Goal: Task Accomplishment & Management: Use online tool/utility

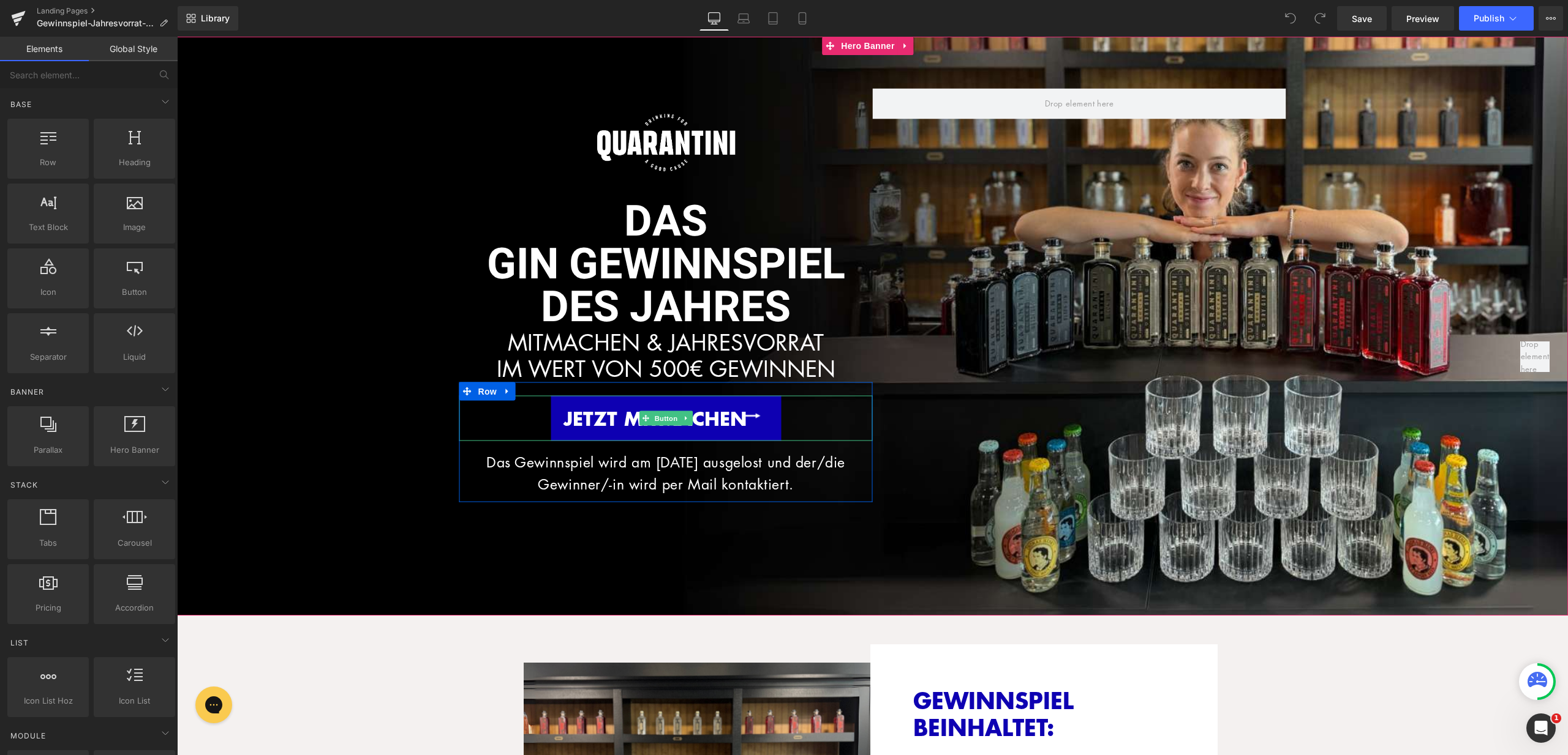
click at [698, 422] on span "JETZT MITMACHEN" at bounding box center [655, 417] width 183 height 27
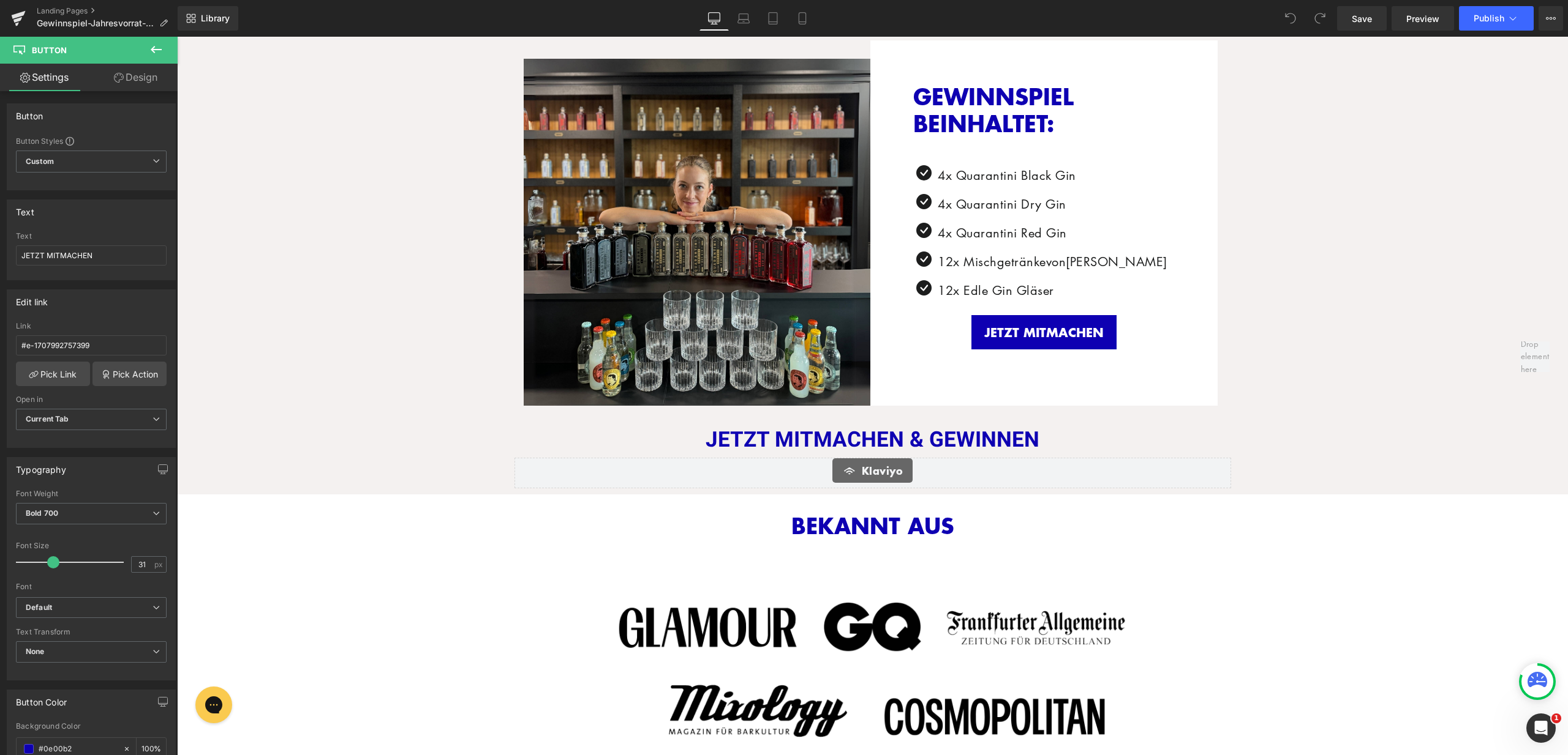
scroll to position [659, 0]
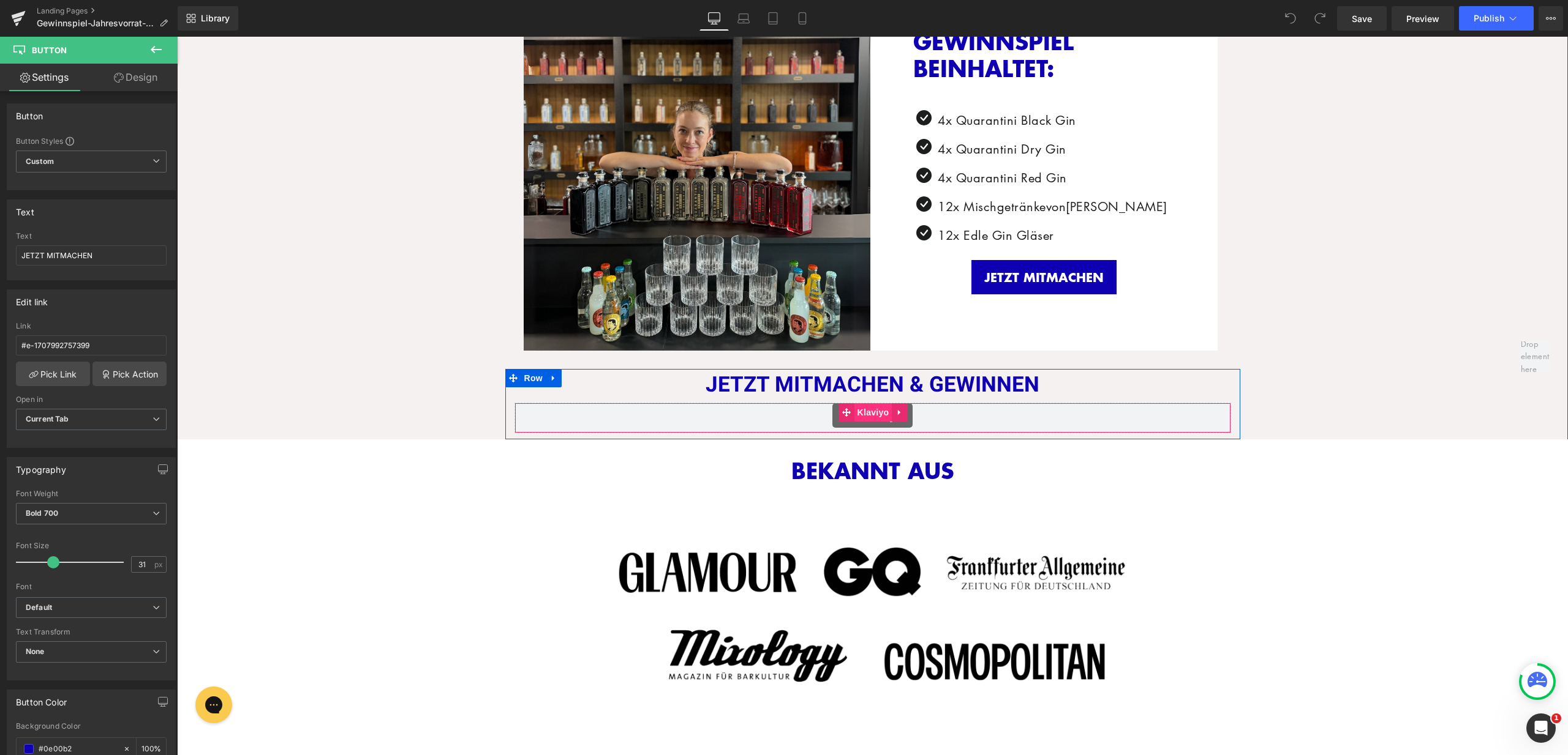
click at [868, 413] on span "Klaviyo" at bounding box center [873, 412] width 38 height 18
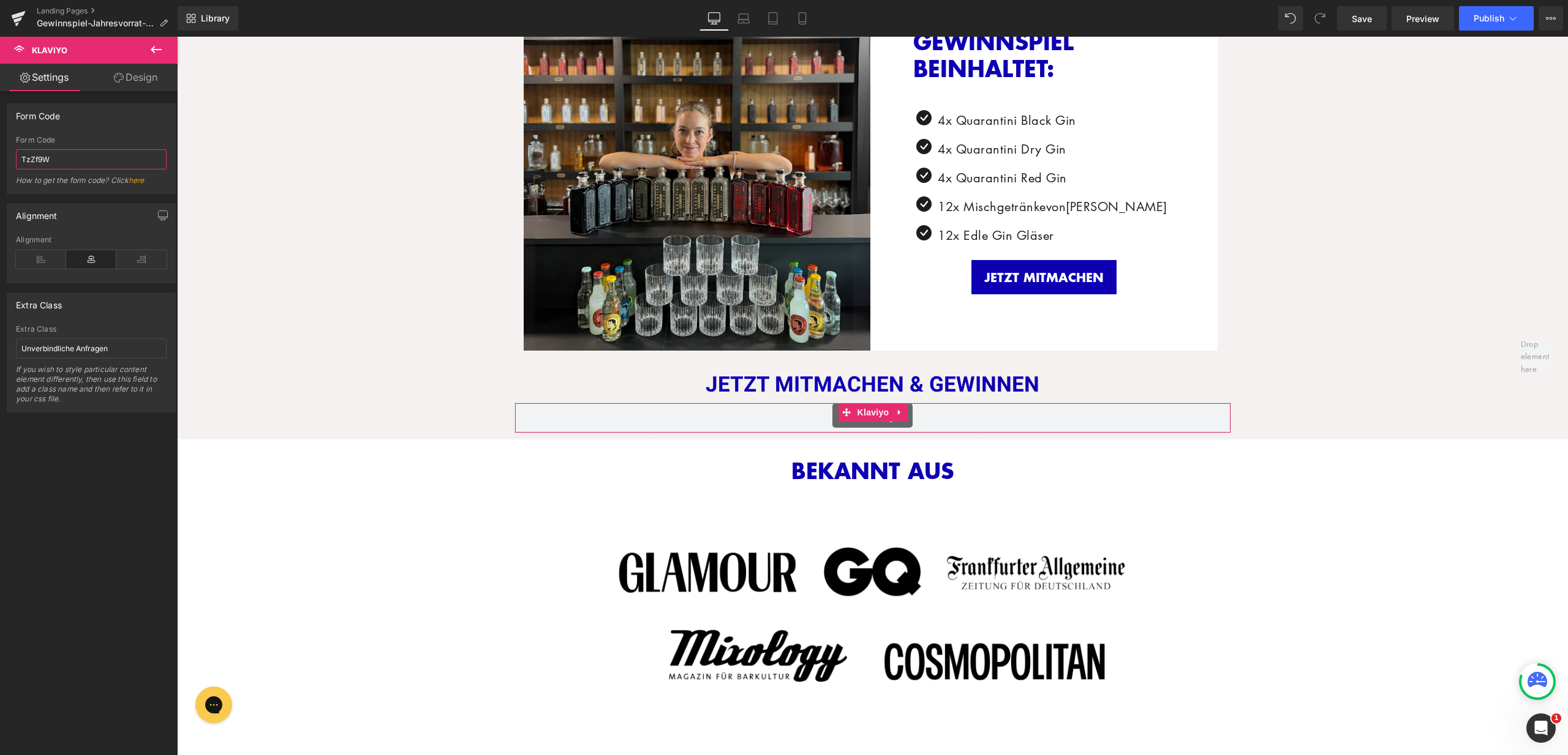
drag, startPoint x: 66, startPoint y: 162, endPoint x: 0, endPoint y: 162, distance: 66.0
click at [0, 162] on div "Form Code TzZf9W Form Code TzZf9W How to get the form code? Click here" at bounding box center [92, 144] width 183 height 100
type input "Sa3LZw"
click at [110, 119] on div "Form Code" at bounding box center [91, 115] width 168 height 23
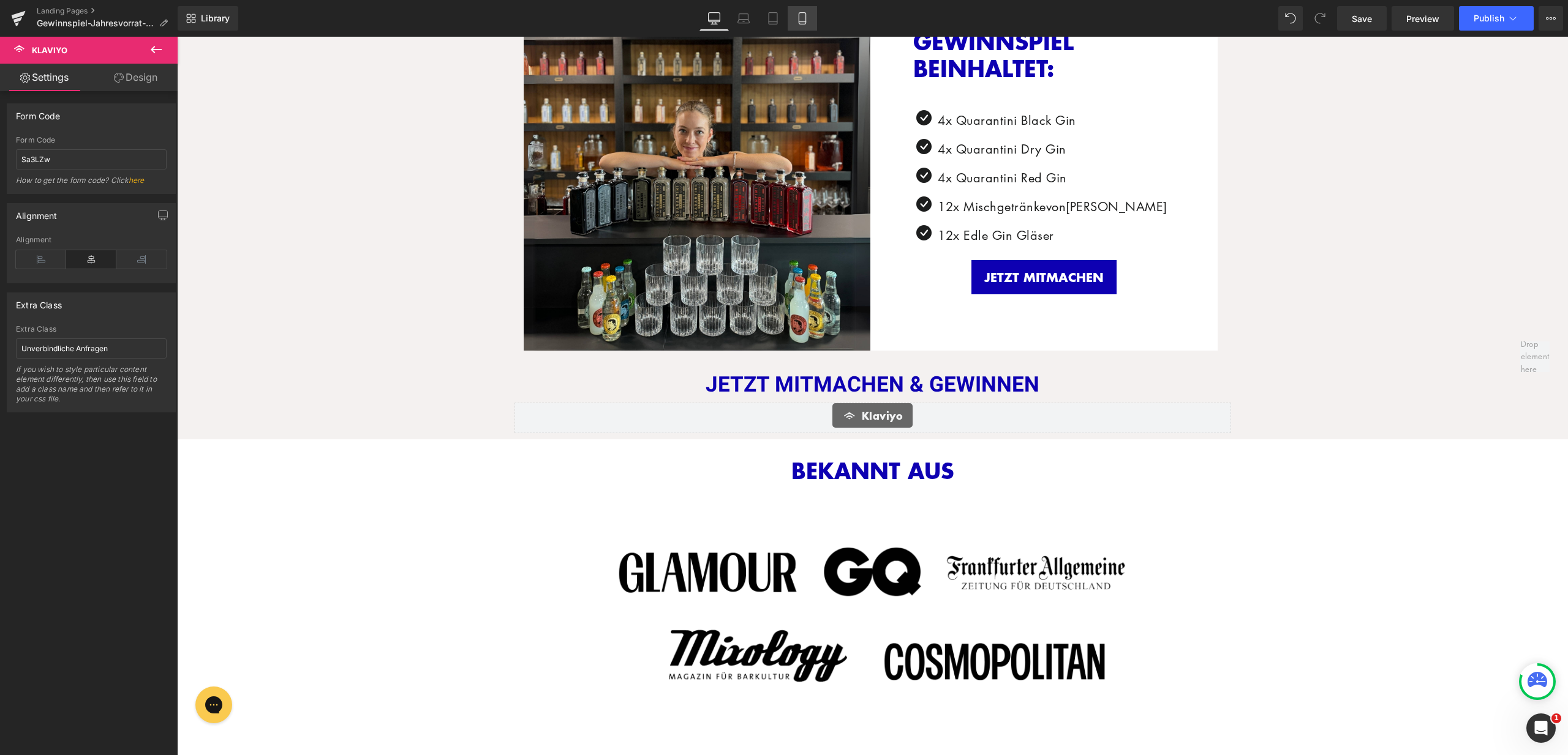
click at [800, 19] on icon at bounding box center [802, 19] width 7 height 12
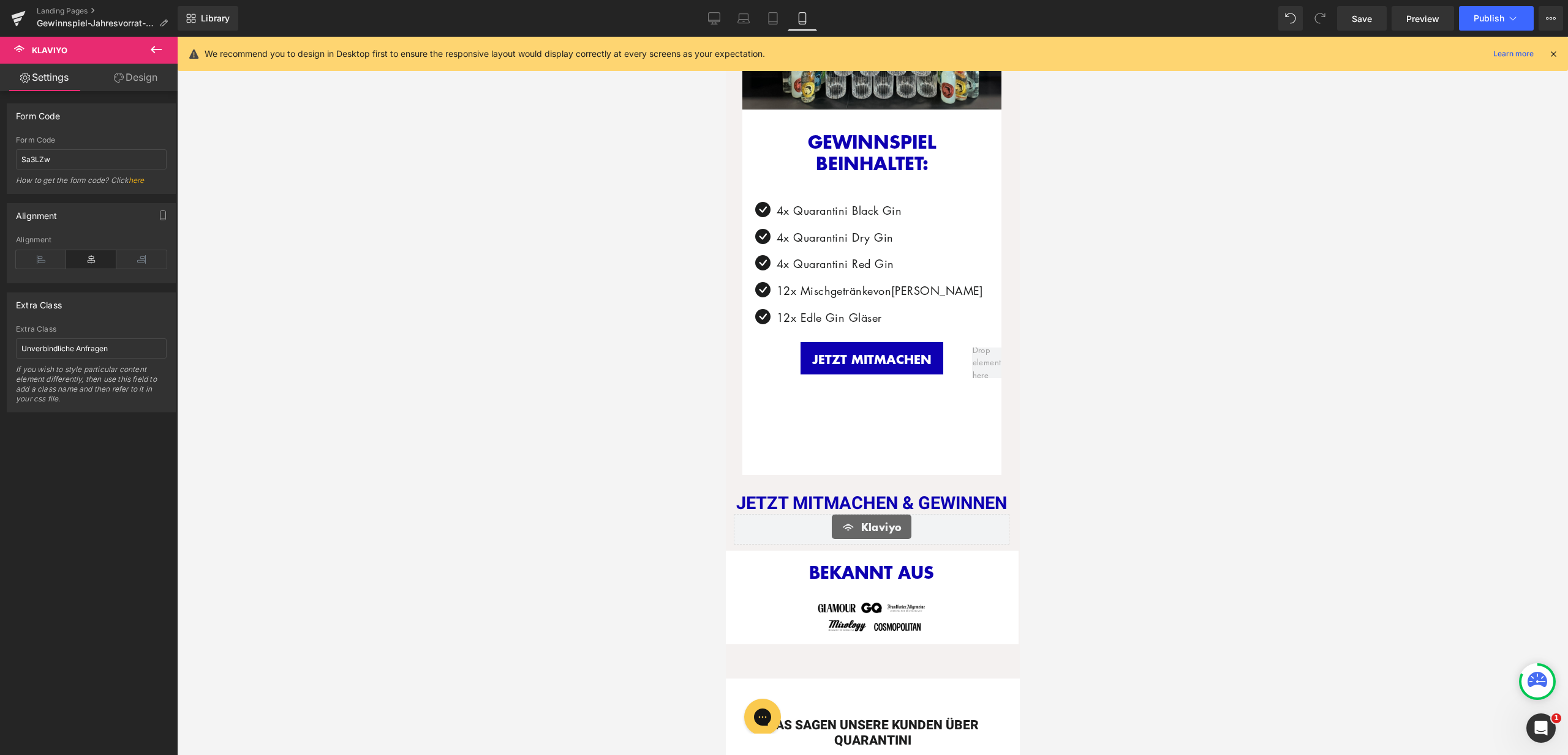
scroll to position [895, 0]
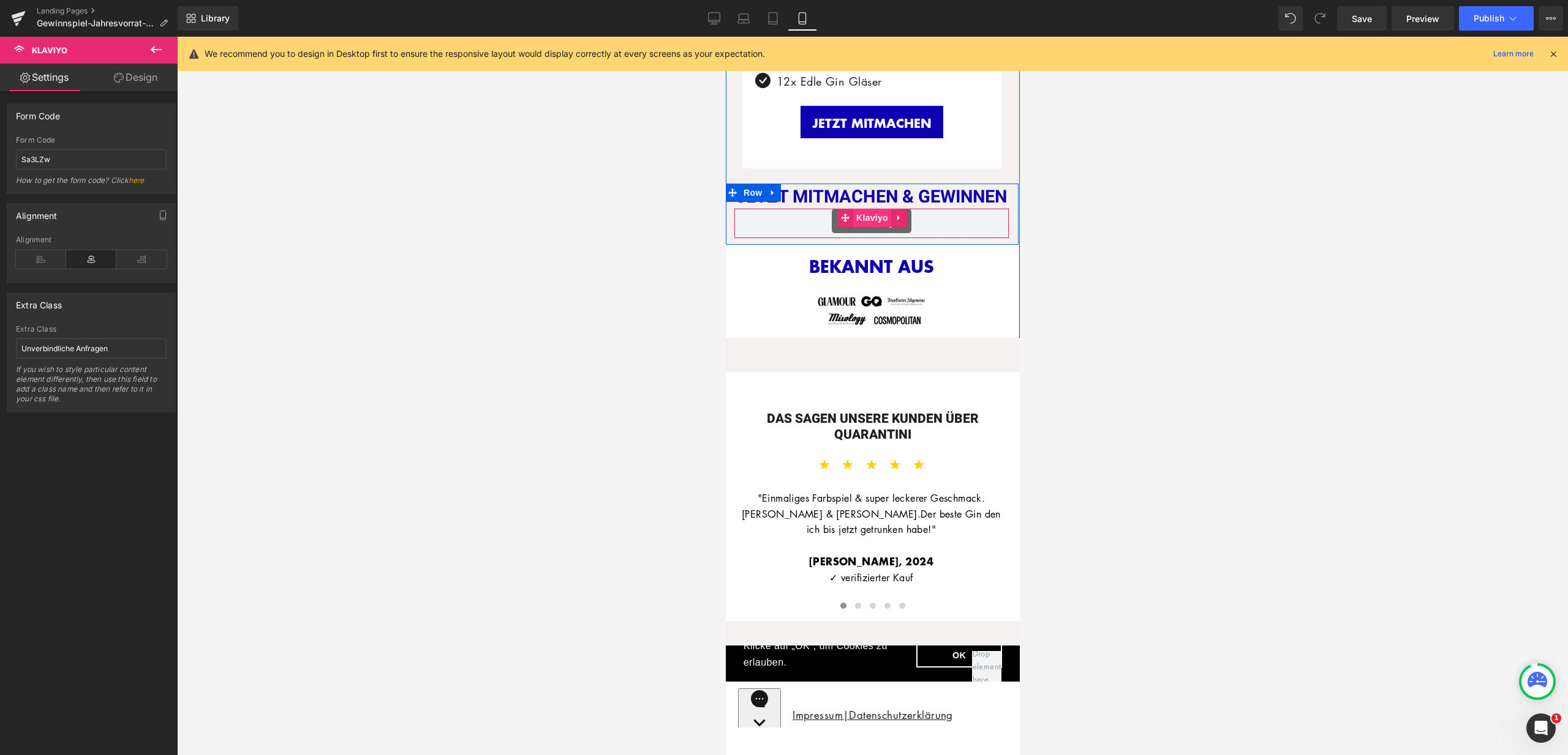
click at [859, 221] on span "Klaviyo" at bounding box center [871, 217] width 38 height 18
click at [1504, 25] on button "Publish" at bounding box center [1496, 18] width 74 height 25
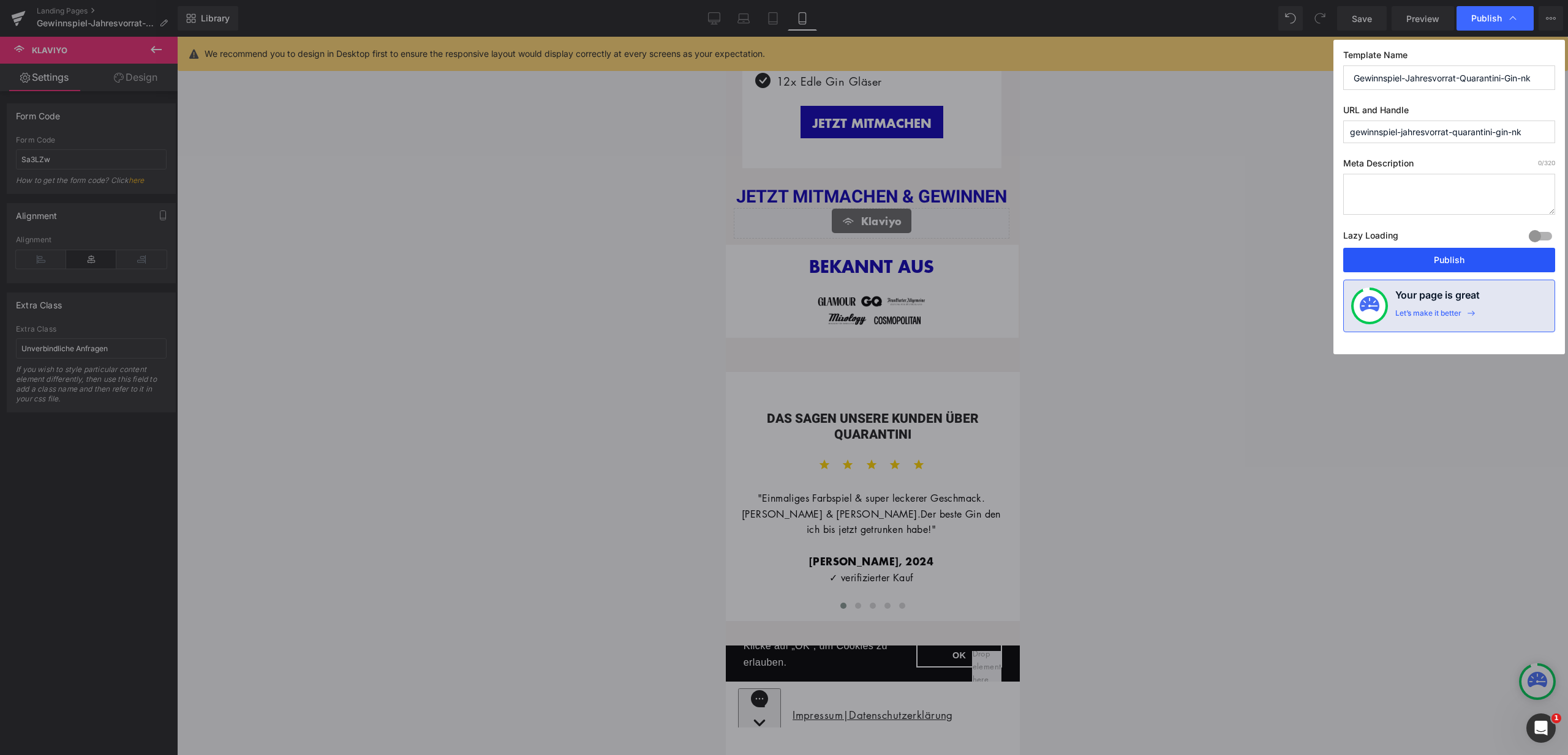
click at [1218, 414] on button "Publish" at bounding box center [1213, 426] width 10 height 23
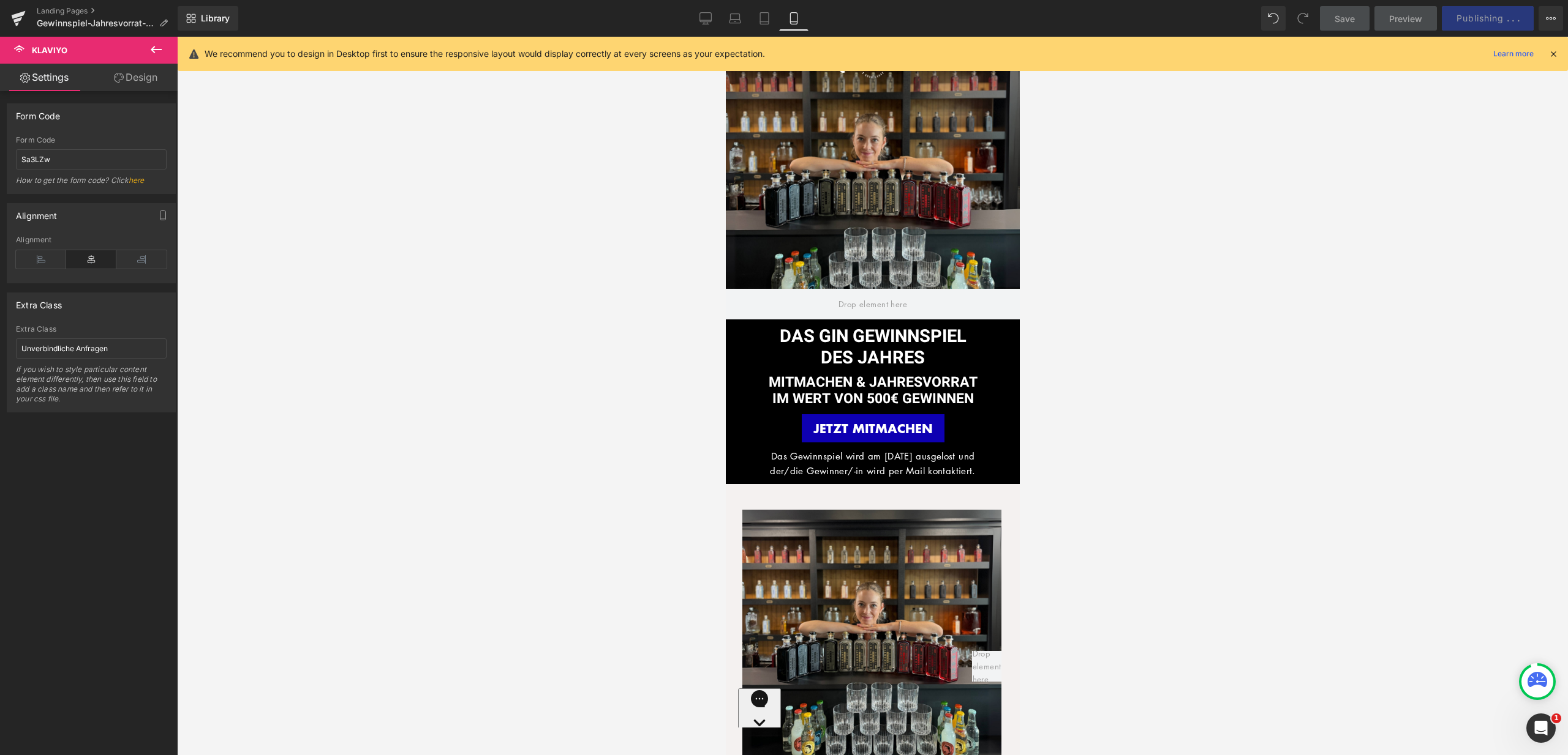
click at [1554, 53] on icon at bounding box center [1553, 53] width 11 height 11
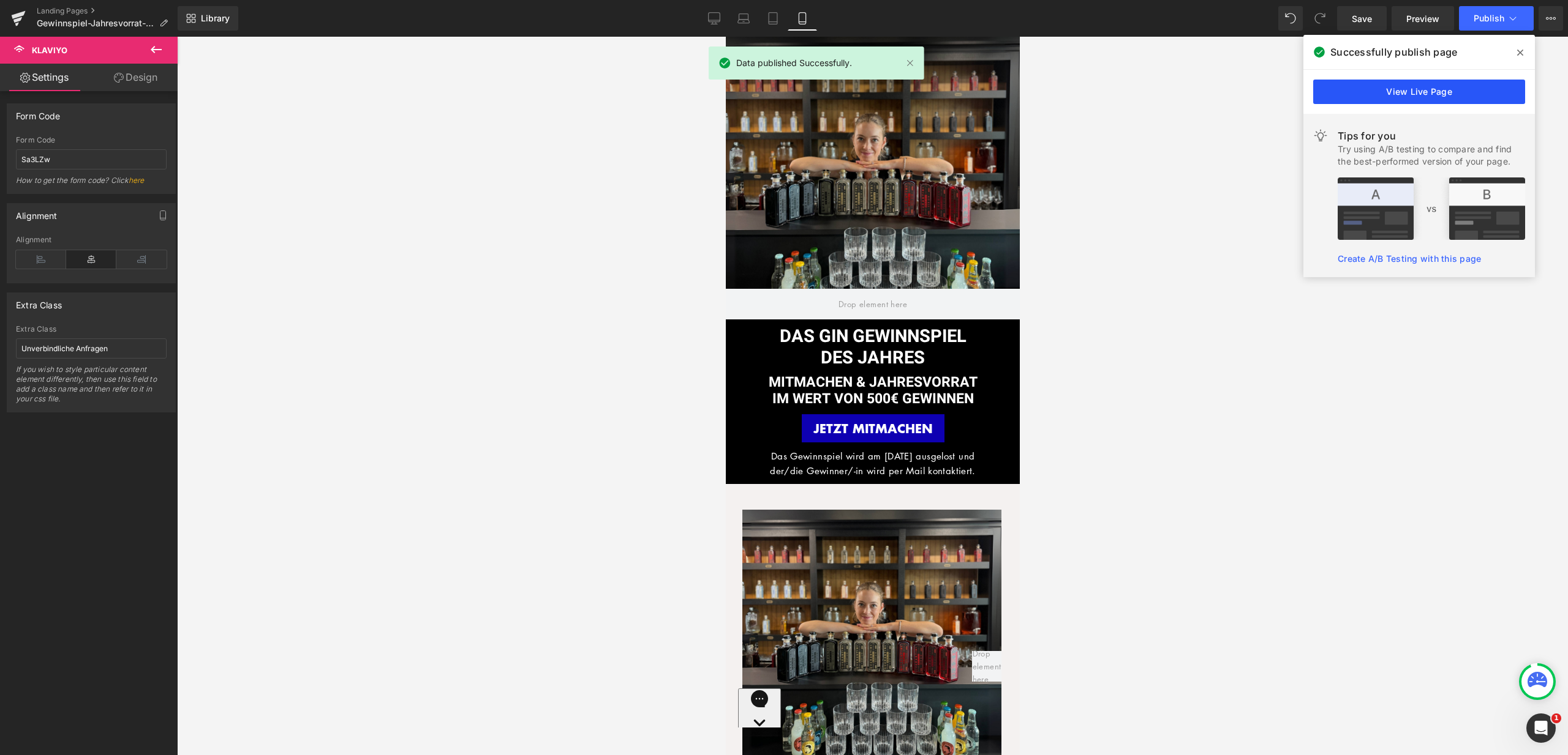
click at [0, 0] on link "View Live Page" at bounding box center [0, 0] width 0 height 0
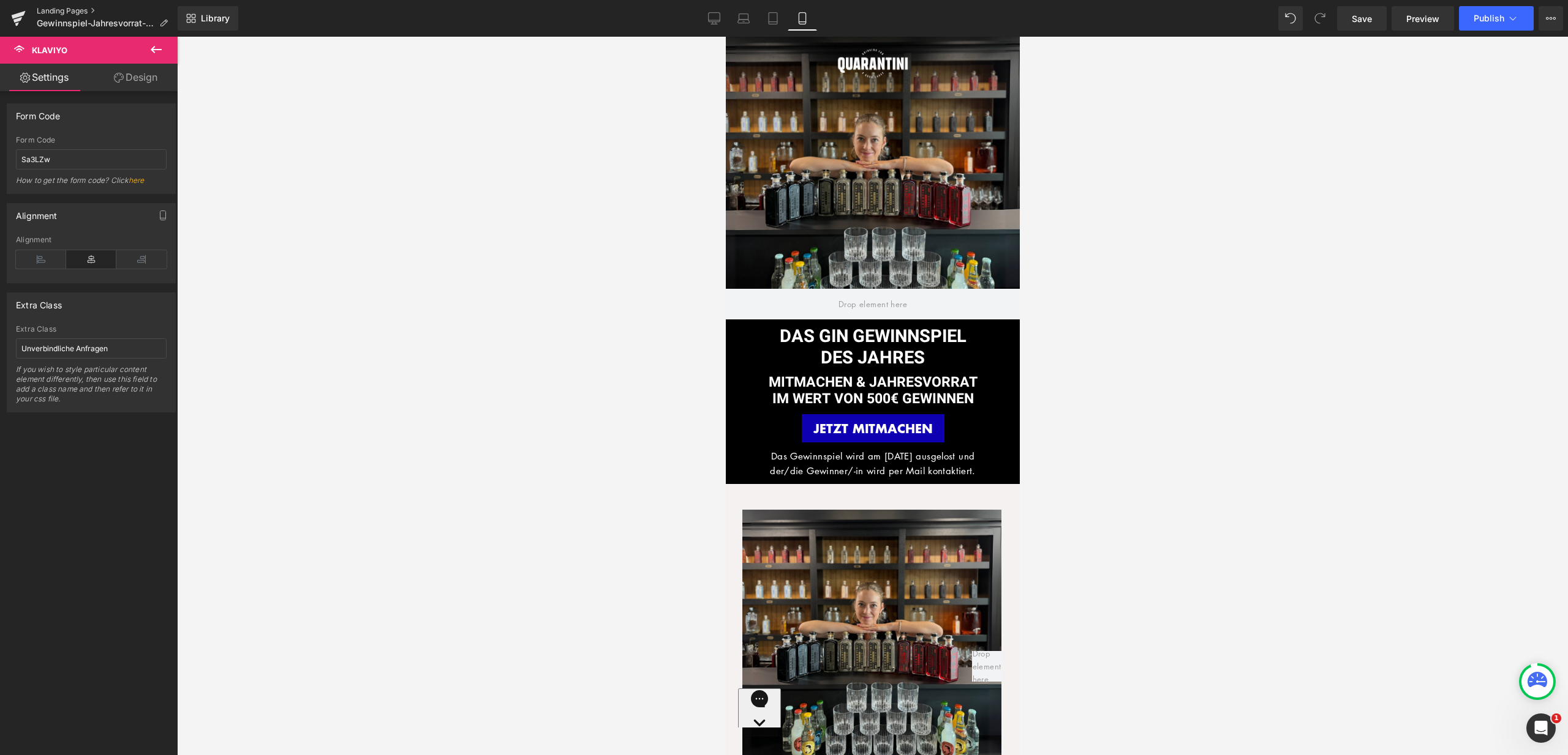
click at [77, 7] on link "Landing Pages" at bounding box center [107, 11] width 141 height 10
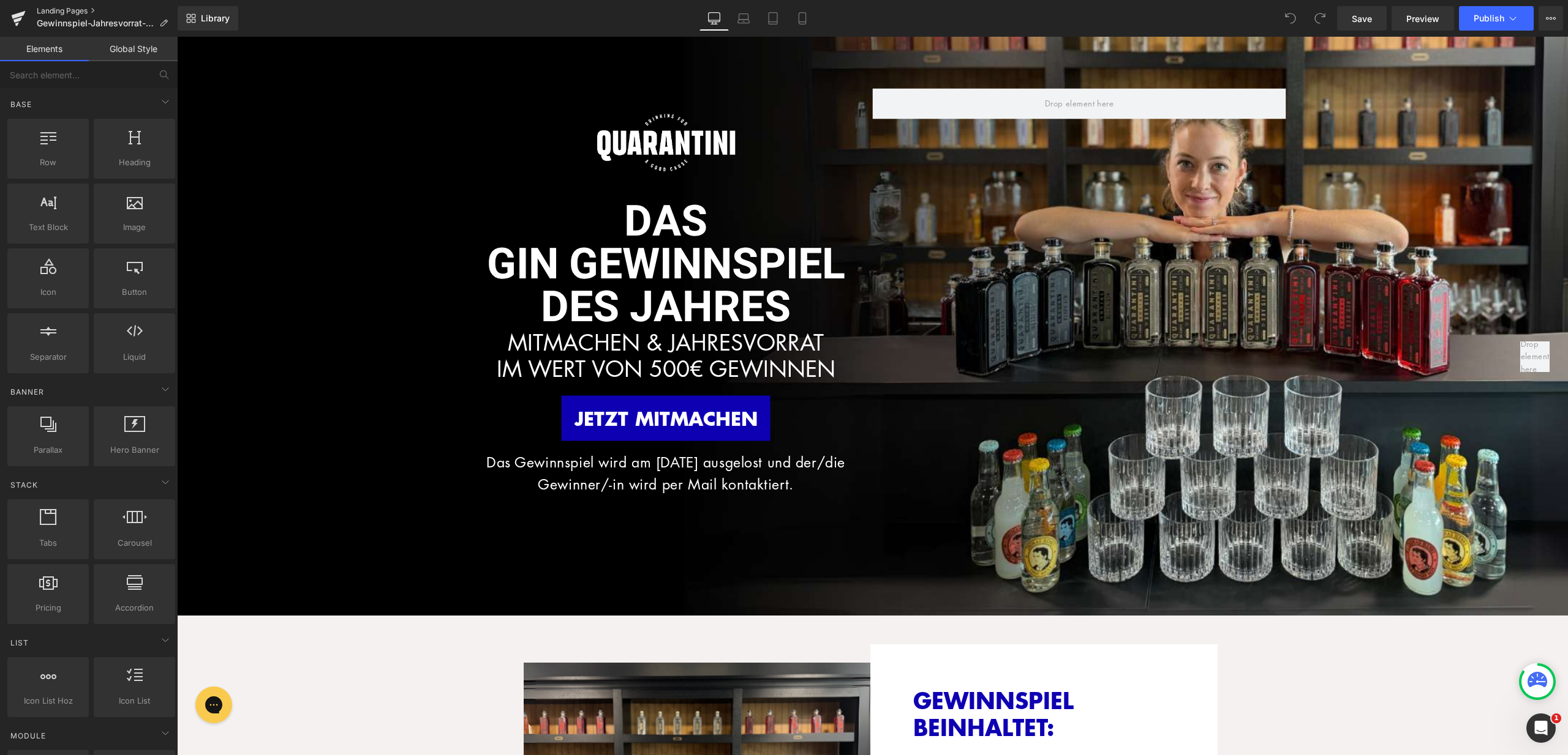
click at [90, 10] on link "Landing Pages" at bounding box center [107, 11] width 141 height 10
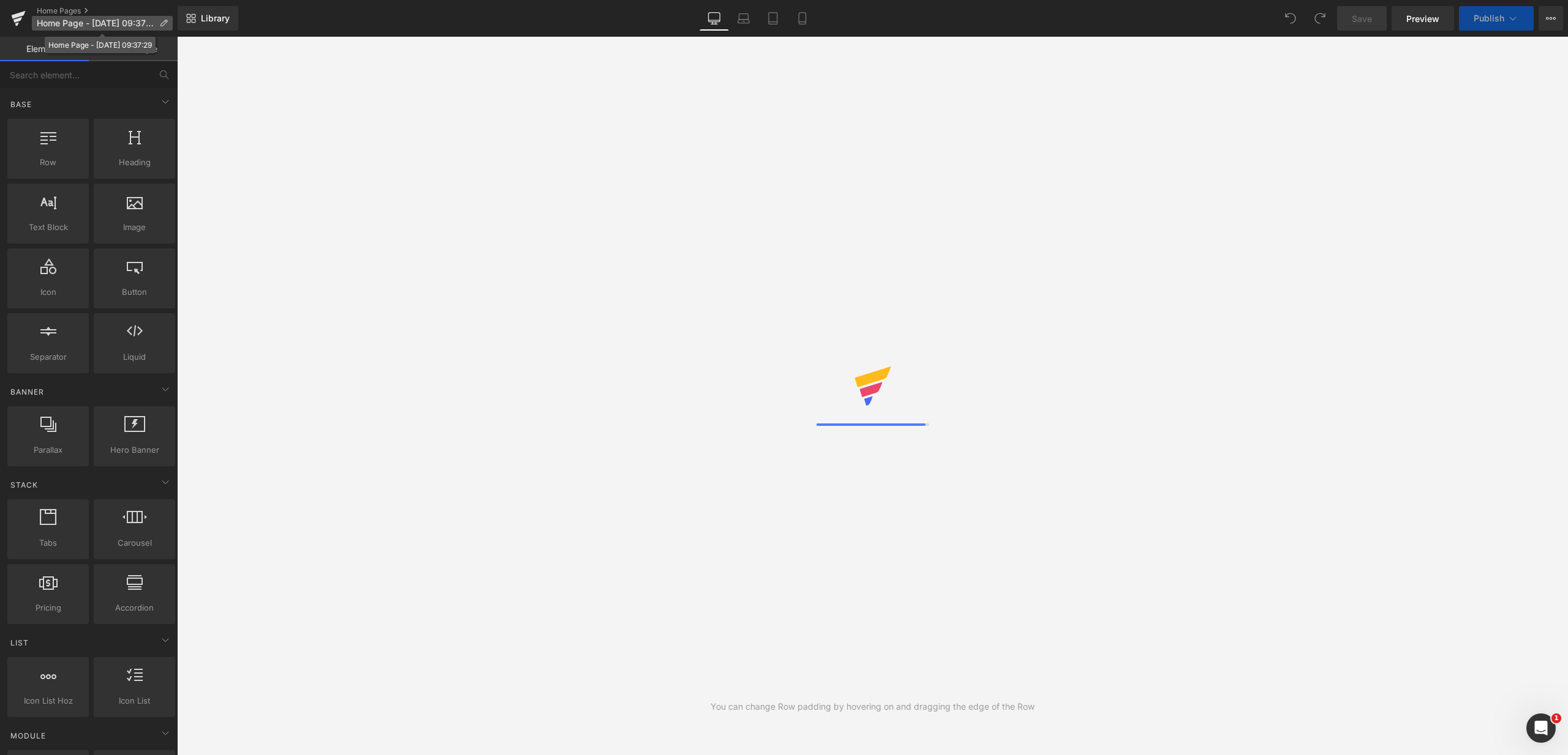
click at [165, 26] on icon at bounding box center [163, 23] width 9 height 9
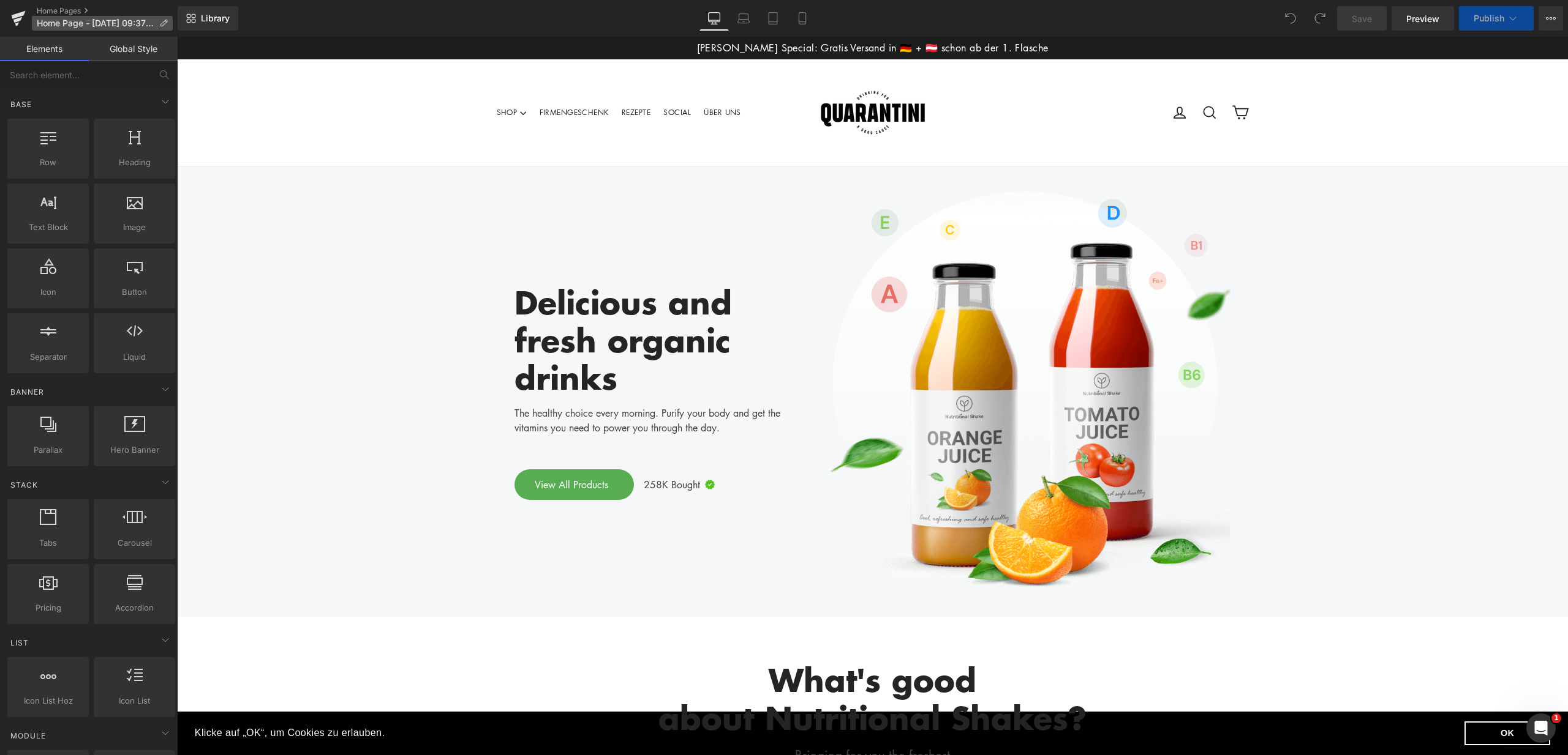
click at [163, 22] on icon at bounding box center [163, 23] width 9 height 9
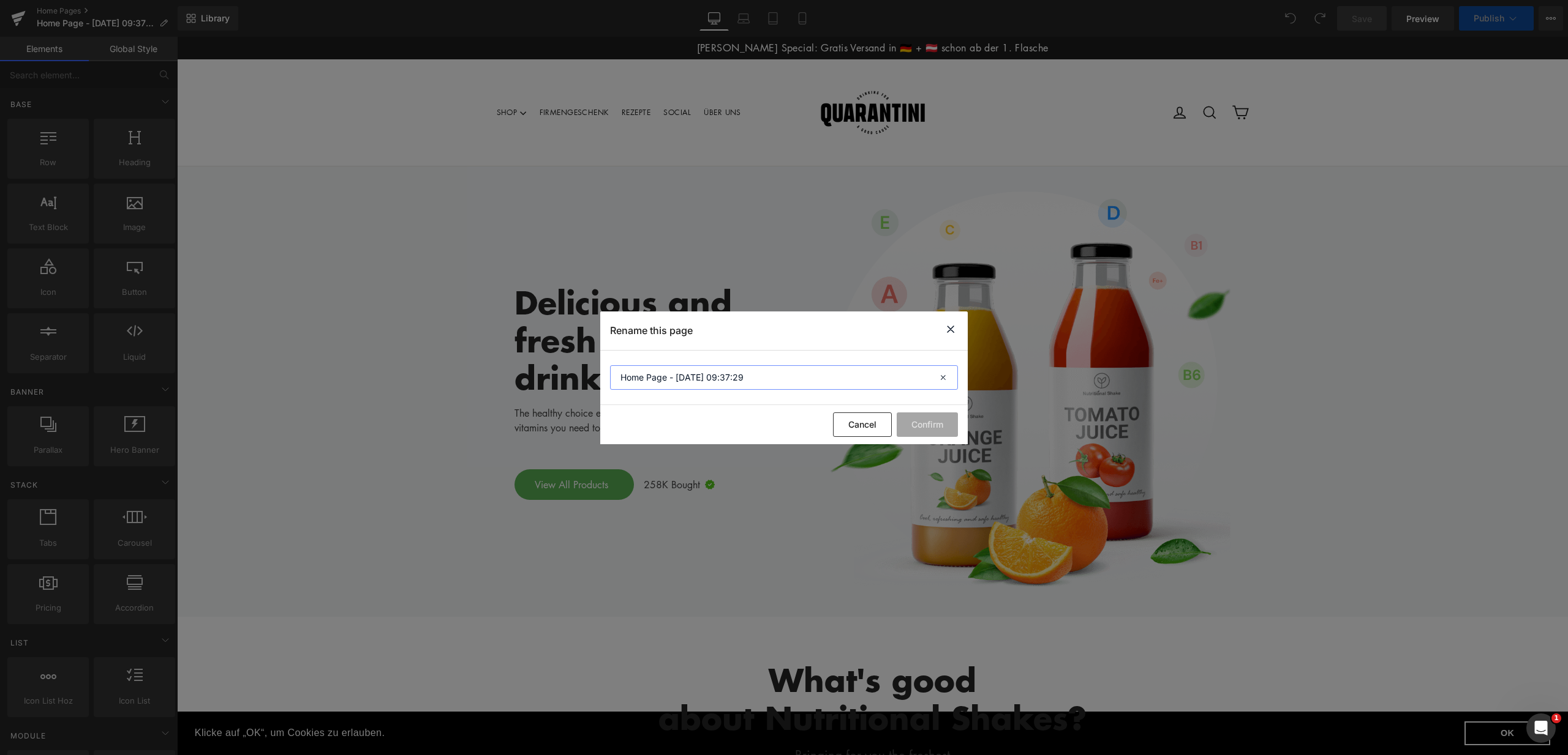
click at [786, 377] on input "Home Page - Aug 26, 09:37:29" at bounding box center [784, 378] width 348 height 25
click at [944, 378] on icon at bounding box center [944, 378] width 27 height 25
type input "Gewinnspiel-Jahresvorrat-Bestätigungsseite-gps-nk"
click at [921, 422] on button "Confirm" at bounding box center [927, 424] width 61 height 25
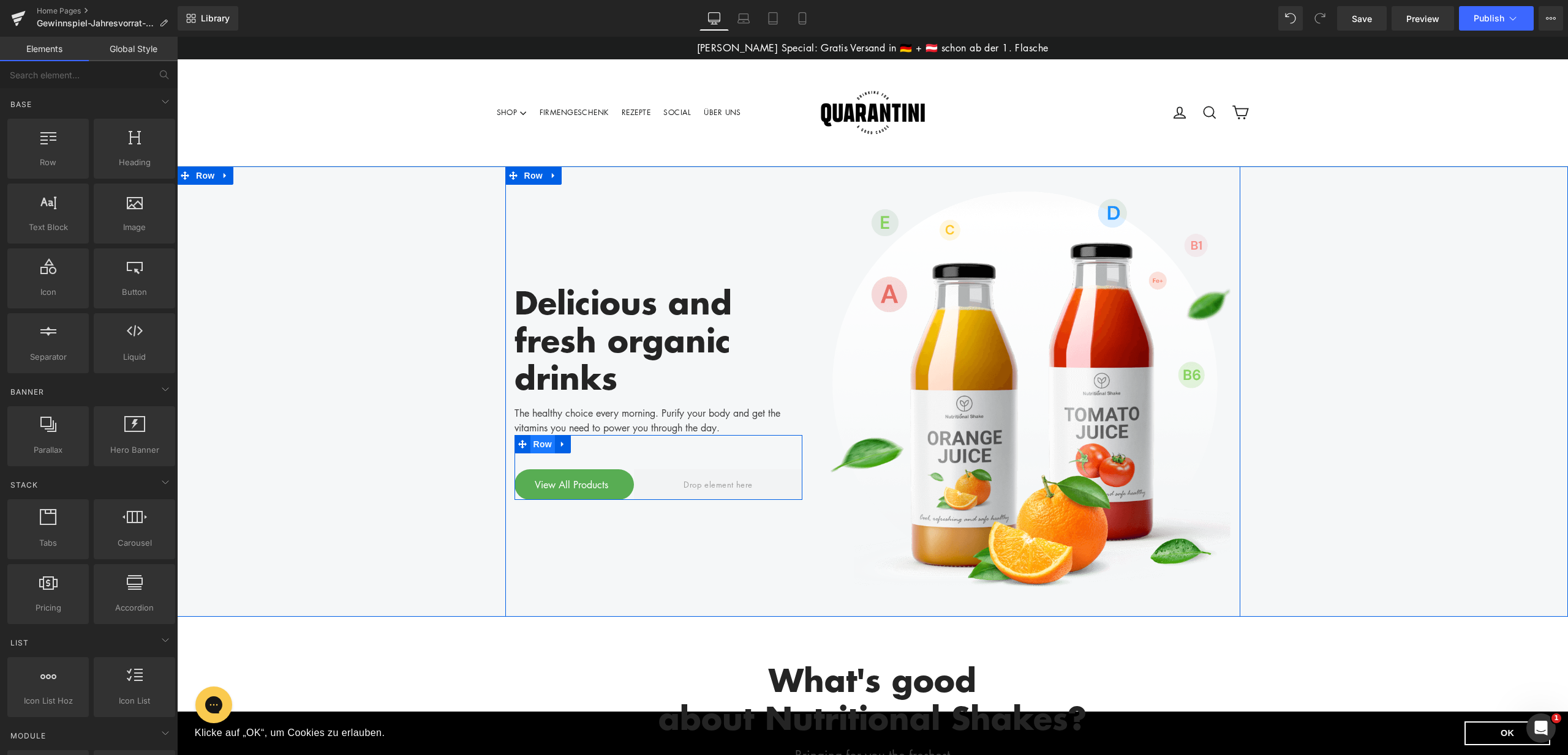
click at [543, 444] on span "Row" at bounding box center [542, 444] width 25 height 18
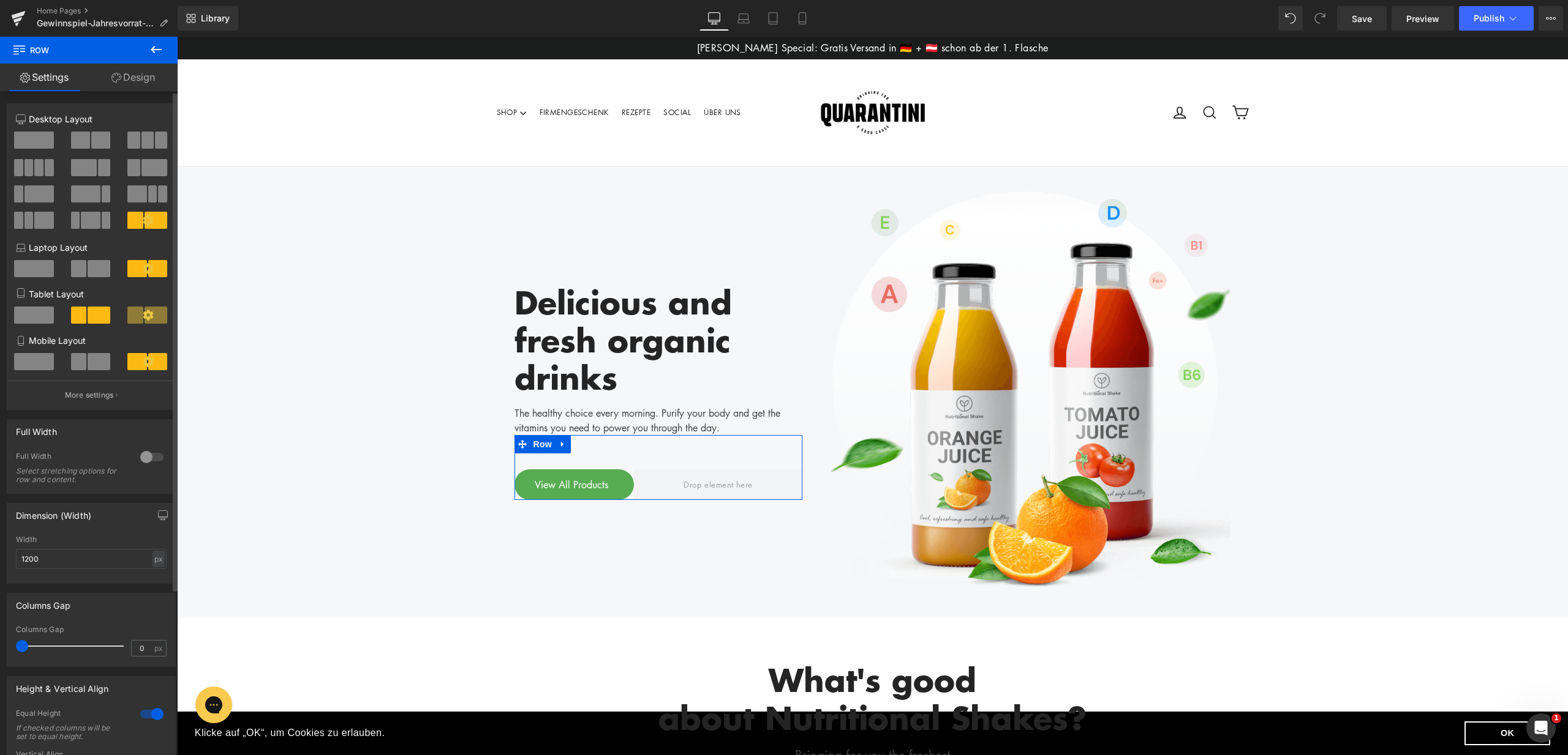
click at [38, 143] on span at bounding box center [34, 140] width 40 height 17
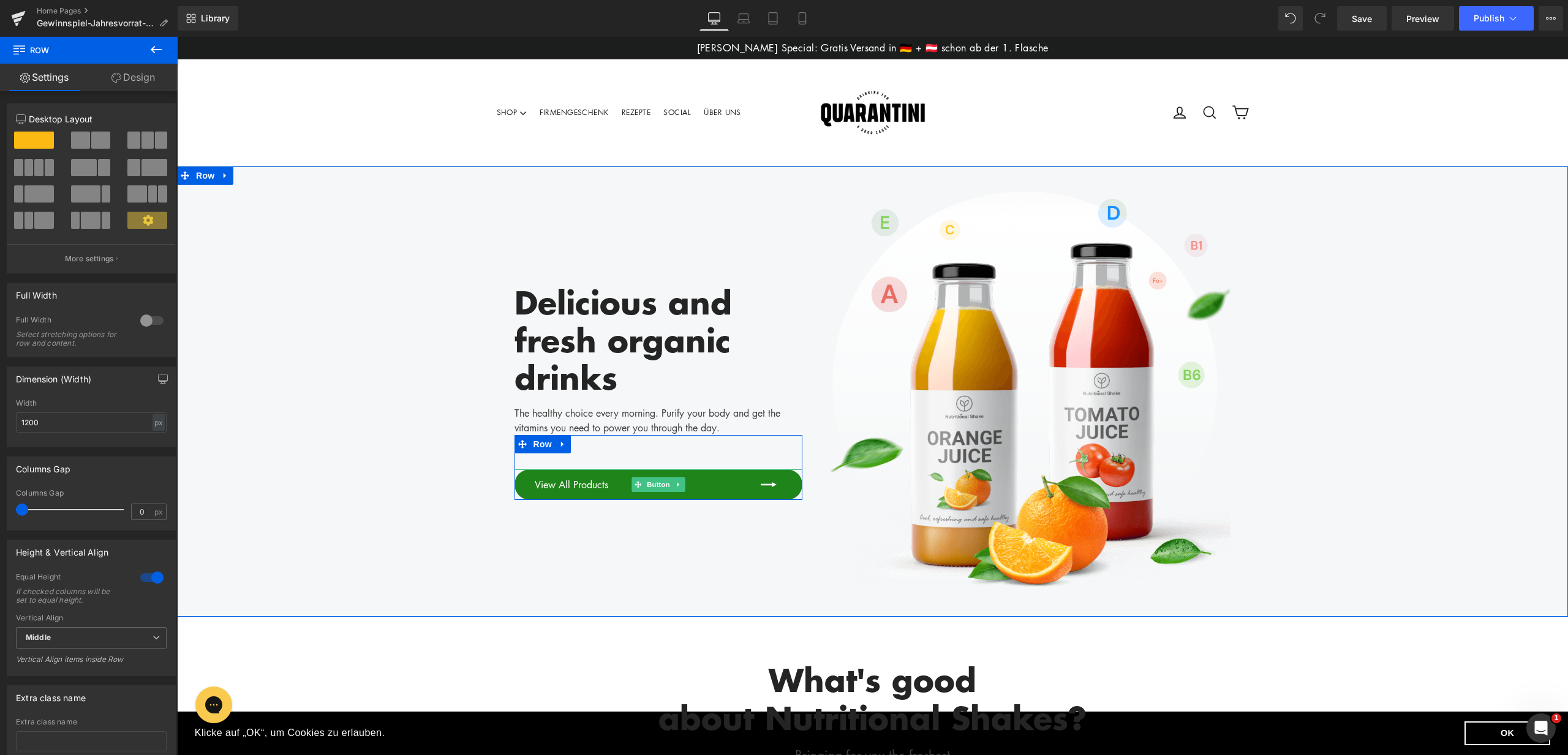
click at [577, 484] on span "View All Products" at bounding box center [571, 484] width 74 height 14
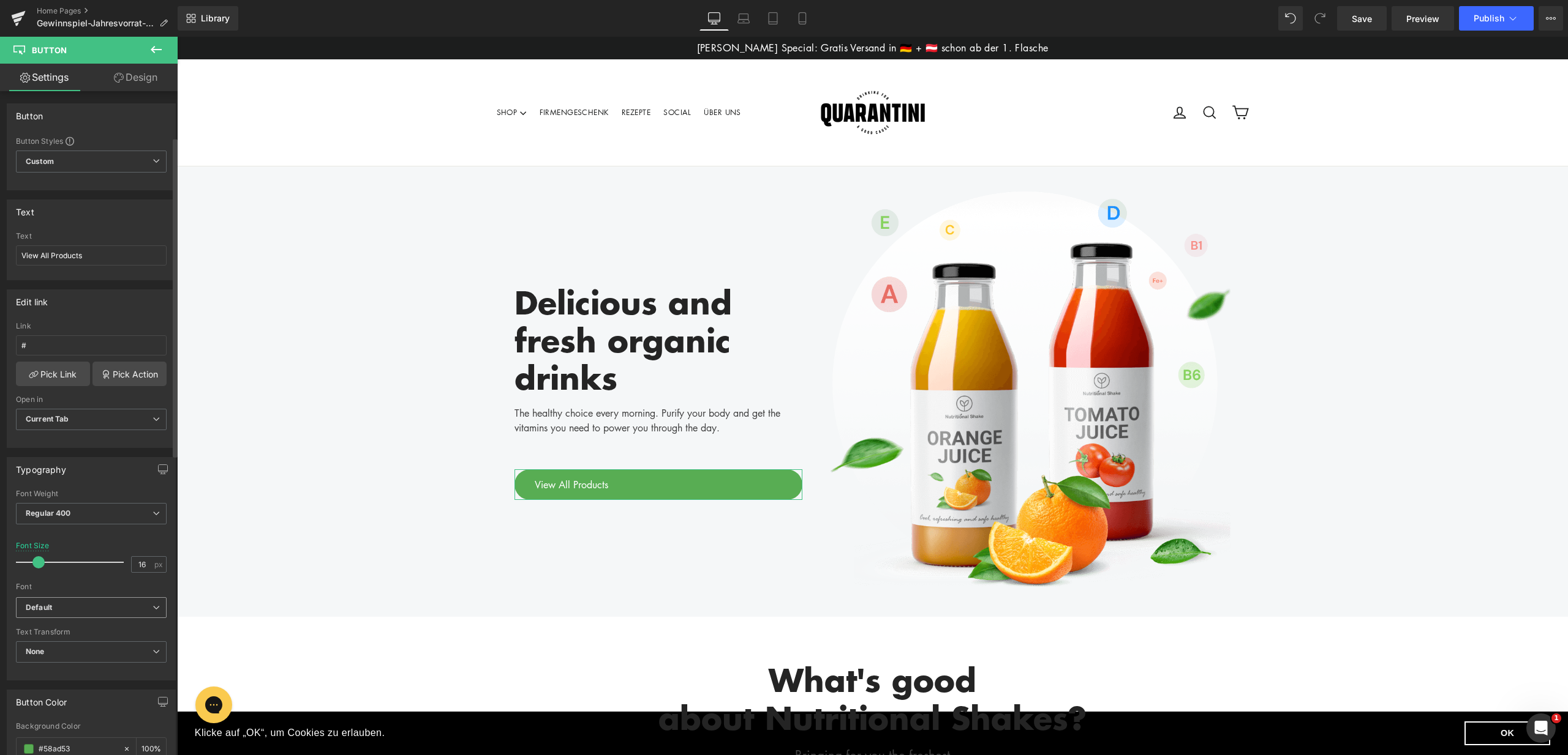
scroll to position [579, 0]
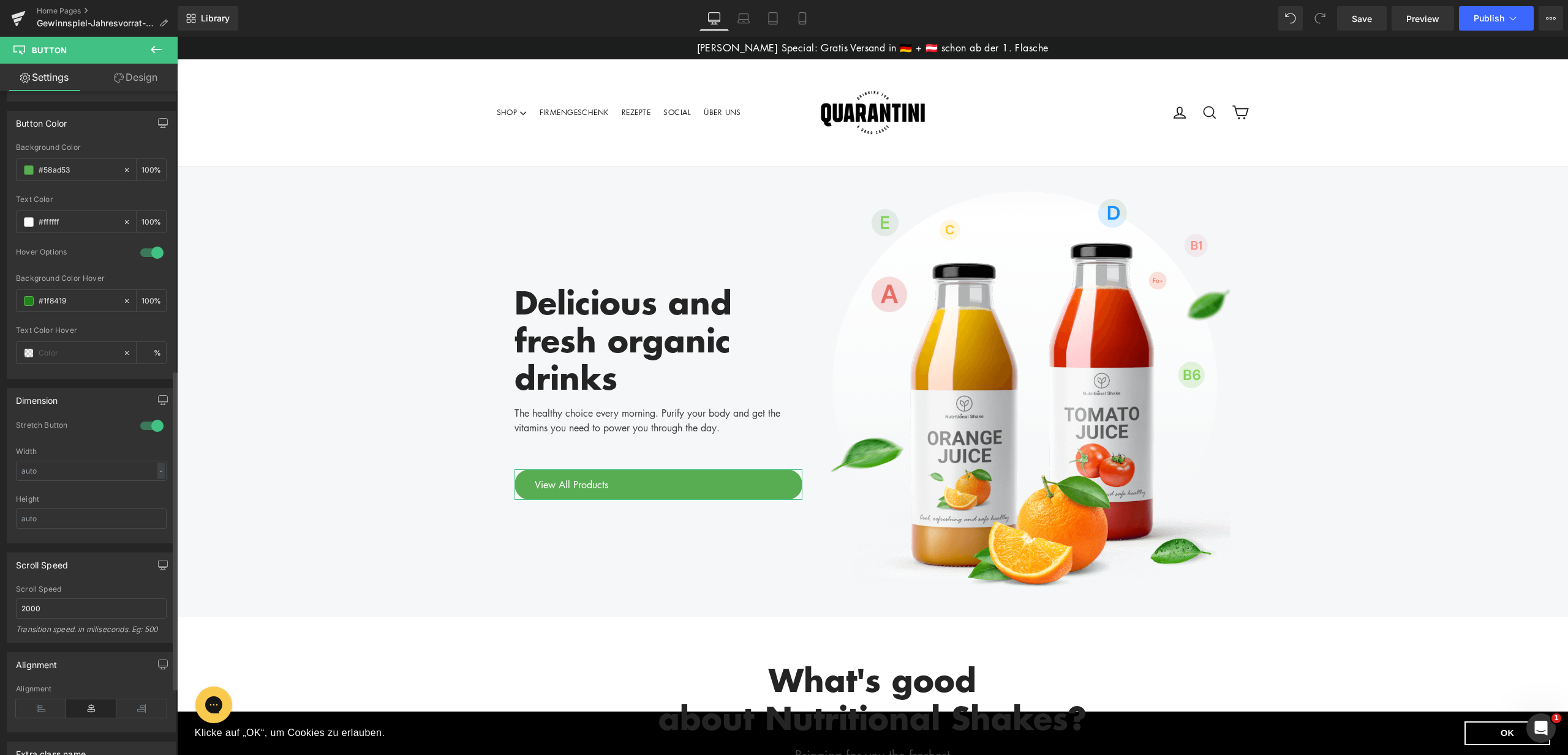
click at [92, 710] on icon at bounding box center [92, 708] width 51 height 18
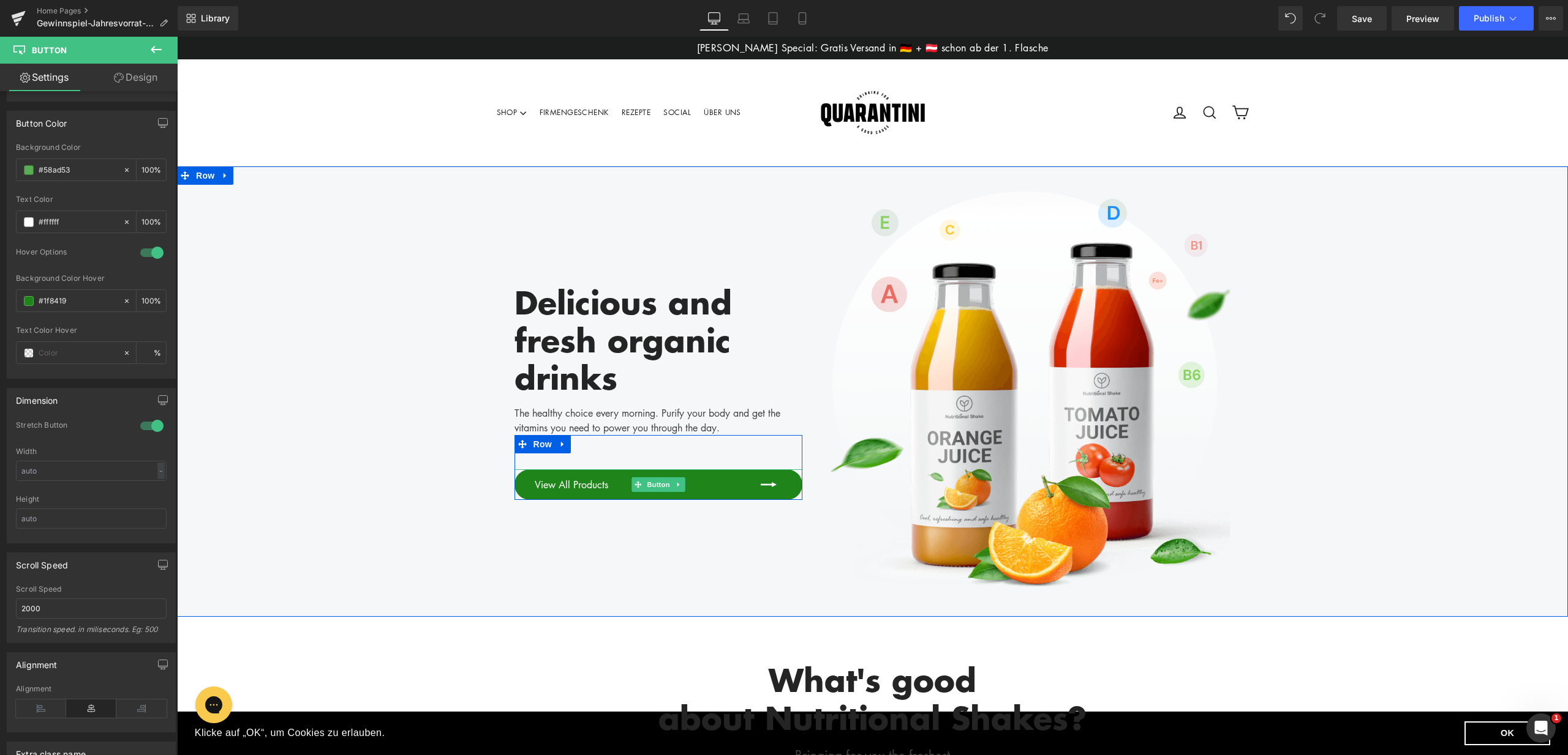
click at [589, 477] on span "View All Products" at bounding box center [571, 484] width 74 height 14
click at [582, 490] on span "View All Products" at bounding box center [571, 484] width 74 height 14
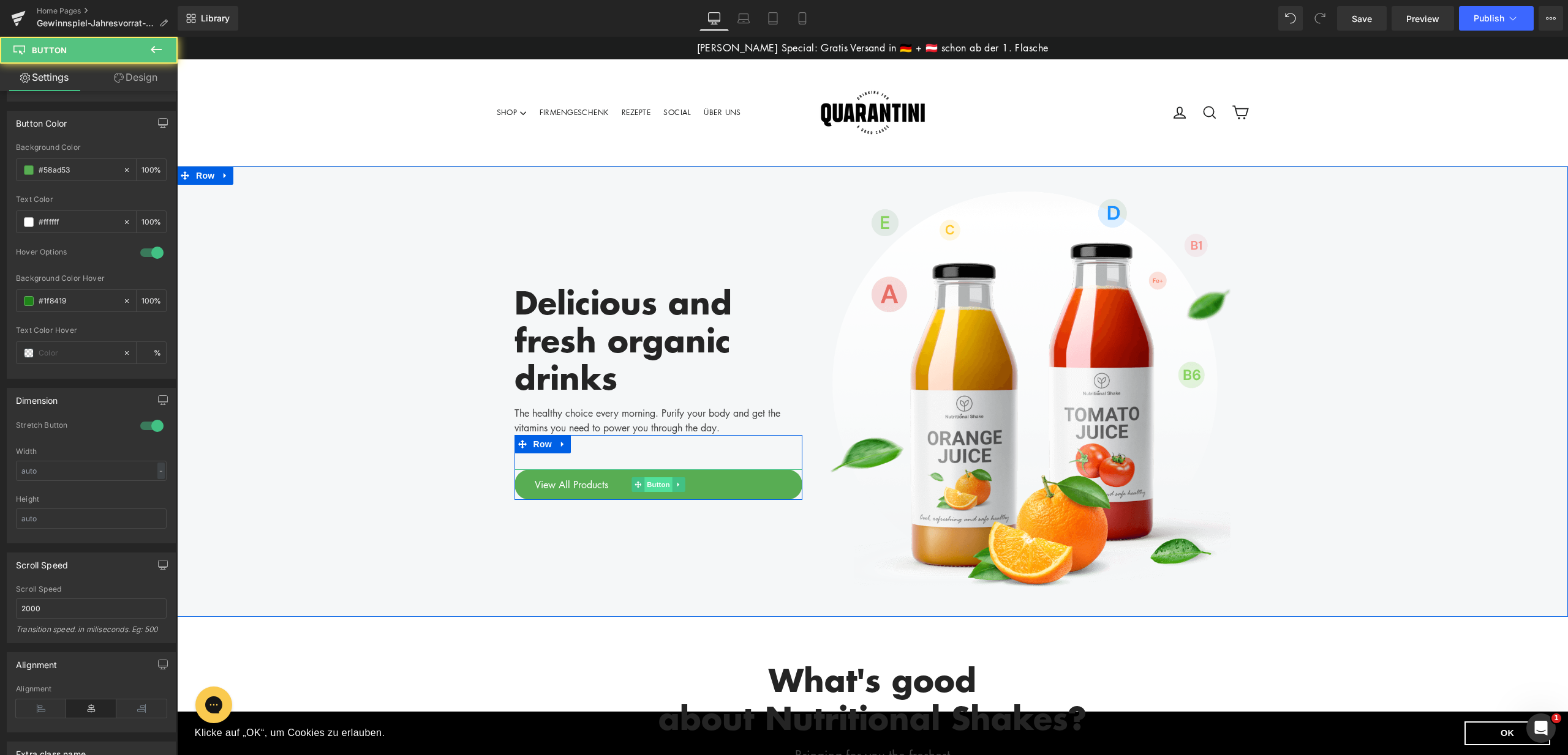
click at [654, 481] on span "Button" at bounding box center [658, 484] width 28 height 14
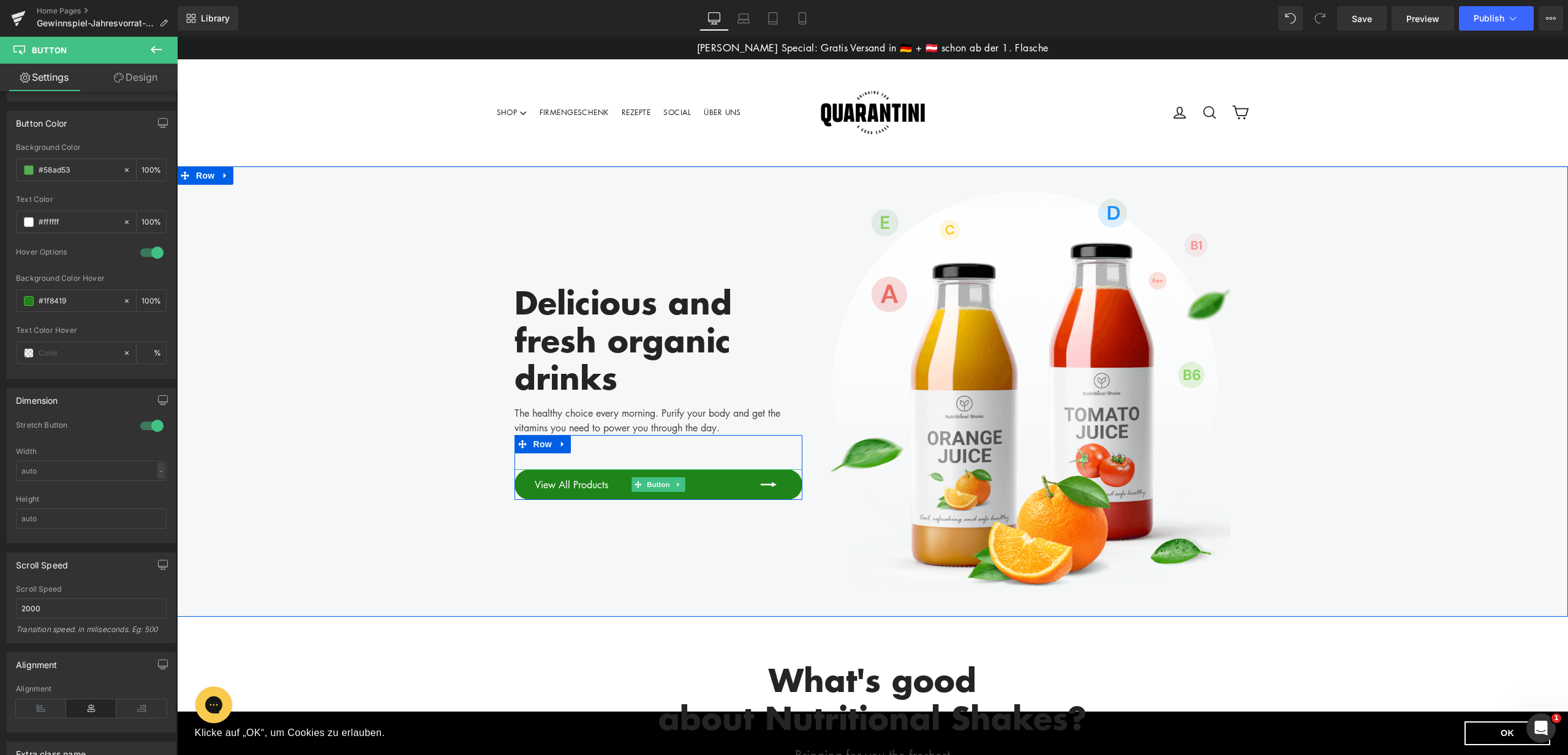
click at [592, 482] on span "View All Products" at bounding box center [571, 484] width 74 height 14
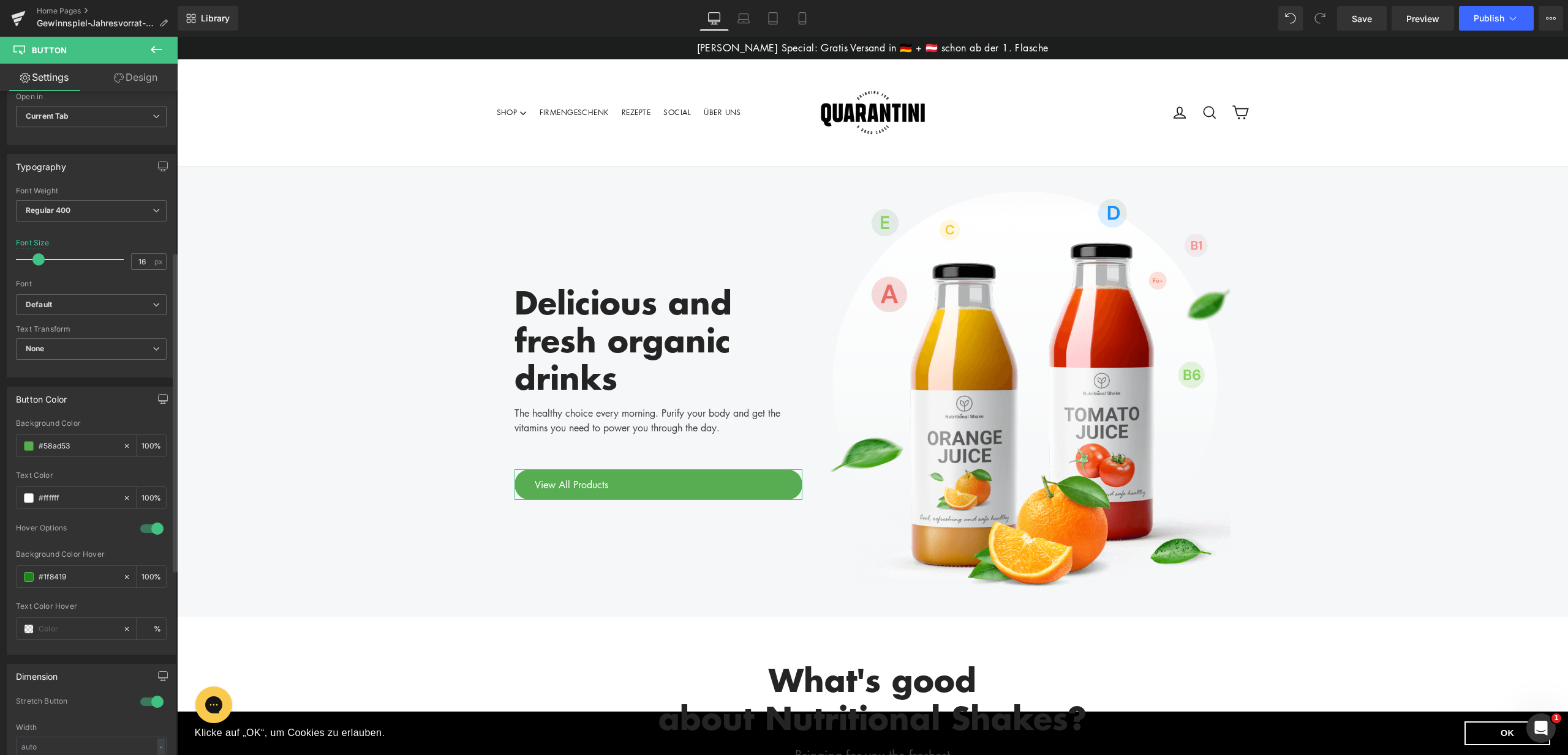
scroll to position [720, 0]
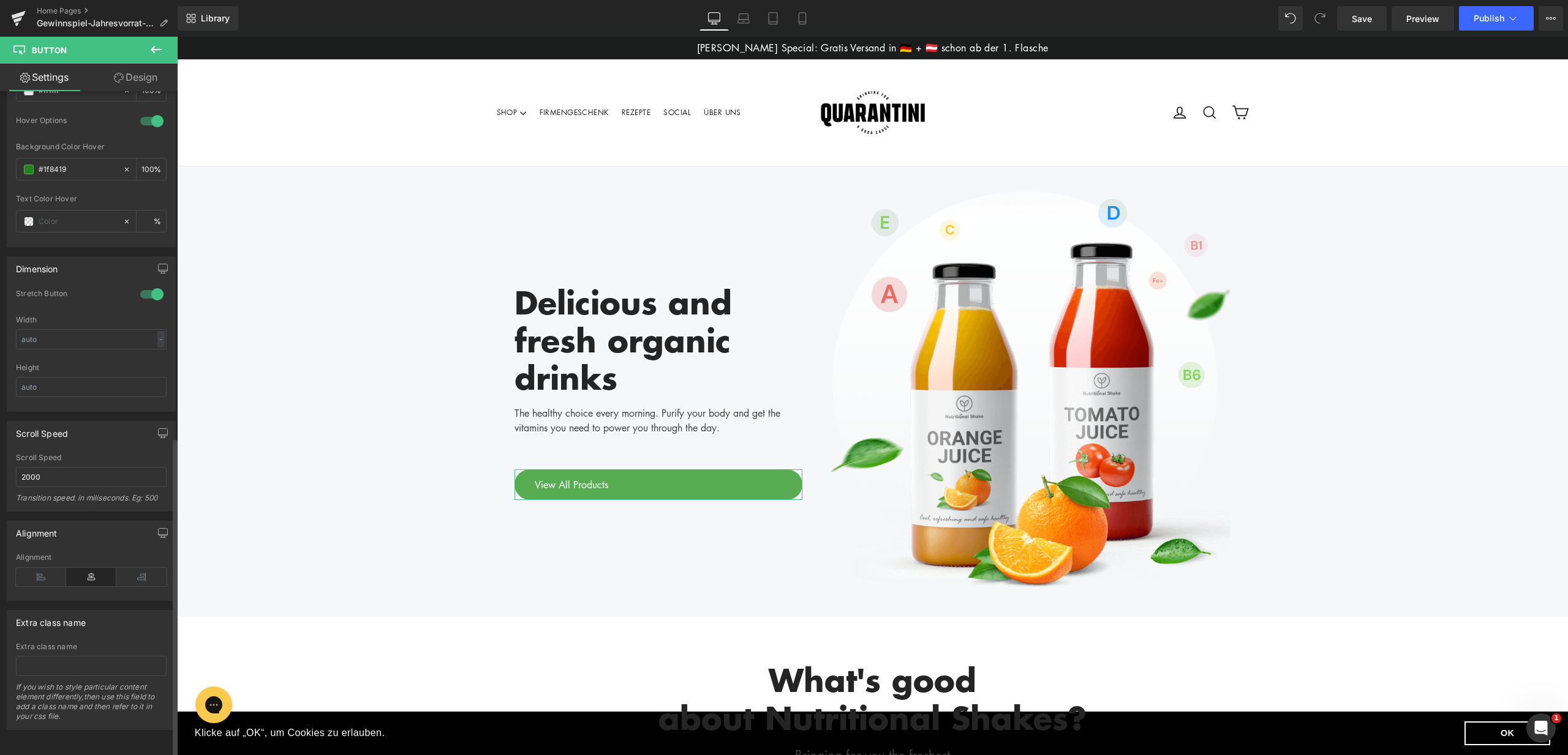
click at [157, 285] on div at bounding box center [152, 294] width 30 height 19
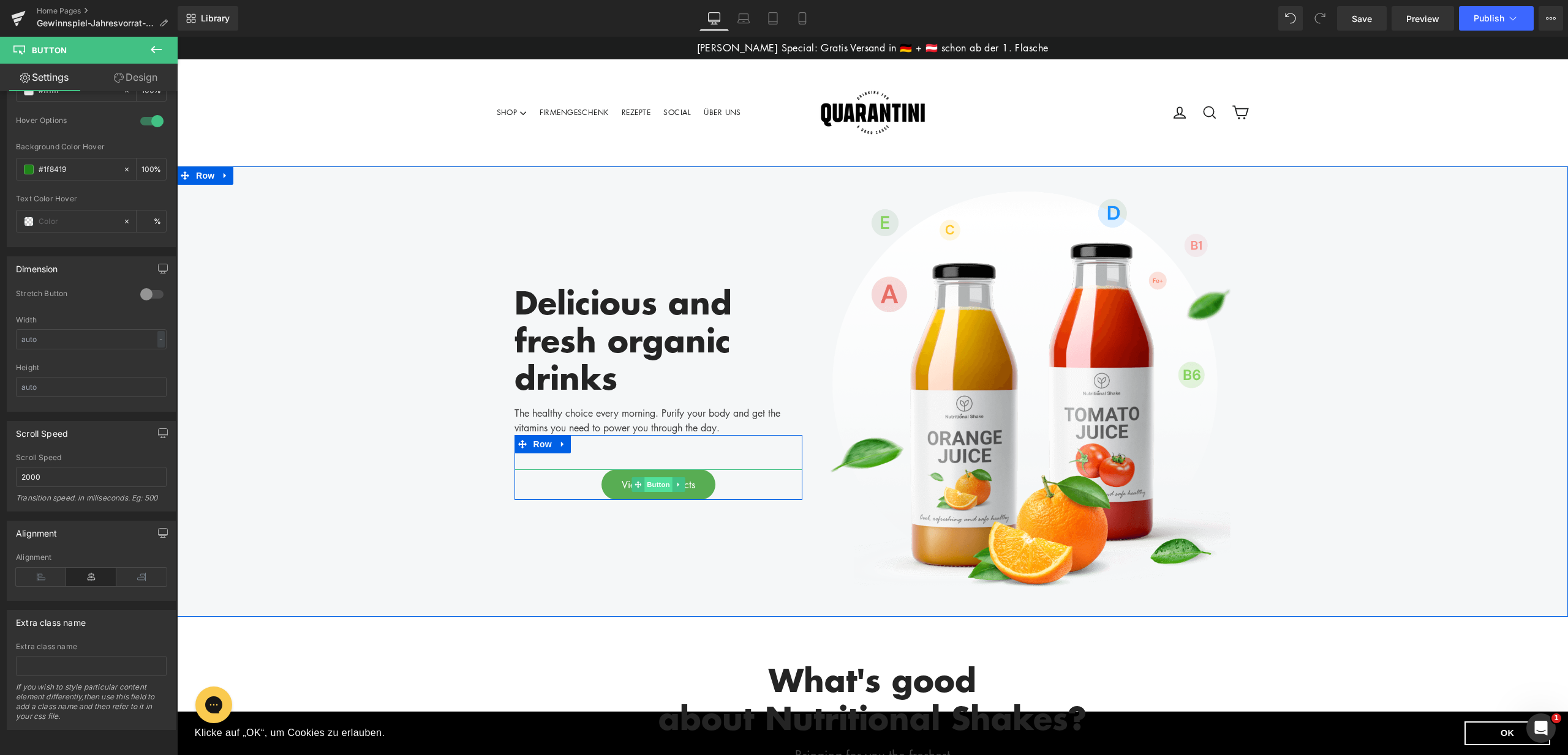
click at [651, 484] on span "Button" at bounding box center [658, 484] width 28 height 14
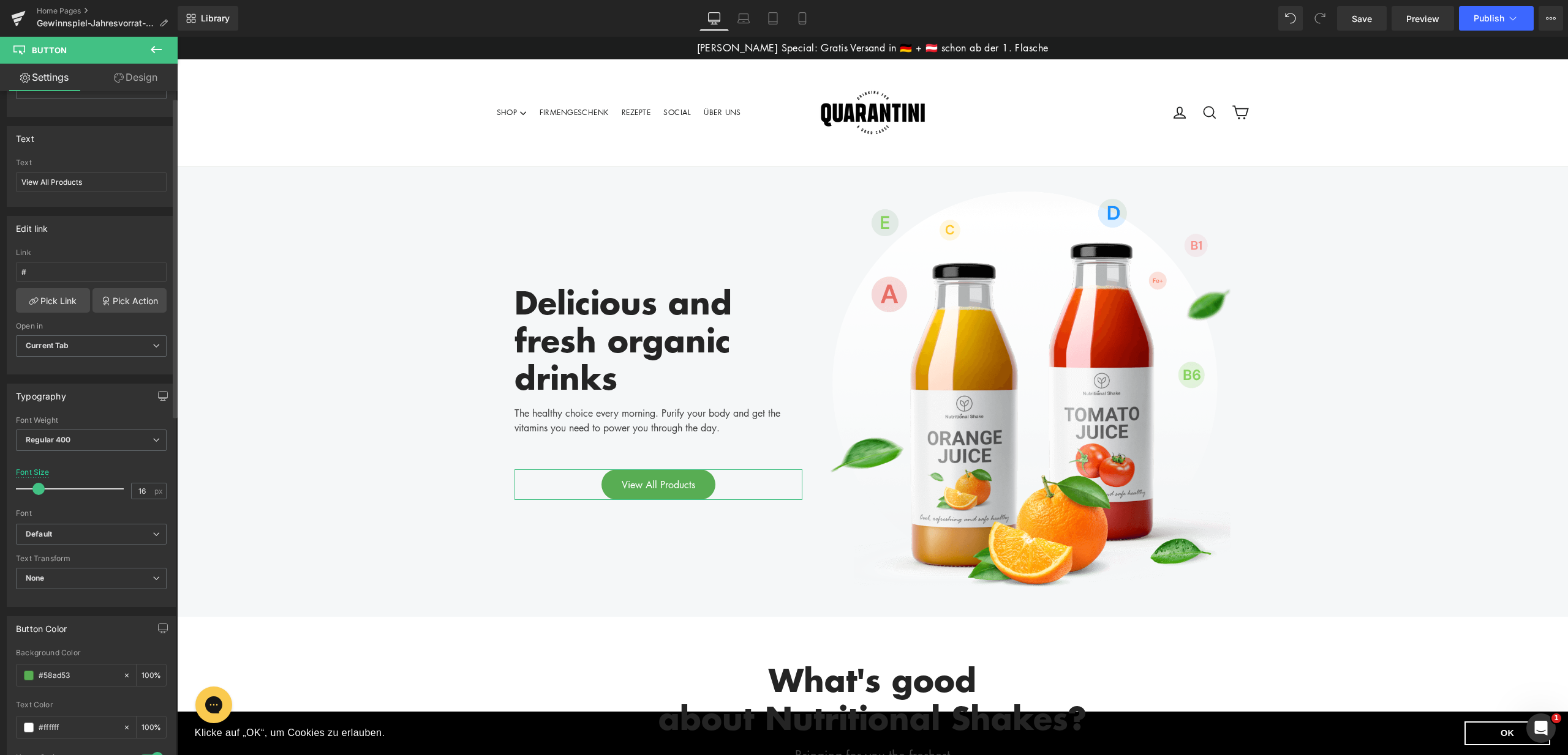
scroll to position [0, 0]
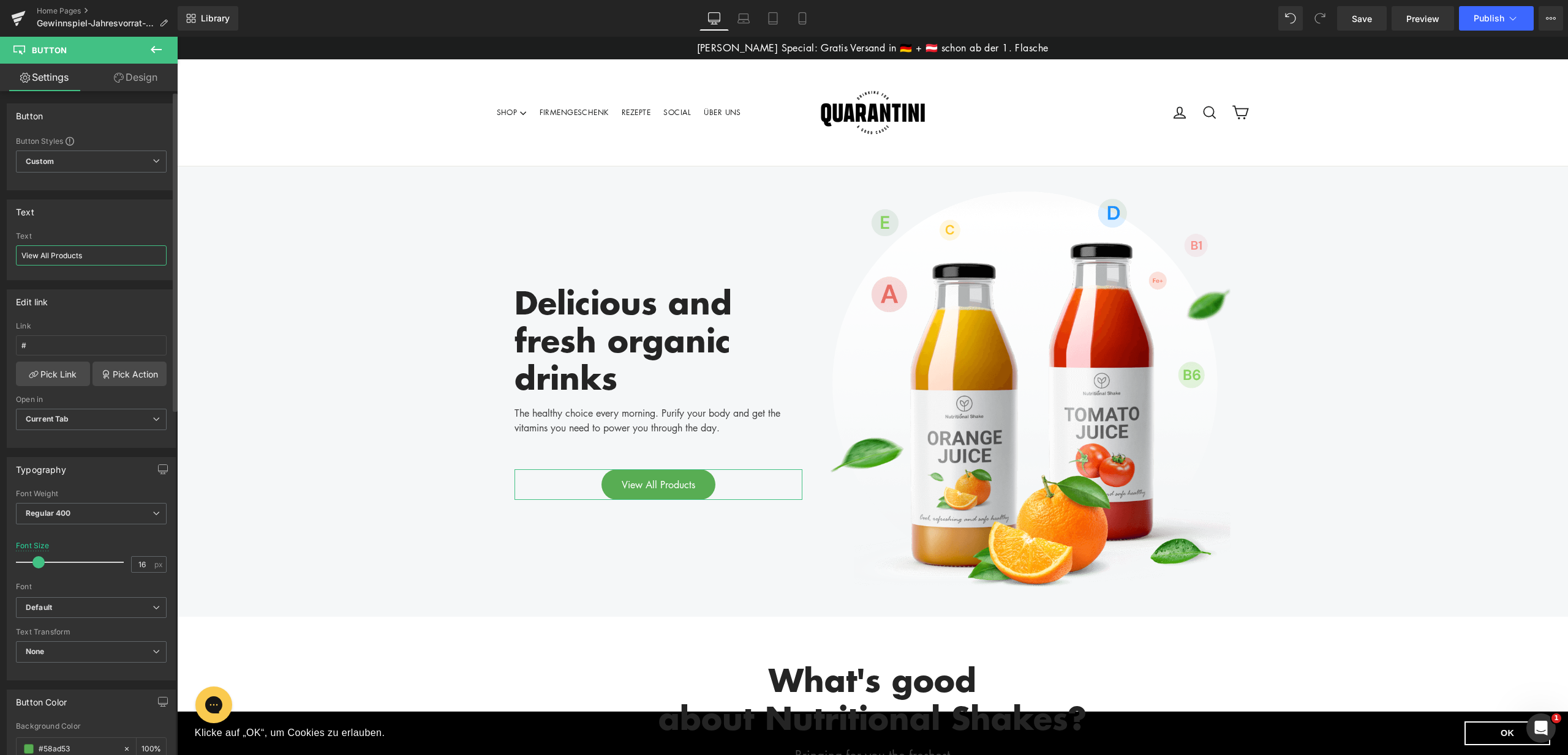
drag, startPoint x: 88, startPoint y: 258, endPoint x: 21, endPoint y: 258, distance: 67.0
click at [21, 258] on input "View All Products" at bounding box center [91, 256] width 151 height 20
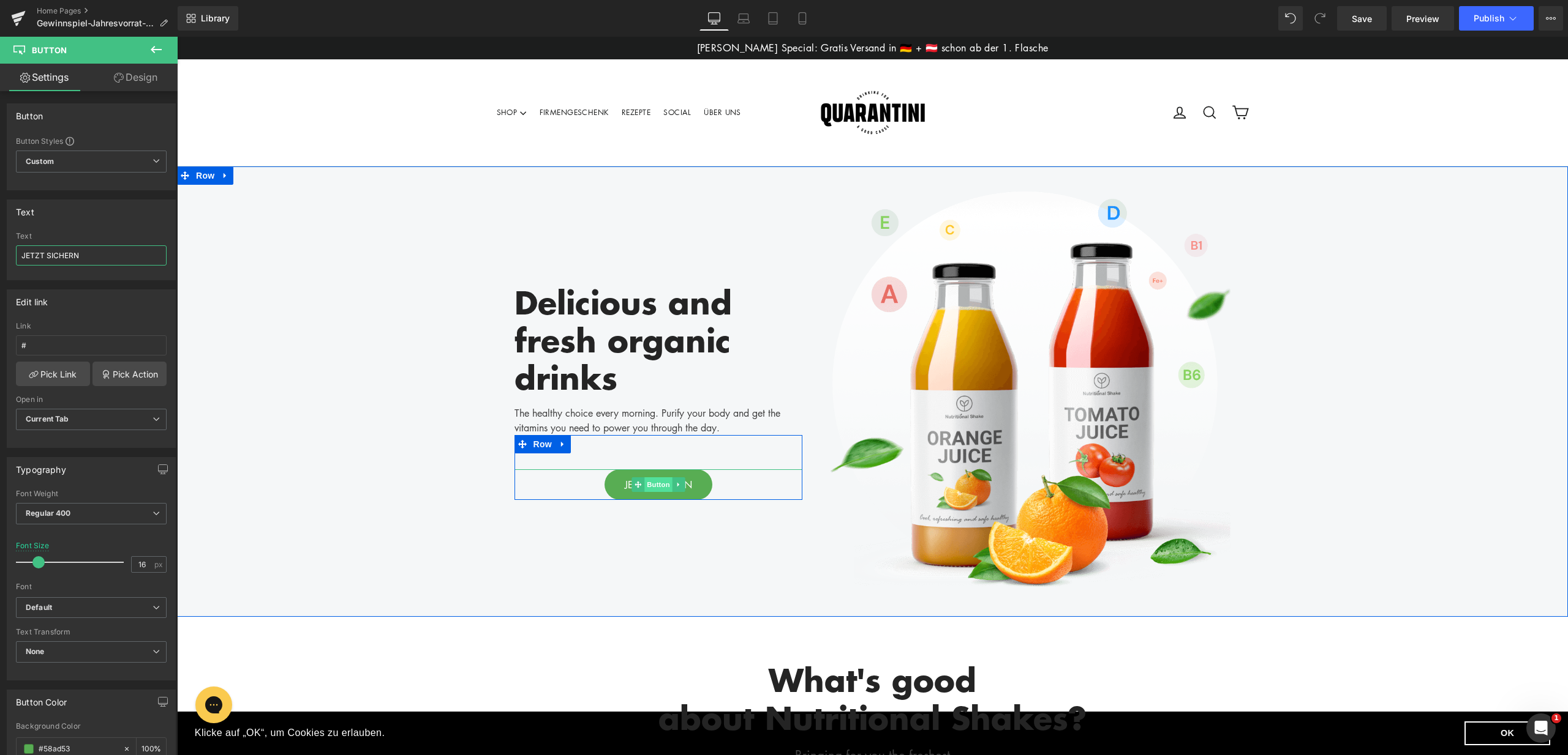
click at [649, 485] on span "Button" at bounding box center [658, 484] width 28 height 14
click at [649, 485] on span "Button" at bounding box center [658, 485] width 28 height 14
click at [660, 485] on span "Button" at bounding box center [658, 484] width 28 height 14
type input "JETZT SICHERN"
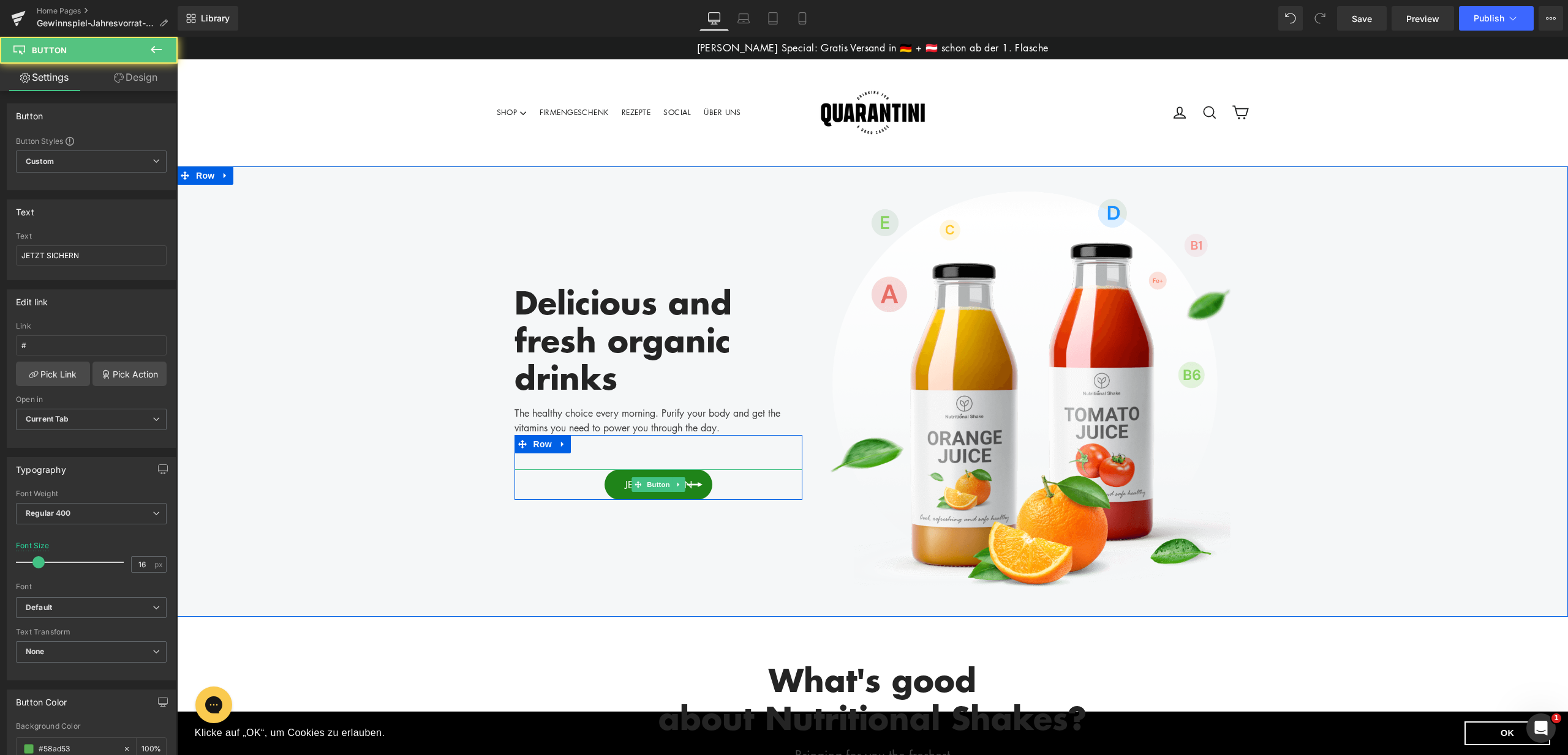
click at [695, 486] on link "JETZT SICHERN" at bounding box center [658, 484] width 108 height 30
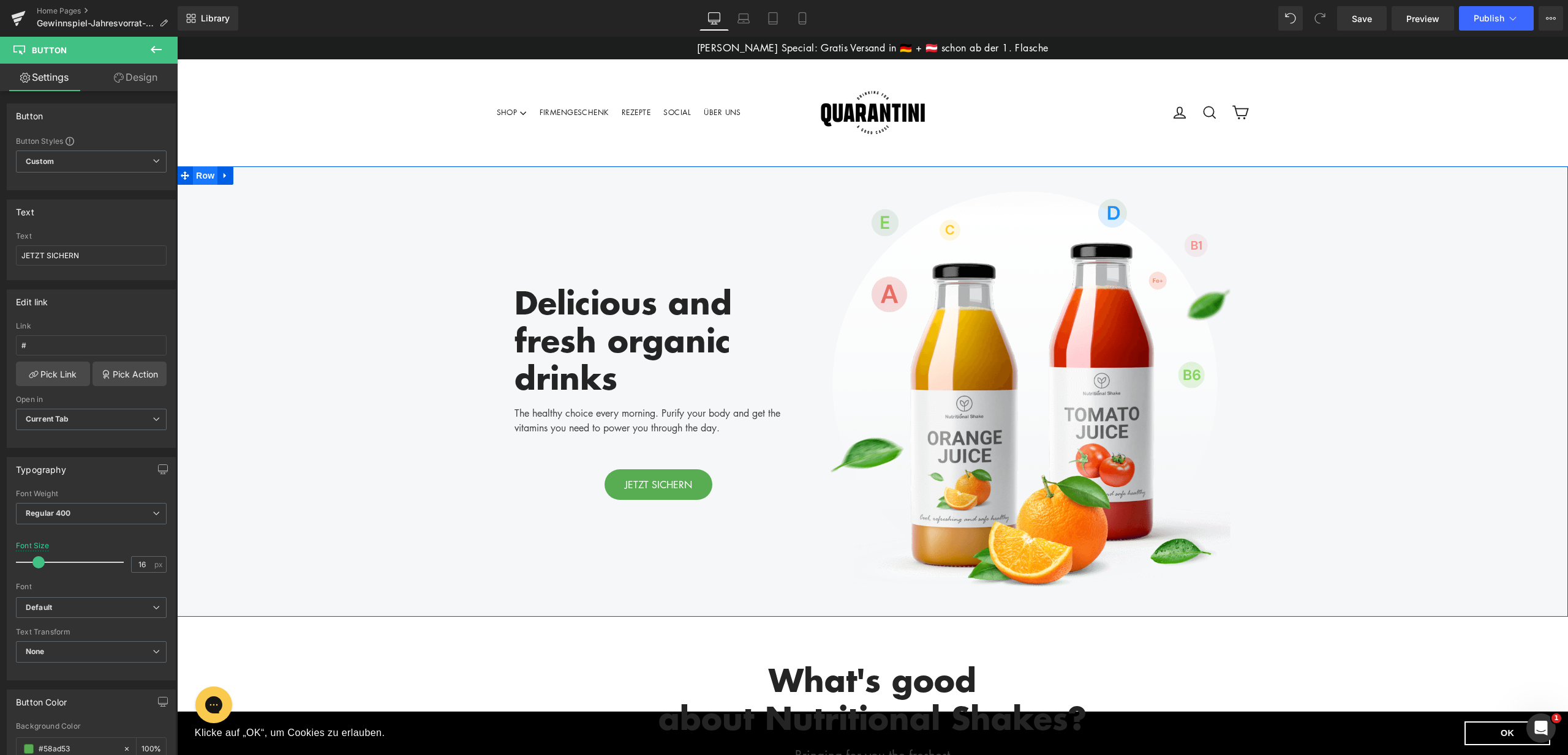
click at [193, 180] on span "Row" at bounding box center [205, 175] width 25 height 18
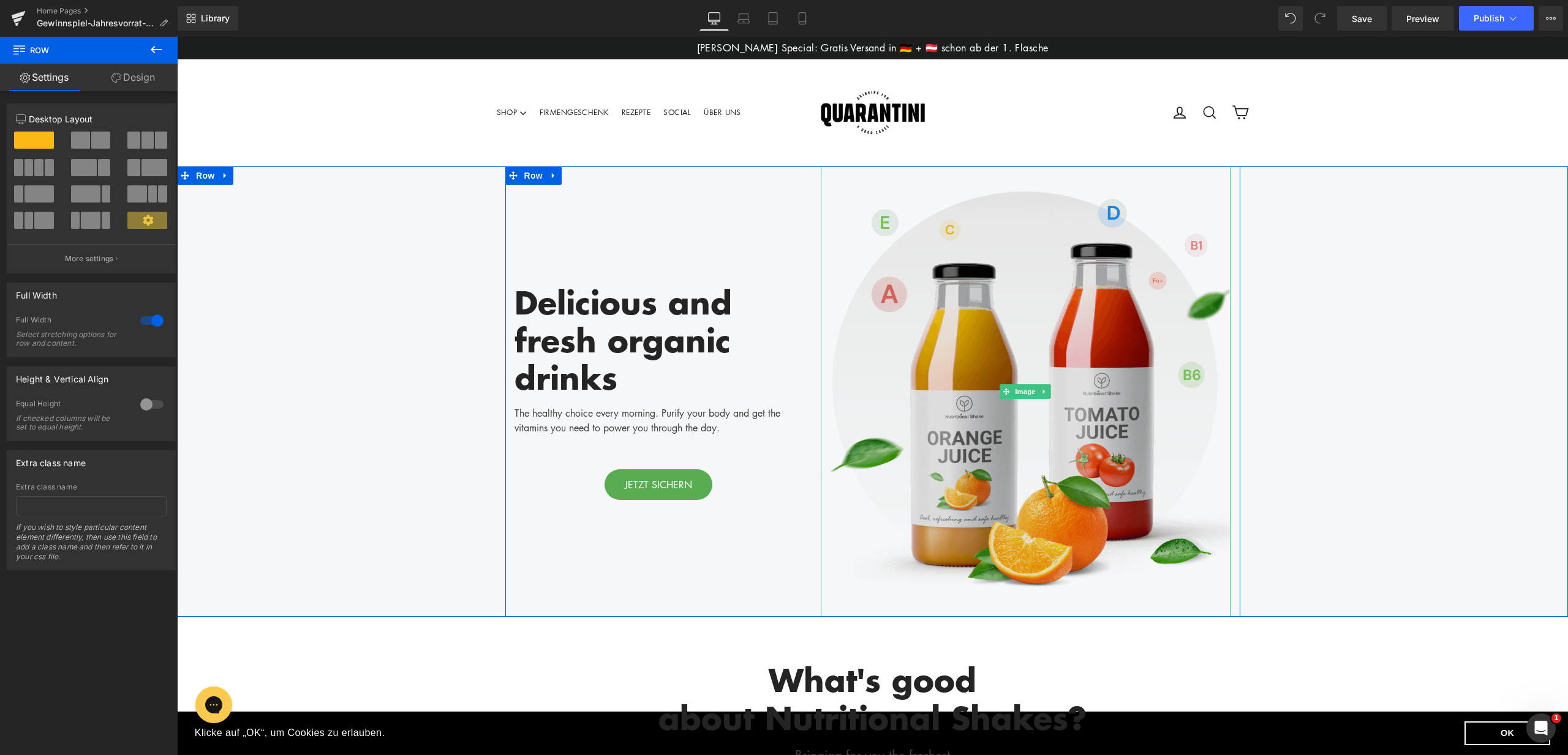
click at [1062, 297] on img at bounding box center [1026, 392] width 410 height 450
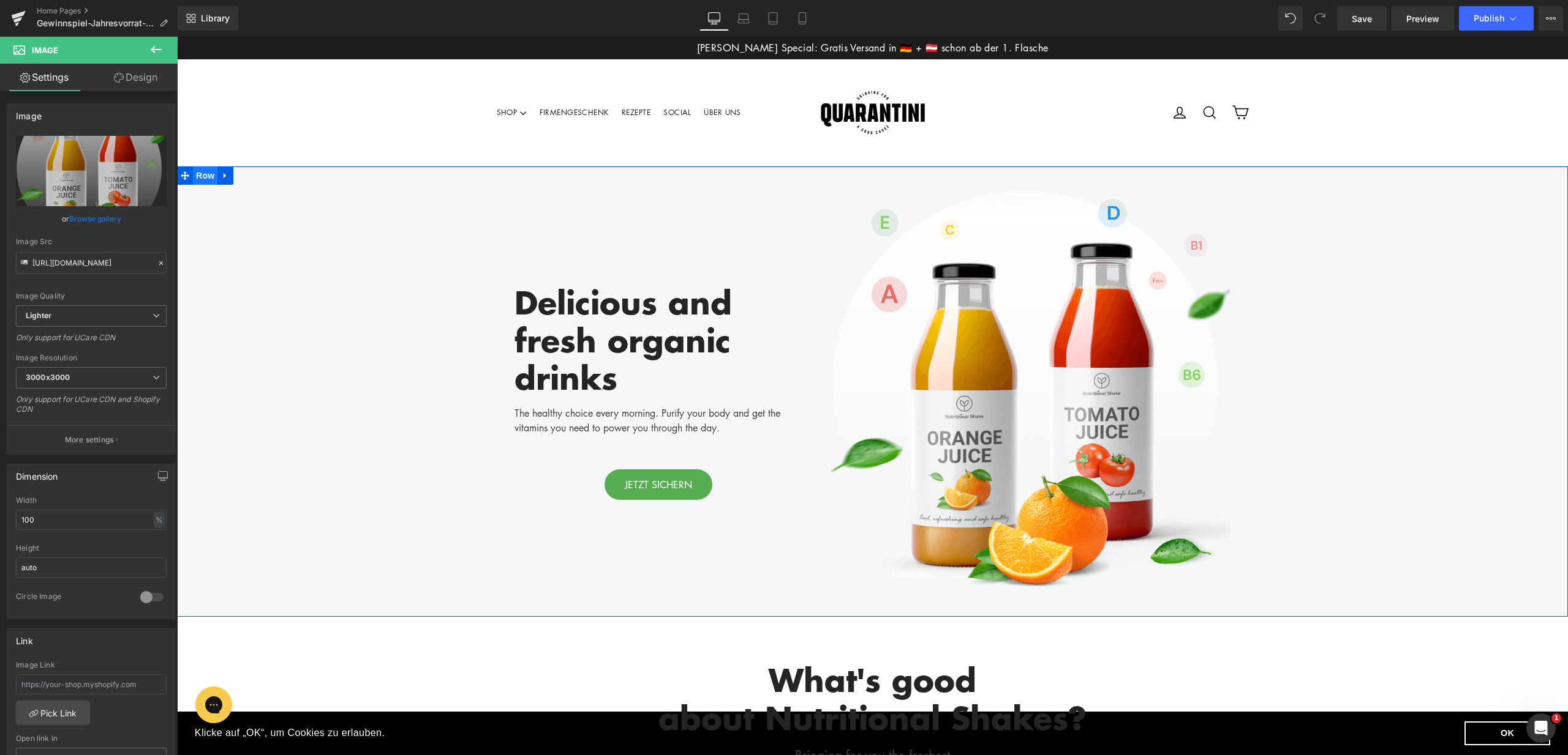
click at [204, 173] on span "Row" at bounding box center [205, 175] width 25 height 18
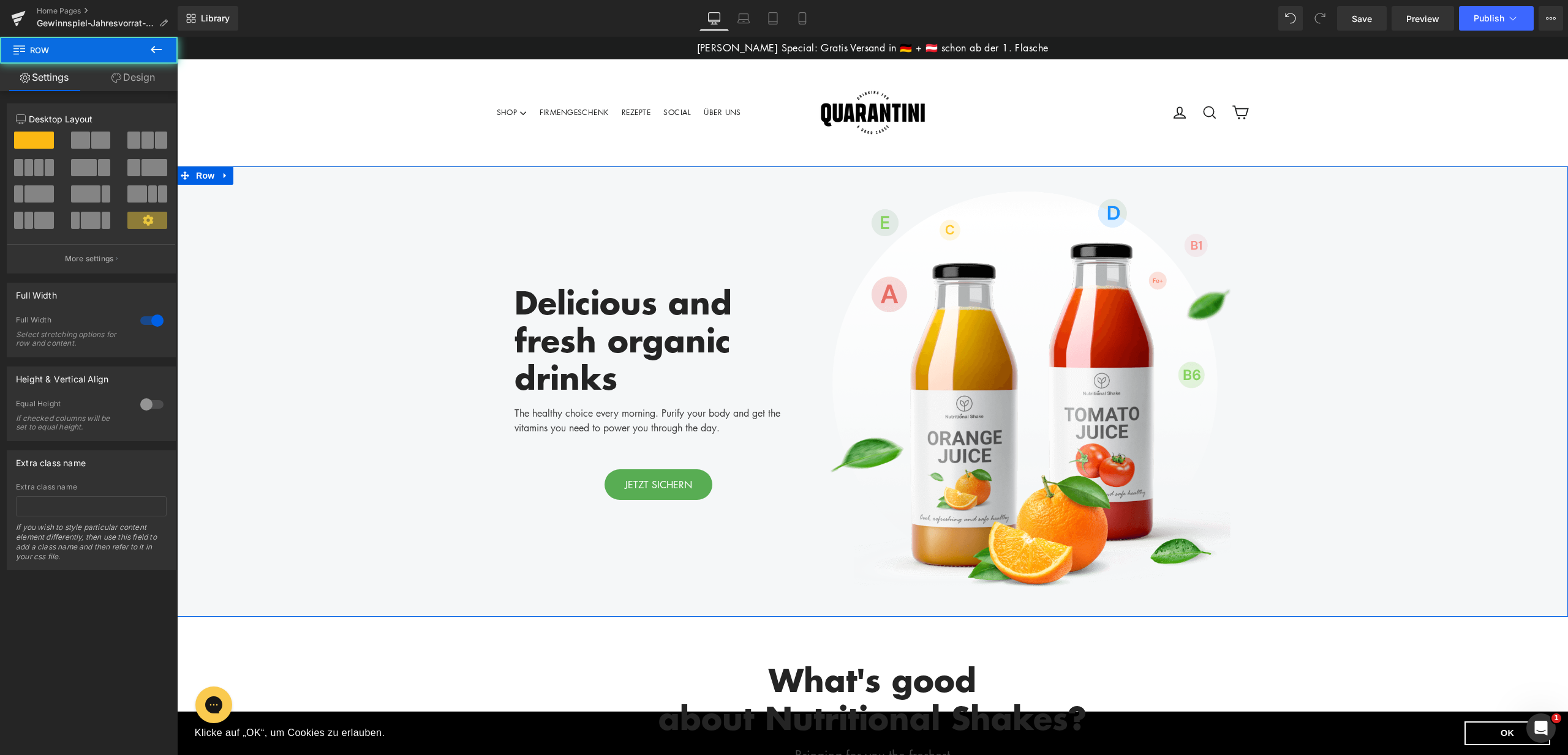
click at [134, 78] on link "Design" at bounding box center [133, 77] width 89 height 27
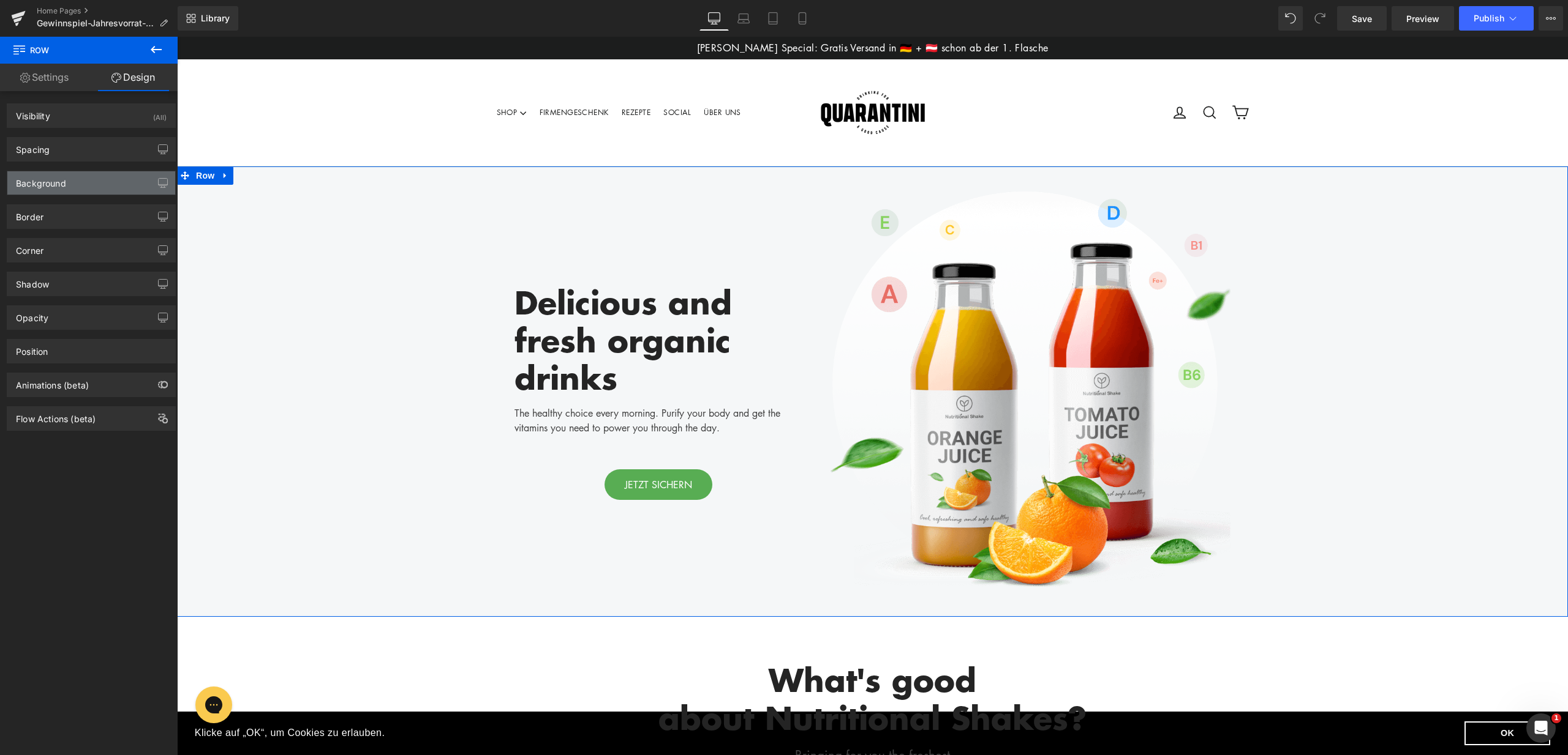
click at [95, 178] on div "Background" at bounding box center [91, 183] width 168 height 23
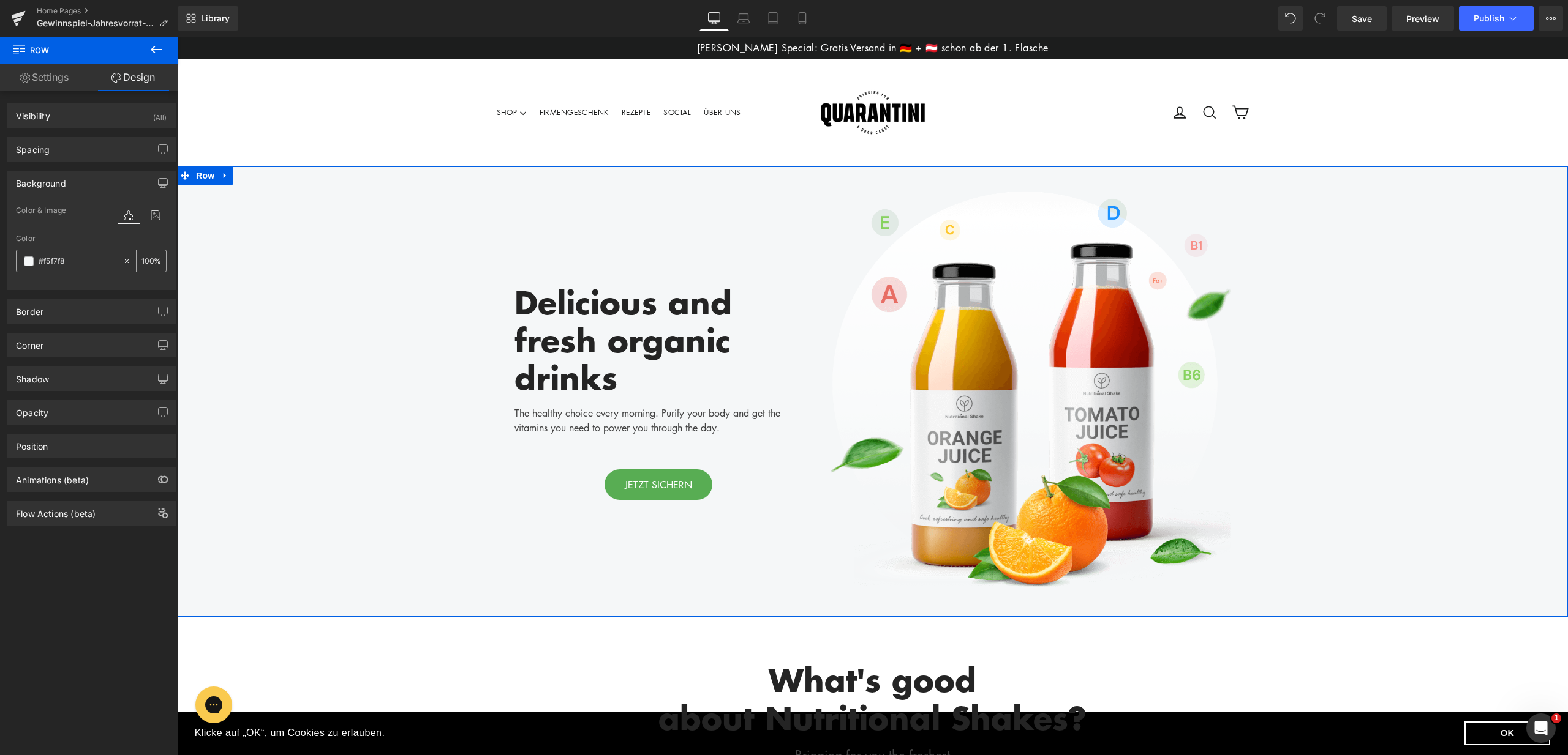
click at [79, 263] on input "#f5f7f8" at bounding box center [77, 261] width 79 height 14
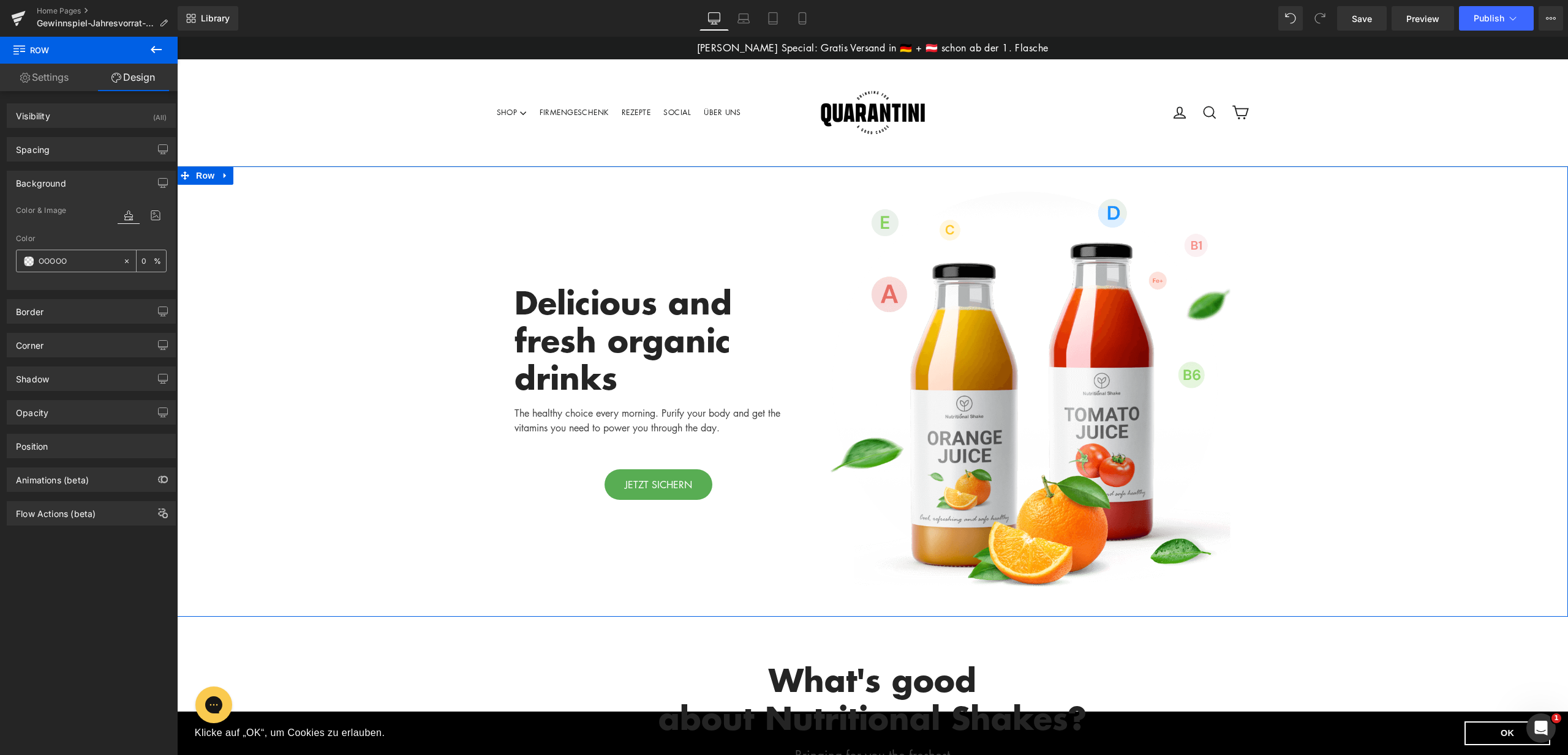
click at [124, 260] on icon at bounding box center [127, 261] width 9 height 9
click at [85, 264] on input "OOOOO" at bounding box center [77, 261] width 79 height 14
type input "000"
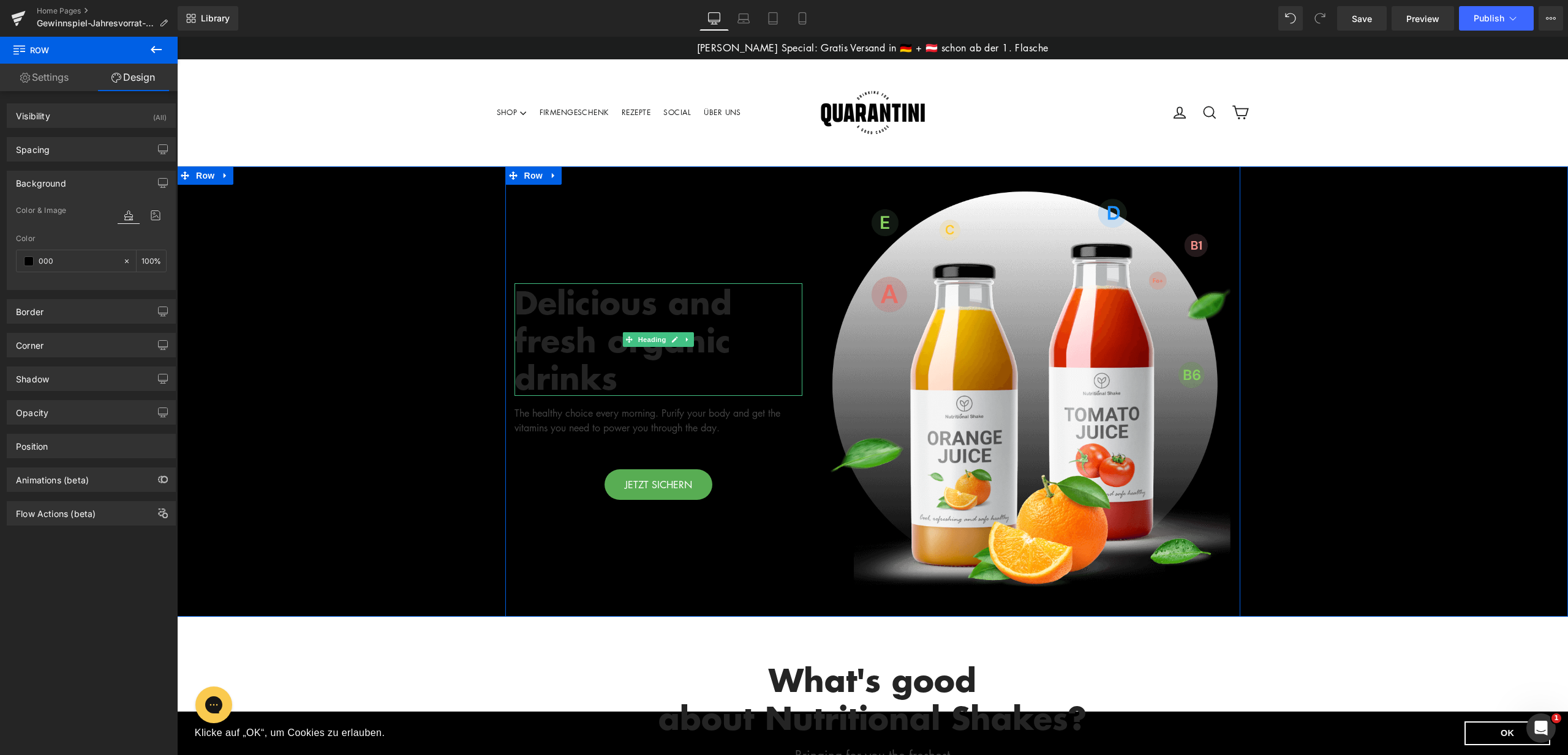
click at [619, 383] on h2 "Delicious and fresh organic drinks" at bounding box center [658, 340] width 288 height 113
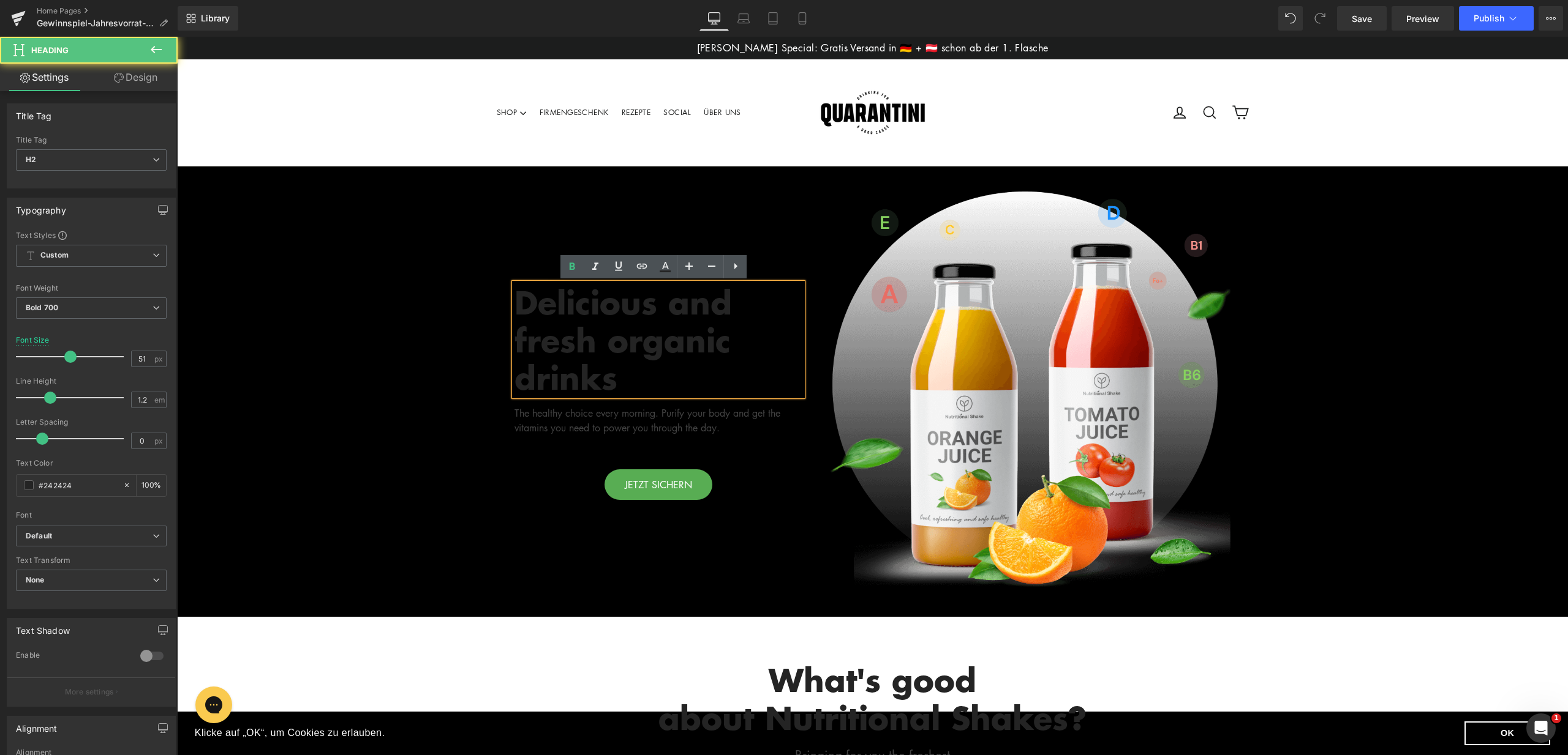
click at [611, 384] on h2 "Delicious and fresh organic drinks" at bounding box center [658, 340] width 288 height 113
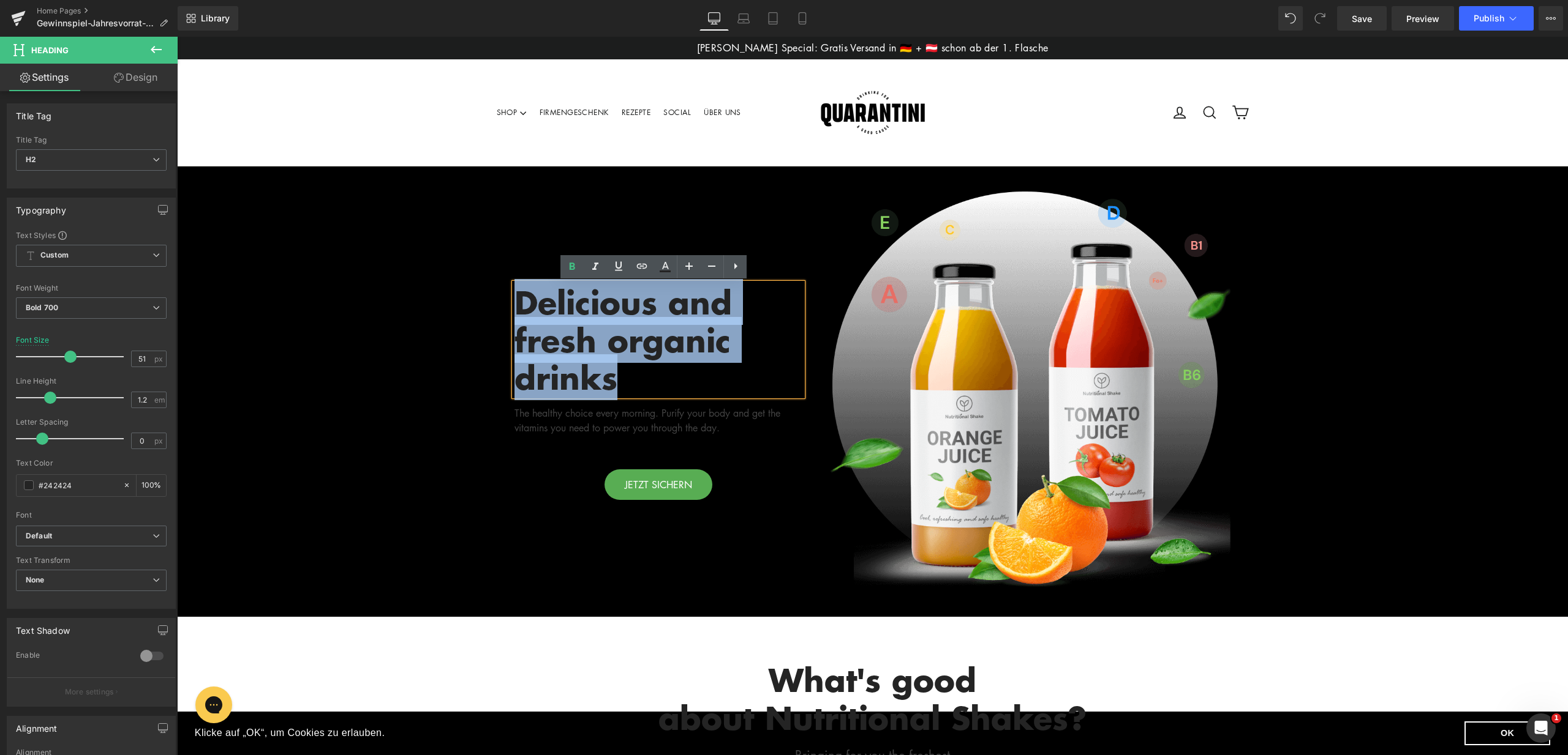
drag, startPoint x: 623, startPoint y: 384, endPoint x: 514, endPoint y: 296, distance: 140.1
click at [514, 296] on h2 "Delicious and fresh organic drinks" at bounding box center [658, 340] width 288 height 113
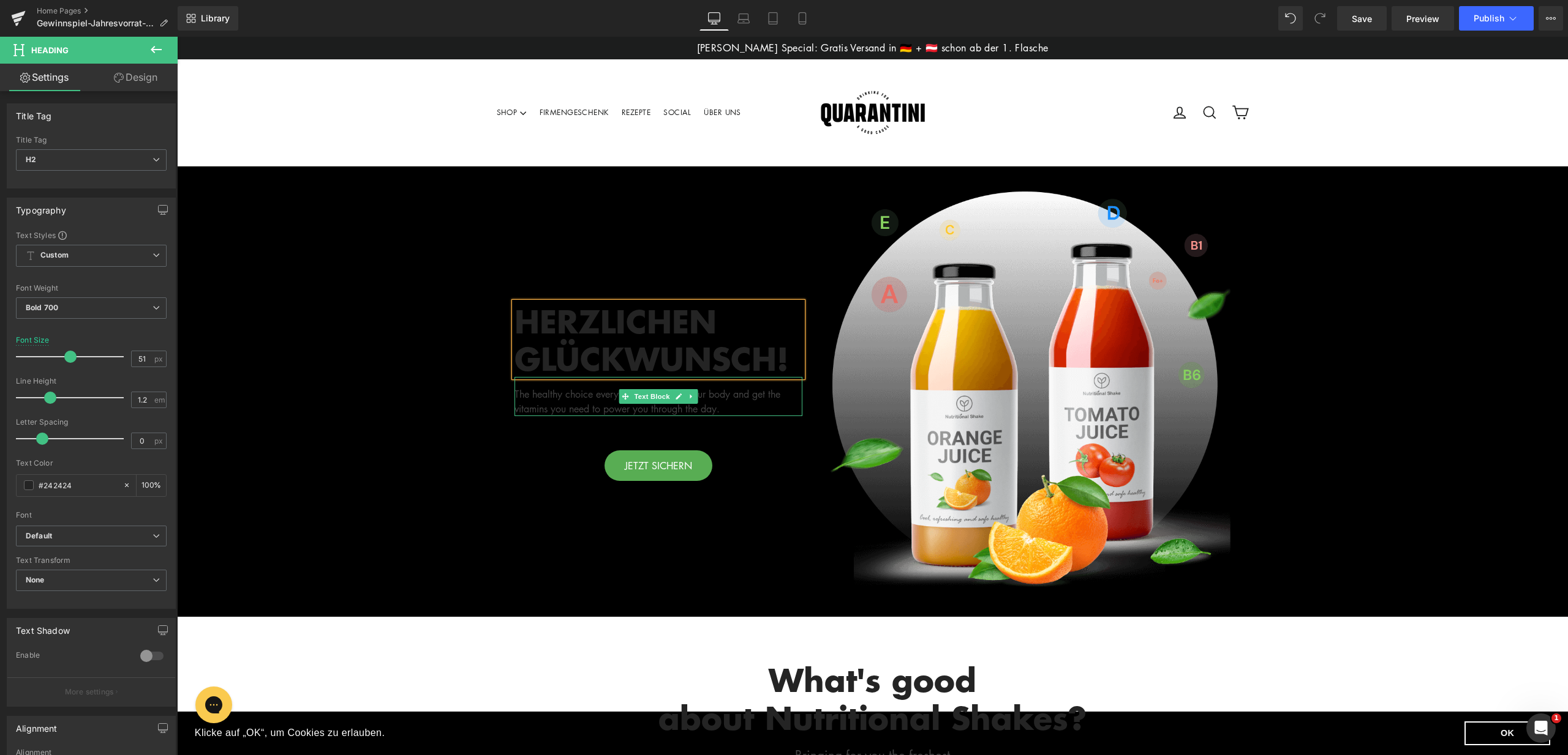
click at [599, 395] on div "The healthy choice every morning. Purify your body and get the vitamins you nee…" at bounding box center [658, 396] width 288 height 39
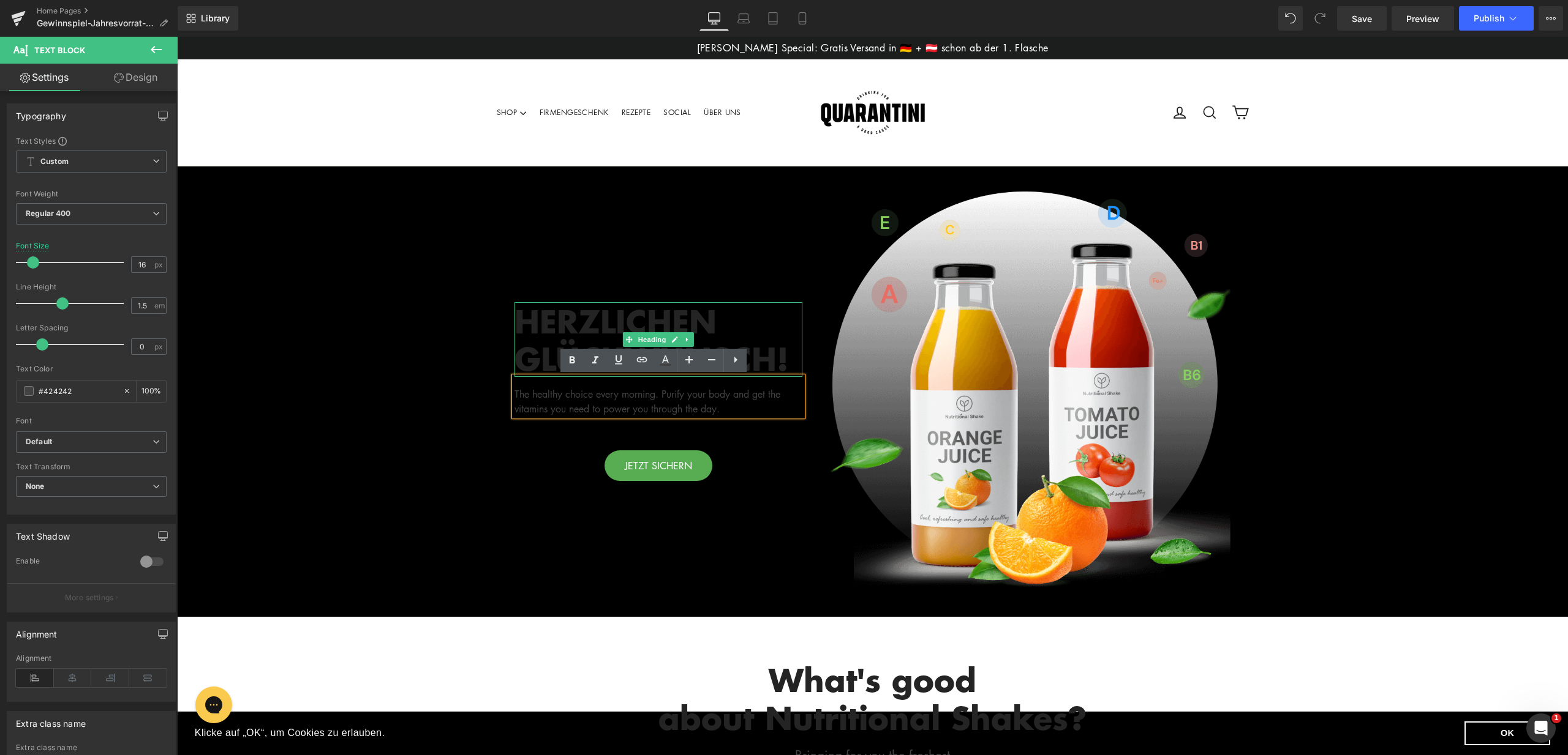
click at [680, 310] on h2 "HERZLICHEN GLÜCKWUNSCH!" at bounding box center [658, 339] width 288 height 74
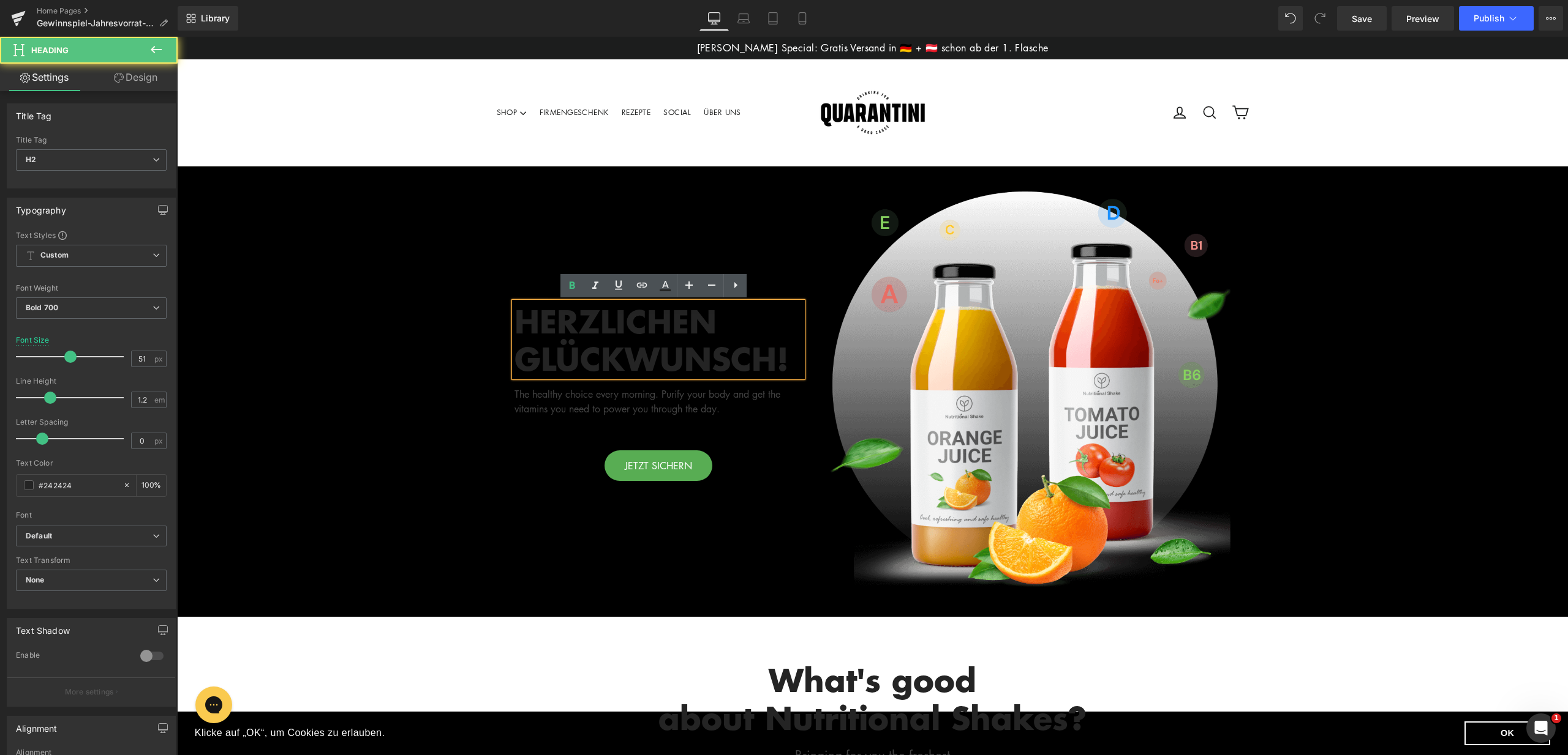
drag, startPoint x: 792, startPoint y: 359, endPoint x: 508, endPoint y: 311, distance: 288.0
click at [514, 311] on div "HERZLICHEN GLÜCKWUNSCH!" at bounding box center [658, 339] width 288 height 74
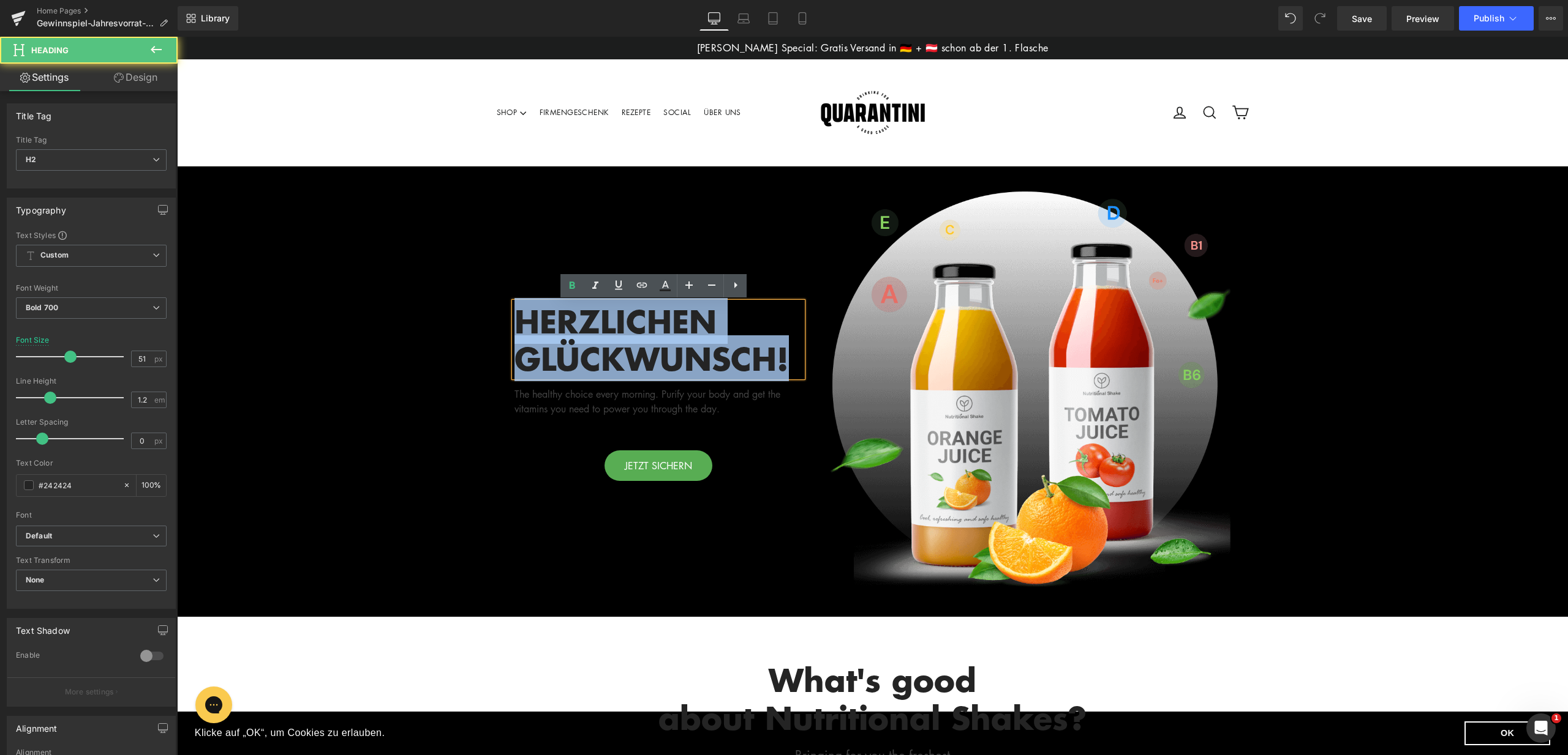
drag, startPoint x: 794, startPoint y: 360, endPoint x: 521, endPoint y: 325, distance: 275.2
click at [521, 325] on h2 "HERZLICHEN GLÜCKWUNSCH!" at bounding box center [658, 339] width 288 height 74
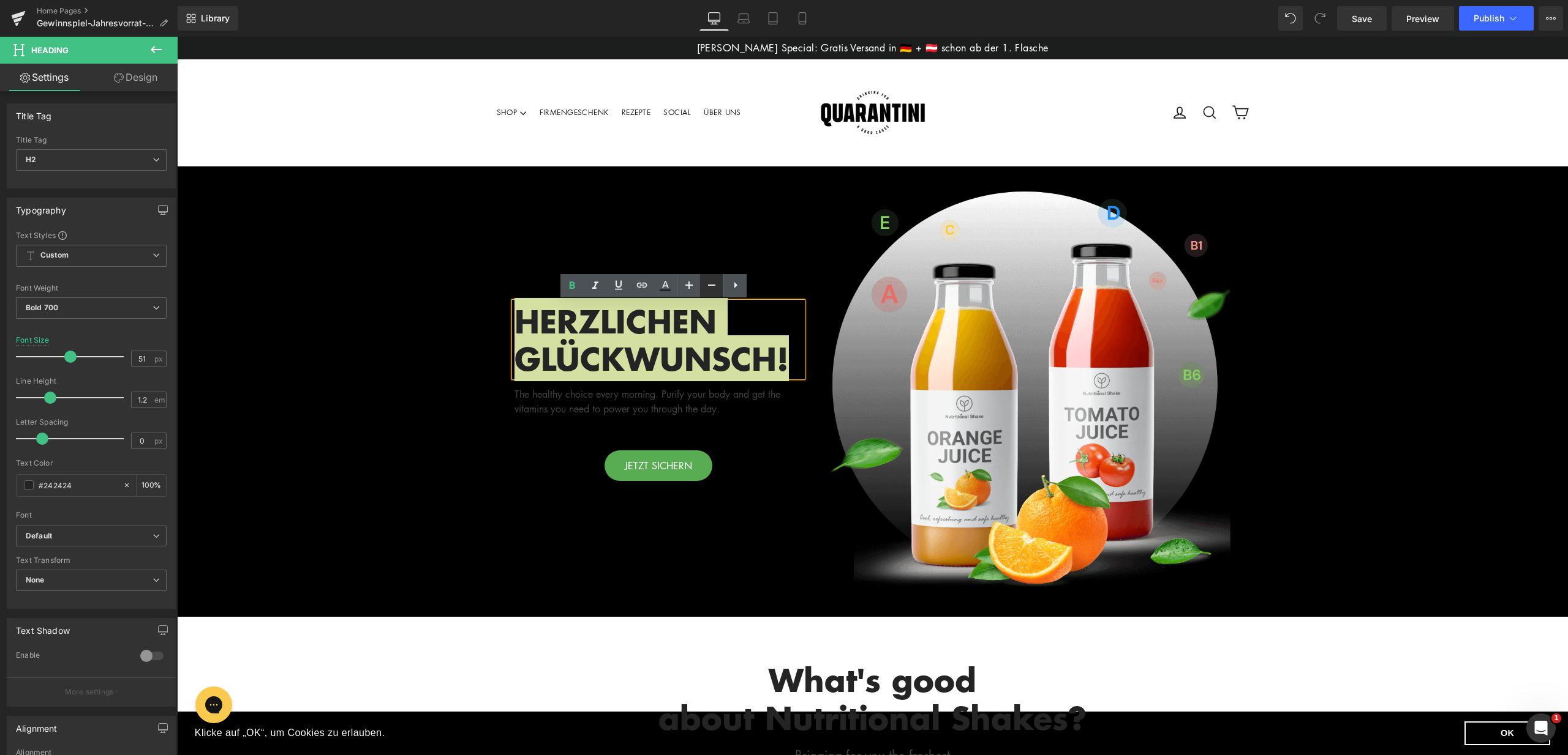
click at [708, 286] on icon at bounding box center [711, 285] width 14 height 14
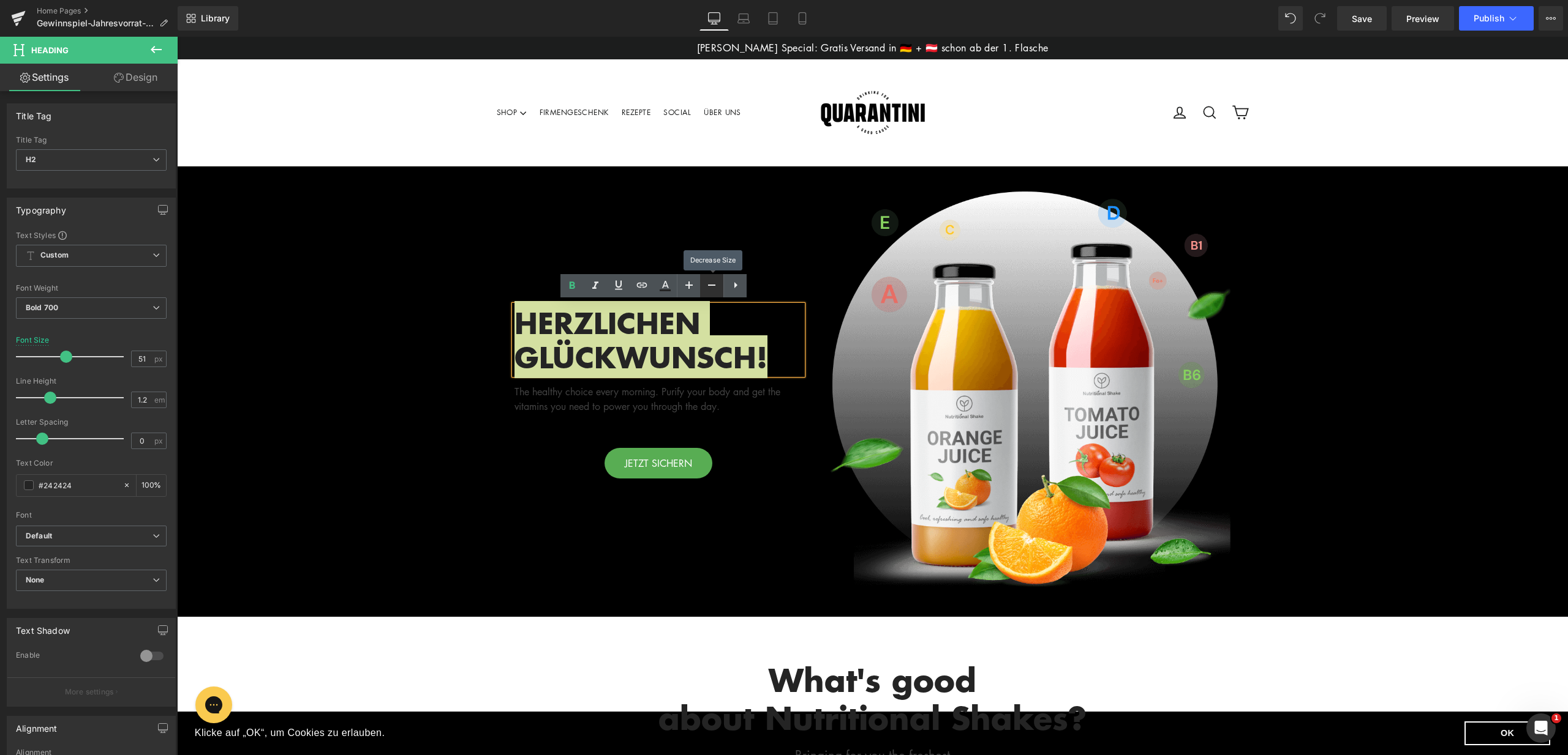
click at [708, 286] on icon at bounding box center [711, 285] width 14 height 14
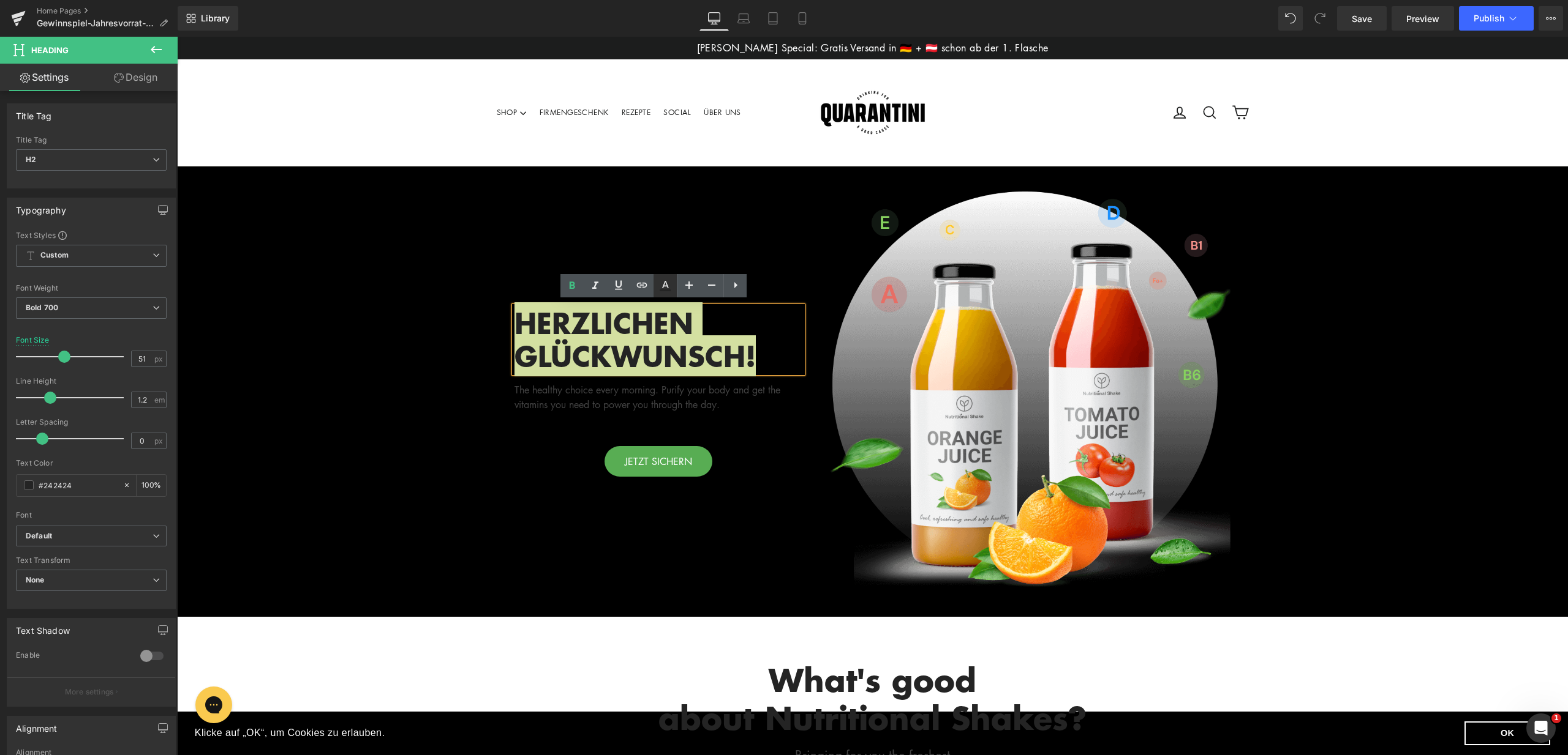
click at [667, 284] on icon at bounding box center [665, 286] width 14 height 14
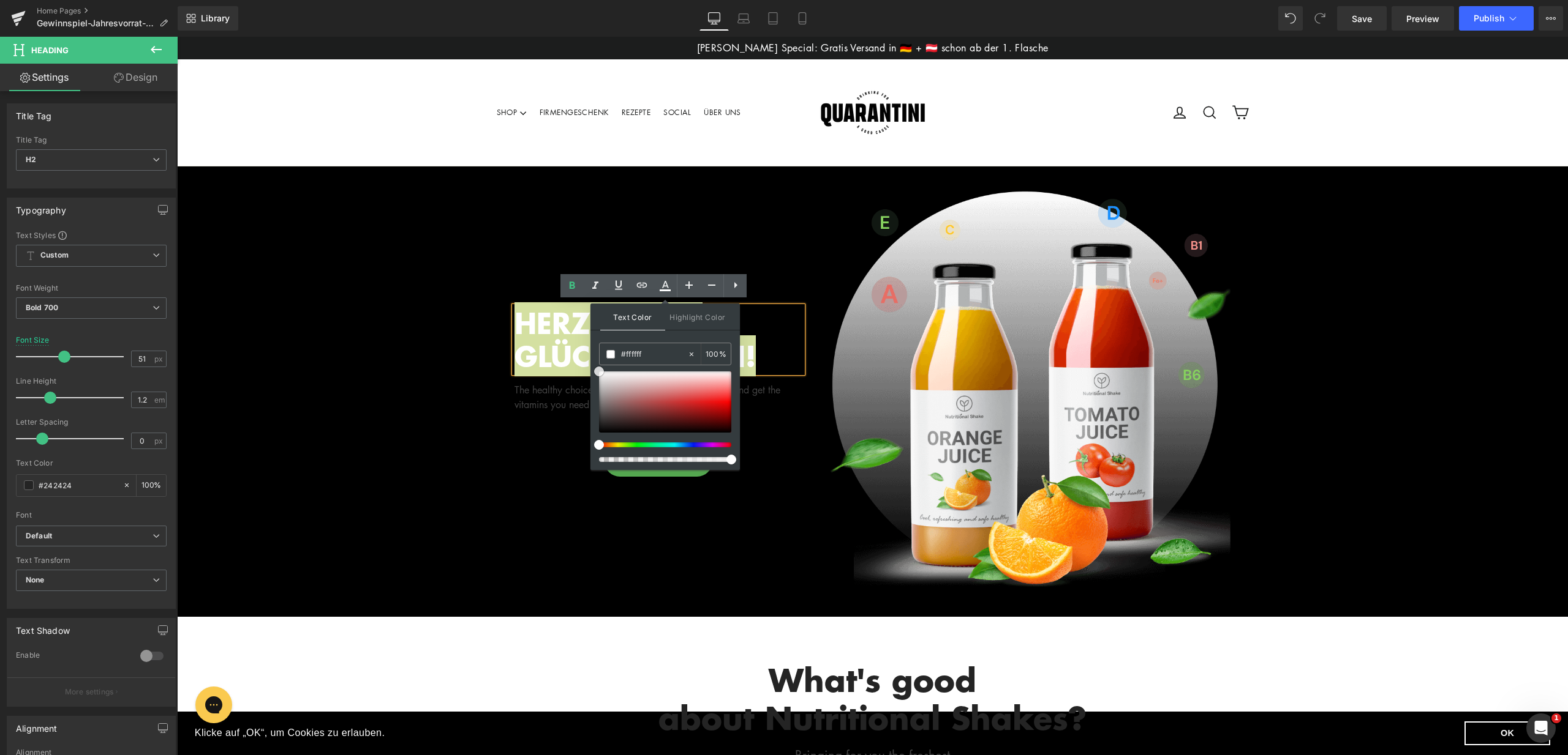
drag, startPoint x: 776, startPoint y: 461, endPoint x: 558, endPoint y: 344, distance: 247.4
click at [556, 342] on span "HERZLICHEN GLÜCKWUNSCH!" at bounding box center [635, 339] width 241 height 74
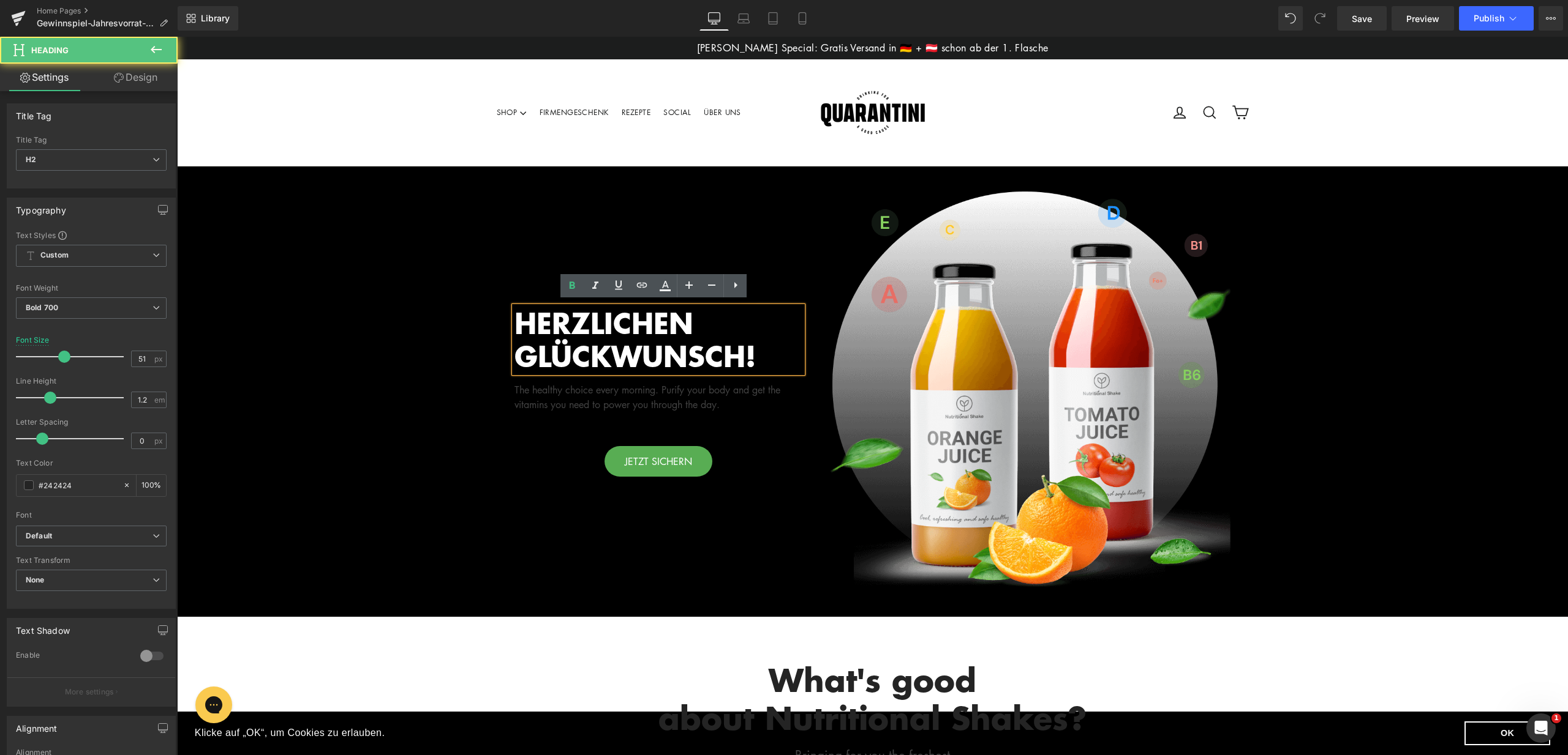
drag, startPoint x: 771, startPoint y: 357, endPoint x: 508, endPoint y: 324, distance: 265.1
click at [514, 324] on div "HERZLICHEN GLÜCKWUNSCH!" at bounding box center [658, 340] width 288 height 66
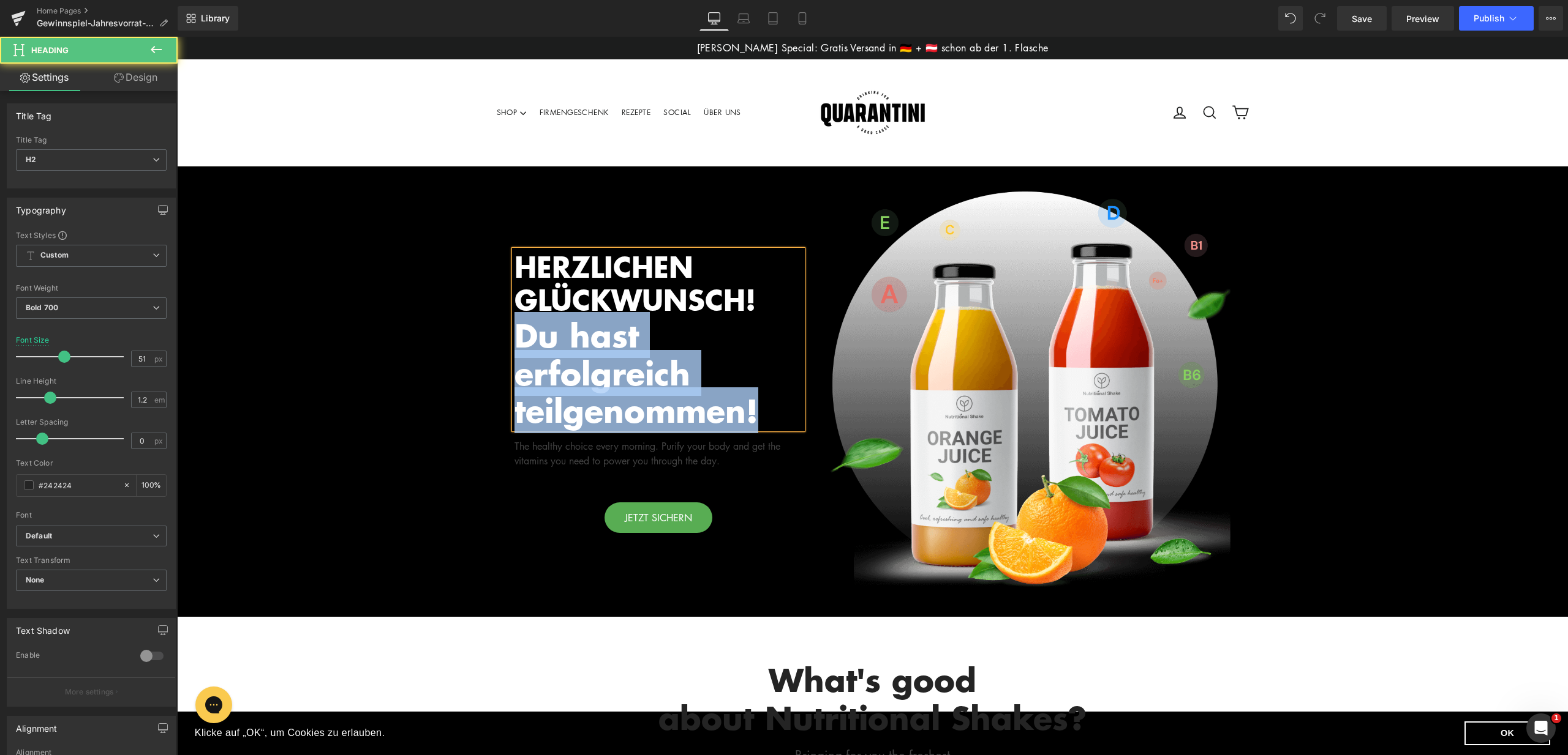
drag, startPoint x: 771, startPoint y: 420, endPoint x: 517, endPoint y: 344, distance: 265.1
click at [517, 344] on div "Du hast erfolgreich teilgenommen!" at bounding box center [658, 372] width 288 height 113
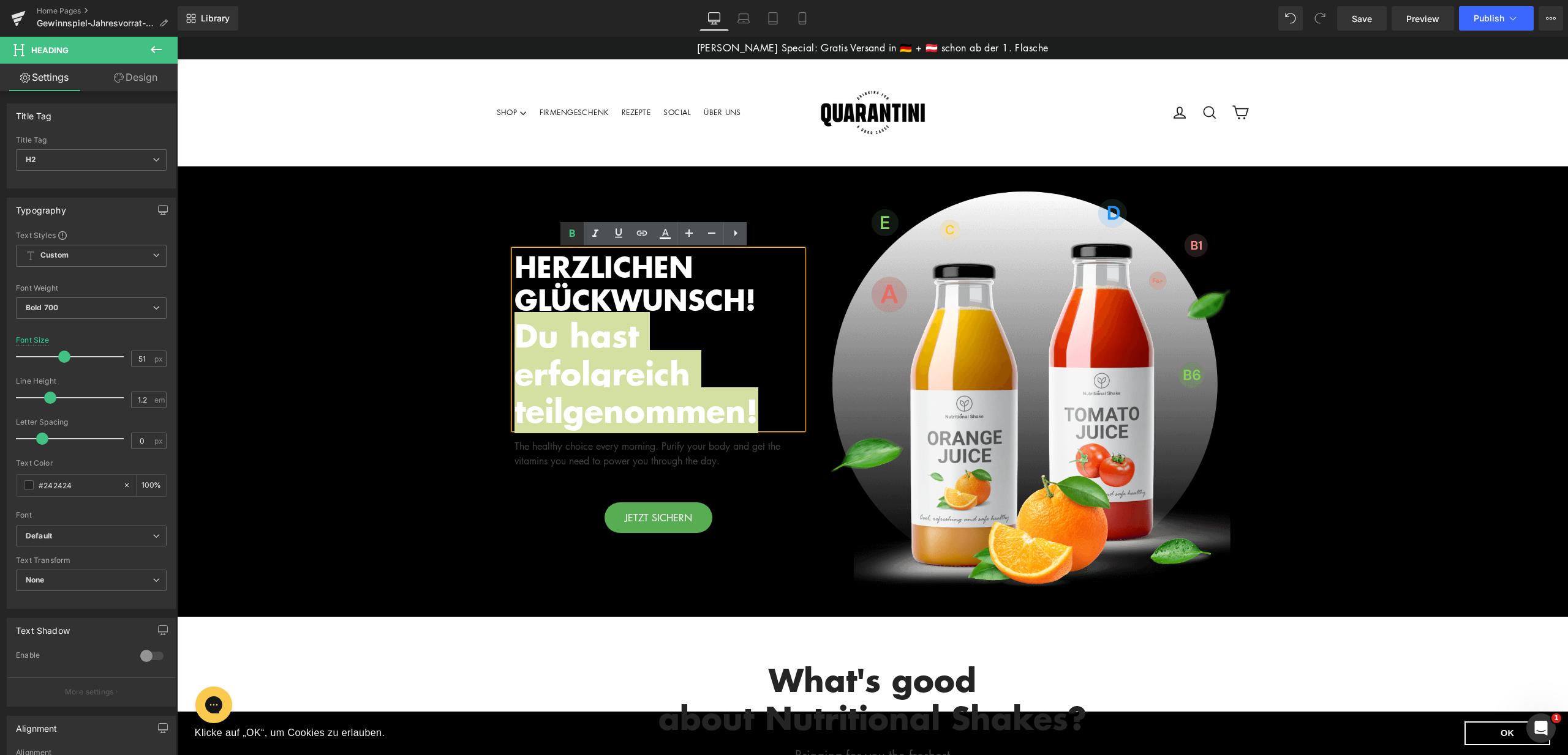
click at [567, 232] on icon at bounding box center [572, 234] width 14 height 14
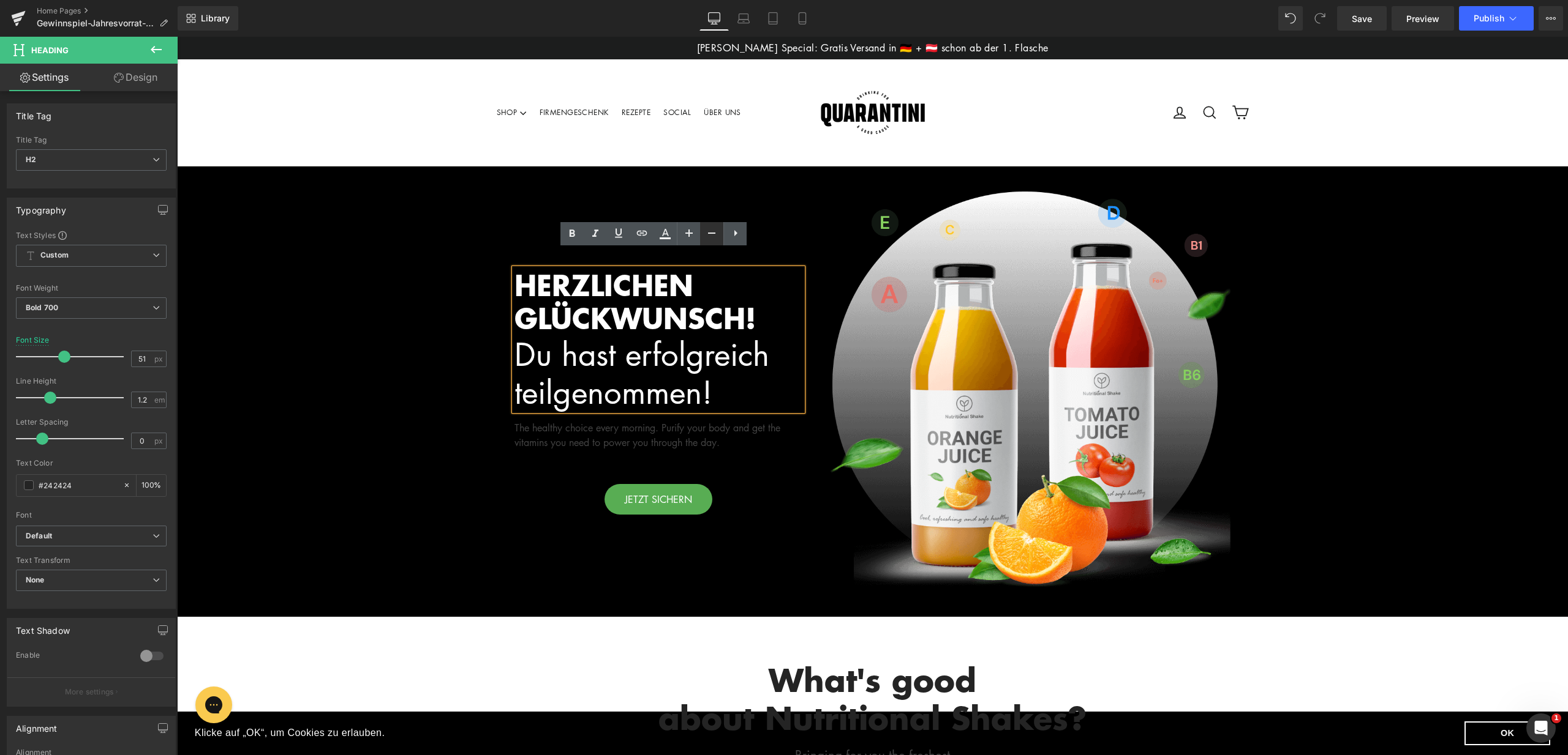
click at [706, 233] on icon at bounding box center [711, 233] width 14 height 14
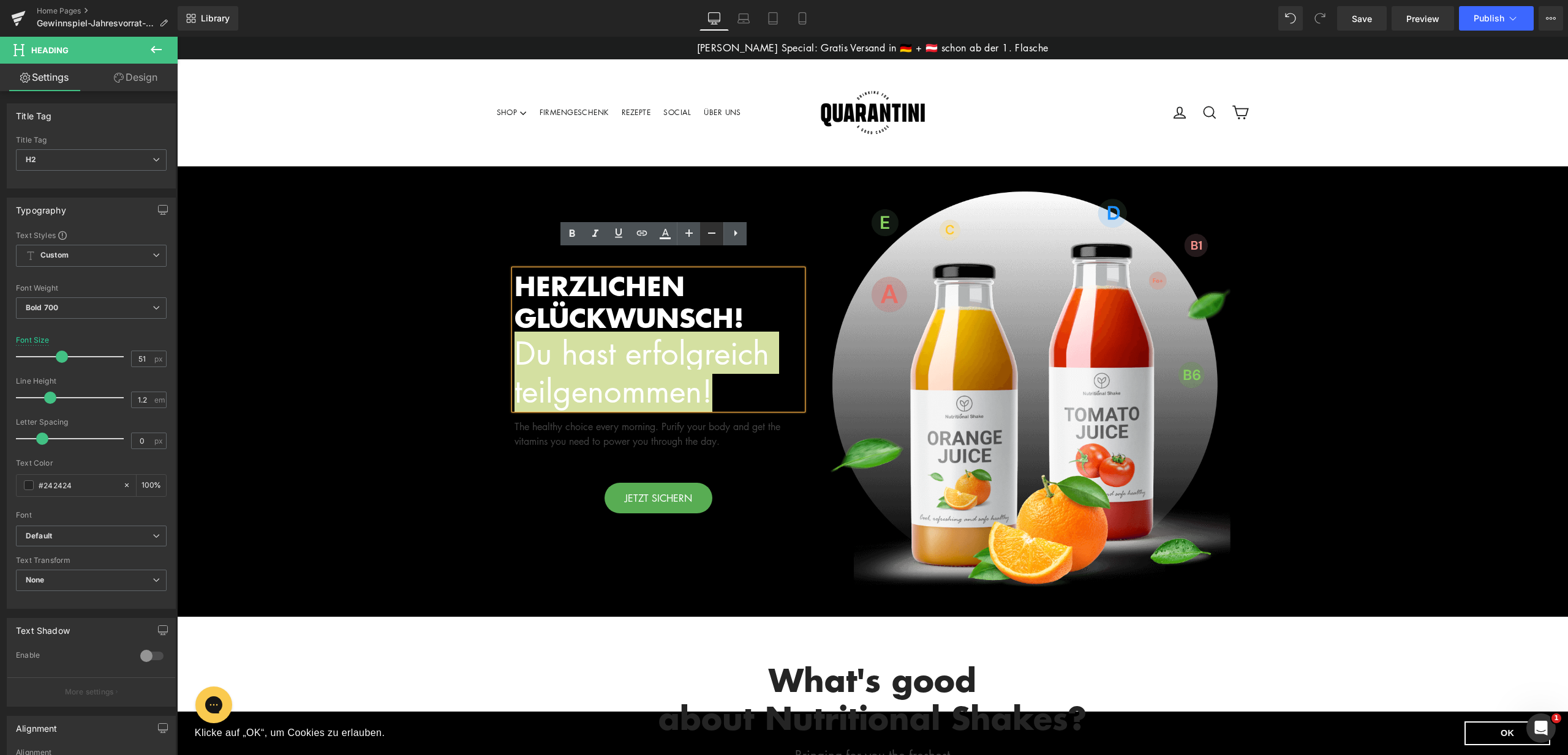
click at [706, 233] on icon at bounding box center [711, 233] width 14 height 14
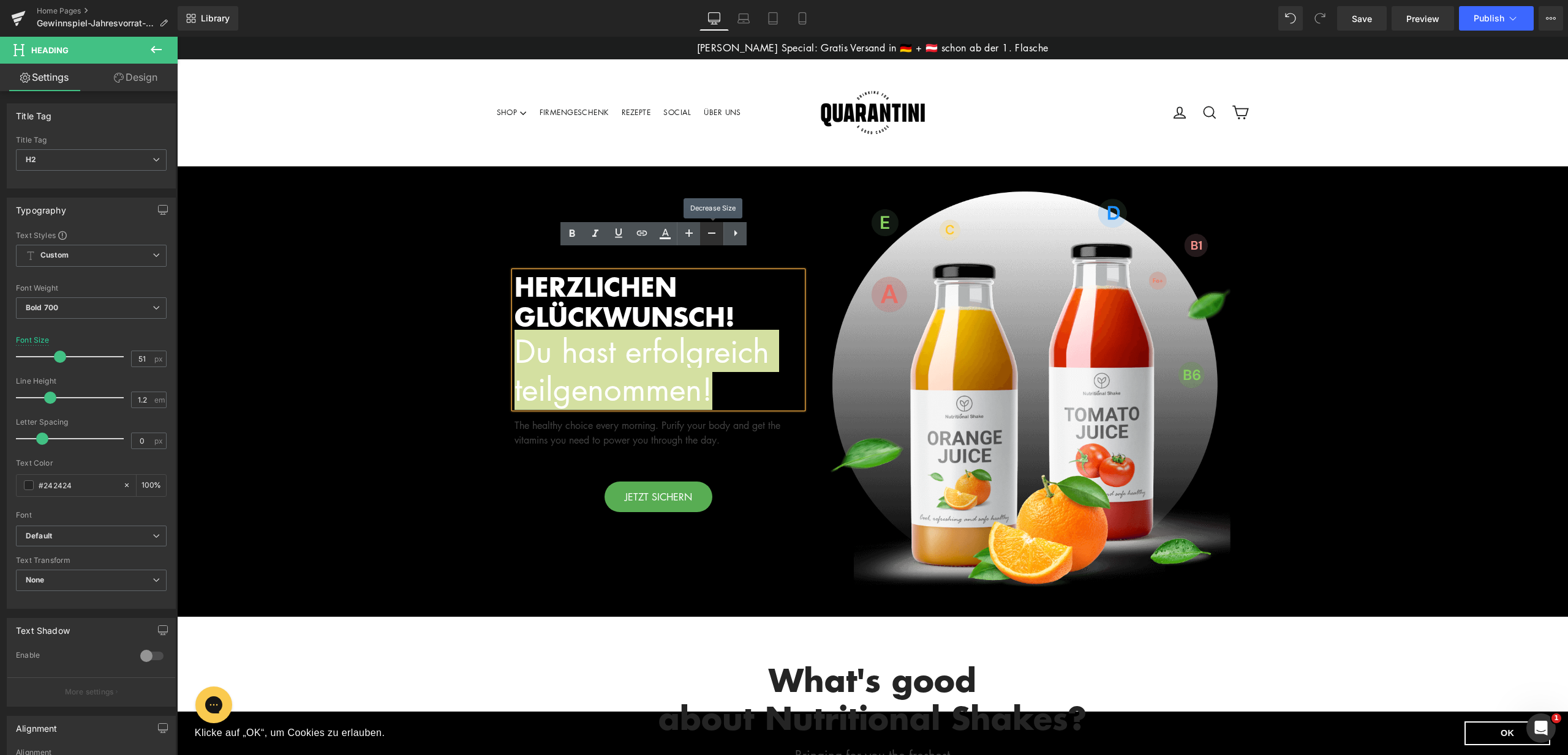
click at [706, 233] on icon at bounding box center [711, 233] width 14 height 14
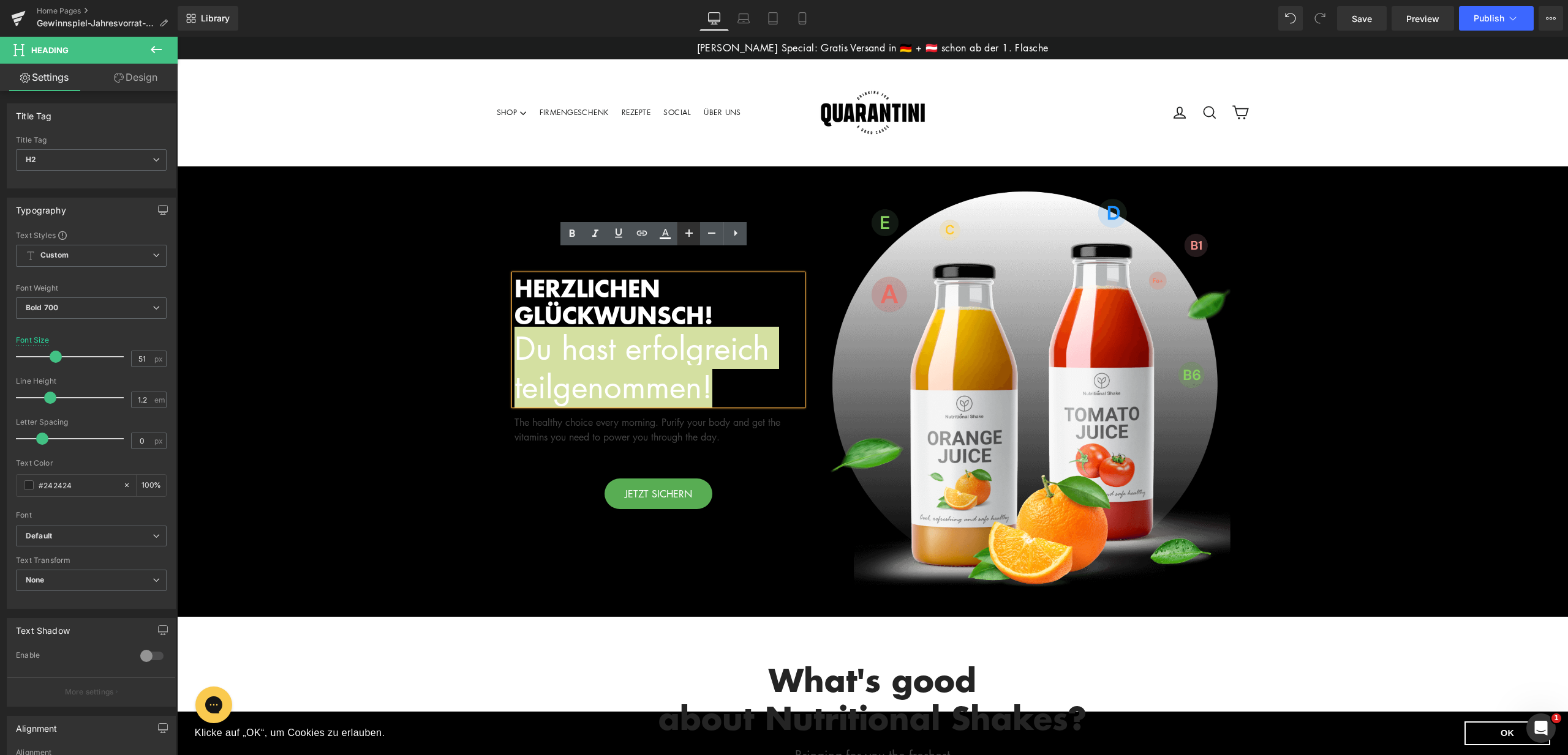
click at [690, 235] on icon at bounding box center [689, 233] width 14 height 14
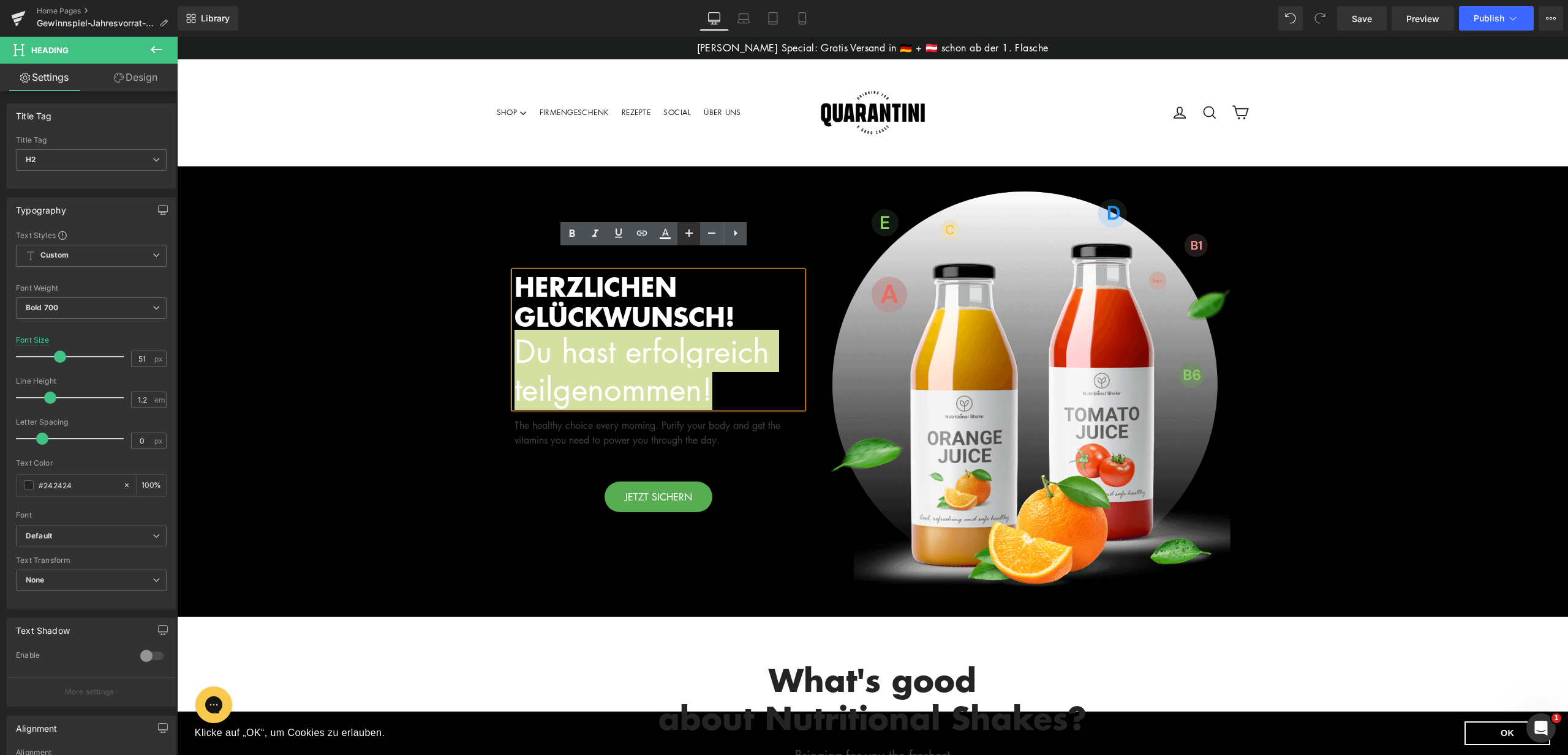
click at [683, 232] on icon at bounding box center [689, 233] width 14 height 14
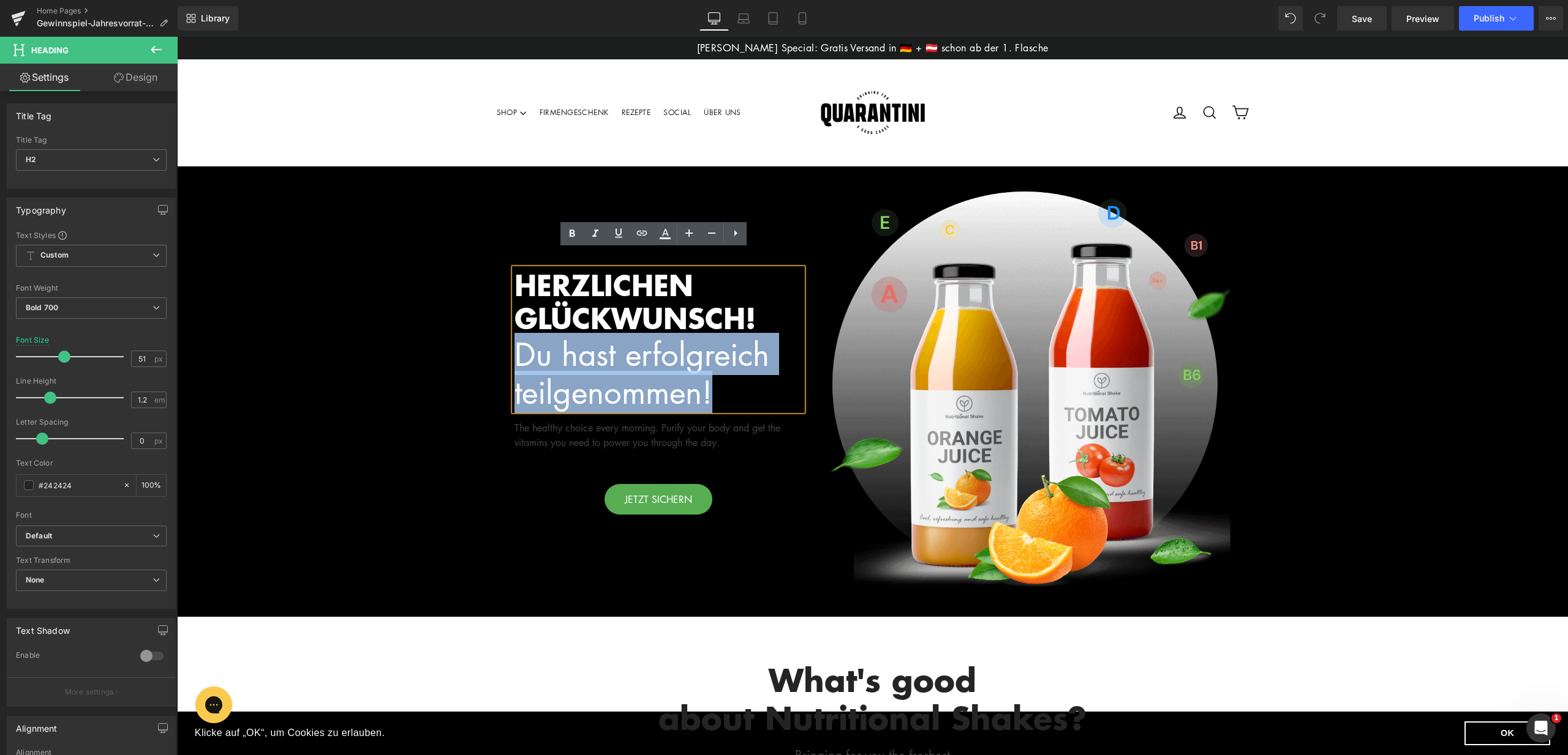
click at [711, 361] on span "Du hast erfolgreich teilgenommen!" at bounding box center [641, 372] width 255 height 80
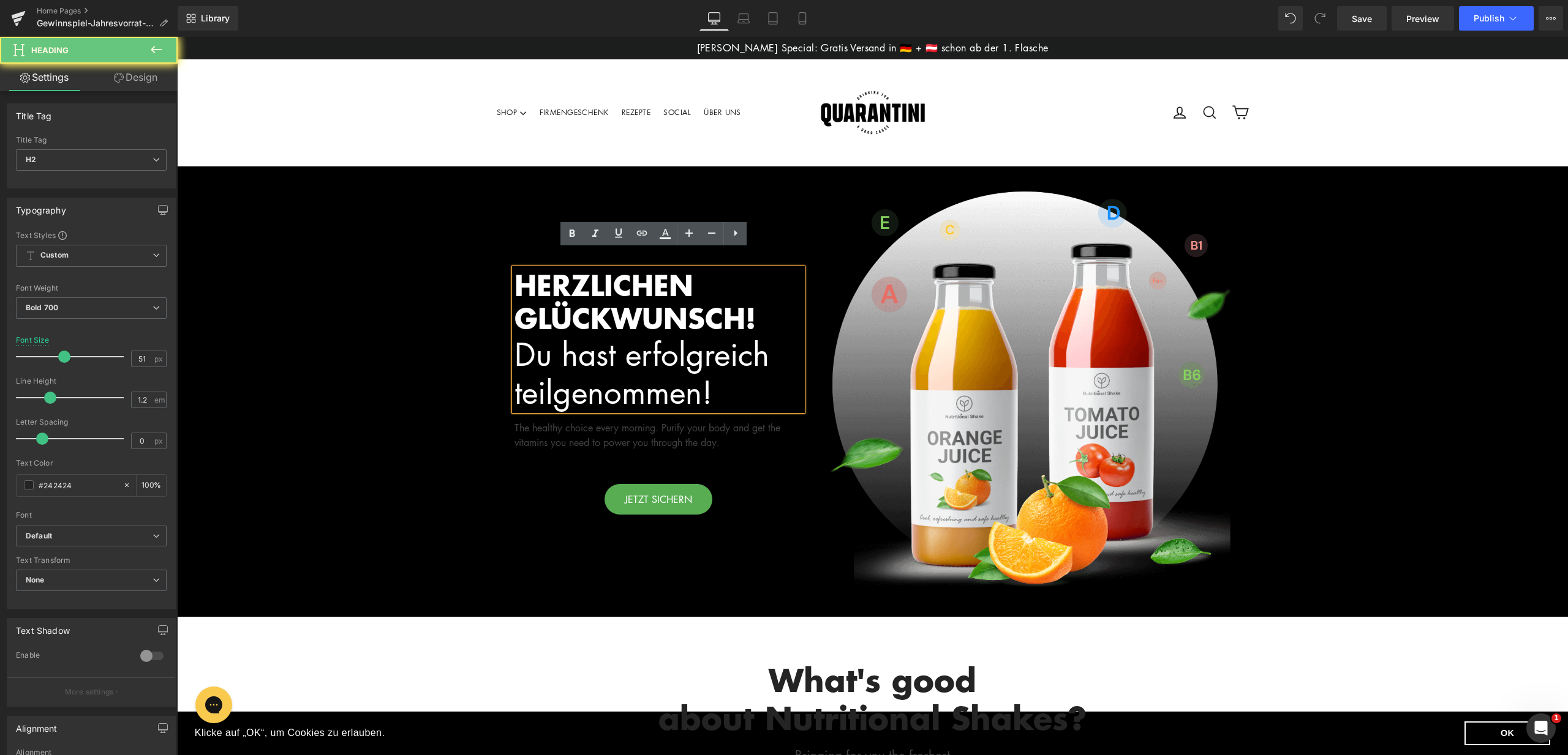
drag, startPoint x: 727, startPoint y: 393, endPoint x: 490, endPoint y: 355, distance: 240.0
click at [490, 355] on div "HERZLICHEN GLÜCKWUNSCH! Du hast erfolgreich teilgenommen! Heading The healthy c…" at bounding box center [872, 392] width 1391 height 450
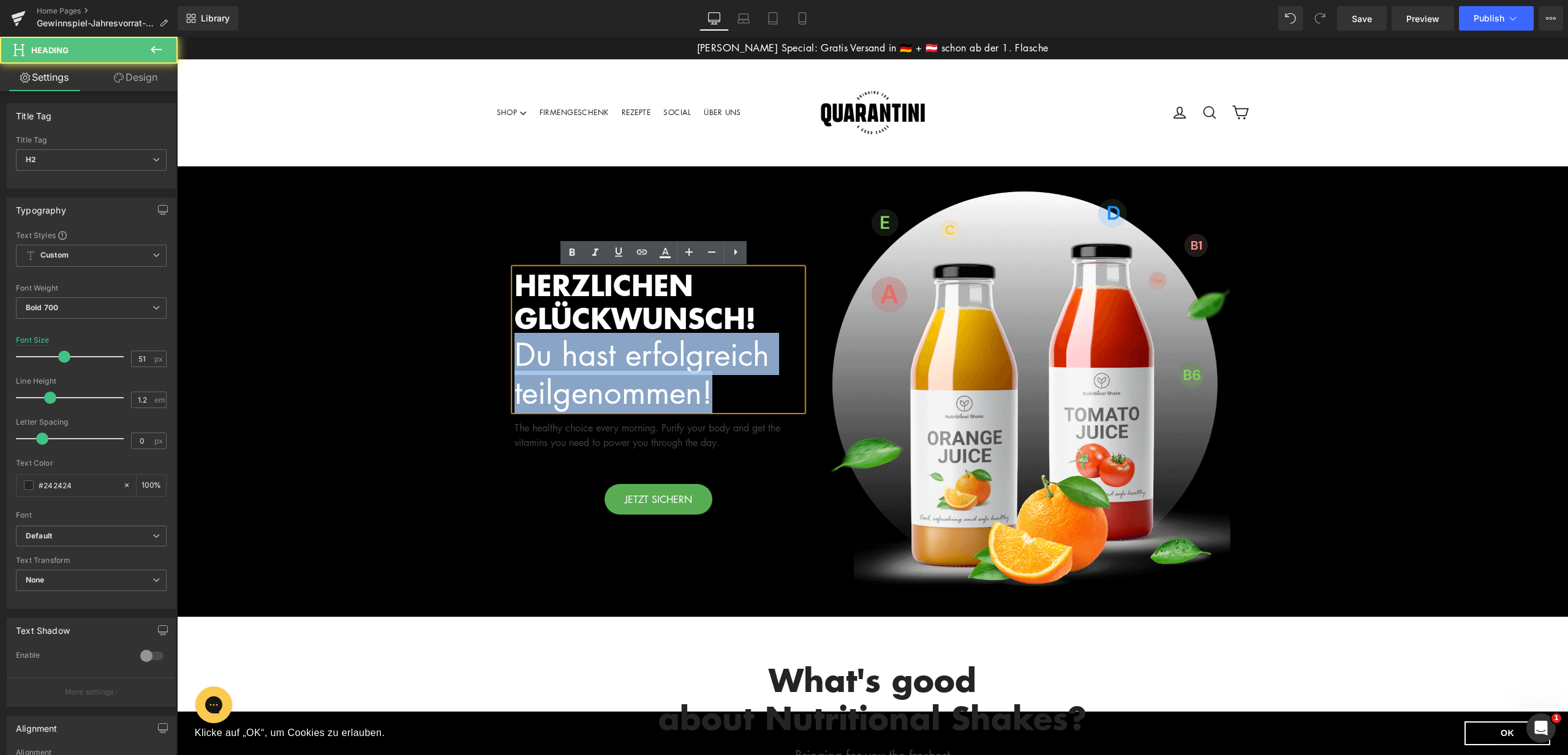
drag, startPoint x: 724, startPoint y: 393, endPoint x: 516, endPoint y: 357, distance: 211.1
click at [516, 357] on div "Du hast erfolgreich teilgenommen!" at bounding box center [658, 372] width 288 height 76
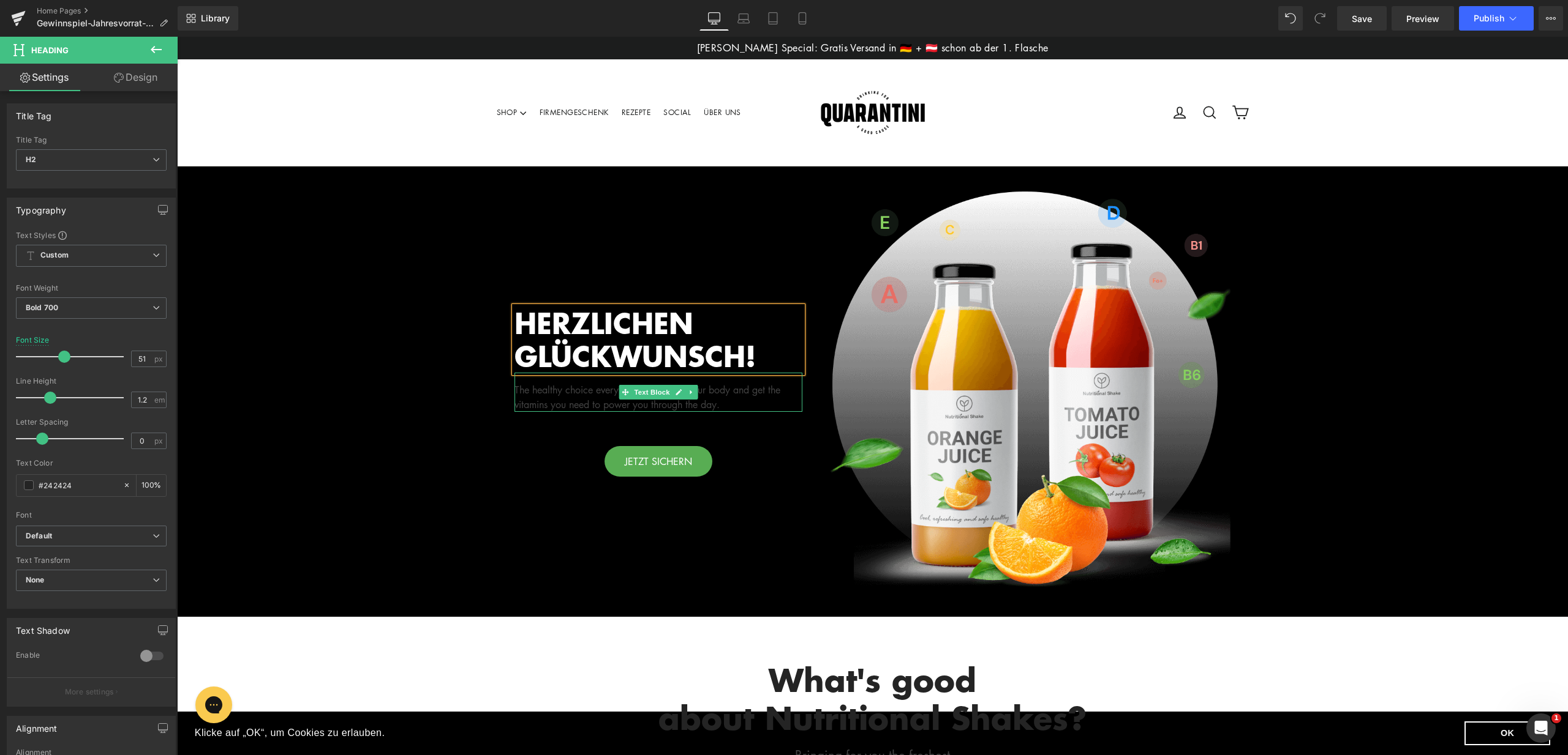
click at [723, 400] on div "The healthy choice every morning. Purify your body and get the vitamins you nee…" at bounding box center [658, 392] width 288 height 39
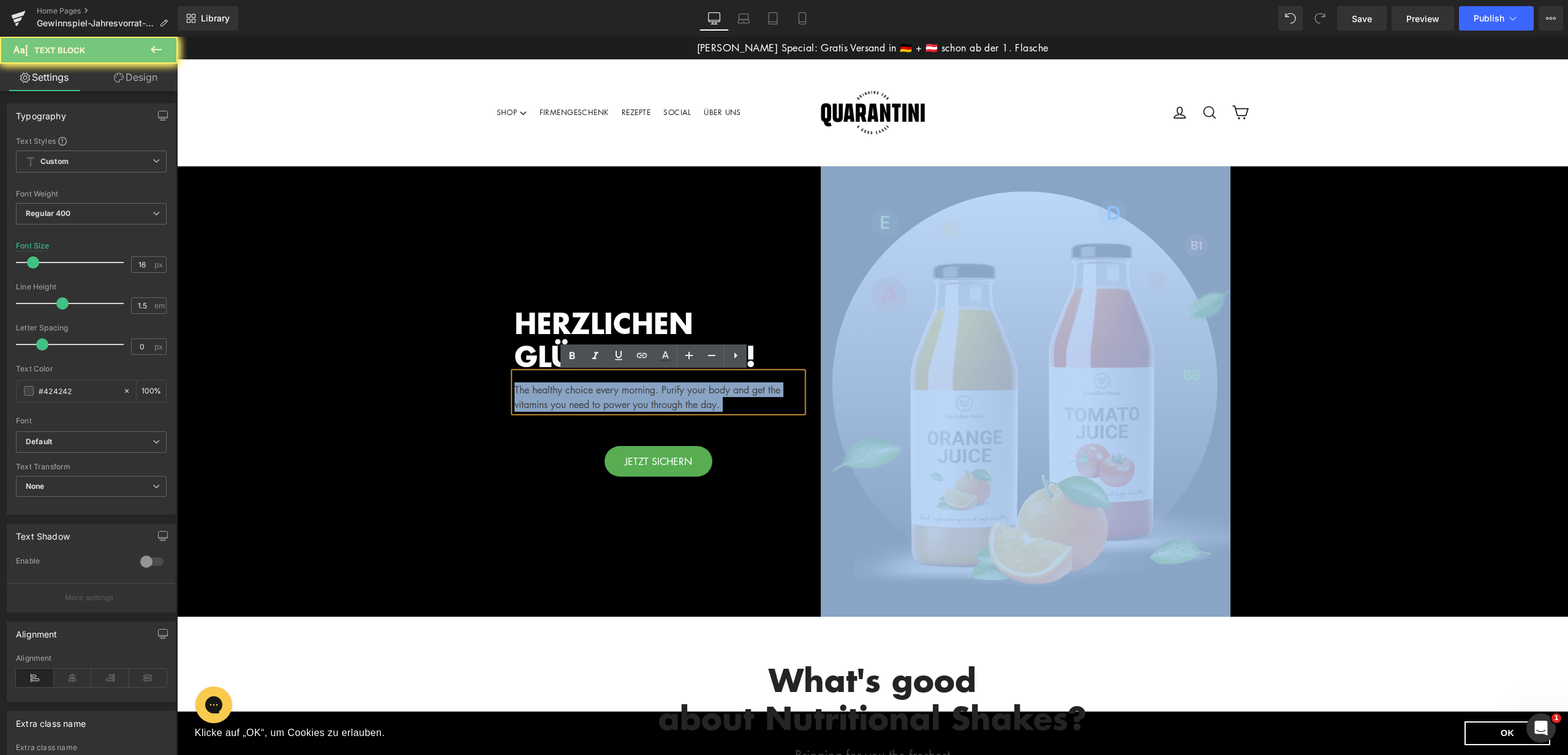
drag, startPoint x: 769, startPoint y: 407, endPoint x: 511, endPoint y: 393, distance: 258.4
click at [514, 393] on div "The healthy choice every morning. Purify your body and get the vitamins you nee…" at bounding box center [658, 392] width 288 height 39
drag, startPoint x: 737, startPoint y: 403, endPoint x: 507, endPoint y: 384, distance: 230.8
click at [514, 384] on div "The healthy choice every morning. Purify your body and get the vitamins you nee…" at bounding box center [658, 392] width 288 height 39
click at [672, 401] on div "The healthy choice every morning. Purify your body and get the vitamins you nee…" at bounding box center [658, 392] width 288 height 39
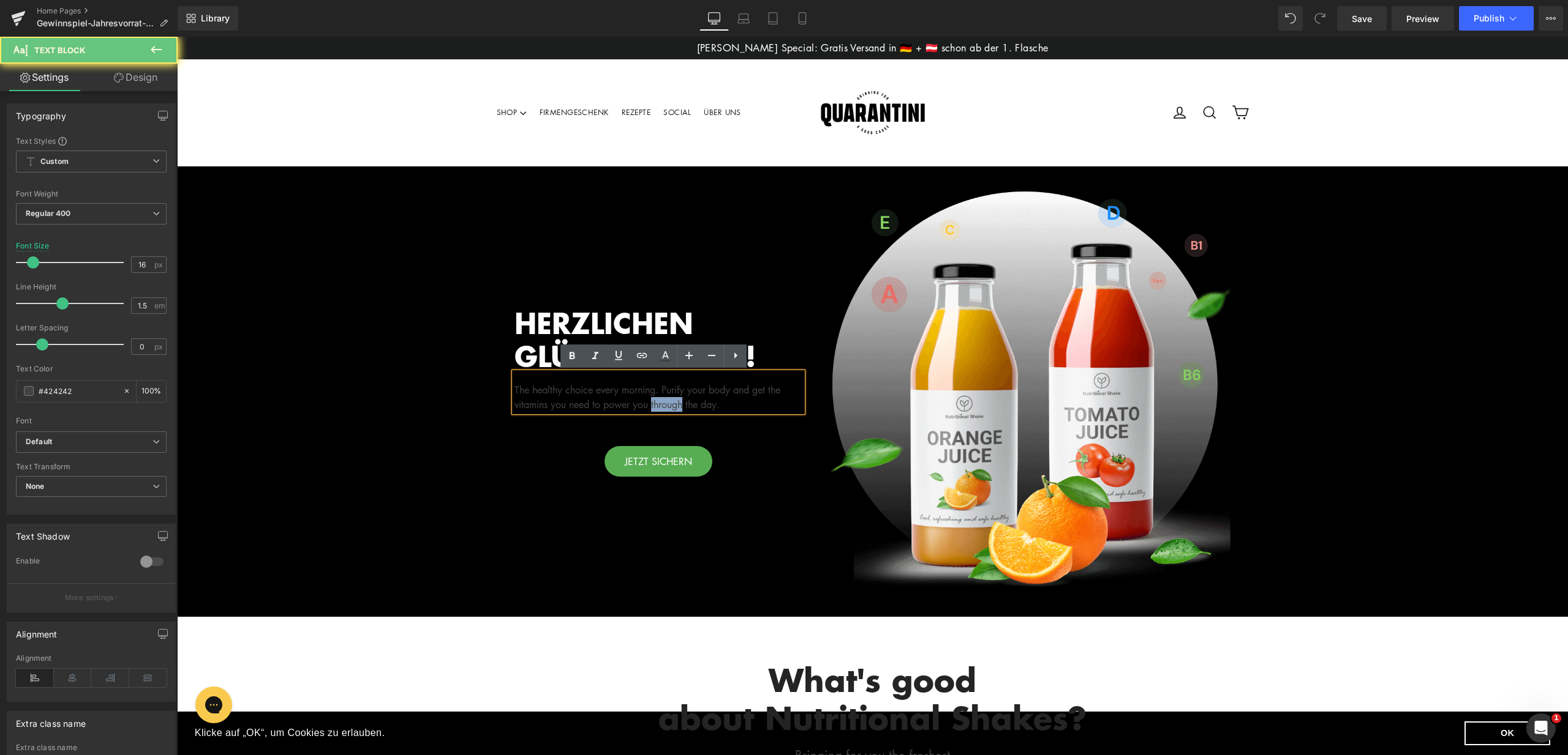
click at [672, 401] on div "The healthy choice every morning. Purify your body and get the vitamins you nee…" at bounding box center [658, 392] width 288 height 39
click at [751, 404] on div "The healthy choice every morning. Purify your body and get the vitamins you nee…" at bounding box center [658, 392] width 288 height 39
click at [745, 405] on div "The healthy choice every morning. Purify your body and get the vitamins you nee…" at bounding box center [658, 392] width 288 height 39
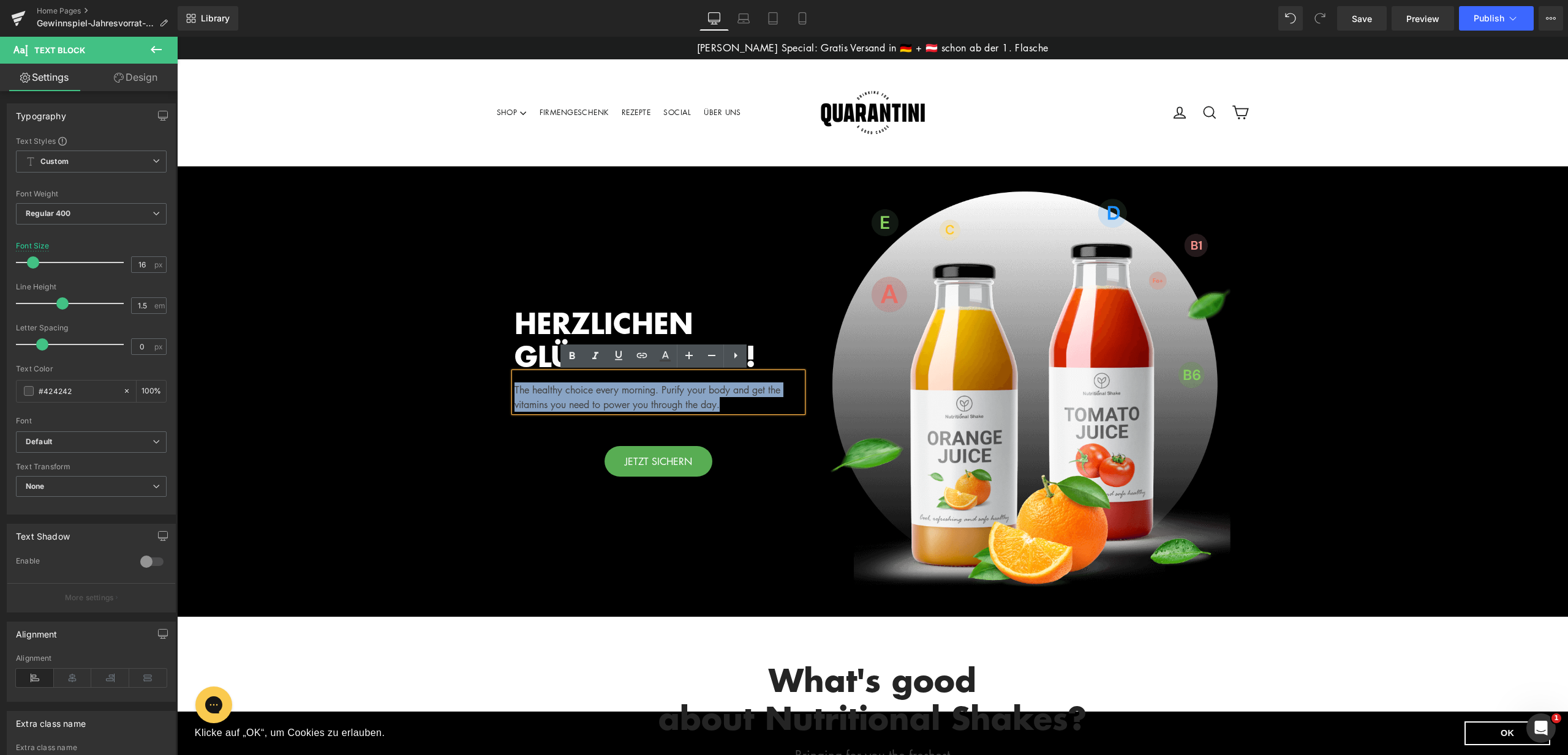
click at [745, 405] on div "The healthy choice every morning. Purify your body and get the vitamins you nee…" at bounding box center [658, 392] width 288 height 39
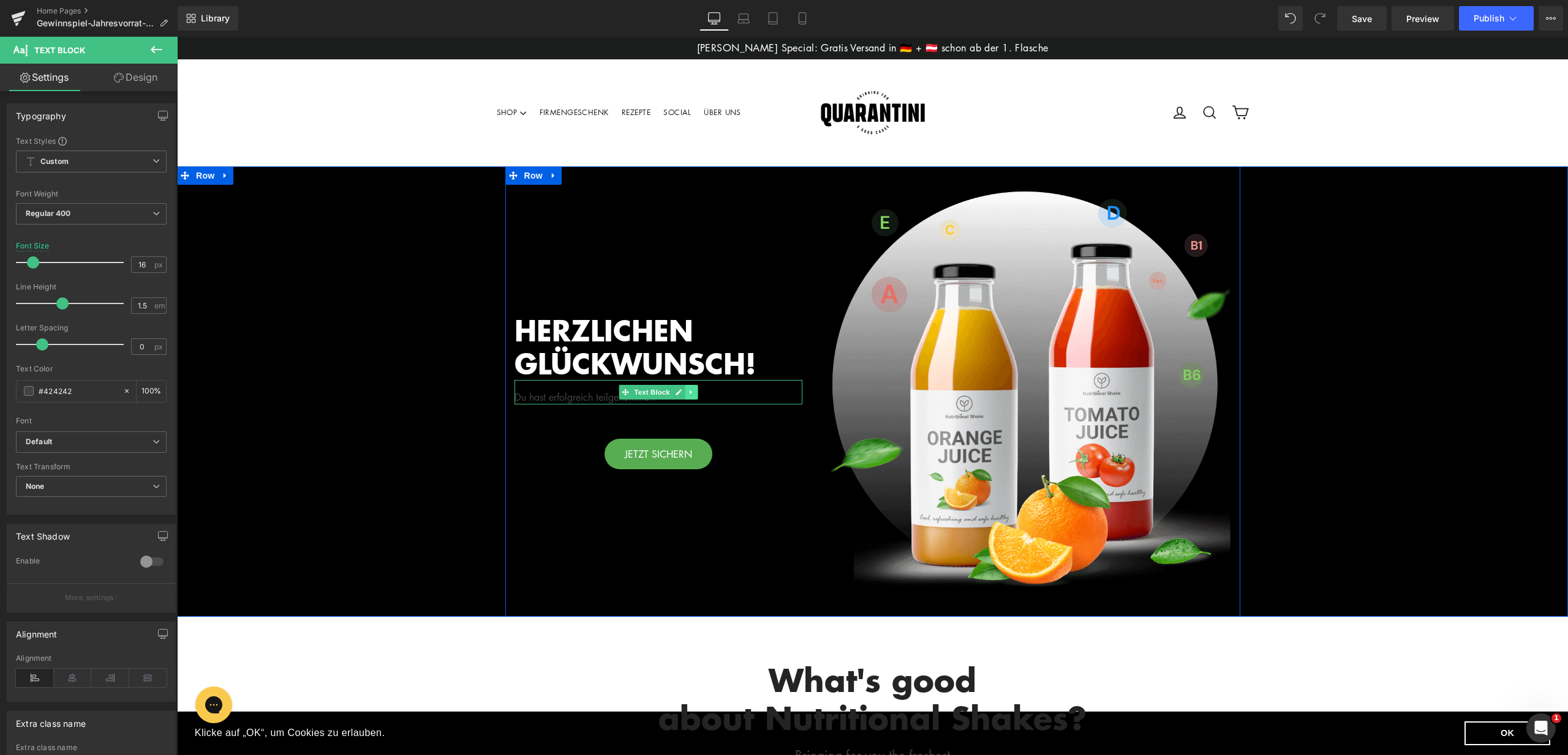
click at [690, 398] on link at bounding box center [691, 392] width 13 height 14
click at [742, 396] on div "Du hast erfolgreich teilgenommen!" at bounding box center [658, 393] width 288 height 25
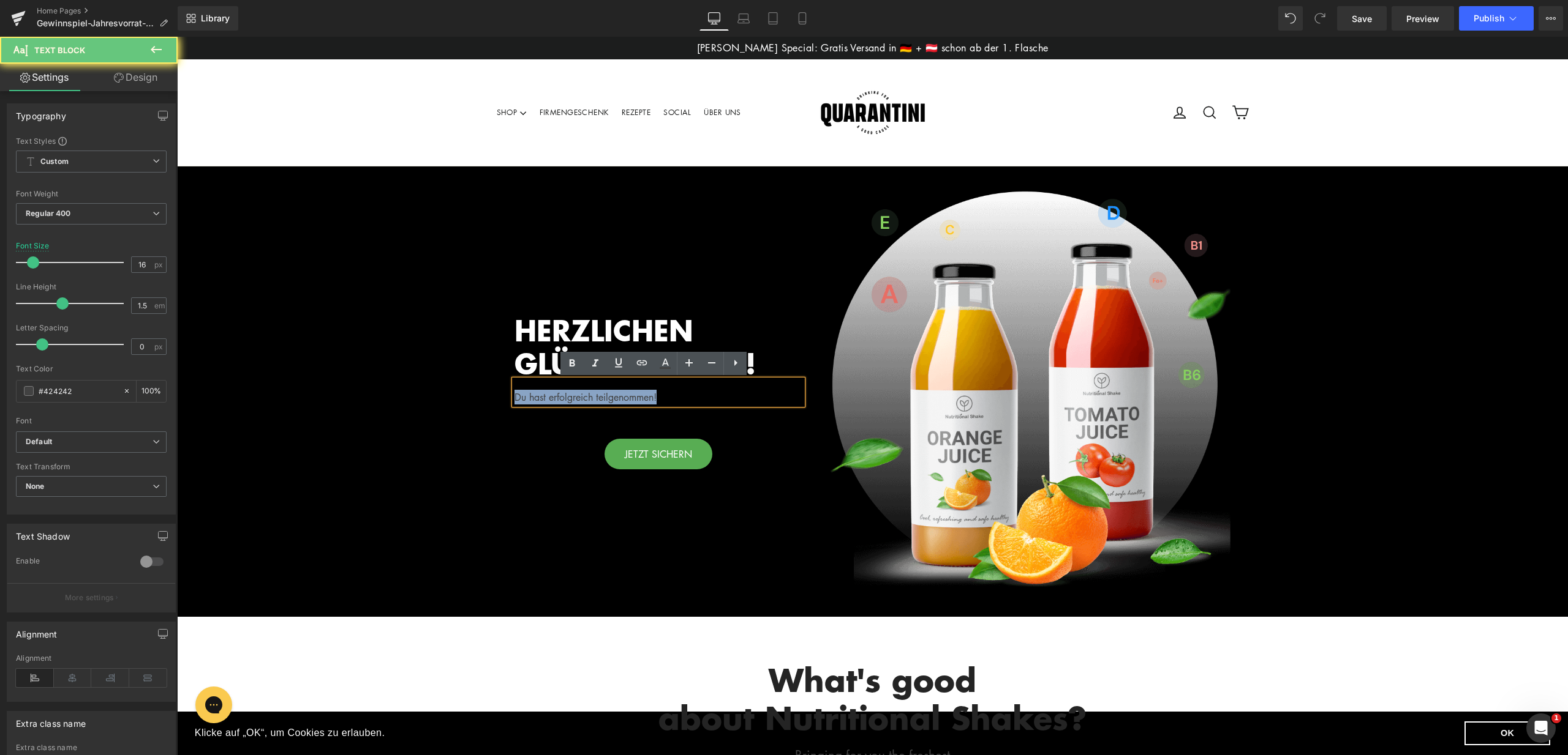
drag, startPoint x: 630, startPoint y: 398, endPoint x: 516, endPoint y: 389, distance: 114.4
click at [516, 389] on div "Du hast erfolgreich teilgenommen!" at bounding box center [658, 393] width 288 height 25
click at [662, 371] on link at bounding box center [665, 364] width 23 height 23
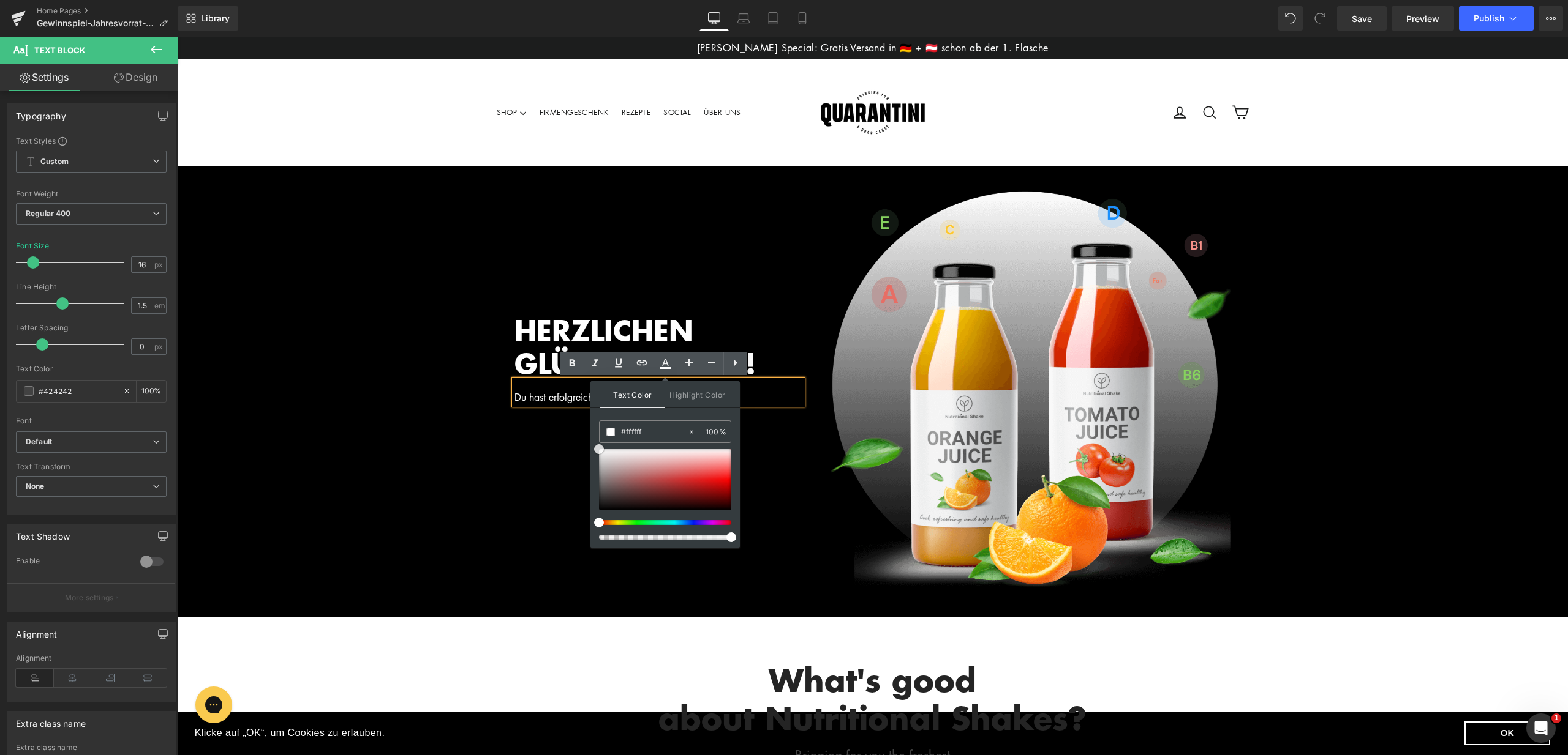
drag, startPoint x: 600, startPoint y: 483, endPoint x: 593, endPoint y: 445, distance: 38.6
click at [593, 445] on div "Text Color Highlight Color #333333 #242424 100 % transparent 0 %" at bounding box center [664, 464] width 150 height 167
click at [685, 364] on icon at bounding box center [689, 363] width 14 height 14
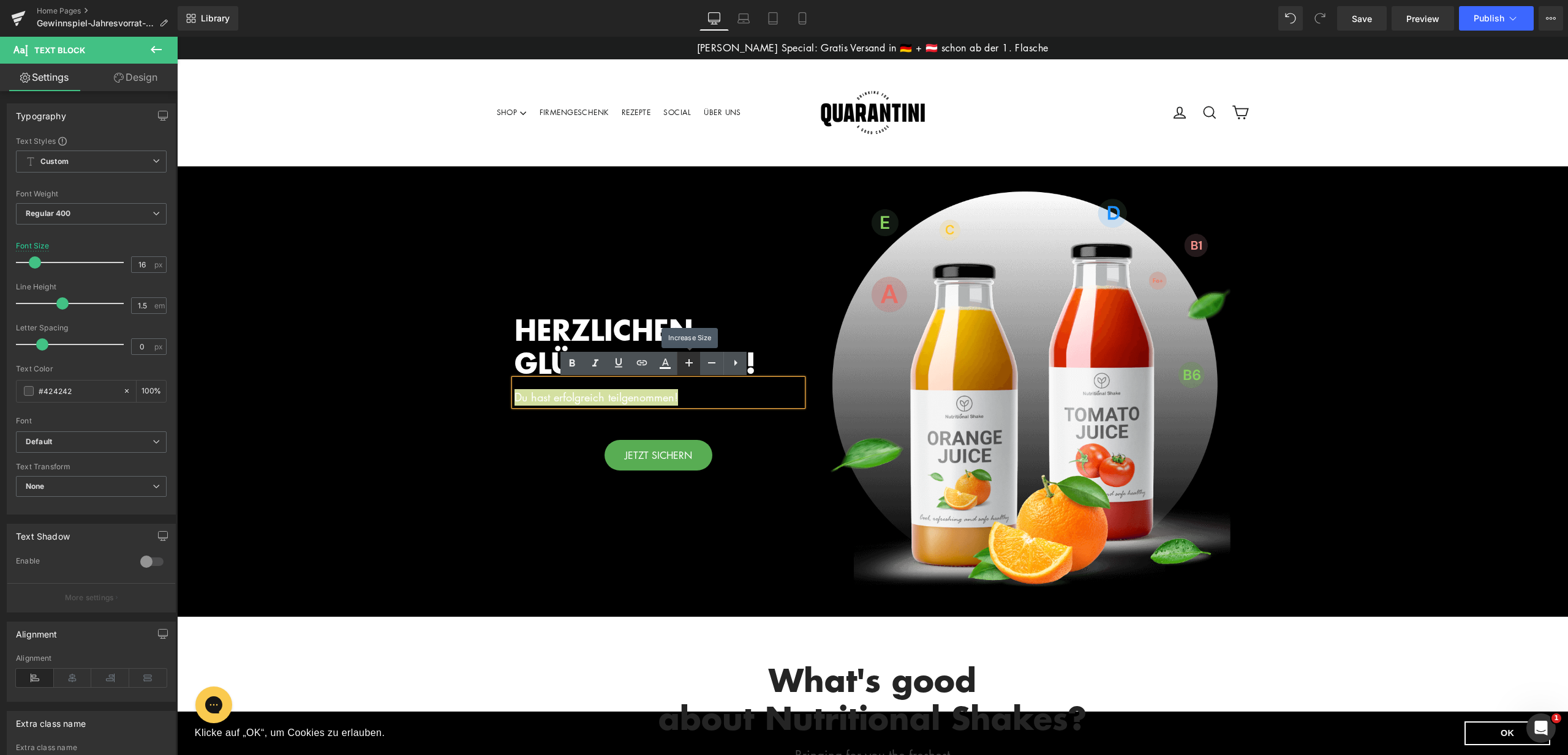
click at [685, 364] on icon at bounding box center [689, 363] width 14 height 14
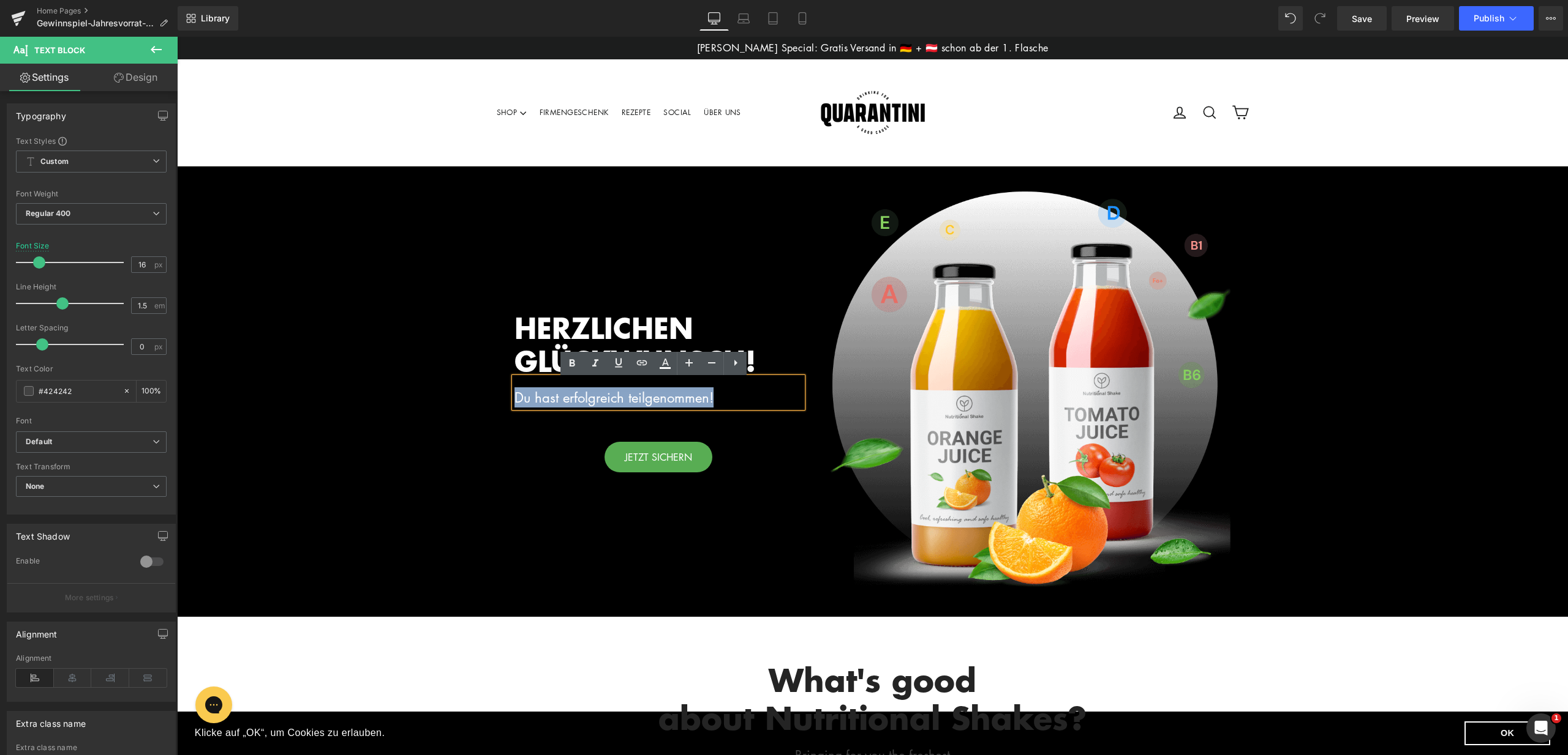
drag, startPoint x: 592, startPoint y: 406, endPoint x: 635, endPoint y: 403, distance: 43.1
click at [592, 406] on div "Du hast erfolgreich teilgenommen!" at bounding box center [658, 393] width 288 height 30
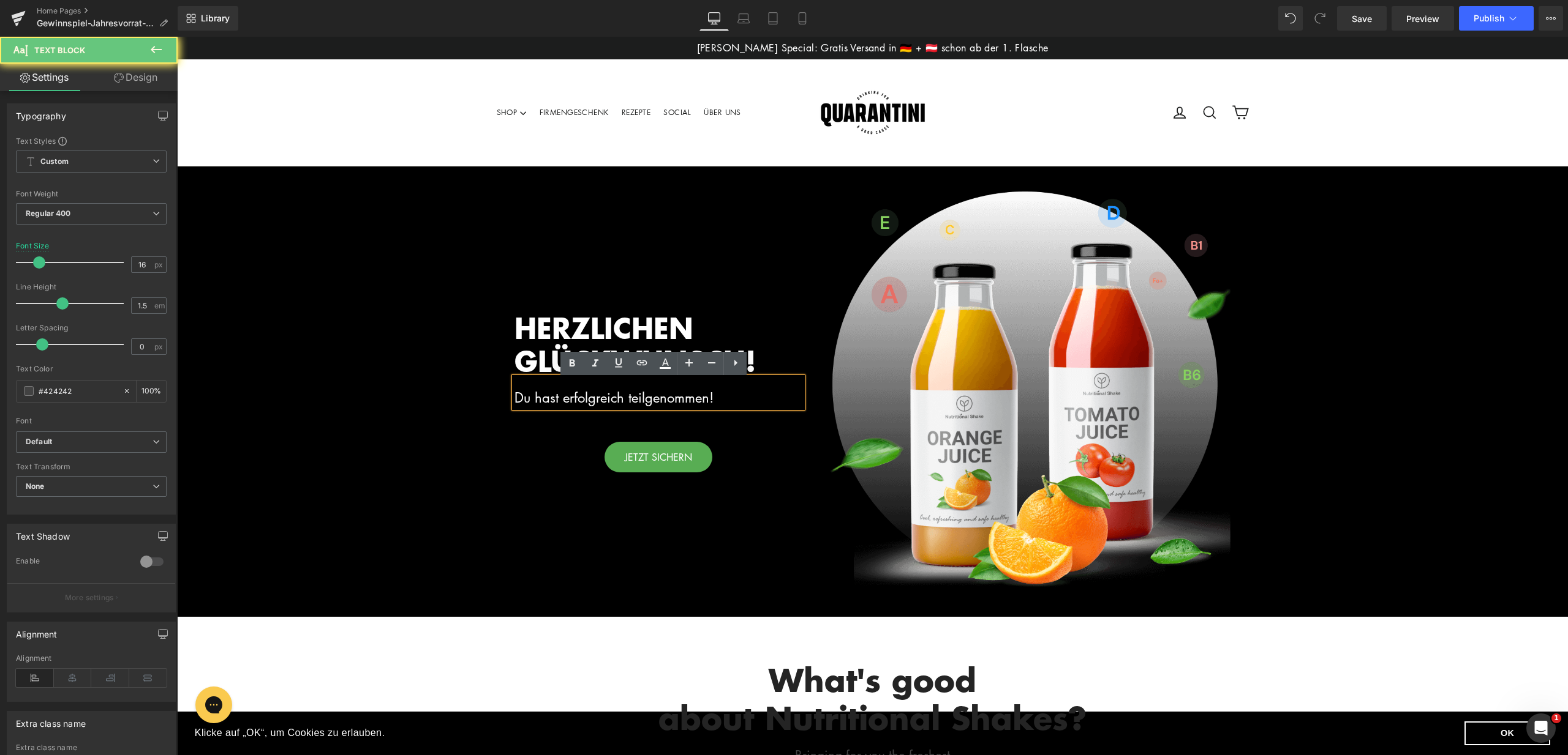
click at [630, 398] on span "Du hast erfolgreich teilgenommen!" at bounding box center [614, 397] width 199 height 18
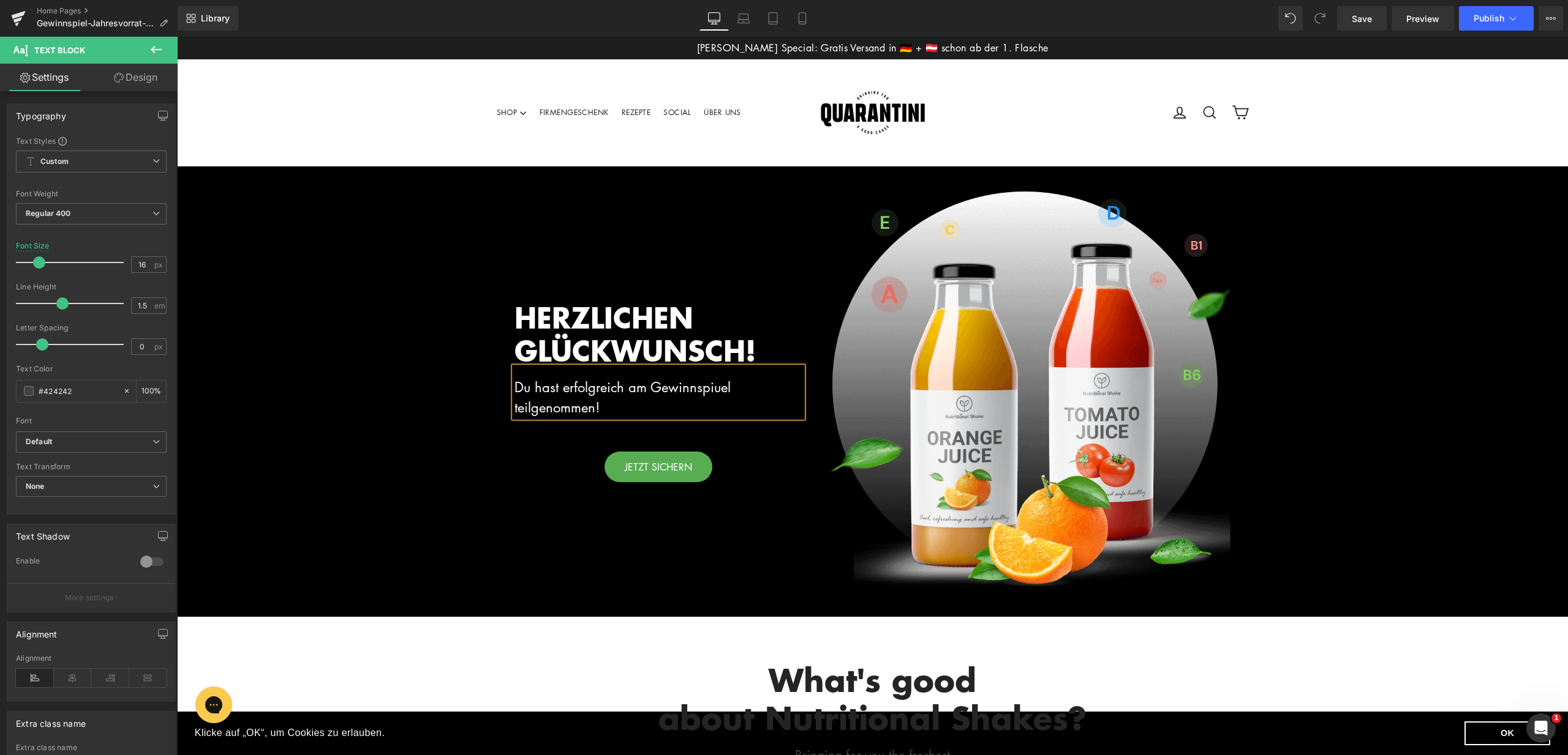
click at [724, 390] on span "Du hast erfolgreich am Gewinnspiuel teilgenommen!" at bounding box center [622, 397] width 216 height 38
click at [605, 406] on div "Du hast erfolgreich am Gewinnspiel teilgenommen!" at bounding box center [658, 393] width 288 height 51
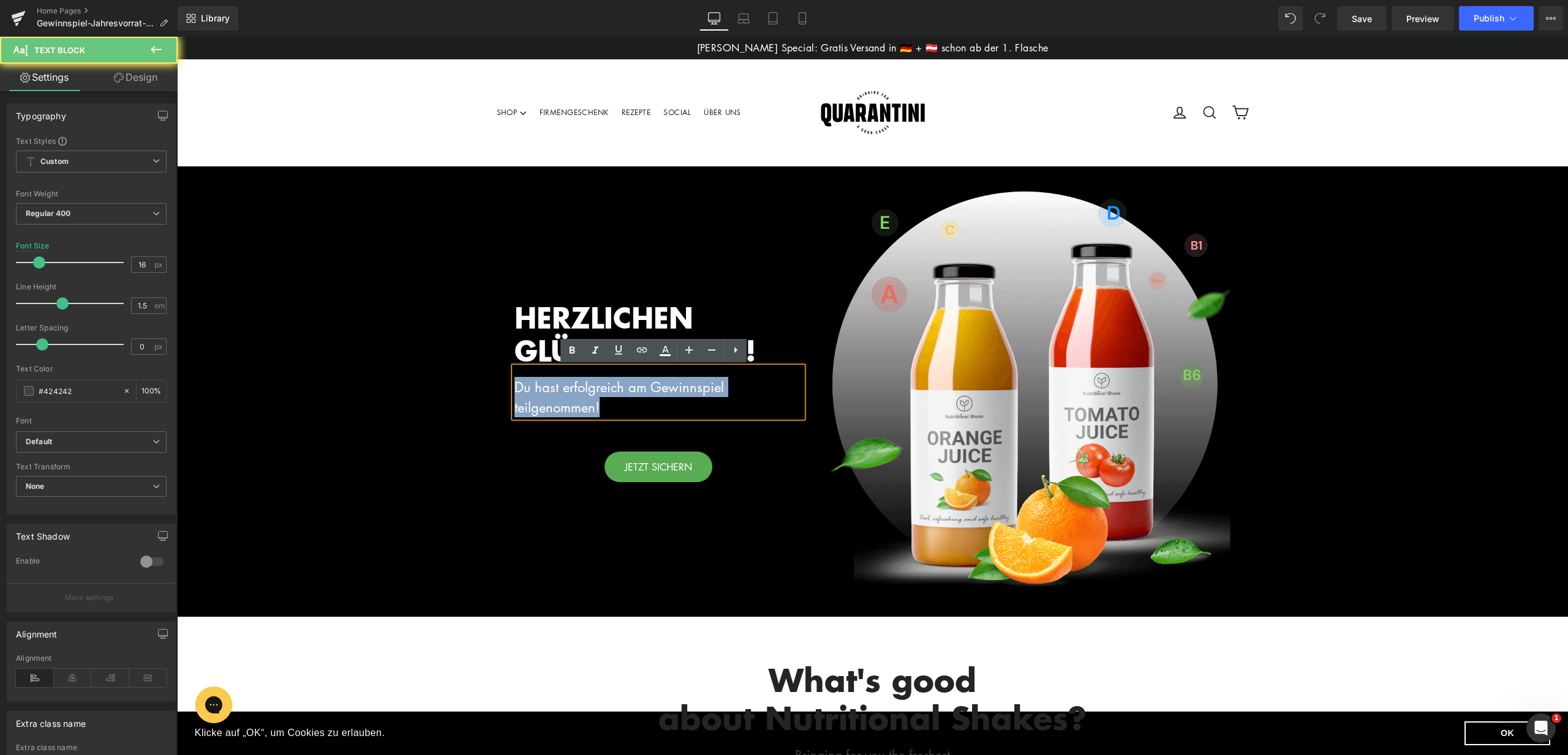
drag, startPoint x: 604, startPoint y: 408, endPoint x: 511, endPoint y: 393, distance: 94.2
click at [514, 393] on div "Du hast erfolgreich am Gewinnspiel teilgenommen!" at bounding box center [658, 393] width 288 height 51
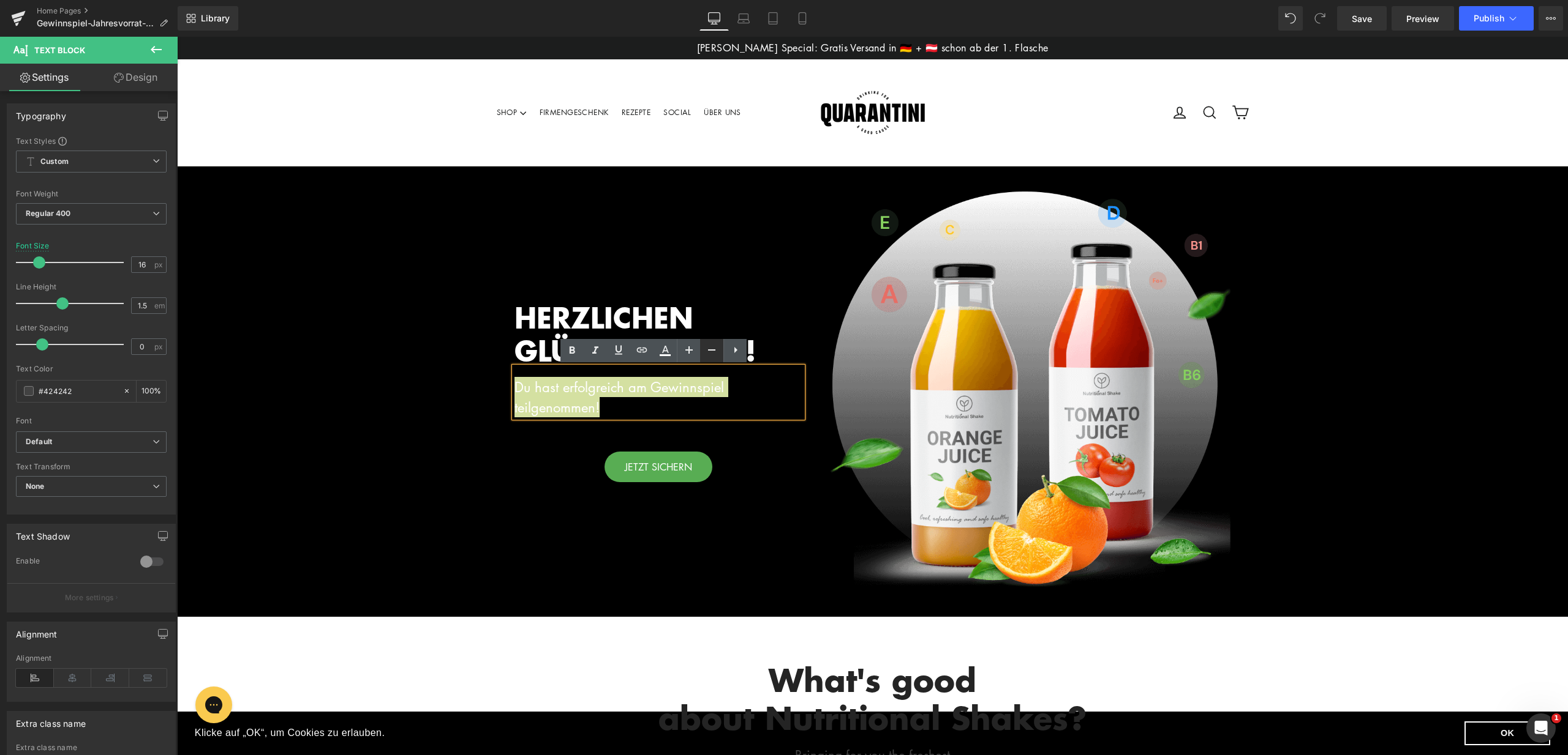
click at [715, 349] on icon at bounding box center [711, 350] width 14 height 14
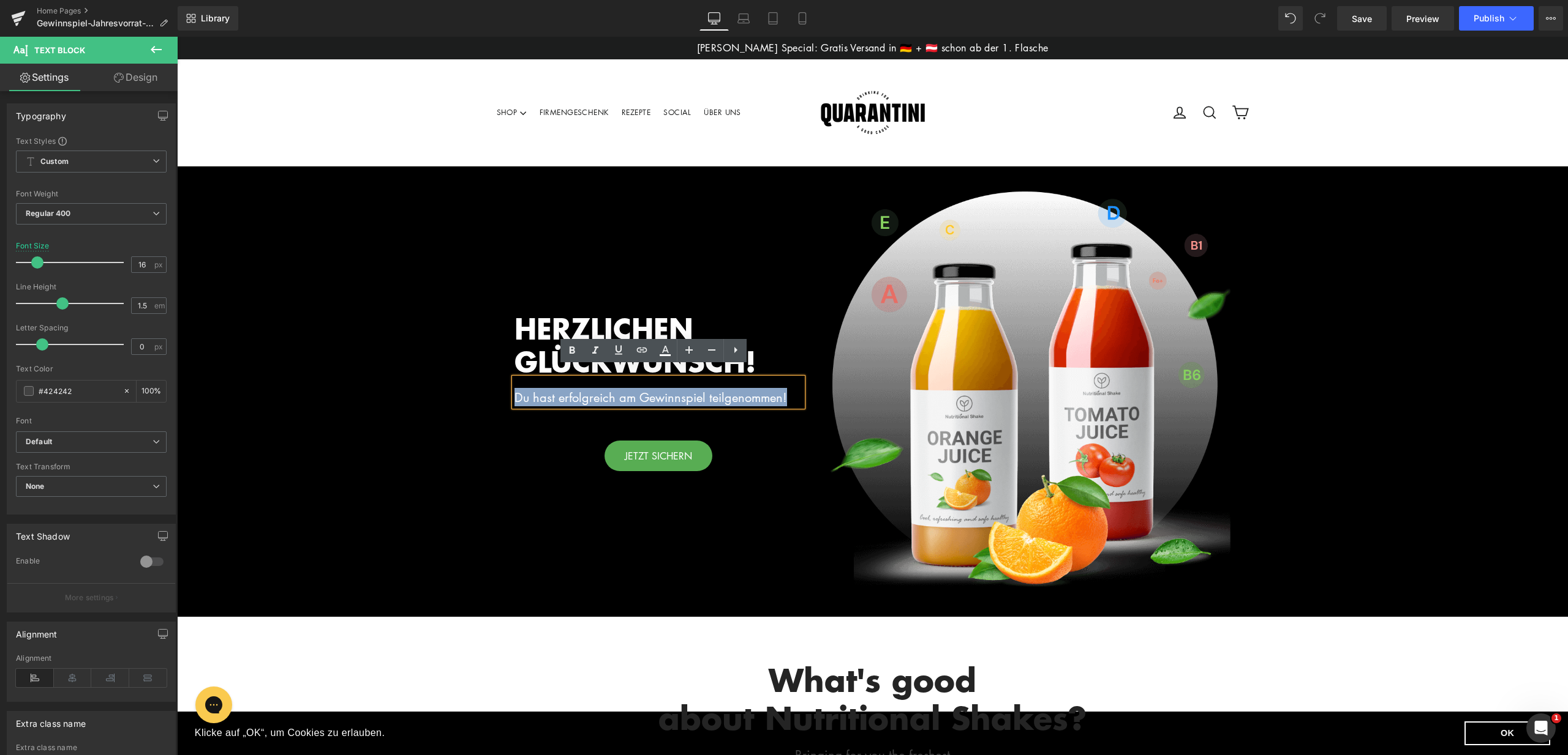
click at [805, 445] on div "HERZLICHEN GLÜCKWUNSCH! Heading Du hast erfolgreich am Gewinnspiel teilgenommen…" at bounding box center [659, 392] width 306 height 450
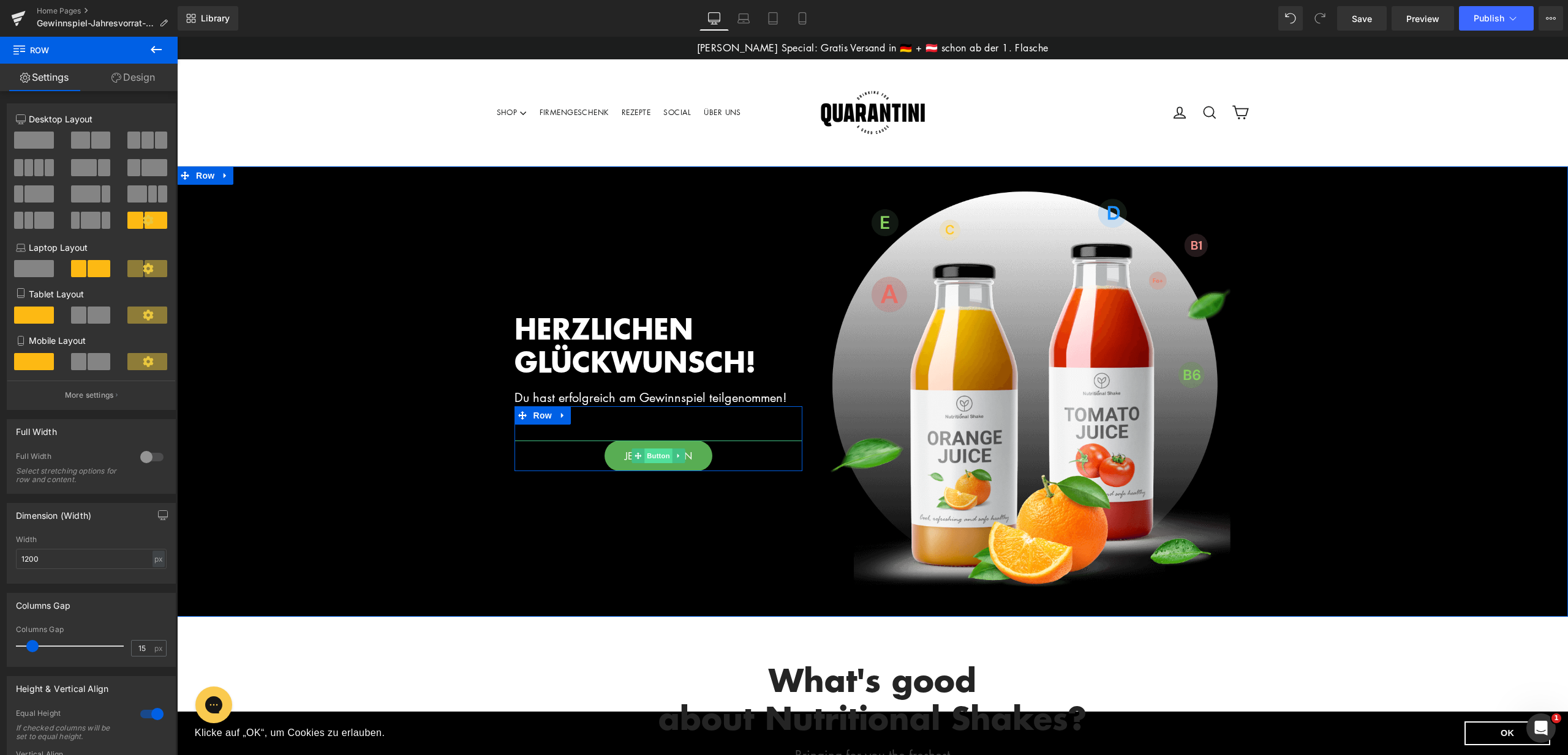
click at [648, 458] on span "Button" at bounding box center [658, 456] width 28 height 14
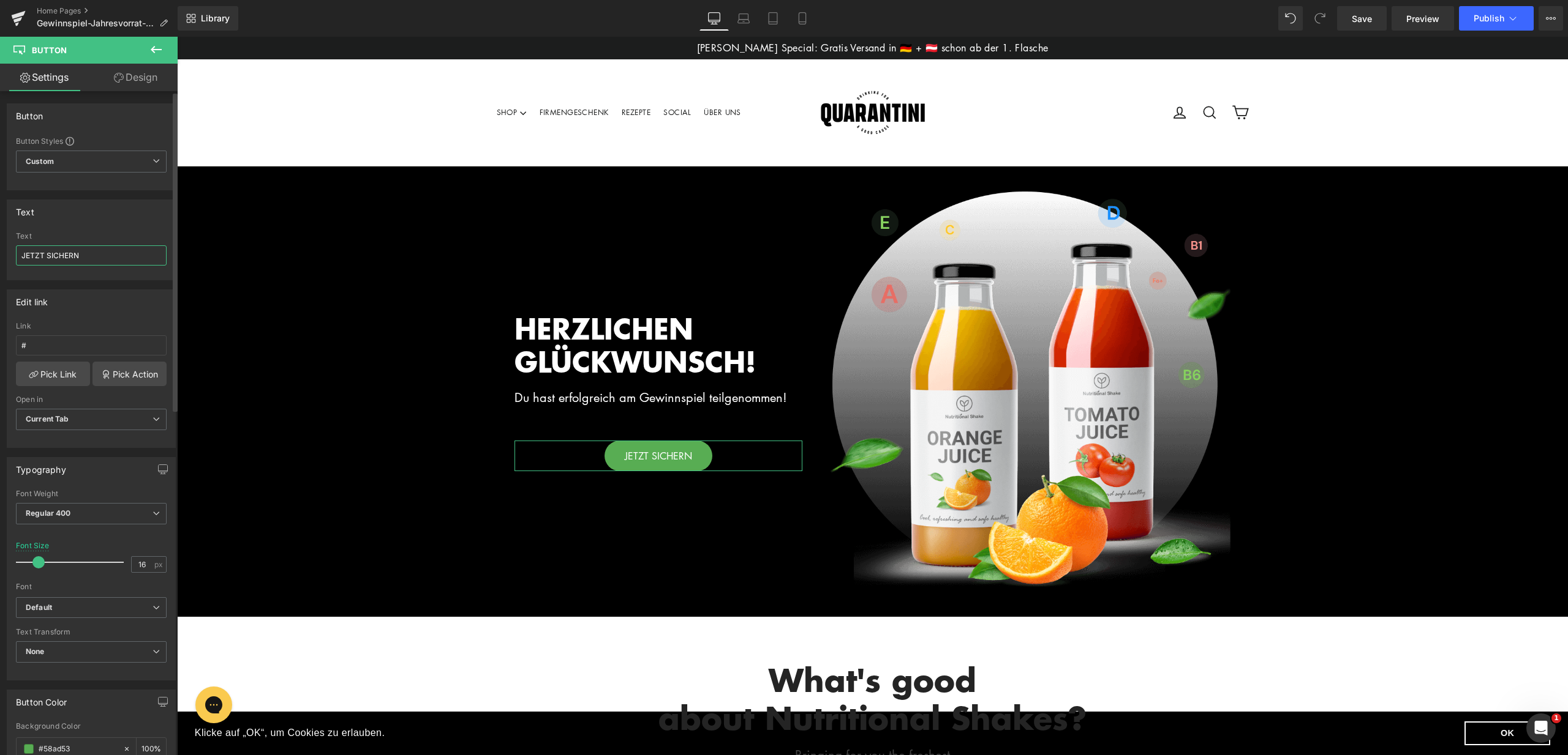
click at [47, 256] on input "JETZT SICHERN" at bounding box center [91, 256] width 151 height 20
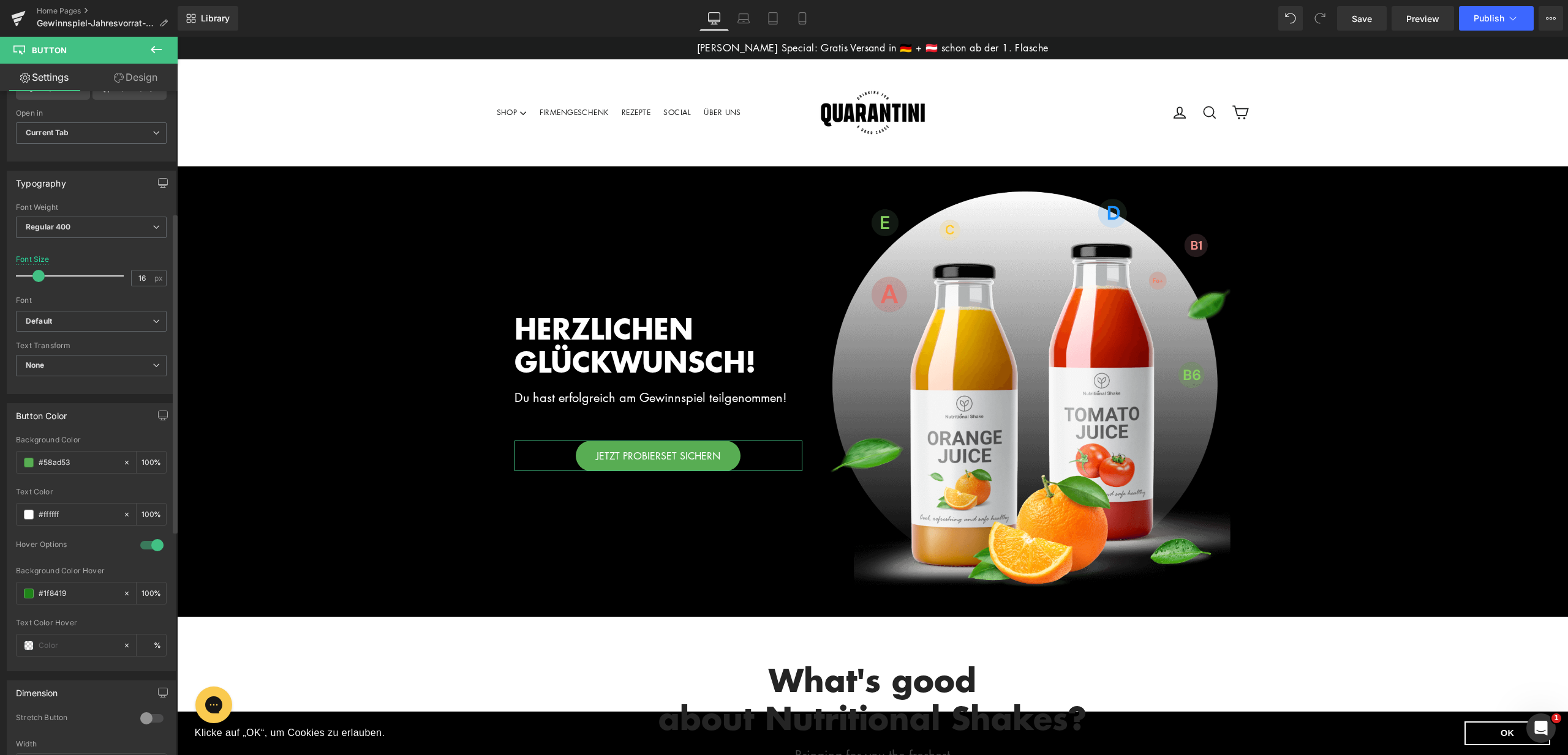
scroll to position [289, 0]
type input "JETZT PROBIERSET SICHERN"
click at [654, 458] on span "Button" at bounding box center [658, 456] width 28 height 14
drag, startPoint x: 85, startPoint y: 465, endPoint x: 6, endPoint y: 455, distance: 79.6
click at [7, 455] on div "Button Color #58AD53 Background Color #58ad53 100 % #ffffff Text Color #ffffff …" at bounding box center [91, 534] width 169 height 268
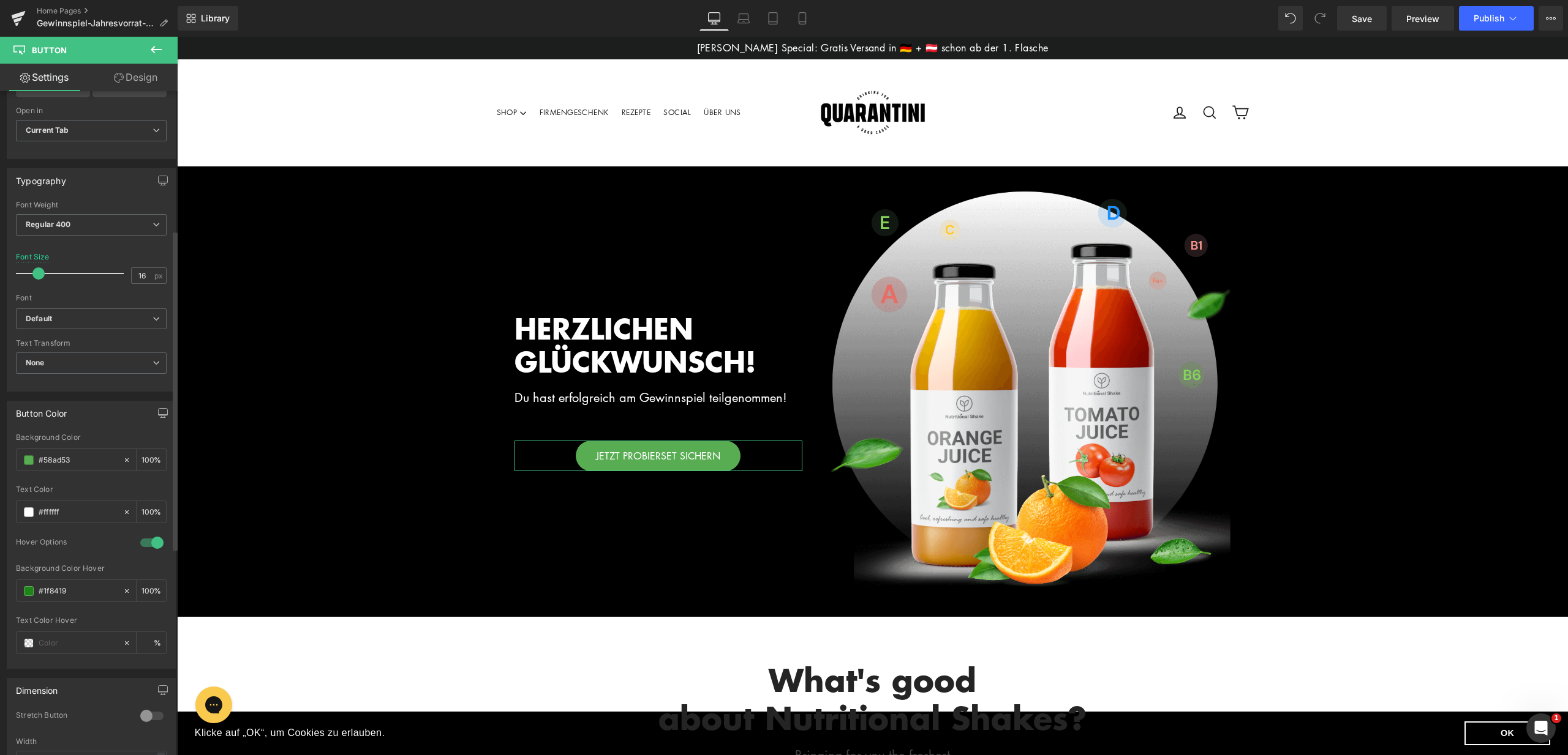
paste input "0e00b2"
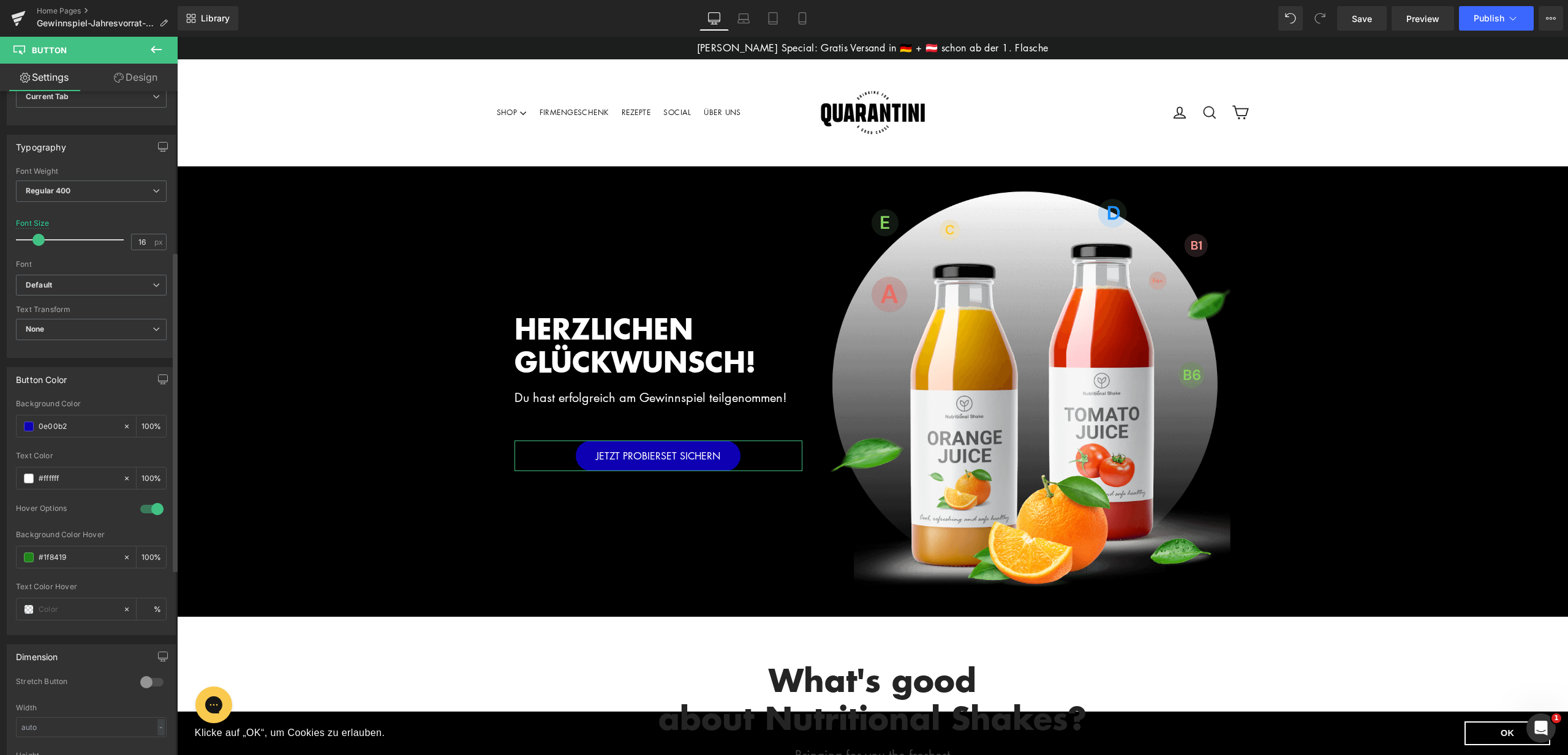
scroll to position [384, 0]
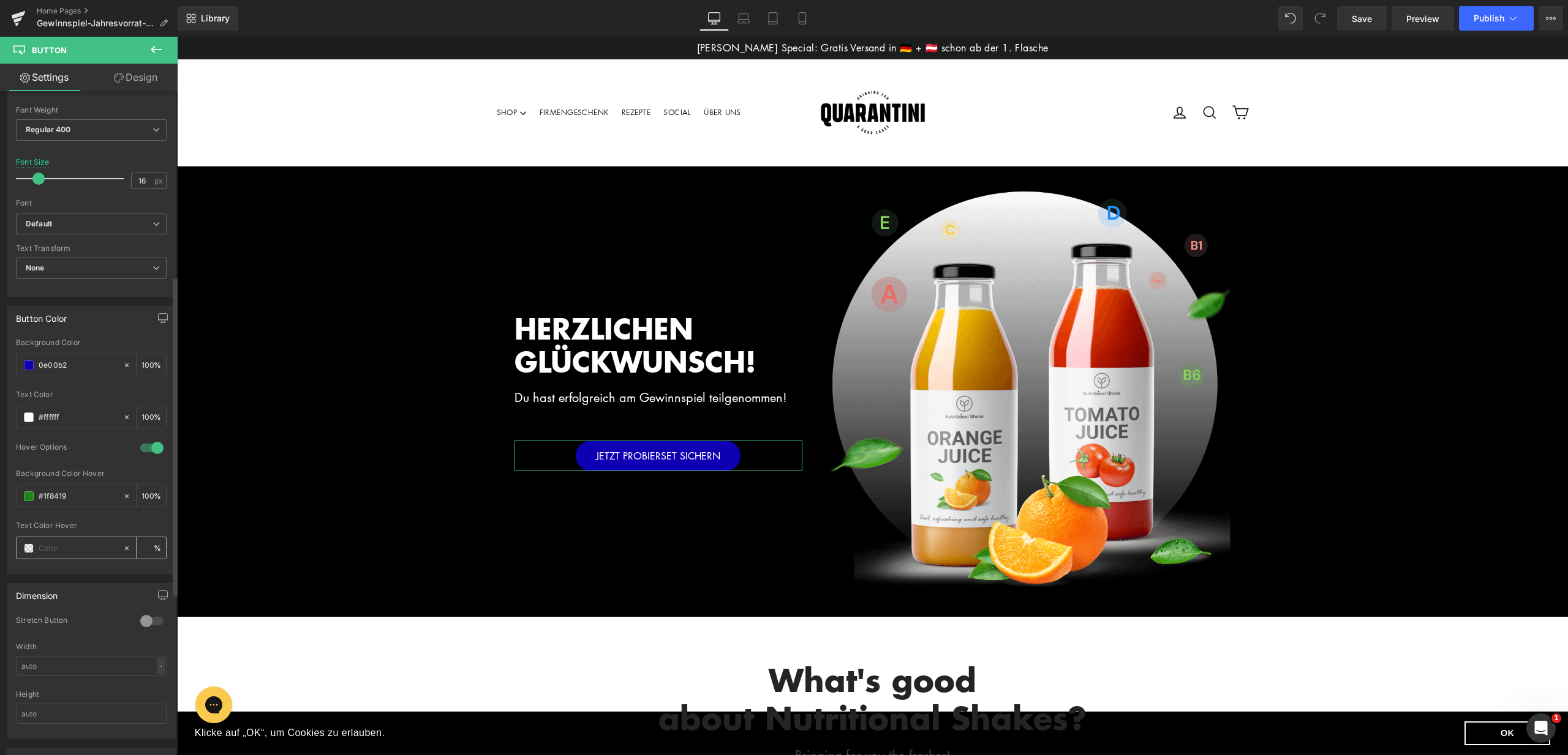
type input "0e00b2"
click at [66, 543] on input "text" at bounding box center [77, 548] width 79 height 14
paste input "0e00b2"
type input "0e00b2"
drag, startPoint x: 74, startPoint y: 496, endPoint x: 21, endPoint y: 493, distance: 53.1
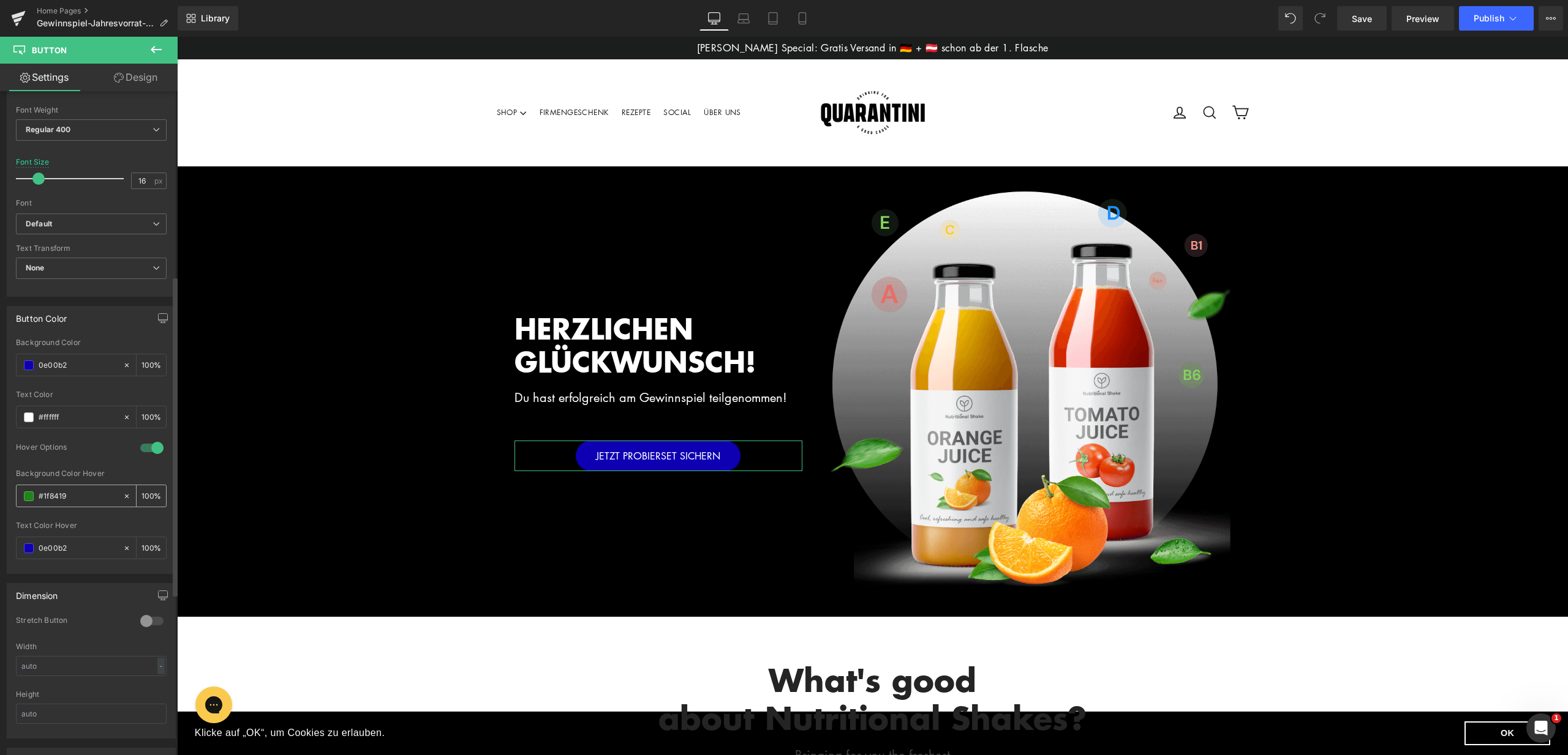
click at [21, 493] on div "#1f8419" at bounding box center [69, 496] width 106 height 22
click at [660, 450] on span "Button" at bounding box center [658, 456] width 28 height 14
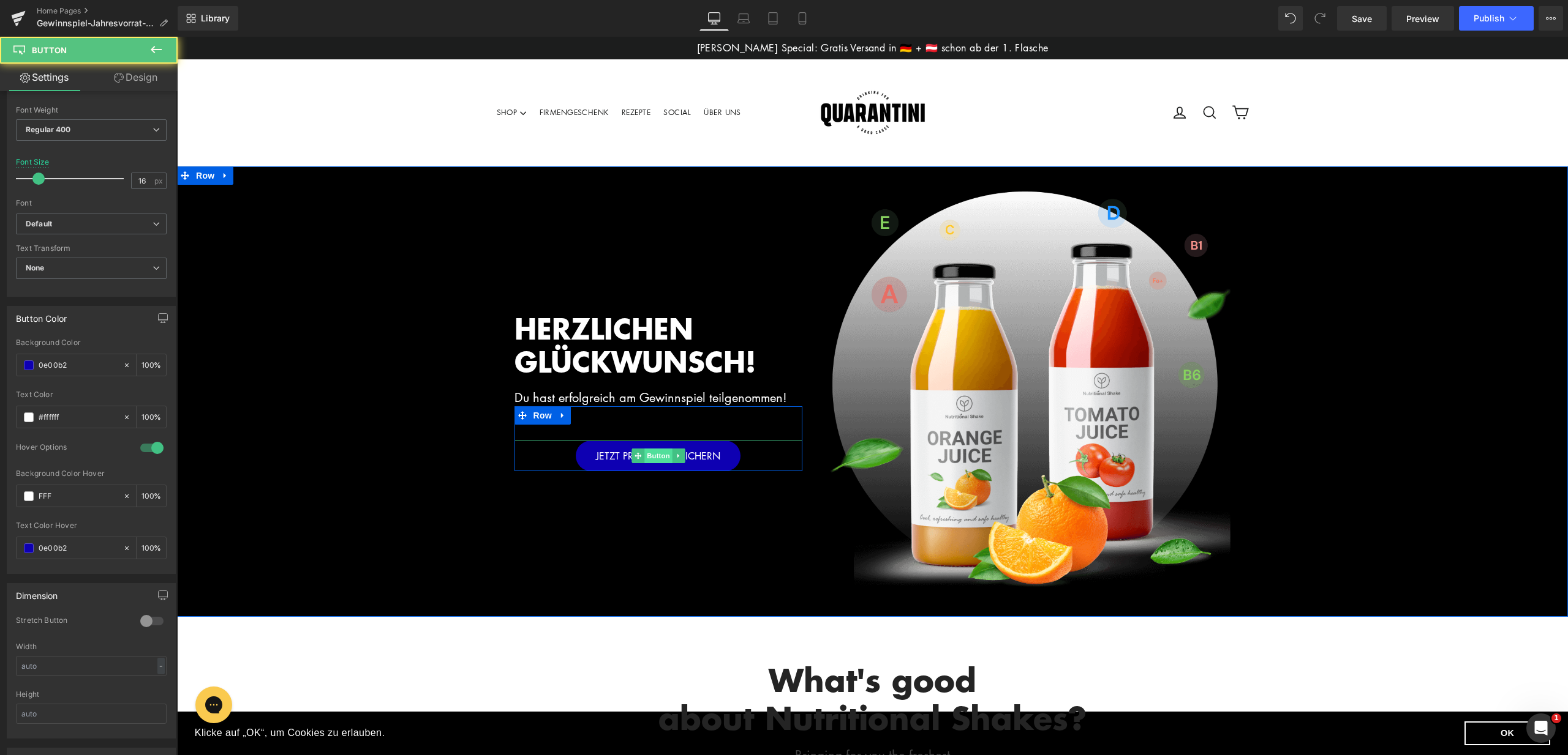
click at [650, 451] on span "Button" at bounding box center [658, 456] width 28 height 14
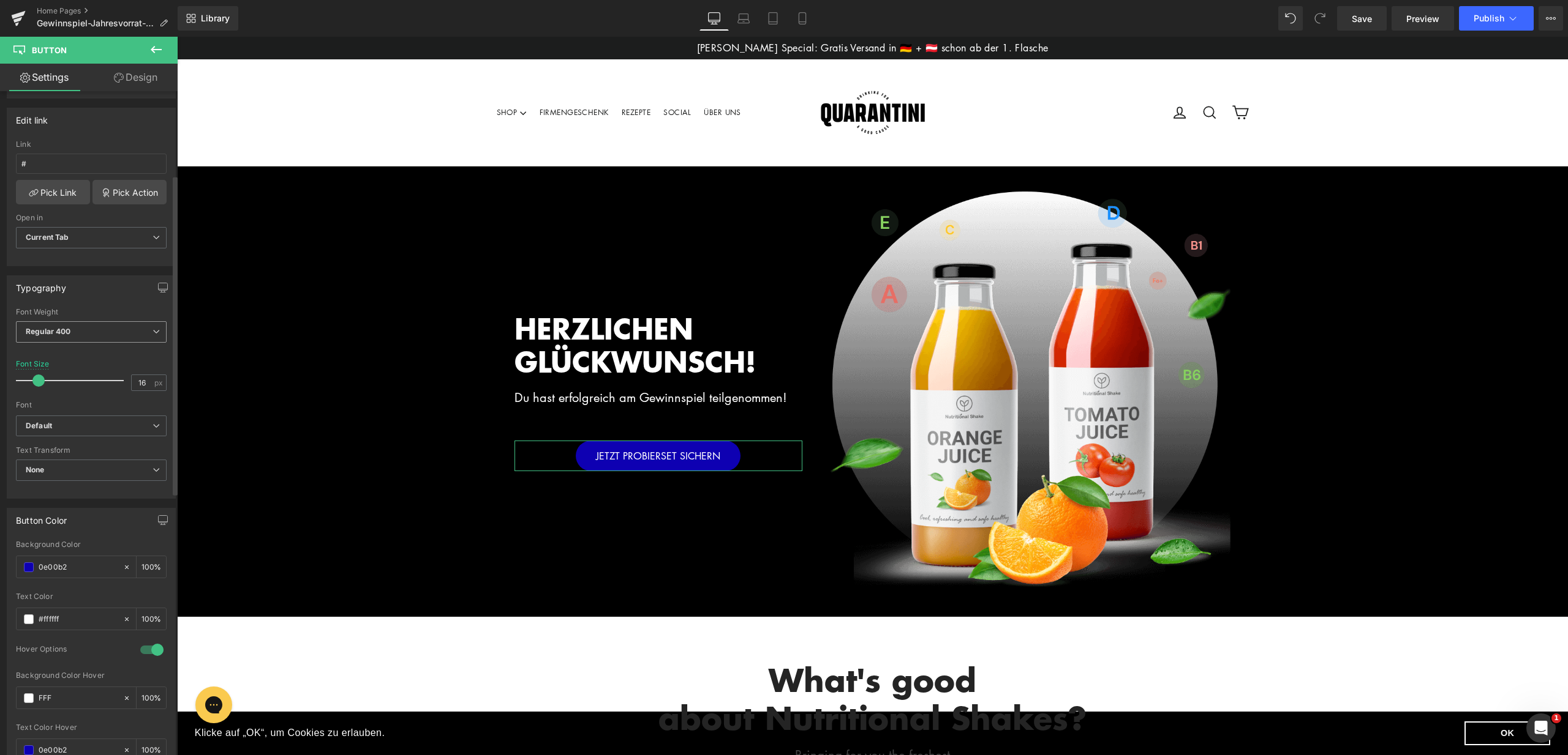
scroll to position [174, 0]
type input "FFF"
click at [155, 338] on span "Regular 400" at bounding box center [91, 340] width 151 height 22
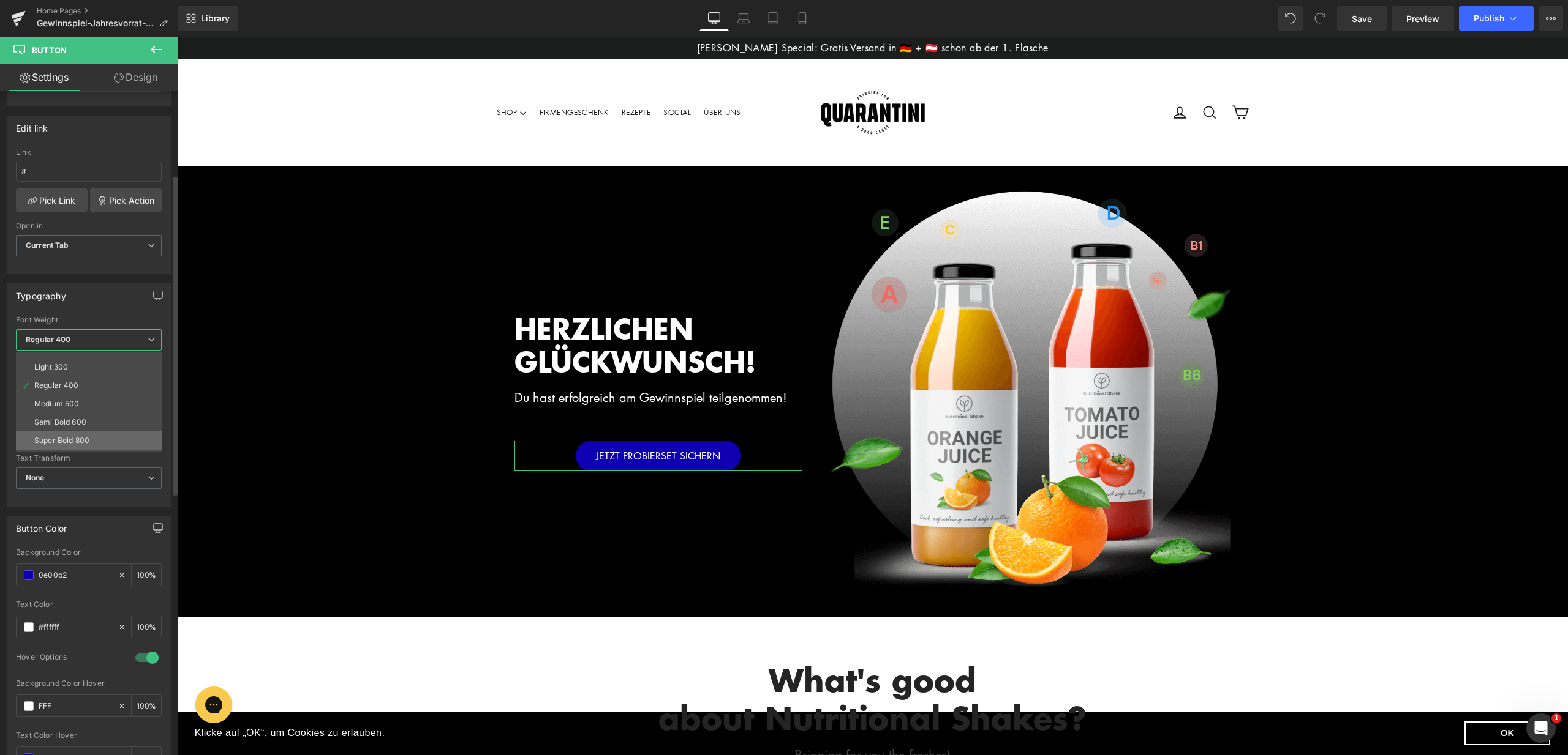
scroll to position [49, 0]
click at [86, 418] on div "Super Bold 800" at bounding box center [61, 422] width 55 height 9
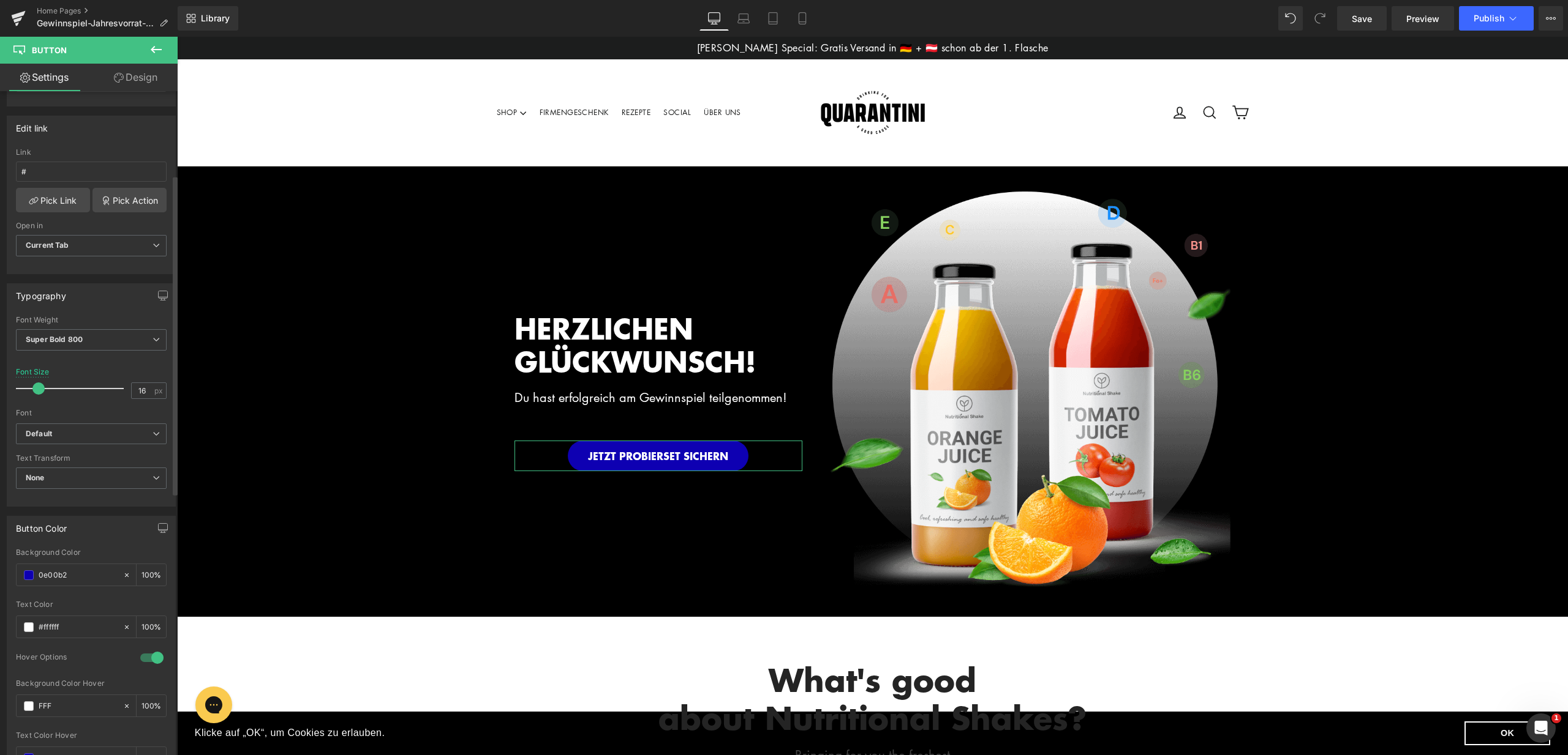
click at [103, 510] on div "Button Color #58AD53 Background Color 0e00b2 100 % #ffffff Text Color #ffffff 1…" at bounding box center [92, 645] width 183 height 277
click at [124, 499] on div at bounding box center [91, 499] width 151 height 8
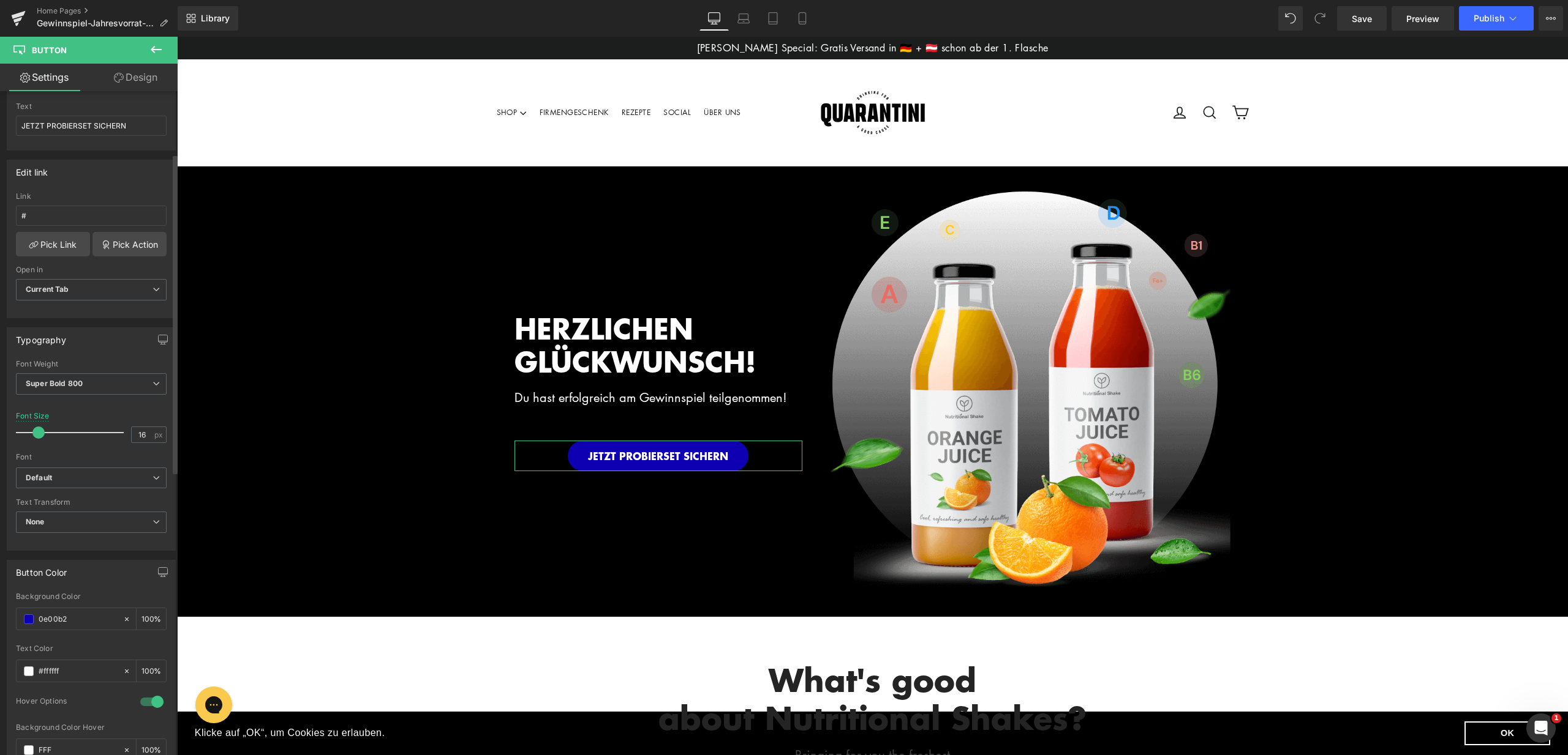
scroll to position [79, 0]
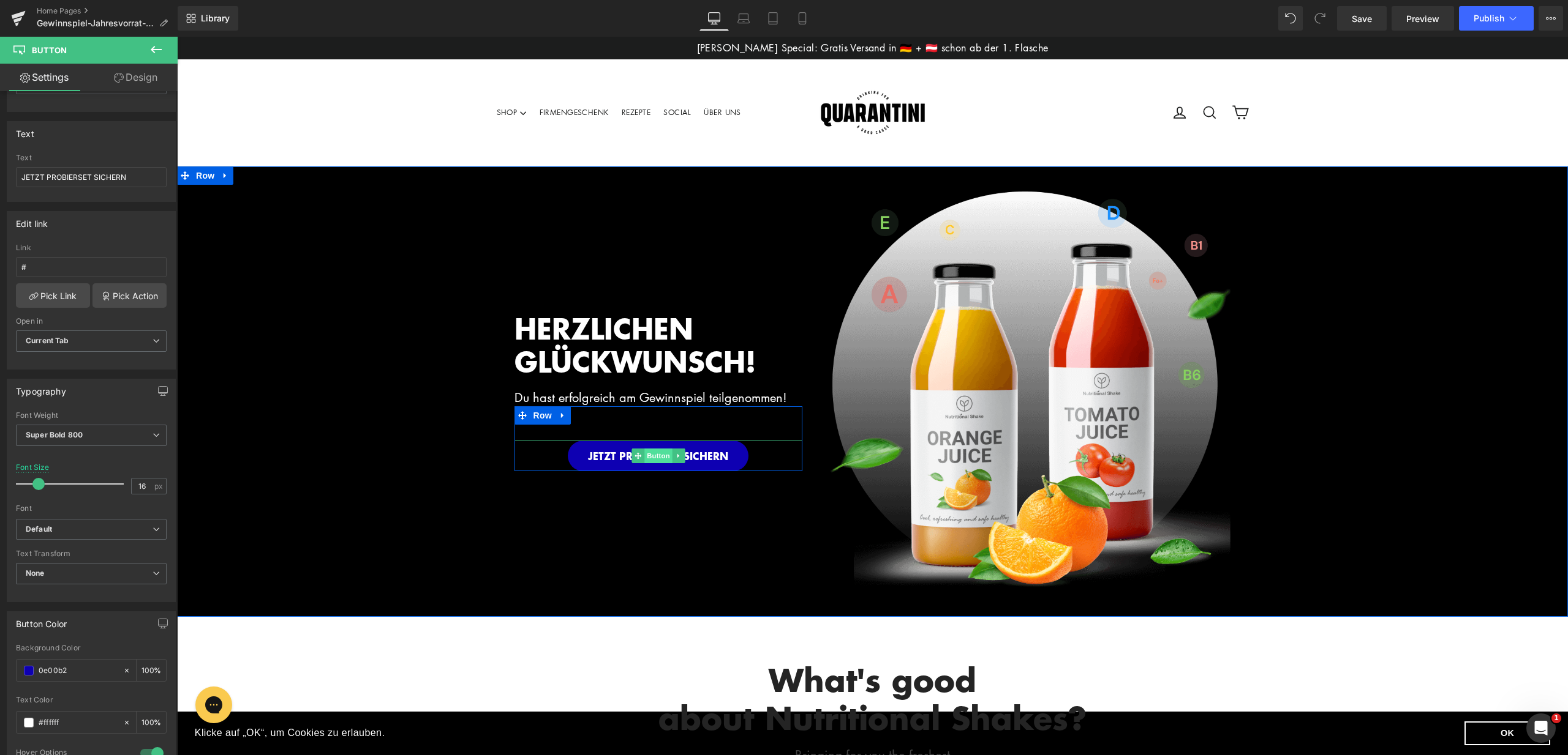
click at [656, 455] on span "Button" at bounding box center [658, 456] width 28 height 14
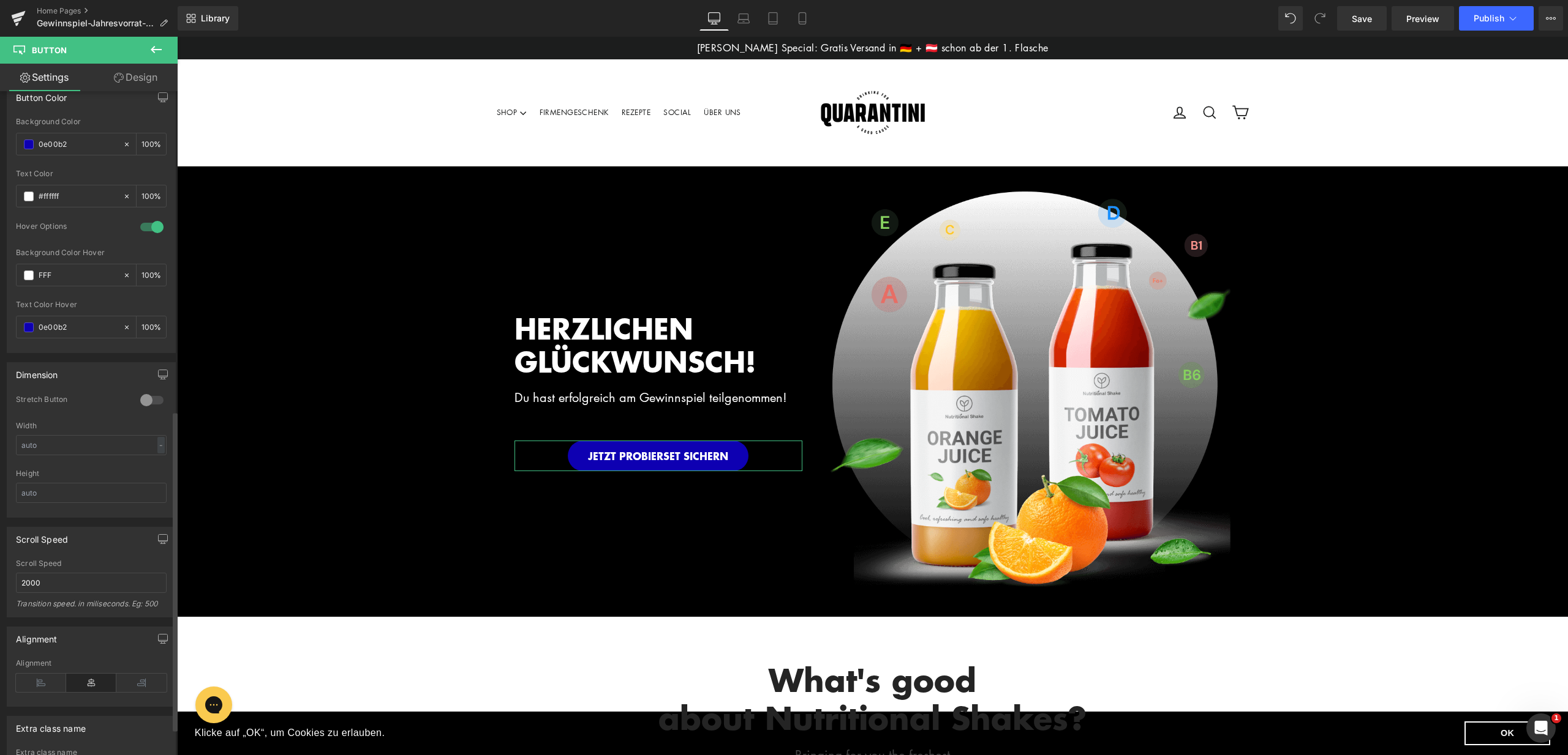
scroll to position [664, 0]
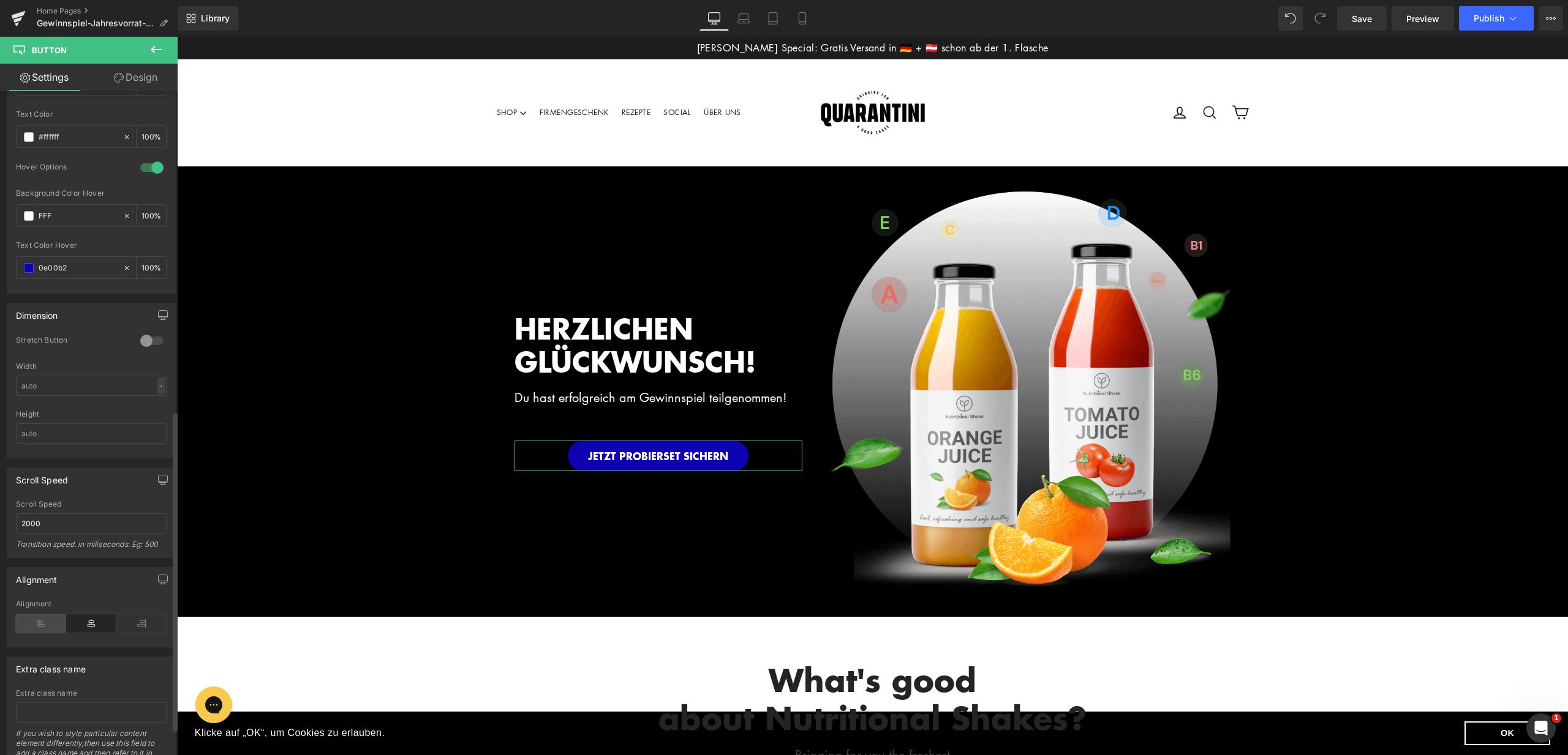
click at [47, 630] on icon at bounding box center [41, 623] width 51 height 18
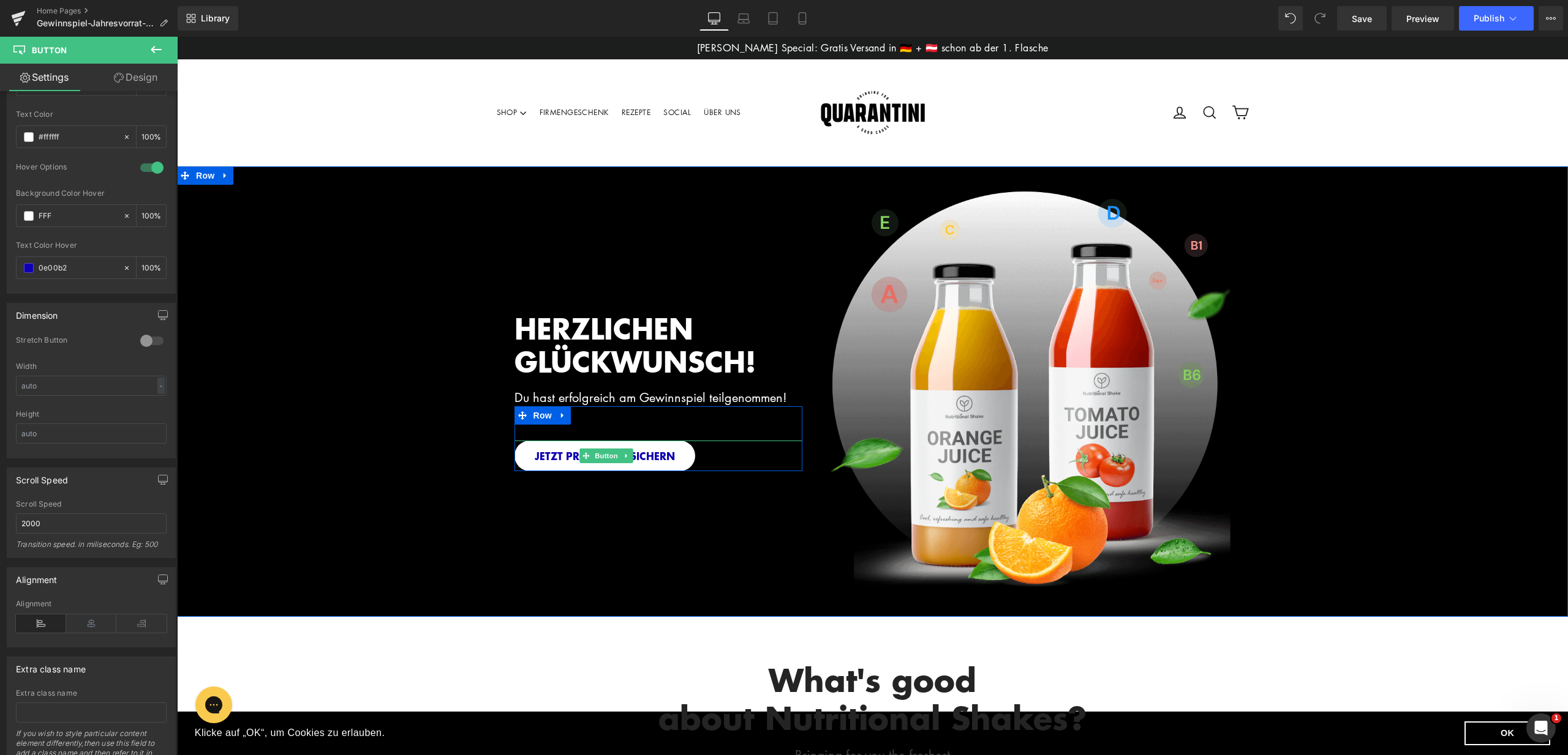
click at [597, 459] on span "Button" at bounding box center [606, 456] width 28 height 14
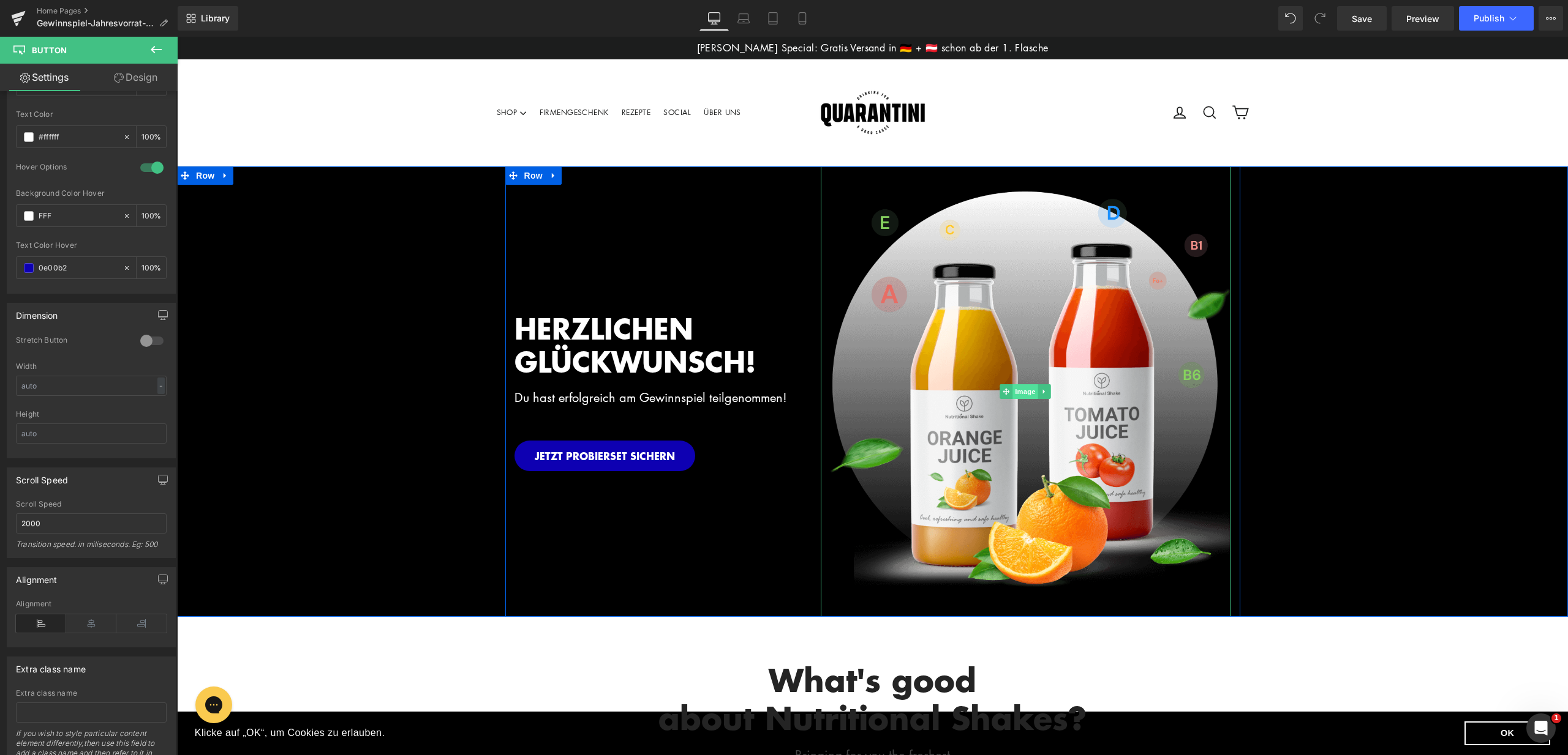
click at [1023, 388] on span "Image" at bounding box center [1026, 391] width 26 height 14
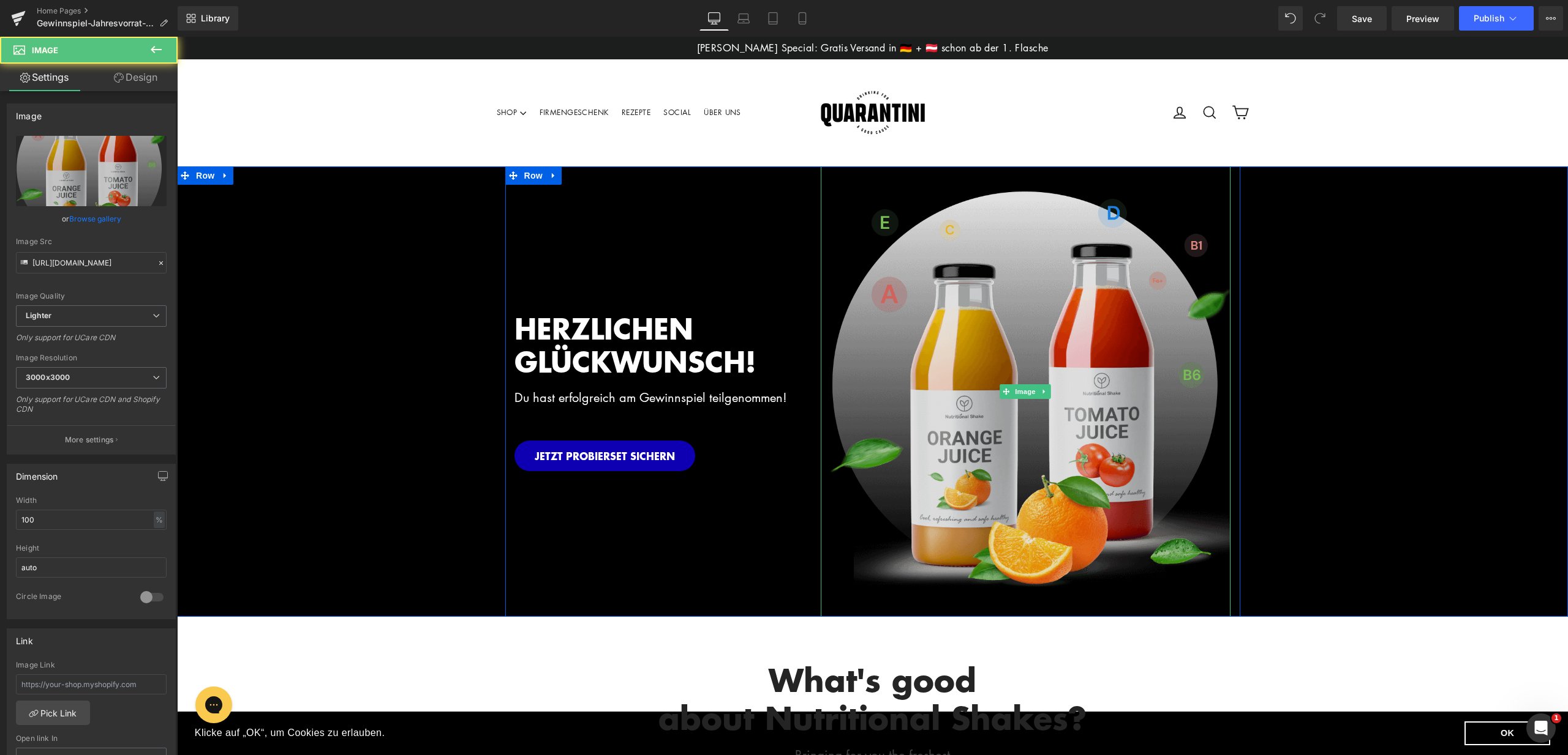
click at [983, 316] on img at bounding box center [1026, 392] width 410 height 450
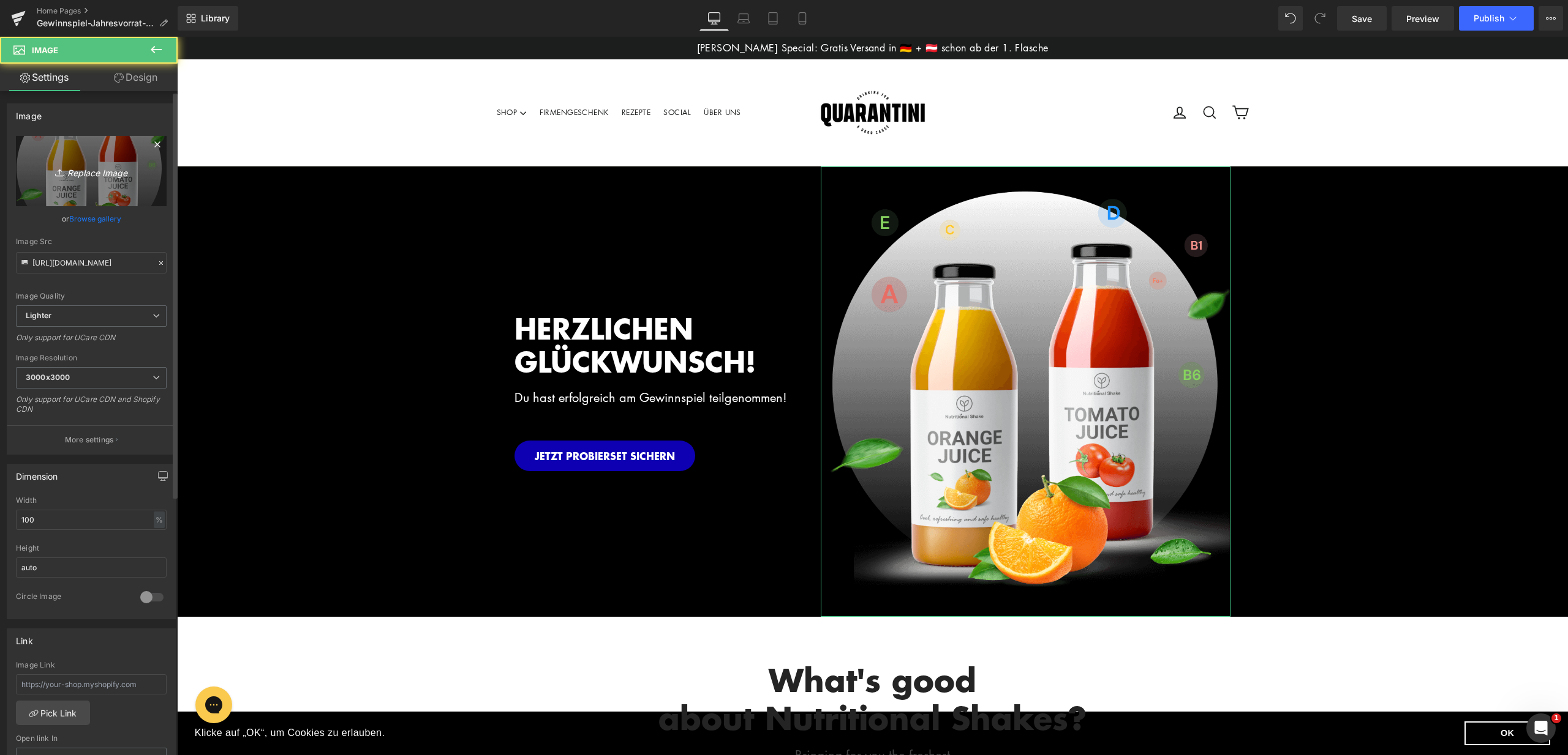
click at [103, 184] on link "Replace Image" at bounding box center [91, 171] width 151 height 71
type input "C:\fakepath\LP_Gewinnspiel (1).png"
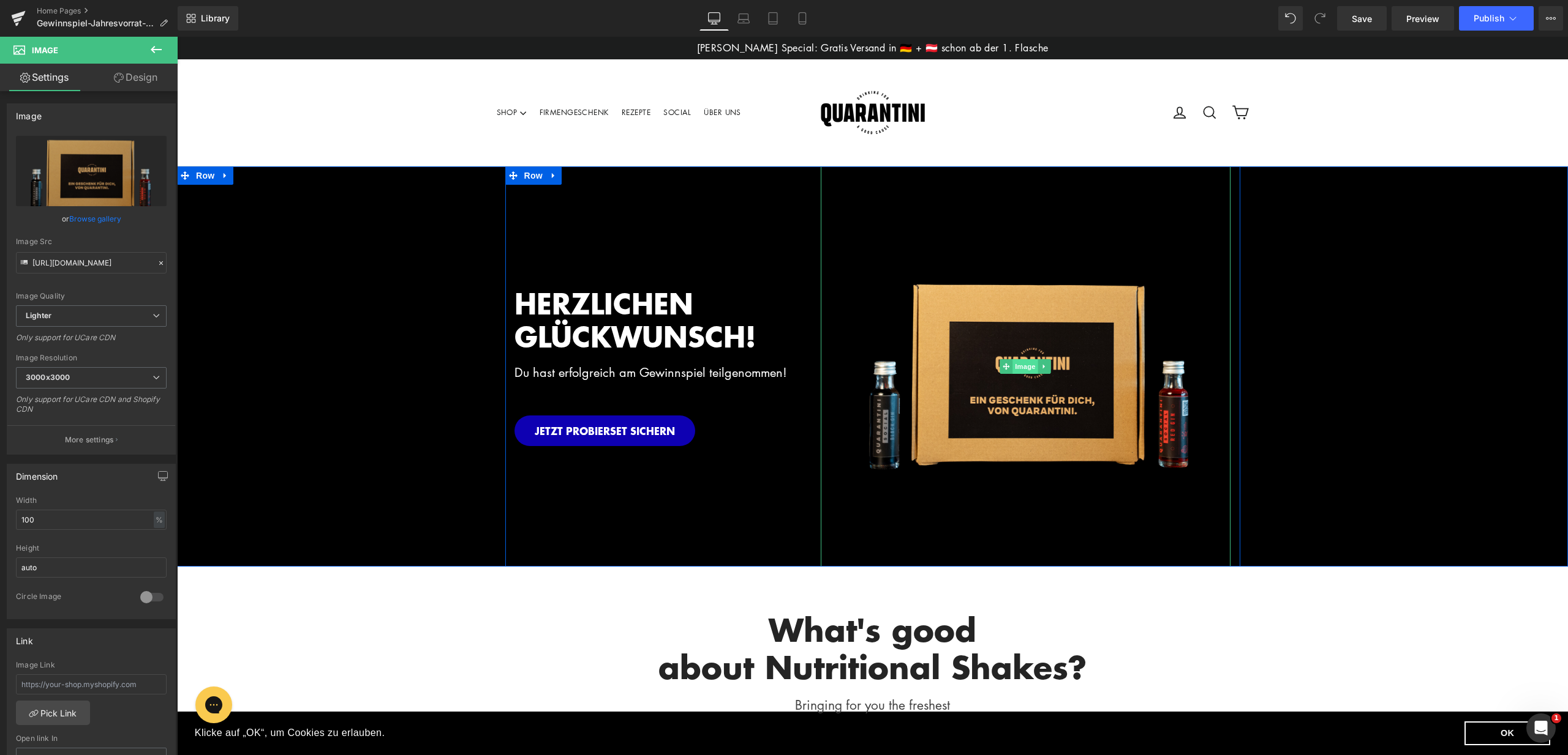
click at [1023, 368] on span "Image" at bounding box center [1026, 367] width 26 height 14
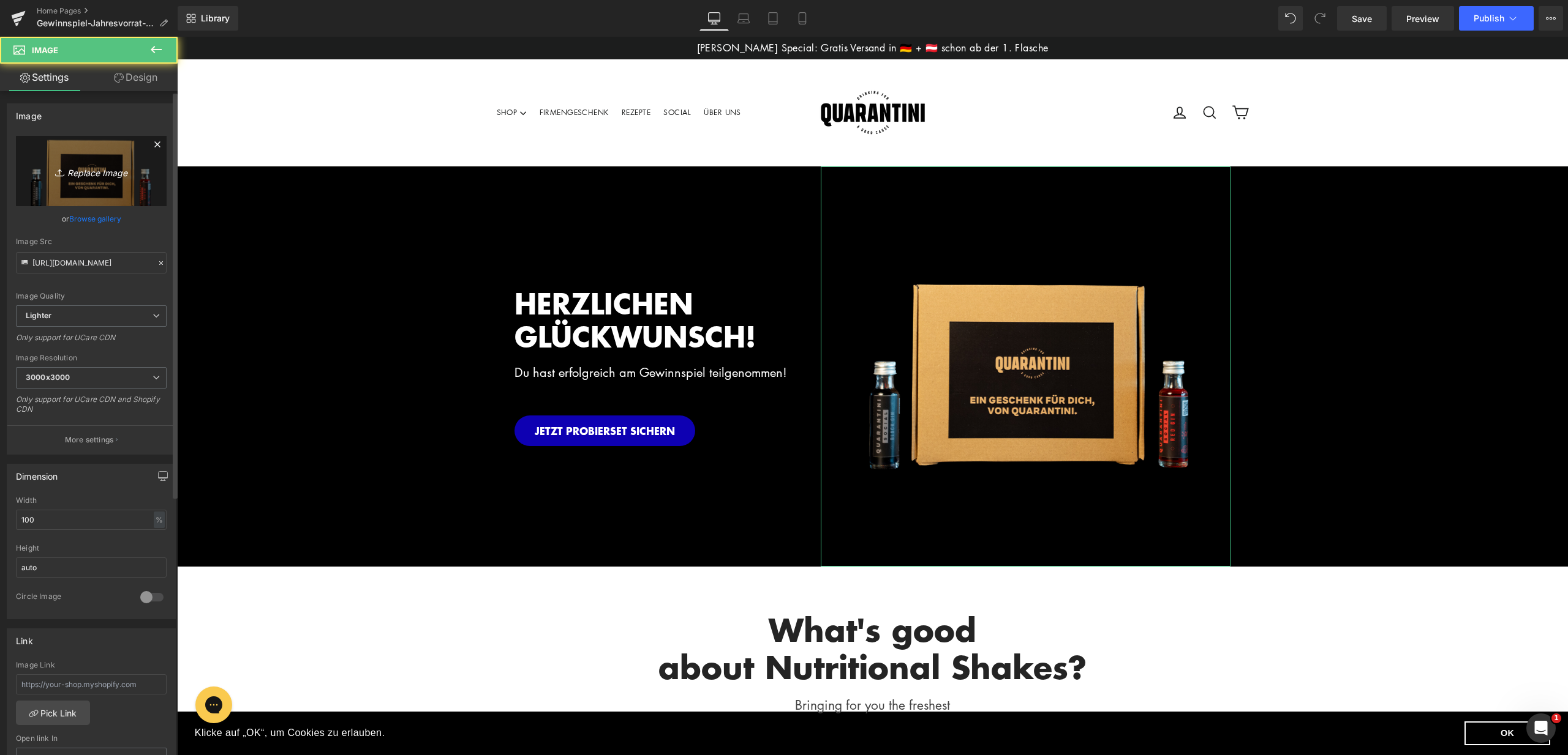
click at [99, 179] on link "Replace Image" at bounding box center [91, 171] width 151 height 71
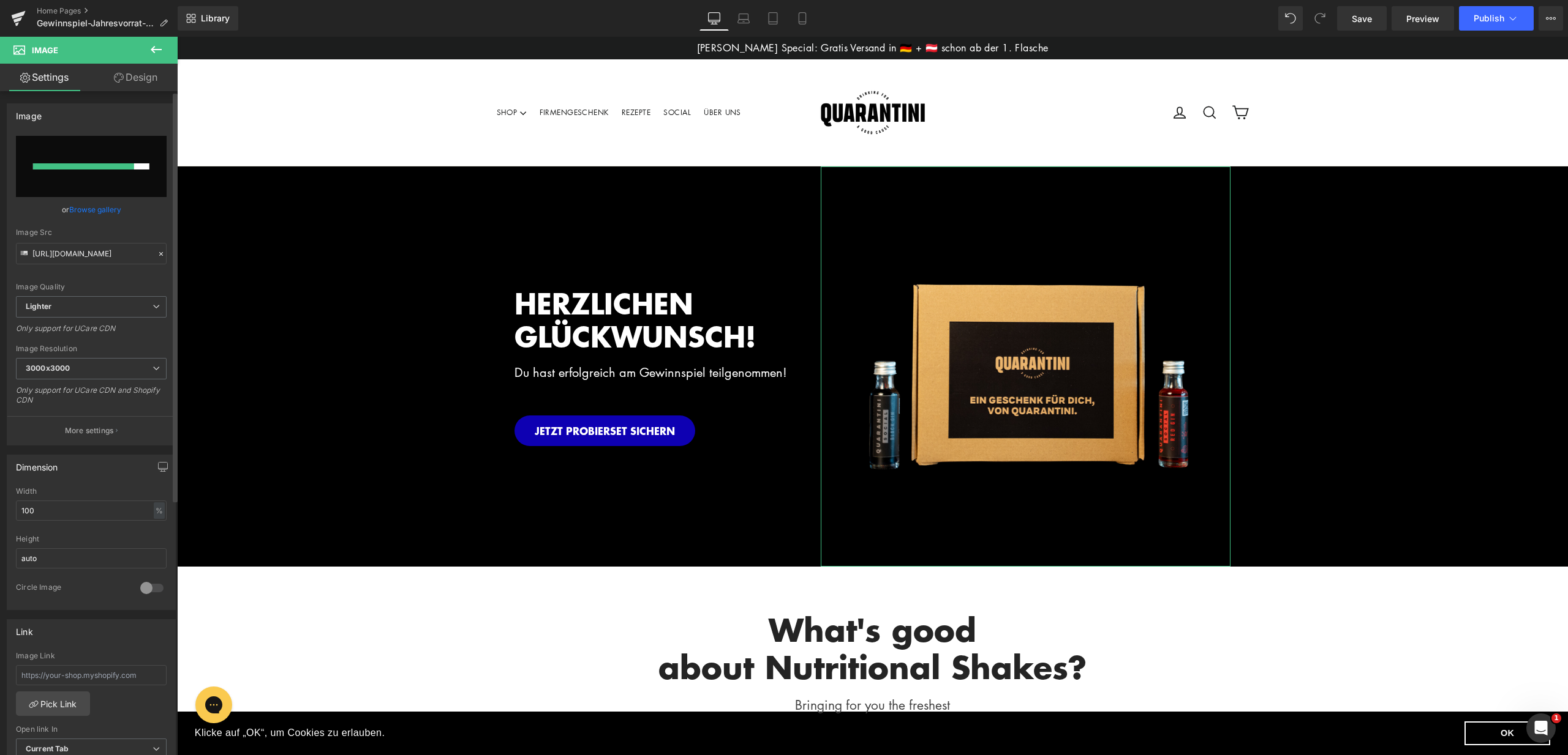
click at [90, 175] on input "file" at bounding box center [91, 166] width 151 height 61
type input "C:\fakepath\LP_Gewinnspiel (2).png"
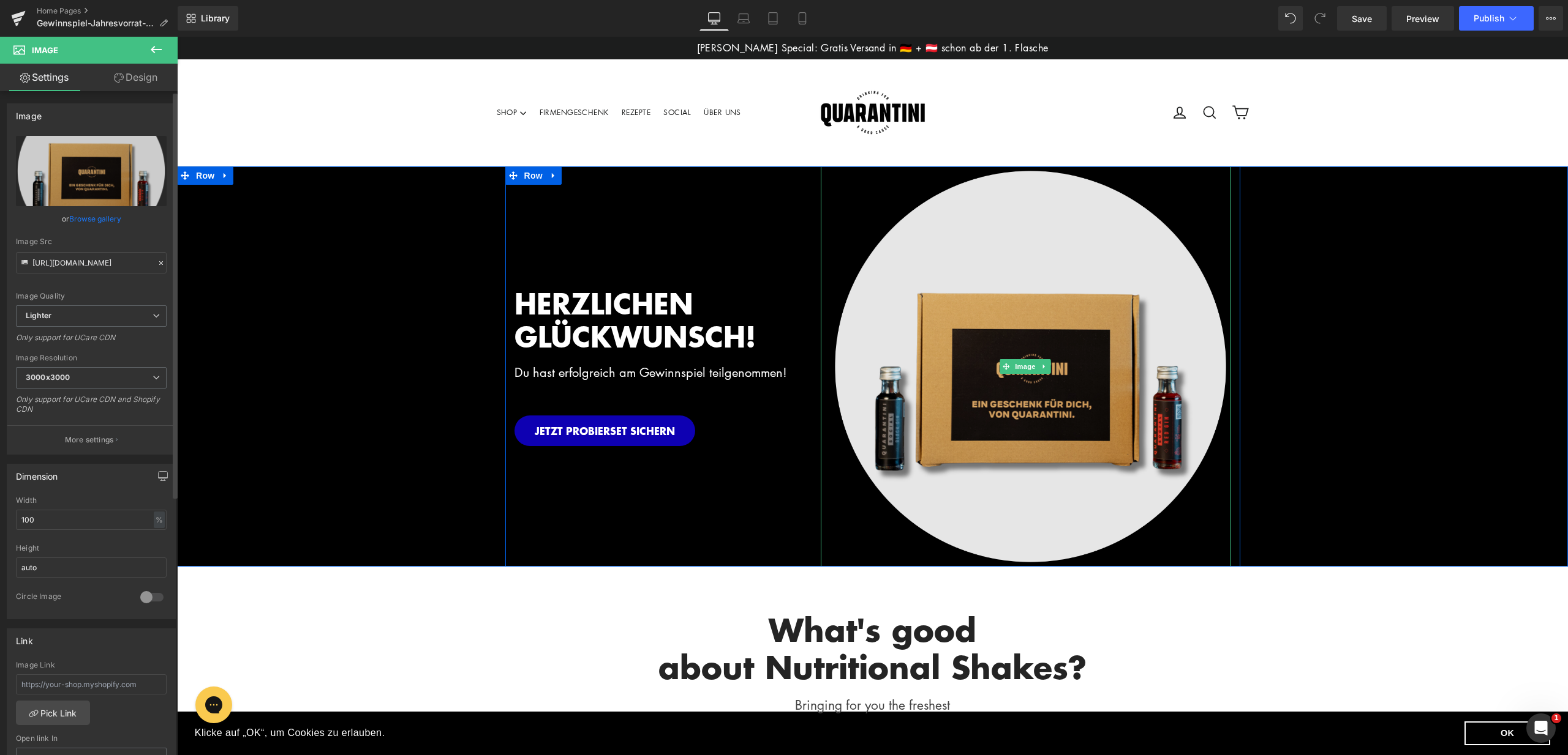
click at [1056, 339] on img at bounding box center [1026, 367] width 410 height 401
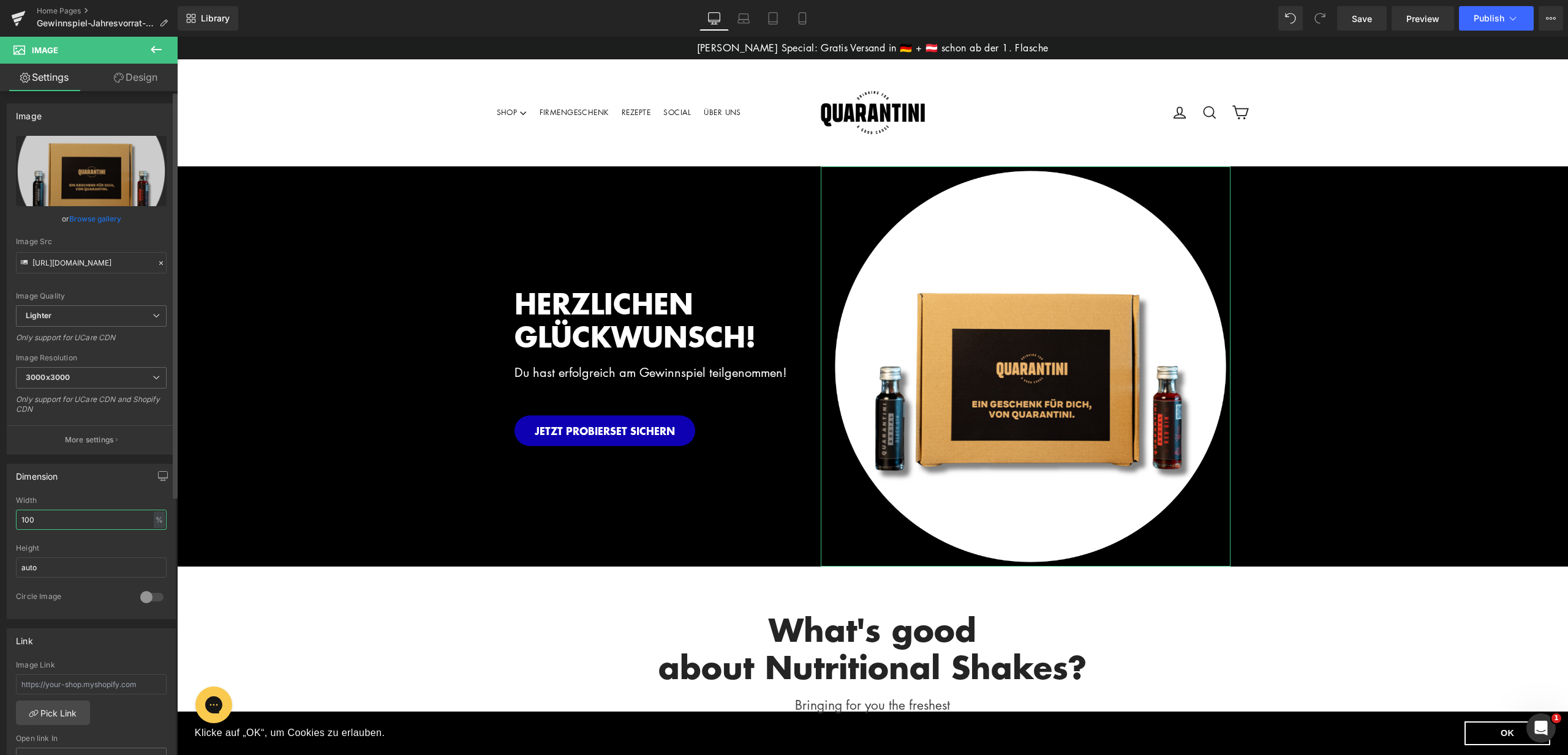
drag, startPoint x: 44, startPoint y: 520, endPoint x: 0, endPoint y: 517, distance: 44.1
click at [0, 517] on div "Dimension 100% Width 100 % % px auto Height auto 0 Circle Image" at bounding box center [92, 537] width 183 height 165
type input "80"
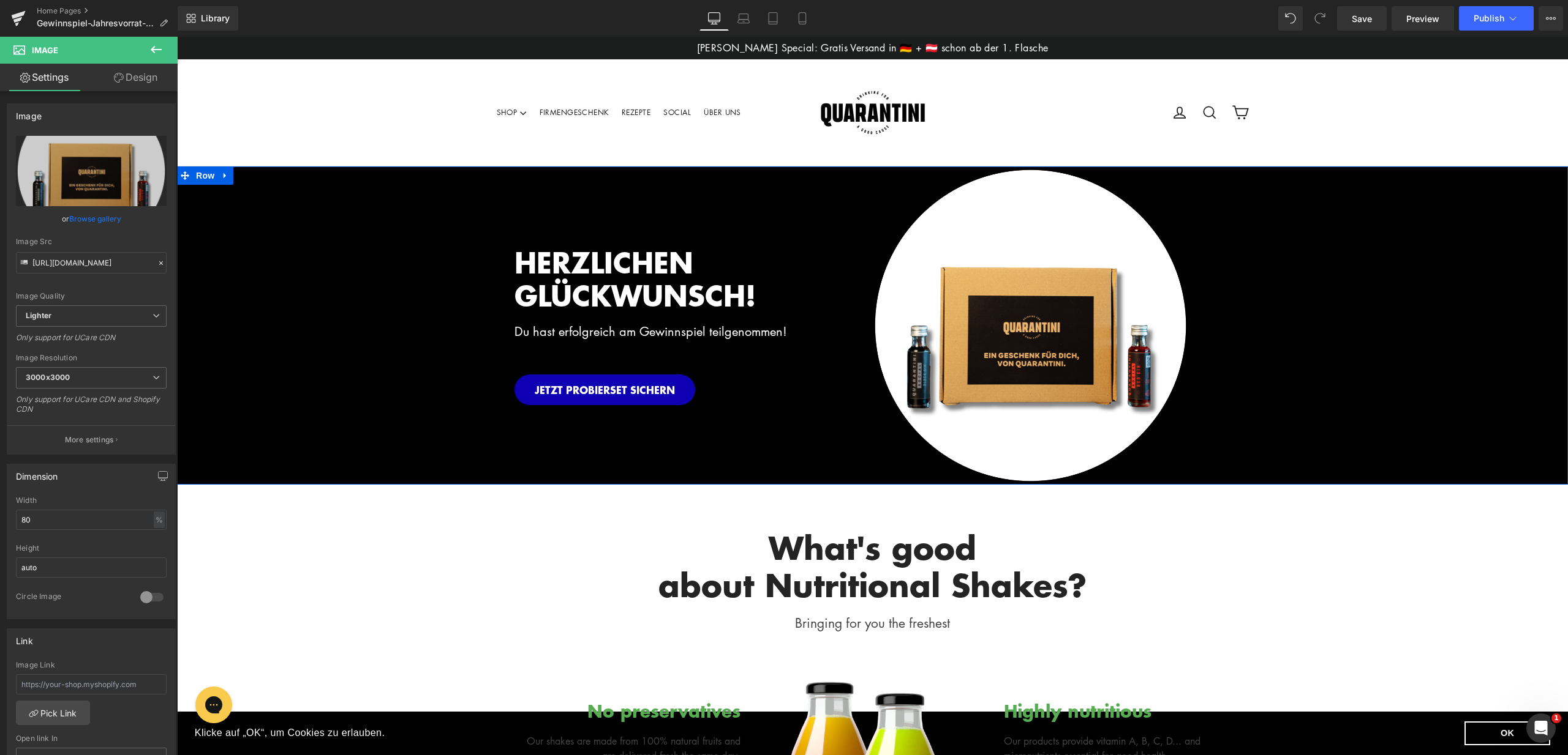
click at [326, 481] on div "HERZLICHEN GLÜCKWUNSCH! Heading Du hast erfolgreich am Gewinnspiel teilgenommen…" at bounding box center [872, 326] width 1391 height 318
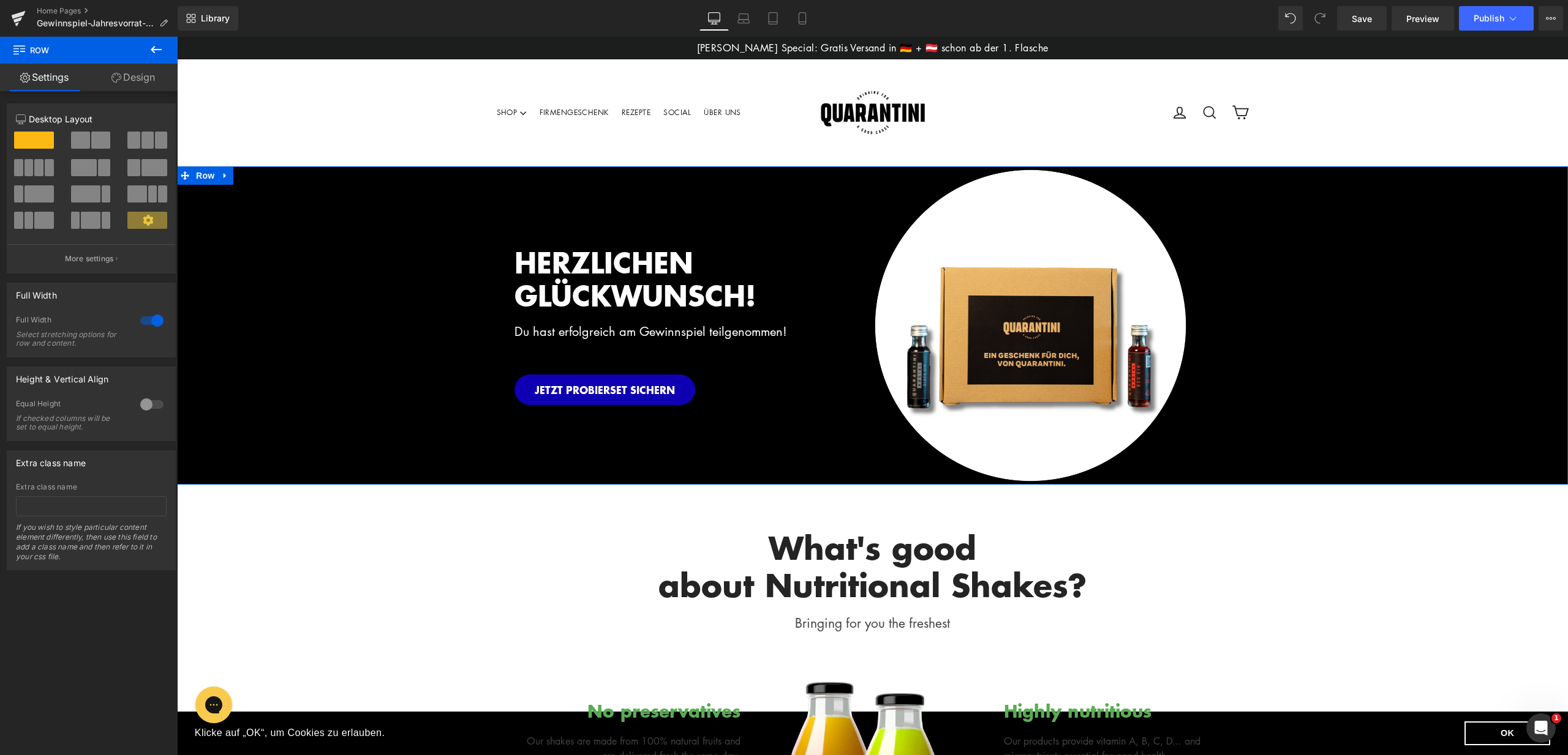
click at [139, 74] on link "Design" at bounding box center [133, 77] width 89 height 27
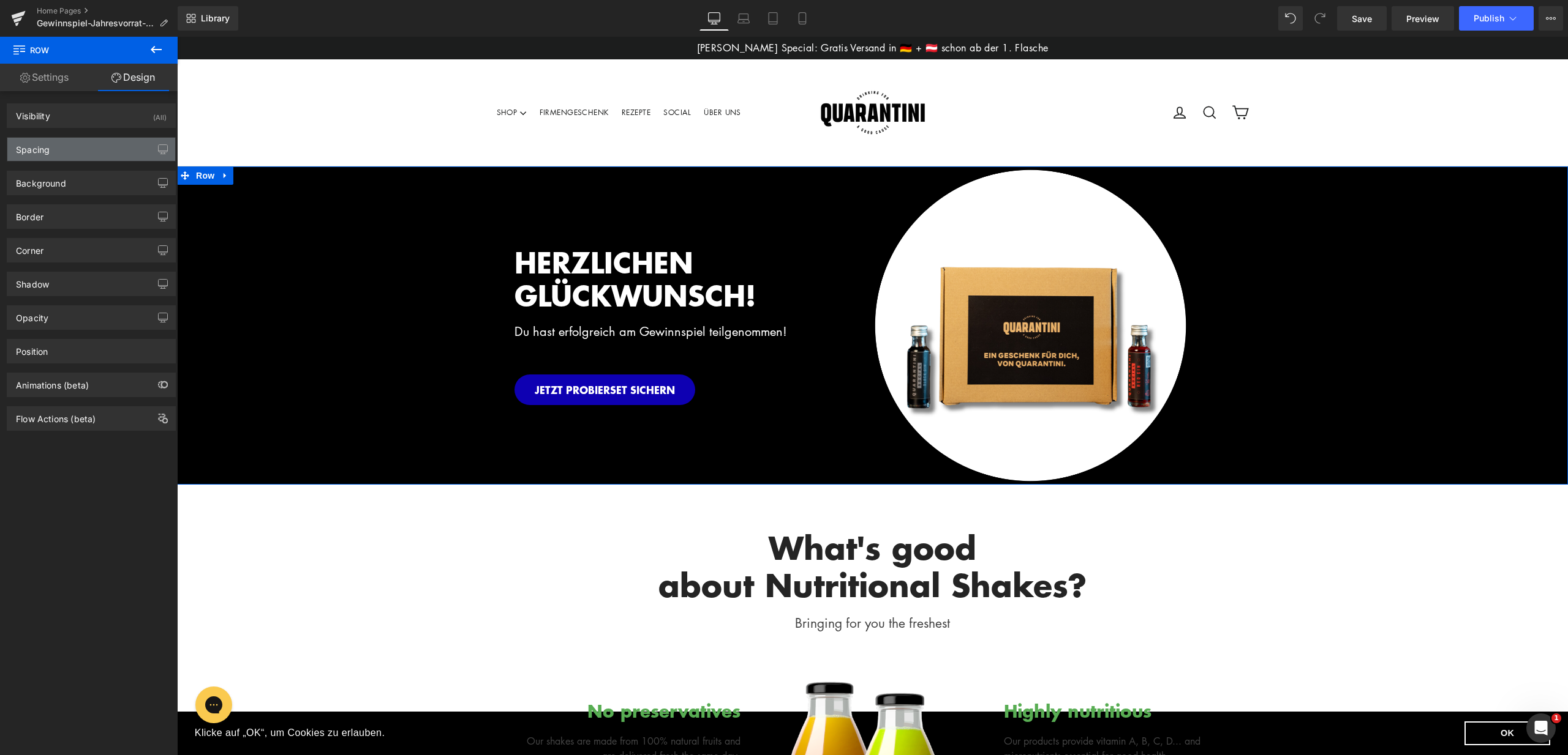
click at [71, 155] on div "Spacing" at bounding box center [91, 149] width 168 height 23
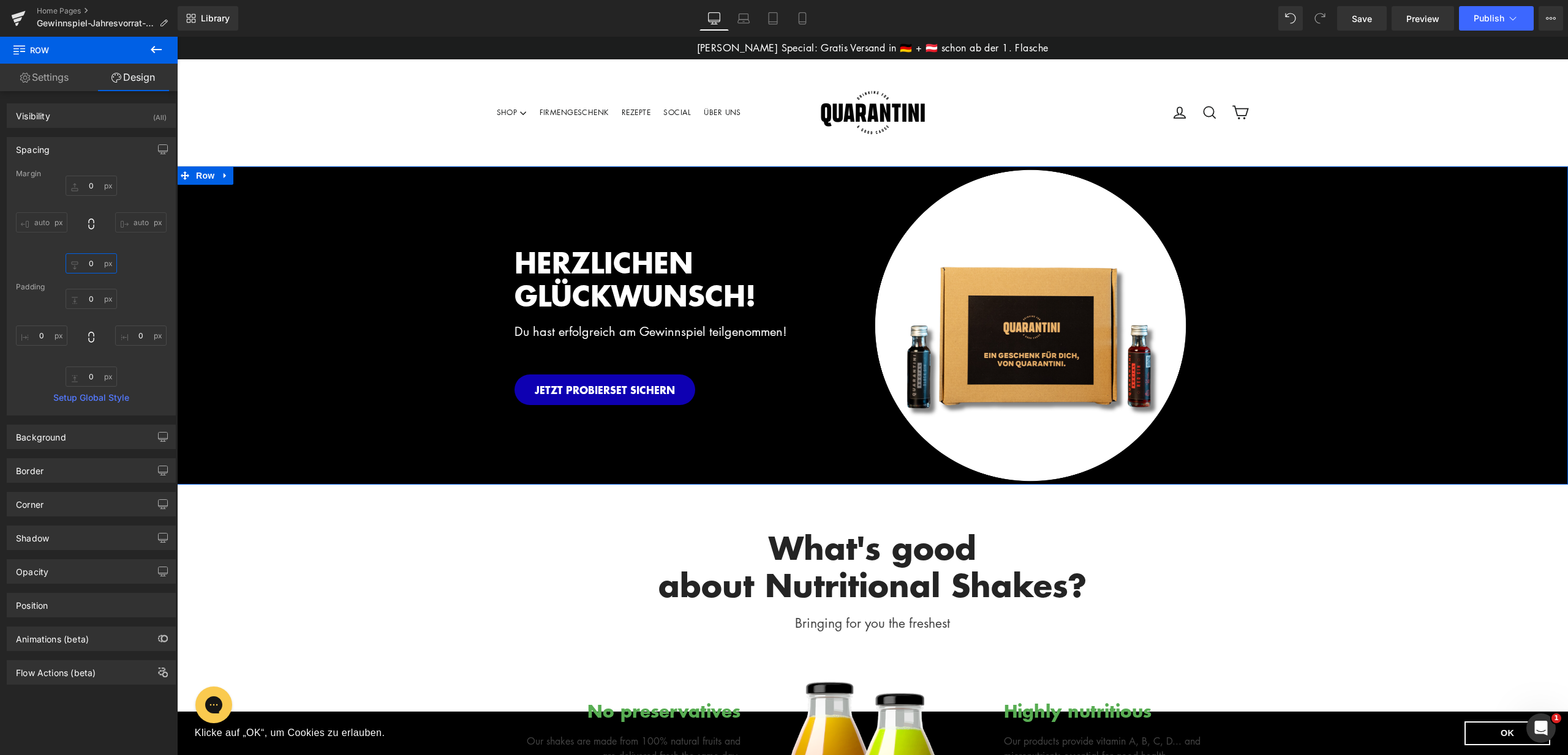
click at [89, 268] on input "0" at bounding box center [91, 263] width 51 height 20
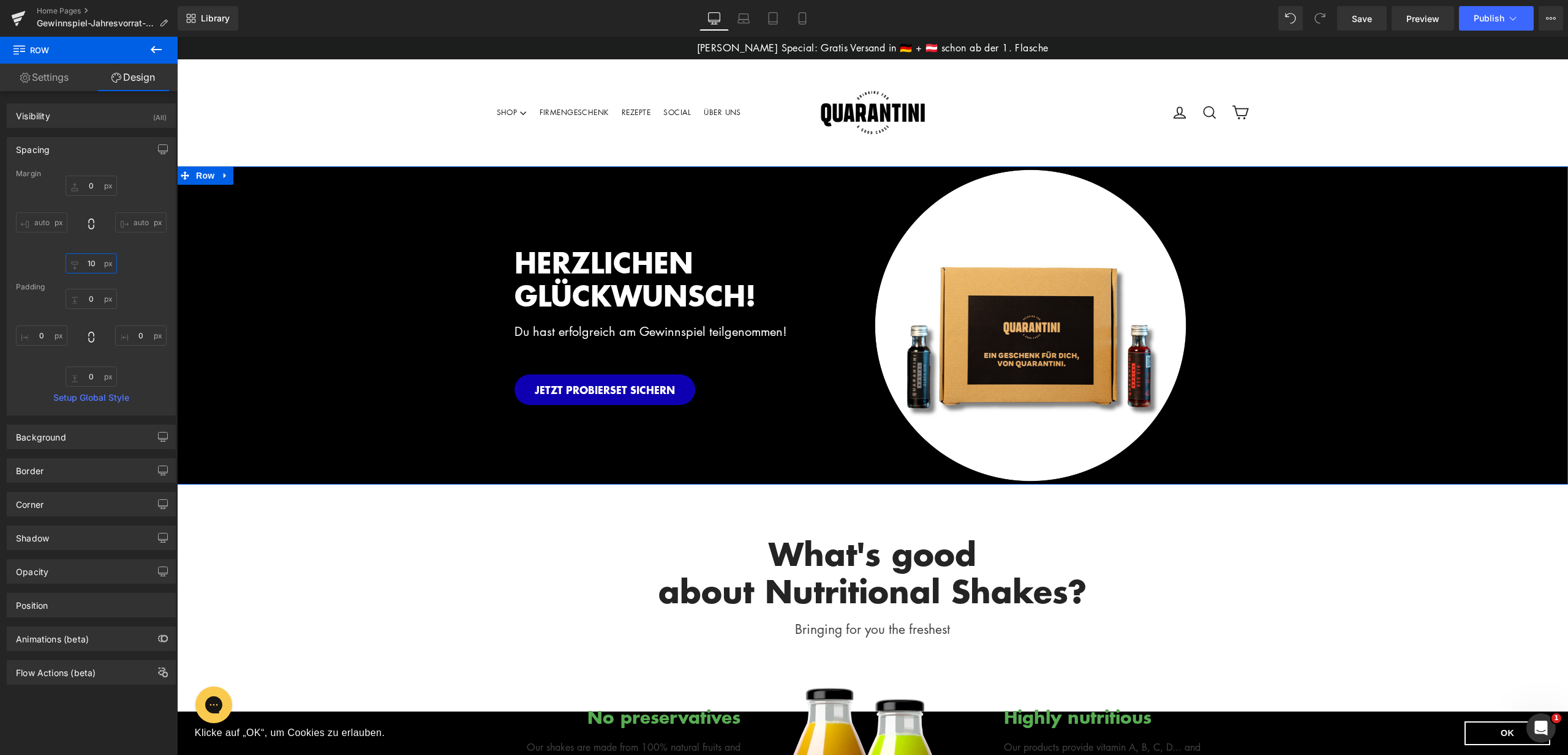
type input "1"
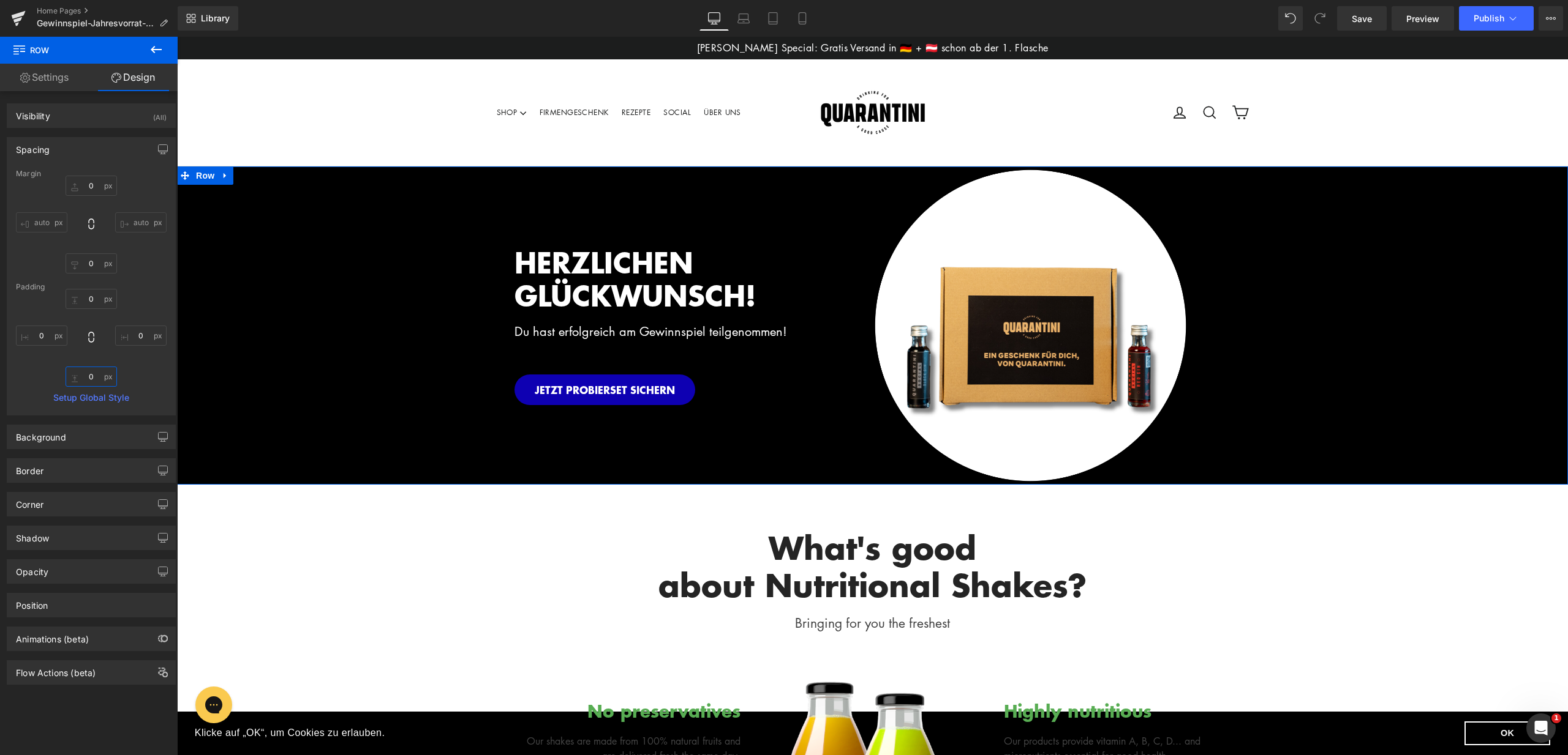
click at [92, 375] on input "0" at bounding box center [91, 377] width 51 height 20
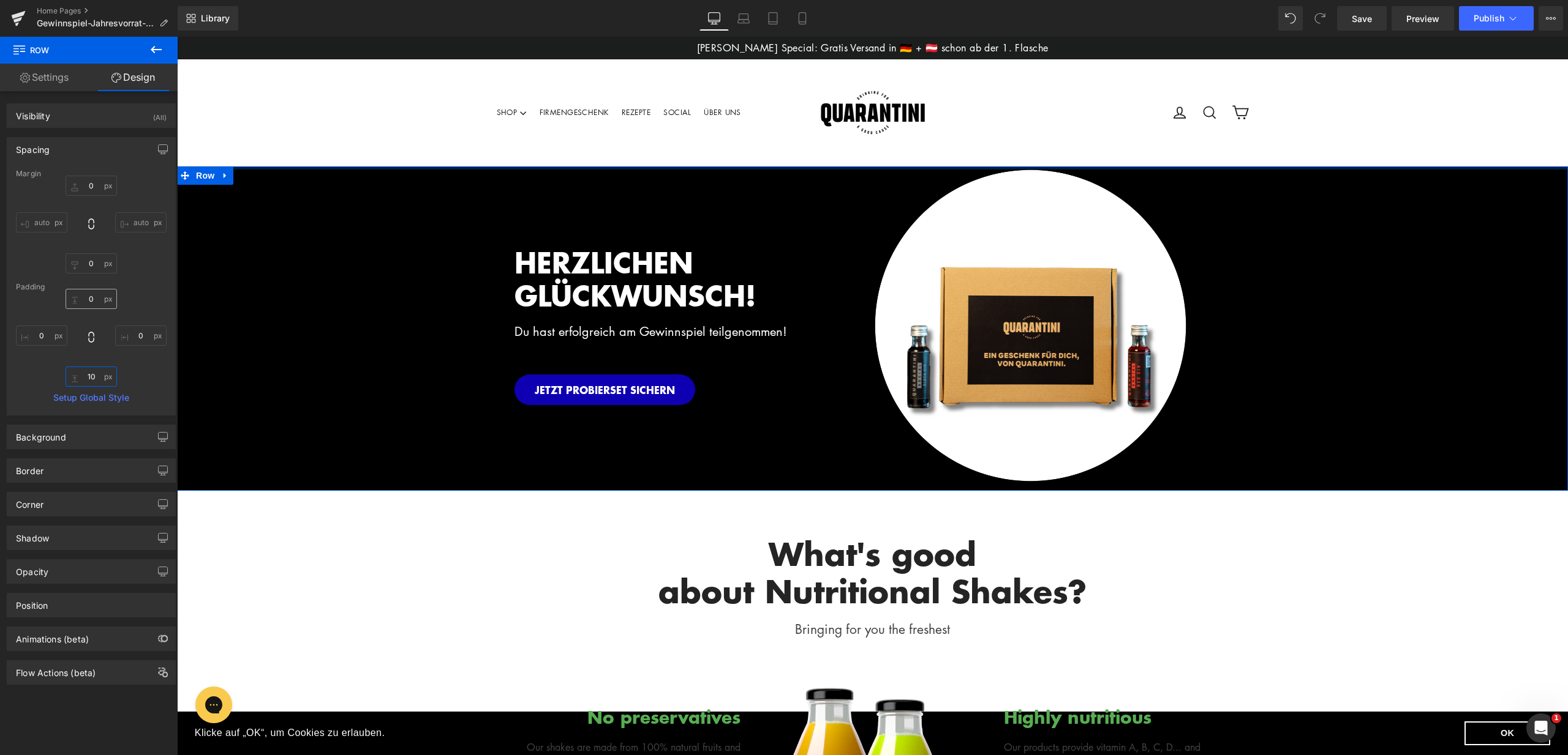
type input "10"
click at [90, 296] on input "0" at bounding box center [91, 299] width 51 height 20
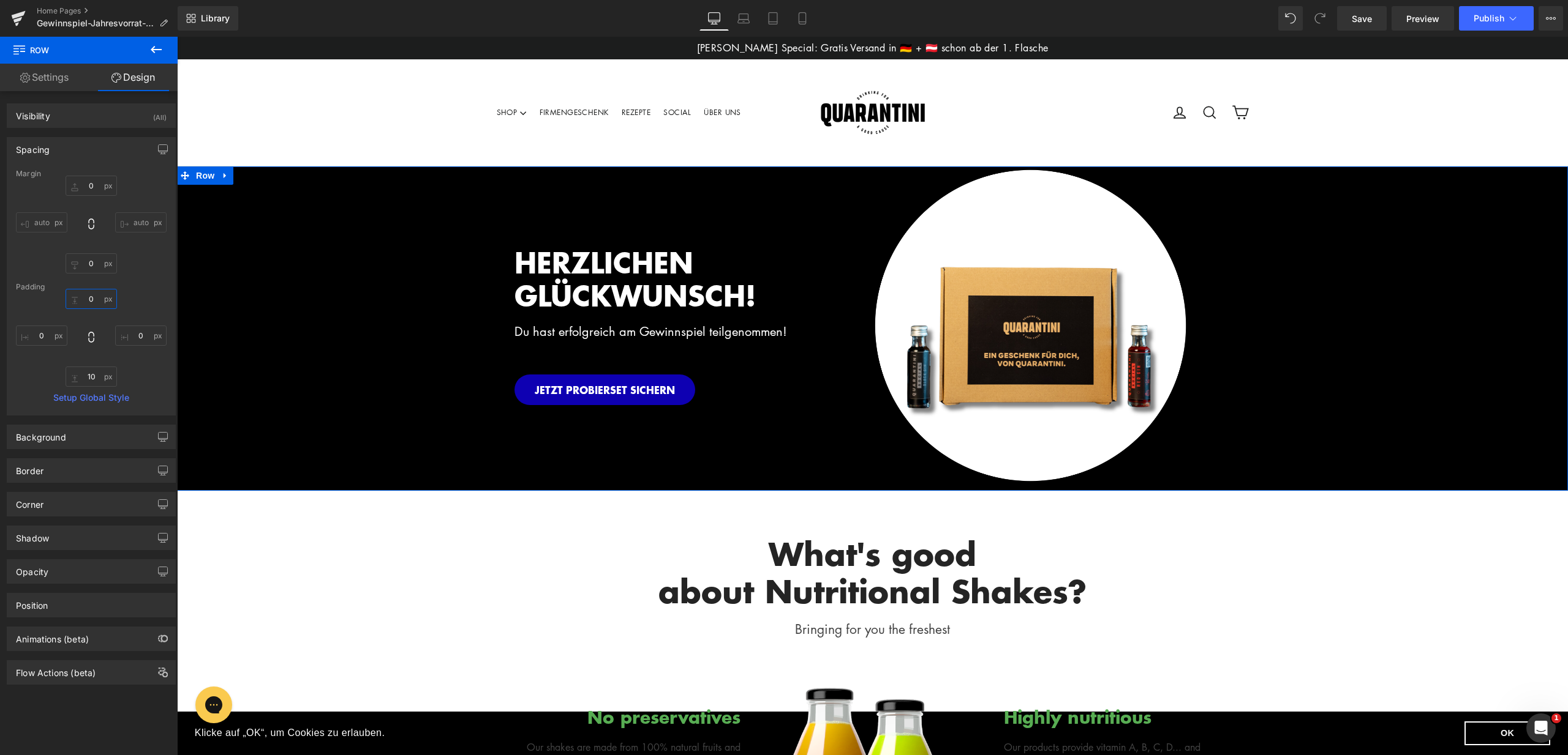
click at [90, 300] on input "0" at bounding box center [91, 299] width 51 height 20
click at [90, 300] on input "0" at bounding box center [91, 299] width 51 height 20
type input "10"
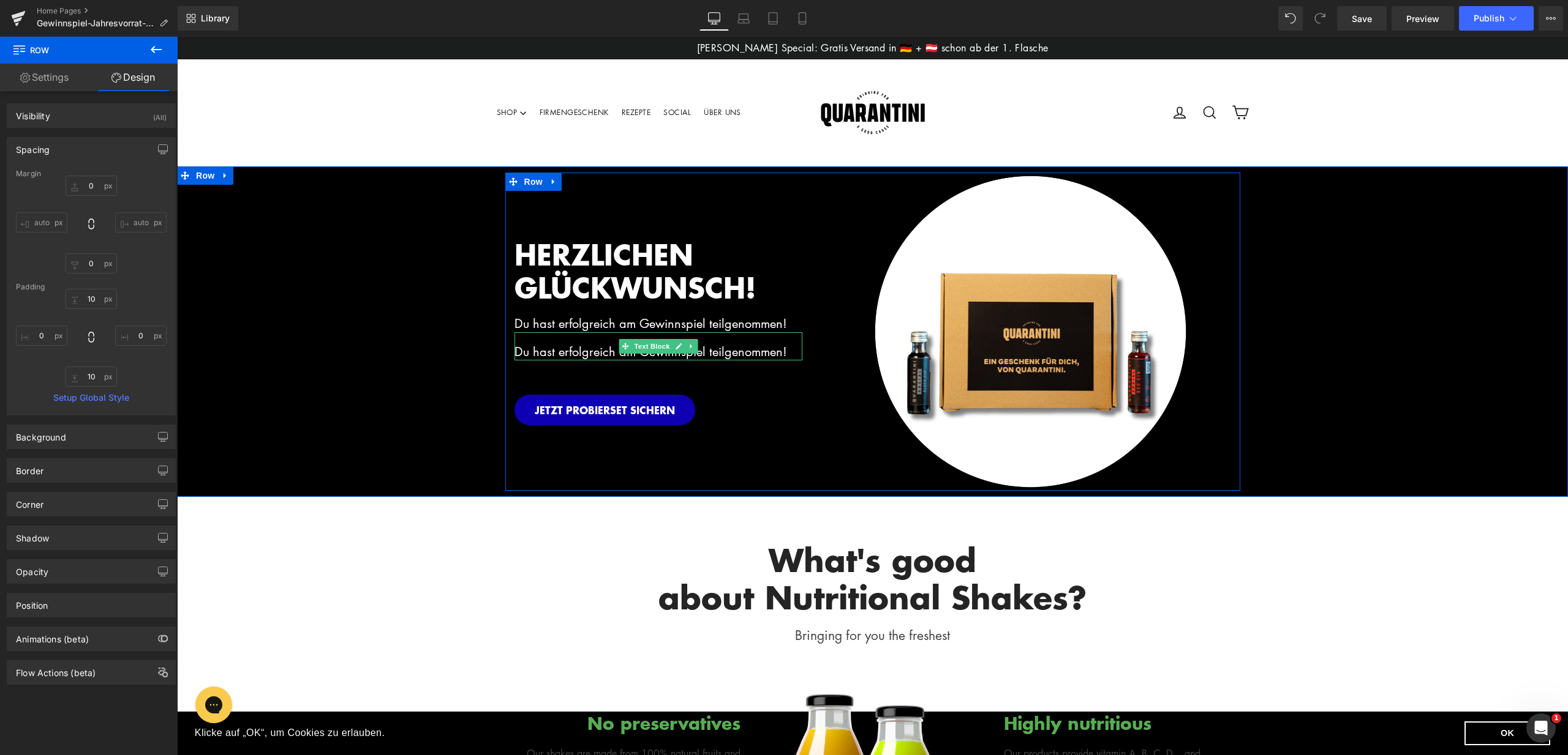
click at [727, 349] on span "Du hast erfolgreich am Gewinnspiel teilgenommen!" at bounding box center [650, 352] width 272 height 17
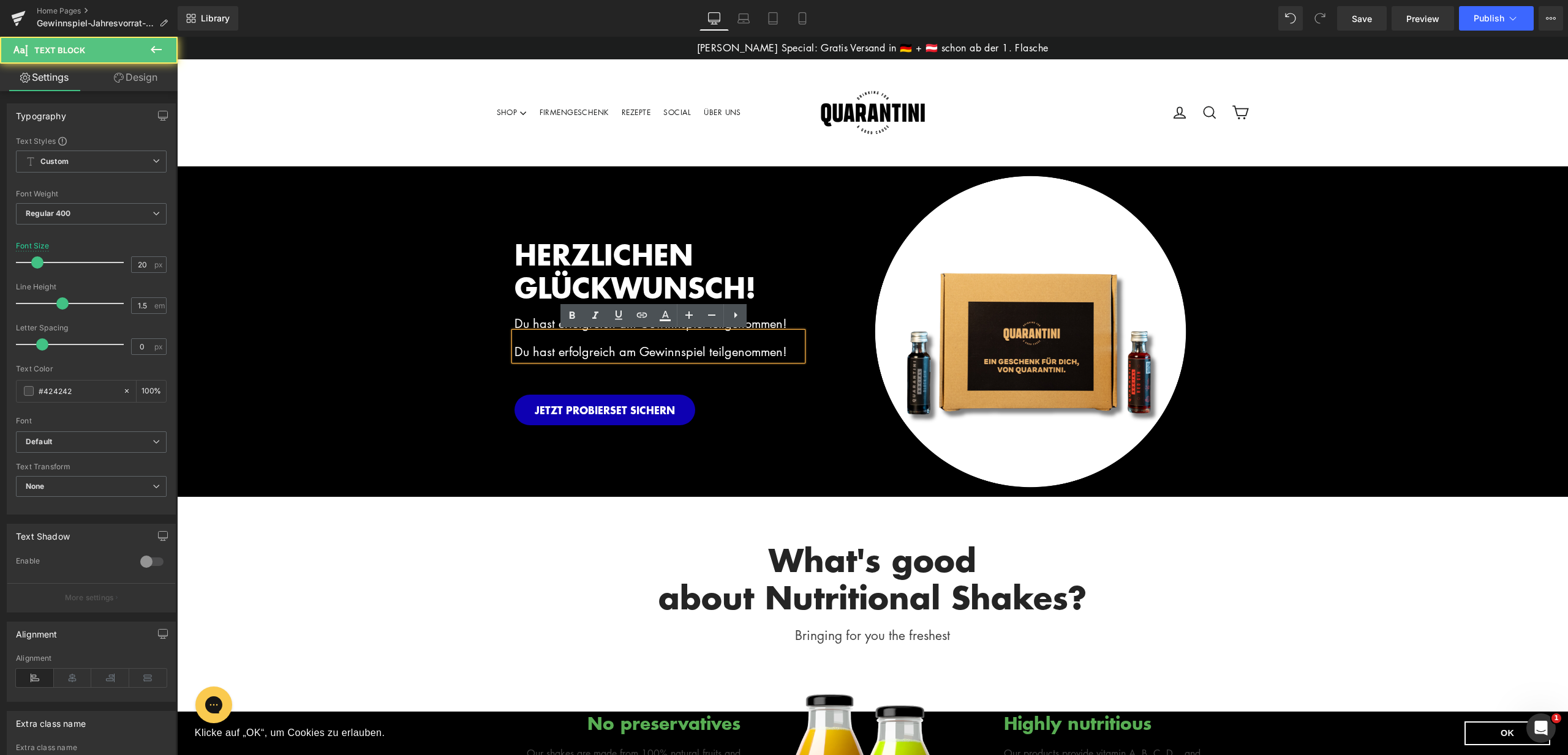
click at [777, 351] on span "Du hast erfolgreich am Gewinnspiel teilgenommen!" at bounding box center [650, 352] width 272 height 17
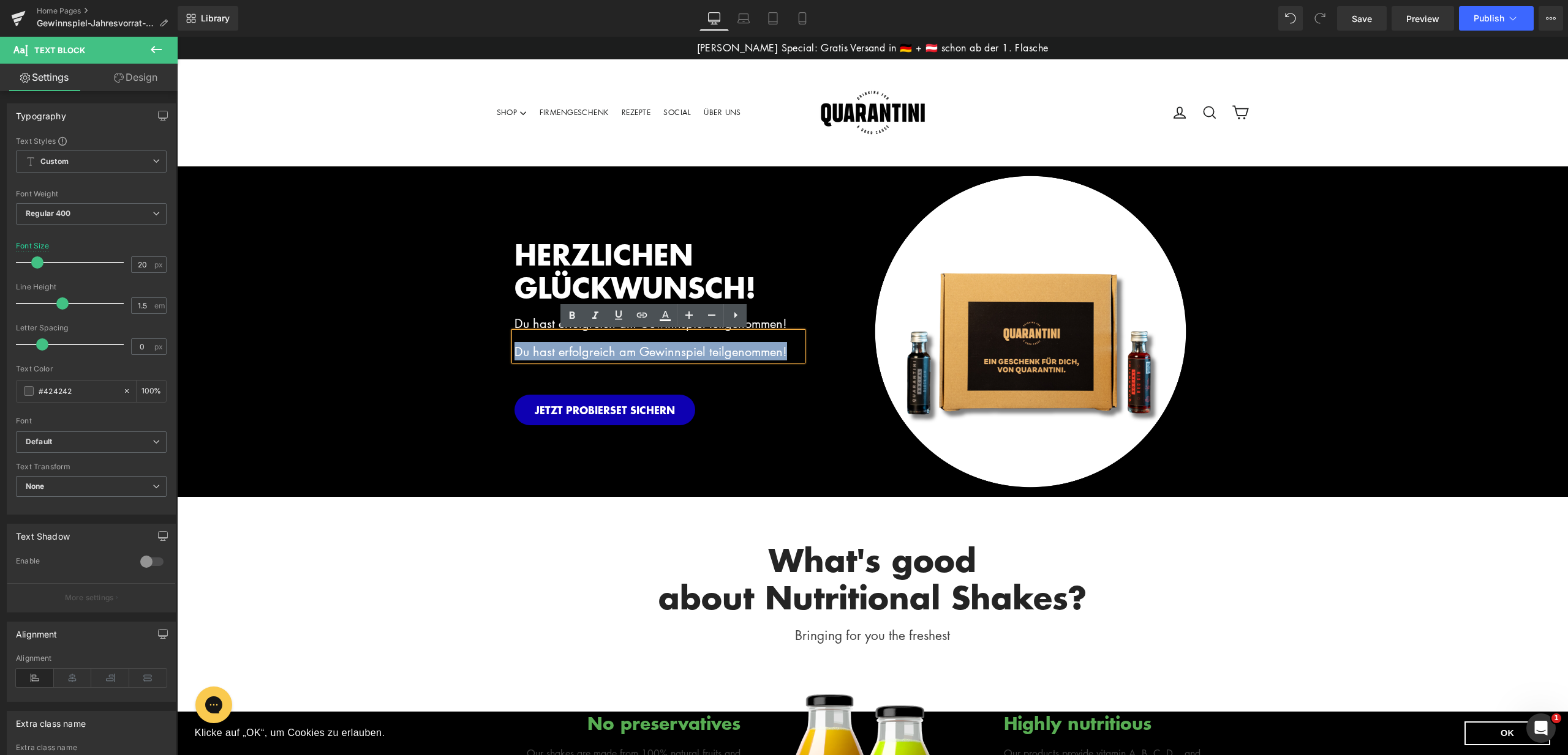
drag, startPoint x: 794, startPoint y: 351, endPoint x: 512, endPoint y: 348, distance: 282.0
click at [514, 348] on div "Du hast erfolgreich am Gewinnspiel teilgenommen!" at bounding box center [658, 346] width 288 height 28
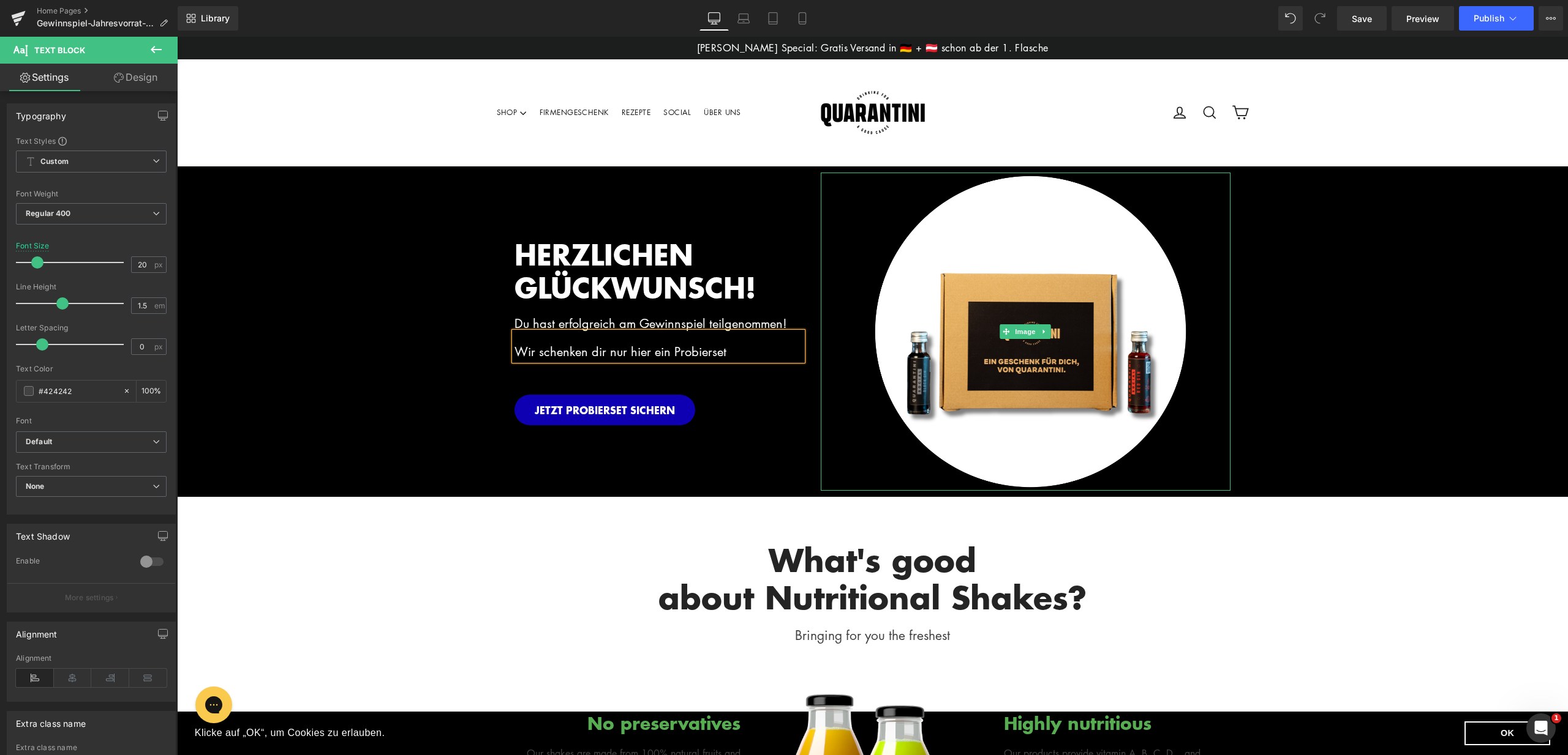
click at [844, 370] on div at bounding box center [1026, 331] width 410 height 318
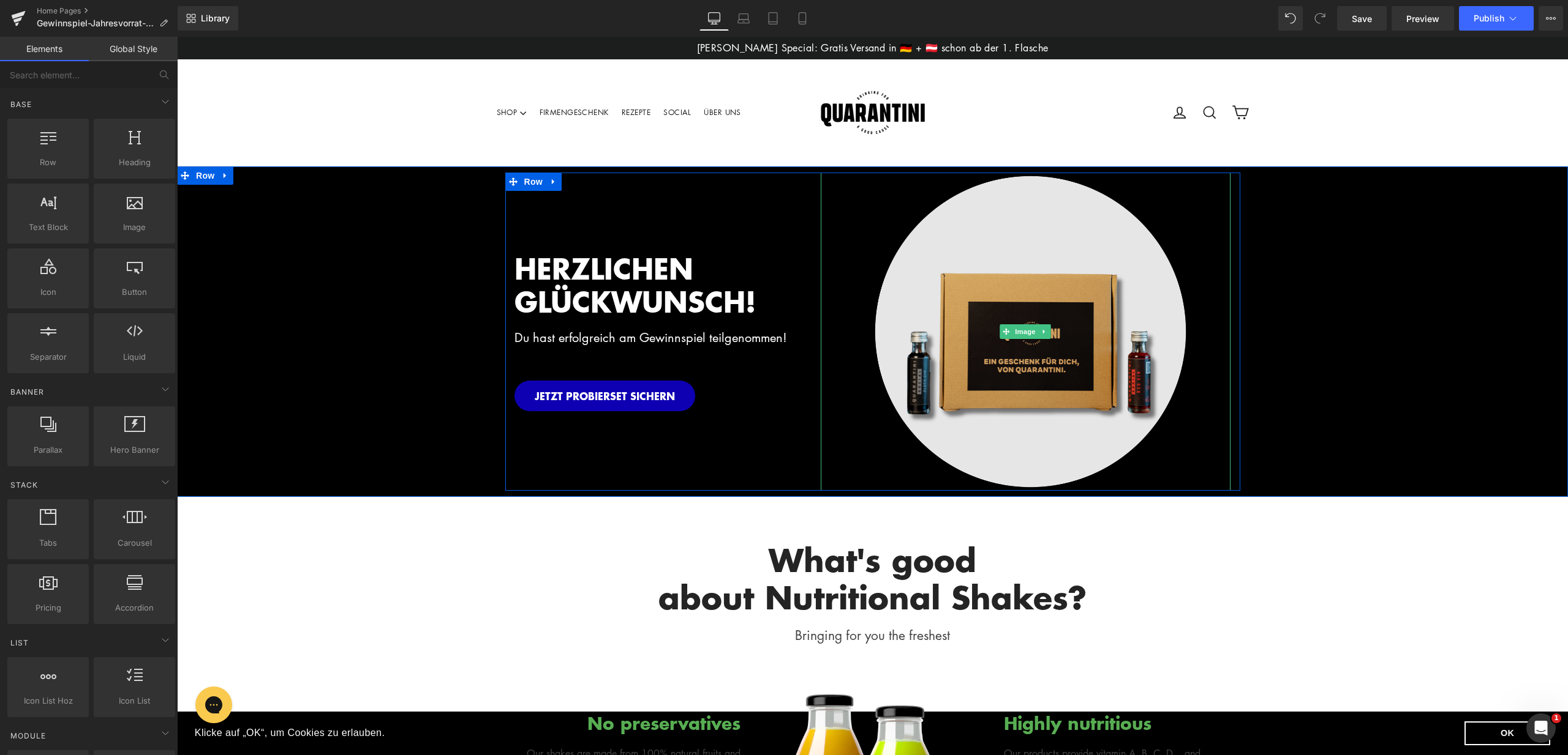
click at [1049, 372] on img at bounding box center [1026, 331] width 328 height 318
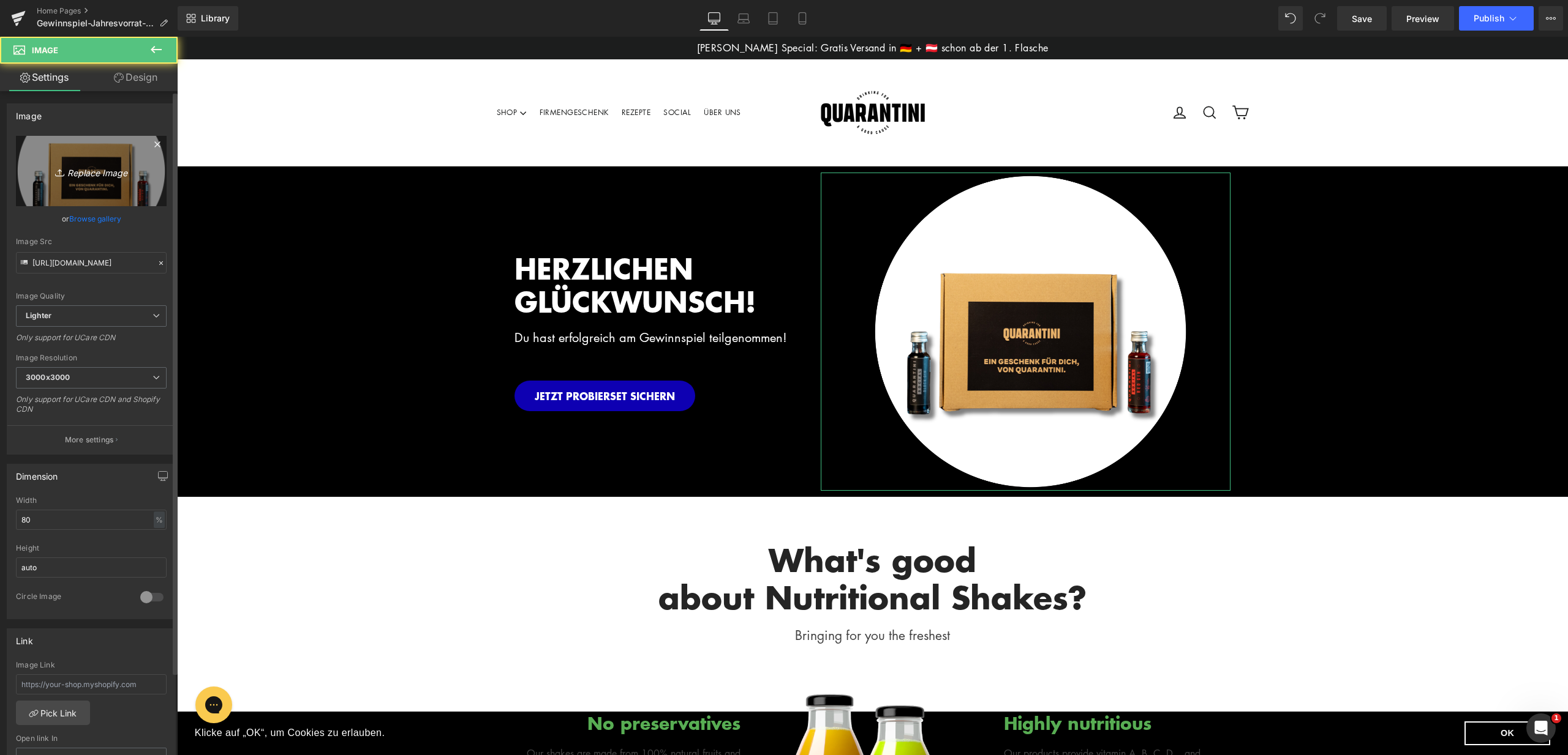
click at [71, 160] on link "Replace Image" at bounding box center [91, 171] width 151 height 71
type input "C:\fakepath\LP_Gewinnspiel (3).png"
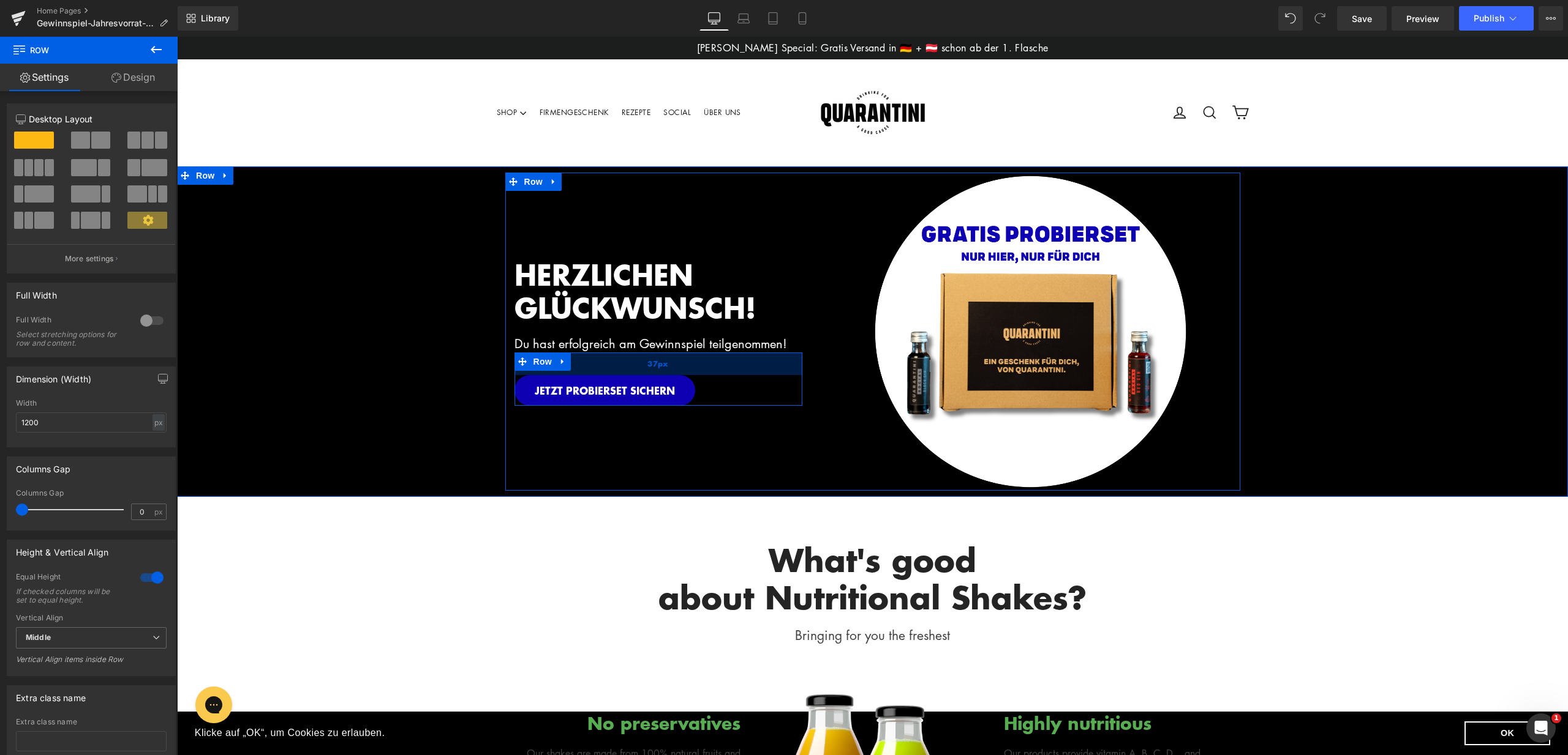
drag, startPoint x: 662, startPoint y: 368, endPoint x: 664, endPoint y: 356, distance: 12.2
click at [664, 356] on div "37px" at bounding box center [658, 363] width 288 height 22
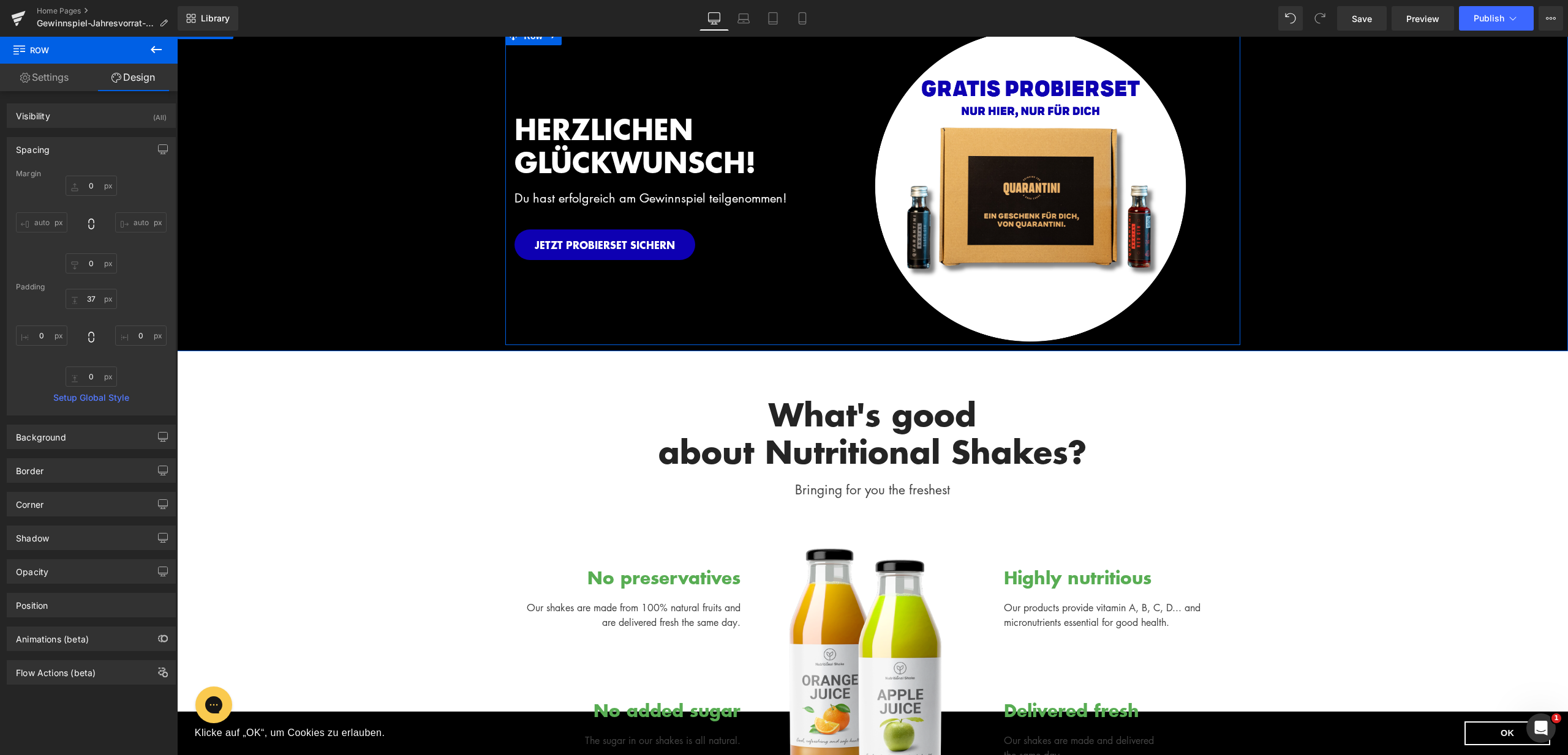
scroll to position [147, 0]
click at [809, 386] on div "What's good about Nutritional Shakes? Heading Bringing for you the freshest Tex…" at bounding box center [872, 440] width 735 height 128
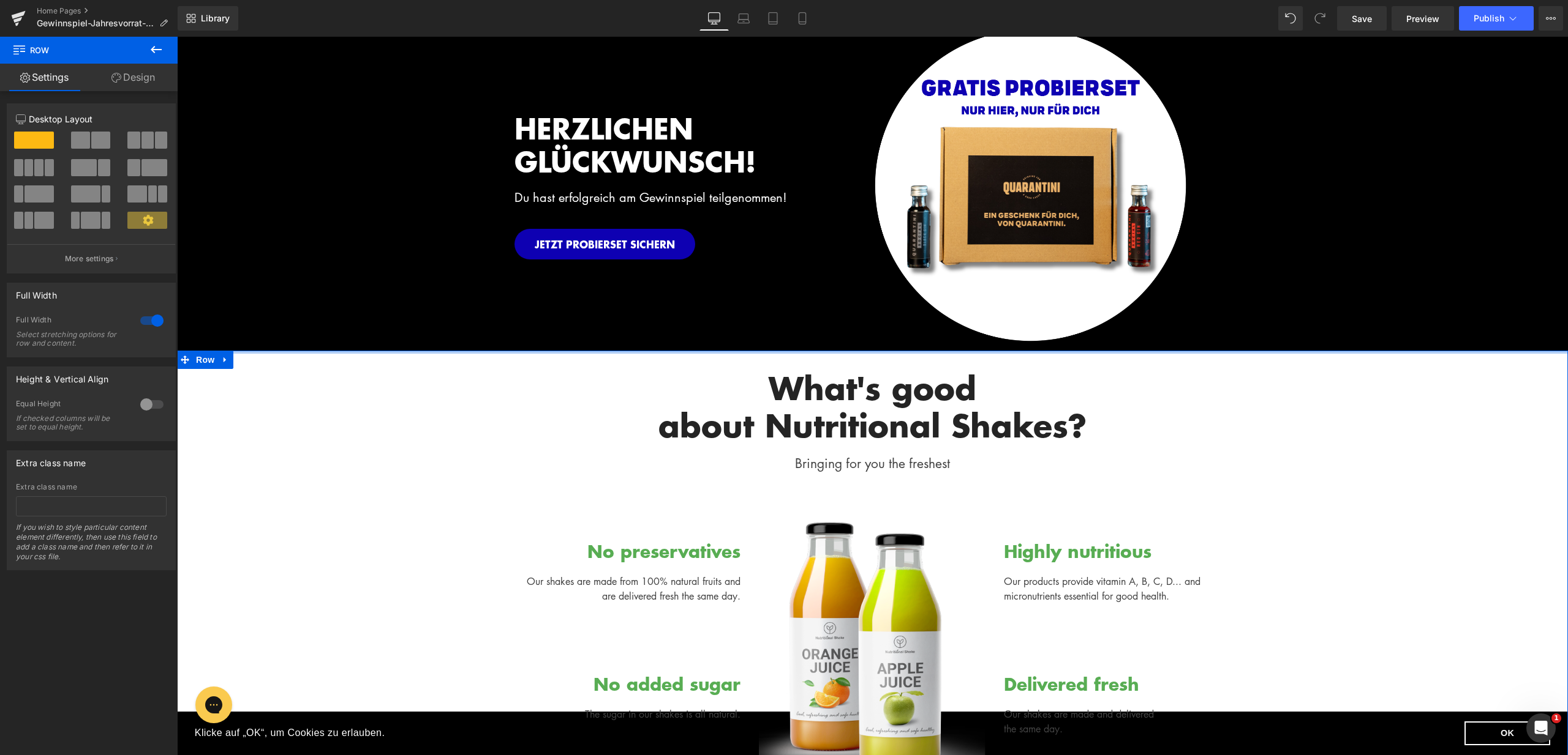
drag, startPoint x: 823, startPoint y: 375, endPoint x: 832, endPoint y: 345, distance: 31.3
click at [842, 404] on div "What's good about Nutritional Shakes? Heading" at bounding box center [872, 406] width 716 height 74
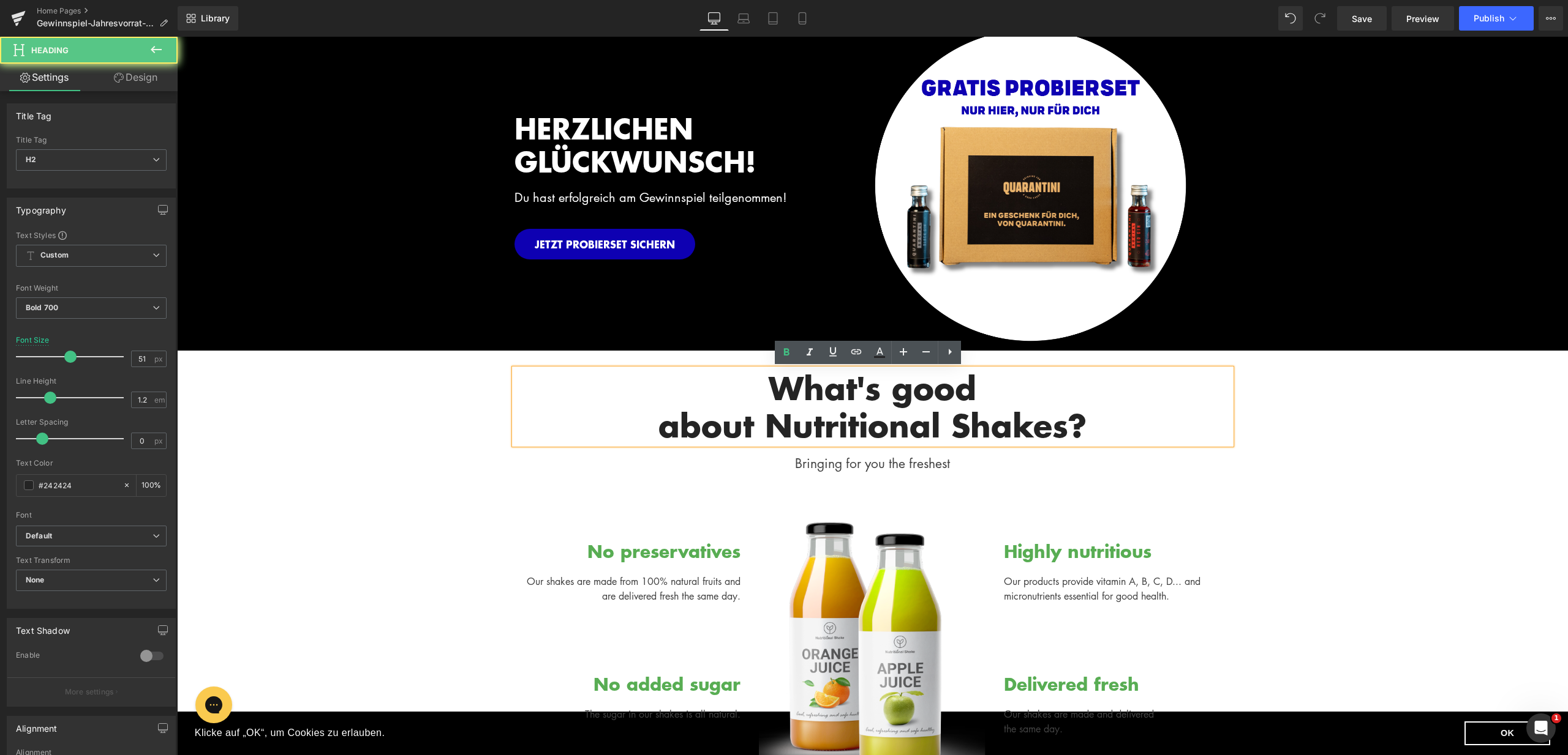
click at [807, 387] on h2 "What's good" at bounding box center [872, 388] width 716 height 38
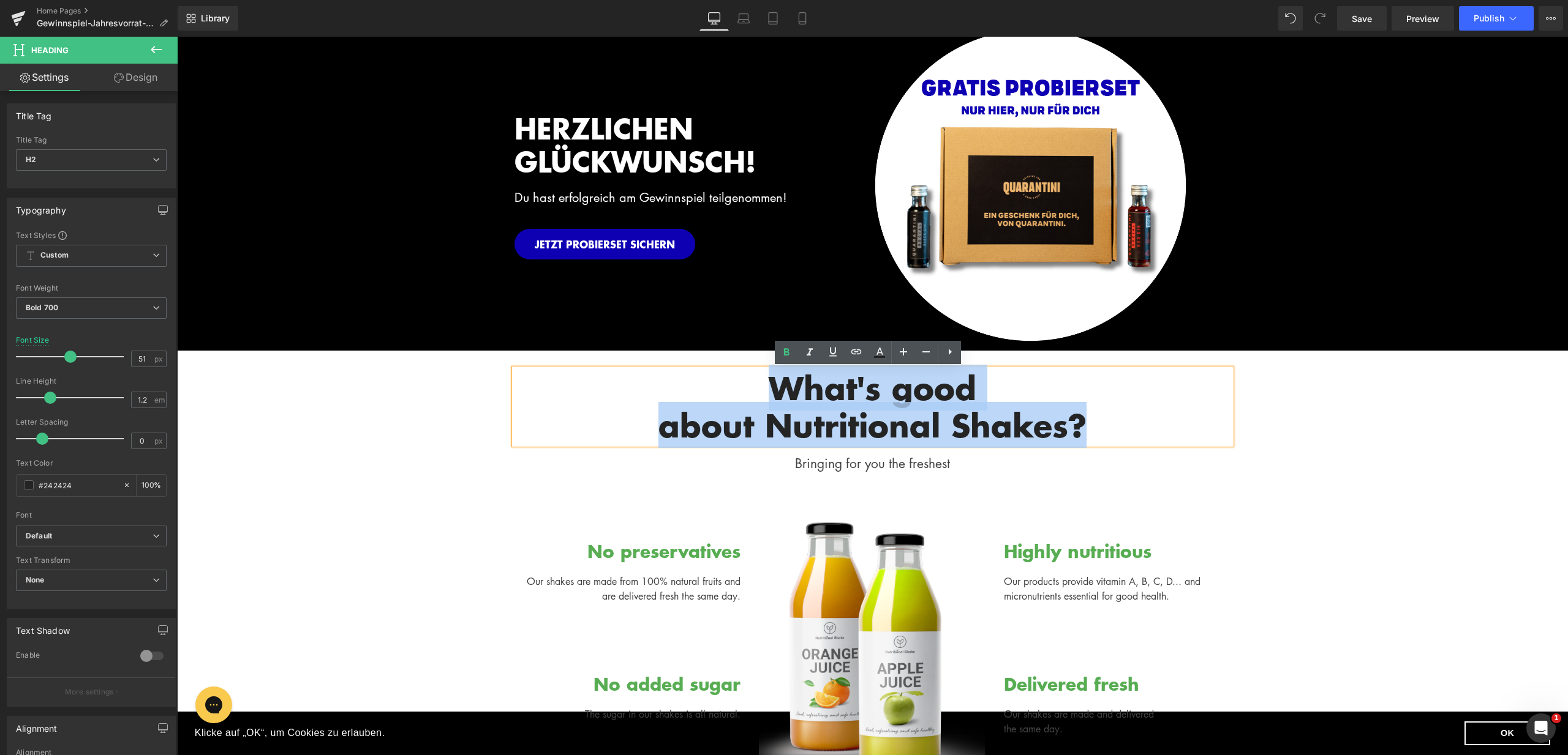
drag, startPoint x: 766, startPoint y: 383, endPoint x: 1082, endPoint y: 423, distance: 318.5
click at [1082, 423] on div "What's good about Nutritional Shakes?" at bounding box center [872, 406] width 716 height 74
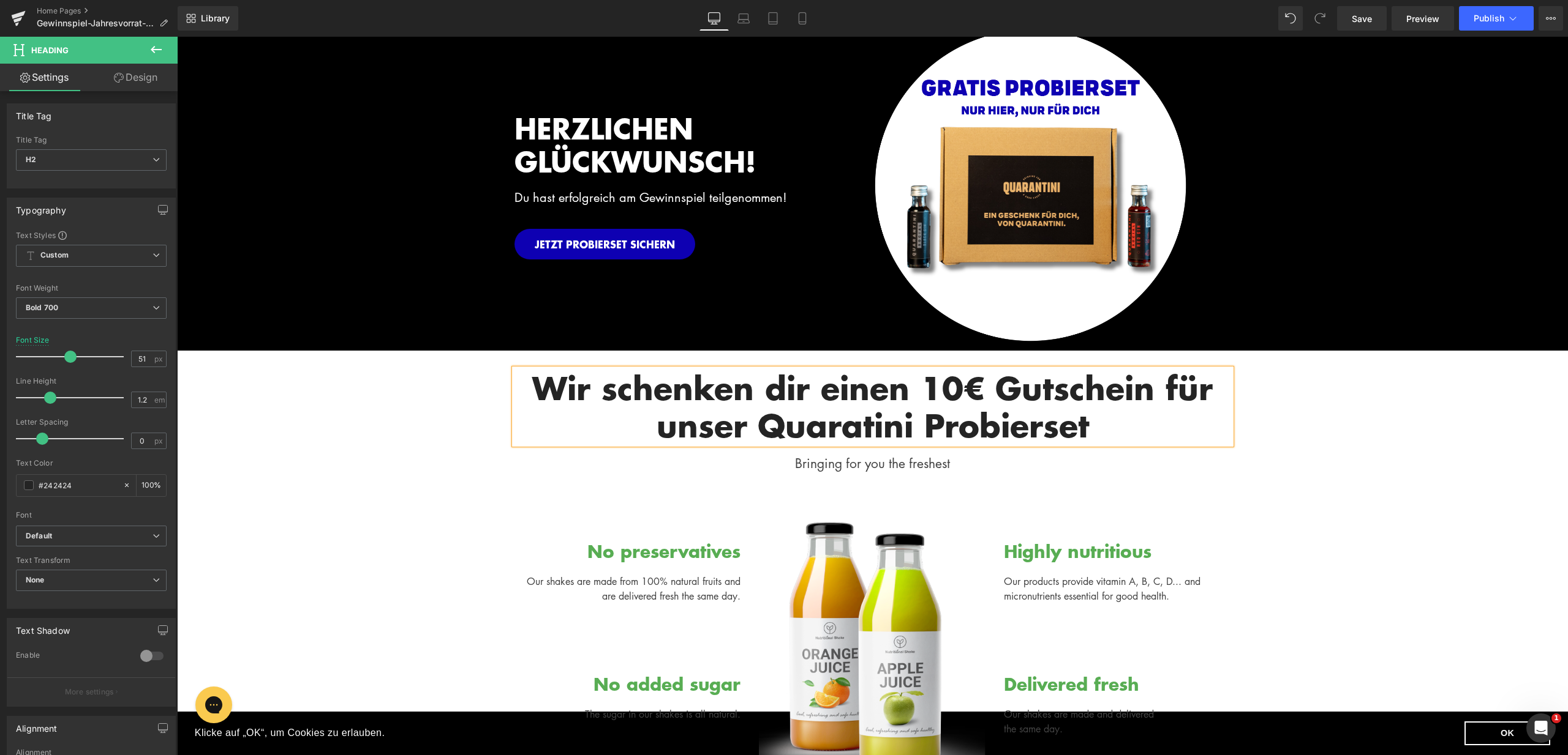
click at [856, 430] on h2 "Wir schenken dir einen 10€ Gutschein für unser Quaratini Probierset" at bounding box center [872, 406] width 716 height 74
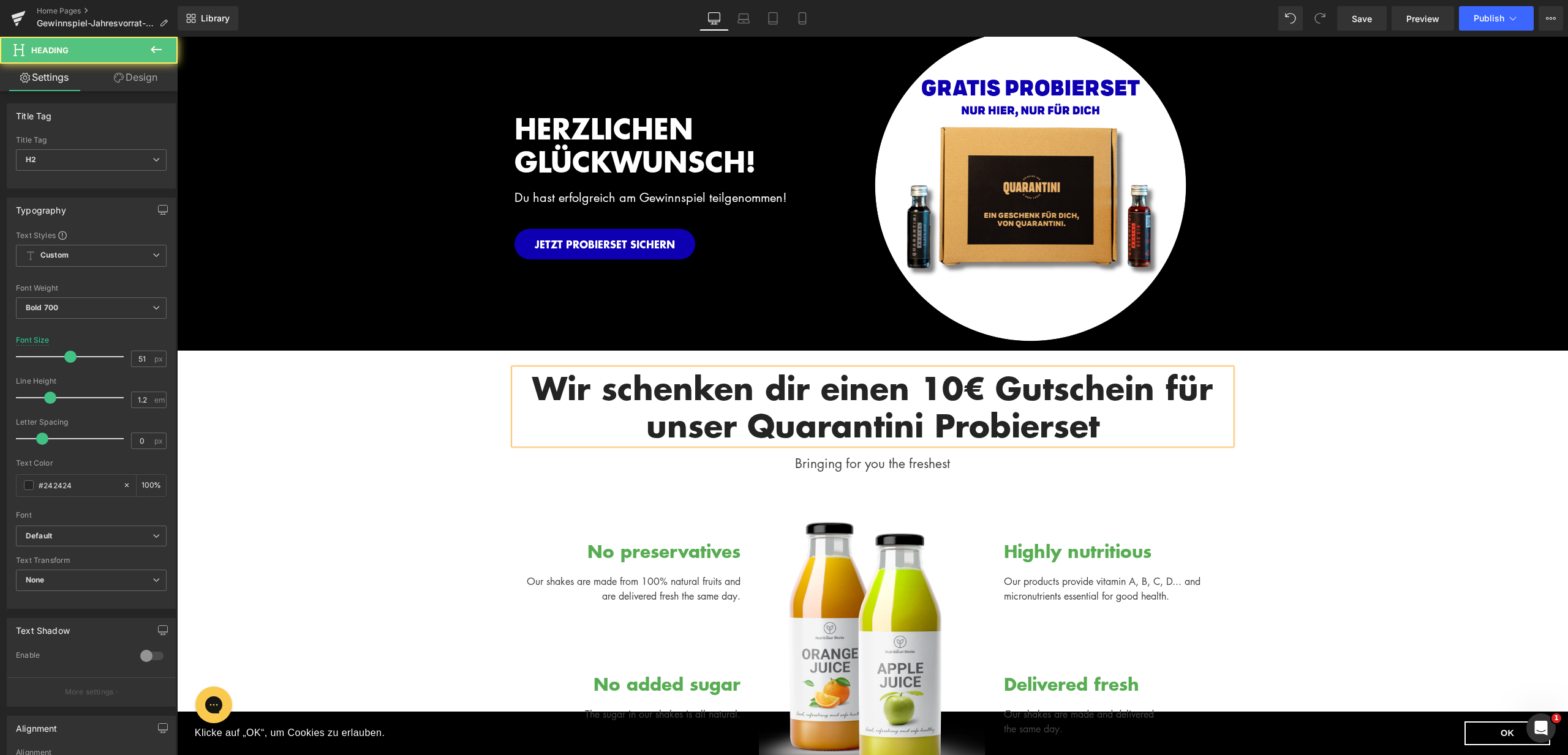
click at [1112, 426] on h2 "Wir schenken dir einen 10€ Gutschein für unser Quarantini Probierset" at bounding box center [872, 406] width 716 height 74
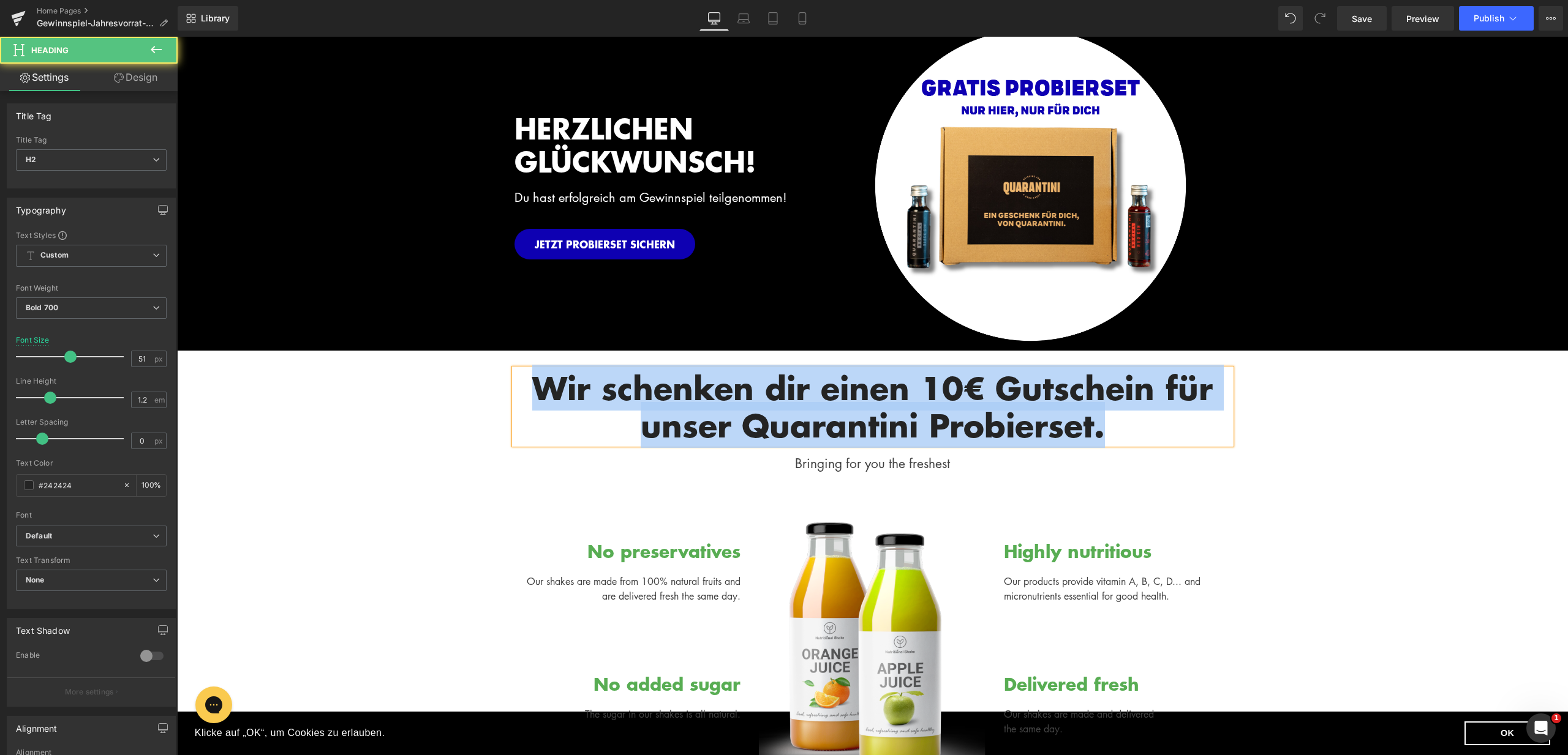
drag, startPoint x: 961, startPoint y: 417, endPoint x: 521, endPoint y: 393, distance: 440.7
click at [521, 393] on h2 "Wir schenken dir einen 10€ Gutschein für unser Quarantini Probierset." at bounding box center [872, 406] width 716 height 74
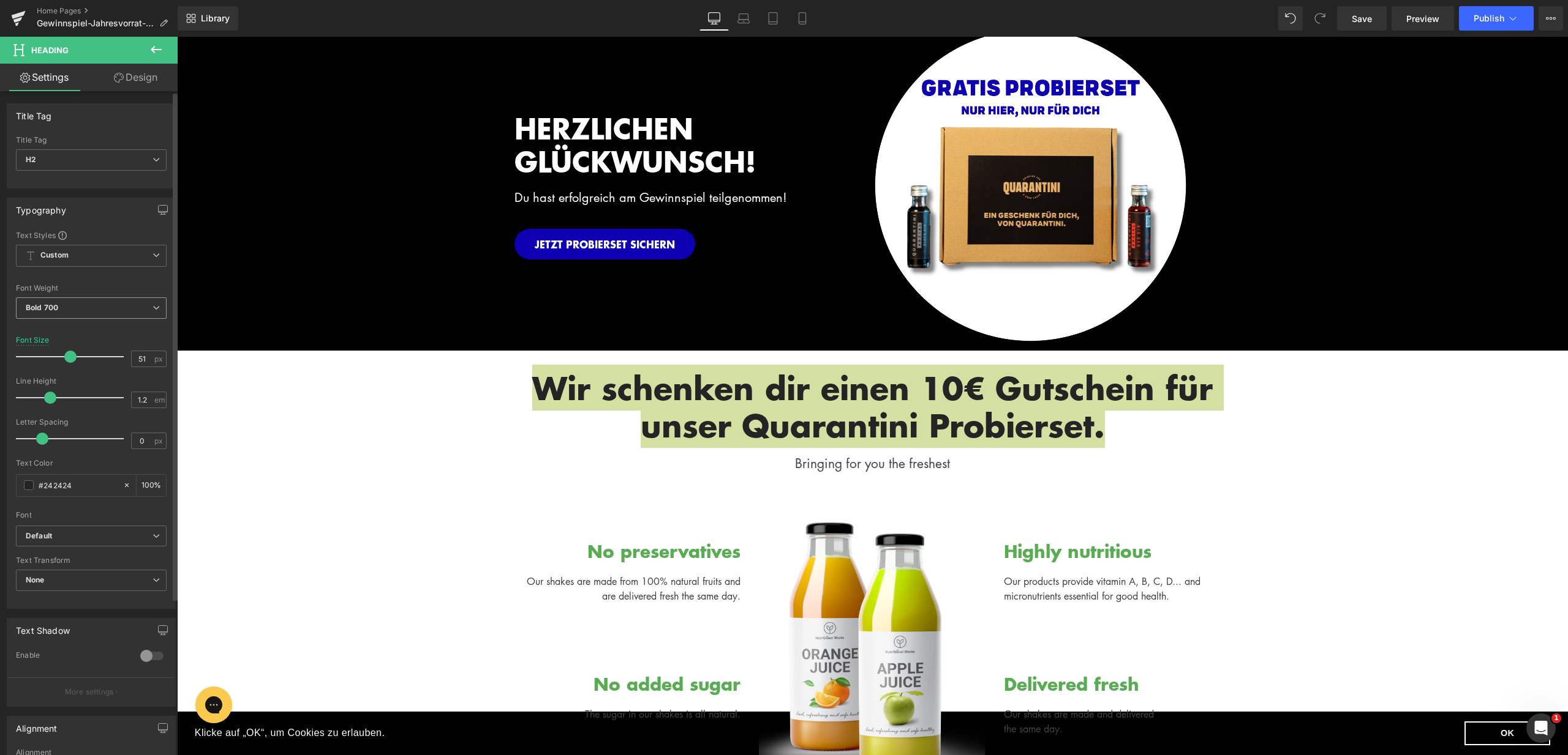
click at [111, 313] on span "Bold 700" at bounding box center [91, 308] width 151 height 22
click at [90, 393] on li "Semi Bold 600" at bounding box center [91, 398] width 151 height 18
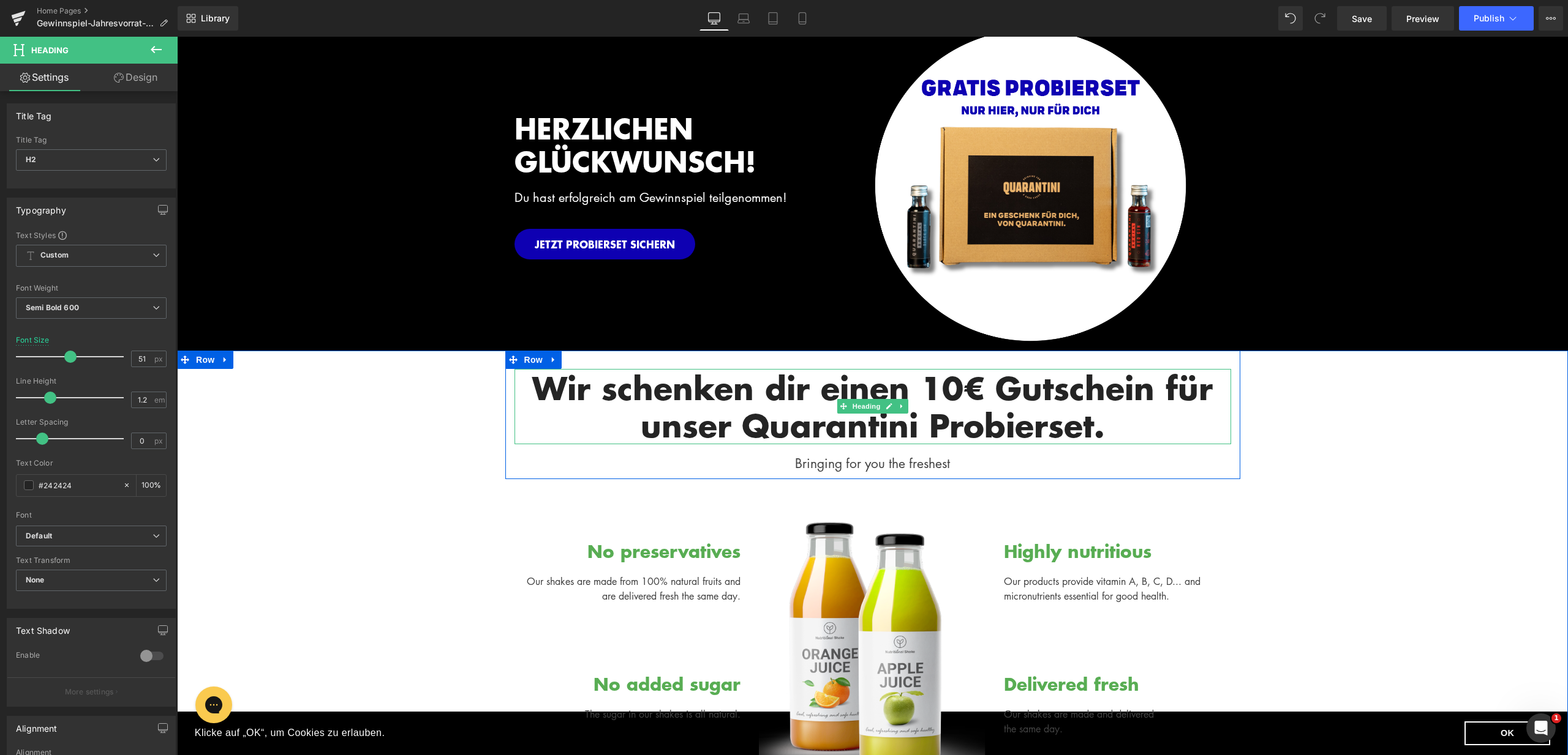
click at [1080, 405] on h2 "Wir schenken dir einen 10€ Gutschein für unser Quarantini Probierset." at bounding box center [872, 406] width 716 height 74
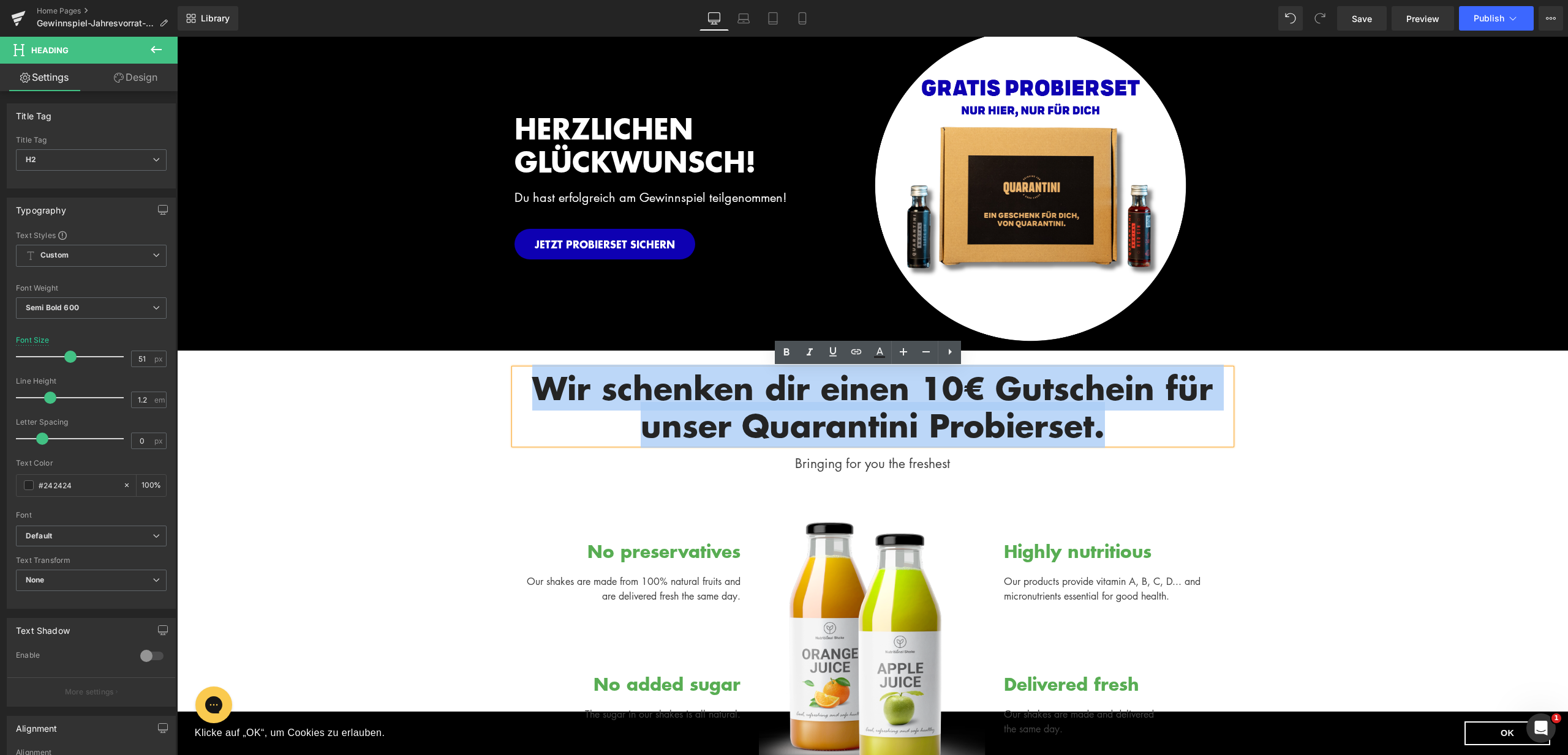
drag, startPoint x: 1113, startPoint y: 429, endPoint x: 521, endPoint y: 392, distance: 593.2
click at [521, 392] on h2 "Wir schenken dir einen 10€ Gutschein für unser Quarantini Probierset." at bounding box center [872, 406] width 716 height 74
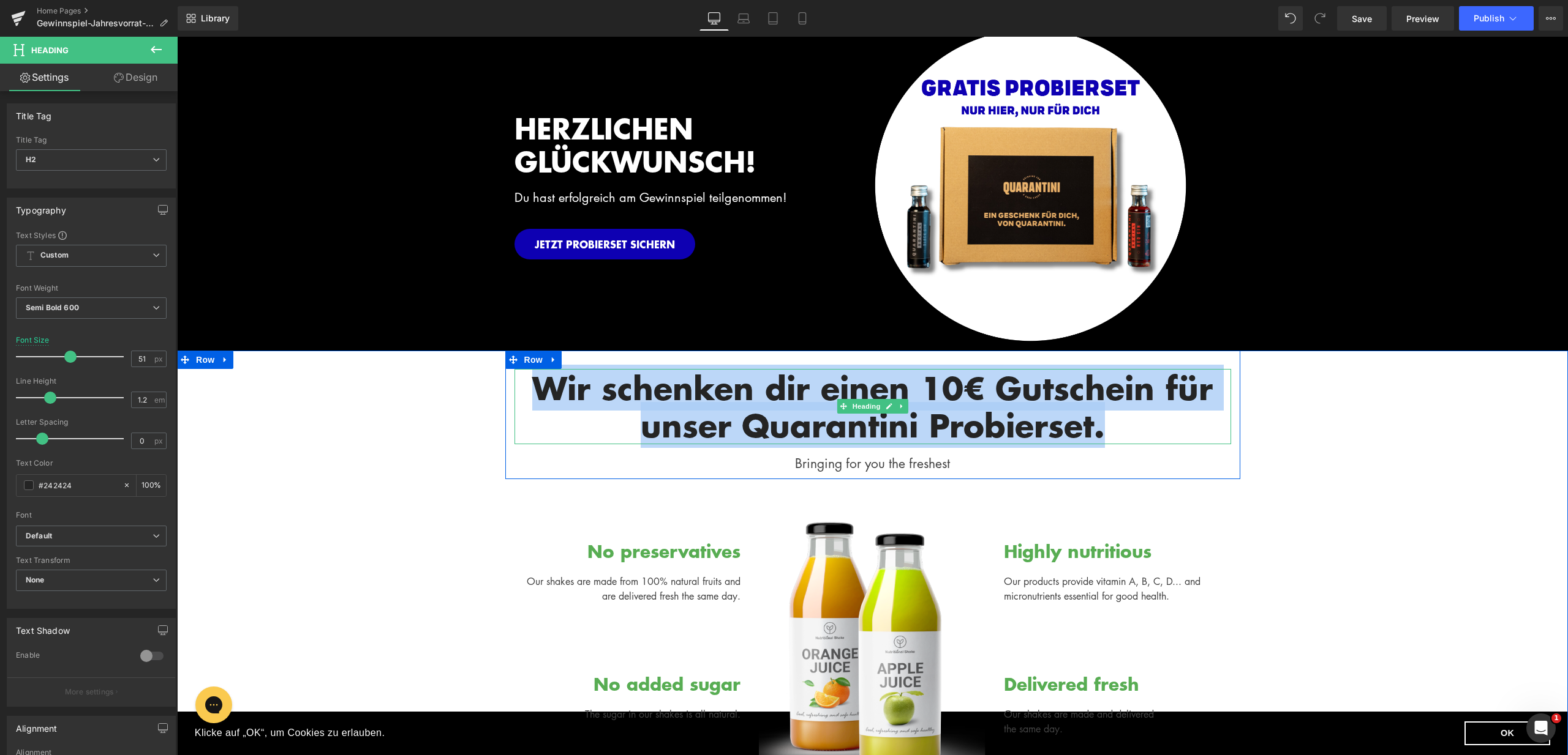
click at [1000, 428] on h2 "Wir schenken dir einen 10€ Gutschein für unser Quarantini Probierset." at bounding box center [872, 406] width 716 height 74
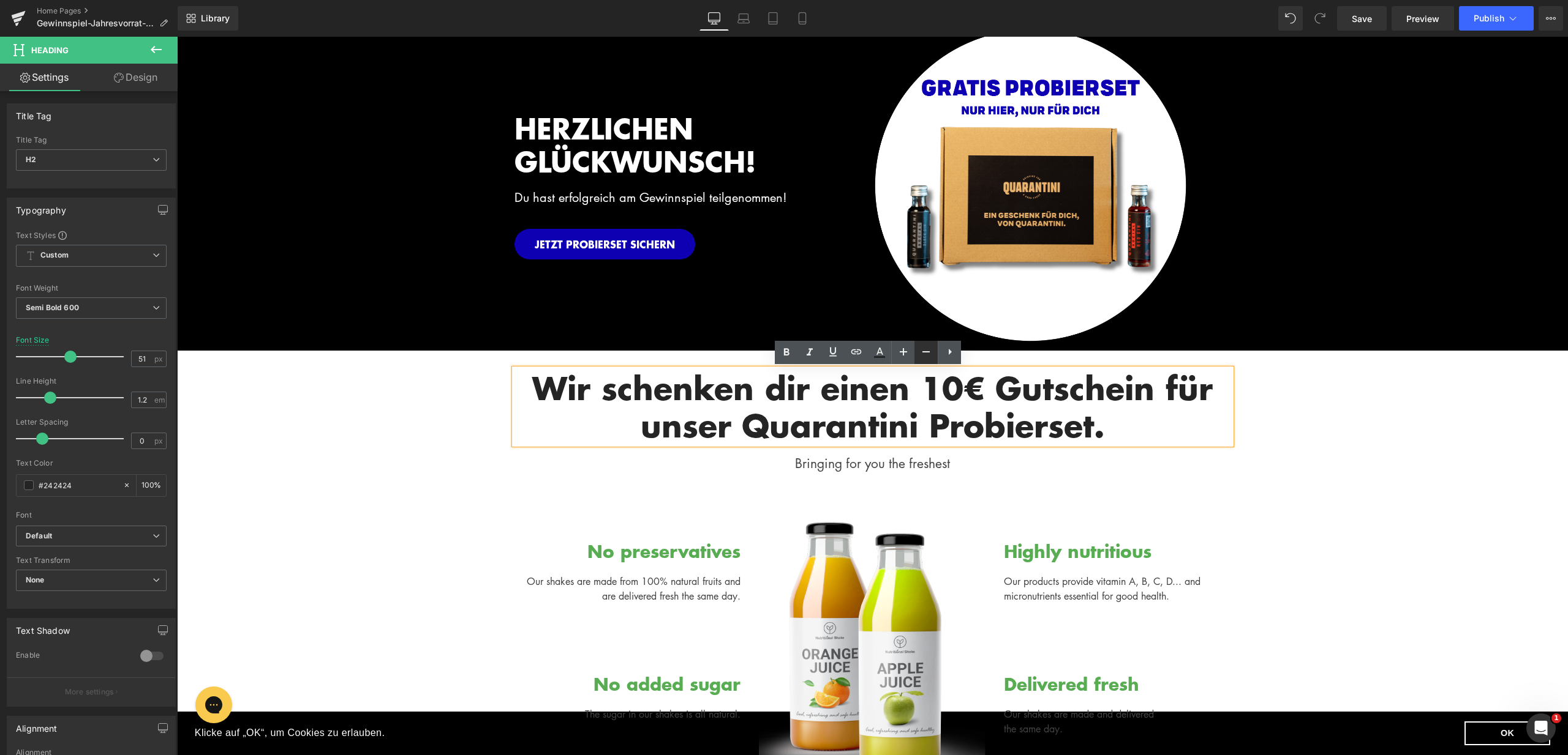
drag, startPoint x: 928, startPoint y: 360, endPoint x: 791, endPoint y: 339, distance: 138.6
click at [928, 360] on link at bounding box center [926, 352] width 23 height 23
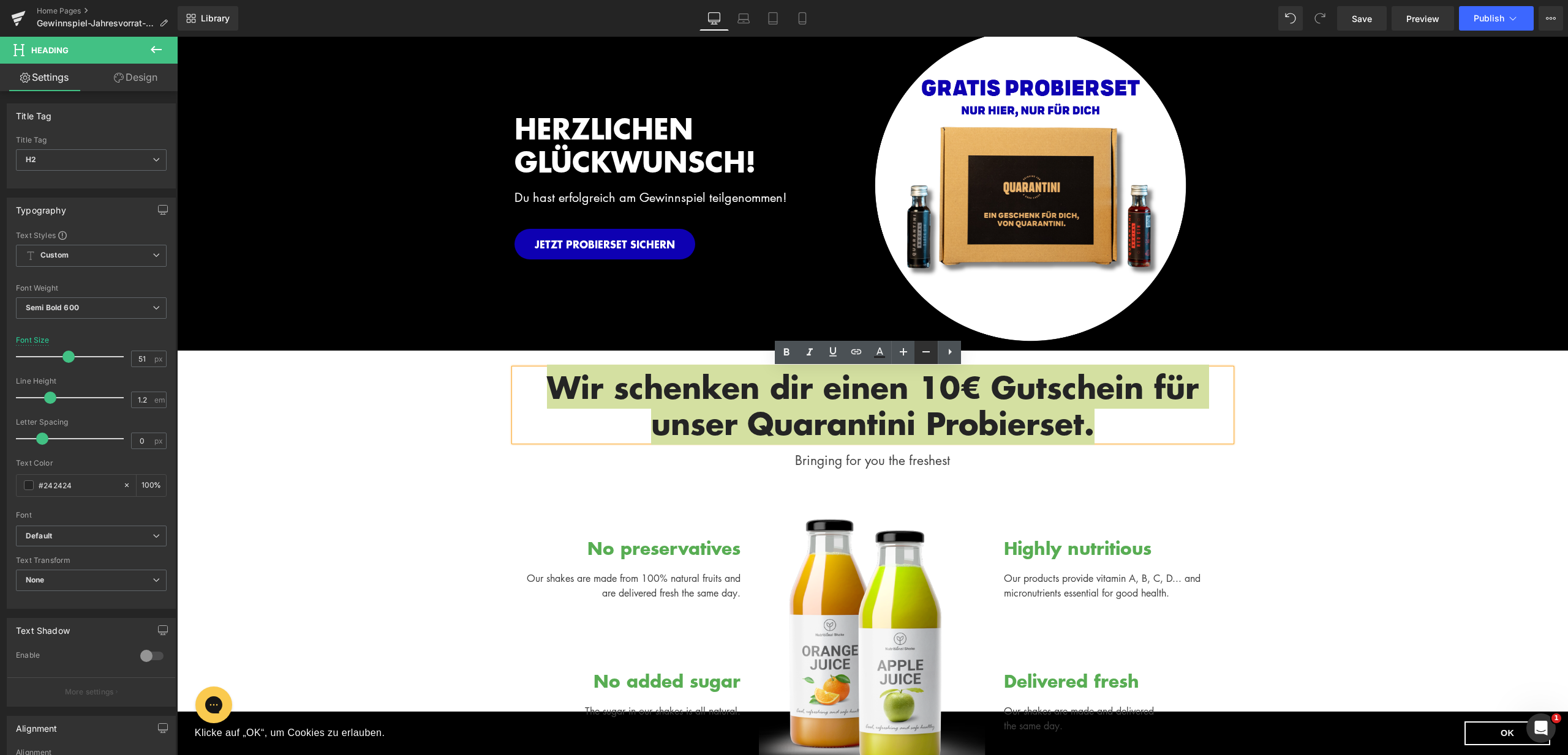
click at [921, 356] on icon at bounding box center [926, 352] width 14 height 14
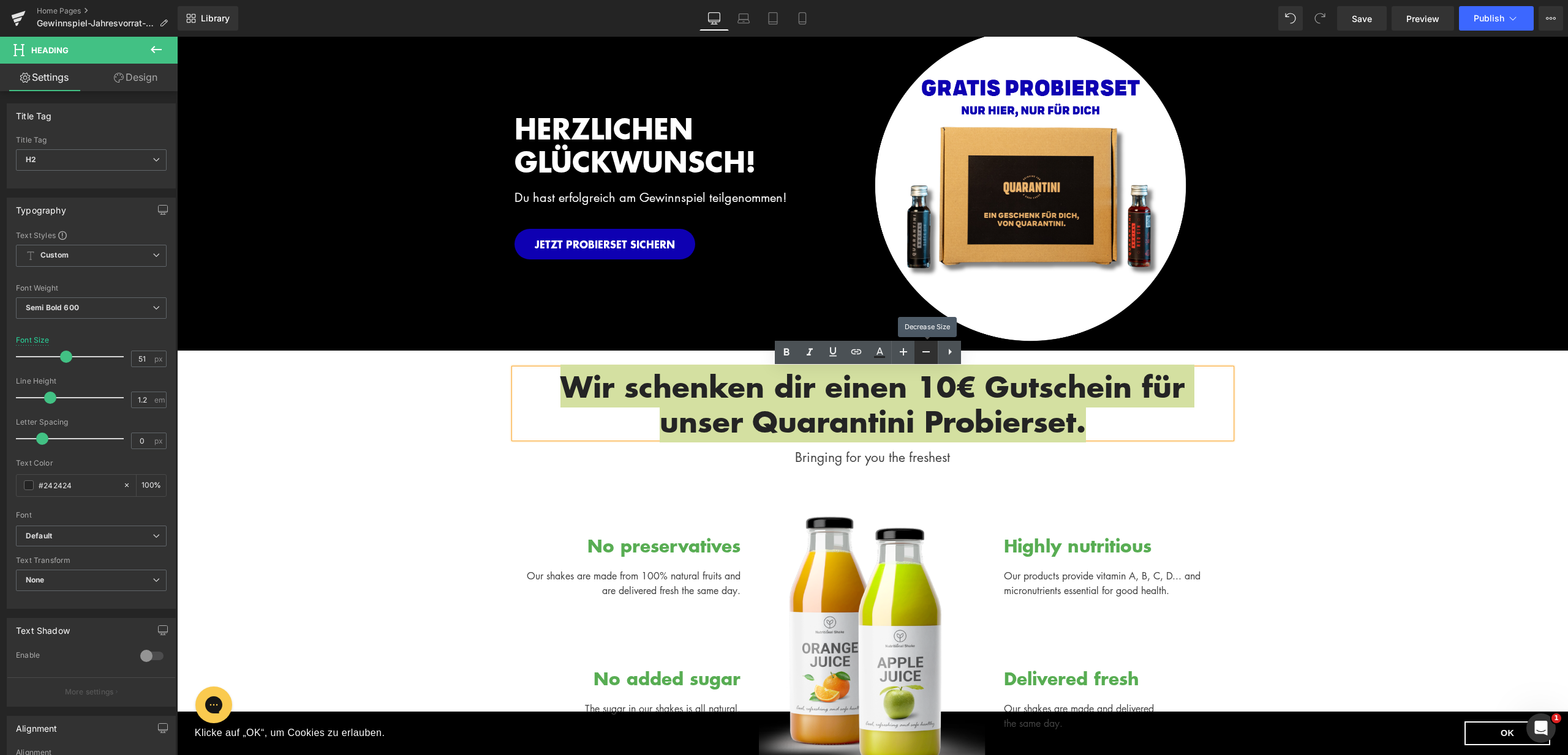
click at [921, 352] on icon at bounding box center [926, 352] width 14 height 14
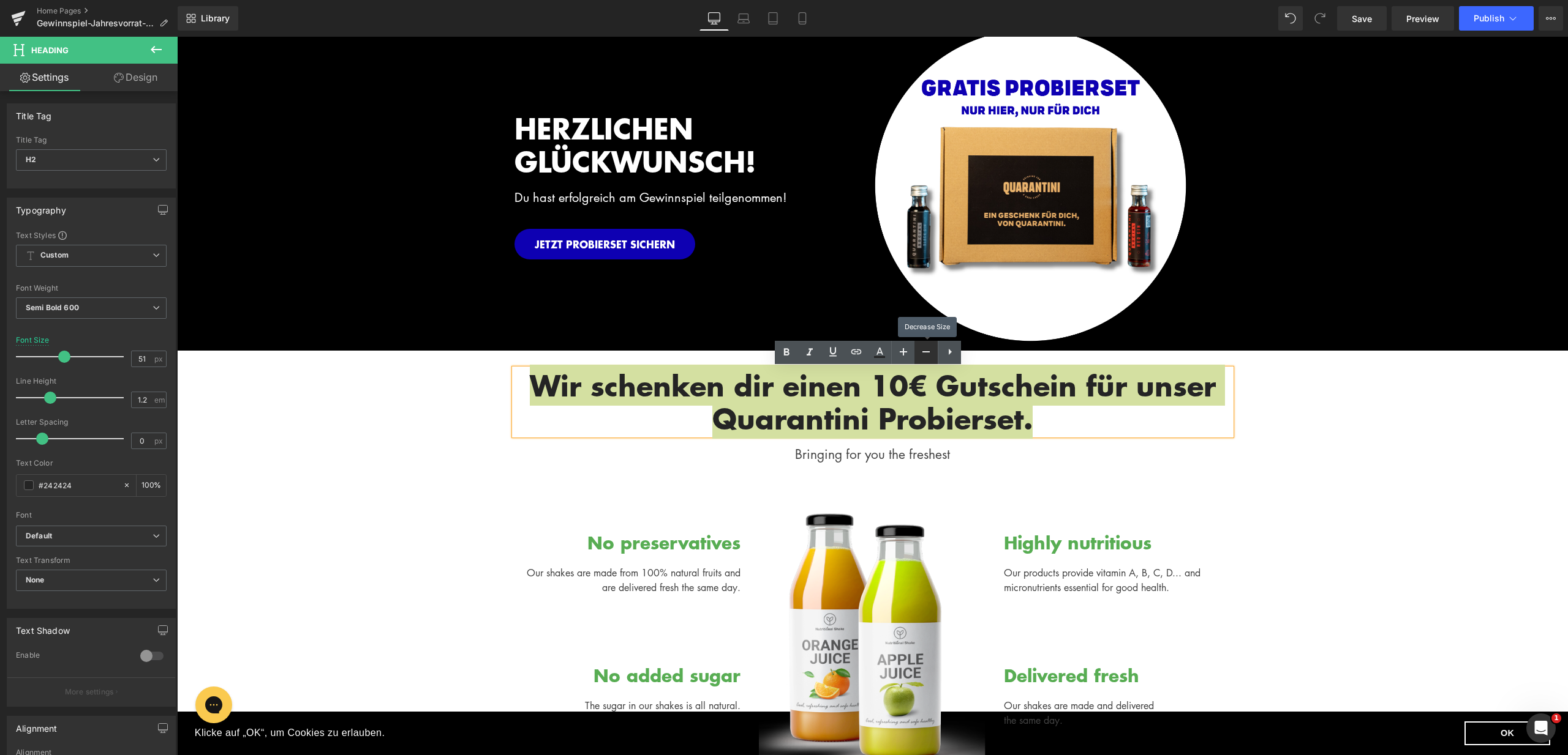
click at [921, 352] on icon at bounding box center [926, 352] width 14 height 14
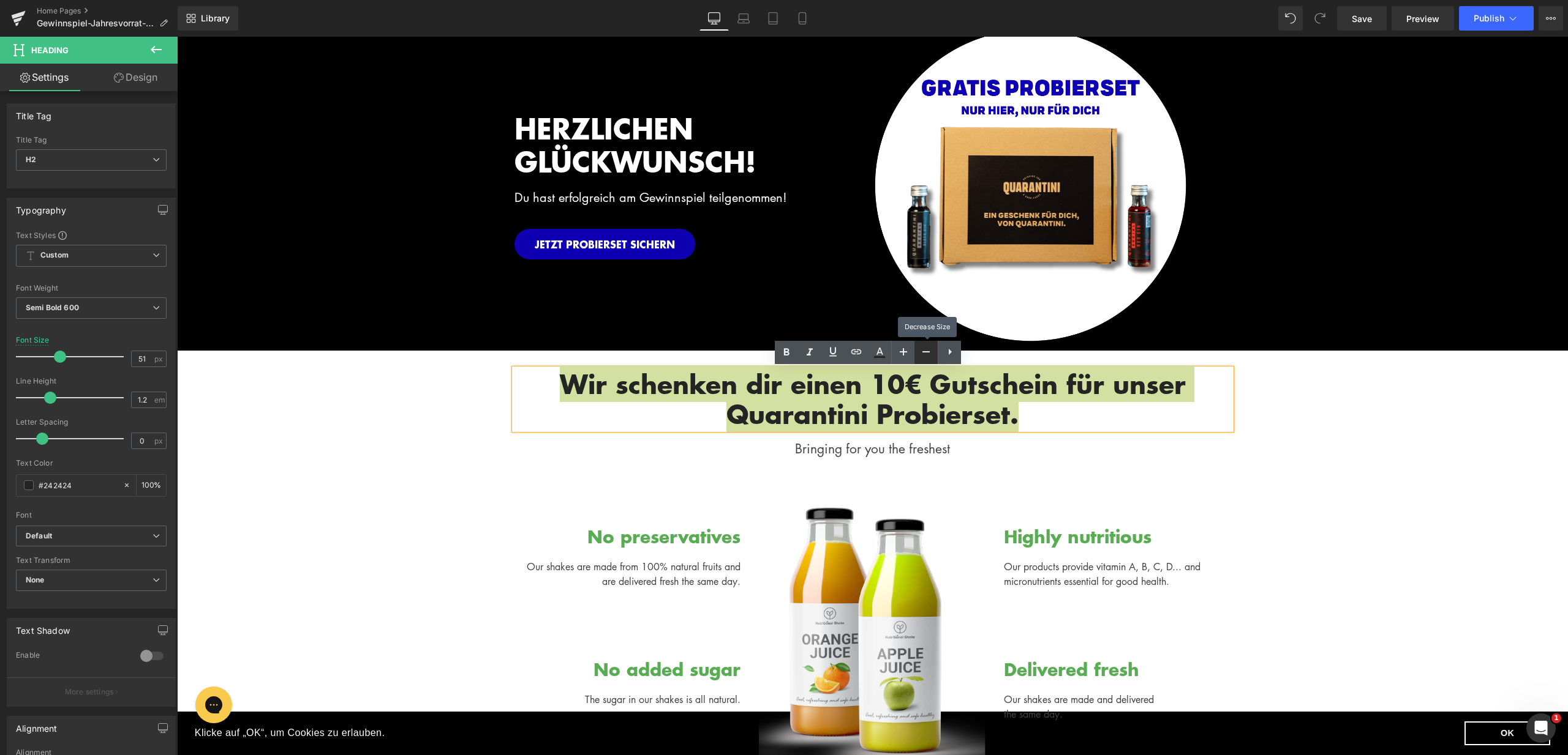
click at [921, 352] on icon at bounding box center [926, 352] width 14 height 14
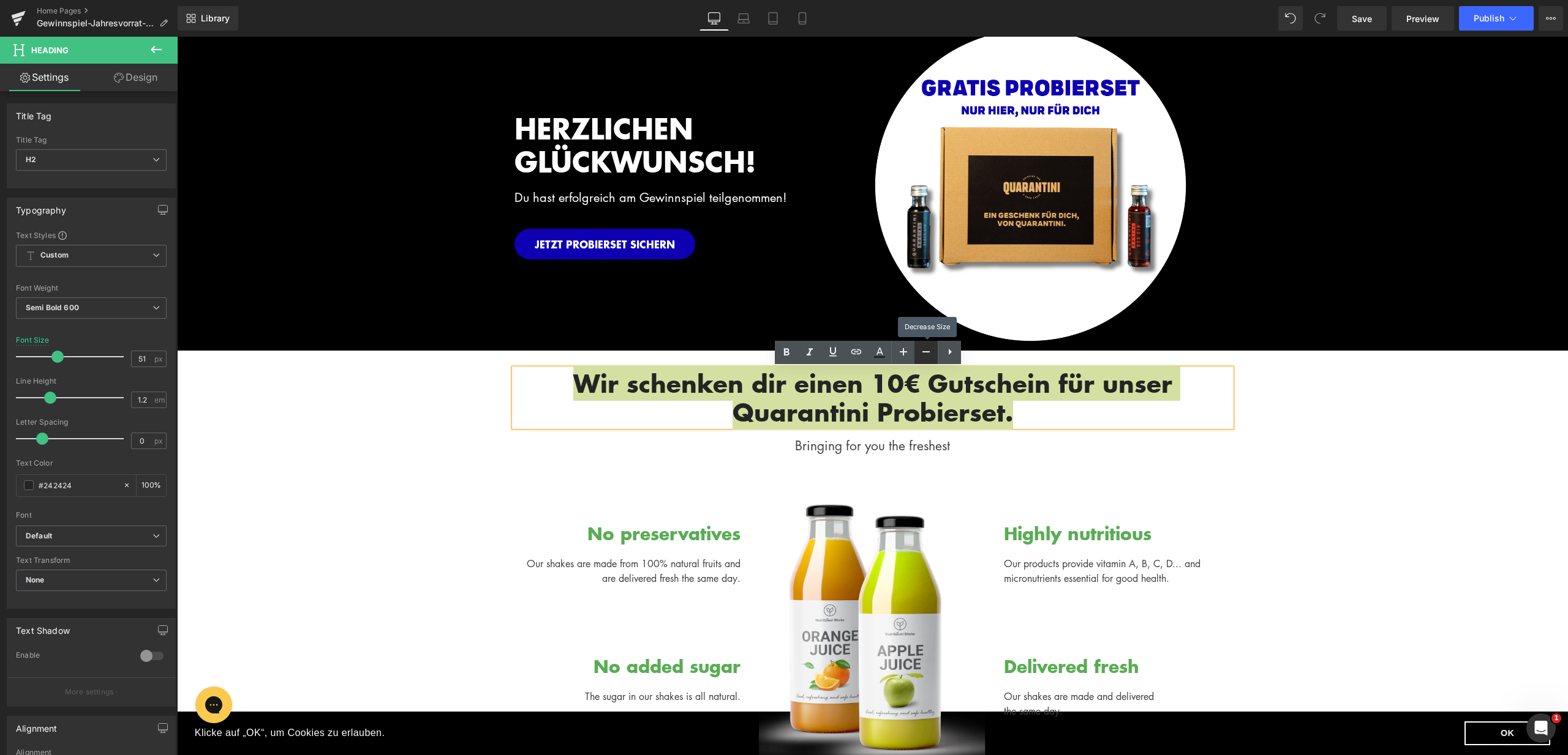
click at [921, 352] on icon at bounding box center [926, 352] width 14 height 14
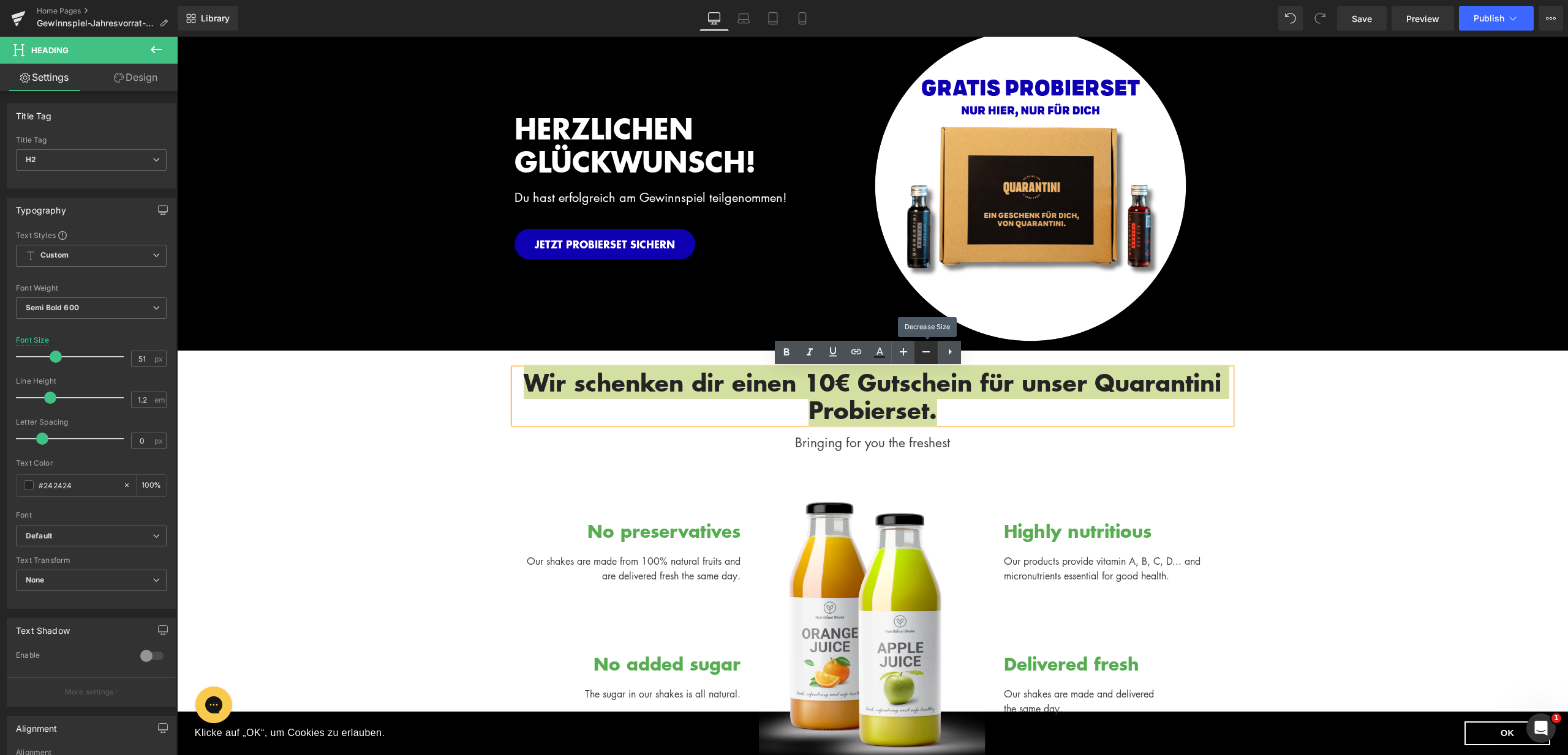
click at [921, 352] on icon at bounding box center [926, 352] width 14 height 14
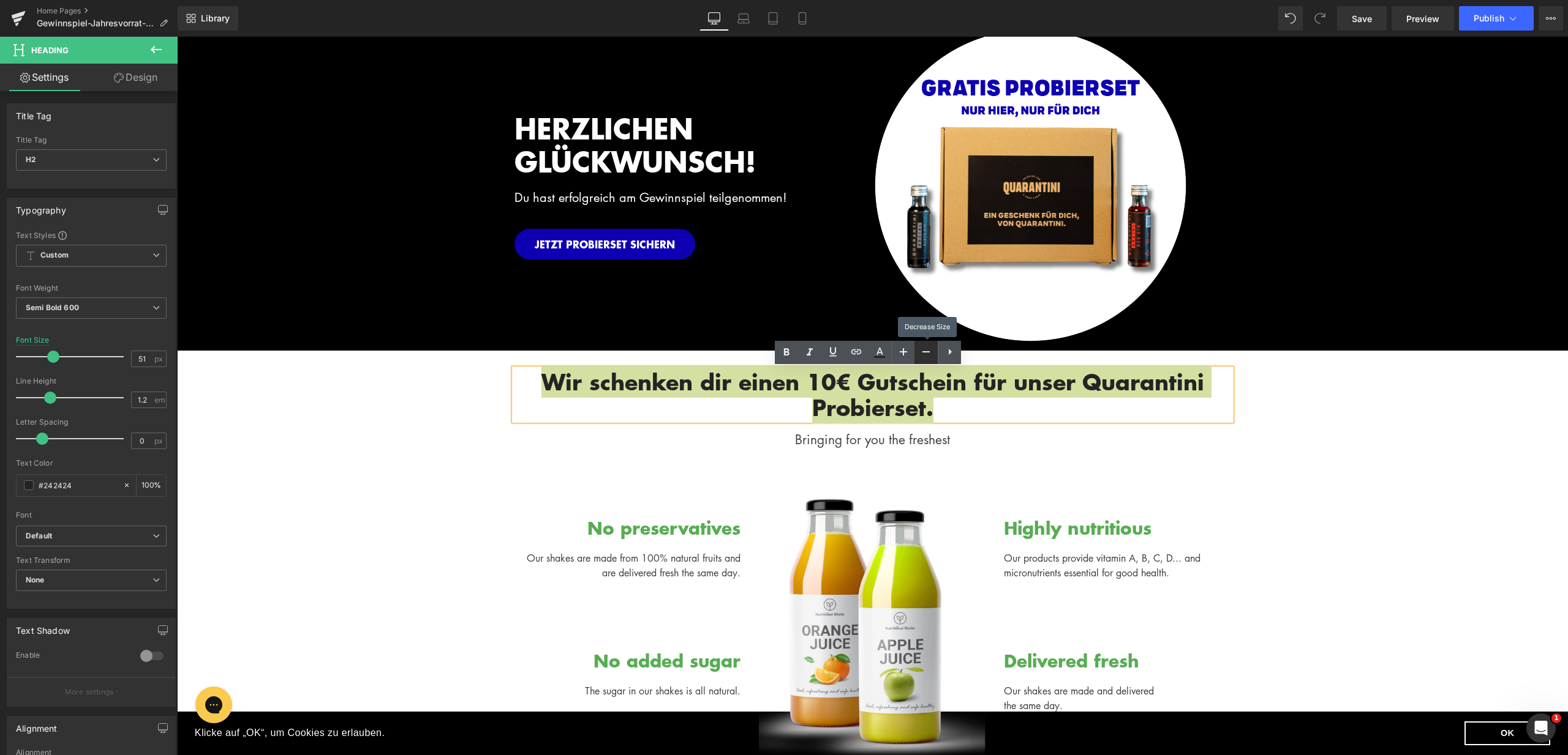
click at [921, 352] on icon at bounding box center [926, 352] width 14 height 14
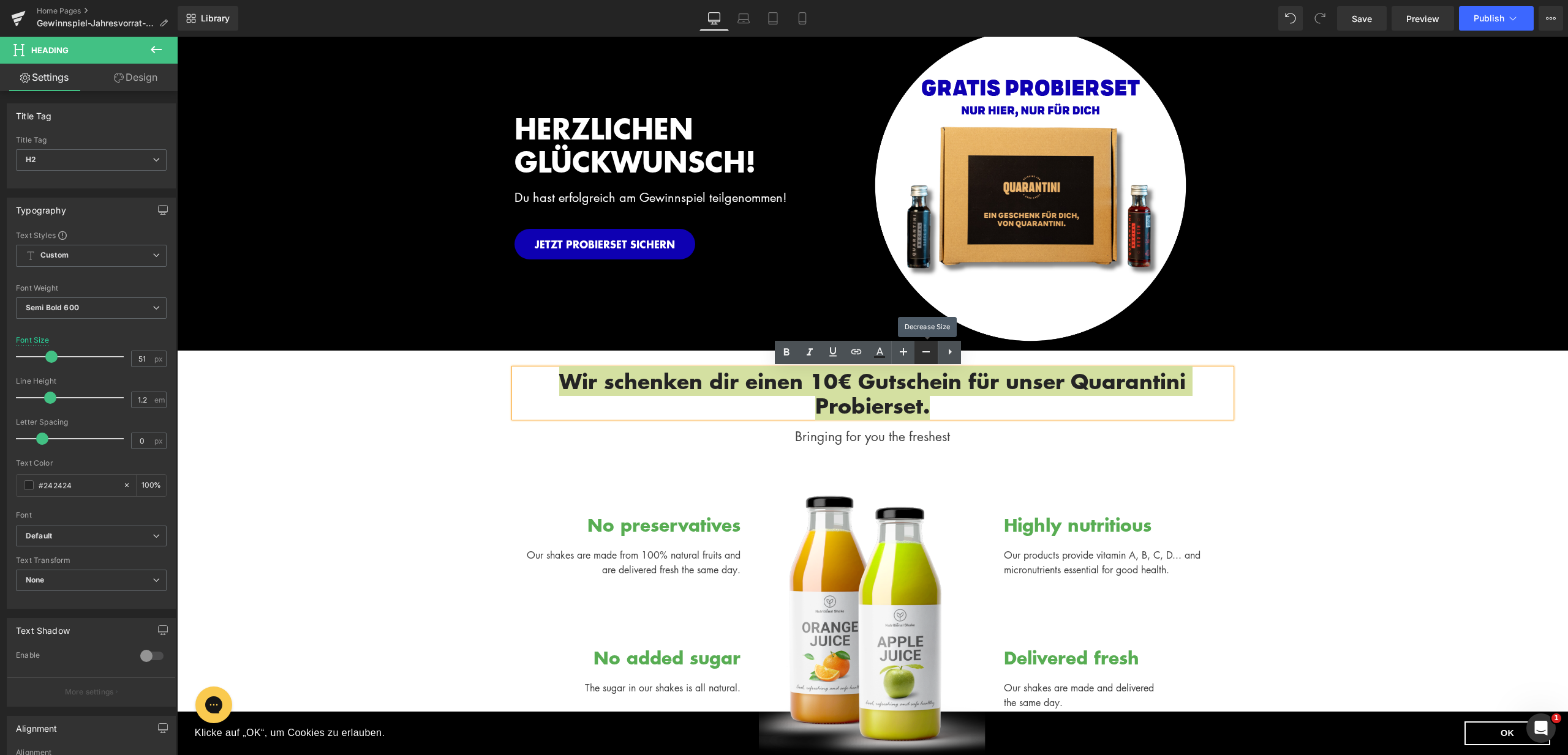
click at [921, 352] on icon at bounding box center [926, 352] width 14 height 14
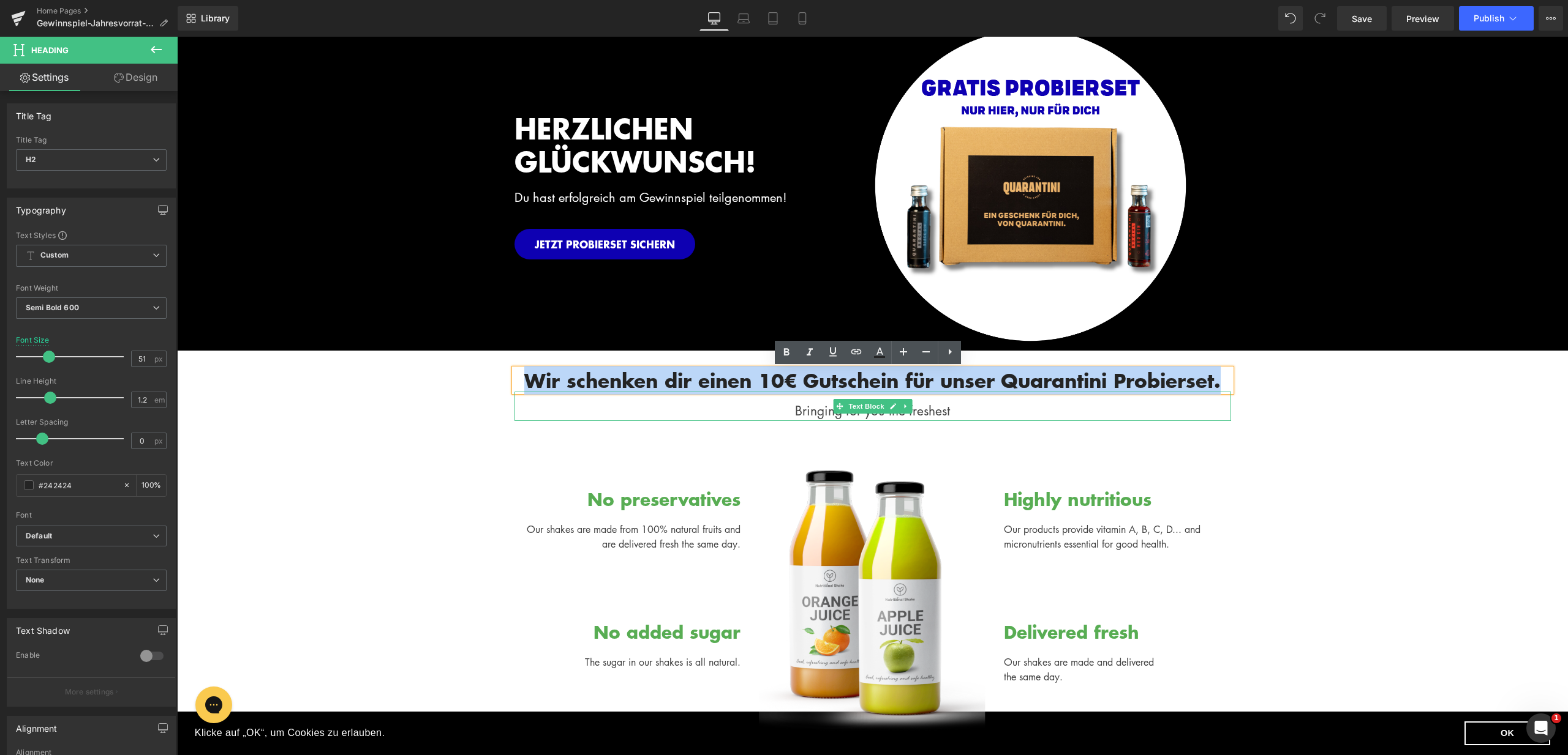
click at [930, 410] on div "Bringing for you the freshest" at bounding box center [872, 406] width 716 height 30
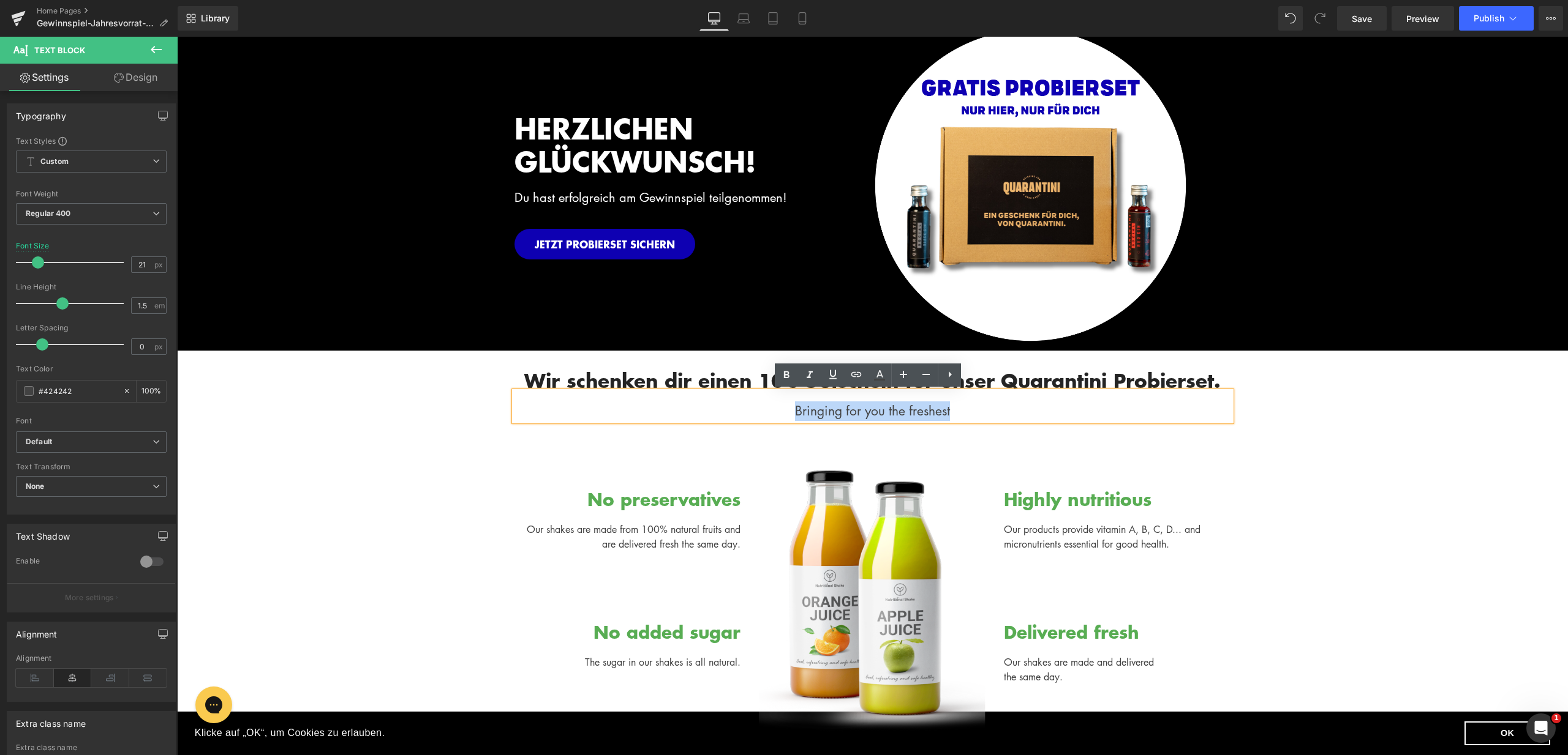
drag, startPoint x: 967, startPoint y: 412, endPoint x: 788, endPoint y: 407, distance: 179.1
click at [789, 408] on div "Bringing for you the freshest" at bounding box center [872, 406] width 716 height 30
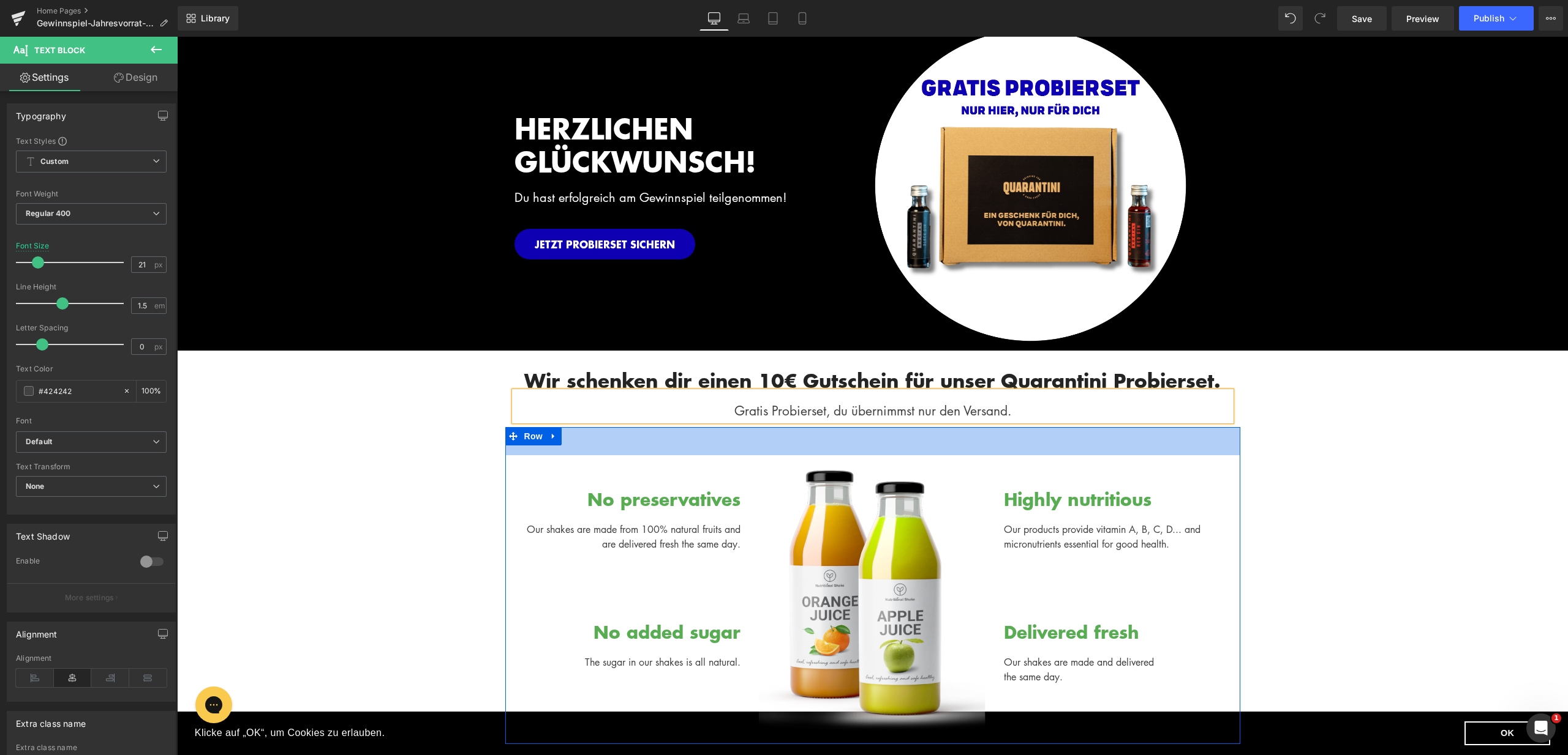
click at [1309, 447] on div "Wir schenken dir einen 10€ Gutschein für unser Quarantini Probierset. Heading G…" at bounding box center [872, 547] width 1391 height 393
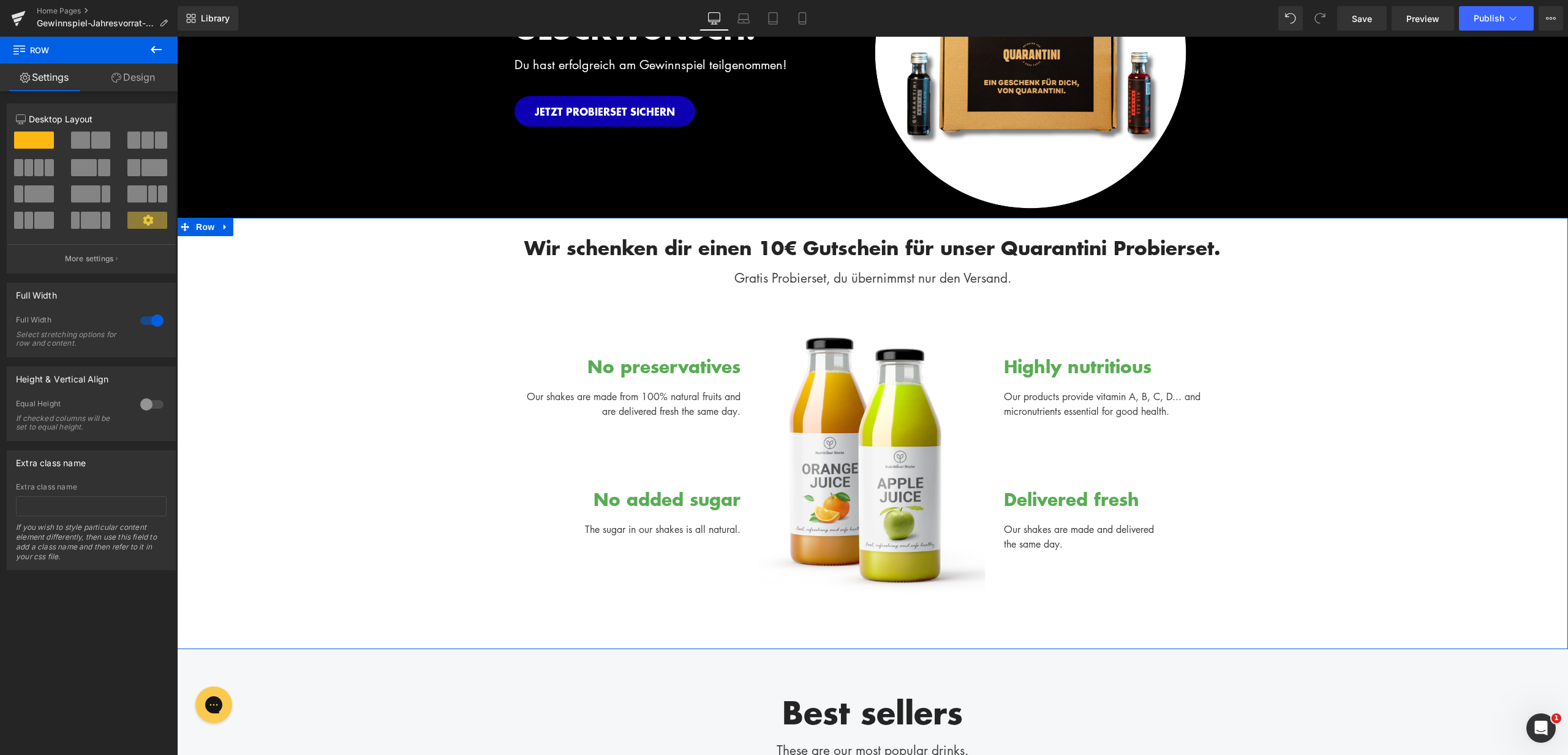
scroll to position [302, 0]
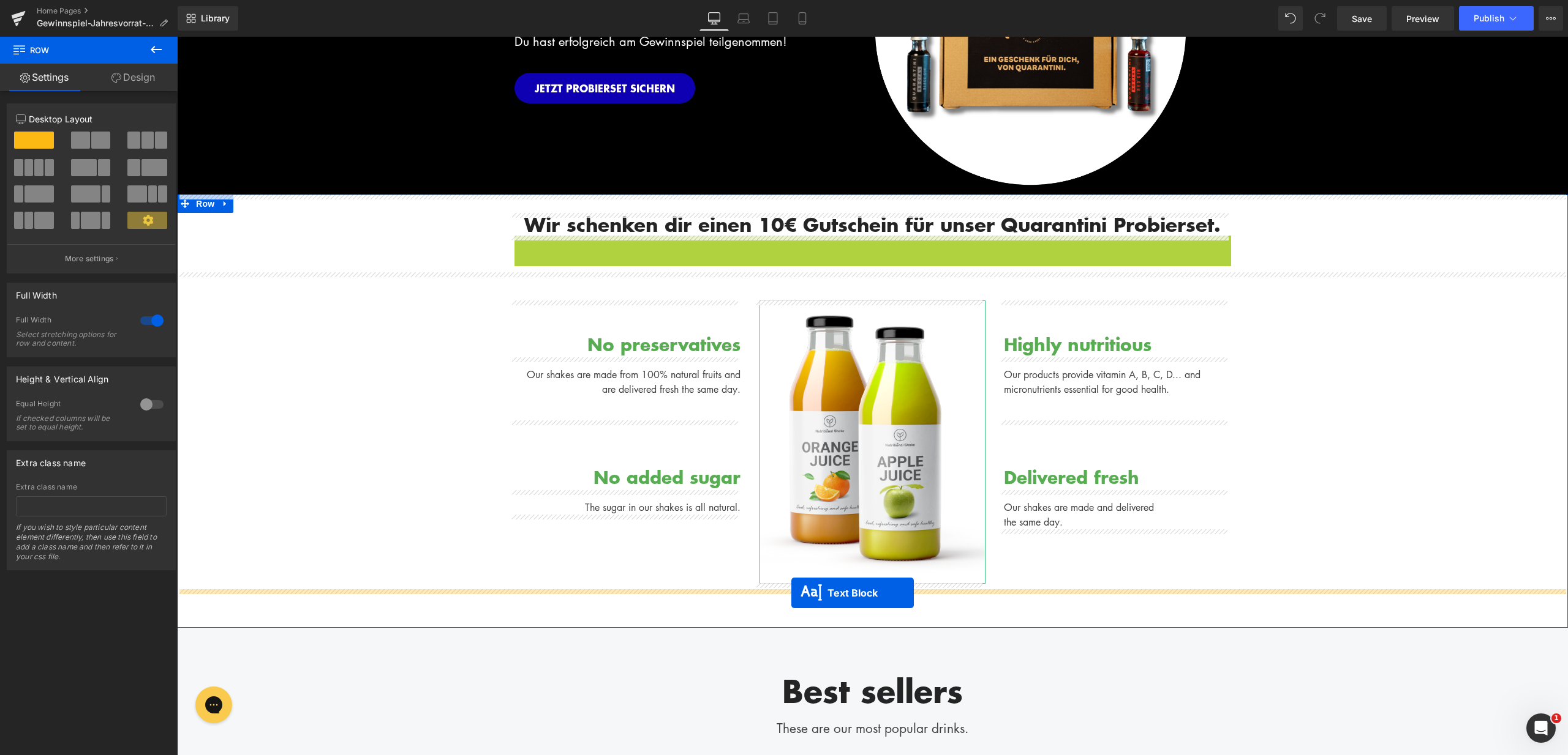
drag, startPoint x: 836, startPoint y: 249, endPoint x: 791, endPoint y: 593, distance: 346.9
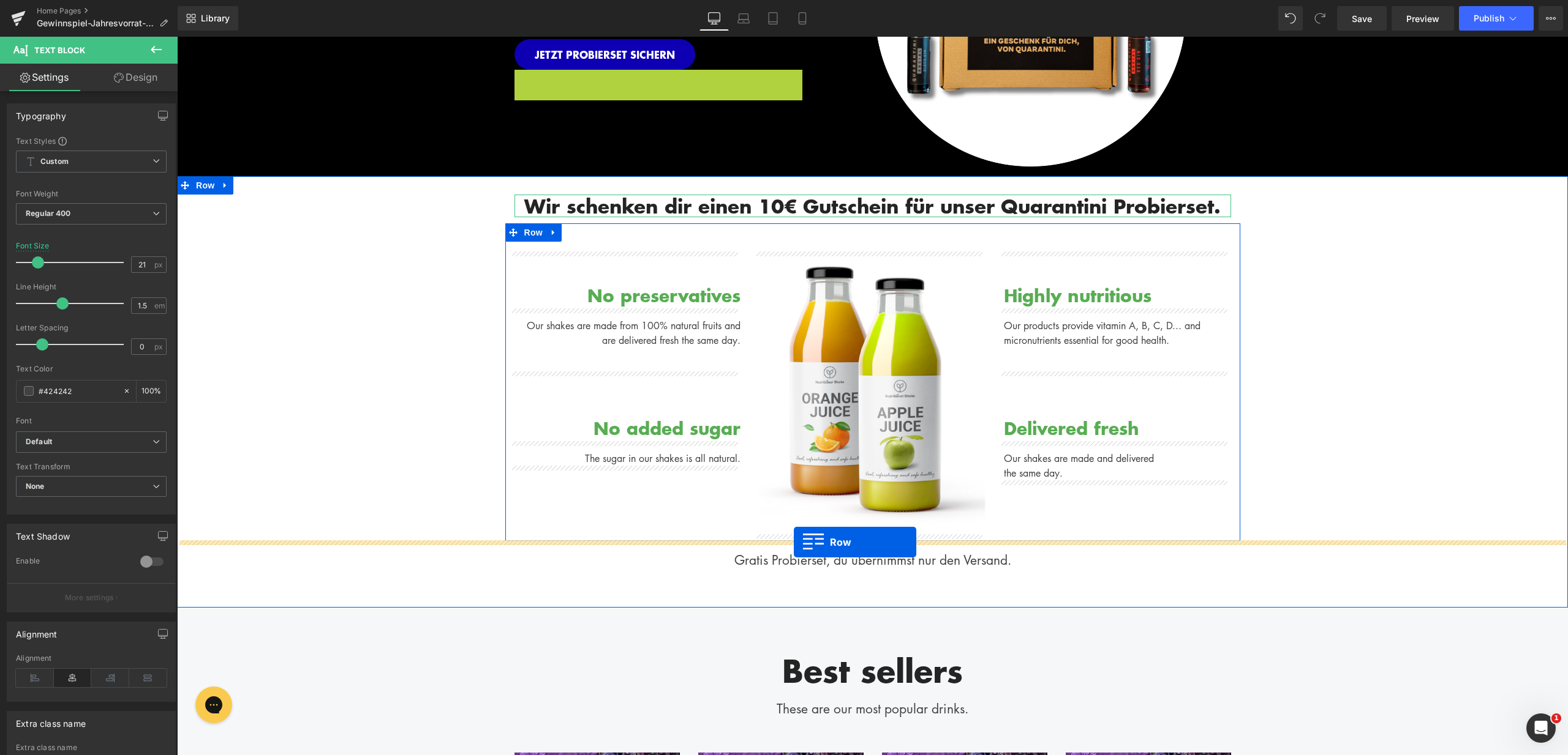
drag, startPoint x: 517, startPoint y: 65, endPoint x: 794, endPoint y: 542, distance: 551.6
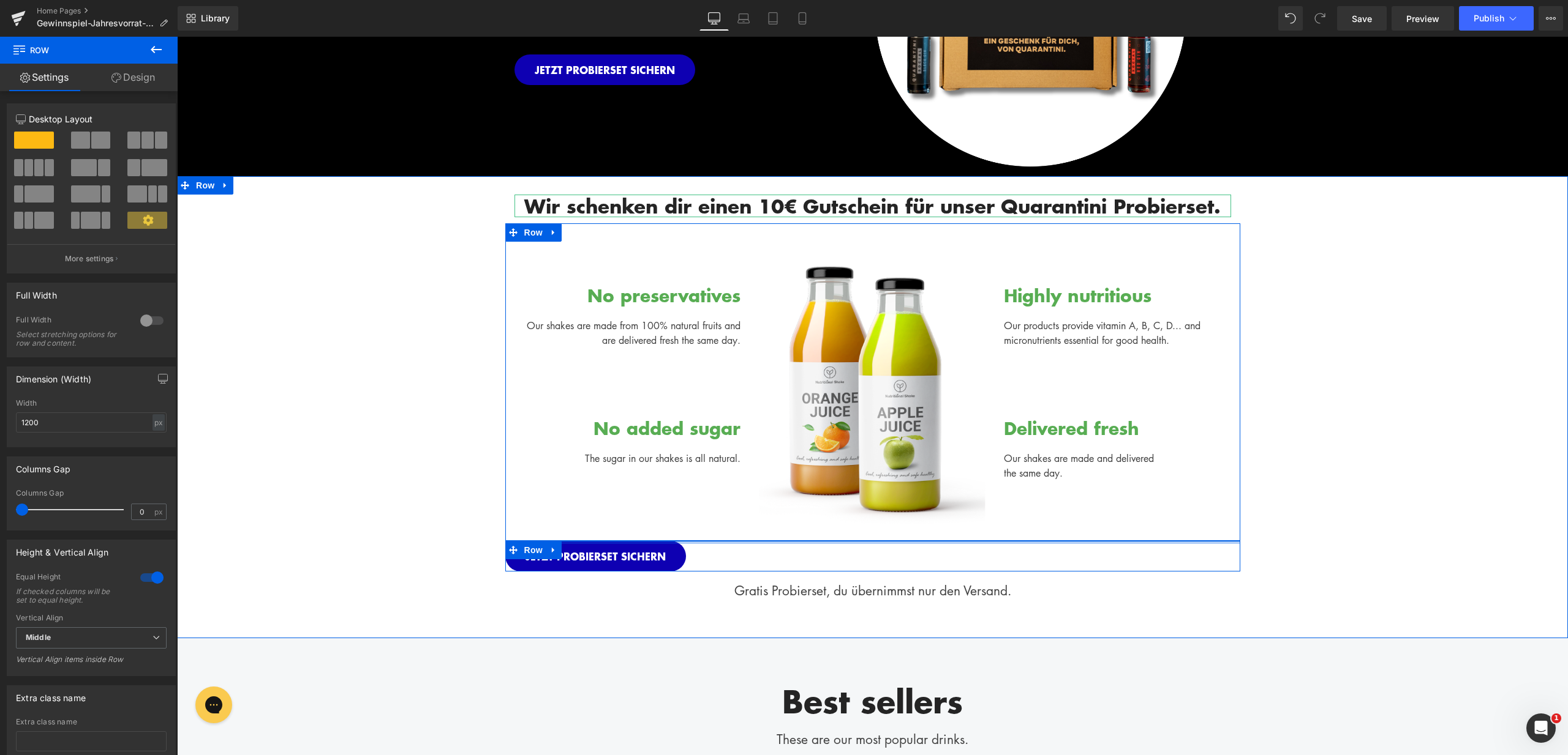
drag, startPoint x: 685, startPoint y: 558, endPoint x: 608, endPoint y: 577, distance: 79.3
click at [690, 517] on div "Wir schenken dir einen 10€ Gutschein für unser Quarantini Probierset. Heading R…" at bounding box center [872, 388] width 1391 height 424
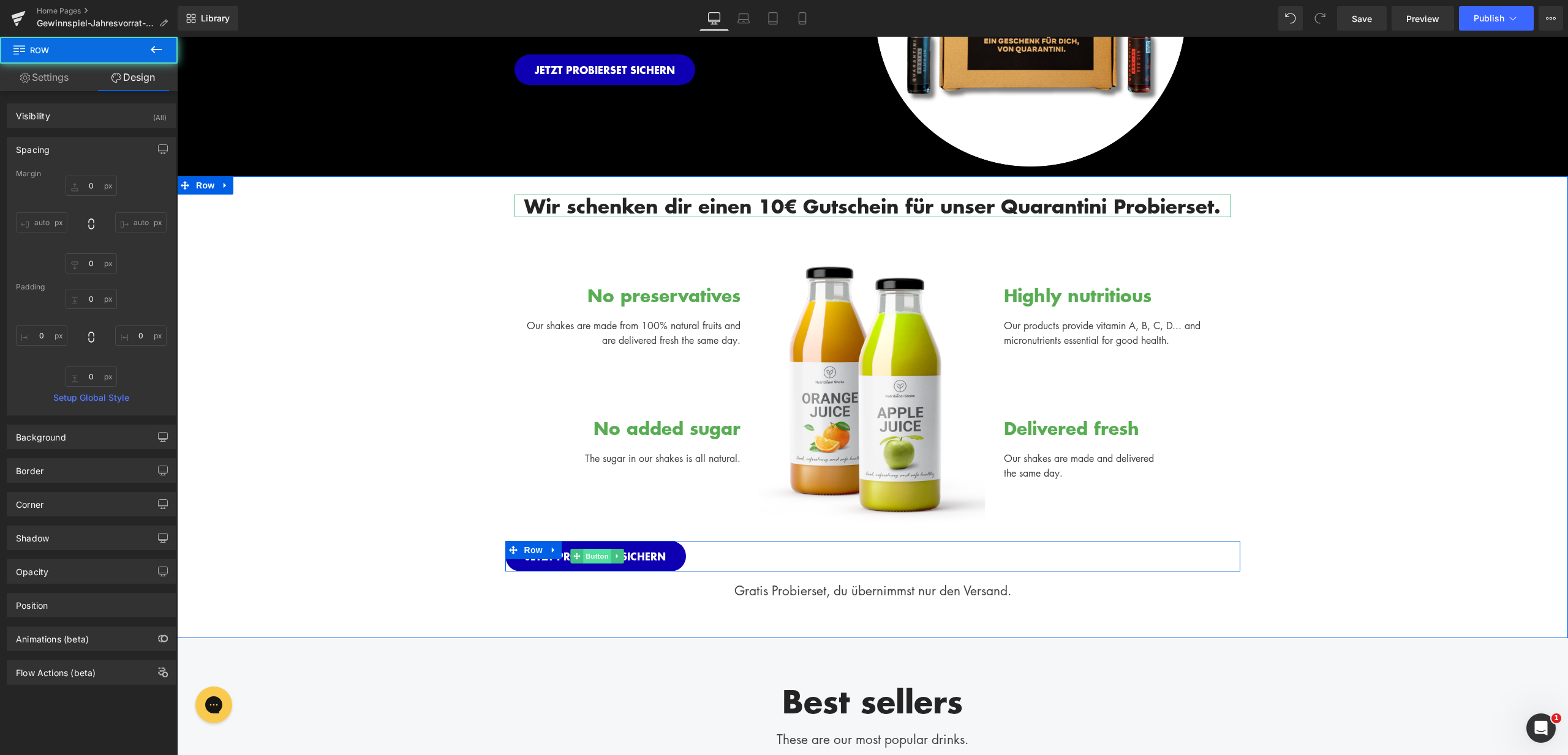
click at [588, 555] on span "Button" at bounding box center [597, 557] width 28 height 14
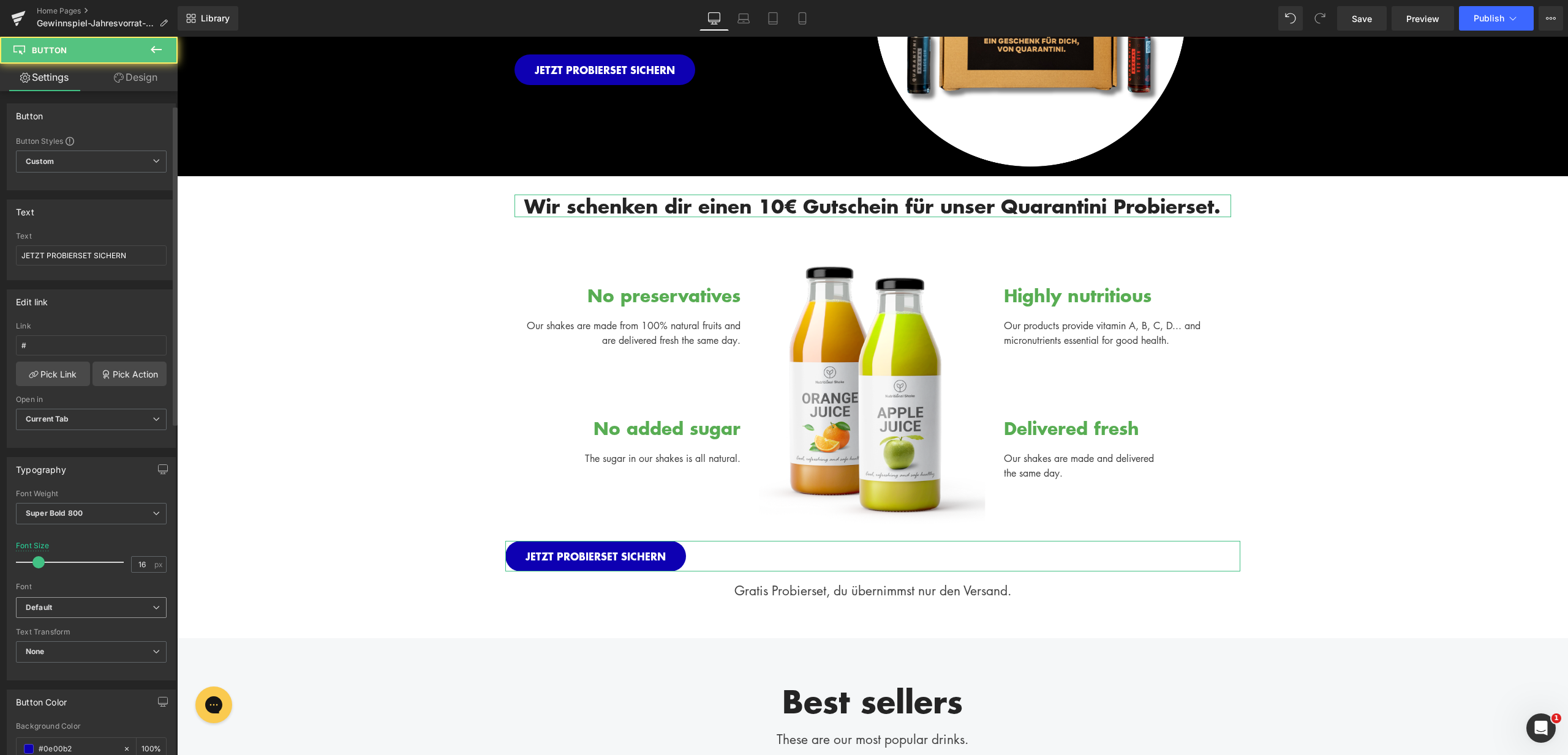
scroll to position [566, 0]
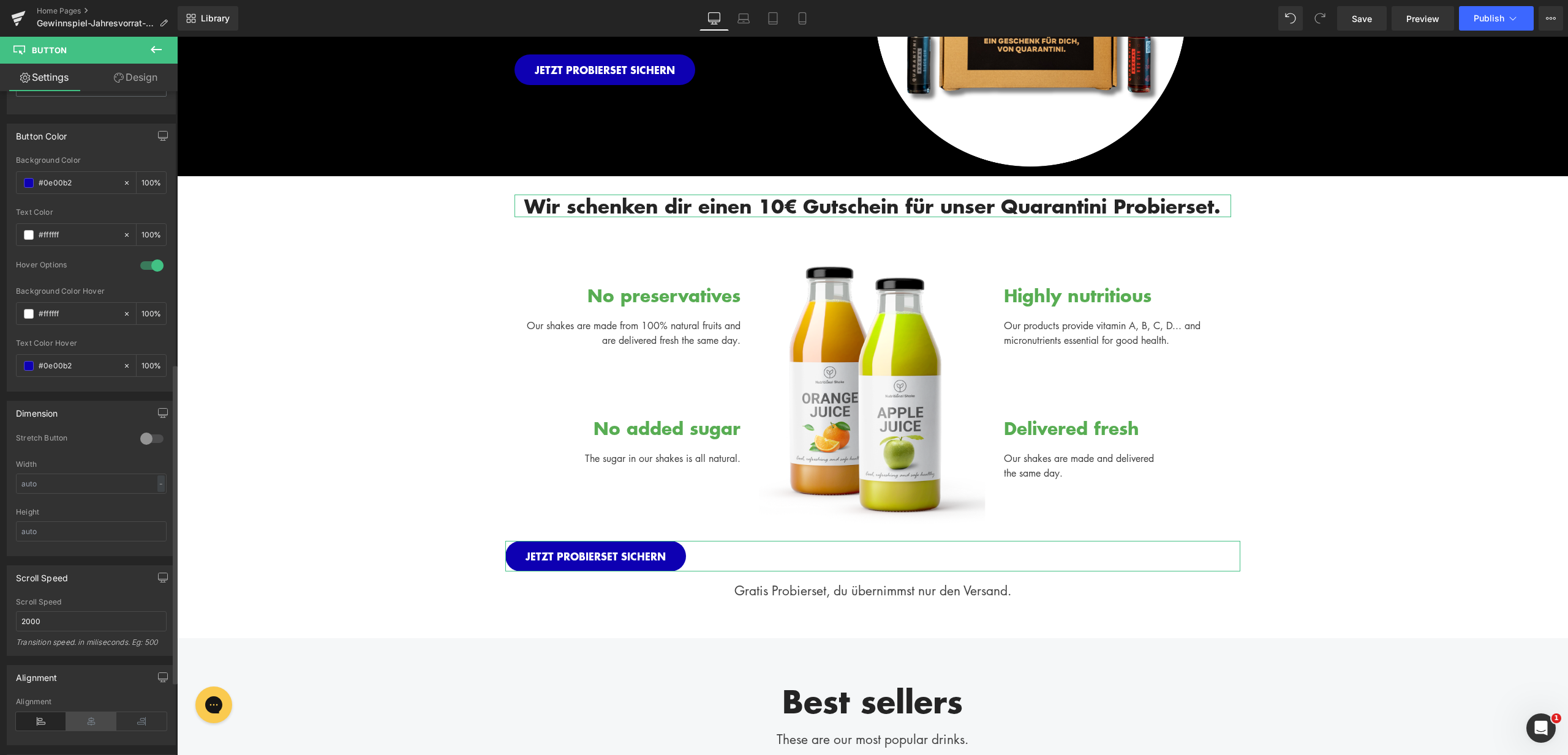
click at [88, 724] on icon at bounding box center [92, 721] width 51 height 18
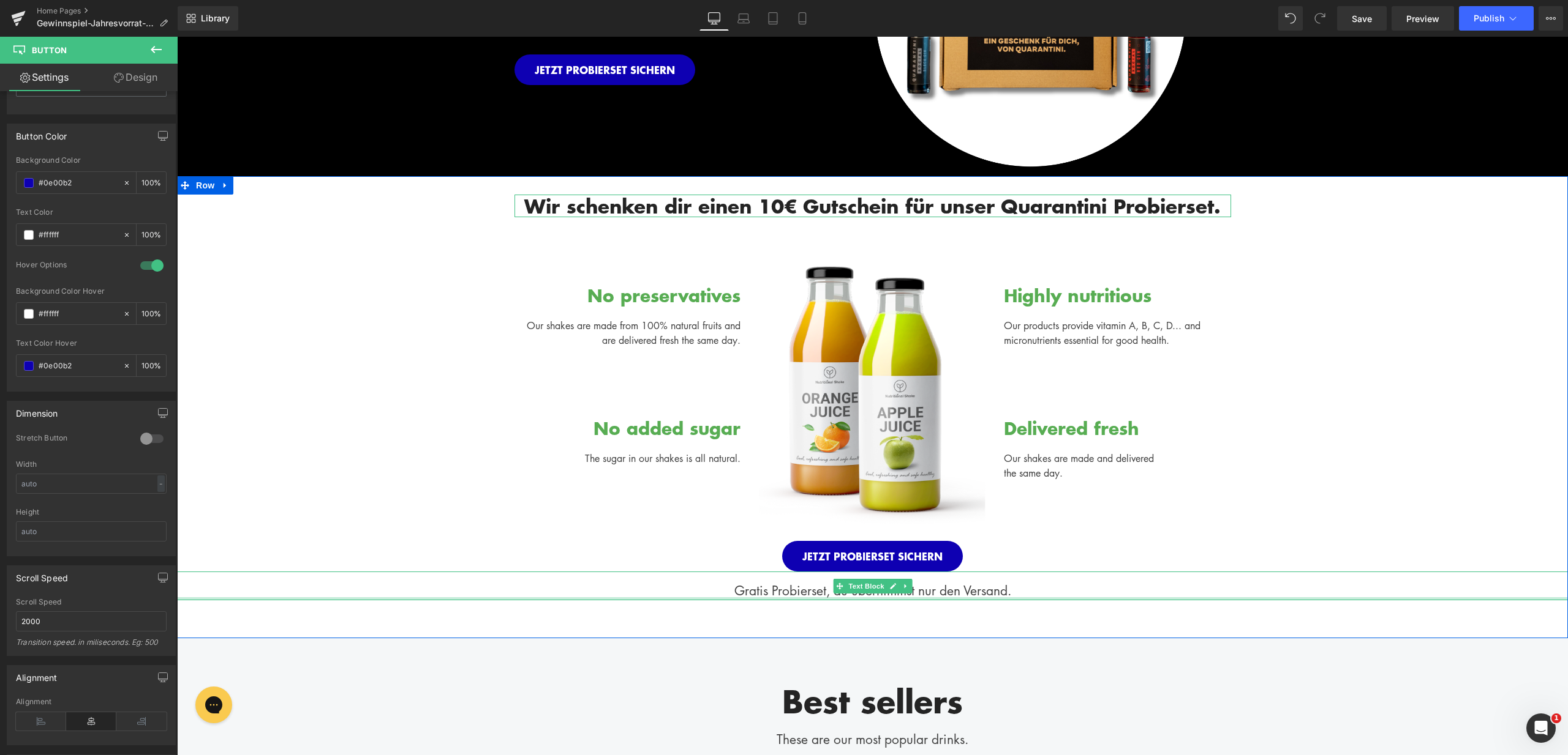
click at [1015, 598] on div at bounding box center [872, 599] width 1391 height 3
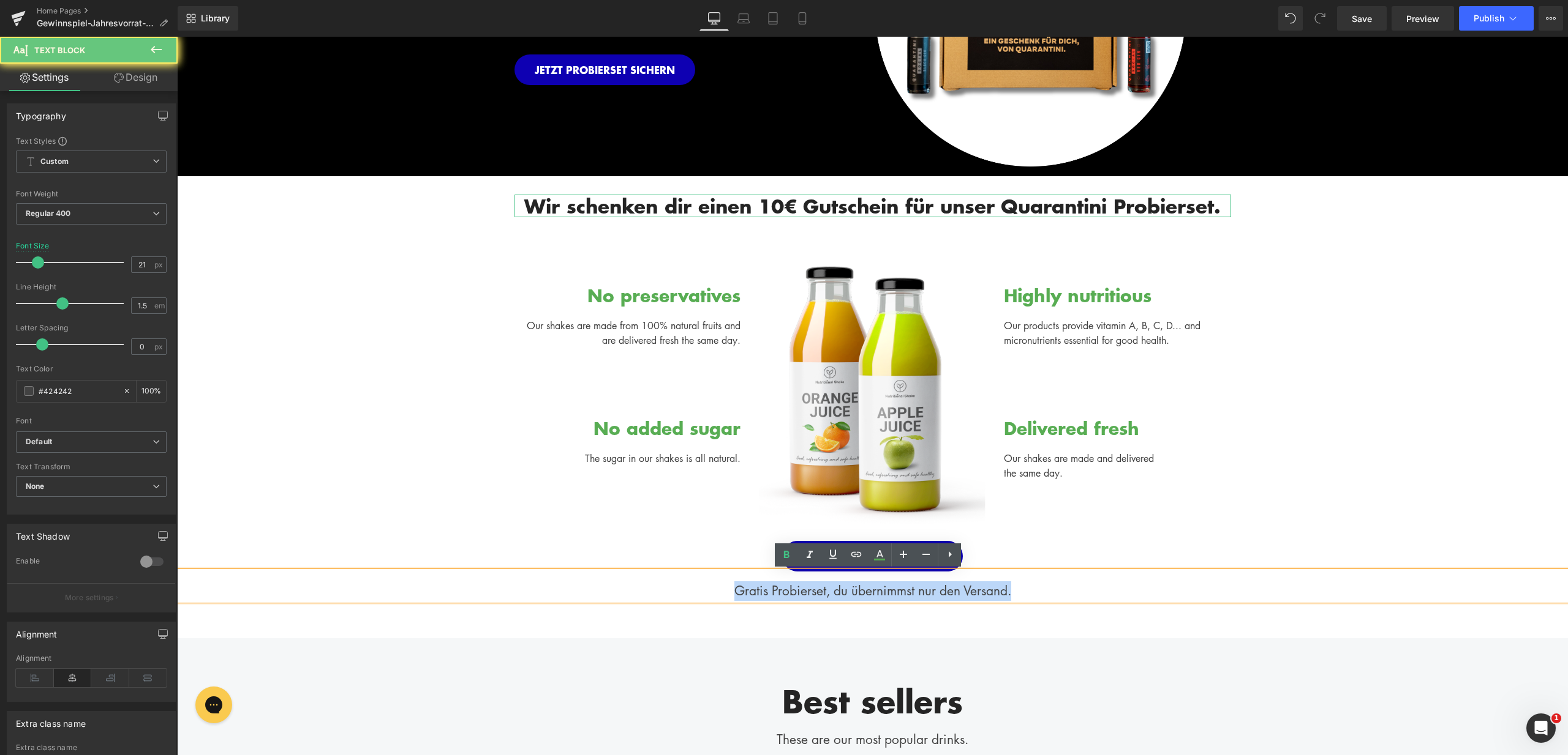
drag, startPoint x: 1027, startPoint y: 590, endPoint x: 704, endPoint y: 585, distance: 323.0
click at [704, 585] on div "Gratis Probierset, du übernimmst nur den Versand." at bounding box center [872, 586] width 1391 height 30
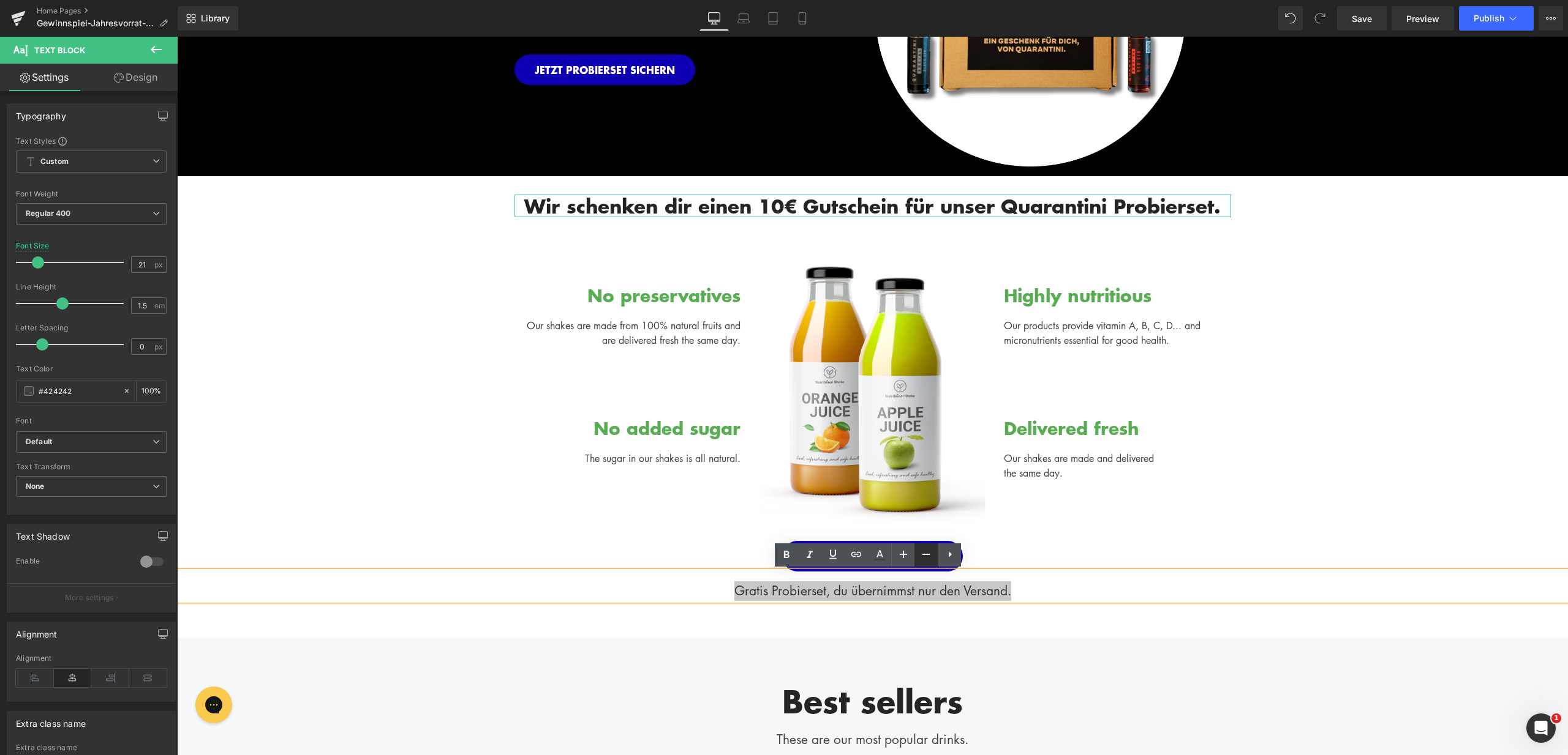
click at [919, 562] on icon at bounding box center [926, 554] width 14 height 14
click at [981, 614] on div "Wir schenken dir einen 10€ Gutschein für unser Quarantini Probierset. Heading R…" at bounding box center [872, 405] width 1391 height 458
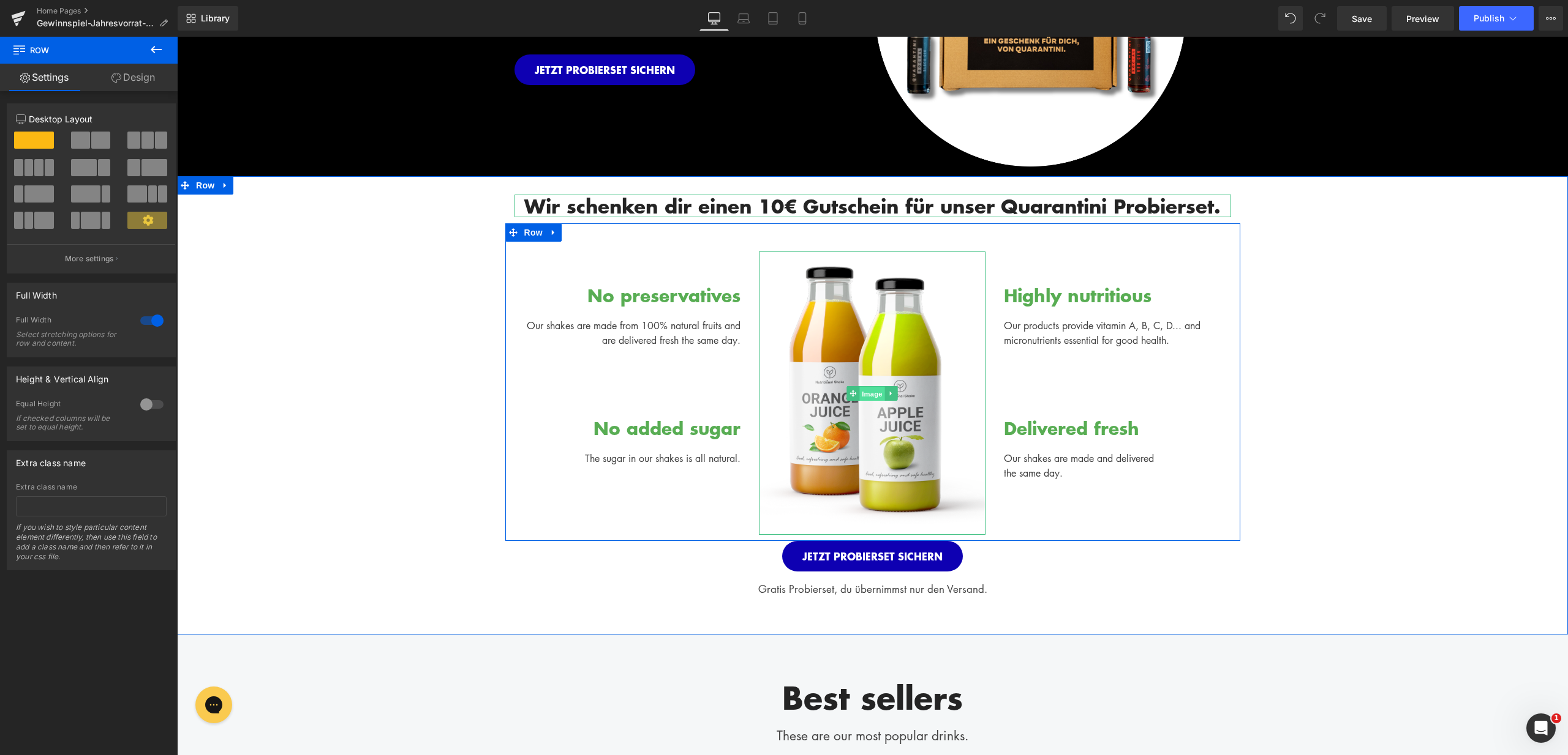
click at [863, 396] on span "Image" at bounding box center [872, 393] width 26 height 14
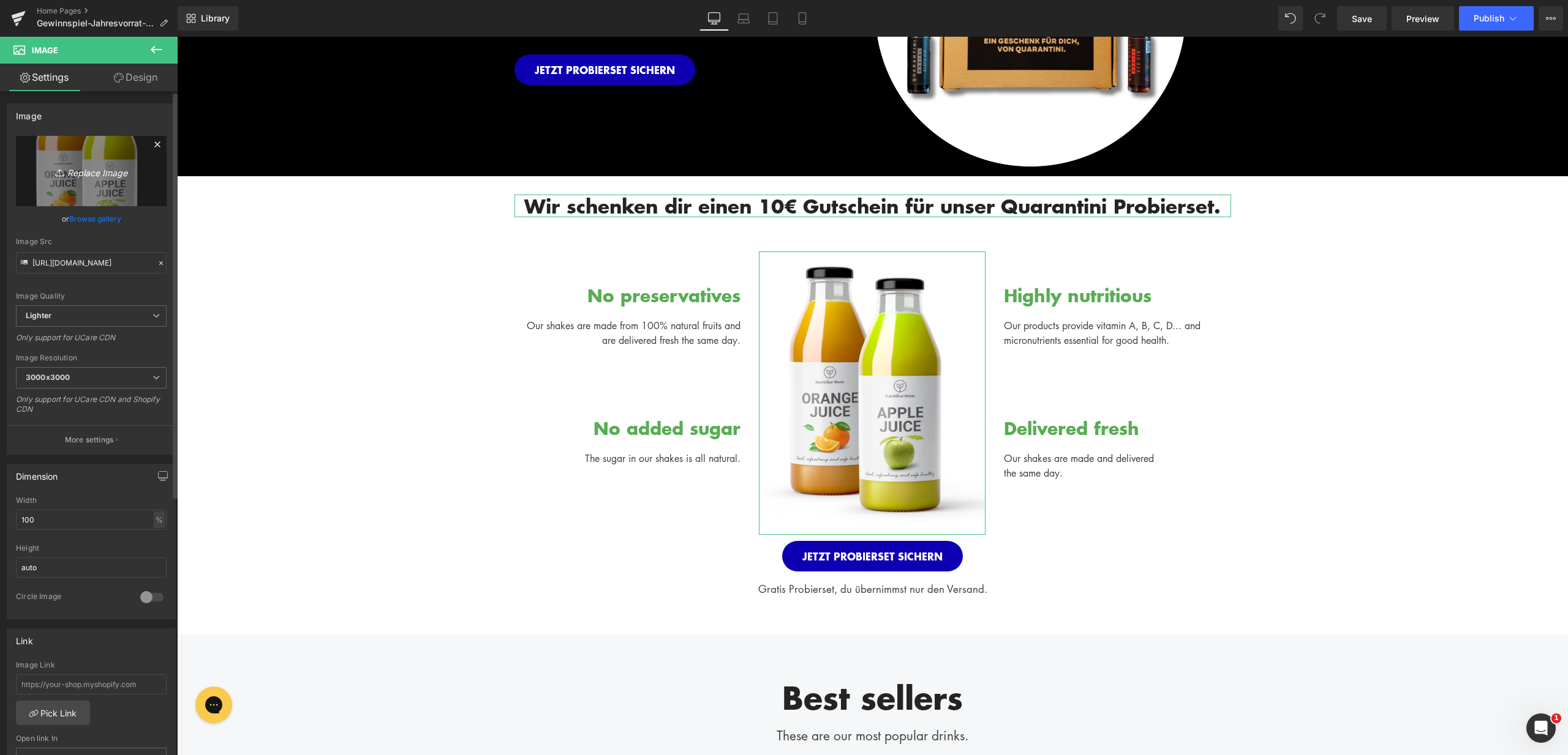
click at [112, 178] on icon "Replace Image" at bounding box center [92, 170] width 98 height 15
type input "C:\fakepath\LP_Gewinnspiel (2).png"
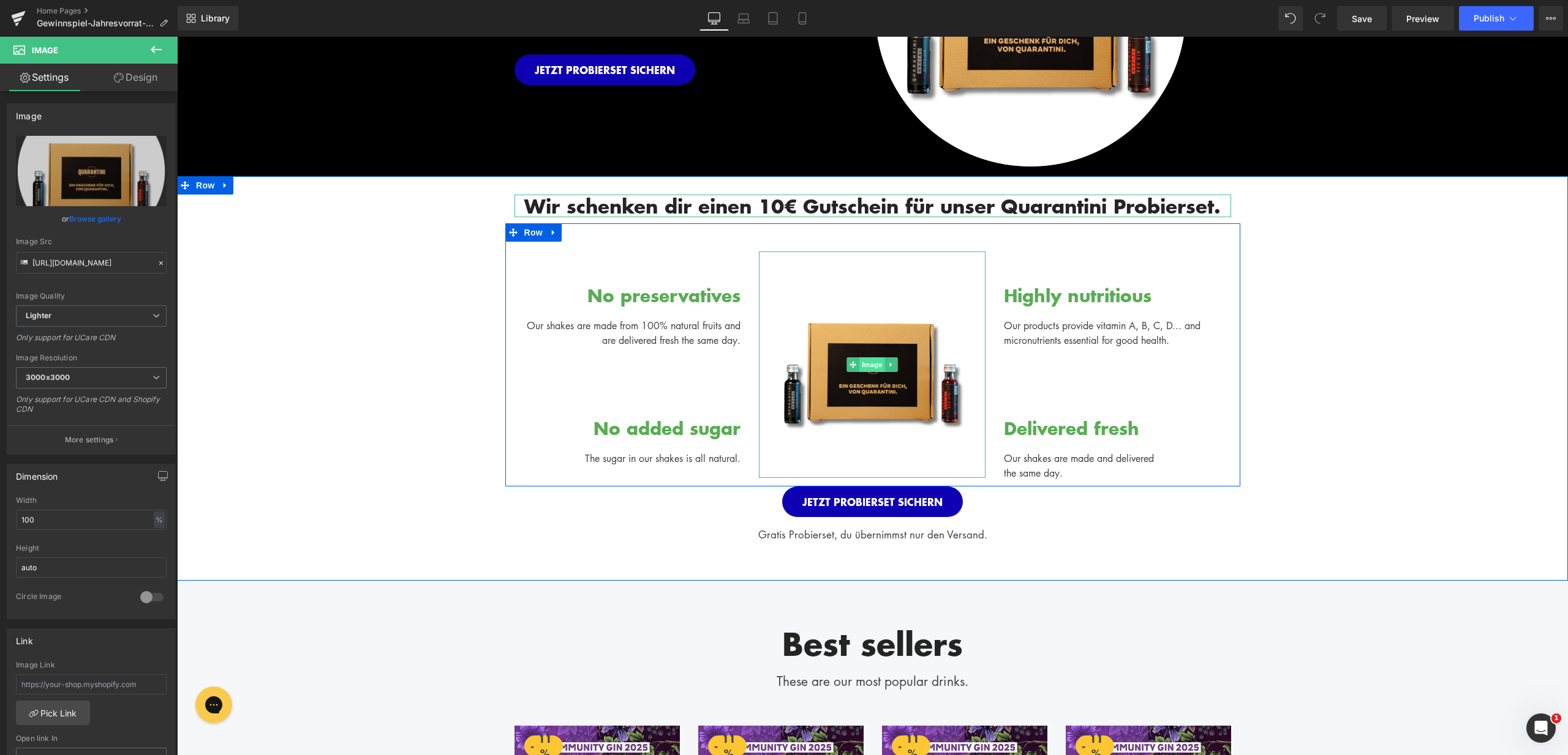
click at [867, 365] on span "Image" at bounding box center [872, 365] width 26 height 14
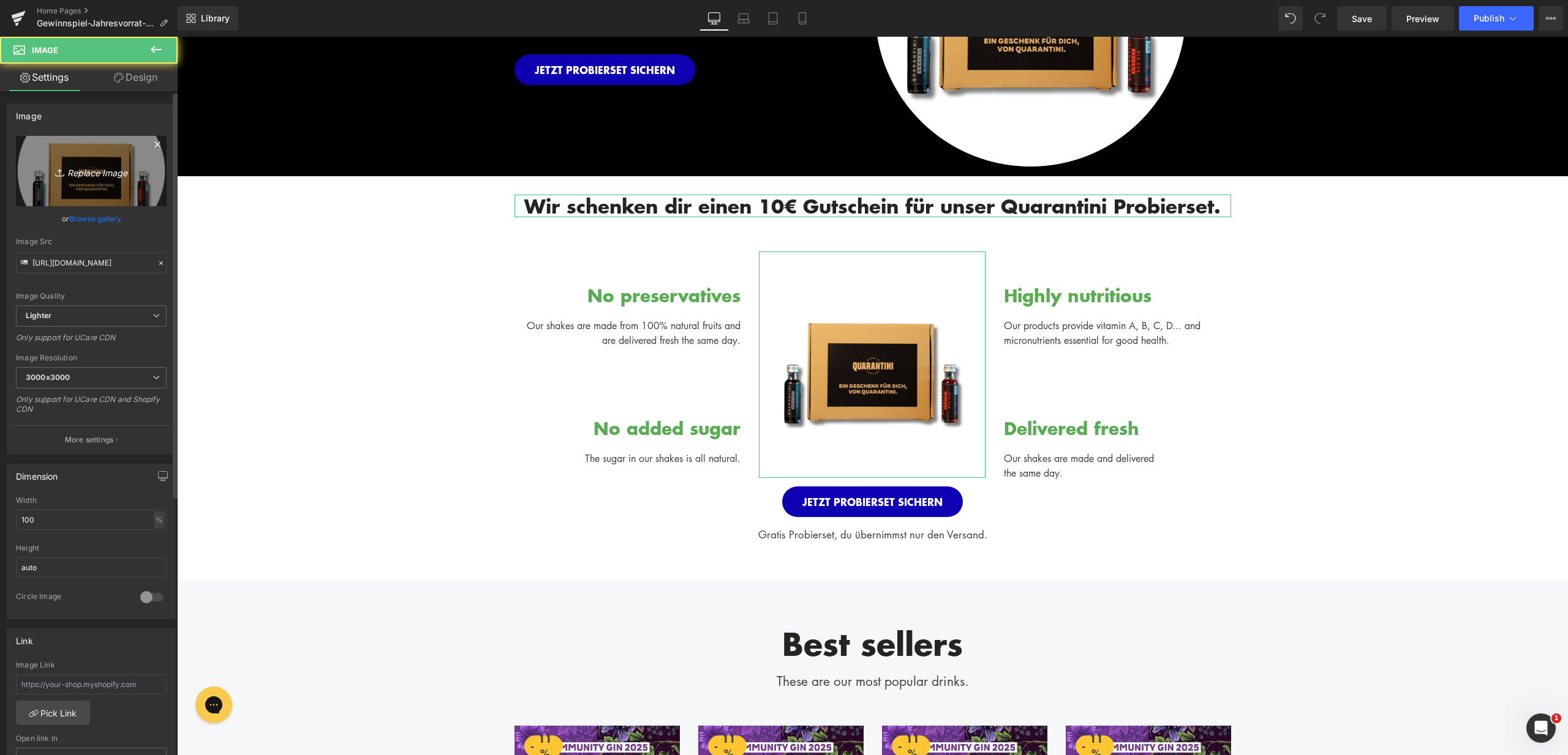
click at [100, 183] on link "Replace Image" at bounding box center [91, 171] width 151 height 71
type input "C:\fakepath\LP_Gewinnspiel (1).png"
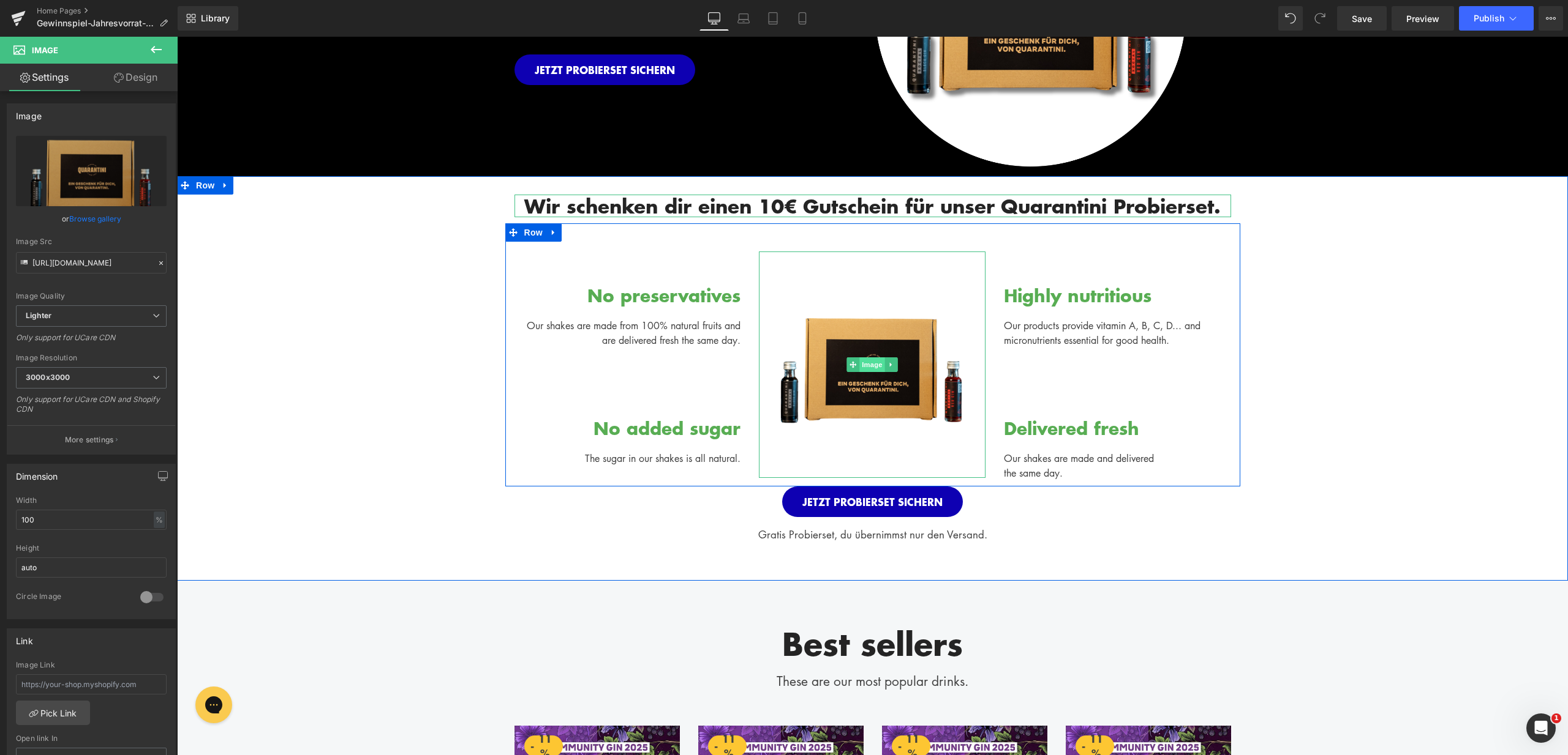
click at [872, 363] on span "Image" at bounding box center [872, 365] width 26 height 14
drag, startPoint x: 34, startPoint y: 520, endPoint x: 12, endPoint y: 518, distance: 22.1
click at [12, 518] on div "100% Width 100 % % px auto Height auto 0 Circle Image" at bounding box center [91, 558] width 168 height 123
click at [51, 519] on input "text" at bounding box center [91, 520] width 151 height 20
drag, startPoint x: 52, startPoint y: 517, endPoint x: 21, endPoint y: 522, distance: 31.4
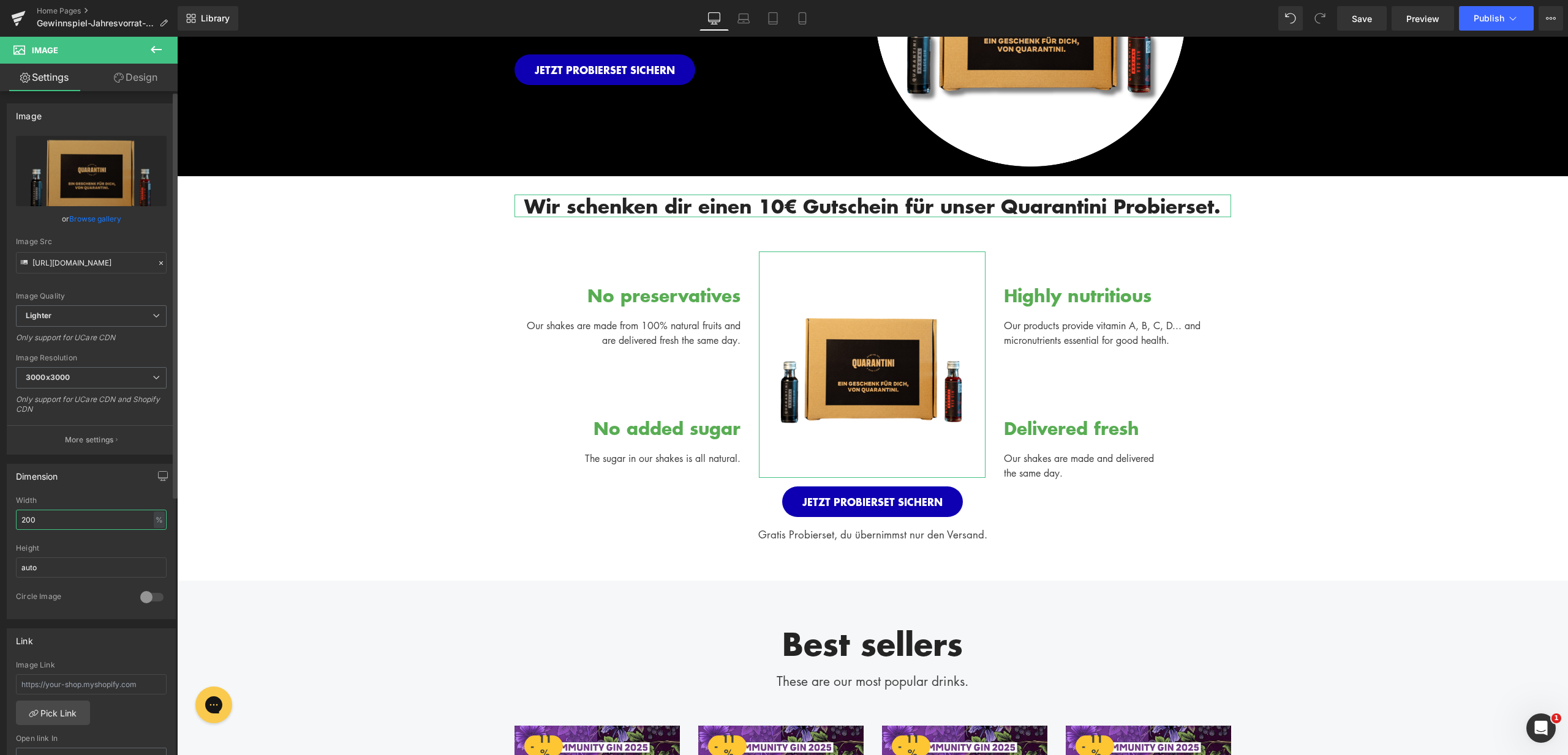
click at [21, 522] on input "200" at bounding box center [91, 520] width 151 height 20
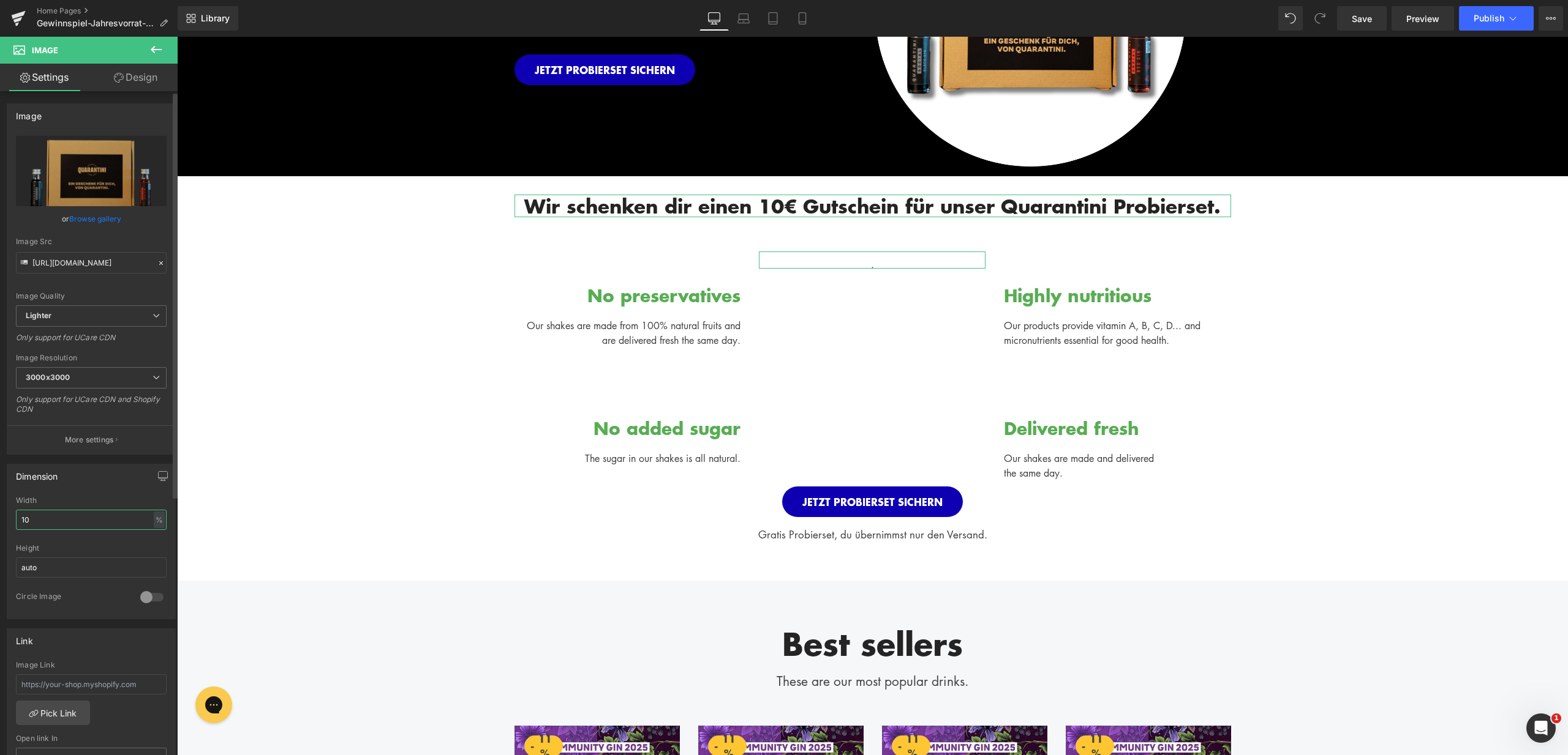
type input "100"
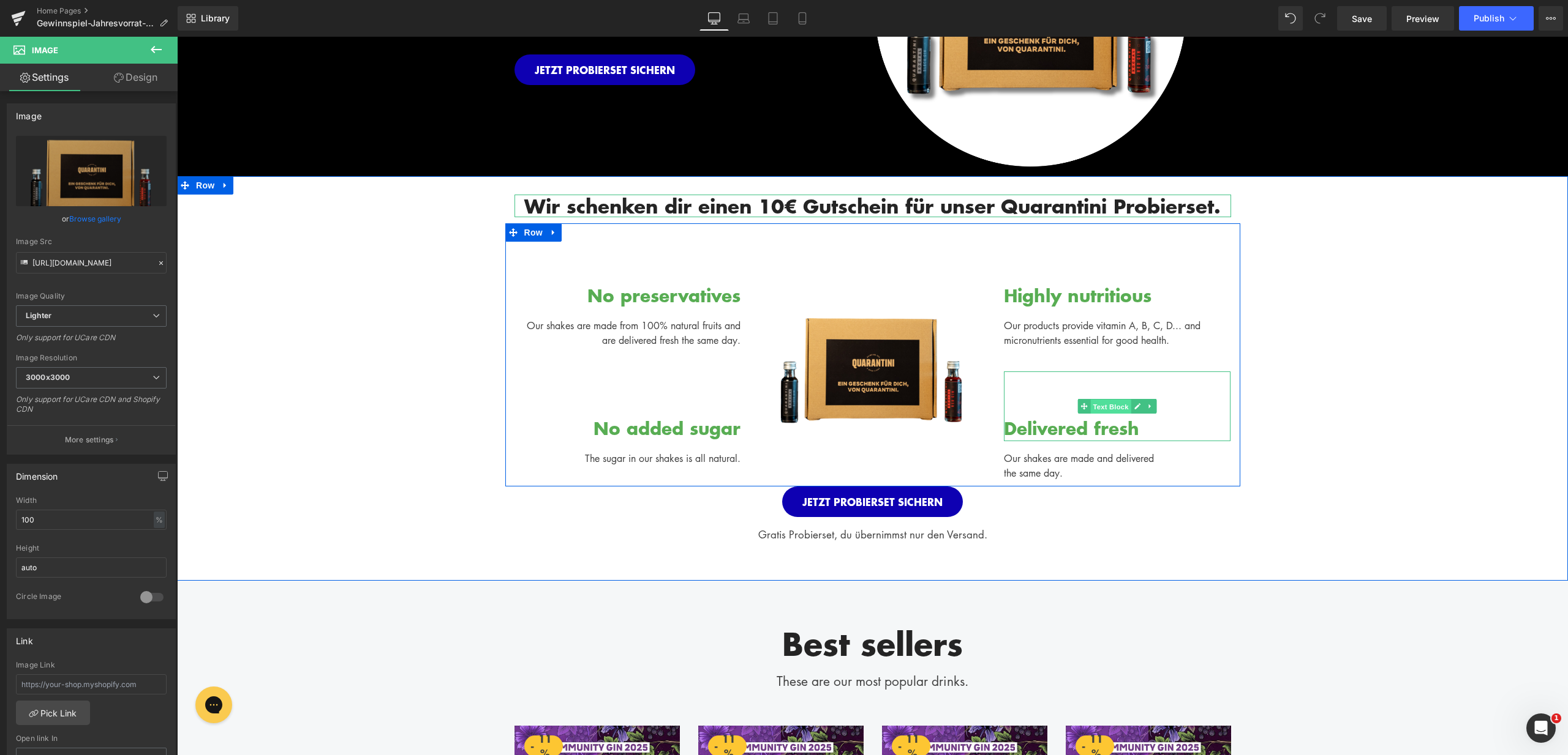
click at [1100, 412] on span "Text Block" at bounding box center [1111, 407] width 40 height 14
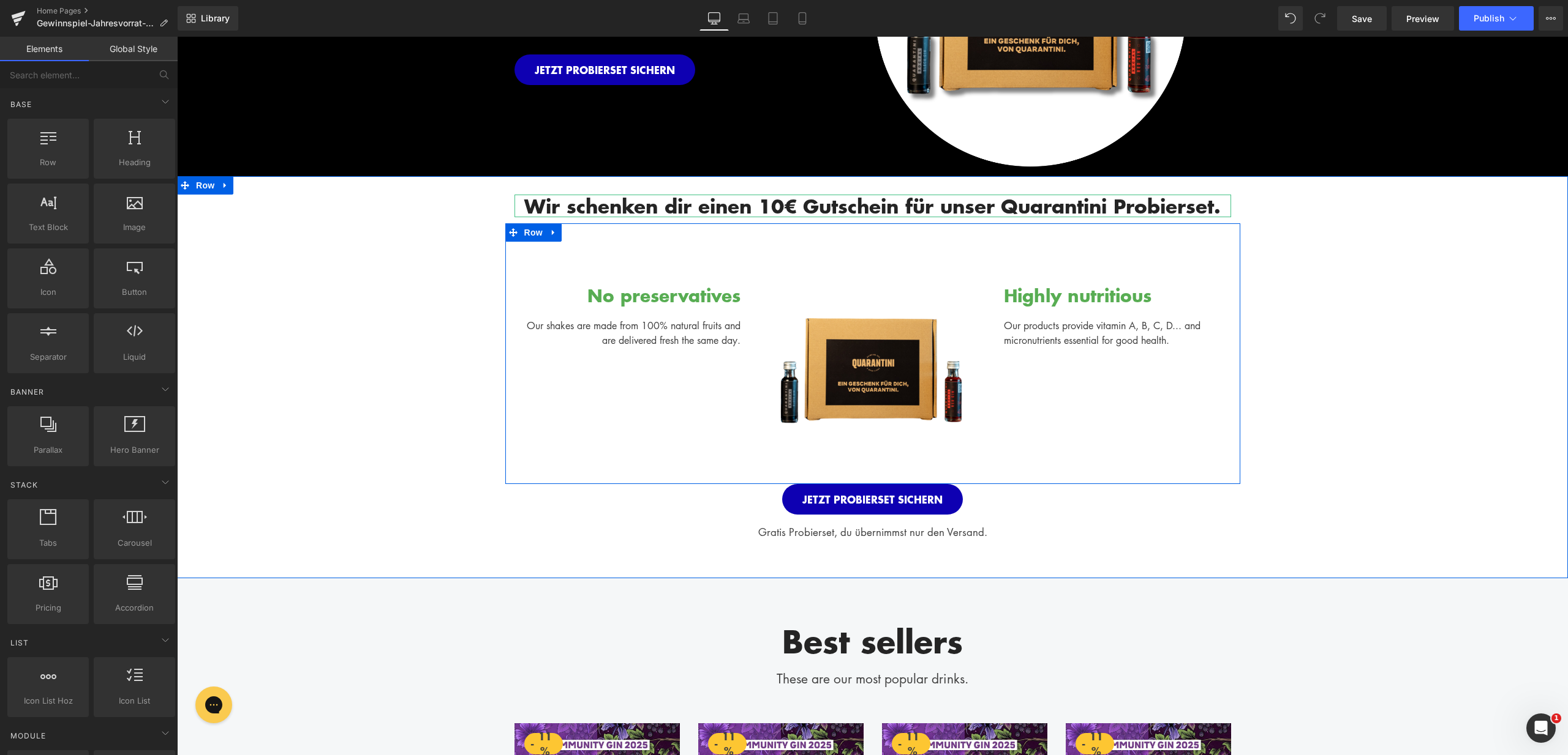
click at [641, 300] on div "No preservatives" at bounding box center [628, 279] width 227 height 57
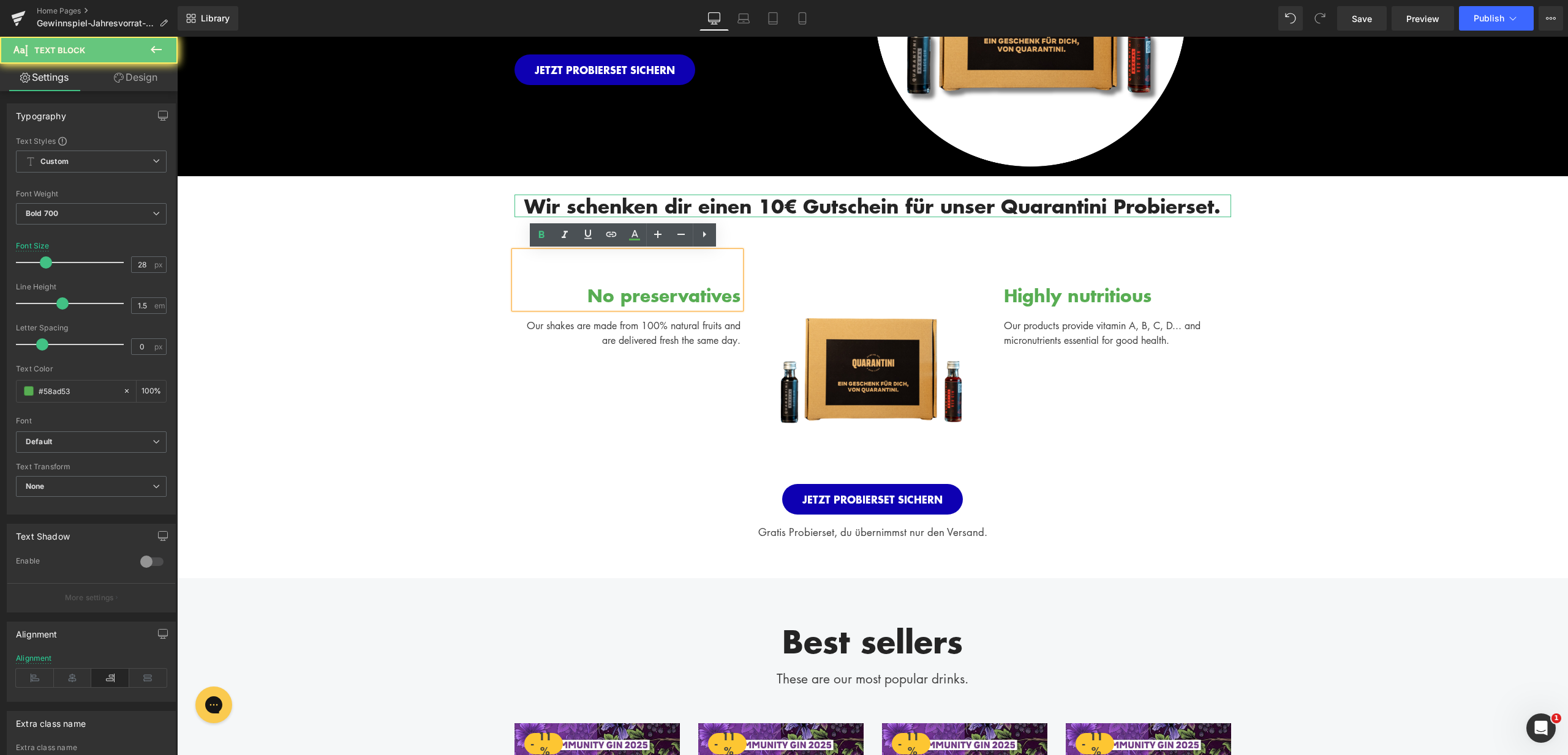
click at [587, 296] on div "No preservatives" at bounding box center [628, 279] width 227 height 57
drag, startPoint x: 577, startPoint y: 292, endPoint x: 736, endPoint y: 292, distance: 159.0
click at [736, 292] on div "No preservatives" at bounding box center [628, 279] width 227 height 57
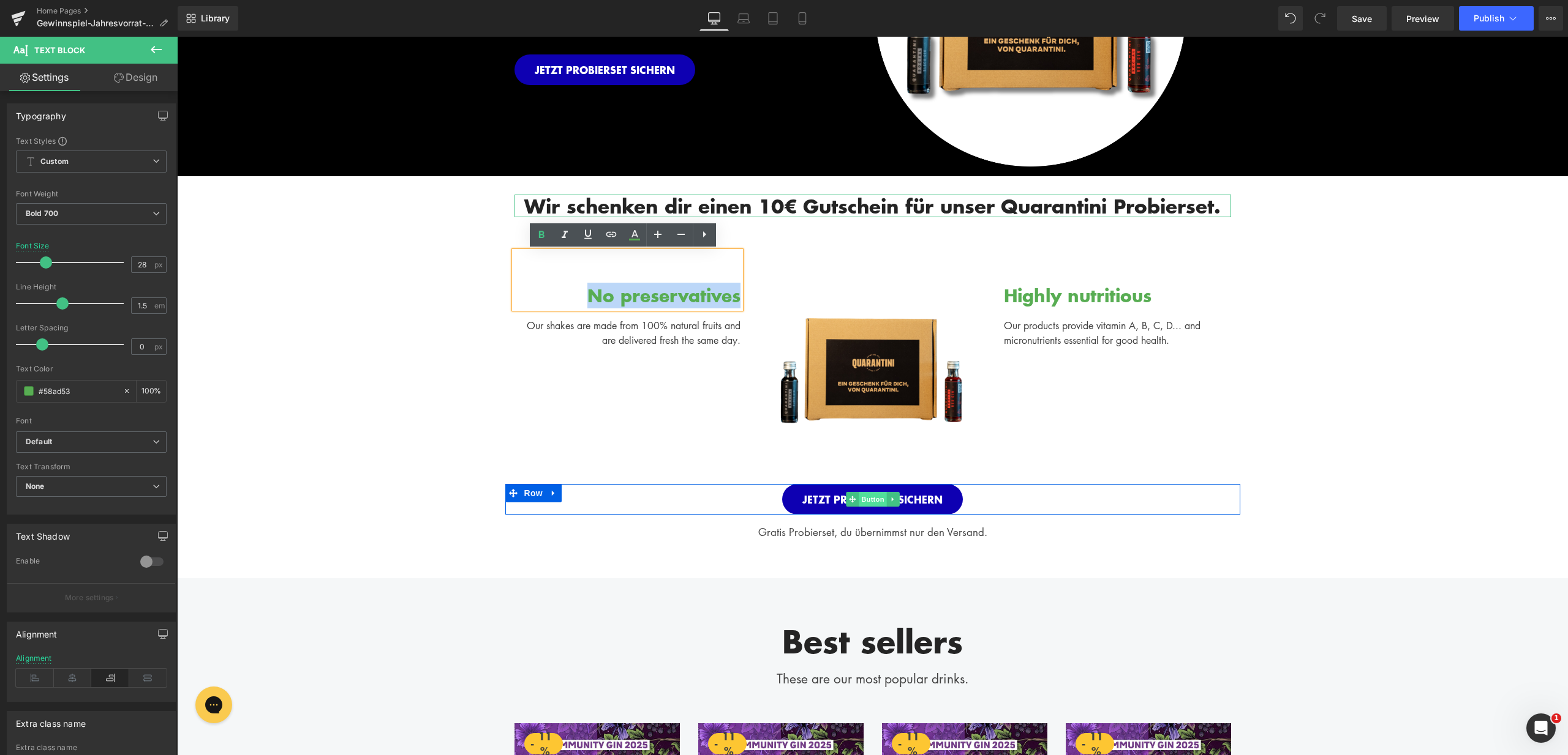
click at [866, 497] on span "Button" at bounding box center [872, 499] width 28 height 14
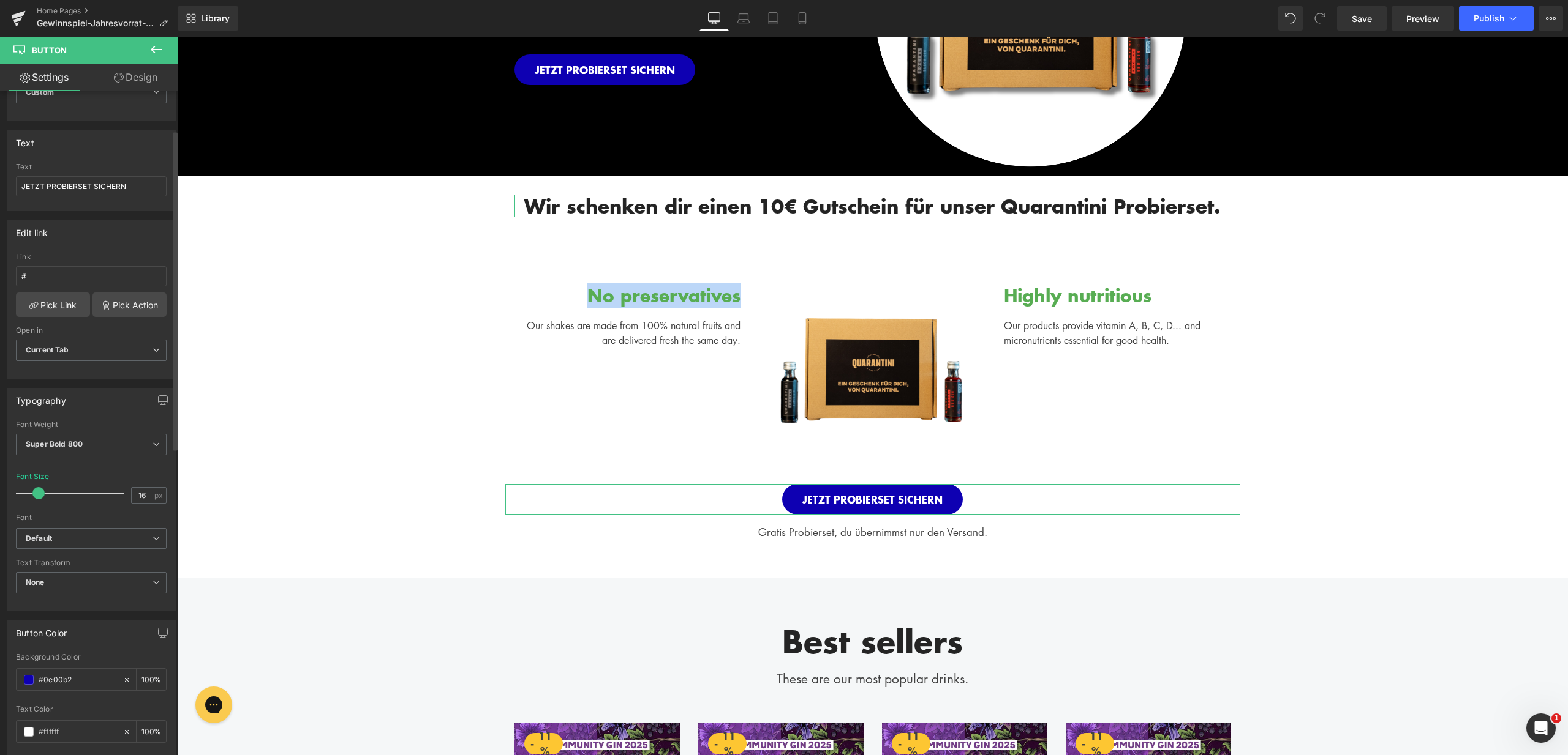
scroll to position [81, 0]
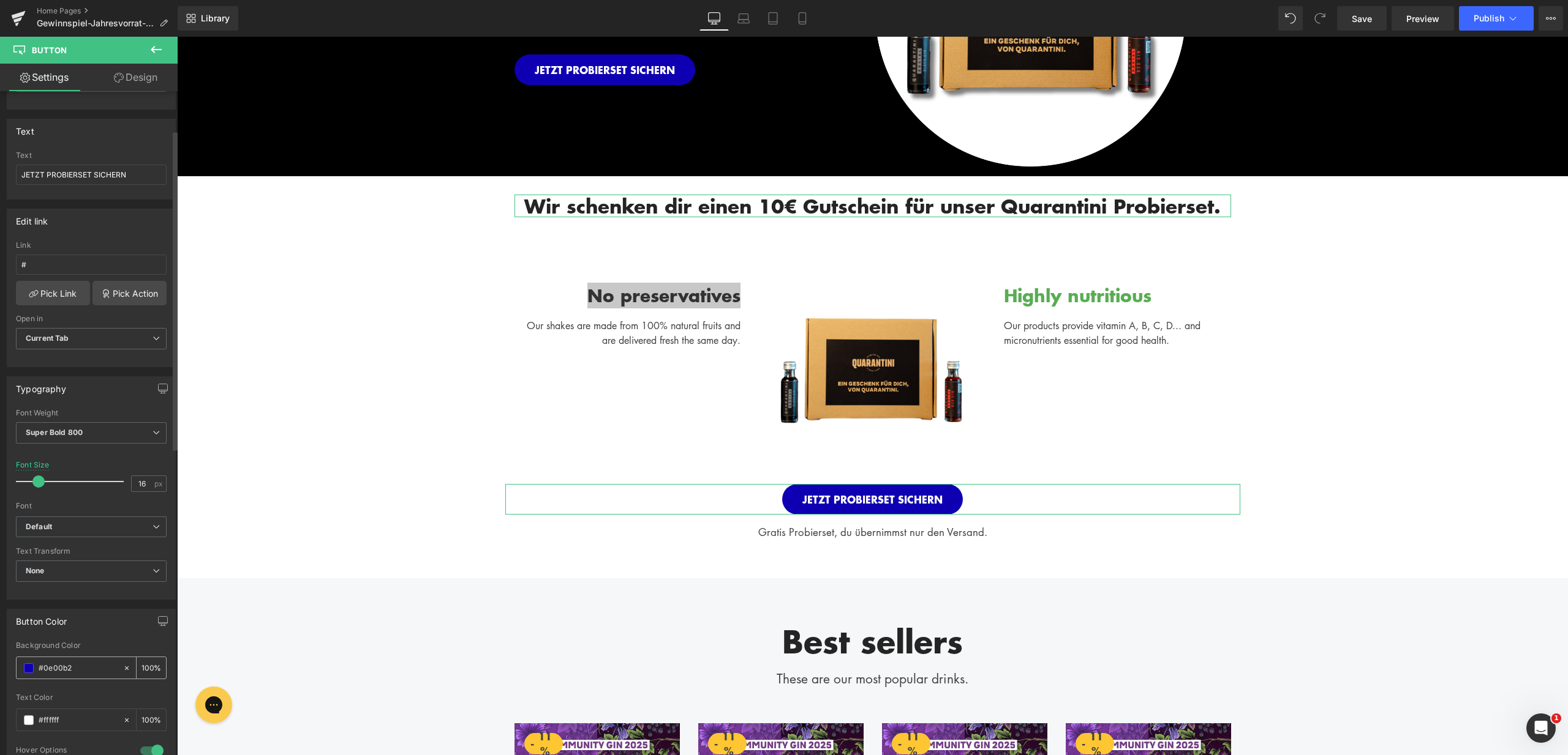
drag, startPoint x: 77, startPoint y: 666, endPoint x: 20, endPoint y: 669, distance: 57.1
click at [20, 669] on div "#0e00b2" at bounding box center [69, 668] width 106 height 22
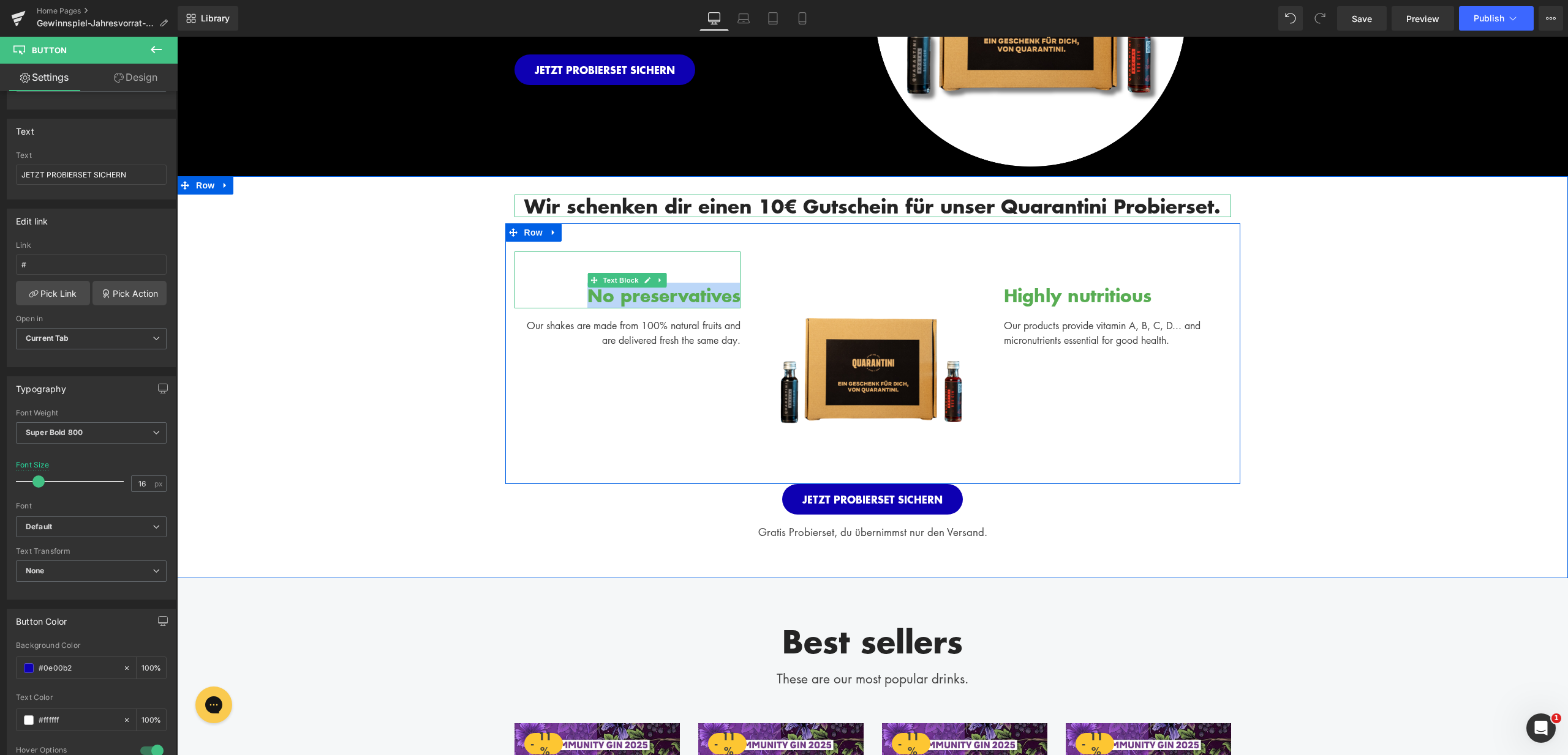
click at [663, 296] on div "No preservatives" at bounding box center [628, 279] width 227 height 57
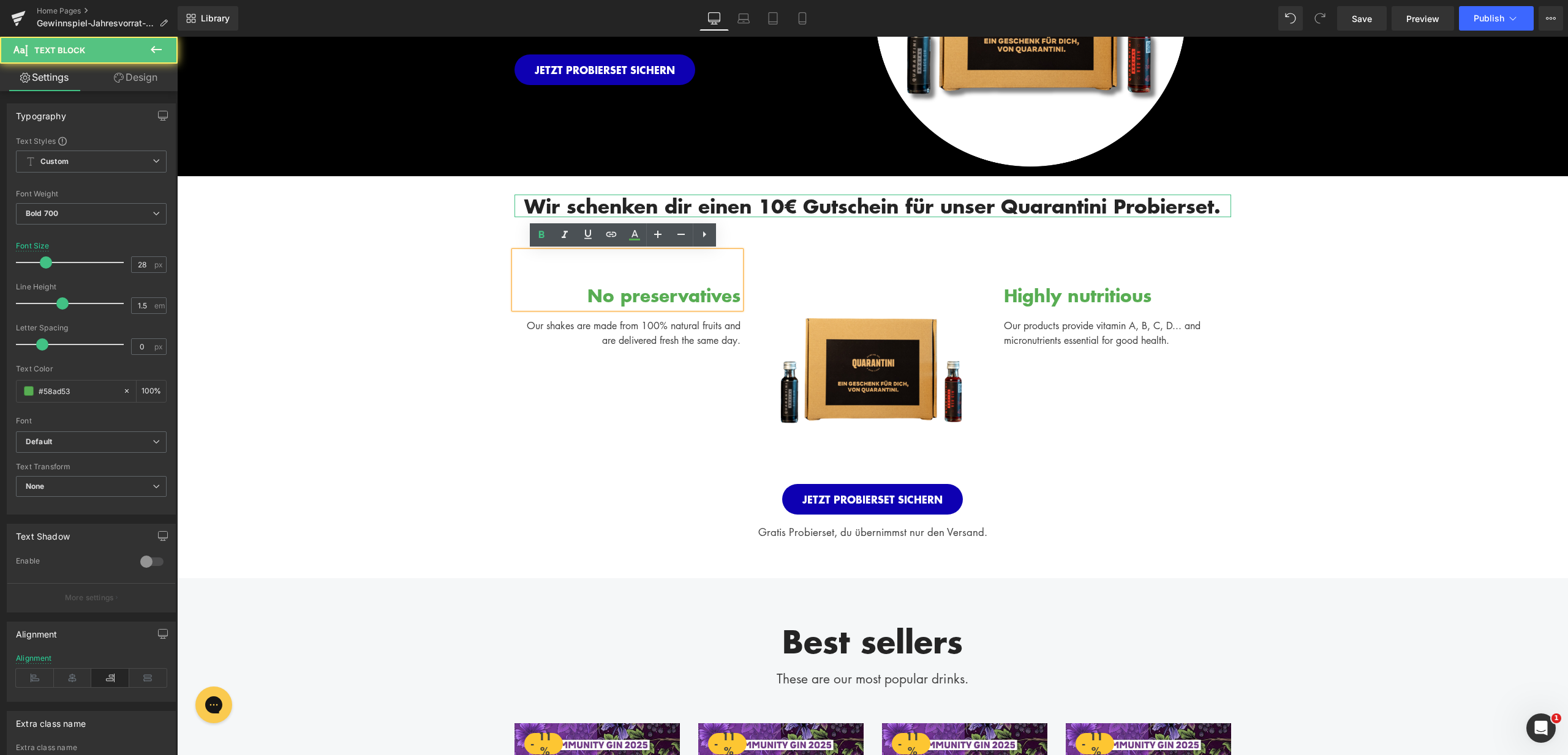
click at [626, 296] on div "No preservatives" at bounding box center [628, 279] width 227 height 57
drag, startPoint x: 577, startPoint y: 290, endPoint x: 737, endPoint y: 291, distance: 160.0
click at [737, 291] on div "No preservatives" at bounding box center [628, 279] width 227 height 57
click at [619, 232] on link at bounding box center [611, 235] width 23 height 23
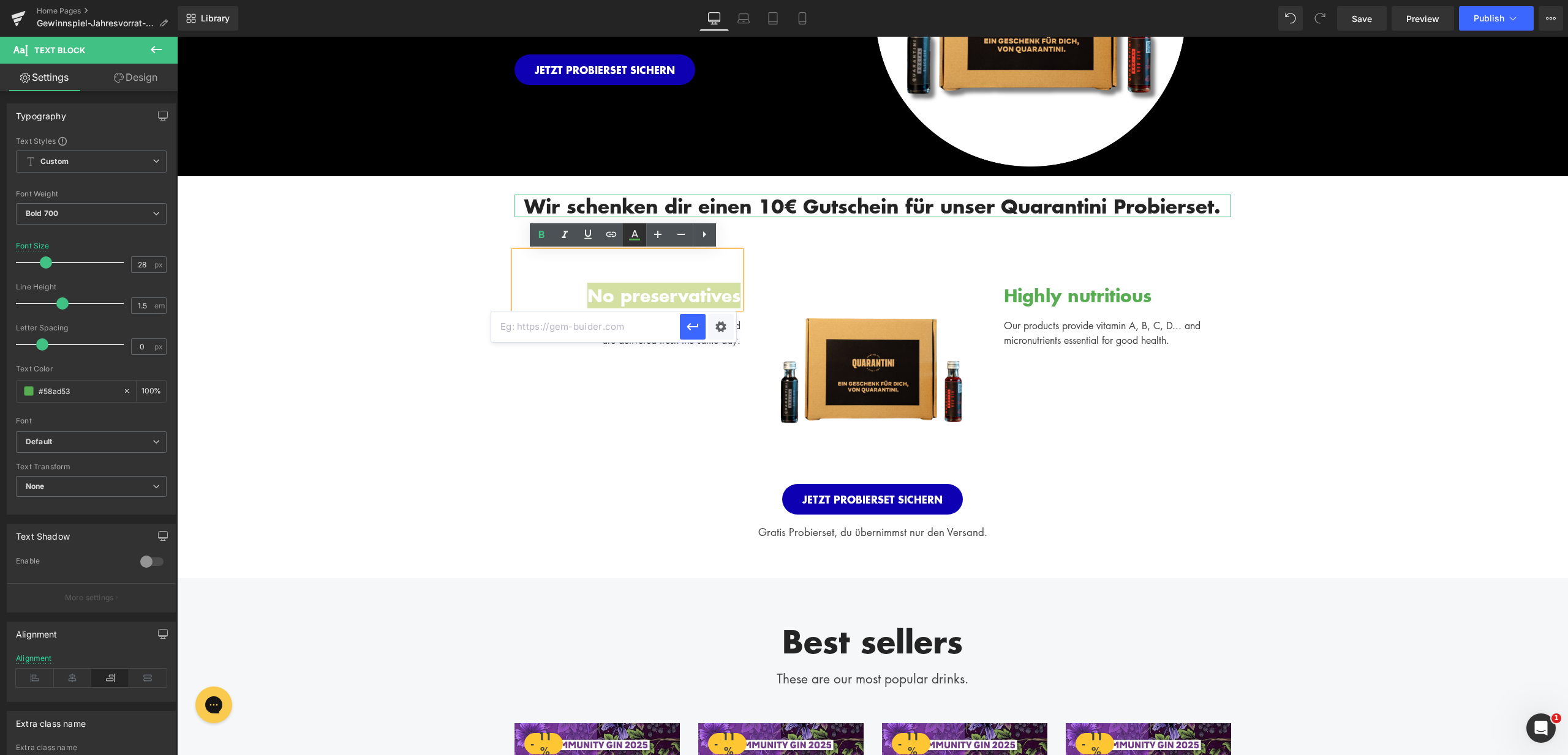
click at [638, 235] on icon at bounding box center [634, 235] width 14 height 14
click at [638, 237] on icon at bounding box center [634, 235] width 14 height 14
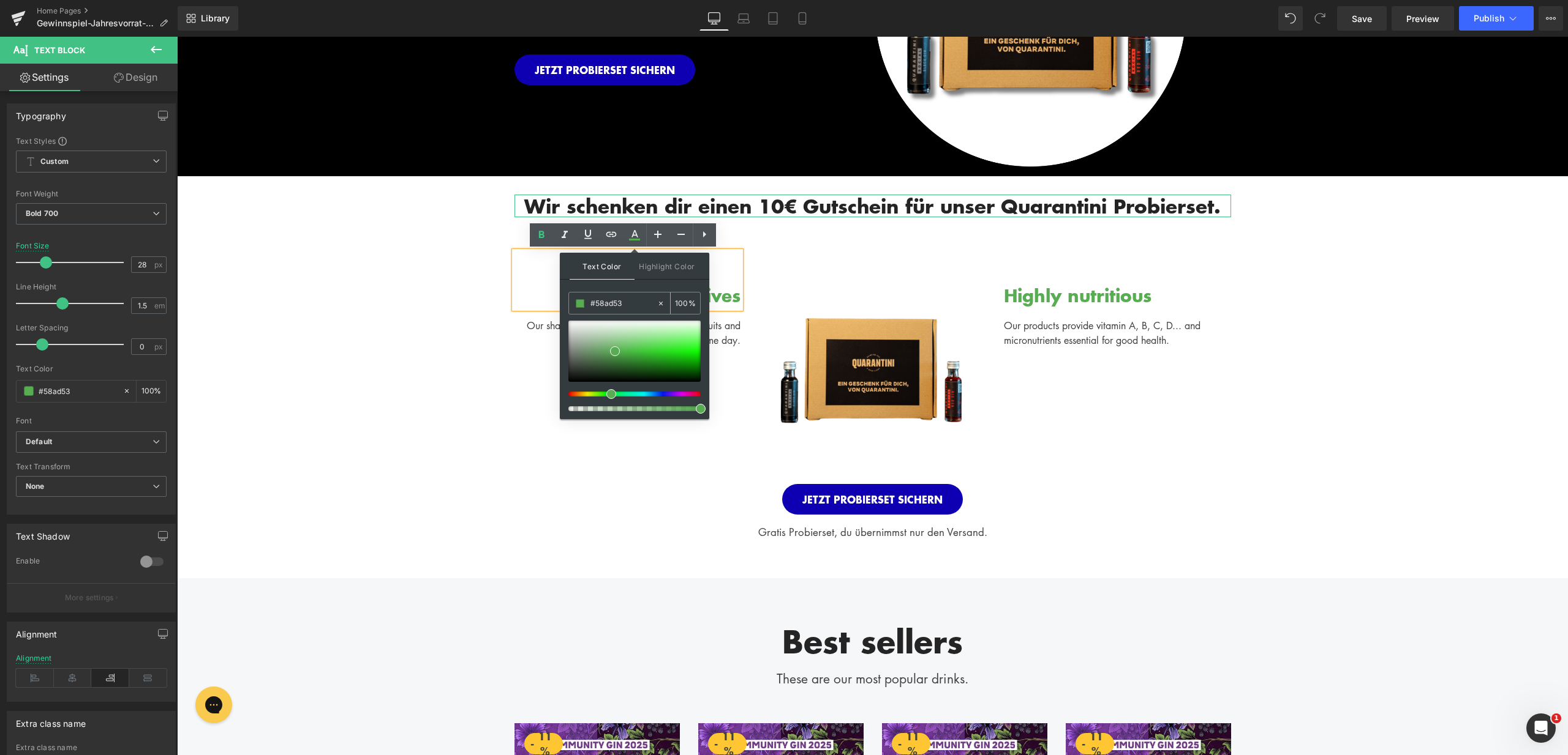
drag, startPoint x: 626, startPoint y: 302, endPoint x: 581, endPoint y: 302, distance: 45.0
click at [0, 0] on div "#242424" at bounding box center [0, 0] width 0 height 0
paste input "0e00b2"
click at [0, 0] on span at bounding box center [0, 0] width 0 height 0
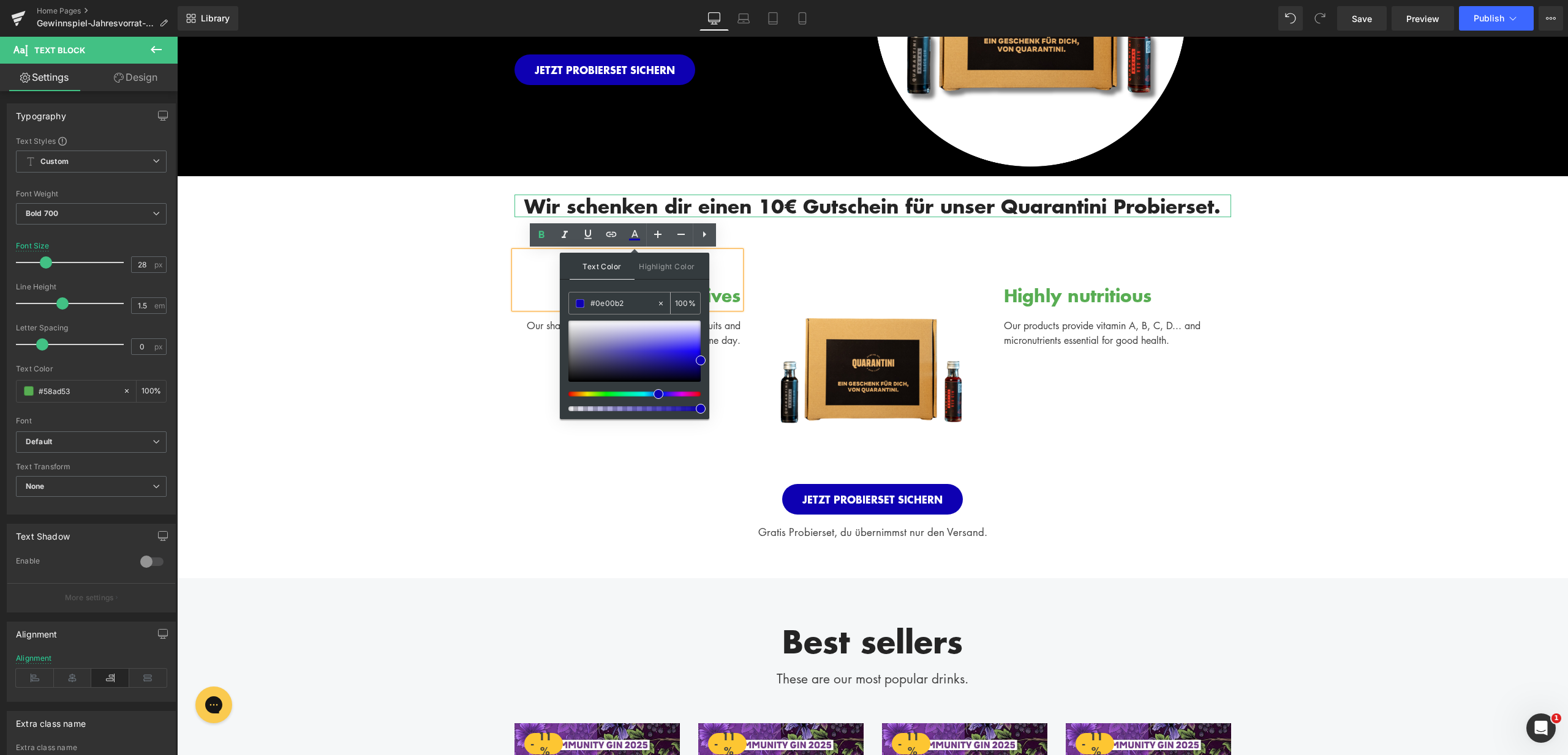
click at [0, 0] on span at bounding box center [0, 0] width 0 height 0
click at [497, 296] on div "Wir schenken dir einen 10€ Gutschein für unser Quarantini Probierset. Heading R…" at bounding box center [872, 358] width 1391 height 365
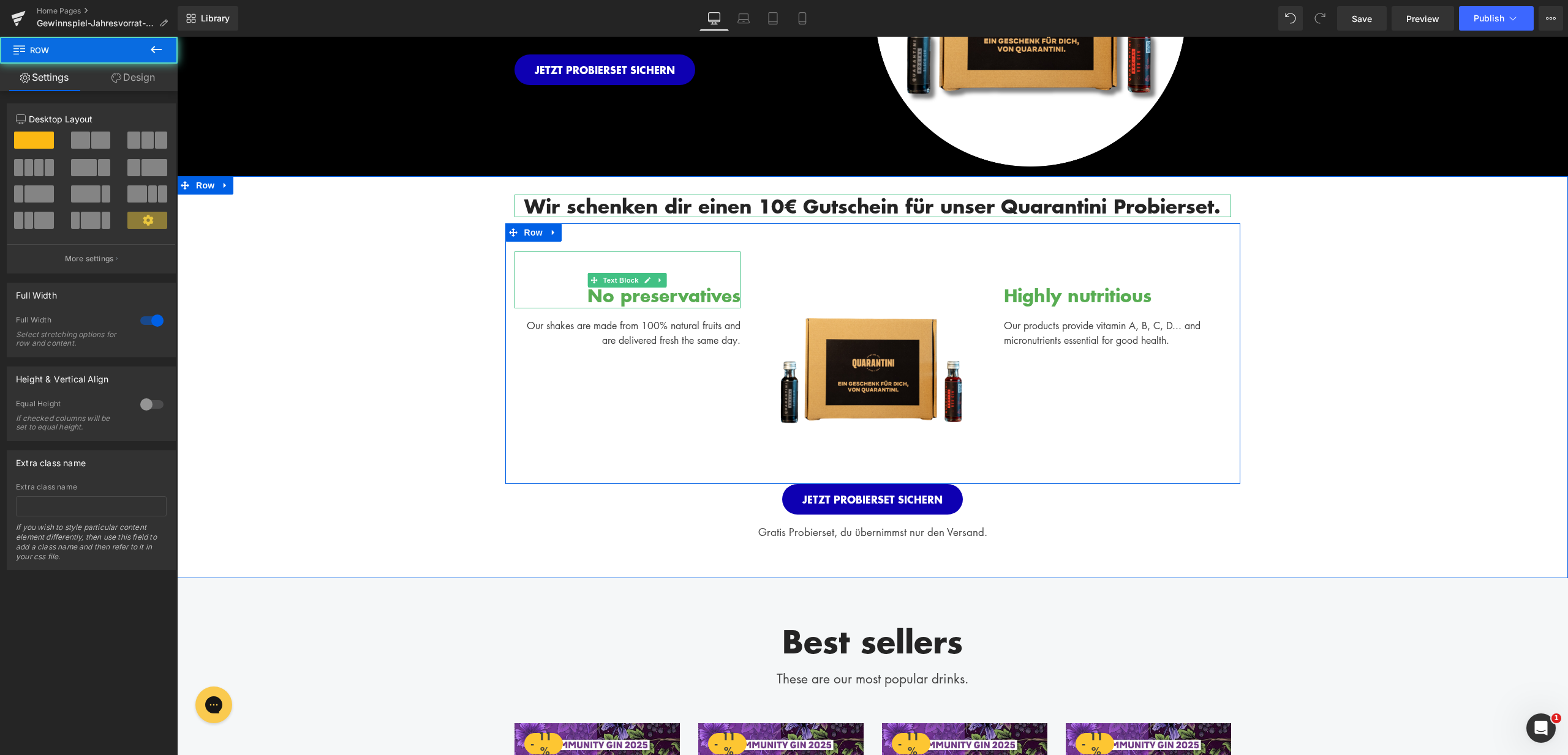
click at [584, 296] on div "No preservatives" at bounding box center [628, 279] width 227 height 57
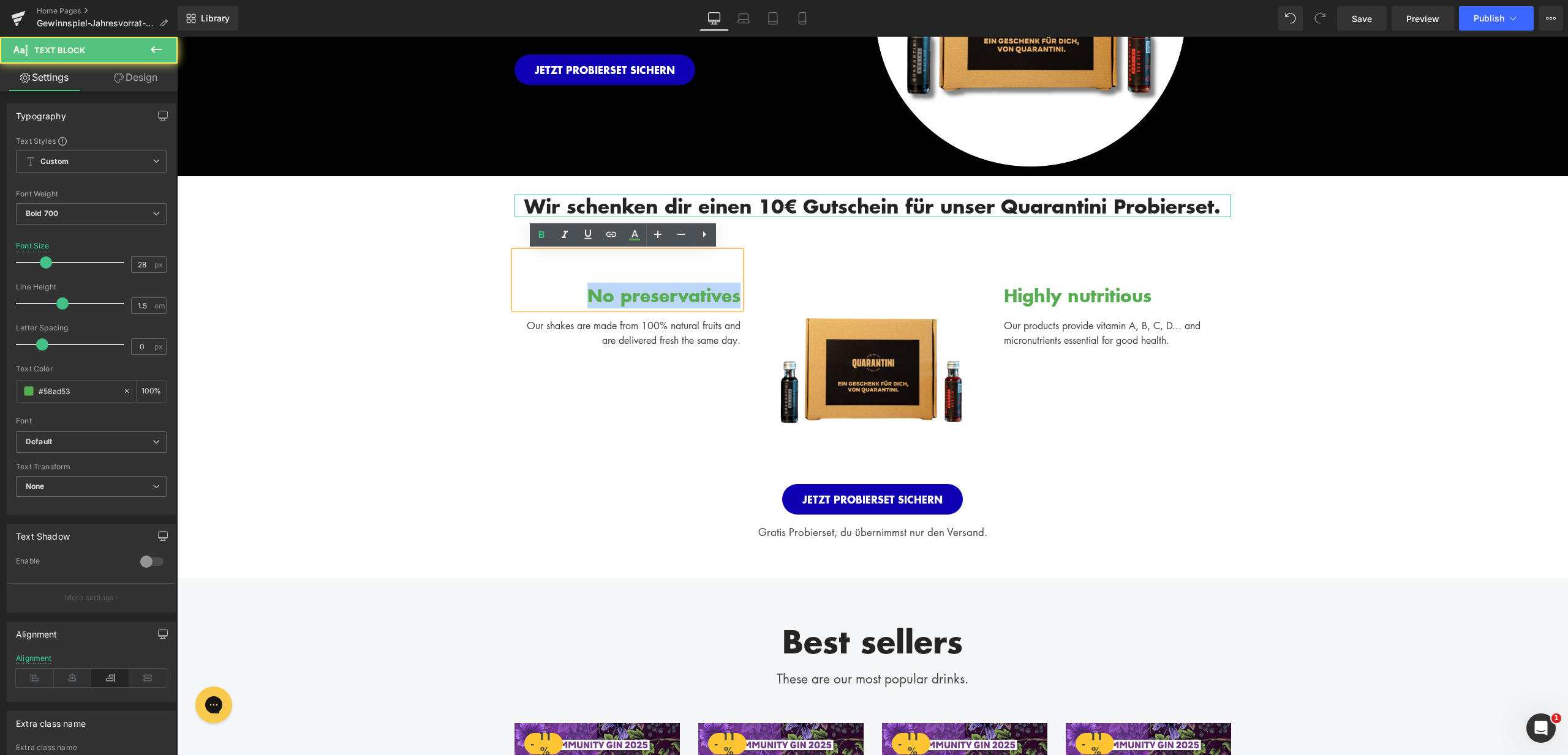
drag, startPoint x: 579, startPoint y: 294, endPoint x: 725, endPoint y: 290, distance: 146.1
click at [735, 293] on div "No preservatives" at bounding box center [628, 279] width 227 height 57
click at [627, 235] on icon at bounding box center [634, 235] width 14 height 14
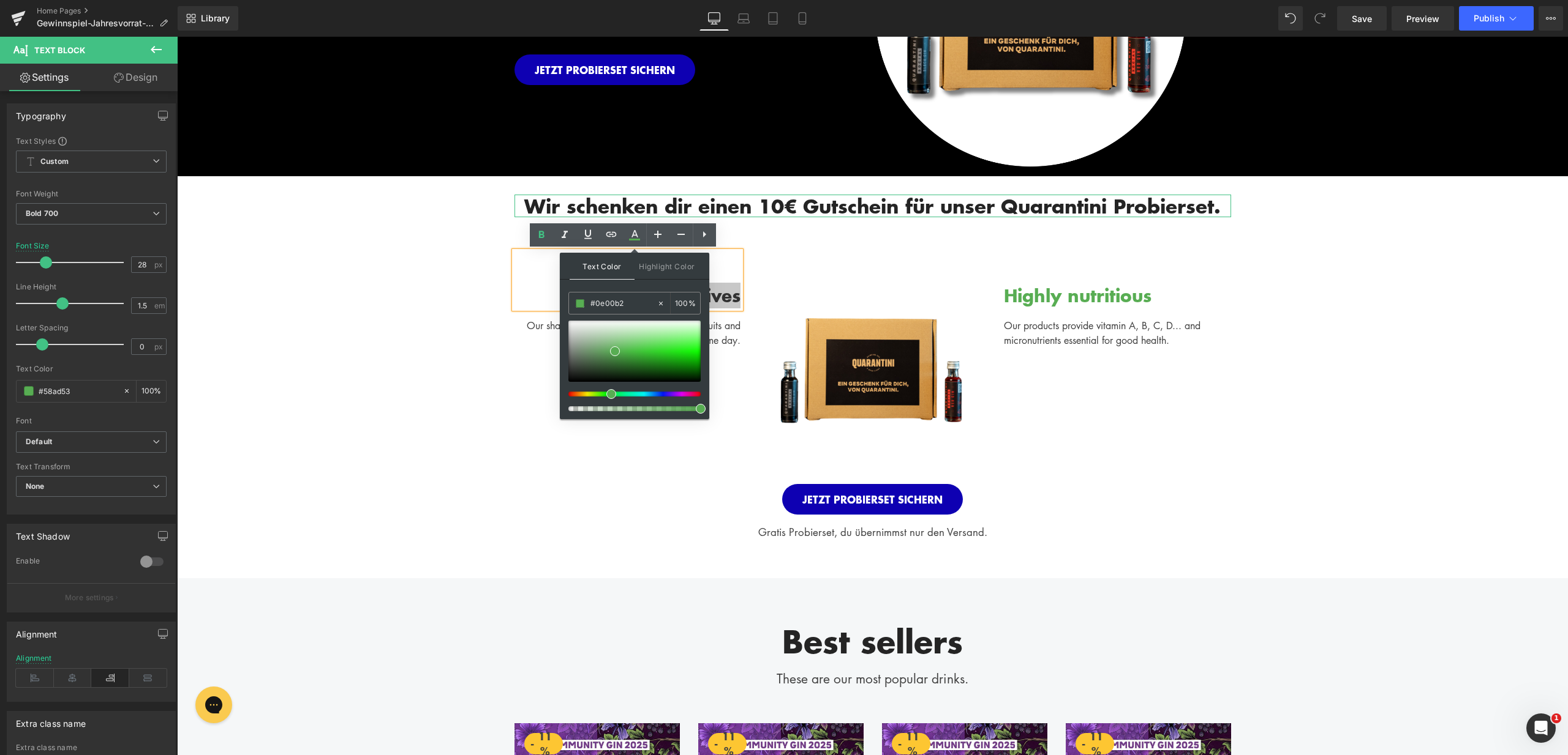
drag, startPoint x: 630, startPoint y: 301, endPoint x: 566, endPoint y: 298, distance: 64.1
click at [566, 298] on div "Text Color Highlight Color #333333 #0e00b2 100 % transparent 0 %" at bounding box center [634, 336] width 150 height 167
paste input "0e00b2"
type input "#0e00b2"
click at [0, 0] on span at bounding box center [0, 0] width 0 height 0
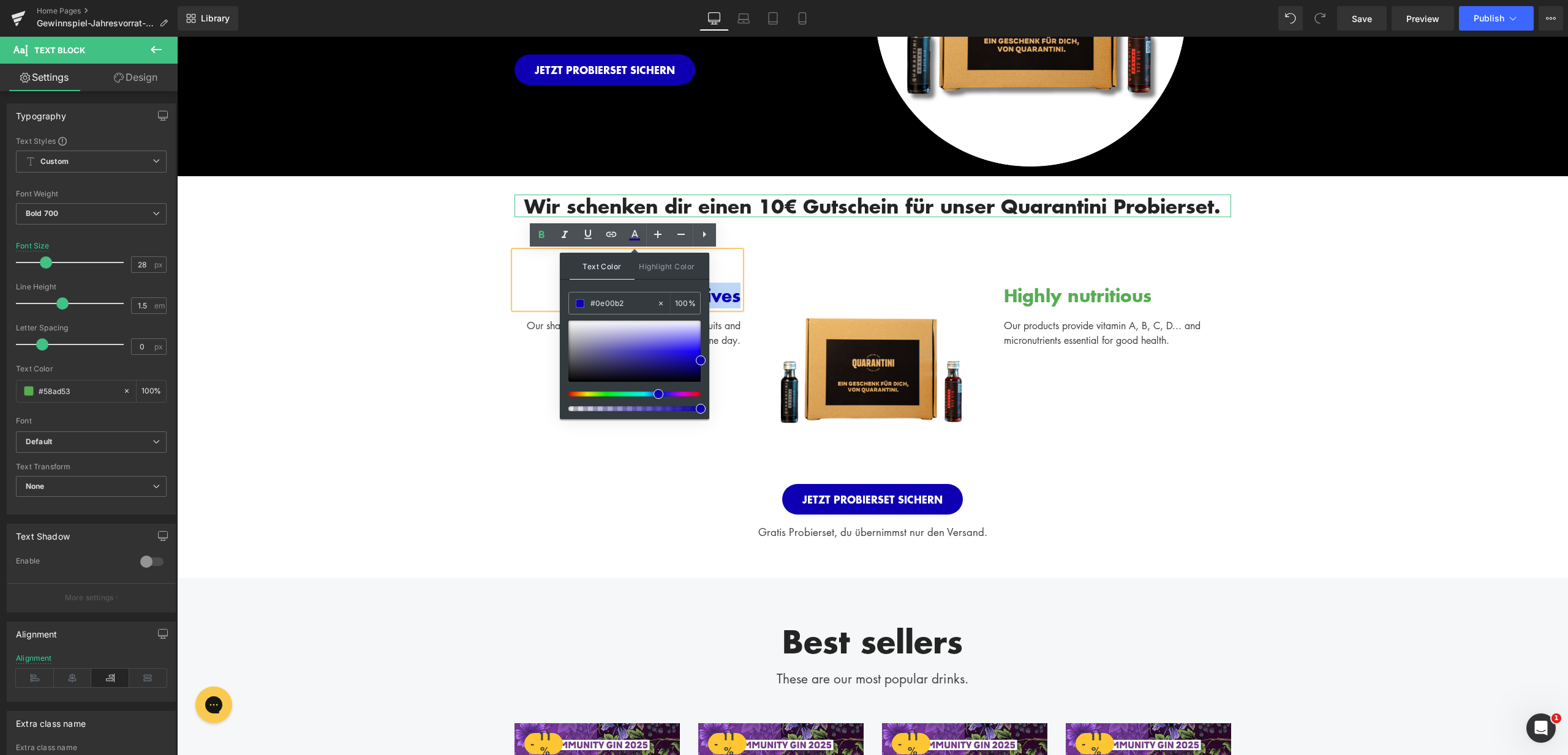
click at [514, 286] on div "No preservatives" at bounding box center [628, 279] width 227 height 57
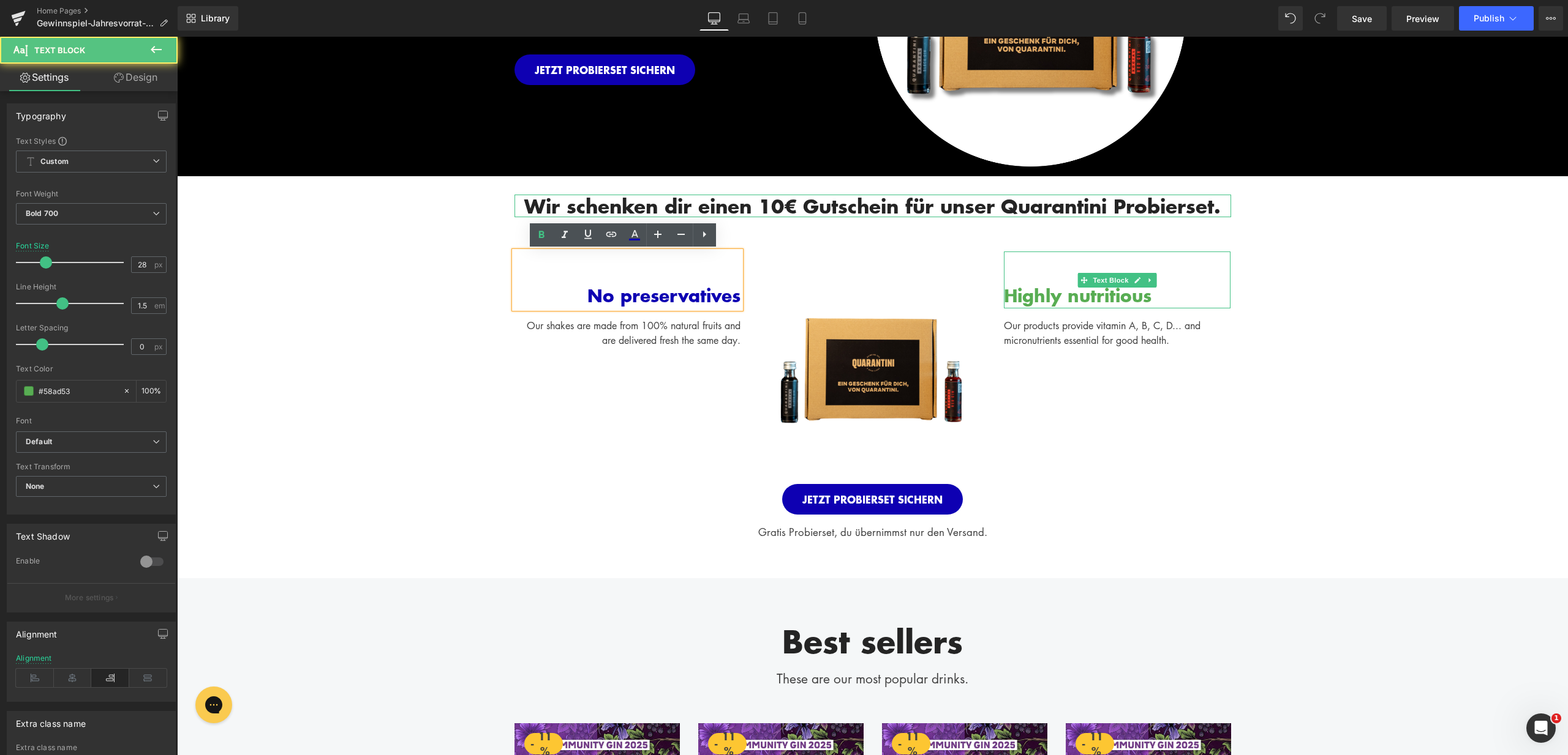
click at [1047, 294] on div "Highly nutritious" at bounding box center [1117, 279] width 227 height 57
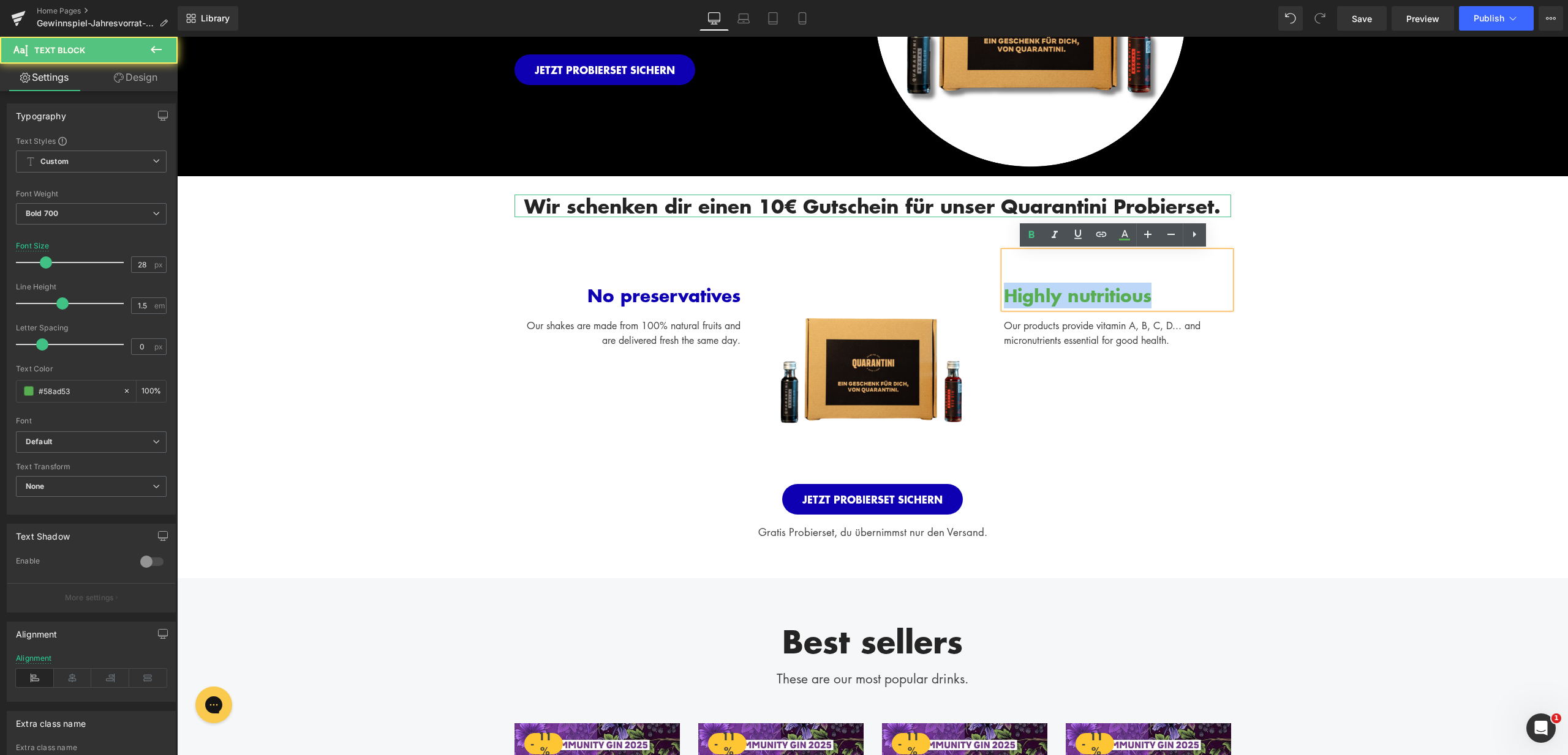
drag, startPoint x: 1000, startPoint y: 297, endPoint x: 1187, endPoint y: 302, distance: 187.1
click at [1187, 302] on div "Highly nutritious" at bounding box center [1117, 279] width 227 height 57
drag, startPoint x: 1125, startPoint y: 240, endPoint x: 946, endPoint y: 219, distance: 180.2
click at [1125, 240] on icon at bounding box center [1125, 235] width 14 height 14
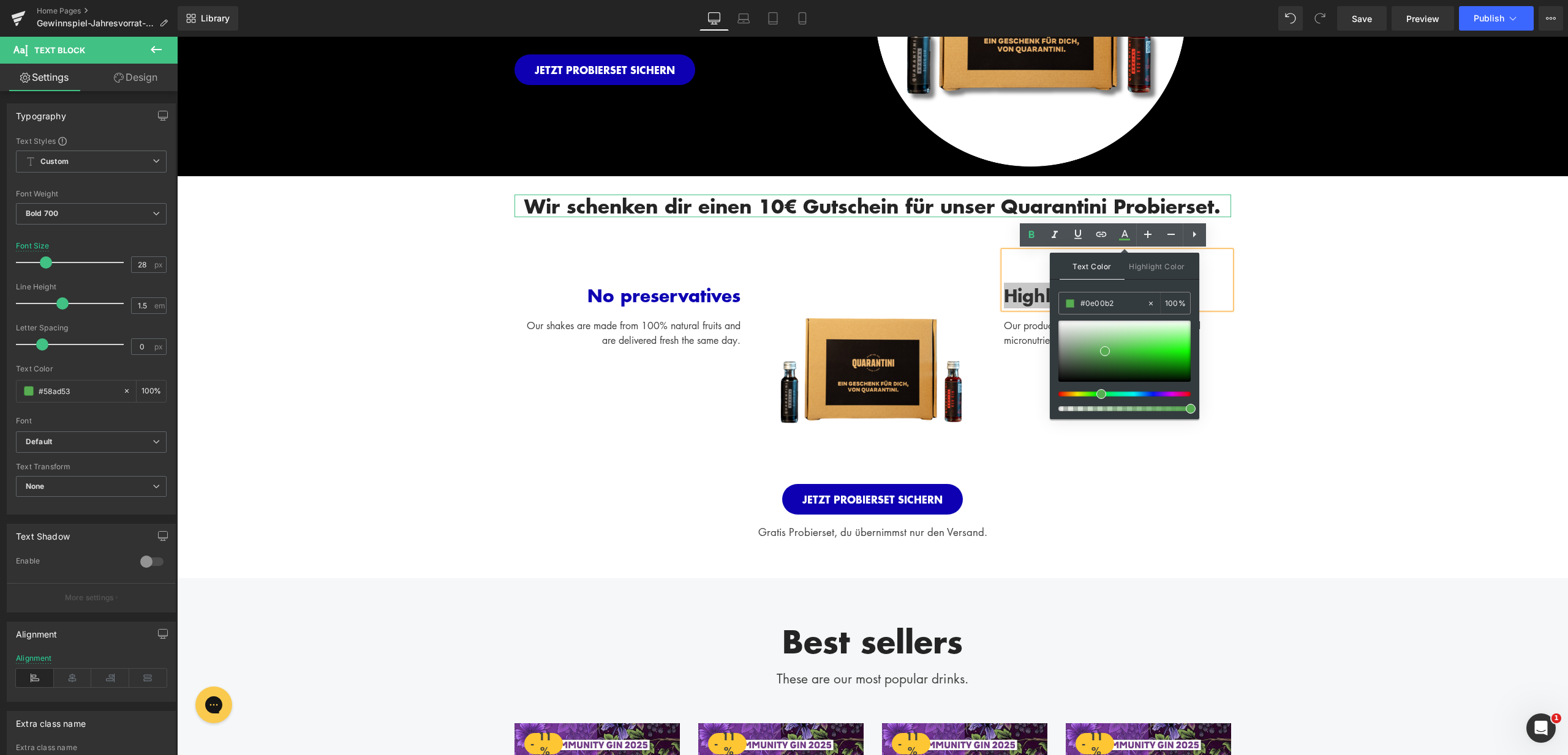
drag, startPoint x: 1117, startPoint y: 305, endPoint x: 1054, endPoint y: 305, distance: 63.0
click at [1054, 305] on div "Text Color Highlight Color #333333 #0e00b2 100 % transparent 0 %" at bounding box center [1124, 336] width 150 height 167
paste input "0e00b2"
type input "#0e00b2"
click at [0, 0] on span at bounding box center [0, 0] width 0 height 0
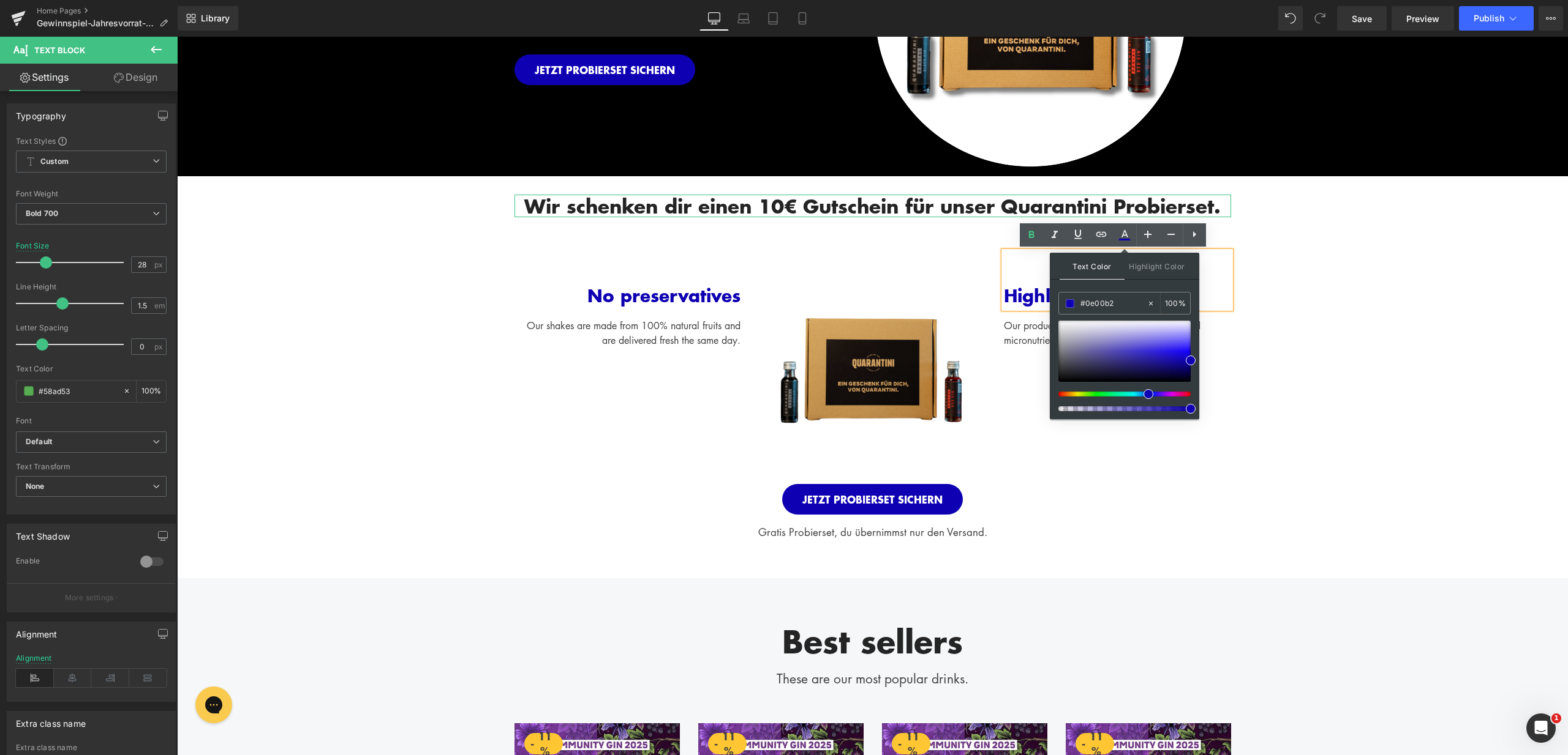
click at [982, 307] on div "Image" at bounding box center [872, 365] width 245 height 227
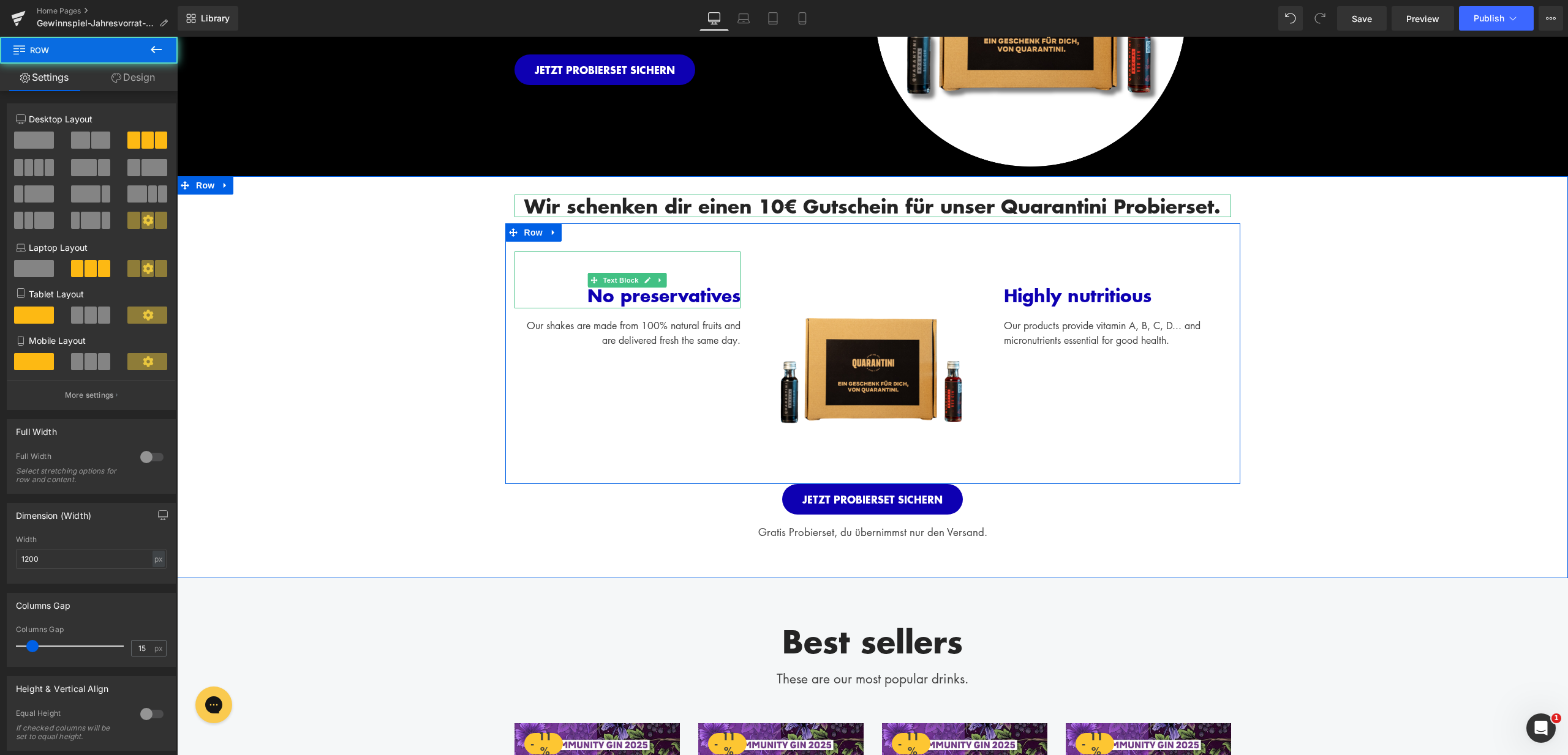
click at [675, 302] on span "No preservatives" at bounding box center [664, 296] width 153 height 26
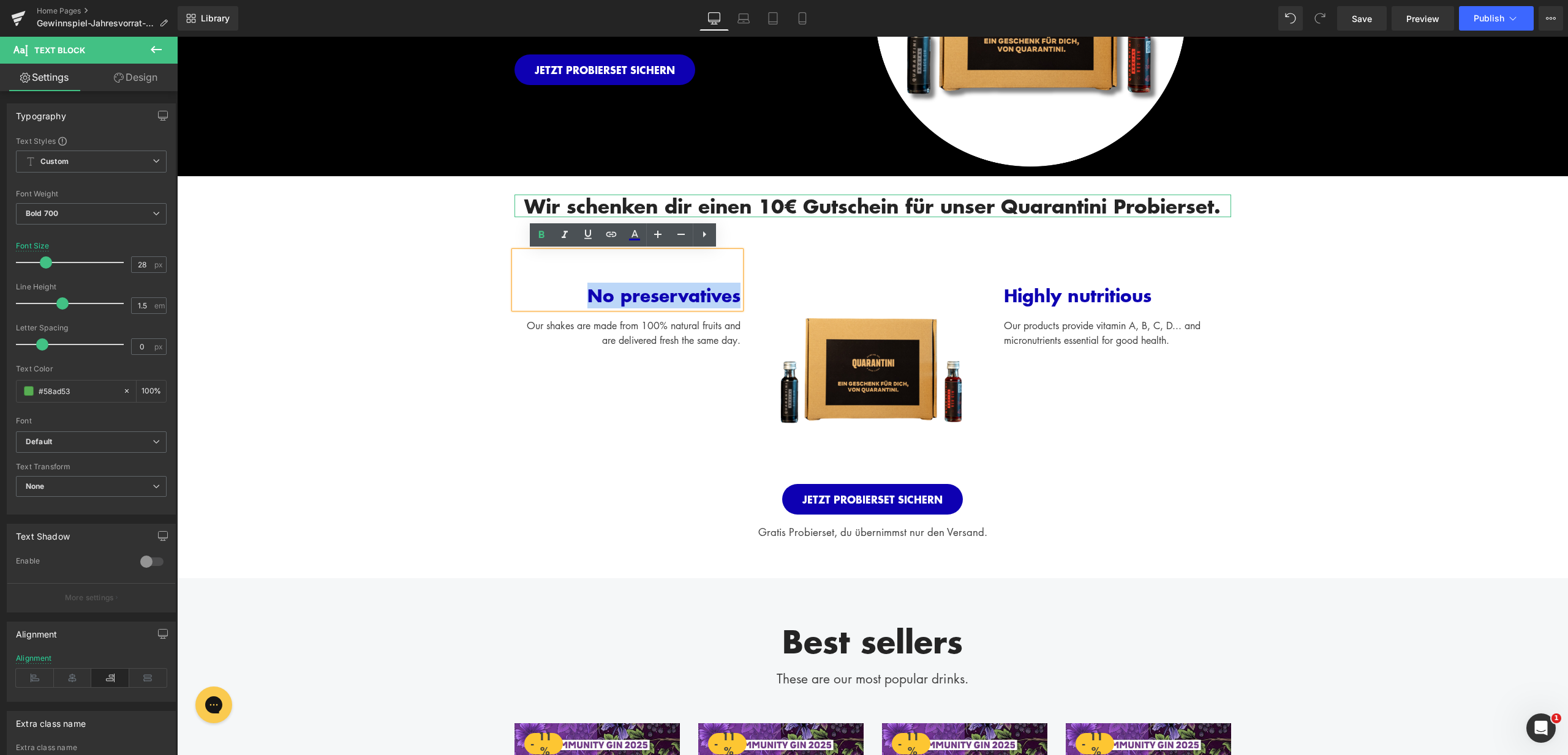
drag, startPoint x: 579, startPoint y: 295, endPoint x: 732, endPoint y: 304, distance: 153.3
click at [732, 304] on span "No preservatives" at bounding box center [664, 296] width 153 height 26
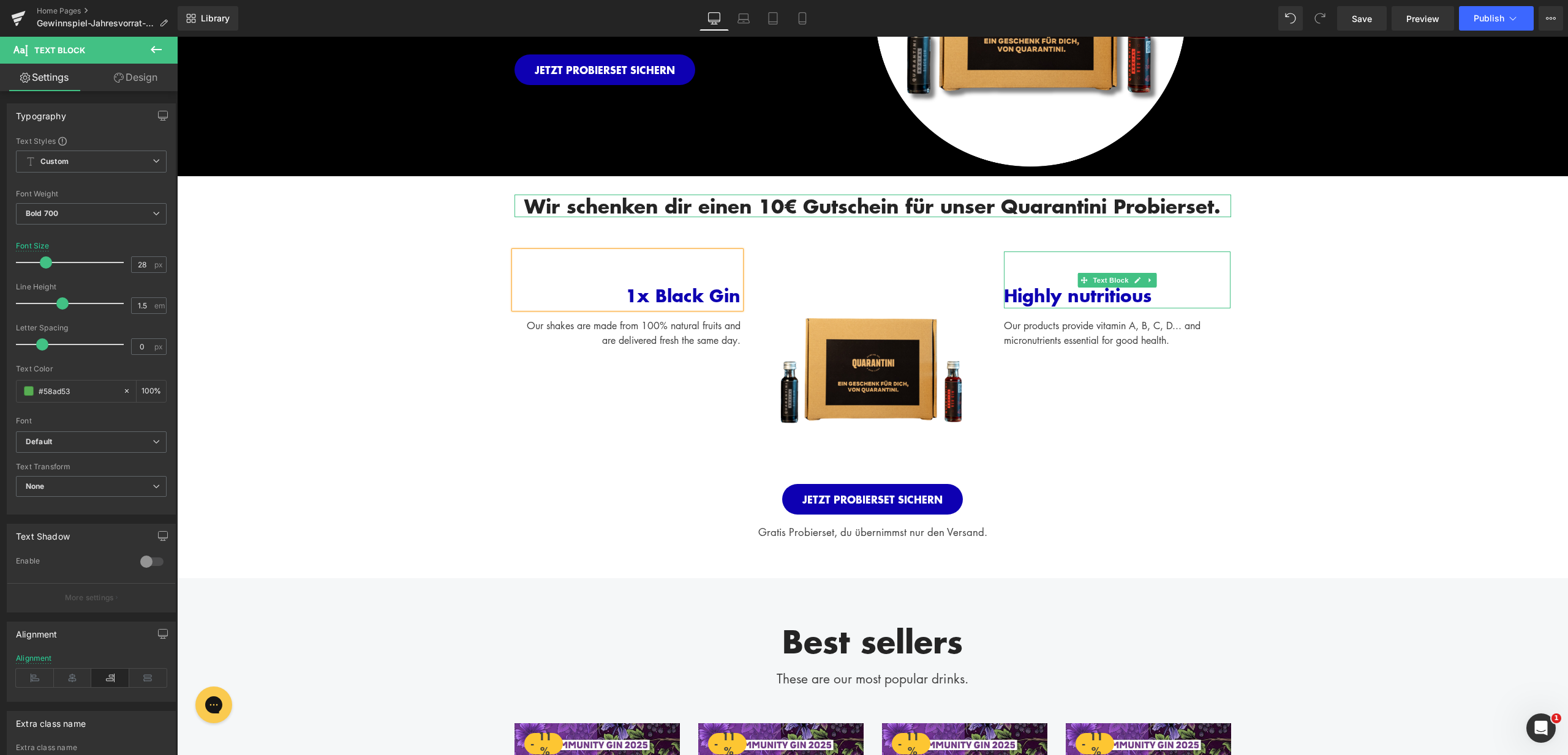
click at [1020, 292] on span "Highly nutritious" at bounding box center [1078, 296] width 147 height 26
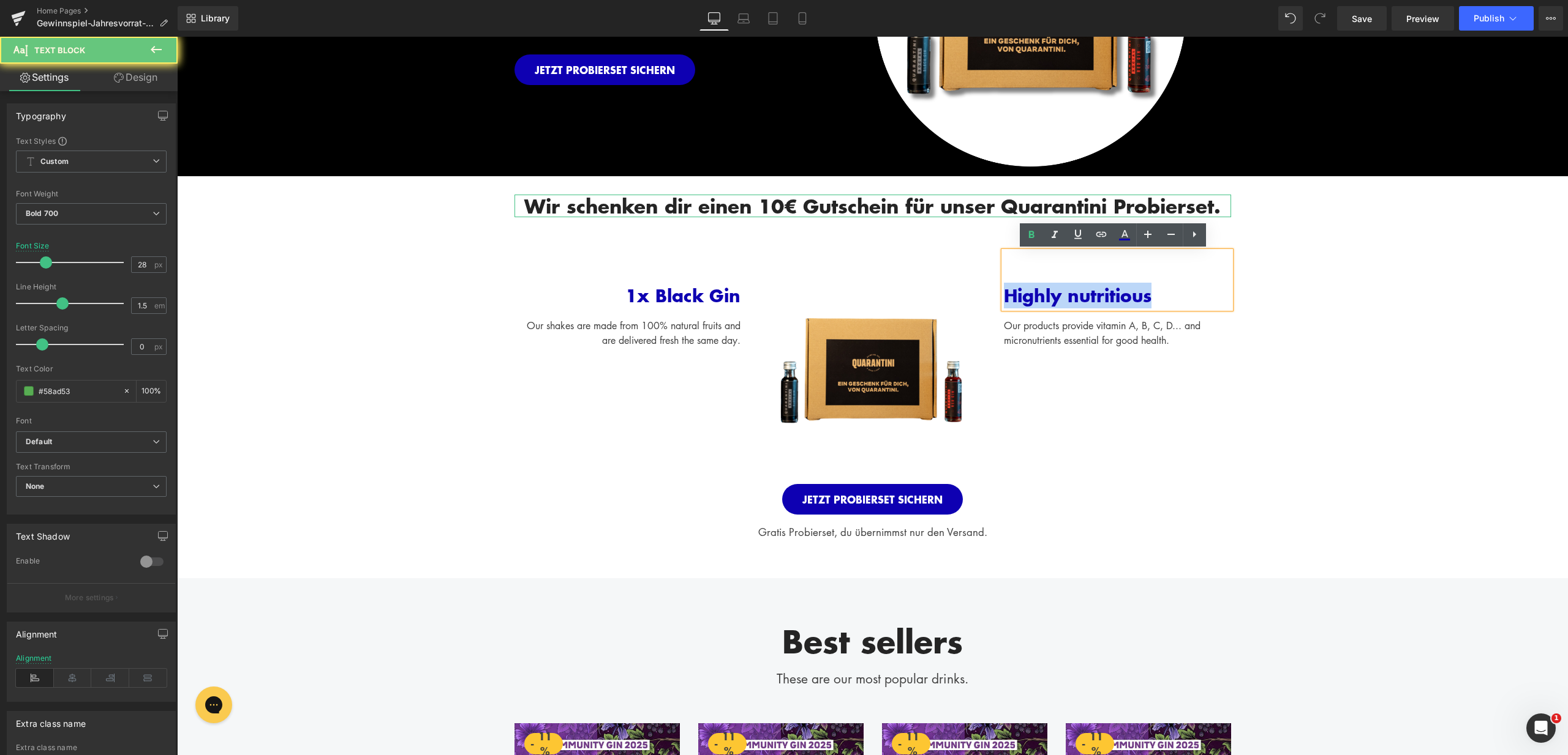
drag, startPoint x: 1153, startPoint y: 296, endPoint x: 1001, endPoint y: 300, distance: 152.1
click at [1004, 300] on div "Highly nutritious" at bounding box center [1117, 279] width 227 height 57
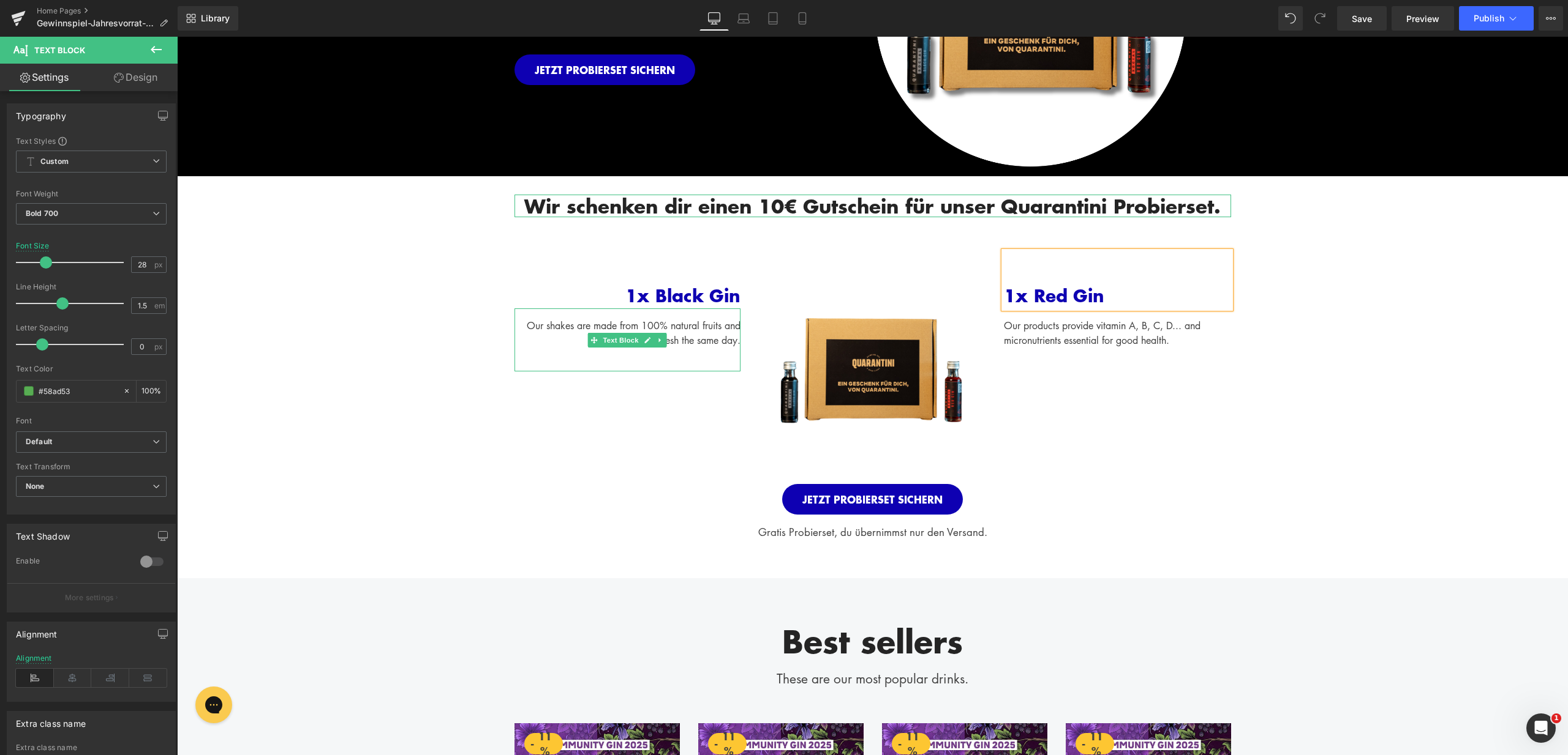
click at [696, 341] on div "Our shakes are made from 100% natural fruits and are delivered fresh the same d…" at bounding box center [628, 339] width 227 height 63
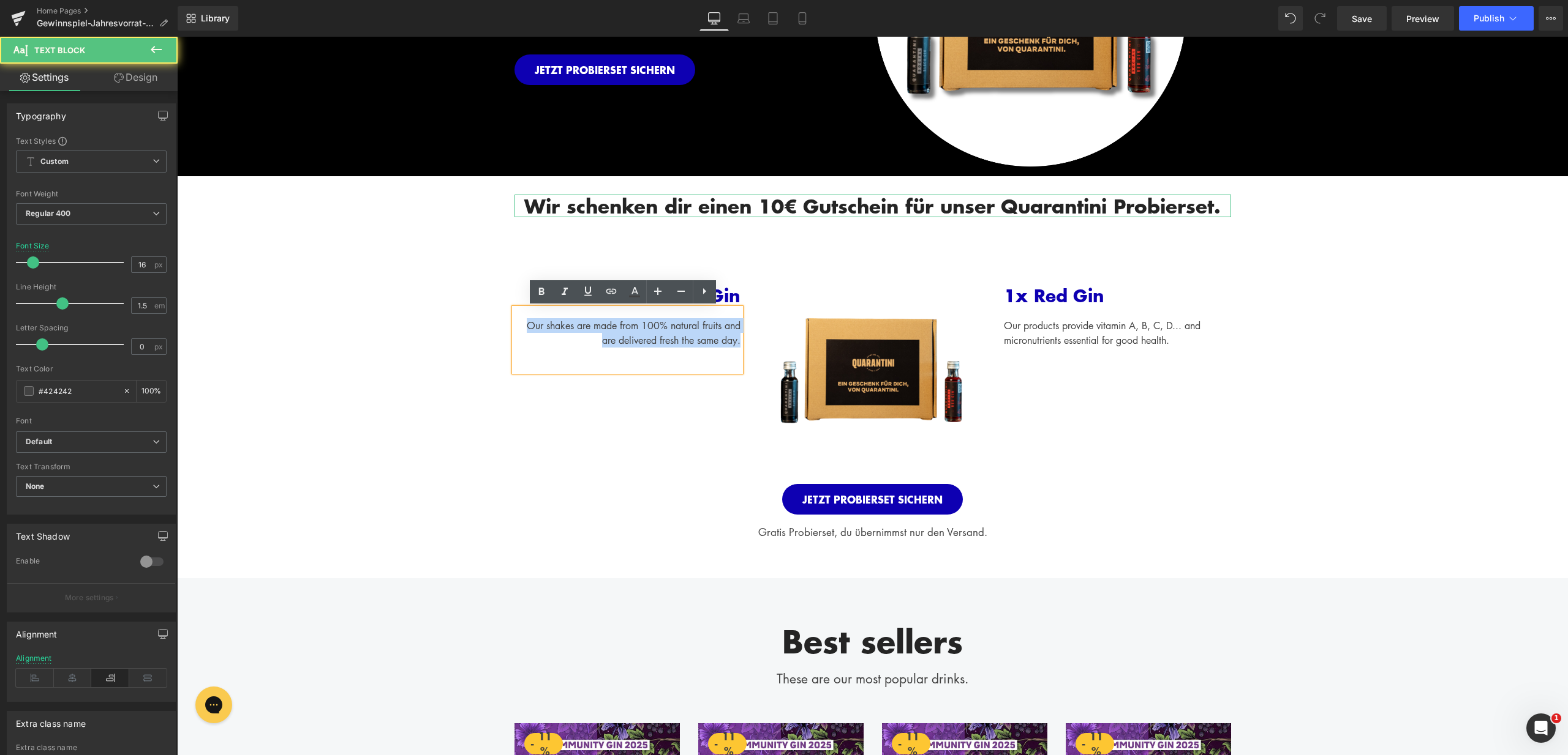
drag, startPoint x: 737, startPoint y: 344, endPoint x: 514, endPoint y: 324, distance: 223.9
click at [514, 324] on div "Our shakes are made from 100% natural fruits and are delivered fresh the same d…" at bounding box center [628, 339] width 227 height 63
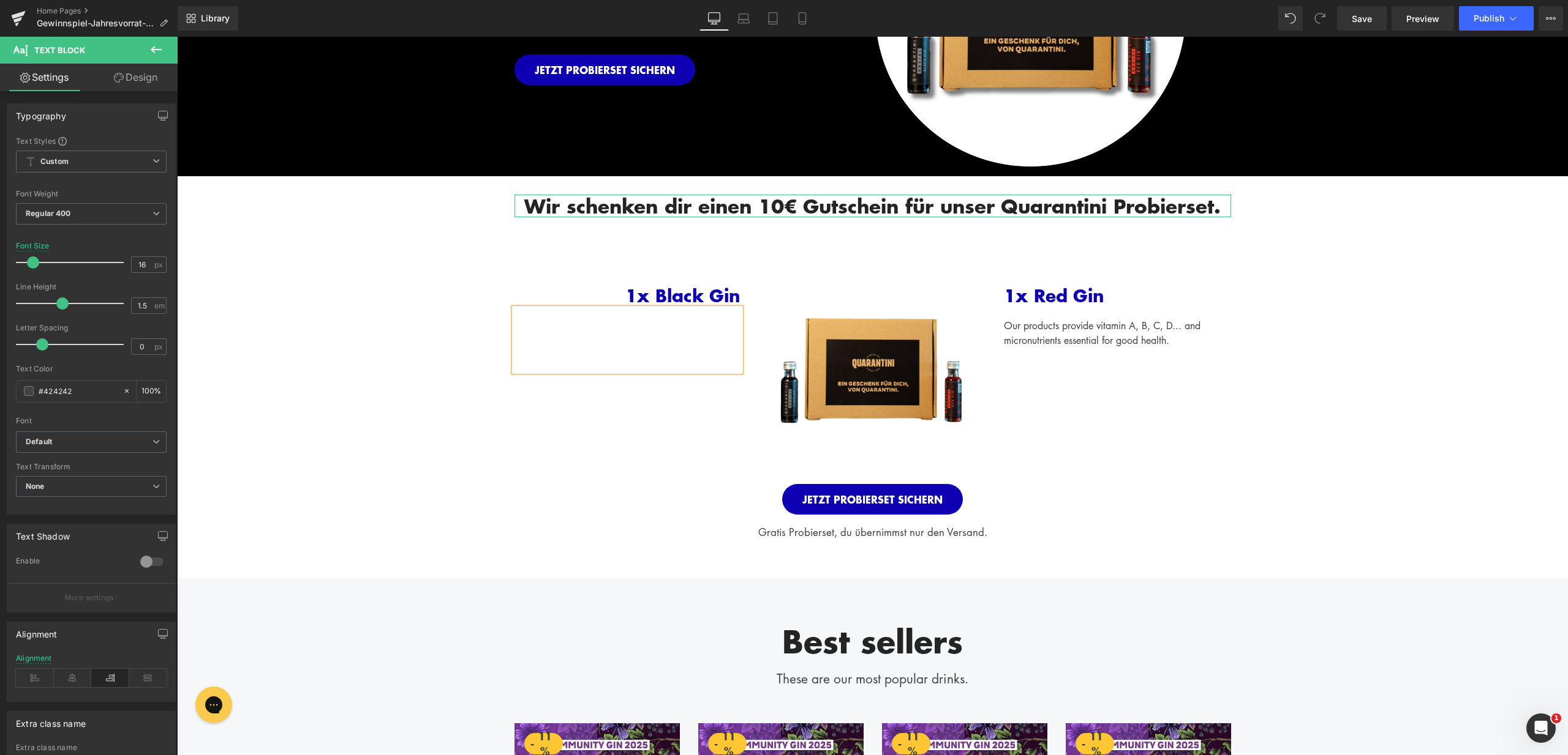
click at [1078, 337] on span at bounding box center [1084, 340] width 13 height 14
click at [1182, 344] on div "Our products provide vitamin A, B, C, D... and micronutrients essential for goo…" at bounding box center [1117, 339] width 227 height 63
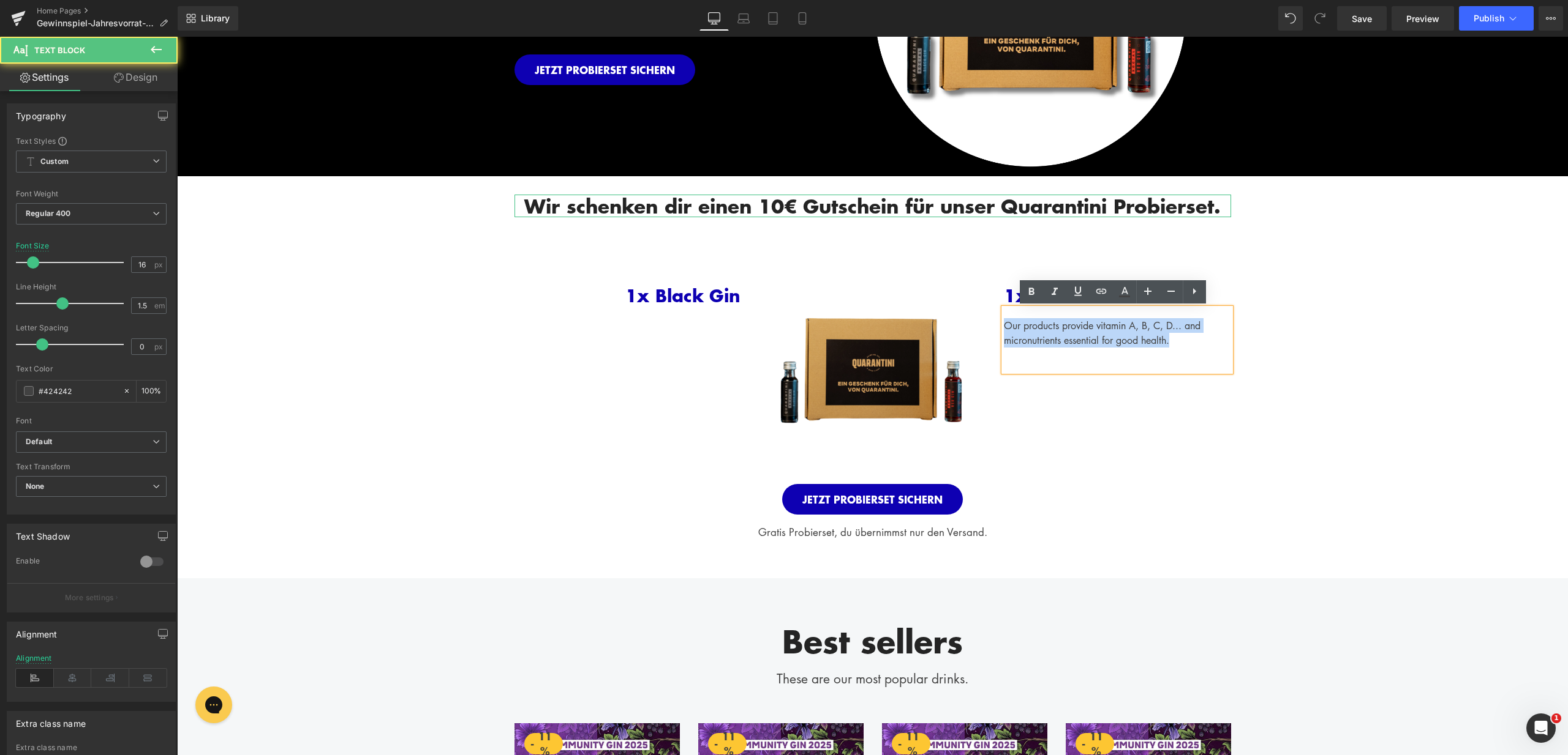
drag, startPoint x: 1179, startPoint y: 343, endPoint x: 971, endPoint y: 328, distance: 208.5
click at [971, 328] on div "1x Black Gin Text Block Text Block Image 1x Red Gin Text Block Our products pro…" at bounding box center [872, 353] width 735 height 261
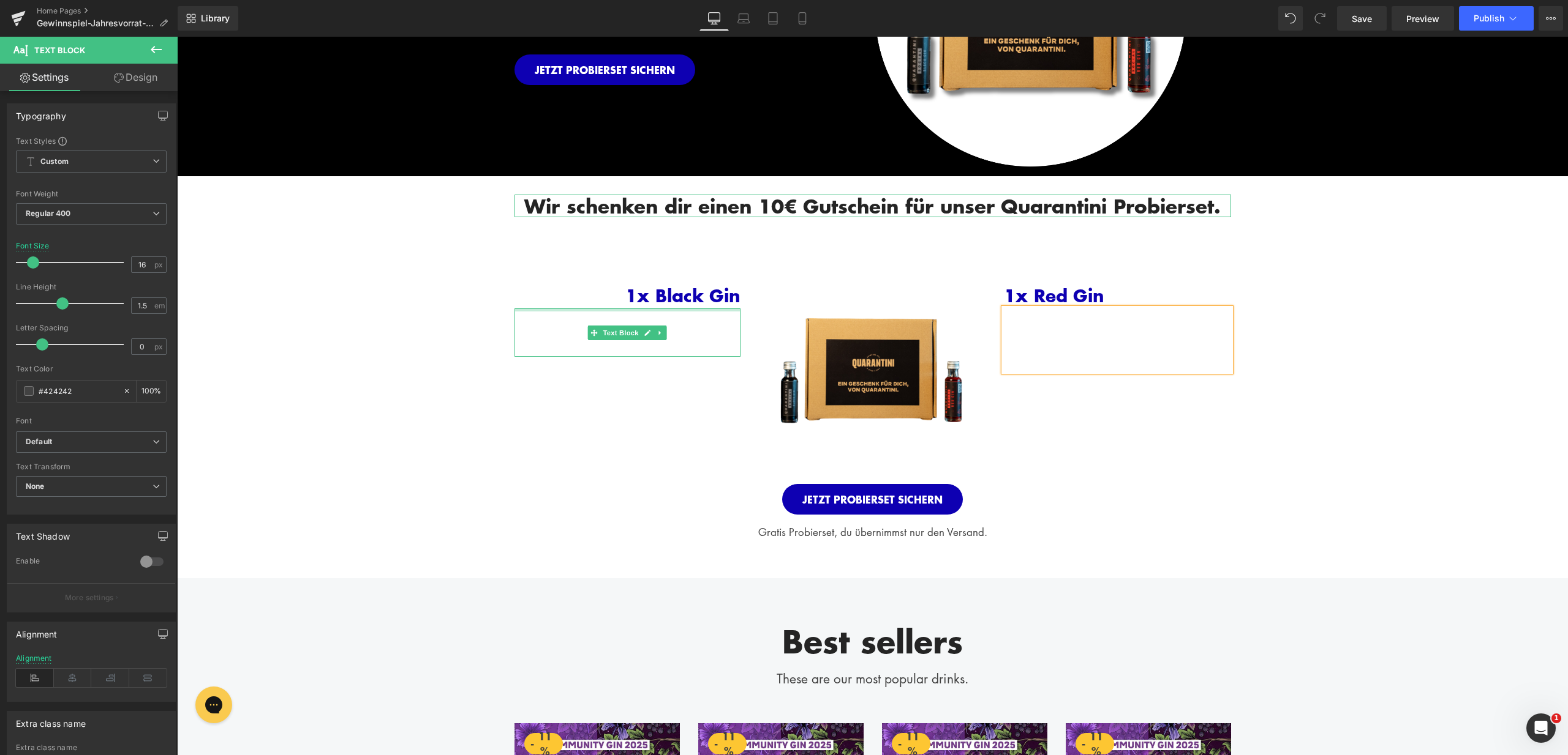
click at [672, 318] on div at bounding box center [628, 332] width 227 height 48
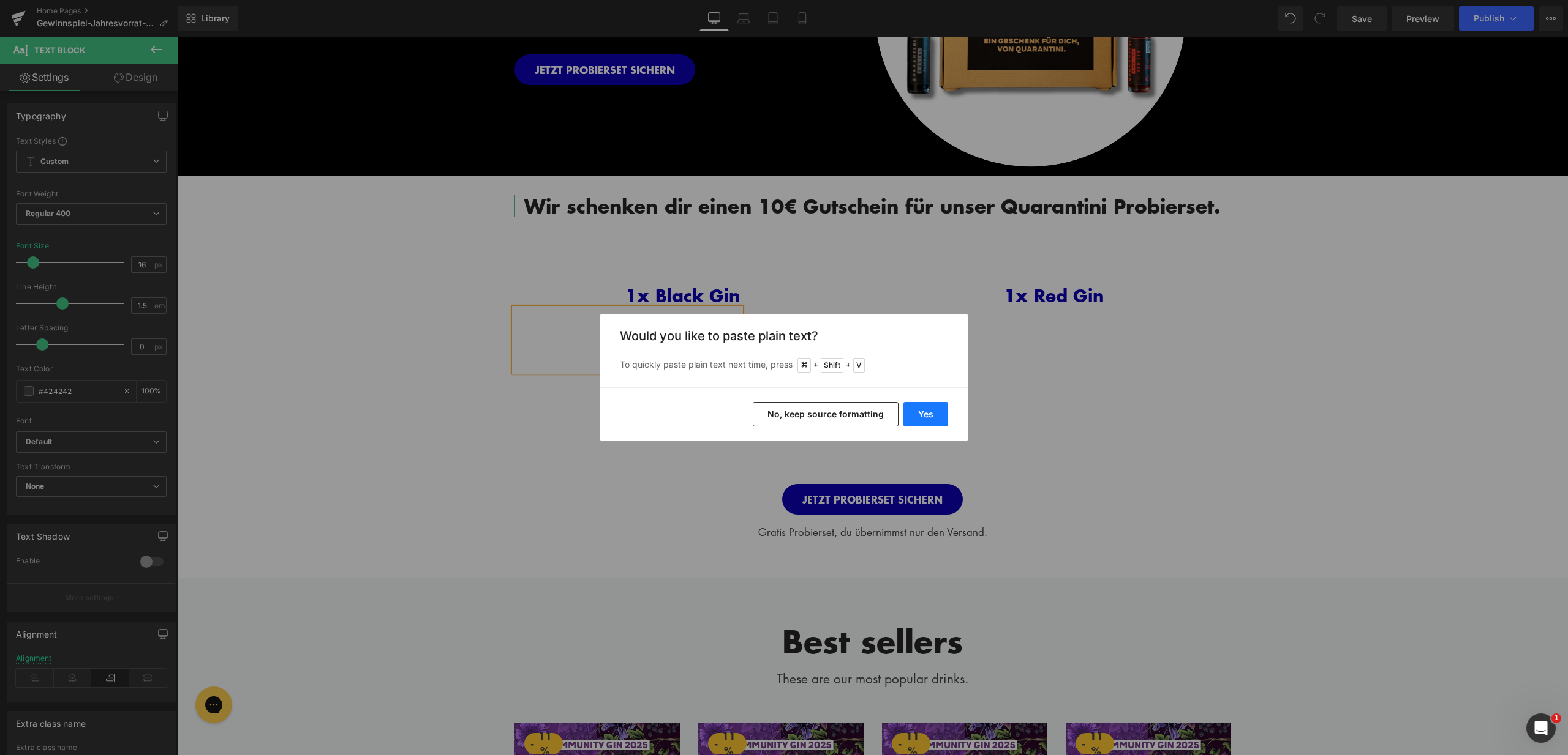
click at [924, 408] on button "Yes" at bounding box center [926, 414] width 45 height 25
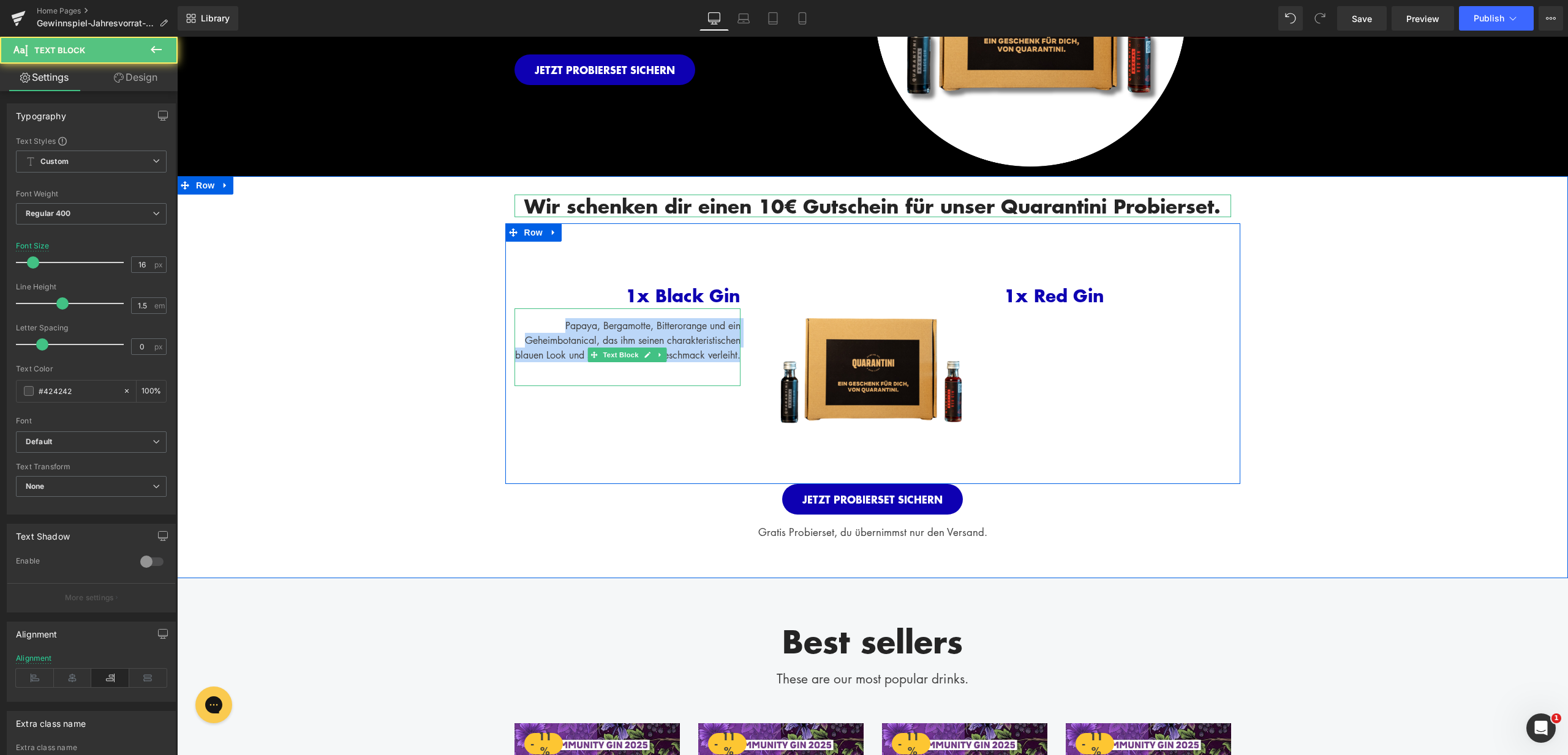
drag, startPoint x: 542, startPoint y: 325, endPoint x: 737, endPoint y: 365, distance: 199.1
click at [737, 365] on div "1x Black Gin Text Block Papaya, Bergamotte, Bitterorange und ein Geheimbotanica…" at bounding box center [628, 318] width 245 height 135
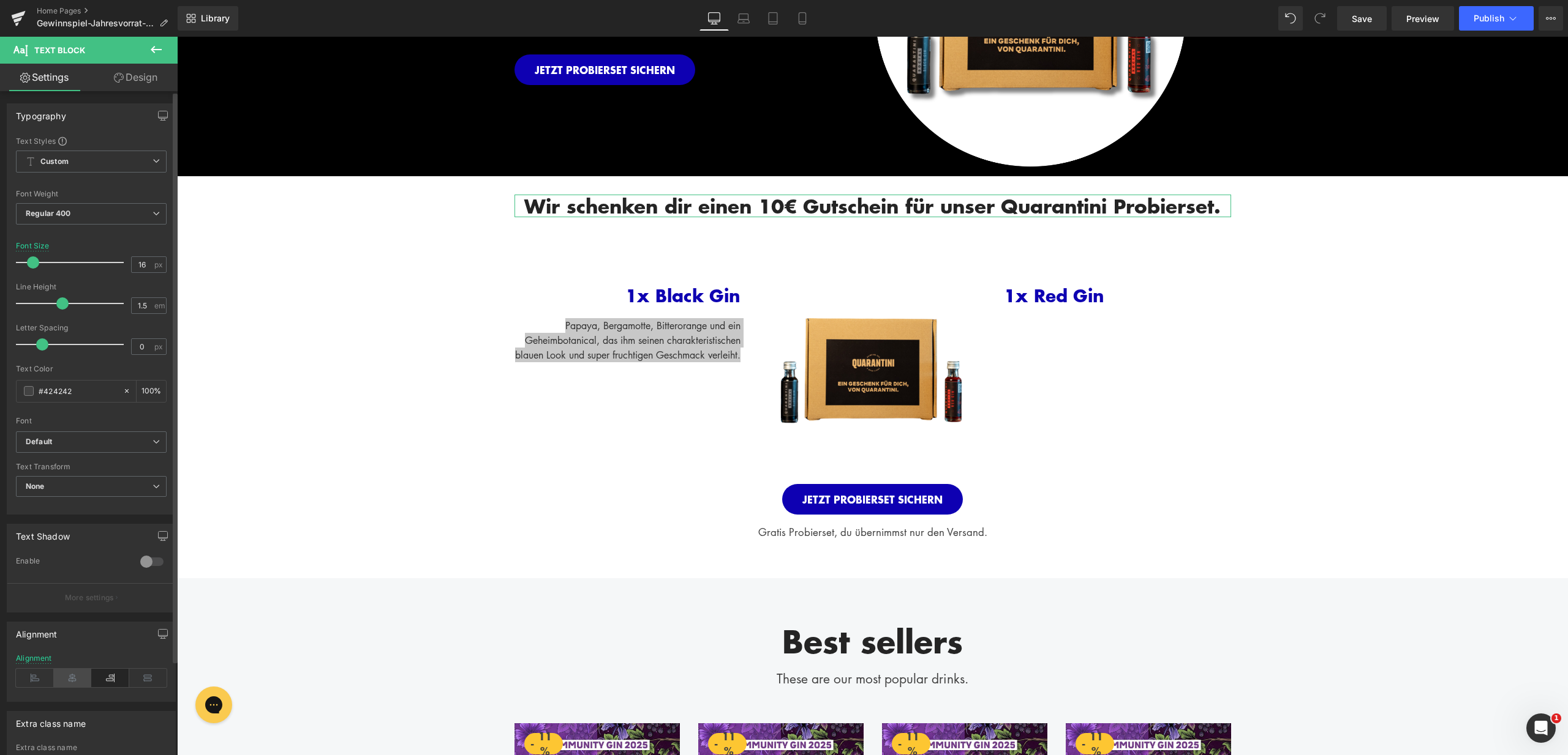
click at [79, 674] on icon at bounding box center [73, 678] width 38 height 18
click at [98, 681] on icon at bounding box center [110, 678] width 38 height 18
click at [71, 679] on icon at bounding box center [73, 678] width 38 height 18
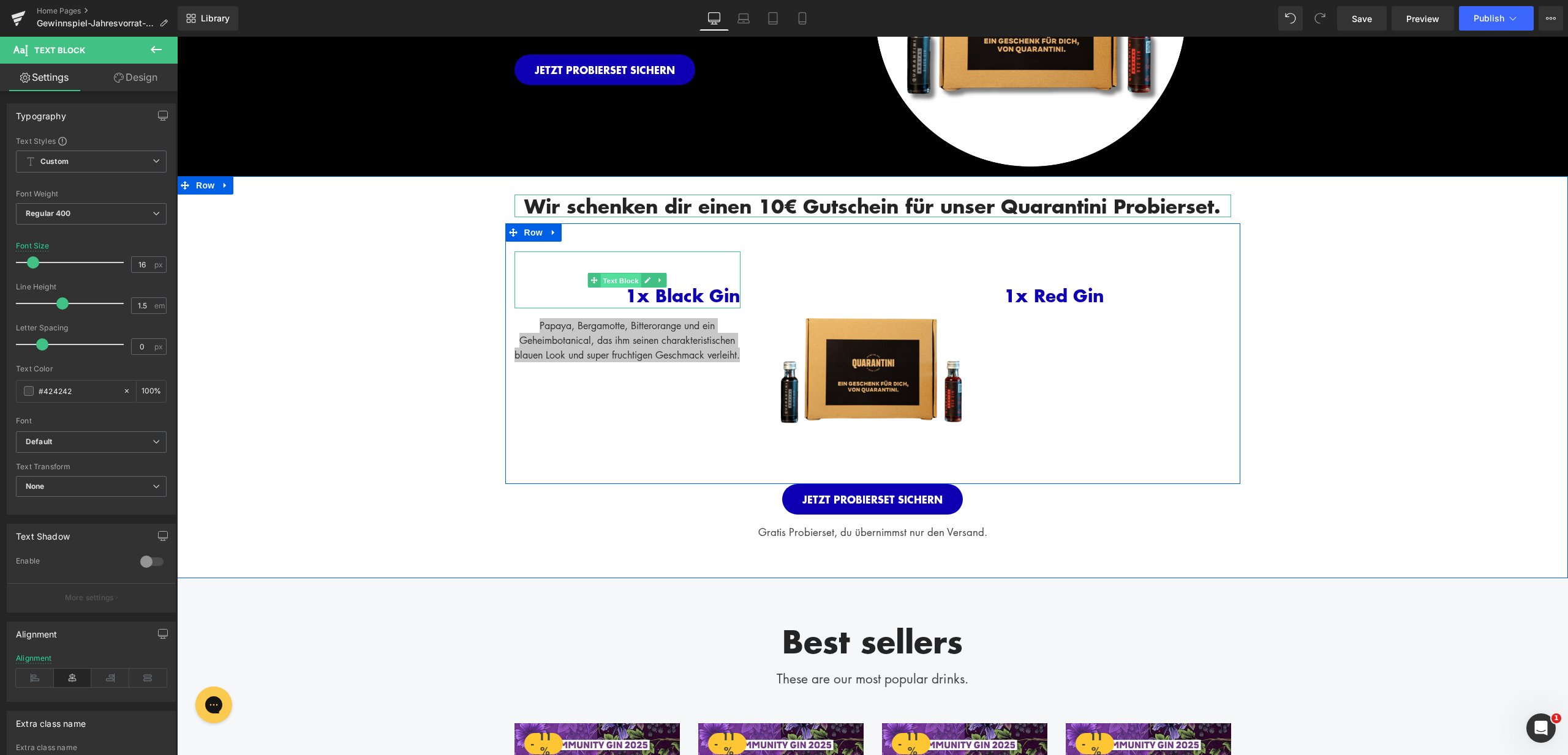
click at [619, 279] on span "Text Block" at bounding box center [621, 281] width 40 height 14
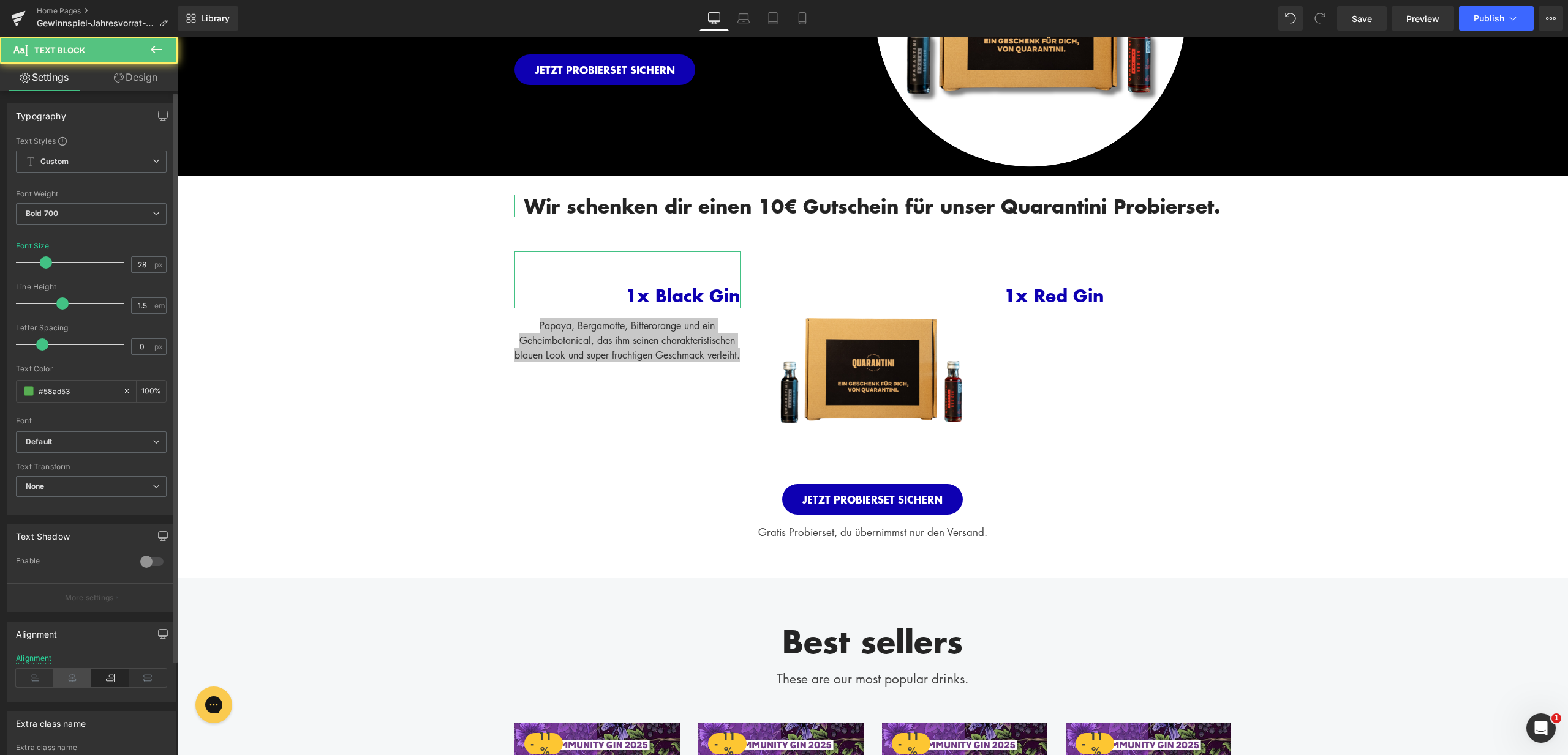
click at [72, 676] on icon at bounding box center [73, 678] width 38 height 18
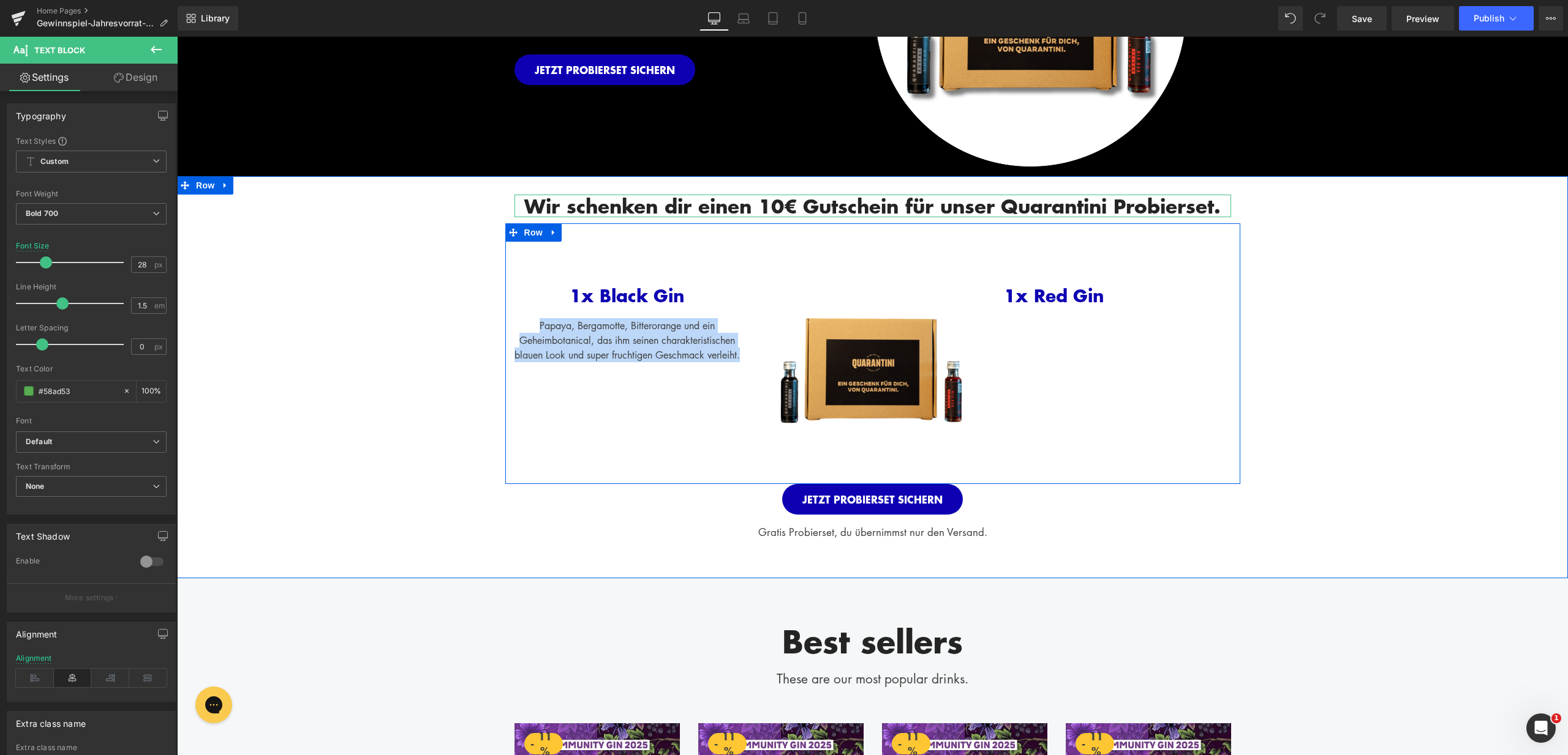
click at [563, 409] on div "1x Black Gin Text Block Papaya, Bergamotte, Bitterorange und ein Geheimbotanica…" at bounding box center [872, 353] width 735 height 261
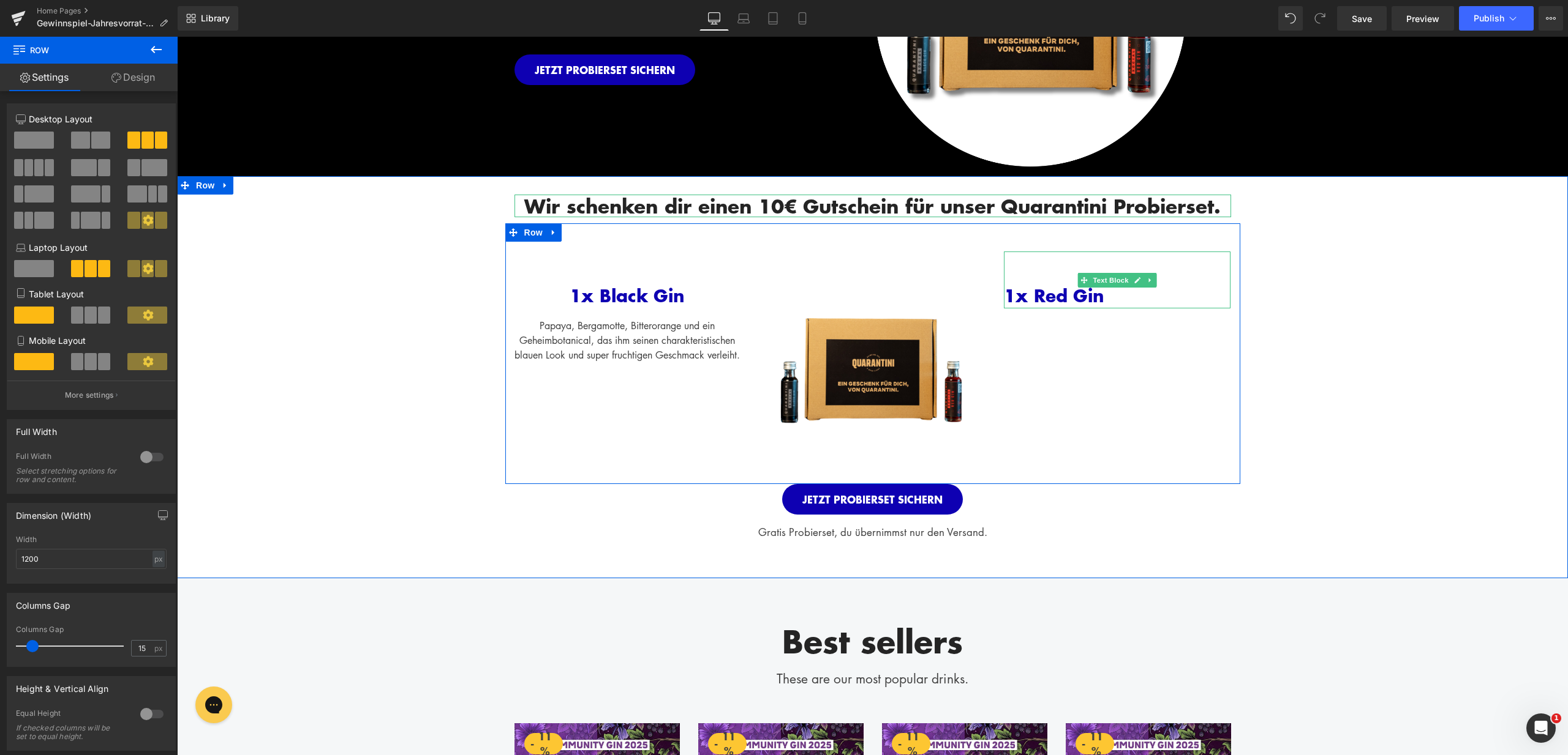
click at [1057, 297] on span "1x Red Gin" at bounding box center [1054, 296] width 100 height 26
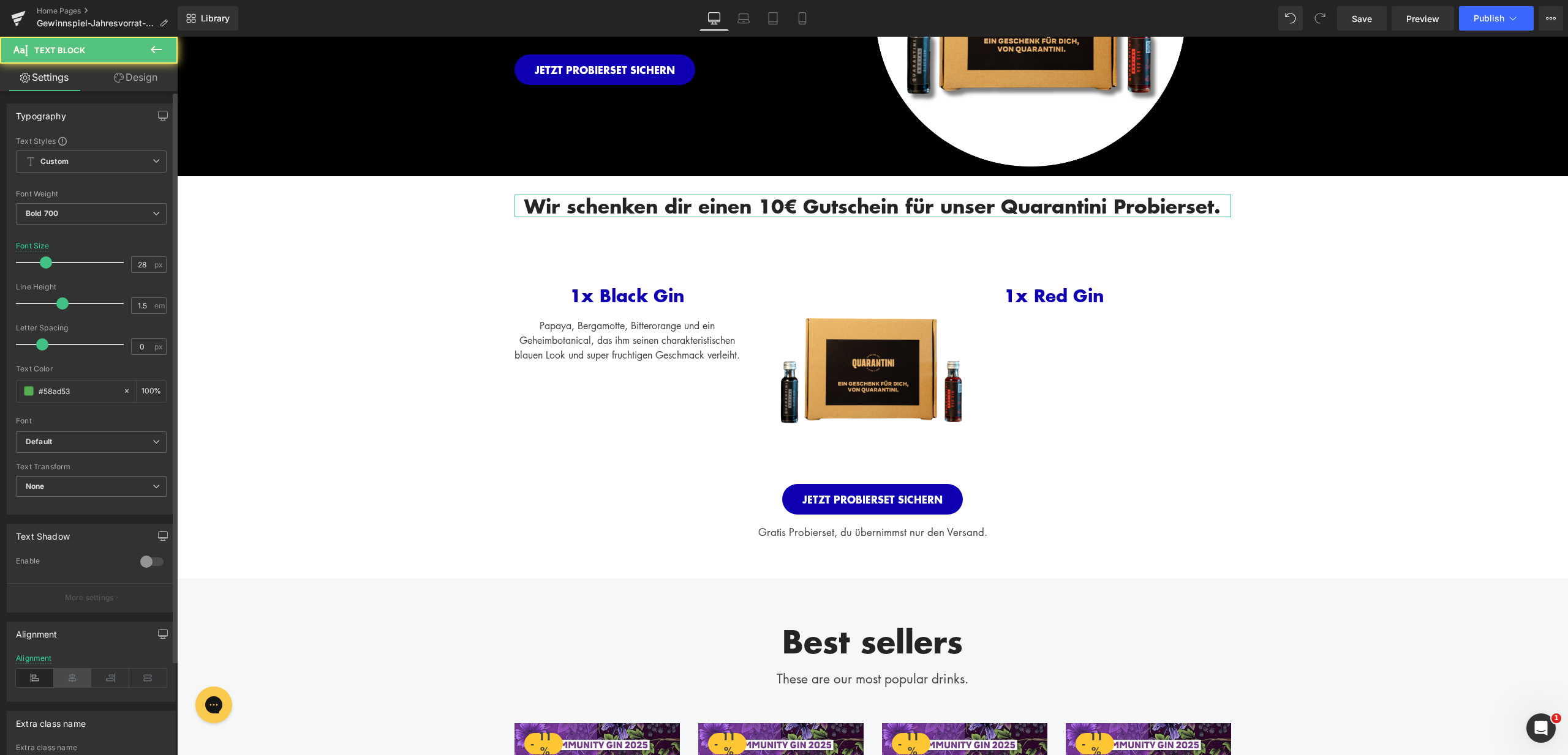
click at [59, 678] on icon at bounding box center [73, 678] width 38 height 18
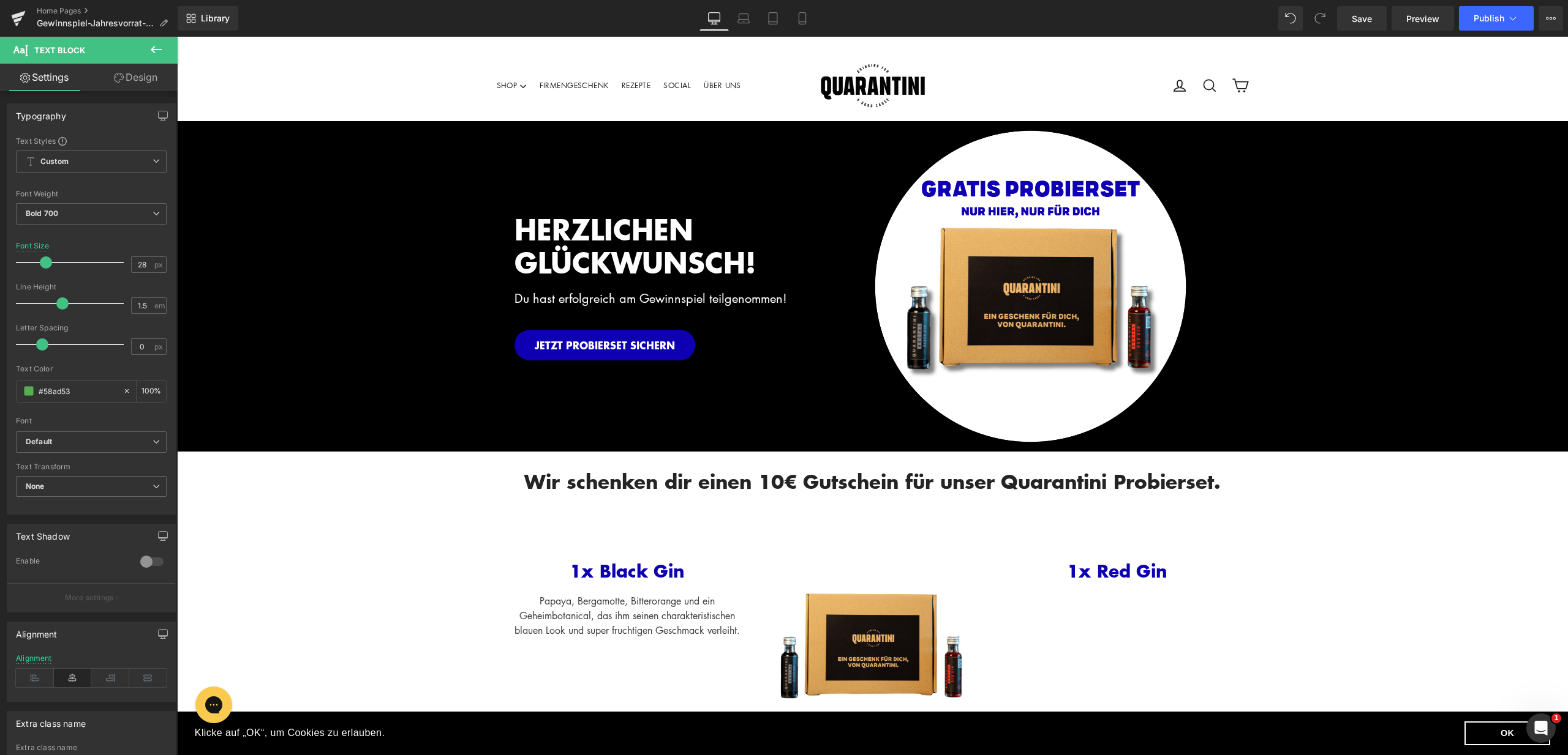
scroll to position [22, 0]
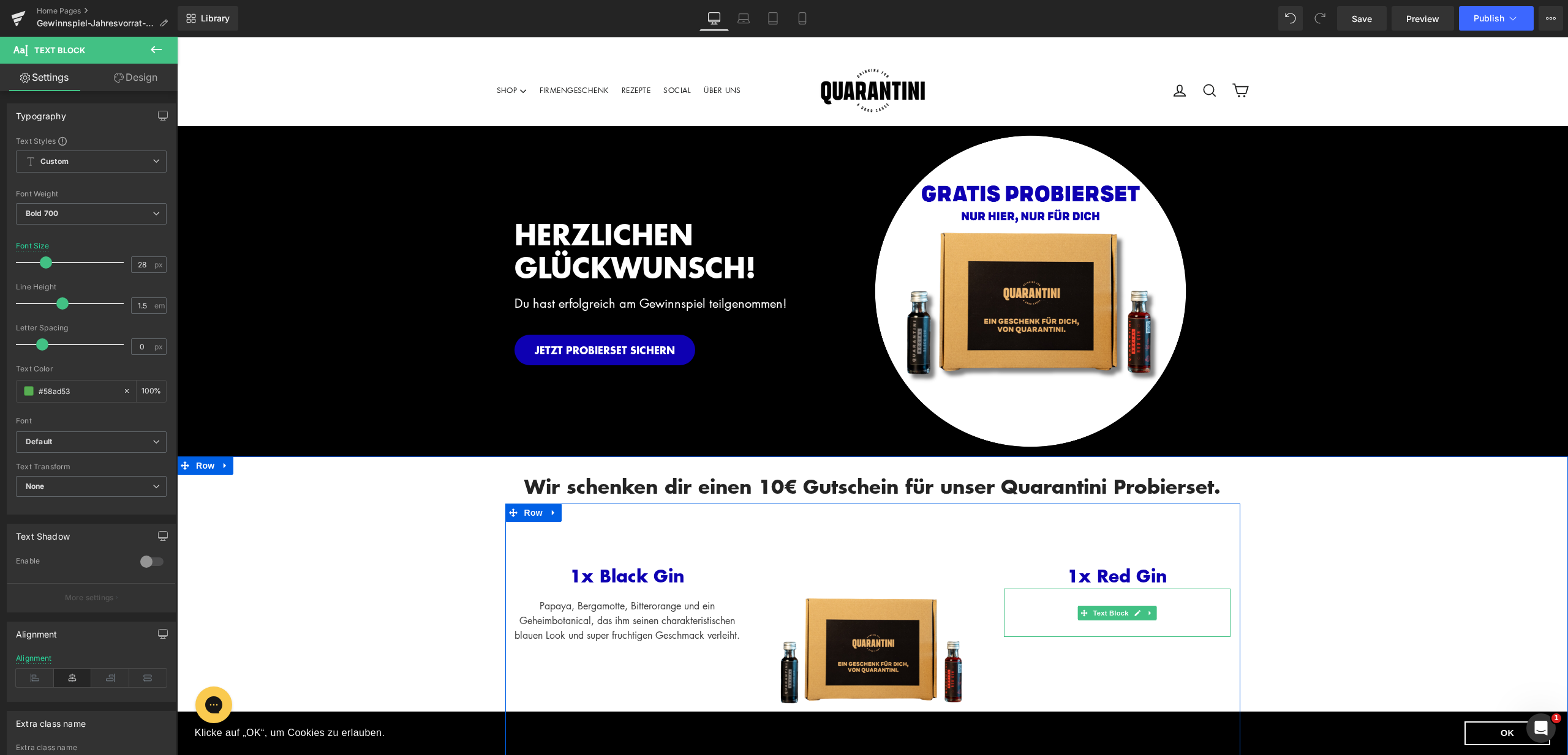
click at [1166, 602] on div at bounding box center [1117, 613] width 227 height 48
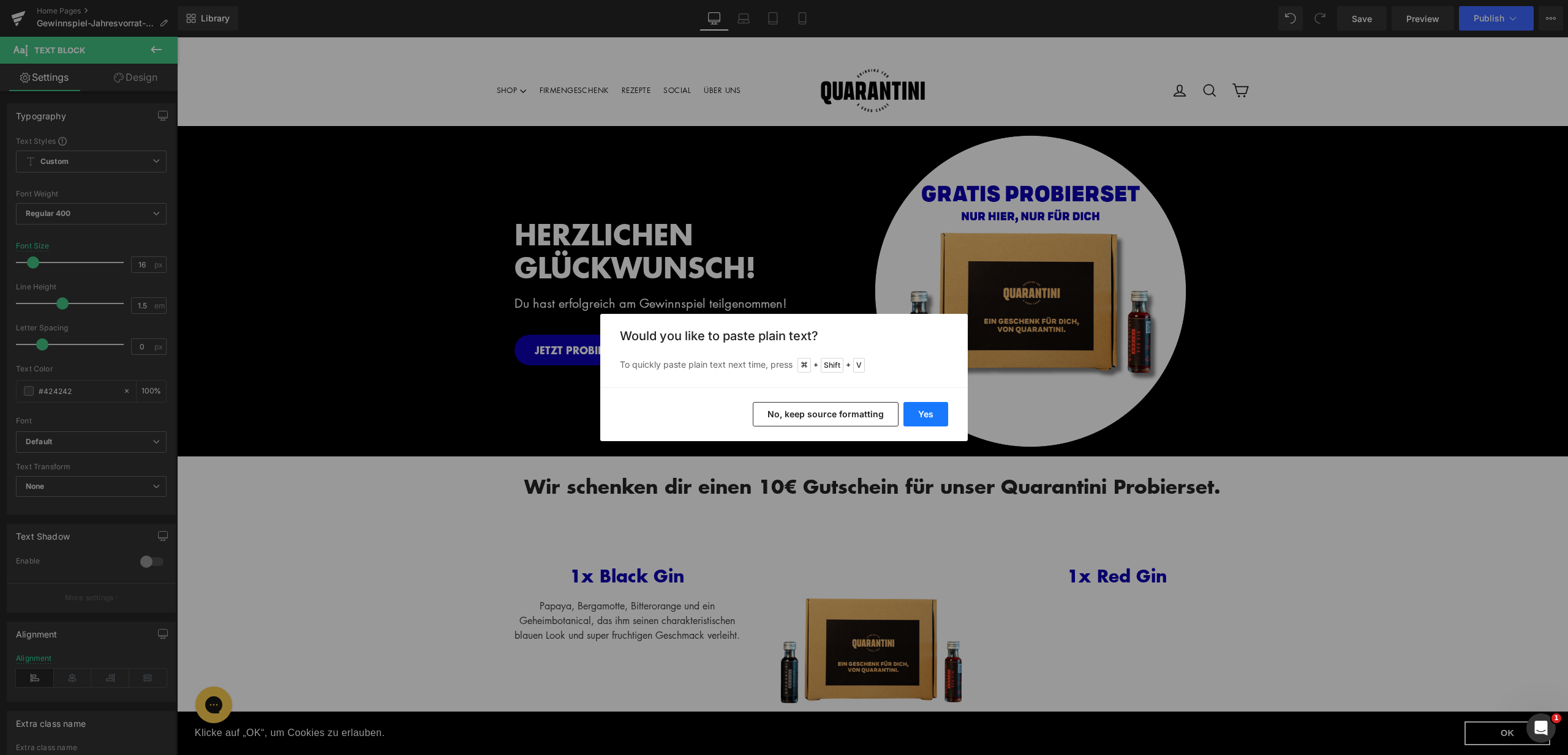
drag, startPoint x: 927, startPoint y: 409, endPoint x: 820, endPoint y: 440, distance: 111.4
click at [927, 409] on button "Yes" at bounding box center [926, 414] width 45 height 25
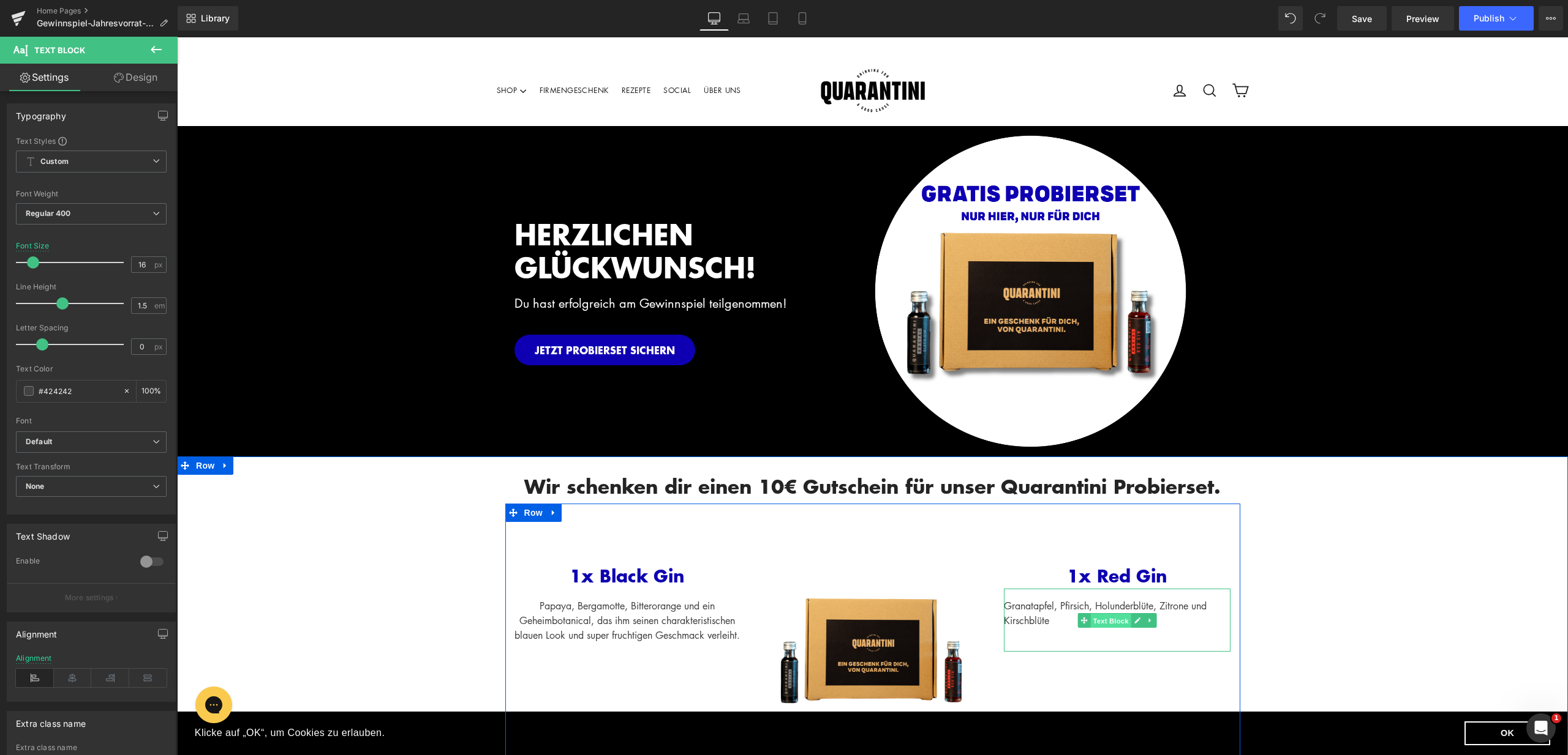
click at [1105, 624] on span "Text Block" at bounding box center [1111, 621] width 40 height 14
click at [66, 683] on icon at bounding box center [73, 678] width 38 height 18
click at [1312, 611] on div "Wir schenken dir einen 10€ Gutschein für unser Quarantini Probierset. Heading R…" at bounding box center [872, 639] width 1391 height 365
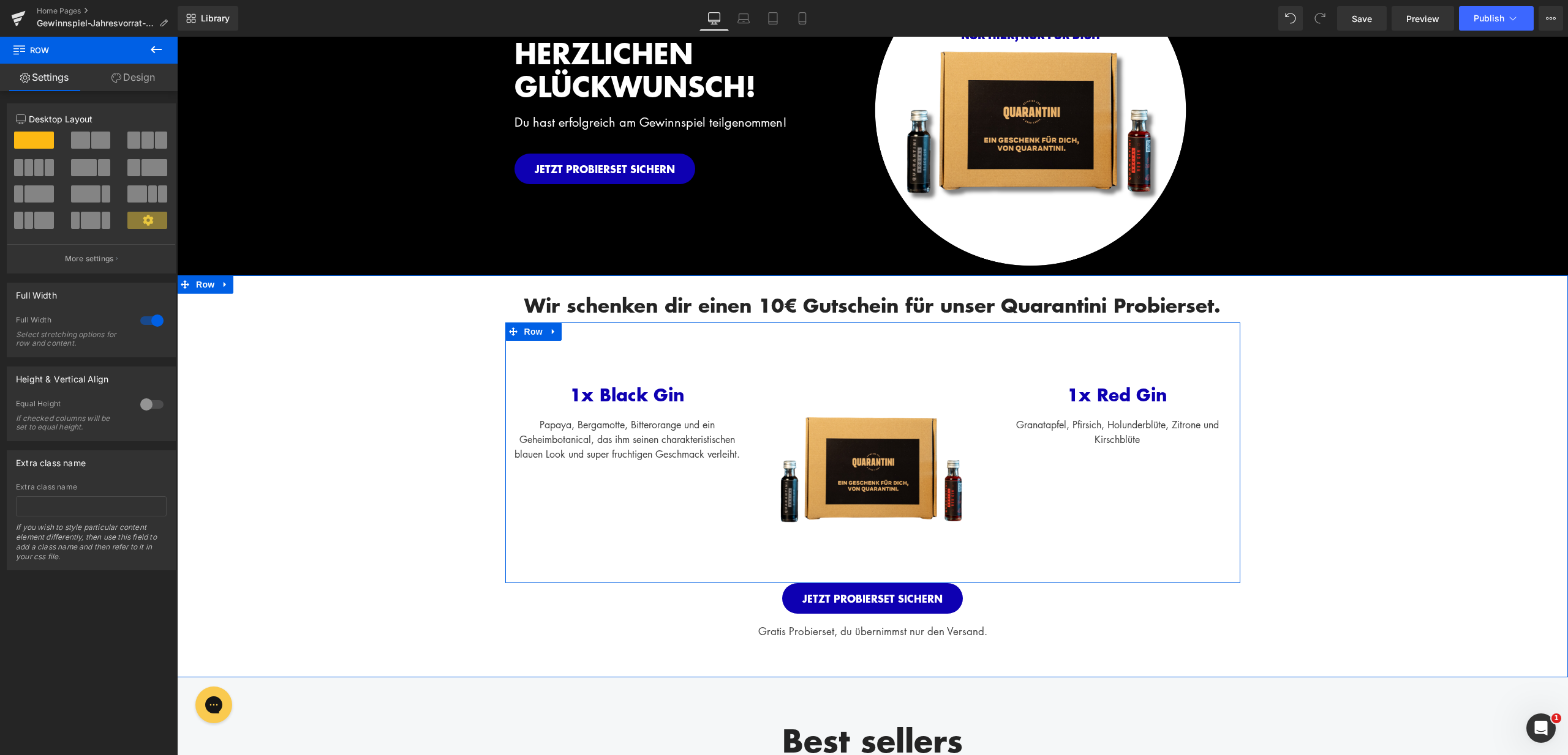
scroll to position [217, 0]
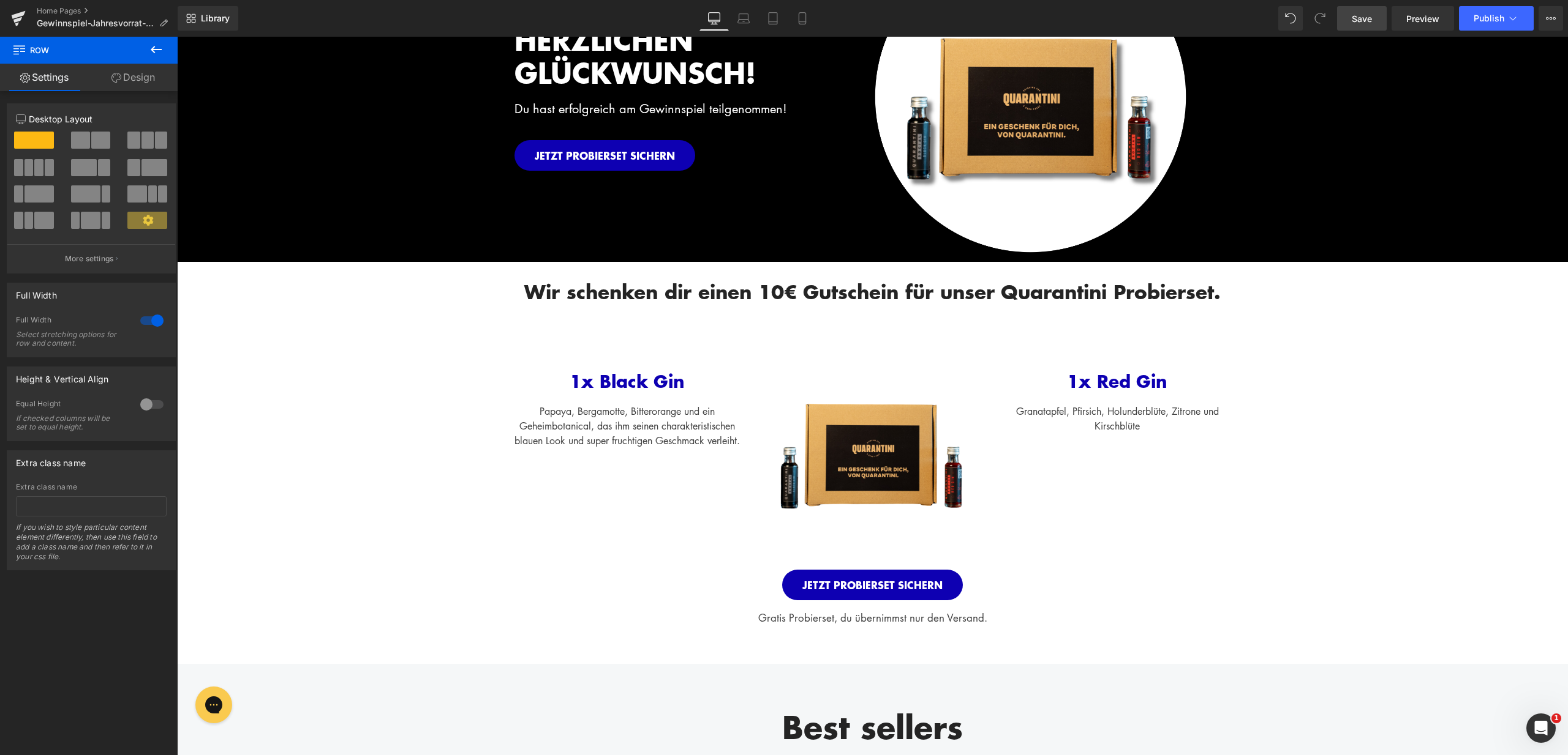
drag, startPoint x: 1368, startPoint y: 22, endPoint x: 689, endPoint y: 456, distance: 805.9
click at [1368, 22] on span "Save" at bounding box center [1361, 19] width 20 height 13
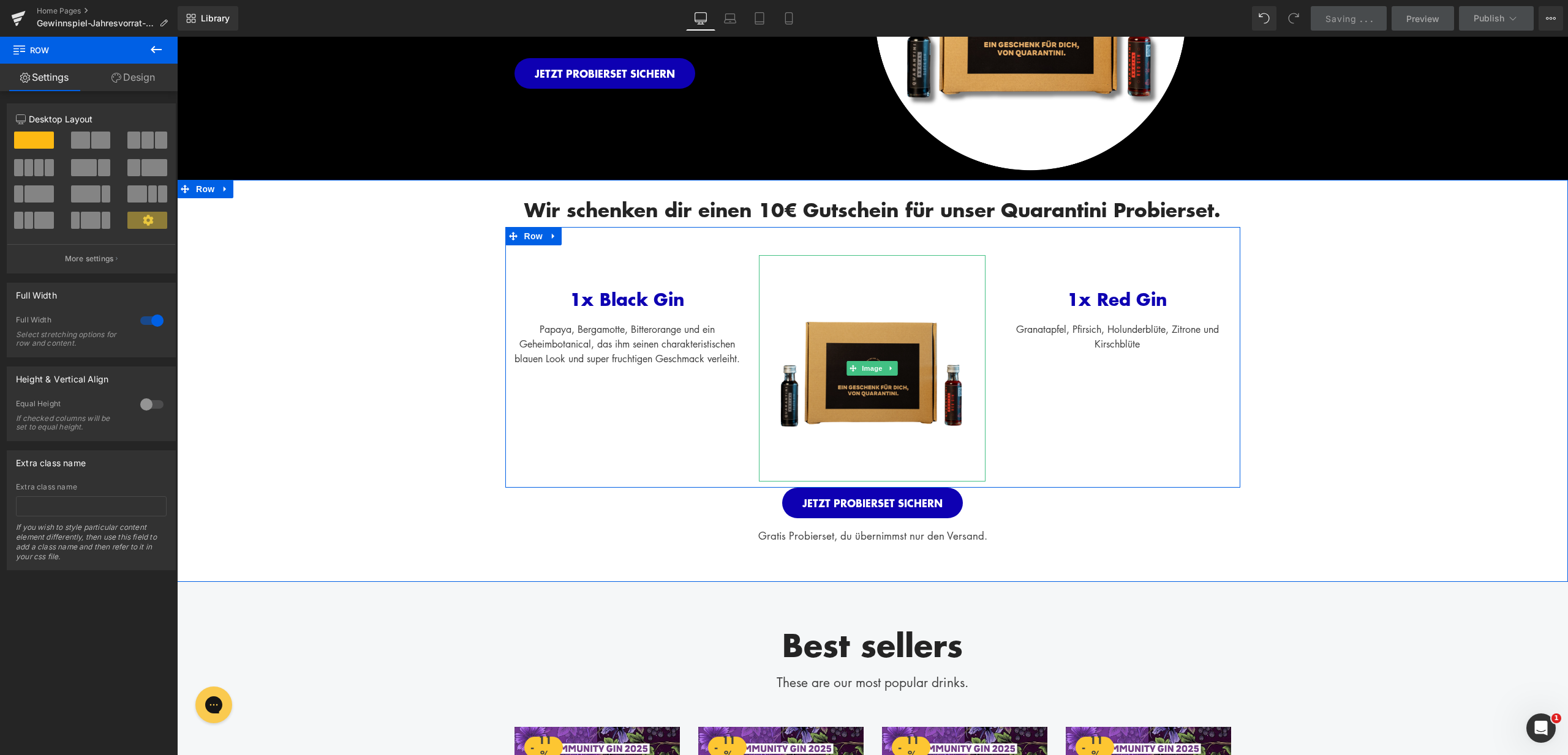
scroll to position [300, 0]
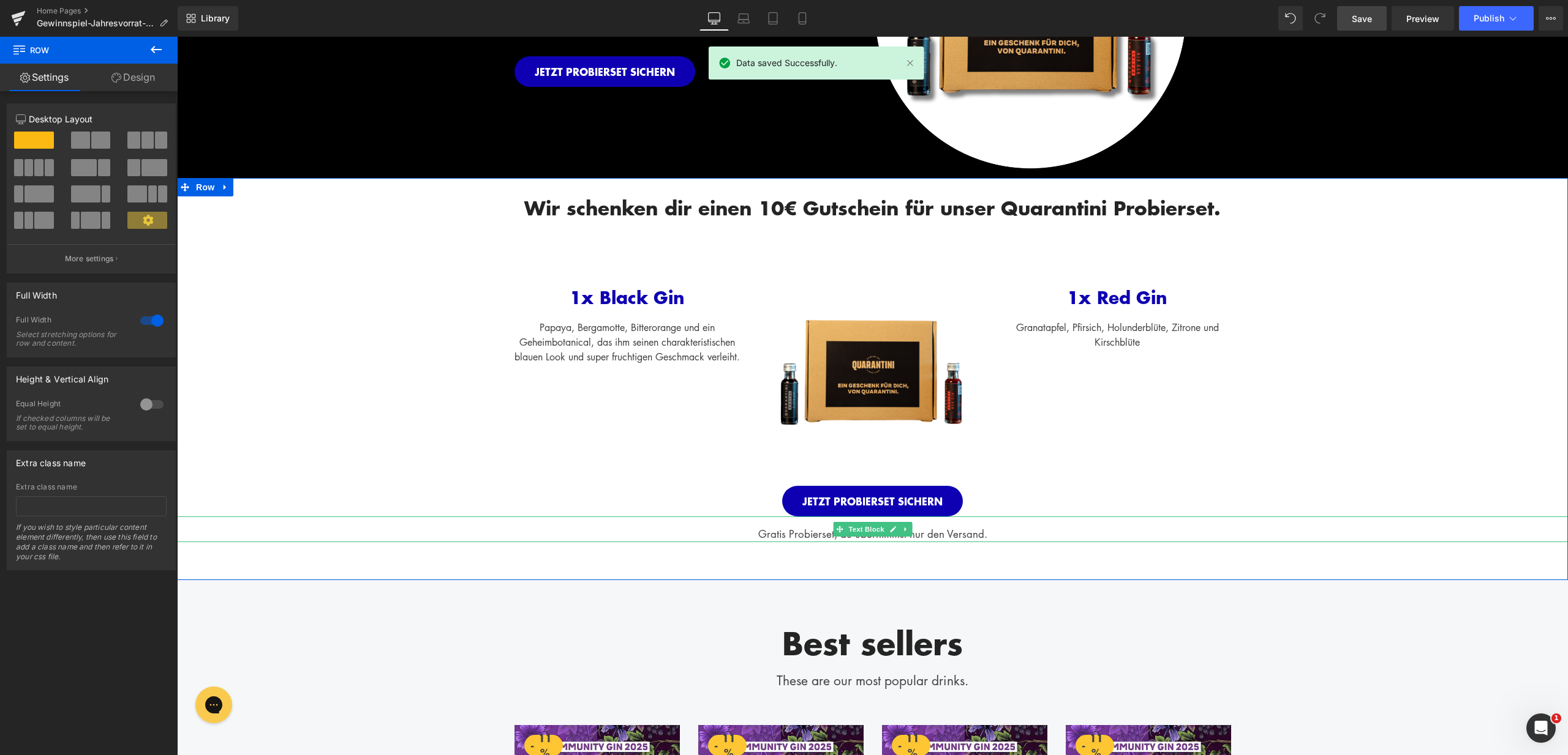
click at [784, 531] on div "Gratis Probierset, du übernimmst nur den Versand." at bounding box center [872, 530] width 1391 height 26
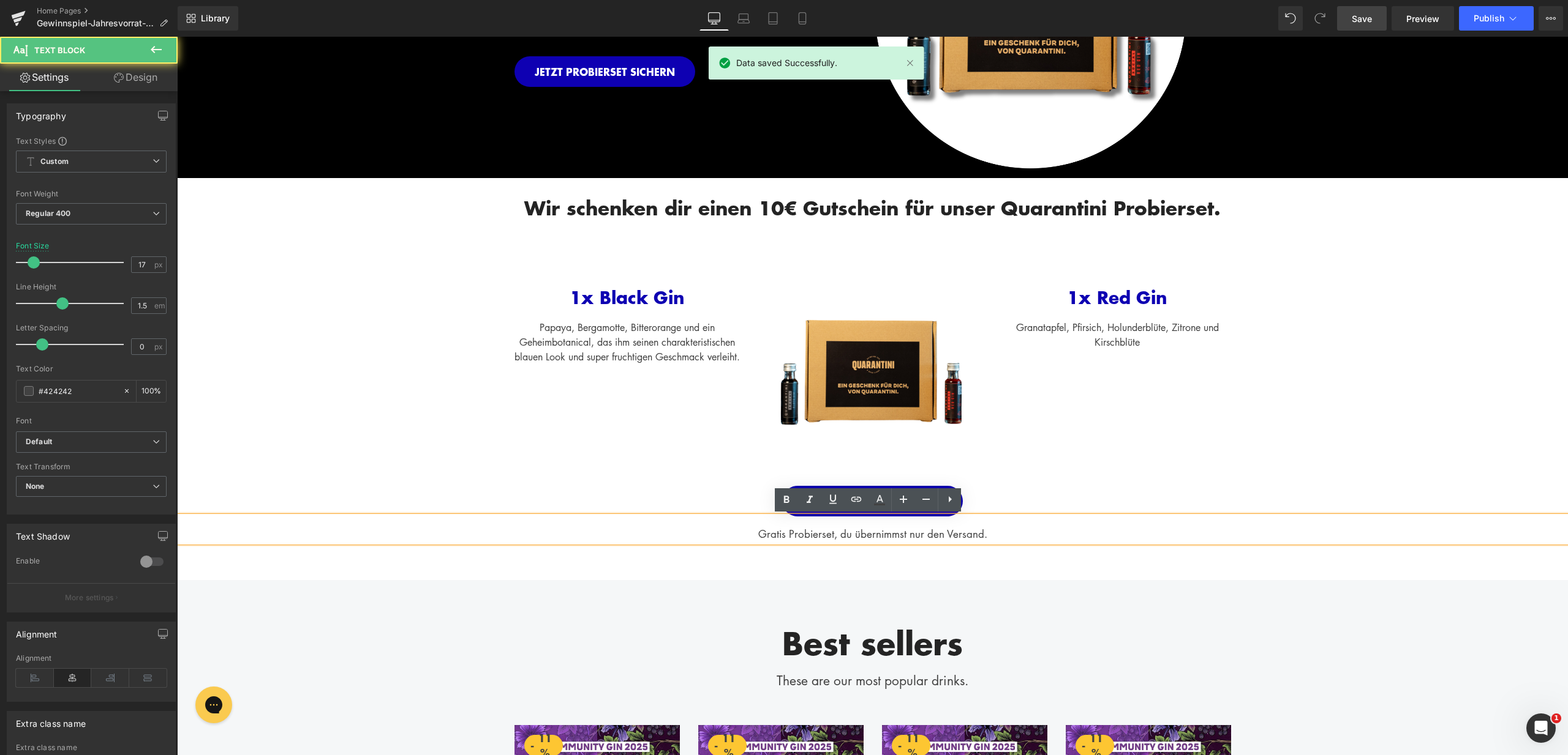
click at [751, 534] on div "Gratis Probierset, du übernimmst nur den Versand." at bounding box center [872, 530] width 1391 height 26
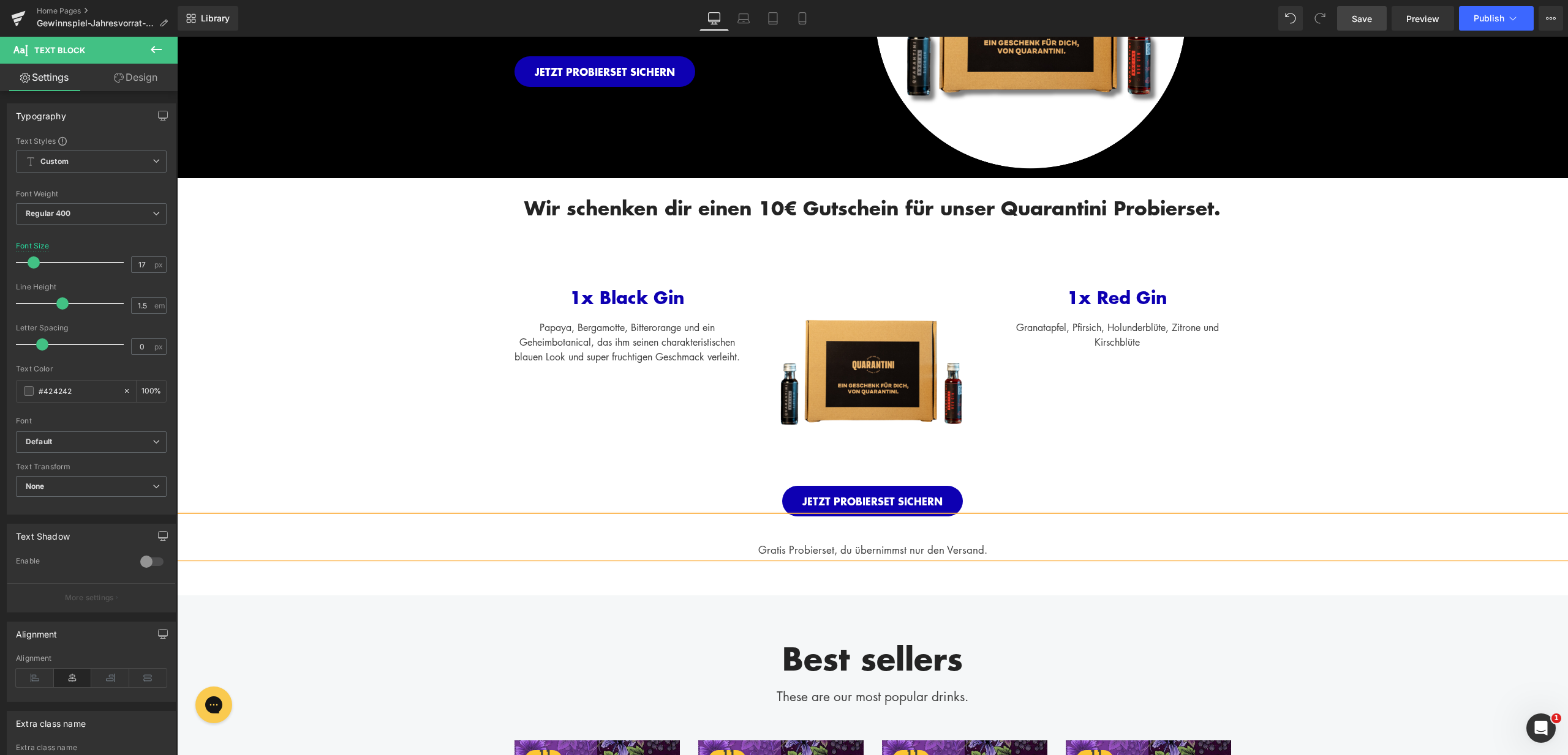
scroll to position [316, 0]
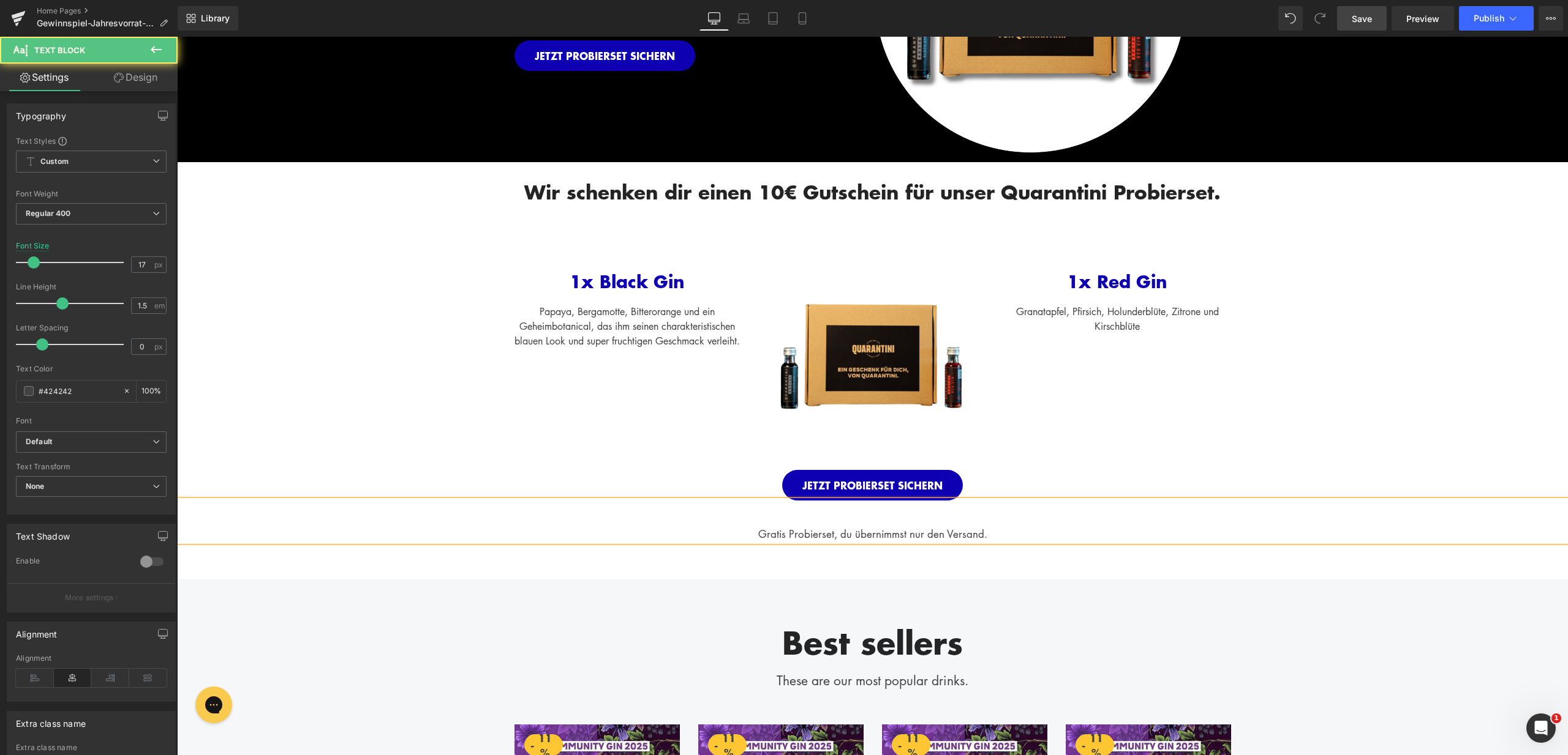
click at [784, 521] on div at bounding box center [872, 518] width 1391 height 16
click at [1075, 573] on div "Wir schenken dir einen 10€ Gutschein für unser Quarantini Probierset. Heading R…" at bounding box center [872, 371] width 1391 height 417
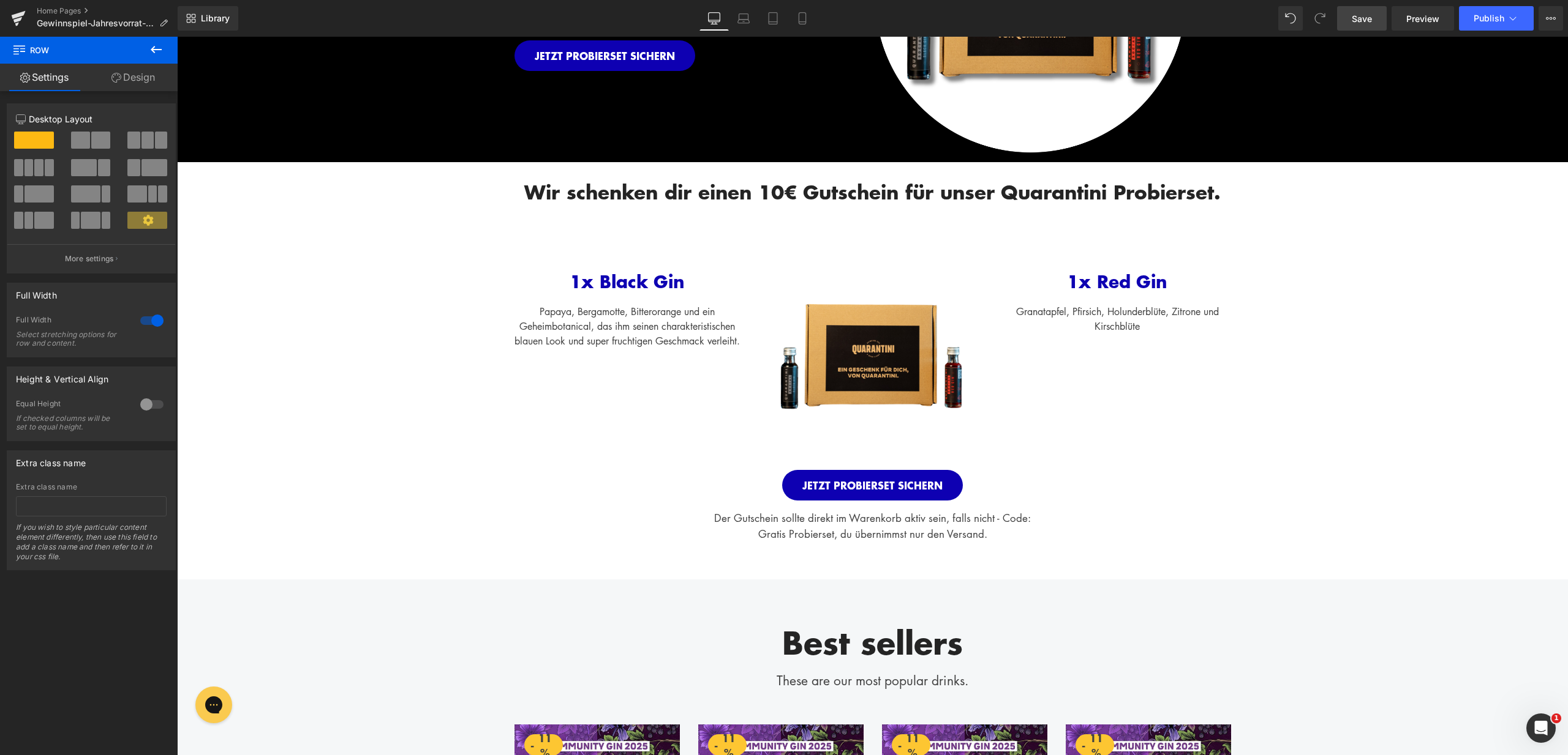
click at [1351, 24] on link "Save" at bounding box center [1361, 18] width 50 height 25
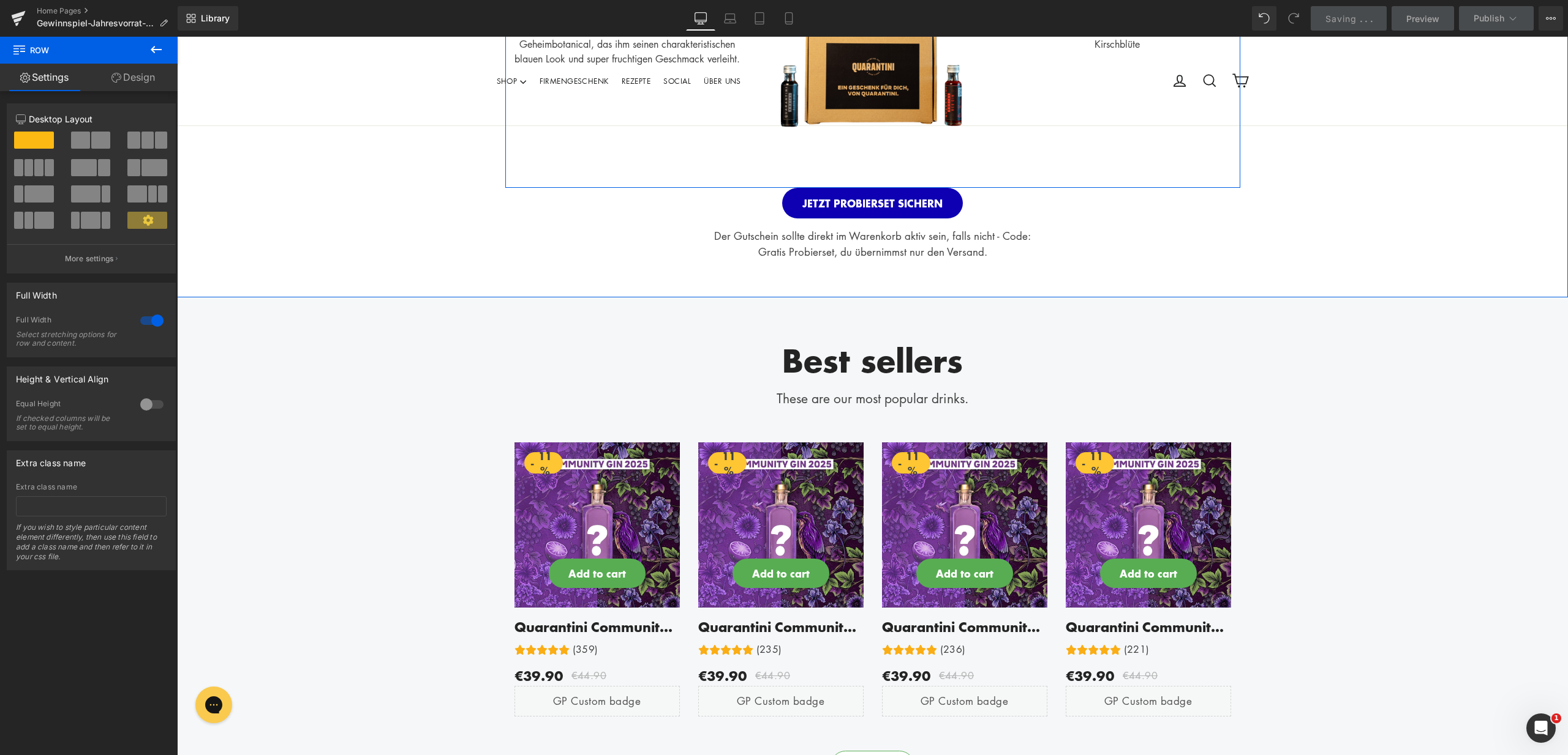
scroll to position [599, 0]
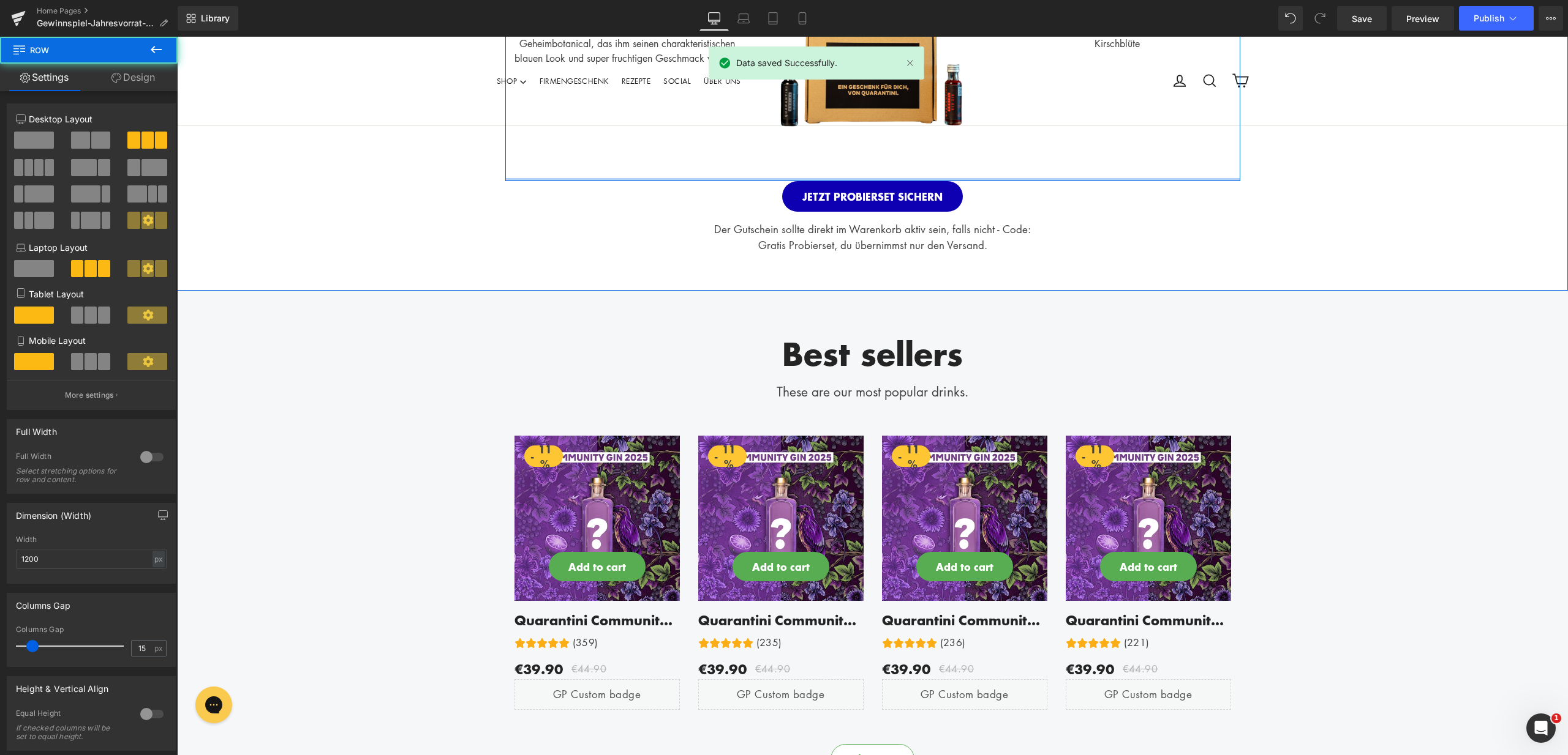
drag, startPoint x: 1002, startPoint y: 182, endPoint x: 1005, endPoint y: 162, distance: 20.2
click at [1005, 162] on div "1x Black Gin Text Block Papaya, Bergamotte, Bitterorange und ein Geheimbotanica…" at bounding box center [872, 53] width 735 height 255
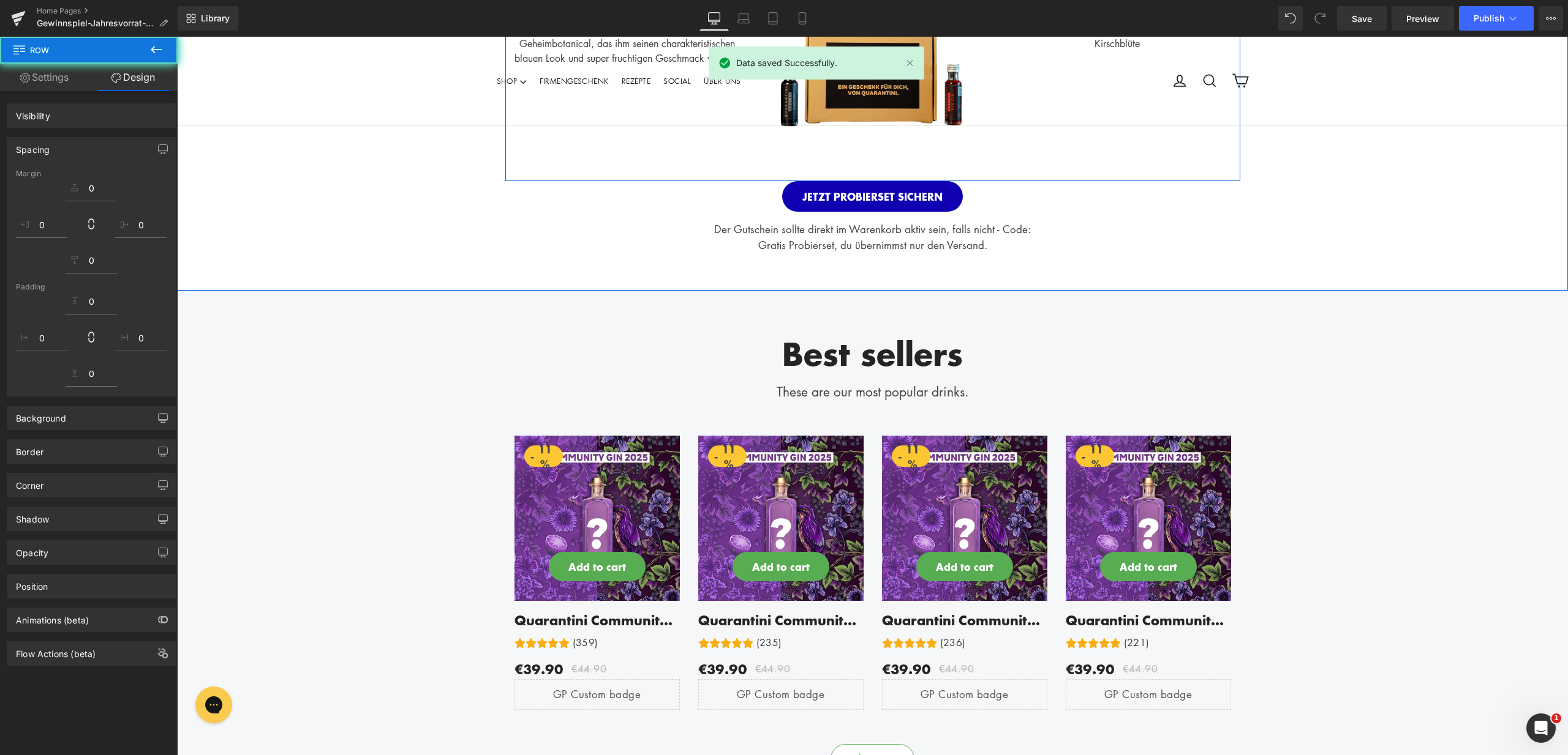
click at [1148, 256] on div "Wir schenken dir einen 10€ Gutschein für unser Quarantini Probierset. Heading R…" at bounding box center [872, 85] width 1391 height 411
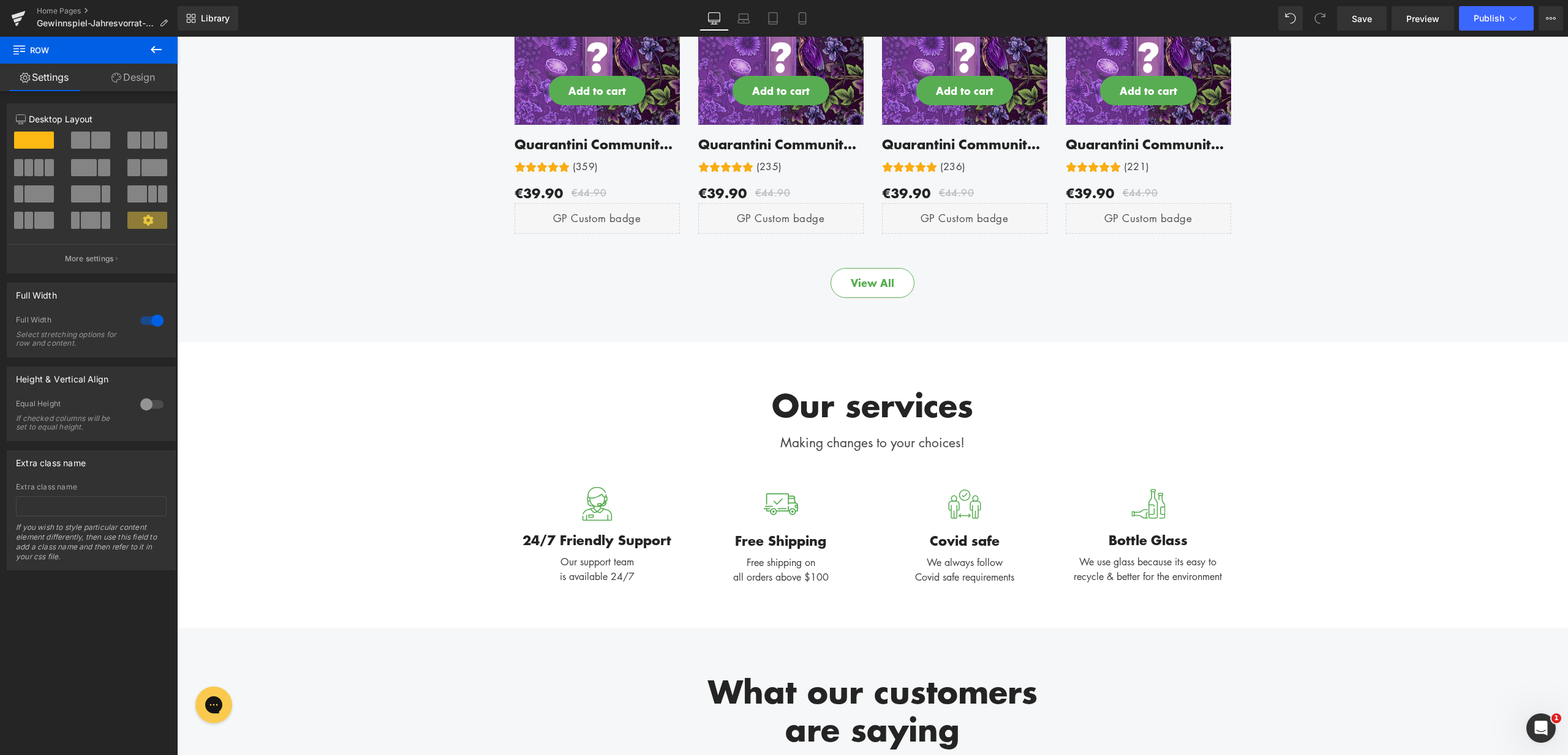
scroll to position [1077, 0]
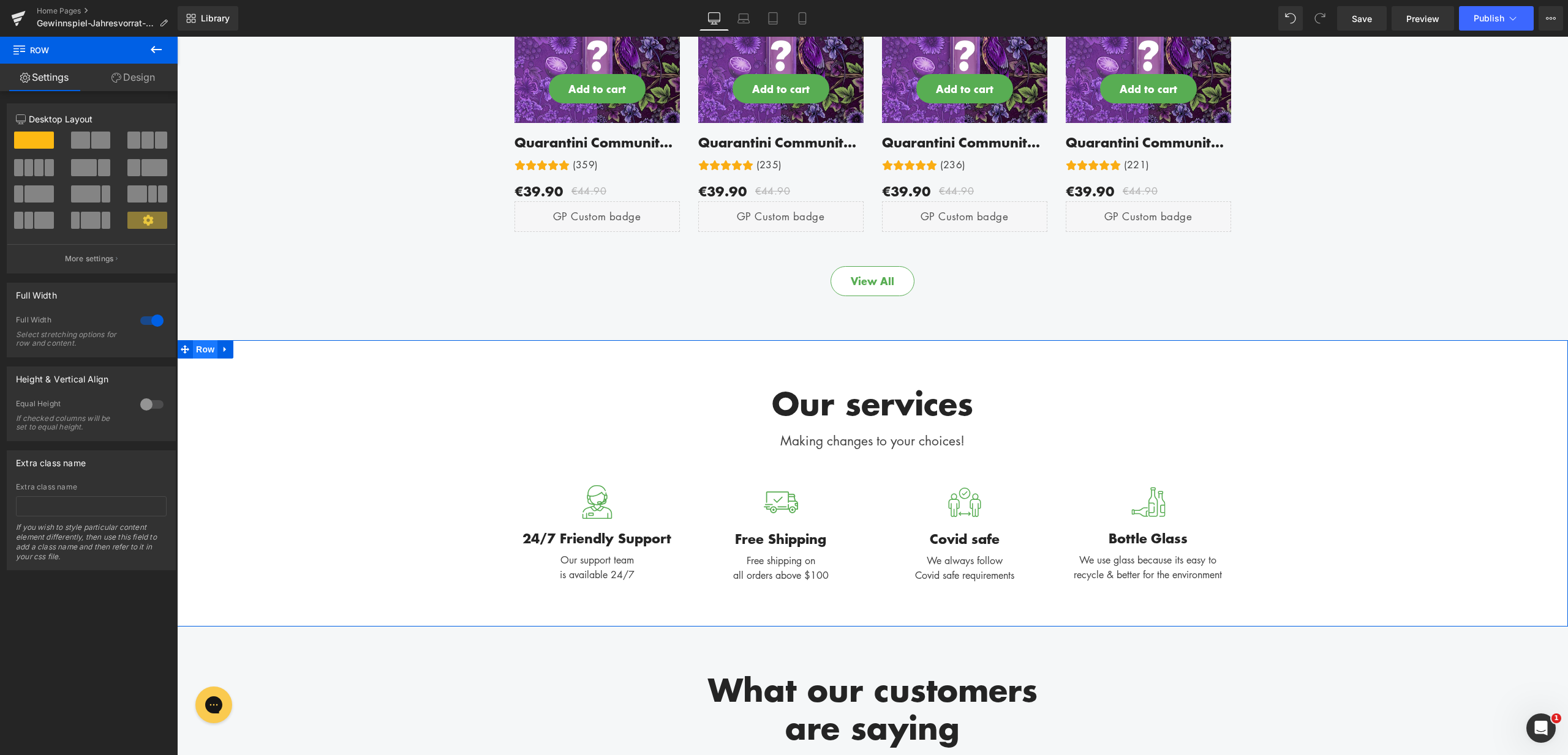
click at [205, 350] on span "Row" at bounding box center [205, 349] width 25 height 18
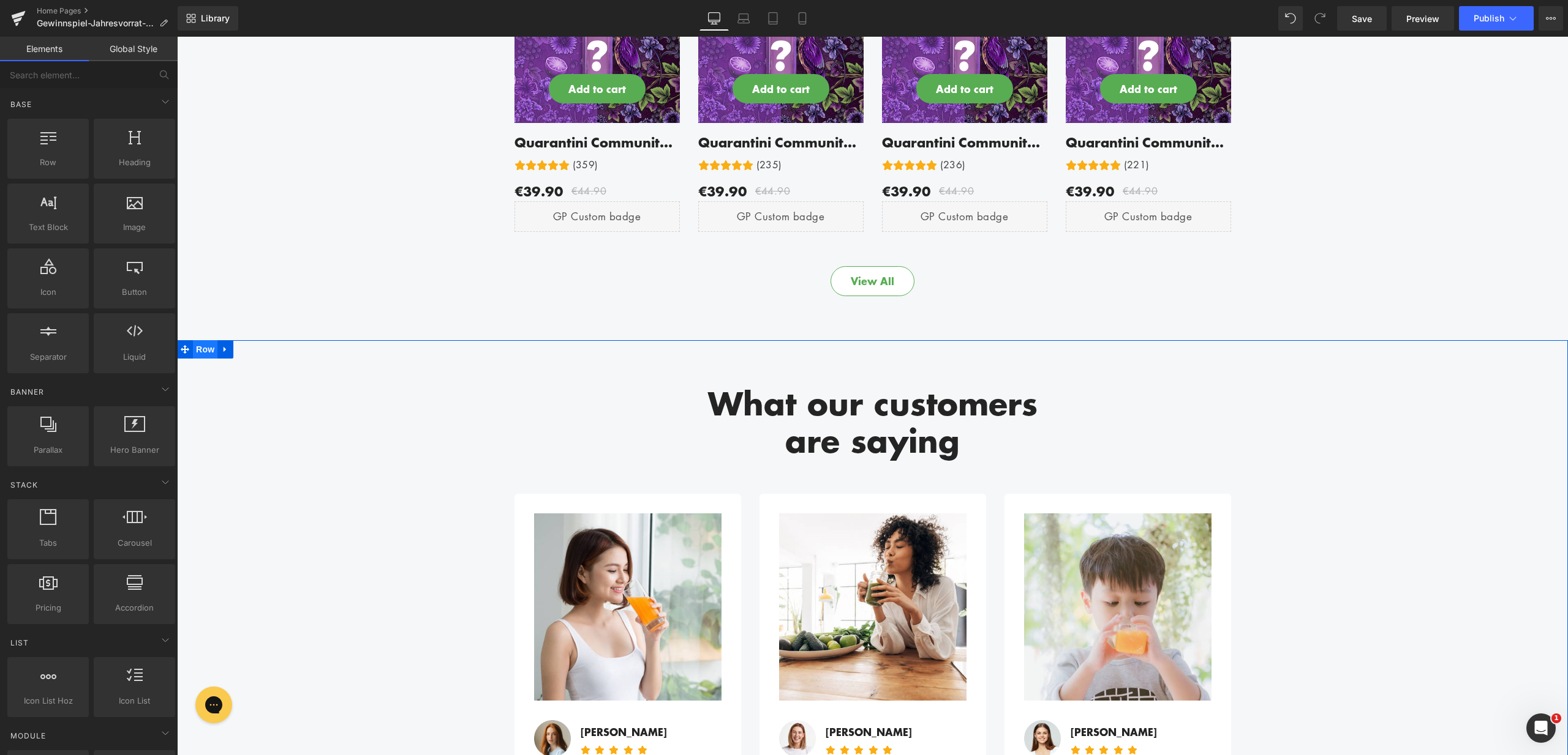
click at [204, 348] on span "Row" at bounding box center [205, 349] width 25 height 18
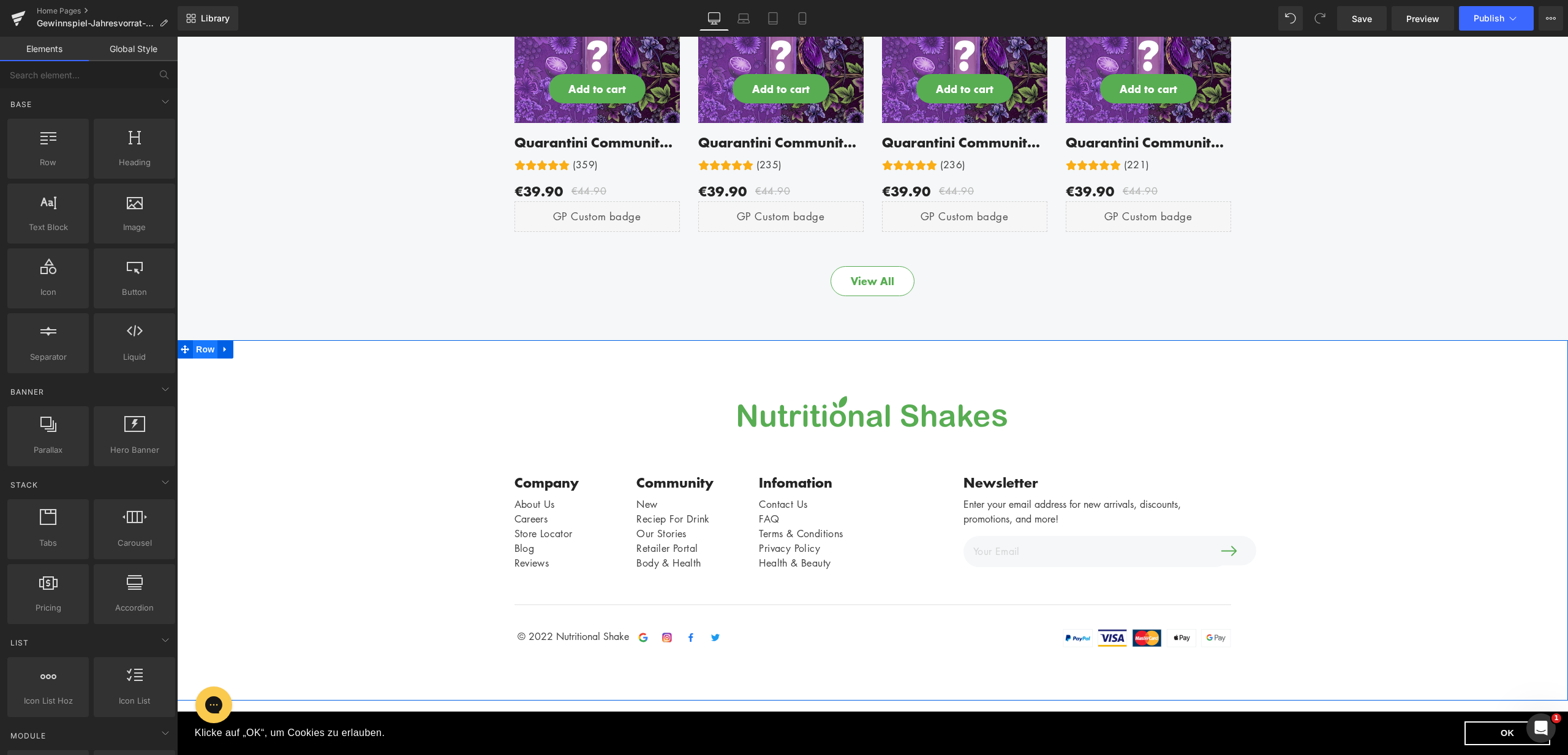
click at [199, 356] on span "Row" at bounding box center [205, 349] width 25 height 18
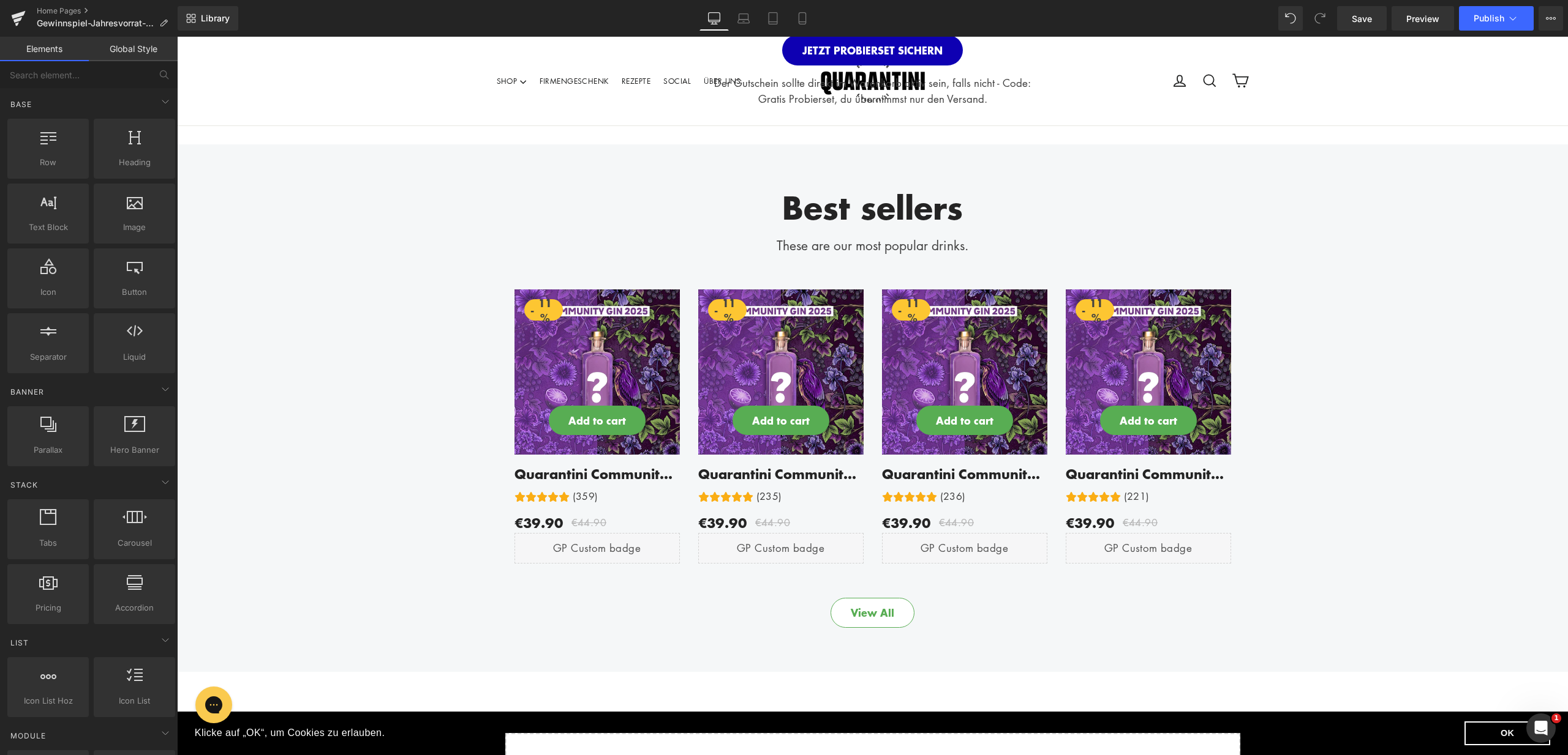
scroll to position [650, 0]
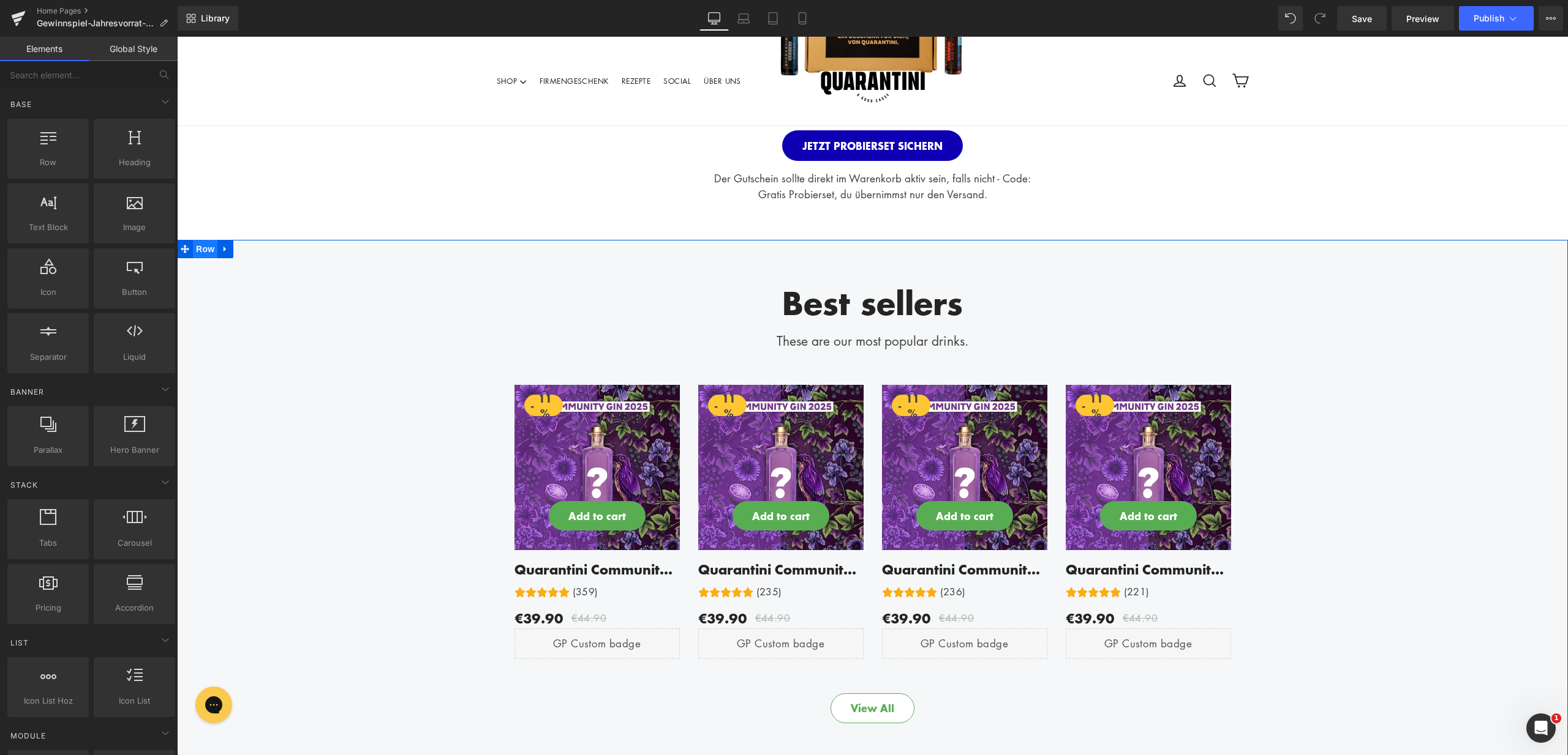
click at [204, 248] on span "Row" at bounding box center [205, 248] width 25 height 18
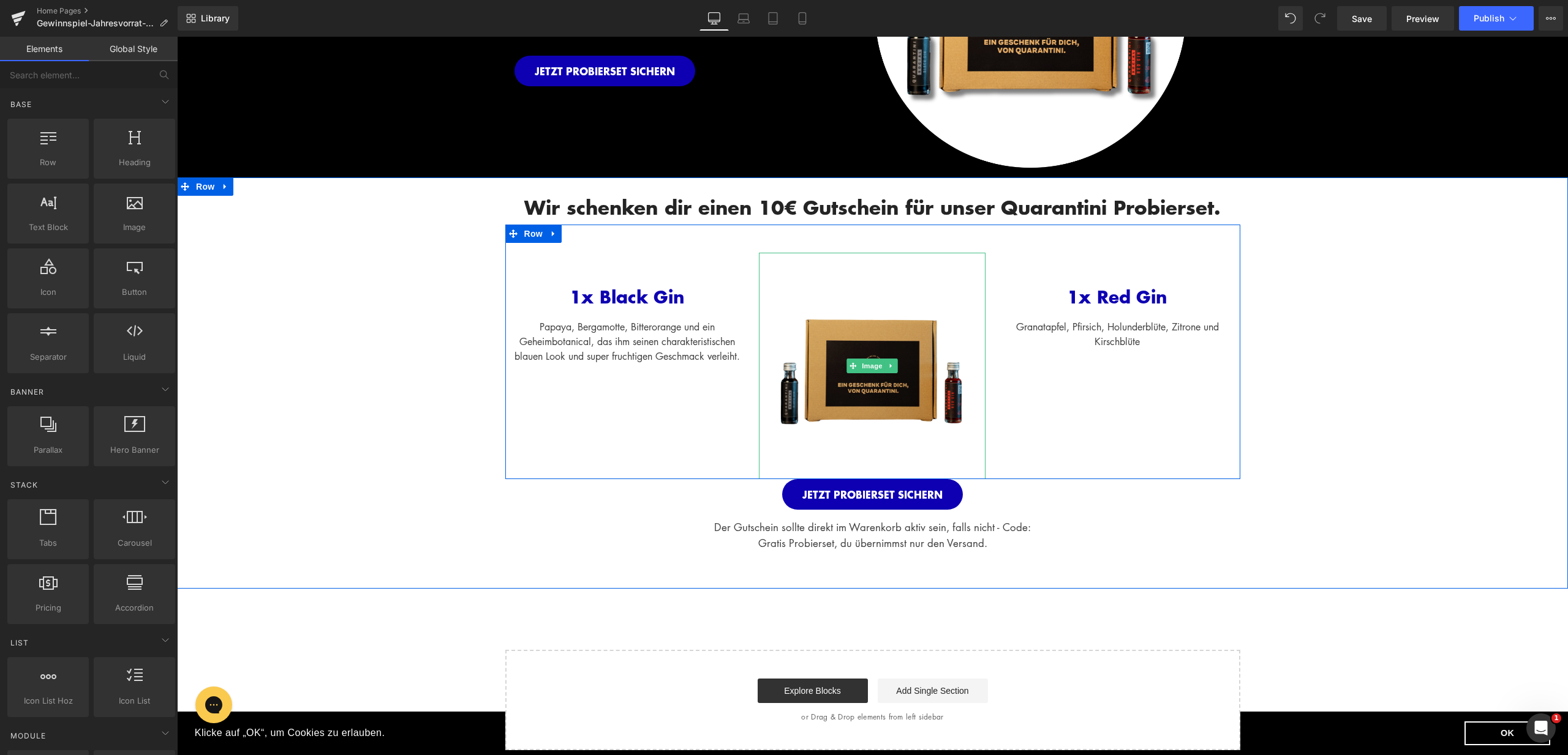
scroll to position [559, 0]
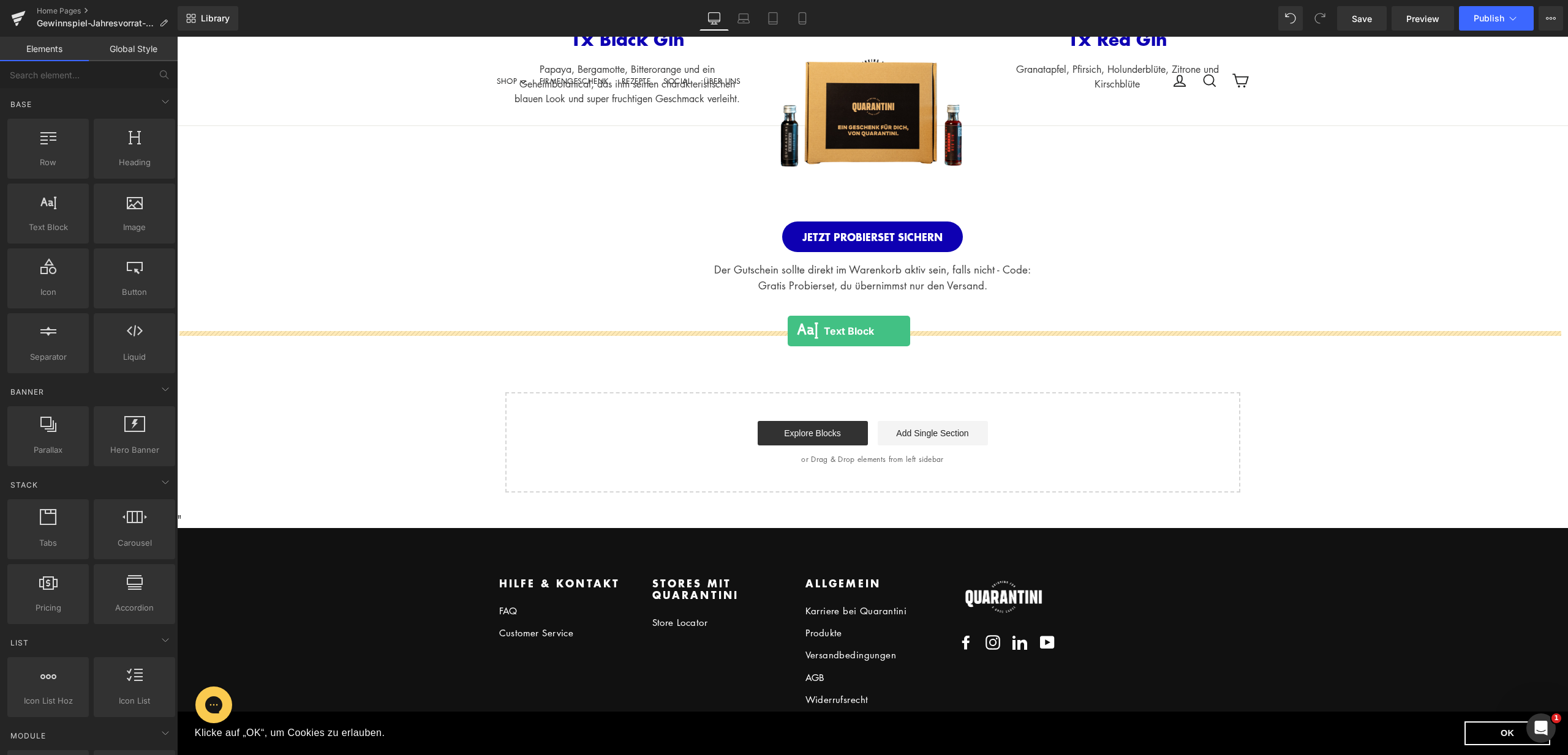
drag, startPoint x: 225, startPoint y: 248, endPoint x: 787, endPoint y: 331, distance: 568.1
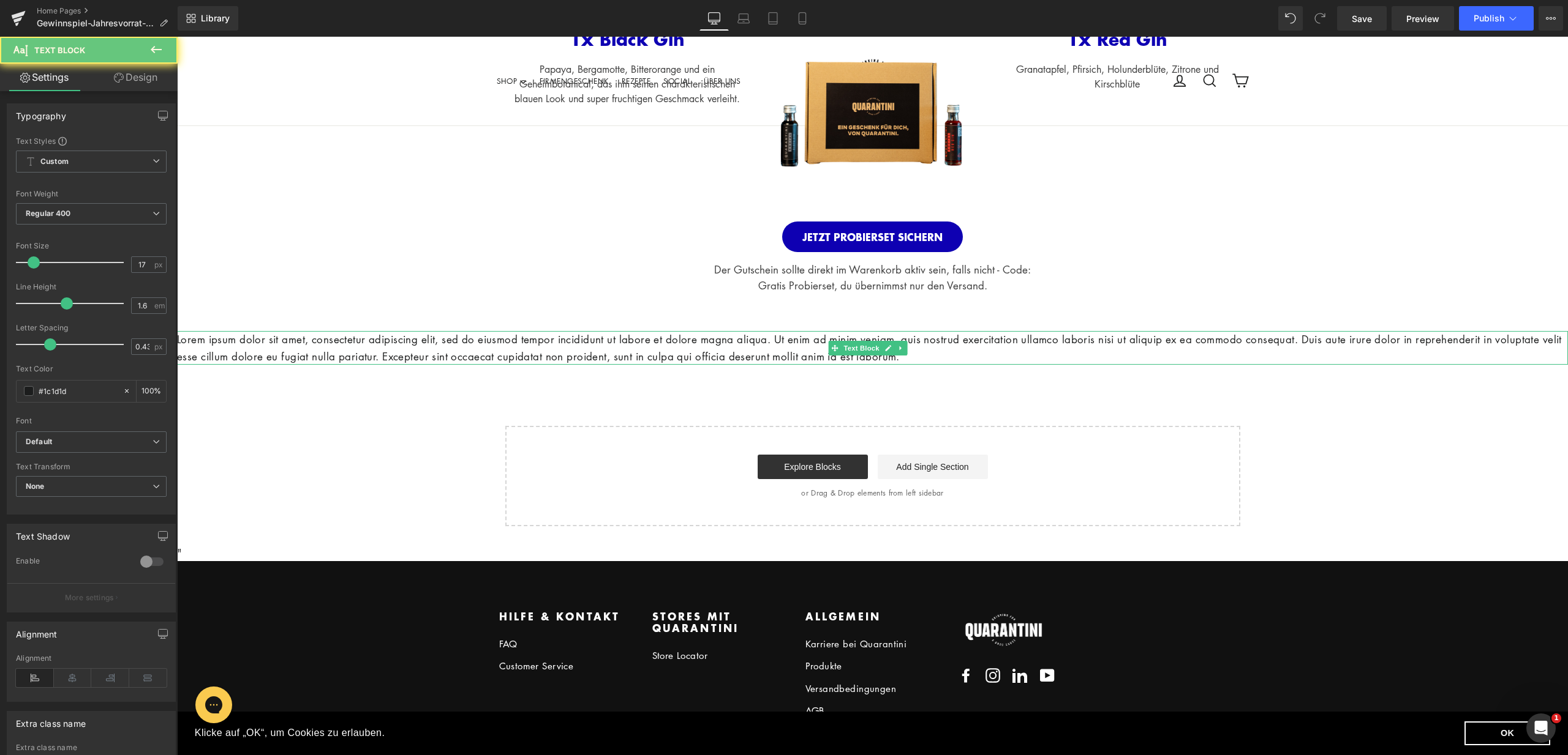
click at [1000, 359] on p "Lorem ipsum dolor sit amet, consectetur adipiscing elit, sed do eiusmod tempor …" at bounding box center [872, 348] width 1391 height 33
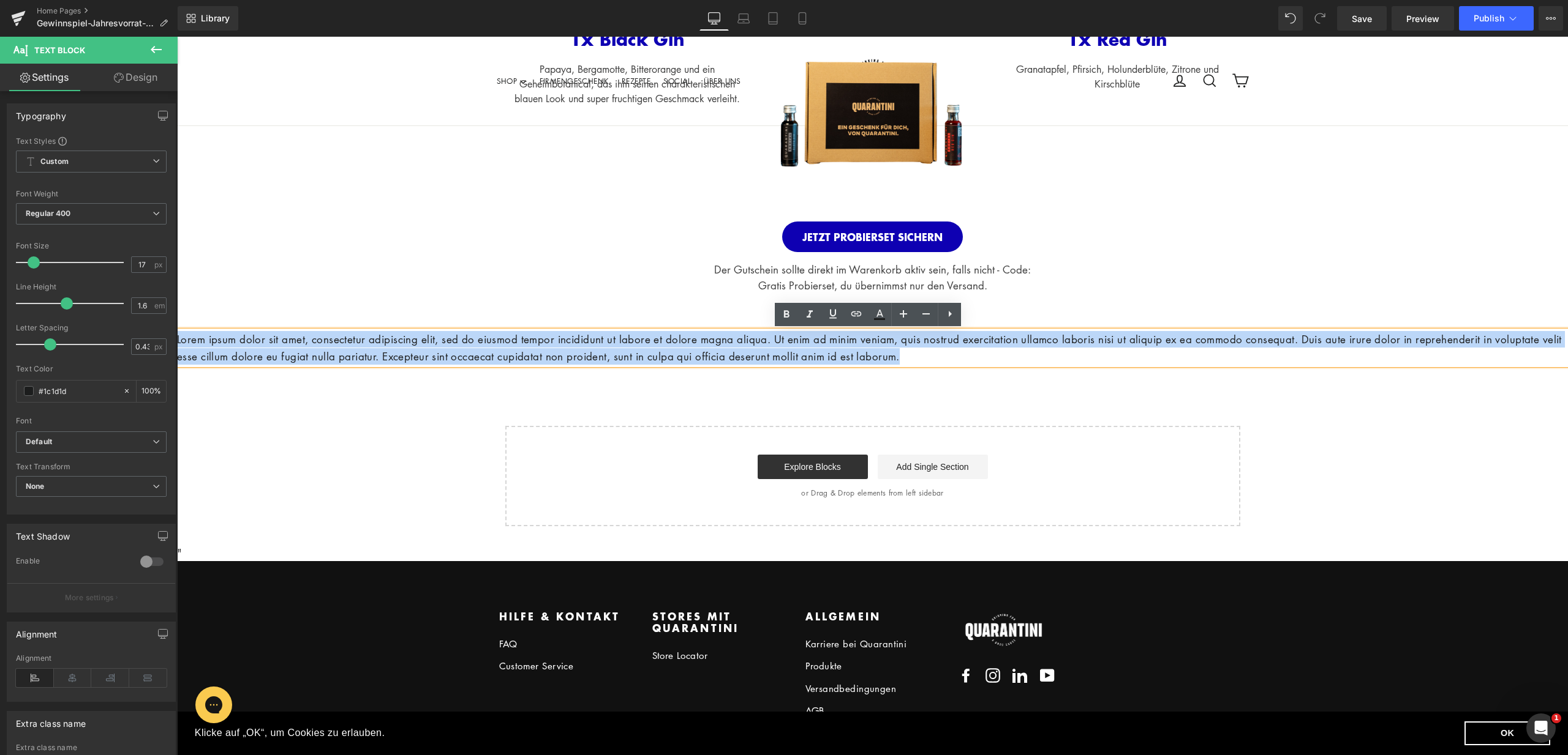
drag, startPoint x: 1030, startPoint y: 359, endPoint x: 177, endPoint y: 338, distance: 853.3
click at [177, 338] on p "Lorem ipsum dolor sit amet, consectetur adipiscing elit, sed do eiusmod tempor …" at bounding box center [872, 348] width 1391 height 33
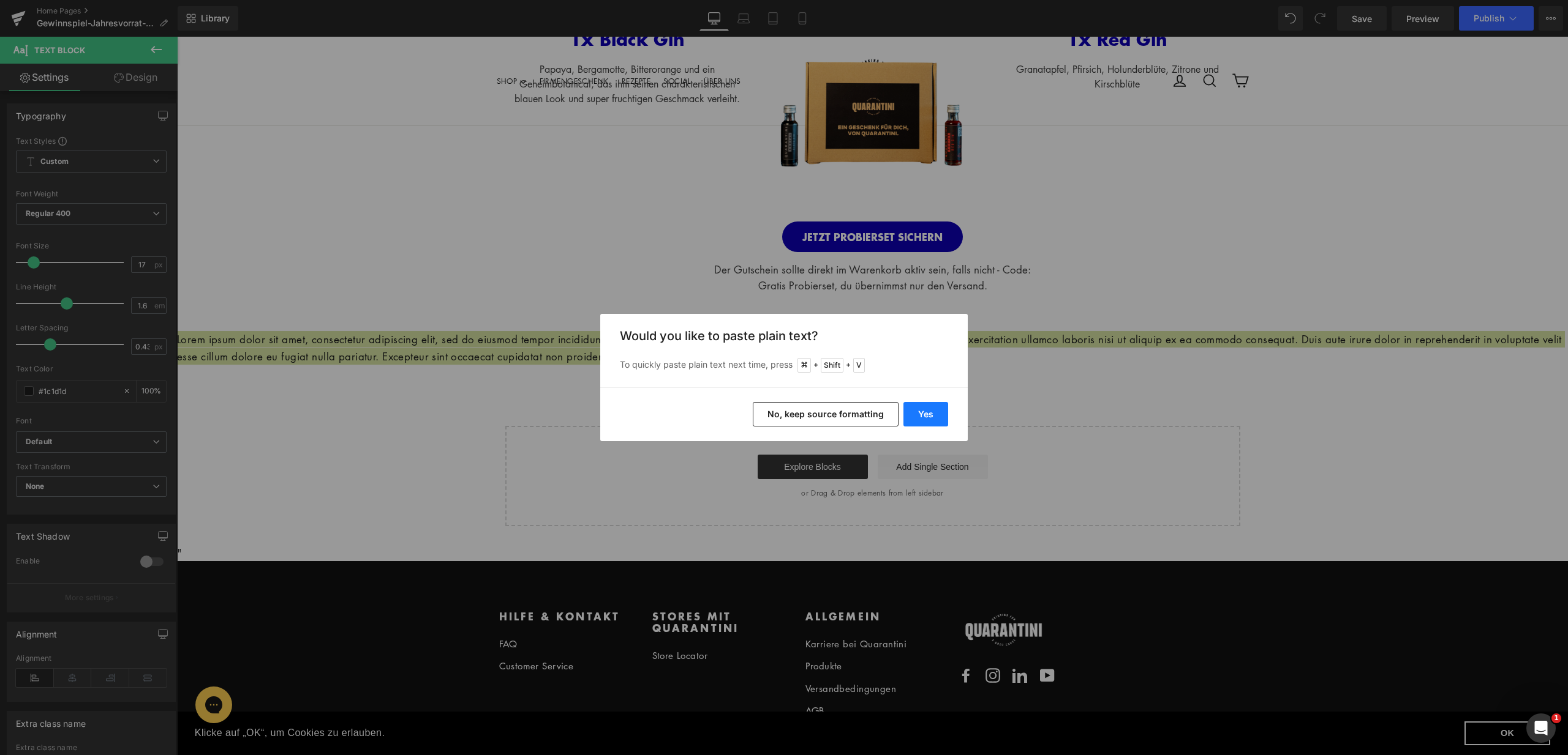
click at [914, 412] on button "Yes" at bounding box center [926, 414] width 45 height 25
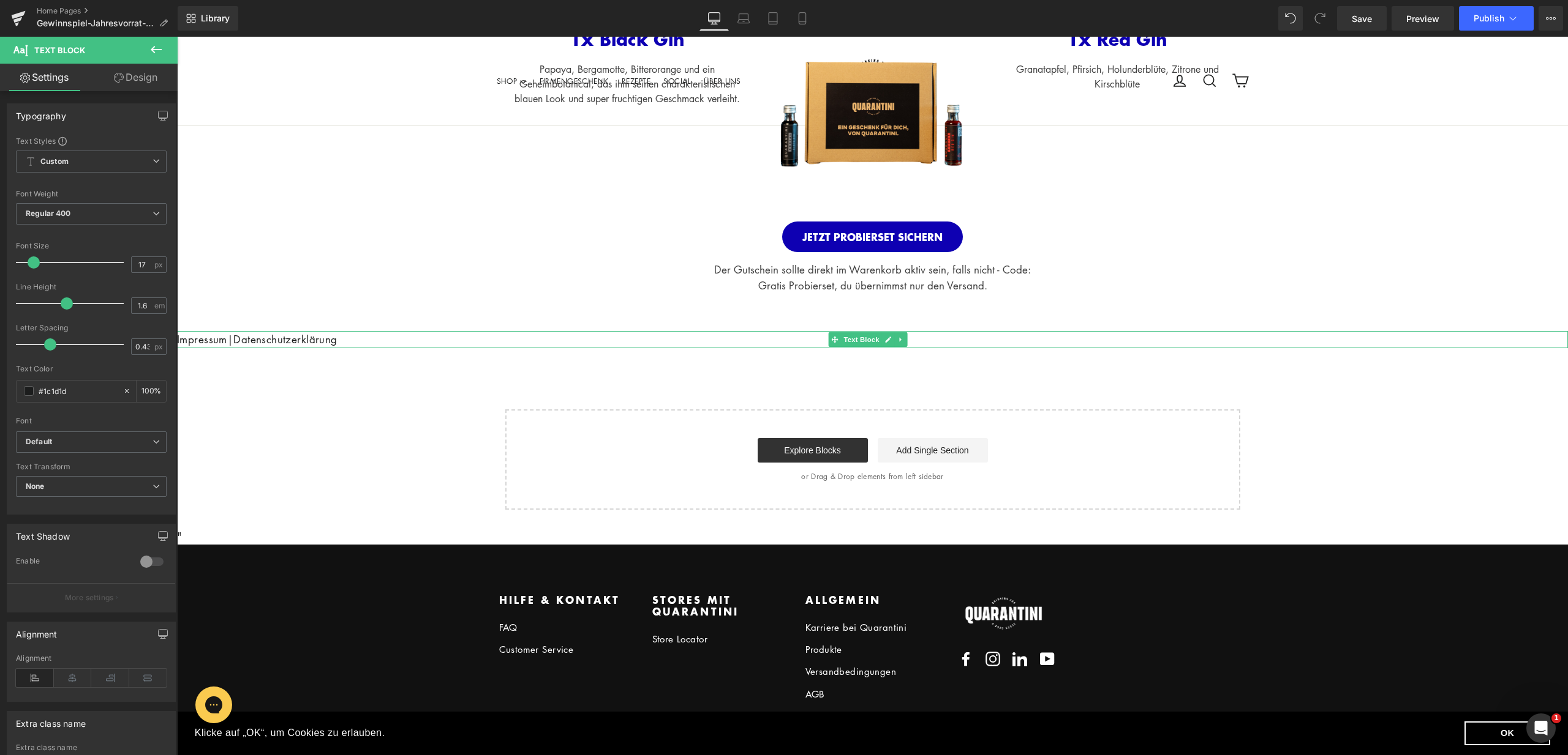
click at [267, 335] on p "Impressum|Datenschutzerklärung" at bounding box center [872, 339] width 1391 height 17
click at [72, 663] on div "Alignment" at bounding box center [91, 677] width 151 height 47
click at [74, 671] on icon at bounding box center [73, 678] width 38 height 18
click at [949, 347] on div "Impressum|Datenschutzerklärung Text Block" at bounding box center [872, 339] width 1391 height 17
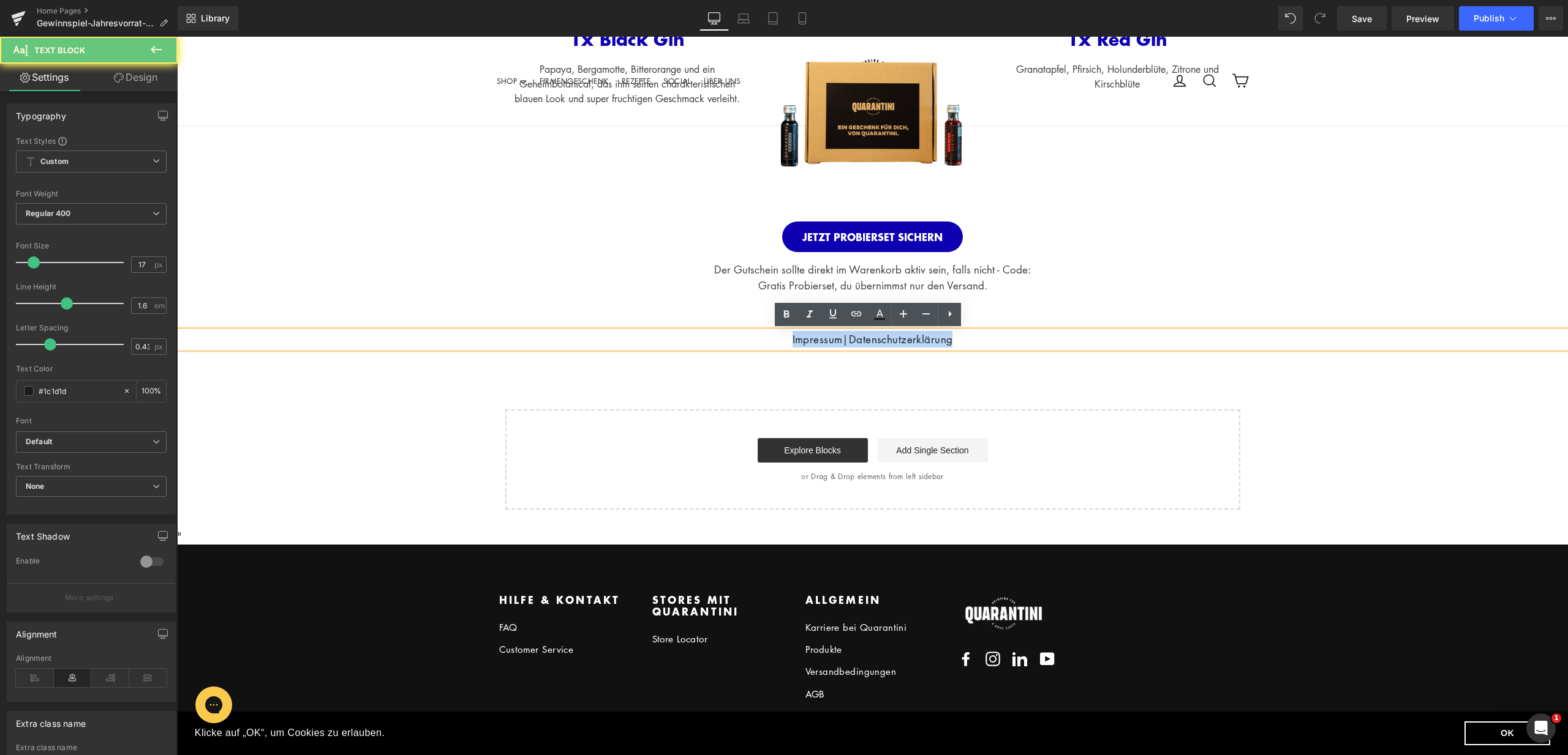
drag, startPoint x: 966, startPoint y: 341, endPoint x: 722, endPoint y: 332, distance: 244.2
click at [722, 332] on p "Impressum|Datenschutzerklärung" at bounding box center [872, 339] width 1391 height 17
click at [852, 309] on icon at bounding box center [856, 314] width 14 height 14
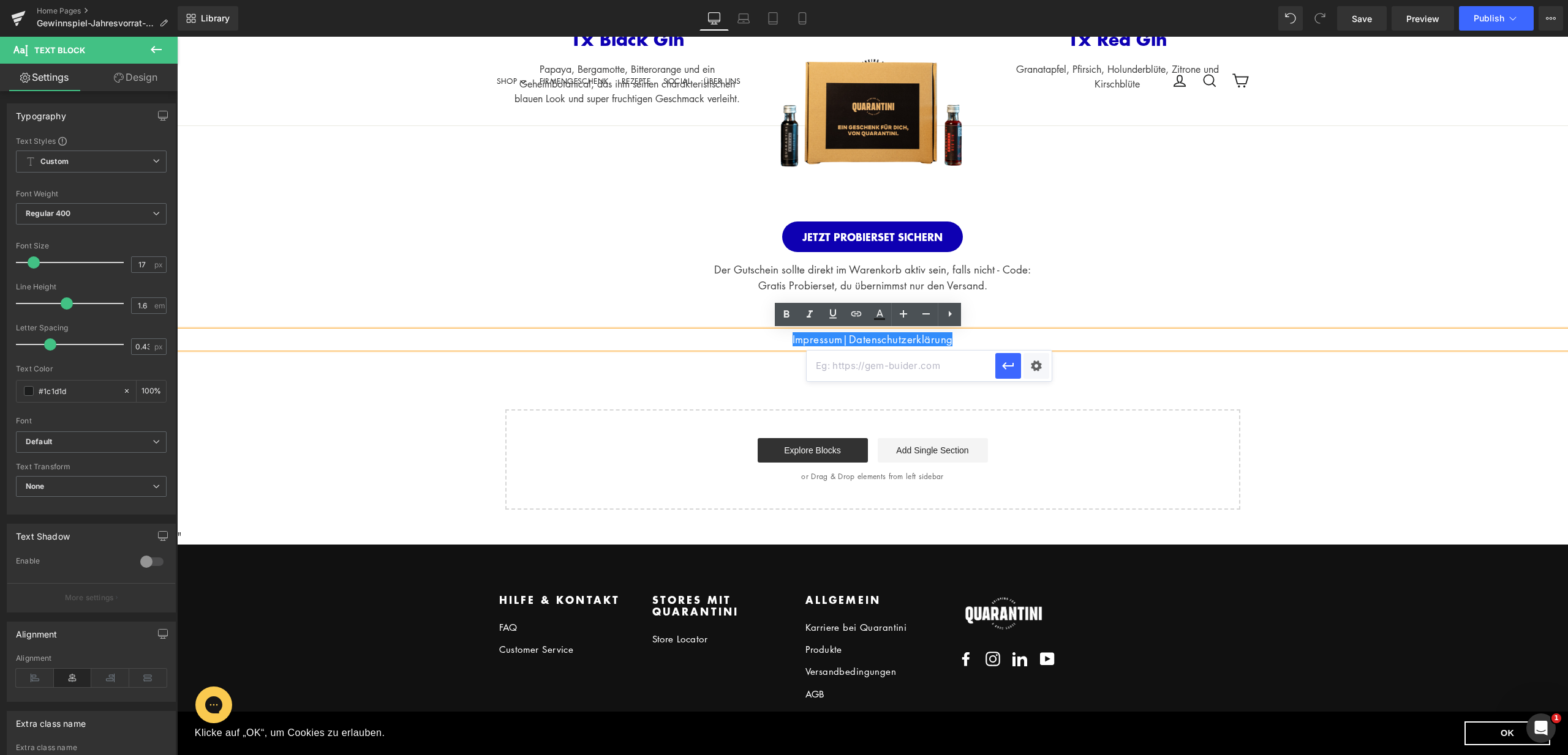
click at [904, 368] on input "text" at bounding box center [901, 366] width 189 height 30
paste input "https://quarantini.de/policies/legal-notice"
type input "https://quarantini.de/policies/legal-notice"
click at [1011, 372] on icon "button" at bounding box center [1008, 366] width 14 height 14
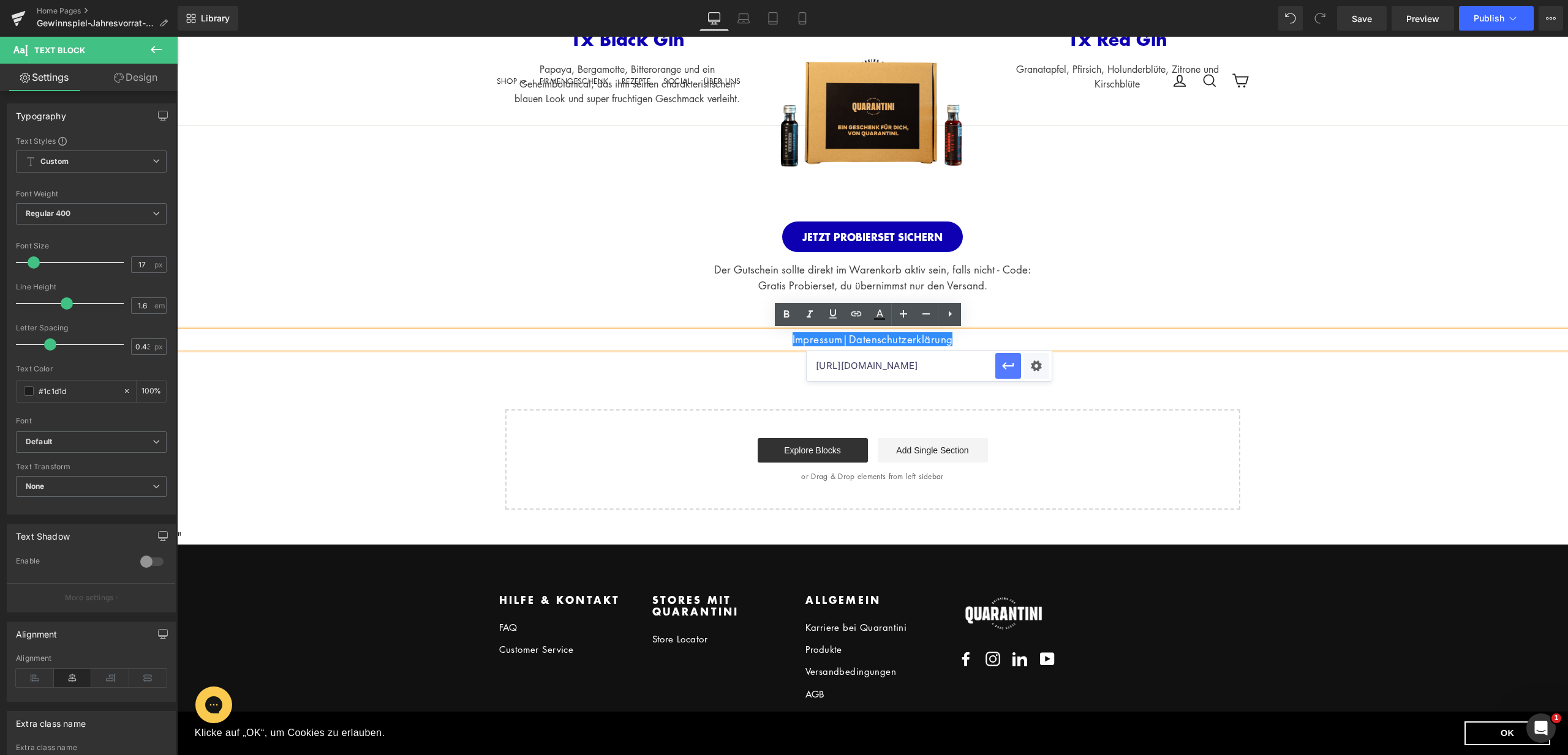
scroll to position [0, 0]
click at [944, 378] on div "HERZLICHEN GLÜCKWUNSCH! Heading Du hast erfolgreich am Gewinnspiel teilgenommen…" at bounding box center [872, 49] width 1391 height 920
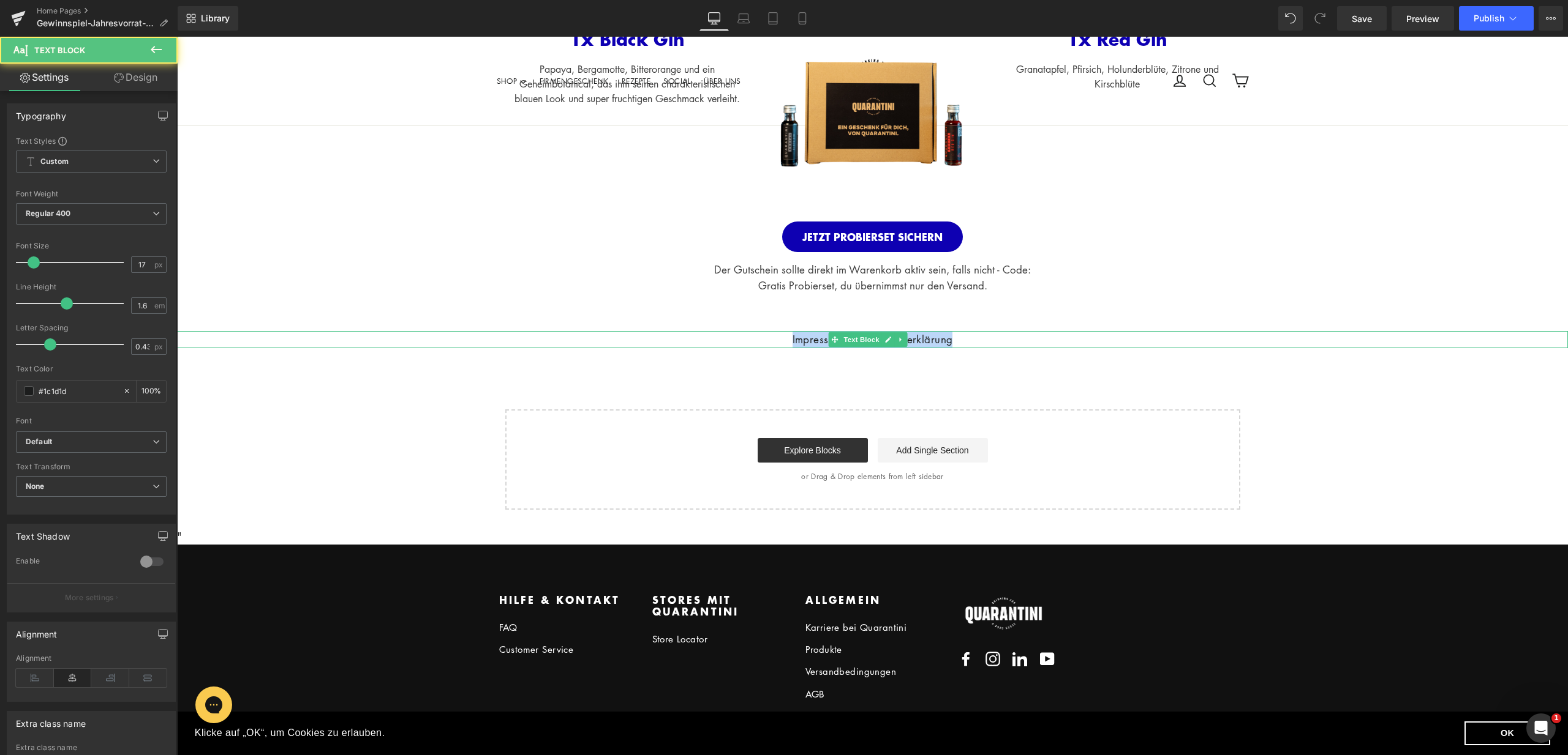
drag, startPoint x: 965, startPoint y: 343, endPoint x: 755, endPoint y: 340, distance: 210.0
click at [755, 340] on p "Impressum|Datenschutzerklärung" at bounding box center [872, 339] width 1391 height 17
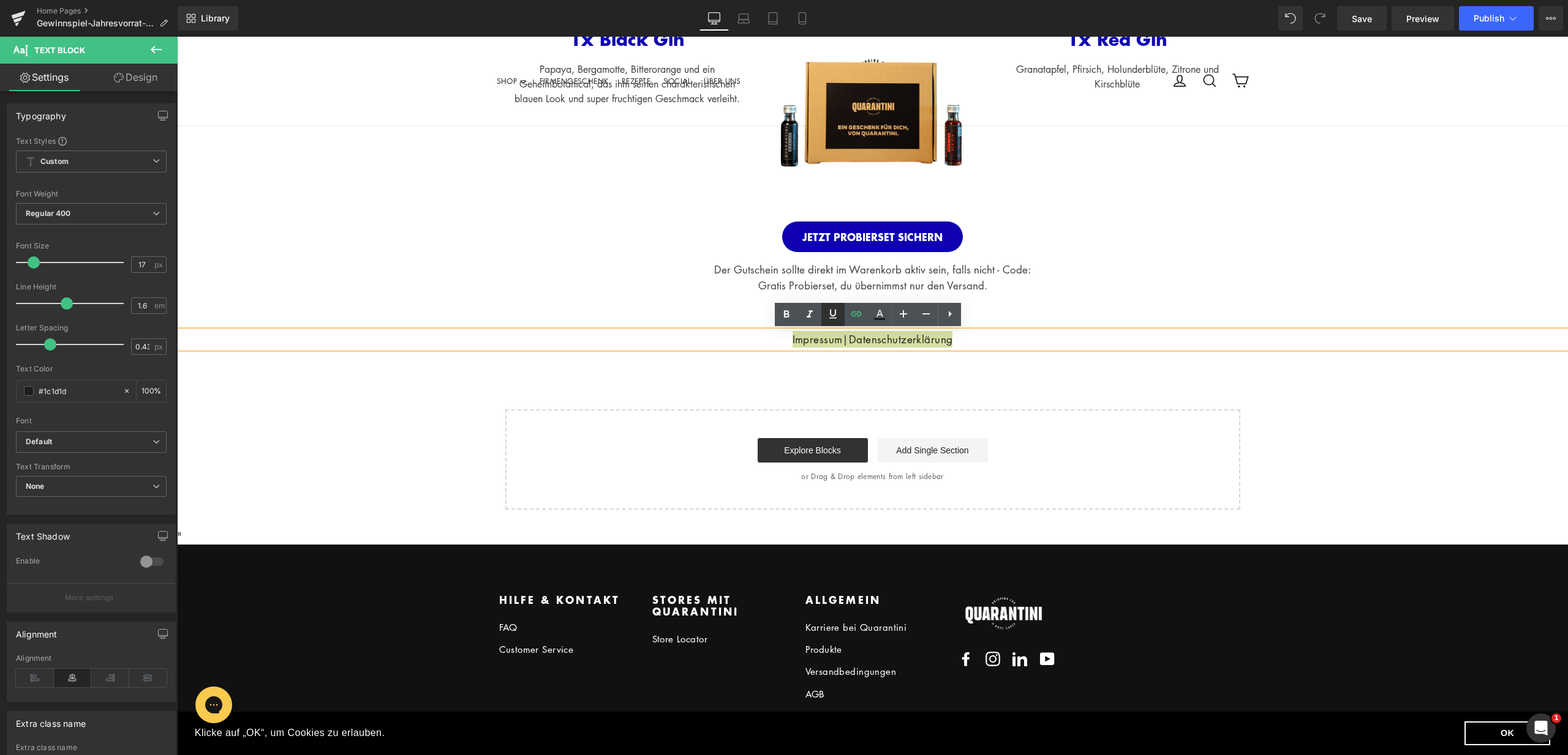
click at [838, 316] on icon at bounding box center [833, 314] width 14 height 14
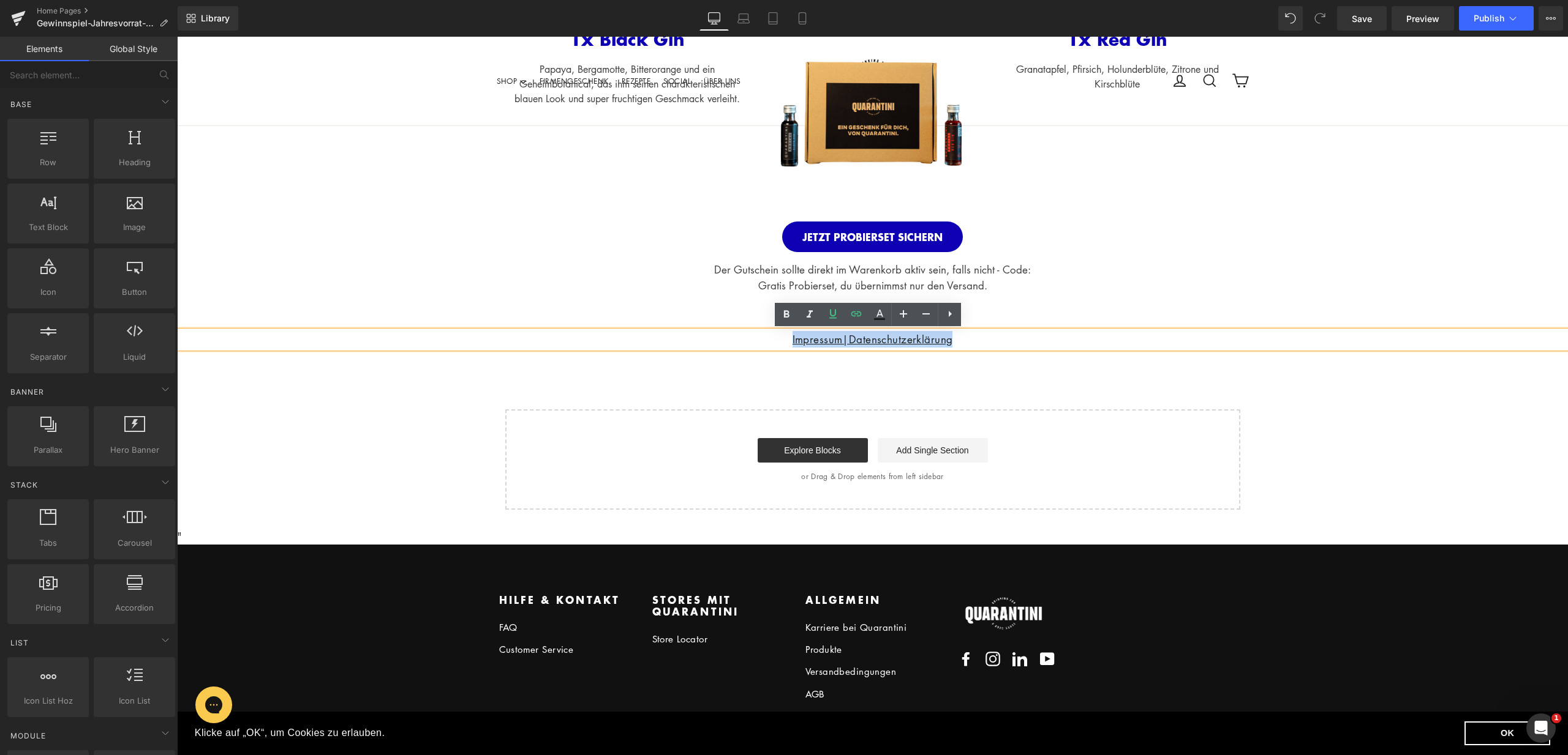
click at [845, 372] on div "HERZLICHEN GLÜCKWUNSCH! Heading Du hast erfolgreich am Gewinnspiel teilgenommen…" at bounding box center [872, 49] width 1391 height 920
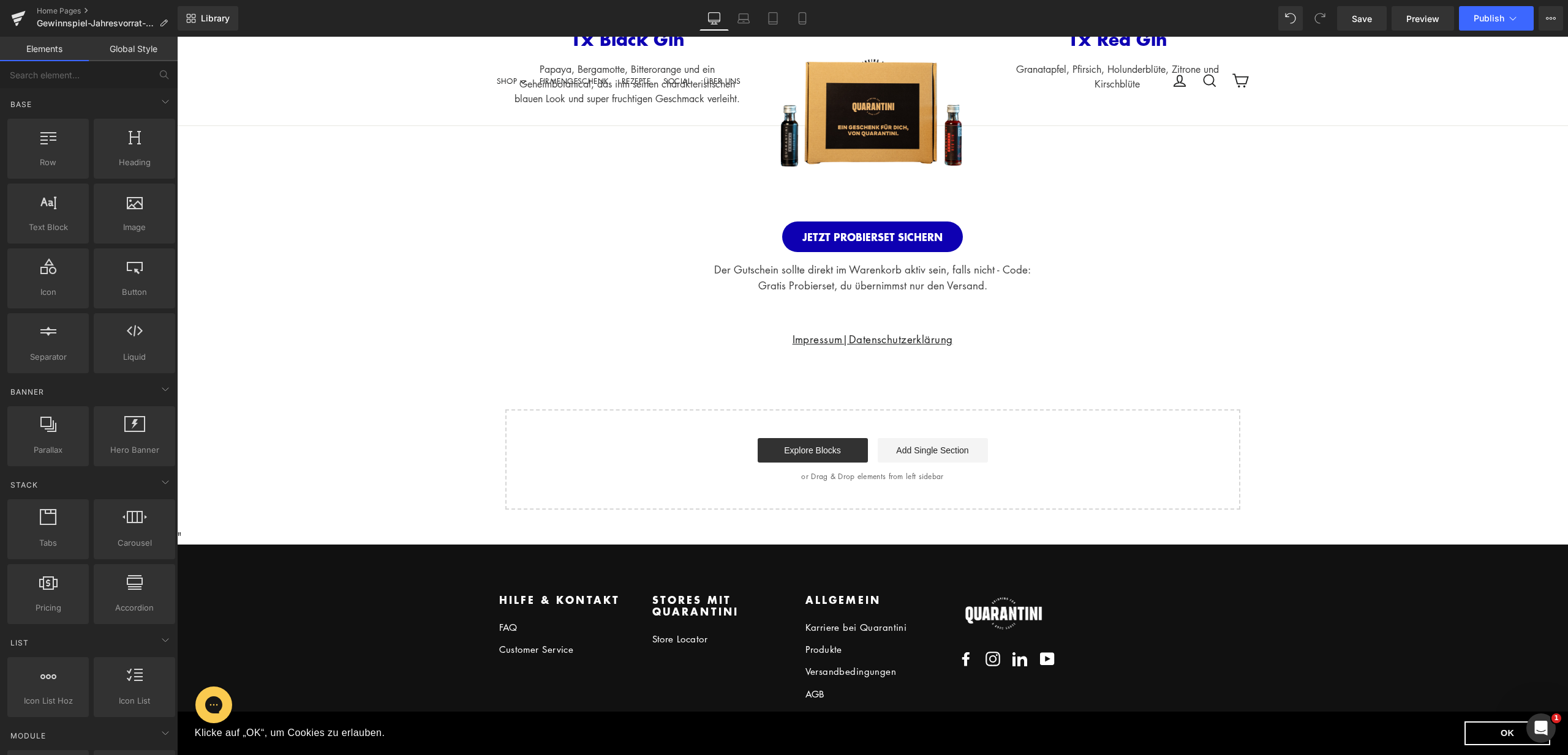
click at [962, 405] on div "HERZLICHEN GLÜCKWUNSCH! Heading Du hast erfolgreich am Gewinnspiel teilgenommen…" at bounding box center [872, 49] width 1391 height 920
click at [975, 283] on div "Der Gutschein sollte direkt im Warenkorb aktiv sein, falls nicht - Code: Gratis…" at bounding box center [872, 272] width 1391 height 41
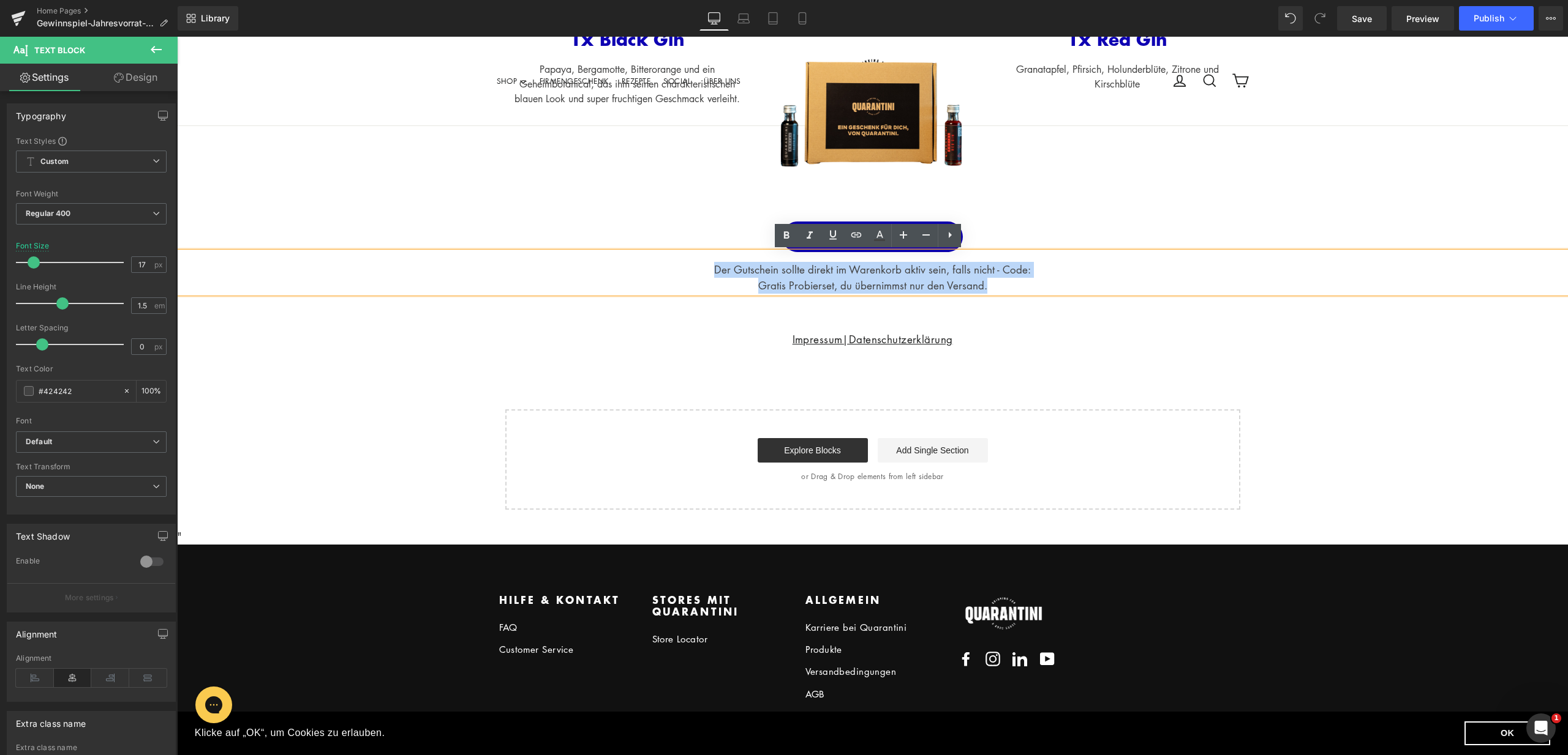
drag, startPoint x: 1011, startPoint y: 284, endPoint x: 686, endPoint y: 263, distance: 325.7
click at [687, 263] on div "Der Gutschein sollte direkt im Warenkorb aktiv sein, falls nicht - Code: Gratis…" at bounding box center [872, 272] width 1391 height 41
click at [925, 243] on link at bounding box center [926, 235] width 23 height 23
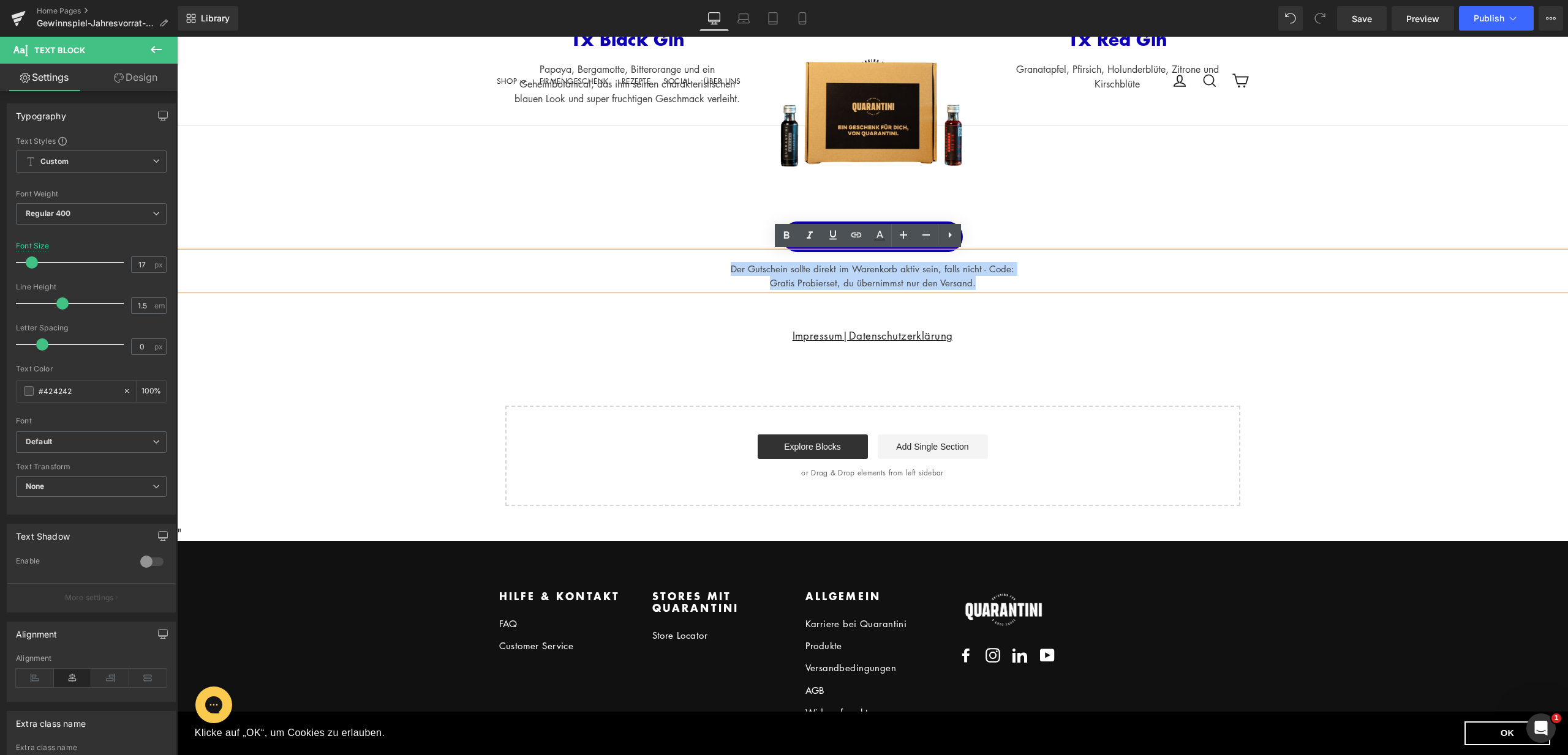
click at [1016, 330] on div "Impressum|Datenschutzerklärung Text Block" at bounding box center [872, 336] width 1391 height 17
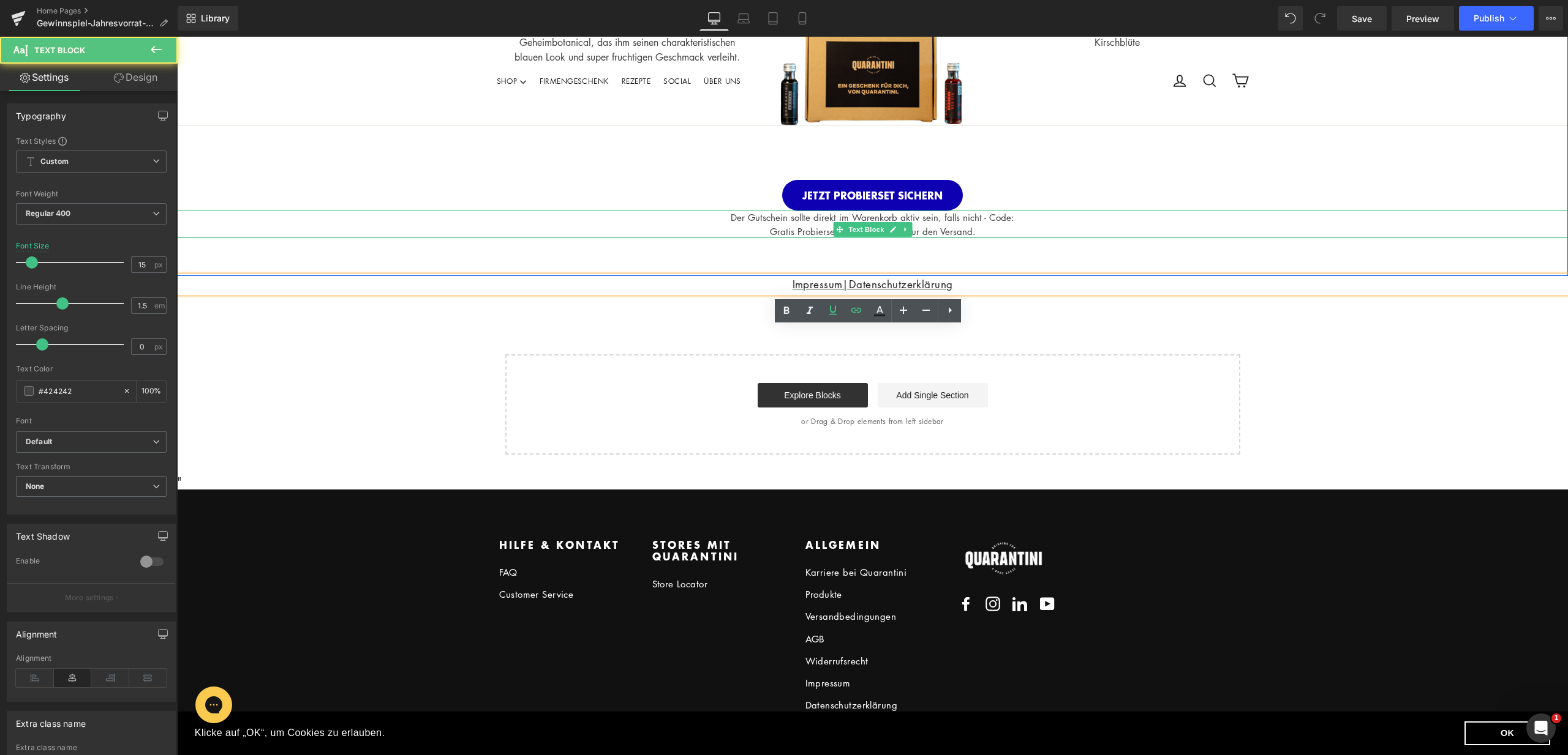
scroll to position [549, 0]
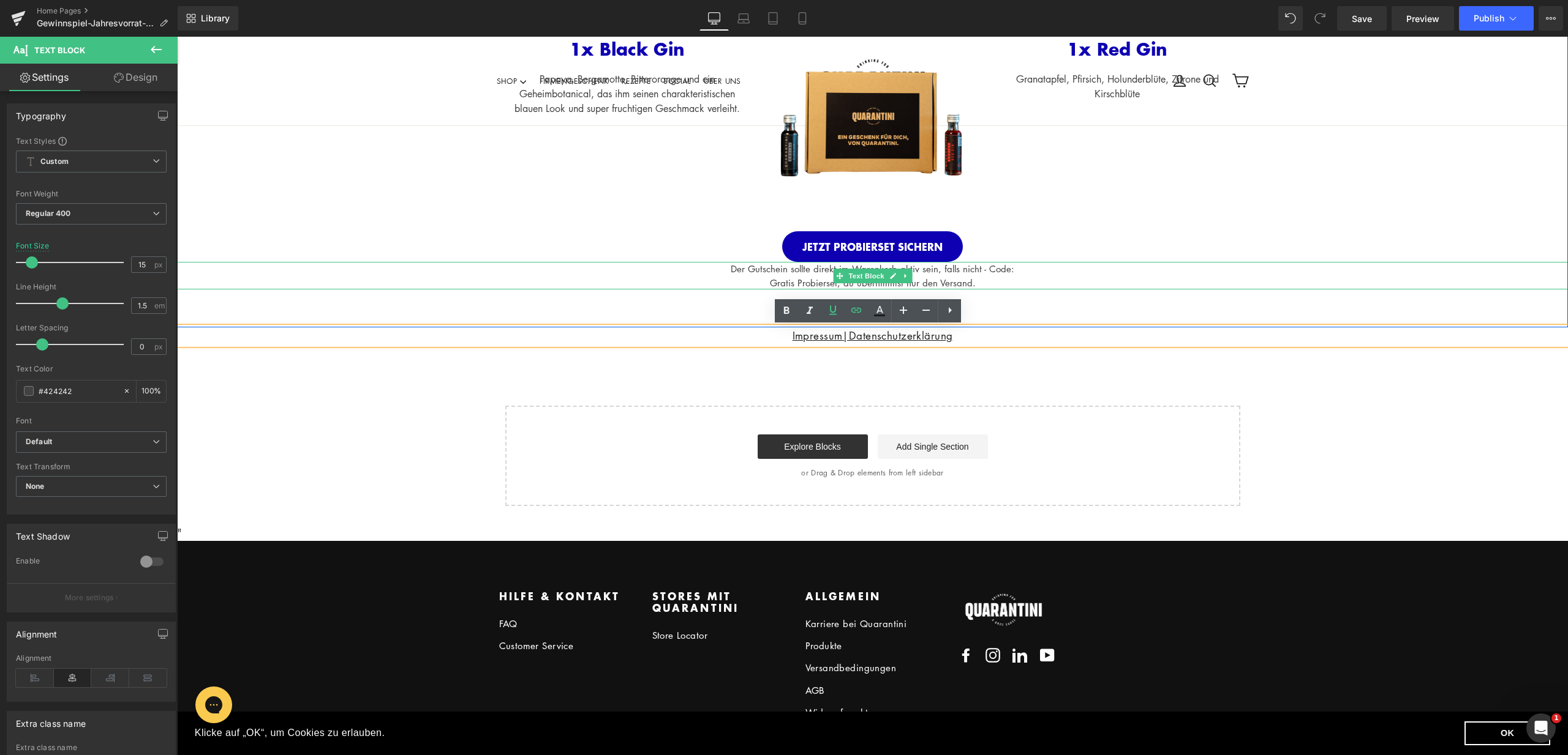
drag, startPoint x: 978, startPoint y: 251, endPoint x: 992, endPoint y: 267, distance: 21.3
click at [984, 275] on div "Der Gutschein sollte direkt im Warenkorb aktiv sein, falls nicht - Code: Gratis…" at bounding box center [872, 276] width 1391 height 27
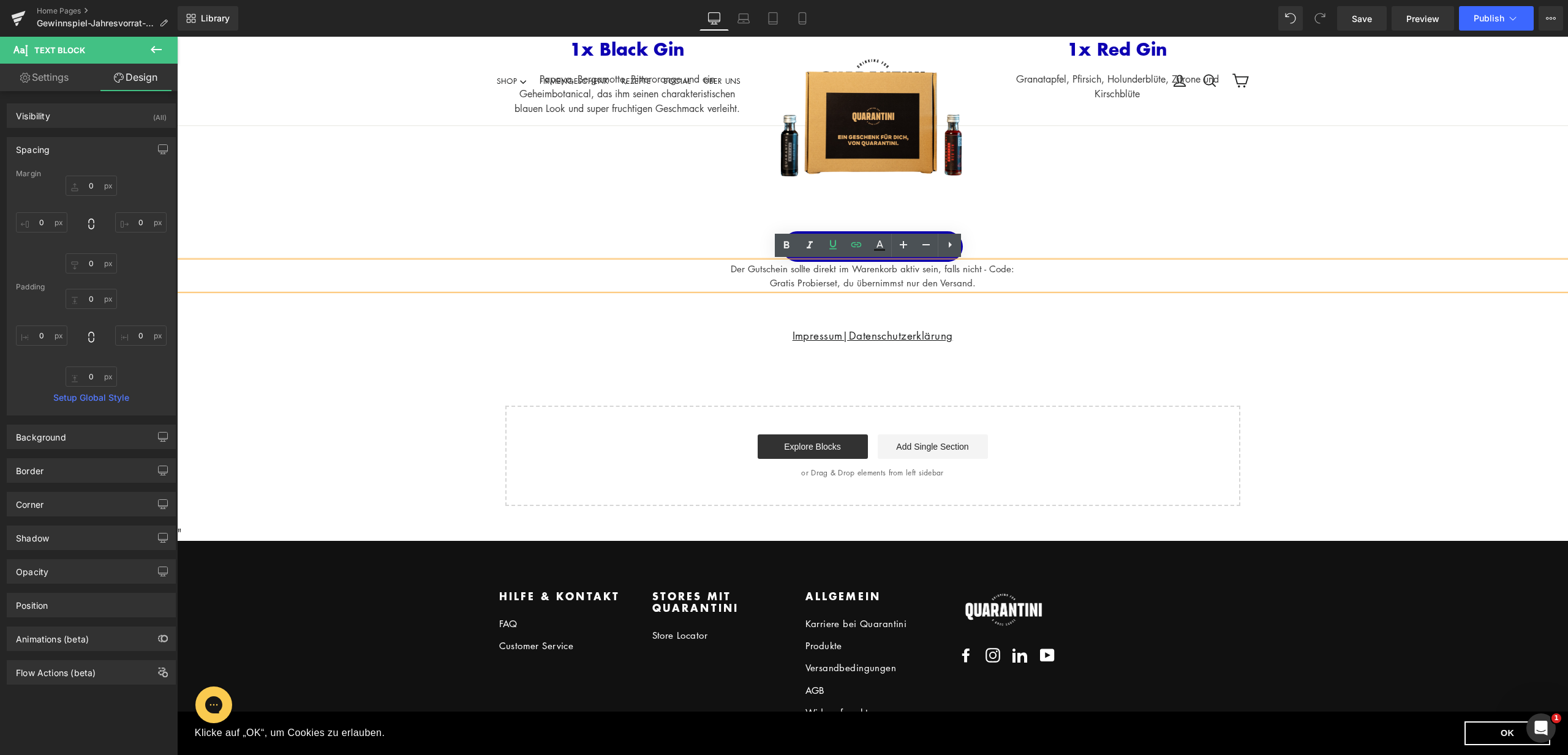
click at [1028, 256] on div "JETZT PROBIERSET SICHERN" at bounding box center [872, 247] width 735 height 30
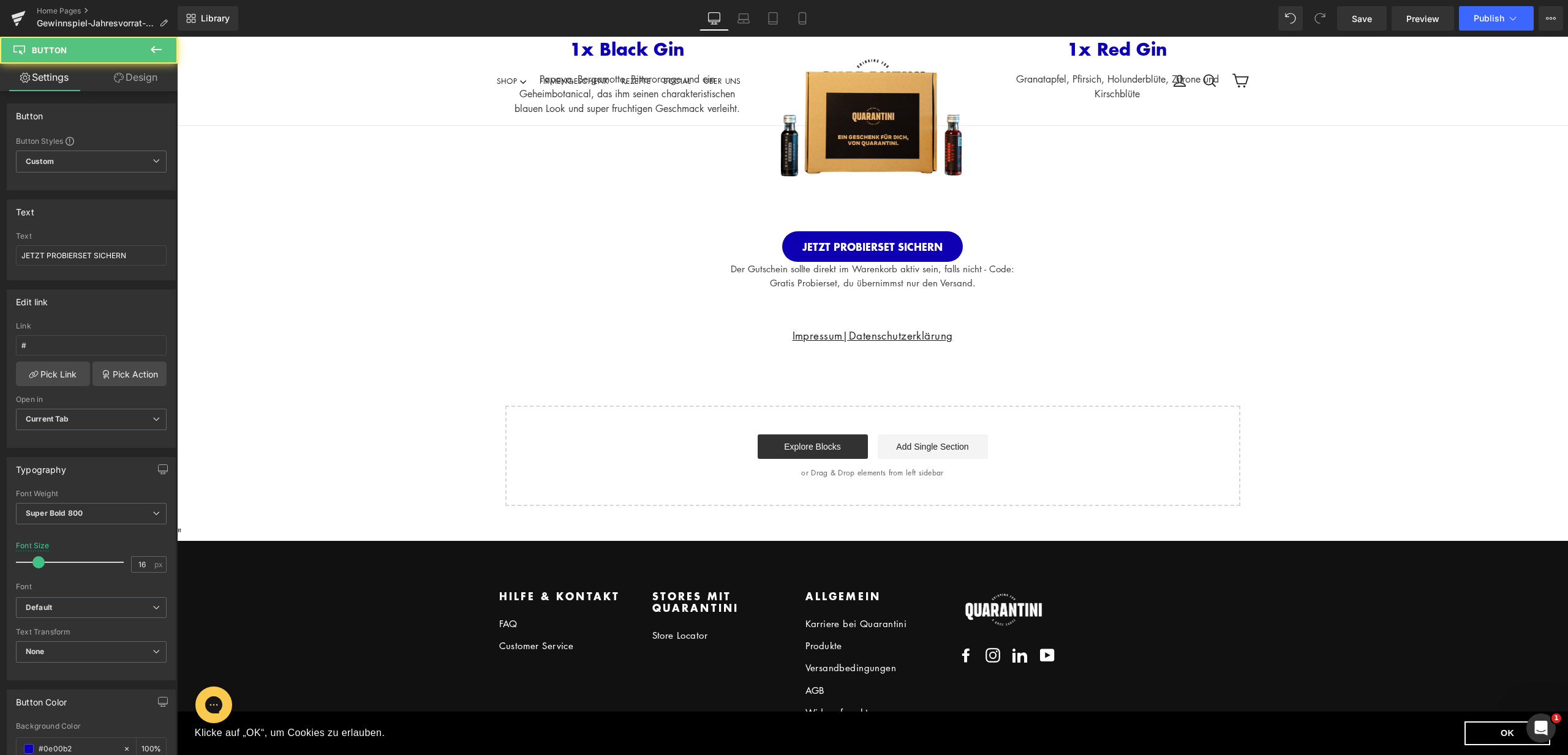
click at [1021, 312] on div "Wir schenken dir einen 10€ Gutschein für unser Quarantini Probierset. Heading R…" at bounding box center [872, 128] width 1391 height 398
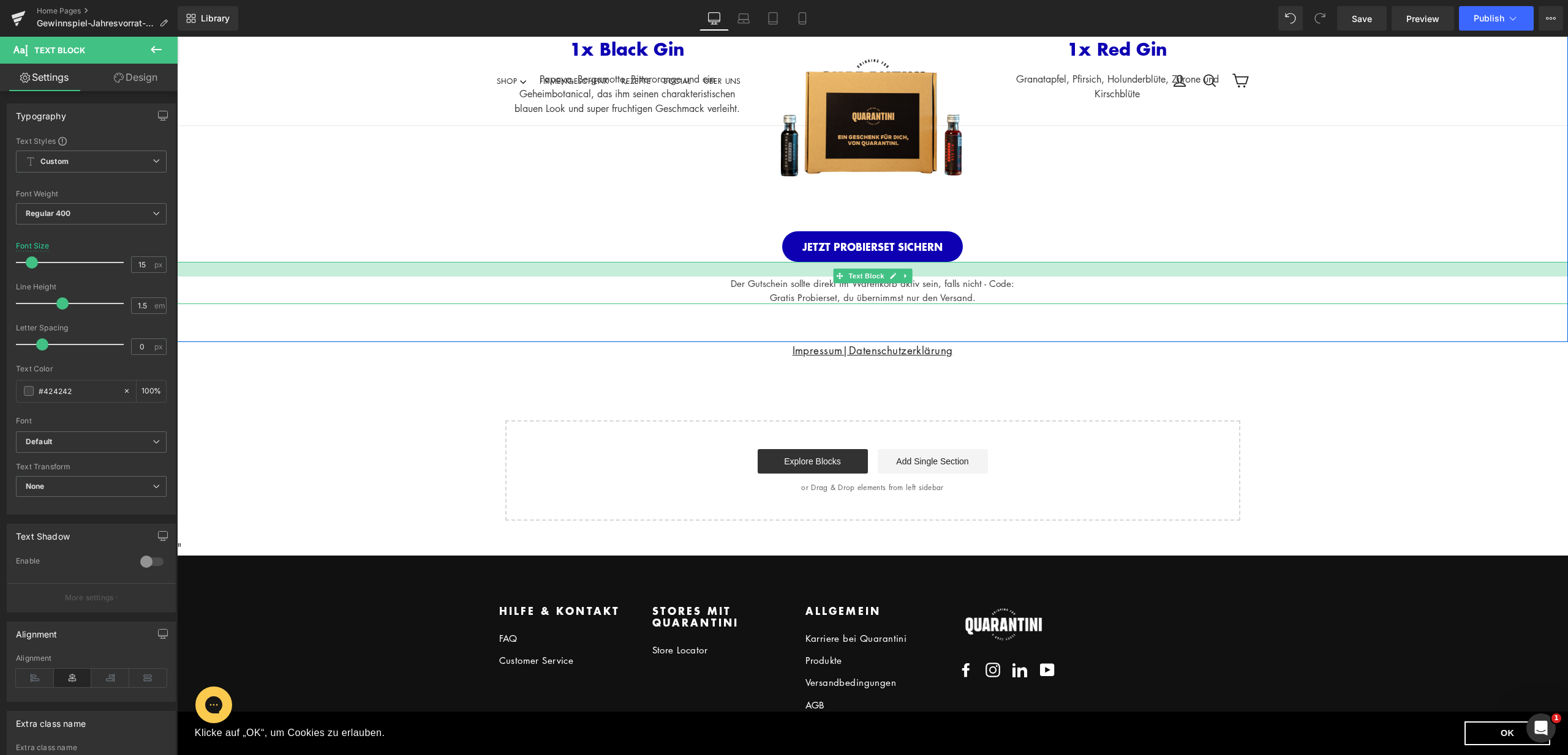
drag, startPoint x: 1018, startPoint y: 263, endPoint x: 1017, endPoint y: 278, distance: 15.0
click at [1017, 278] on div "Der Gutschein sollte direkt im Warenkorb aktiv sein, falls nicht - Code: Gratis…" at bounding box center [872, 283] width 1391 height 43
click at [1017, 278] on div "Der Gutschein sollte direkt im Warenkorb aktiv sein, falls nicht - Code:" at bounding box center [872, 284] width 1391 height 14
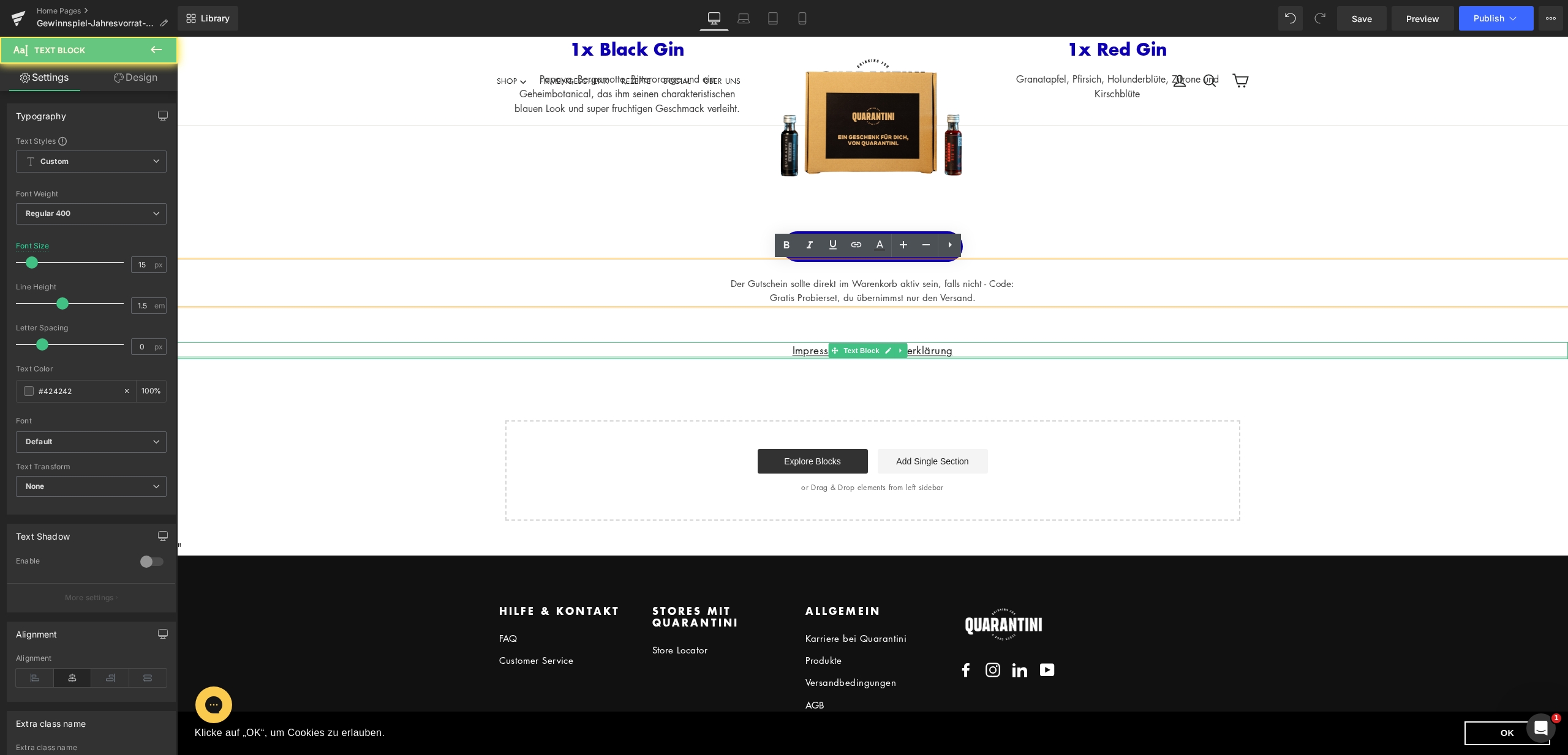
click at [976, 358] on div at bounding box center [872, 357] width 1391 height 3
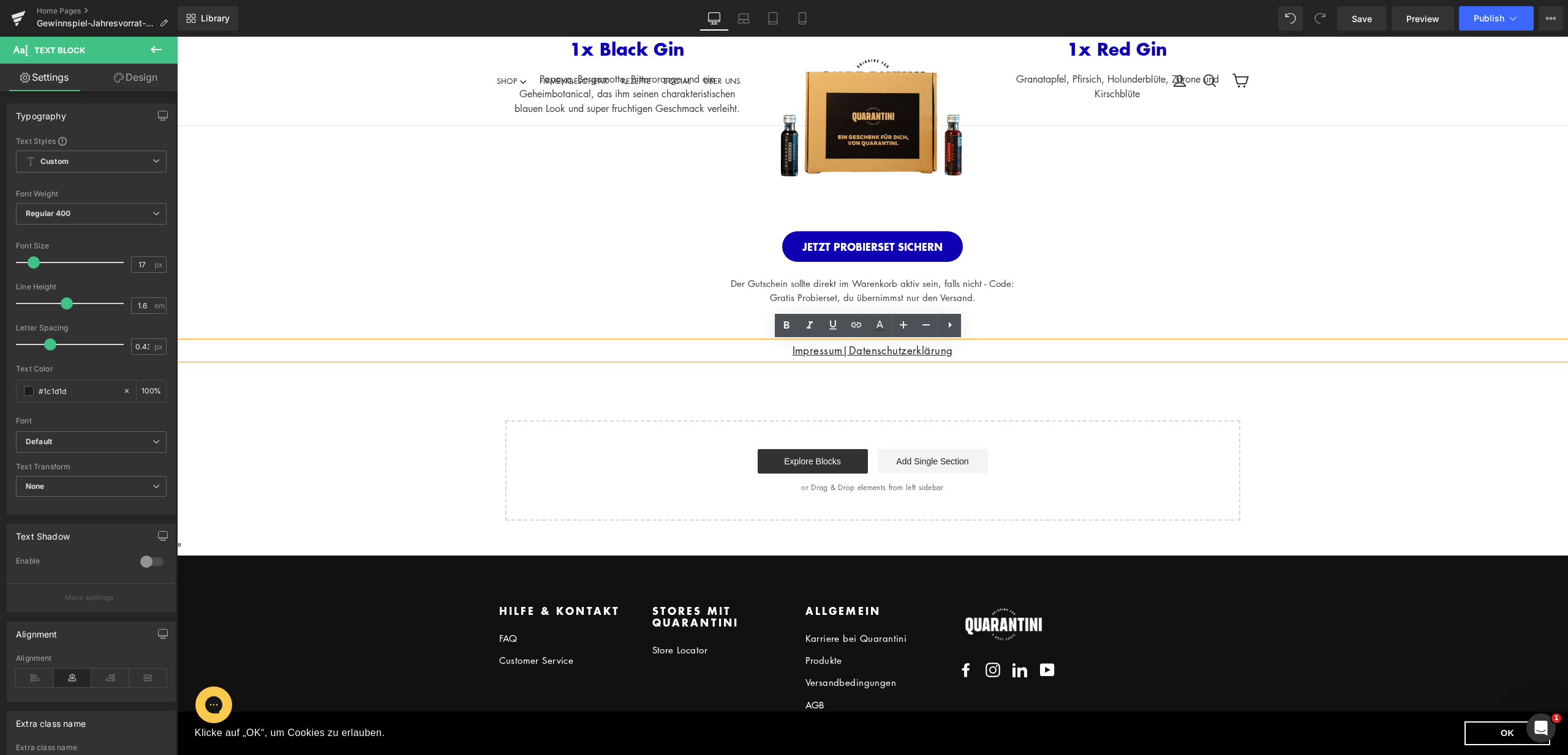
click at [177, 37] on div at bounding box center [177, 37] width 0 height 0
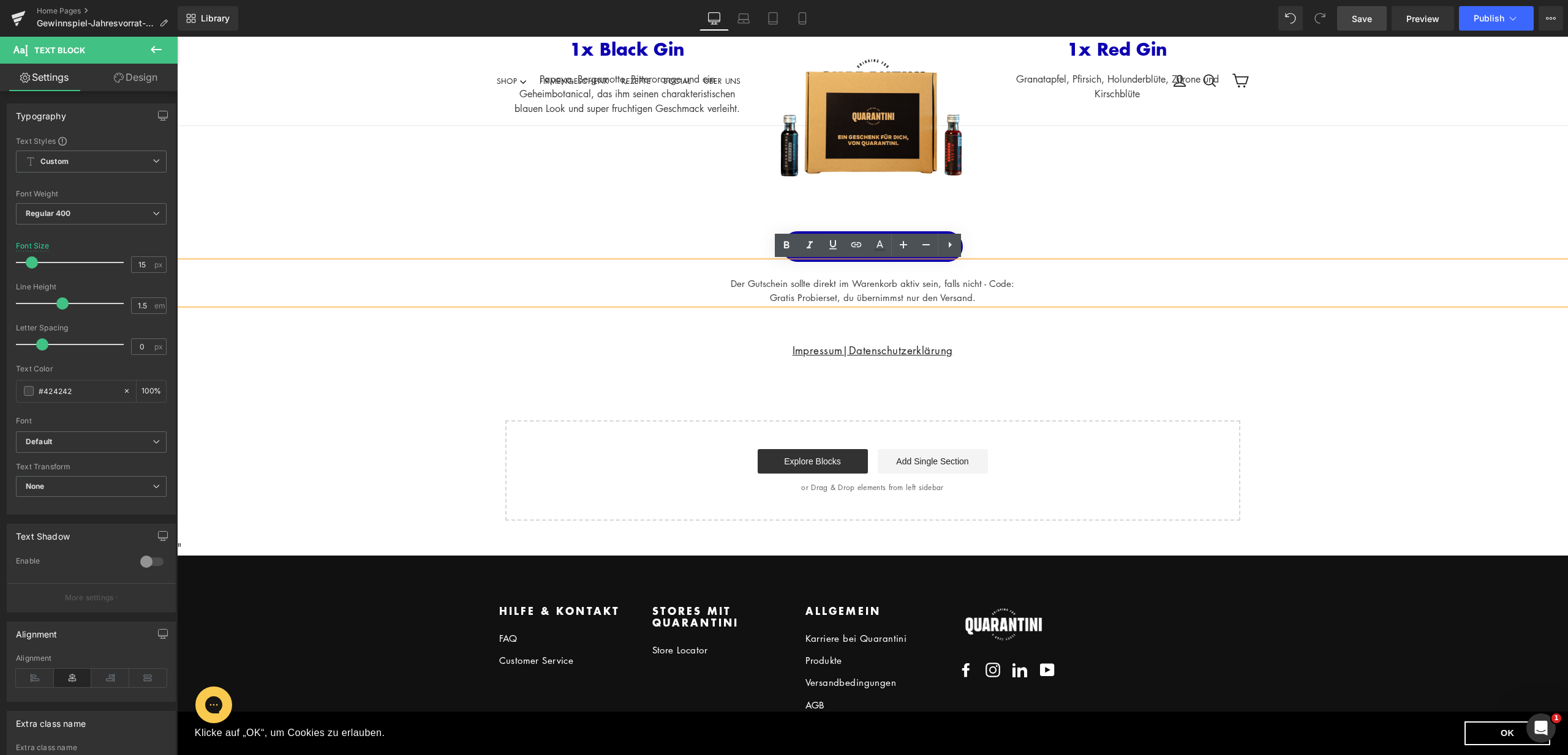
click at [1361, 22] on span "Save" at bounding box center [1361, 19] width 20 height 13
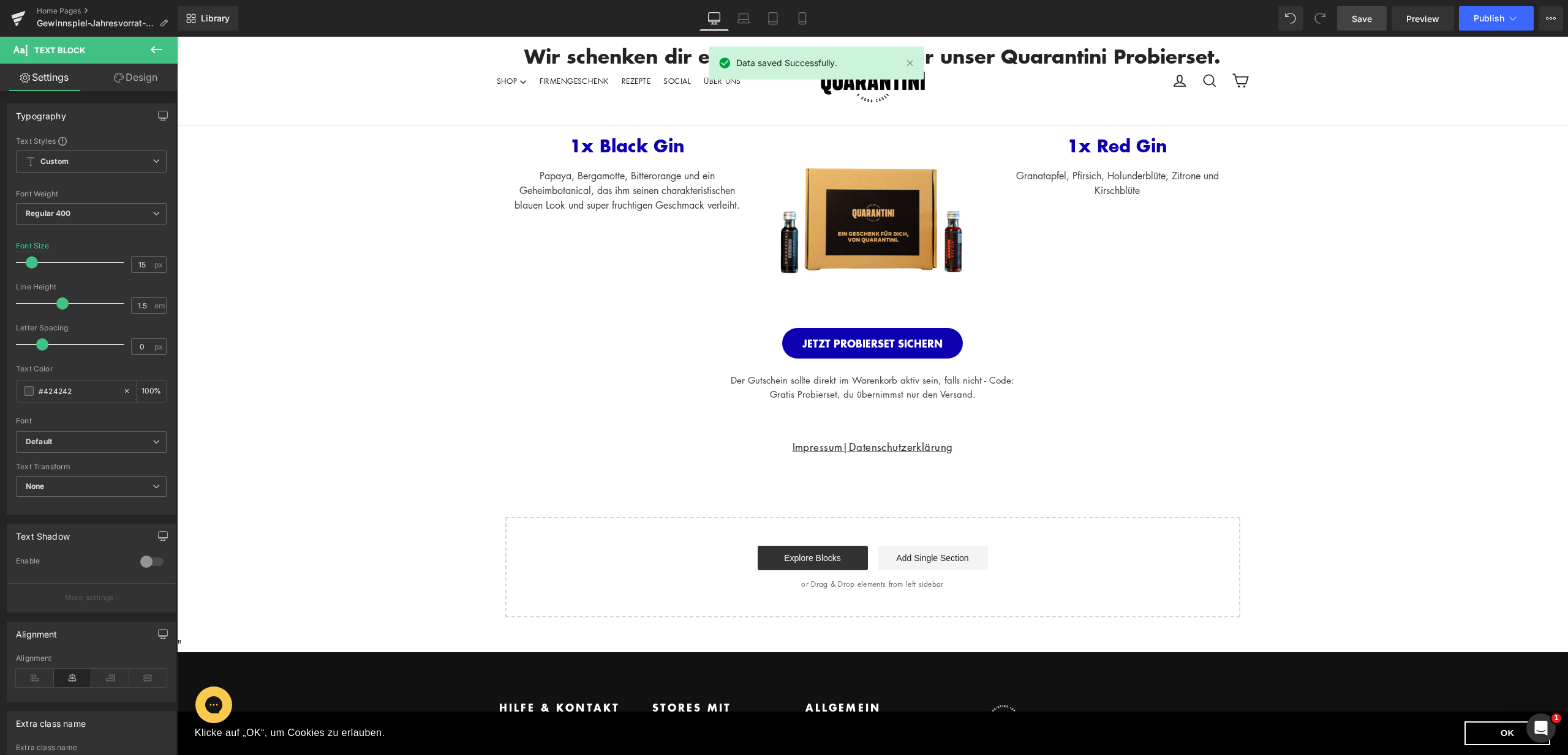
scroll to position [209, 0]
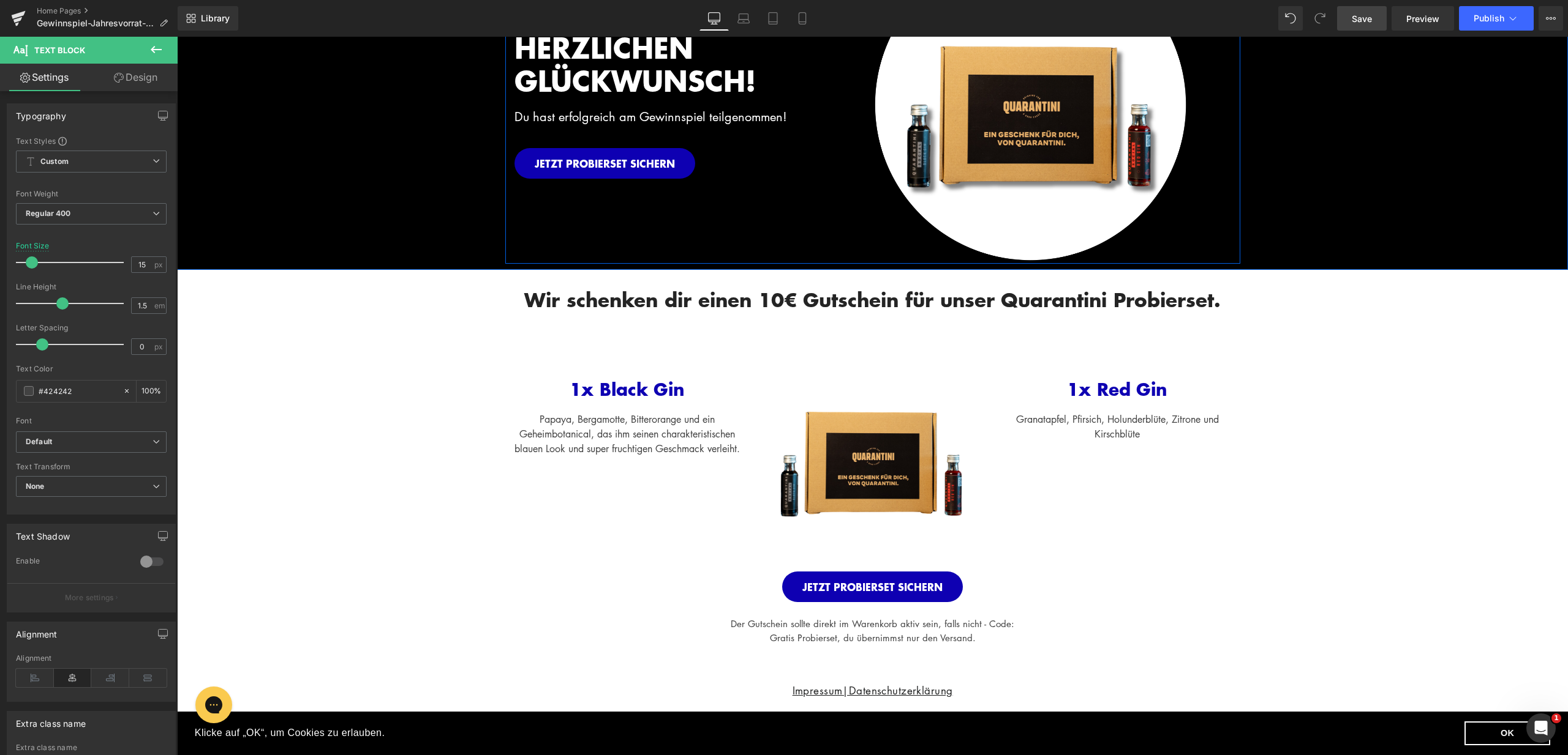
click at [599, 163] on span "Button" at bounding box center [606, 163] width 28 height 14
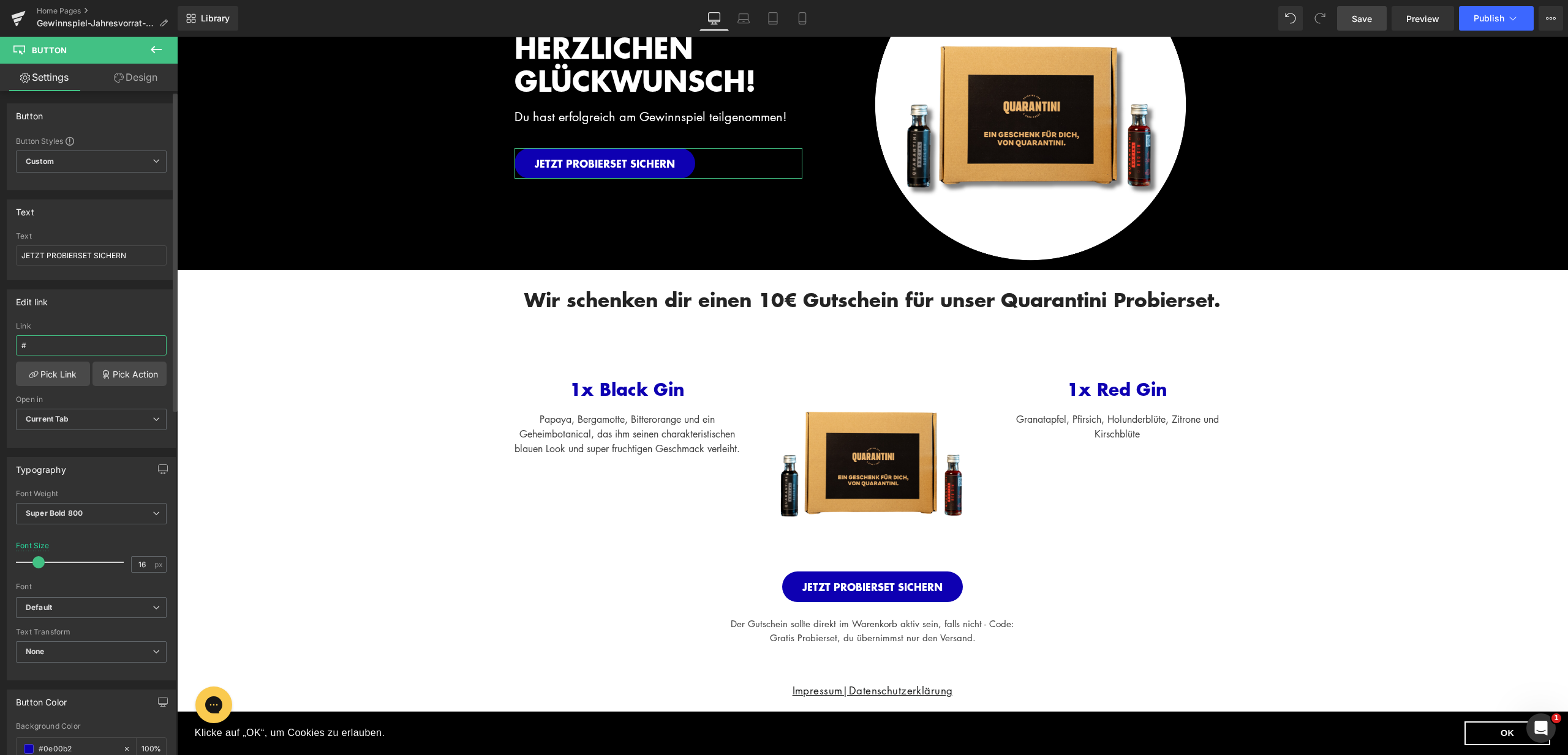
drag, startPoint x: 38, startPoint y: 350, endPoint x: 19, endPoint y: 346, distance: 19.4
click at [19, 346] on input "#" at bounding box center [91, 346] width 151 height 20
paste input "https://quarantini.de/discount/GPS-25-JVG?redirect=%2Fproducts%2Fquarantini-pro…"
type input "https://quarantini.de/discount/GPS-25-JVG?redirect=%2Fproducts%2Fquarantini-pro…"
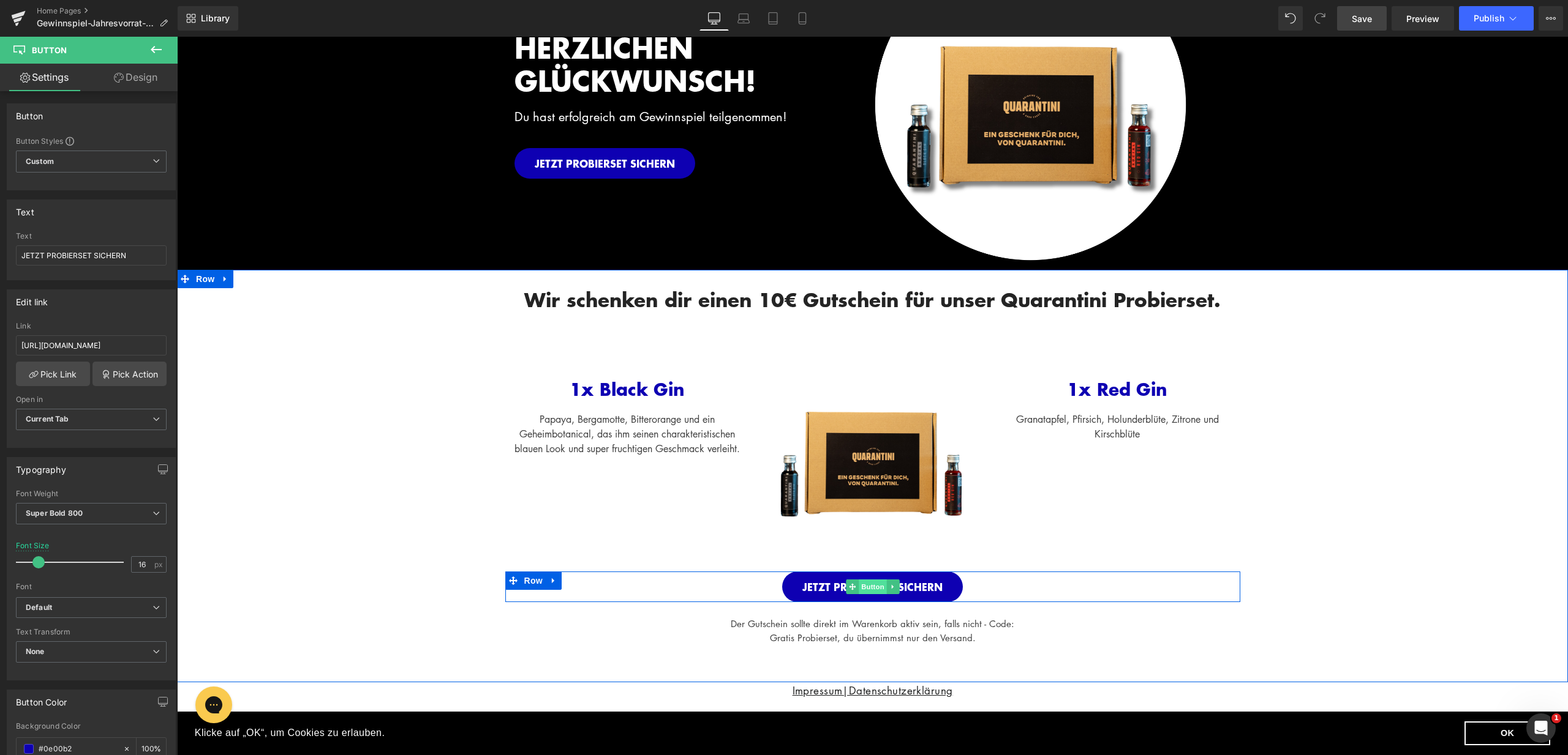
click at [859, 585] on span "Button" at bounding box center [872, 587] width 28 height 14
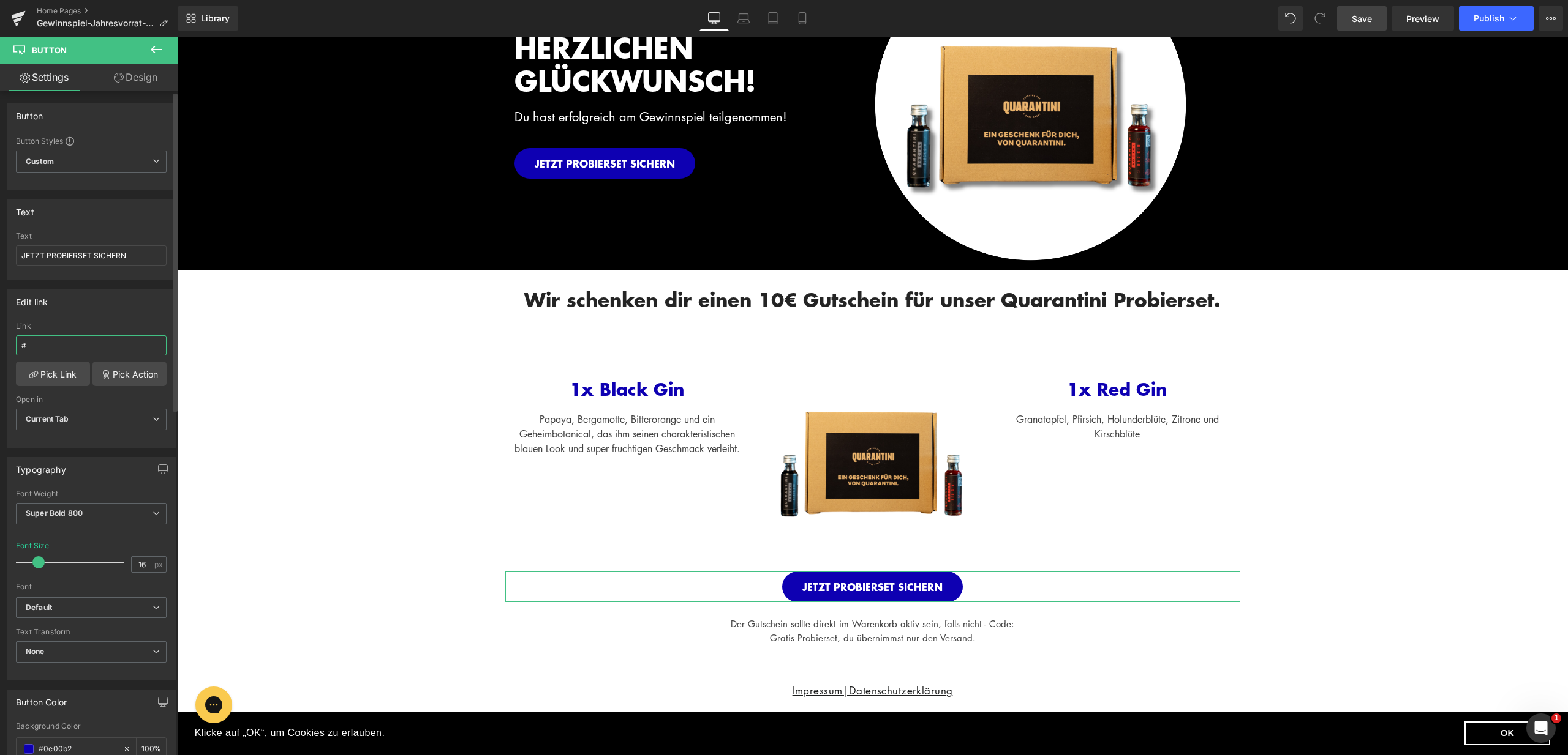
drag, startPoint x: 56, startPoint y: 346, endPoint x: 9, endPoint y: 348, distance: 47.0
click at [9, 348] on div "# Link # Pick Link Pick Action Current Tab New Tab Open in Current Tab Current …" at bounding box center [91, 385] width 168 height 126
paste input "https://quarantini.de/discount/GPS-25-JVG?redirect=%2Fproducts%2Fquarantini-pro…"
type input "https://quarantini.de/discount/GPS-25-JVG?redirect=%2Fproducts%2Fquarantini-pro…"
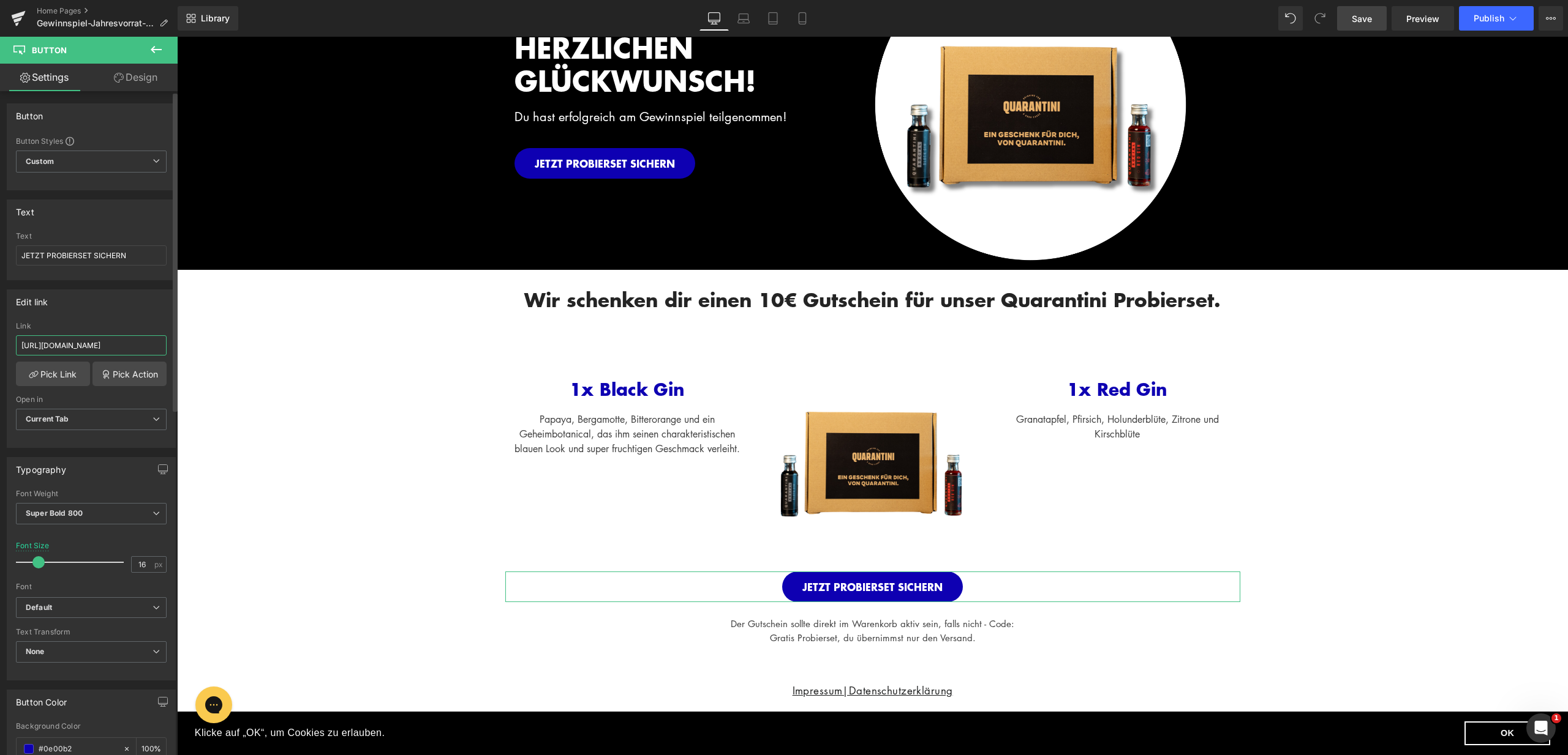
drag, startPoint x: 62, startPoint y: 346, endPoint x: 21, endPoint y: 344, distance: 41.0
click at [21, 344] on input "https://quarantini.de/discount/GPS-25-JVG?redirect=%2Fproducts%2Fquarantini-pro…" at bounding box center [91, 346] width 151 height 20
click at [99, 346] on input "https://quarantini.de/discount/GPS-25-JVG?redirect=%2Fproducts%2Fquarantini-pro…" at bounding box center [91, 346] width 151 height 20
drag, startPoint x: 56, startPoint y: 345, endPoint x: 99, endPoint y: 344, distance: 43.0
click at [99, 344] on input "https://quarantini.de/discount/GPS-25-JVG?redirect=%2Fproducts%2Fquarantini-pro…" at bounding box center [91, 346] width 151 height 20
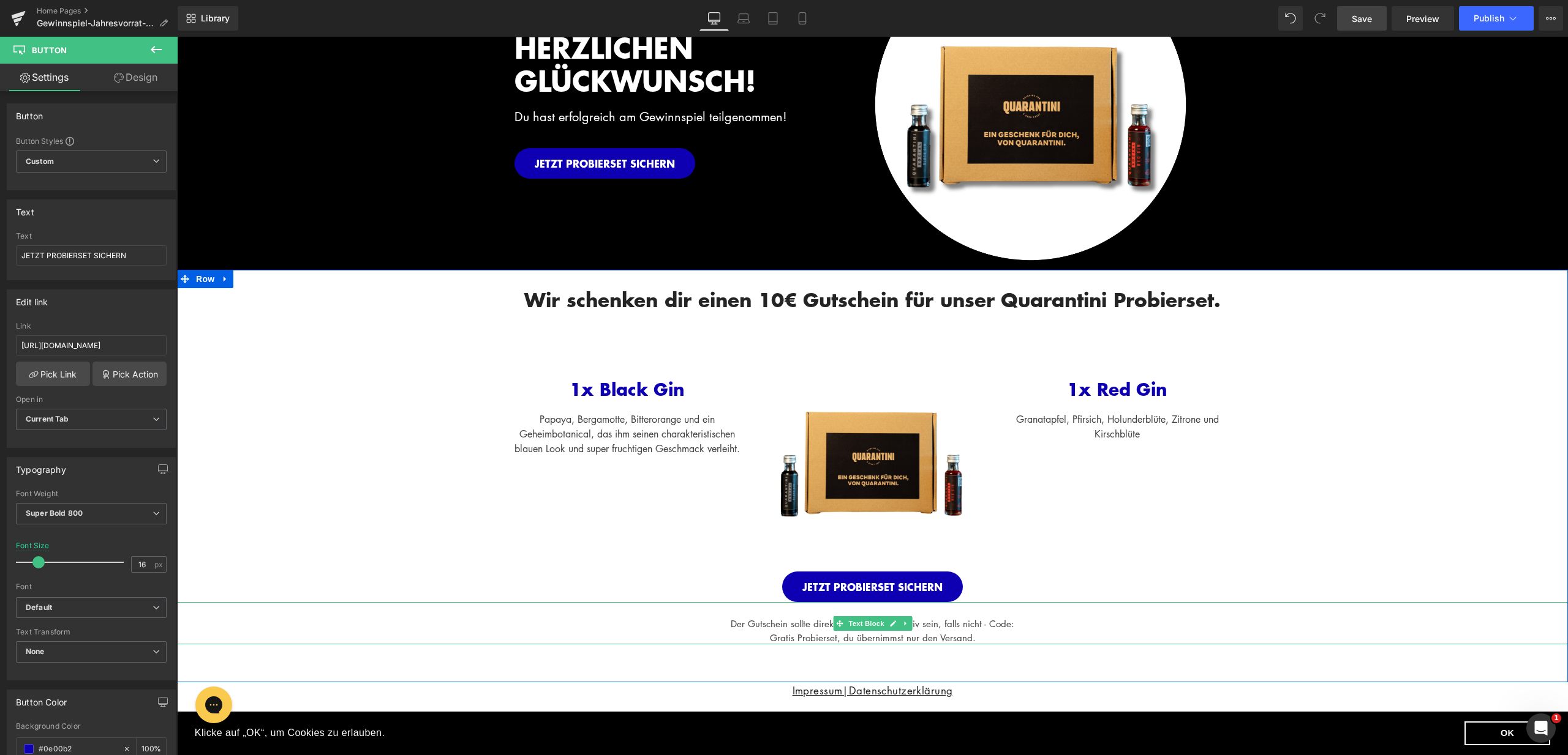
click at [1016, 629] on div "Der Gutschein sollte direkt im Warenkorb aktiv sein, falls nicht - Code:" at bounding box center [872, 624] width 1391 height 14
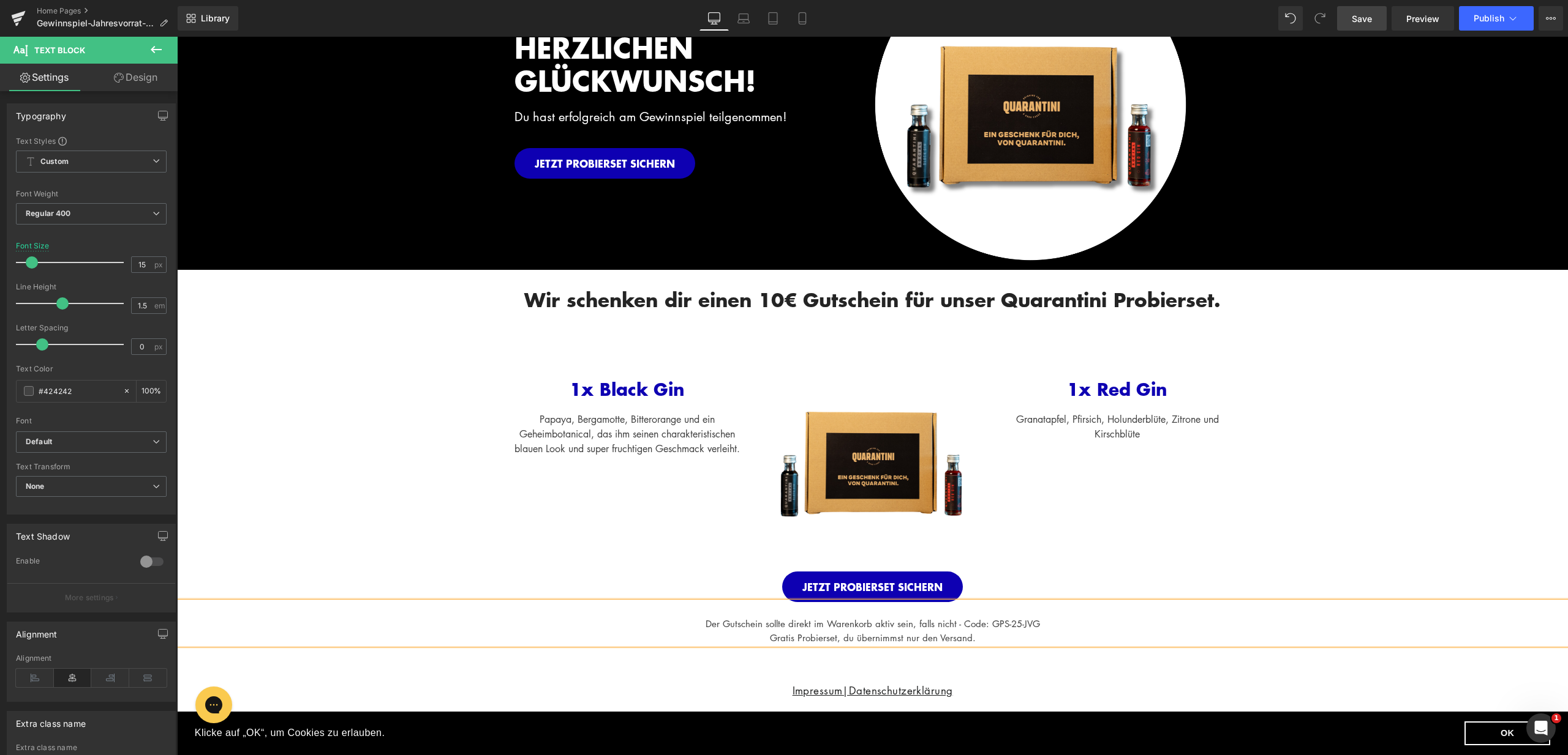
click at [1084, 626] on div "Der Gutschein sollte direkt im Warenkorb aktiv sein, falls nicht - Code: GPS-25…" at bounding box center [872, 624] width 1391 height 14
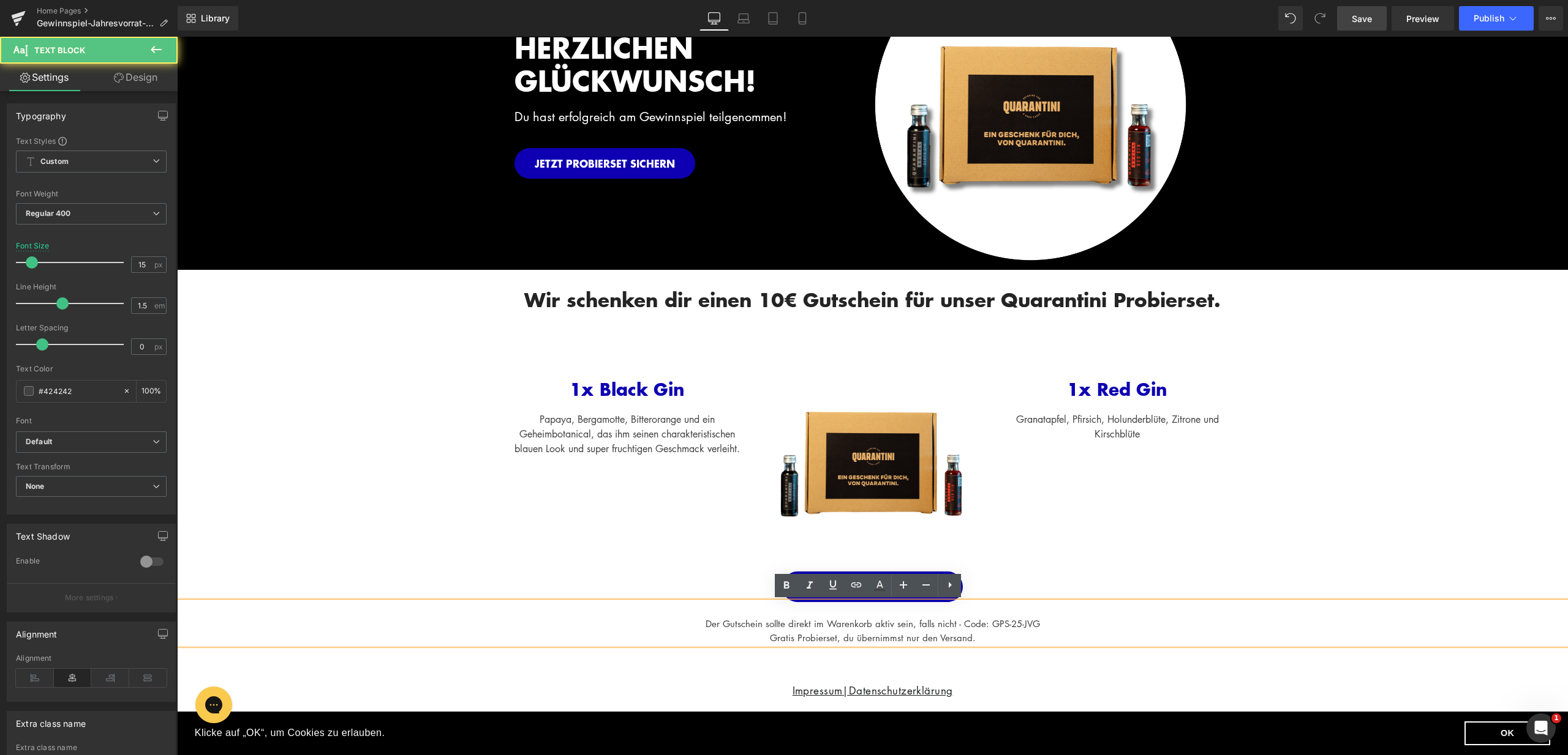
click at [177, 37] on div at bounding box center [177, 37] width 0 height 0
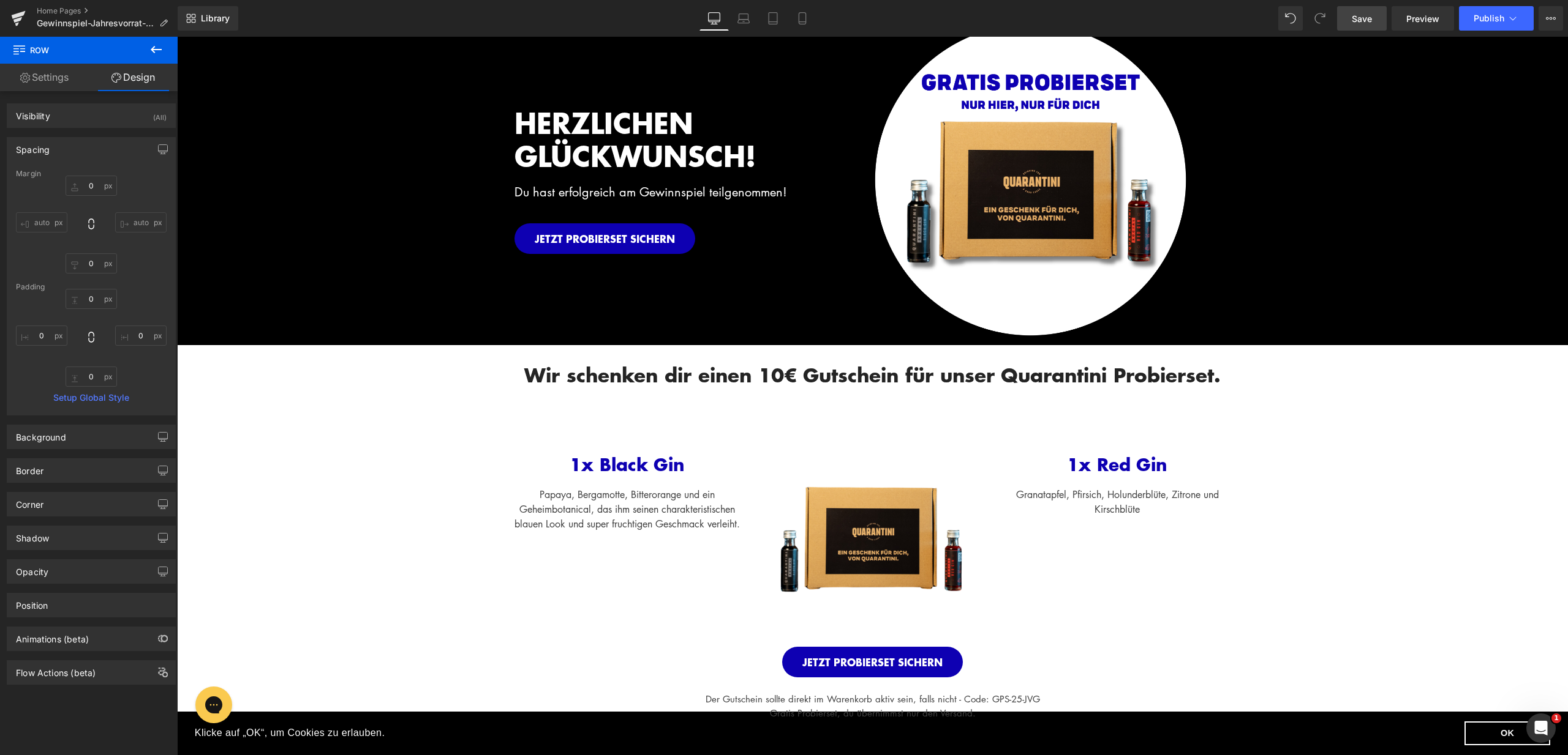
scroll to position [0, 0]
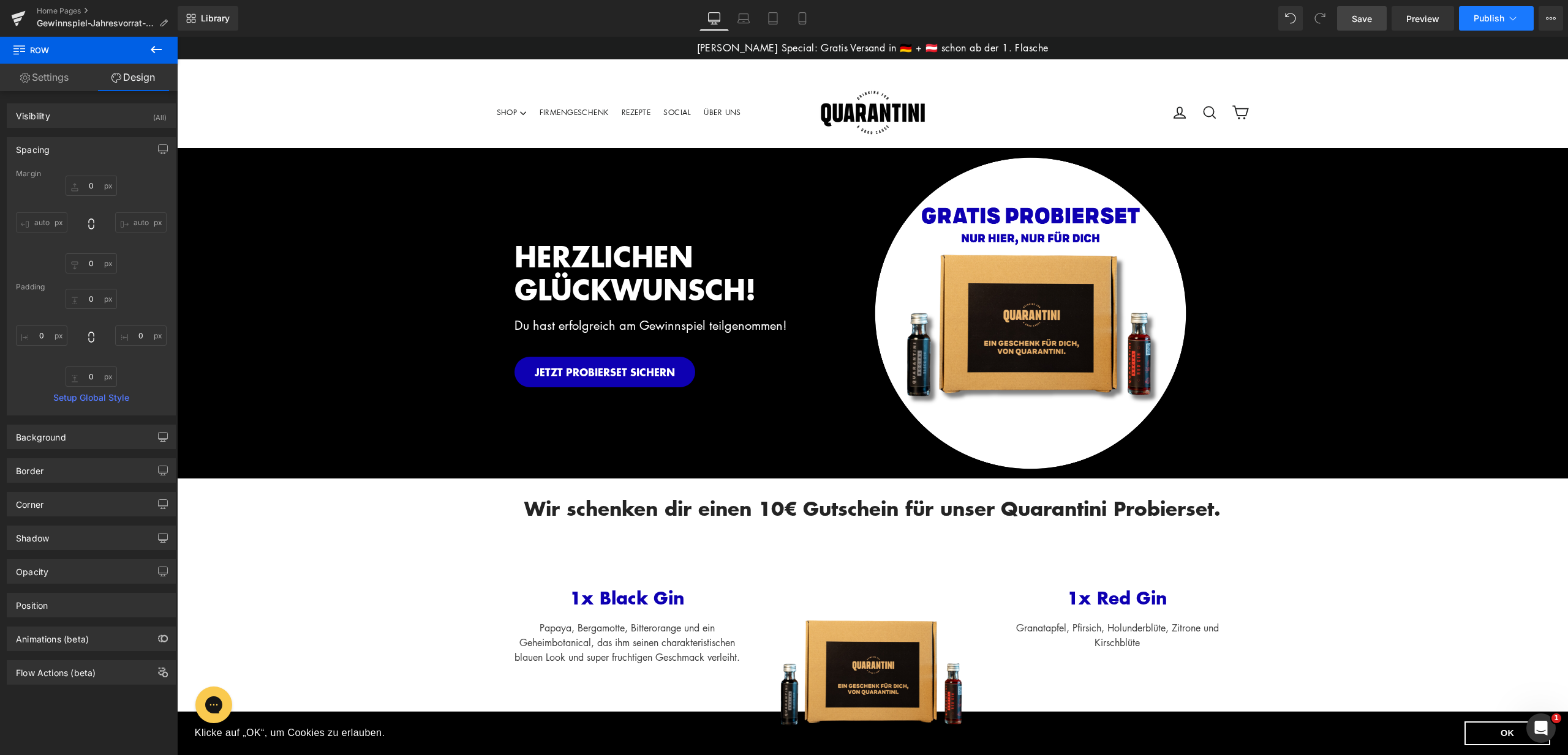
click at [1476, 21] on span "Publish" at bounding box center [1489, 19] width 30 height 10
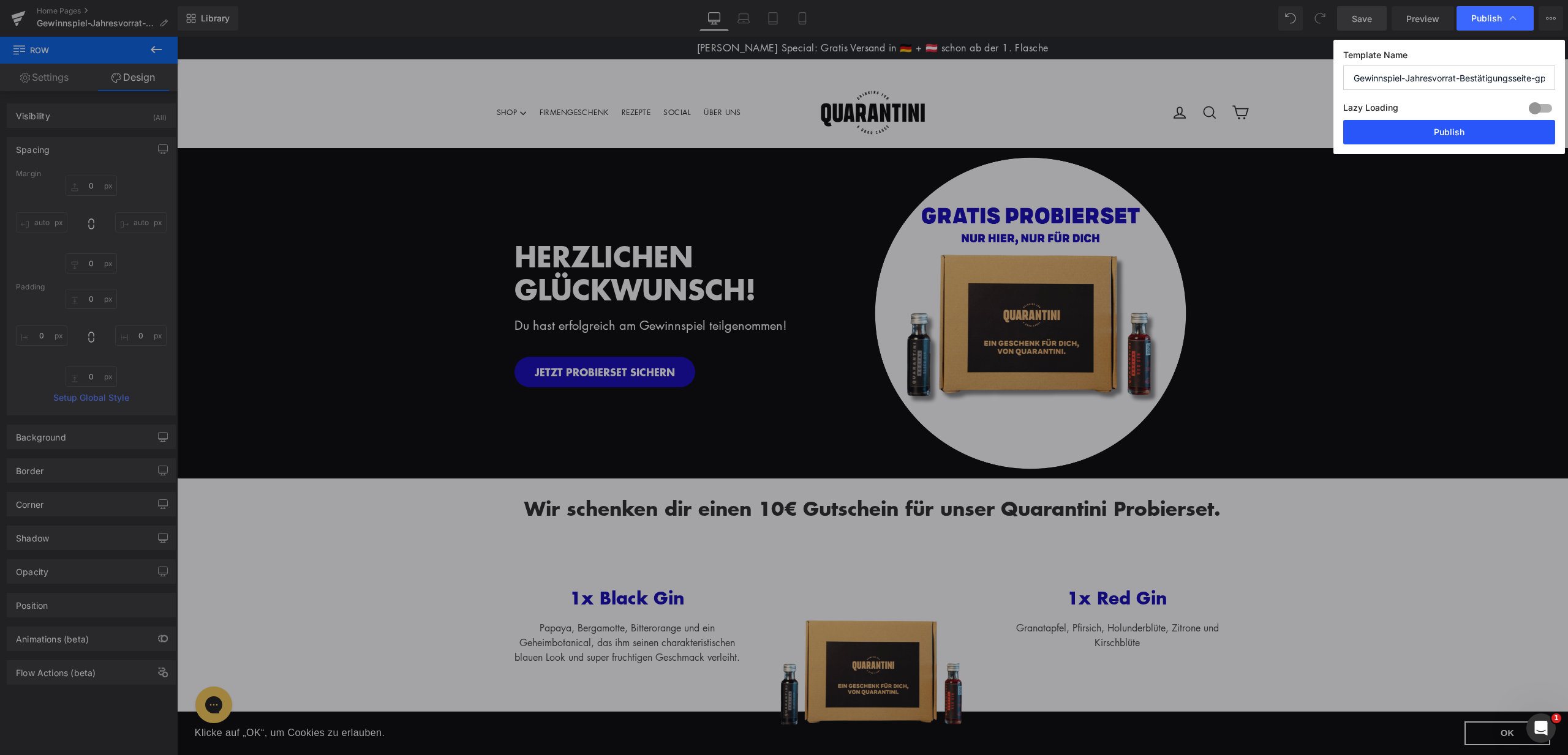
click at [1447, 134] on button "Publish" at bounding box center [1448, 132] width 212 height 25
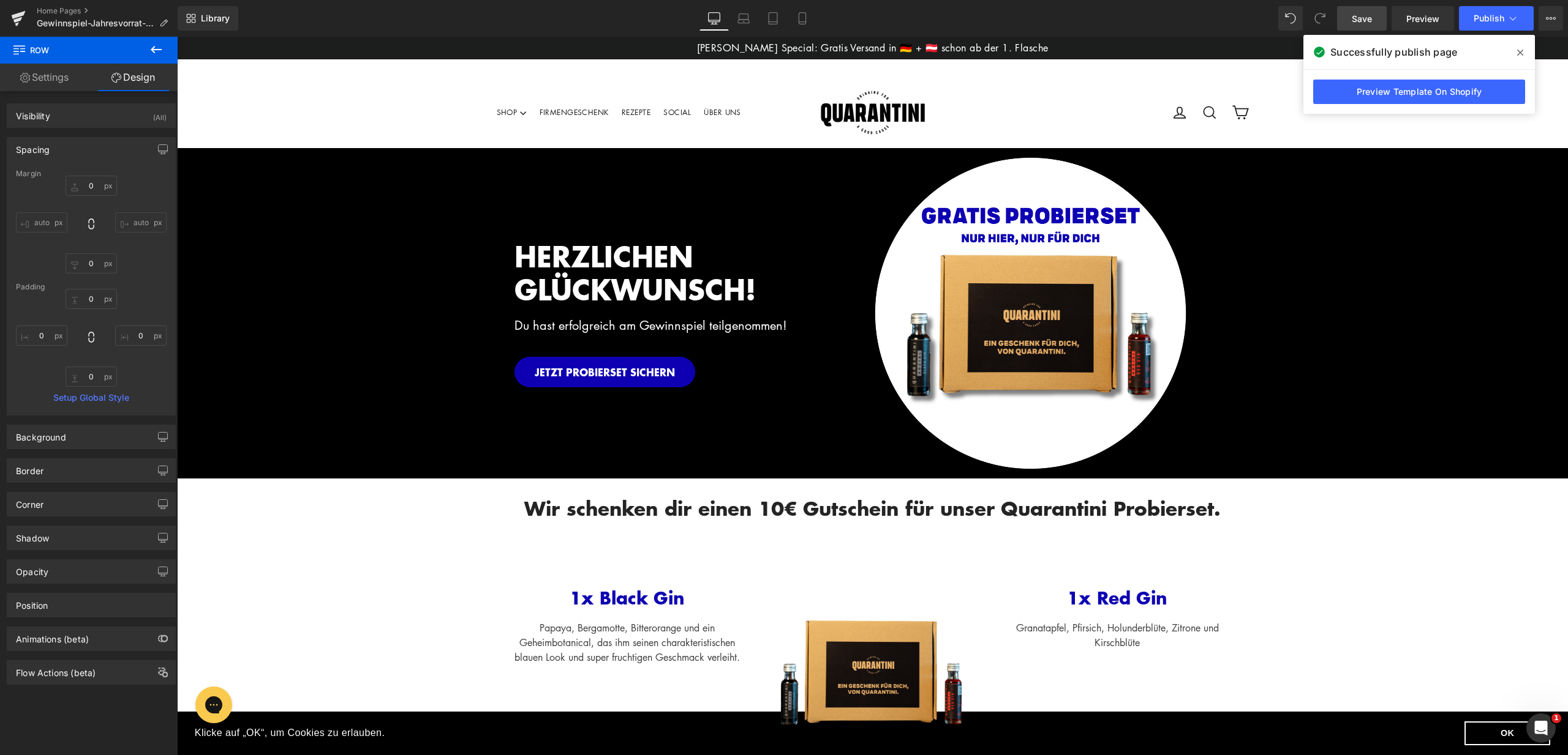
drag, startPoint x: 1515, startPoint y: 52, endPoint x: 1322, endPoint y: 14, distance: 196.7
click at [1515, 52] on span at bounding box center [1520, 52] width 20 height 19
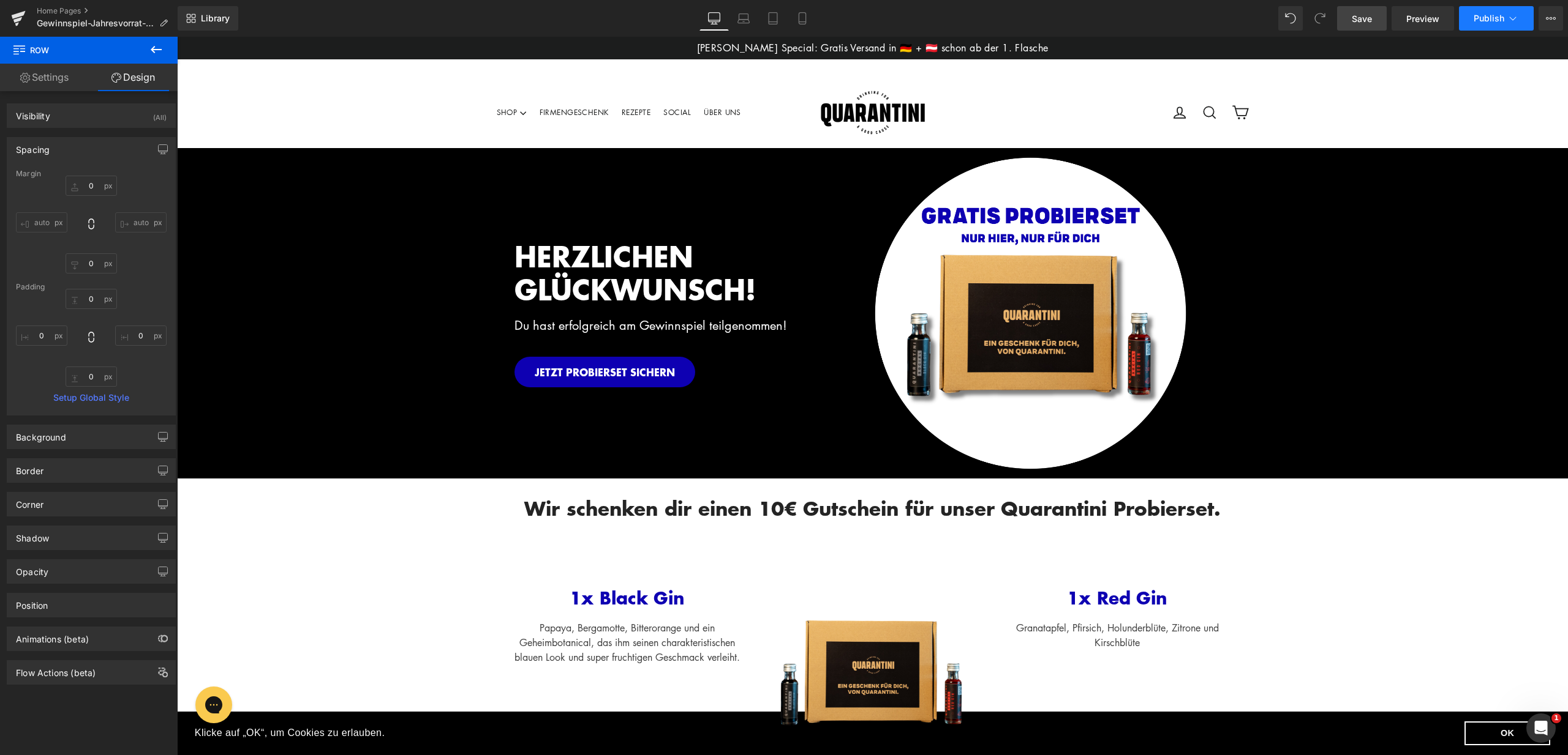
click at [1475, 22] on span "Publish" at bounding box center [1489, 19] width 30 height 10
click at [746, 25] on link "Laptop" at bounding box center [743, 18] width 30 height 25
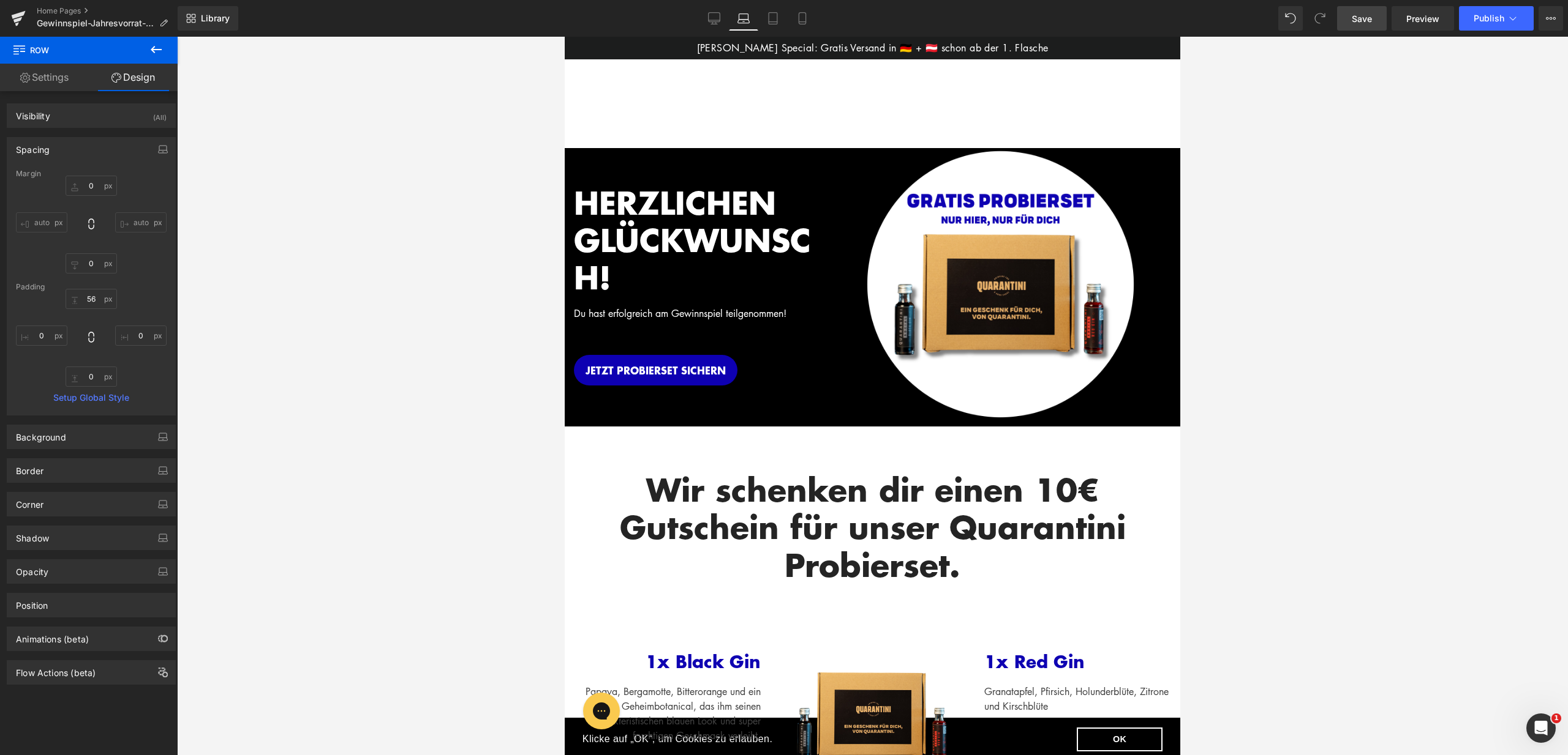
scroll to position [516, 0]
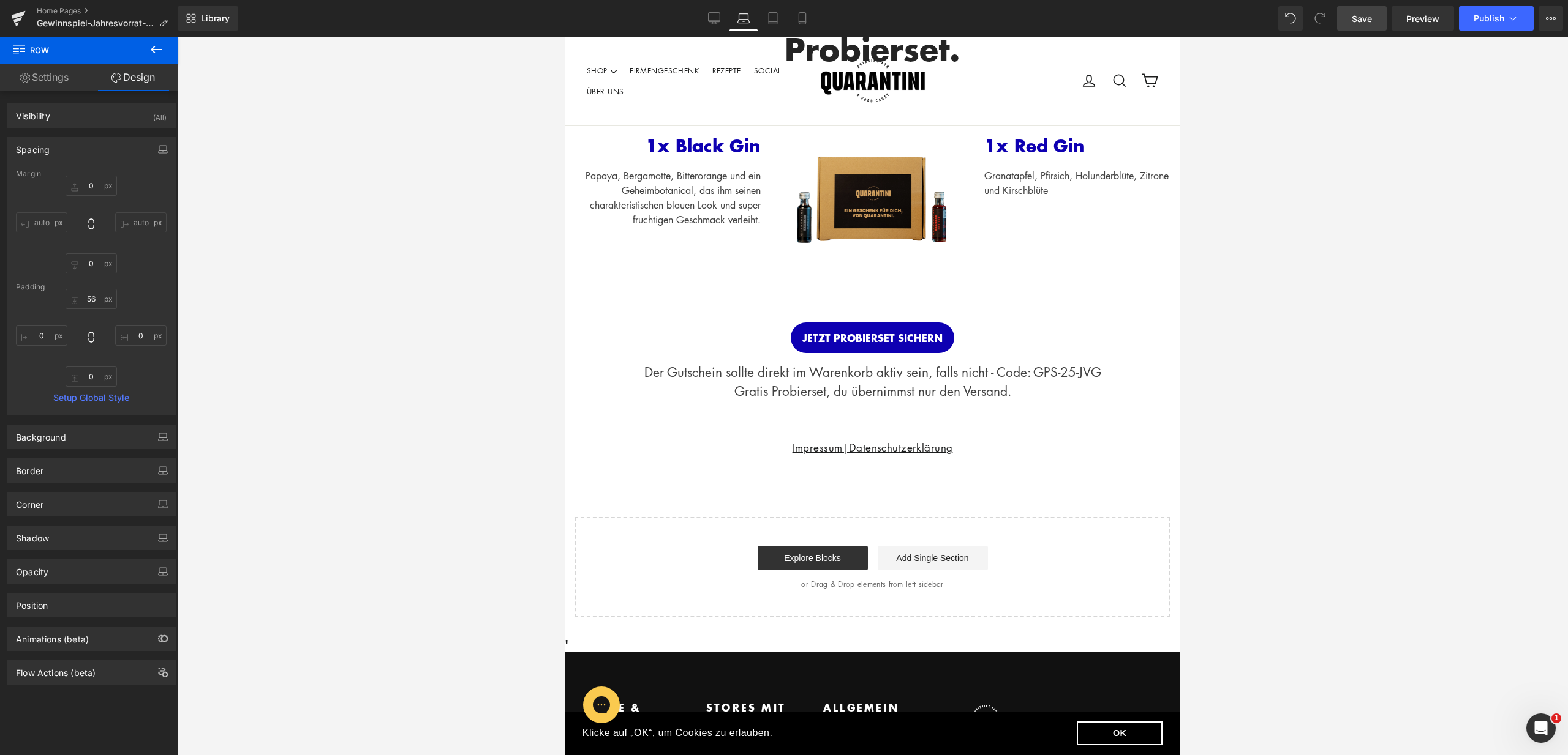
click at [771, 100] on div "Wir schenken dir einen 10€ Gutschein für unser Quarantini Probierset. Heading R…" at bounding box center [872, 169] width 615 height 465
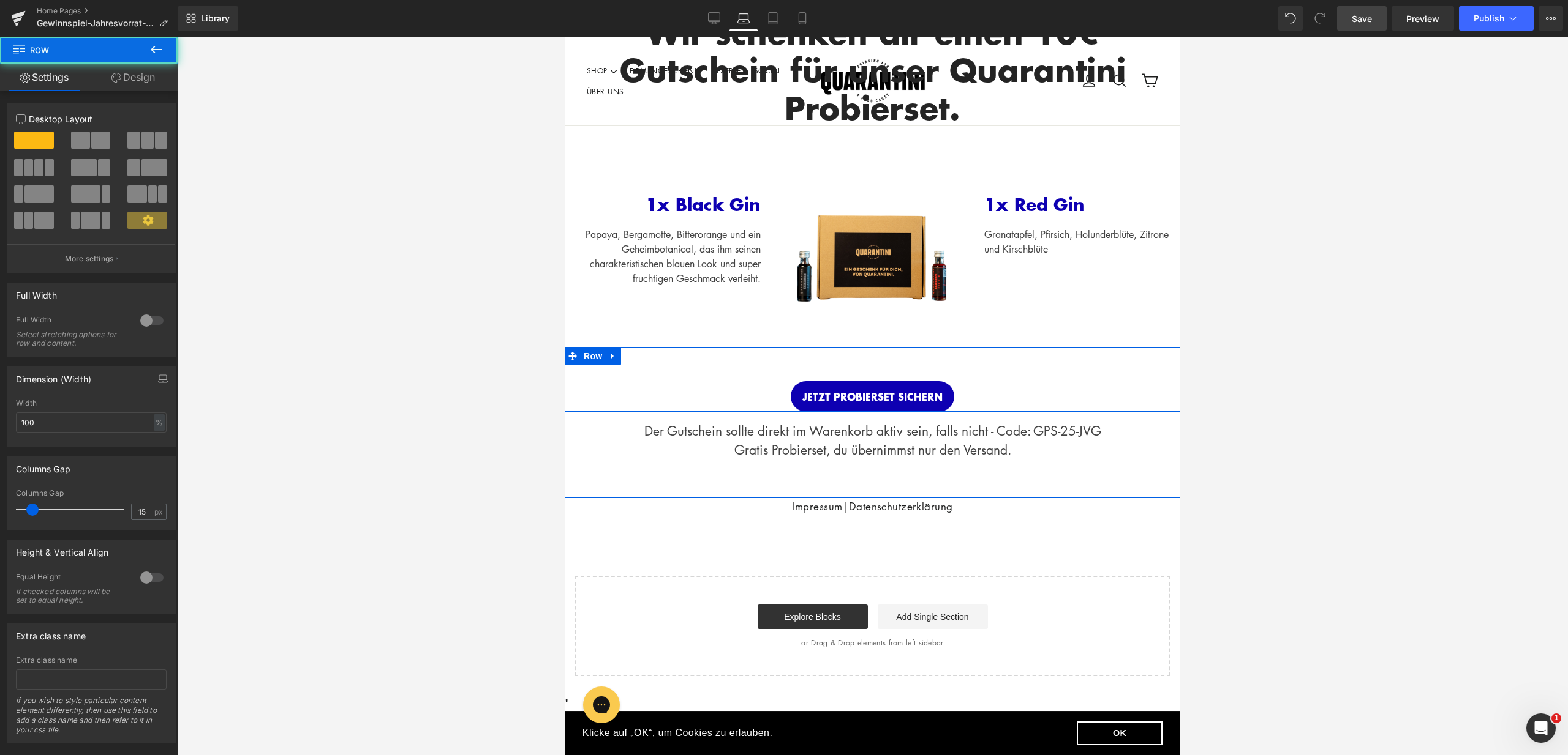
scroll to position [402, 0]
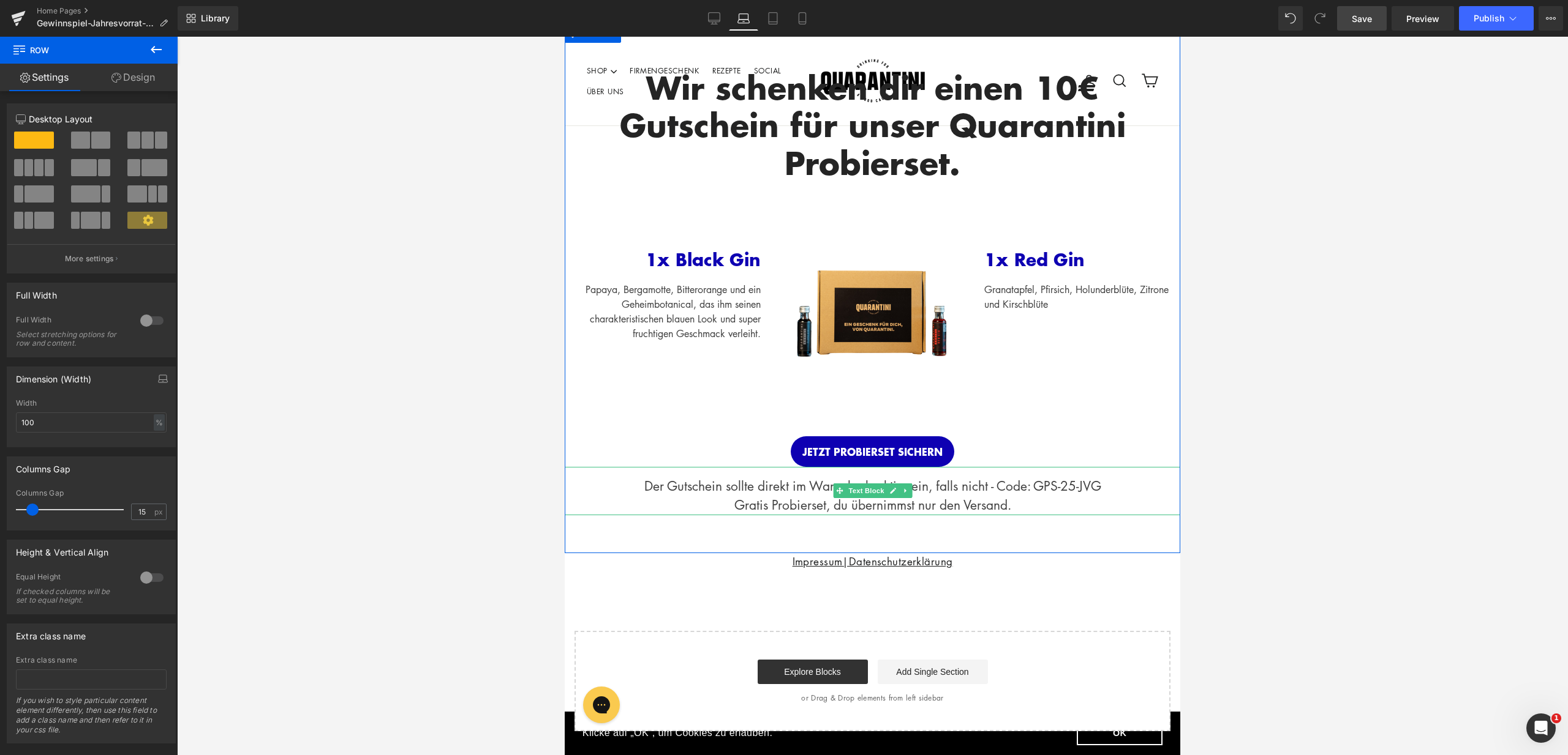
drag, startPoint x: 1013, startPoint y: 517, endPoint x: 1019, endPoint y: 510, distance: 9.2
click at [1013, 517] on div "62px" at bounding box center [872, 534] width 615 height 38
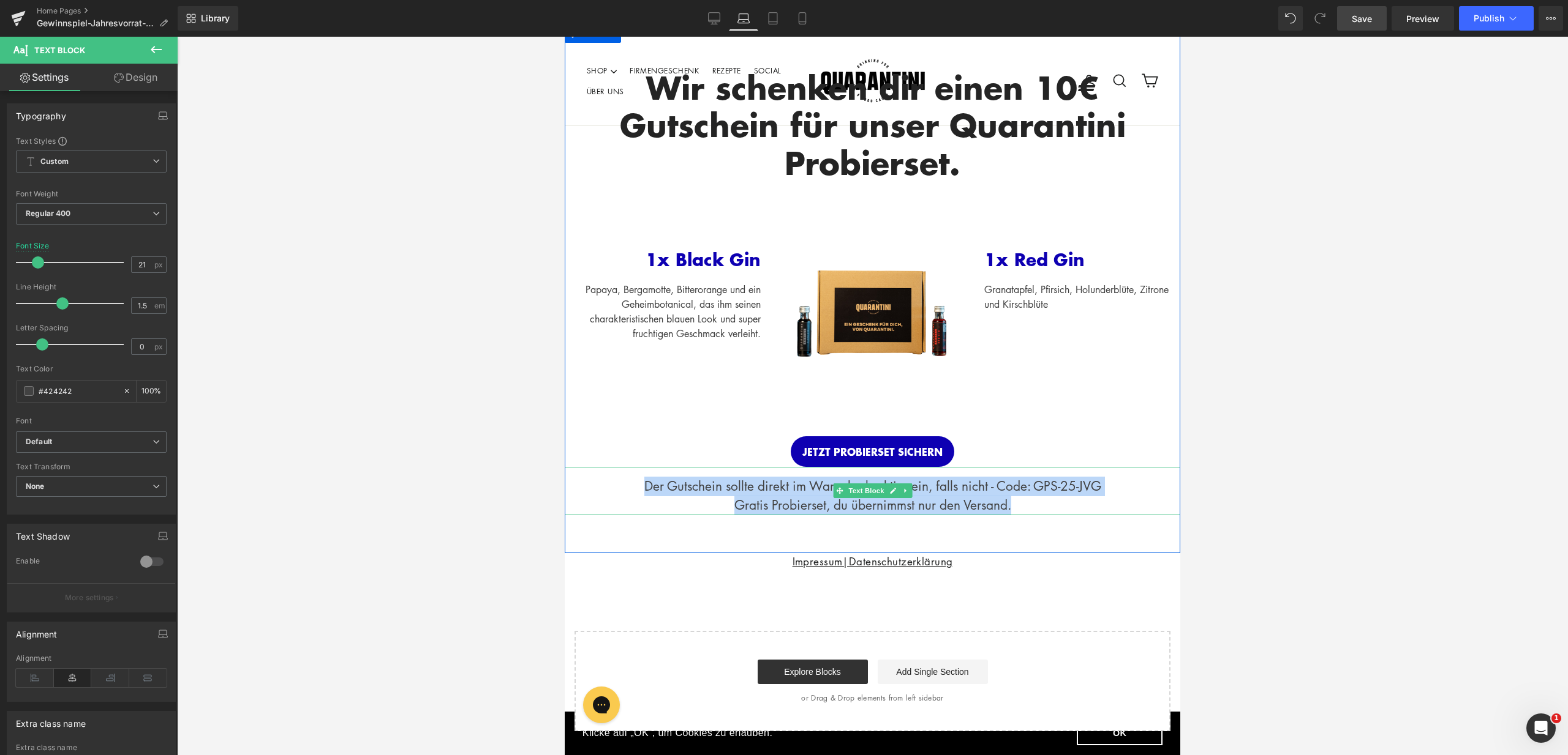
drag, startPoint x: 1021, startPoint y: 507, endPoint x: 618, endPoint y: 486, distance: 403.5
click at [618, 486] on div "Der Gutschein sollte direkt im Warenkorb aktiv sein, falls nicht - Code: GPS-25…" at bounding box center [872, 491] width 615 height 48
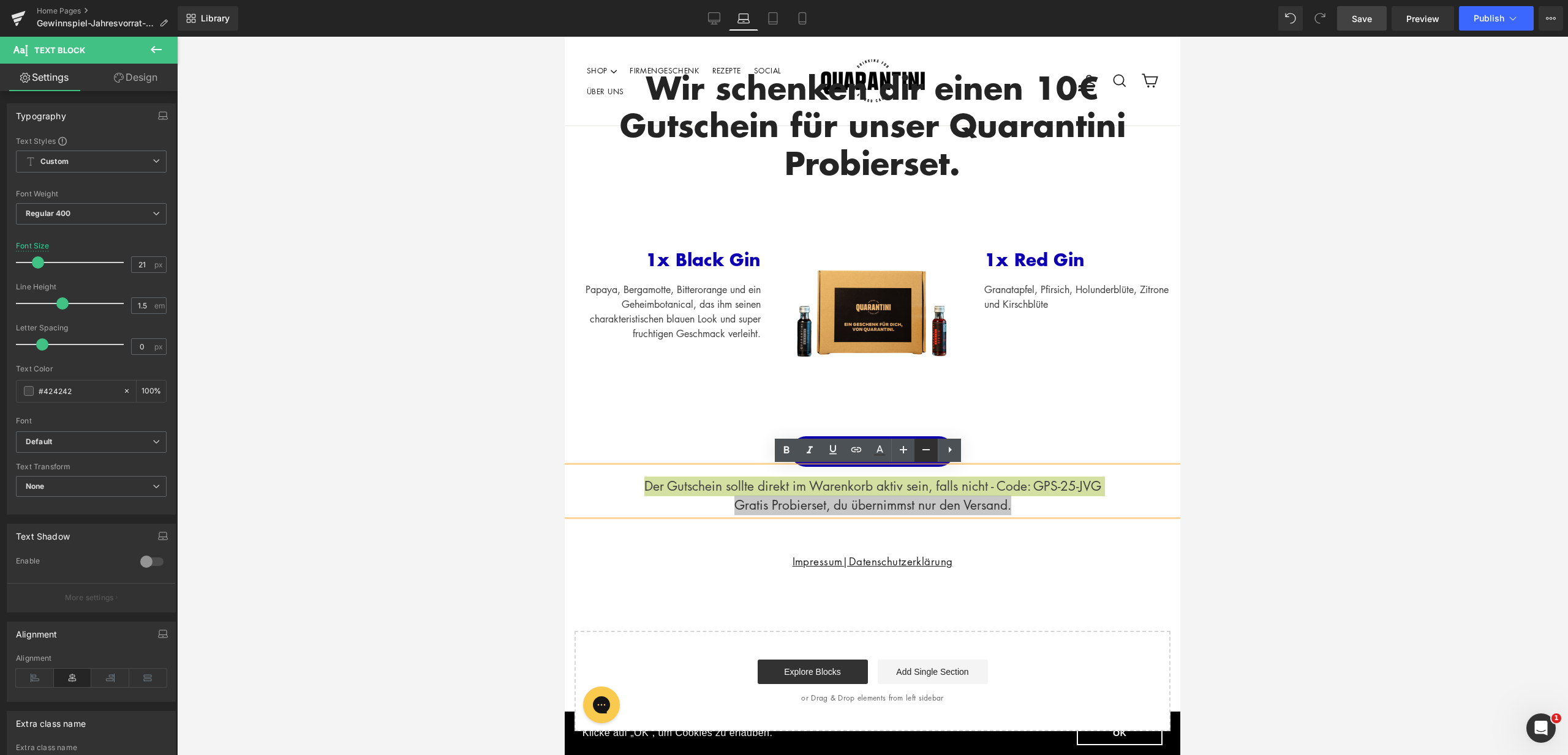
click at [924, 453] on icon at bounding box center [926, 450] width 14 height 14
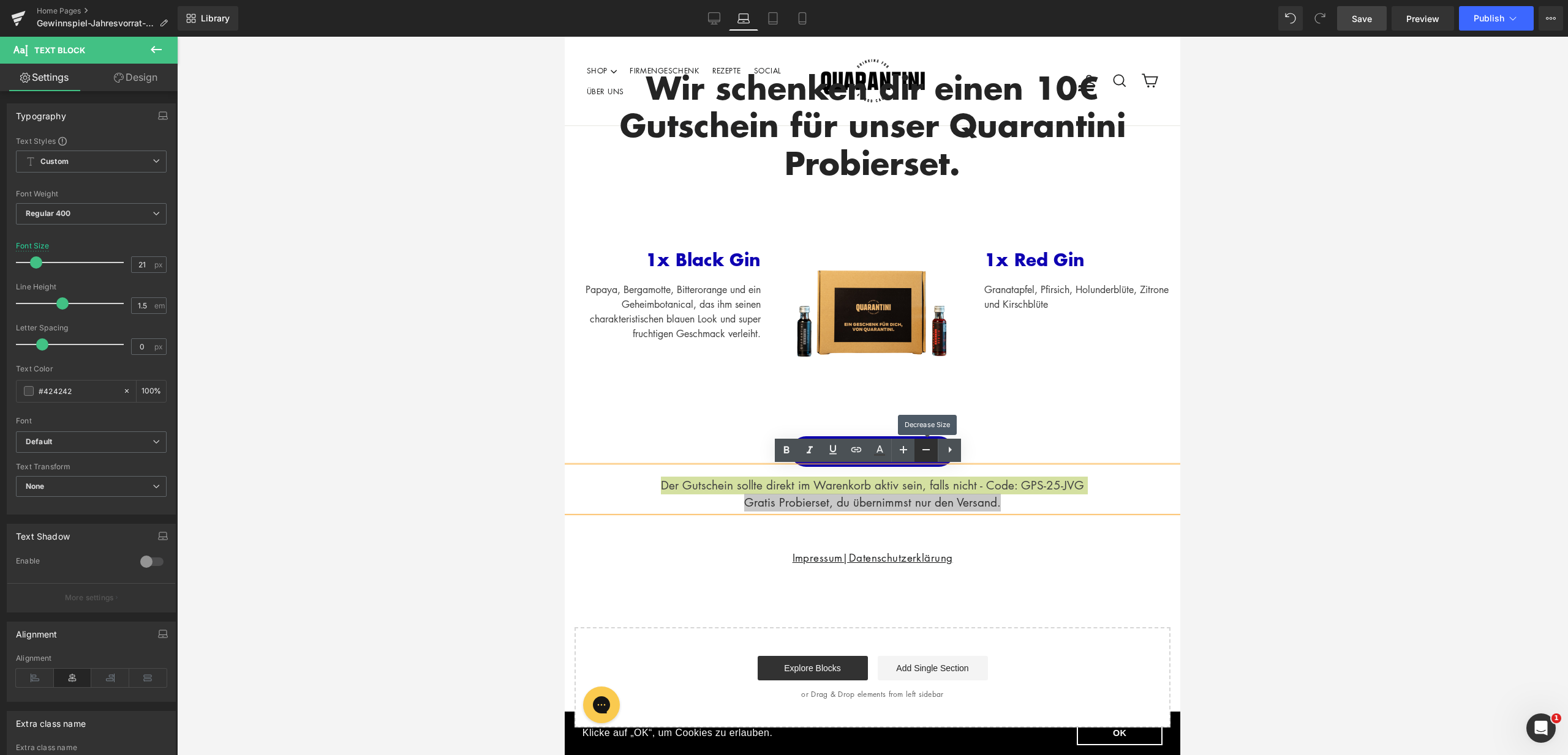
click at [924, 453] on icon at bounding box center [926, 450] width 14 height 14
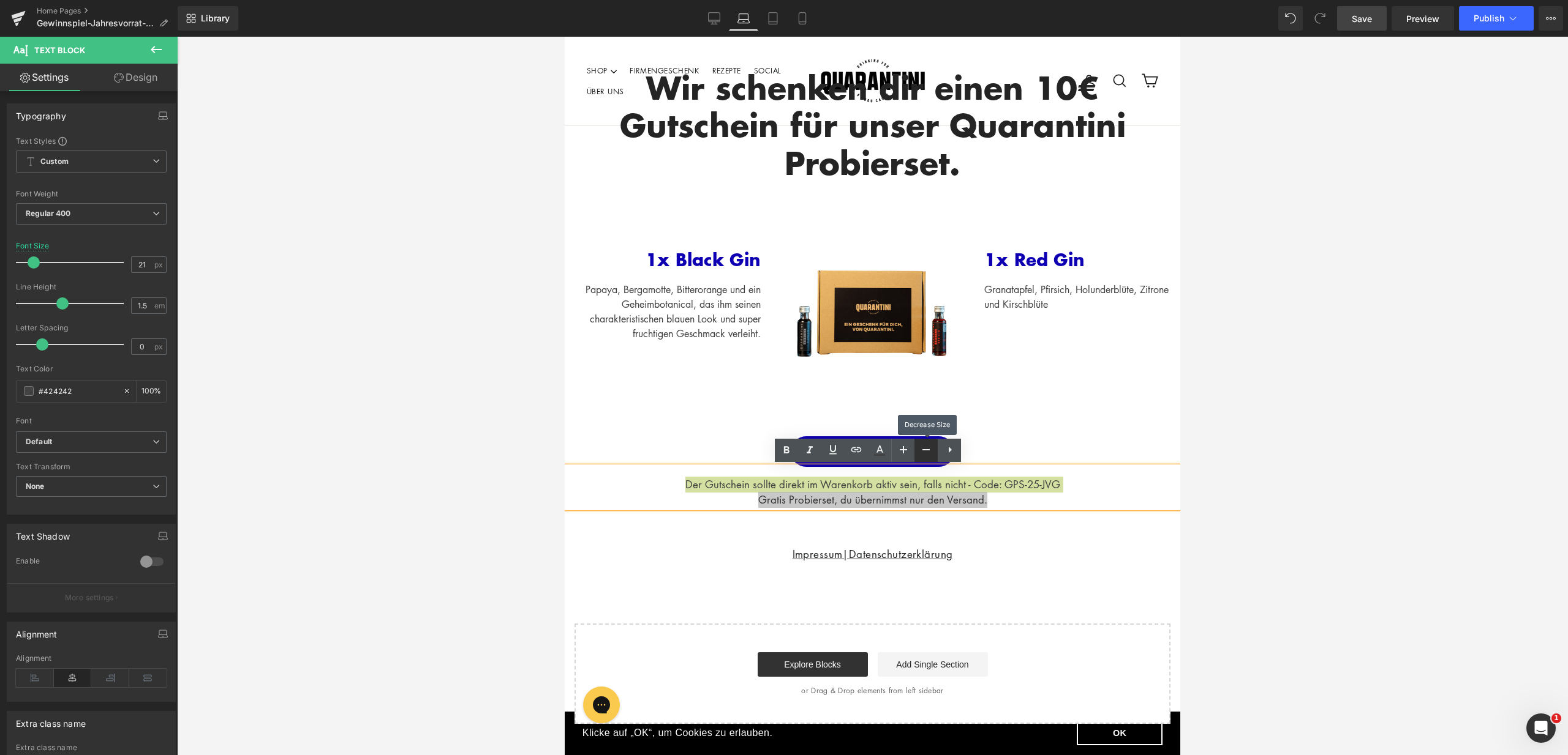
click at [924, 453] on icon at bounding box center [926, 450] width 14 height 14
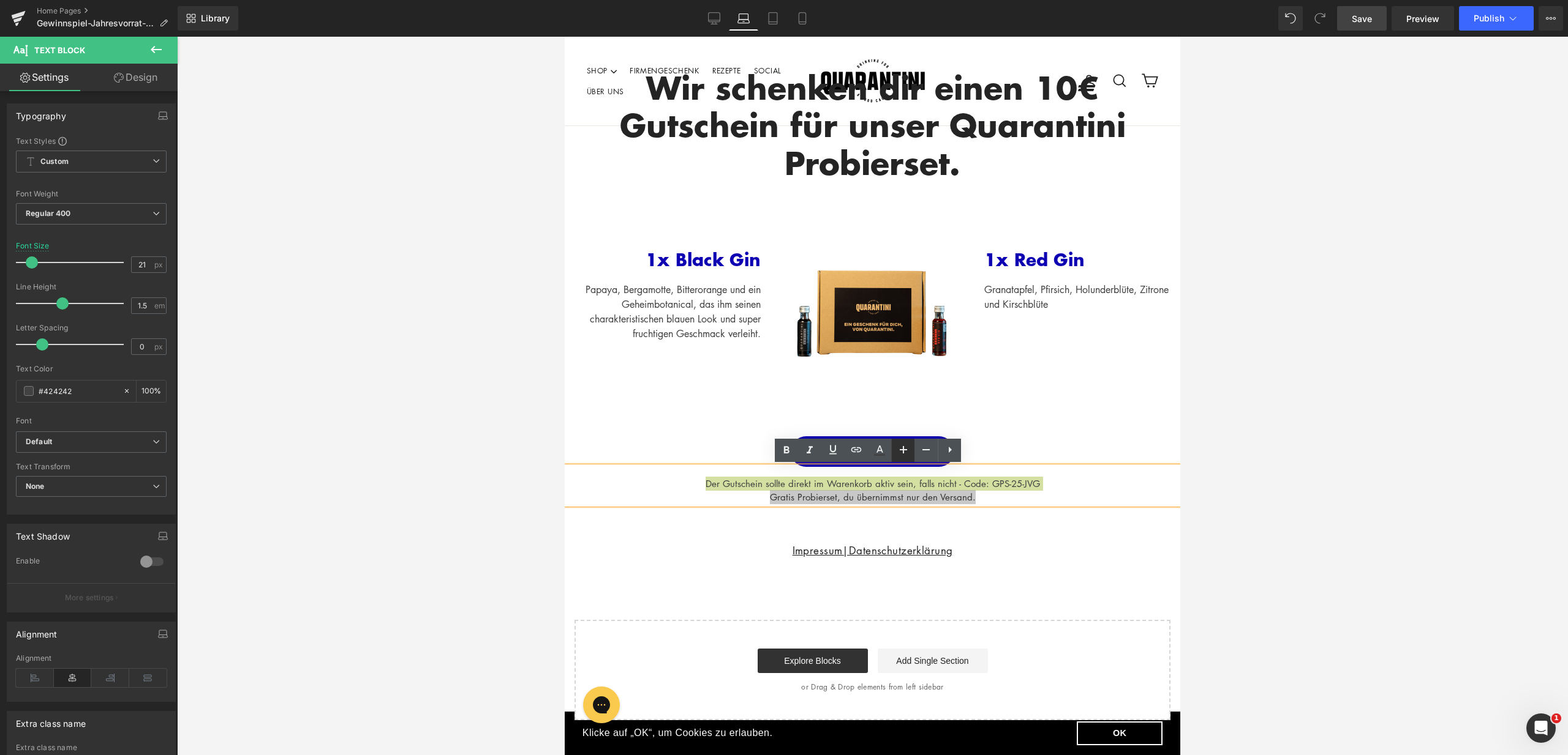
click at [898, 449] on icon at bounding box center [903, 450] width 14 height 14
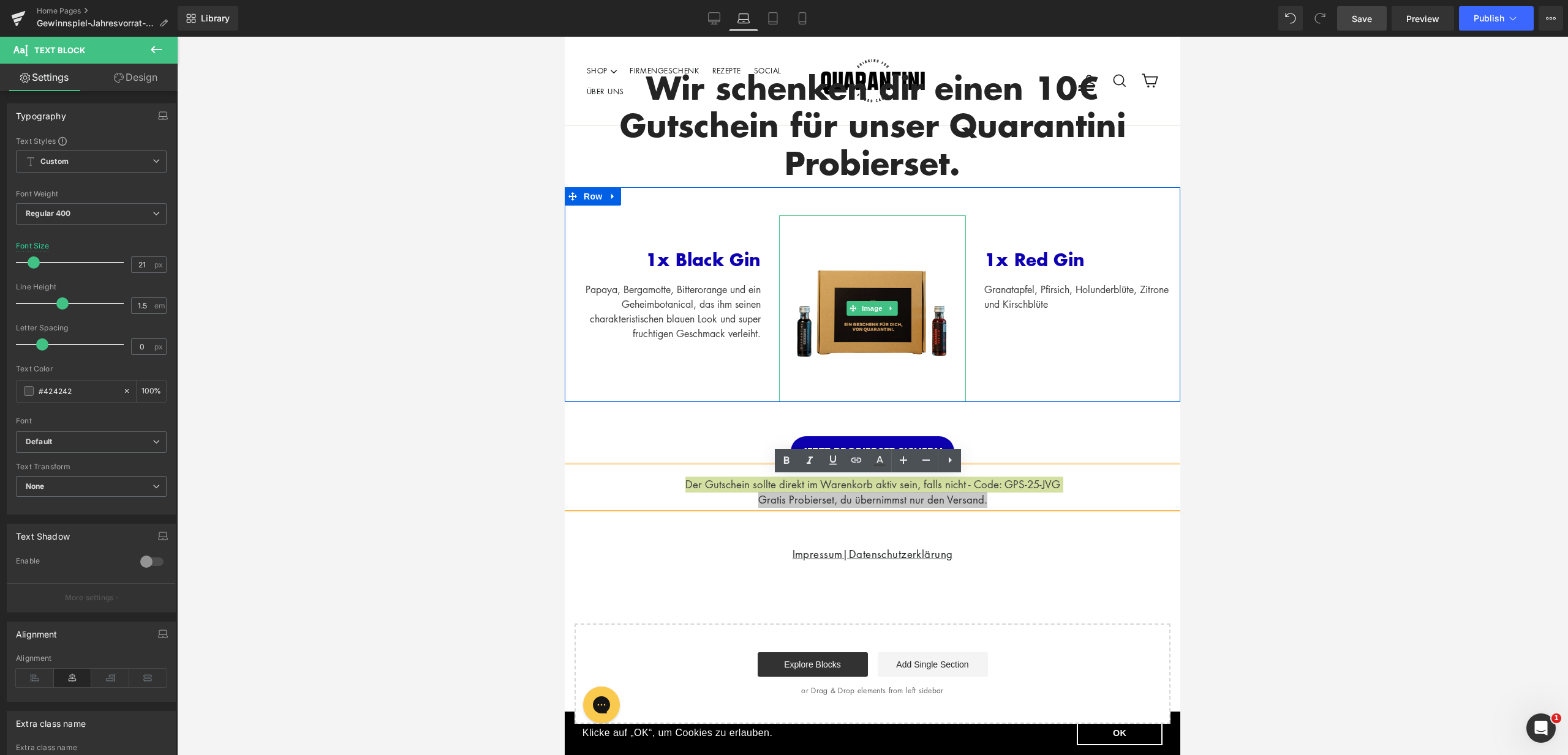
scroll to position [49, 0]
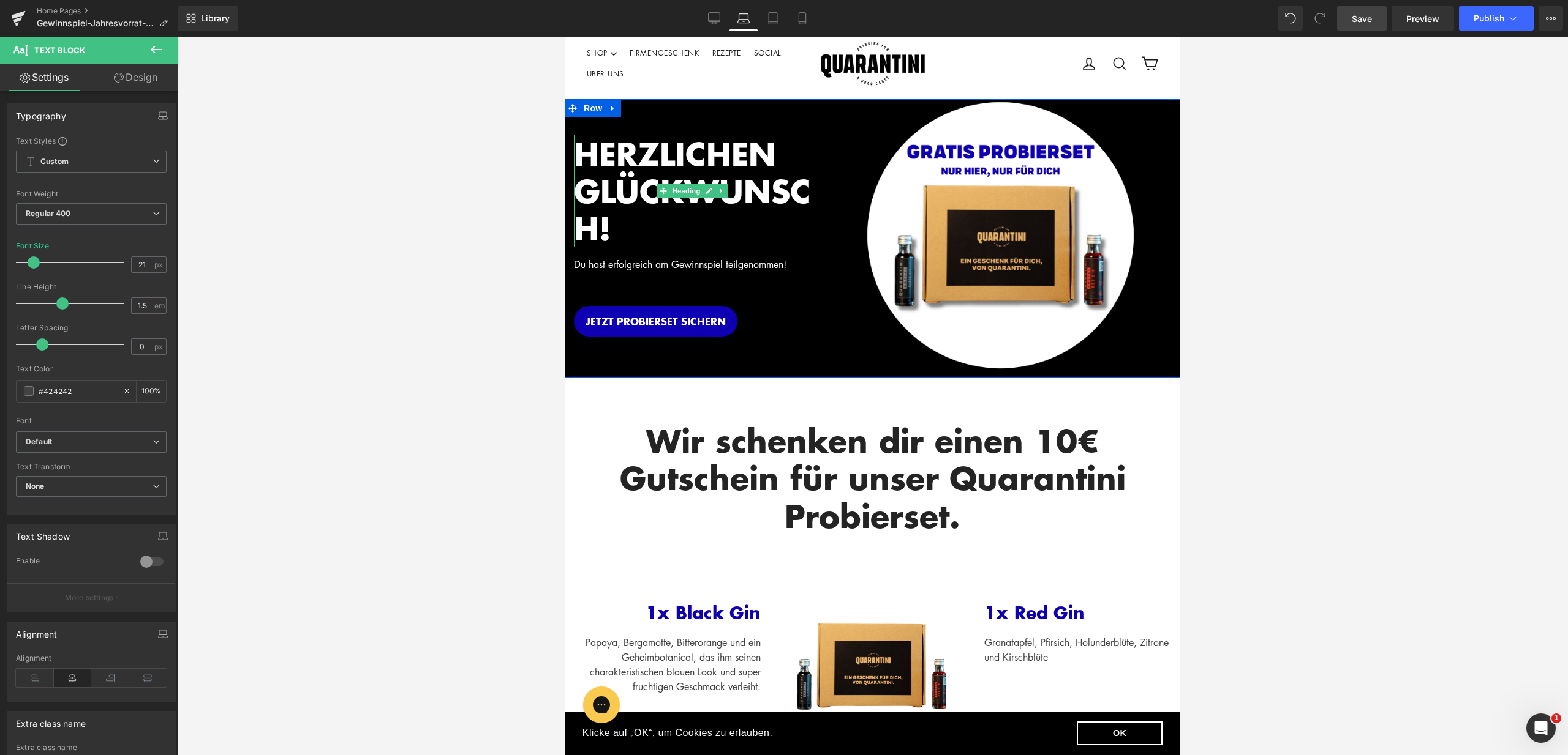
click at [638, 227] on h2 "HERZLICHEN GLÜCKWUNSCH!" at bounding box center [693, 191] width 238 height 113
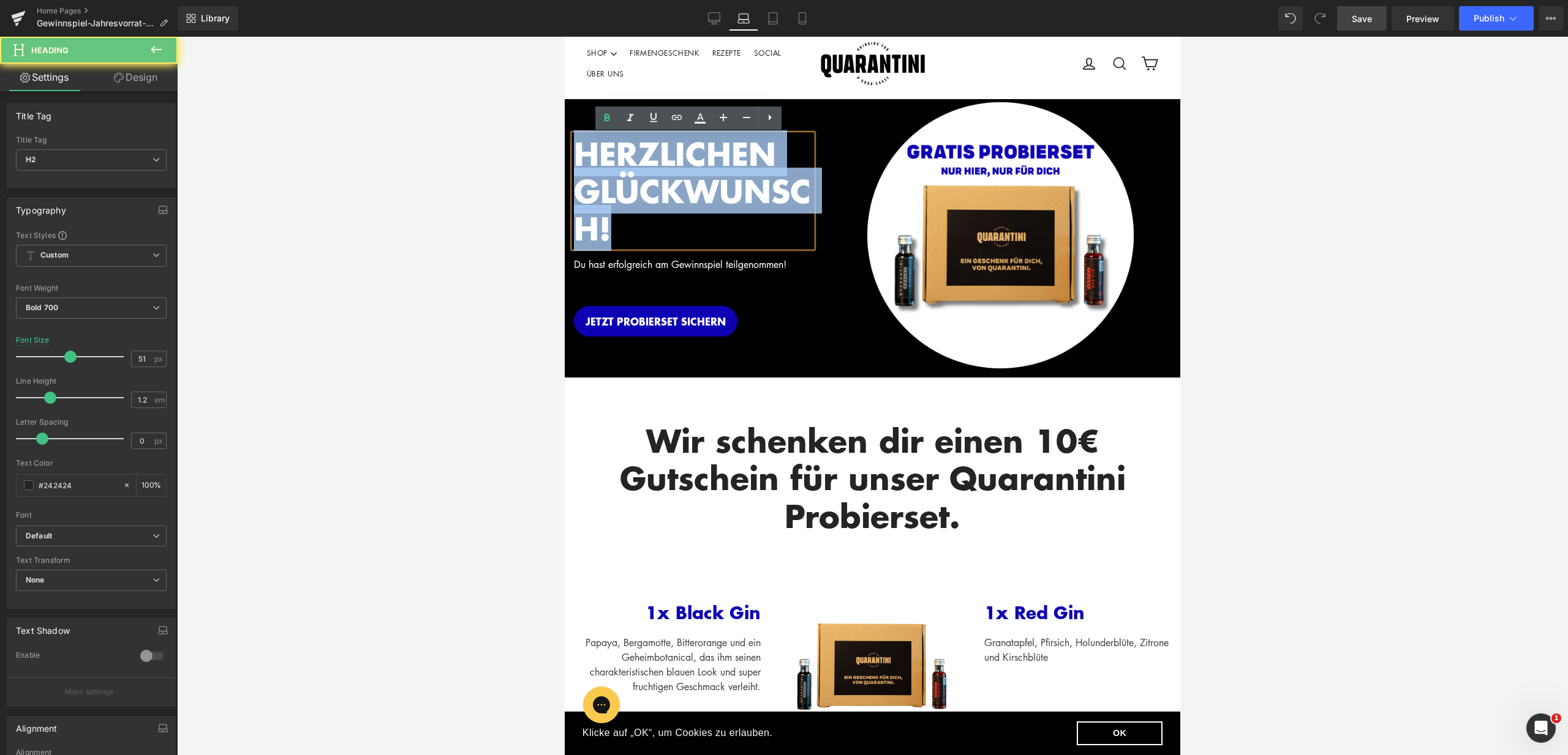
drag, startPoint x: 632, startPoint y: 229, endPoint x: 572, endPoint y: 155, distance: 95.3
click at [573, 155] on h2 "HERZLICHEN GLÜCKWUNSCH!" at bounding box center [693, 191] width 238 height 113
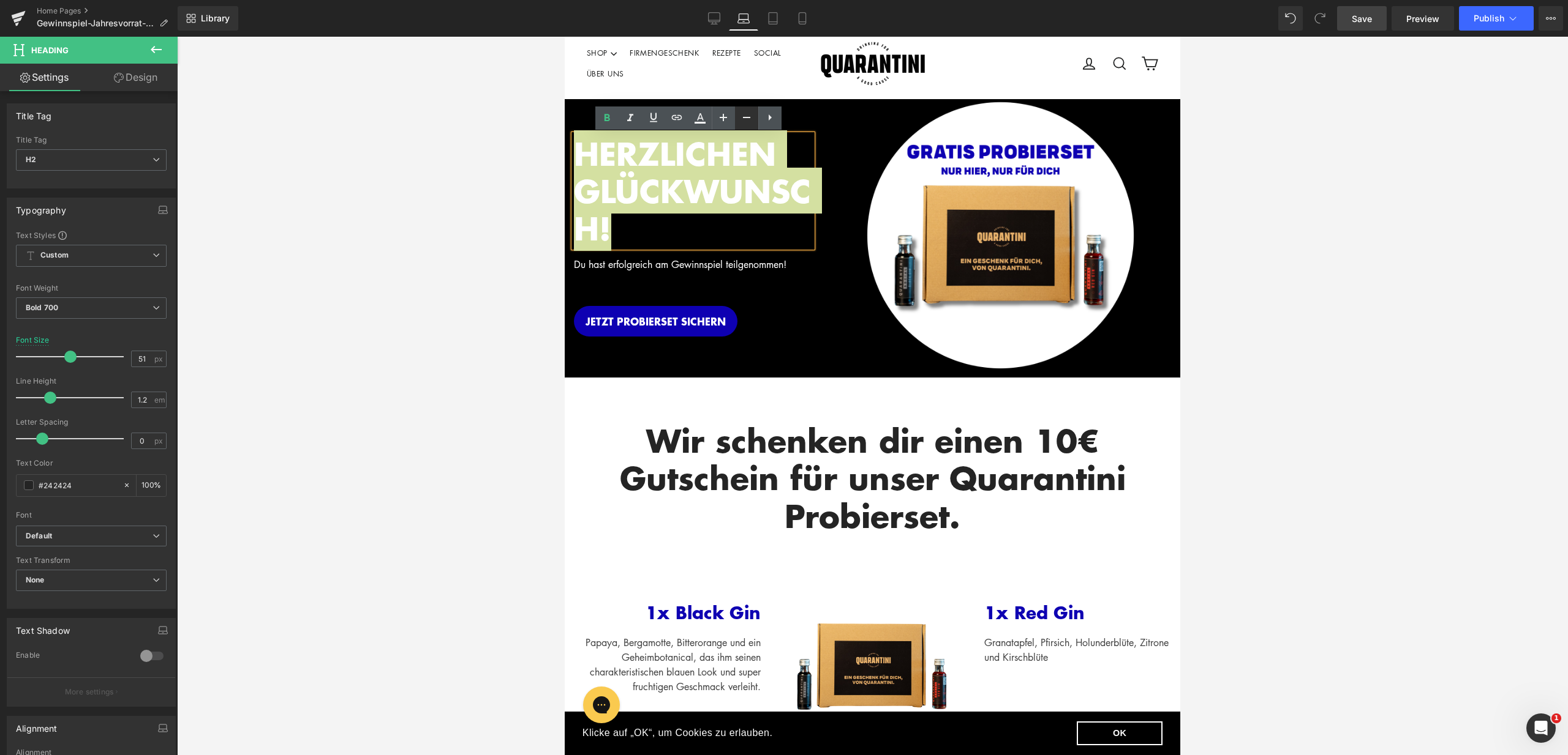
click at [742, 108] on link at bounding box center [746, 118] width 23 height 23
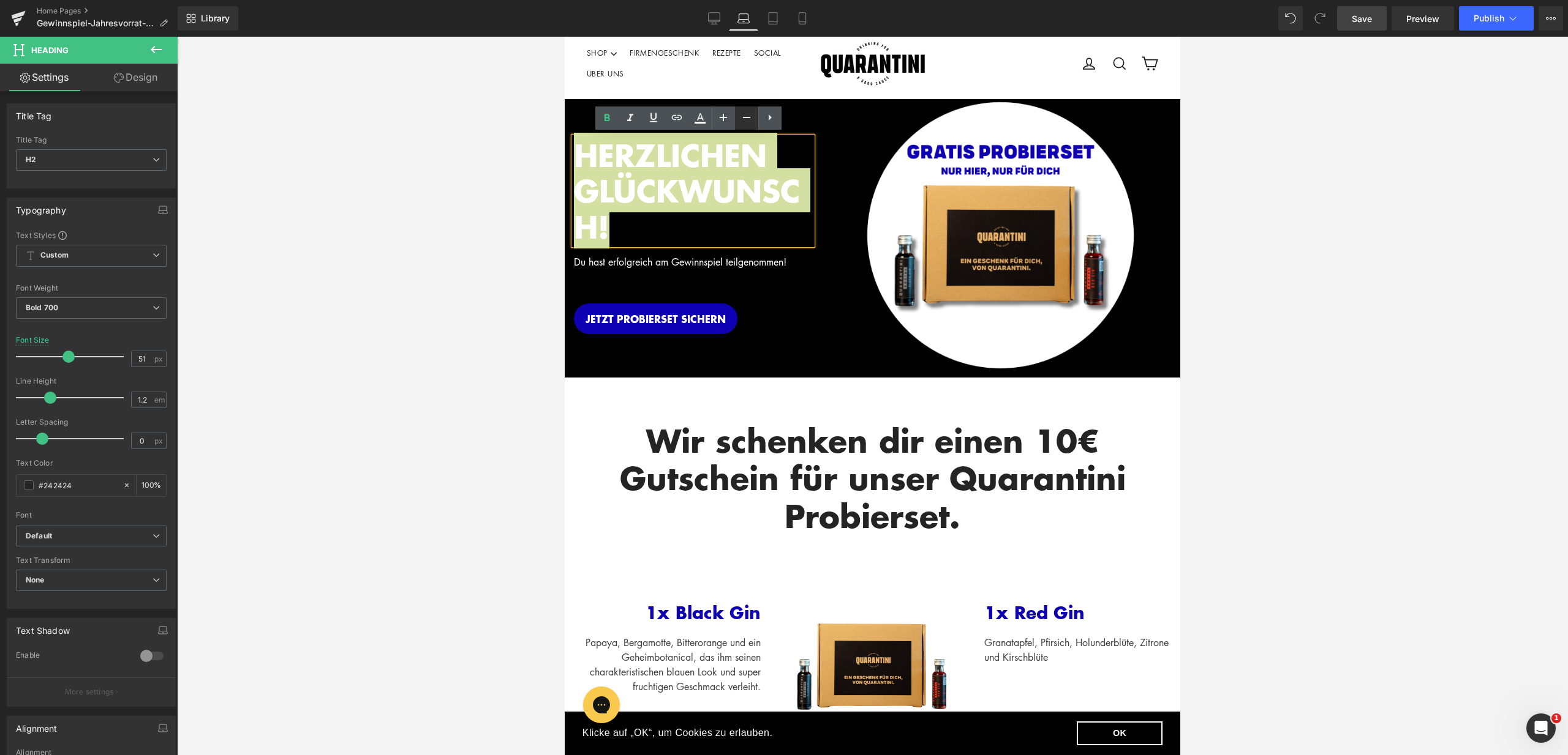
click at [745, 110] on icon at bounding box center [746, 118] width 14 height 14
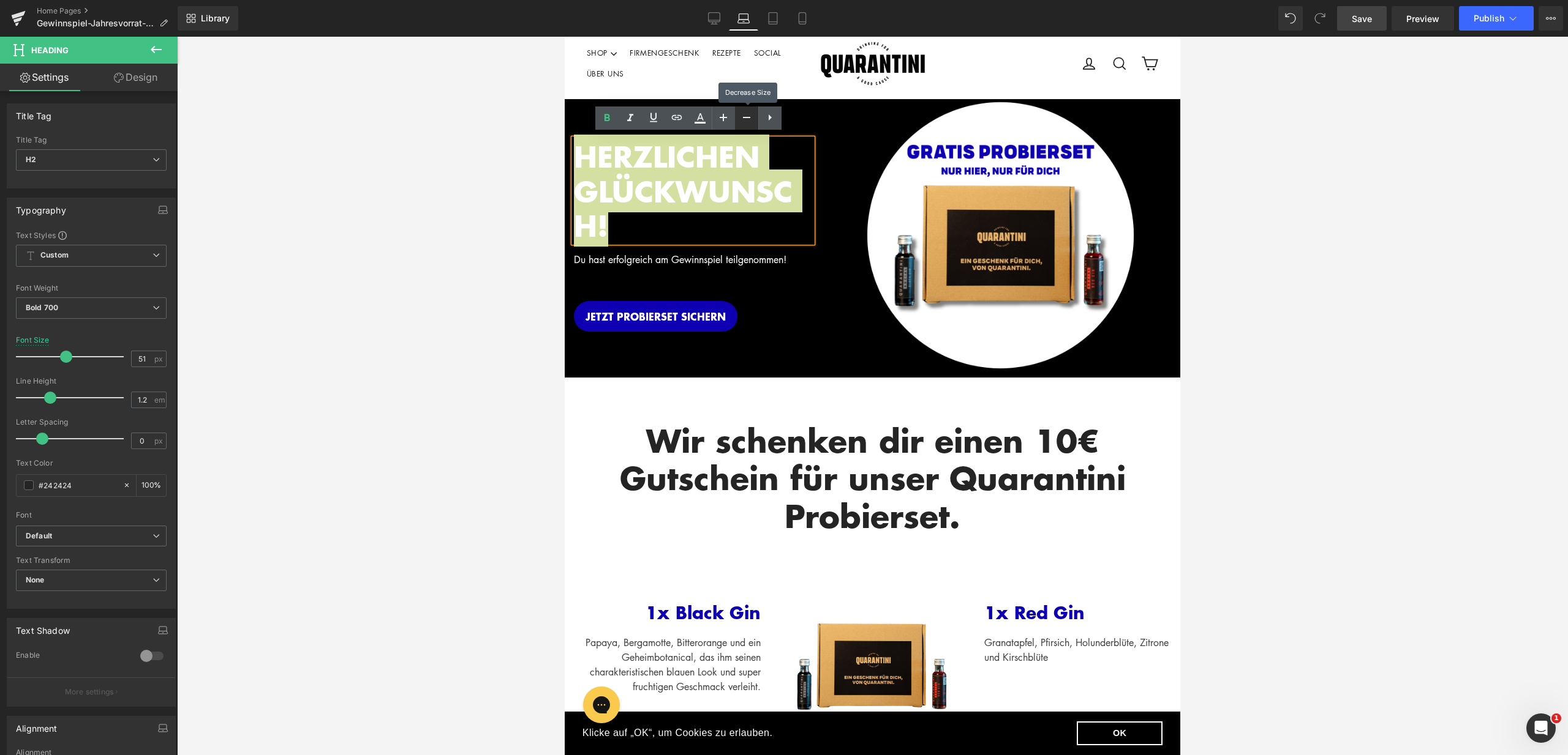
click at [745, 110] on icon at bounding box center [746, 118] width 14 height 14
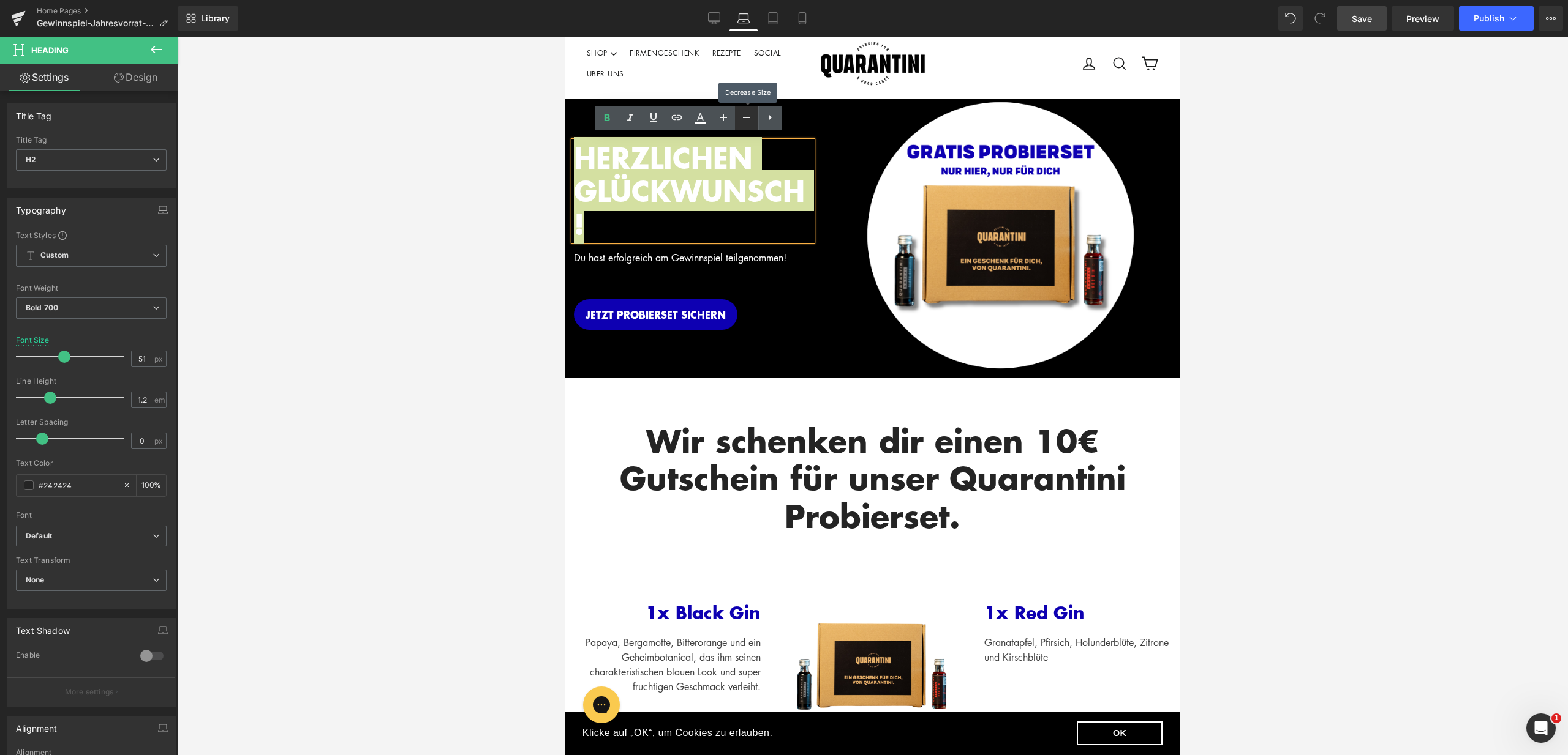
click at [745, 110] on icon at bounding box center [746, 118] width 14 height 14
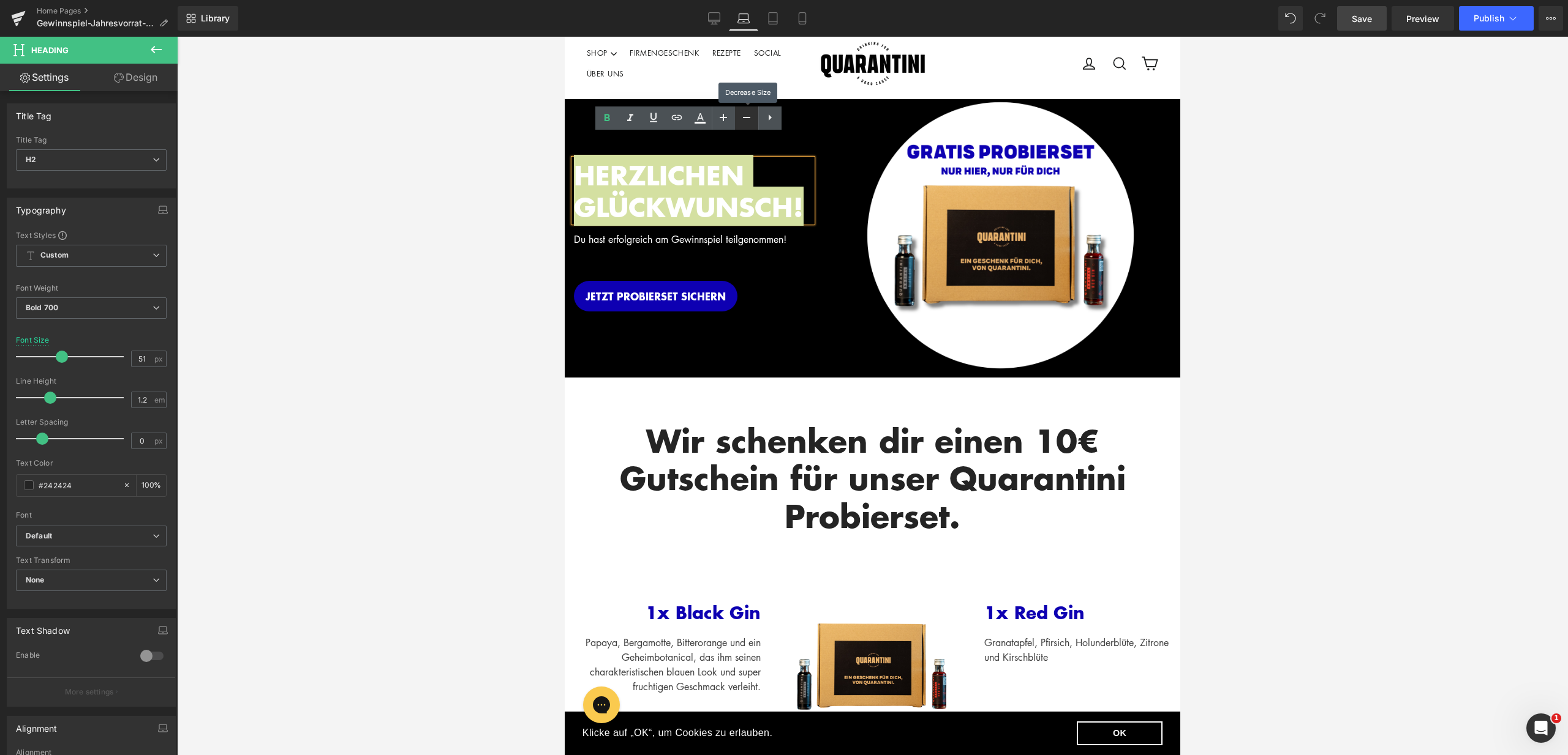
click at [745, 110] on icon at bounding box center [746, 118] width 14 height 14
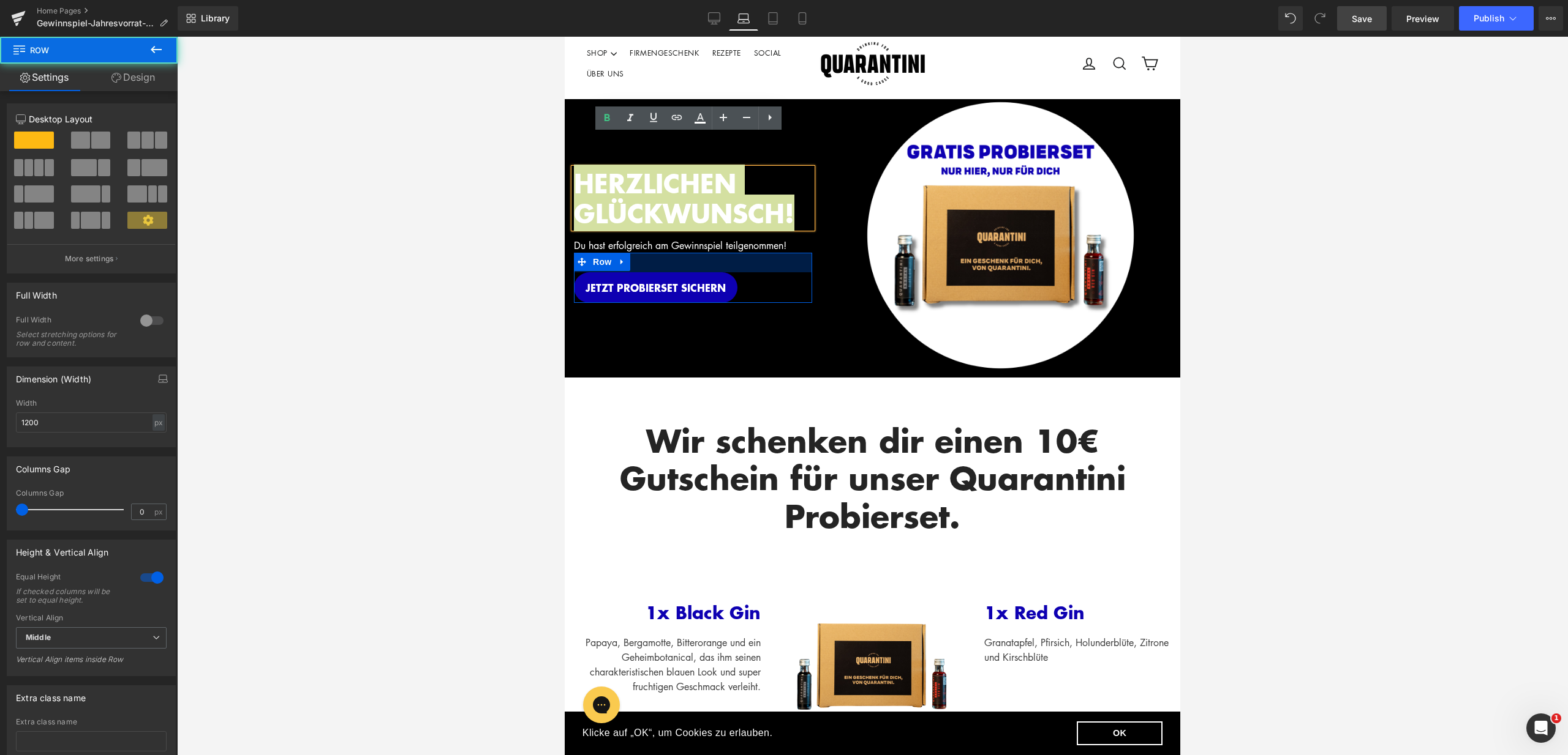
drag, startPoint x: 653, startPoint y: 263, endPoint x: 656, endPoint y: 249, distance: 14.3
click at [656, 249] on div "HERZLICHEN GLÜCKWUNSCH! Heading Du hast erfolgreich am Gewinnspiel teilgenommen…" at bounding box center [693, 235] width 256 height 272
click at [656, 249] on div "Du hast erfolgreich am Gewinnspiel teilgenommen! Text Block" at bounding box center [693, 240] width 238 height 25
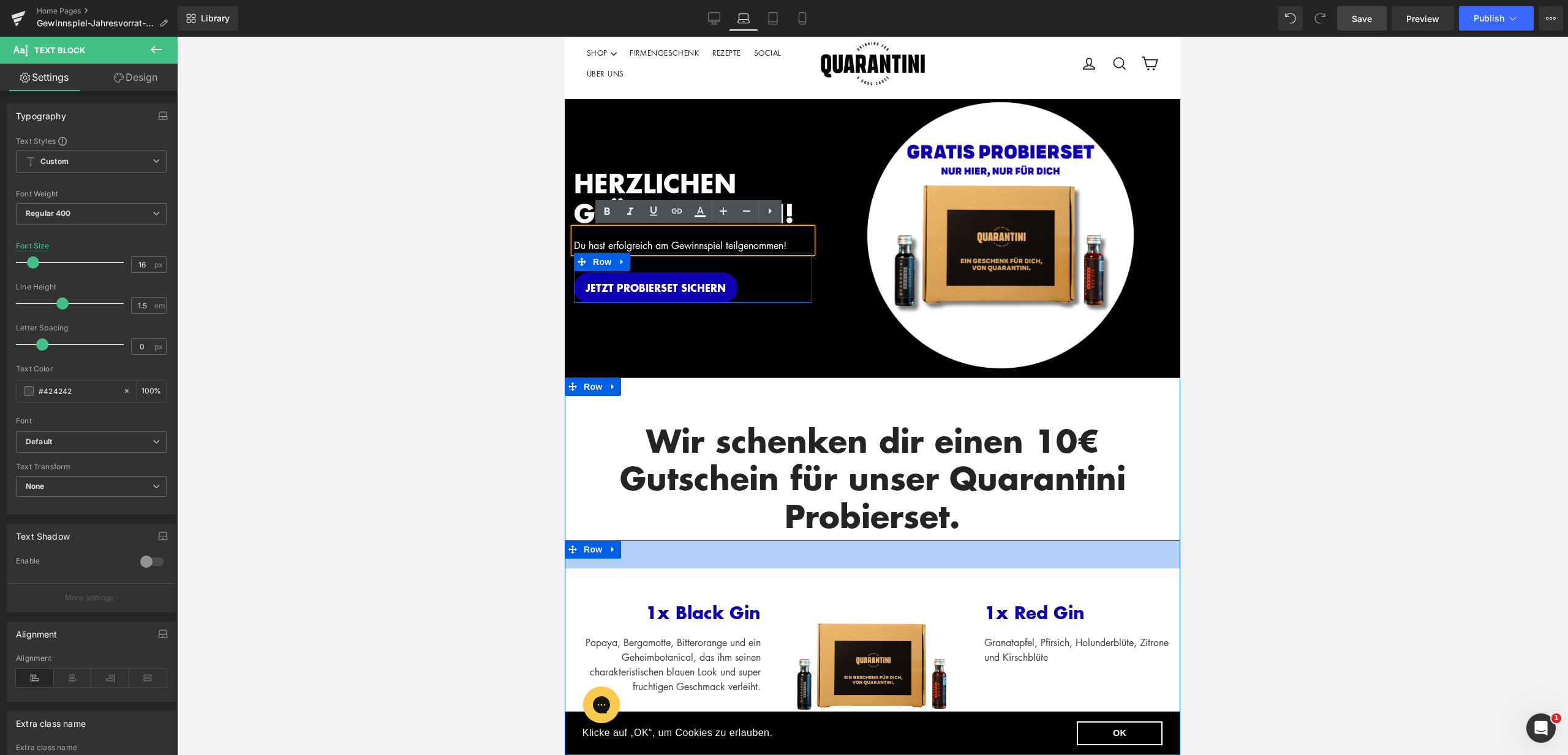
drag, startPoint x: 944, startPoint y: 509, endPoint x: 994, endPoint y: 516, distance: 50.5
click at [945, 509] on h2 "Wir schenken dir einen 10€ Gutschein für unser Quarantini Probierset." at bounding box center [872, 478] width 597 height 113
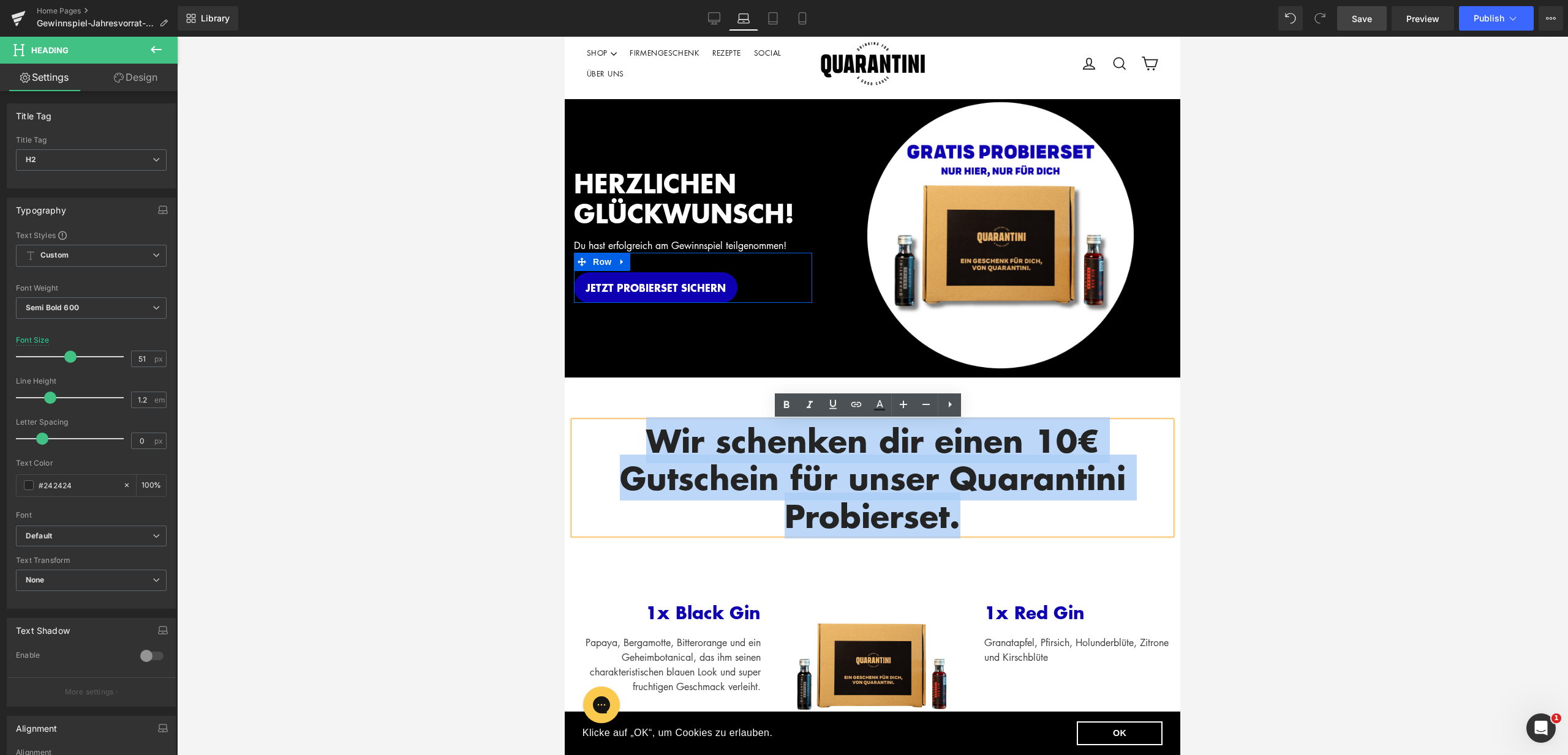
drag, startPoint x: 979, startPoint y: 521, endPoint x: 600, endPoint y: 435, distance: 388.6
click at [600, 435] on h2 "Wir schenken dir einen 10€ Gutschein für unser Quarantini Probierset." at bounding box center [872, 478] width 597 height 113
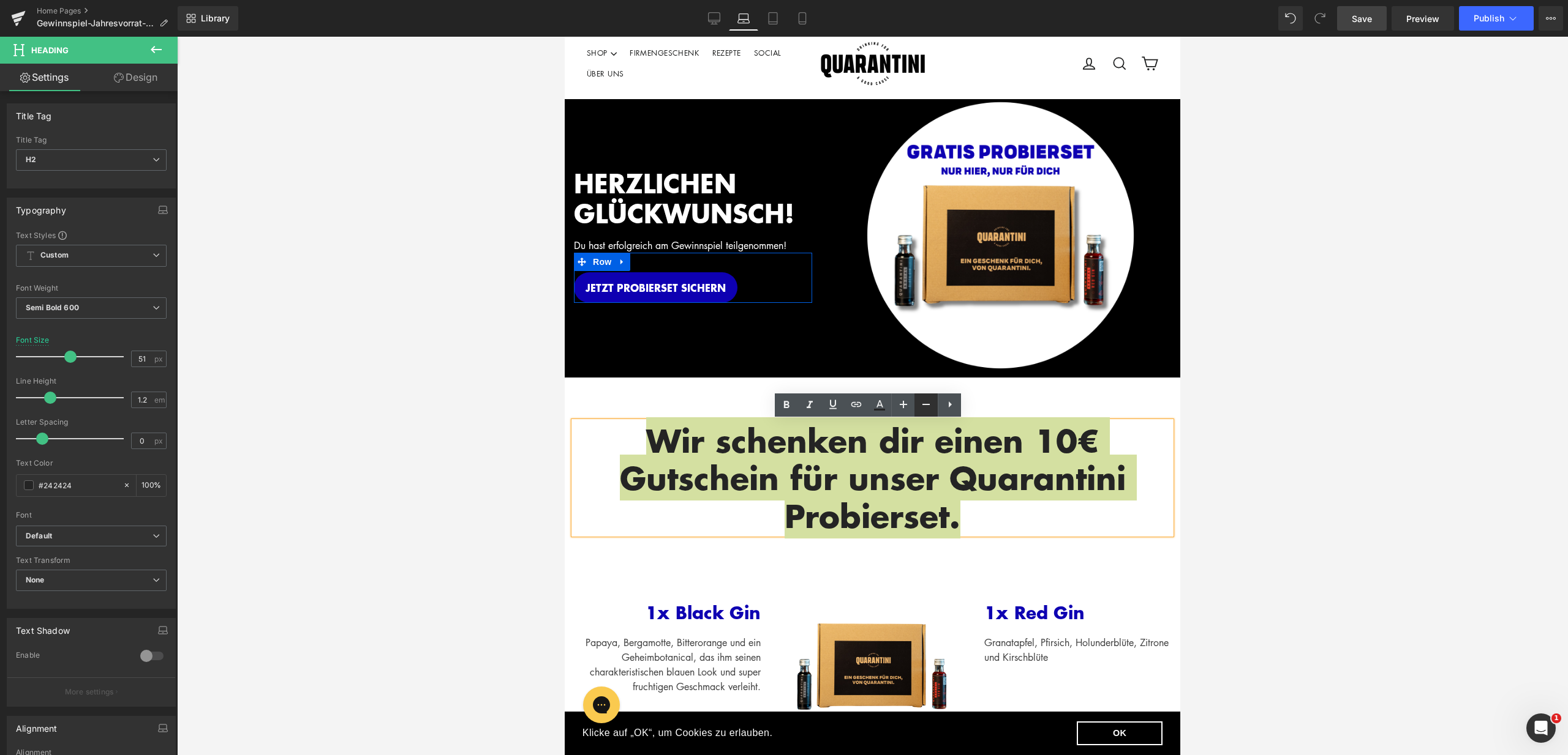
click at [923, 403] on icon at bounding box center [926, 404] width 14 height 14
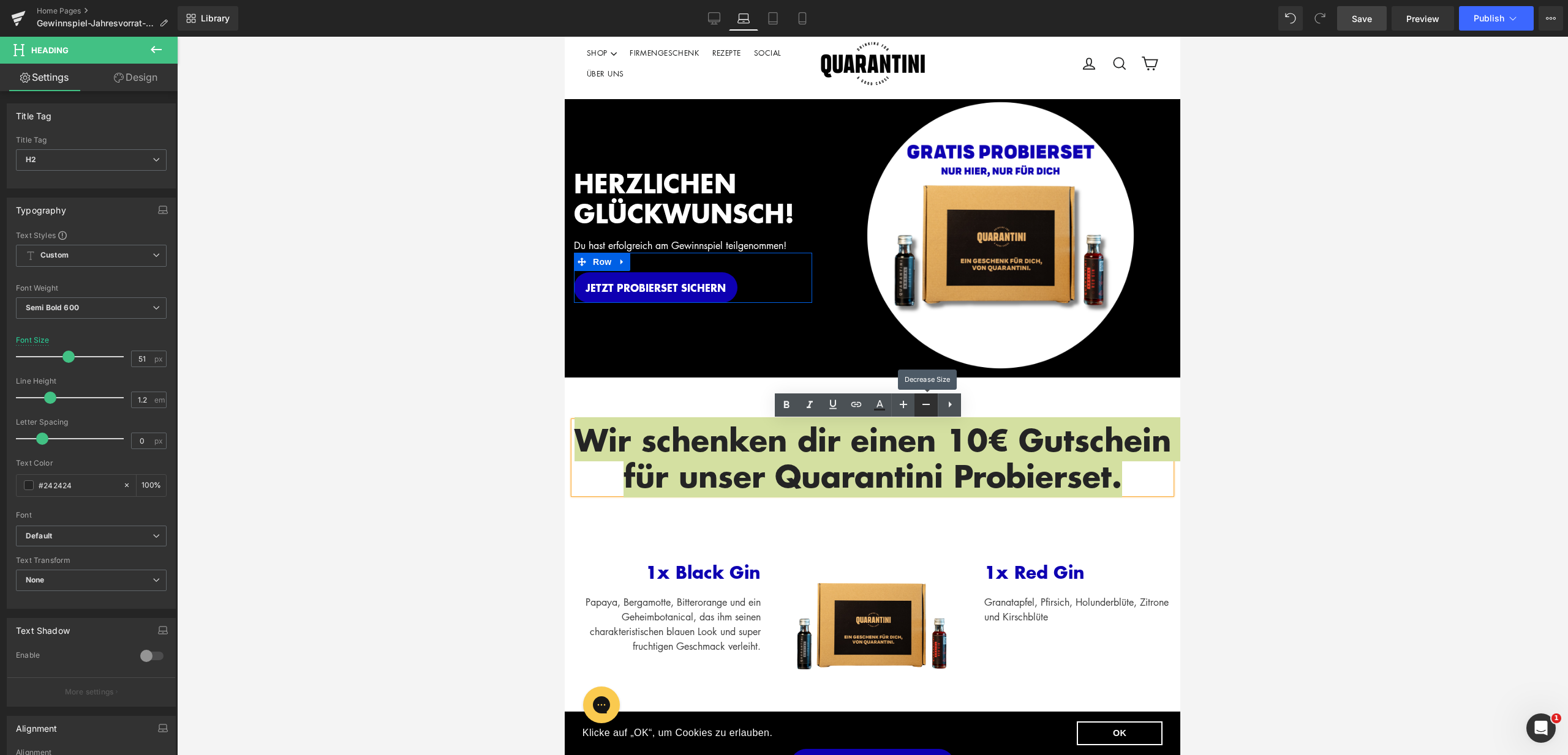
click at [923, 403] on icon at bounding box center [926, 404] width 14 height 14
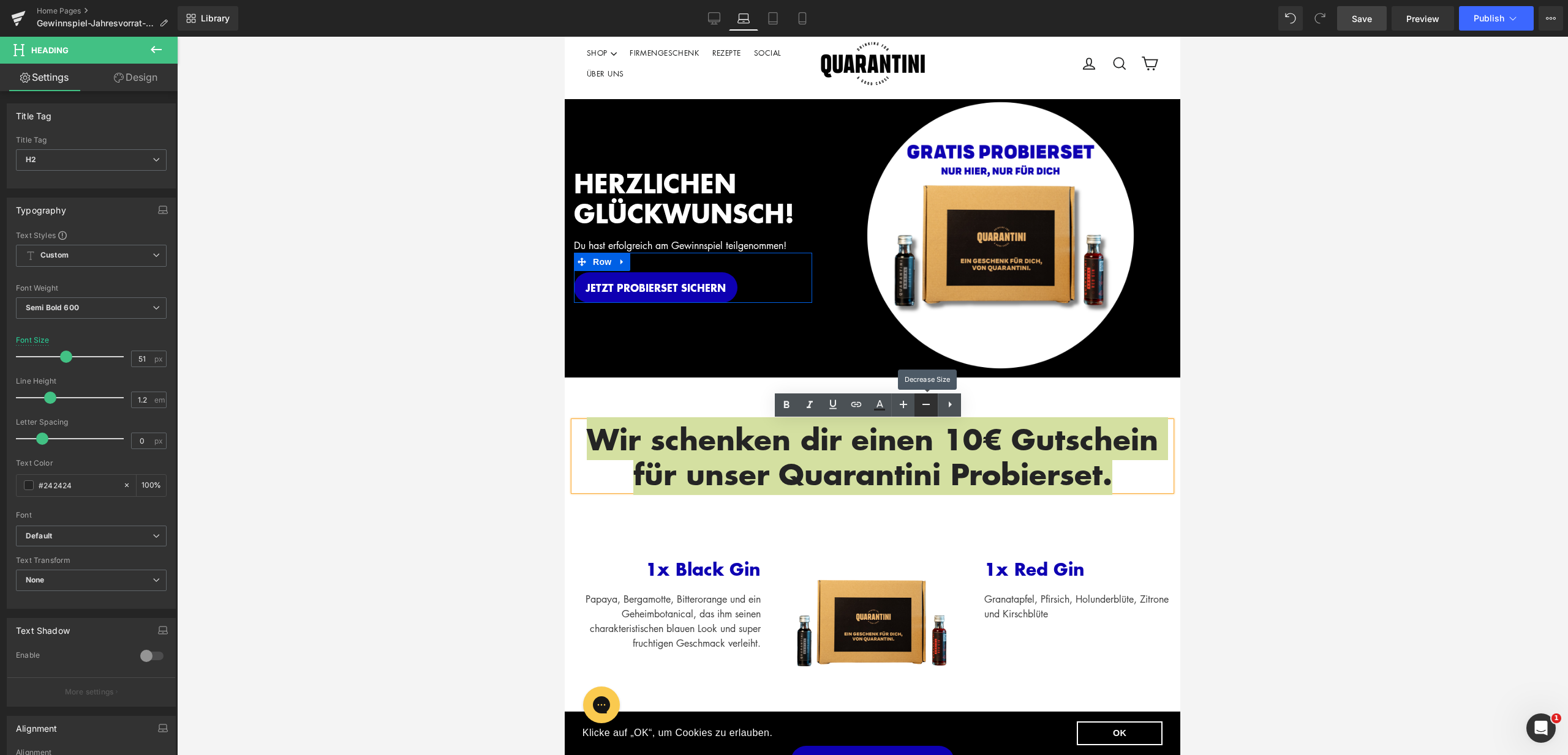
click at [923, 403] on icon at bounding box center [926, 404] width 14 height 14
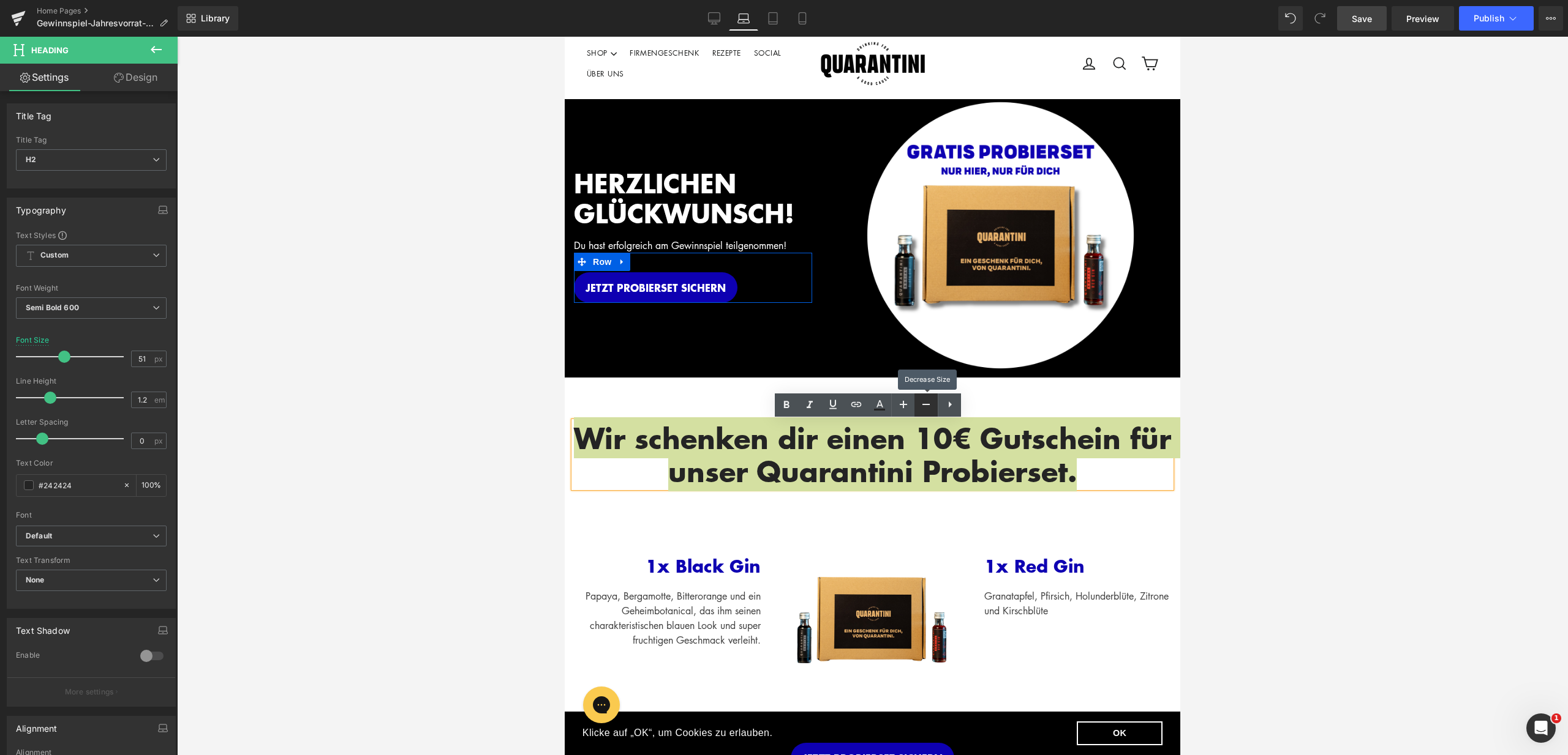
click at [923, 403] on icon at bounding box center [926, 404] width 14 height 14
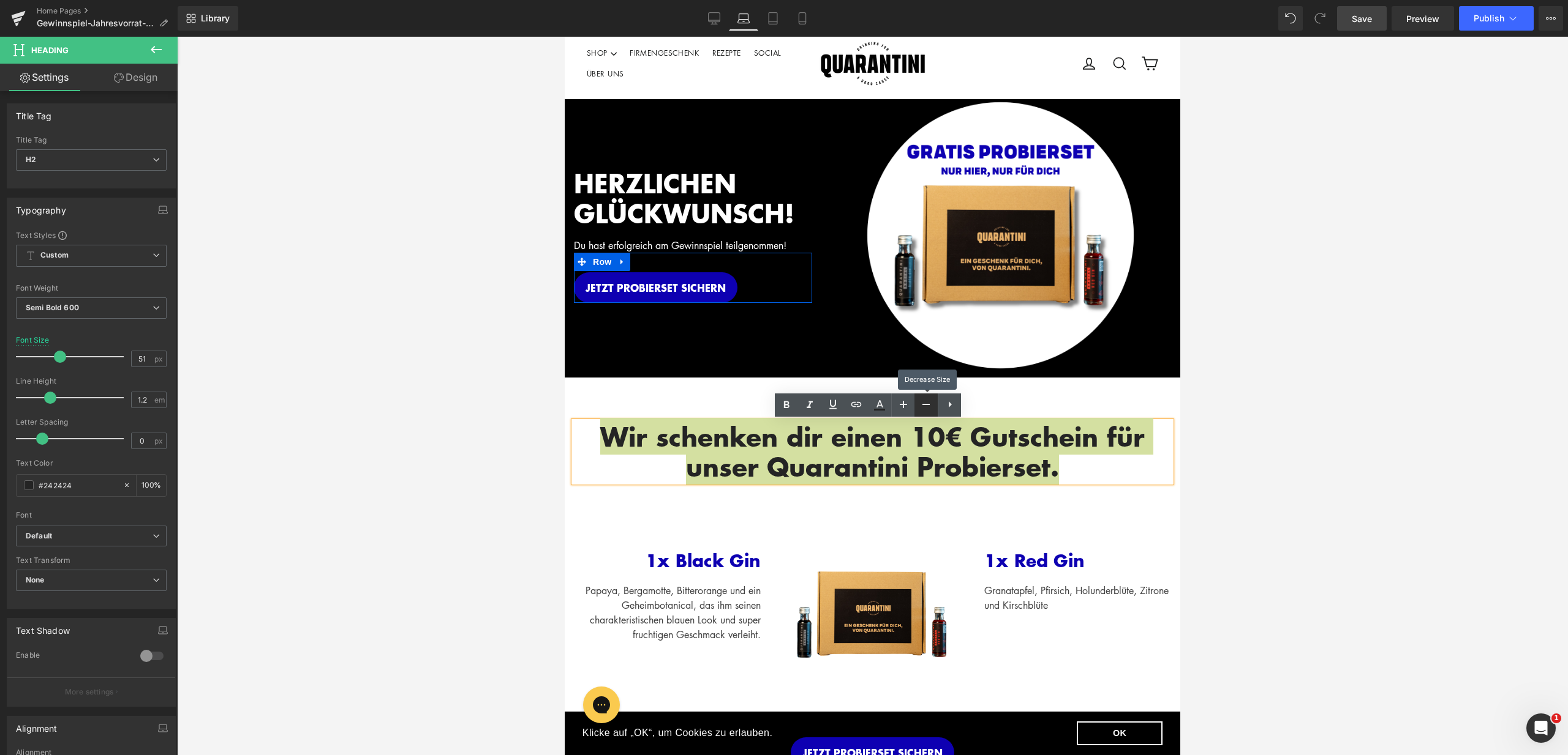
click at [923, 403] on icon at bounding box center [926, 404] width 14 height 14
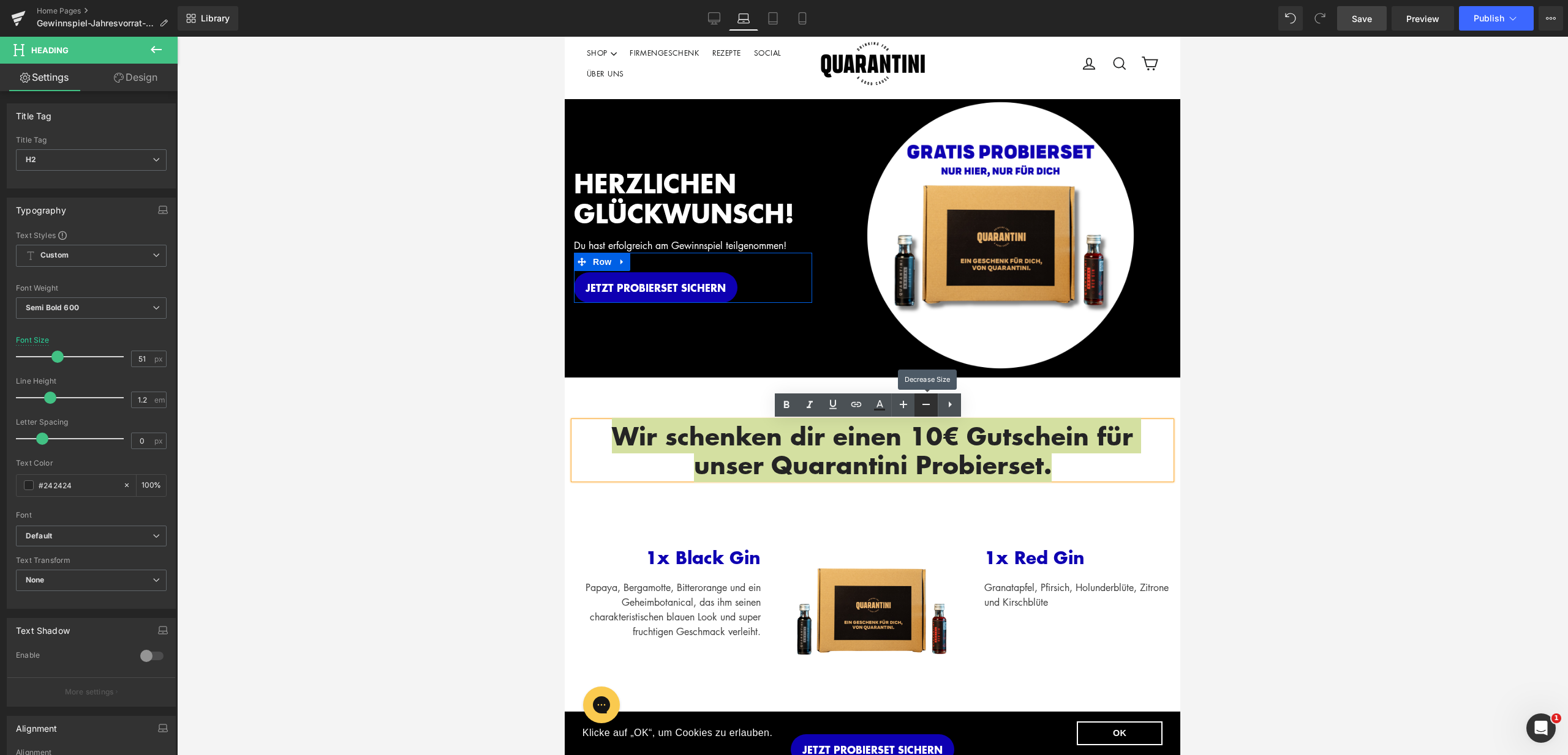
click at [923, 403] on icon at bounding box center [926, 404] width 14 height 14
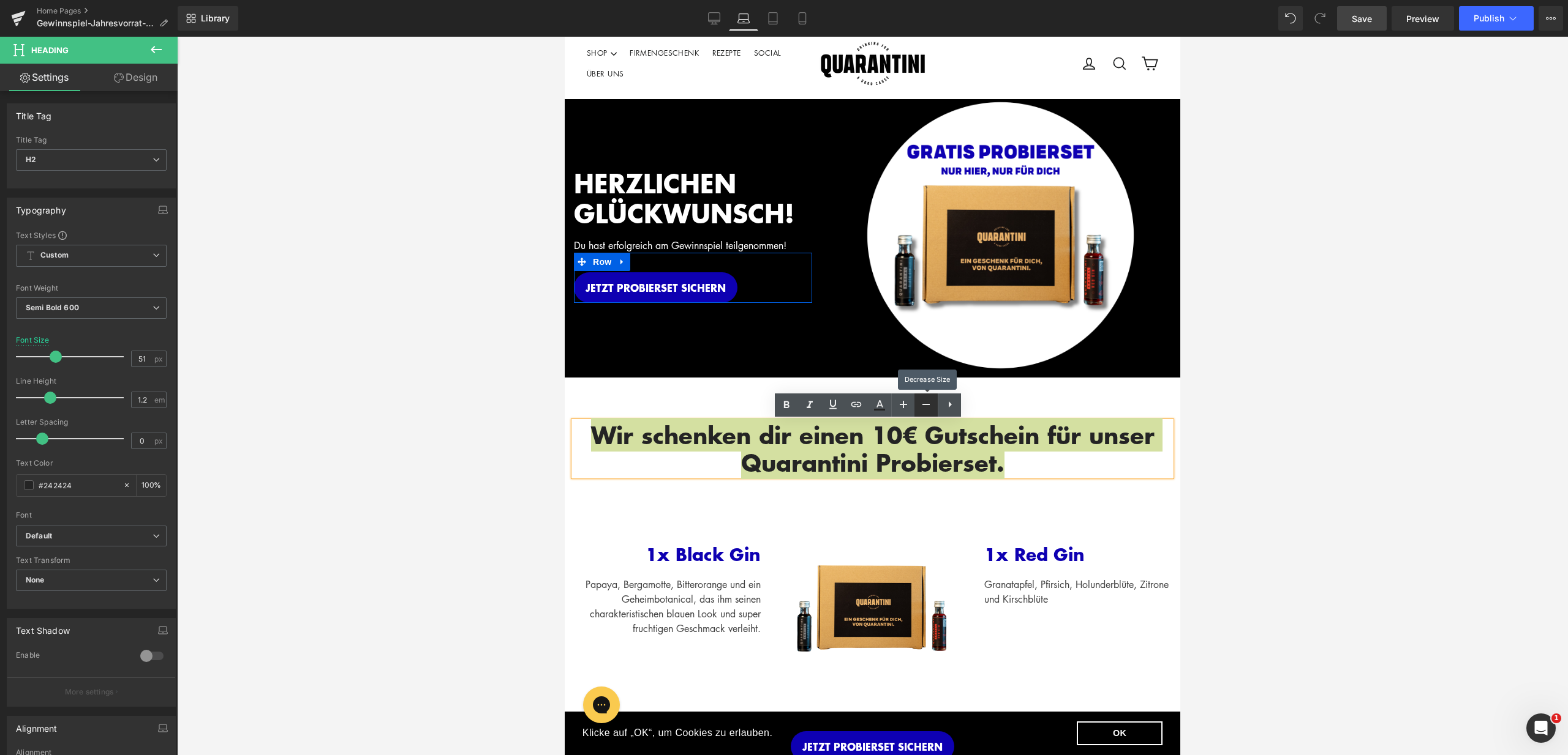
click at [923, 403] on icon at bounding box center [926, 404] width 14 height 14
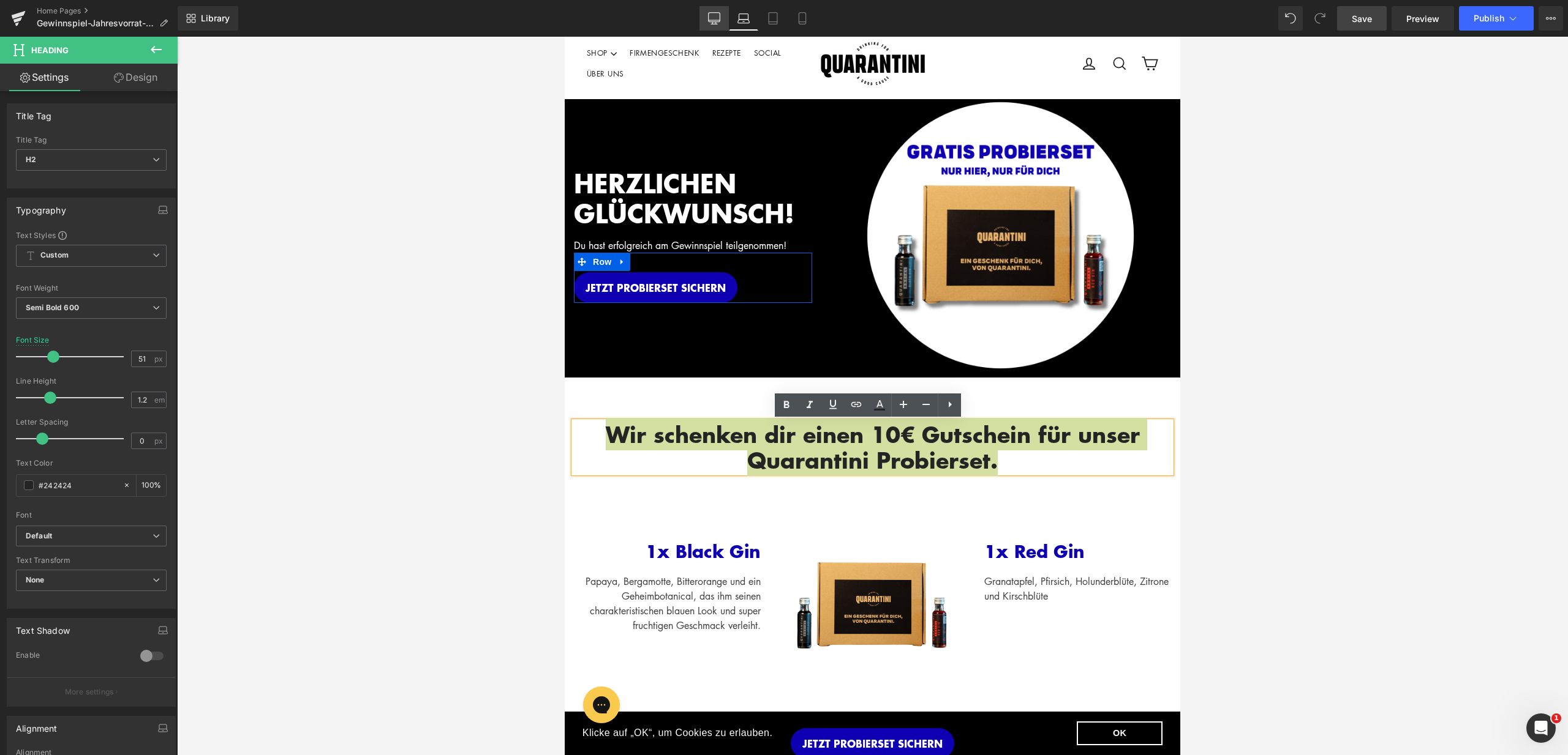
click at [716, 22] on icon at bounding box center [714, 23] width 4 height 2
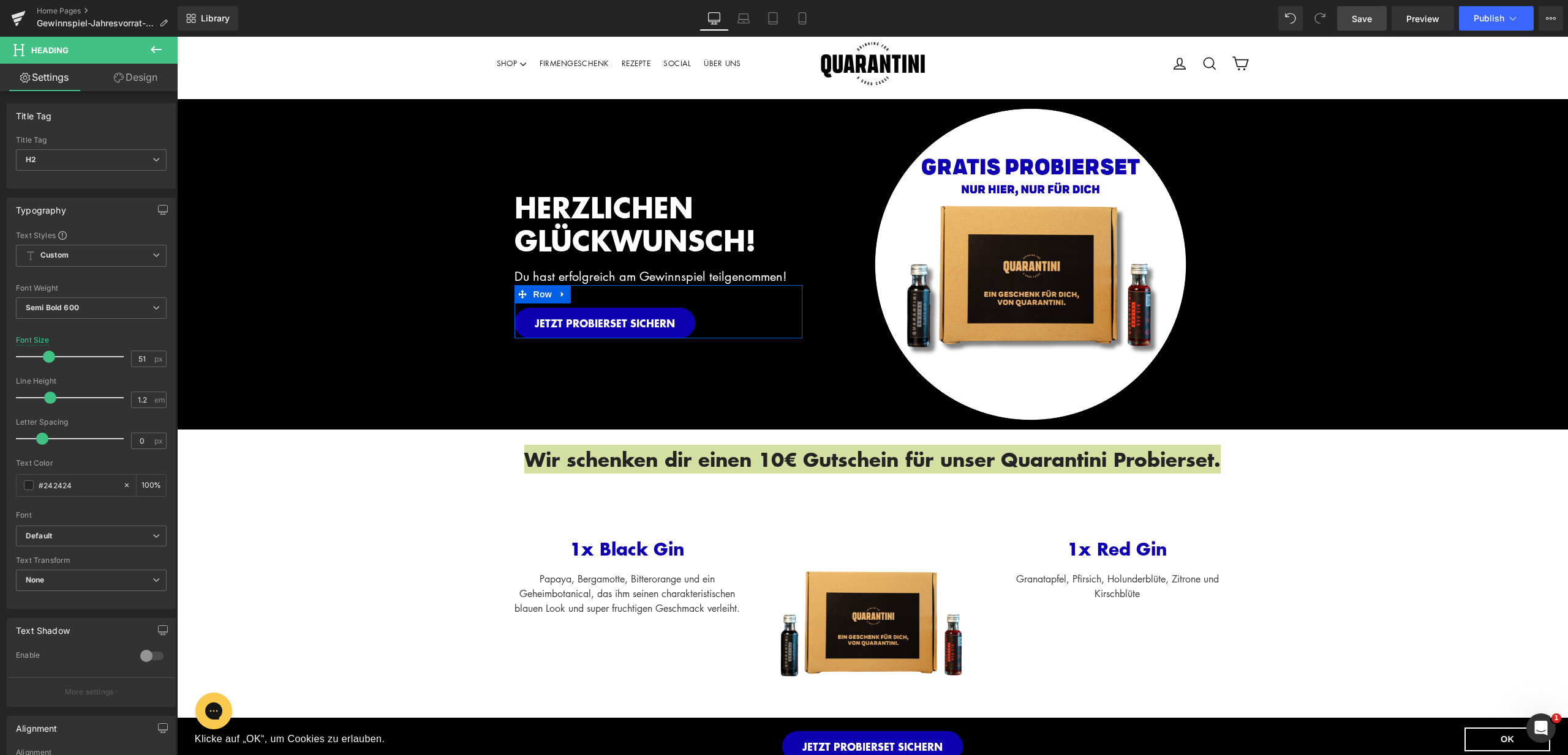
scroll to position [85, 0]
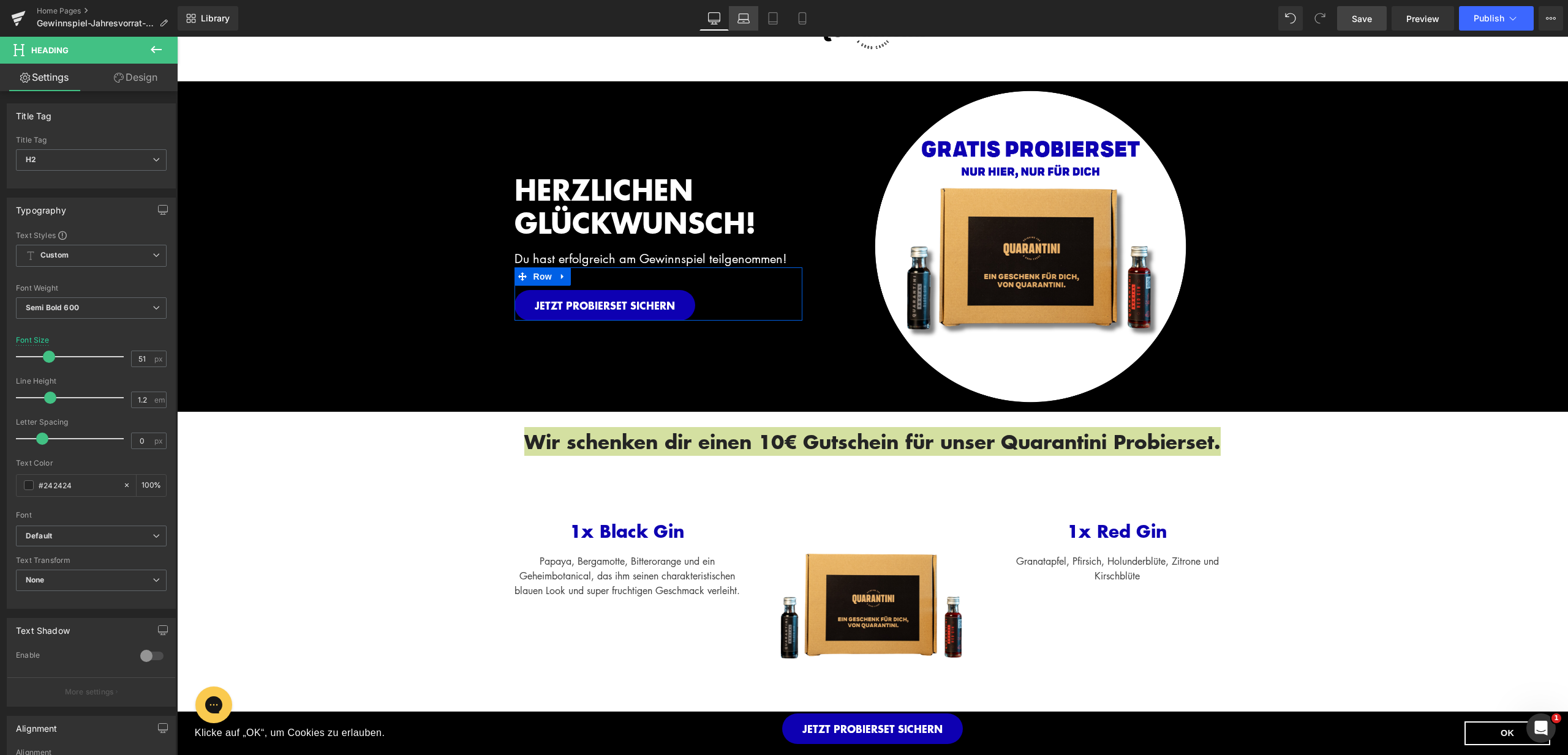
click at [742, 25] on link "Laptop" at bounding box center [743, 18] width 30 height 25
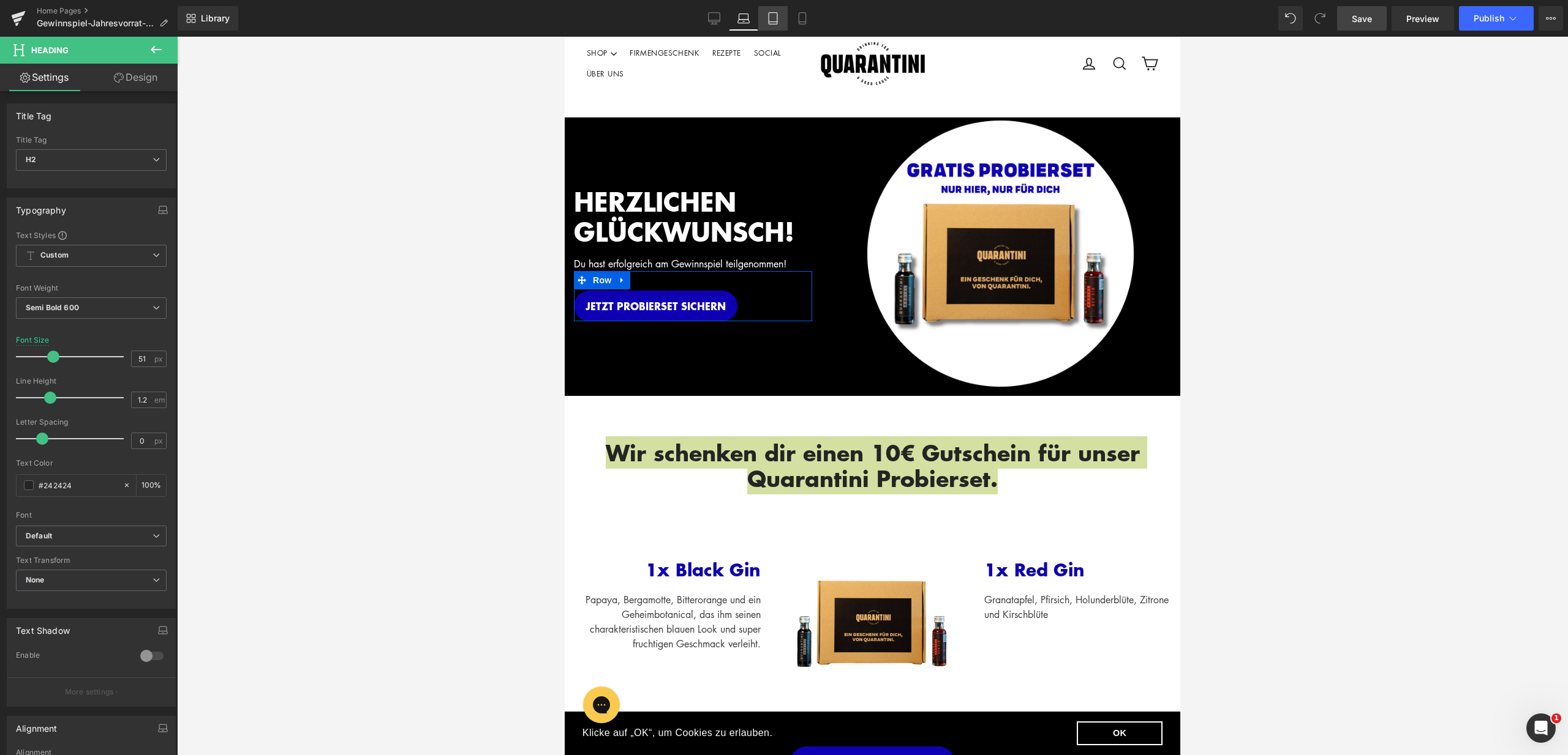
click at [783, 27] on link "Tablet" at bounding box center [773, 18] width 30 height 25
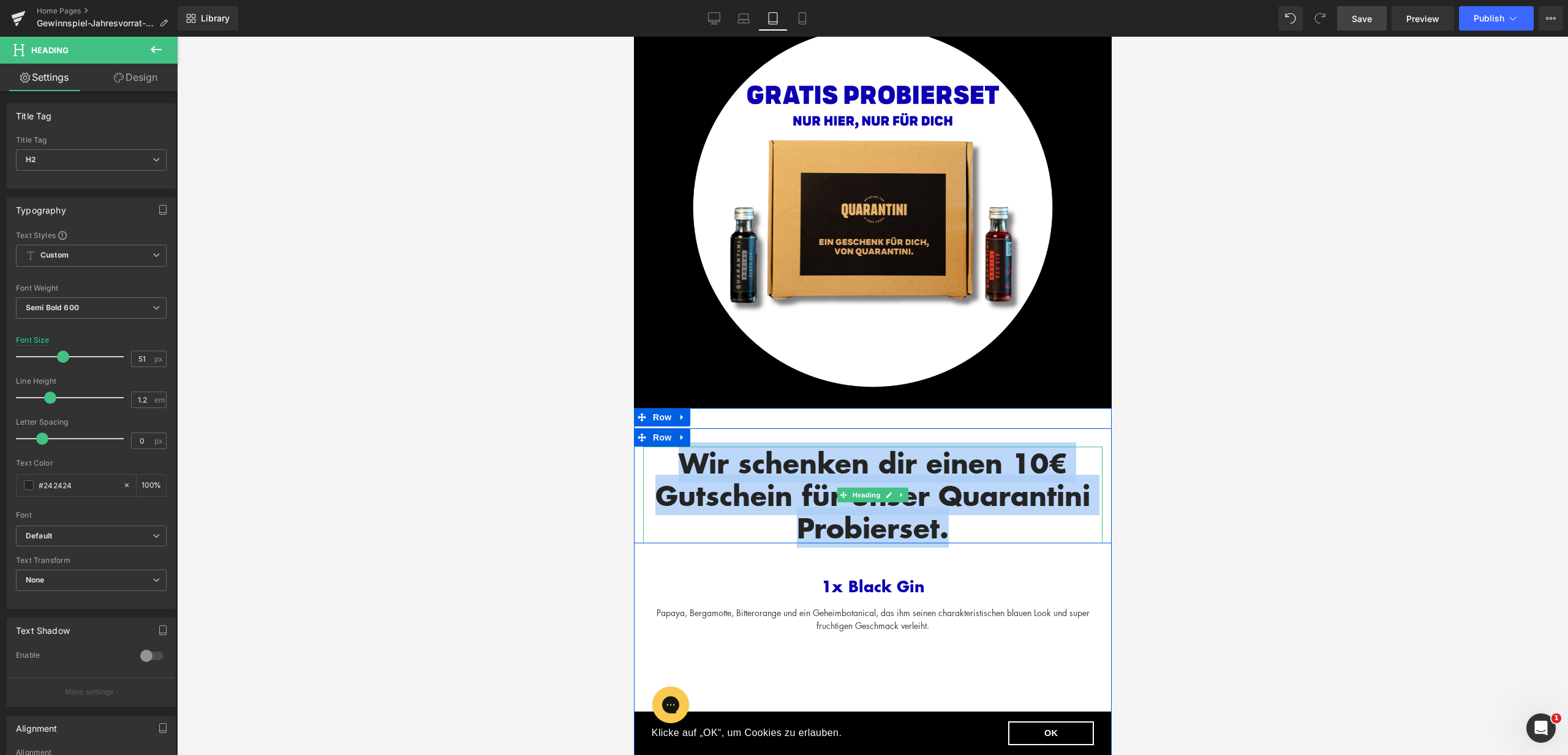
click at [967, 520] on h2 "Wir schenken dir einen 10€ Gutschein für unser Quarantini Probierset." at bounding box center [872, 495] width 459 height 97
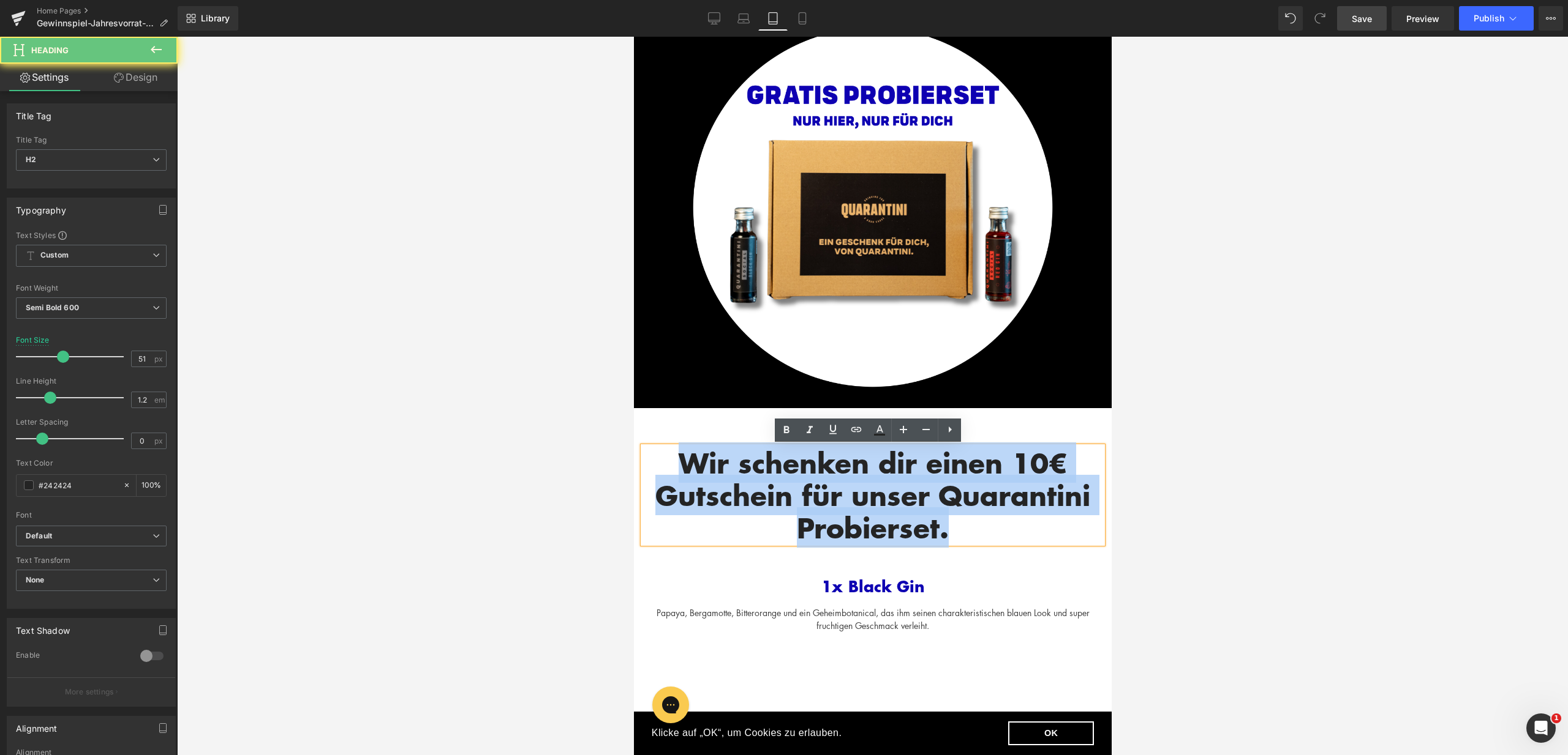
drag, startPoint x: 977, startPoint y: 530, endPoint x: 678, endPoint y: 472, distance: 304.6
click at [678, 473] on h2 "Wir schenken dir einen 10€ Gutschein für unser Quarantini Probierset." at bounding box center [872, 495] width 459 height 97
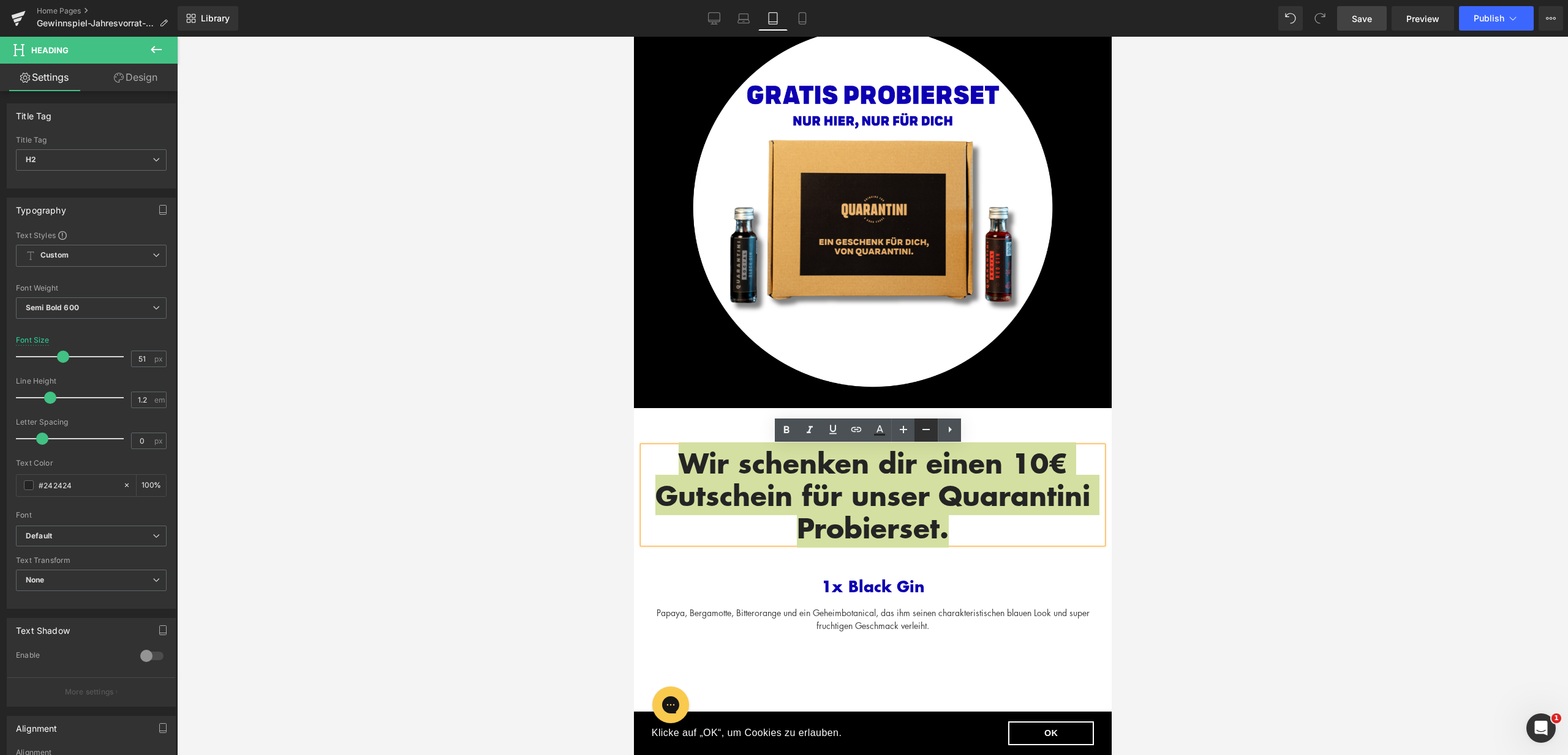
click at [920, 431] on icon at bounding box center [926, 429] width 14 height 14
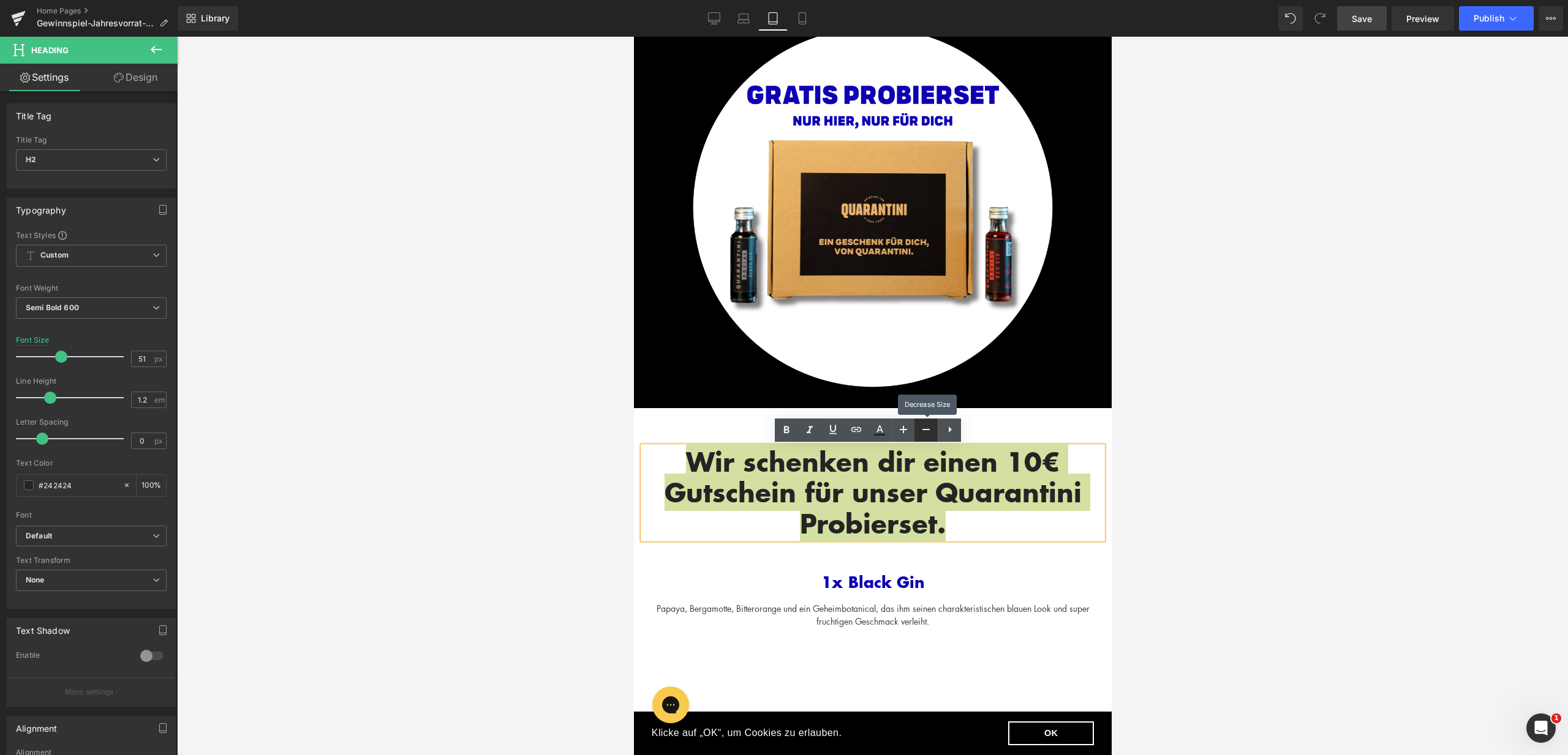
click at [920, 431] on icon at bounding box center [926, 429] width 14 height 14
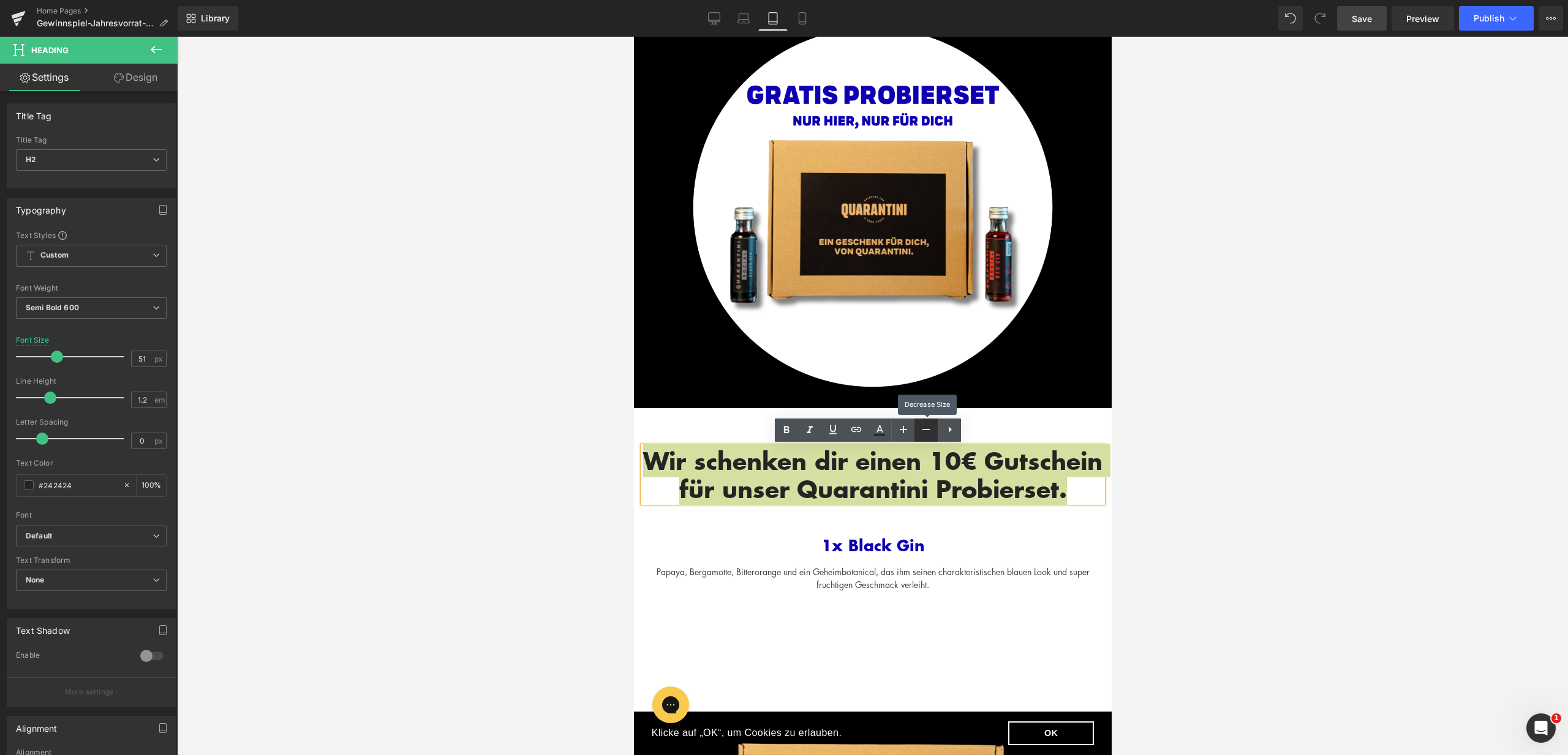
click at [920, 431] on icon at bounding box center [926, 429] width 14 height 14
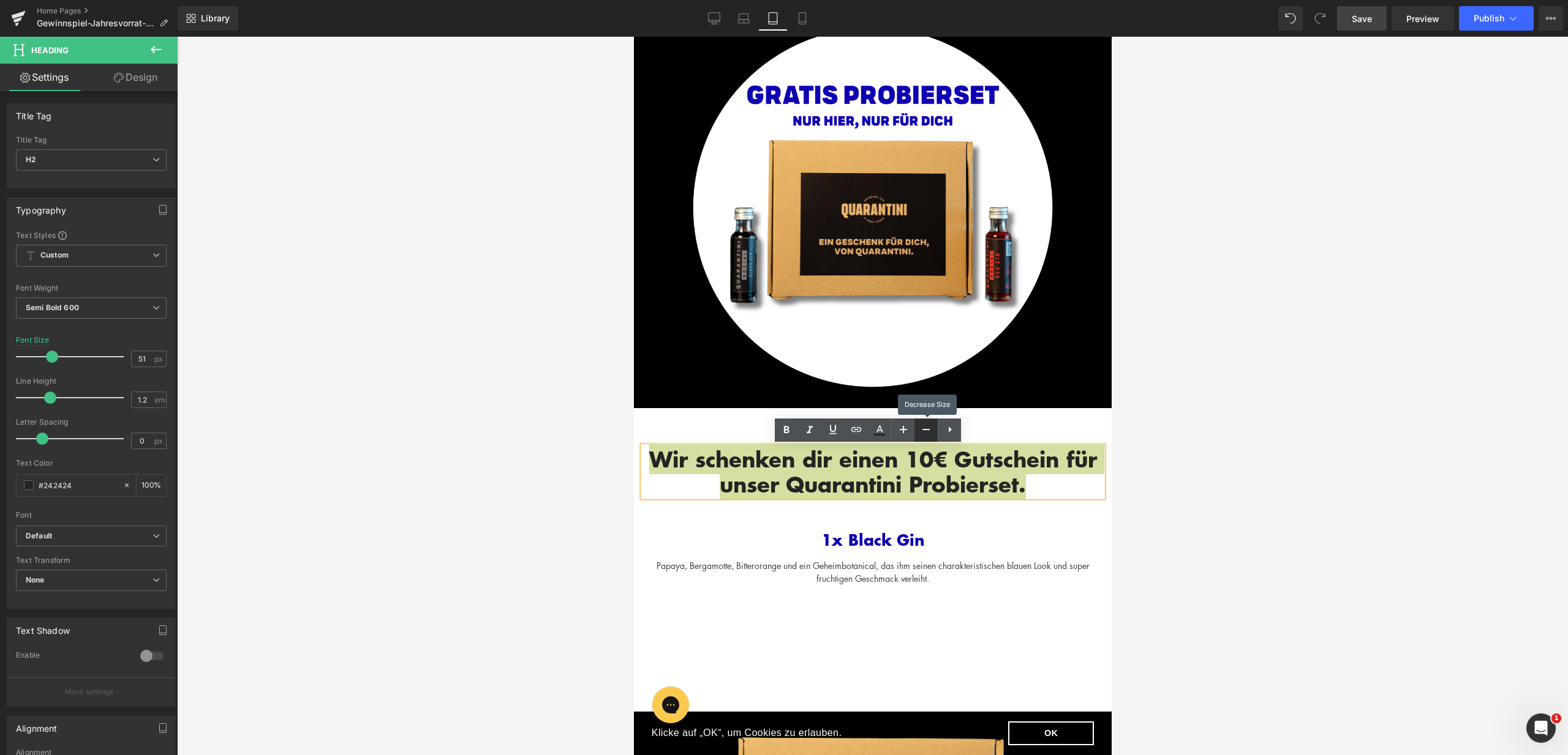
click at [920, 431] on icon at bounding box center [926, 429] width 14 height 14
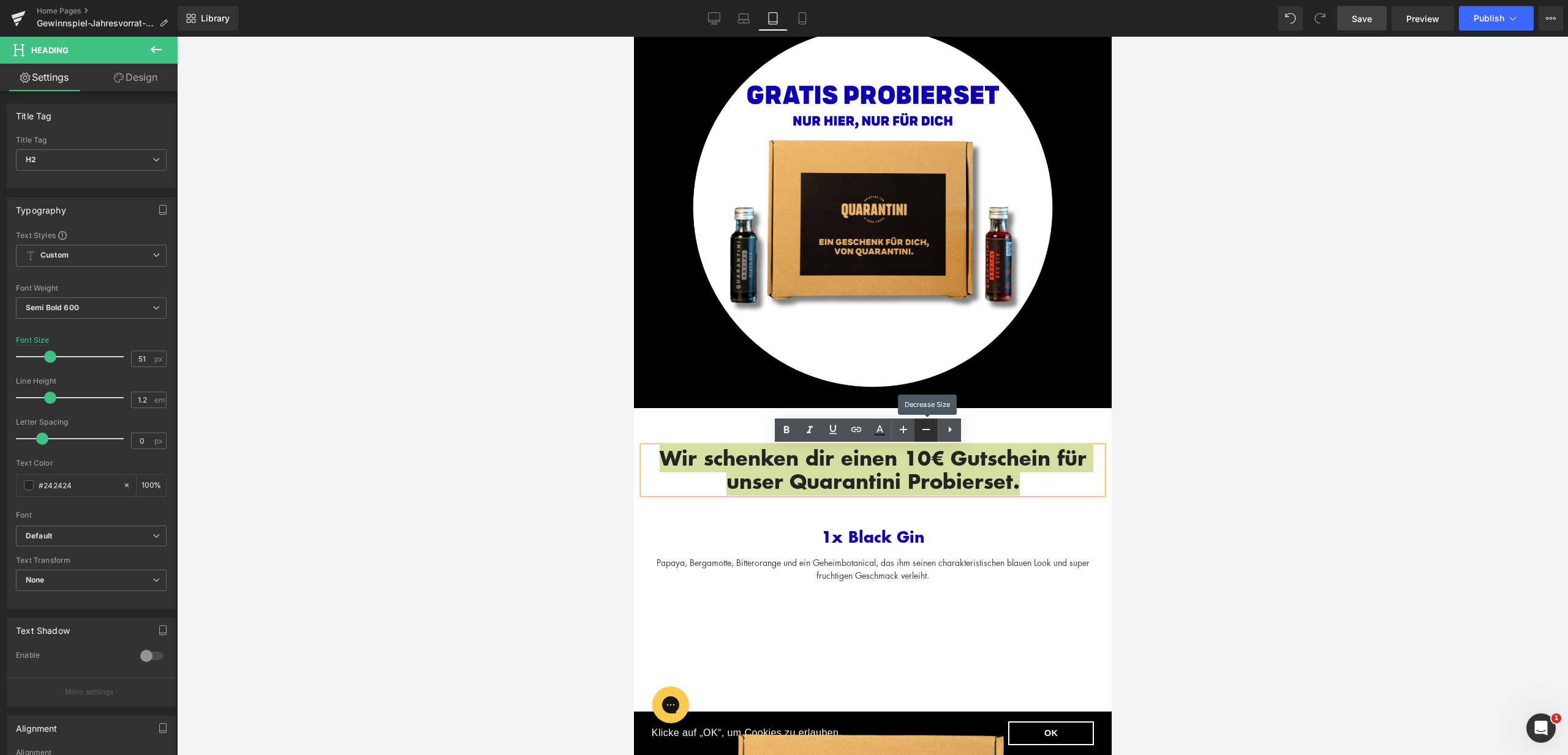
click at [920, 431] on icon at bounding box center [926, 429] width 14 height 14
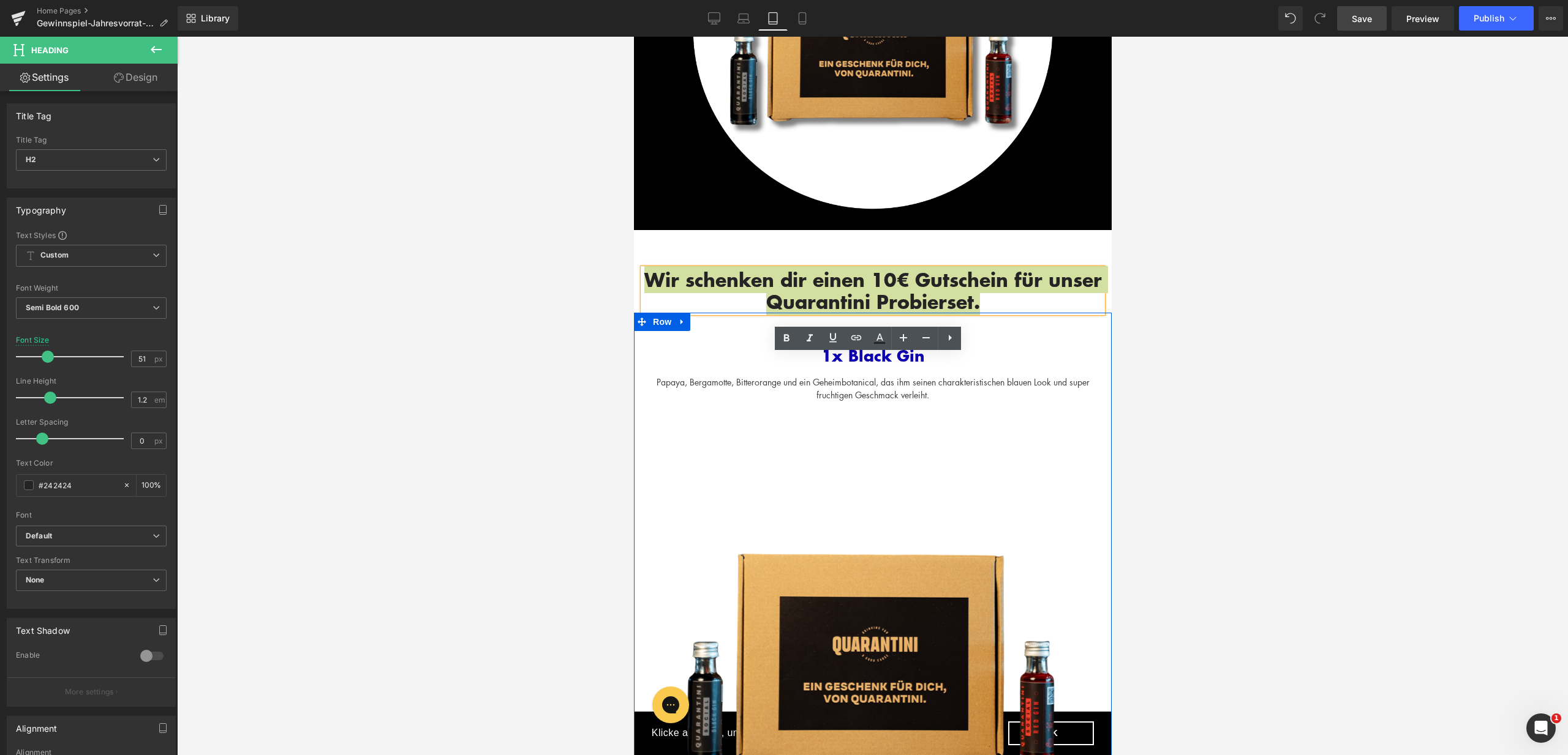
scroll to position [589, 0]
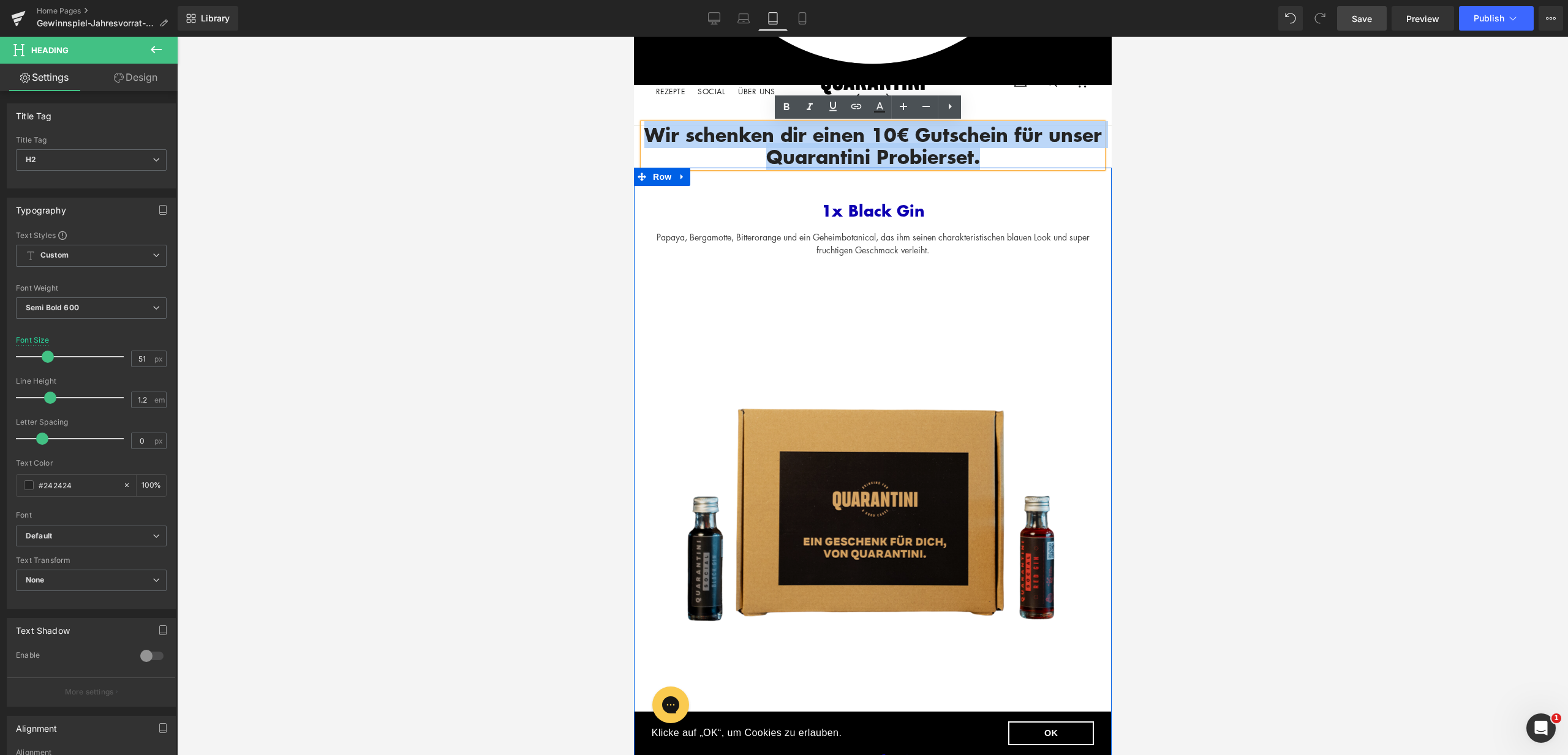
click at [870, 427] on img at bounding box center [872, 494] width 459 height 476
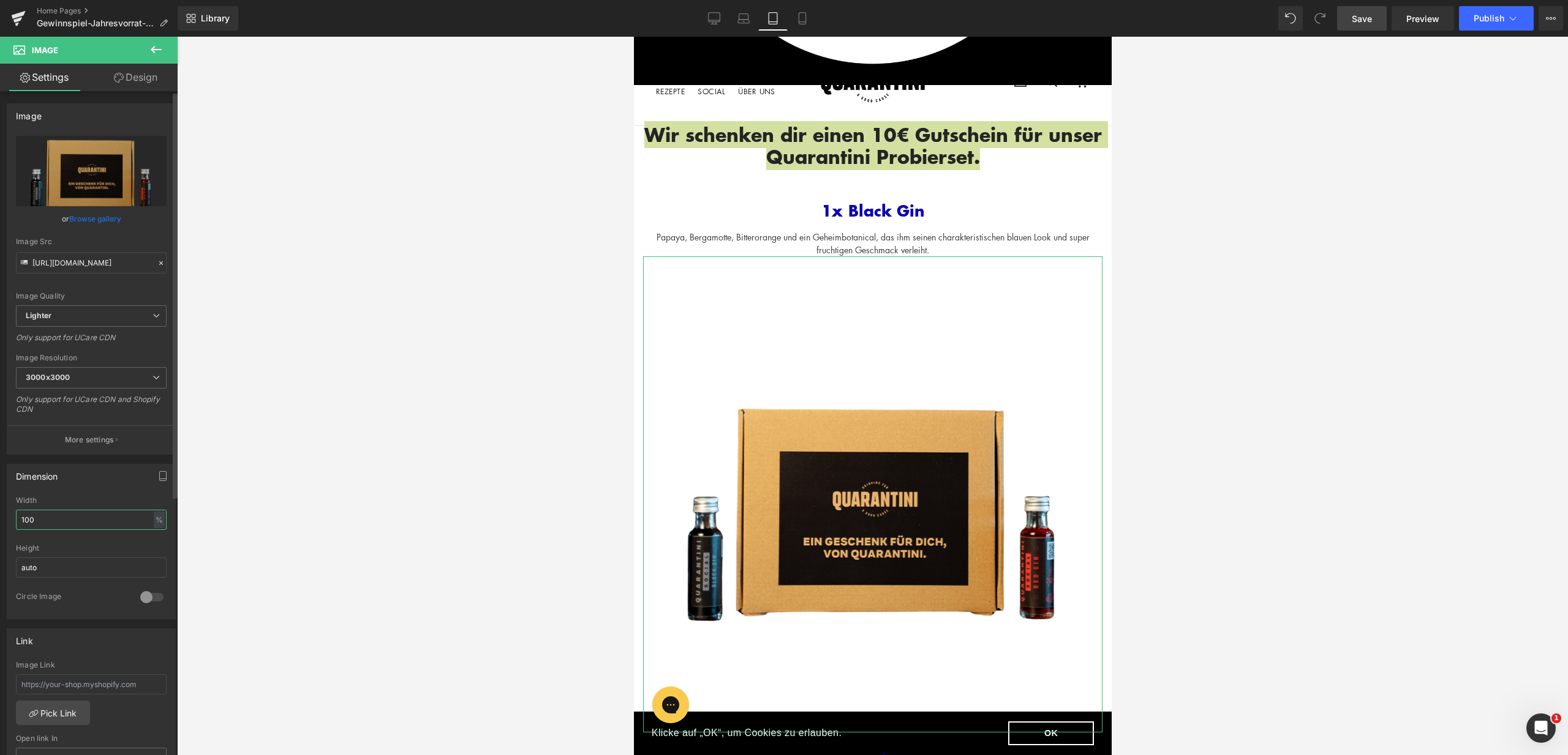
drag, startPoint x: 51, startPoint y: 520, endPoint x: 0, endPoint y: 520, distance: 51.0
click at [0, 520] on div "Dimension 100% Width 100 % % px auto Height auto 0 Circle Image" at bounding box center [92, 537] width 183 height 165
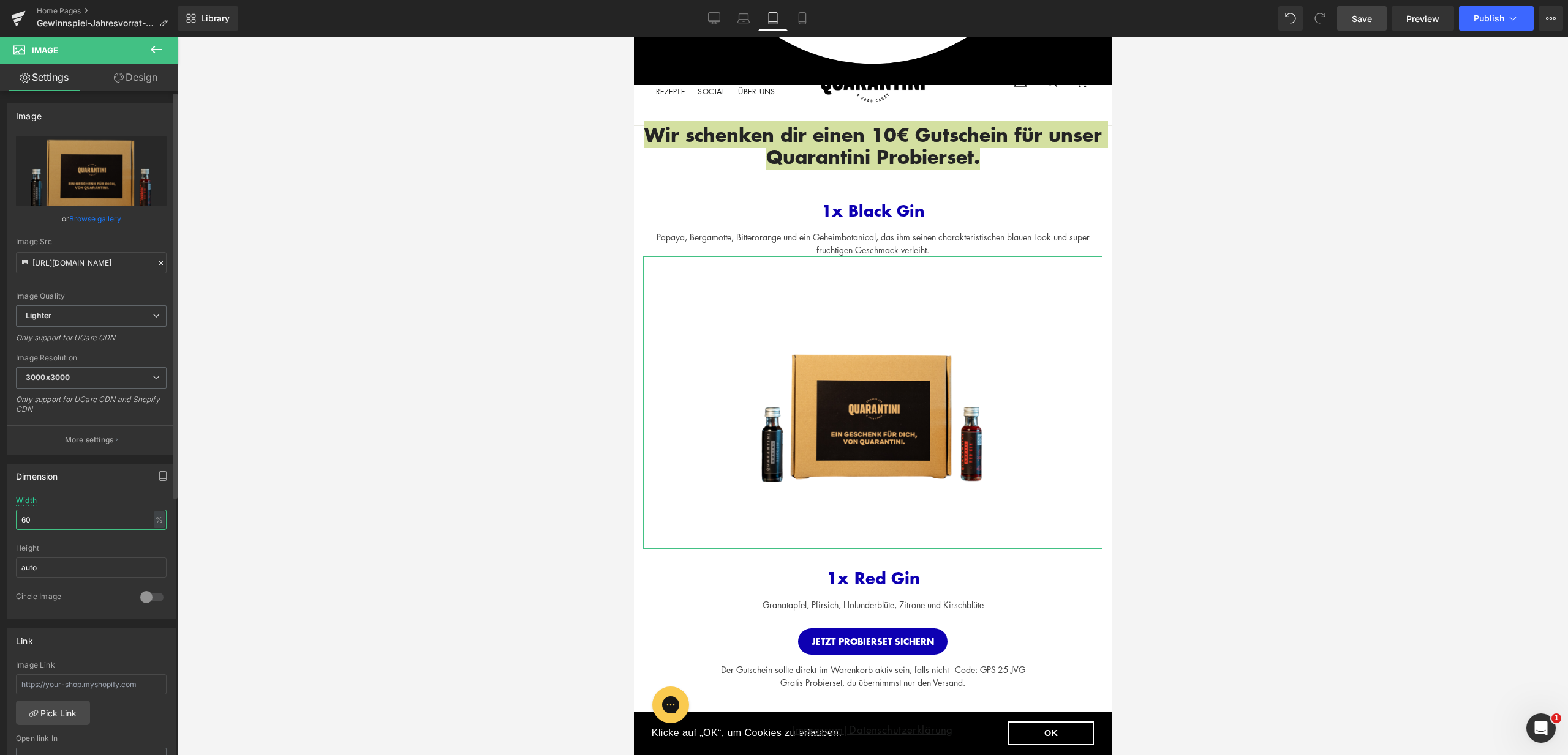
drag, startPoint x: 33, startPoint y: 521, endPoint x: 14, endPoint y: 520, distance: 19.0
click at [14, 520] on div "100% Width 60 % % px auto Height auto 0 Circle Image" at bounding box center [91, 558] width 168 height 123
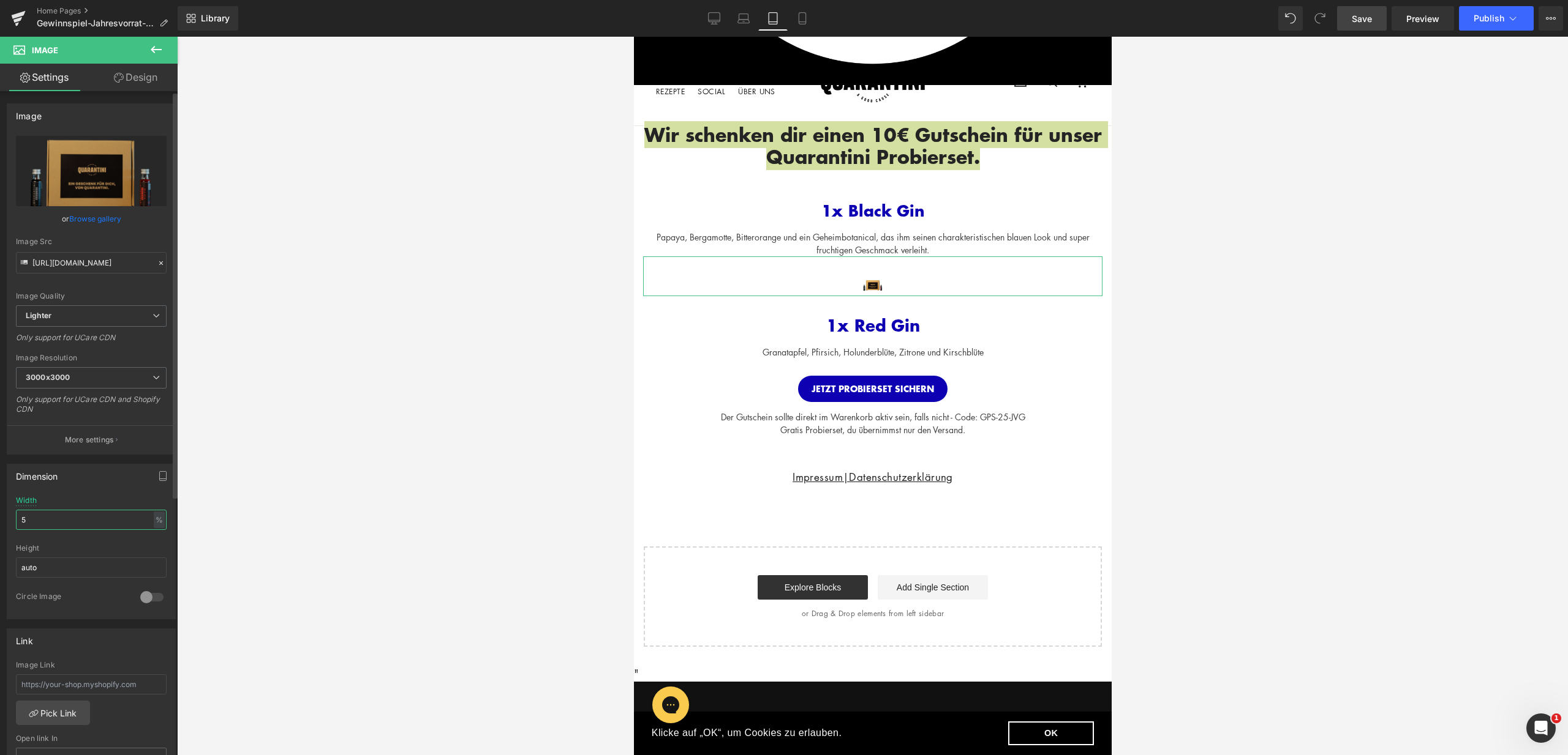
type input "50"
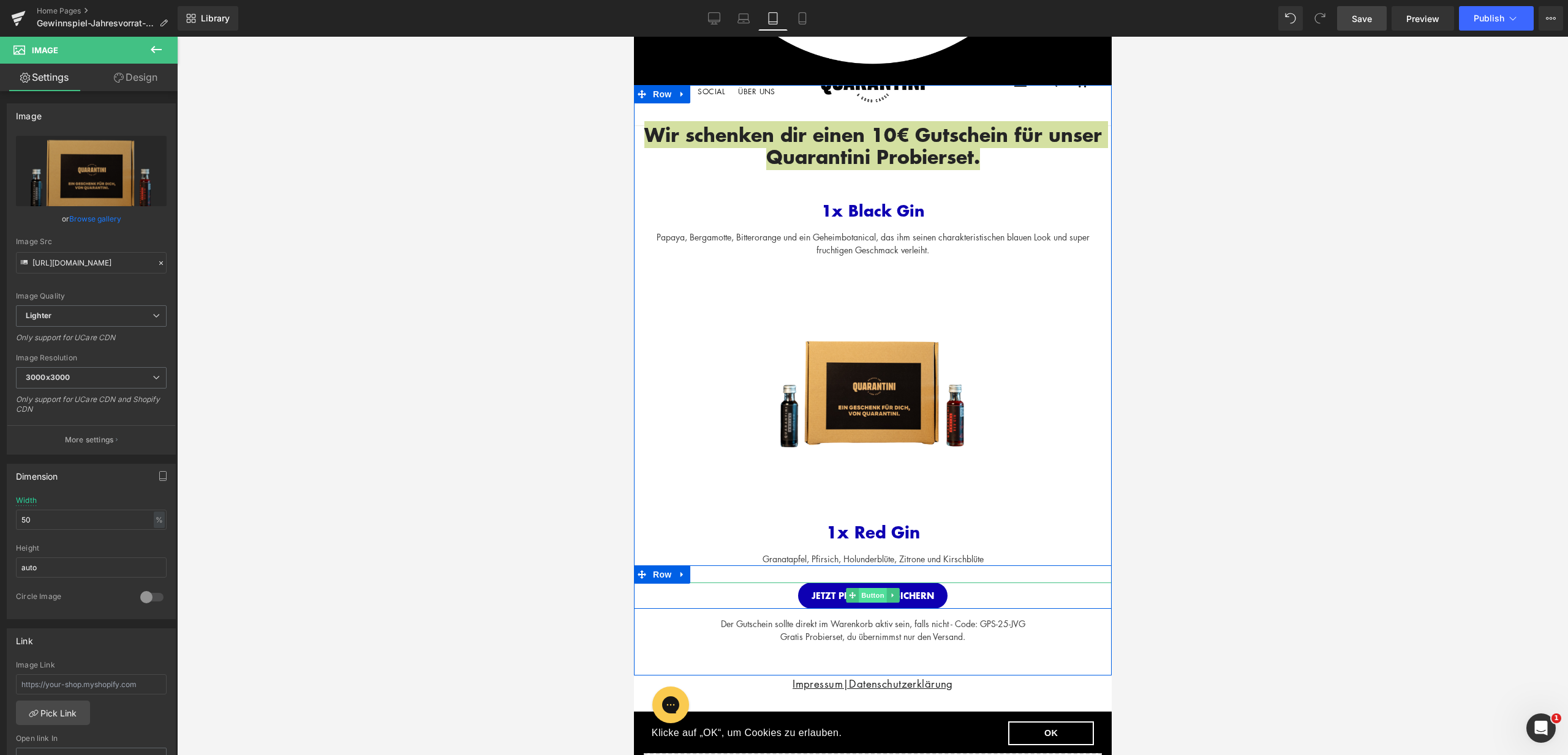
click at [866, 597] on span "Button" at bounding box center [872, 595] width 28 height 14
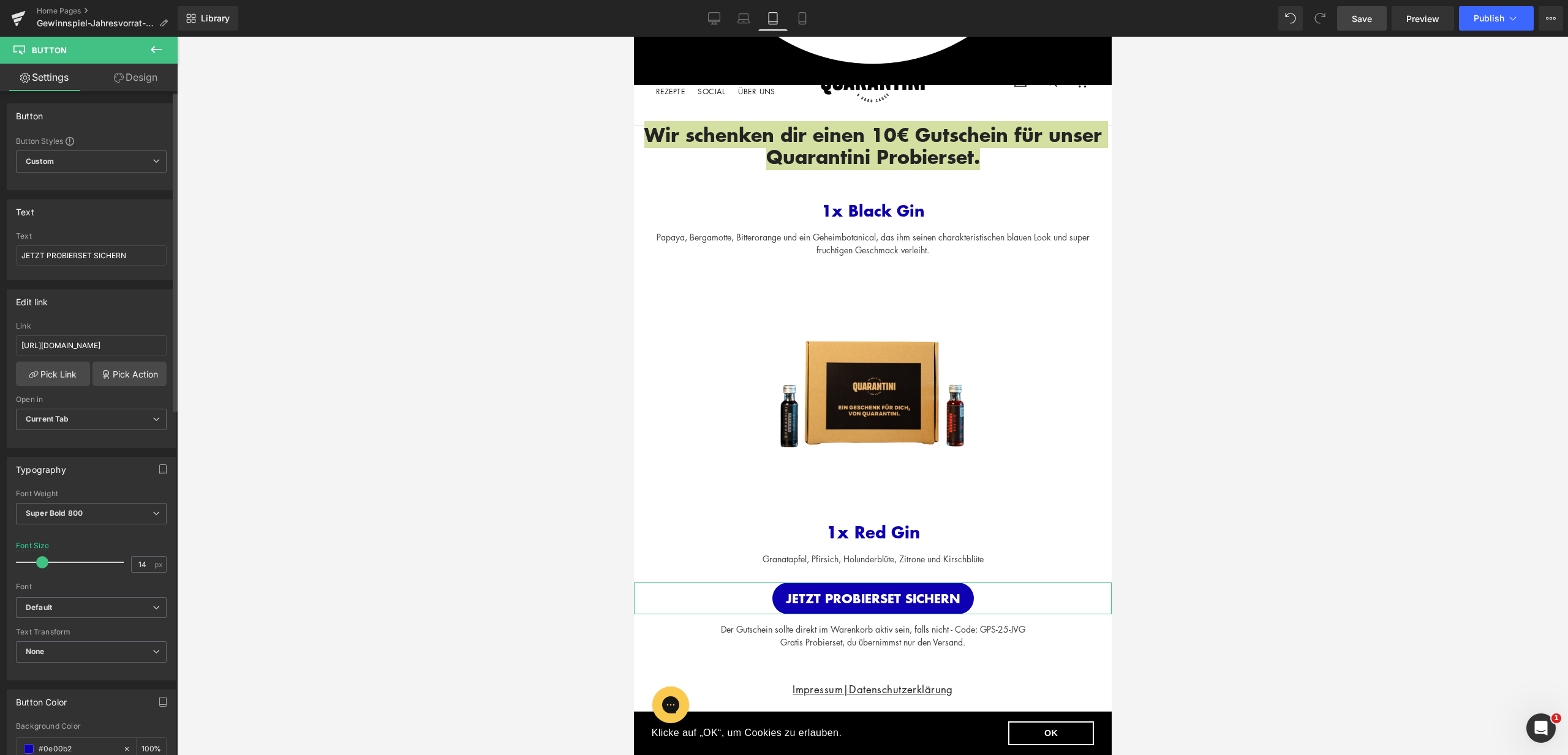
drag, startPoint x: 35, startPoint y: 563, endPoint x: 41, endPoint y: 562, distance: 6.1
click at [41, 562] on span at bounding box center [42, 562] width 12 height 12
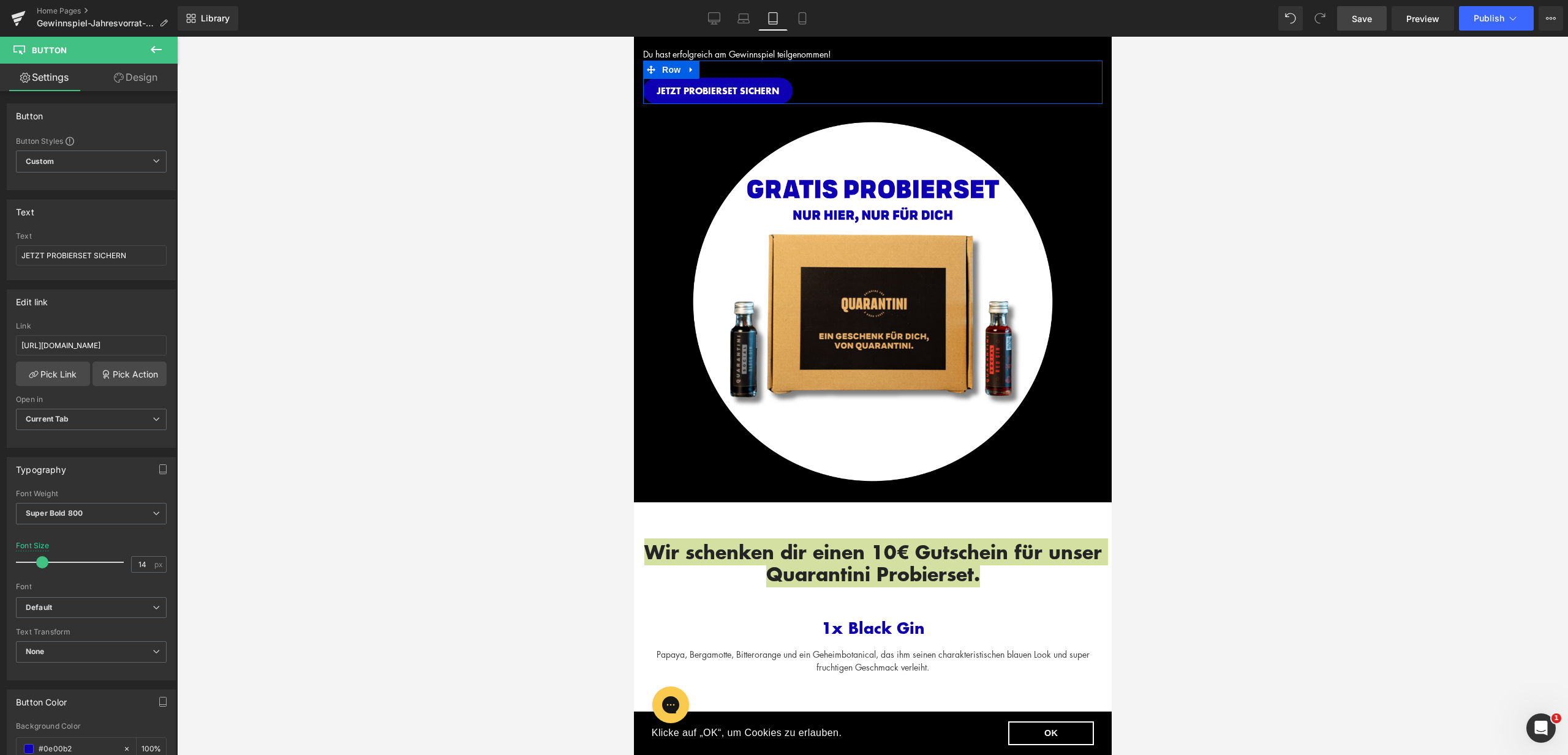
scroll to position [0, 0]
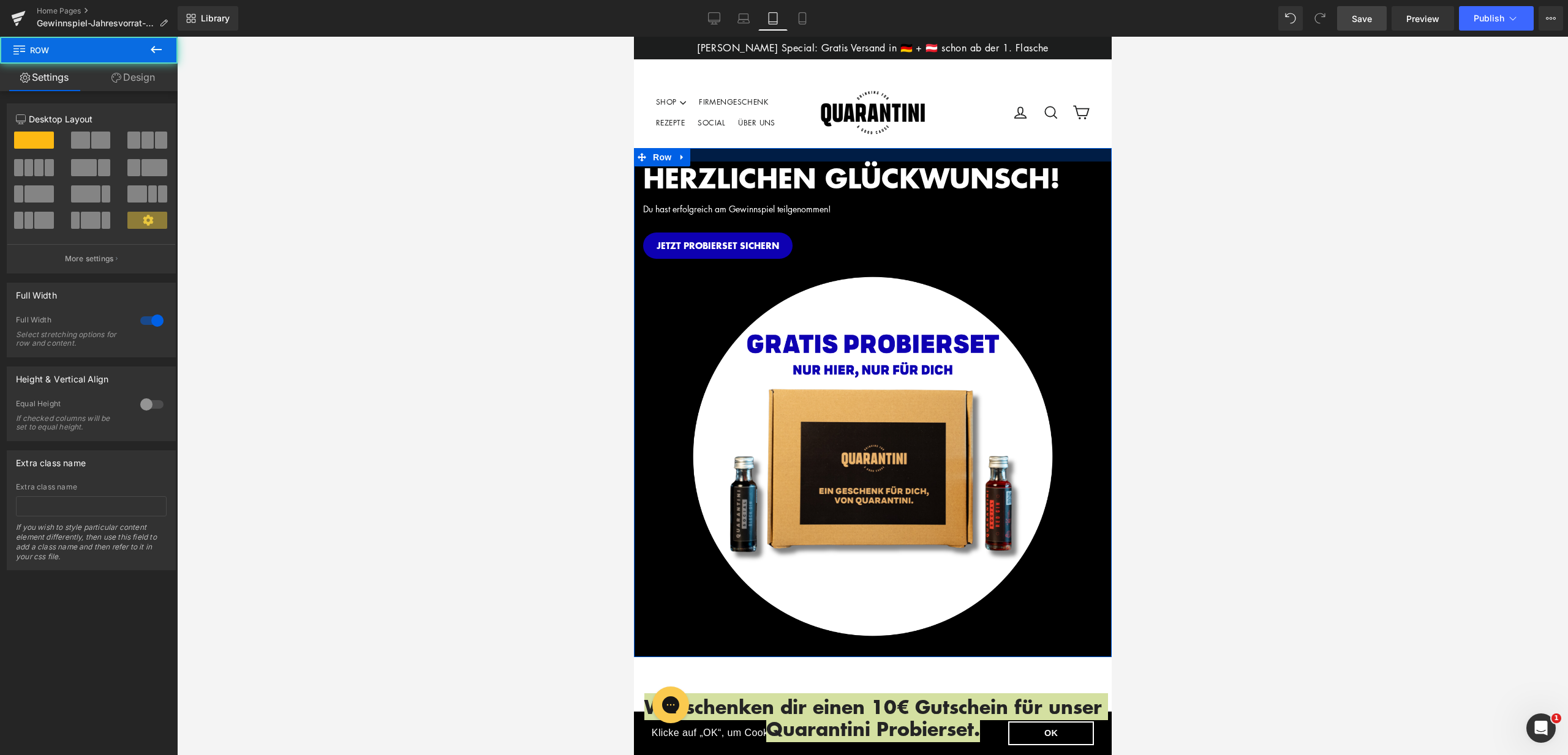
drag, startPoint x: 869, startPoint y: 167, endPoint x: 872, endPoint y: 151, distance: 16.3
click at [872, 151] on div at bounding box center [872, 154] width 477 height 14
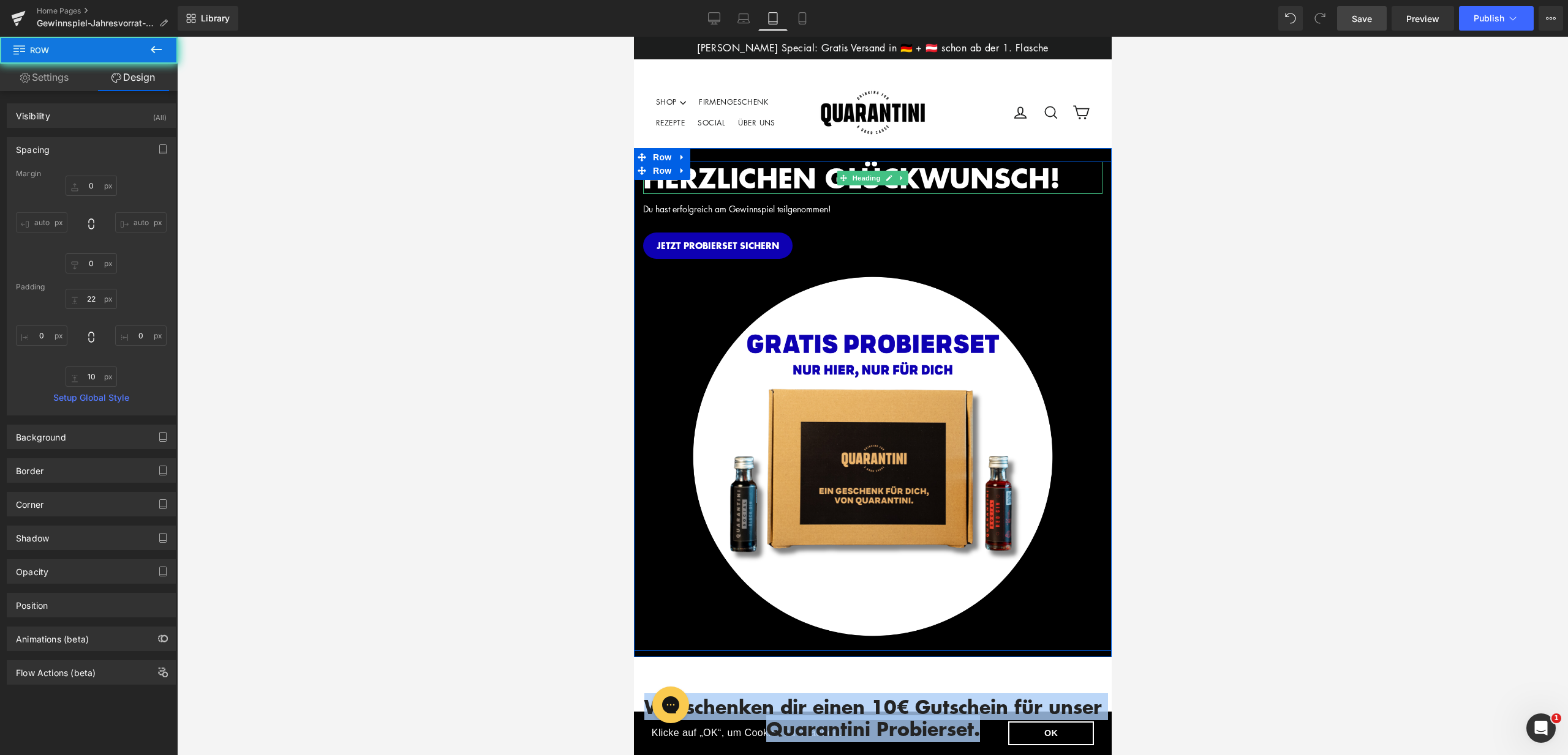
click at [750, 178] on span "HERZLICHEN GLÜCKWUNSCH!" at bounding box center [850, 178] width 417 height 40
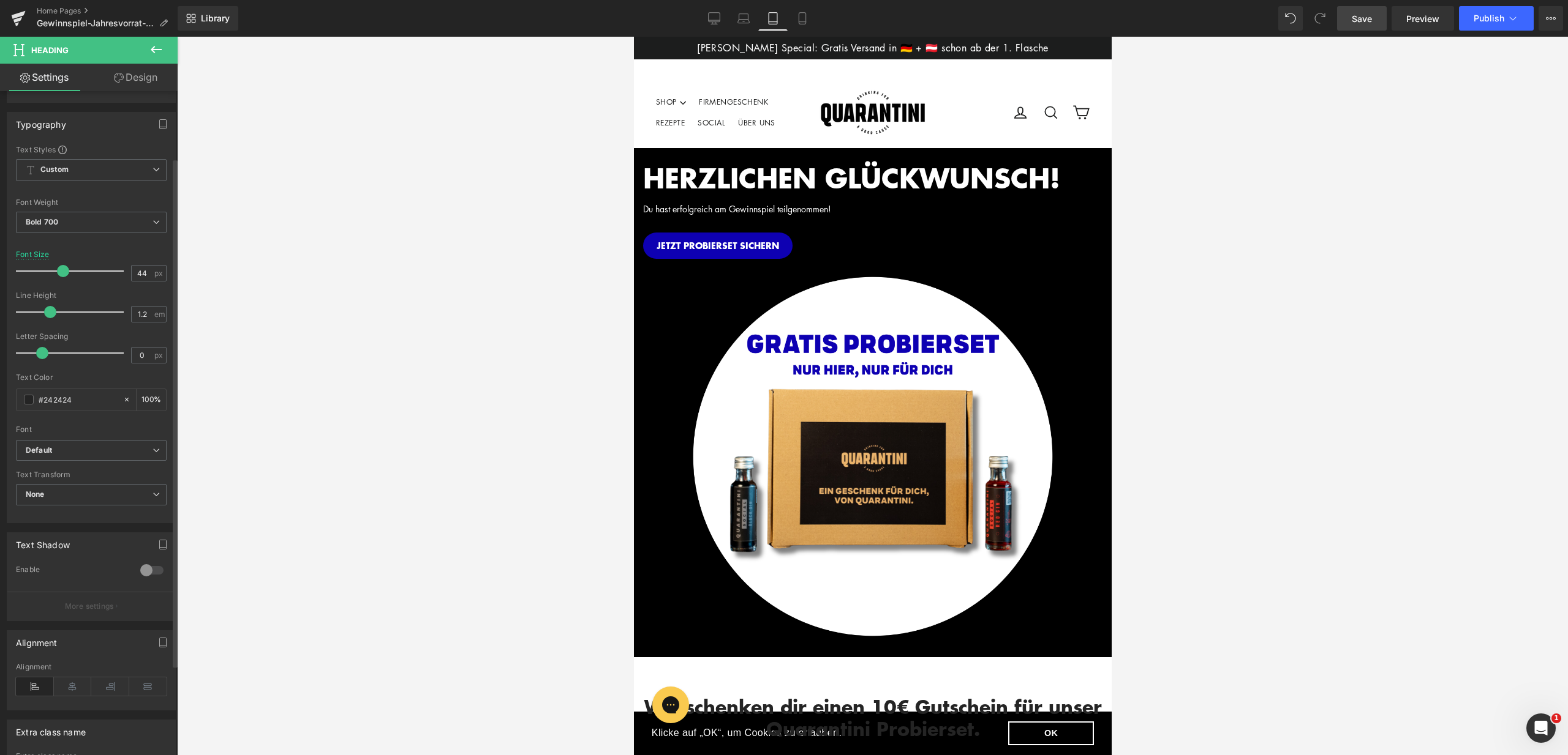
scroll to position [87, 0]
click at [64, 680] on icon at bounding box center [73, 685] width 38 height 18
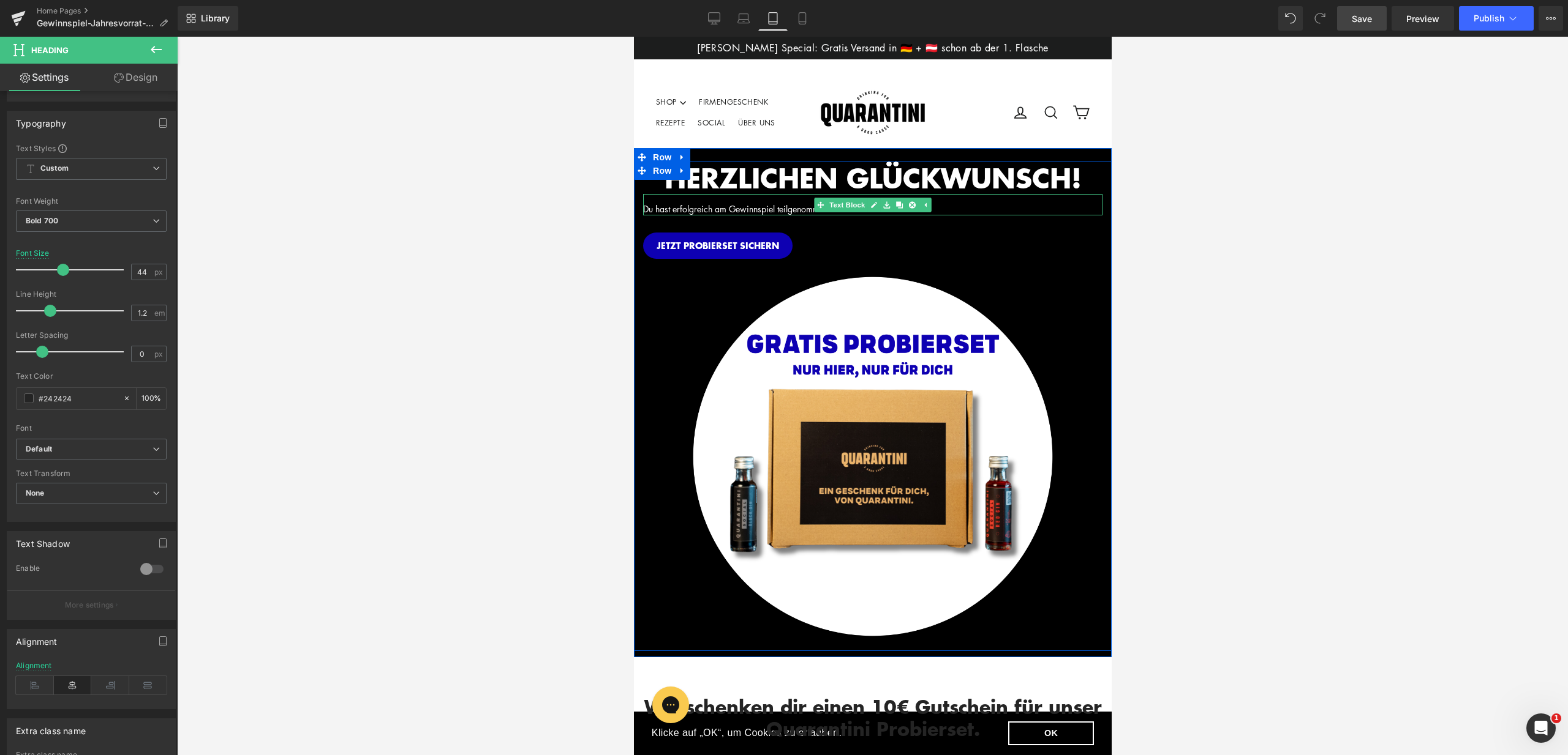
click at [841, 206] on span "Text Block" at bounding box center [846, 205] width 40 height 14
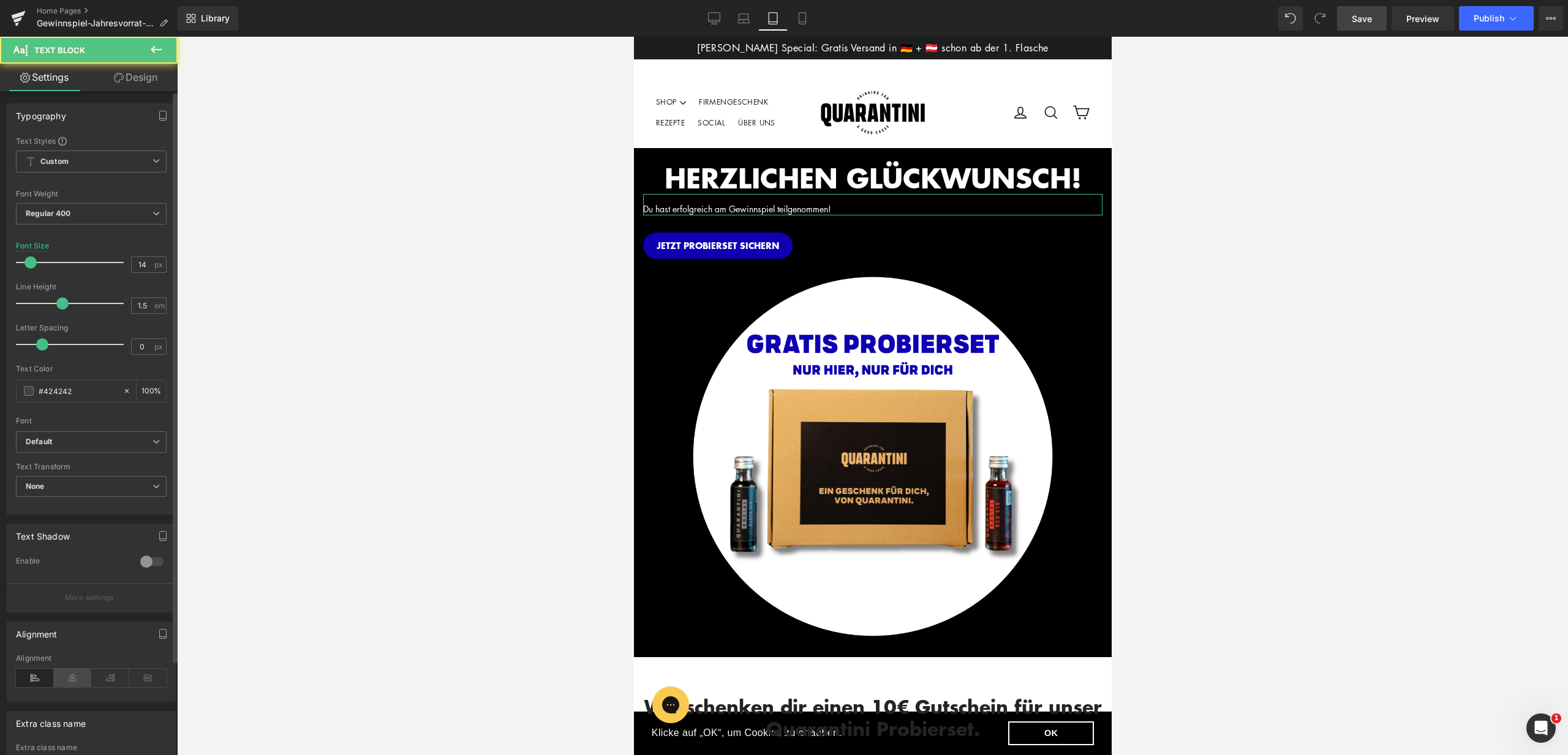
click at [71, 676] on icon at bounding box center [73, 678] width 38 height 18
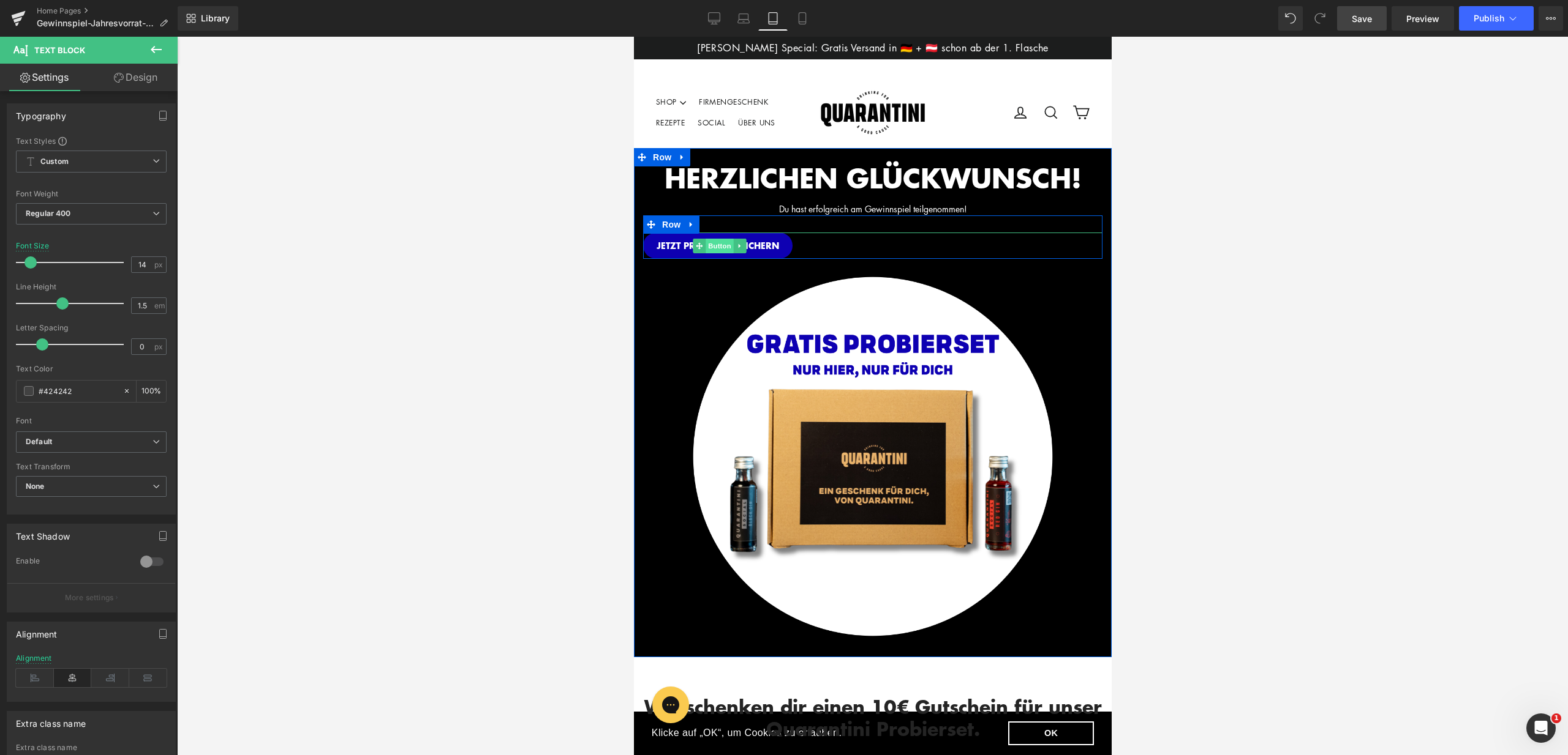
click at [707, 244] on span "Button" at bounding box center [719, 246] width 28 height 14
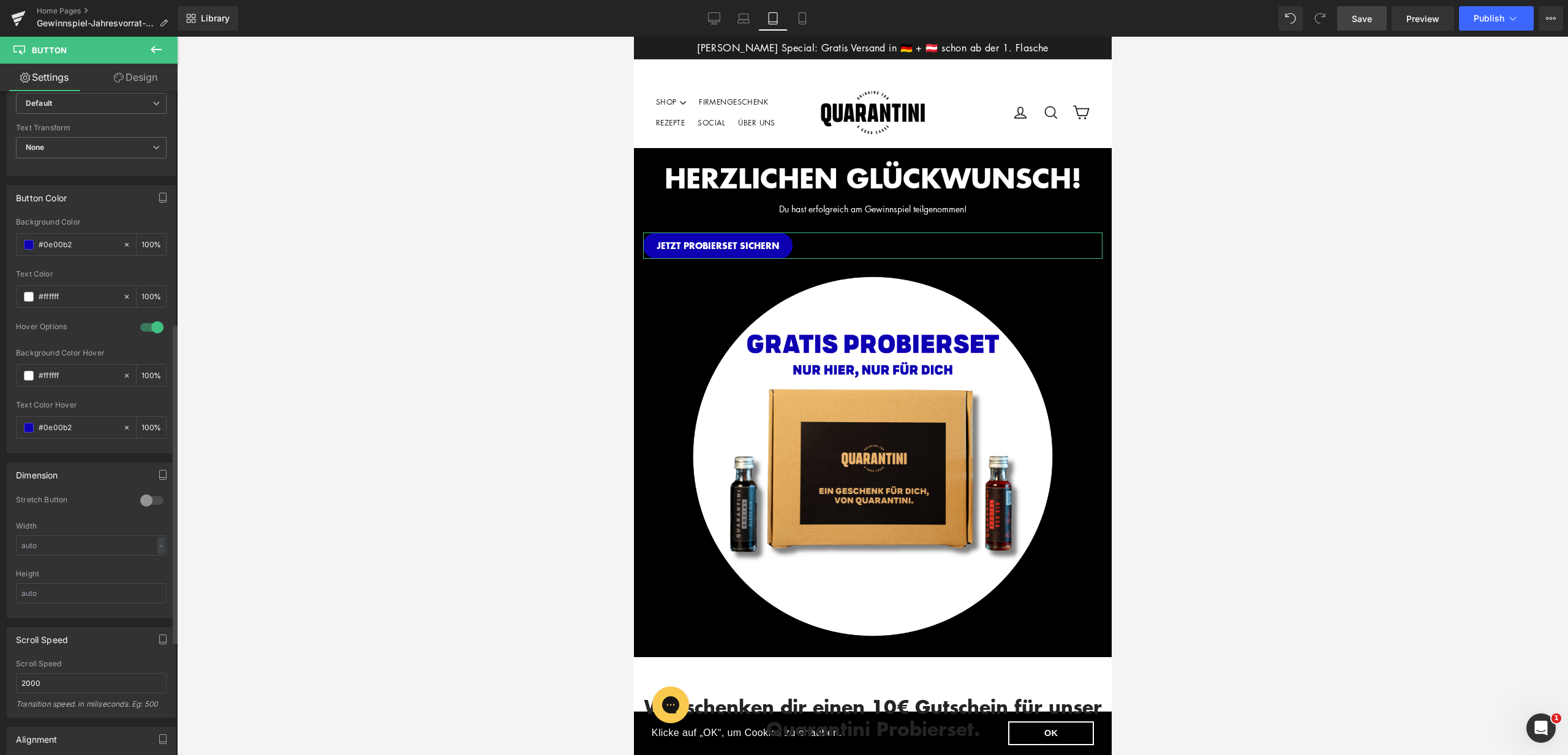
scroll to position [710, 0]
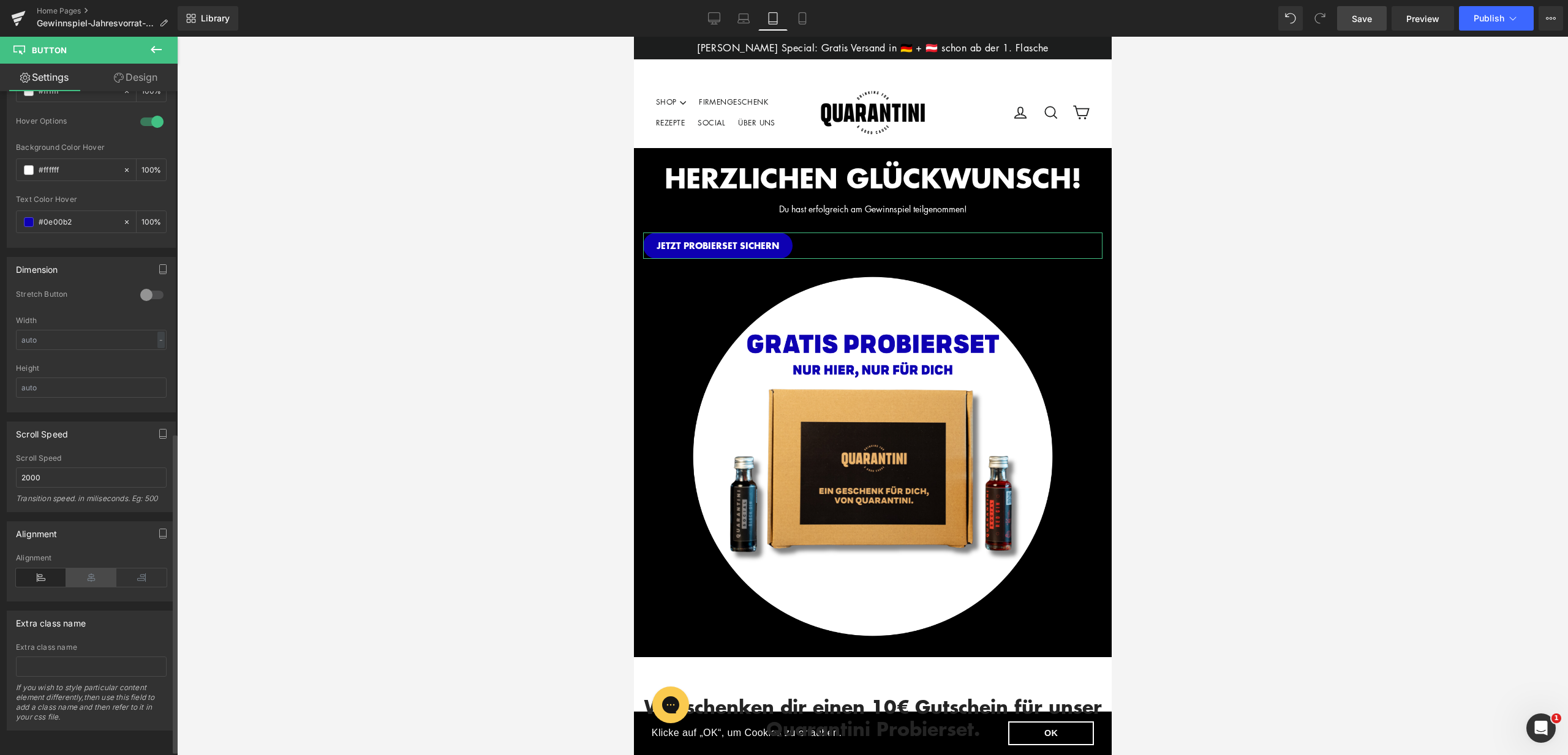
click at [85, 580] on icon at bounding box center [92, 577] width 51 height 18
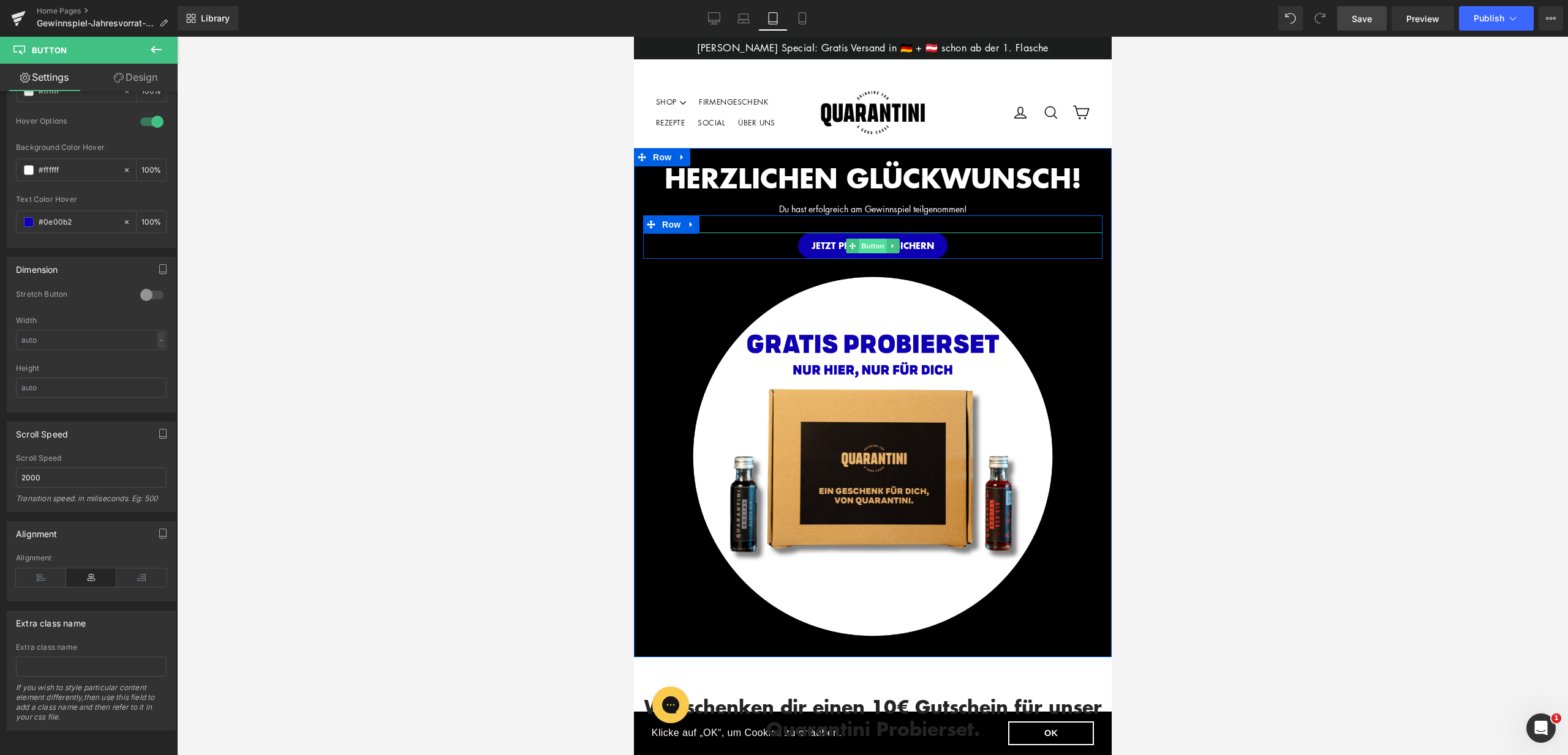
click at [865, 246] on span "Button" at bounding box center [872, 246] width 28 height 14
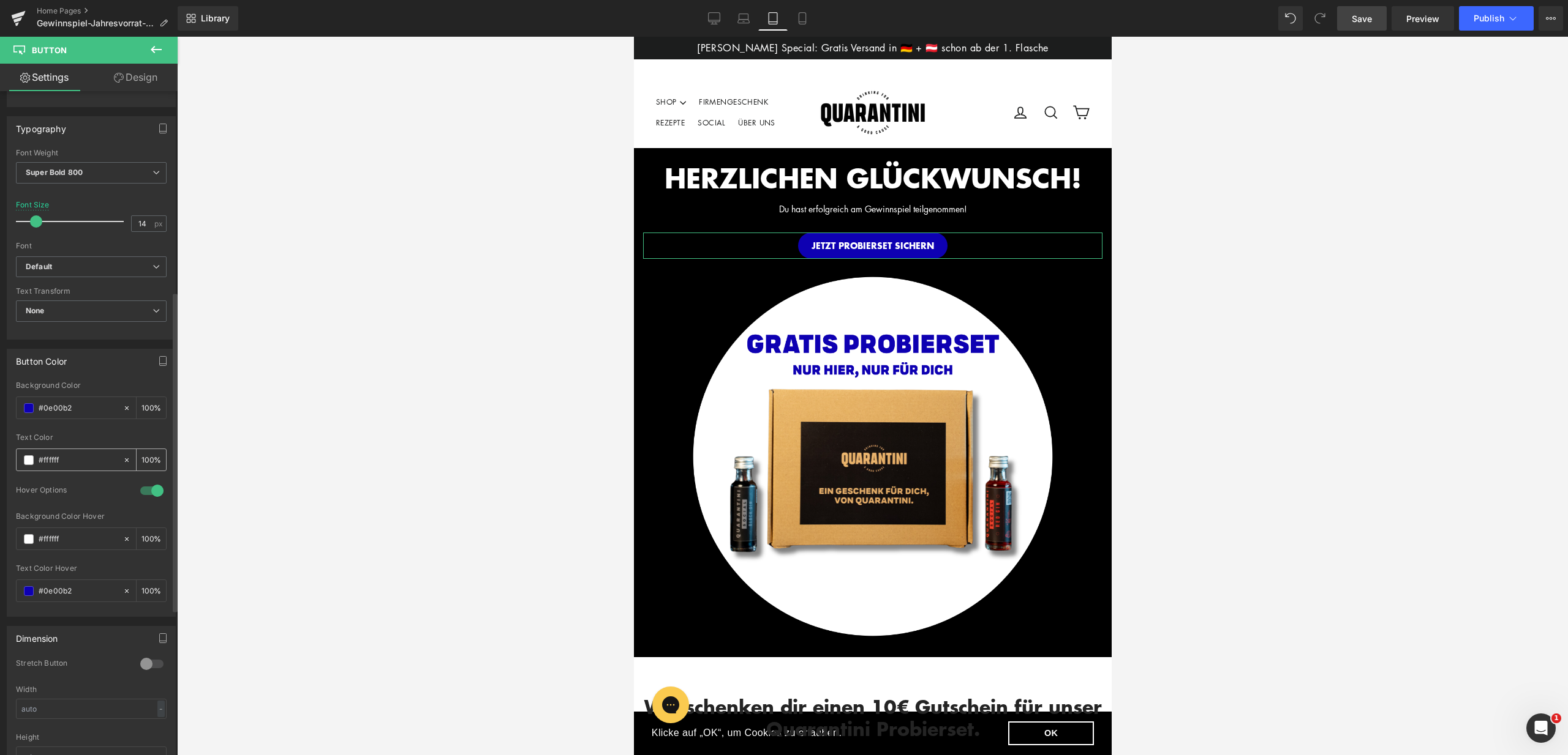
scroll to position [340, 0]
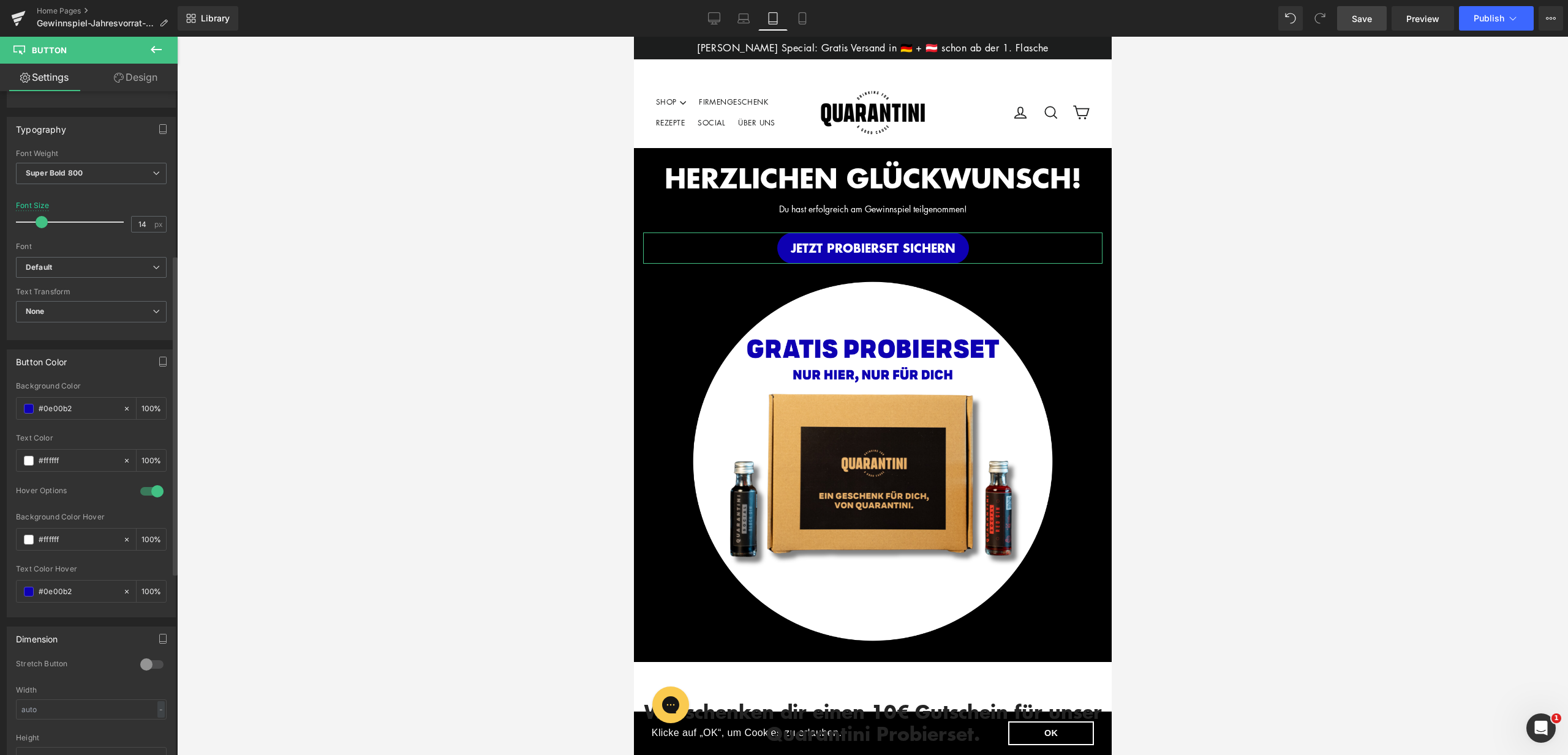
click at [43, 223] on span at bounding box center [41, 222] width 12 height 12
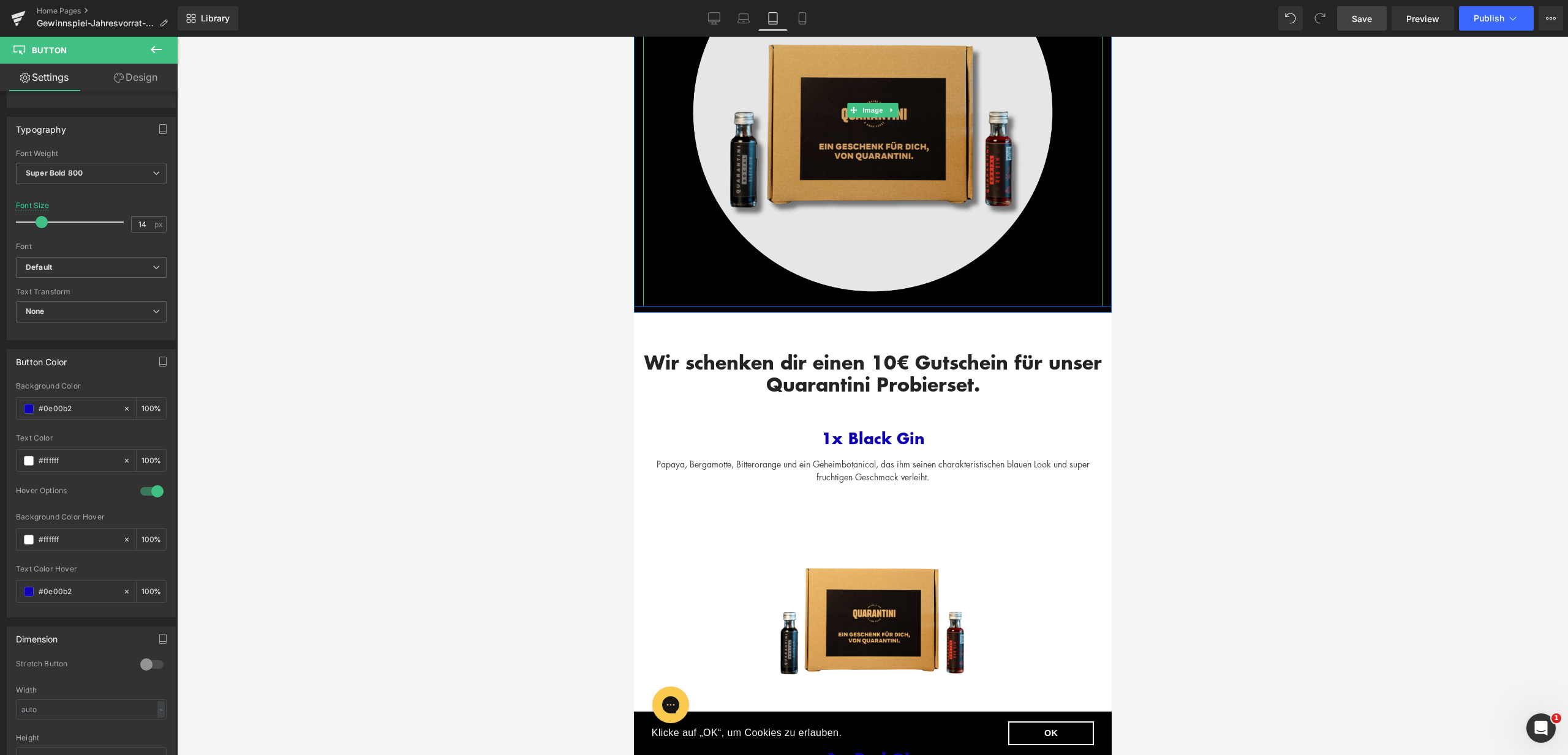
scroll to position [375, 0]
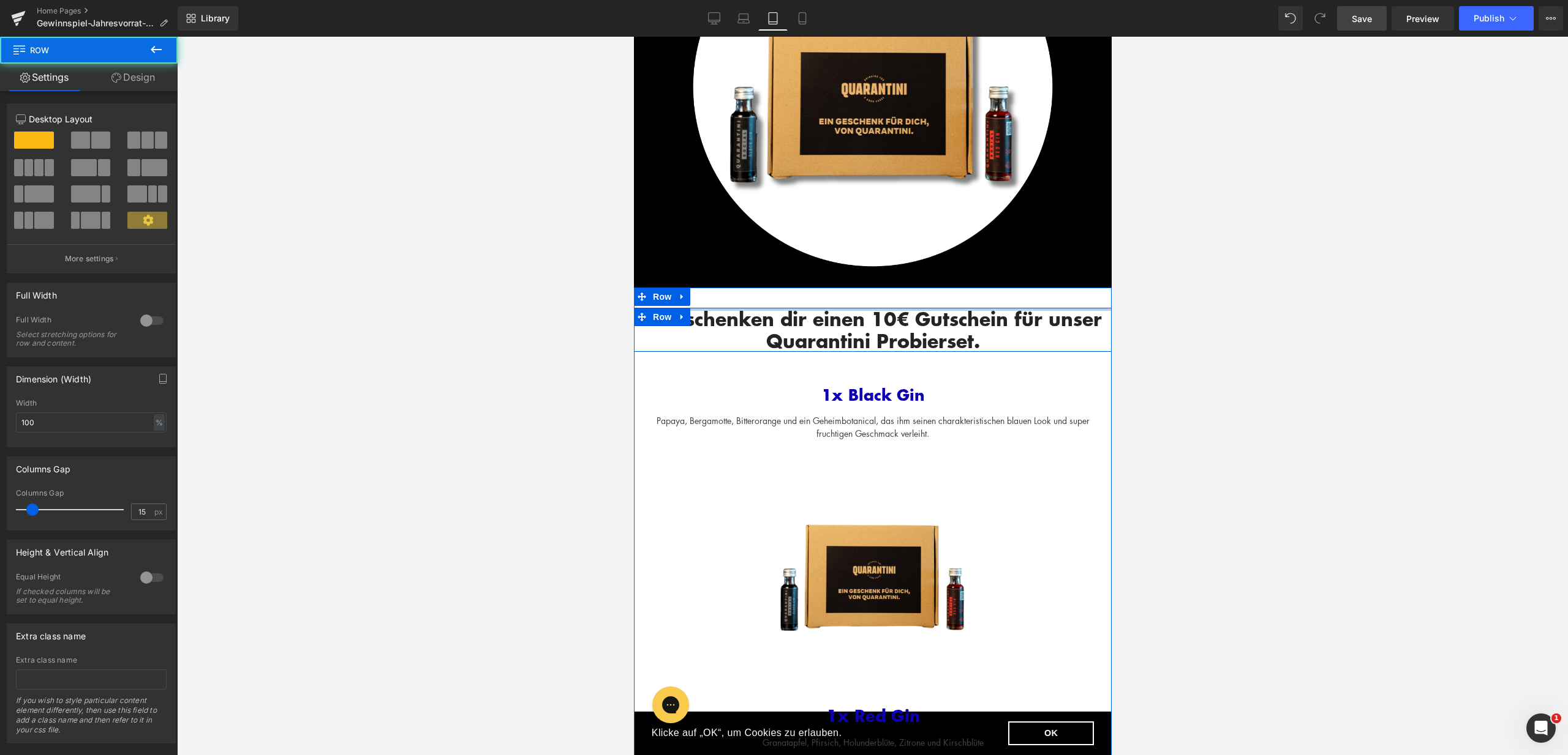
drag, startPoint x: 856, startPoint y: 299, endPoint x: 859, endPoint y: 288, distance: 11.4
click at [857, 288] on div "Wir schenken dir einen 10€ Gutschein für unser Quarantini Probierset. Heading R…" at bounding box center [872, 577] width 477 height 577
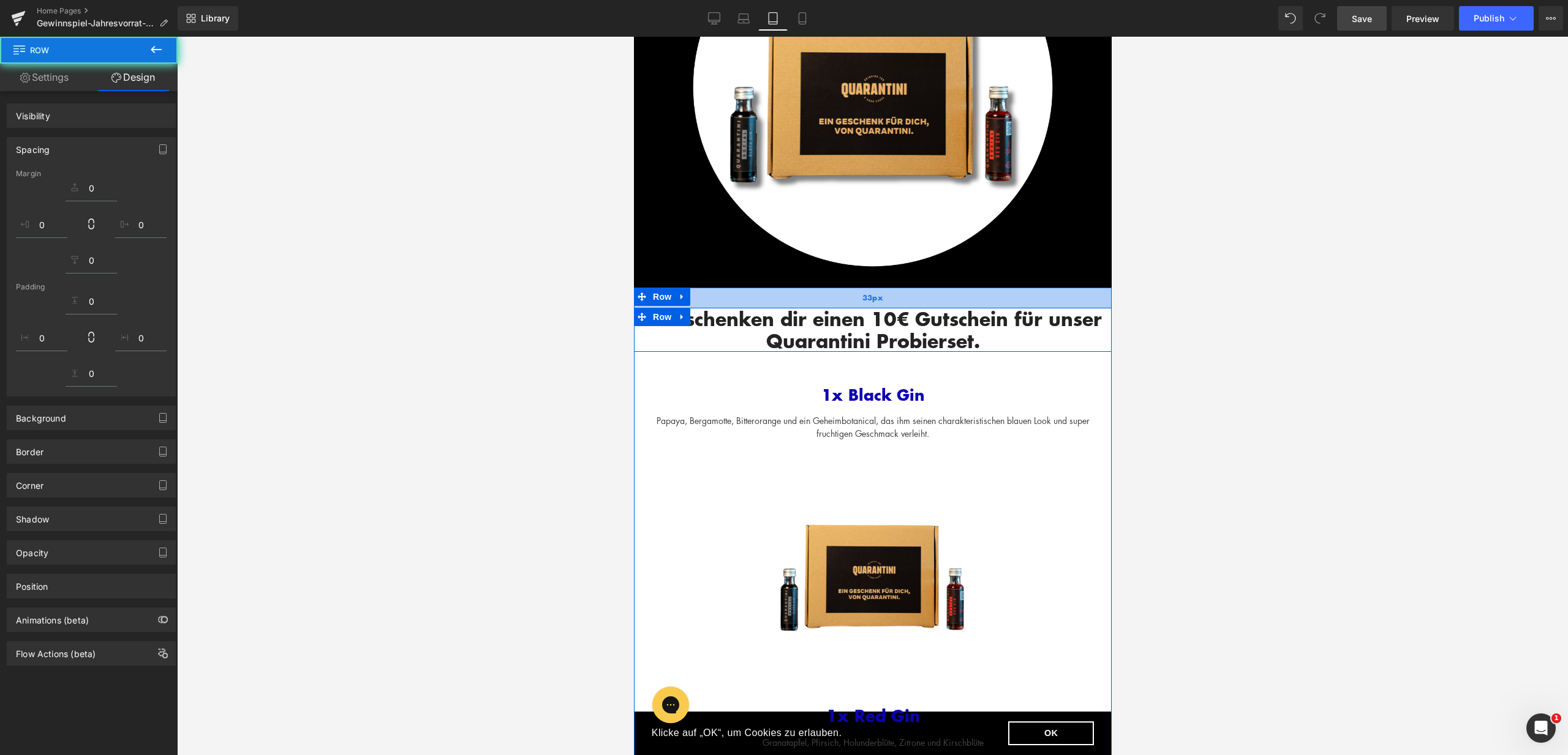
click at [864, 297] on span "33px" at bounding box center [872, 297] width 22 height 12
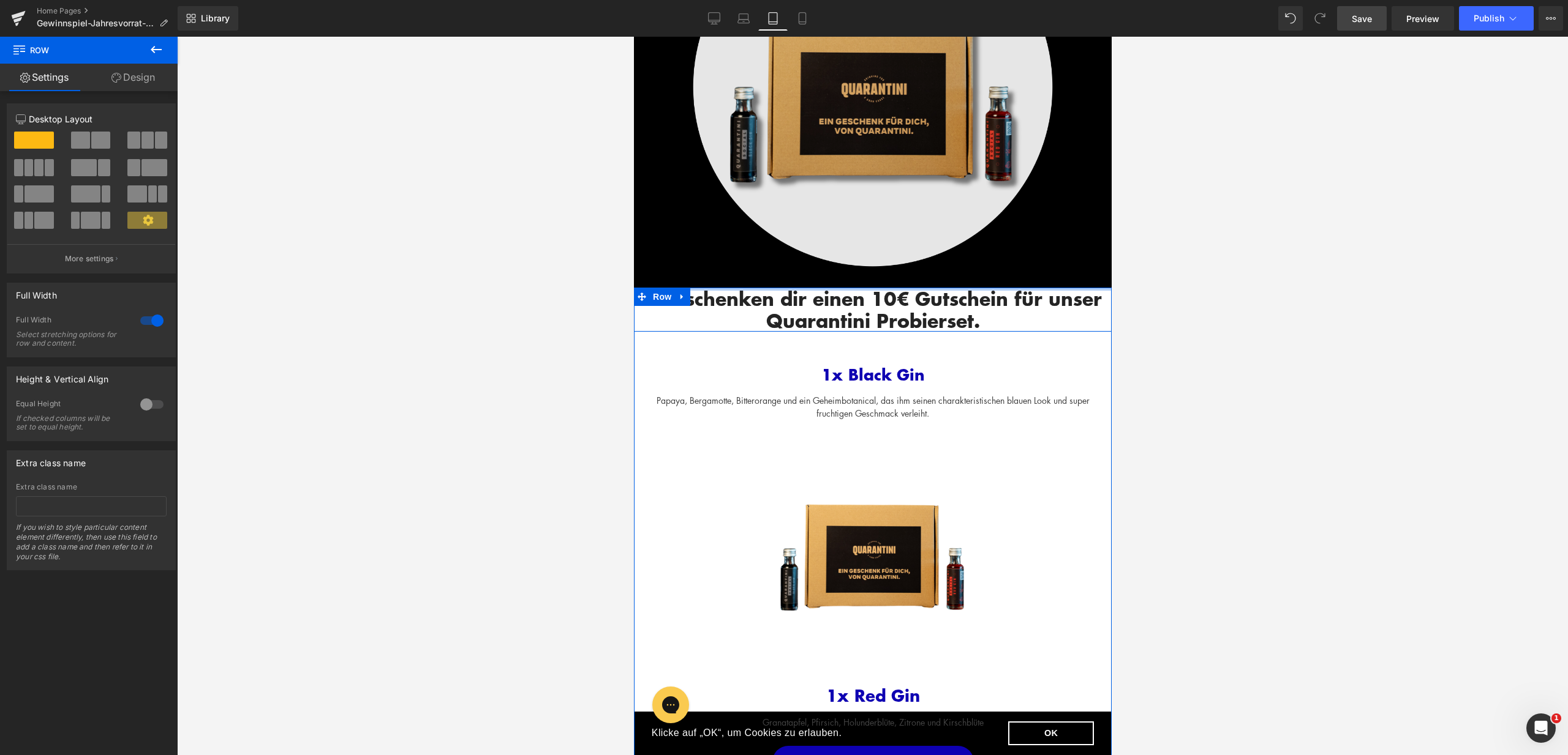
drag, startPoint x: 865, startPoint y: 300, endPoint x: 870, endPoint y: 276, distance: 24.5
click at [870, 276] on div "HERZLICHEN GLÜCKWUNSCH! Heading Du hast erfolgreich am Gewinnspiel teilgenommen…" at bounding box center [872, 398] width 477 height 1249
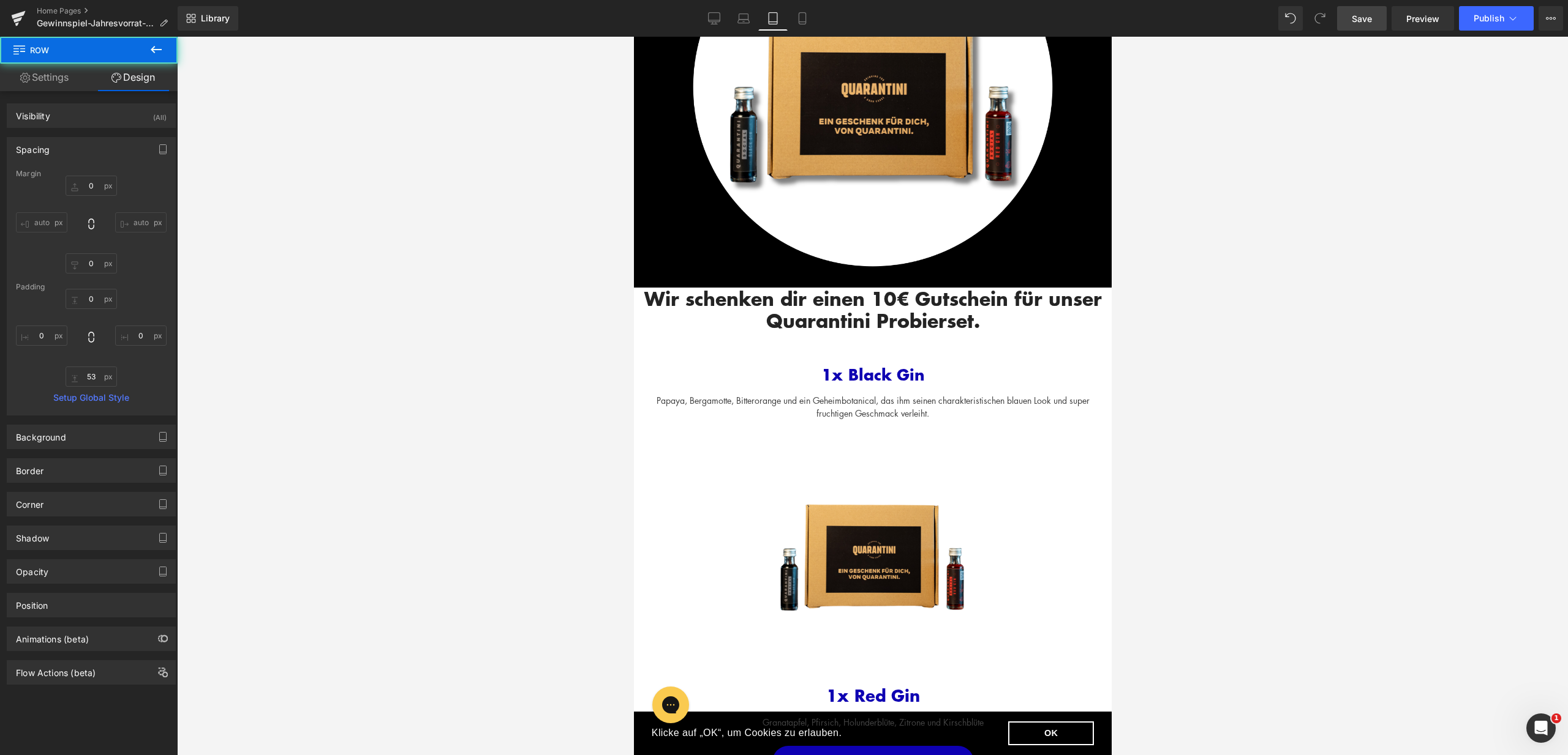
click at [1214, 304] on div at bounding box center [872, 396] width 1391 height 718
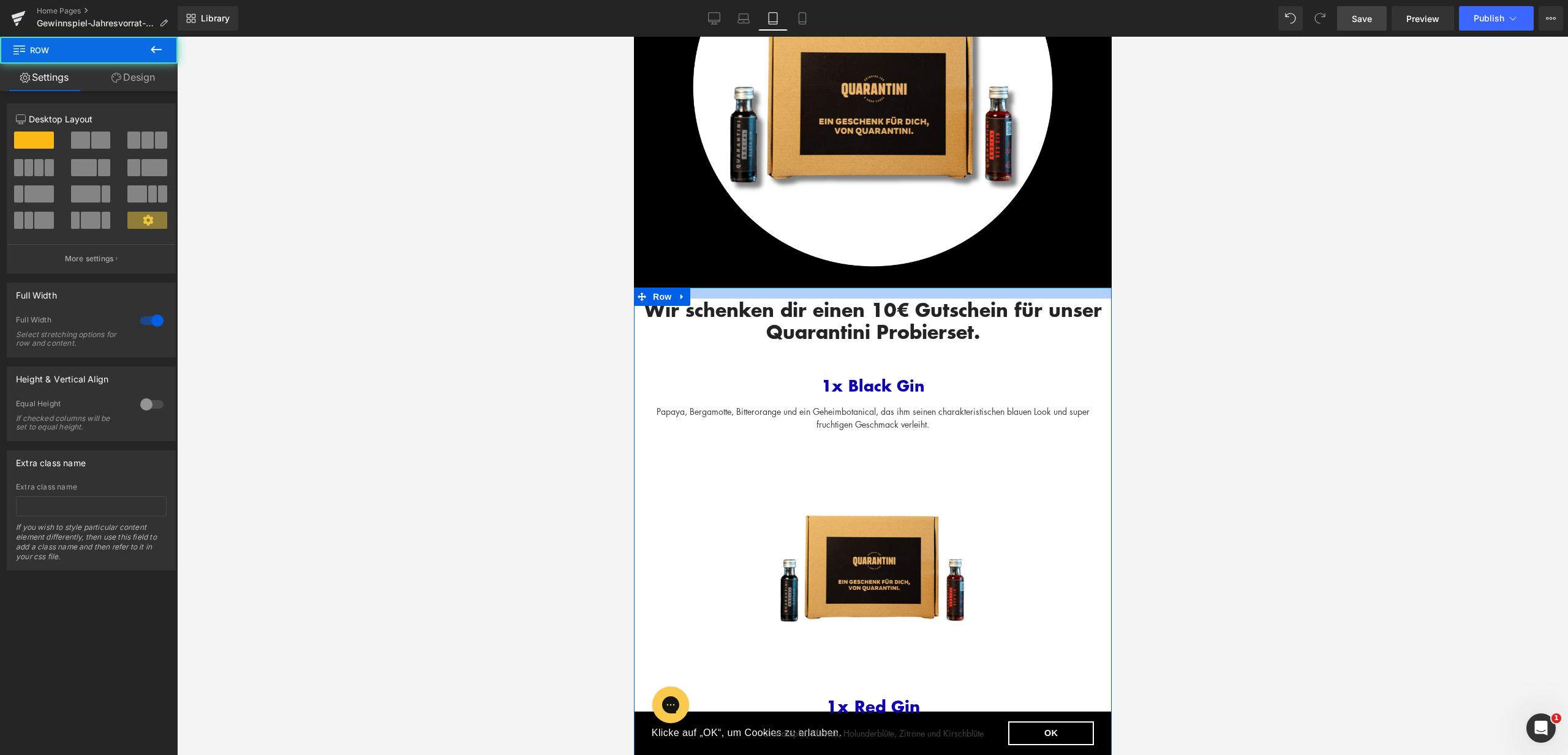
drag, startPoint x: 898, startPoint y: 288, endPoint x: 899, endPoint y: 300, distance: 12.0
click at [899, 300] on div "Wir schenken dir einen 10€ Gutschein für unser Quarantini Probierset. Heading R…" at bounding box center [872, 572] width 477 height 569
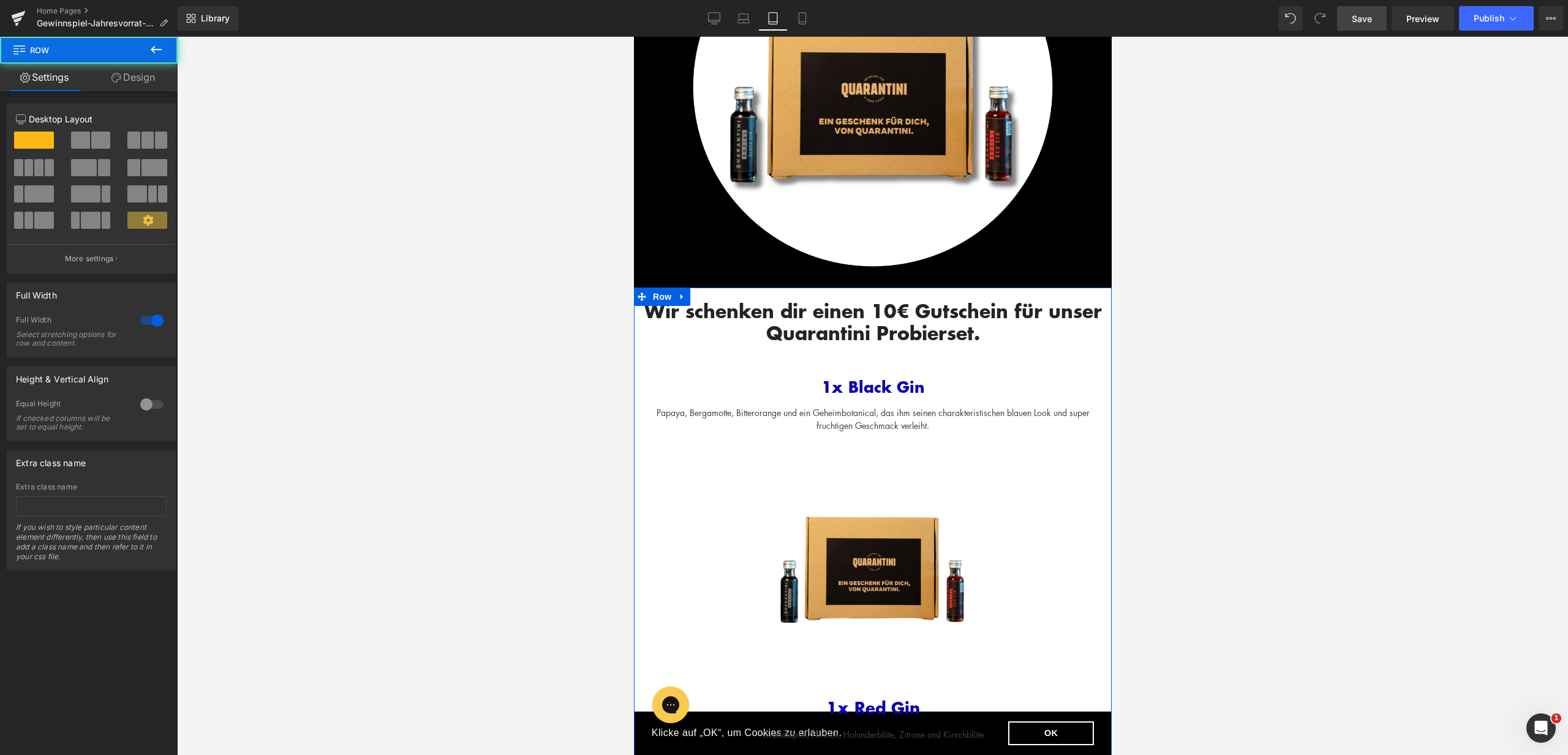
click at [899, 300] on div "Wir schenken dir einen 10€ Gutschein für unser Quarantini Probierset. Heading R…" at bounding box center [872, 321] width 477 height 44
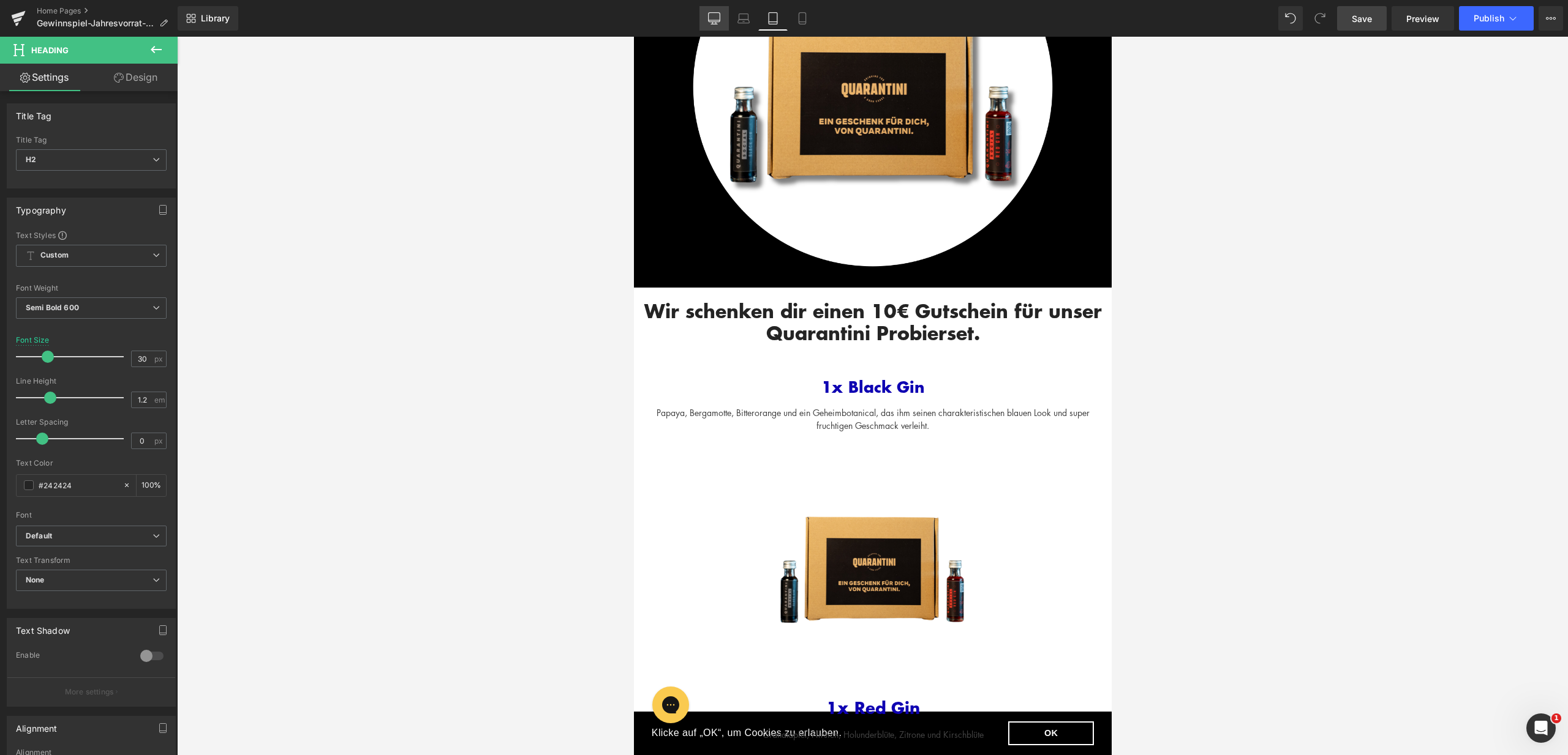
click at [718, 26] on link "Desktop" at bounding box center [714, 18] width 30 height 25
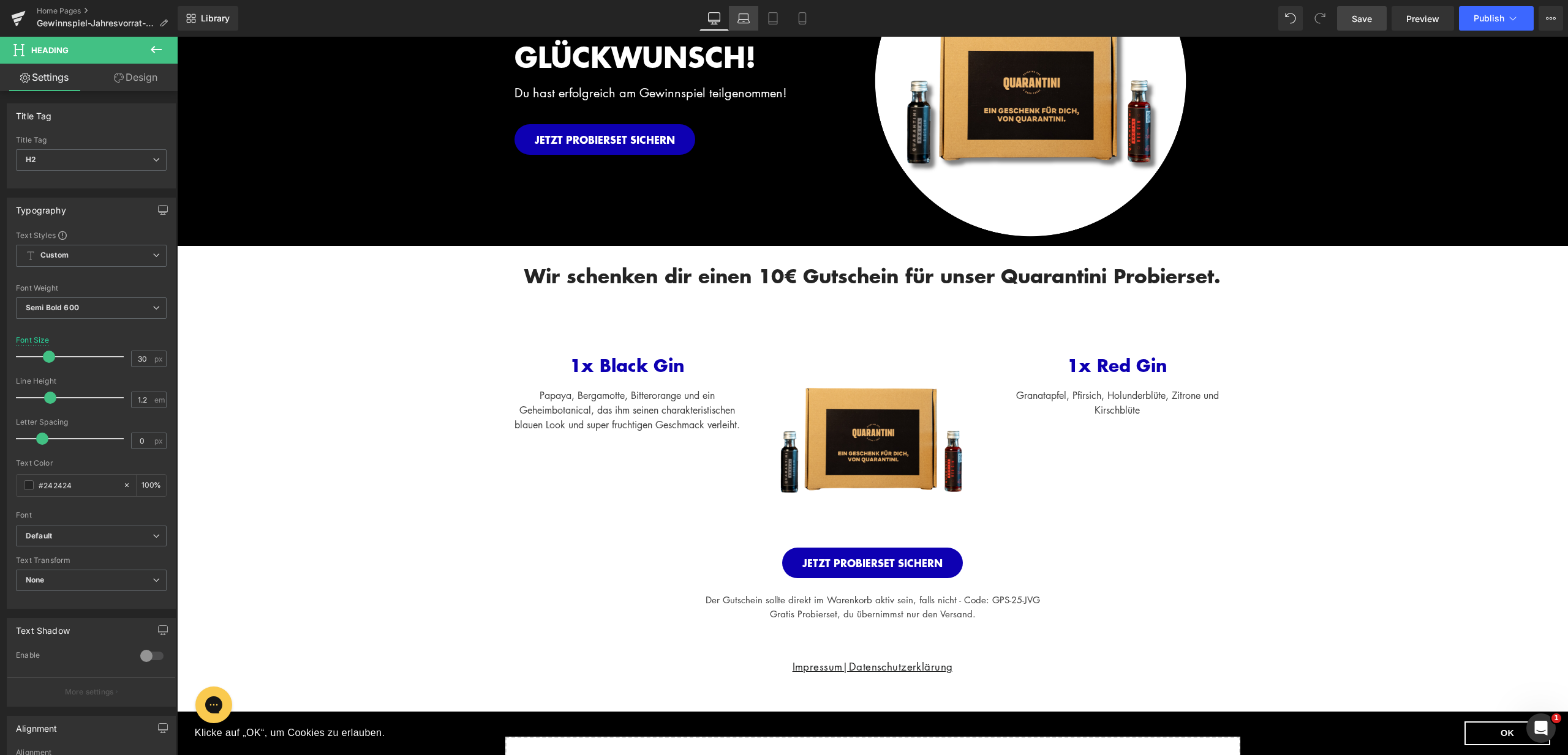
click at [748, 22] on icon at bounding box center [743, 18] width 12 height 12
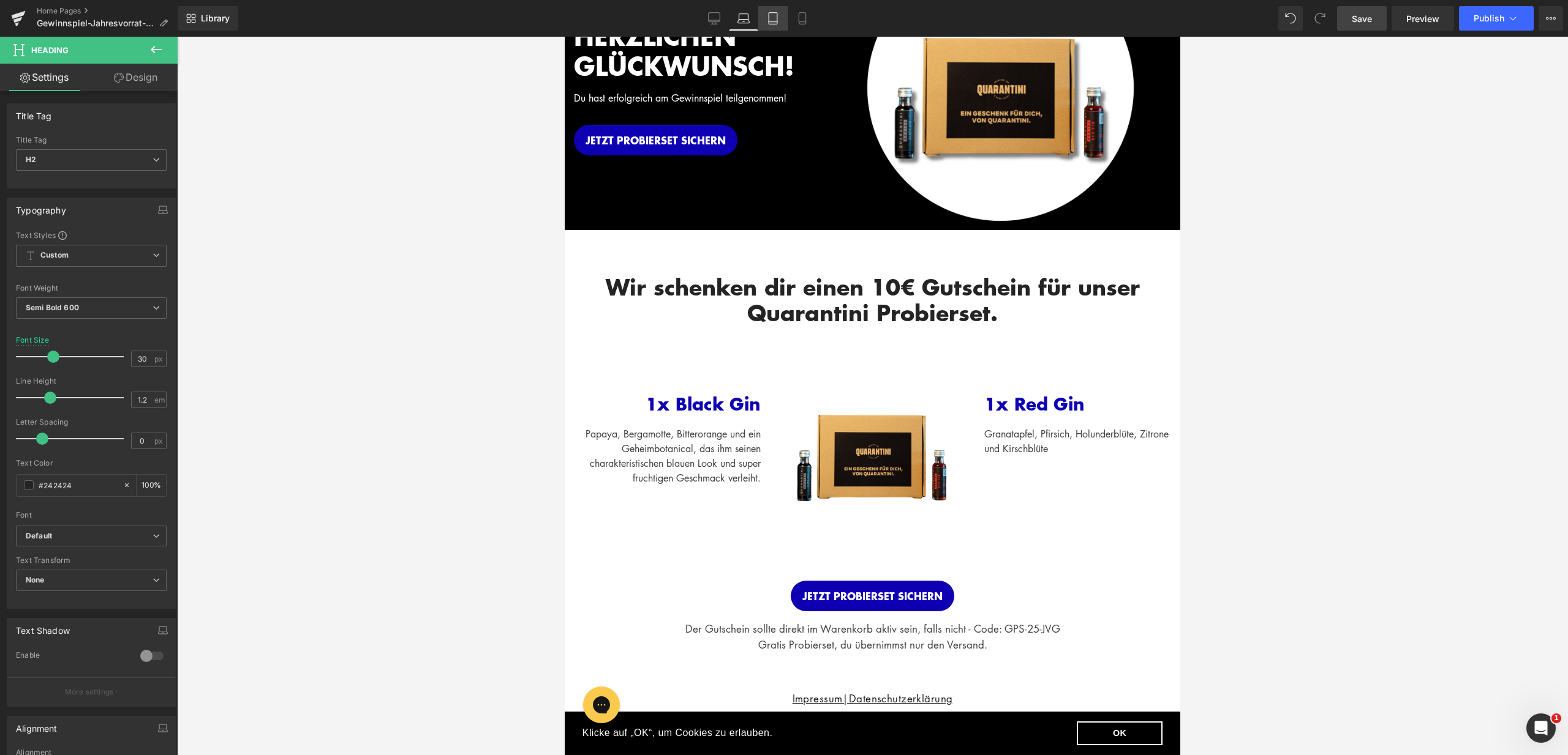
click at [771, 20] on icon at bounding box center [773, 18] width 12 height 12
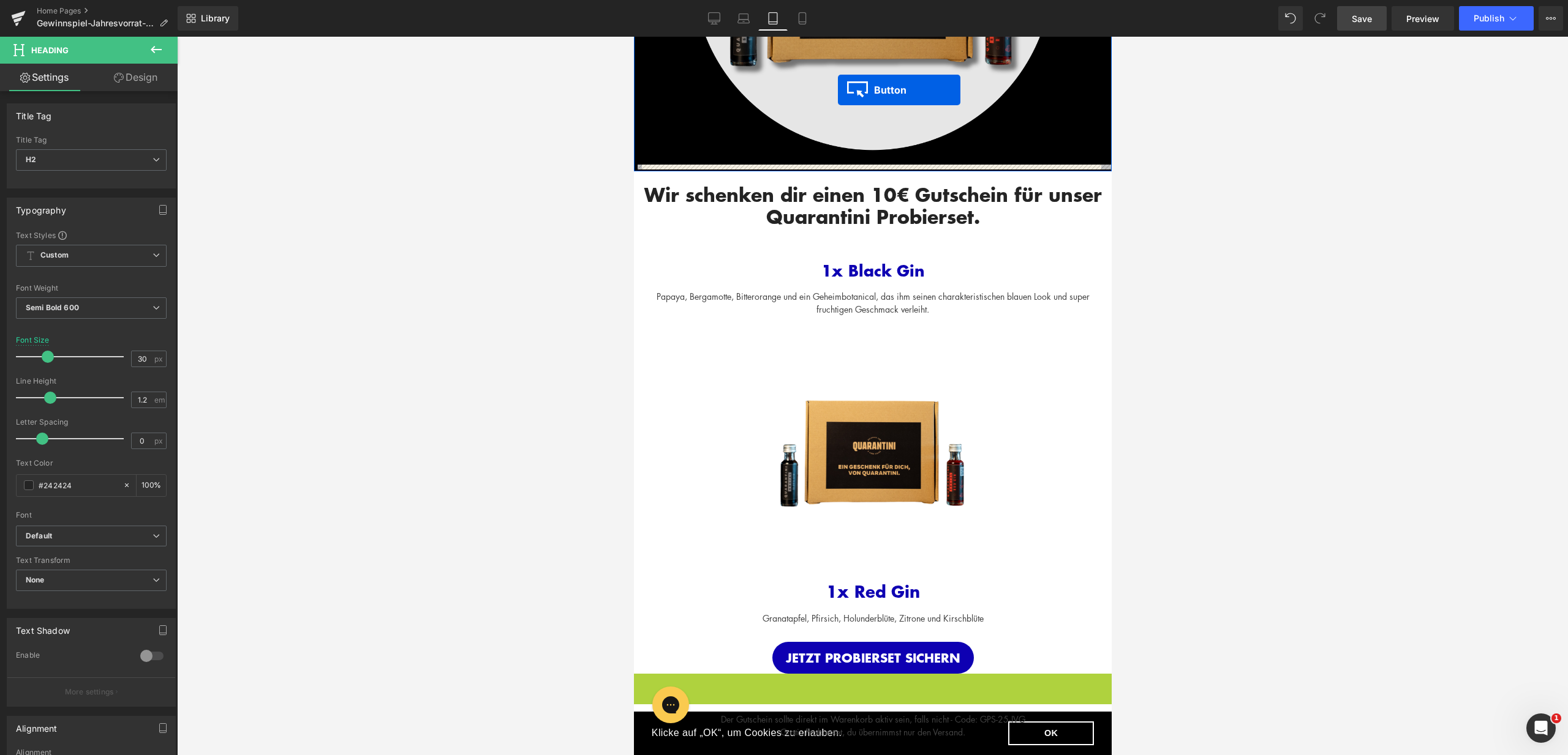
scroll to position [479, 0]
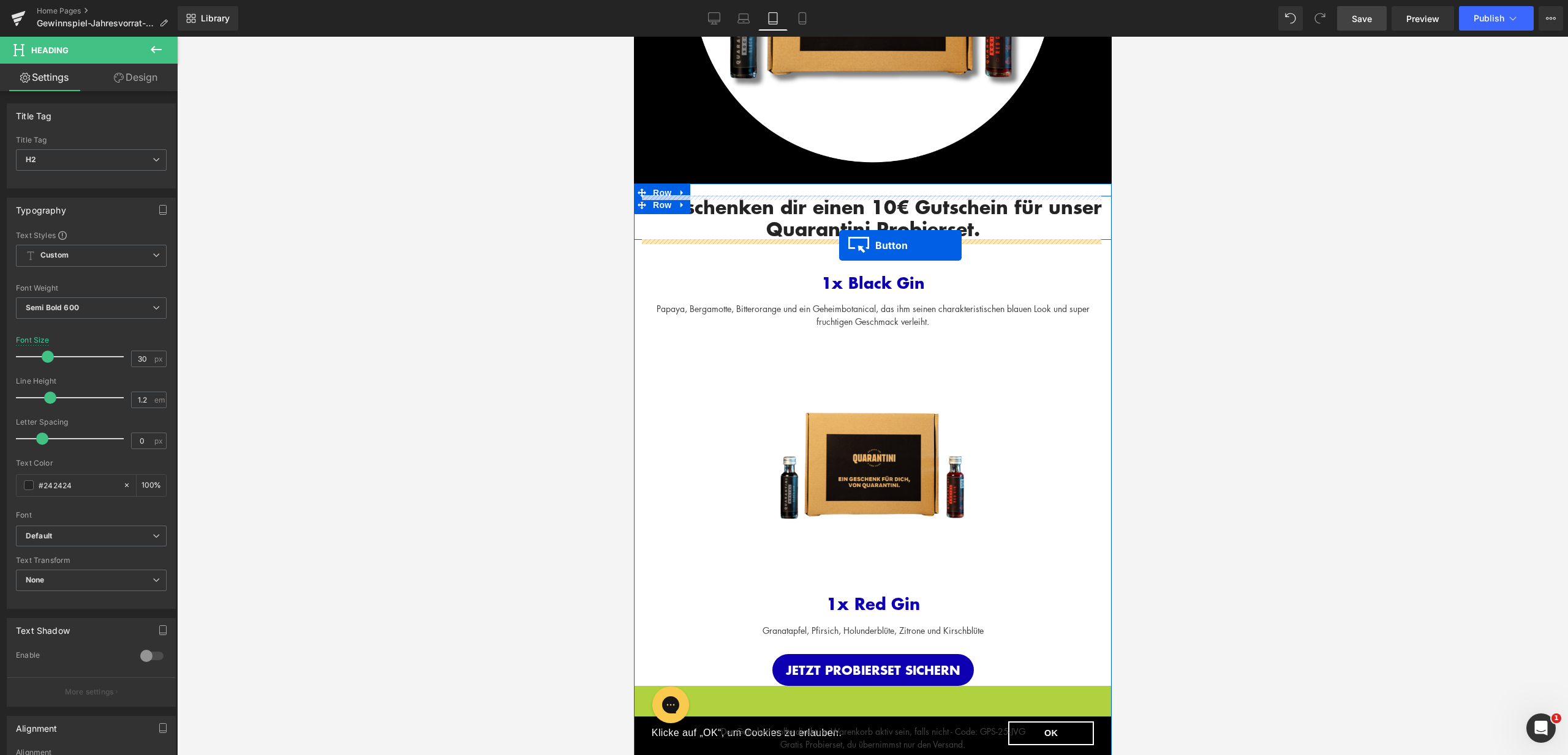
drag, startPoint x: 847, startPoint y: 533, endPoint x: 839, endPoint y: 245, distance: 288.1
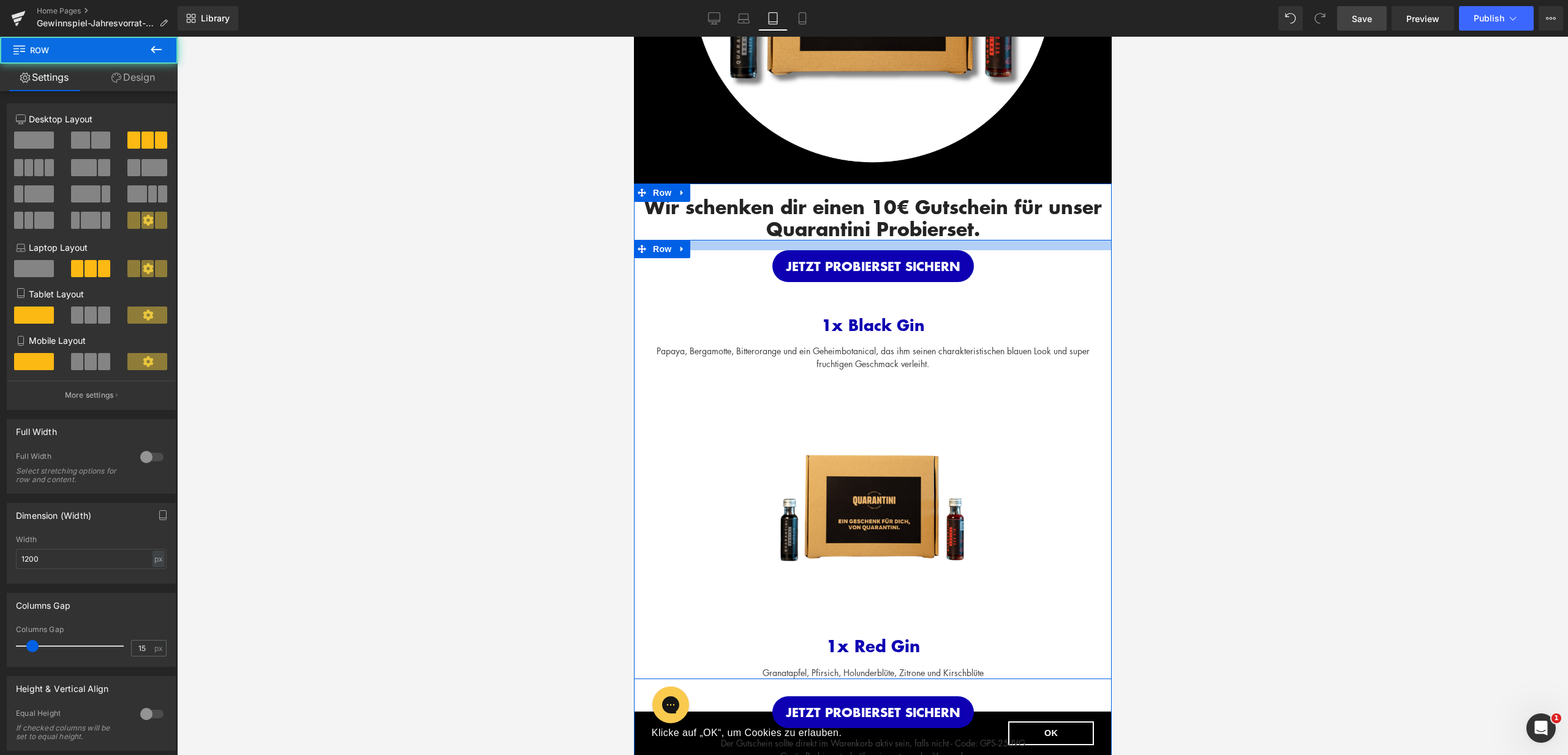
drag, startPoint x: 1017, startPoint y: 239, endPoint x: 1017, endPoint y: 250, distance: 11.0
click at [1017, 250] on div at bounding box center [872, 245] width 477 height 10
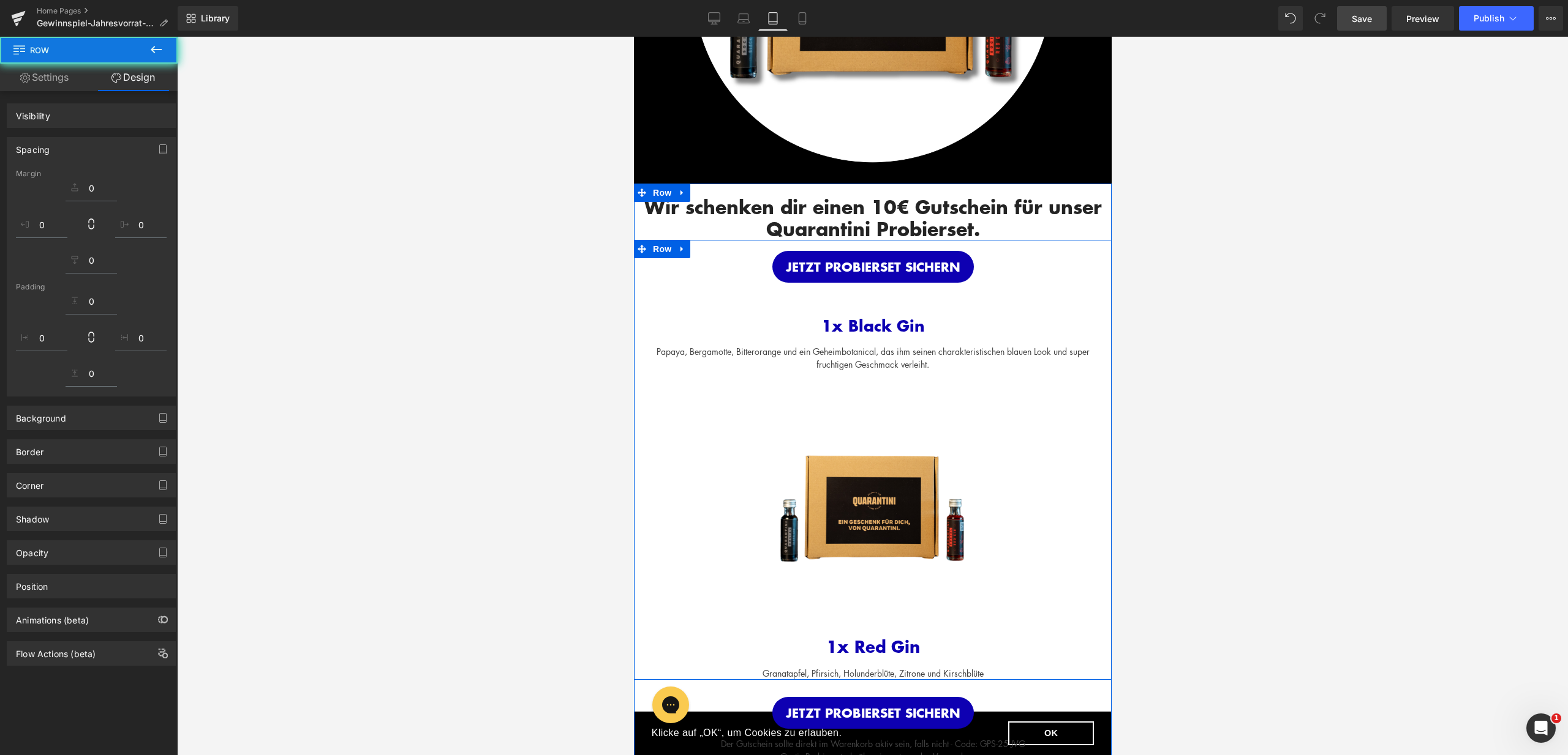
click at [1017, 250] on div at bounding box center [872, 245] width 477 height 11
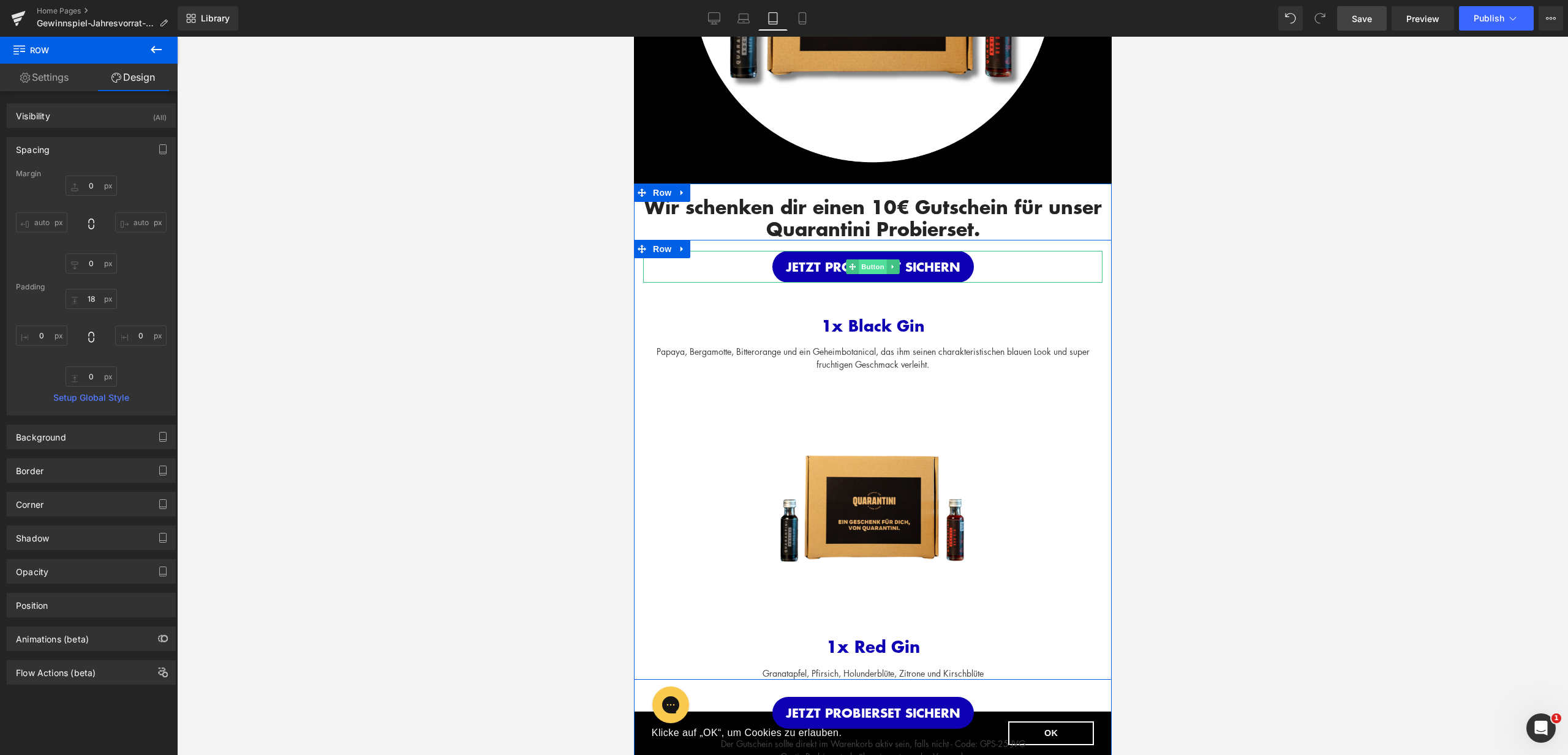
click at [862, 265] on span "Button" at bounding box center [872, 267] width 28 height 14
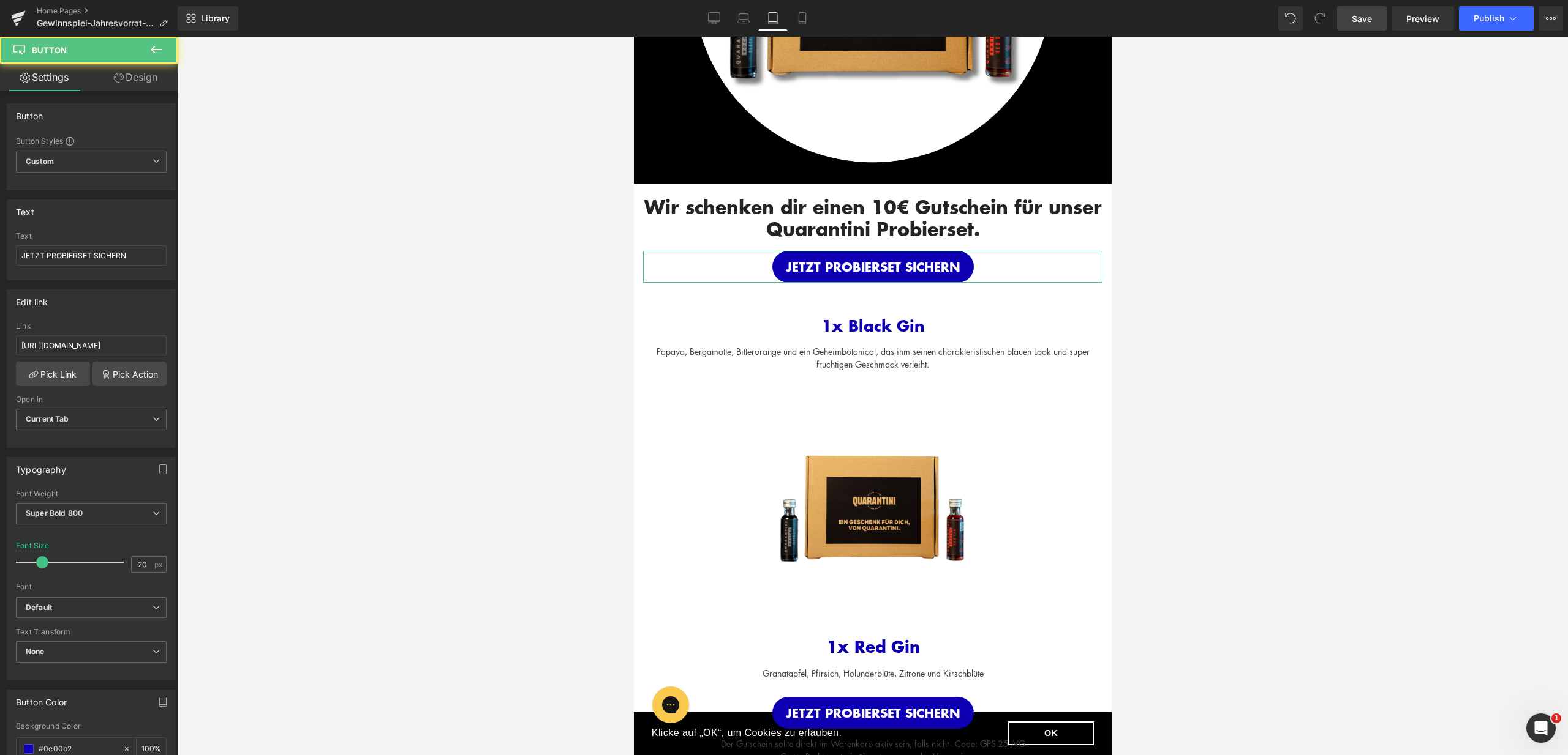
click at [127, 77] on link "Design" at bounding box center [135, 77] width 89 height 27
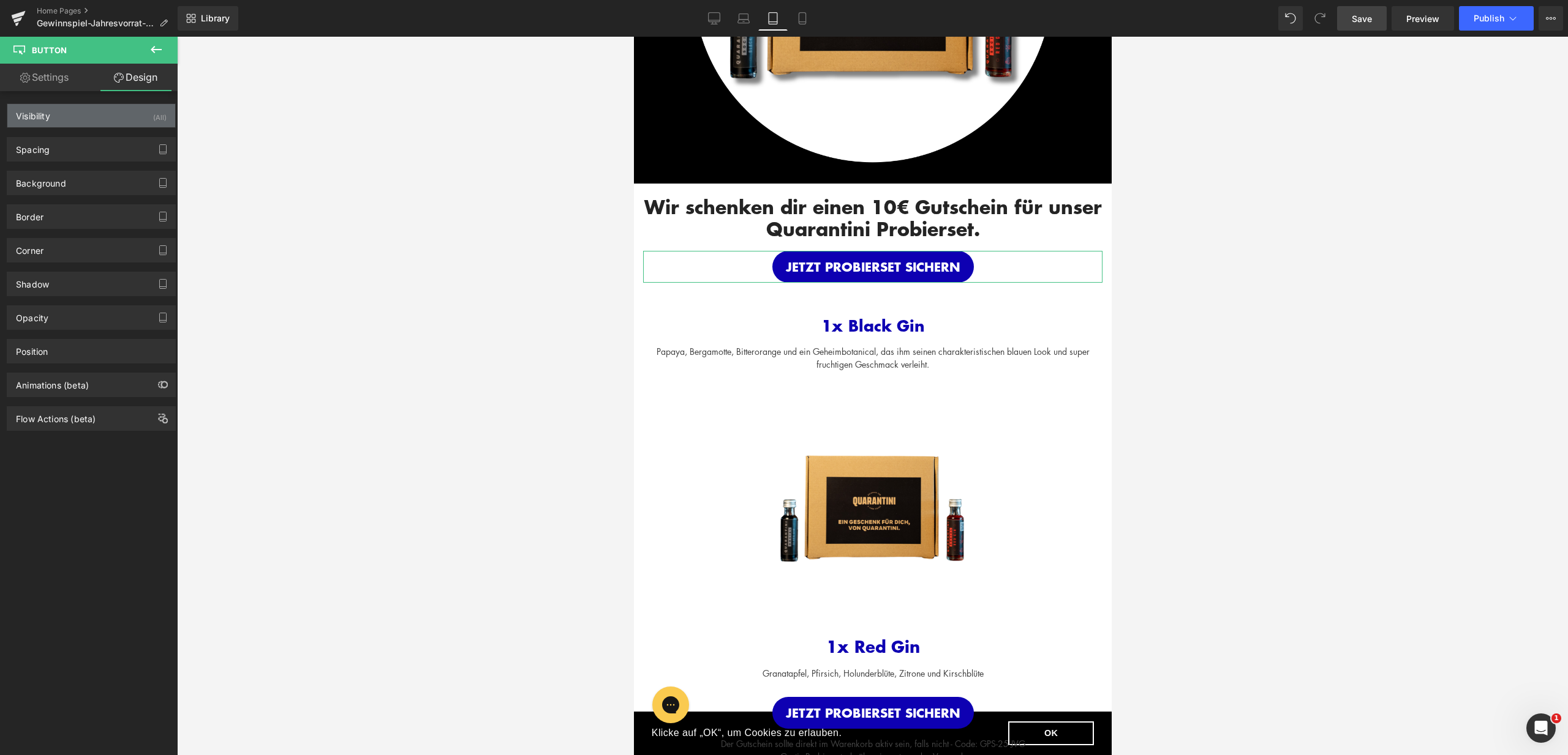
click at [110, 115] on div "Visibility (All)" at bounding box center [91, 115] width 168 height 23
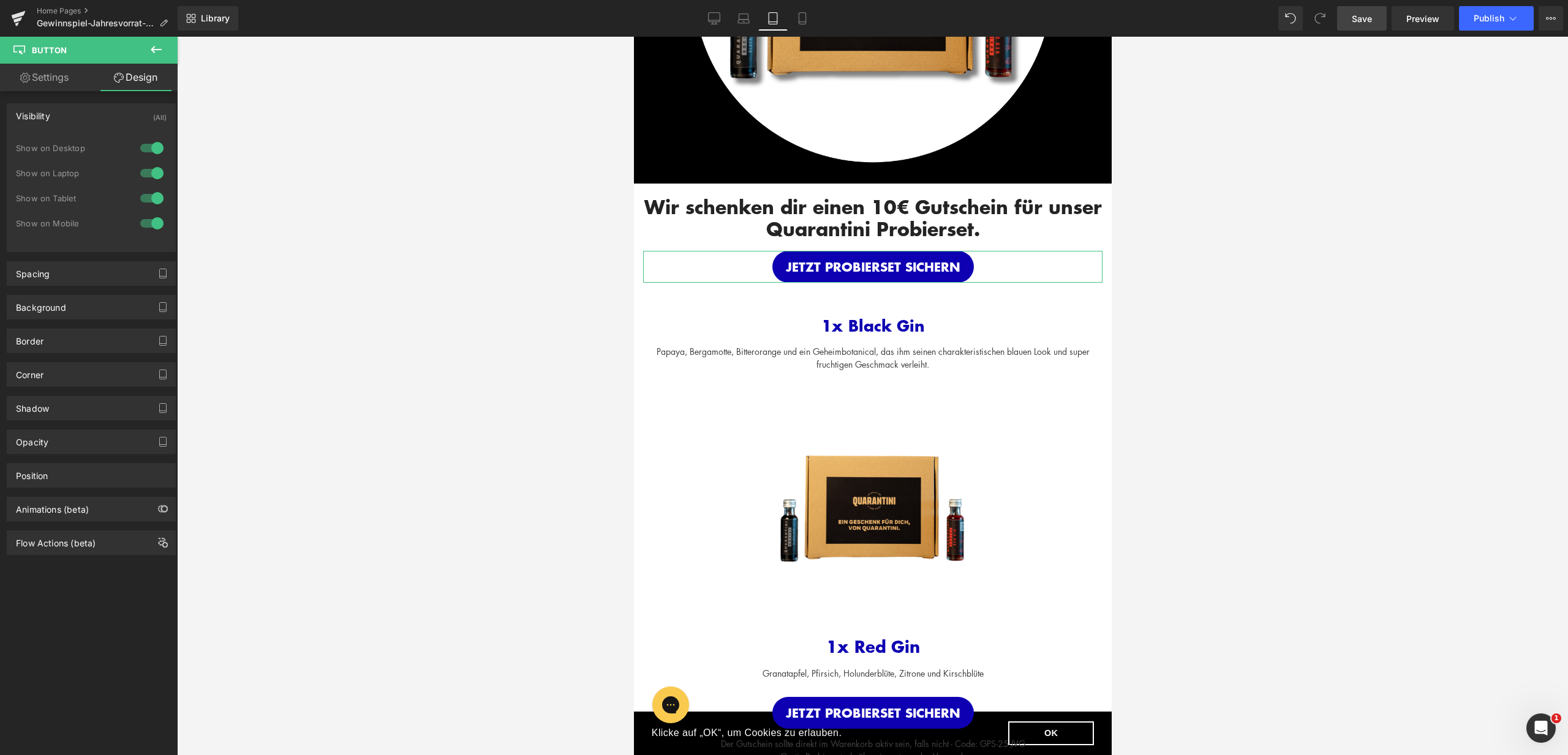
click at [152, 172] on div at bounding box center [152, 173] width 30 height 19
click at [147, 141] on div at bounding box center [152, 148] width 30 height 19
click at [803, 17] on icon at bounding box center [802, 18] width 12 height 12
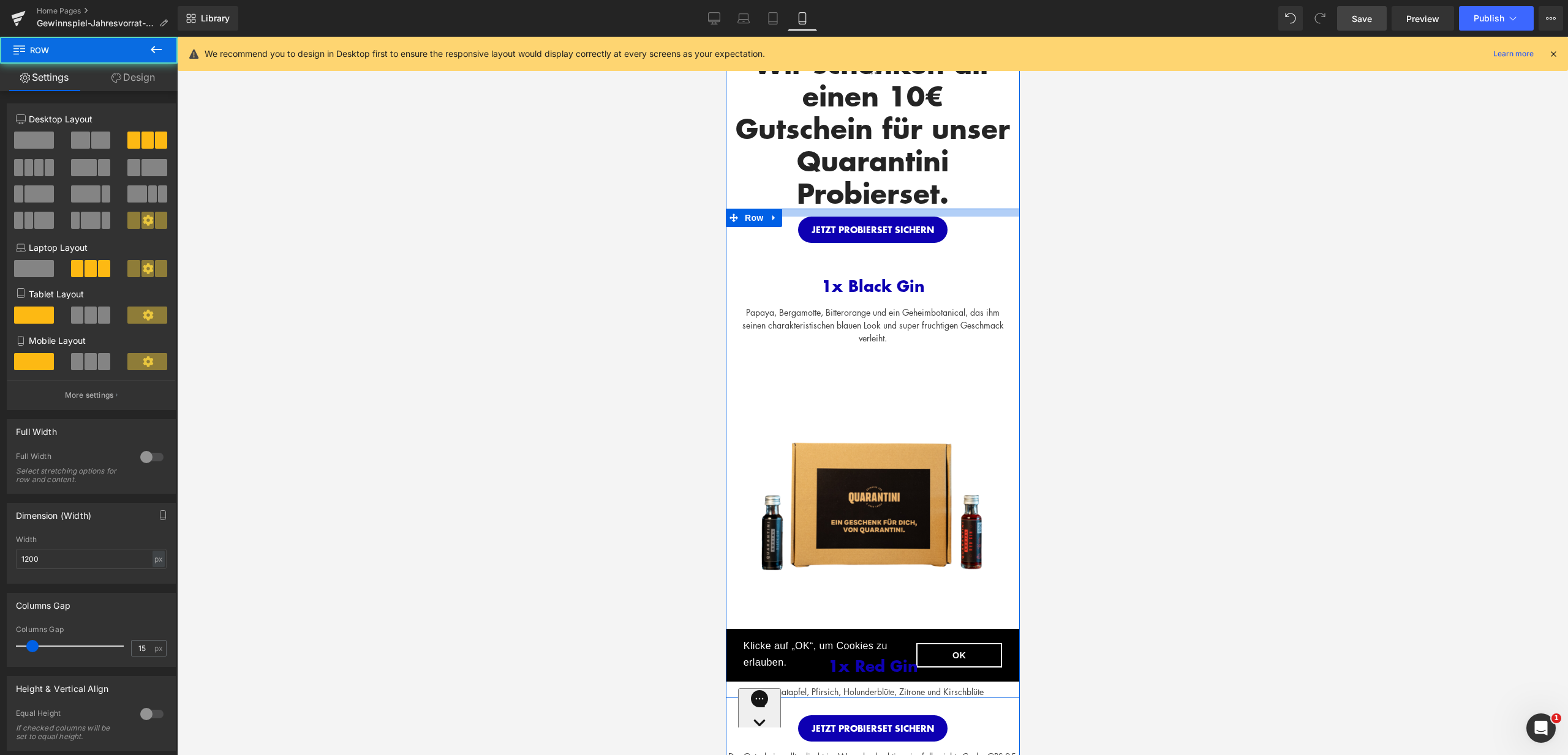
drag, startPoint x: 969, startPoint y: 209, endPoint x: 970, endPoint y: 217, distance: 8.1
click at [970, 217] on div "JETZT PROBIERSET SICHERN Button 1x Black Gin Text Block Papaya, Bergamotte, Bit…" at bounding box center [872, 453] width 294 height 489
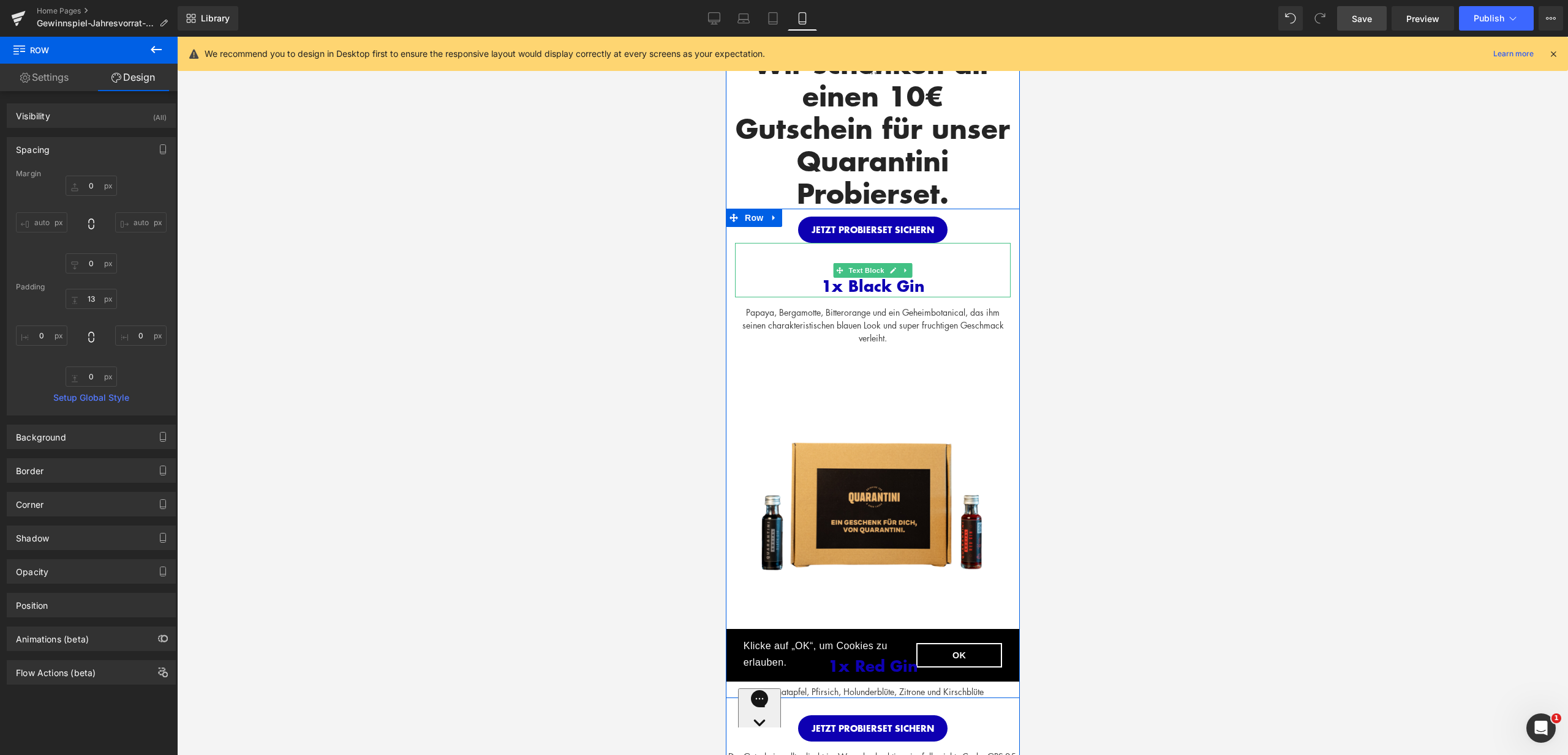
click at [958, 260] on div "1x Black Gin" at bounding box center [872, 270] width 276 height 54
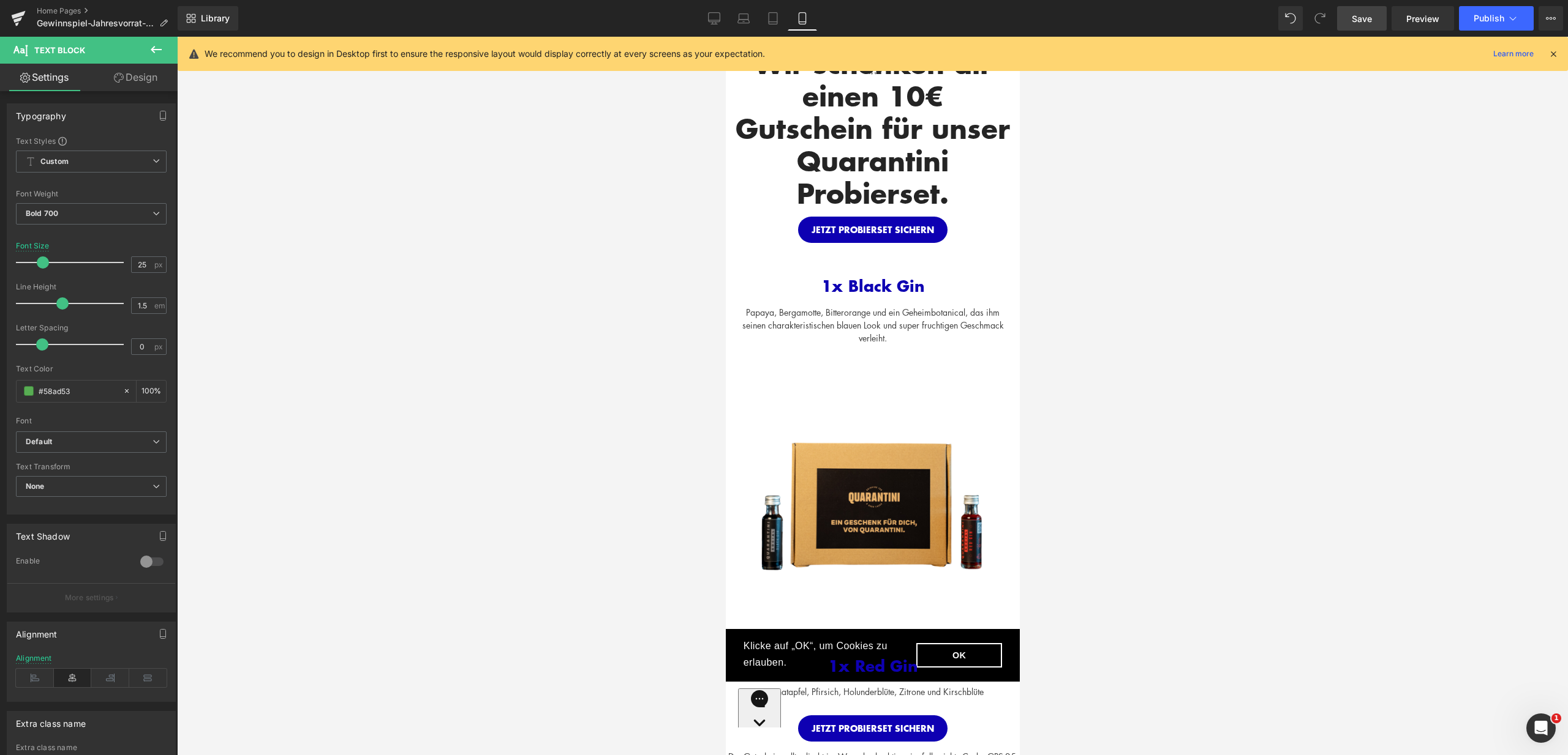
click at [139, 77] on link "Design" at bounding box center [135, 77] width 89 height 27
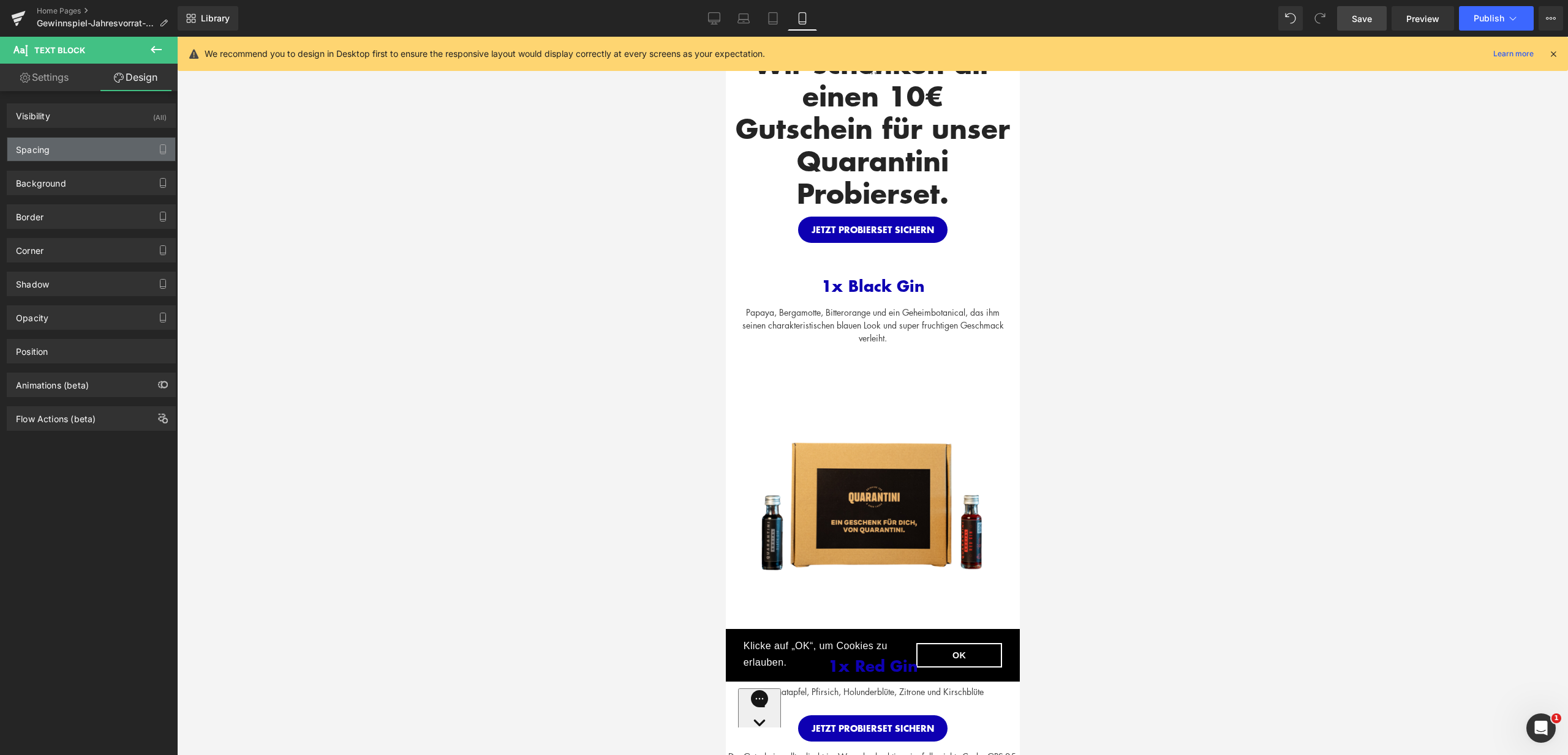
click at [87, 148] on div "Spacing" at bounding box center [91, 149] width 168 height 23
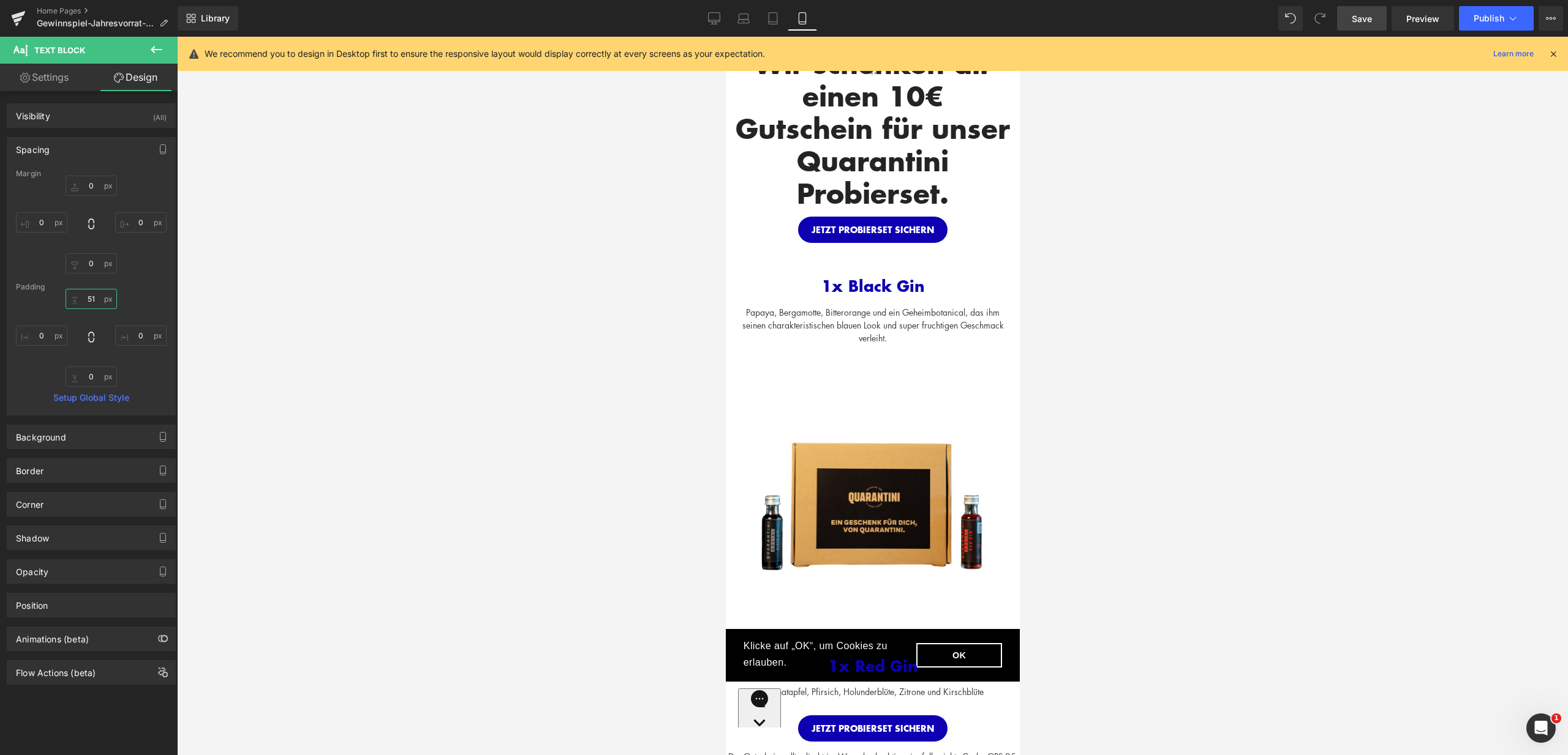
click at [90, 296] on input "51" at bounding box center [91, 299] width 51 height 20
type input "20"
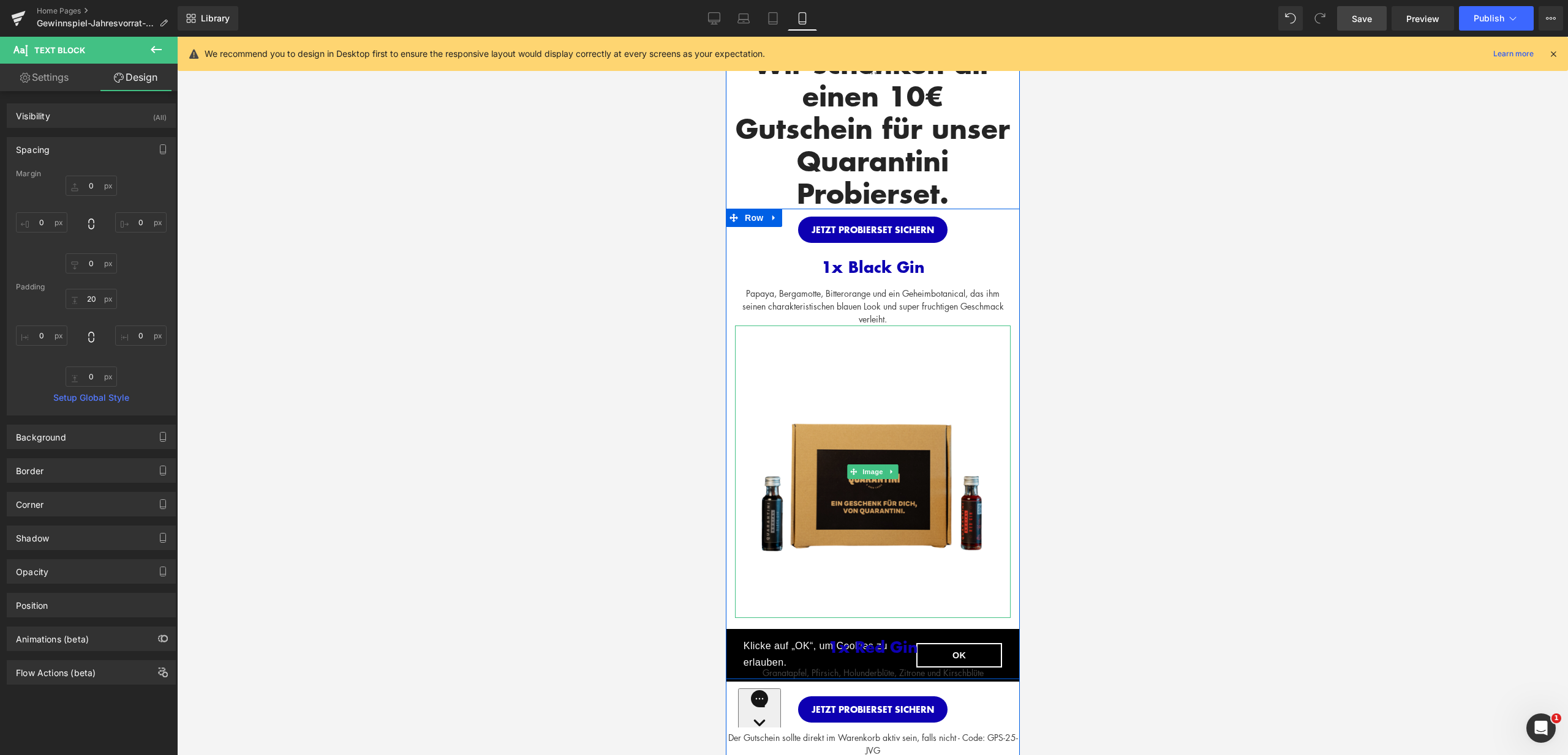
click at [804, 383] on img at bounding box center [872, 471] width 276 height 292
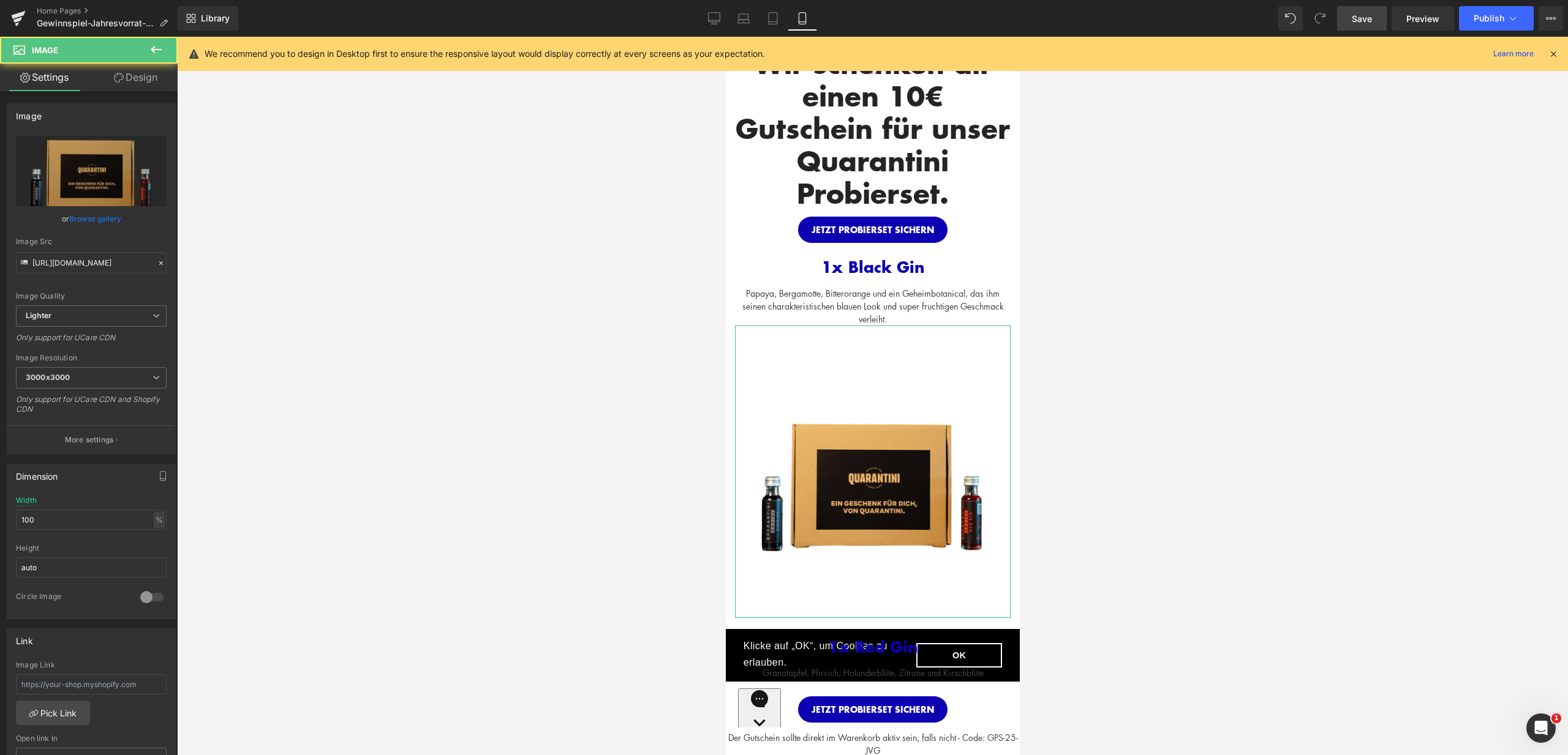
click at [137, 75] on link "Design" at bounding box center [135, 77] width 89 height 27
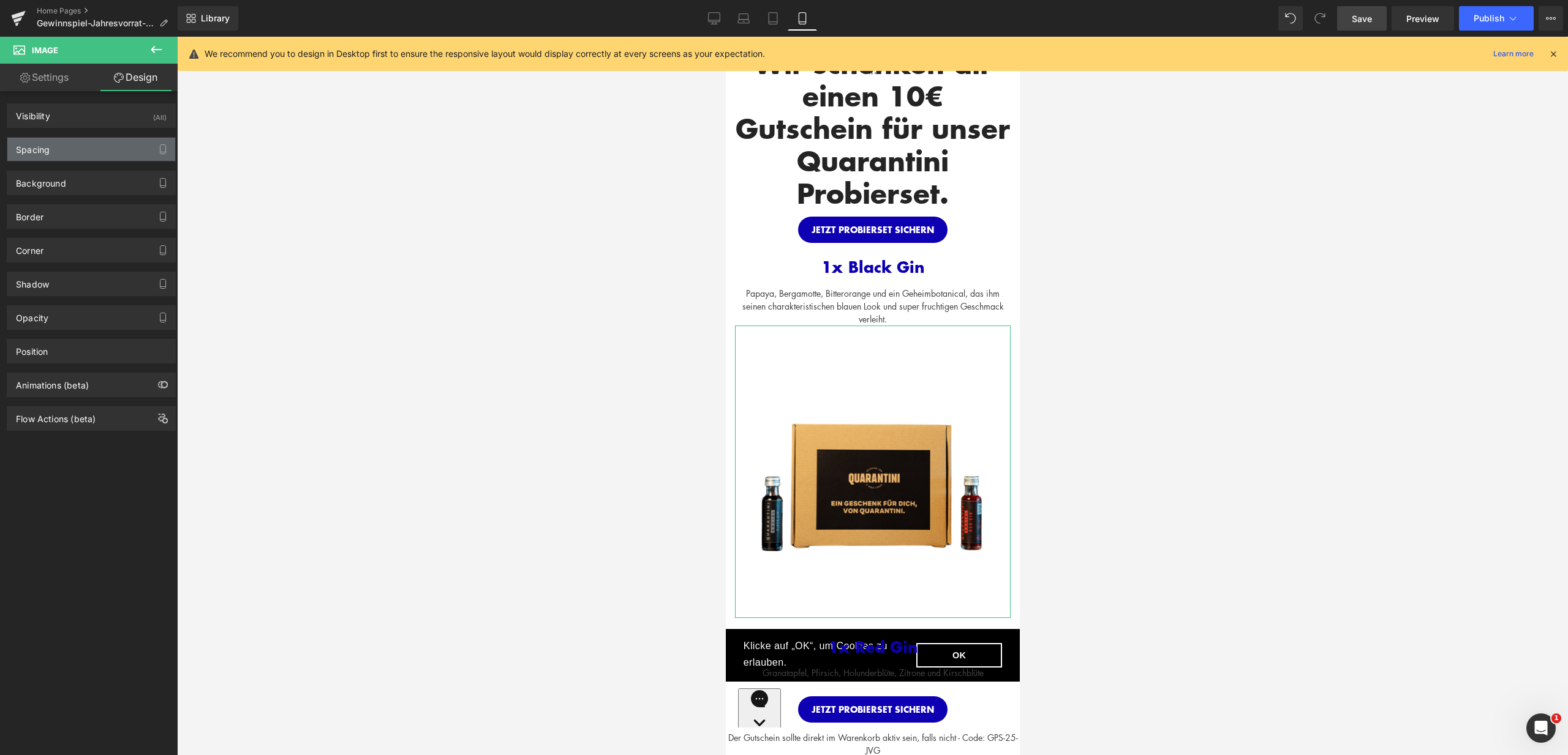
click at [98, 152] on div "Spacing" at bounding box center [91, 149] width 168 height 23
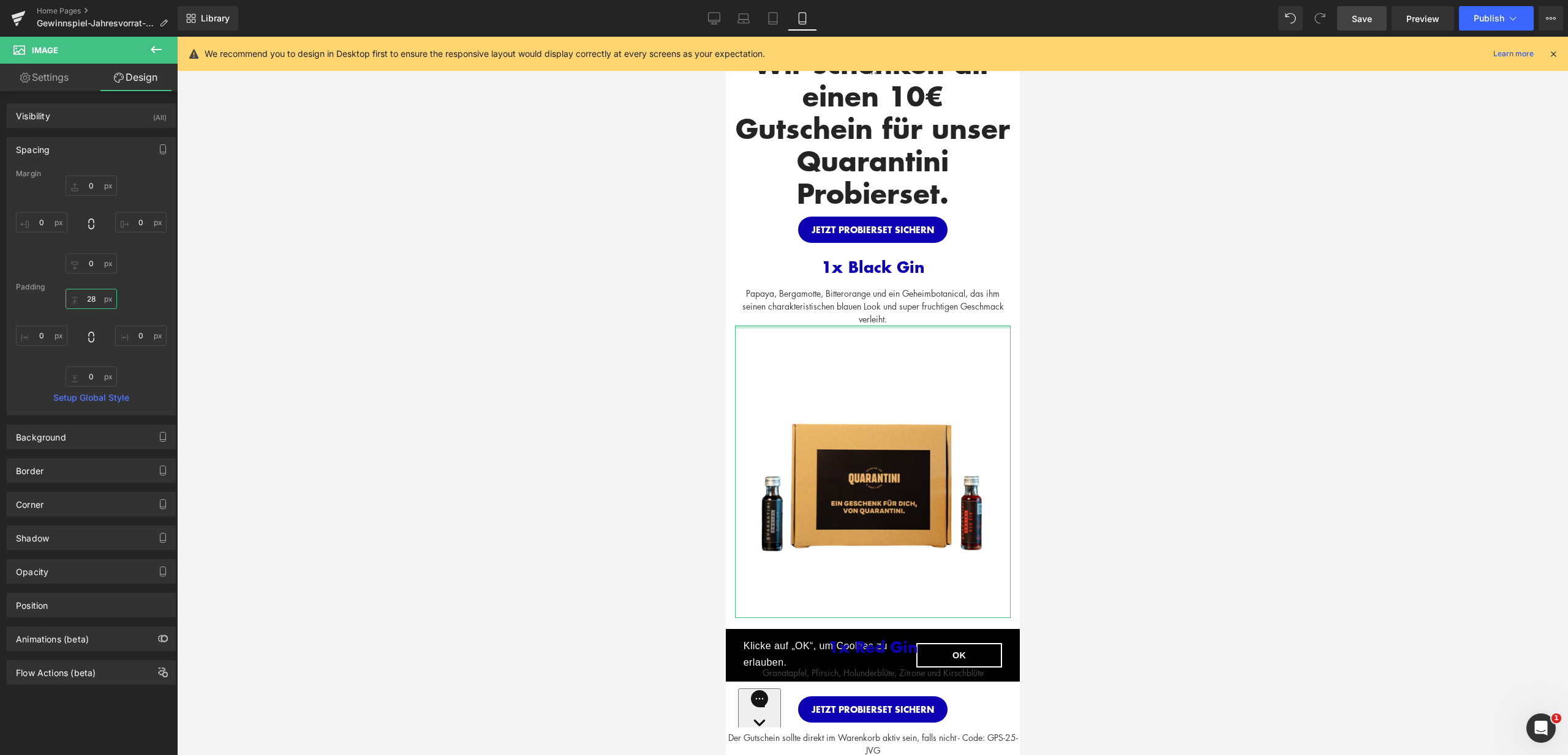
click at [90, 296] on input "28" at bounding box center [91, 299] width 51 height 20
type input "0"
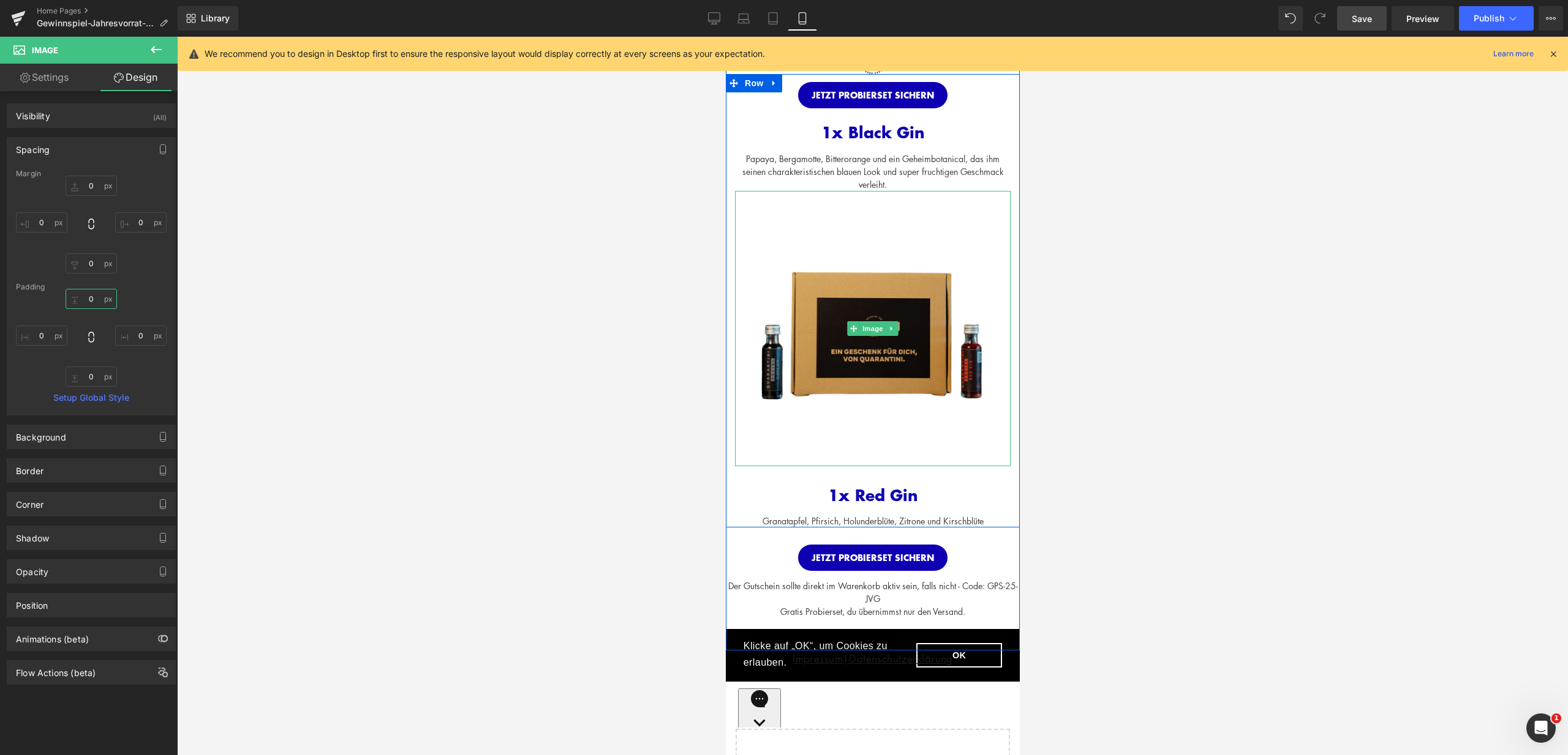
scroll to position [702, 0]
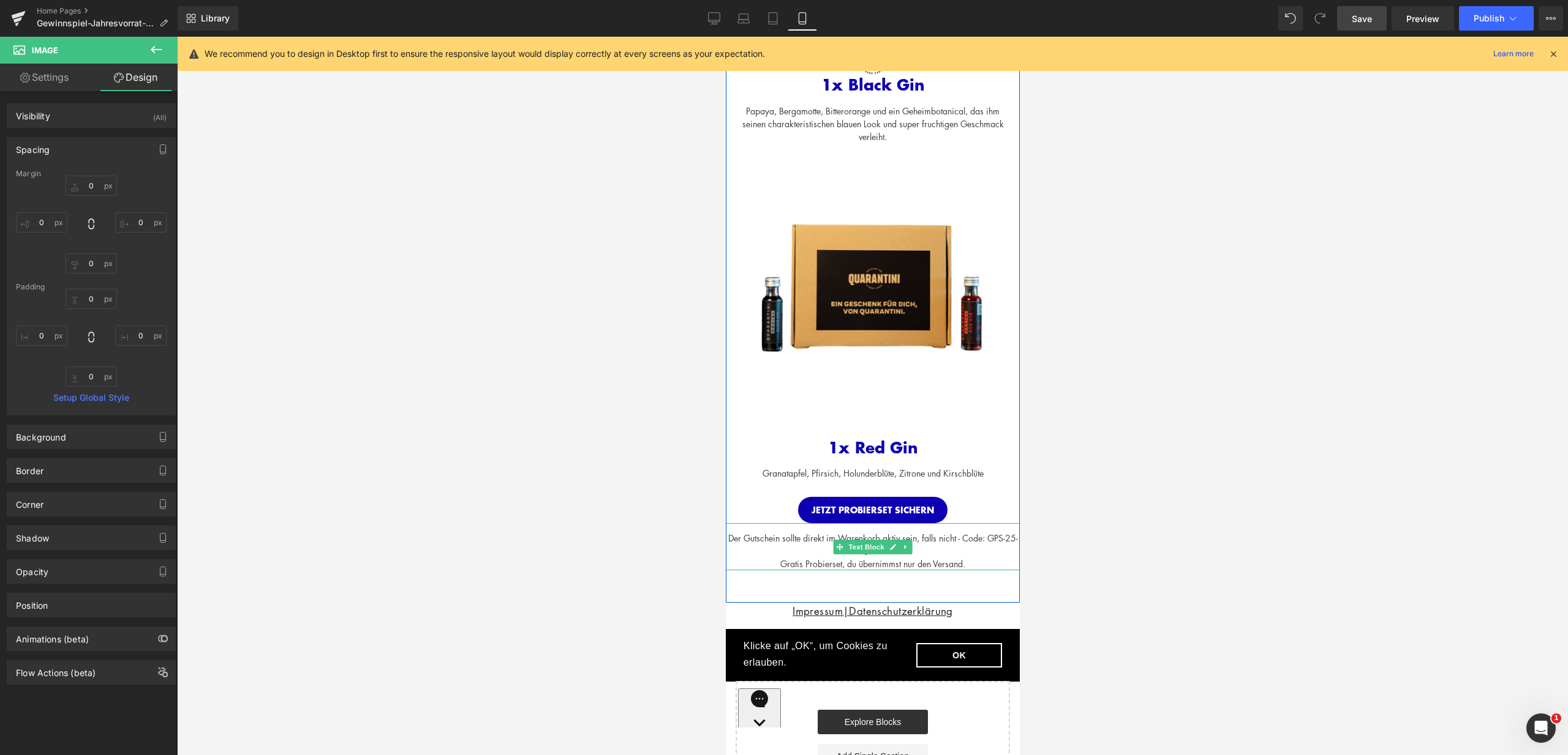
click at [950, 559] on div "Der Gutschein sollte direkt im Warenkorb aktiv sein, falls nicht - Code: GPS-25…" at bounding box center [872, 546] width 294 height 47
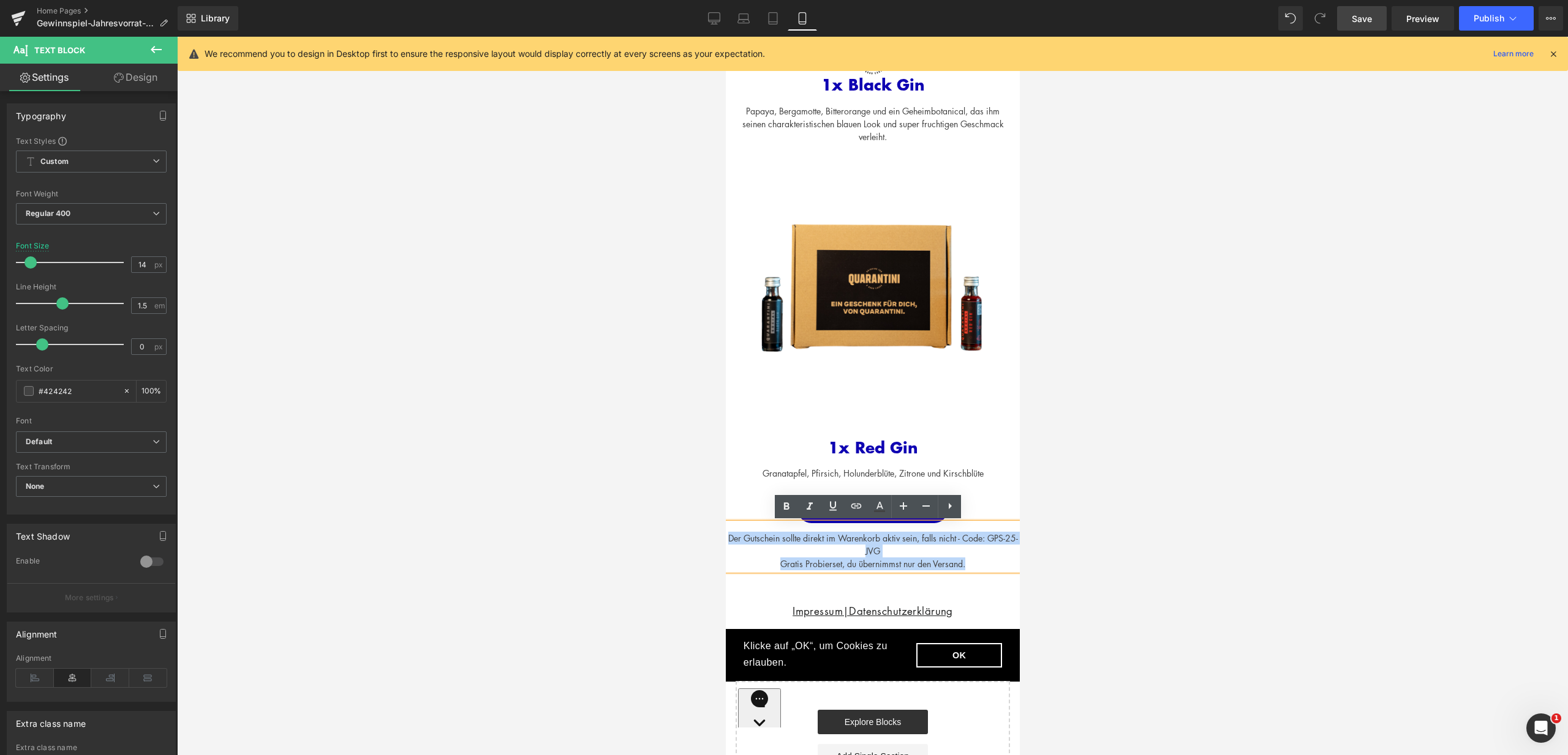
drag, startPoint x: 978, startPoint y: 562, endPoint x: 717, endPoint y: 538, distance: 262.1
click at [725, 538] on html "Cookie Policy Klicke auf „OK“, um Cookies zu erlauben. Datenschutz OK Quarantin…" at bounding box center [872, 278] width 294 height 1886
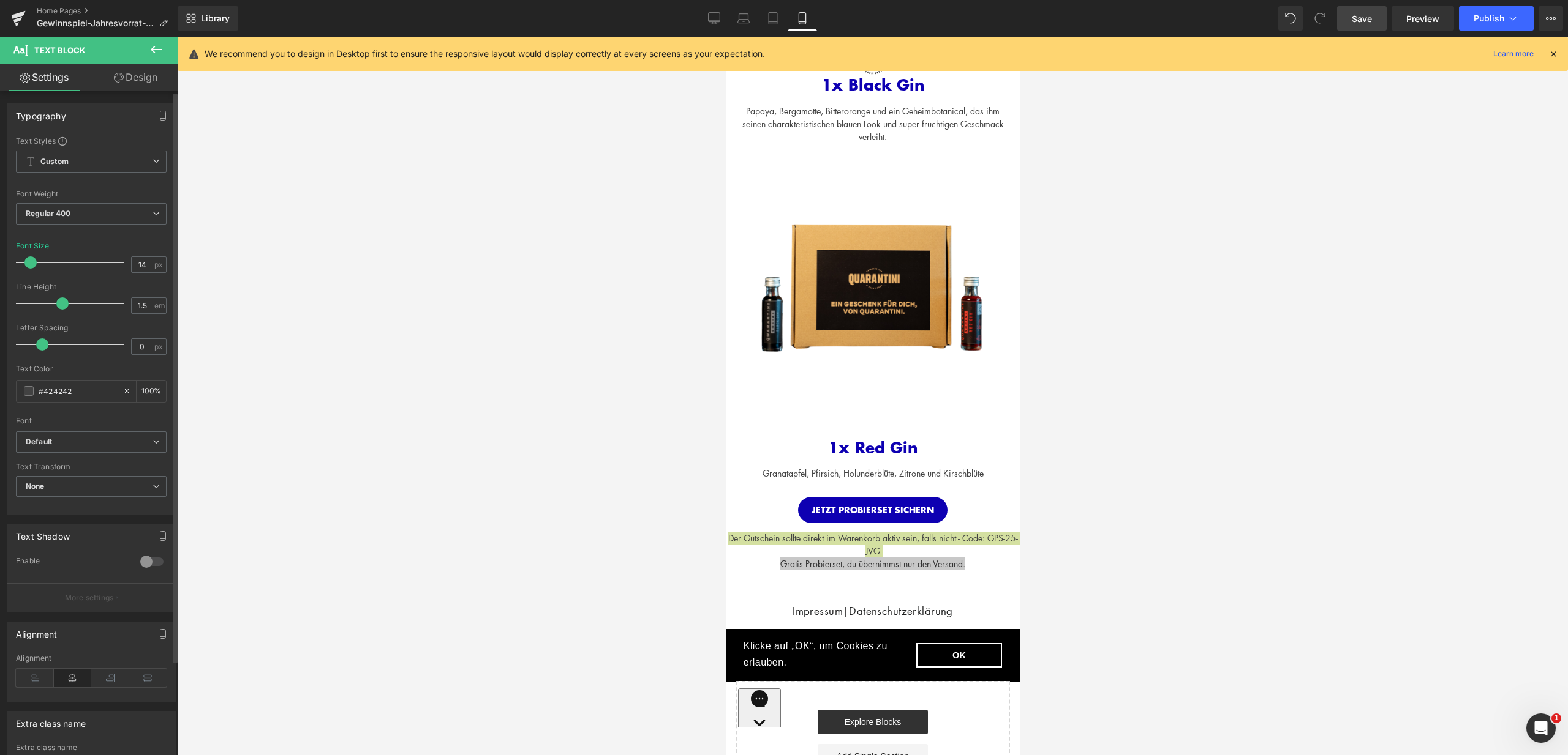
click at [60, 305] on span at bounding box center [62, 303] width 12 height 12
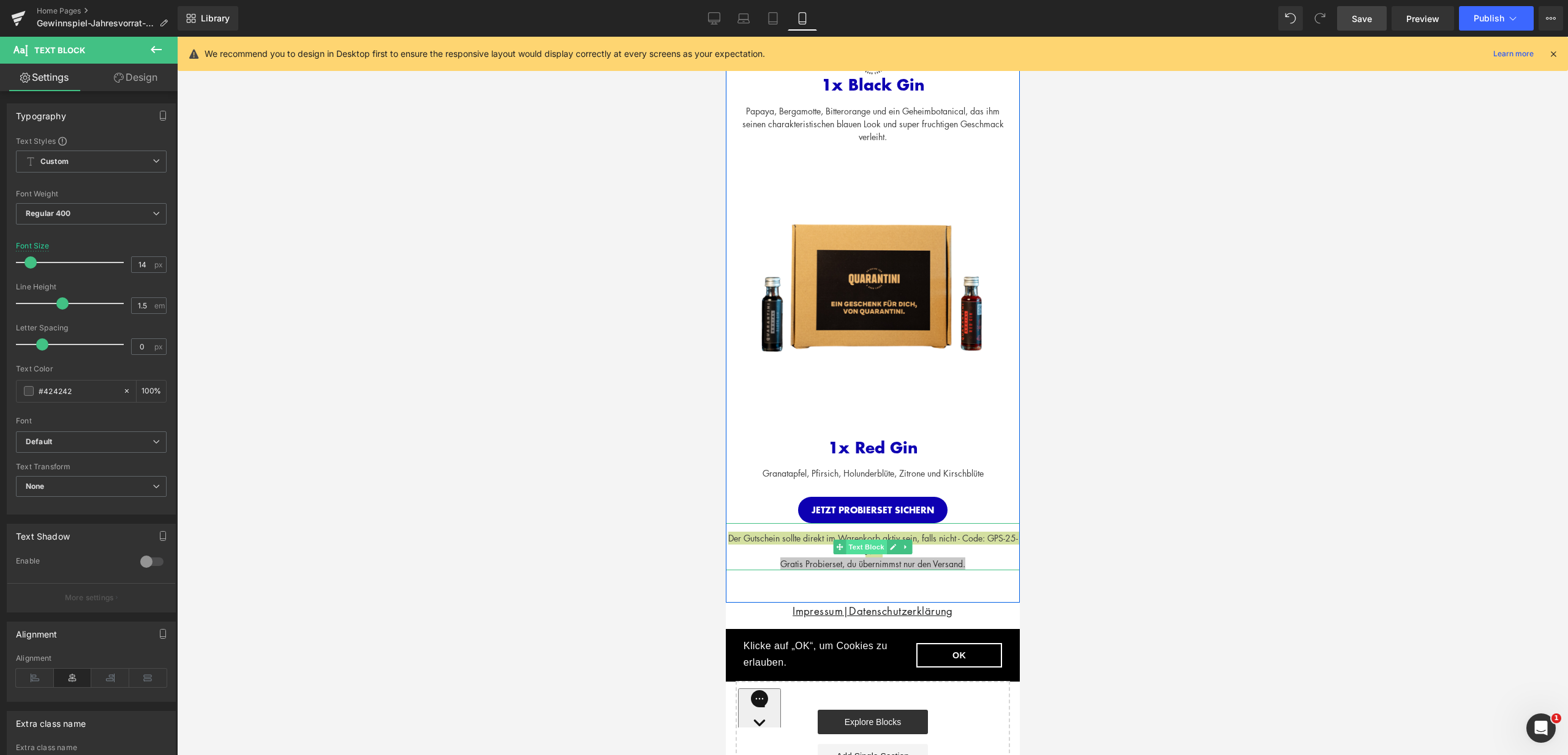
click at [857, 545] on span "Text Block" at bounding box center [865, 547] width 40 height 14
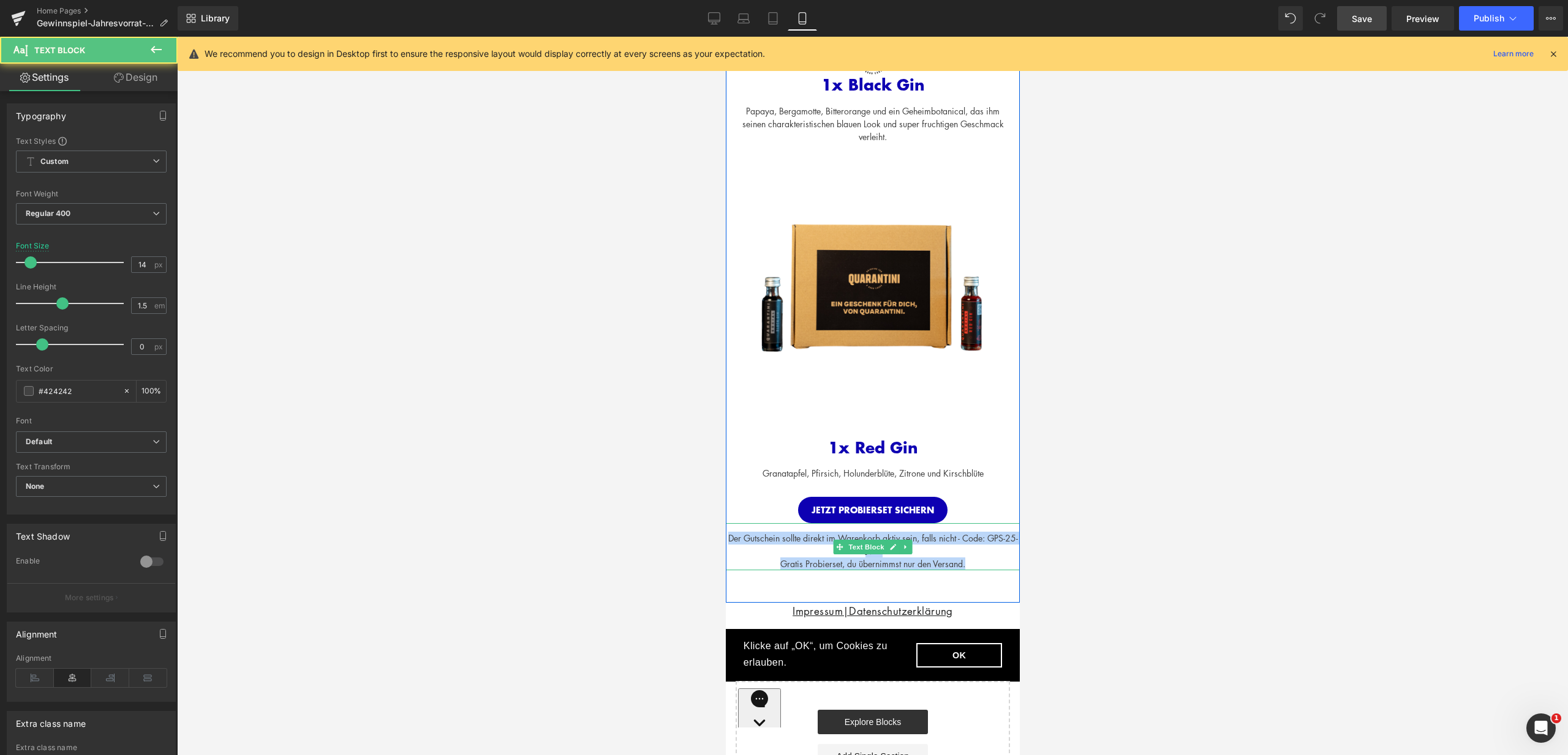
click at [970, 555] on div "Der Gutschein sollte direkt im Warenkorb aktiv sein, falls nicht - Code: GPS-25…" at bounding box center [872, 545] width 294 height 26
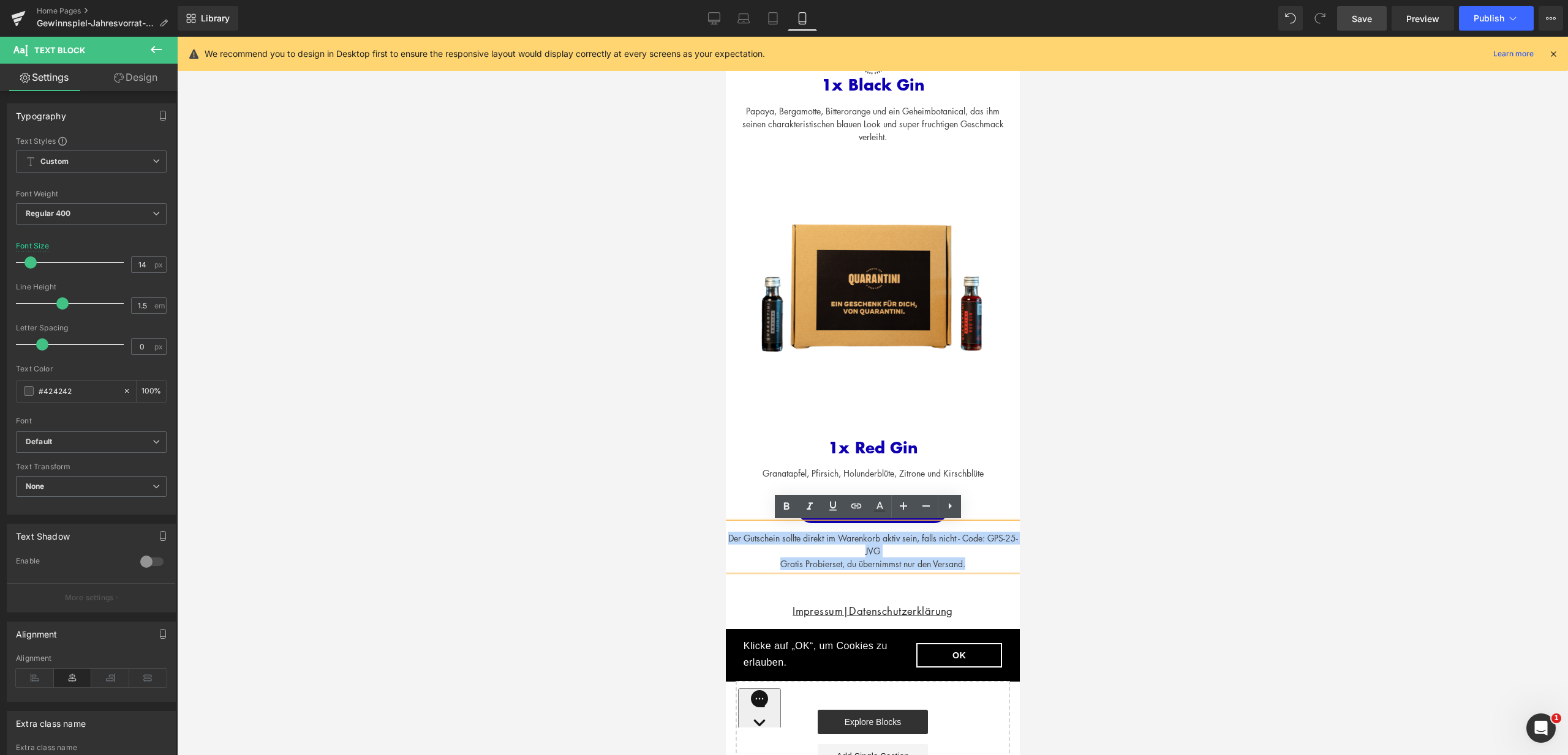
drag, startPoint x: 981, startPoint y: 562, endPoint x: 718, endPoint y: 541, distance: 263.8
click at [725, 541] on html "Cookie Policy Klicke auf „OK“, um Cookies zu erlauben. Datenschutz OK Quarantin…" at bounding box center [872, 278] width 294 height 1886
click at [932, 507] on icon at bounding box center [926, 506] width 14 height 14
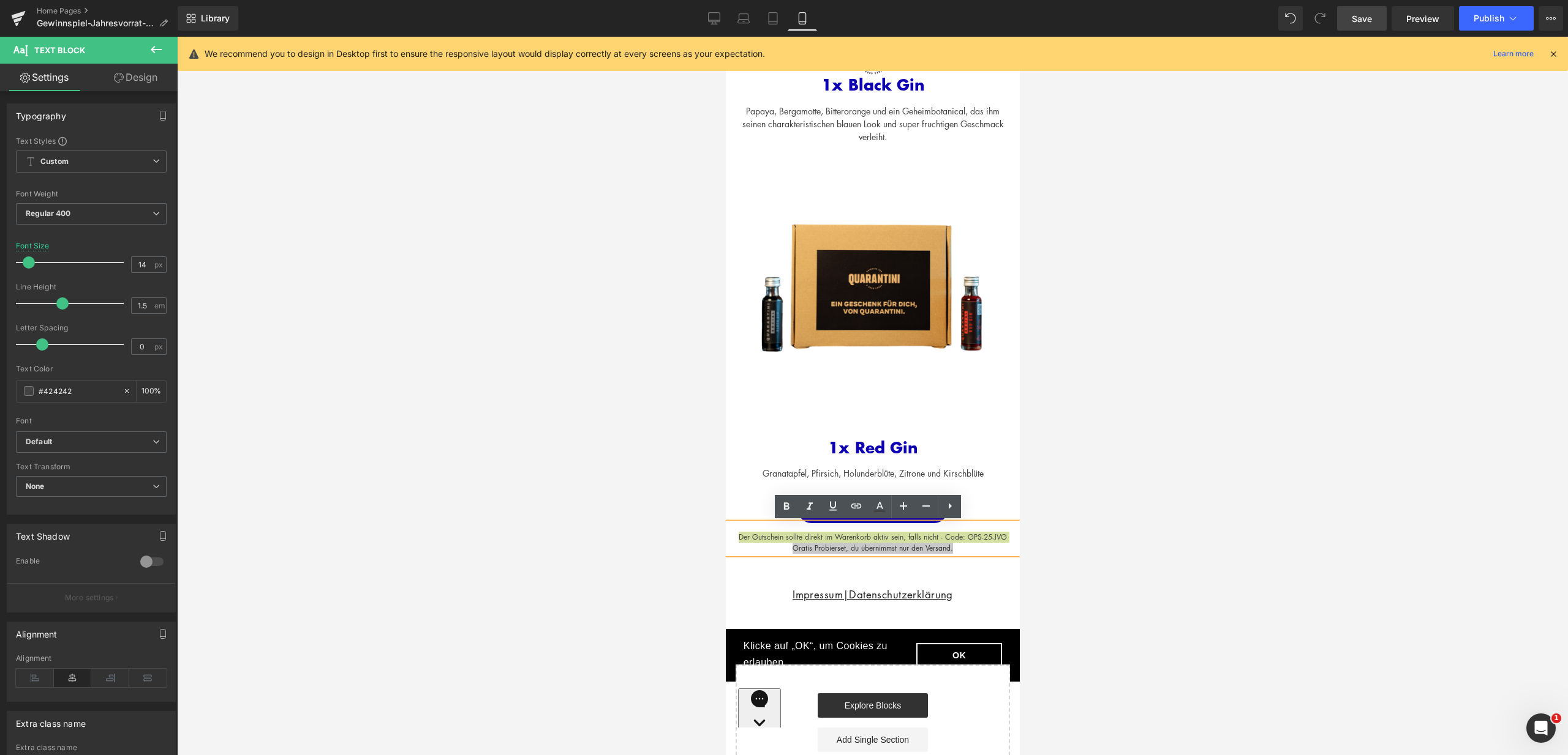
click at [1041, 558] on div at bounding box center [872, 396] width 1391 height 718
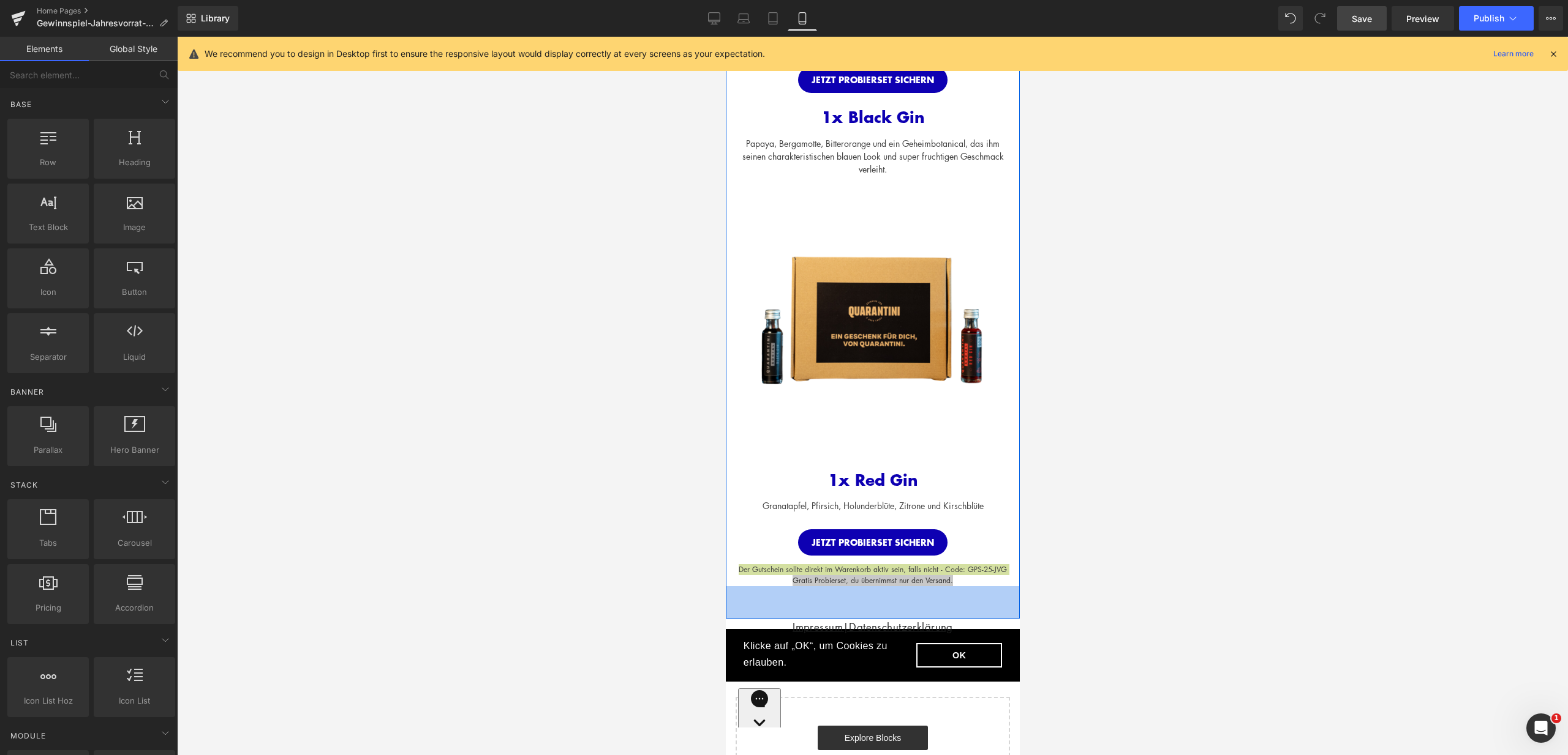
scroll to position [649, 0]
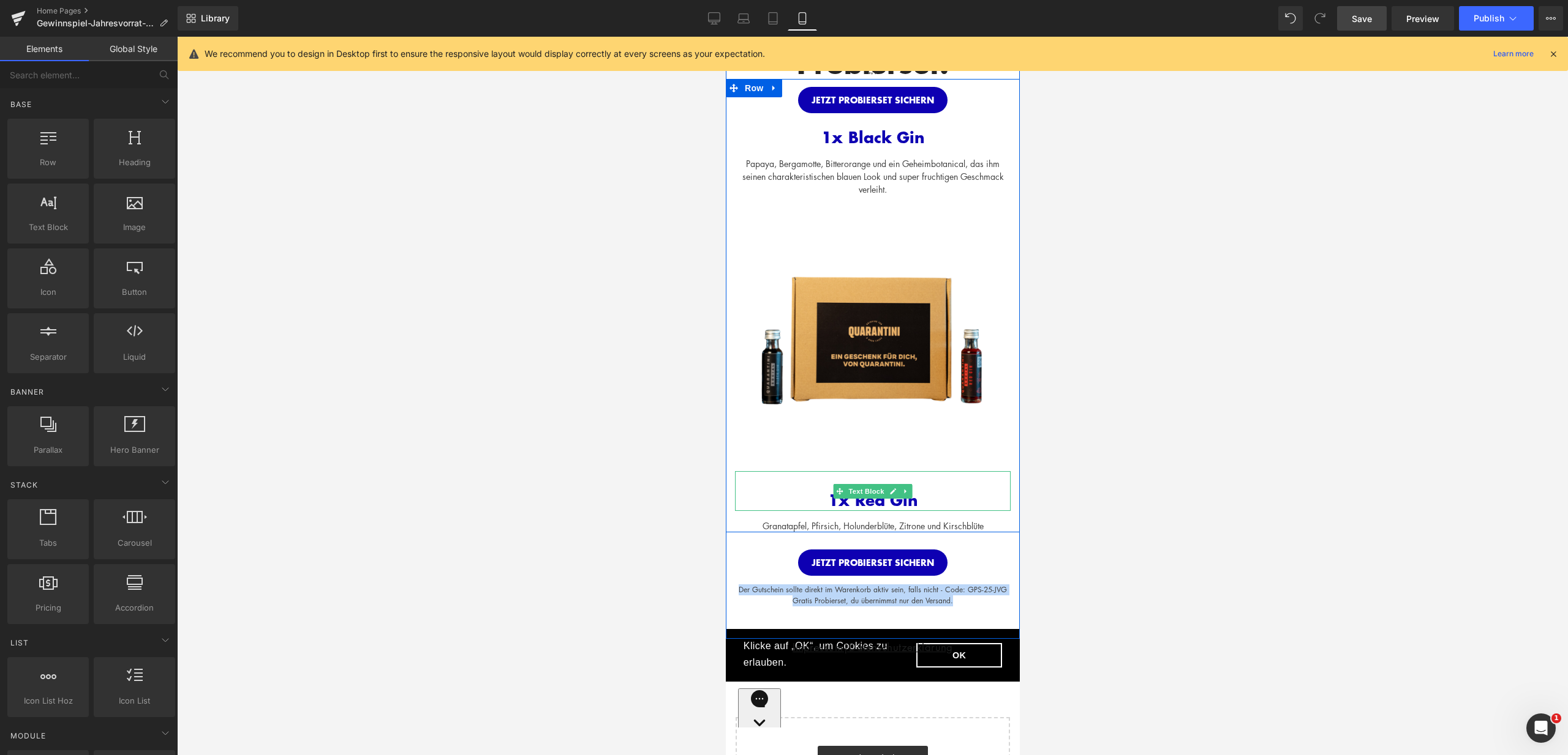
click at [876, 479] on div "1x Red Gin" at bounding box center [872, 492] width 276 height 40
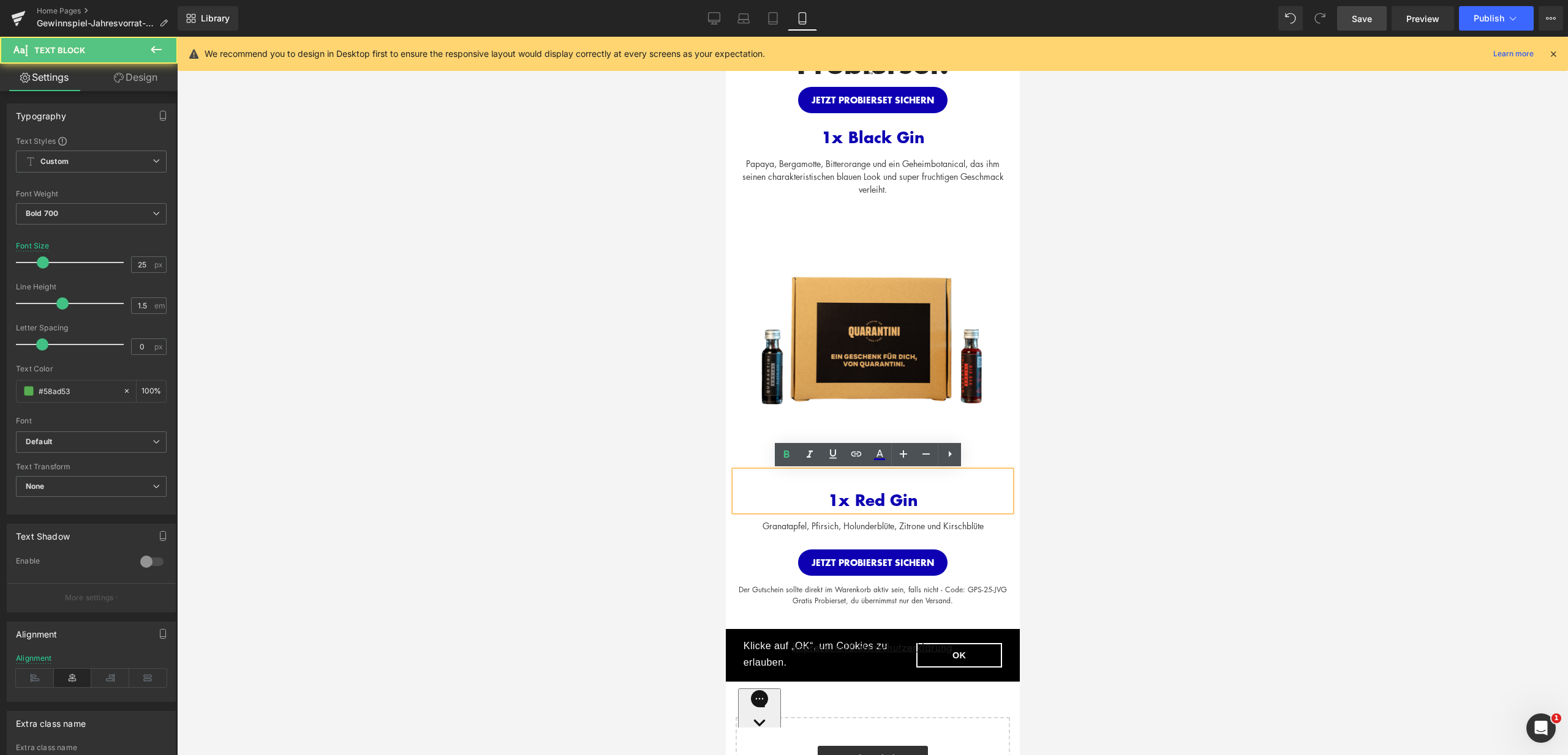
click at [1000, 473] on div "1x Red Gin" at bounding box center [872, 492] width 276 height 40
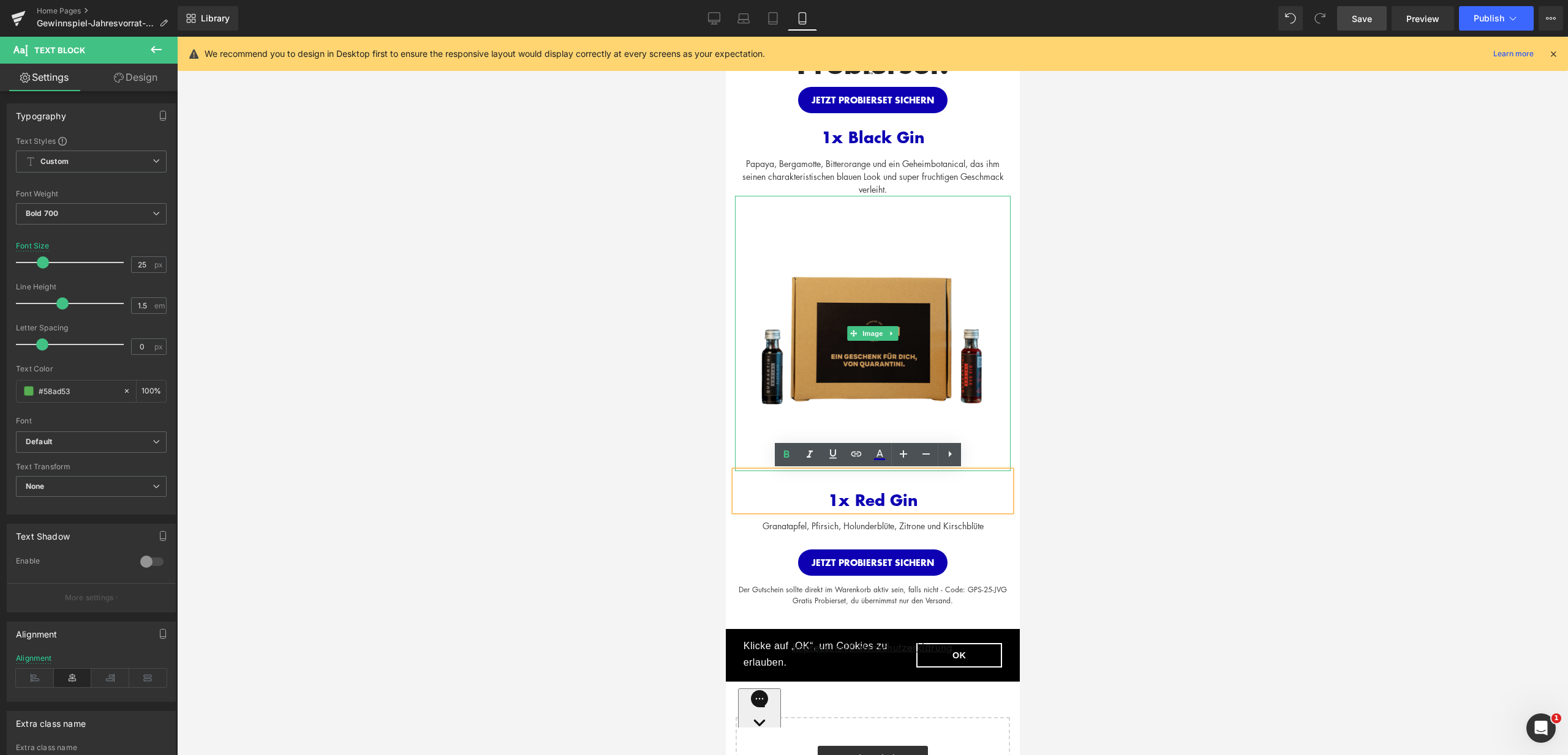
click at [984, 449] on img at bounding box center [872, 333] width 276 height 276
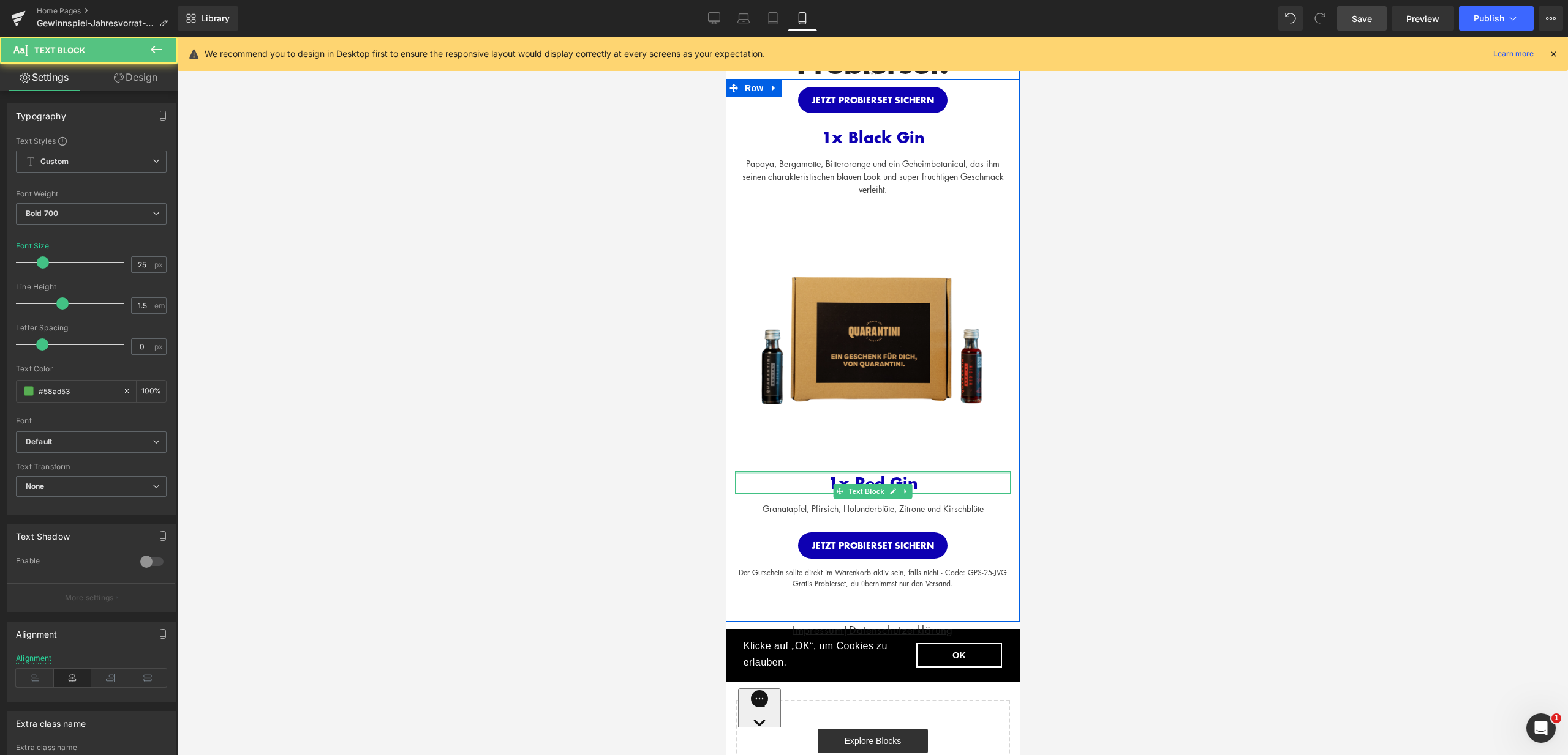
drag, startPoint x: 916, startPoint y: 473, endPoint x: 919, endPoint y: 453, distance: 20.2
click at [919, 453] on div "JETZT PROBIERSET SICHERN Button 1x Black Gin Text Block Papaya, Bergamotte, Bit…" at bounding box center [872, 297] width 294 height 437
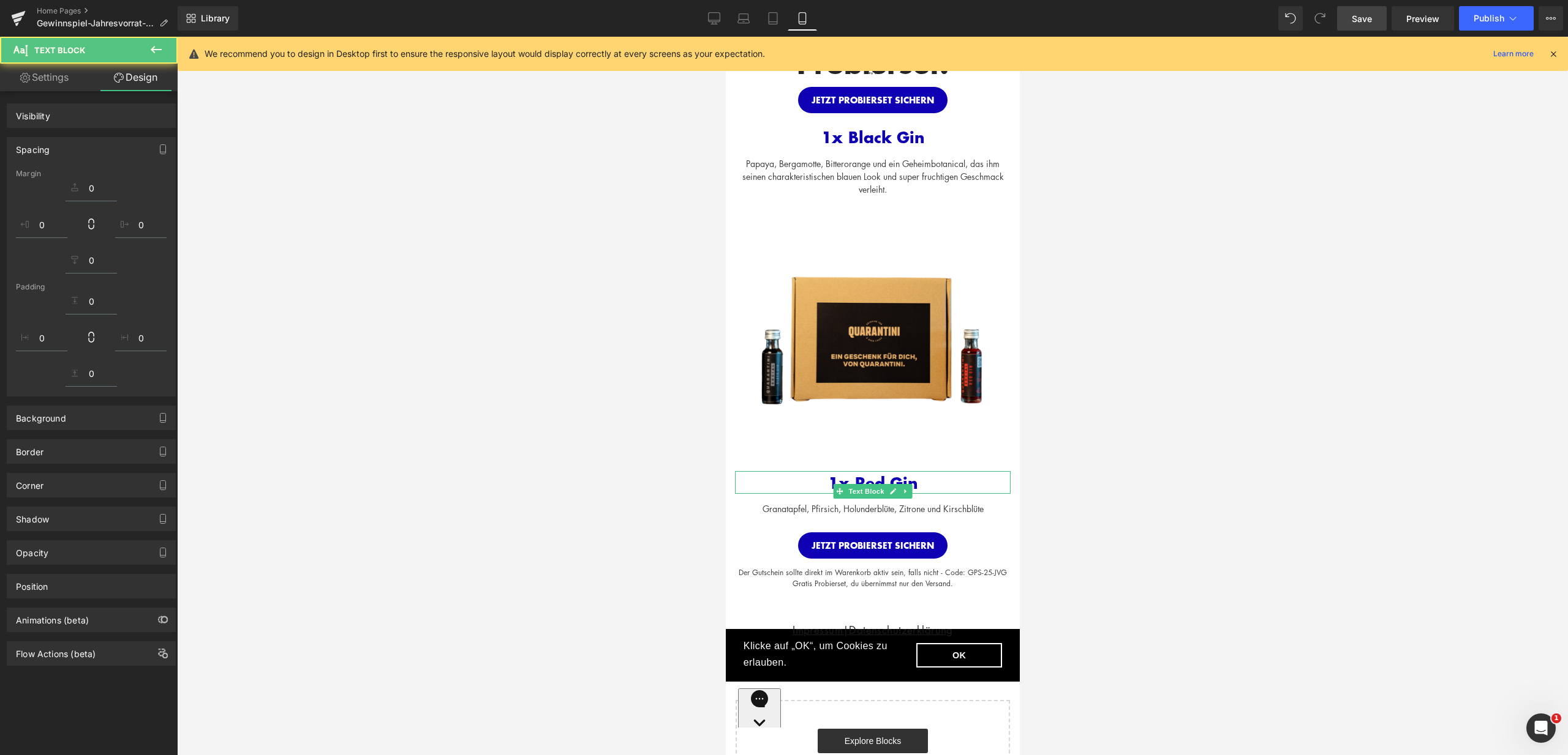
click at [1117, 450] on div at bounding box center [872, 396] width 1391 height 718
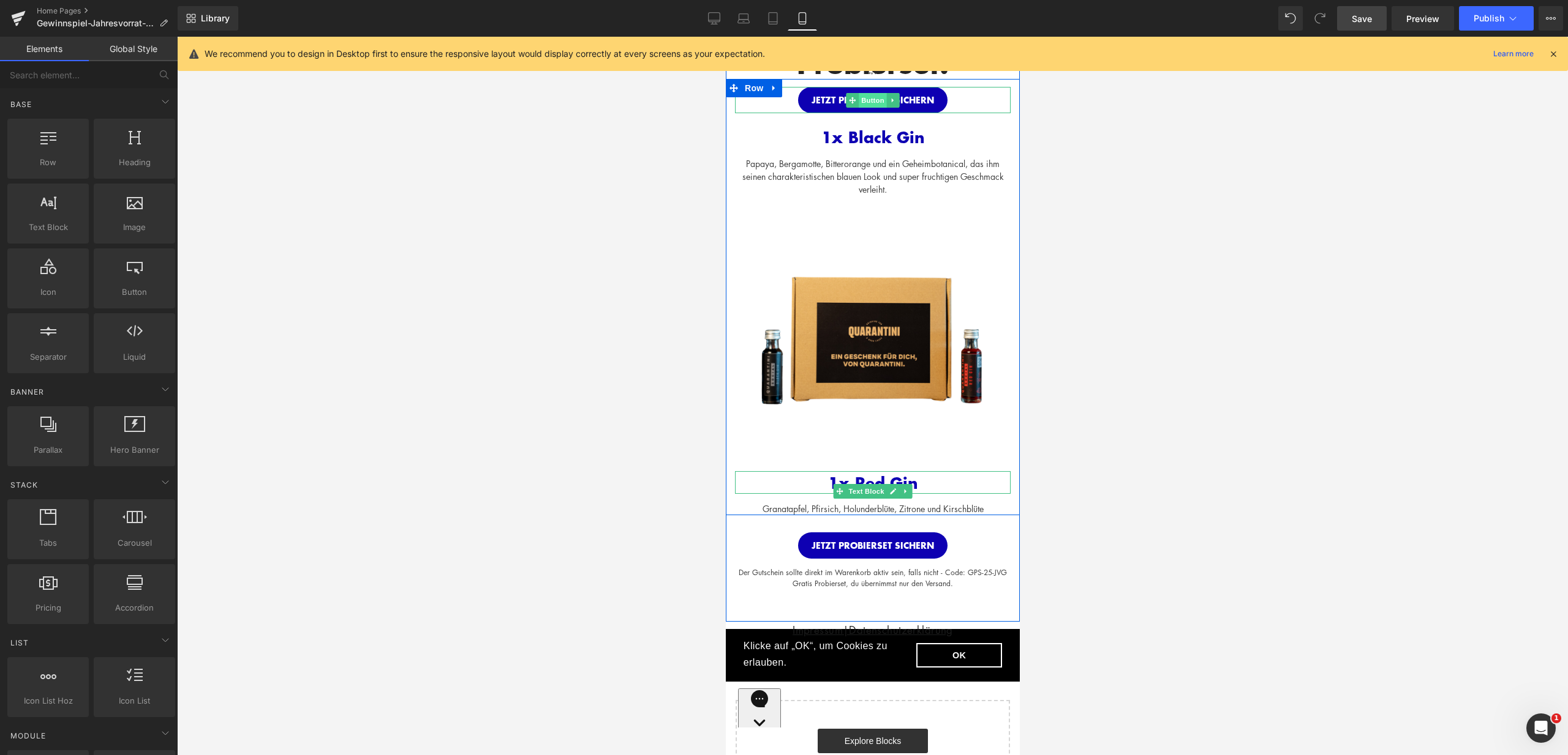
click at [867, 94] on span "Button" at bounding box center [872, 100] width 28 height 14
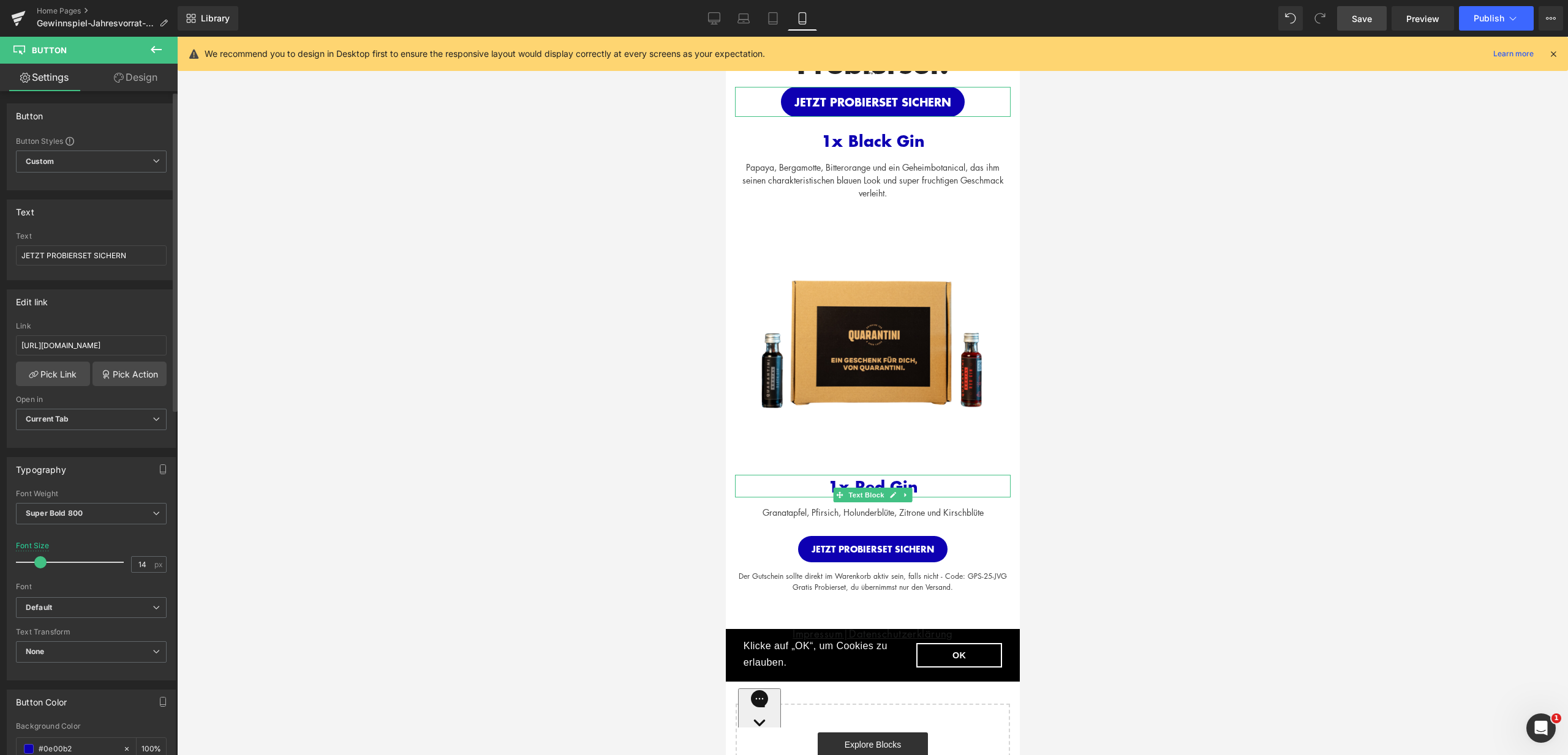
click at [43, 564] on span at bounding box center [40, 562] width 12 height 12
click at [872, 552] on span "Button" at bounding box center [872, 549] width 28 height 14
click at [39, 564] on span at bounding box center [40, 562] width 12 height 12
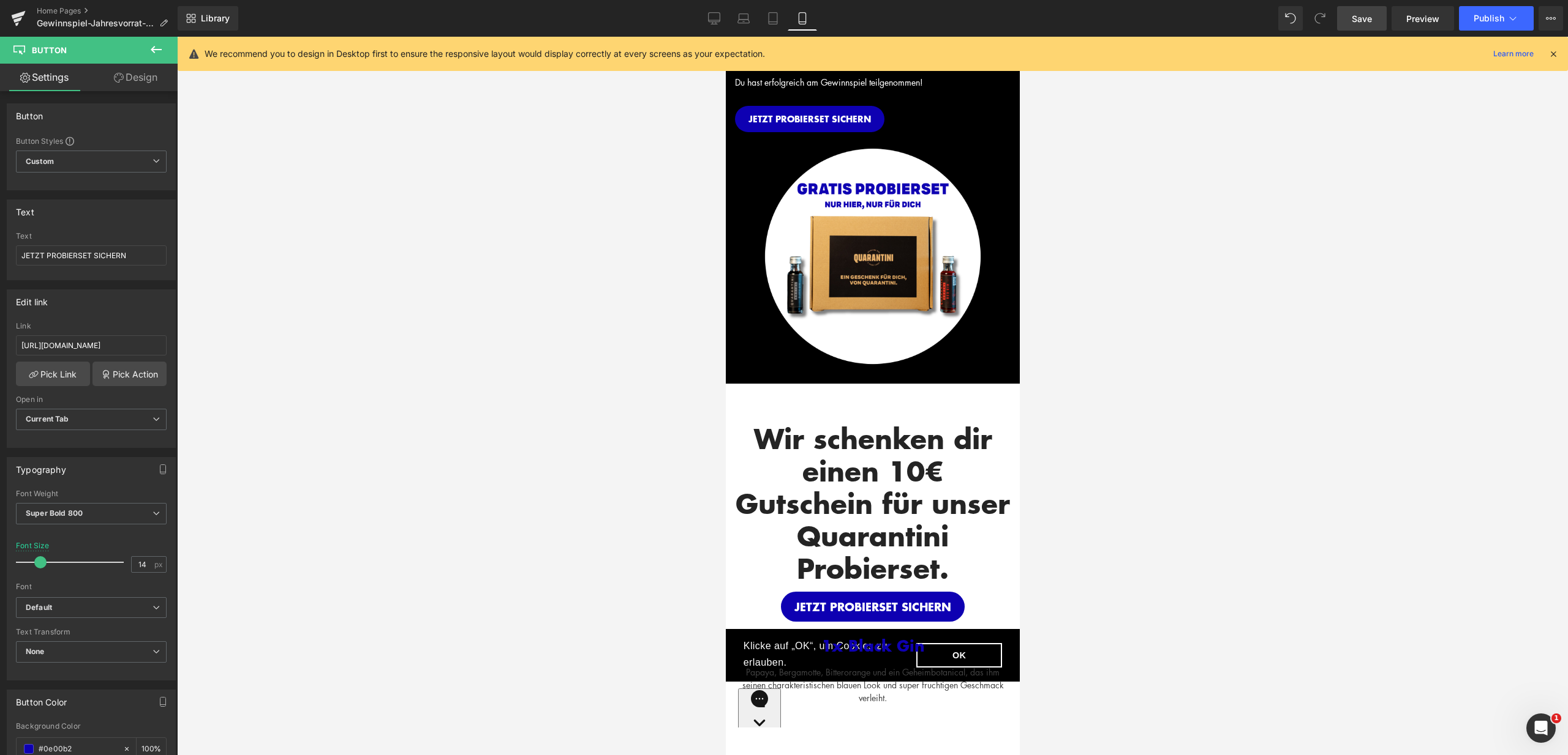
scroll to position [143, 0]
click at [900, 499] on div "Wir schenken dir einen 10€ Gutschein für unser Quarantini Probierset. Heading" at bounding box center [872, 504] width 276 height 162
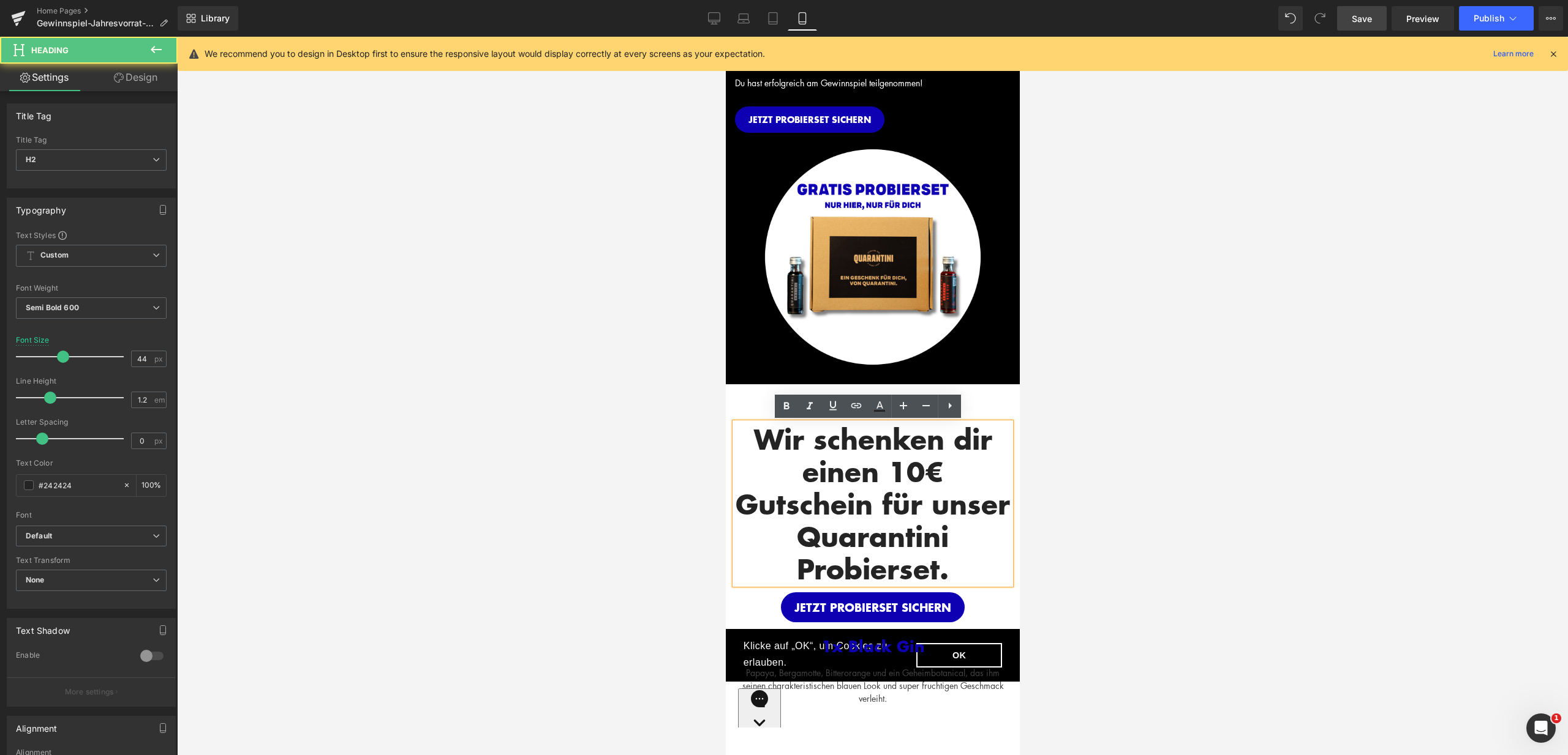
click at [980, 402] on div "Wir schenken dir einen 10€ Gutschein für unser Quarantini Probierset. Heading R…" at bounding box center [872, 759] width 294 height 751
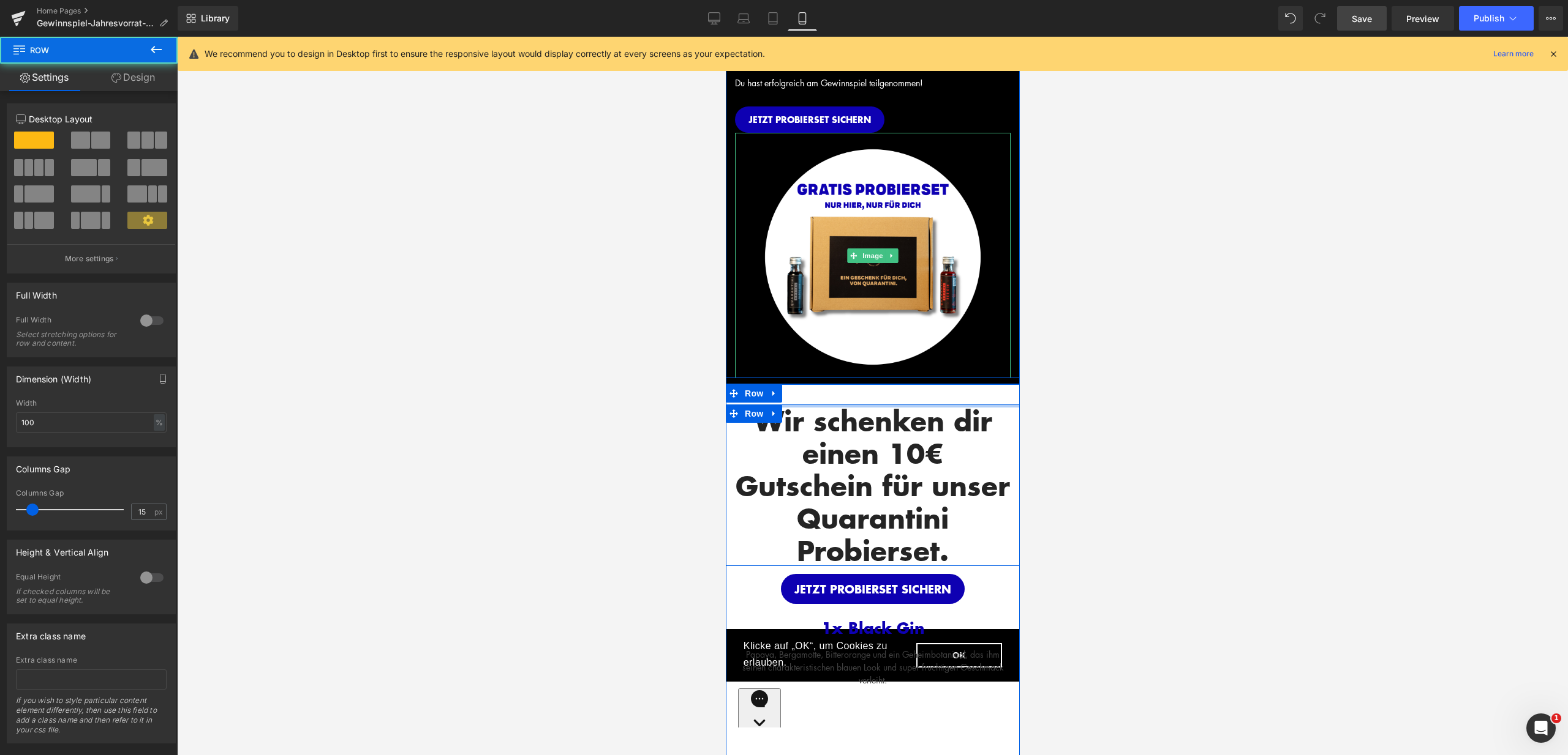
drag, startPoint x: 968, startPoint y: 404, endPoint x: 966, endPoint y: 380, distance: 24.1
click at [972, 367] on div "HERZLICHEN GLÜCKWUNSCH! Heading Du hast erfolgreich am Gewinnspiel teilgenommen…" at bounding box center [872, 652] width 294 height 1356
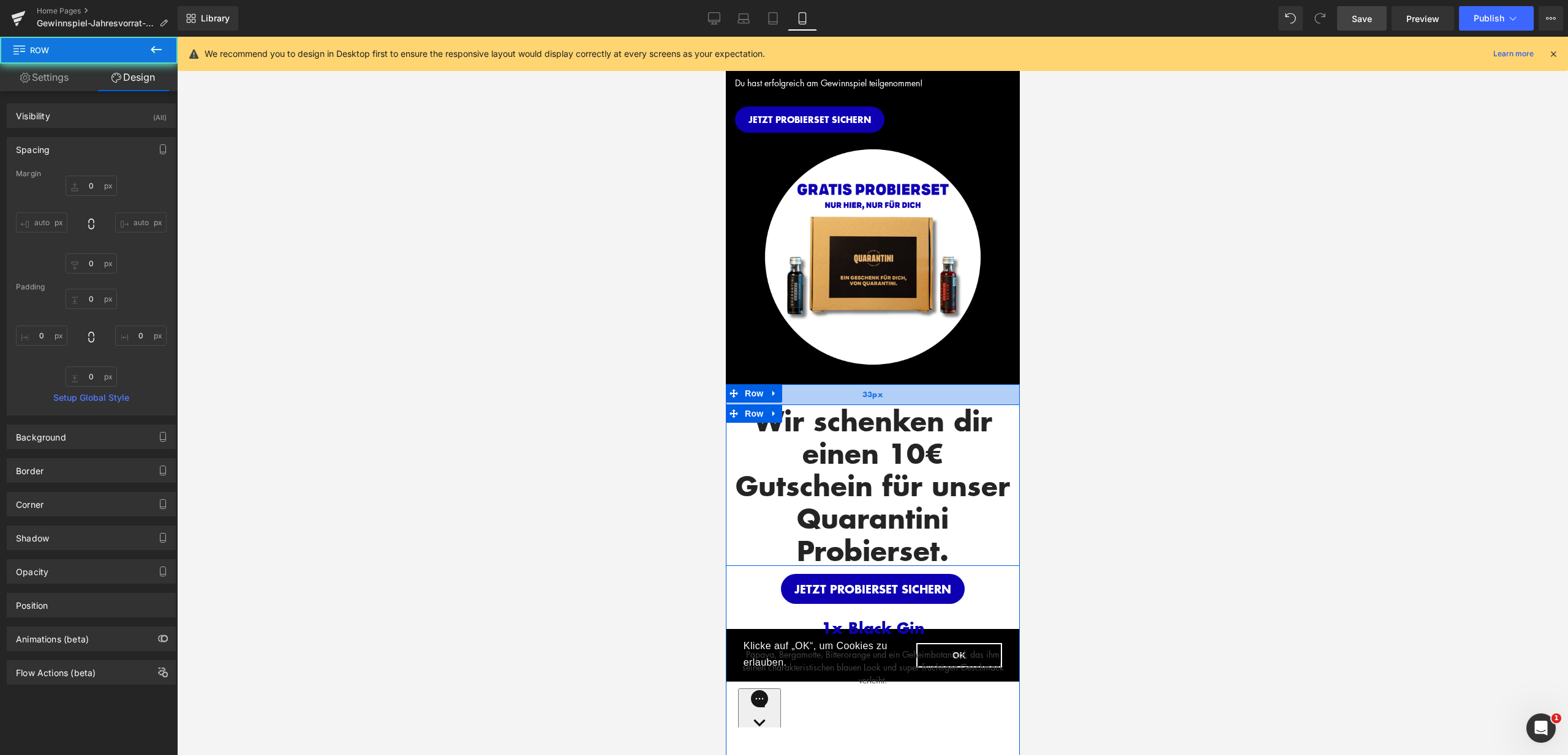
click at [968, 393] on div "33px" at bounding box center [872, 394] width 294 height 20
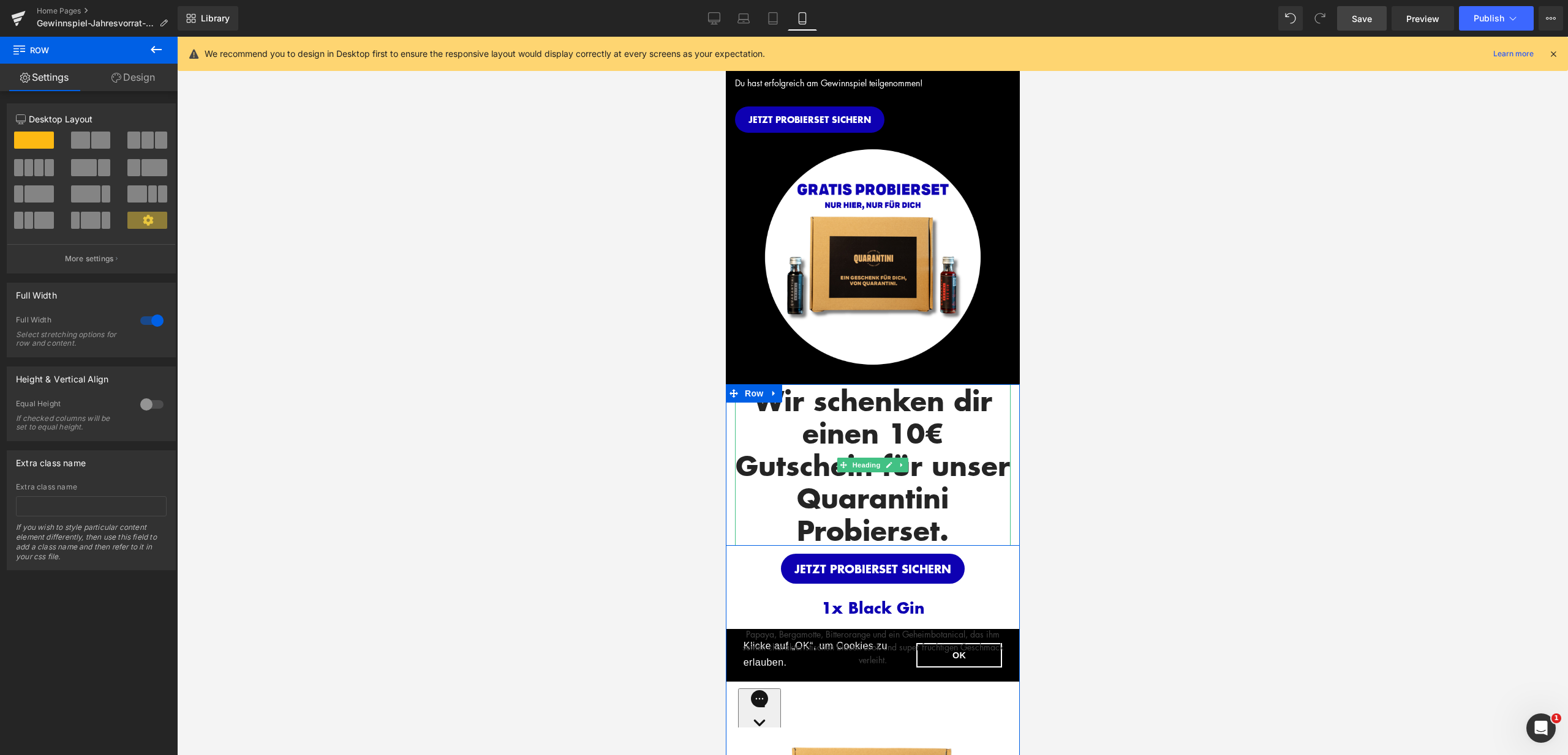
click at [972, 396] on div "Wir schenken dir einen 10€ Gutschein für unser Quarantini Probierset. Heading R…" at bounding box center [872, 740] width 294 height 712
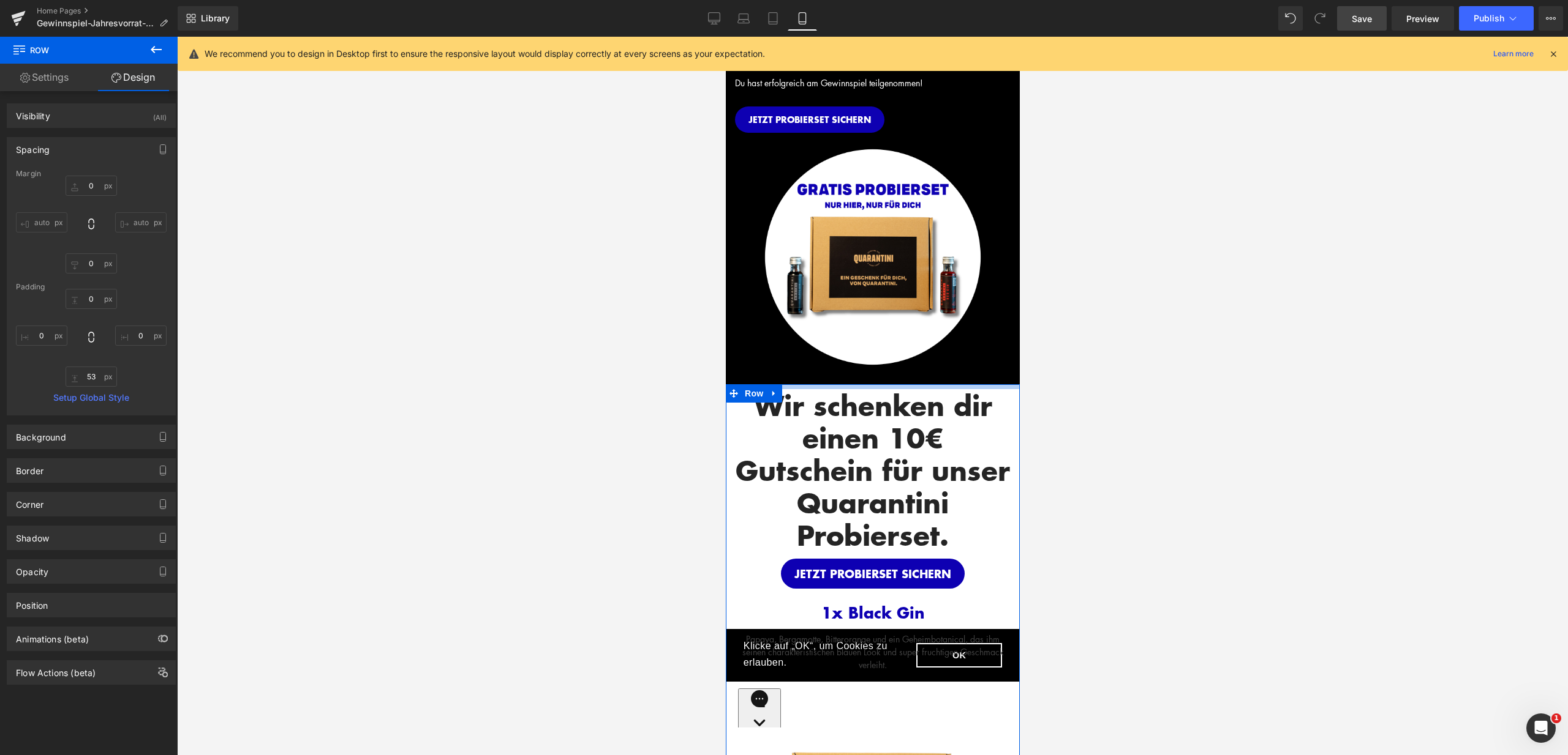
click at [978, 390] on div "Wir schenken dir einen 10€ Gutschein für unser Quarantini Probierset. Heading R…" at bounding box center [872, 742] width 294 height 717
click at [976, 426] on h2 "Wir schenken dir einen 10€ Gutschein für unser Quarantini Probierset." at bounding box center [872, 470] width 276 height 162
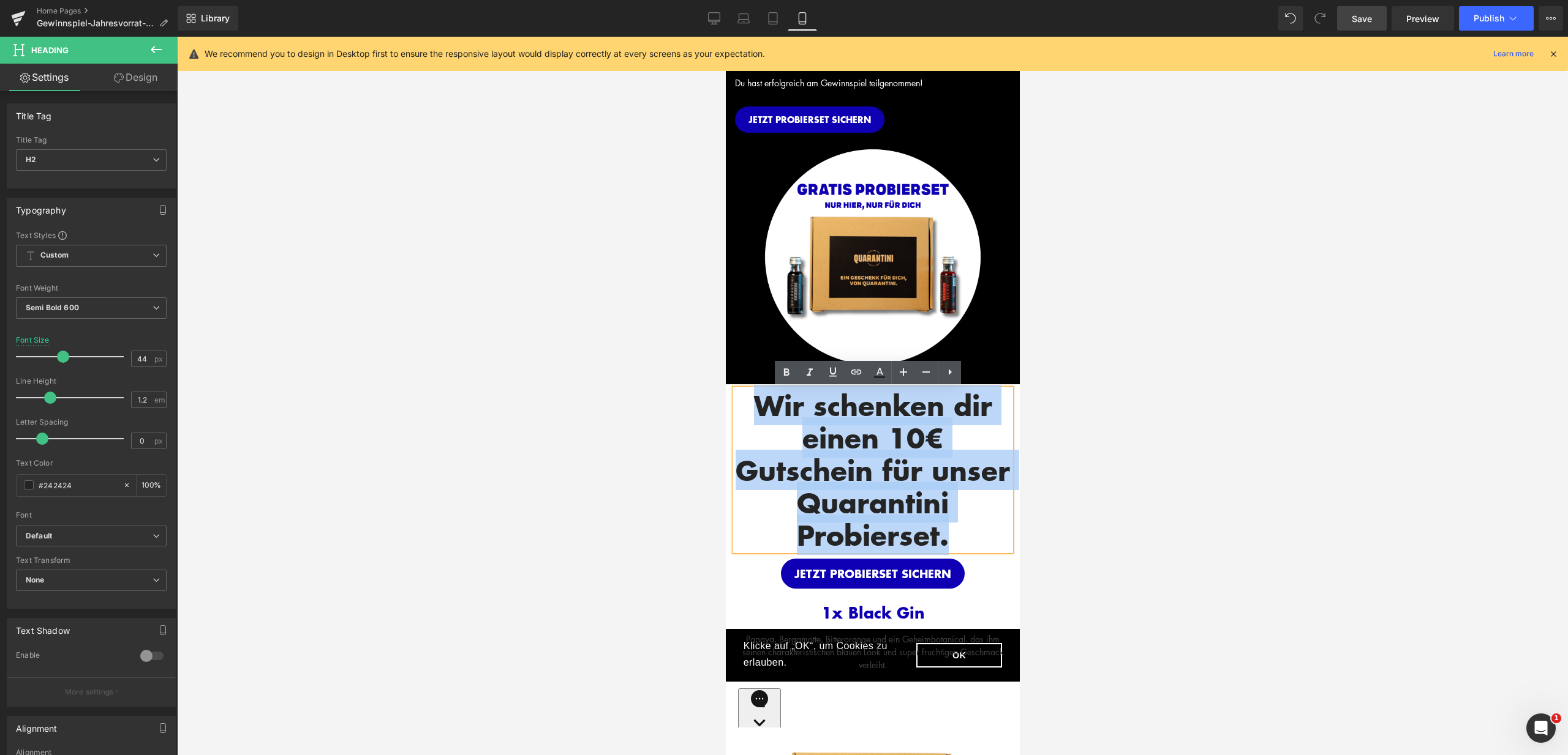
drag, startPoint x: 964, startPoint y: 549, endPoint x: 724, endPoint y: 409, distance: 277.8
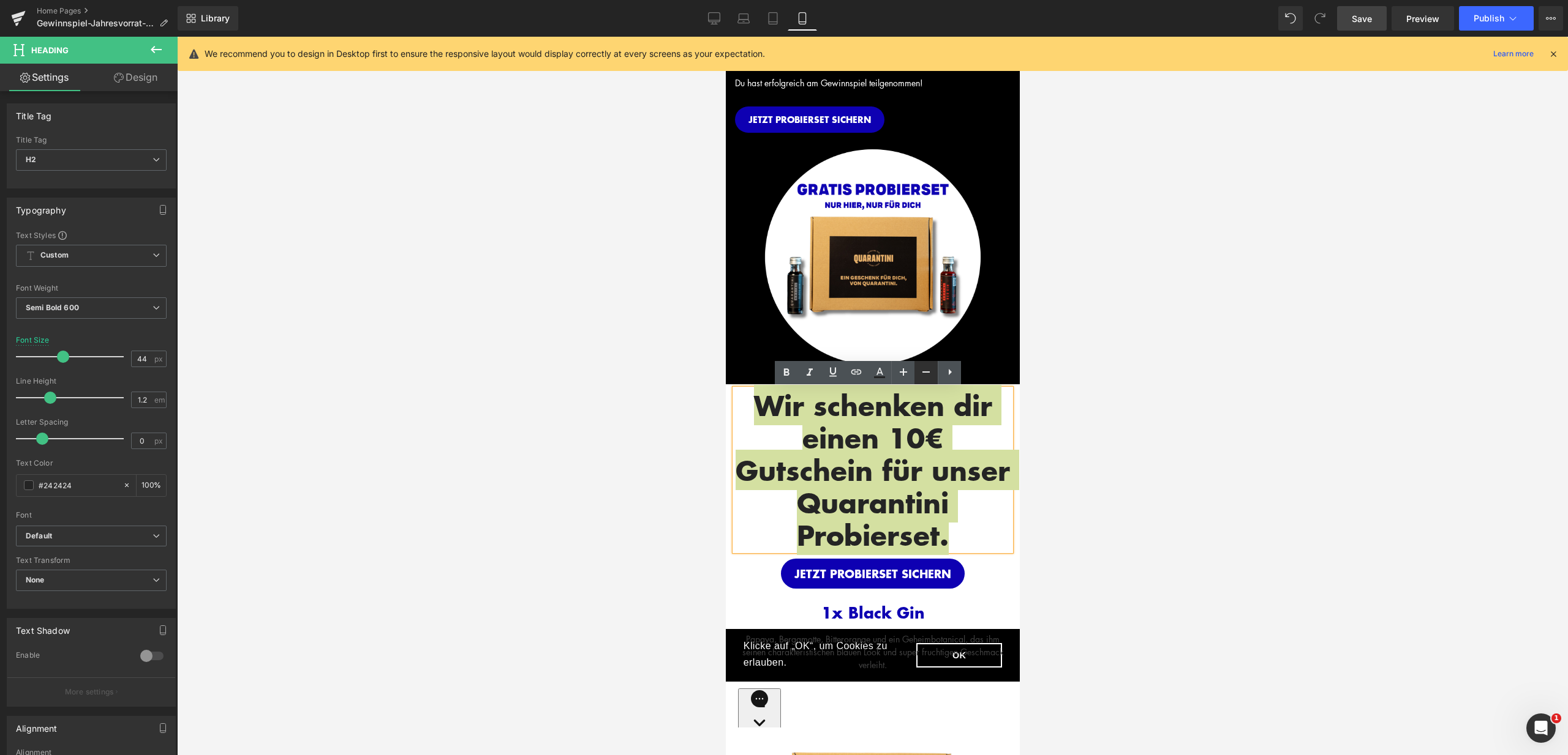
click at [925, 372] on icon at bounding box center [926, 372] width 7 height 1
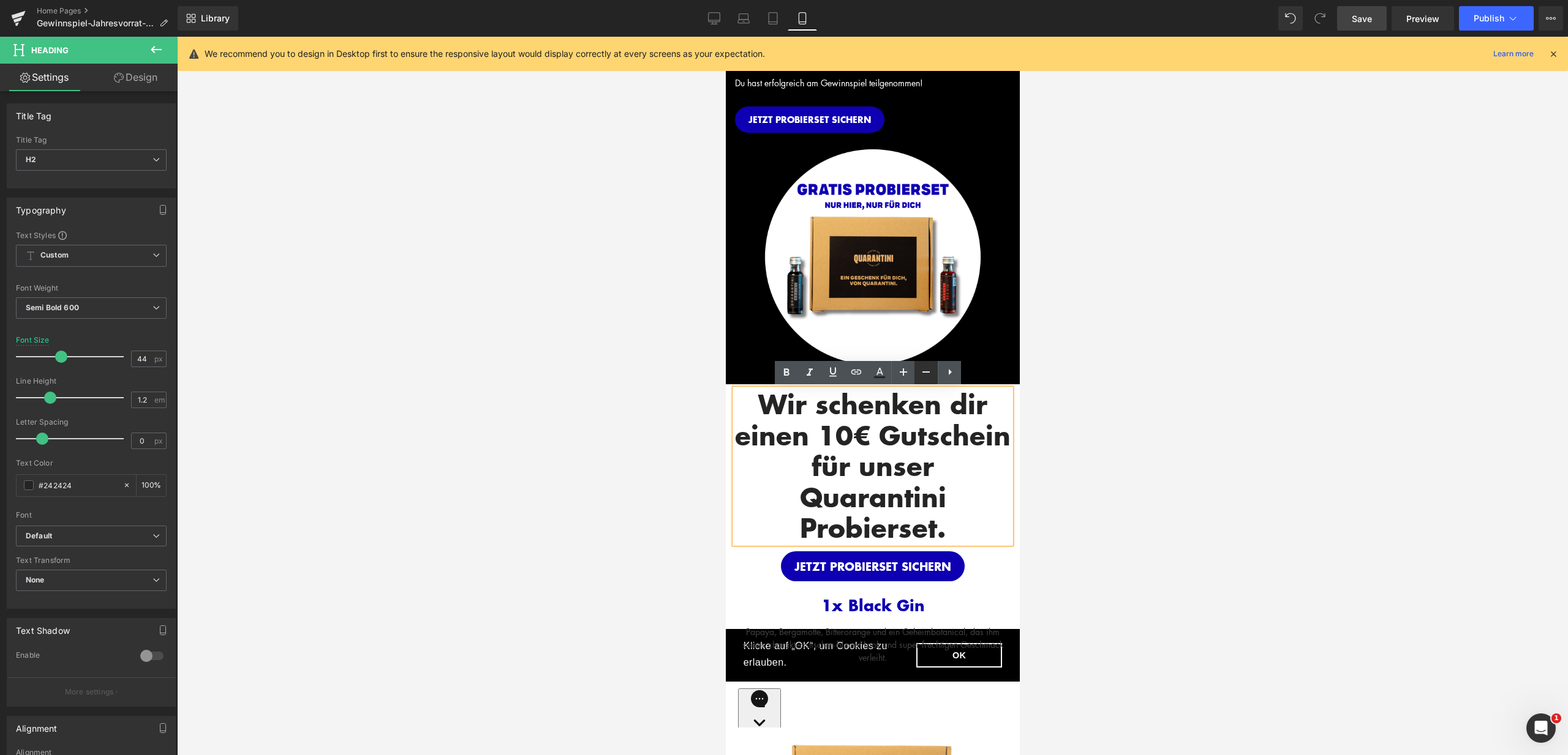
click at [925, 372] on icon at bounding box center [926, 372] width 7 height 1
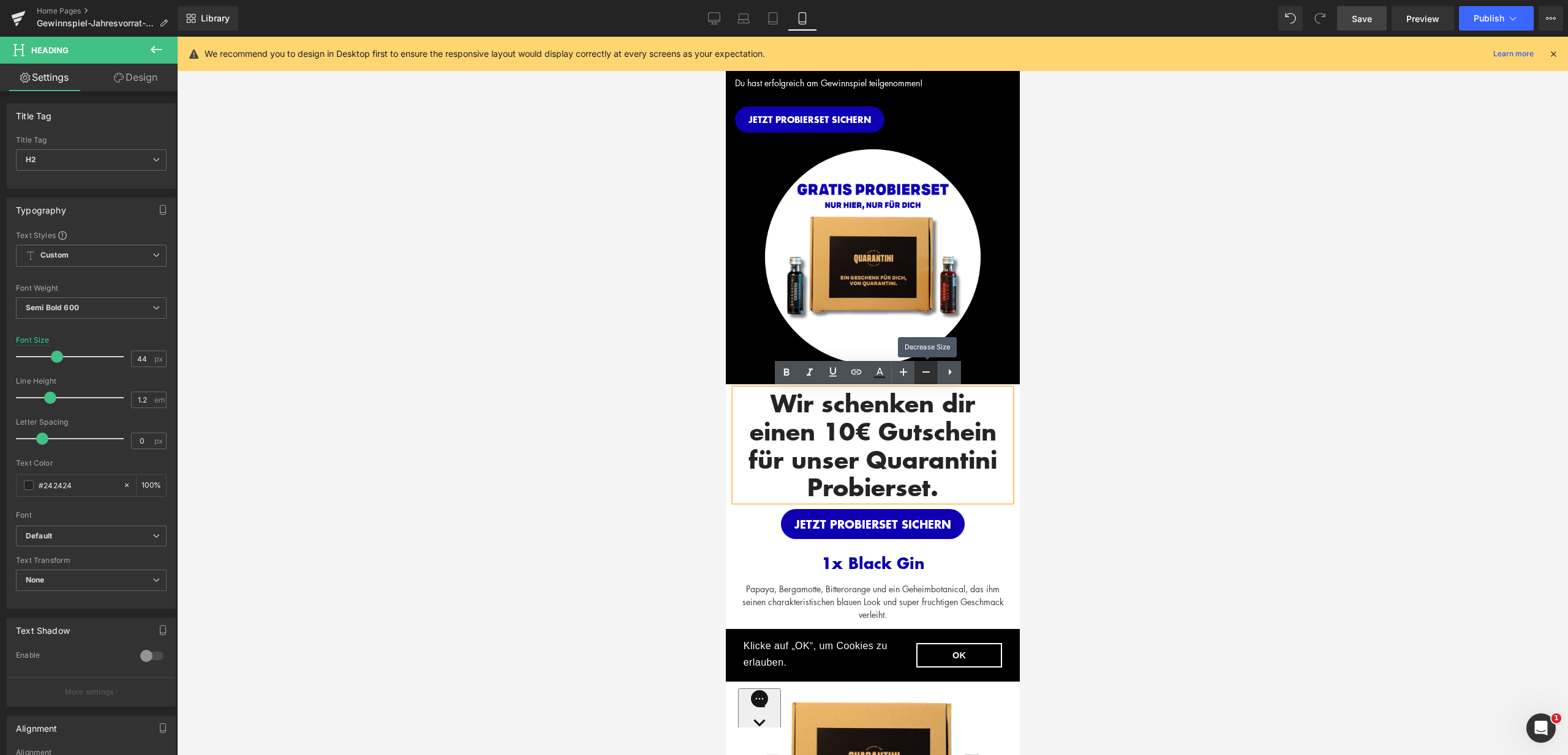
click at [925, 372] on icon at bounding box center [926, 372] width 7 height 1
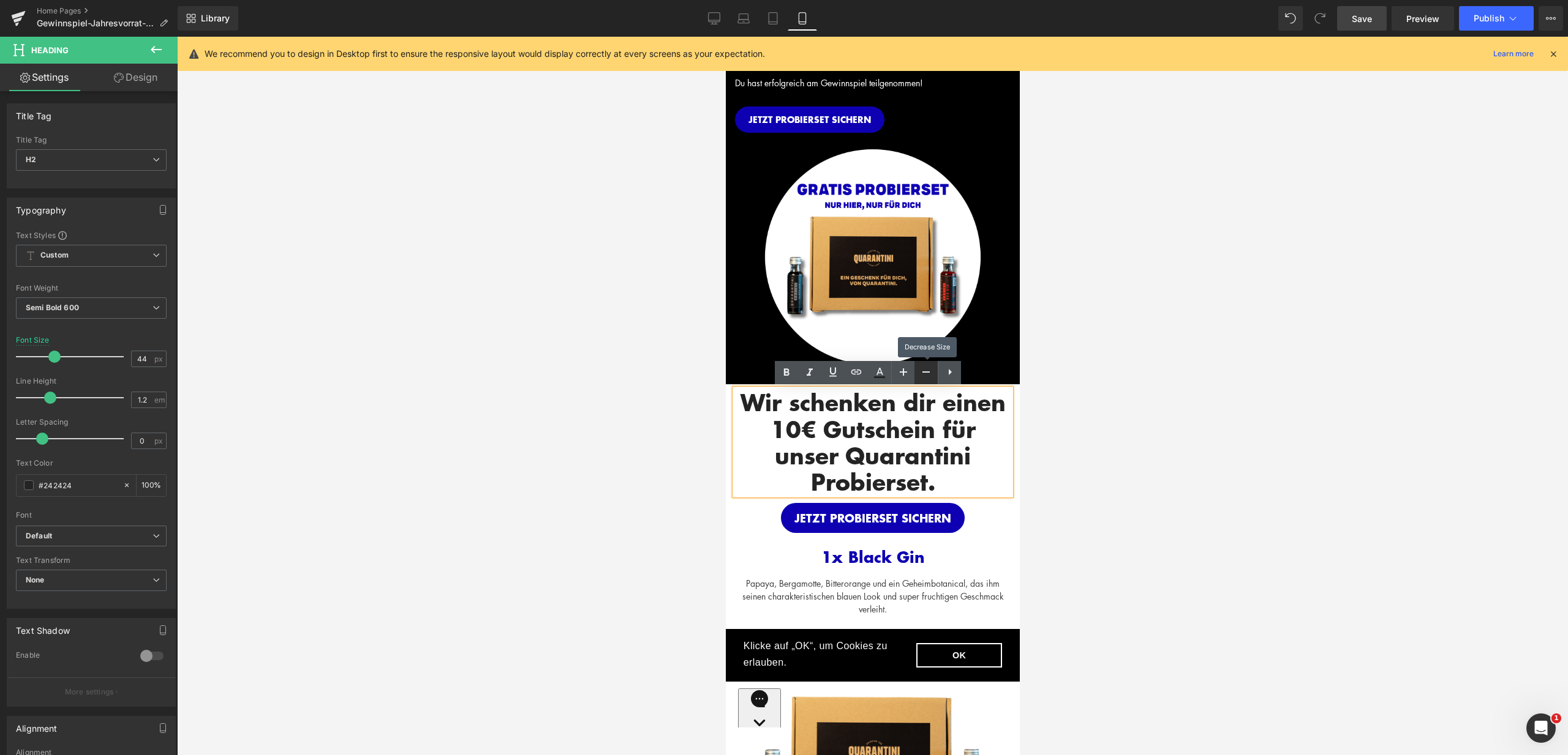
click at [925, 372] on icon at bounding box center [926, 372] width 7 height 1
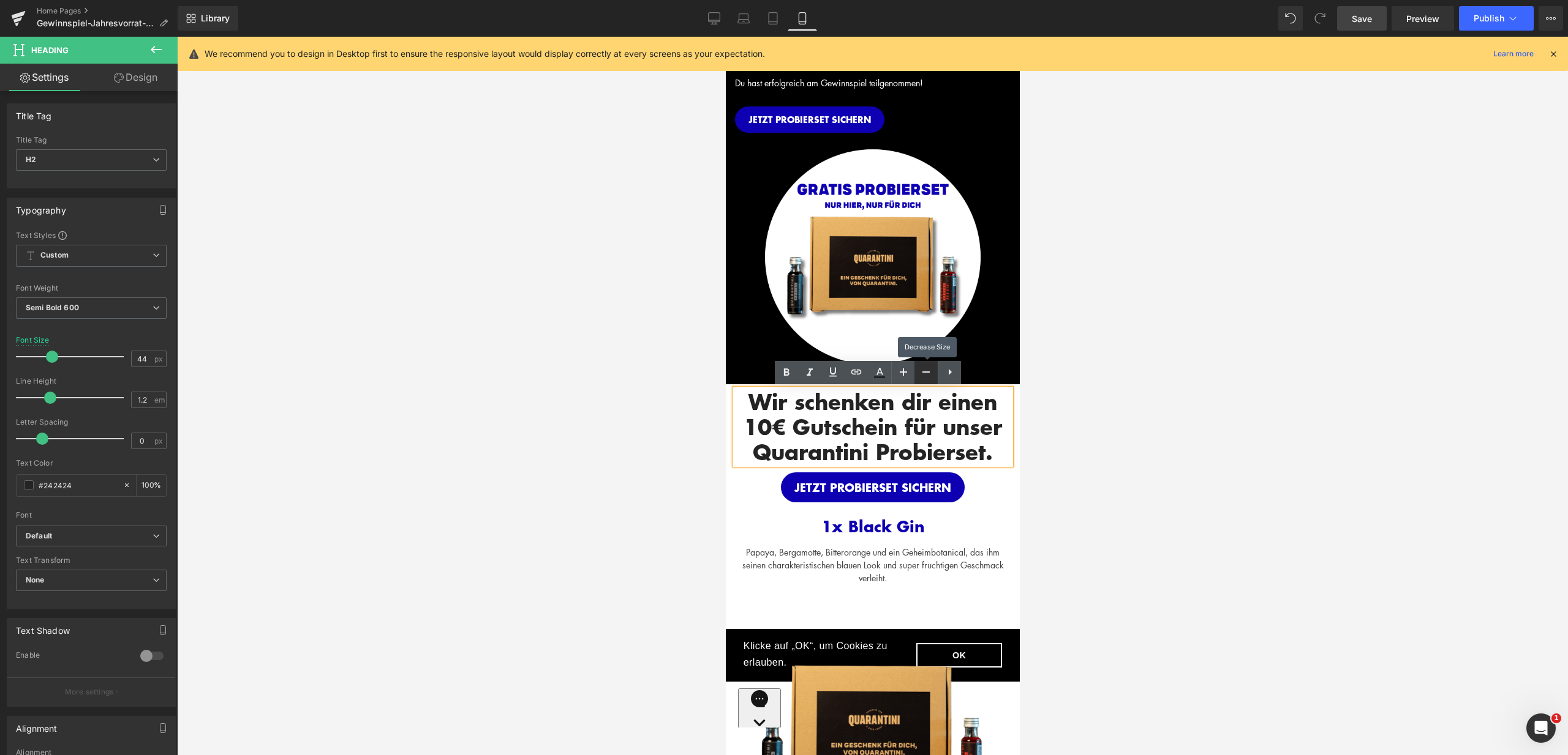
click at [925, 372] on icon at bounding box center [926, 372] width 7 height 1
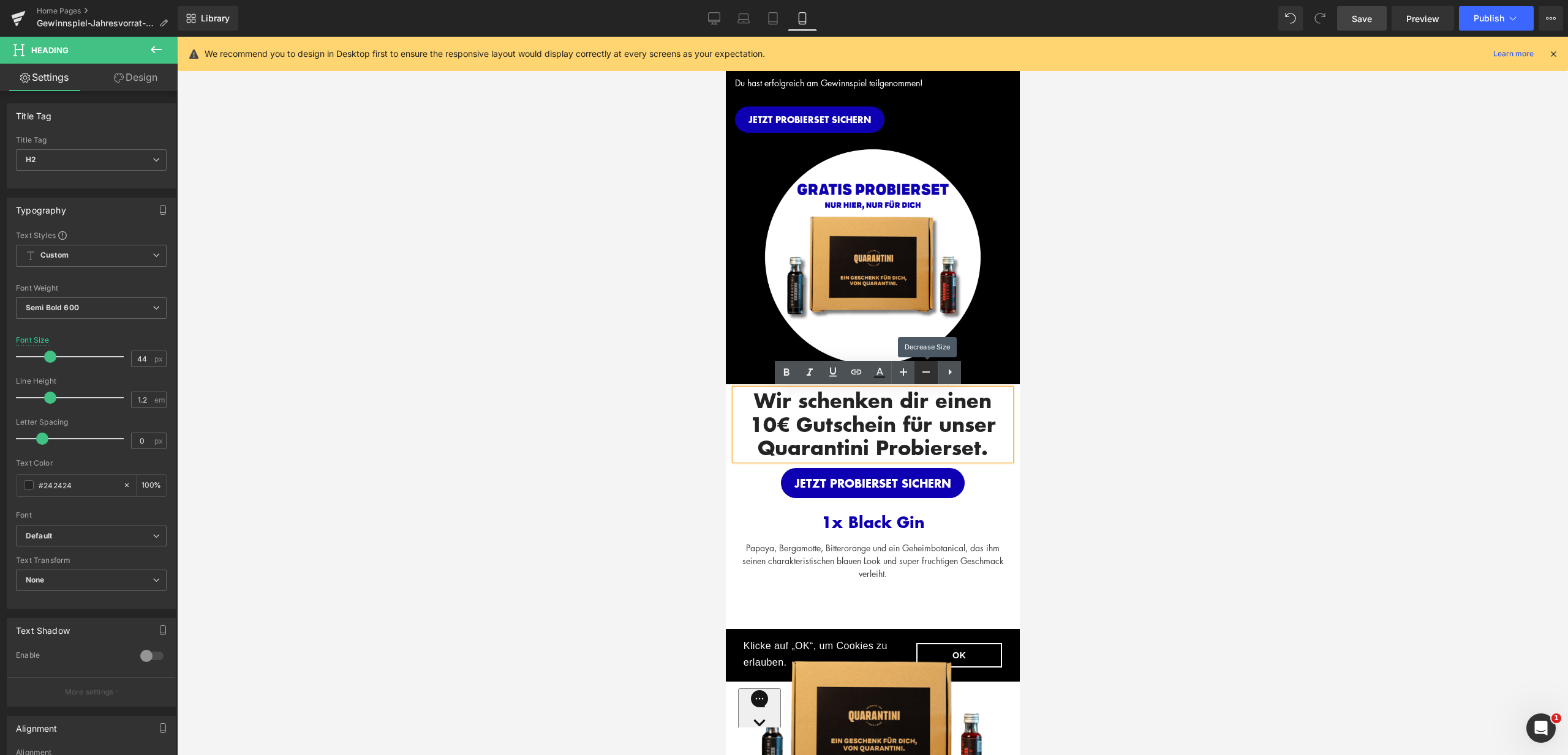
click at [925, 372] on icon at bounding box center [926, 372] width 7 height 1
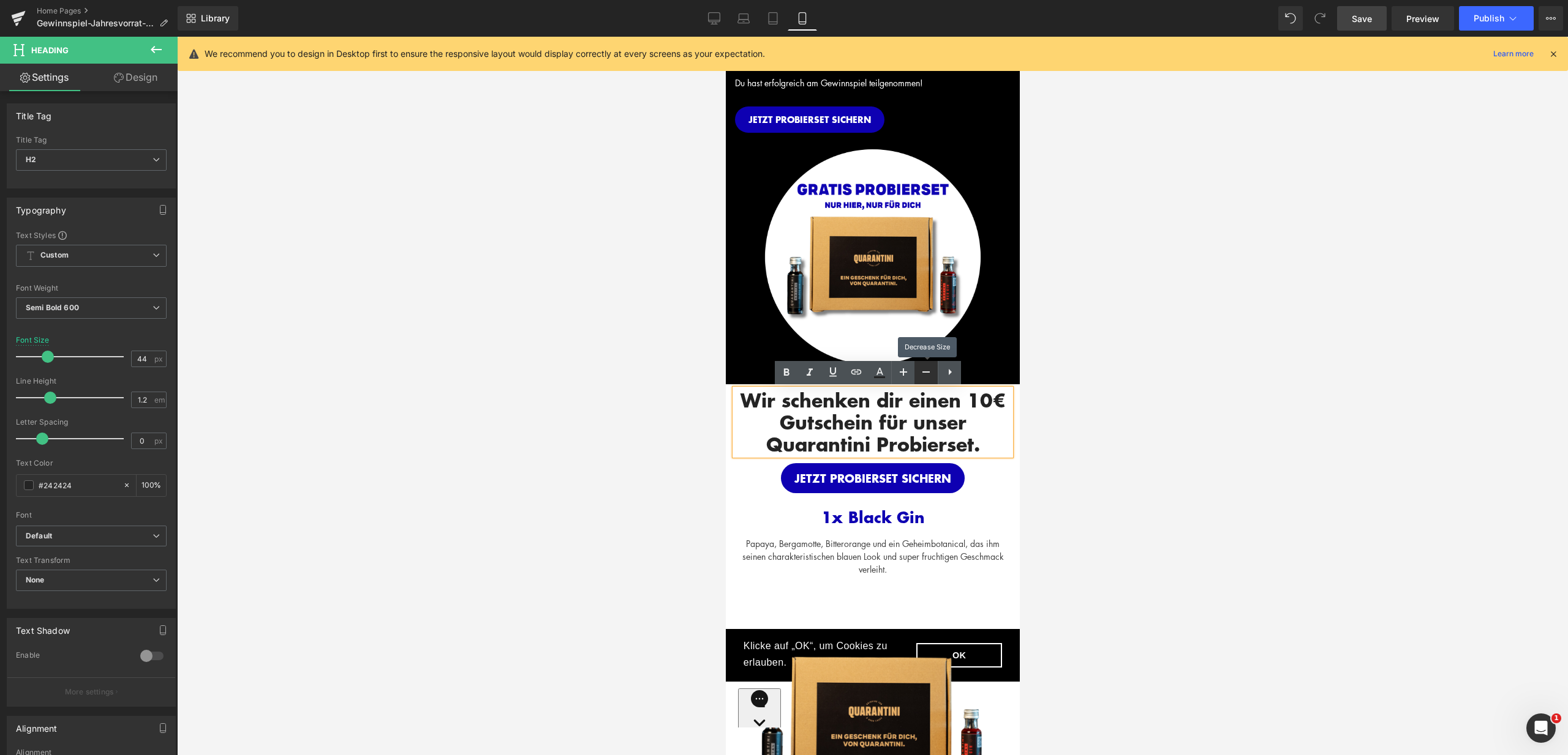
click at [925, 372] on icon at bounding box center [926, 372] width 7 height 1
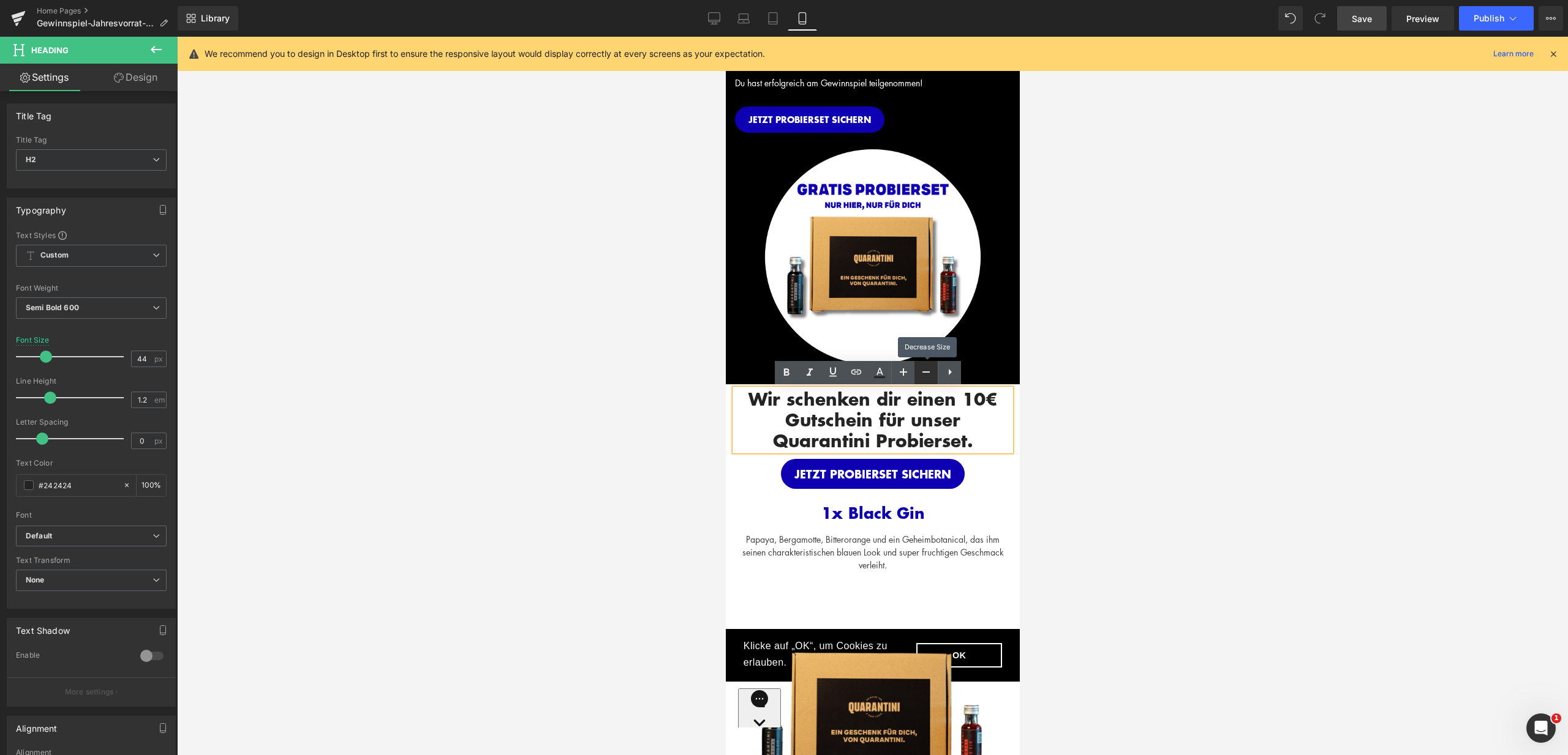
click at [925, 372] on icon at bounding box center [926, 372] width 7 height 1
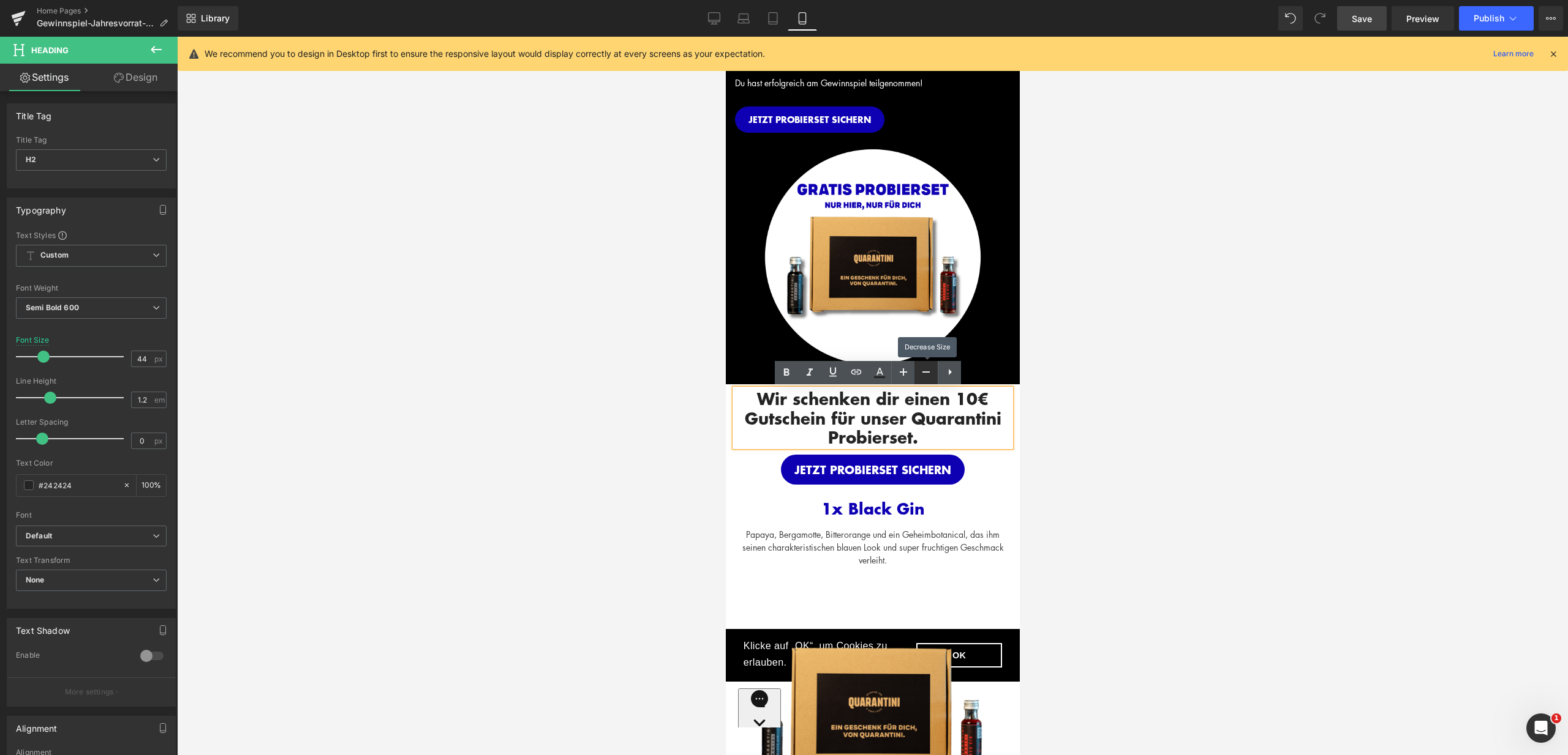
click at [925, 372] on icon at bounding box center [926, 372] width 7 height 1
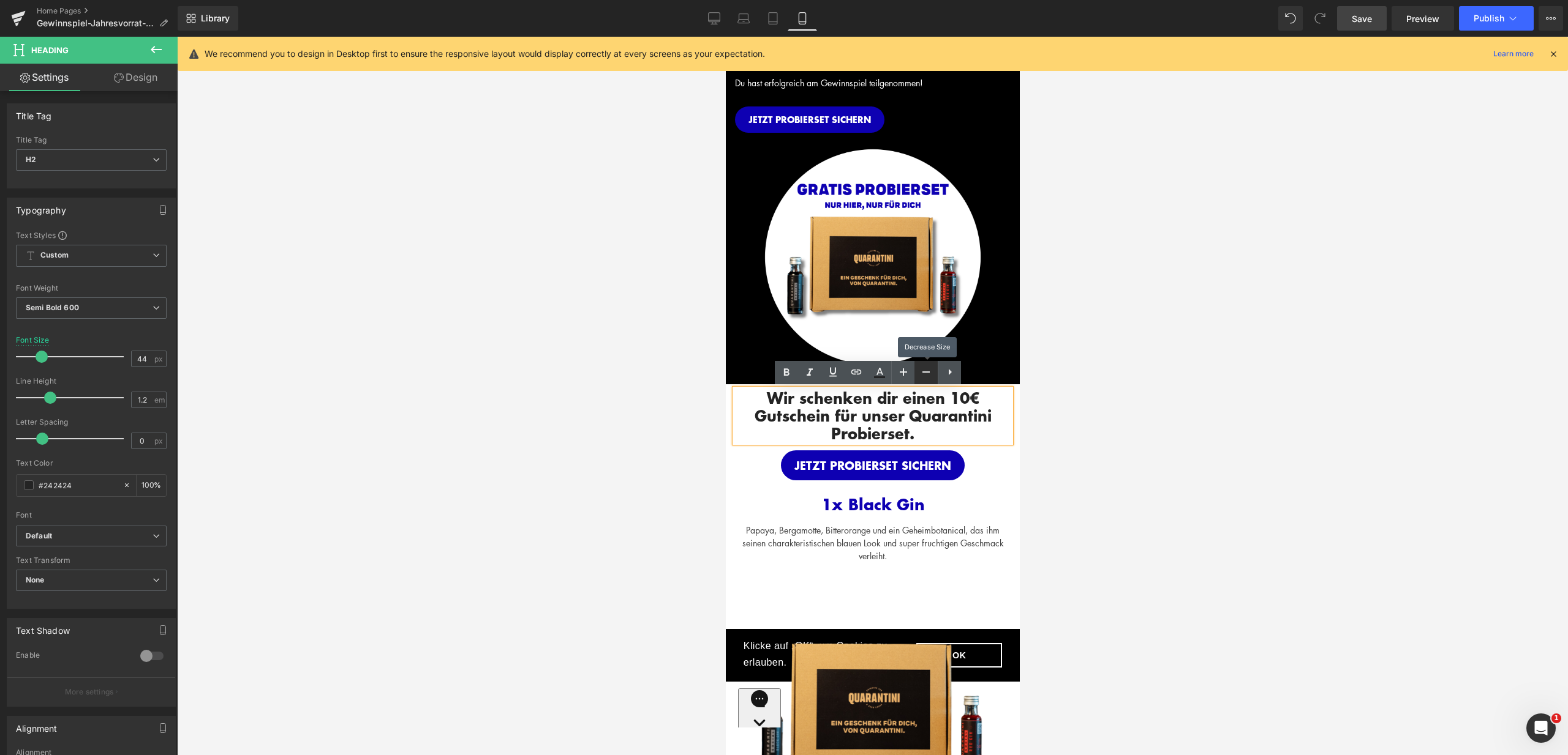
click at [925, 372] on icon at bounding box center [926, 372] width 7 height 1
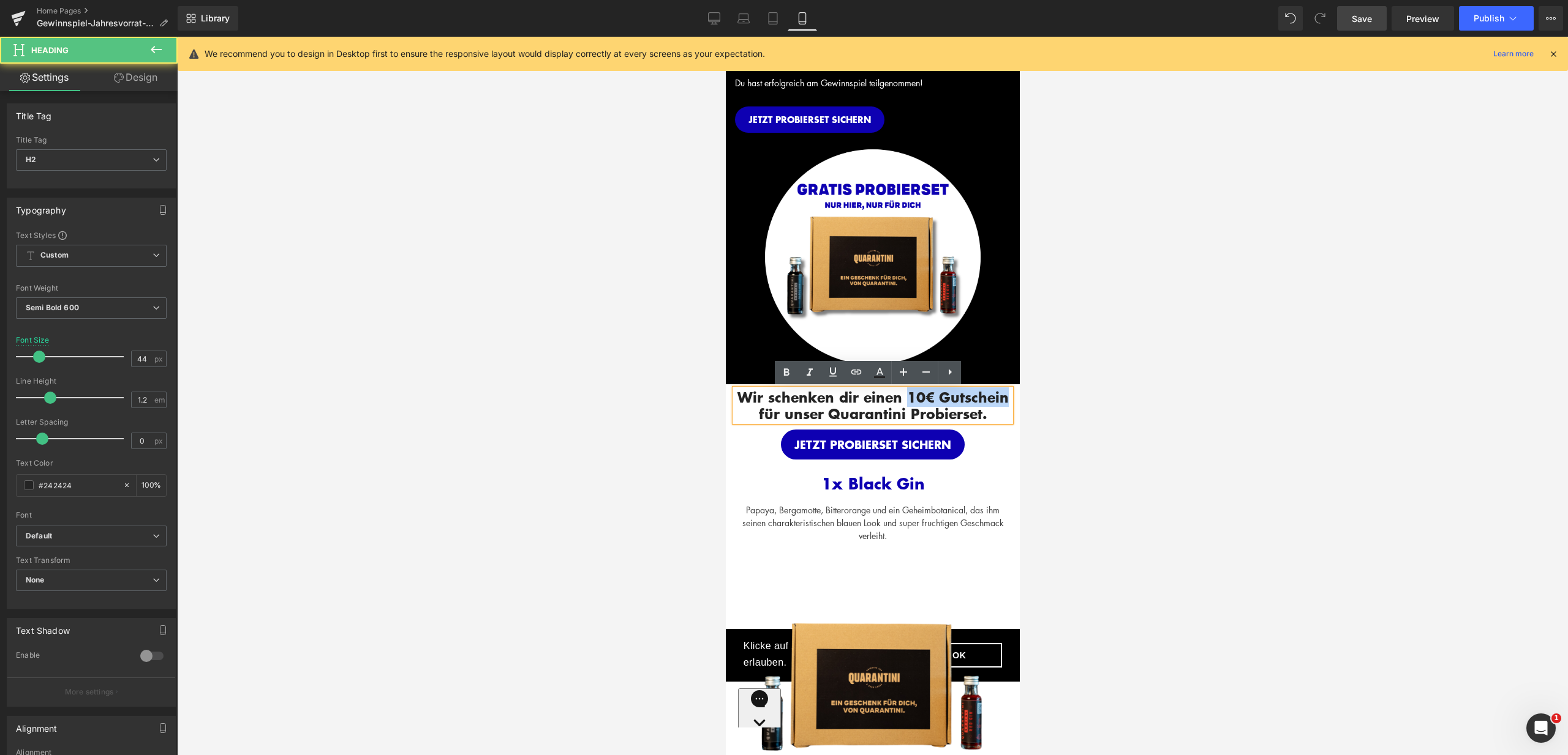
drag, startPoint x: 903, startPoint y: 395, endPoint x: 993, endPoint y: 399, distance: 90.1
click at [1005, 400] on h2 "Wir schenken dir einen 10€ Gutschein für unser Quarantini Probierset." at bounding box center [872, 405] width 276 height 32
click at [836, 367] on icon at bounding box center [833, 372] width 14 height 14
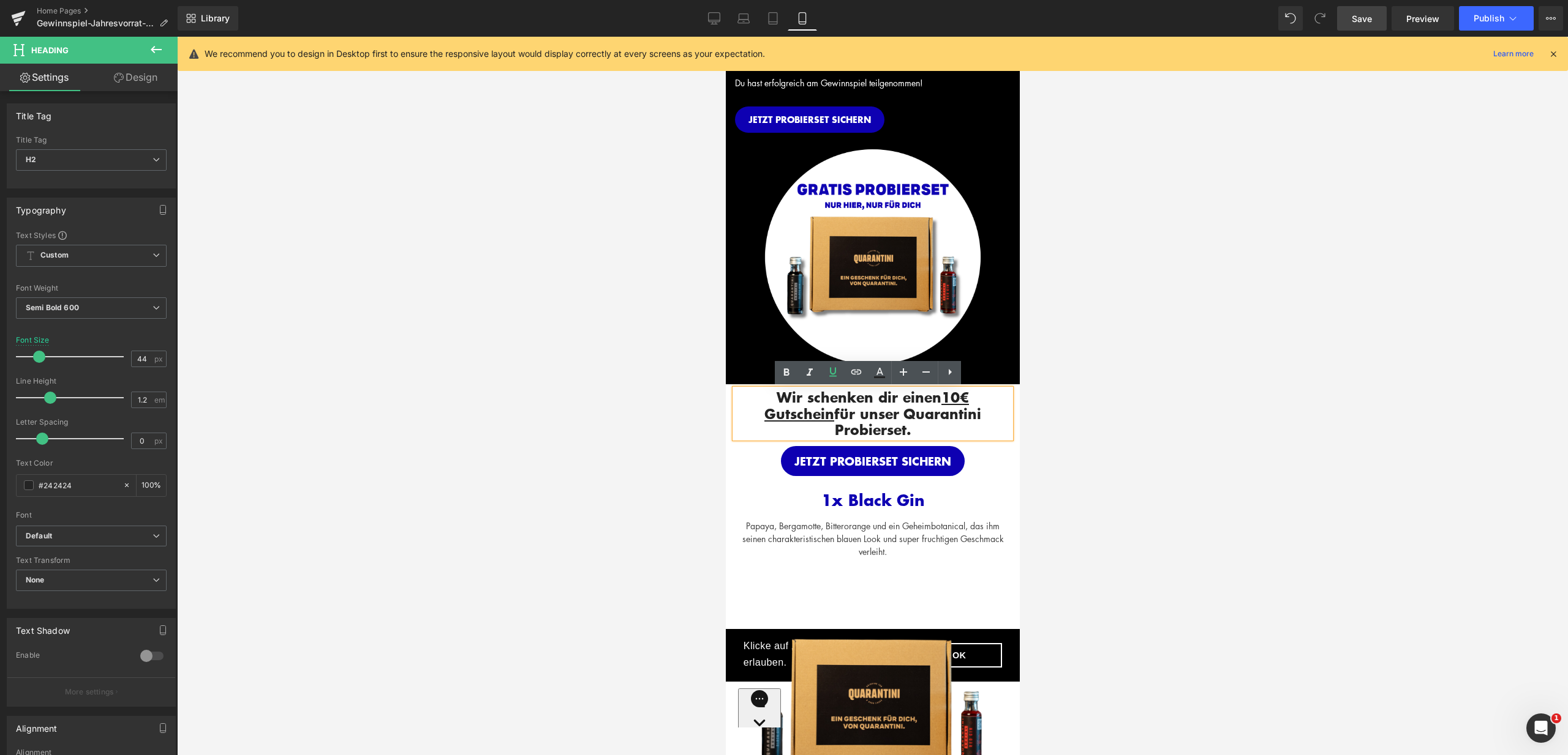
click at [1052, 424] on div at bounding box center [872, 396] width 1391 height 718
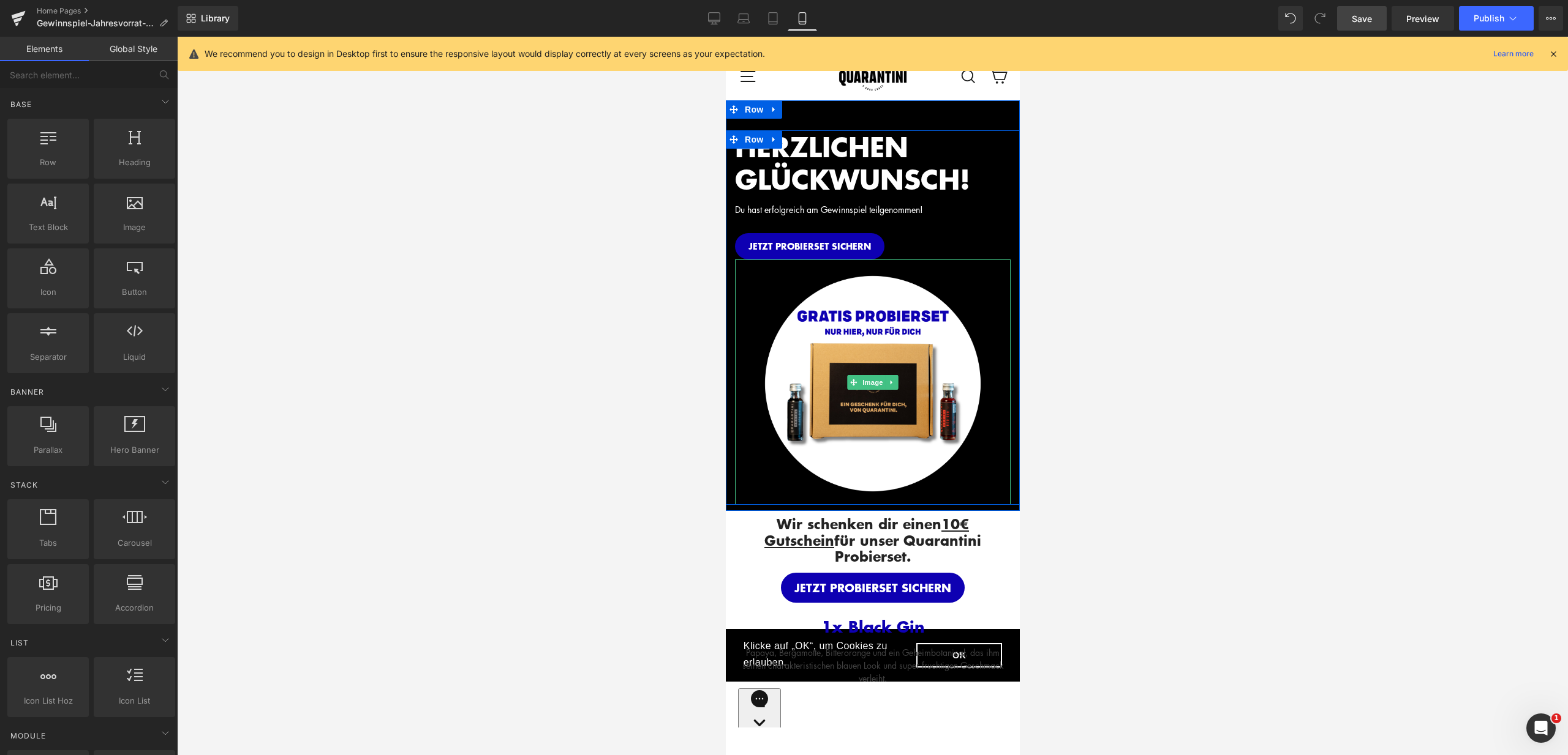
scroll to position [0, 0]
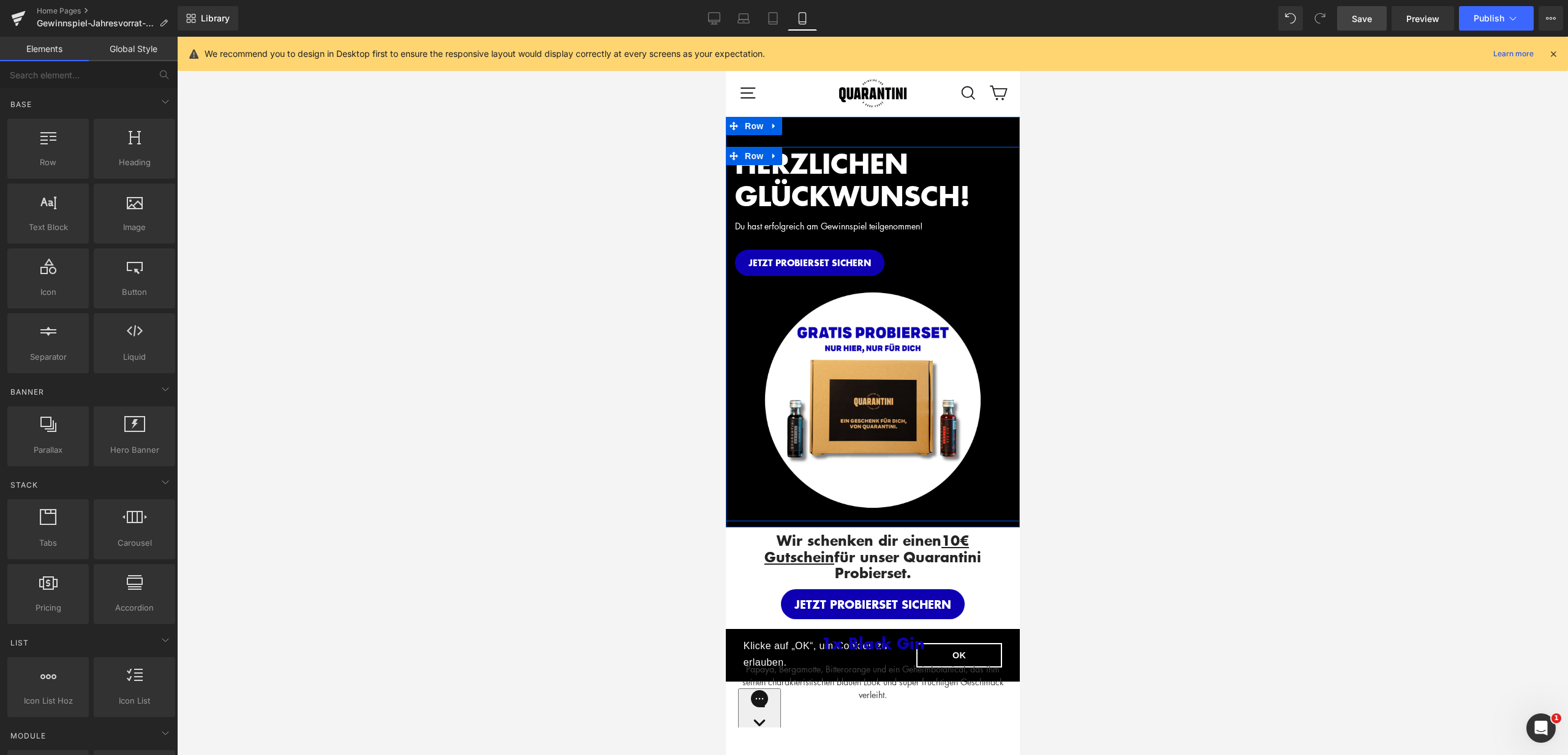
click at [962, 189] on span "HERZLICHEN GLÜCKWUNSCH!" at bounding box center [852, 179] width 235 height 73
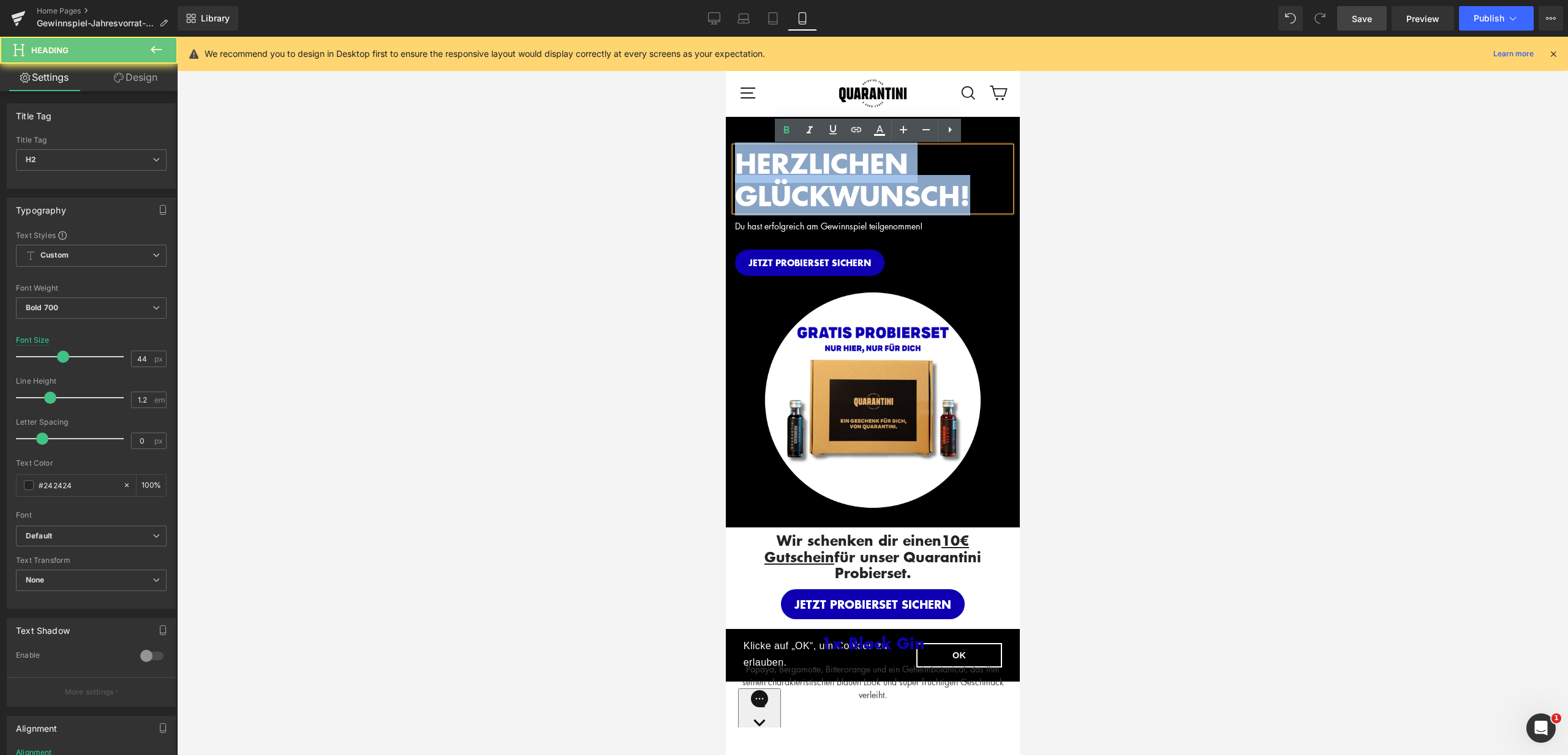
drag, startPoint x: 984, startPoint y: 196, endPoint x: 711, endPoint y: 152, distance: 276.5
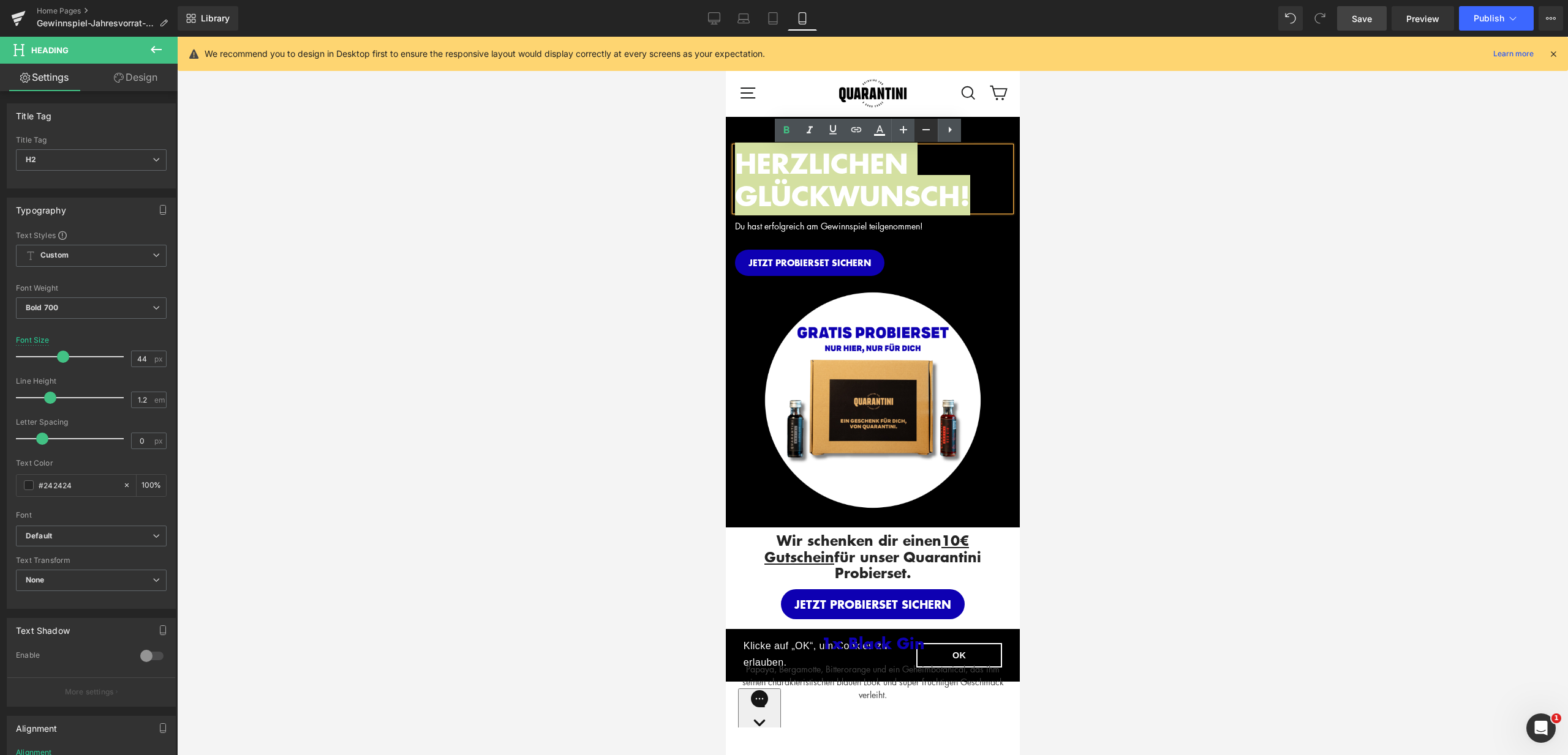
click at [920, 128] on icon at bounding box center [926, 130] width 14 height 14
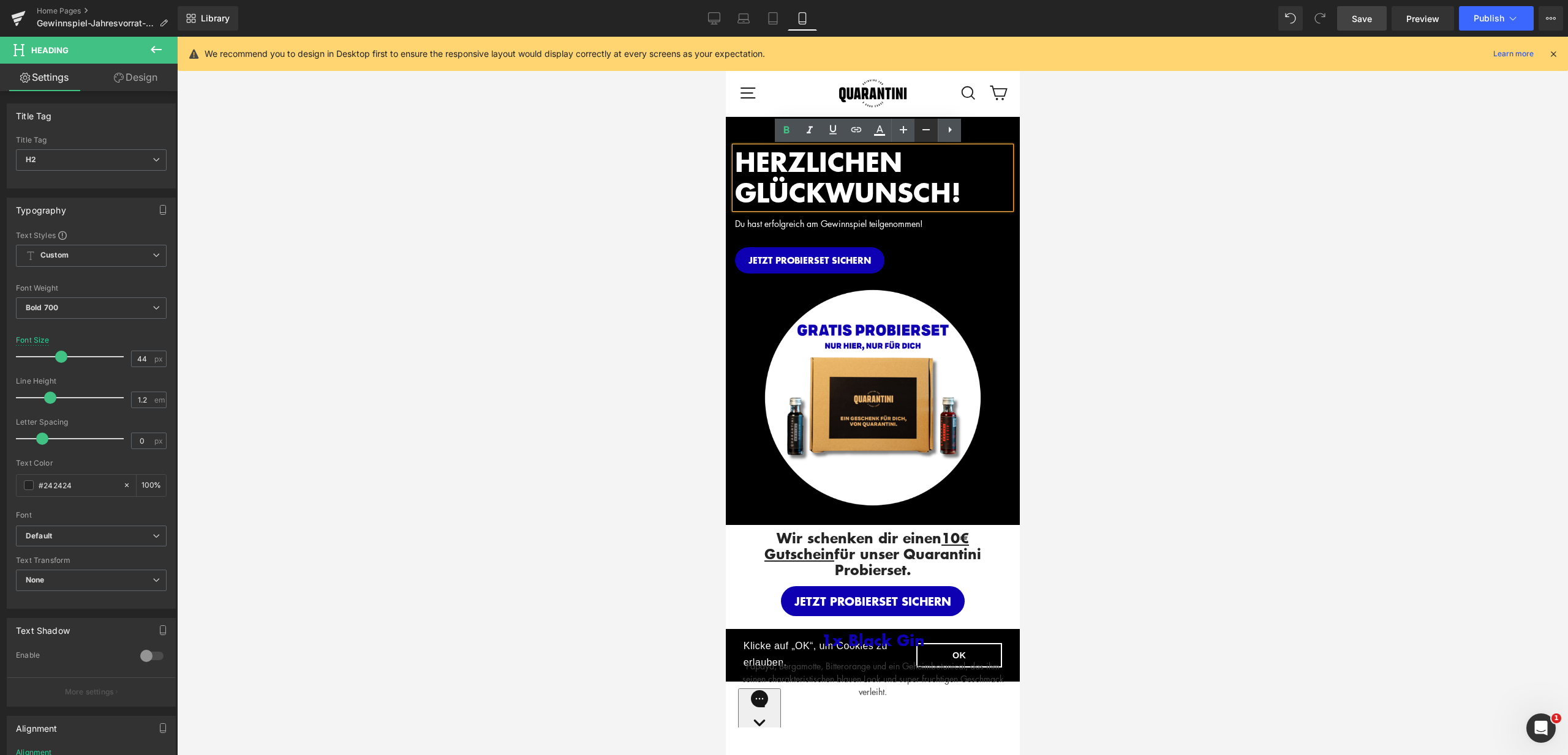
click at [920, 128] on icon at bounding box center [926, 130] width 14 height 14
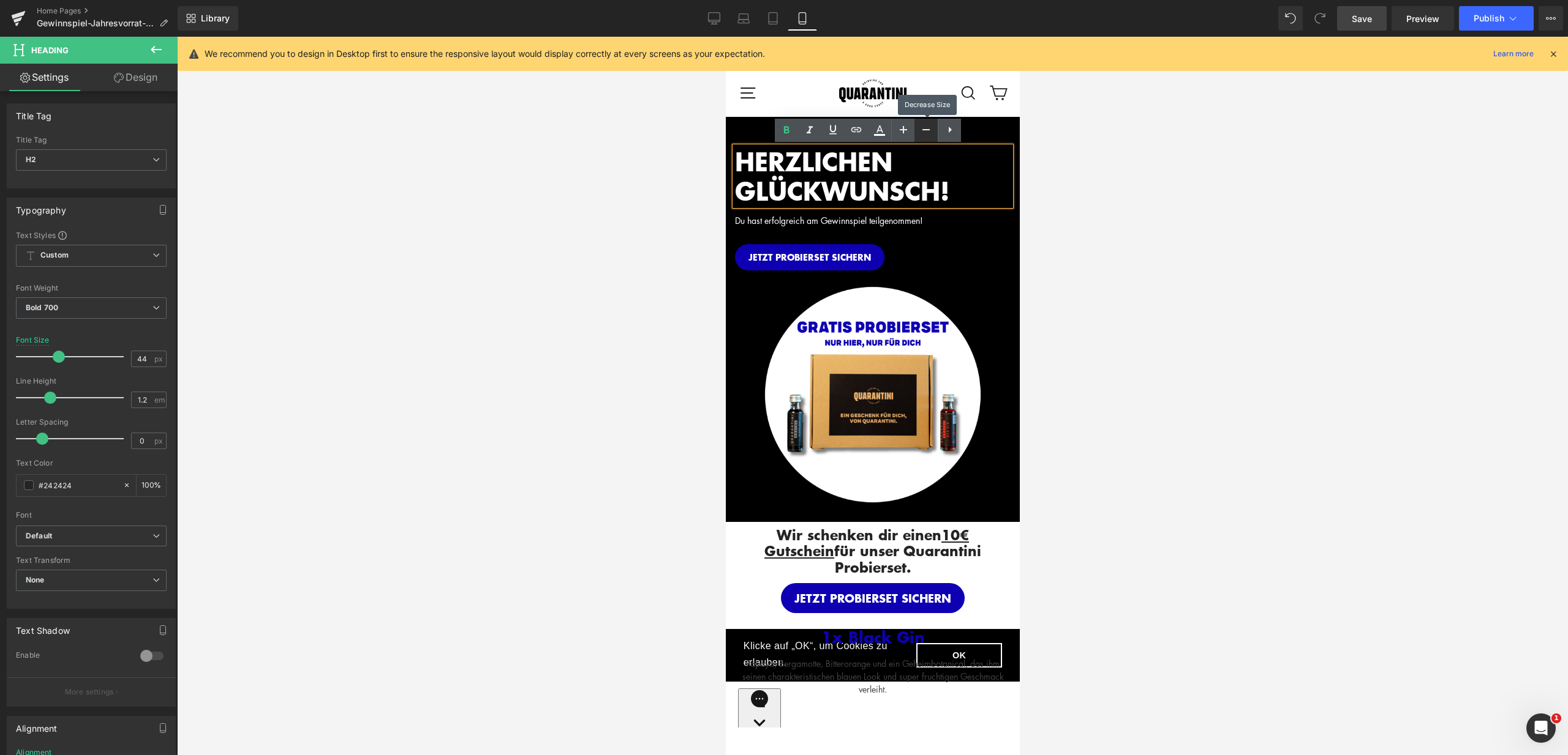
click at [920, 128] on icon at bounding box center [926, 130] width 14 height 14
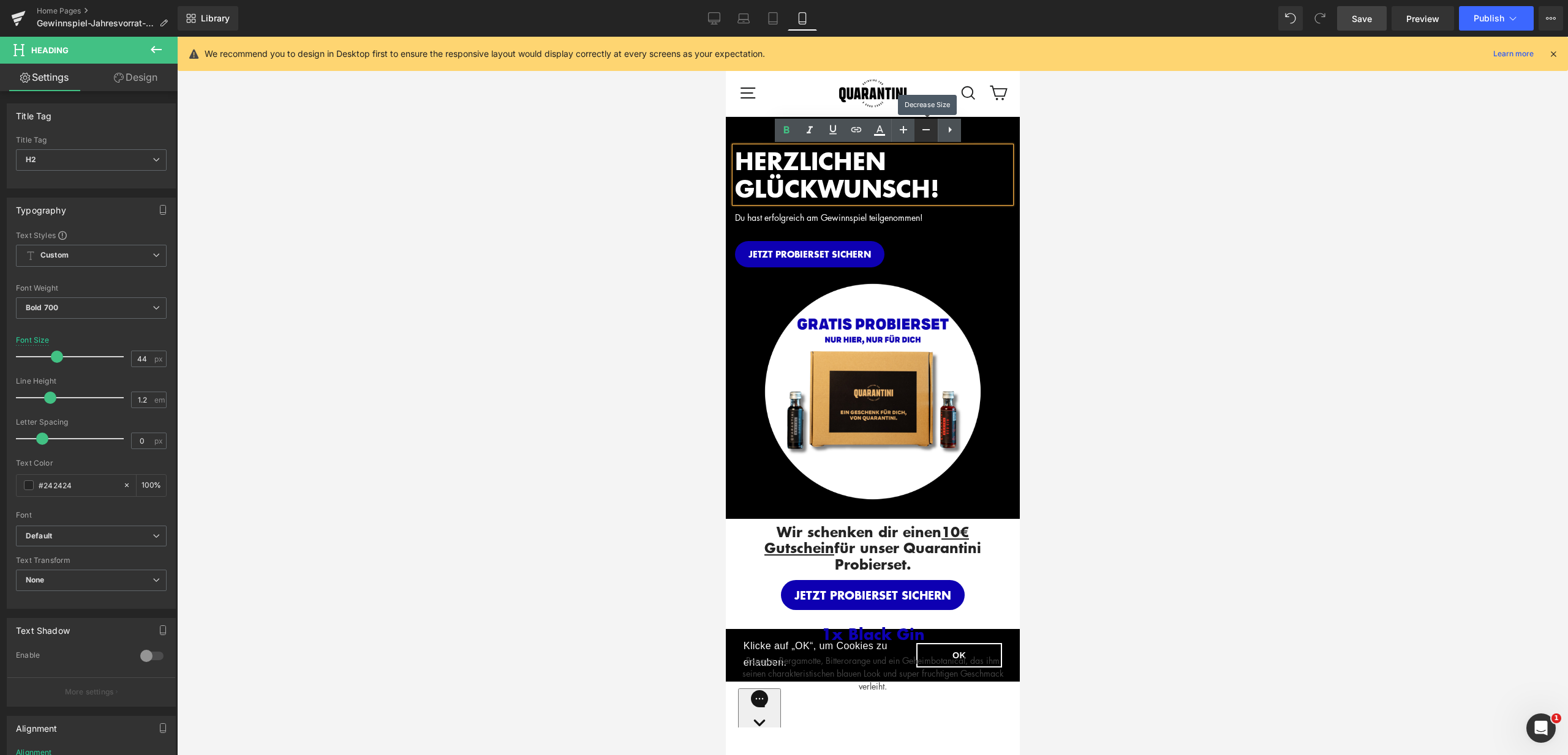
click at [920, 128] on icon at bounding box center [926, 130] width 14 height 14
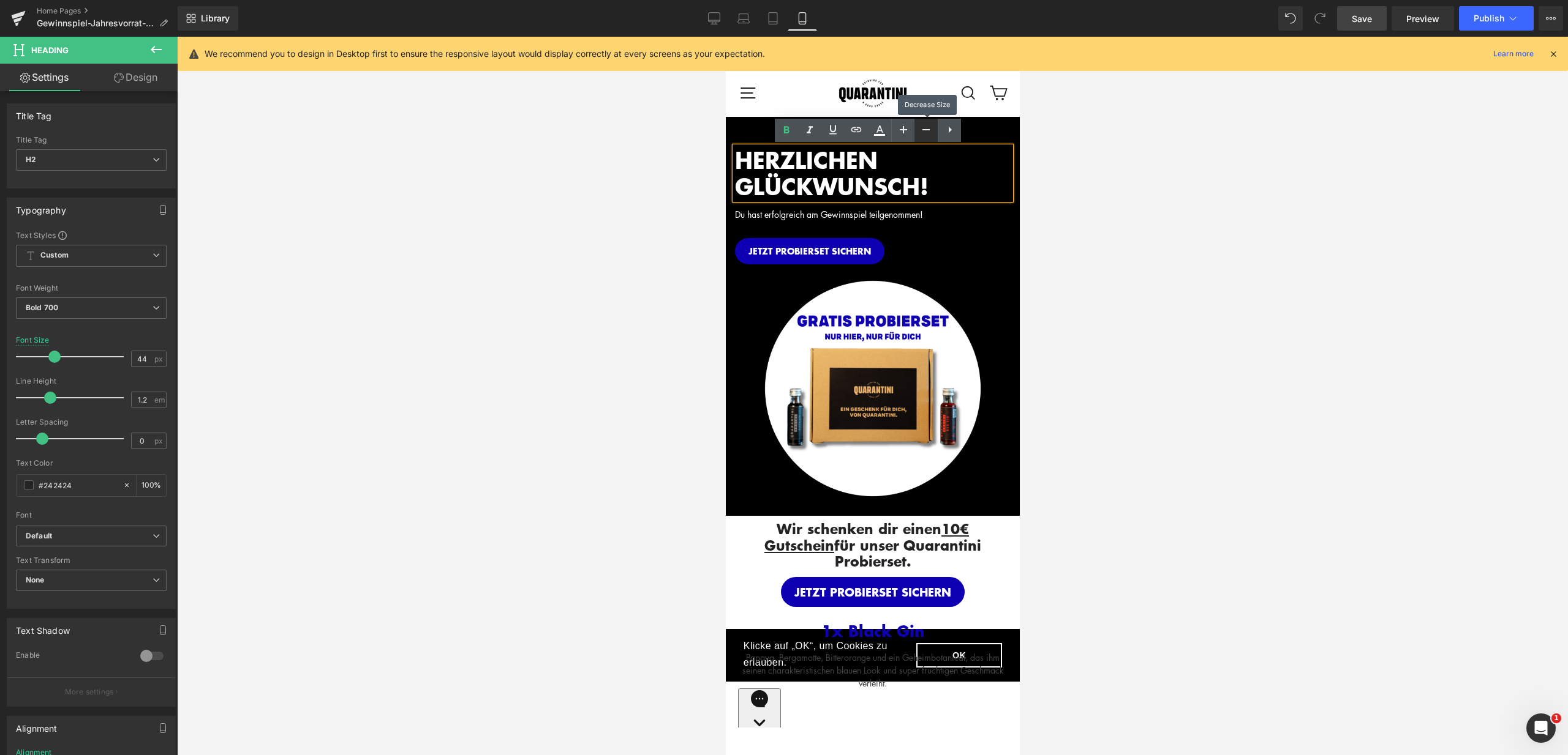
click at [920, 128] on icon at bounding box center [926, 130] width 14 height 14
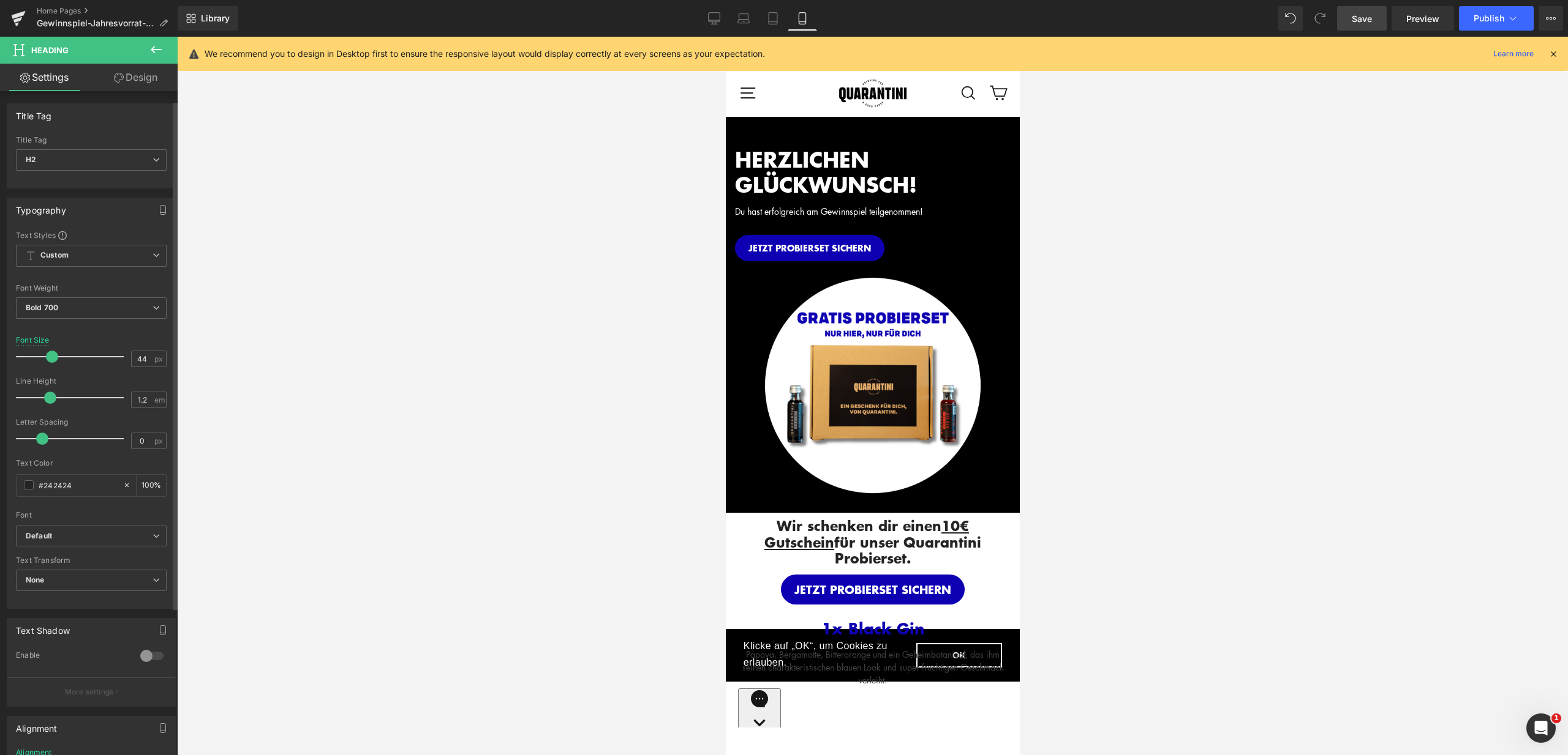
scroll to position [104, 0]
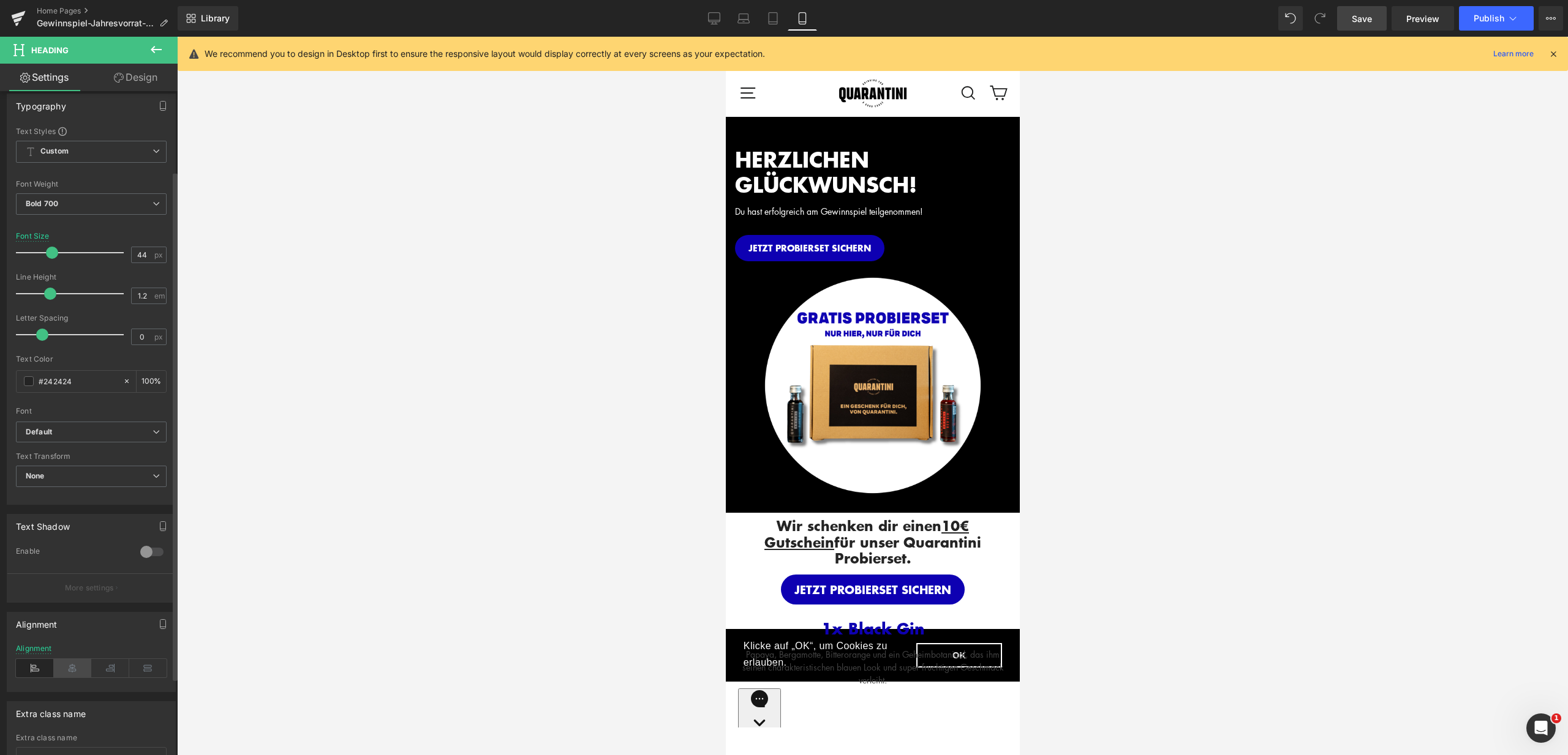
click at [78, 662] on icon at bounding box center [73, 668] width 38 height 18
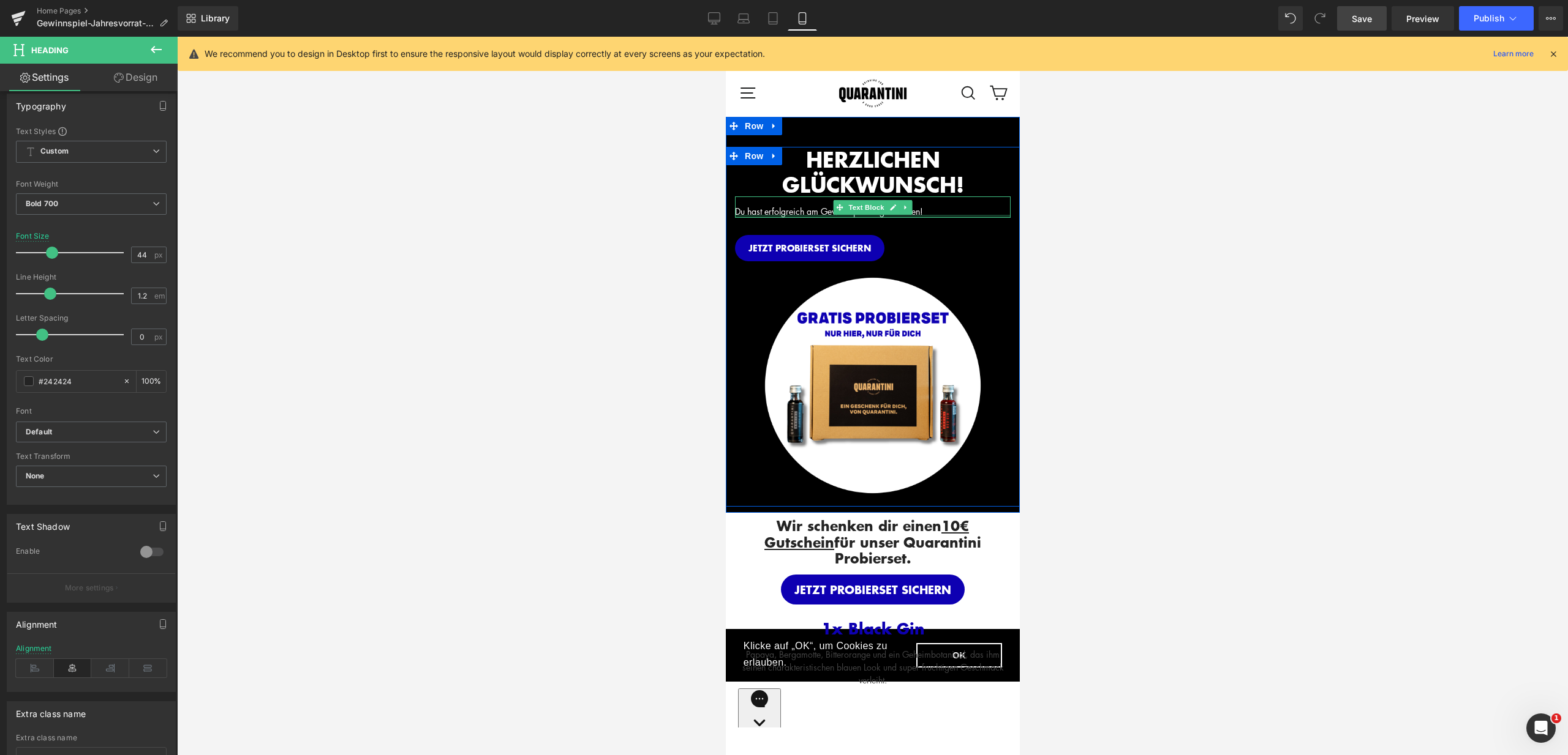
click at [943, 211] on div "Du hast erfolgreich am Gewinnspiel teilgenommen!" at bounding box center [872, 207] width 276 height 22
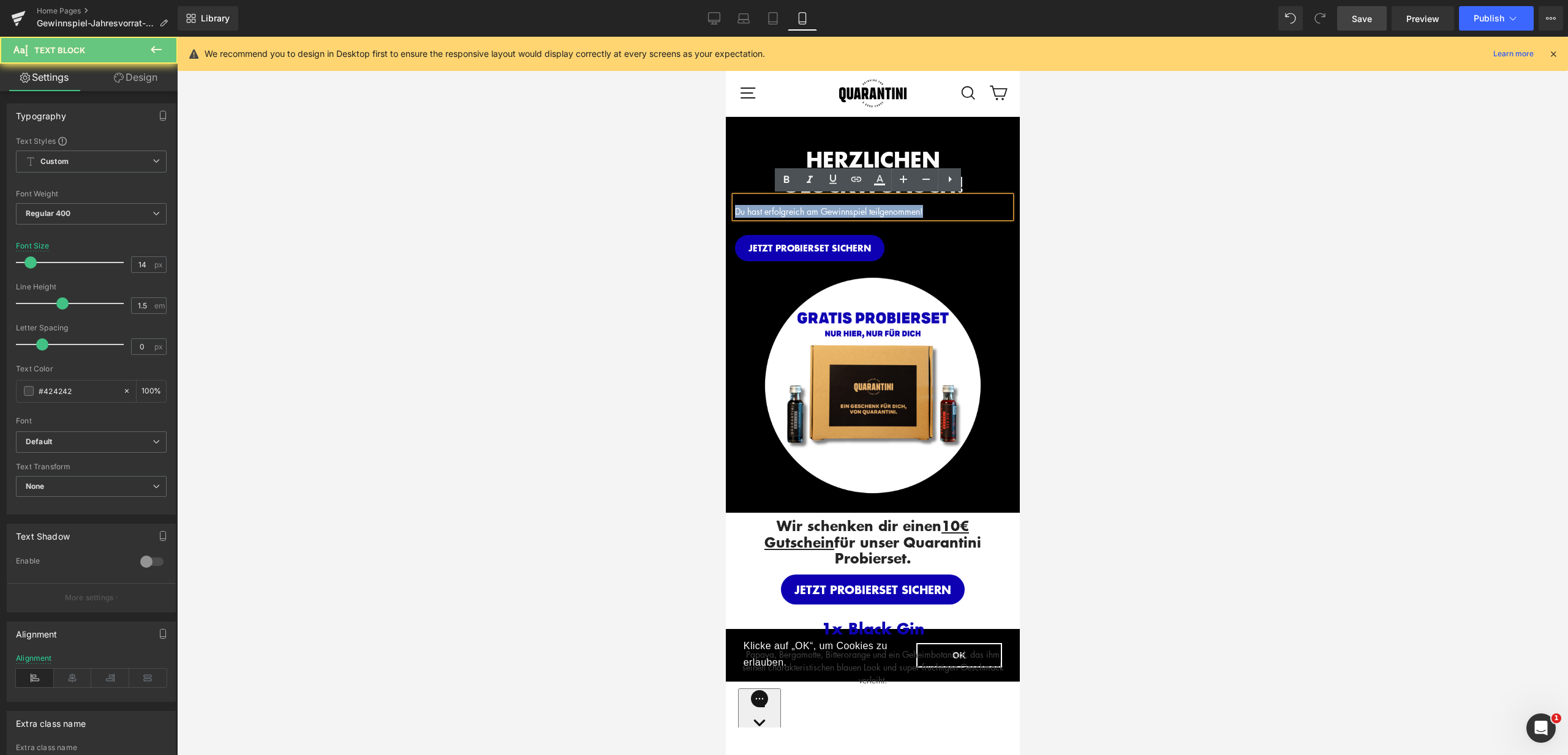
drag, startPoint x: 942, startPoint y: 210, endPoint x: 742, endPoint y: 201, distance: 200.2
click at [742, 201] on div "Du hast erfolgreich am Gewinnspiel teilgenommen!" at bounding box center [872, 207] width 276 height 22
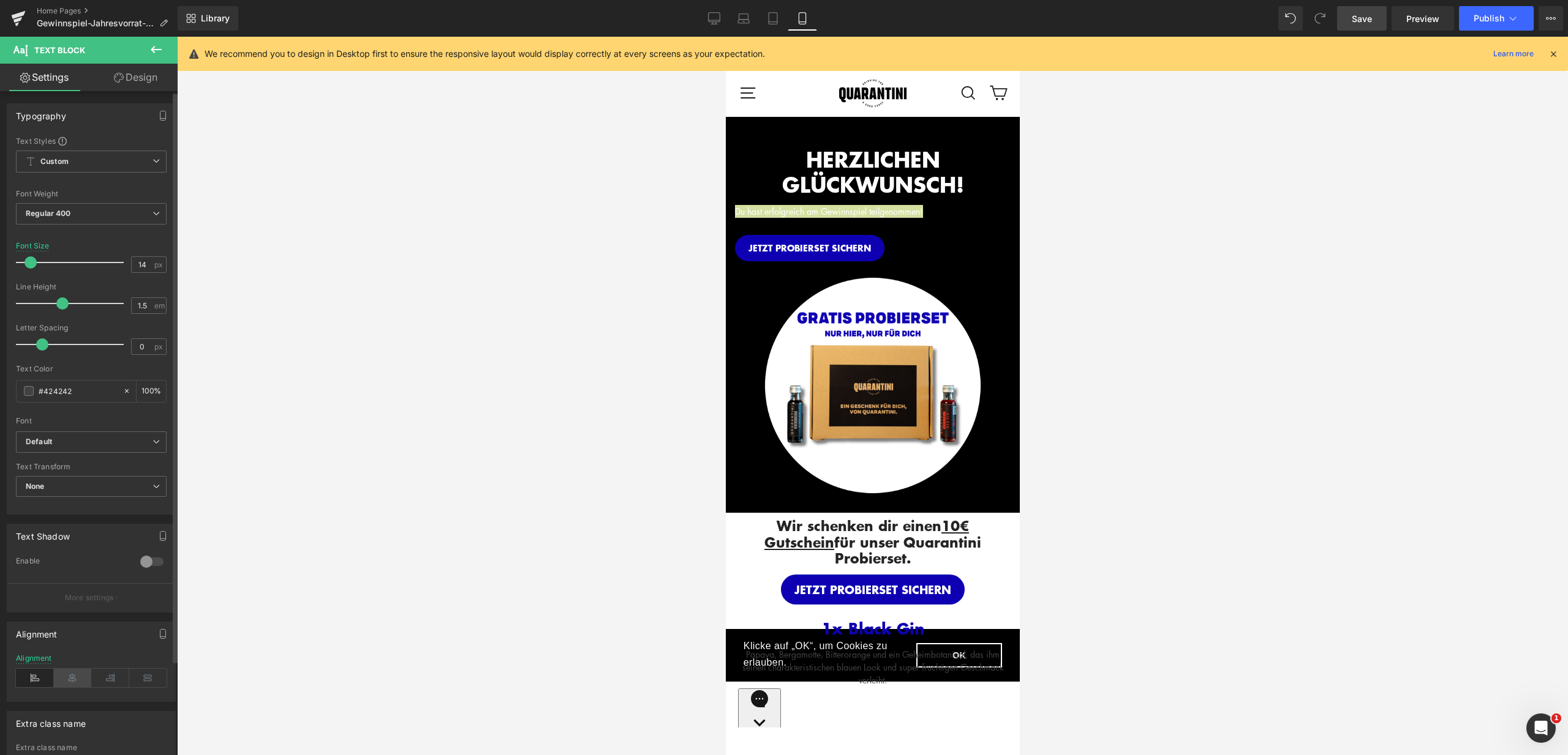
click at [66, 678] on icon at bounding box center [73, 678] width 38 height 18
click at [797, 244] on span "Button" at bounding box center [810, 248] width 28 height 14
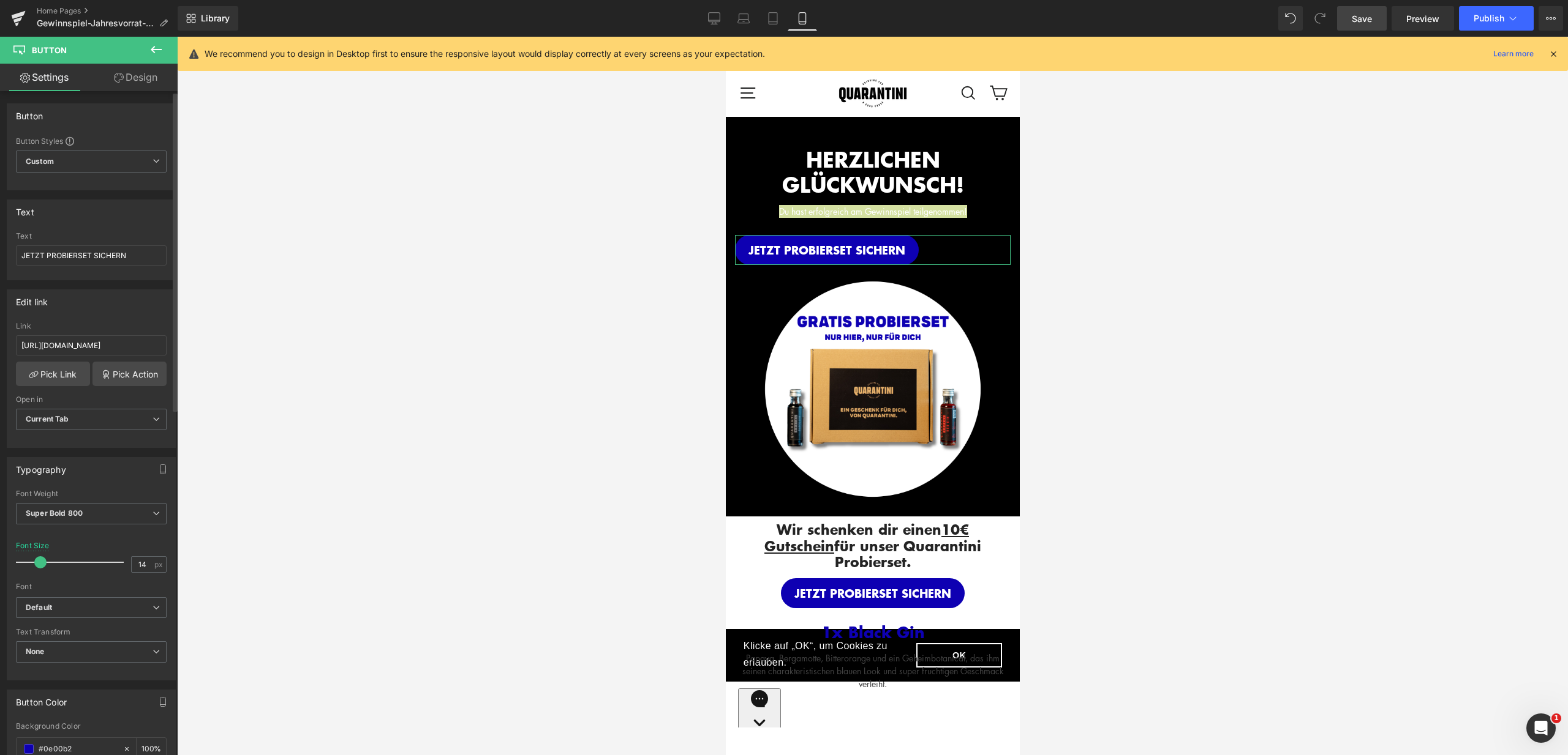
click at [43, 563] on span at bounding box center [40, 562] width 12 height 12
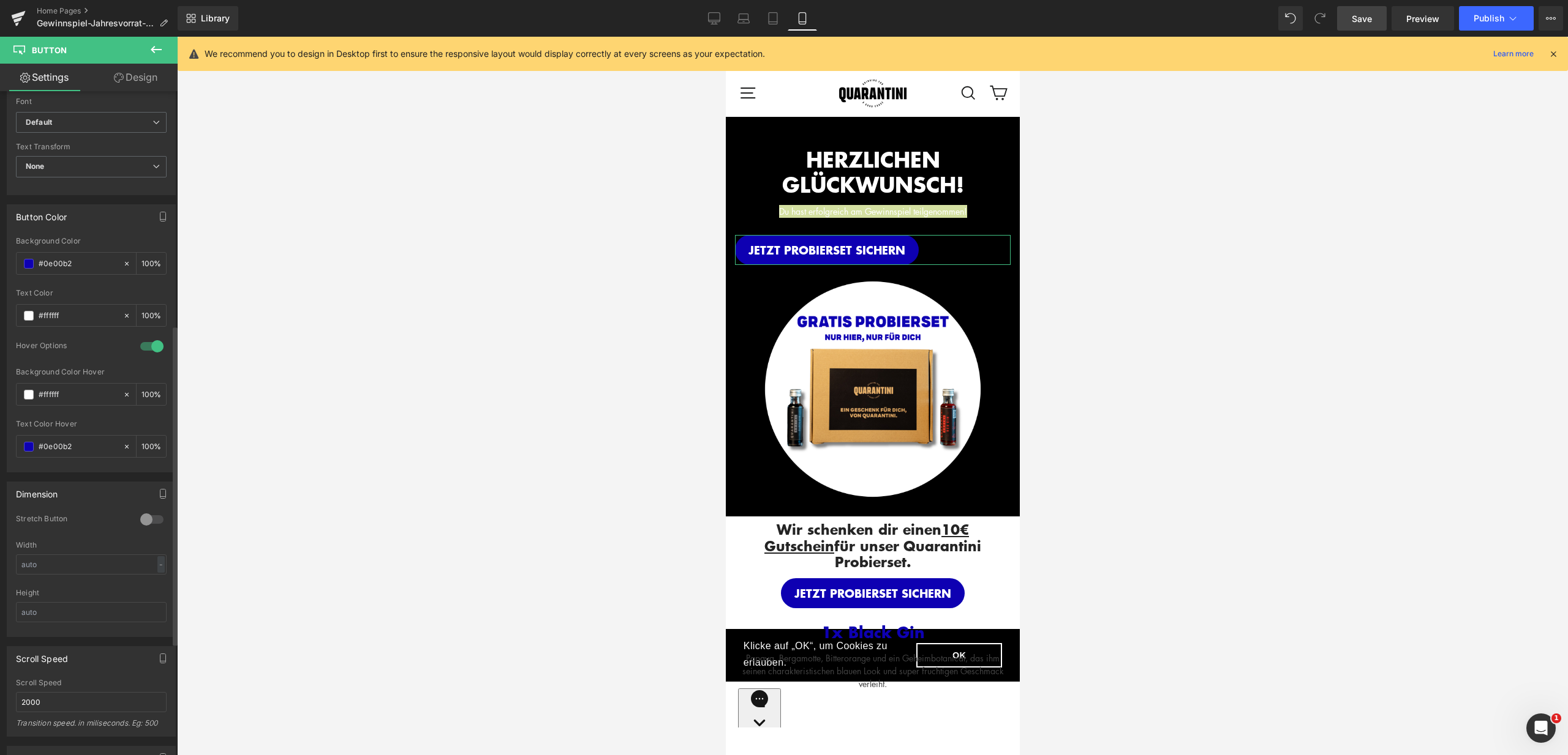
scroll to position [720, 0]
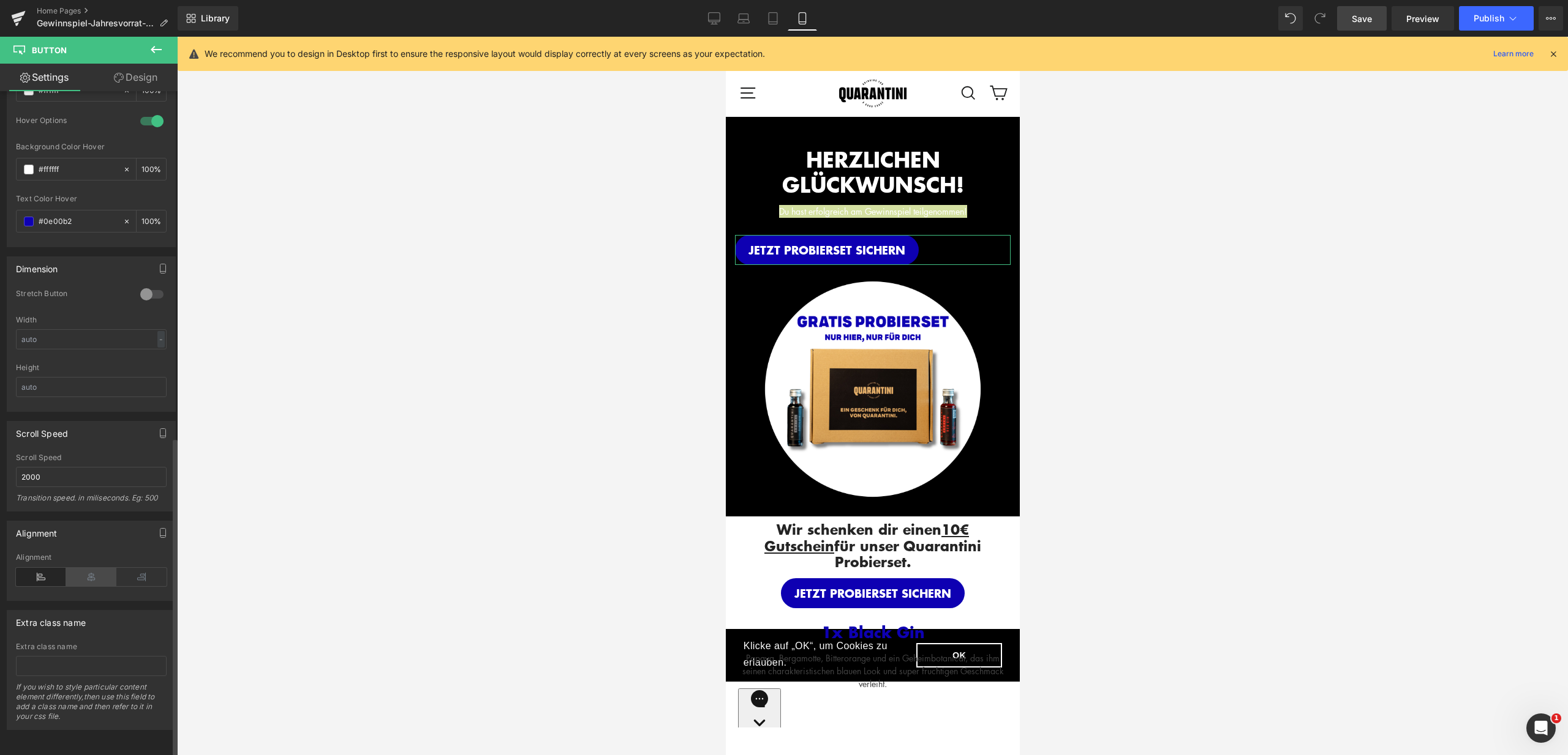
click at [72, 572] on icon at bounding box center [92, 577] width 51 height 18
click at [1083, 288] on div at bounding box center [872, 396] width 1391 height 718
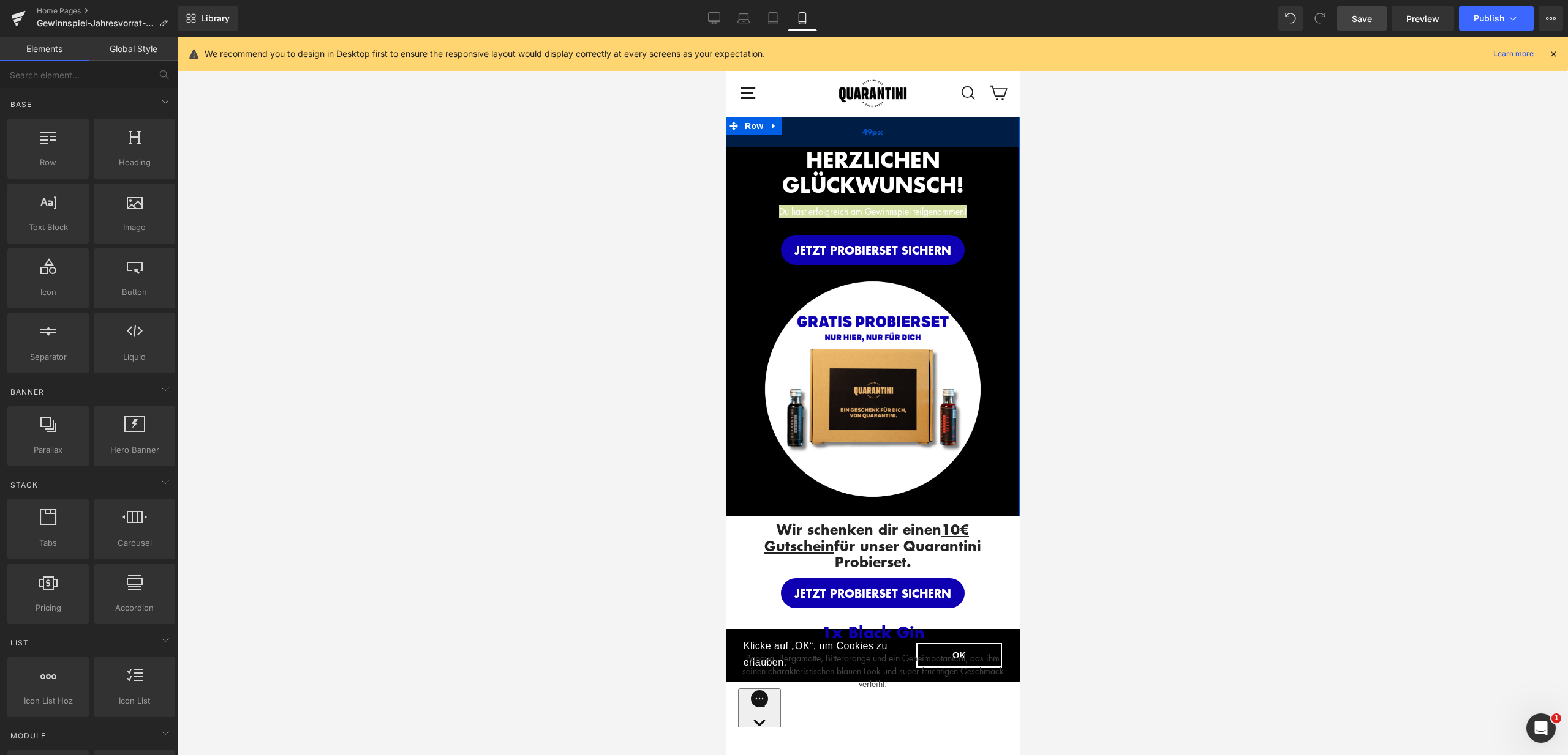
click at [932, 129] on div "49px" at bounding box center [872, 132] width 294 height 30
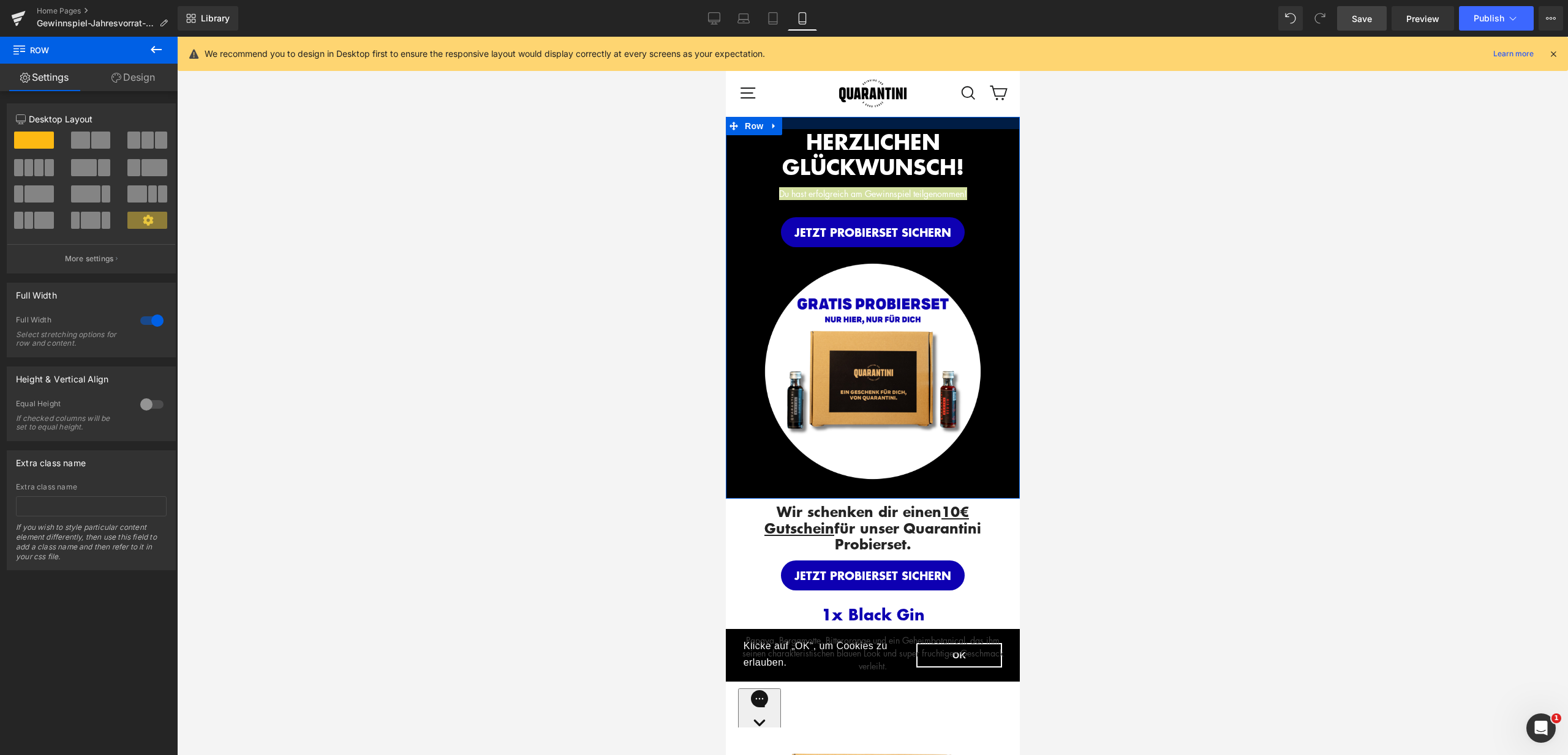
drag, startPoint x: 936, startPoint y: 131, endPoint x: 939, endPoint y: 113, distance: 18.2
click at [1098, 141] on div at bounding box center [872, 396] width 1391 height 718
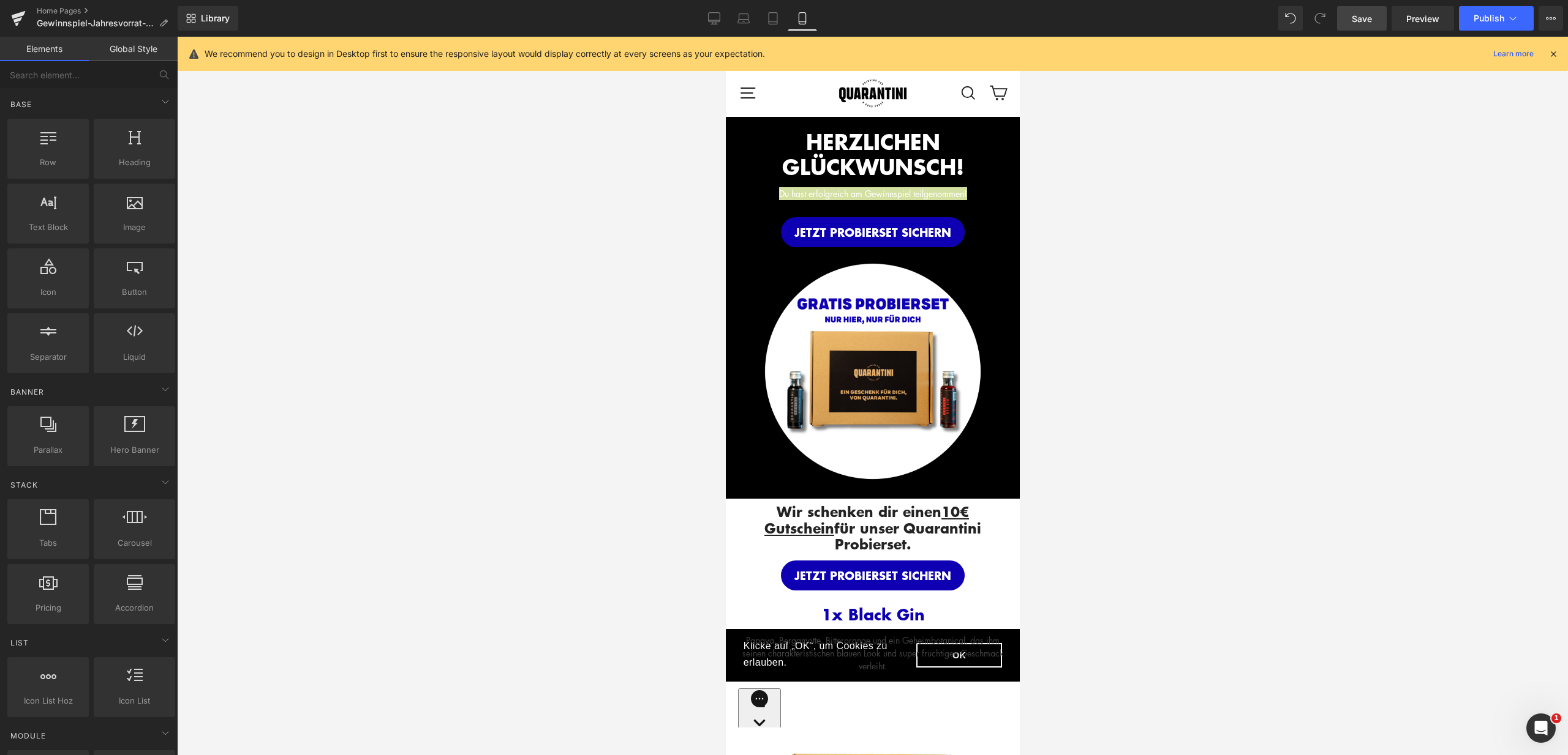
click at [1560, 54] on div "We recommend you to design in Desktop first to ensure the responsive layout wou…" at bounding box center [872, 53] width 1390 height 34
click at [1556, 52] on icon at bounding box center [1553, 53] width 11 height 11
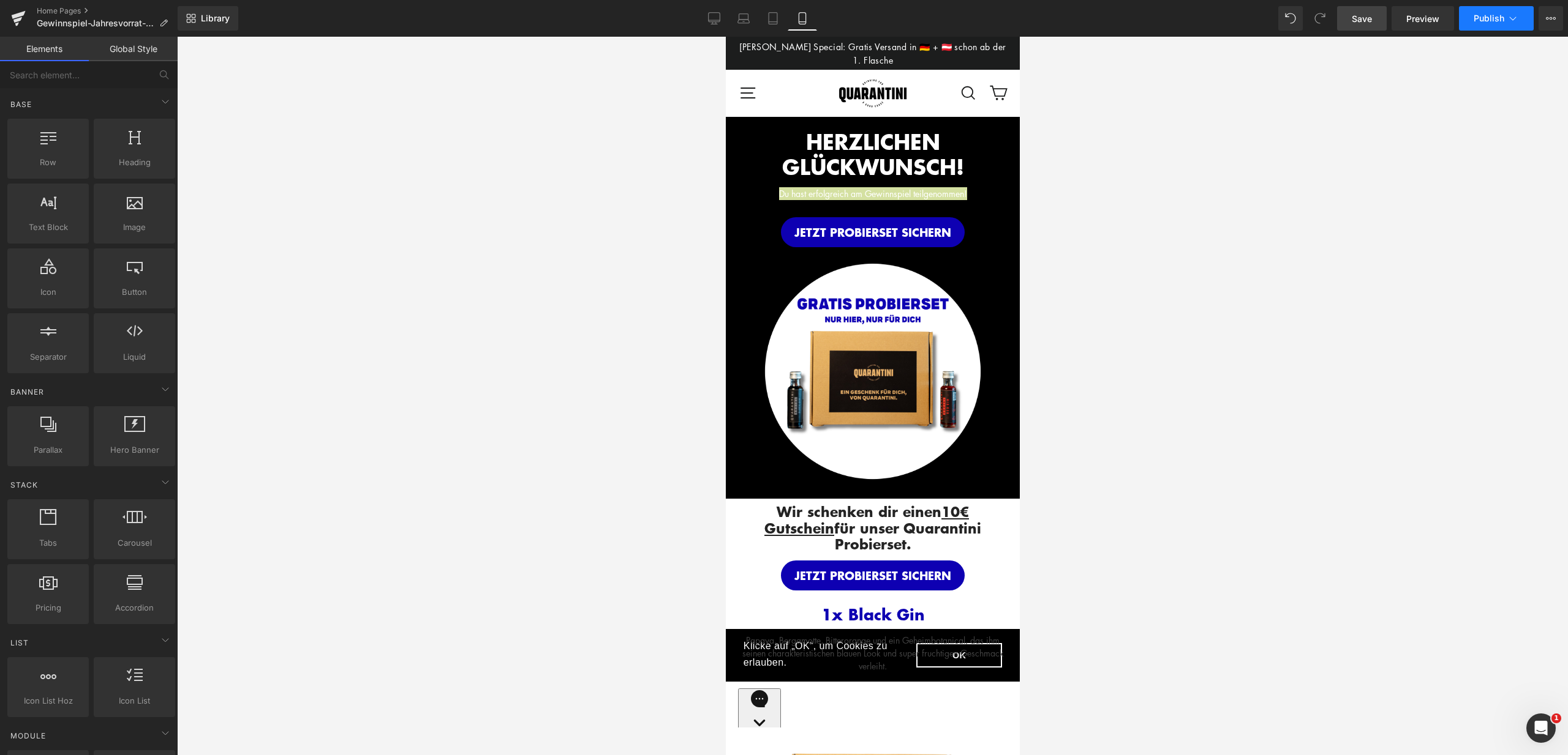
click at [1486, 22] on span "Publish" at bounding box center [1489, 19] width 30 height 10
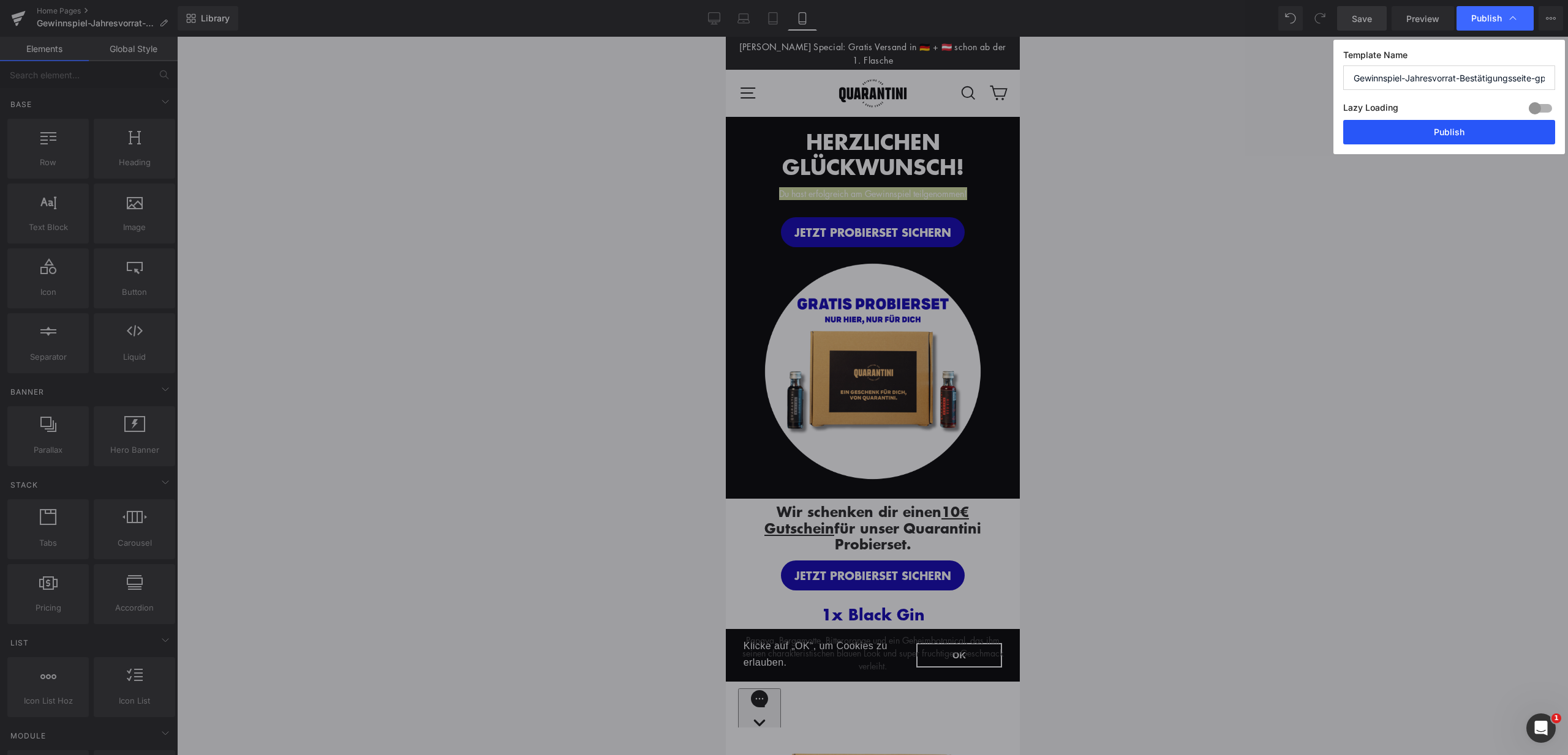
click at [1452, 131] on button "Publish" at bounding box center [1448, 132] width 212 height 25
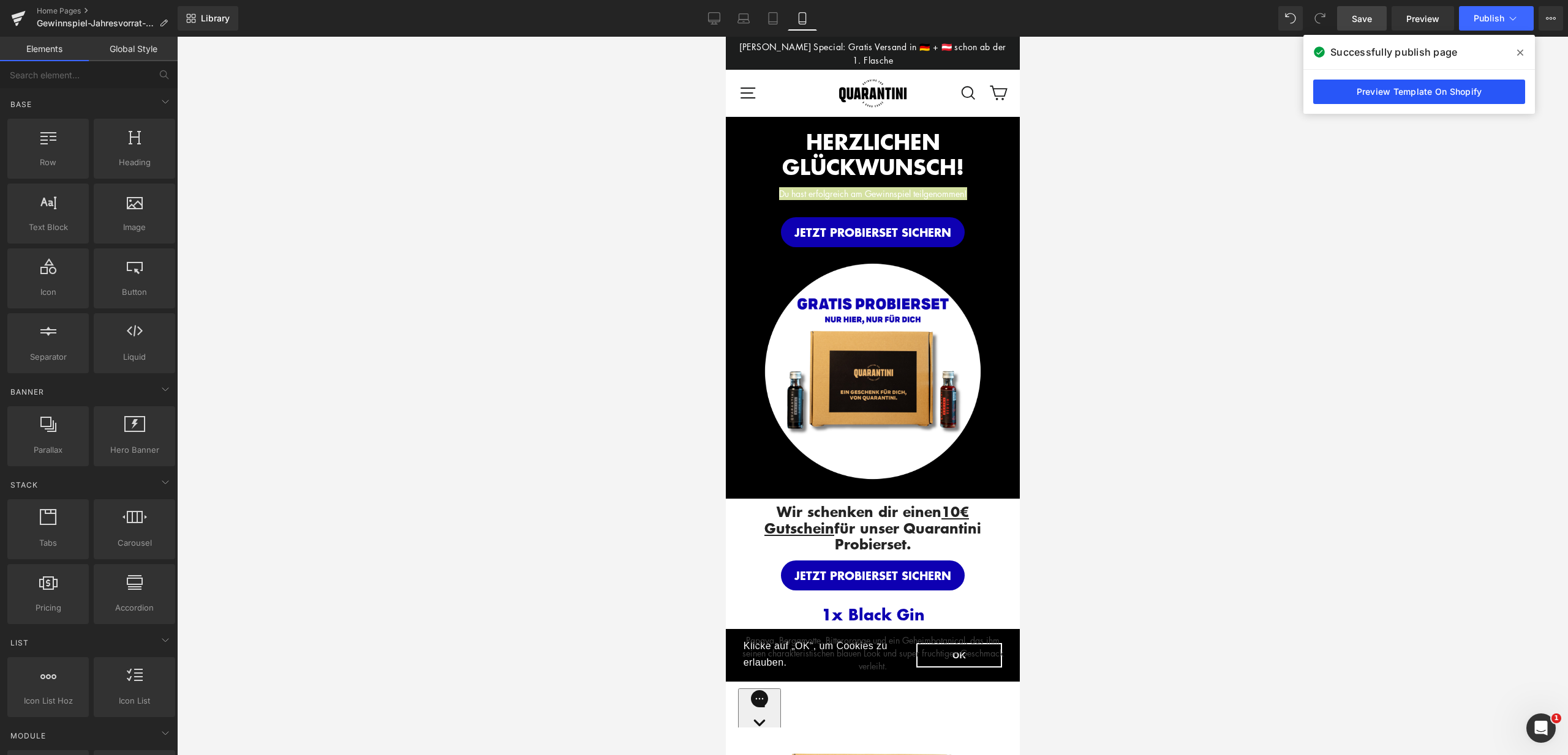
click at [1407, 90] on link "Preview Template On Shopify" at bounding box center [1418, 92] width 212 height 25
click at [0, 0] on div "Button You are previewing how the will restyle your page. You can not edit Elem…" at bounding box center [784, 388] width 1568 height 776
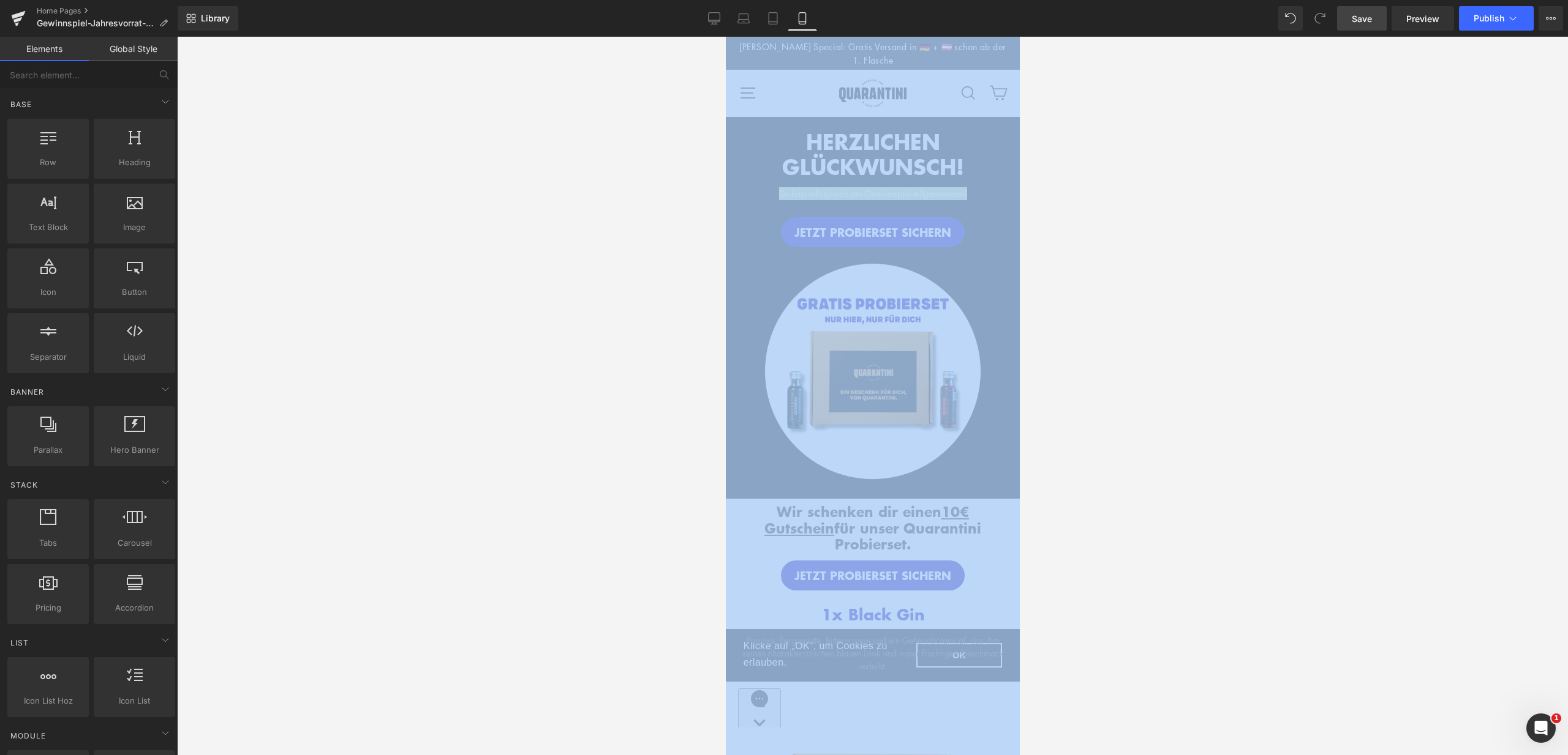
click at [419, 158] on div at bounding box center [872, 396] width 1391 height 718
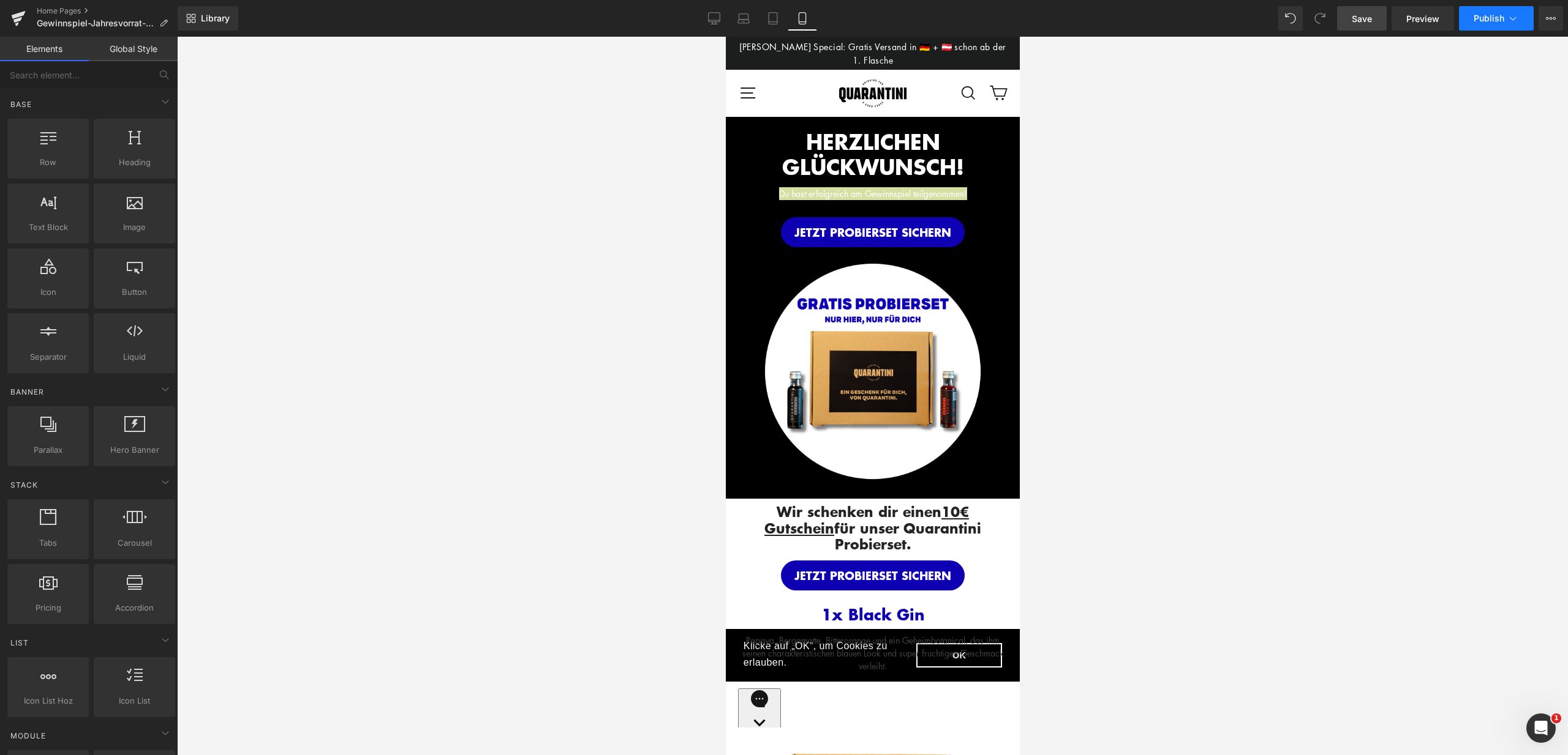
click at [1507, 21] on icon at bounding box center [1512, 18] width 12 height 12
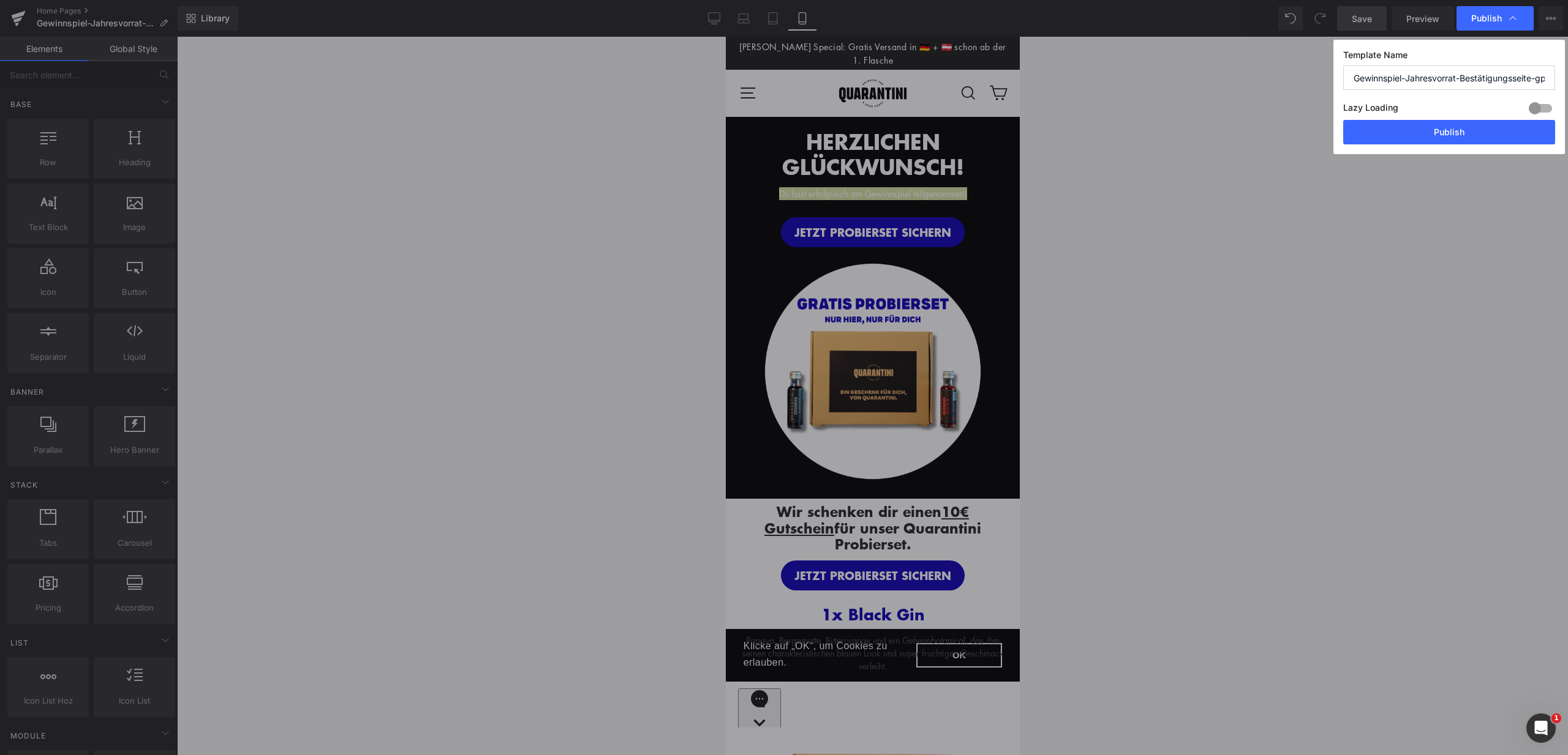
click at [1444, 104] on div "Lazy Loading Build Upgrade plan to unlock" at bounding box center [1448, 110] width 212 height 20
click at [1447, 131] on button "Publish" at bounding box center [1448, 132] width 212 height 25
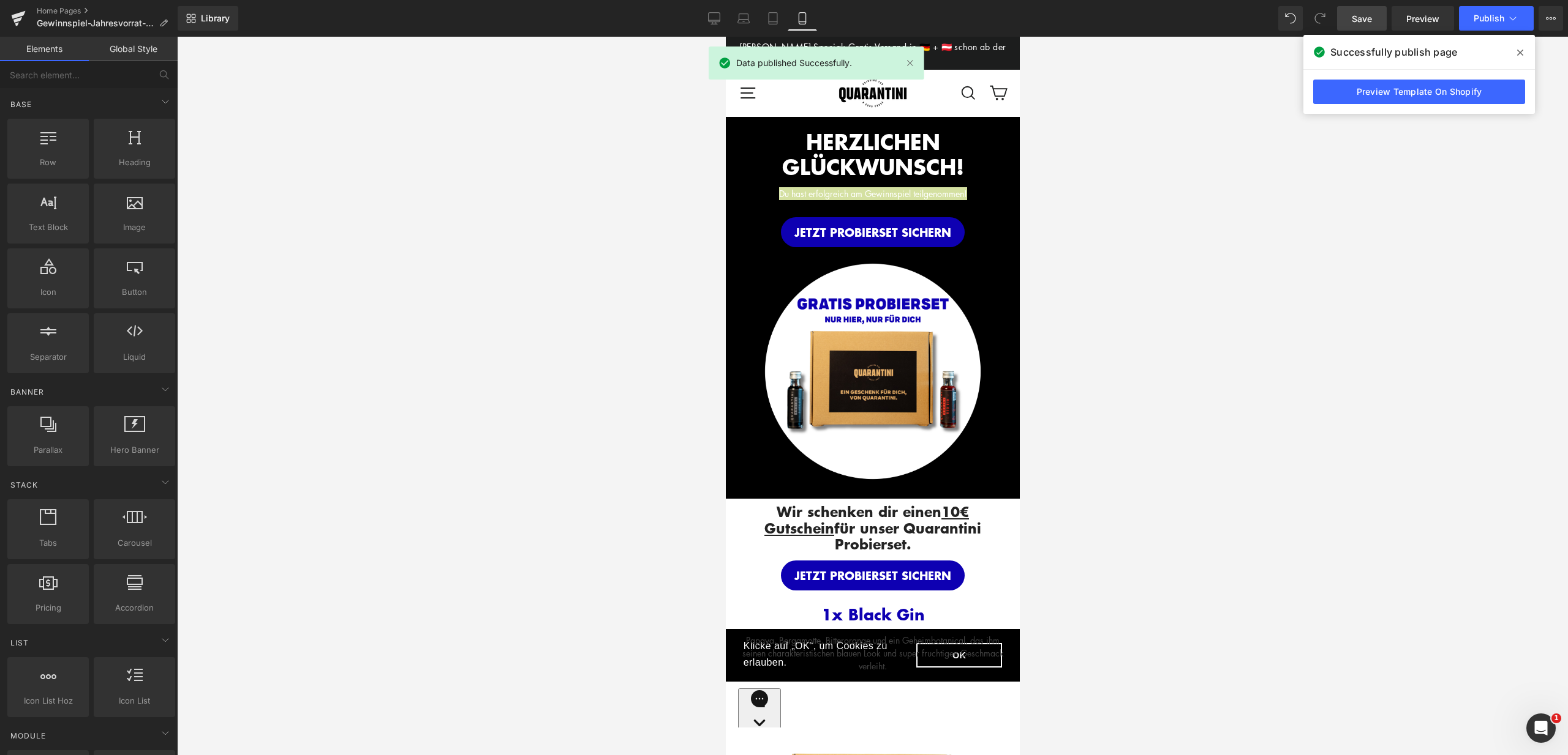
click at [1515, 55] on span at bounding box center [1520, 52] width 20 height 19
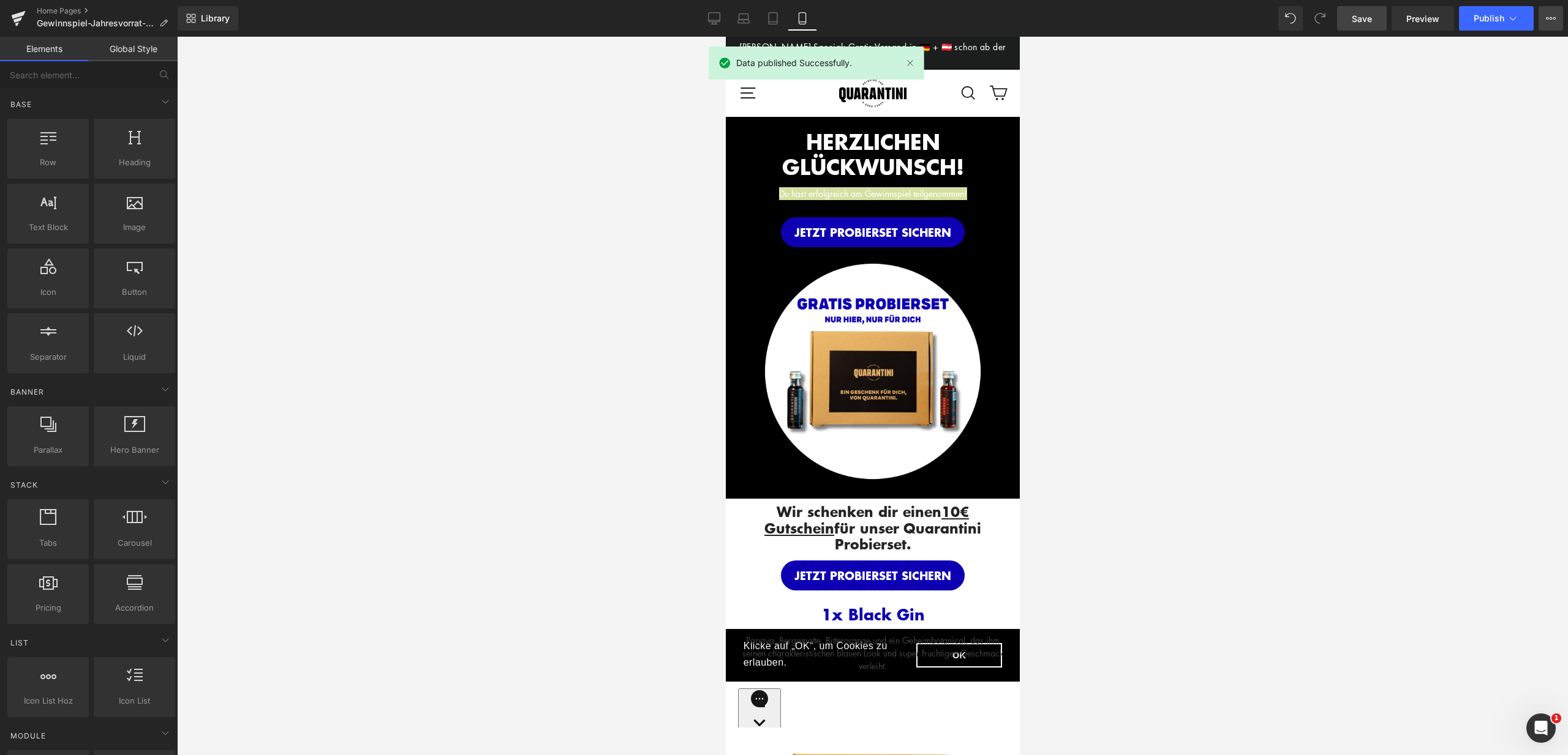
click at [1542, 25] on button "View Live Page View with current Template Save Template to Library Schedule Pub…" at bounding box center [1551, 18] width 25 height 25
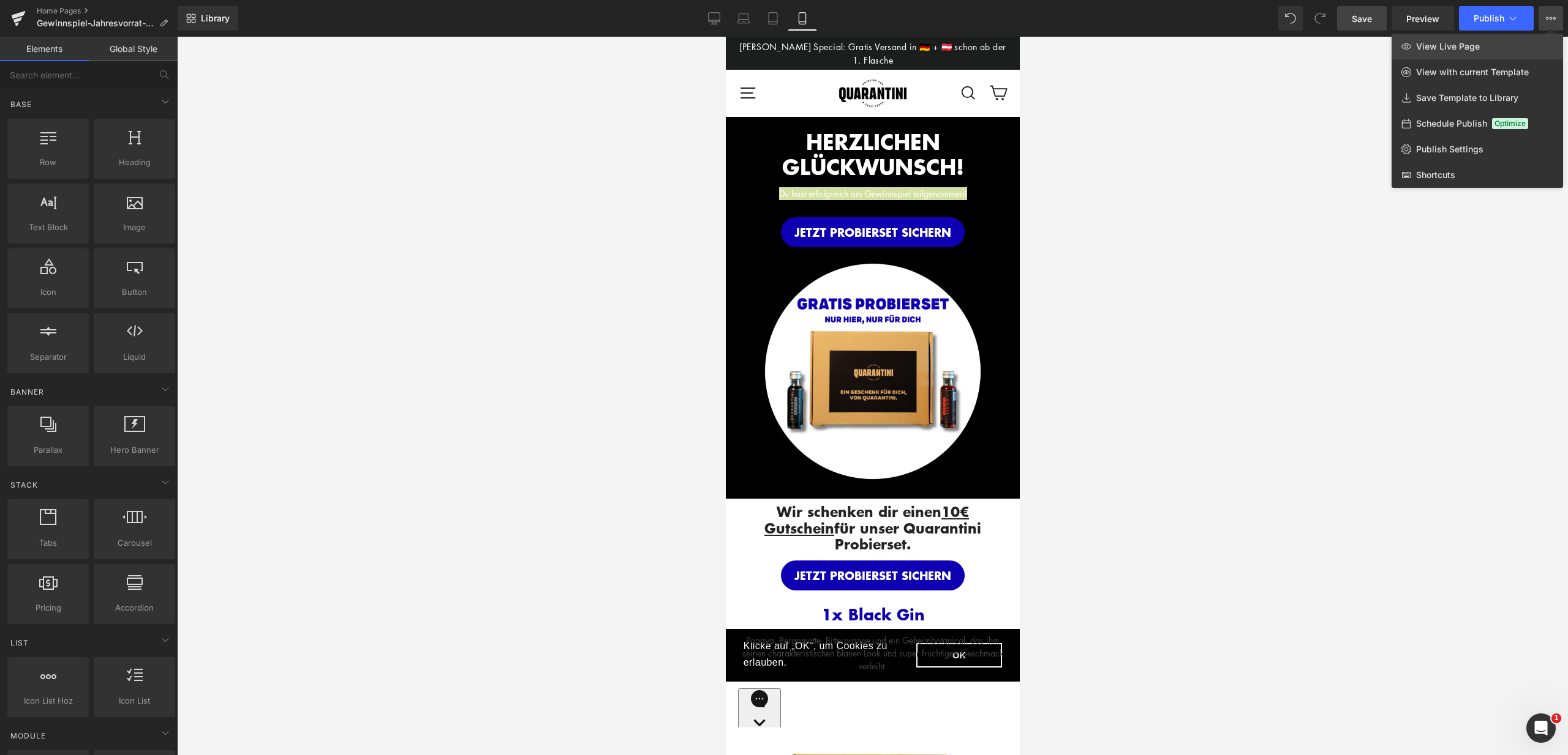
click at [1451, 40] on link "View Live Page" at bounding box center [1476, 47] width 171 height 26
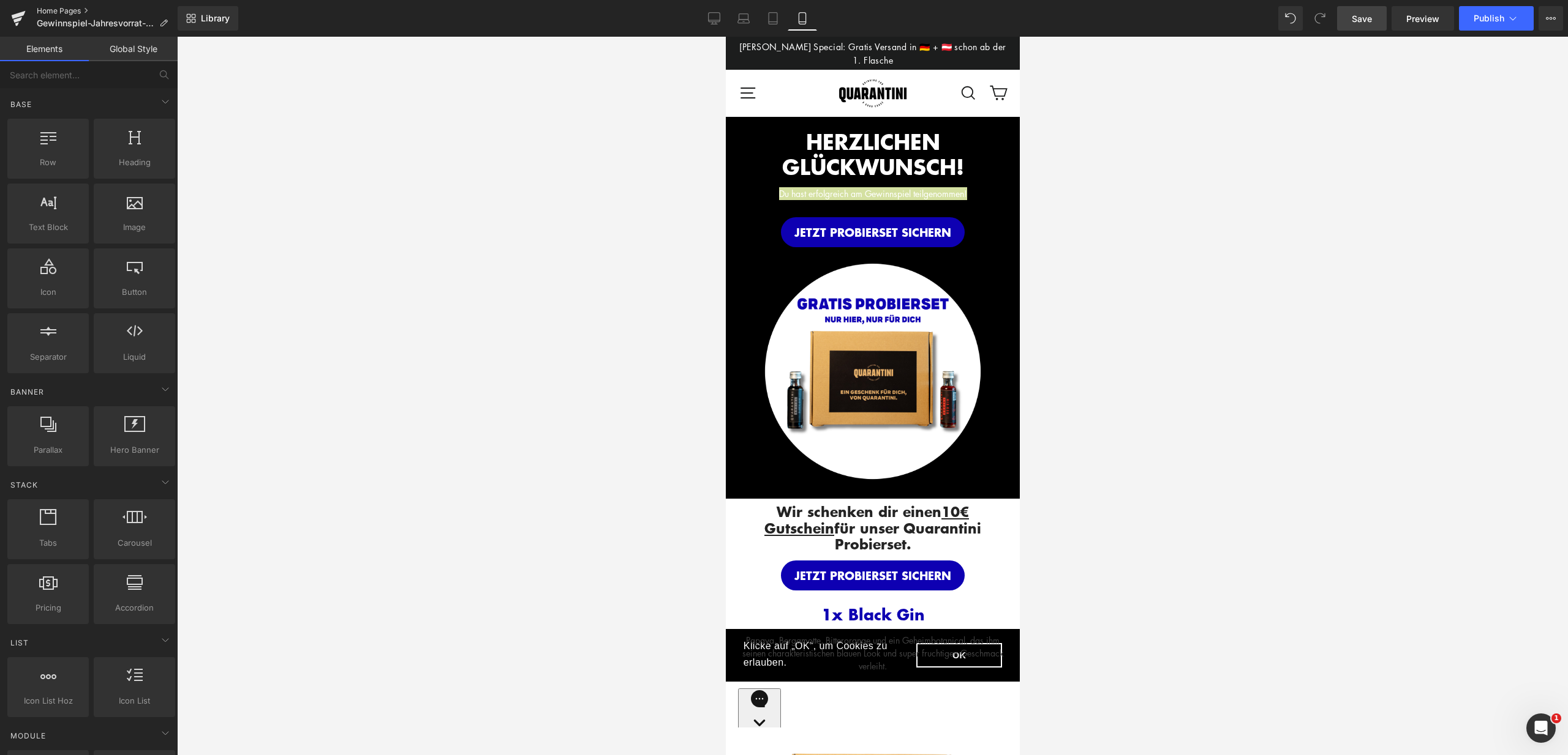
click at [52, 11] on link "Home Pages" at bounding box center [107, 11] width 141 height 10
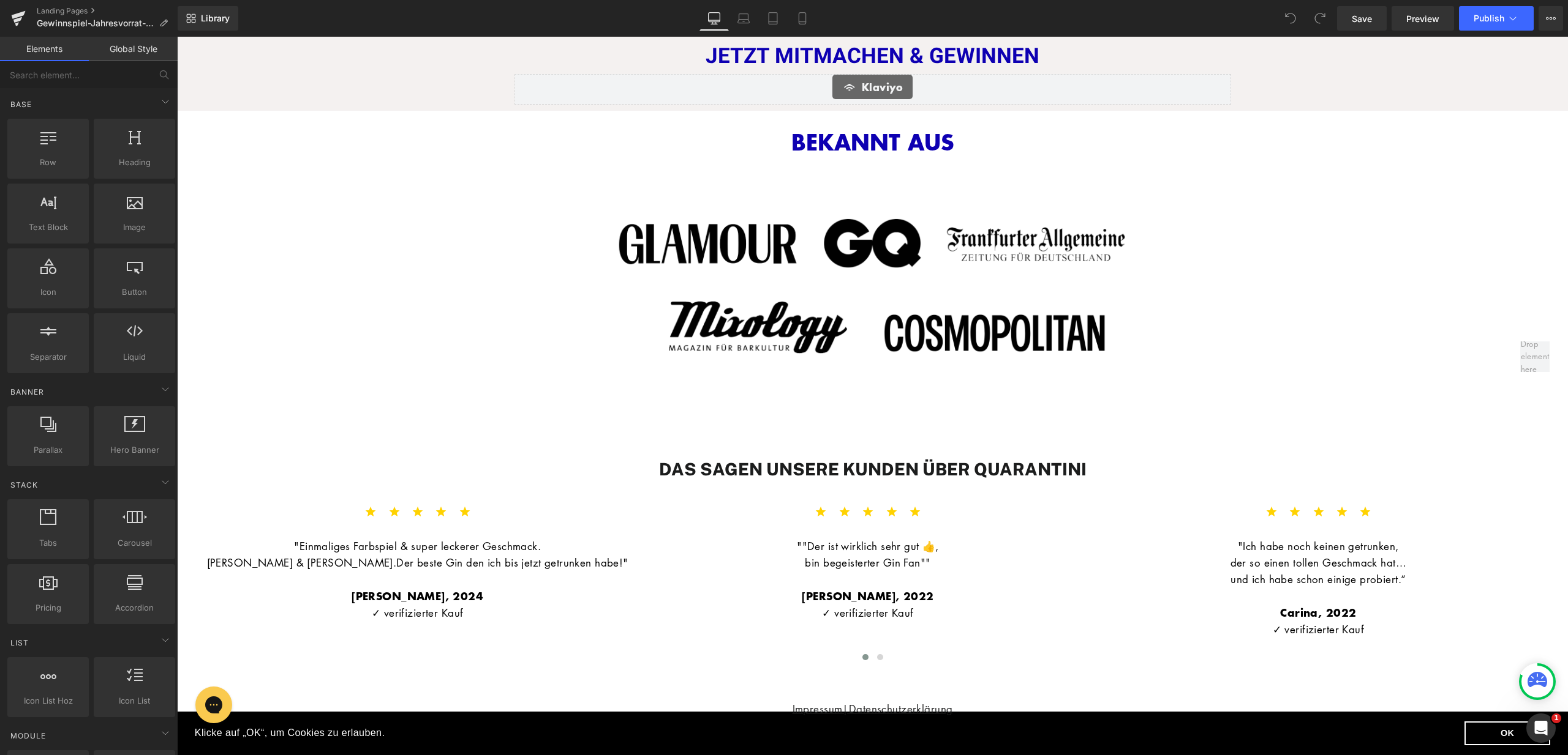
scroll to position [1126, 0]
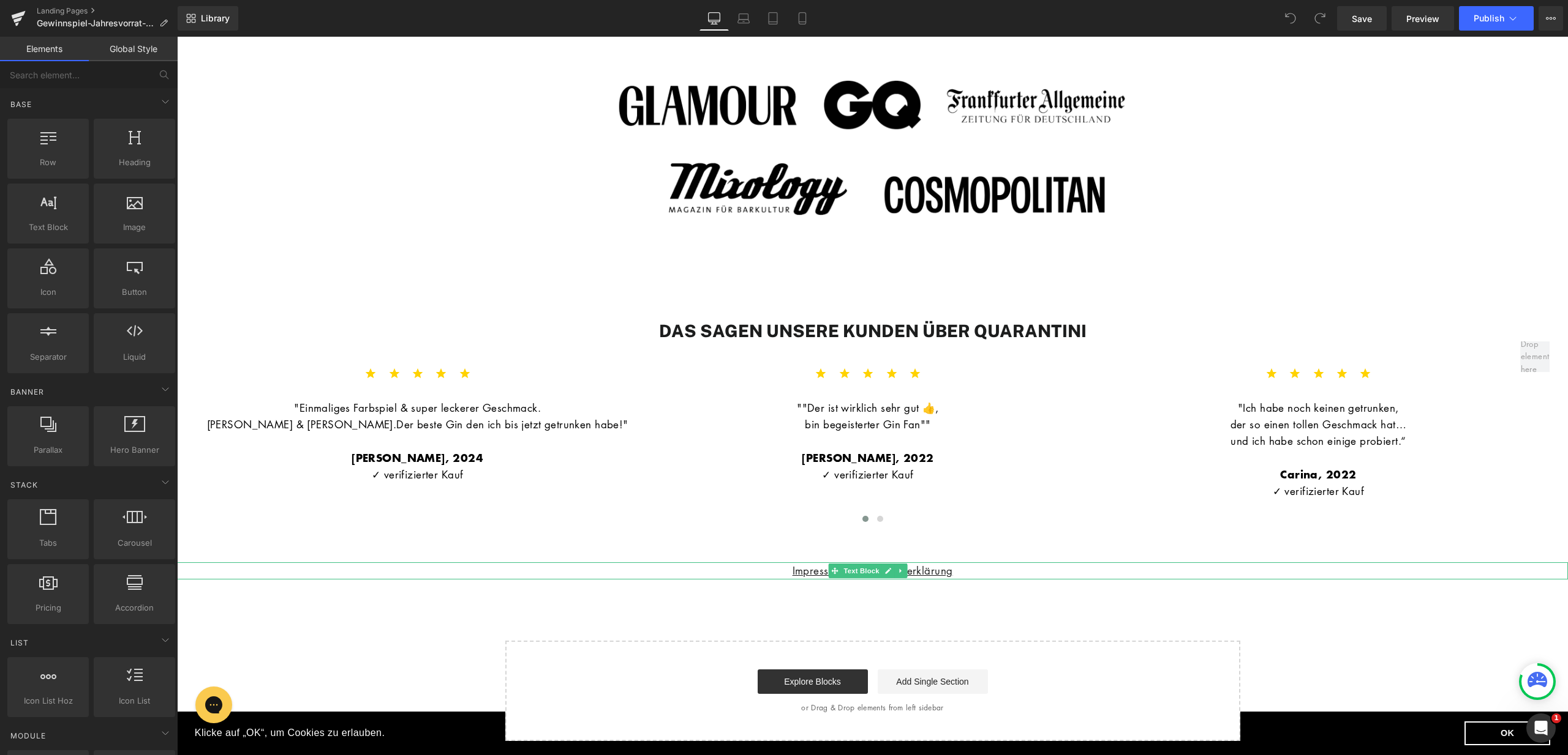
click at [978, 567] on p "Impressum|Datenschutzerklärung" at bounding box center [872, 570] width 1391 height 17
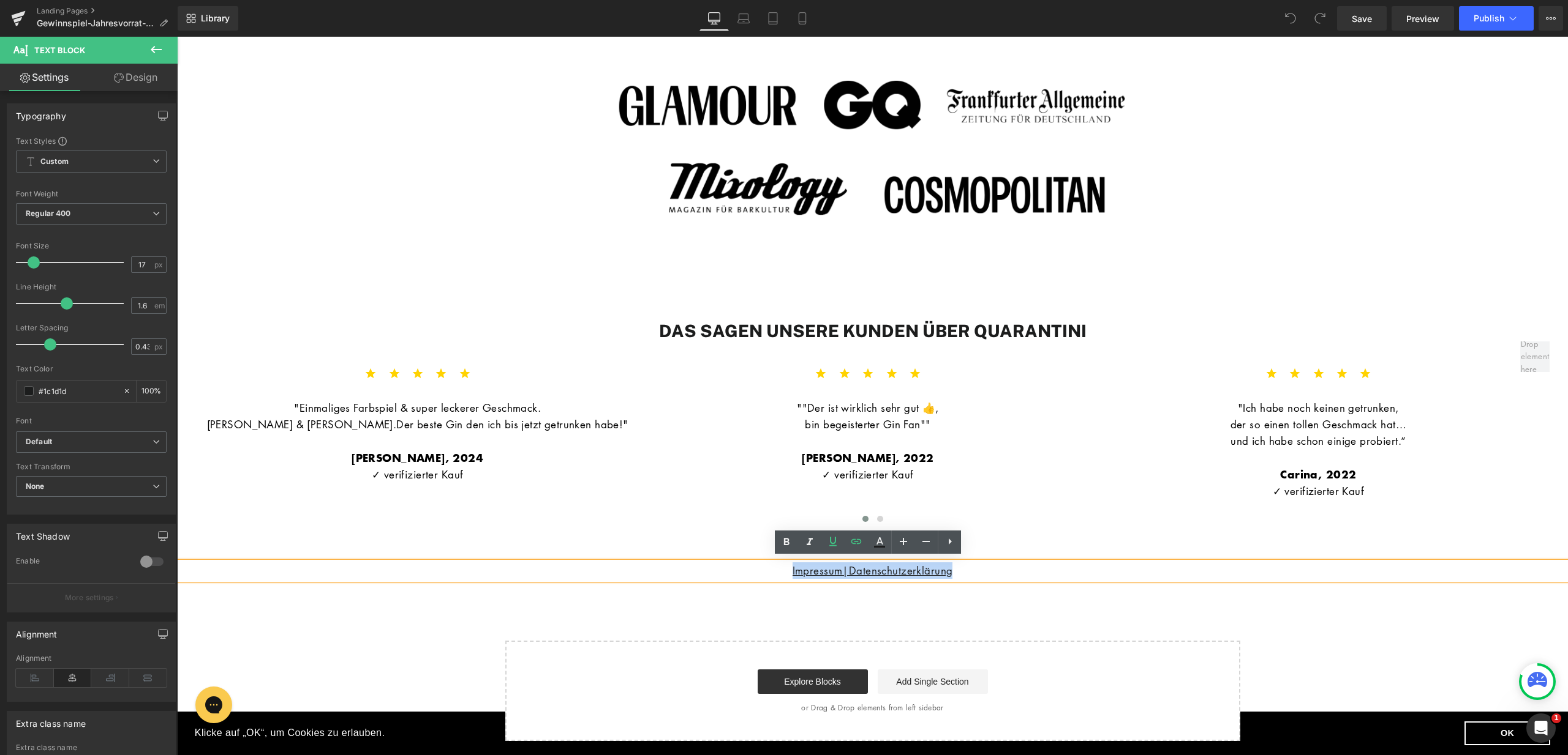
drag, startPoint x: 962, startPoint y: 569, endPoint x: 777, endPoint y: 569, distance: 185.0
click at [777, 569] on p "Impressum|Datenschutzerklärung" at bounding box center [872, 570] width 1391 height 17
copy u "Impressum|Datenschutzerklärung"
click at [957, 570] on p "Impressum|Datenschutzerklärung" at bounding box center [872, 570] width 1391 height 17
drag, startPoint x: 957, startPoint y: 569, endPoint x: 772, endPoint y: 567, distance: 185.0
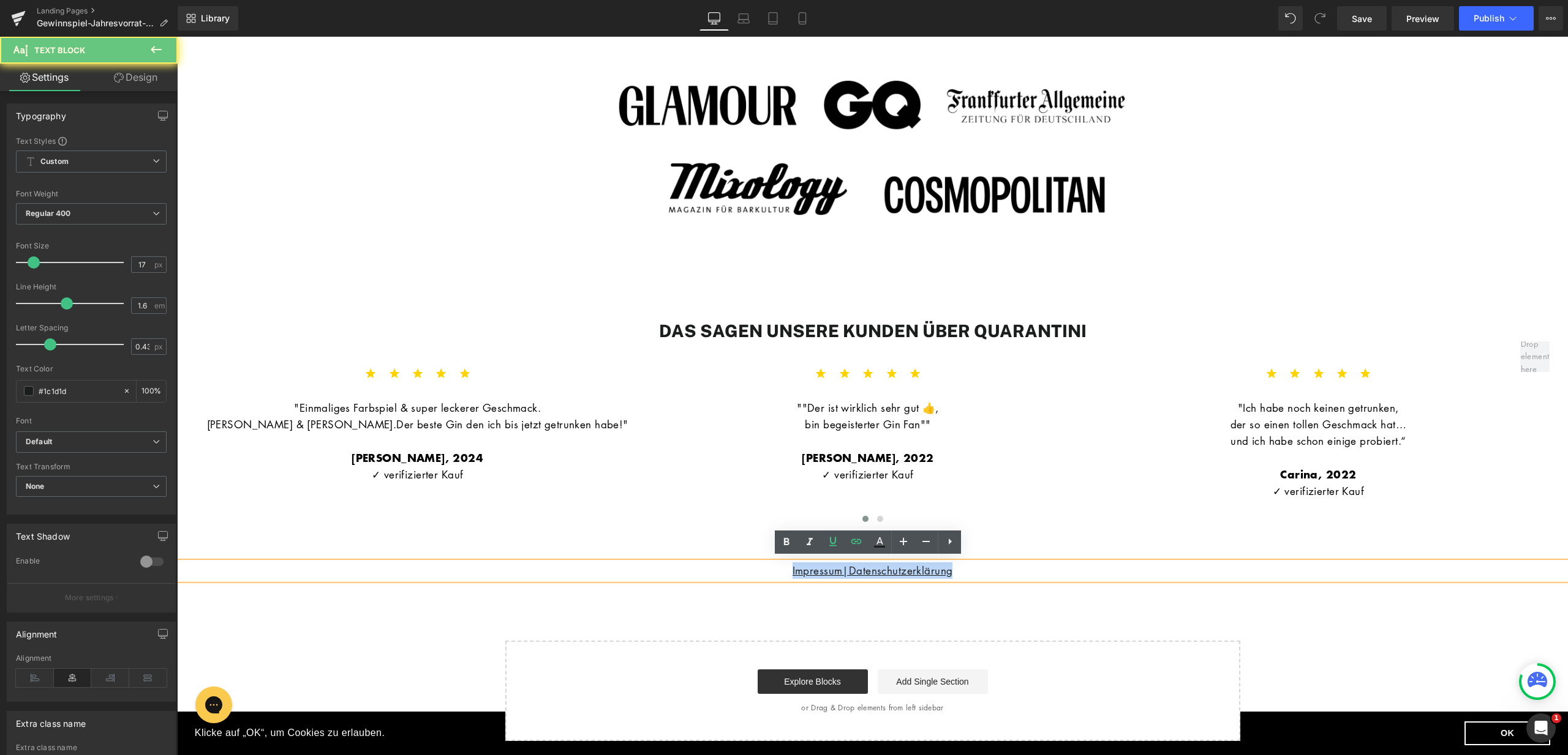
click at [772, 567] on p "Impressum|Datenschutzerklärung" at bounding box center [872, 570] width 1391 height 17
click at [862, 540] on icon at bounding box center [856, 541] width 14 height 14
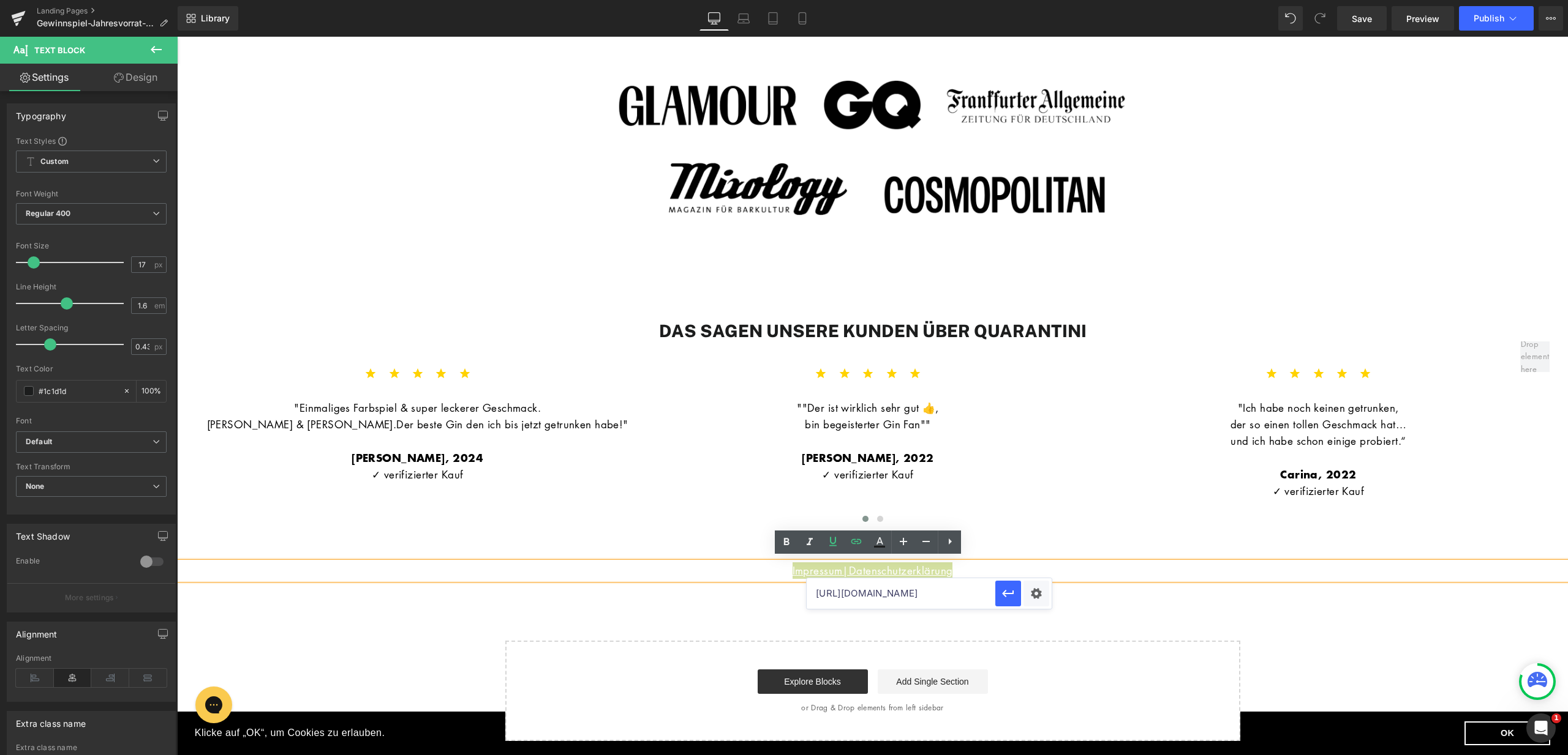
click at [973, 595] on input "https://quarantini.de/policies/legal-notice" at bounding box center [901, 593] width 189 height 30
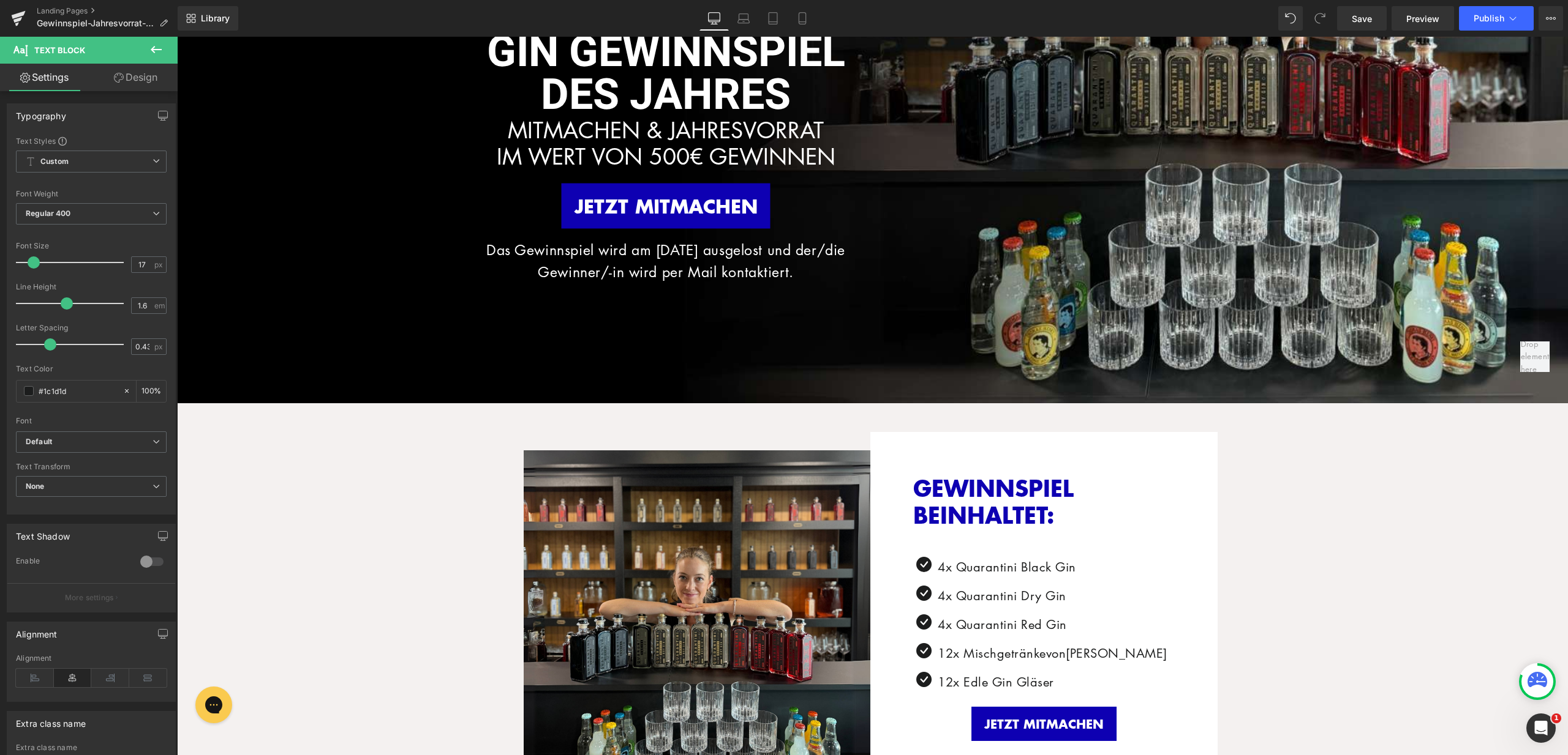
scroll to position [0, 0]
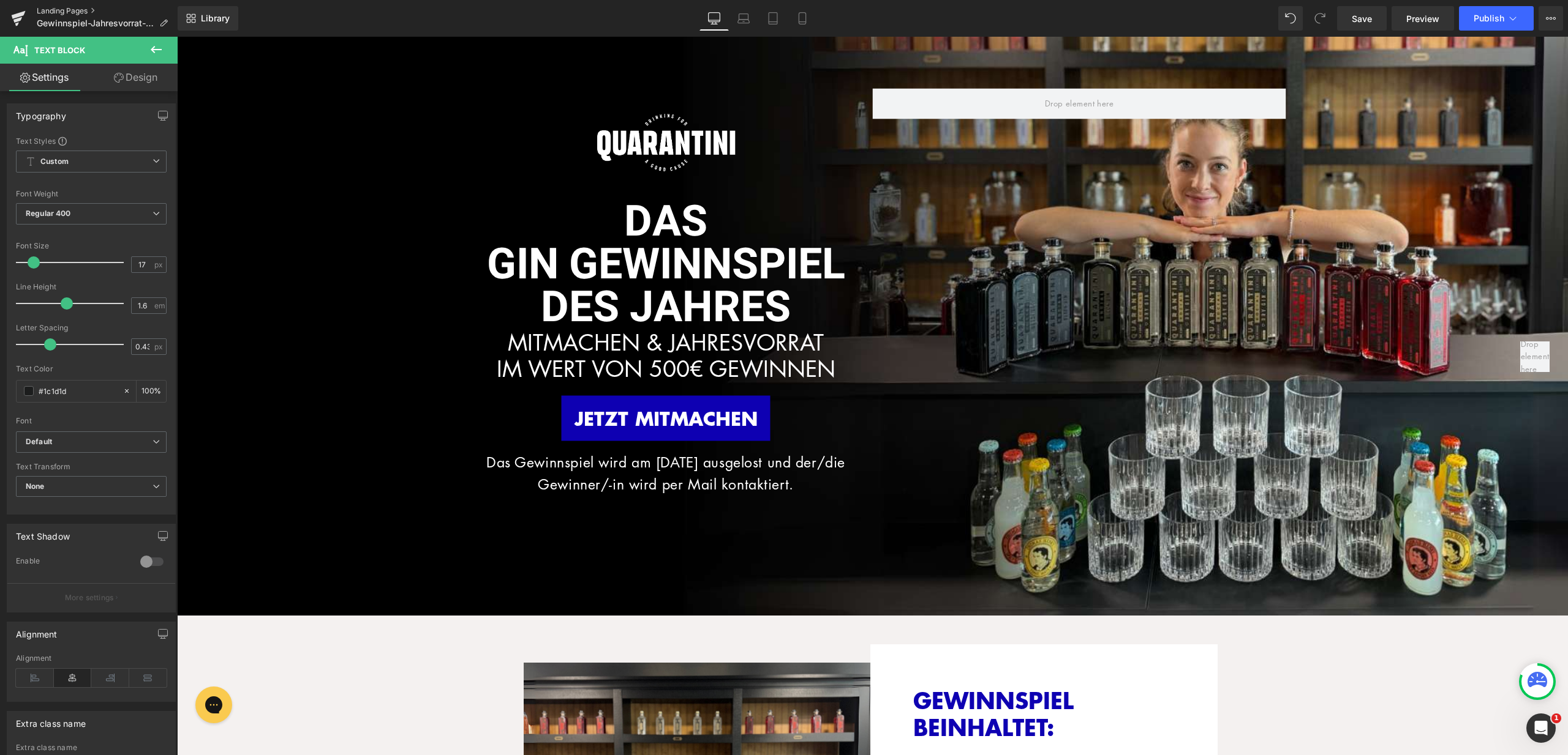
click at [74, 8] on link "Landing Pages" at bounding box center [107, 11] width 141 height 10
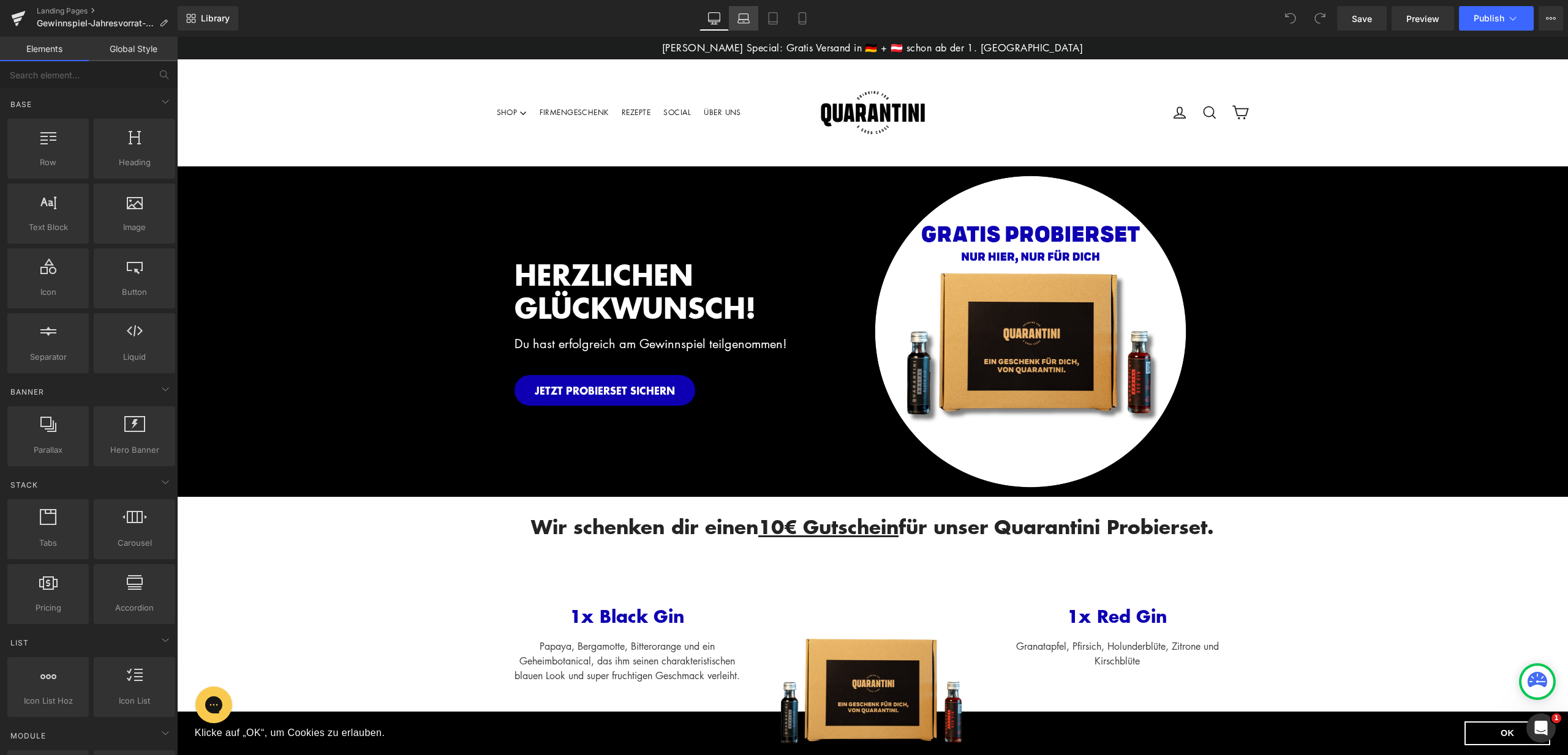
click at [742, 11] on link "Laptop" at bounding box center [743, 18] width 30 height 25
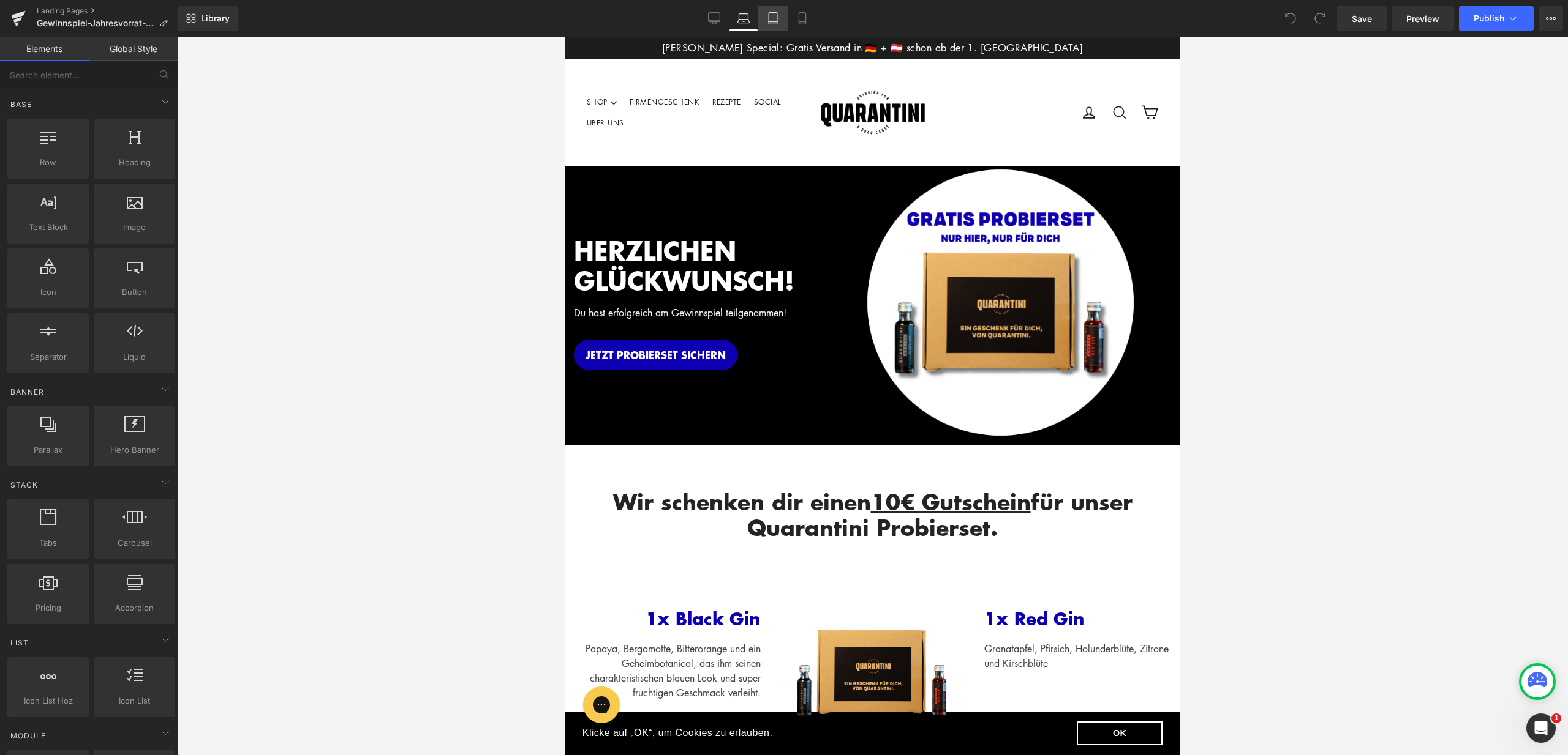
click at [779, 17] on icon at bounding box center [773, 18] width 12 height 12
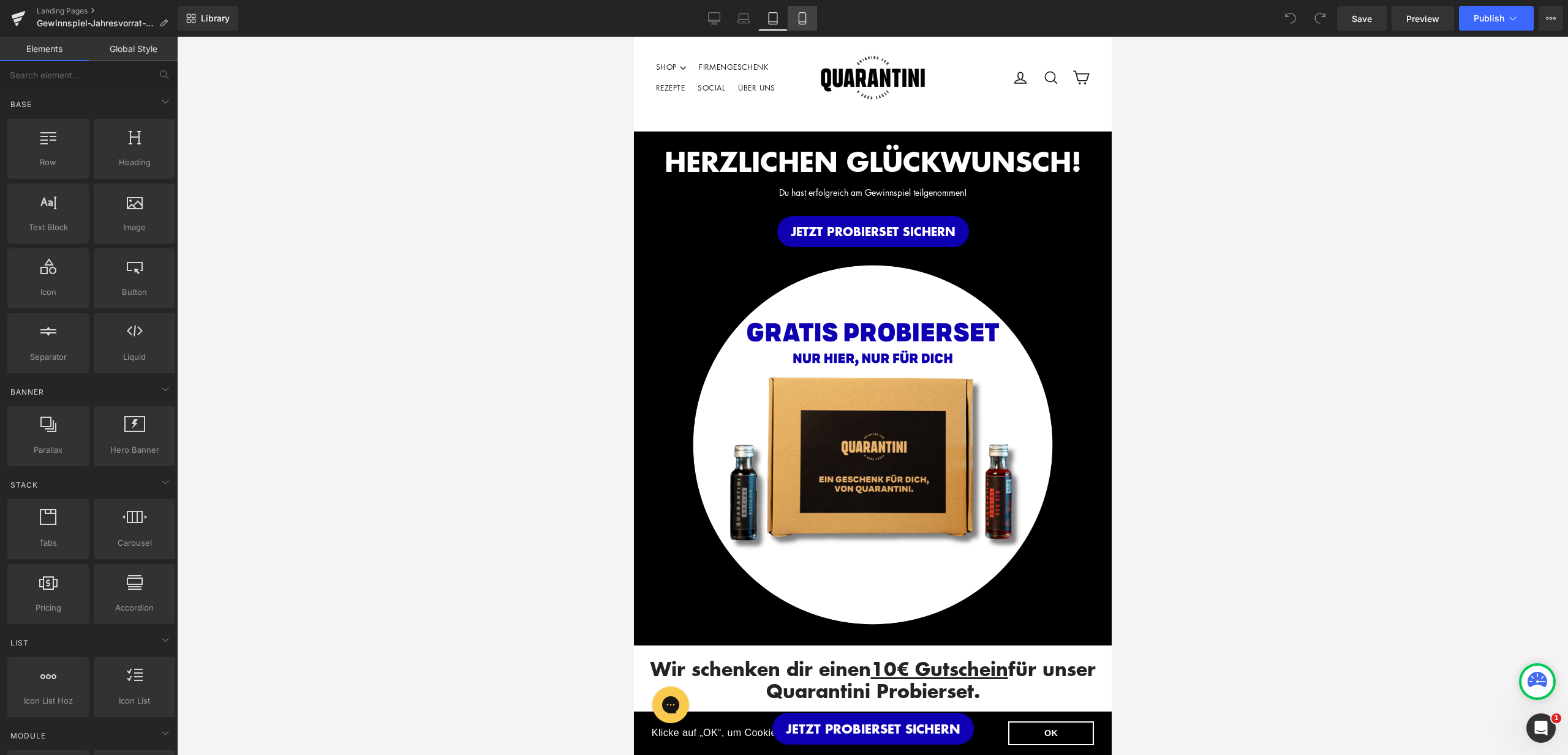
click at [804, 24] on icon at bounding box center [802, 19] width 7 height 12
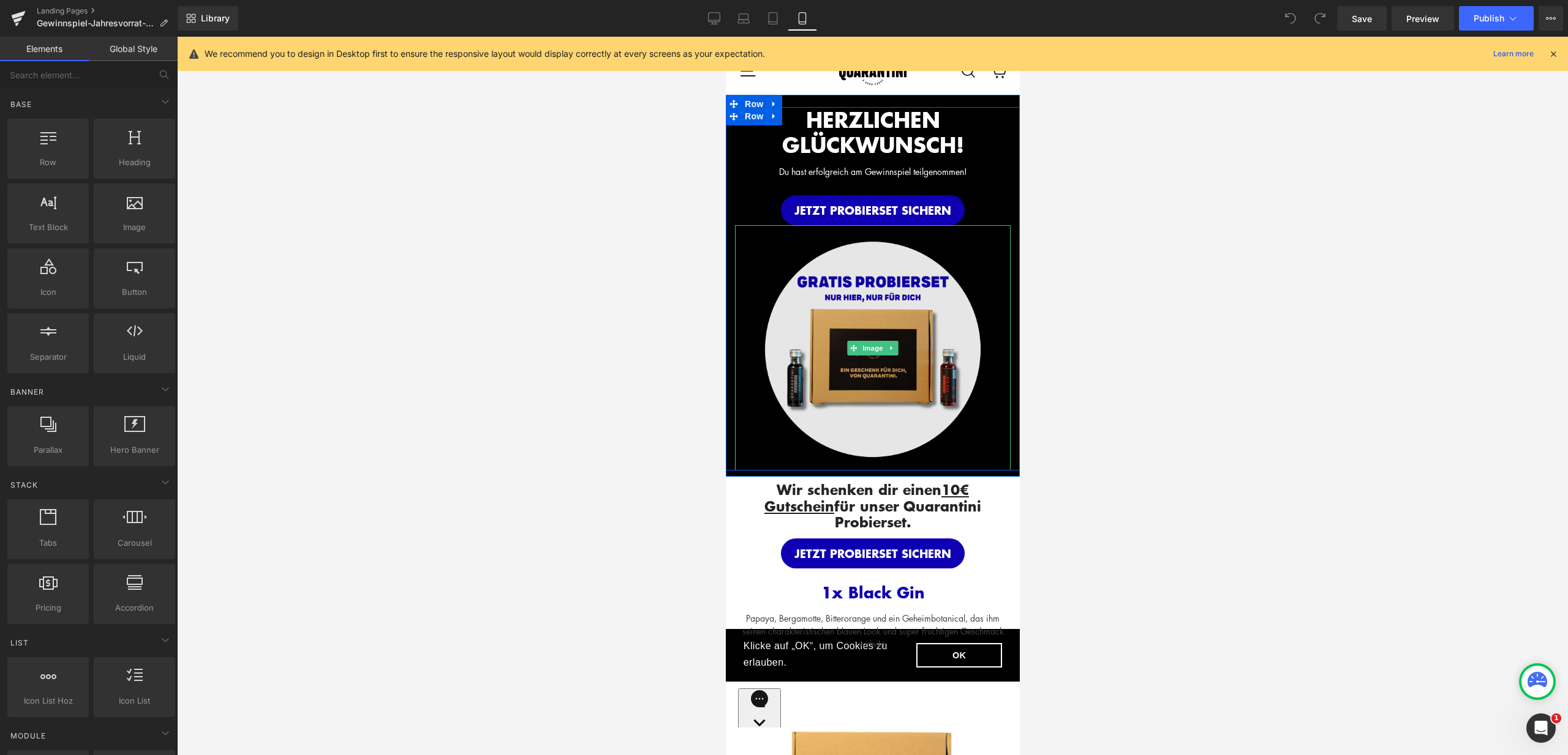
scroll to position [0, 0]
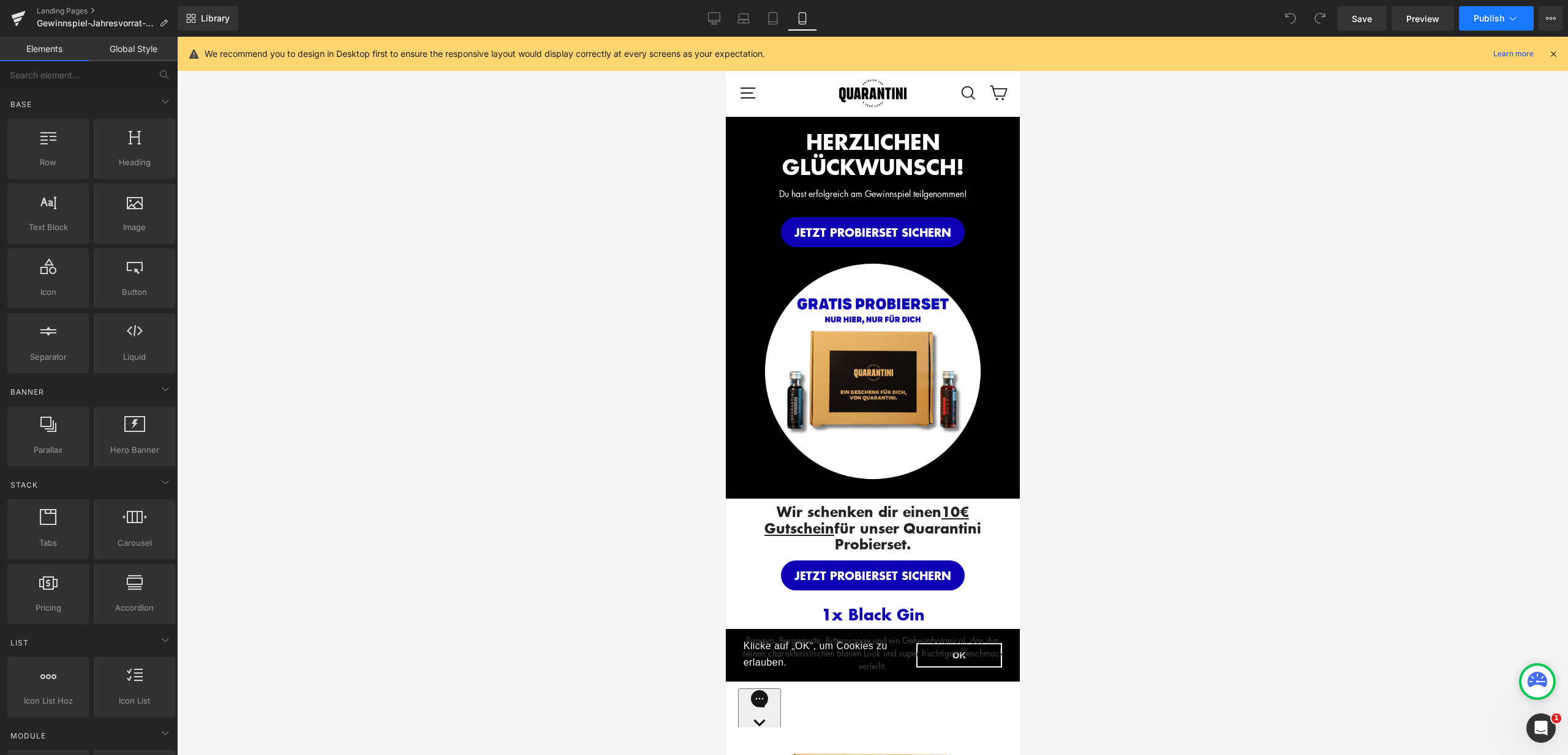
click at [1512, 22] on icon at bounding box center [1512, 18] width 12 height 12
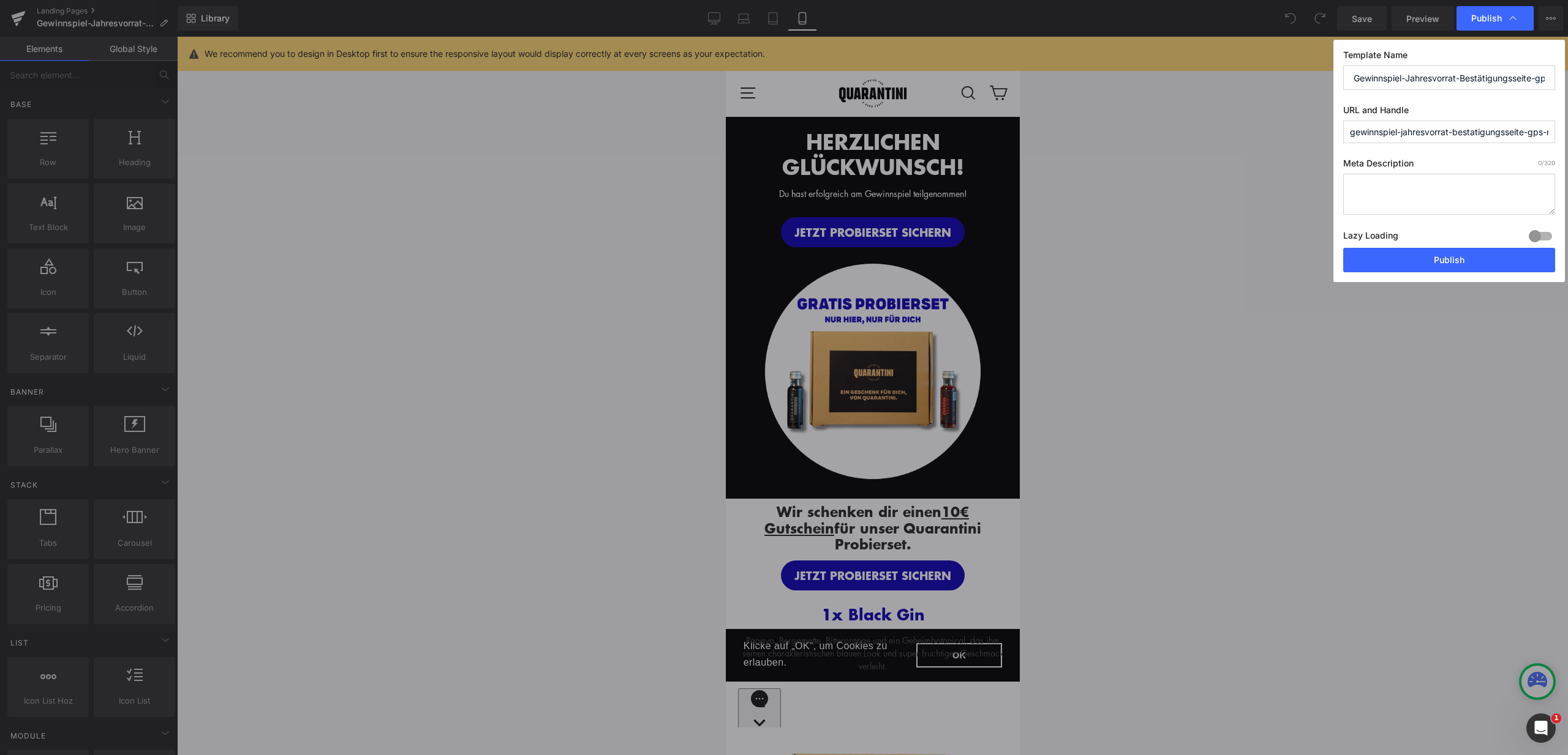
click at [1385, 134] on input "gewinnspiel-jahresvorrat-bestatigungsseite-gps-nk" at bounding box center [1448, 131] width 212 height 22
click at [1444, 262] on button "Publish" at bounding box center [1448, 260] width 212 height 25
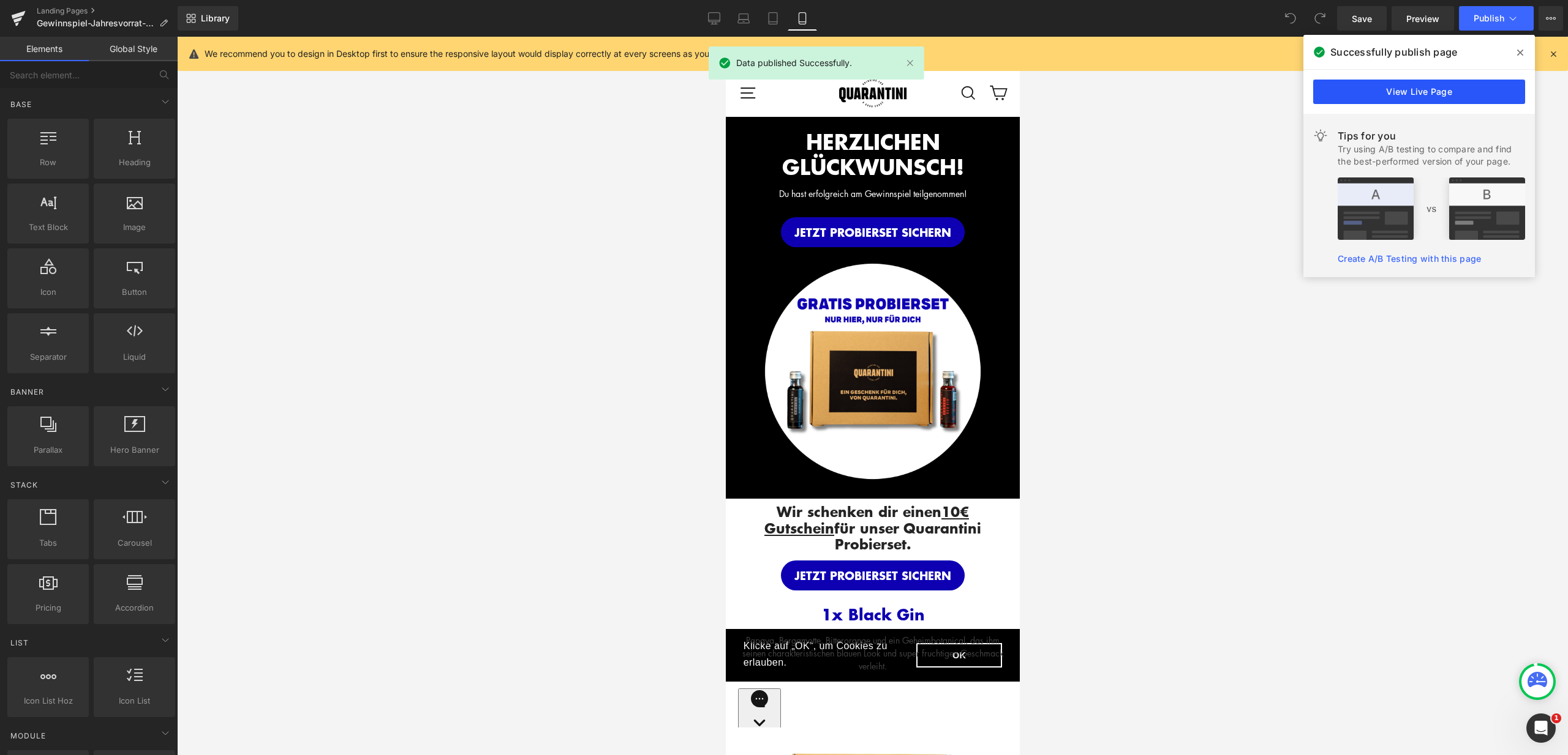
click at [1442, 95] on link "View Live Page" at bounding box center [1418, 92] width 212 height 25
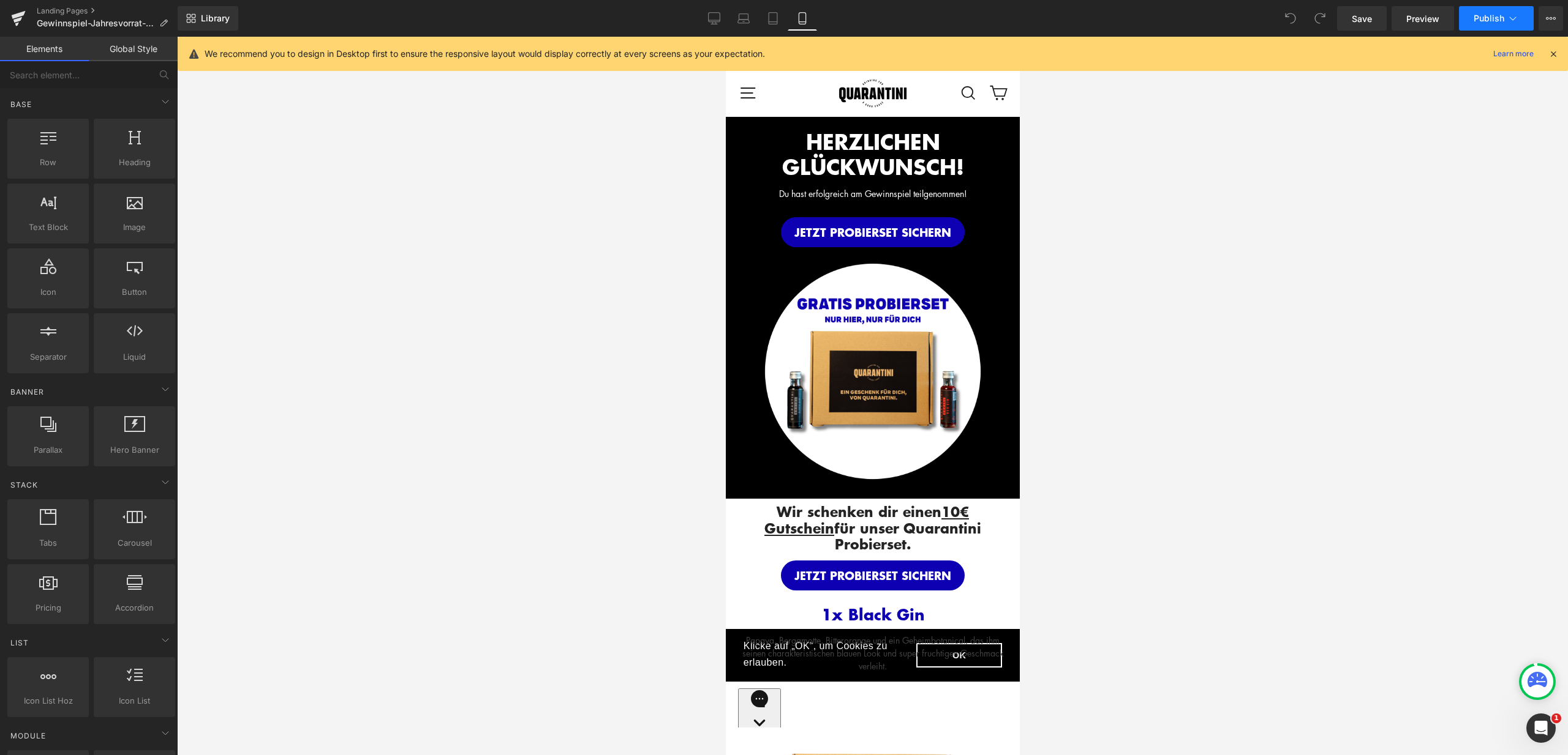
click at [1507, 14] on icon at bounding box center [1512, 18] width 12 height 12
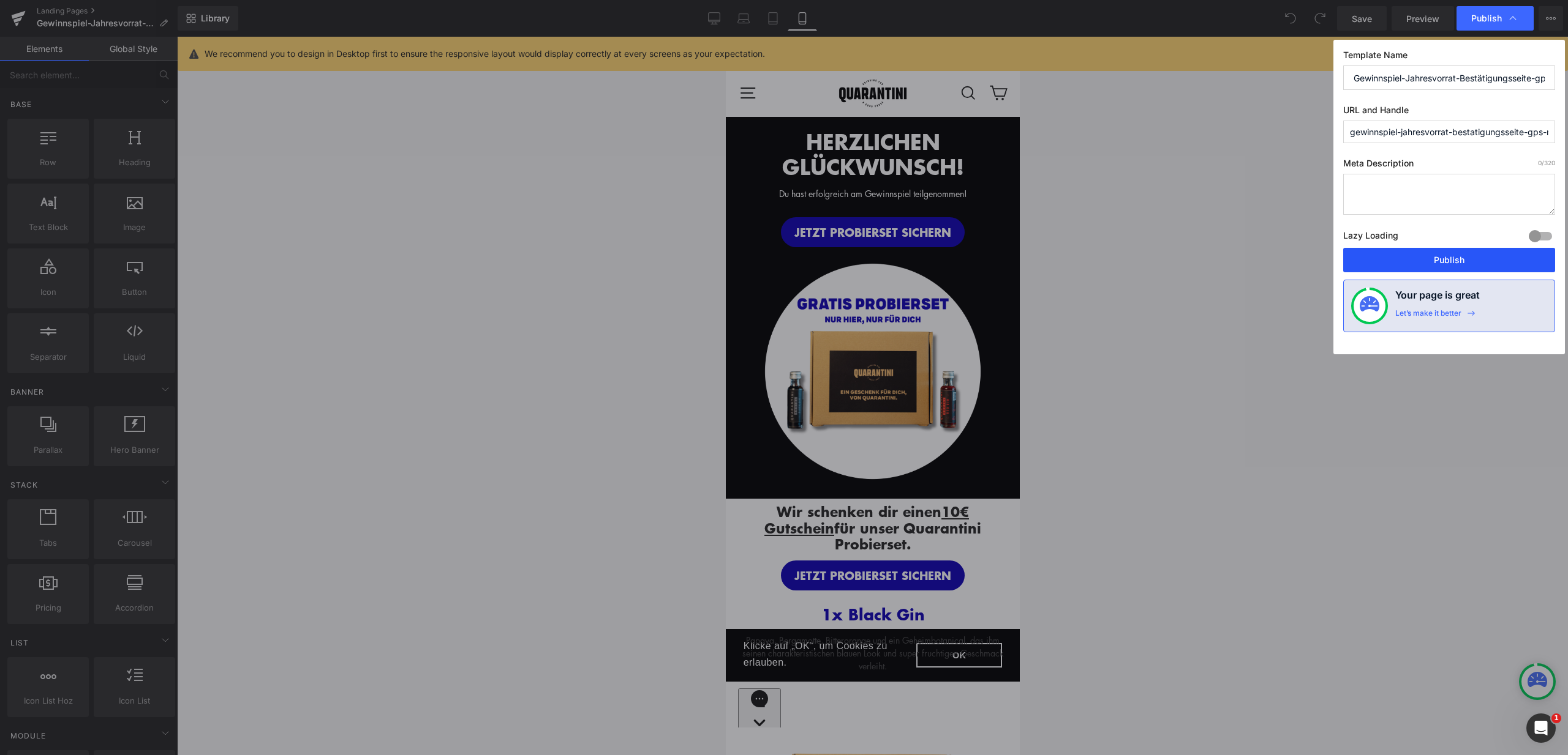
click at [1463, 256] on button "Publish" at bounding box center [1448, 260] width 212 height 25
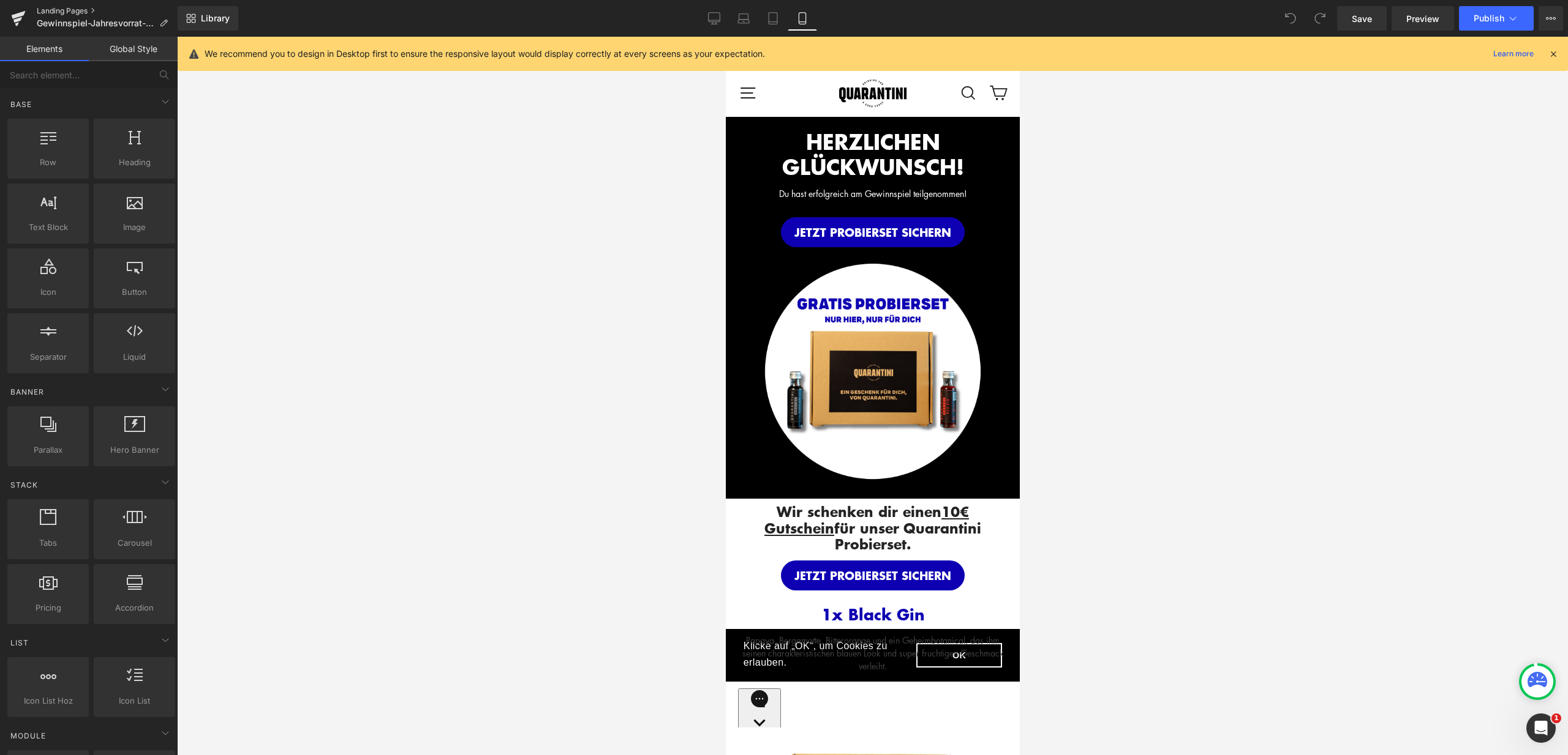
click at [74, 12] on link "Landing Pages" at bounding box center [107, 11] width 141 height 10
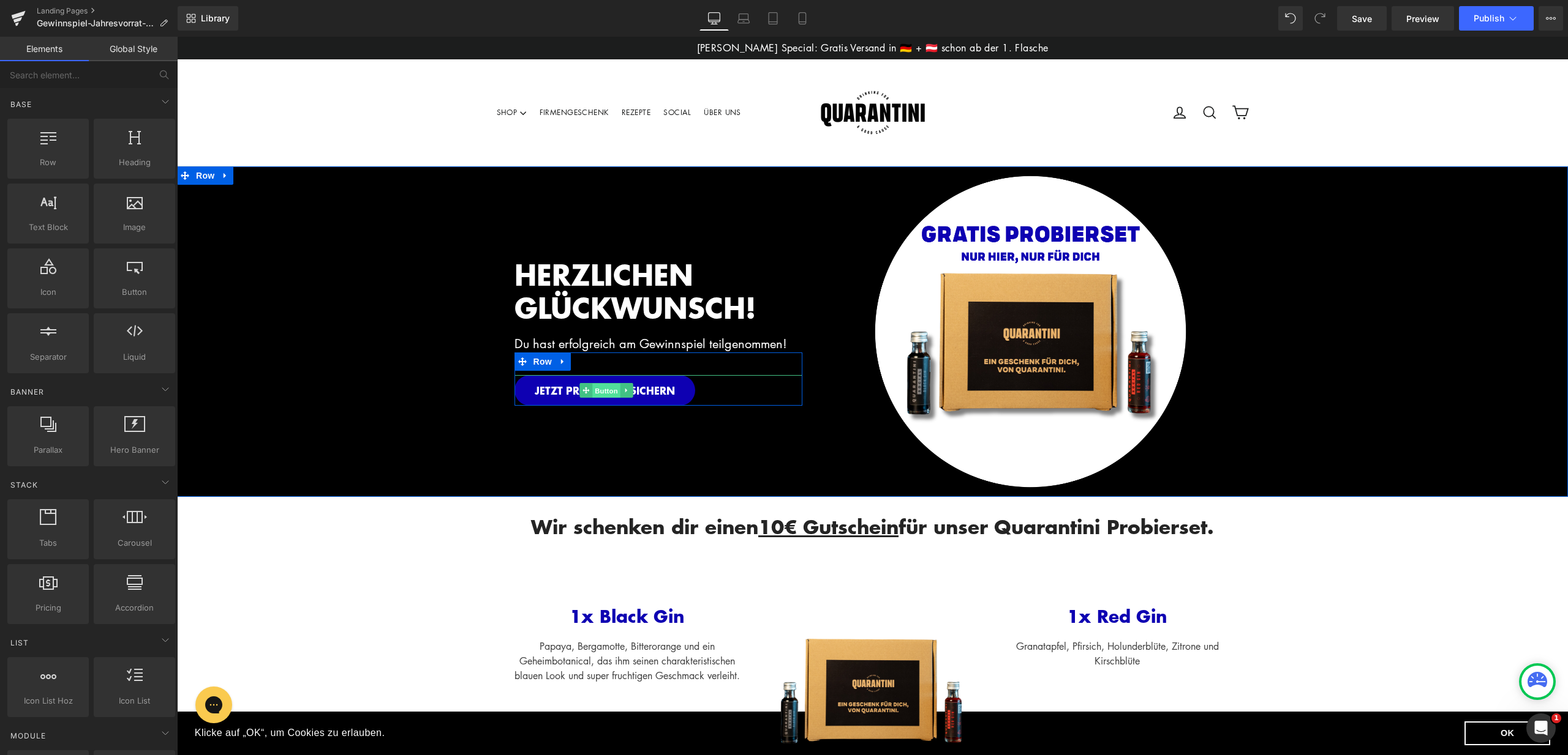
click at [594, 391] on span "Button" at bounding box center [606, 391] width 28 height 14
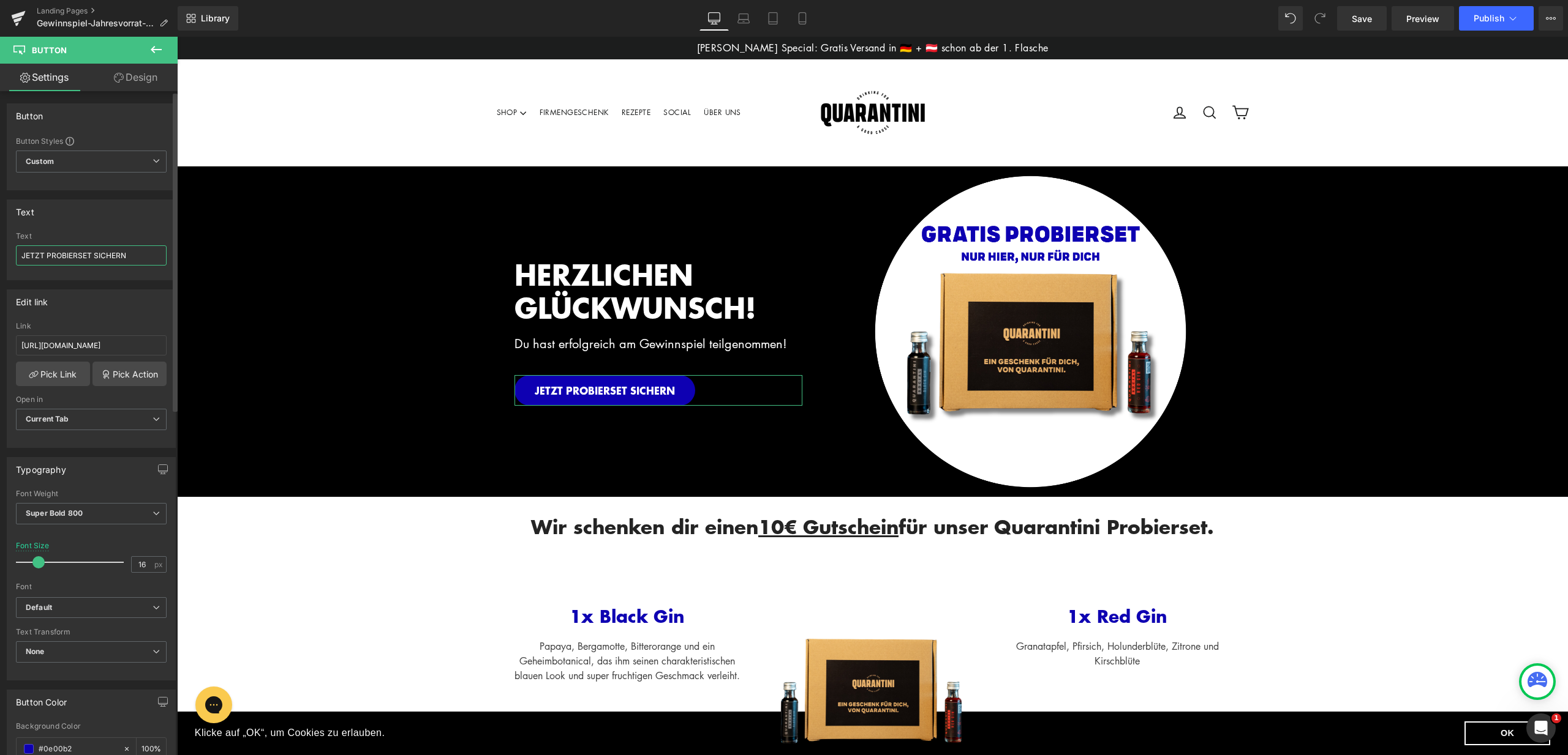
drag, startPoint x: 46, startPoint y: 255, endPoint x: 90, endPoint y: 257, distance: 44.0
click at [90, 257] on input "JETZT PROBIERSET SICHERN" at bounding box center [91, 256] width 151 height 20
click at [72, 258] on input "JETZT PROBIERSET SICHERN" at bounding box center [91, 256] width 151 height 20
drag, startPoint x: 46, startPoint y: 256, endPoint x: 143, endPoint y: 264, distance: 97.3
click at [143, 264] on input "JETZT PROBIERSET SICHERN" at bounding box center [91, 256] width 151 height 20
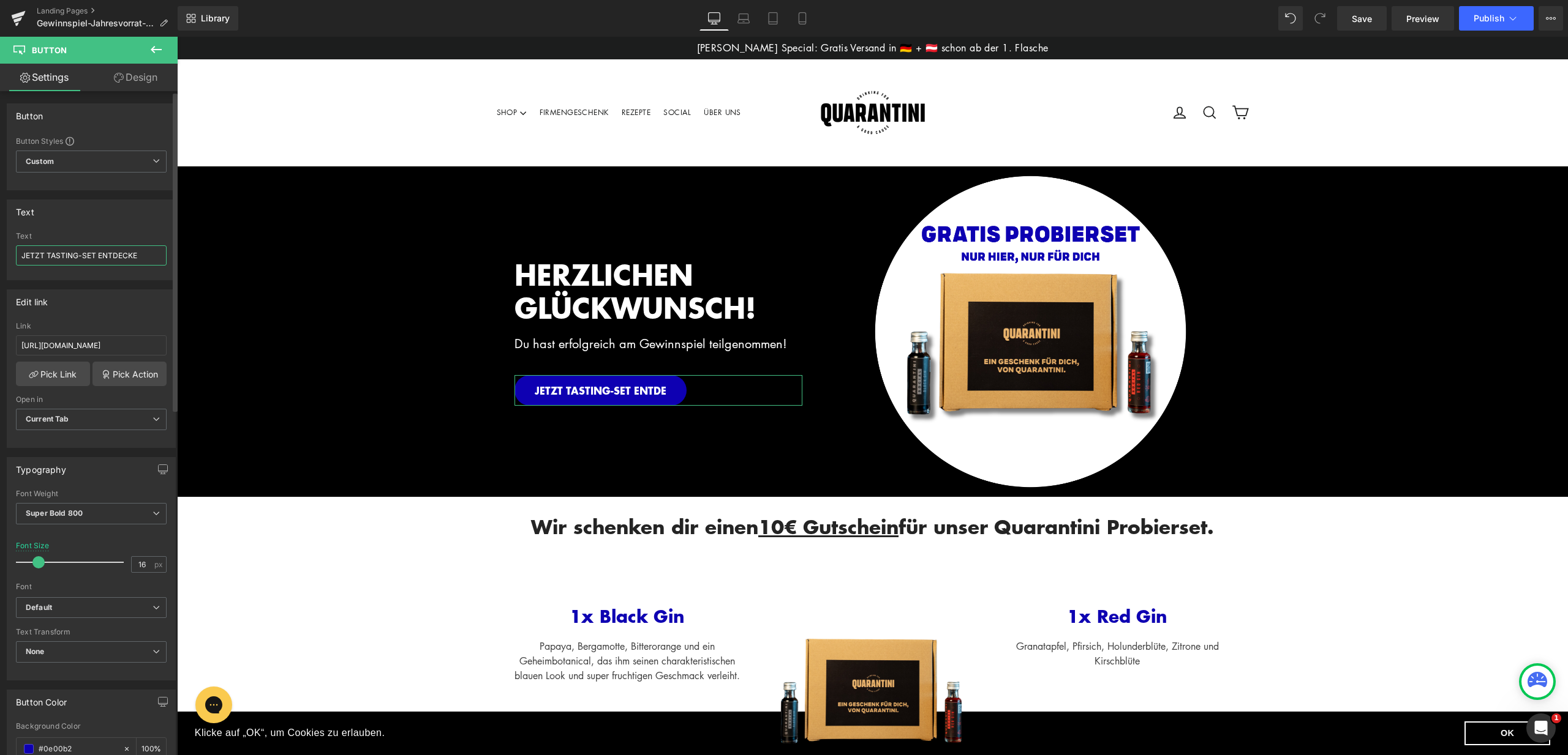
type input "JETZT TASTING-SET ENTDECKEN"
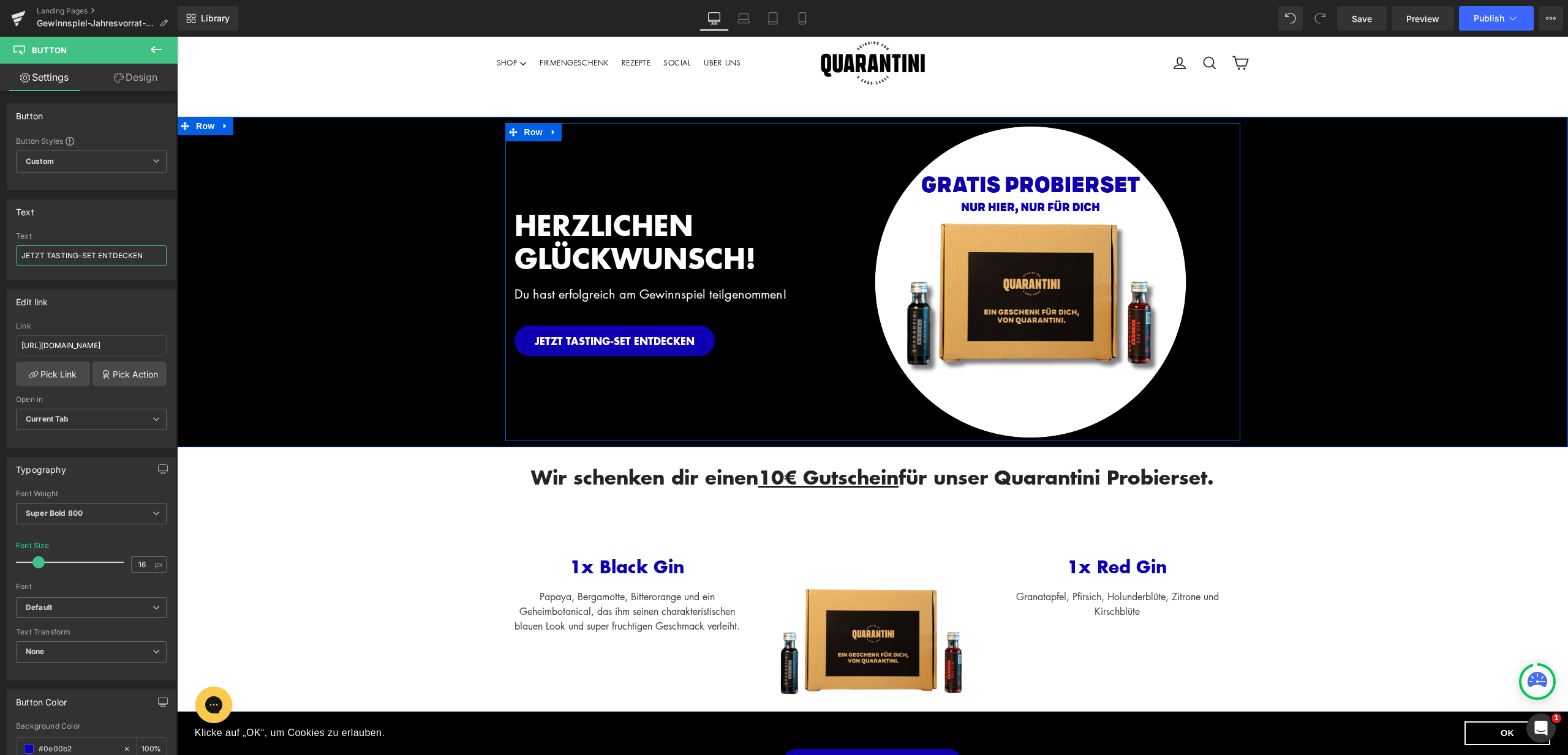
scroll to position [104, 0]
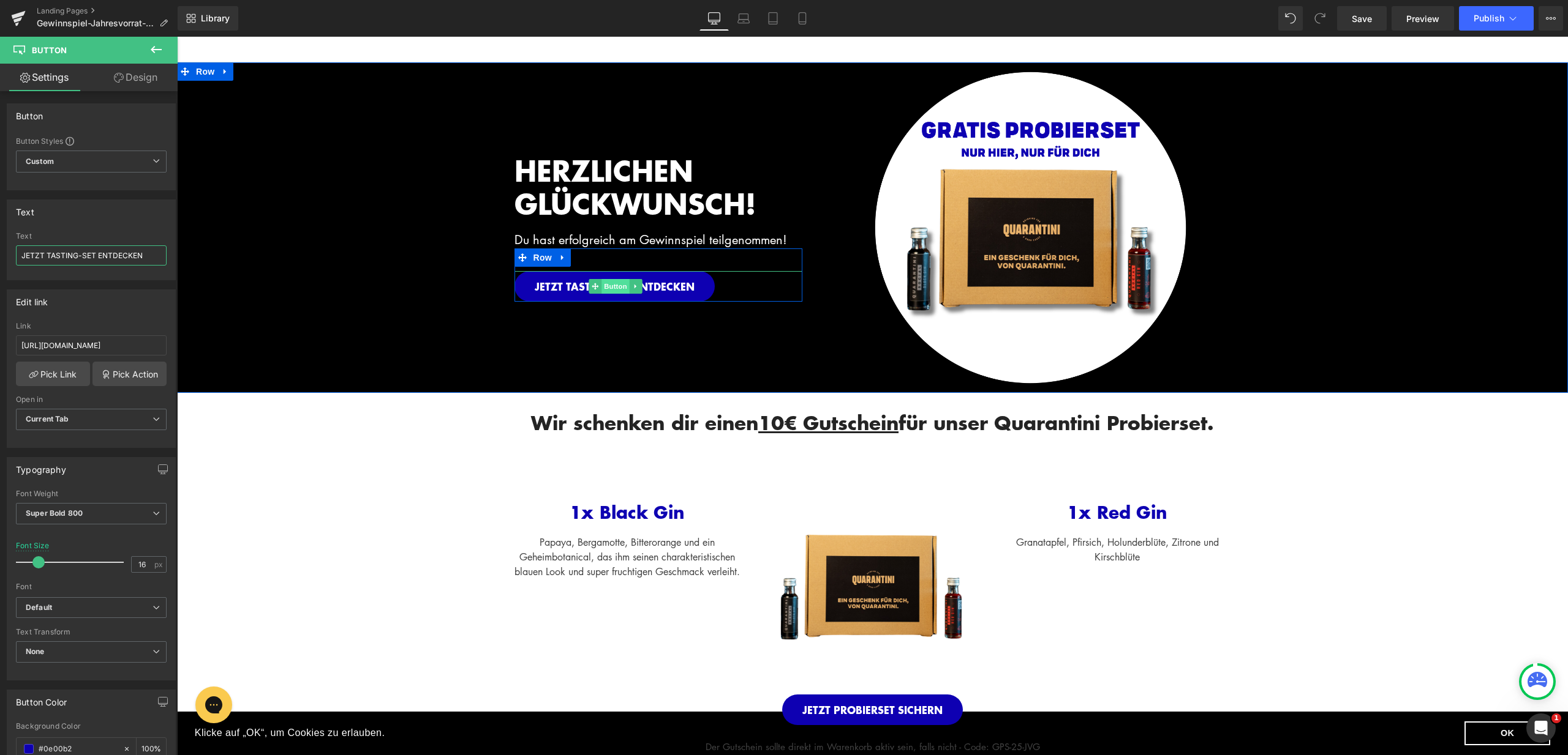
click at [615, 284] on span "Button" at bounding box center [615, 287] width 28 height 14
drag, startPoint x: 148, startPoint y: 256, endPoint x: 21, endPoint y: 259, distance: 127.0
click at [21, 259] on input "JETZT TASTING-SET ENTDECKEN" at bounding box center [91, 256] width 151 height 20
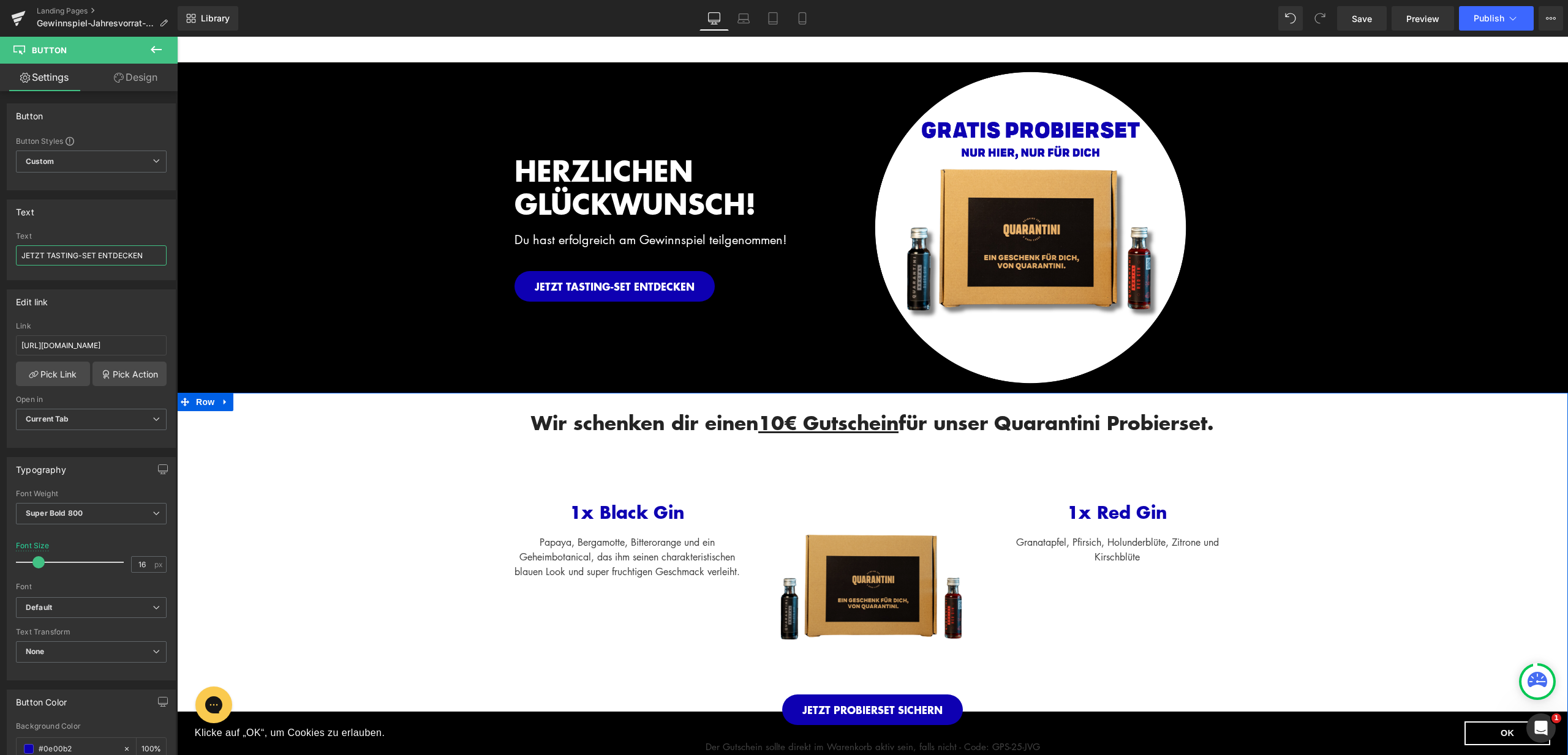
scroll to position [348, 0]
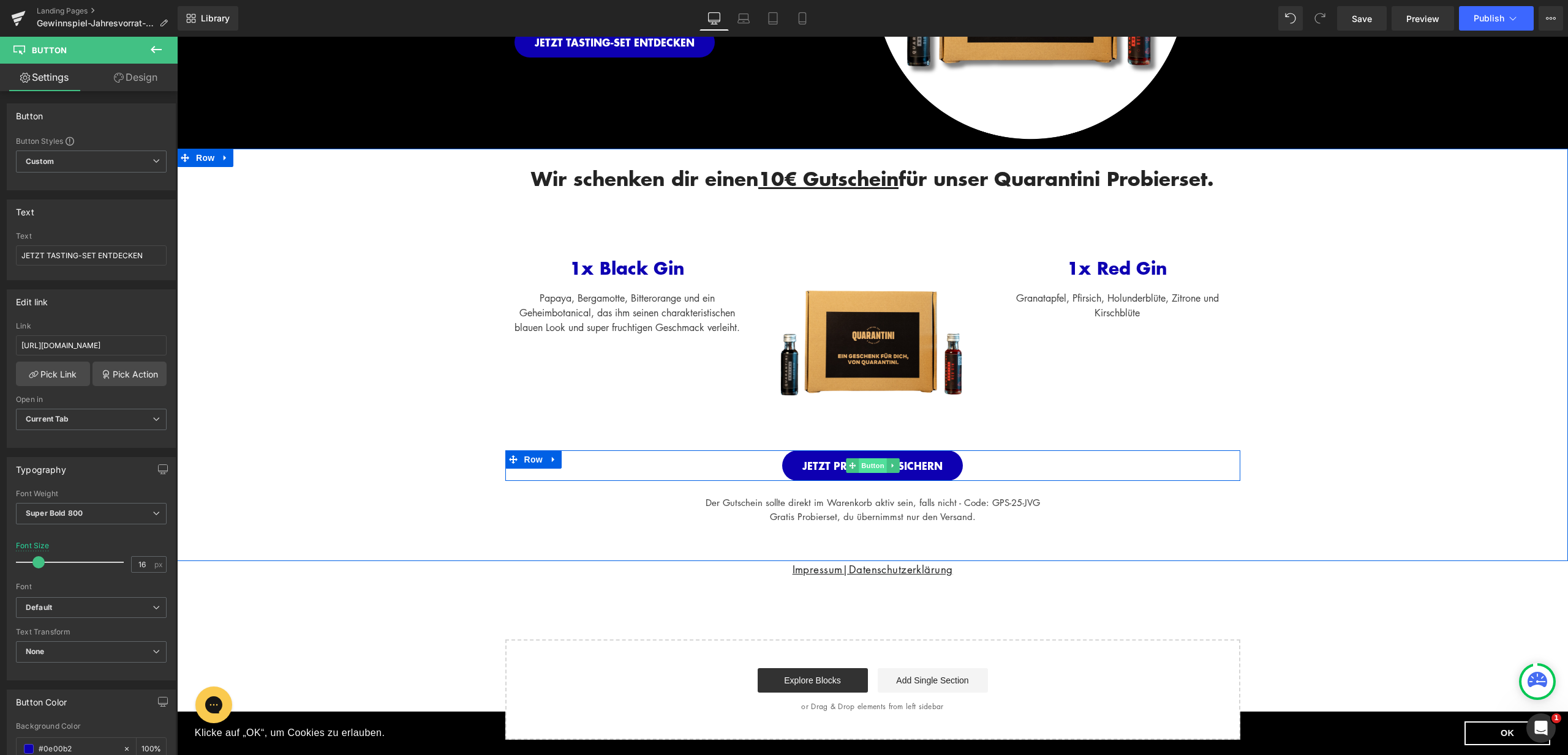
click at [864, 468] on span "Button" at bounding box center [872, 466] width 28 height 14
drag, startPoint x: 103, startPoint y: 252, endPoint x: 10, endPoint y: 249, distance: 93.0
click at [10, 249] on div "JETZT PROBIERSET SICHERN Text JETZT PROBIERSET SICHERN" at bounding box center [91, 256] width 168 height 48
paste input "TASTING-SET ENTDECKE"
type input "JETZT TASTING-SET ENTDECKEN"
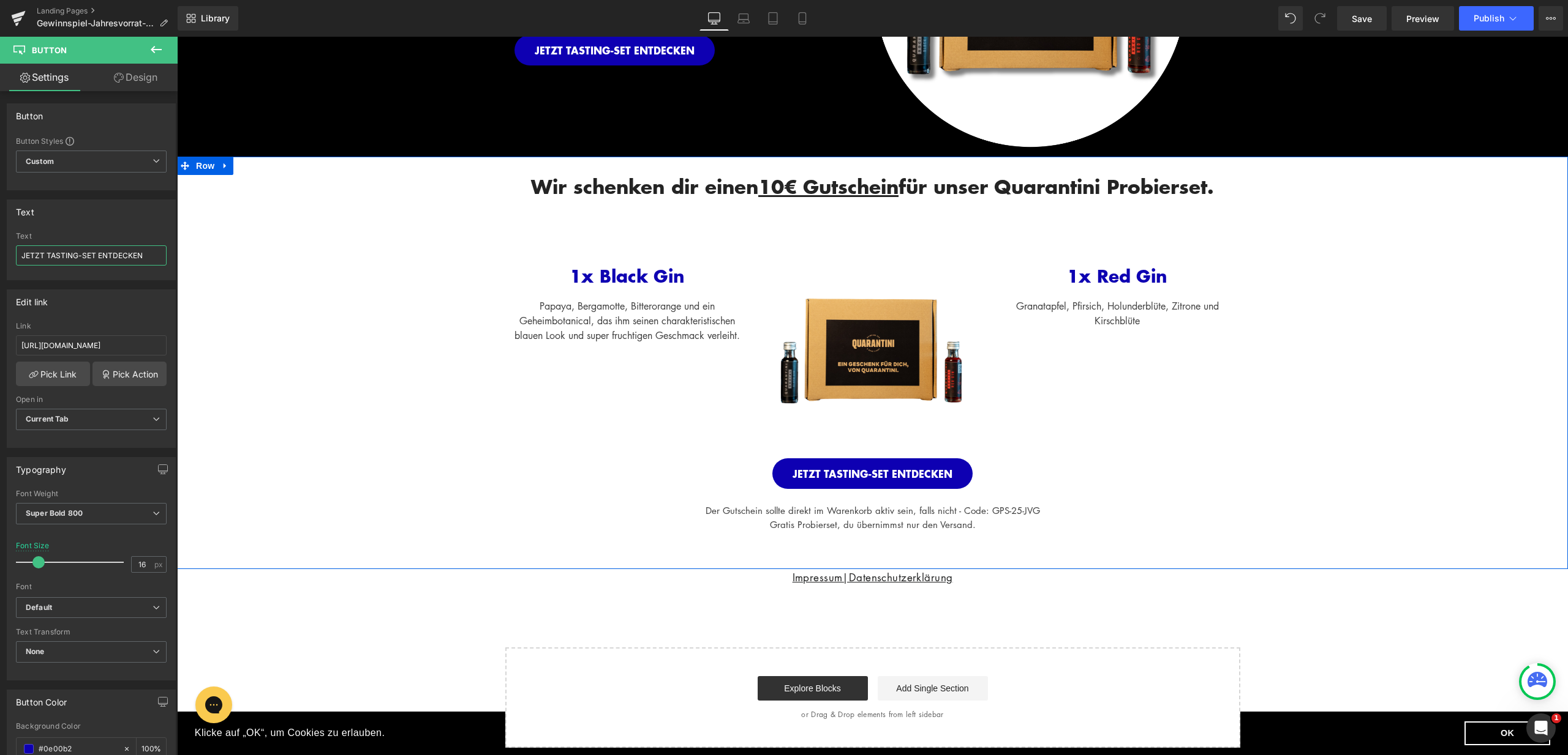
scroll to position [346, 0]
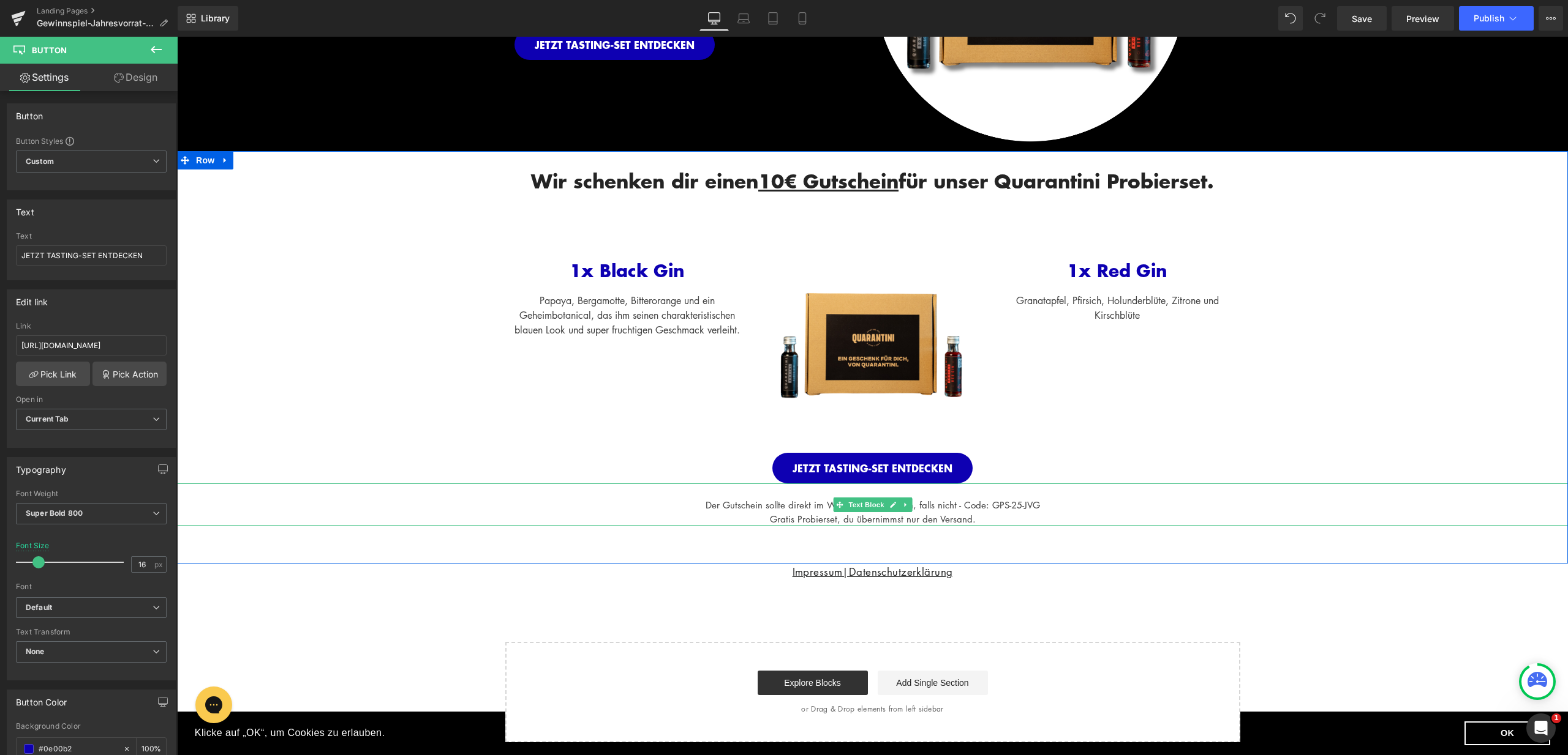
click at [1008, 505] on div "Der Gutschein sollte direkt im Warenkorb aktiv sein, falls nicht - Code: GPS-25…" at bounding box center [872, 505] width 1391 height 14
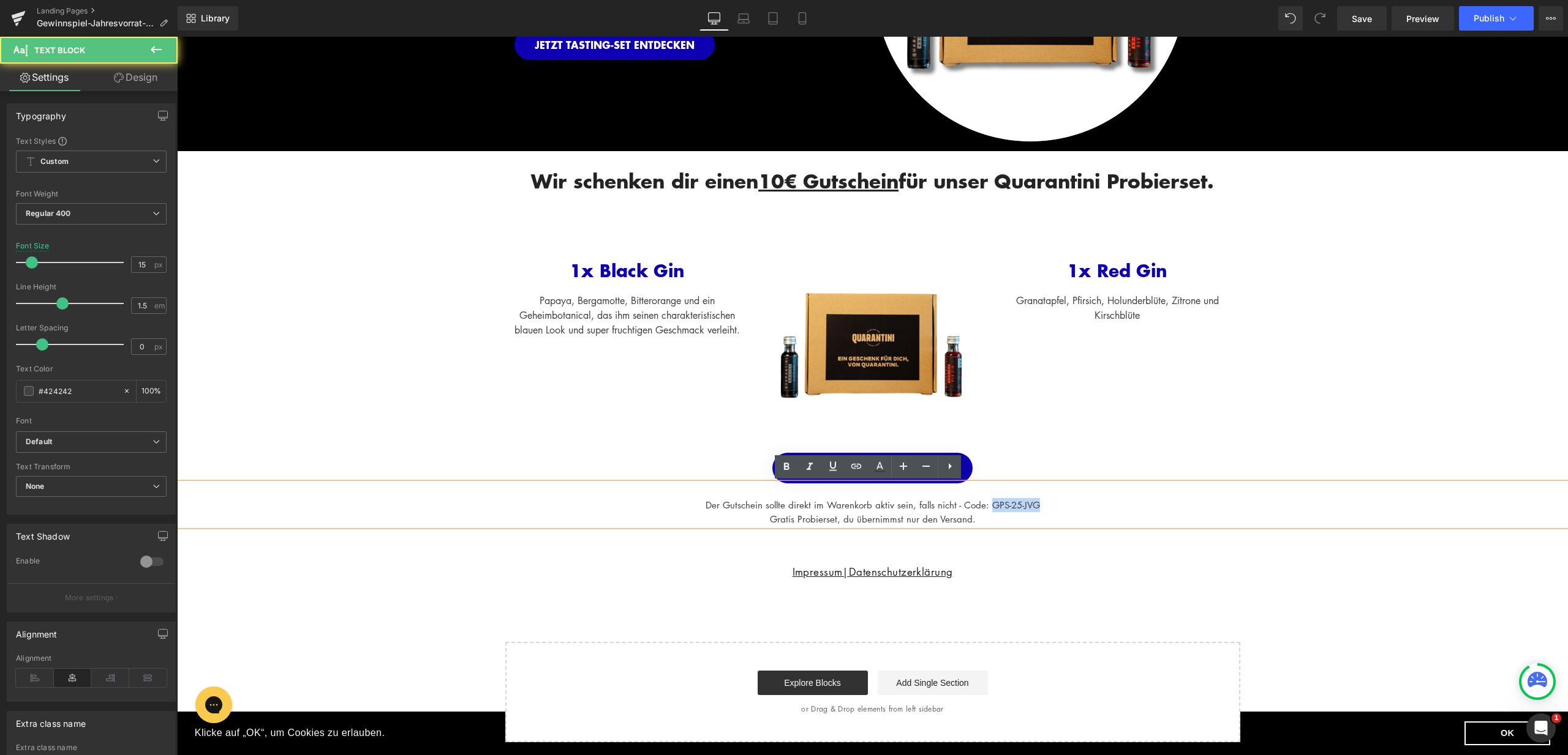
drag, startPoint x: 991, startPoint y: 505, endPoint x: 1039, endPoint y: 501, distance: 48.2
click at [1039, 501] on div "Der Gutschein sollte direkt im Warenkorb aktiv sein, falls nicht - Code: GPS-25…" at bounding box center [872, 505] width 1391 height 14
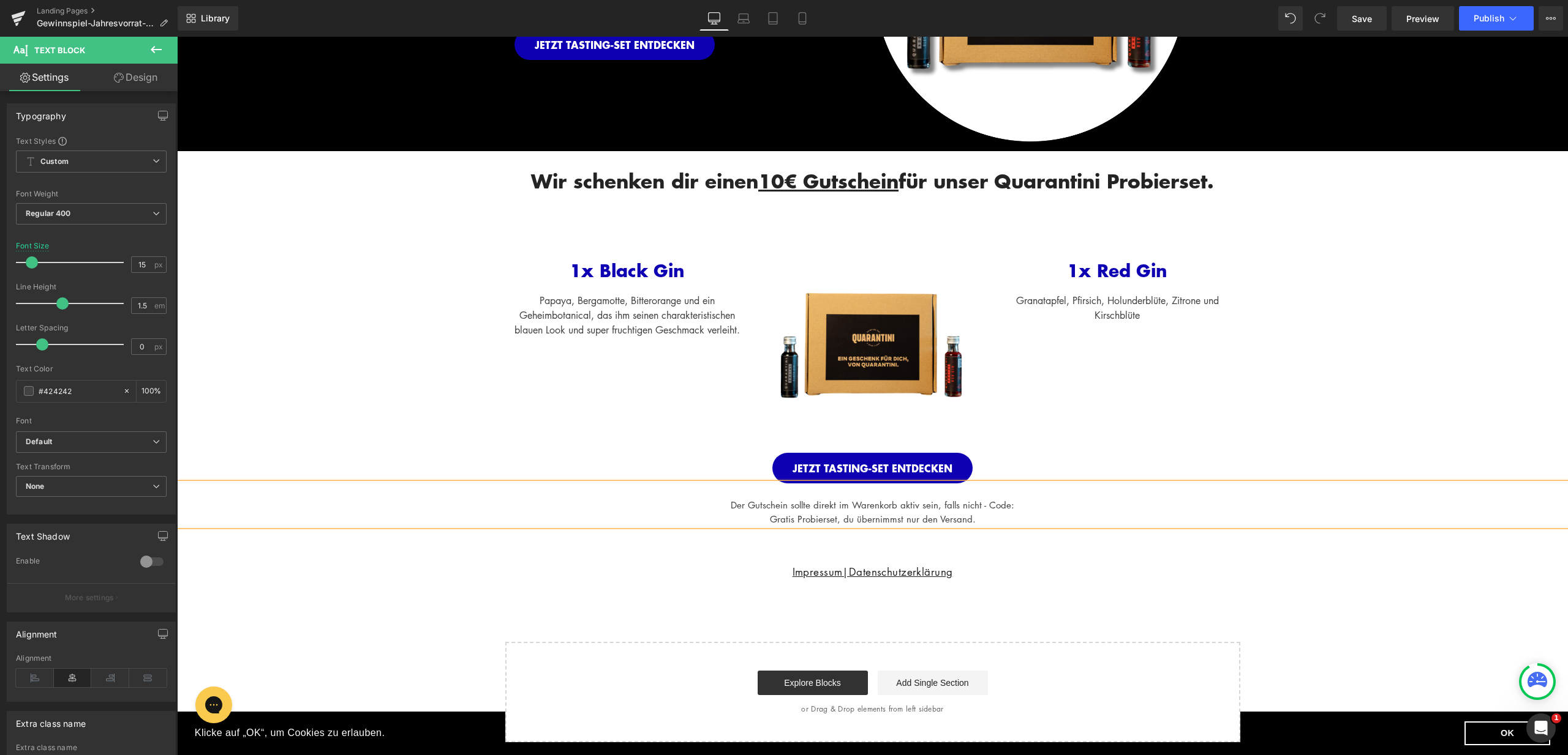
click at [988, 520] on div "Der Gutschein sollte direkt im Warenkorb aktiv sein, falls nicht - Code: Gratis…" at bounding box center [872, 505] width 1391 height 43
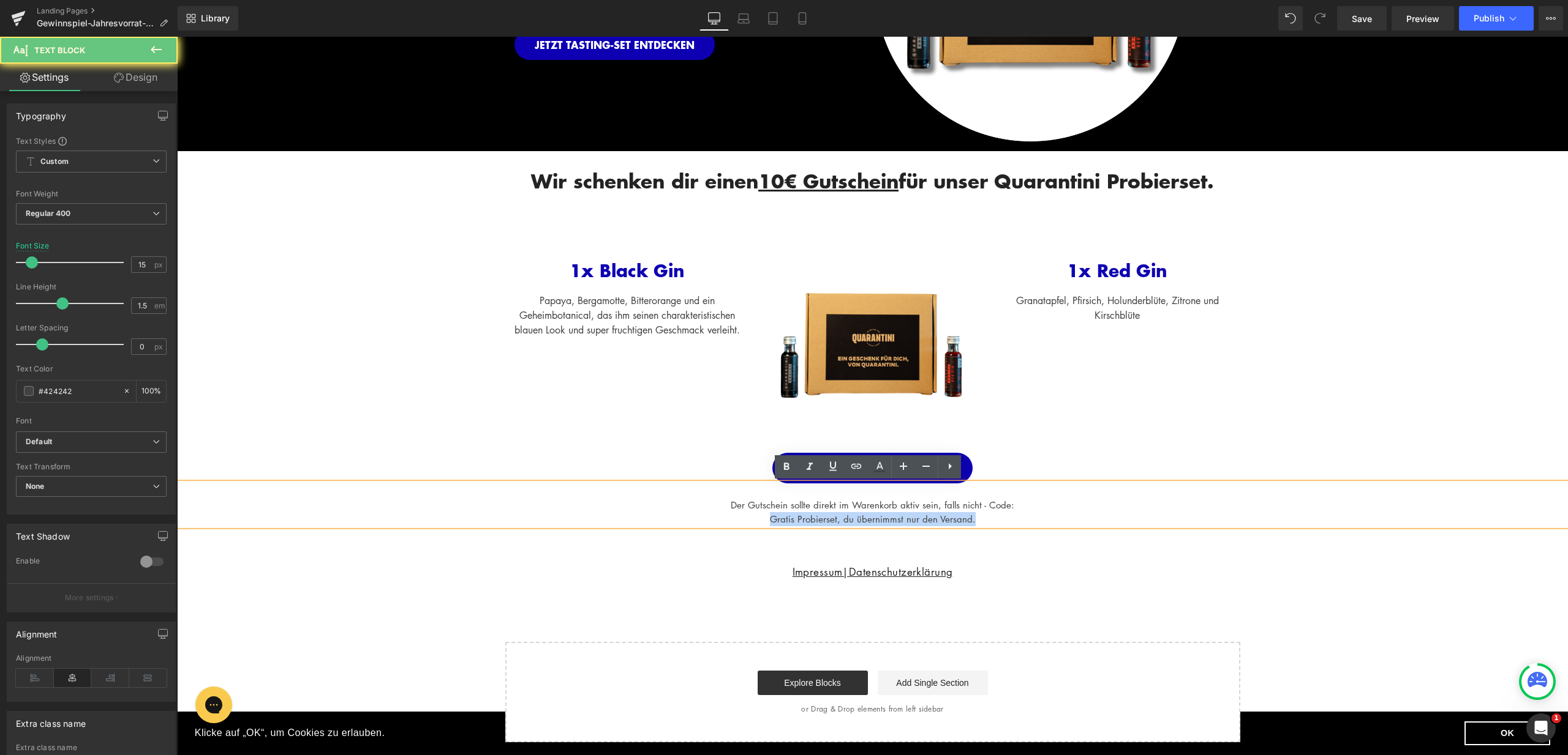
drag, startPoint x: 964, startPoint y: 519, endPoint x: 756, endPoint y: 518, distance: 208.0
click at [756, 518] on div "Der Gutschein sollte direkt im Warenkorb aktiv sein, falls nicht - Code: Gratis…" at bounding box center [872, 505] width 1391 height 43
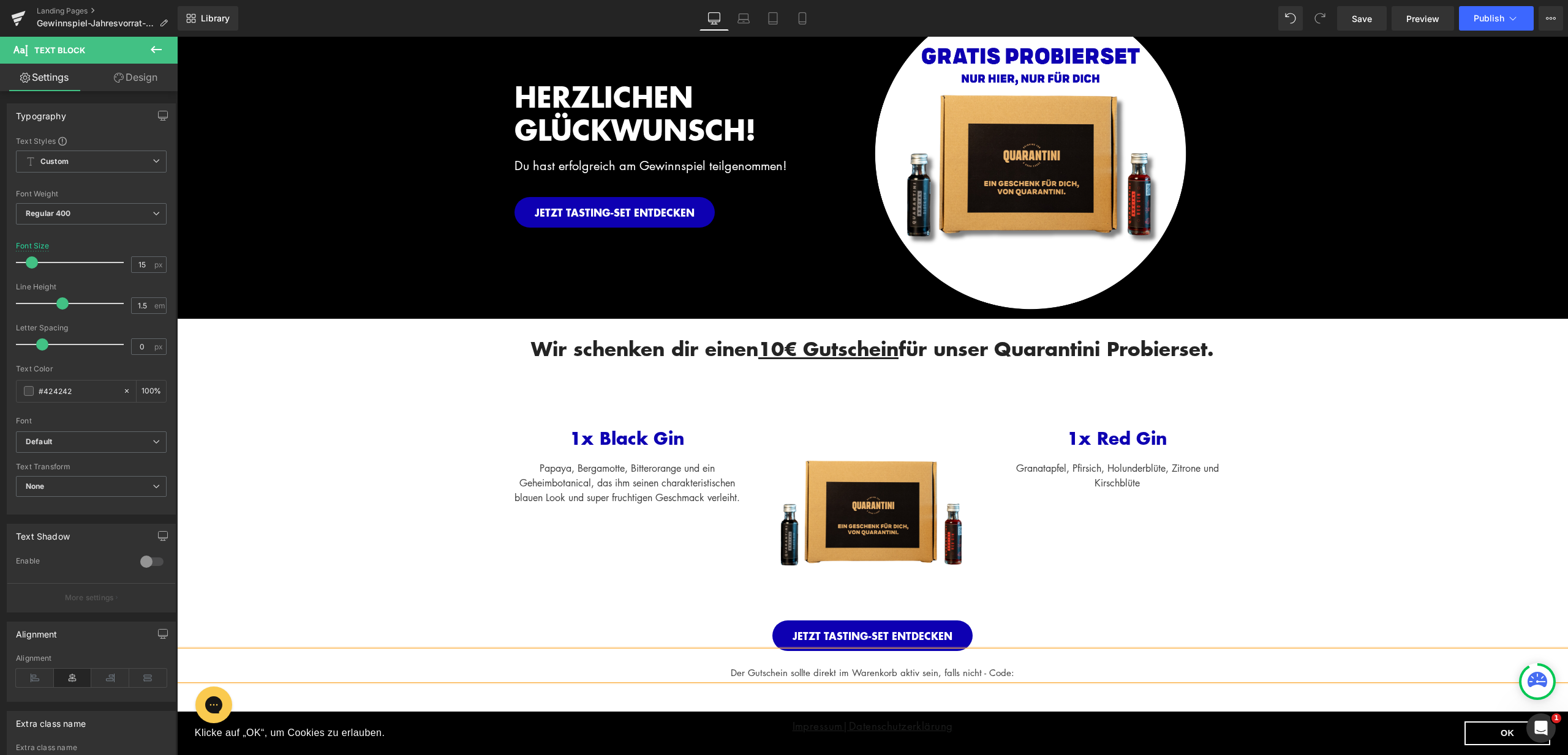
scroll to position [94, 0]
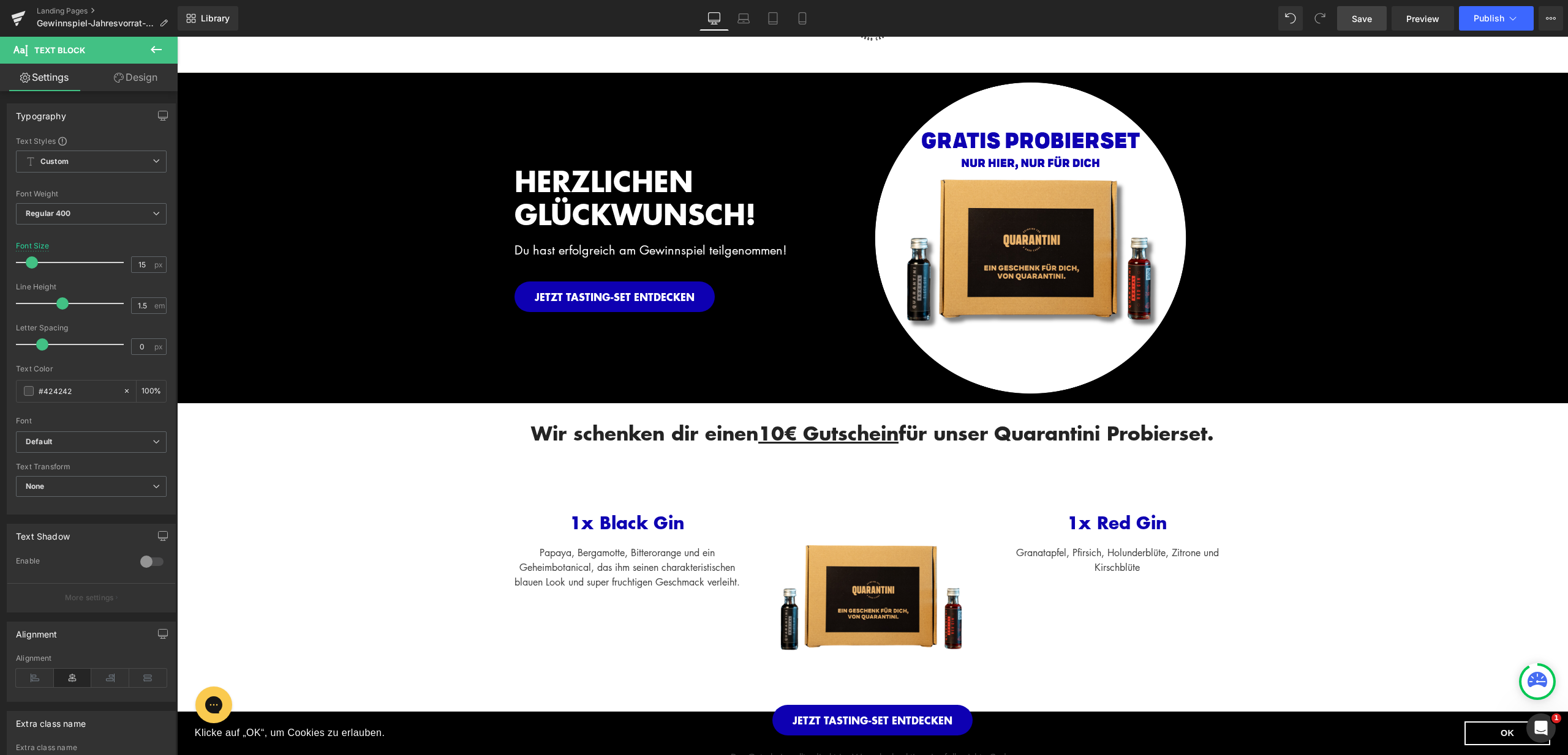
click at [1354, 24] on span "Save" at bounding box center [1361, 19] width 20 height 13
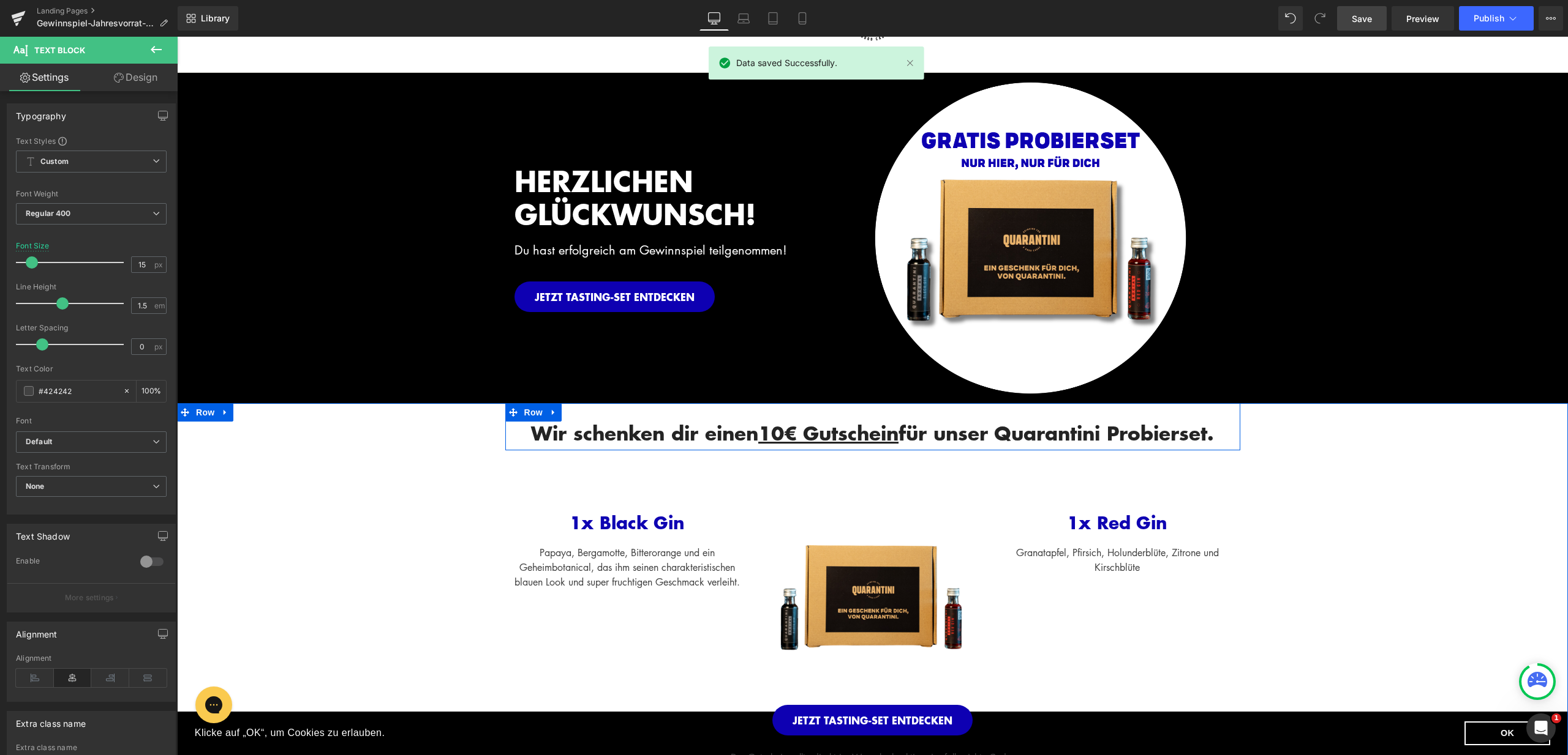
scroll to position [118, 0]
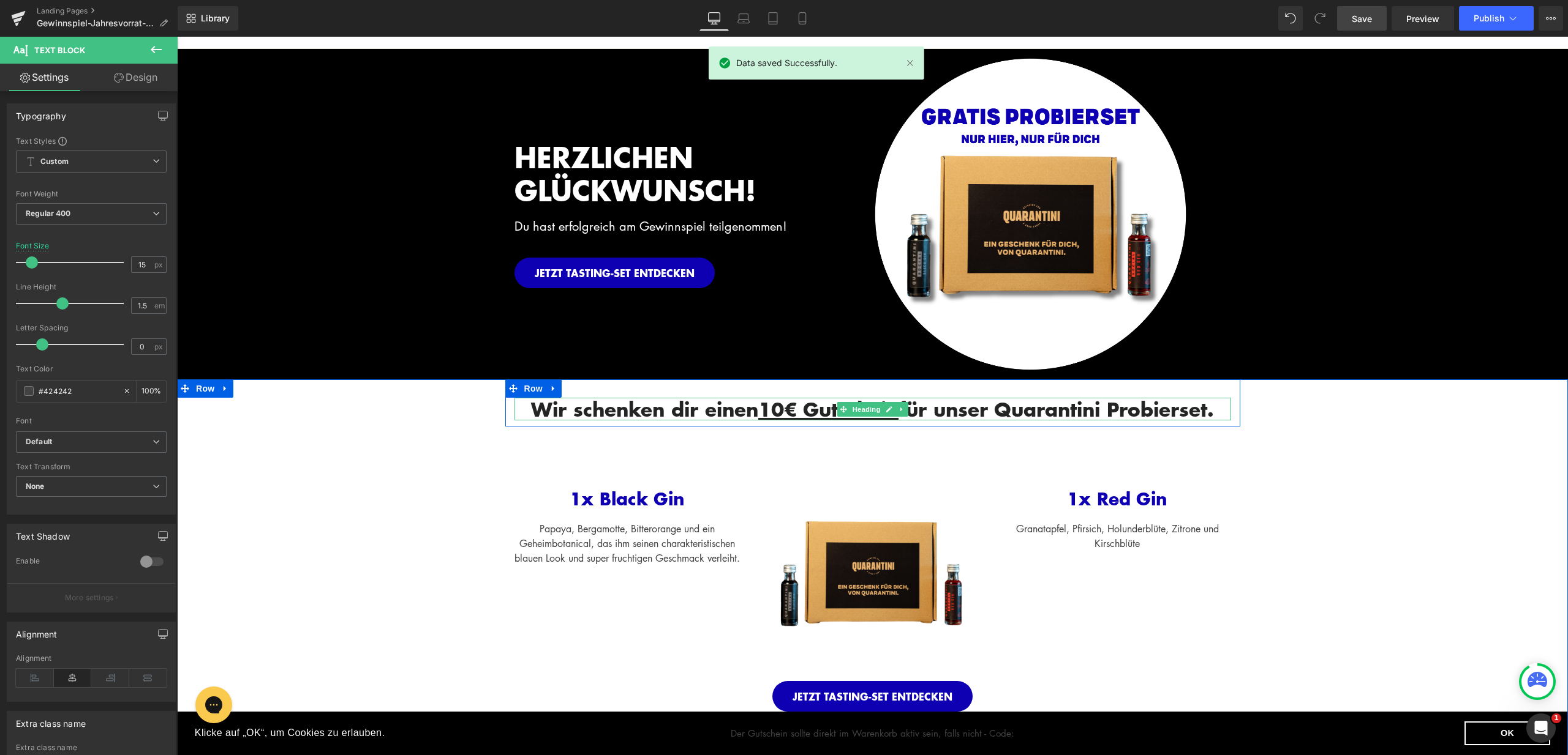
click at [769, 409] on span "10€ Gutschein" at bounding box center [828, 409] width 140 height 29
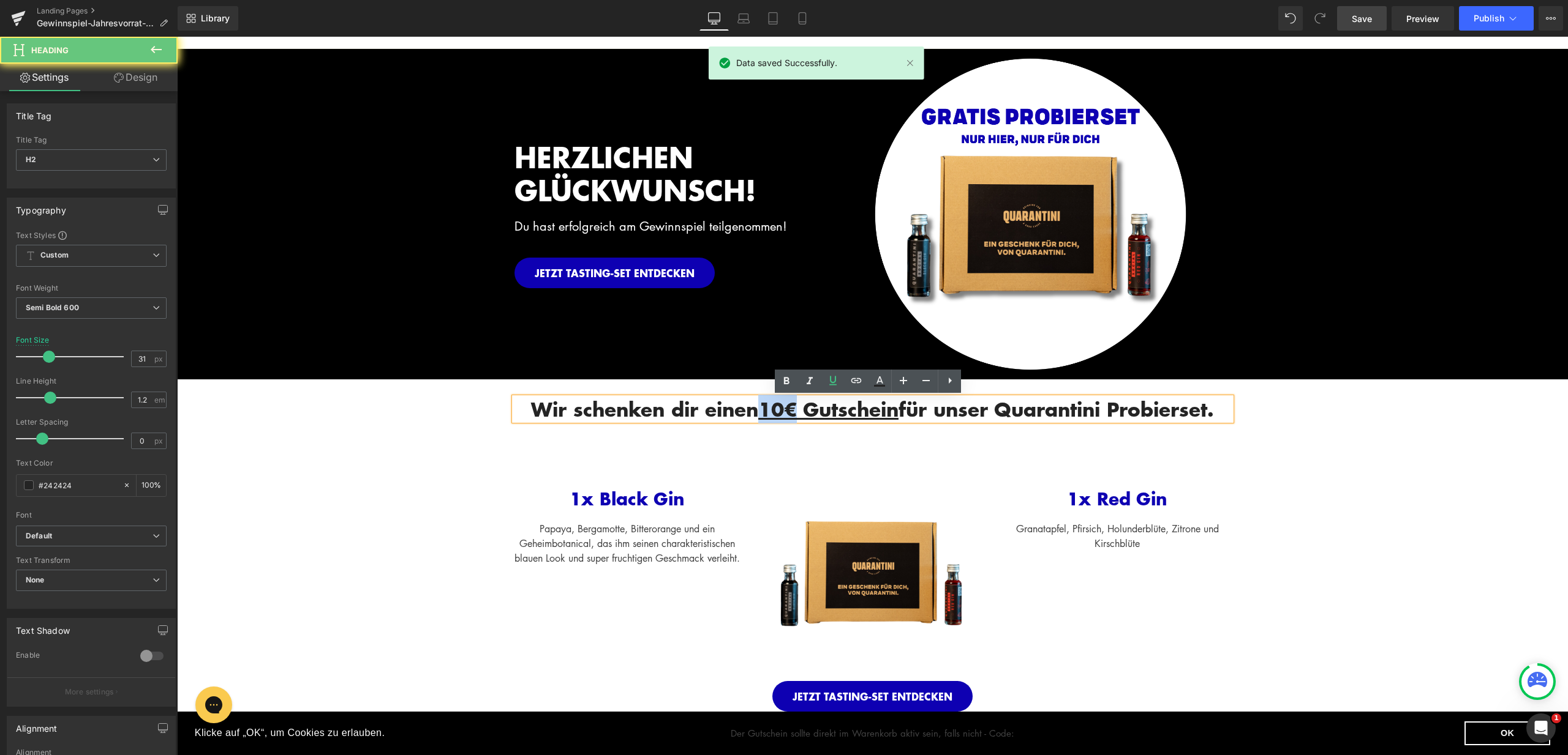
drag, startPoint x: 769, startPoint y: 413, endPoint x: 755, endPoint y: 413, distance: 14.0
click at [758, 413] on span "10€ Gutschein" at bounding box center [828, 409] width 140 height 29
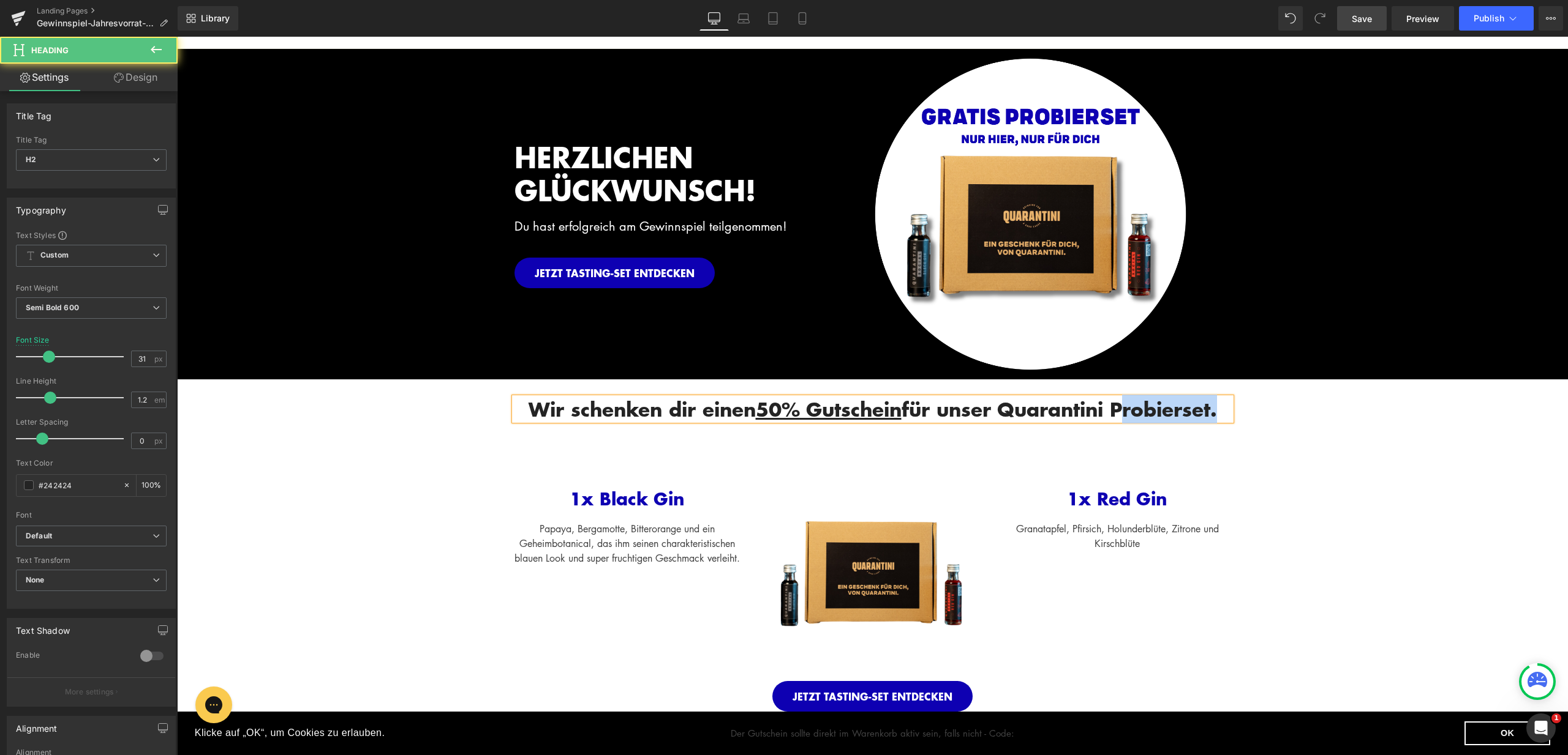
drag, startPoint x: 887, startPoint y: 432, endPoint x: 813, endPoint y: 429, distance: 74.1
click at [813, 421] on h2 "Wir schenken dir einen 50% Gutschein für unser Quarantini Probierset." at bounding box center [872, 409] width 716 height 22
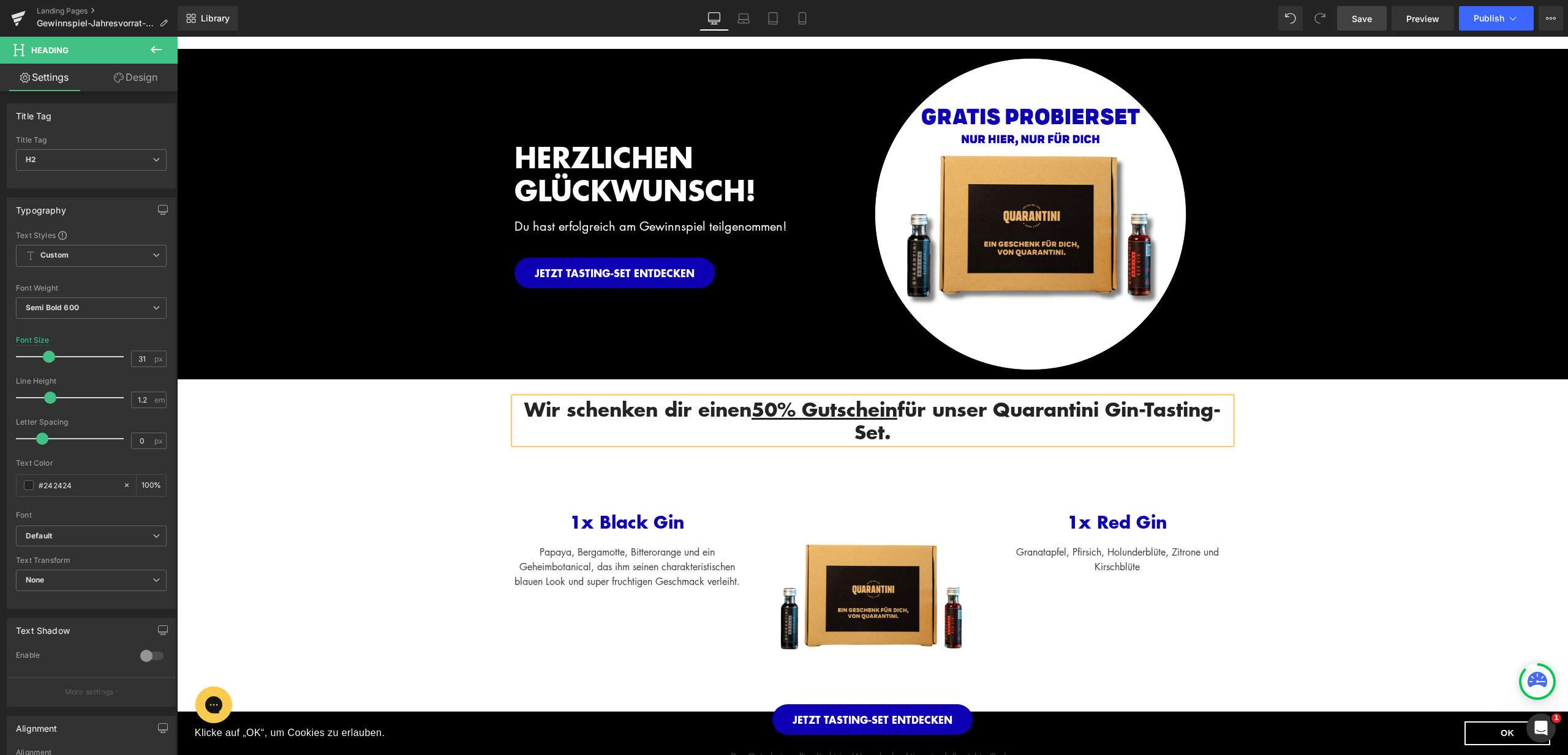
click at [988, 426] on h2 "Wir schenken dir einen 50% Gutschein für unser Quarantini Gin-Tasting-Set." at bounding box center [872, 420] width 716 height 45
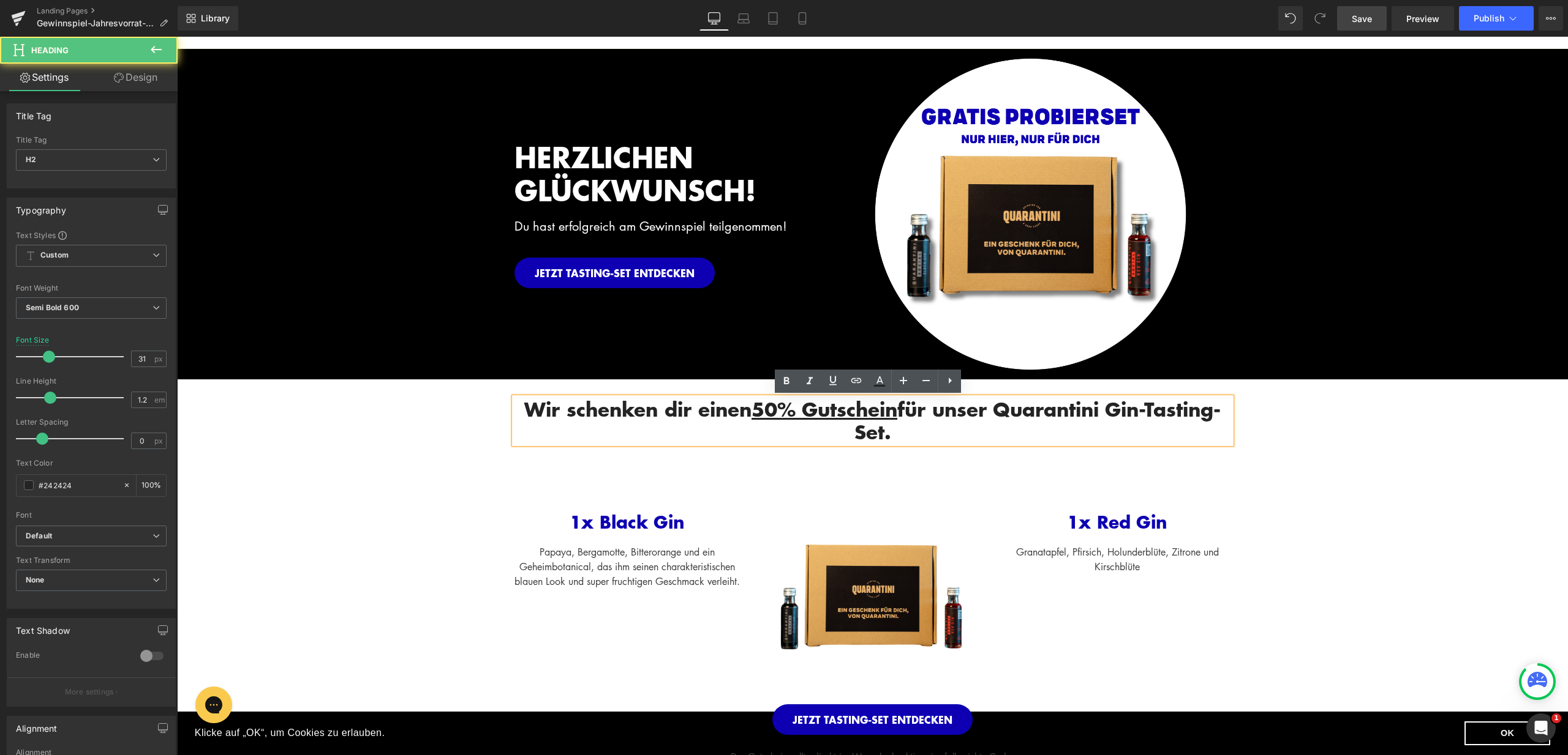
click at [1357, 442] on div "Wir schenken dir einen 50% Gutschein für unser Quarantini Gin-Tasting-Set. Head…" at bounding box center [872, 572] width 1391 height 384
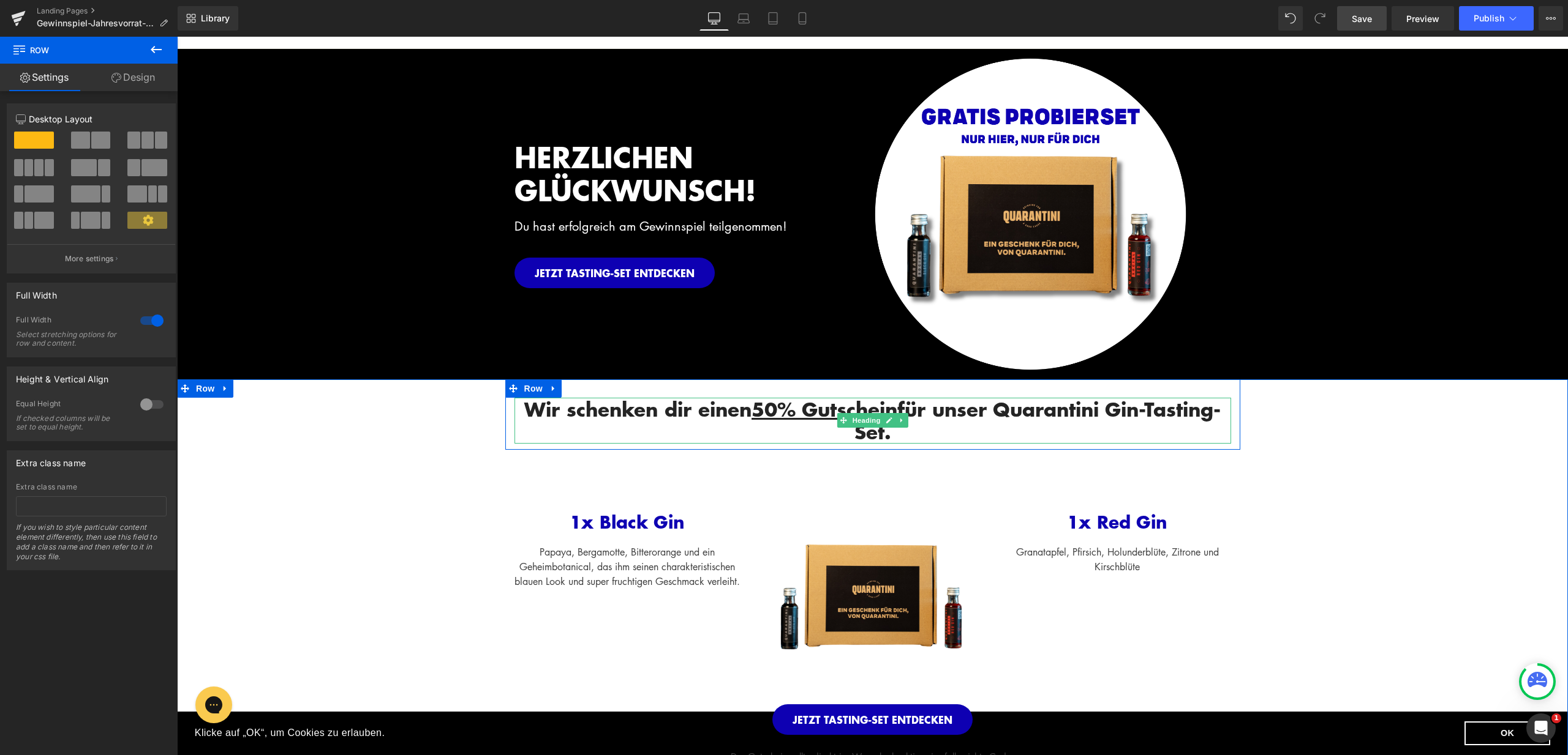
click at [920, 437] on h2 "Wir schenken dir einen 50% Gutschein für unser Quarantini Gin-Tasting-Set." at bounding box center [872, 420] width 716 height 45
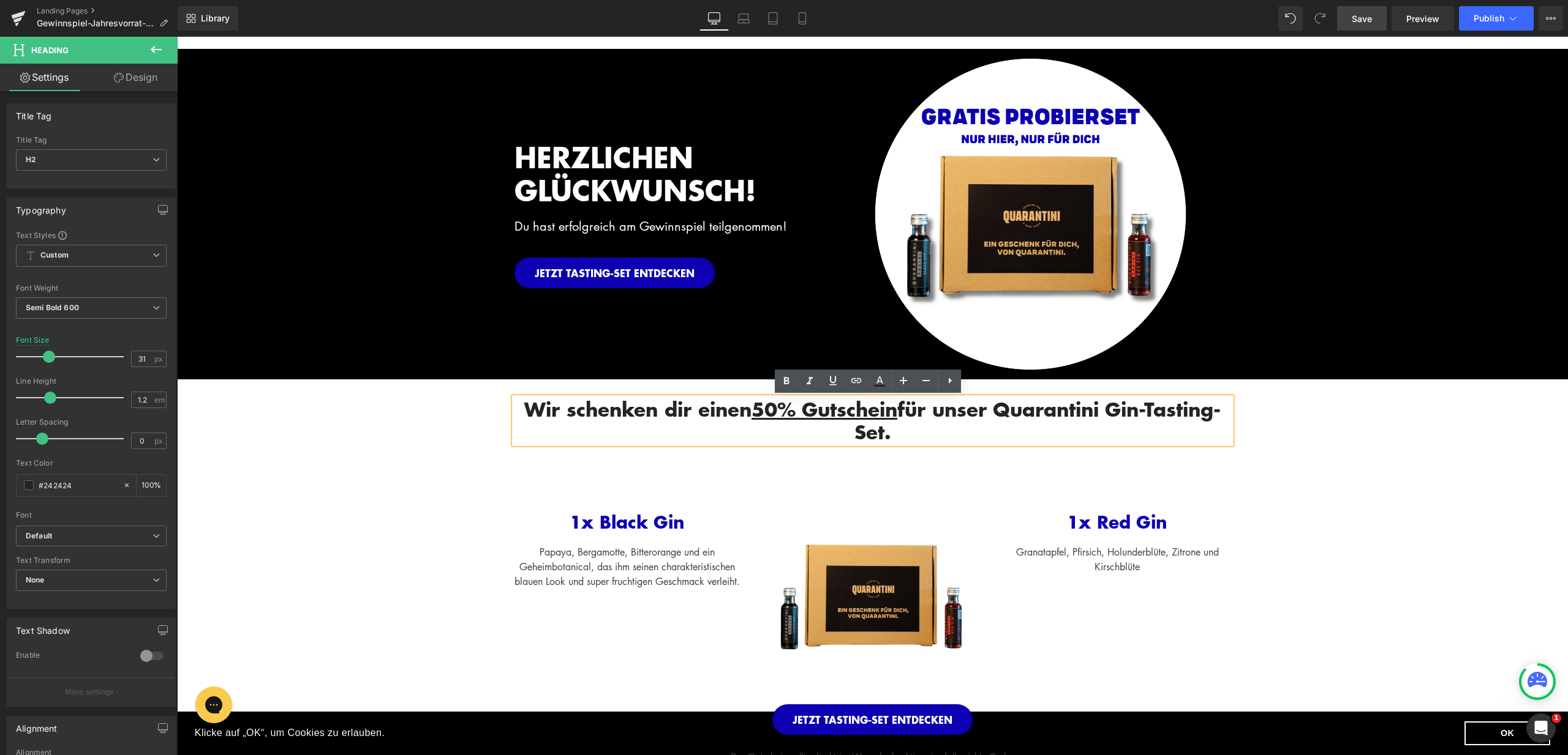
drag, startPoint x: 930, startPoint y: 434, endPoint x: 568, endPoint y: 396, distance: 364.0
click at [568, 398] on h2 "Wir schenken dir einen 50% Gutschein für unser Quarantini Gin-Tasting-Set." at bounding box center [872, 420] width 716 height 45
drag, startPoint x: 942, startPoint y: 432, endPoint x: 633, endPoint y: 406, distance: 310.1
click at [535, 404] on h2 "Wir schenken dir einen 50% Gutschein für unser Quarantini Gin-Tasting-Set." at bounding box center [872, 420] width 716 height 45
click at [928, 384] on icon at bounding box center [926, 380] width 14 height 14
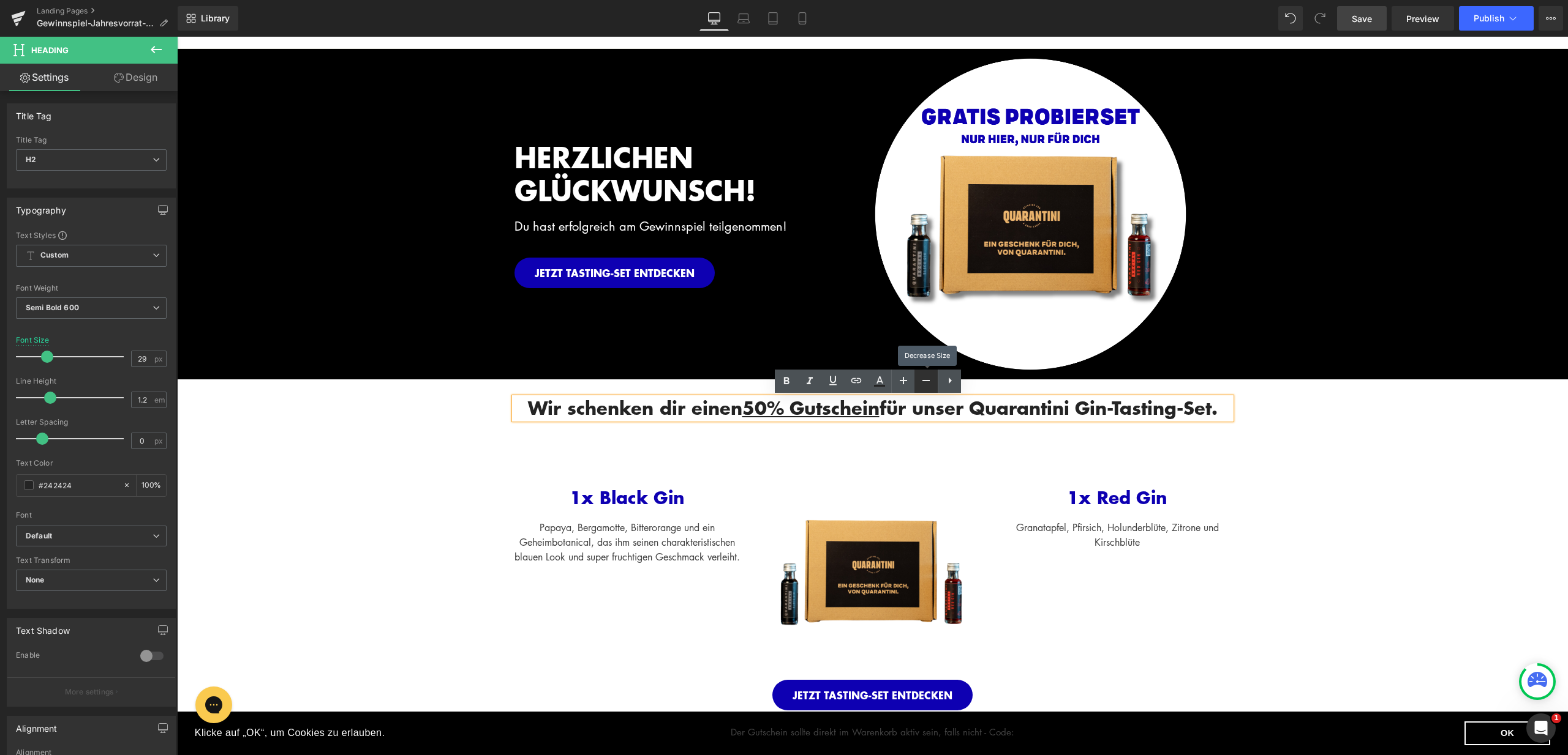
click at [924, 380] on icon at bounding box center [926, 381] width 7 height 1
type input "27"
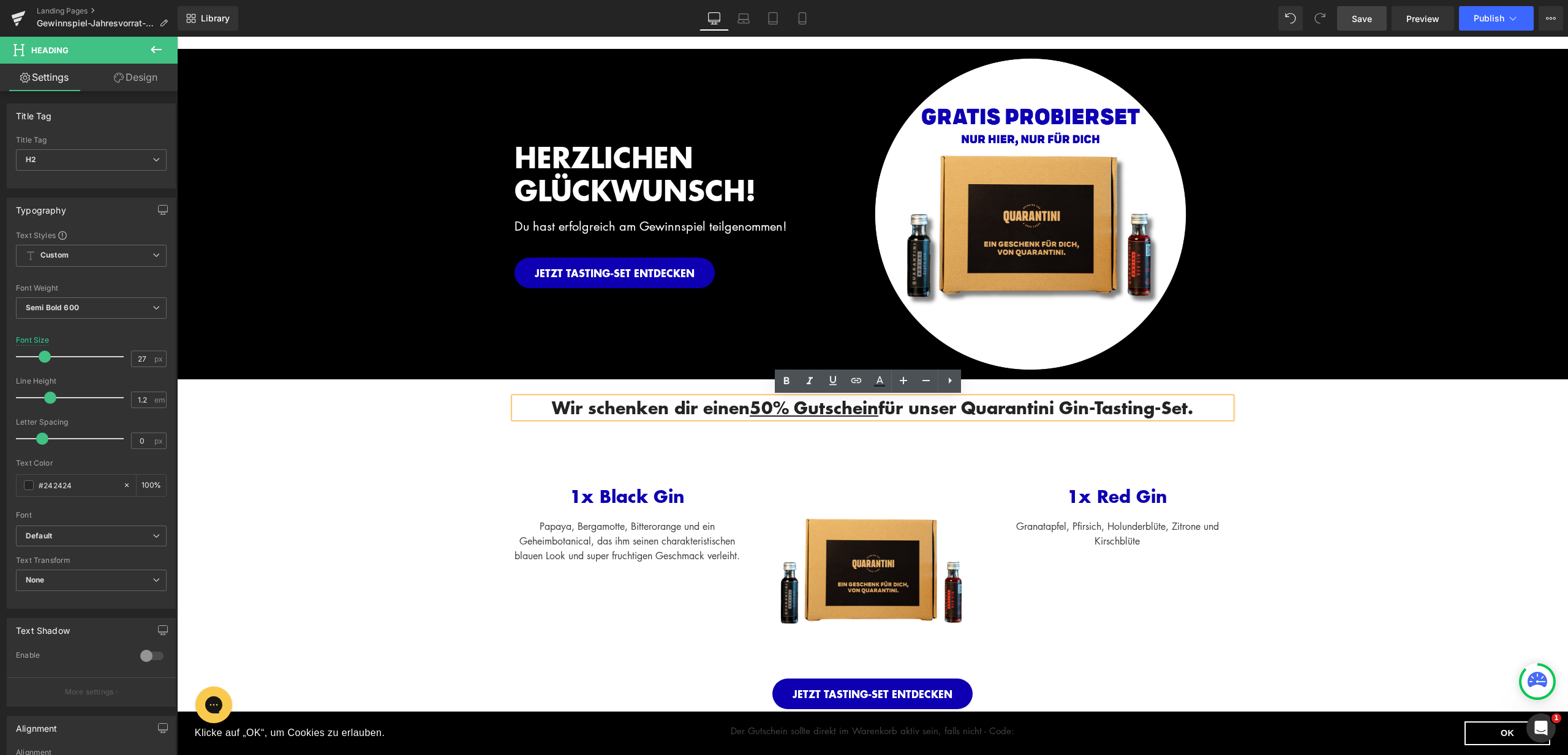
click at [1385, 458] on div "Wir schenken dir einen 50% Gutschein für unser Quarantini Gin-Tasting-Set. Head…" at bounding box center [872, 559] width 1391 height 358
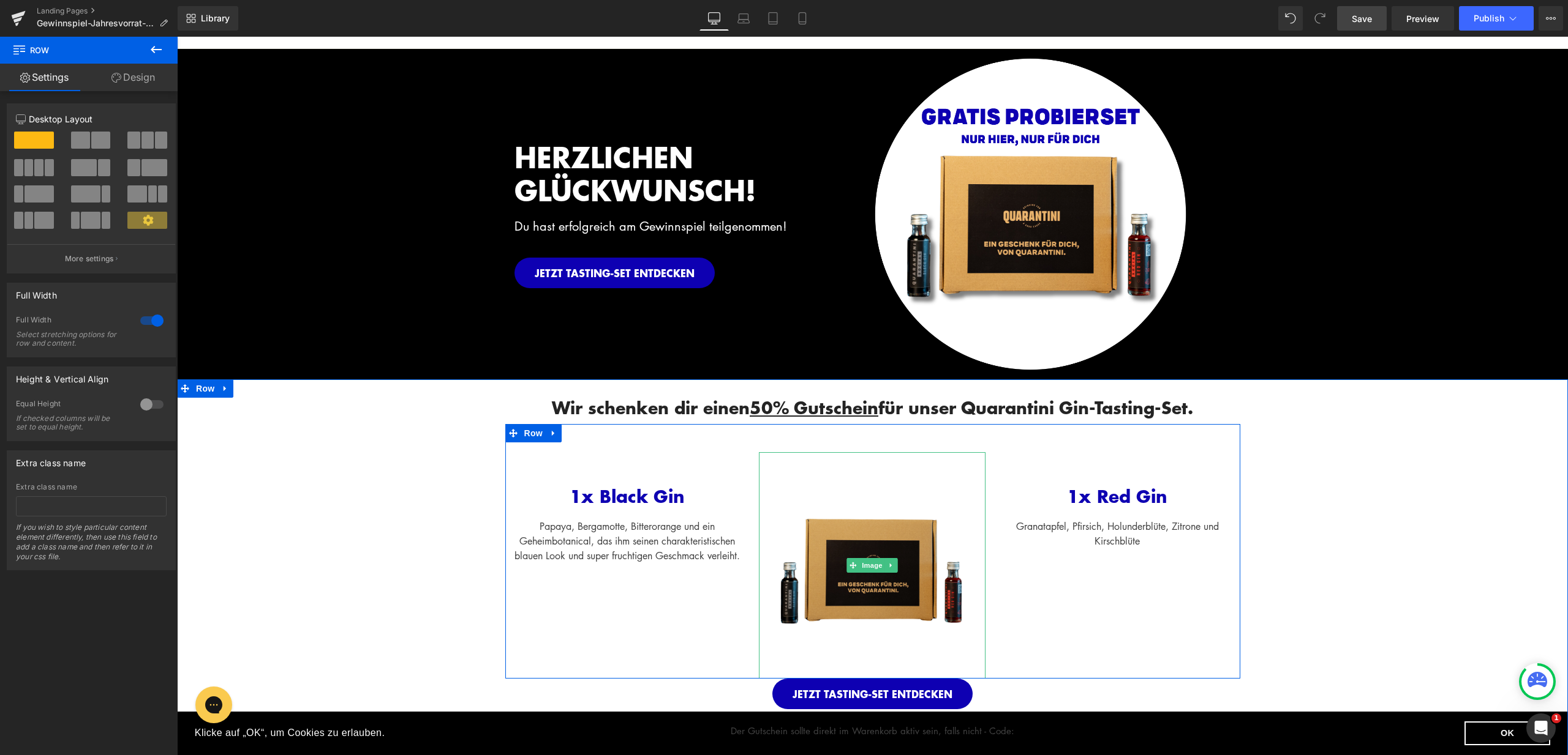
scroll to position [304, 0]
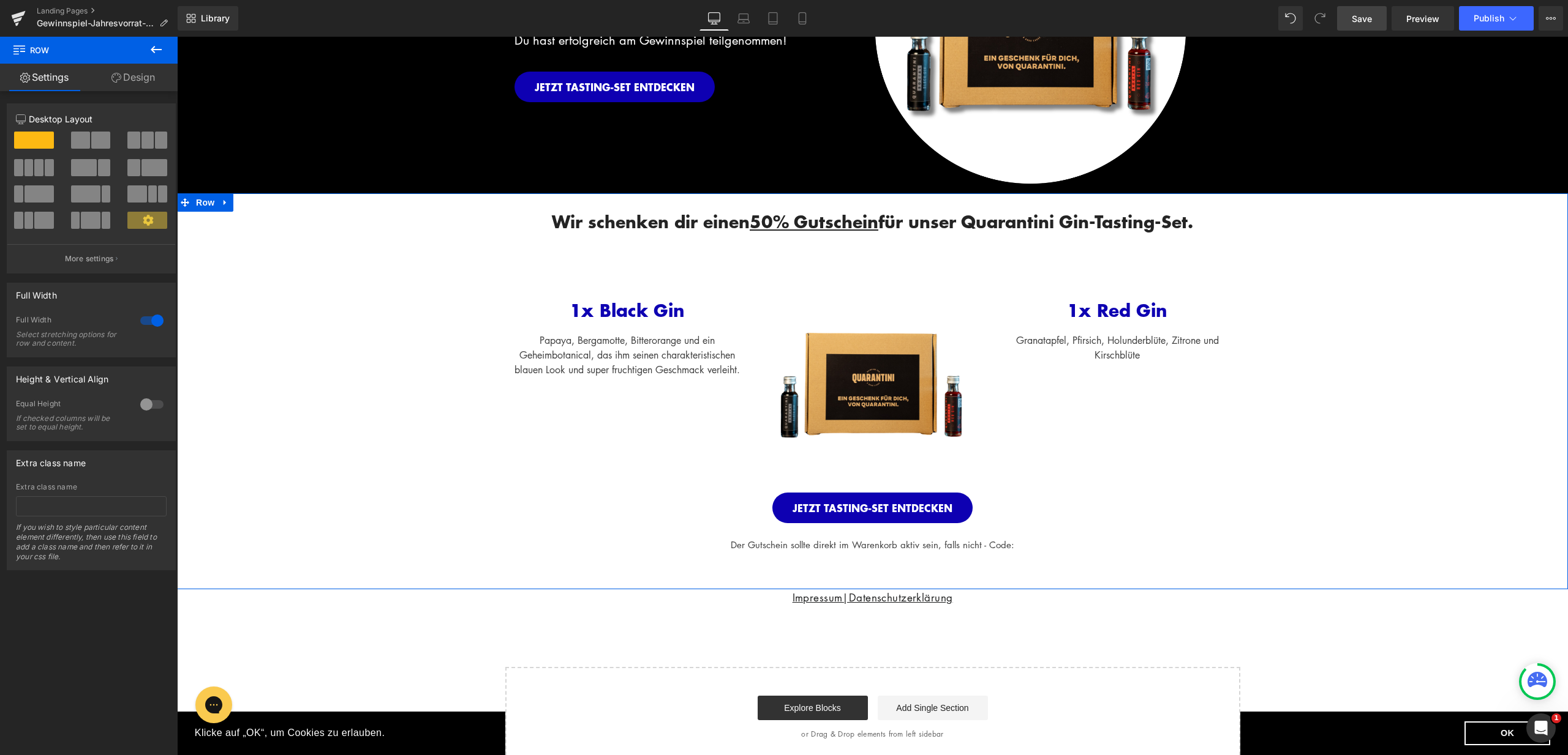
click at [866, 374] on div "Image" at bounding box center [872, 380] width 227 height 227
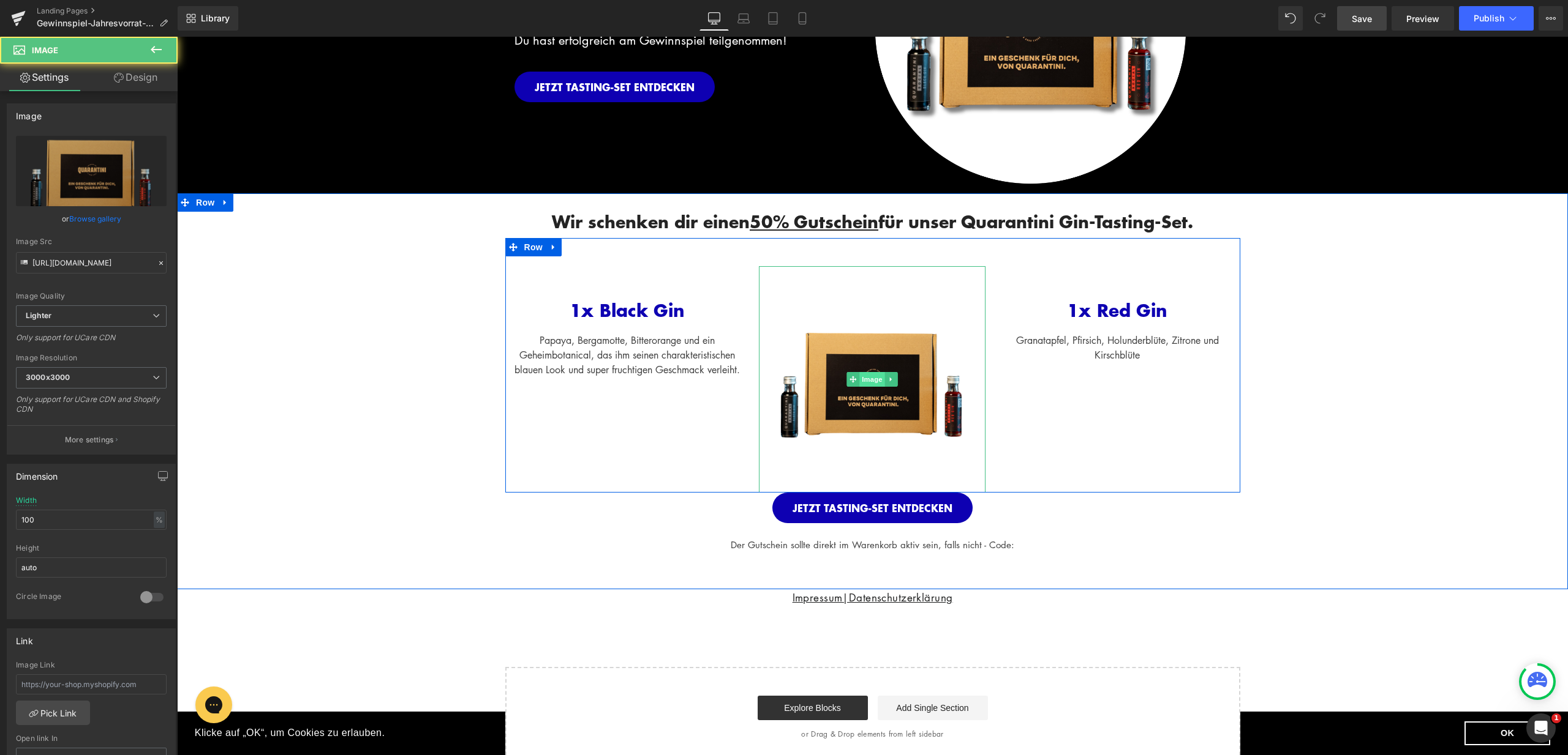
click at [869, 376] on span "Image" at bounding box center [872, 380] width 26 height 14
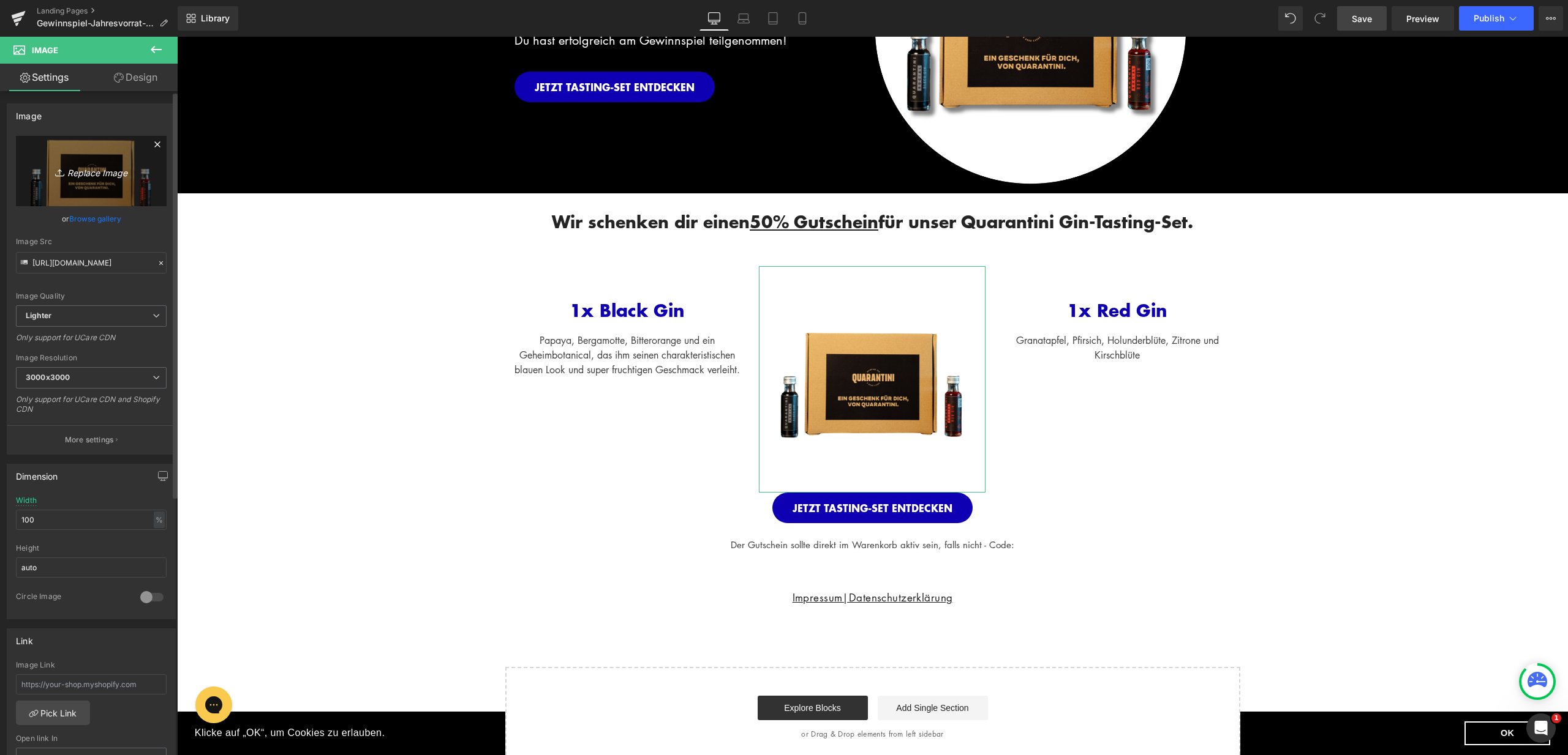
click at [95, 187] on link "Replace Image" at bounding box center [91, 171] width 151 height 71
type input "C:\fakepath\LP_Gewinnspiel.png"
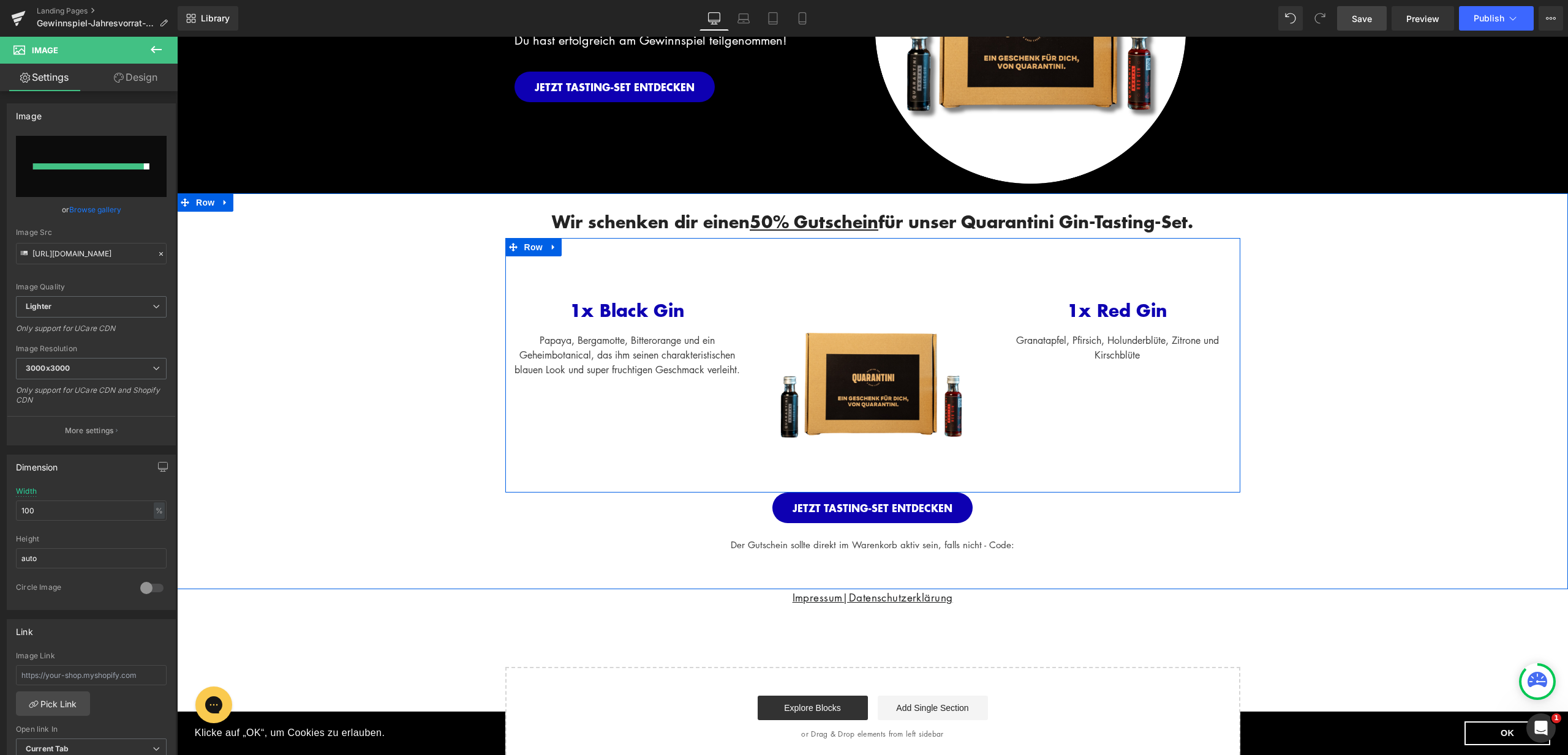
type input "https://ucarecdn.com/b26c7722-725b-400a-8e5d-2b36d6b5a671/-/format/auto/-/previ…"
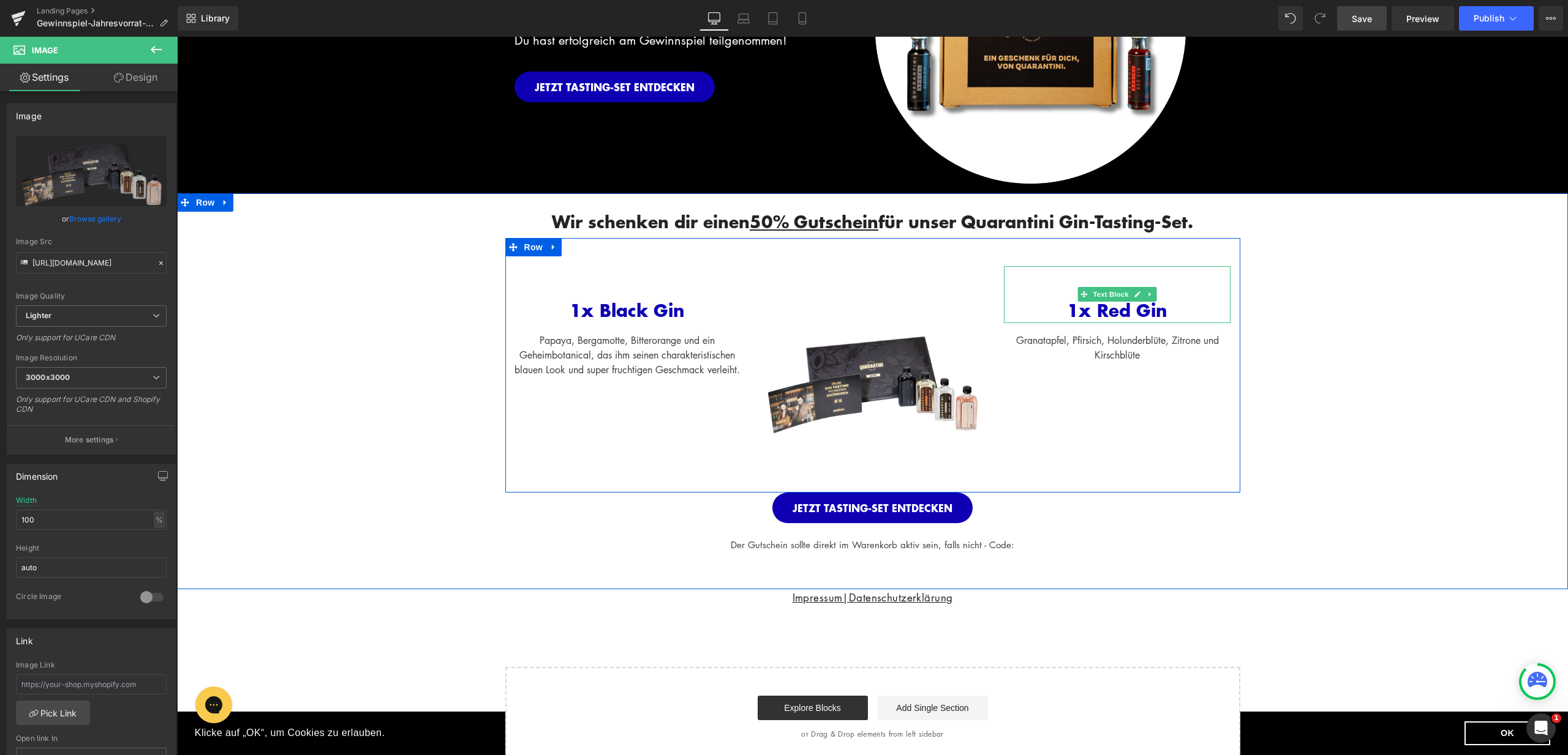
click at [1101, 313] on span "1x Red Gin" at bounding box center [1117, 310] width 100 height 26
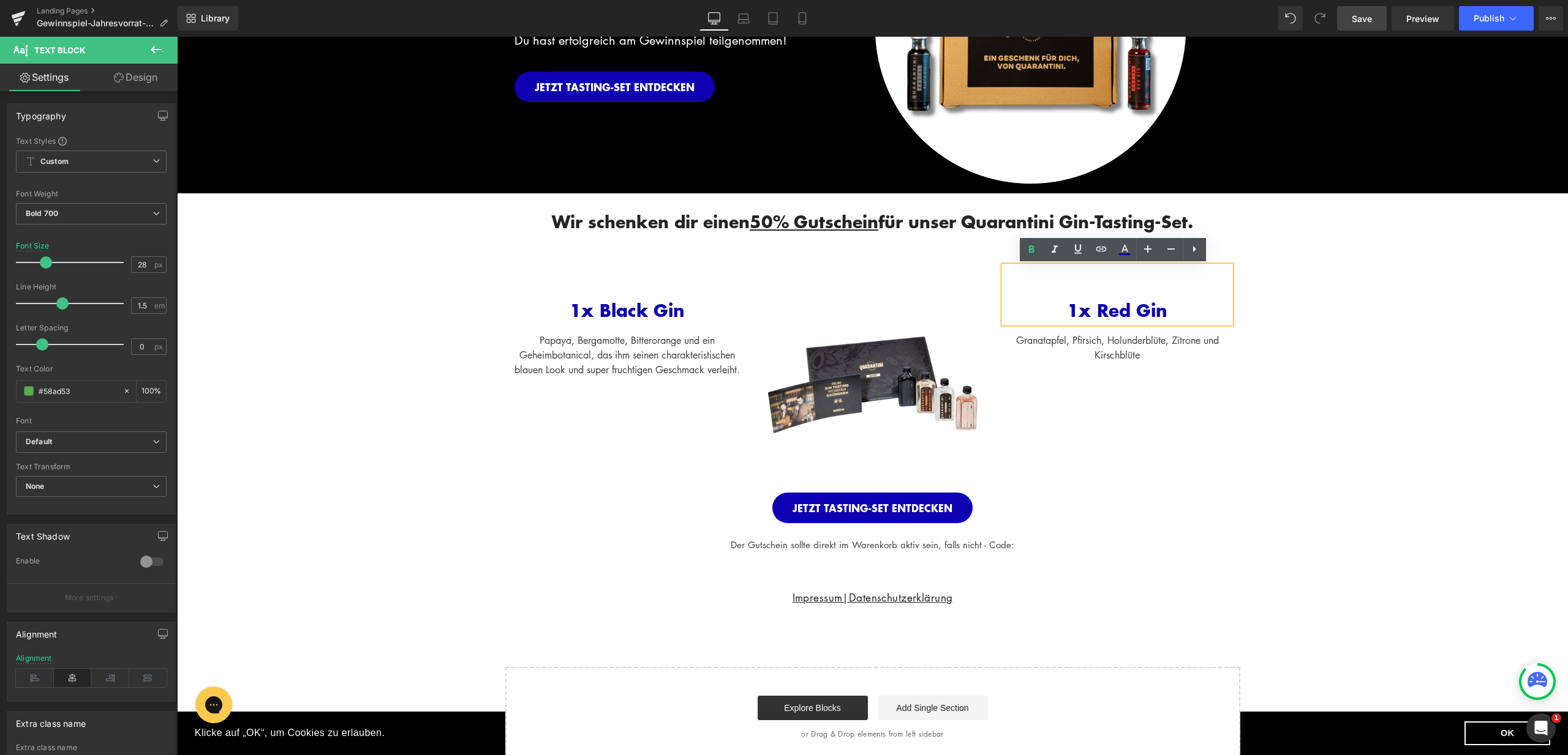
click at [1101, 310] on span "1x Red Gin" at bounding box center [1117, 310] width 100 height 26
drag, startPoint x: 1094, startPoint y: 308, endPoint x: 1124, endPoint y: 312, distance: 30.3
click at [1124, 312] on span "1x Red Gin" at bounding box center [1117, 310] width 100 height 26
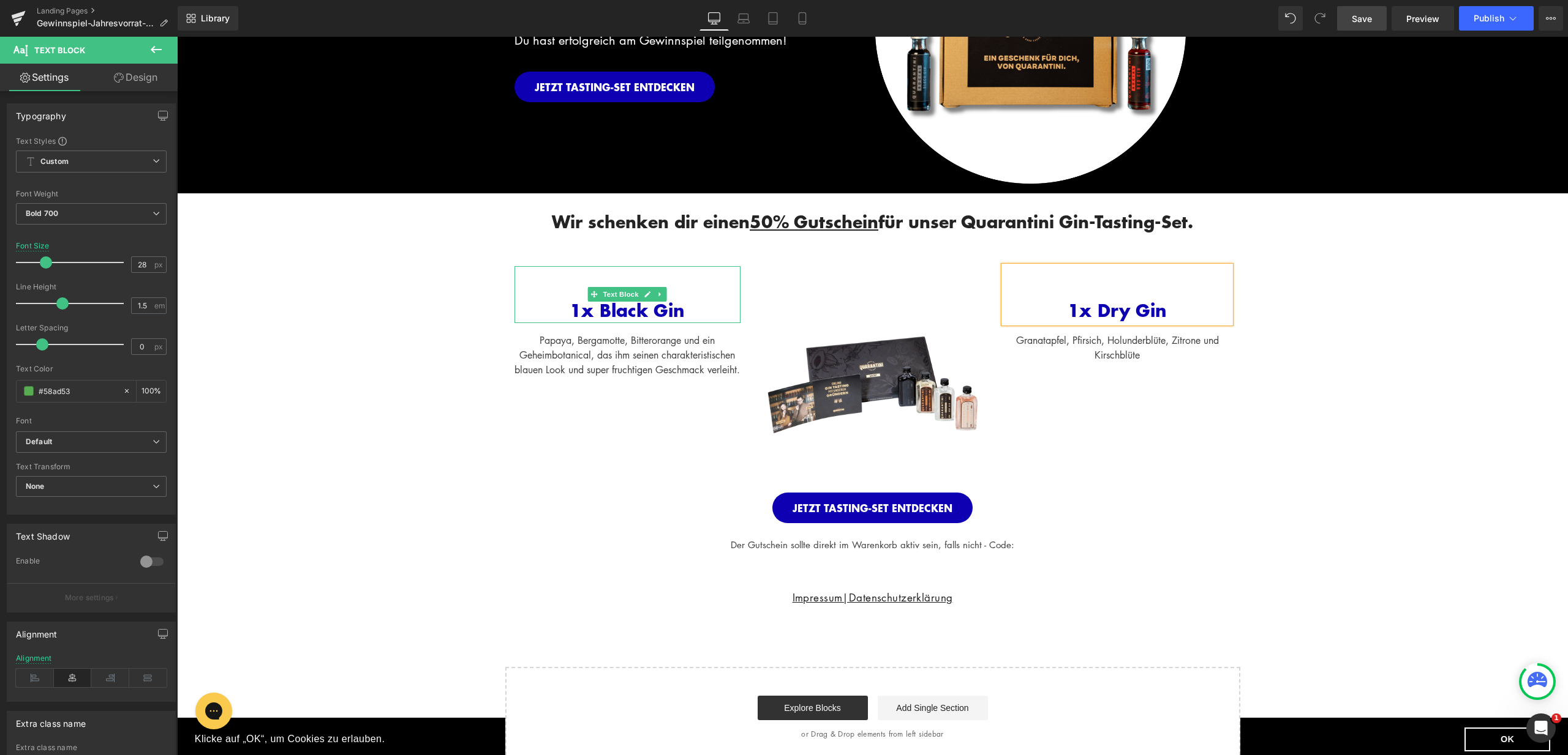
scroll to position [285, 0]
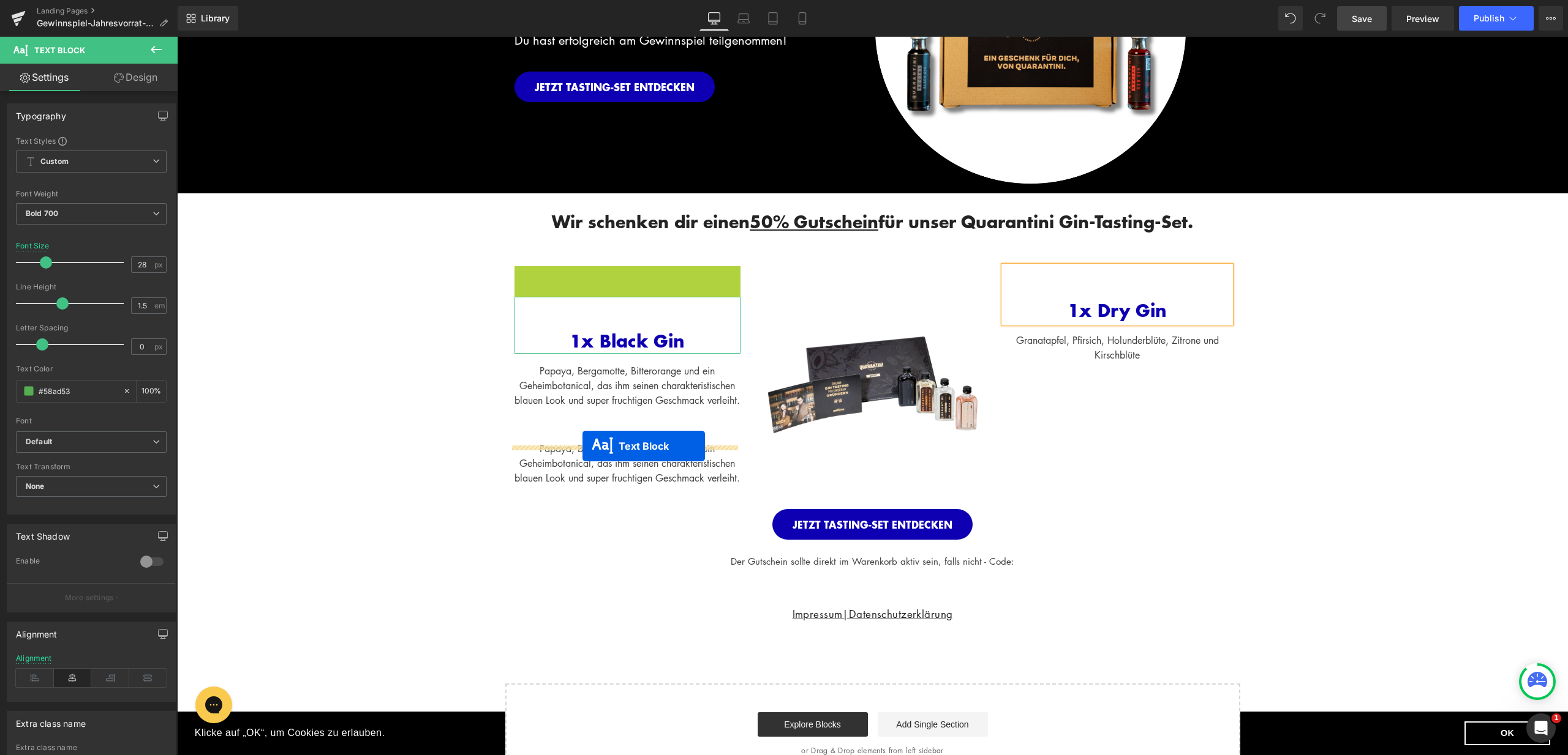
drag, startPoint x: 590, startPoint y: 294, endPoint x: 582, endPoint y: 446, distance: 152.2
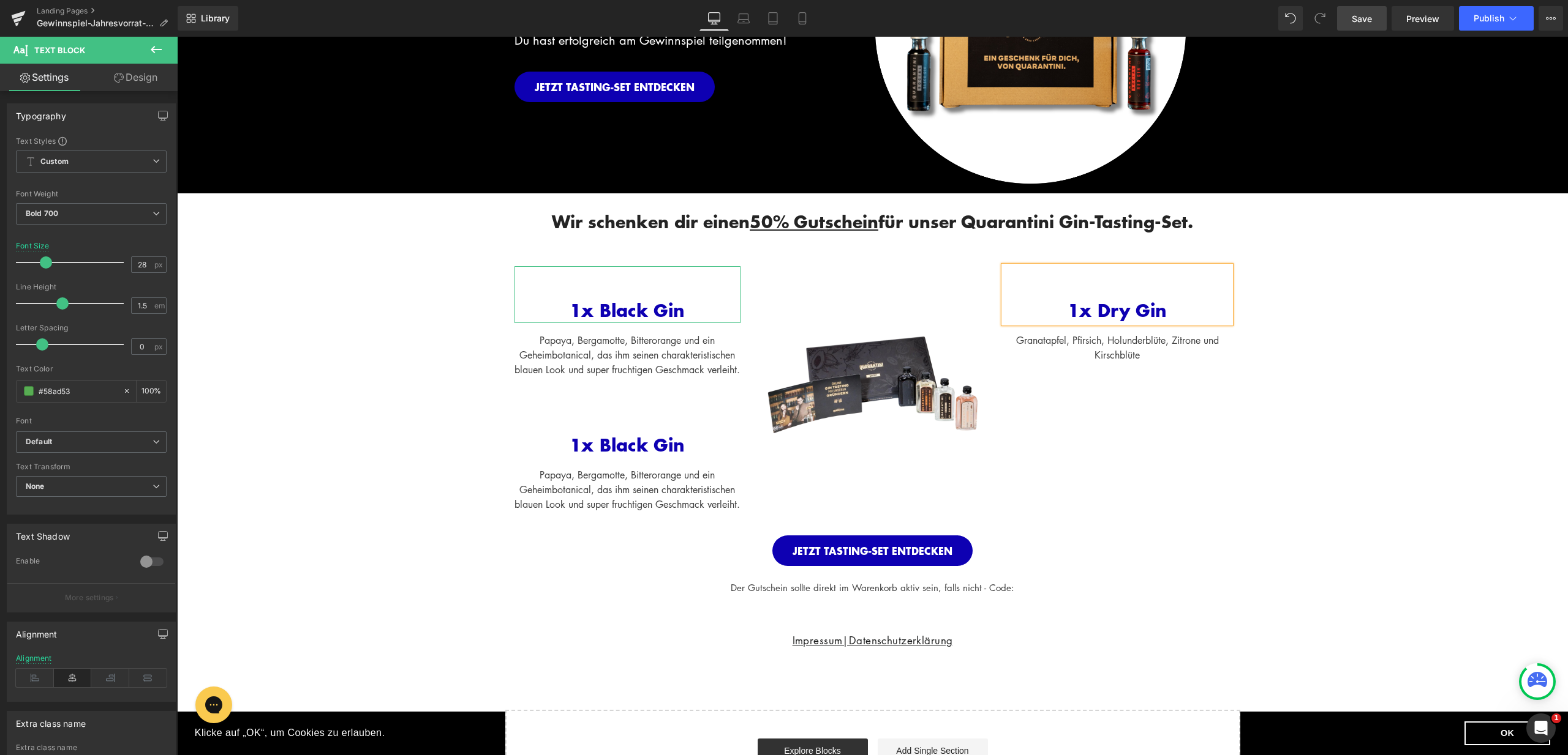
click at [1124, 393] on div "JETZT PROBIERSET SICHERN Button 1x Black Gin Text Block Papaya, Bergamotte, Bit…" at bounding box center [872, 387] width 735 height 297
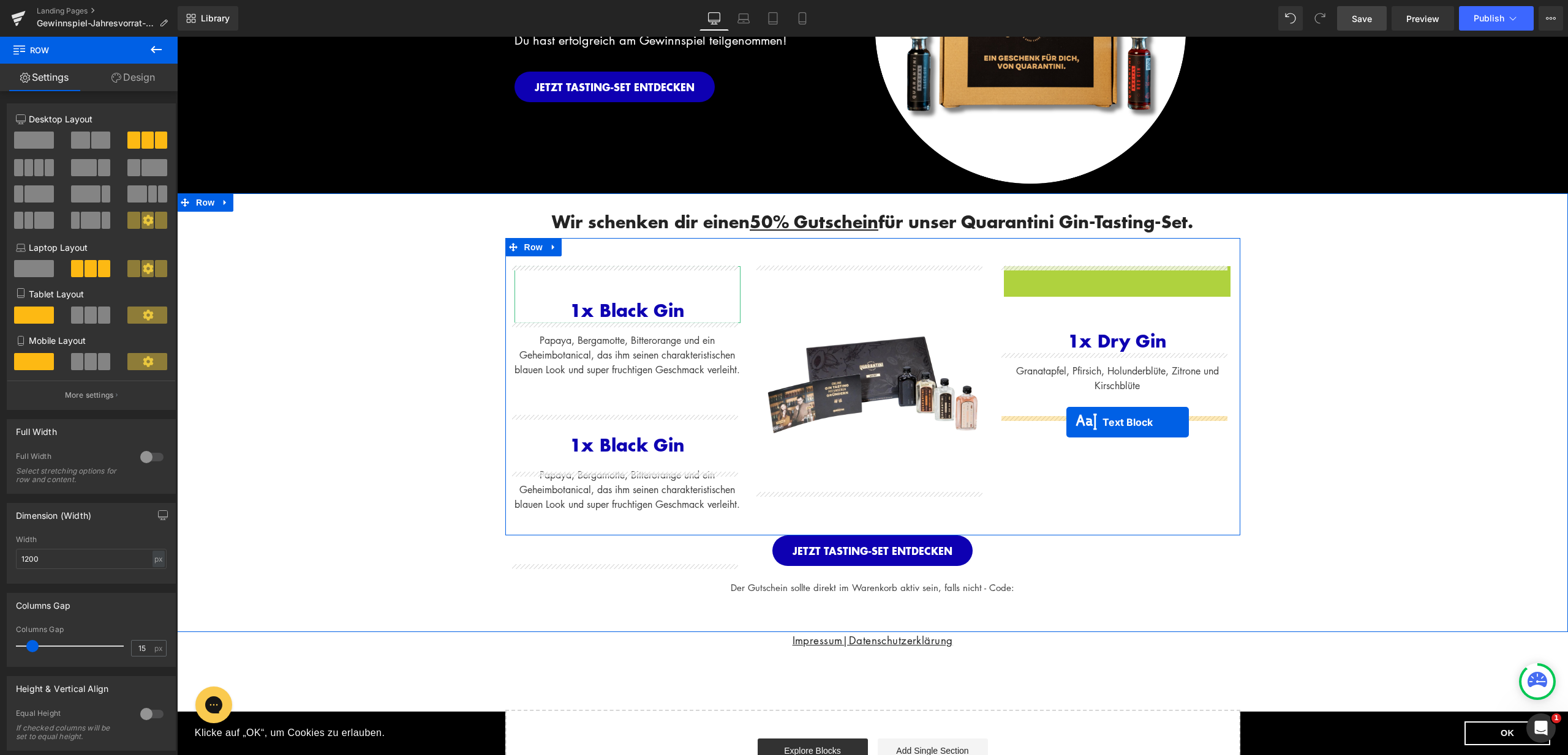
drag, startPoint x: 1081, startPoint y: 293, endPoint x: 1066, endPoint y: 422, distance: 129.9
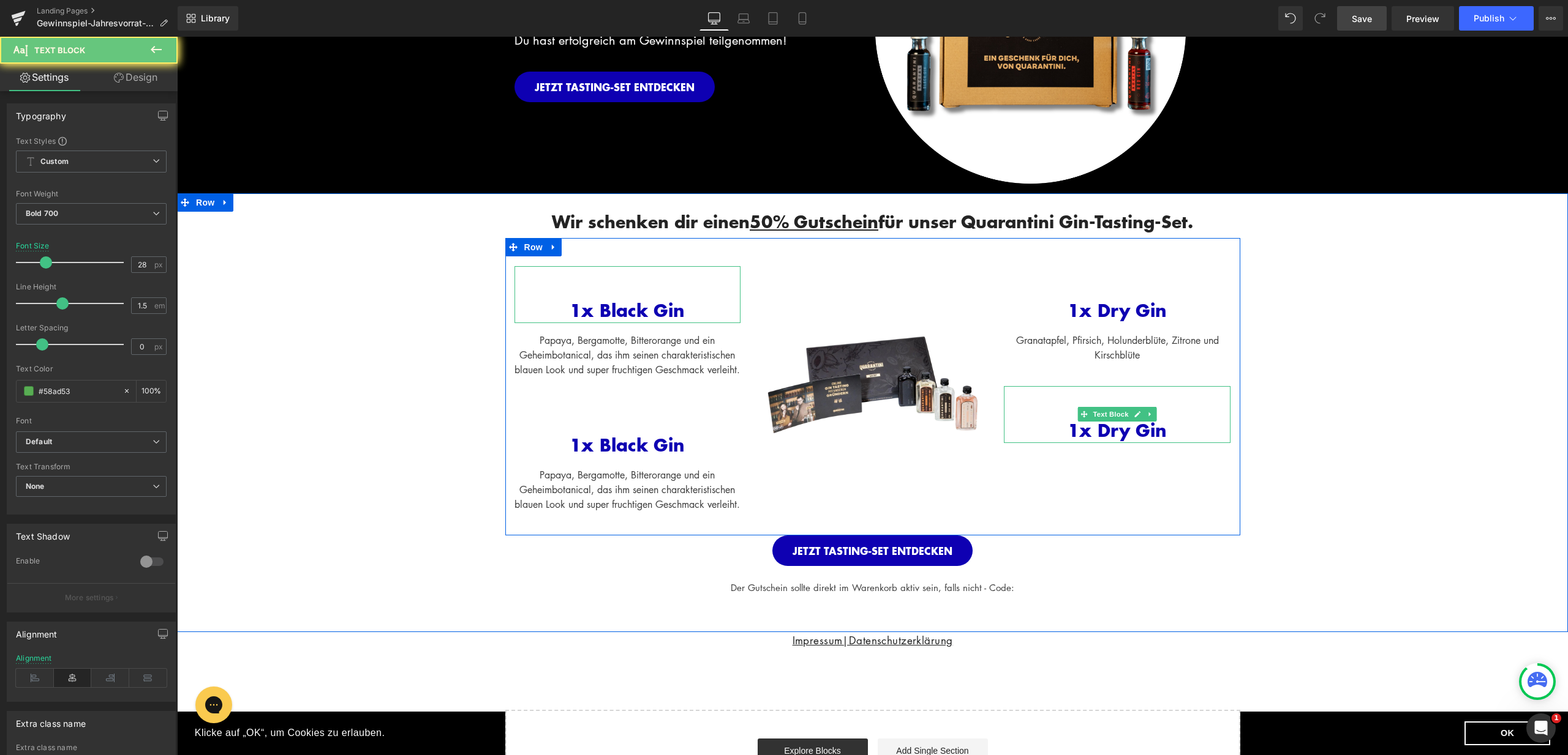
click at [1067, 422] on span "1x Dry Gin" at bounding box center [1117, 430] width 99 height 26
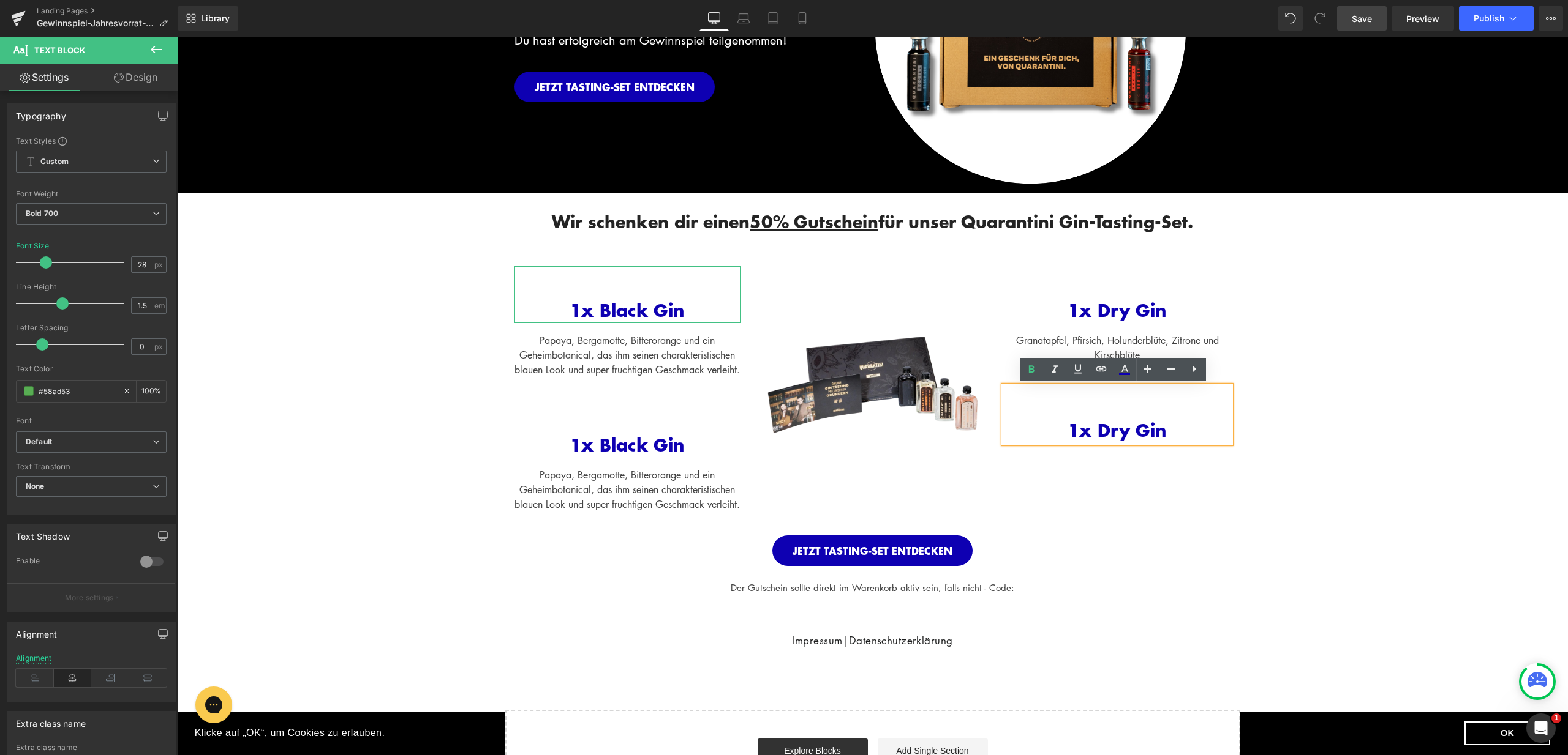
click at [1105, 409] on div "1x Dry Gin" at bounding box center [1117, 414] width 227 height 57
click at [1082, 349] on span at bounding box center [1084, 354] width 13 height 14
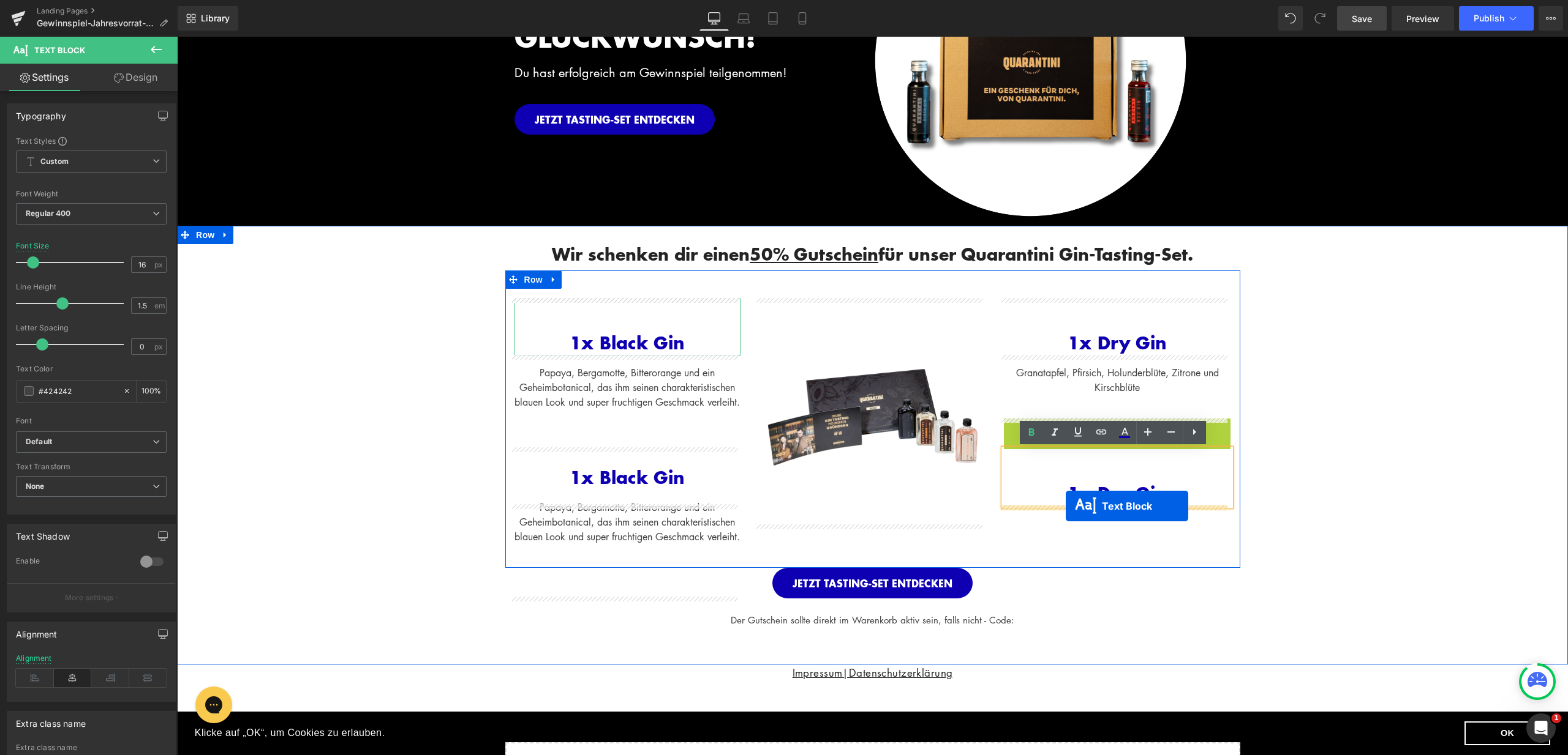
drag, startPoint x: 1081, startPoint y: 416, endPoint x: 1065, endPoint y: 506, distance: 91.4
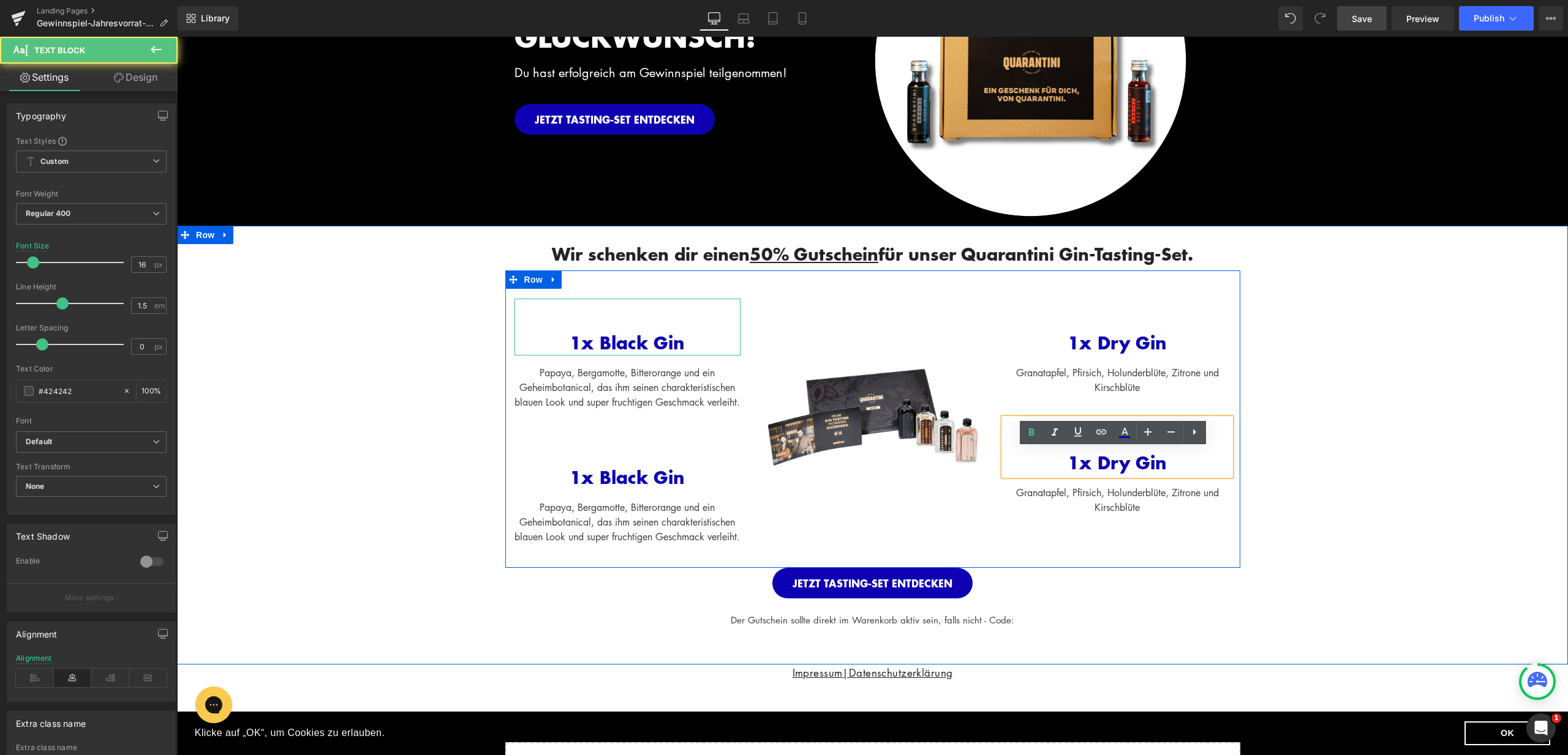
scroll to position [222, 0]
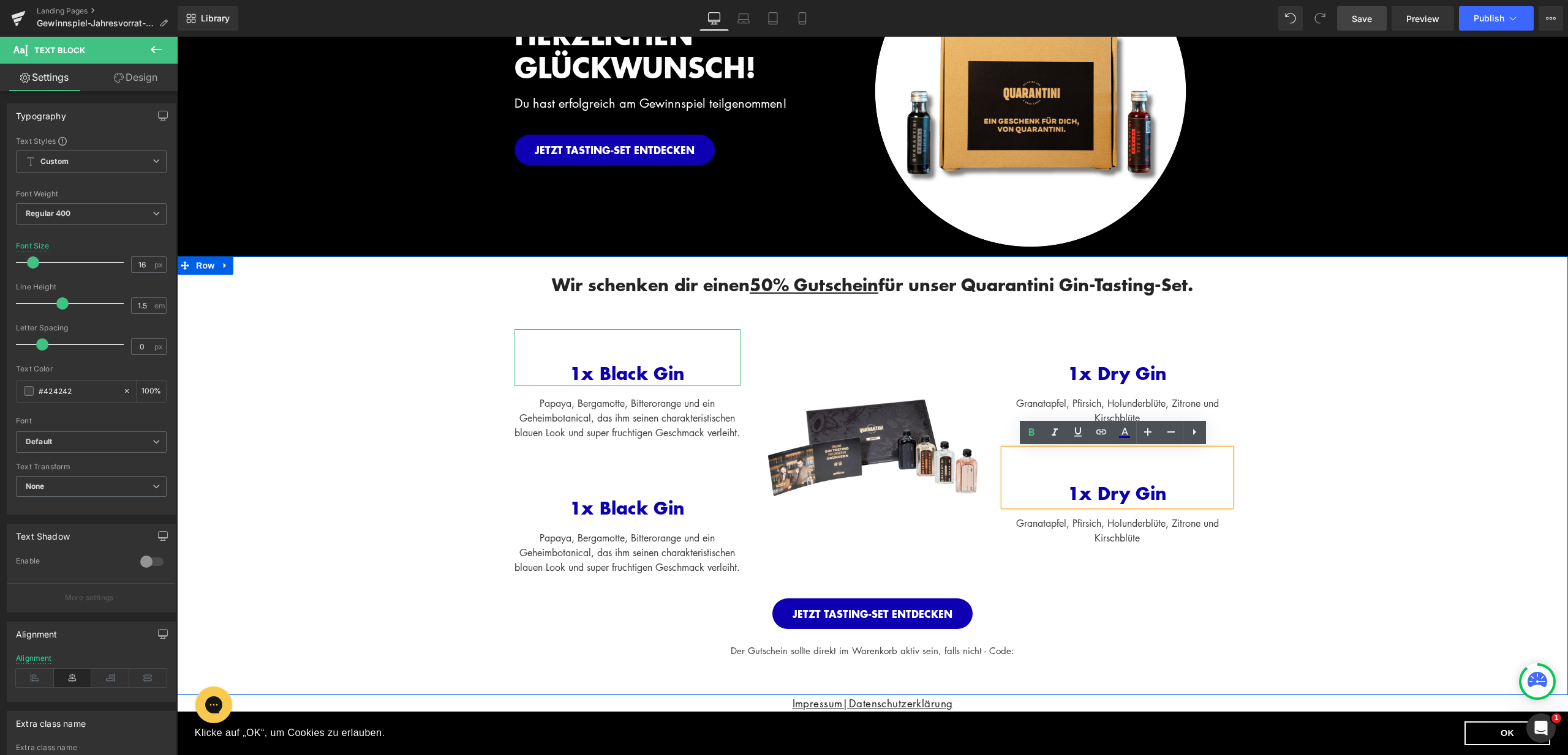
click at [1363, 556] on div "Wir schenken dir einen 50% Gutschein für unser Quarantini Gin-Tasting-Set. Head…" at bounding box center [872, 456] width 1391 height 401
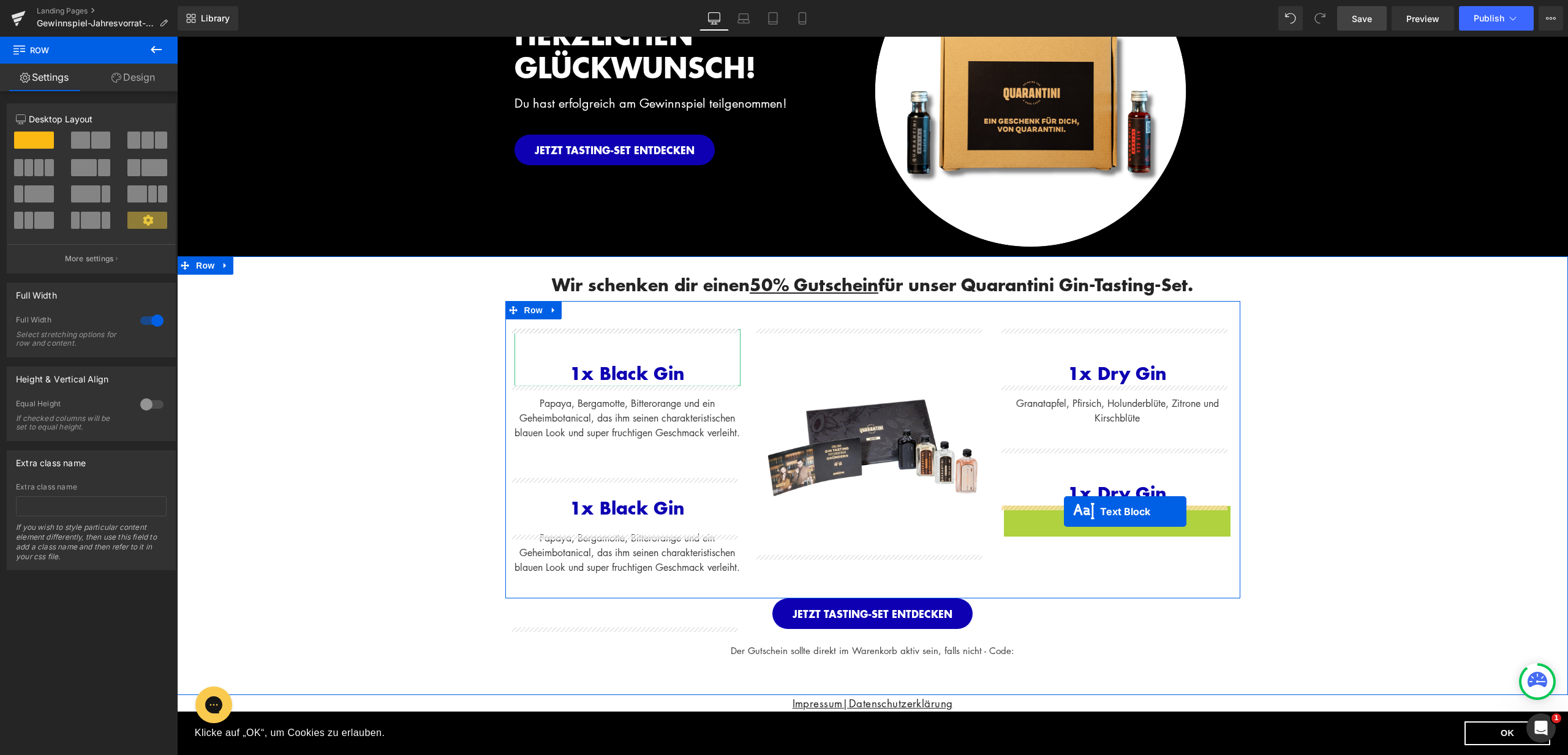
drag, startPoint x: 1079, startPoint y: 539, endPoint x: 1063, endPoint y: 512, distance: 31.4
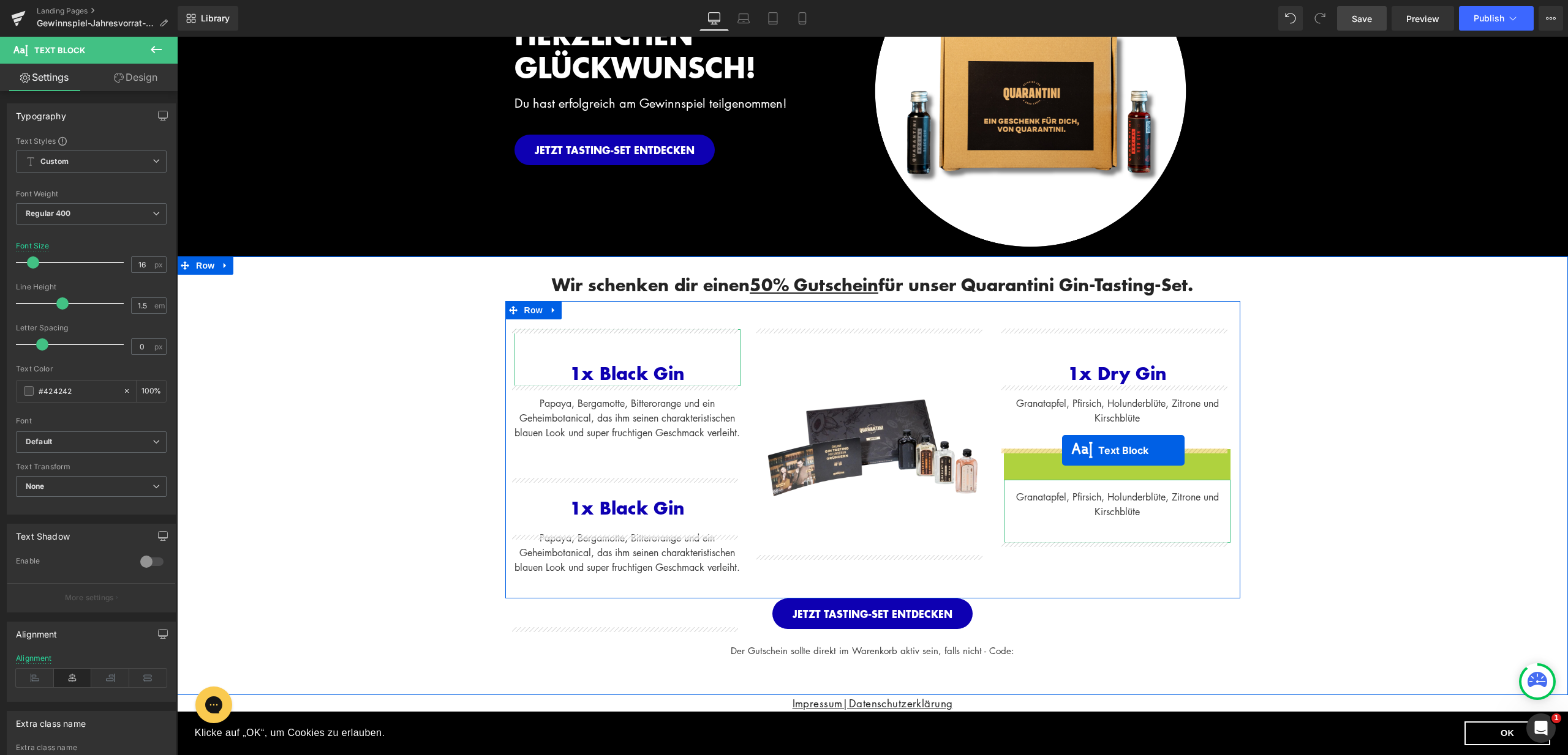
drag, startPoint x: 1077, startPoint y: 478, endPoint x: 1062, endPoint y: 450, distance: 31.8
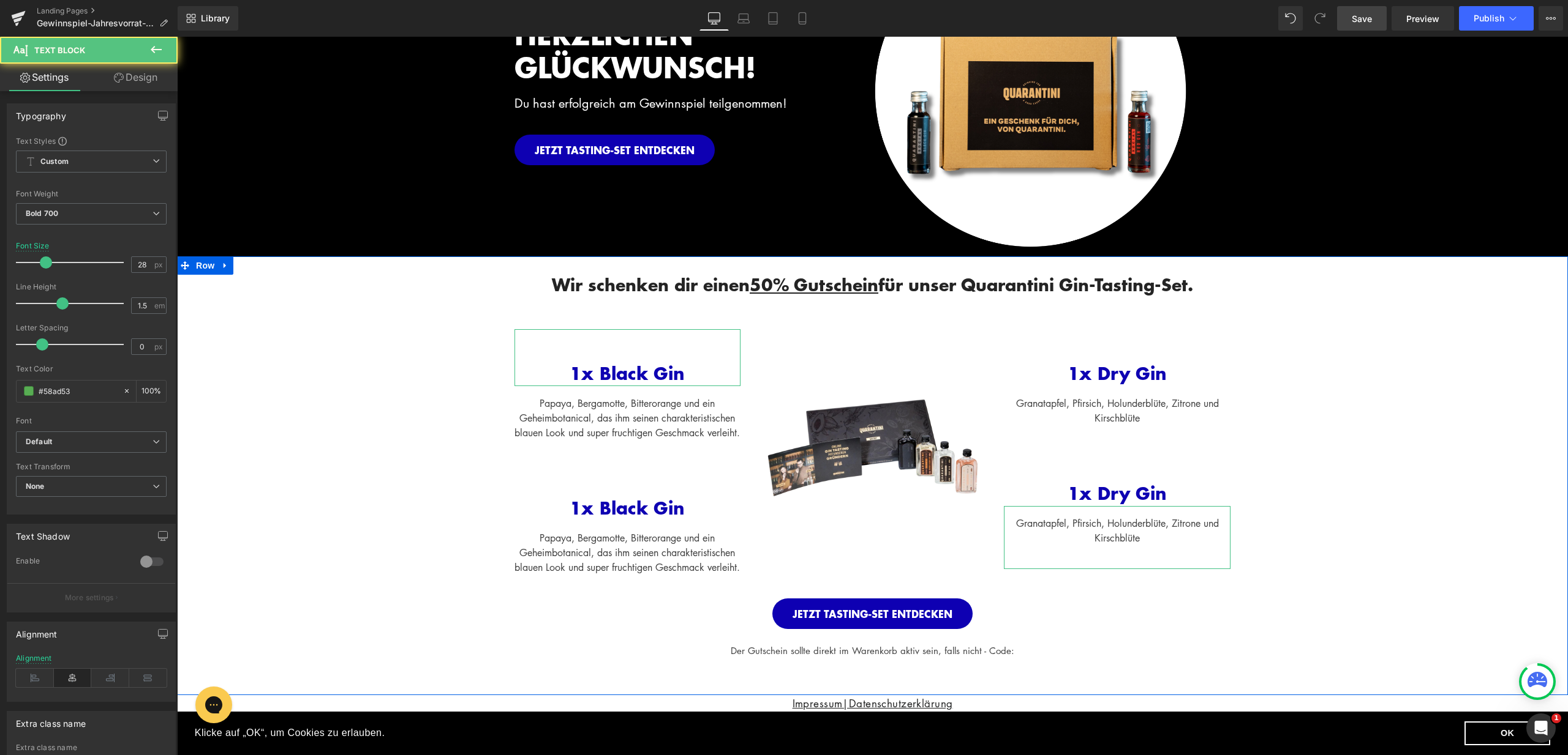
click at [1317, 485] on div "Wir schenken dir einen 50% Gutschein für unser Quarantini Gin-Tasting-Set. Head…" at bounding box center [872, 456] width 1391 height 401
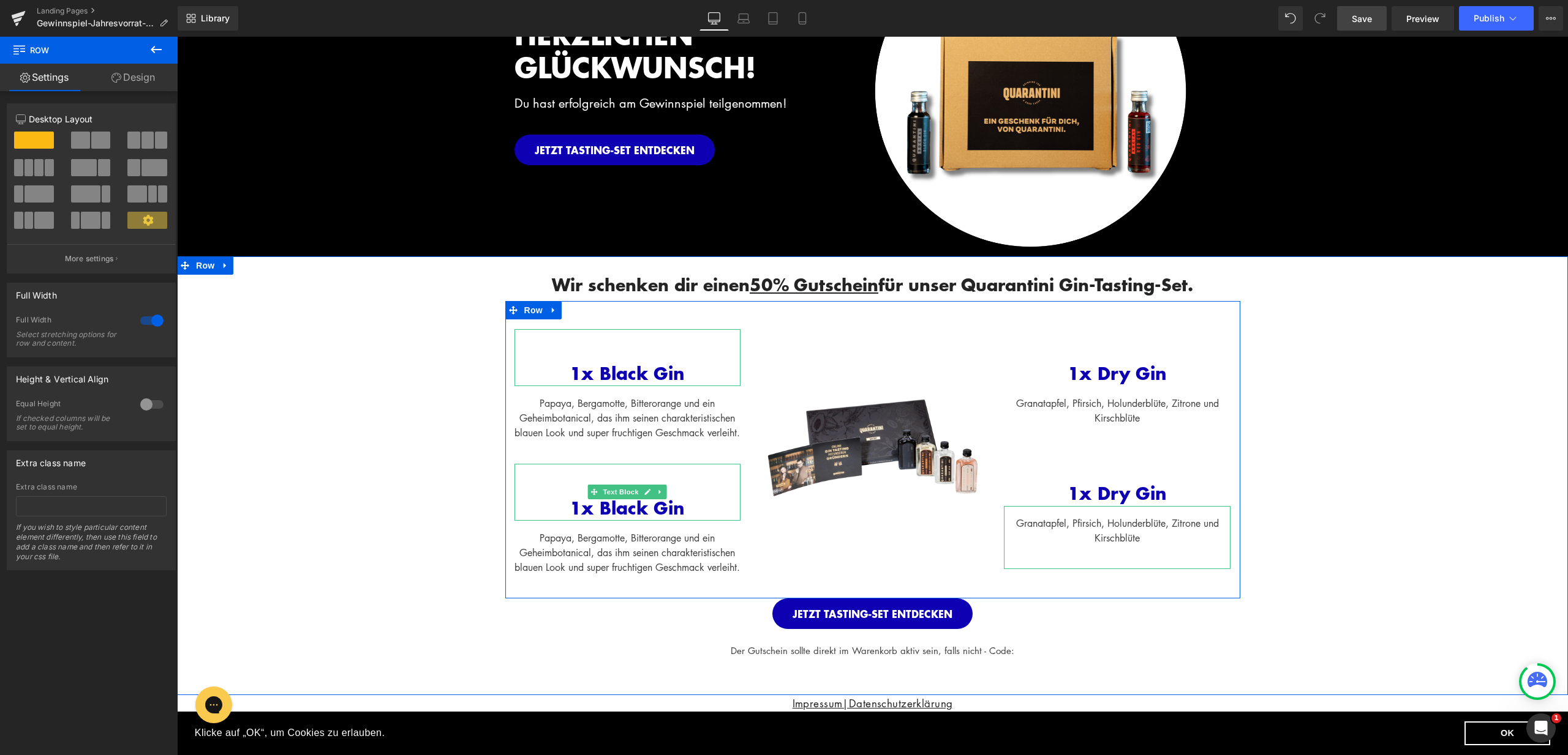
click at [628, 521] on span "1x Black Gin" at bounding box center [627, 508] width 115 height 26
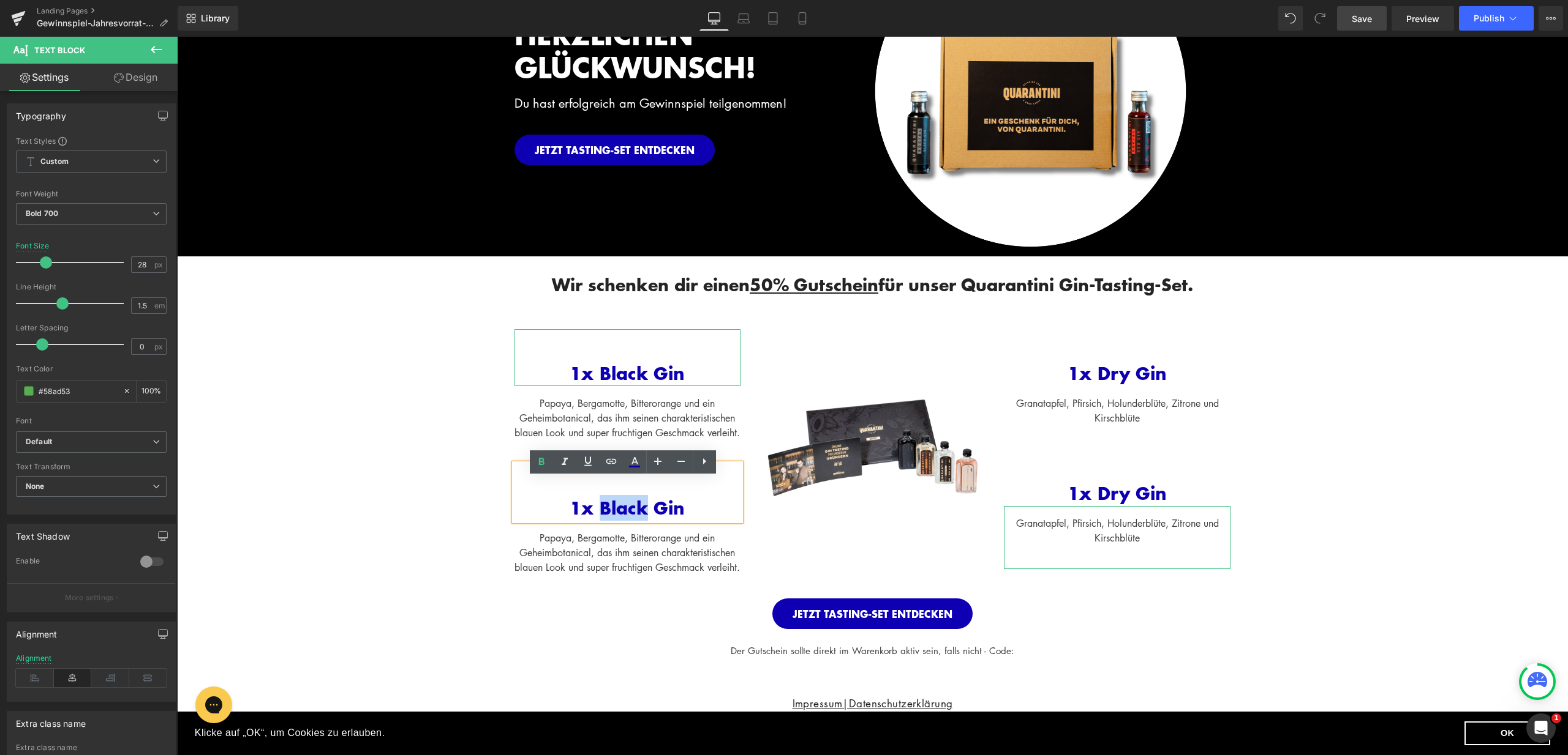
drag, startPoint x: 628, startPoint y: 525, endPoint x: 599, endPoint y: 523, distance: 29.1
click at [599, 521] on span "1x Black Gin" at bounding box center [627, 508] width 115 height 26
click at [1102, 489] on span "1x Dry Gin" at bounding box center [1117, 494] width 99 height 26
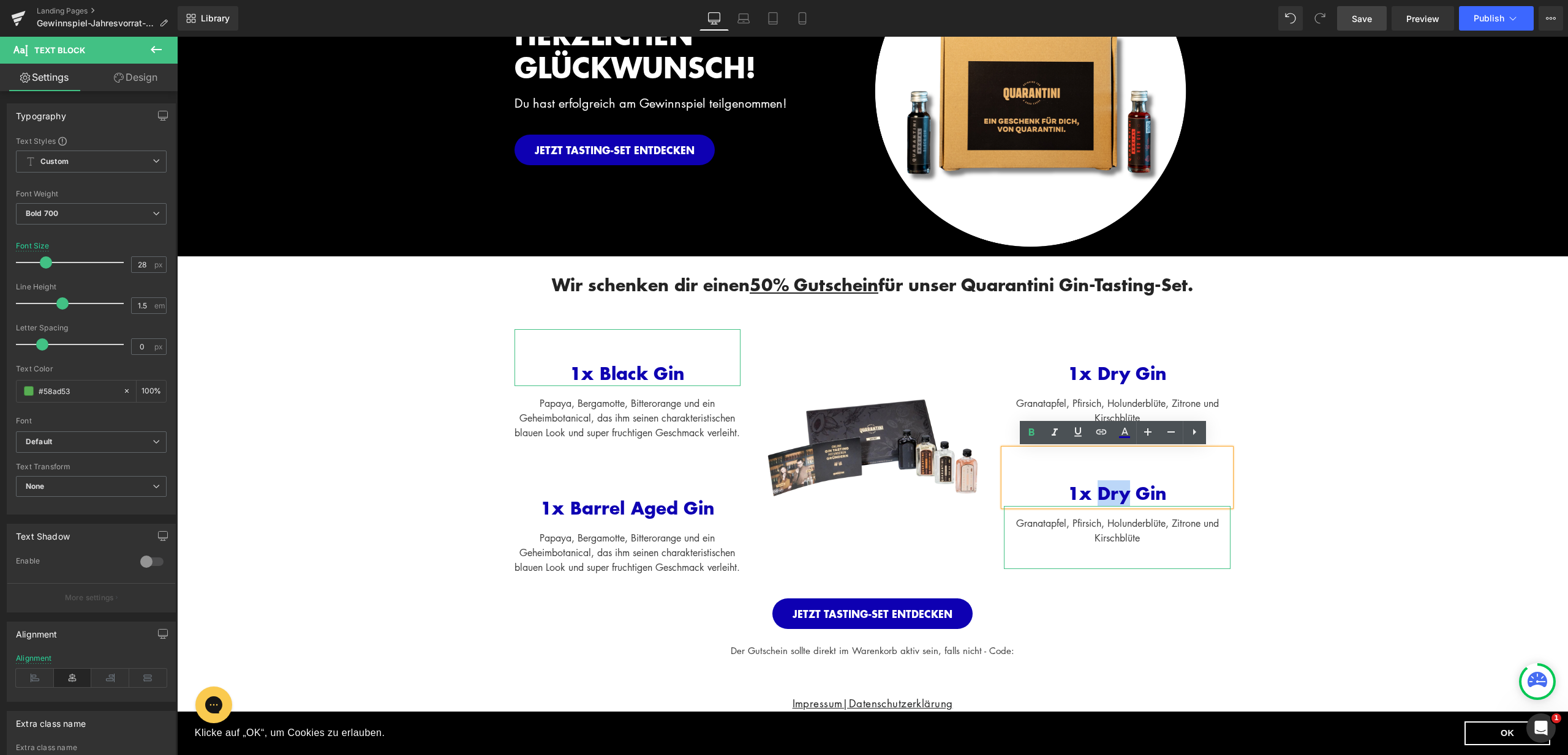
drag, startPoint x: 1127, startPoint y: 494, endPoint x: 1097, endPoint y: 495, distance: 30.0
click at [1097, 495] on span "1x Dry Gin" at bounding box center [1117, 494] width 99 height 26
click at [630, 556] on div "Papaya, Bergamotte, Bitterorange und ein Geheimbotanical, das ihm seinen charak…" at bounding box center [628, 560] width 227 height 78
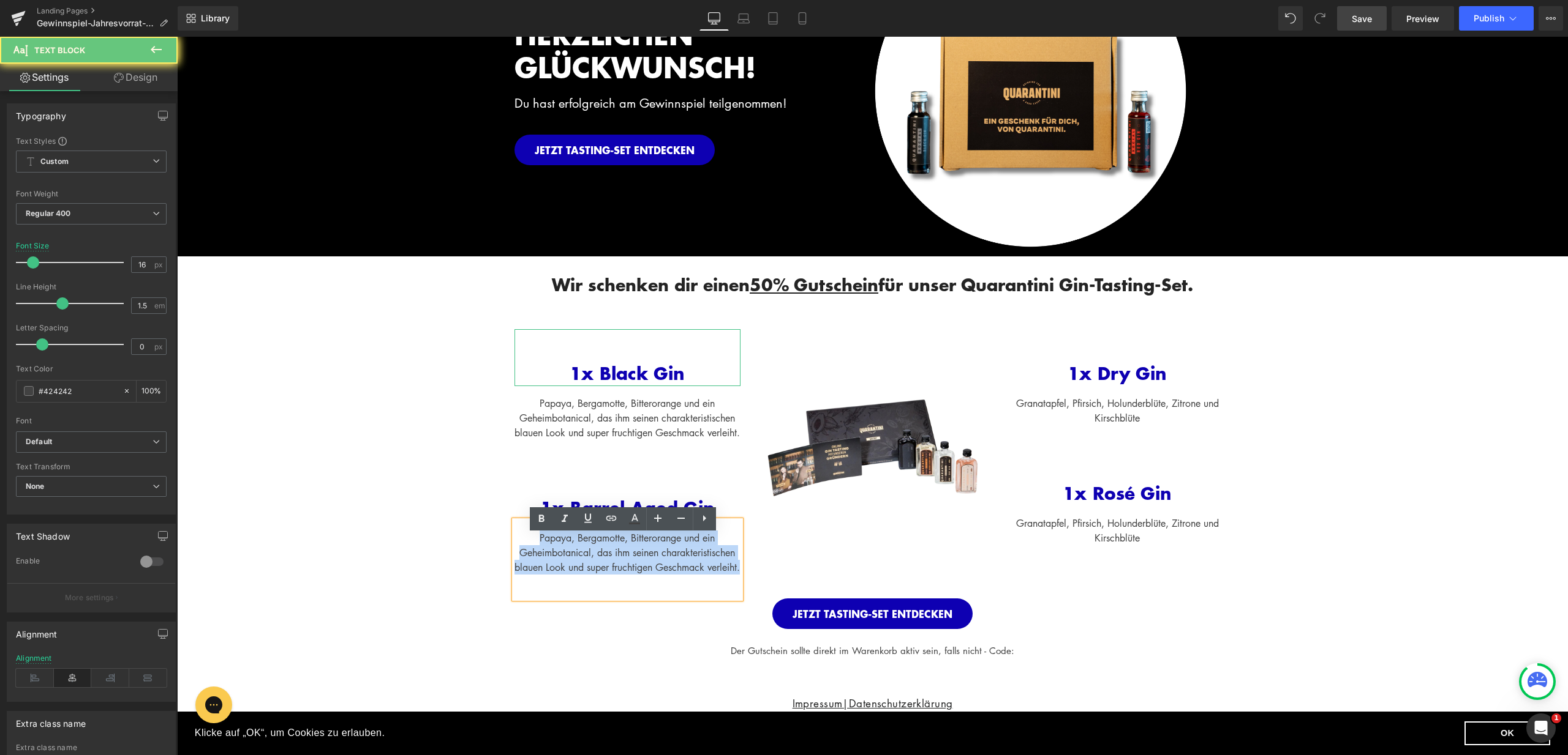
drag, startPoint x: 526, startPoint y: 553, endPoint x: 719, endPoint y: 597, distance: 198.0
click at [719, 597] on div "Papaya, Bergamotte, Bitterorange und ein Geheimbotanical, das ihm seinen charak…" at bounding box center [628, 560] width 227 height 78
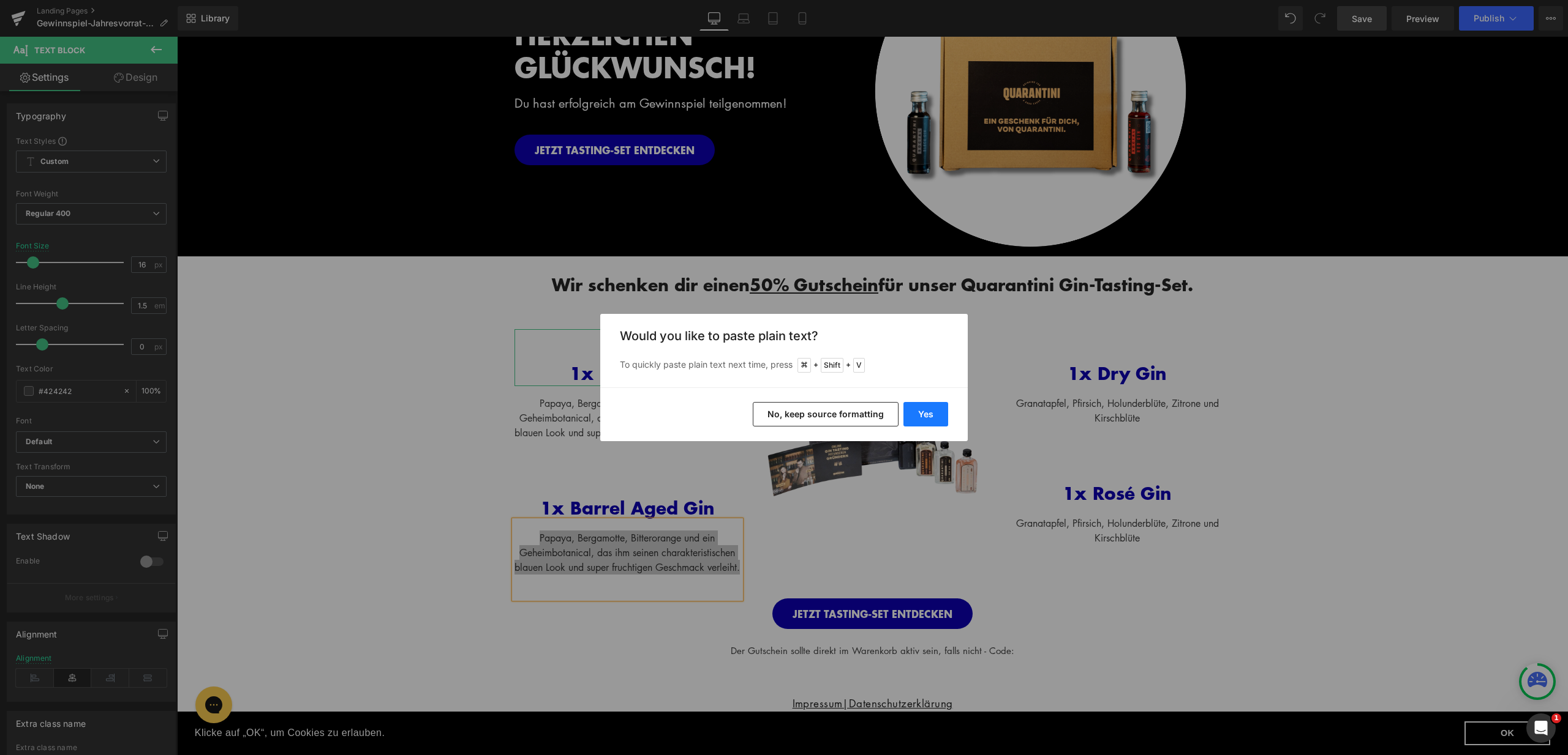
click at [930, 407] on button "Yes" at bounding box center [926, 414] width 45 height 25
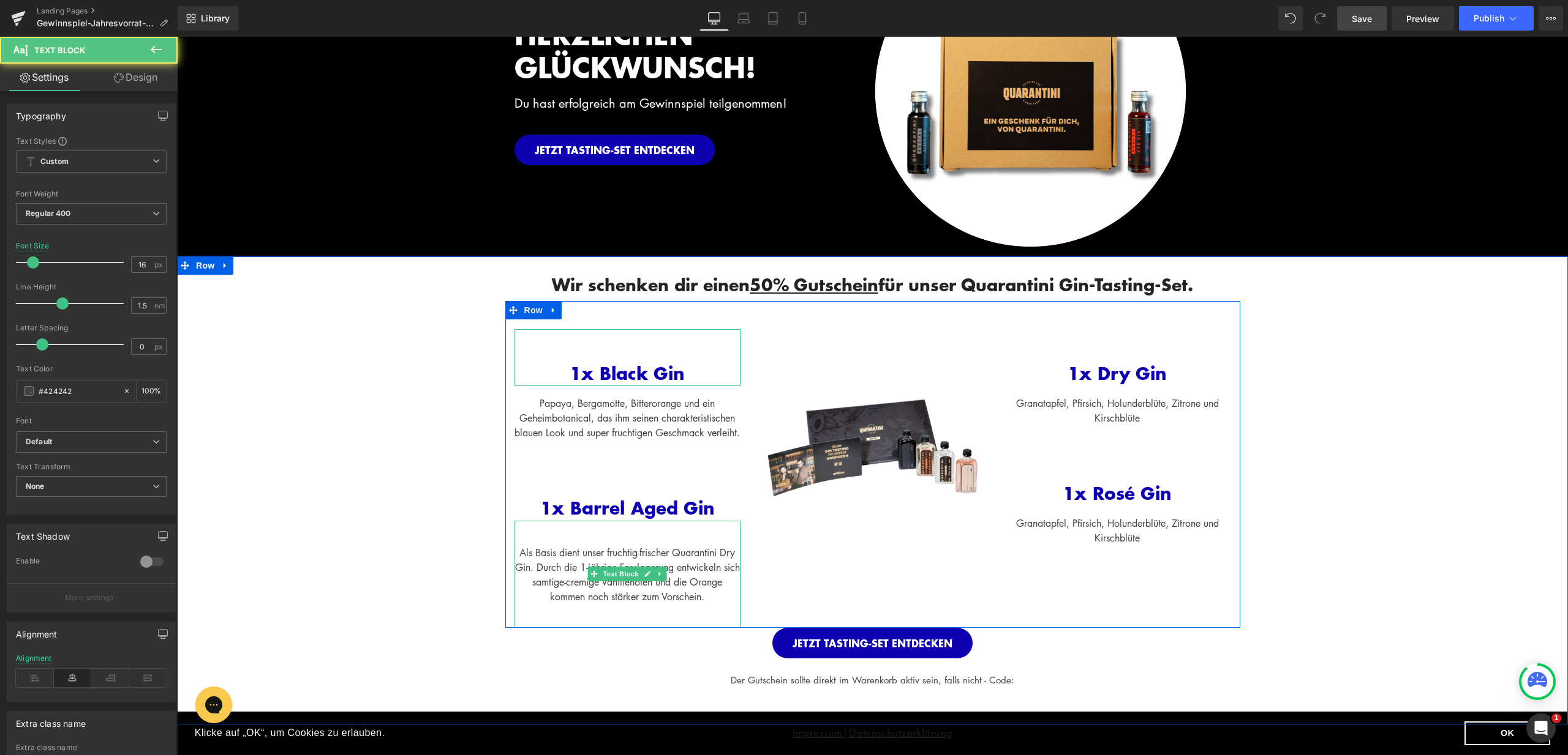
click at [636, 549] on div "Als Basis dient unser fruchtig-frischer Quarantini Dry Gin. Durch die 1-jährige…" at bounding box center [628, 575] width 227 height 107
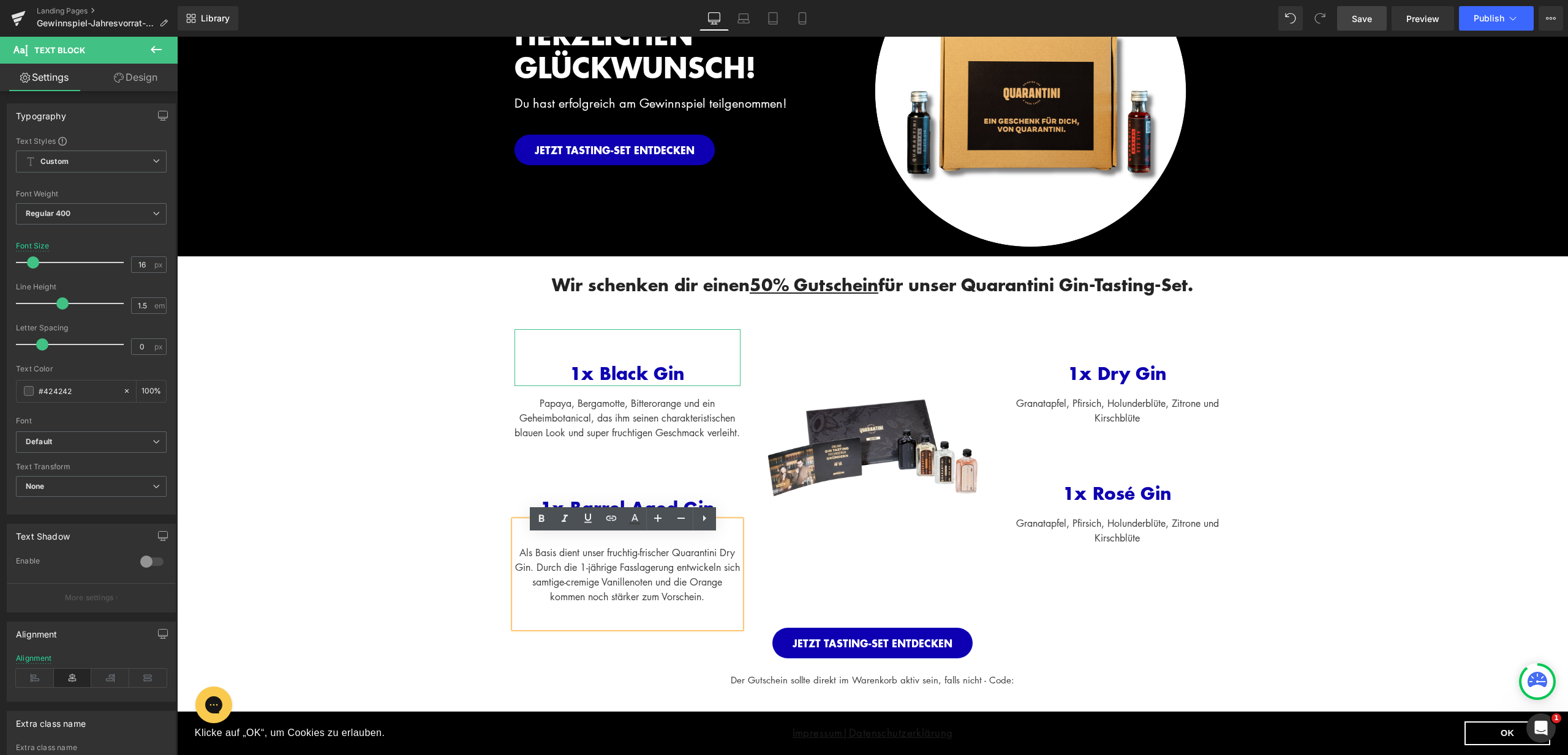
click at [519, 569] on div "Als Basis dient unser fruchtig-frischer Quarantini Dry Gin. Durch die 1-jährige…" at bounding box center [628, 574] width 227 height 58
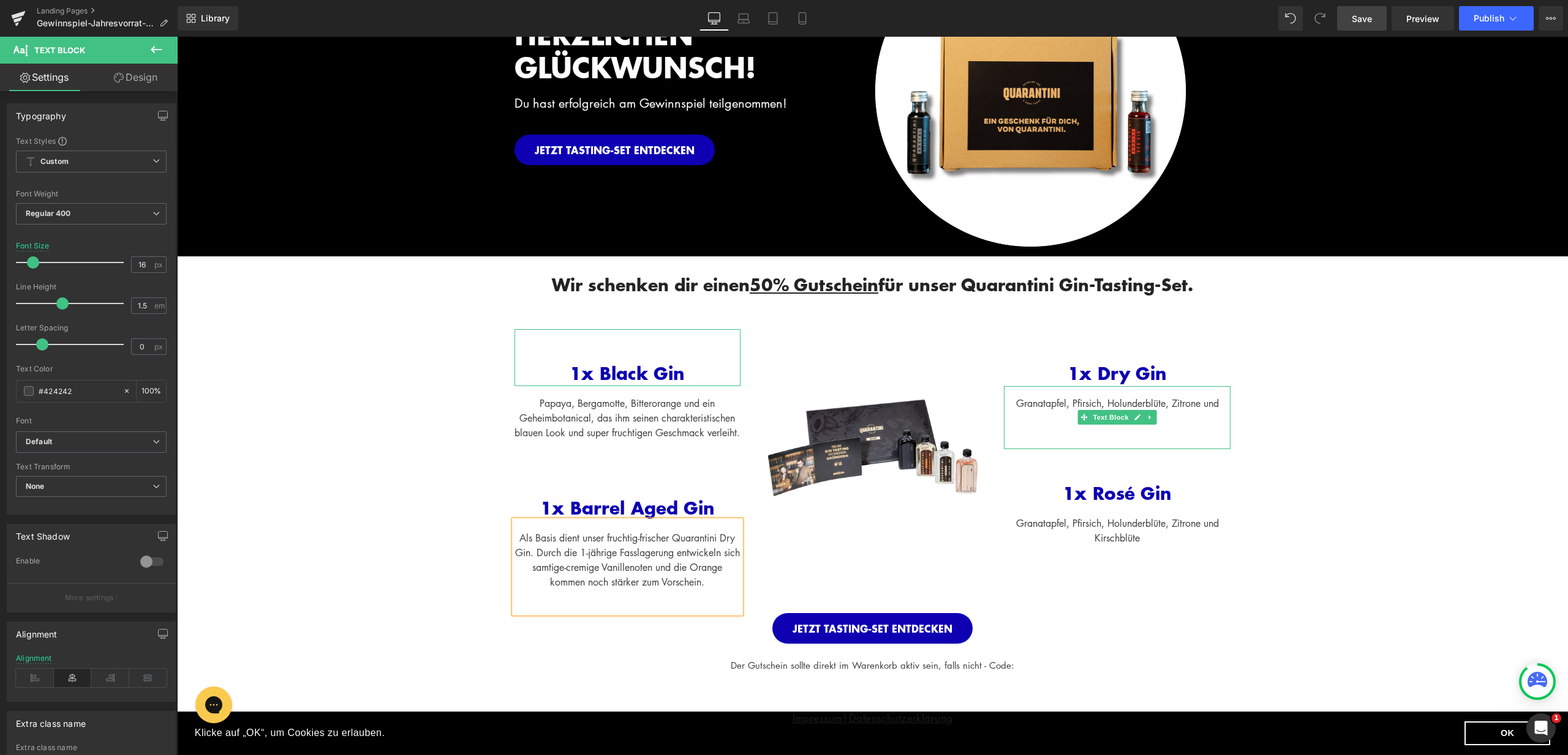
click at [1179, 409] on div "Granatapfel, Pfirsich, Holunderblüte, Zitrone und Kirschblüte" at bounding box center [1117, 417] width 227 height 63
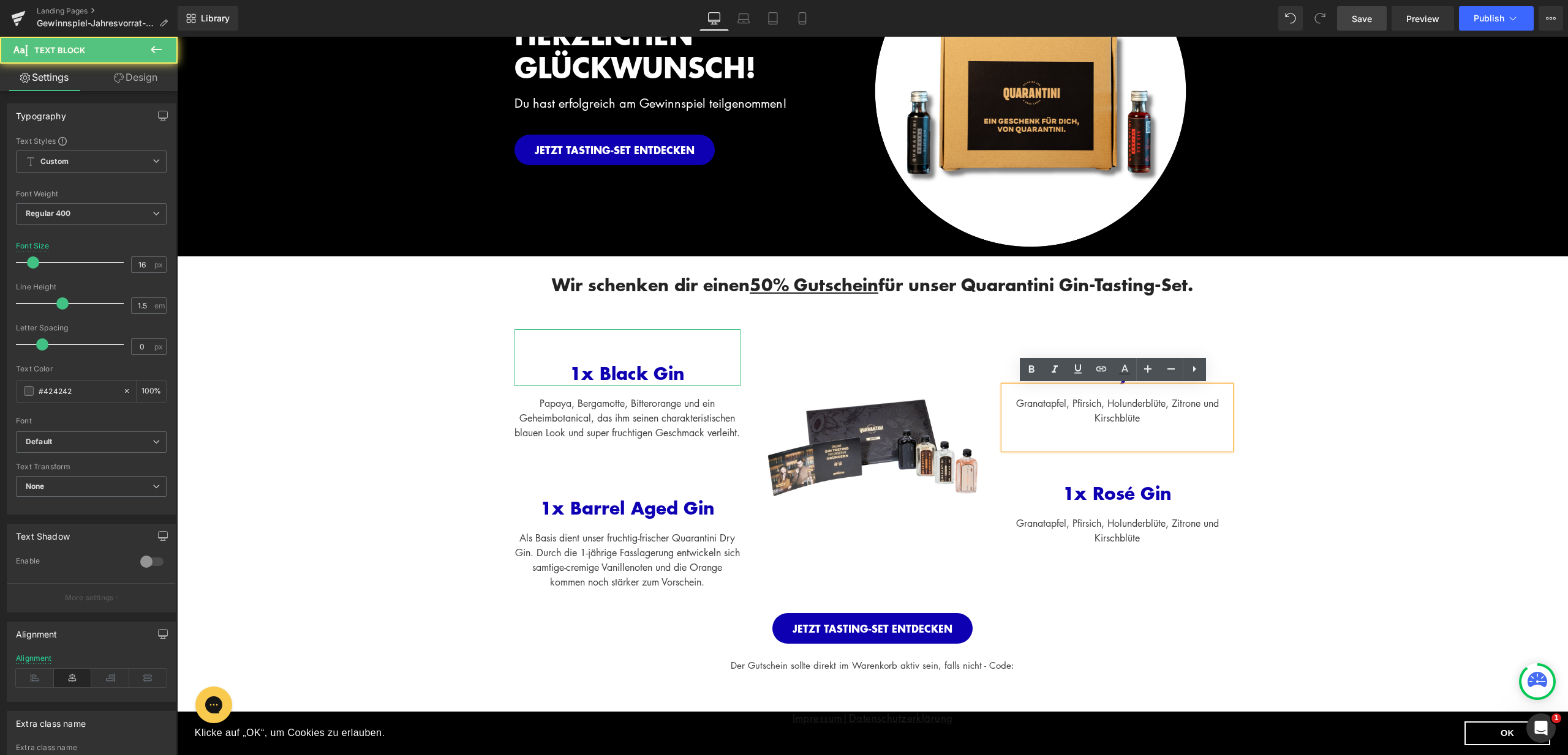
click at [1165, 415] on div "Granatapfel, Pfirsich, Holunderblüte, Zitrone und Kirschblüte" at bounding box center [1117, 417] width 227 height 63
drag, startPoint x: 1082, startPoint y: 418, endPoint x: 998, endPoint y: 407, distance: 84.7
click at [1004, 407] on div "Granatapfel, Pfirsich, Holunderblüte, Zitrone und Kirschblüte" at bounding box center [1117, 417] width 227 height 63
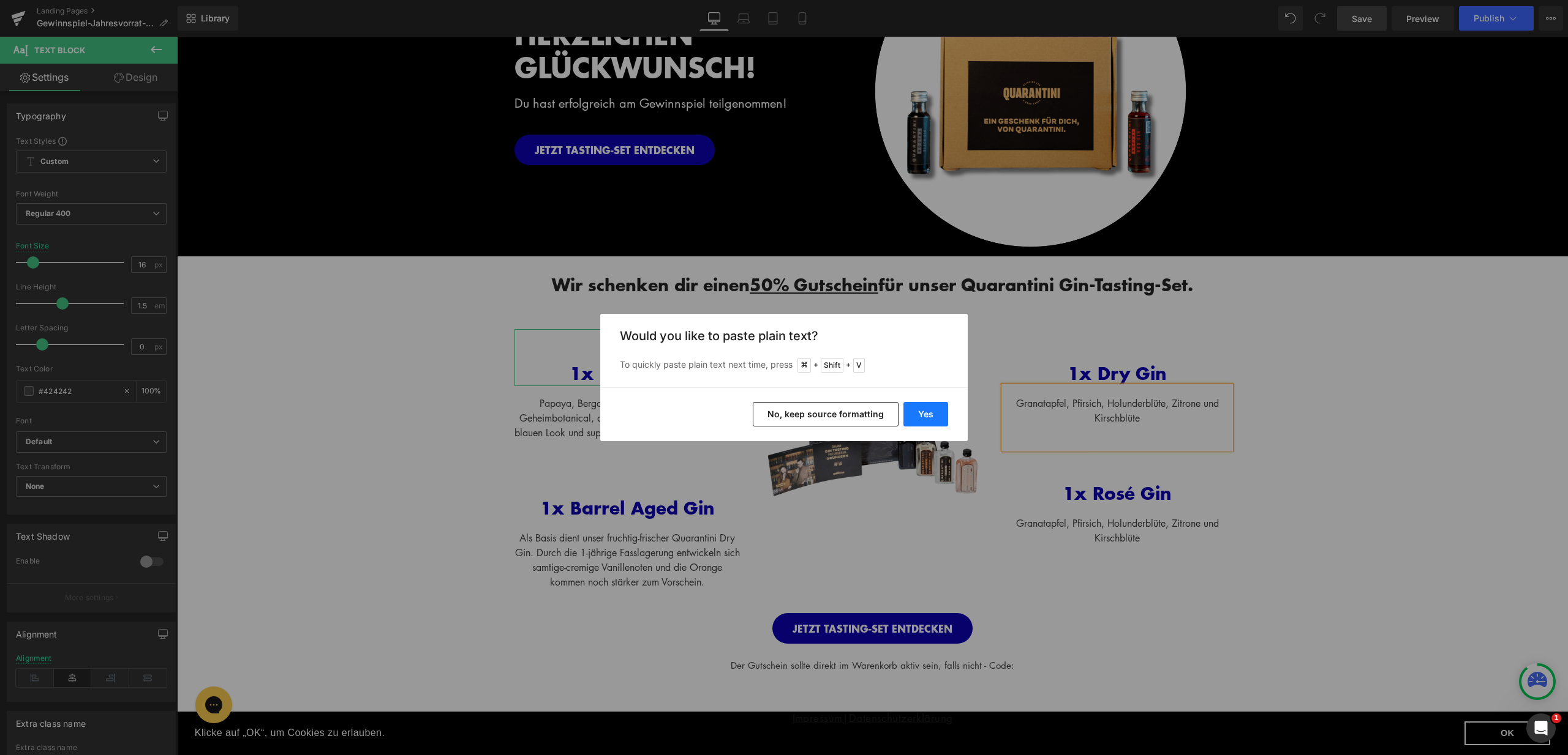
click at [932, 411] on button "Yes" at bounding box center [926, 414] width 45 height 25
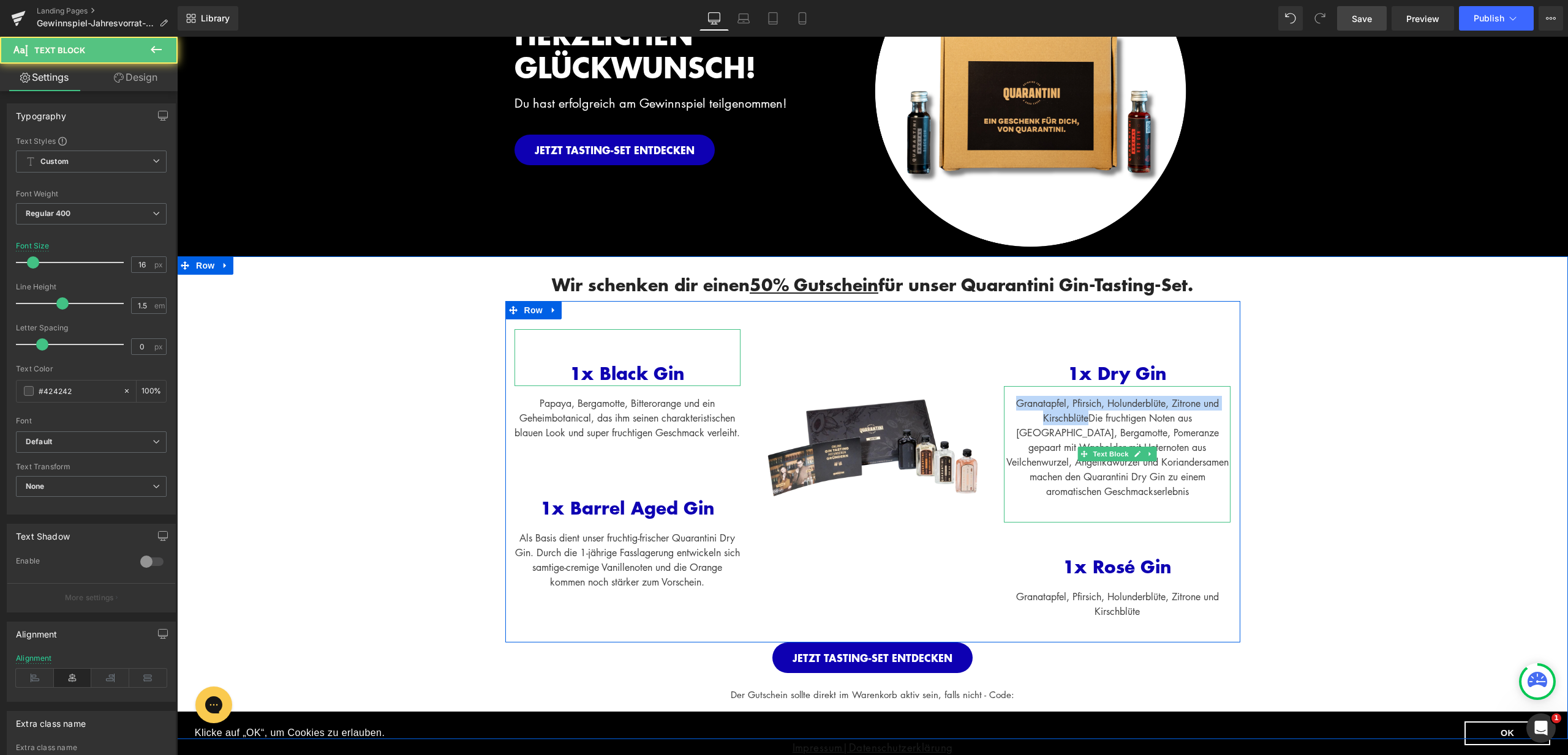
drag, startPoint x: 1061, startPoint y: 417, endPoint x: 1001, endPoint y: 406, distance: 61.0
click at [1004, 406] on div "Granatapfel, Pfirsich, Holunderblüte, Zitrone und KirschblüteDie fruchtigen Not…" at bounding box center [1117, 454] width 227 height 136
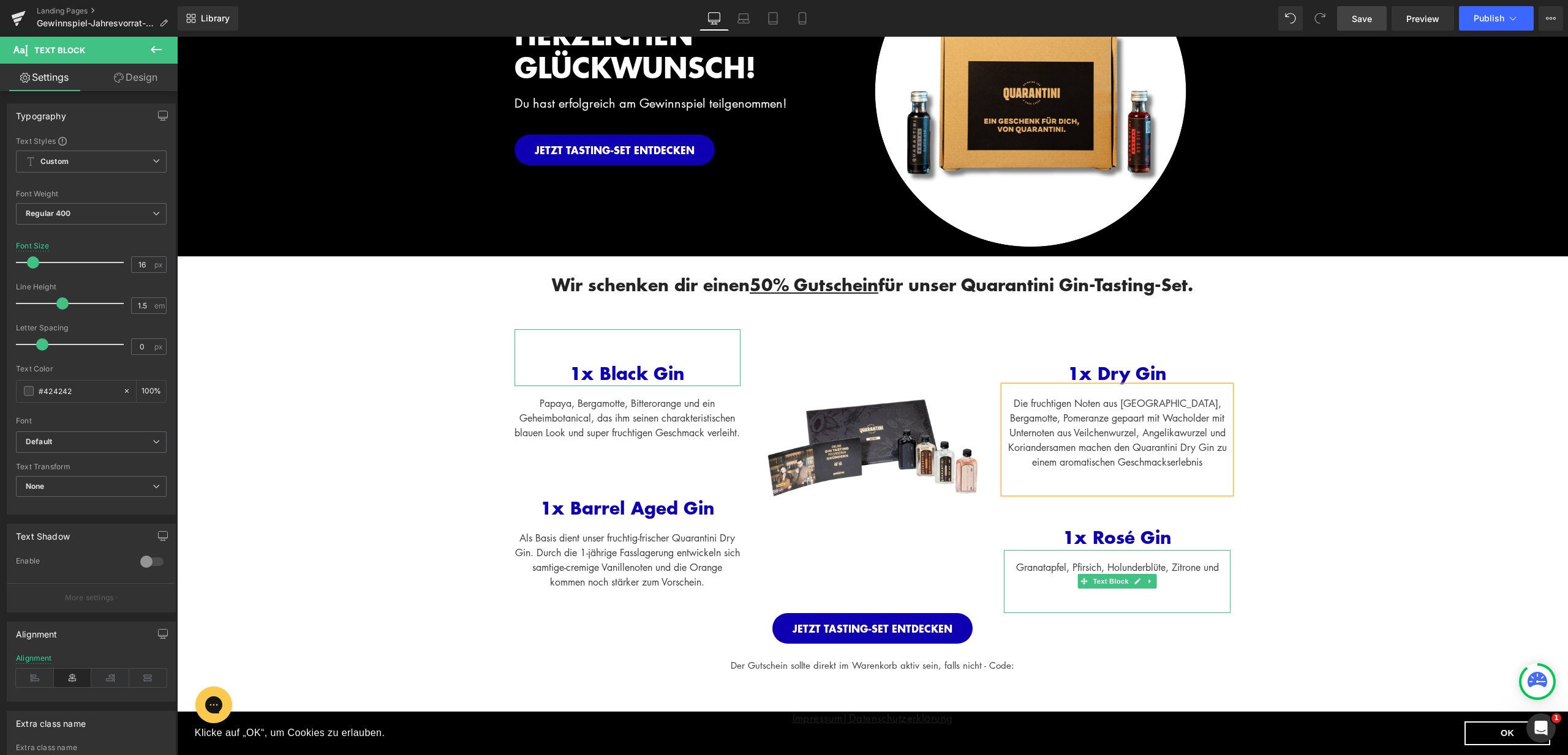
click at [1168, 580] on div "Granatapfel, Pfirsich, Holunderblüte, Zitrone und Kirschblüte" at bounding box center [1117, 581] width 227 height 63
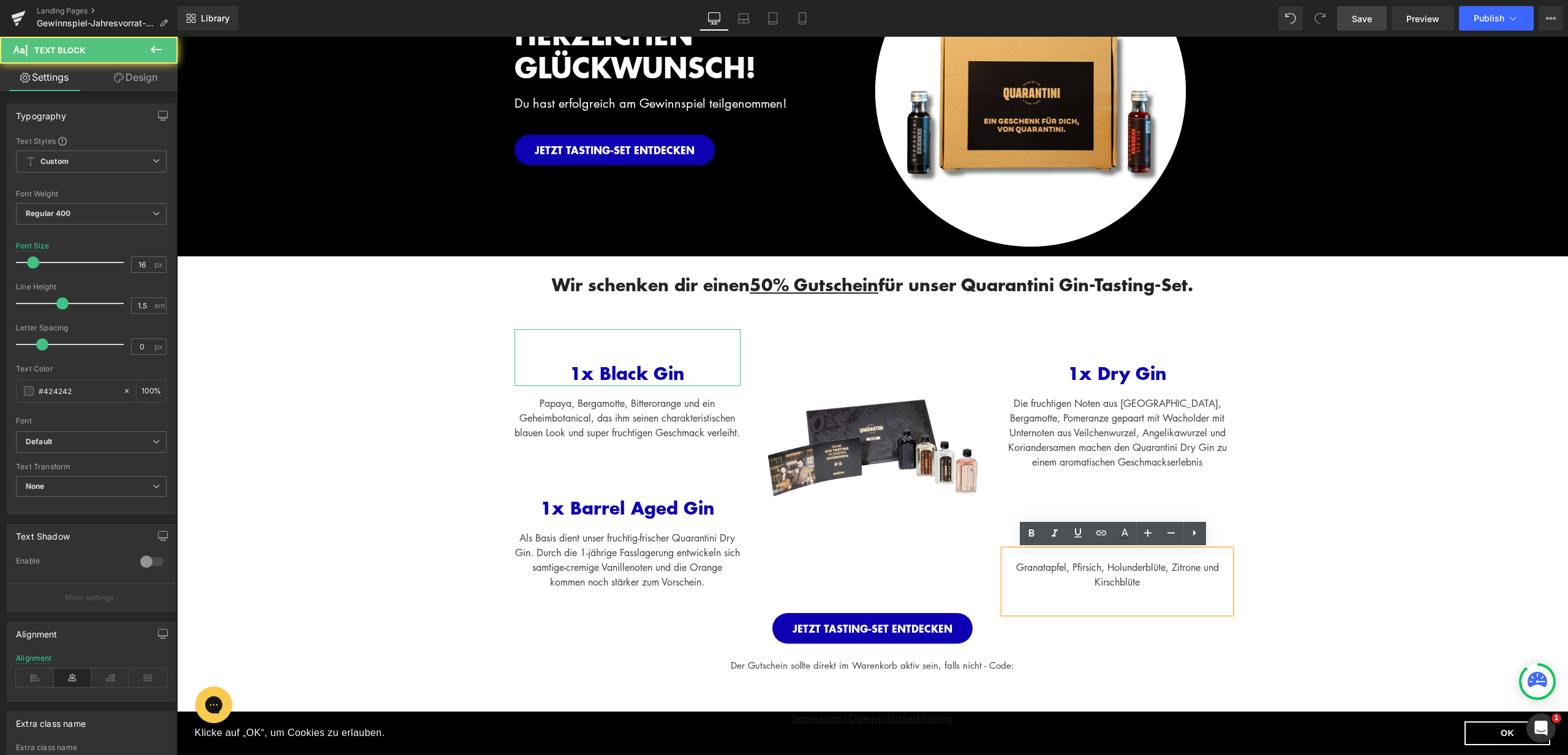
click at [1169, 585] on div "Granatapfel, Pfirsich, Holunderblüte, Zitrone und Kirschblüte" at bounding box center [1117, 581] width 227 height 63
drag, startPoint x: 1154, startPoint y: 584, endPoint x: 997, endPoint y: 564, distance: 158.3
click at [1004, 564] on div "Granatapfel, Pfirsich, Holunderblüte, Zitrone und Kirschblüte" at bounding box center [1117, 581] width 227 height 63
drag, startPoint x: 1142, startPoint y: 588, endPoint x: 1005, endPoint y: 569, distance: 138.3
click at [1005, 569] on div "Granatapfel, Pfirsich, Holunderblüte, Zitrone und Kirschblüte" at bounding box center [1117, 581] width 227 height 63
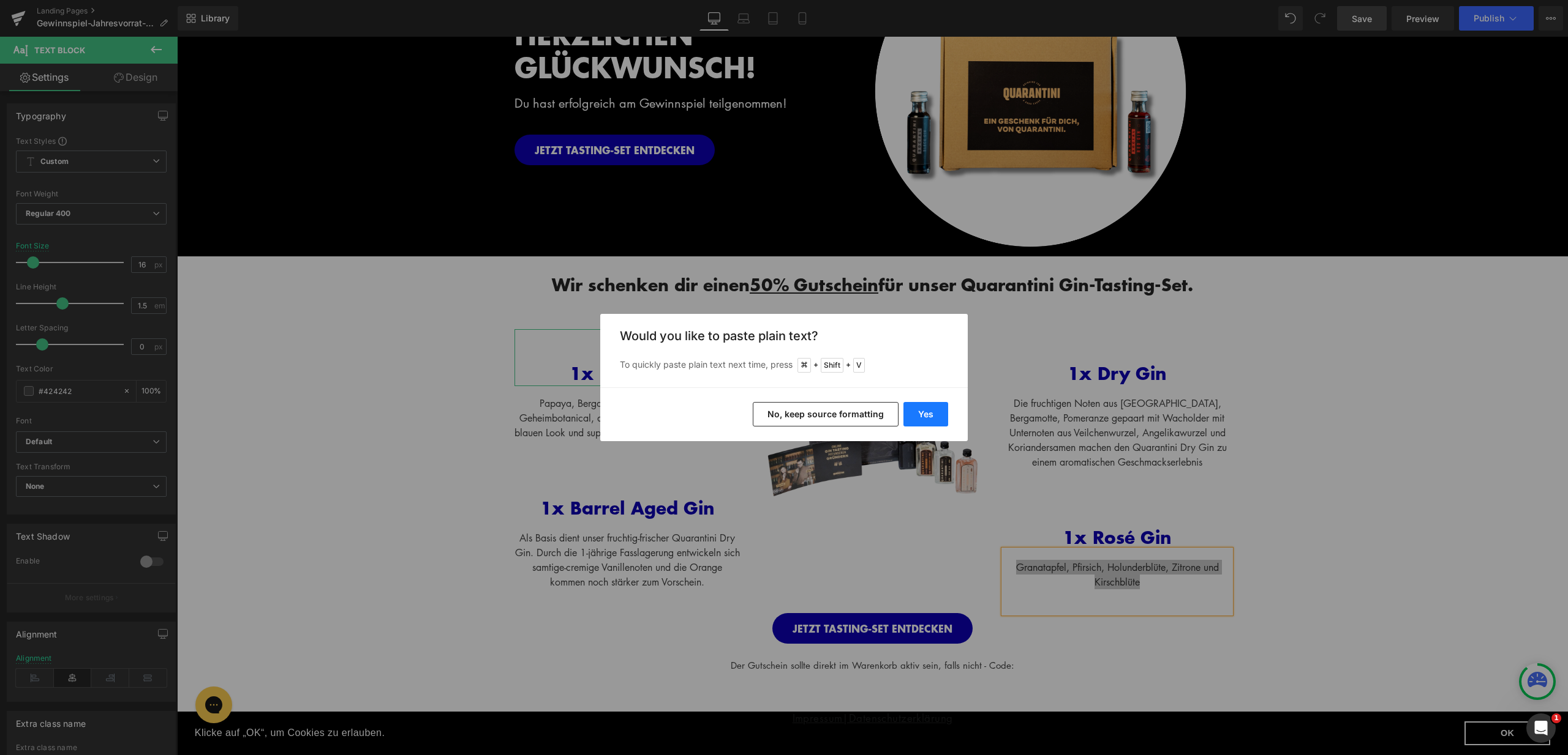
click at [928, 416] on button "Yes" at bounding box center [926, 414] width 45 height 25
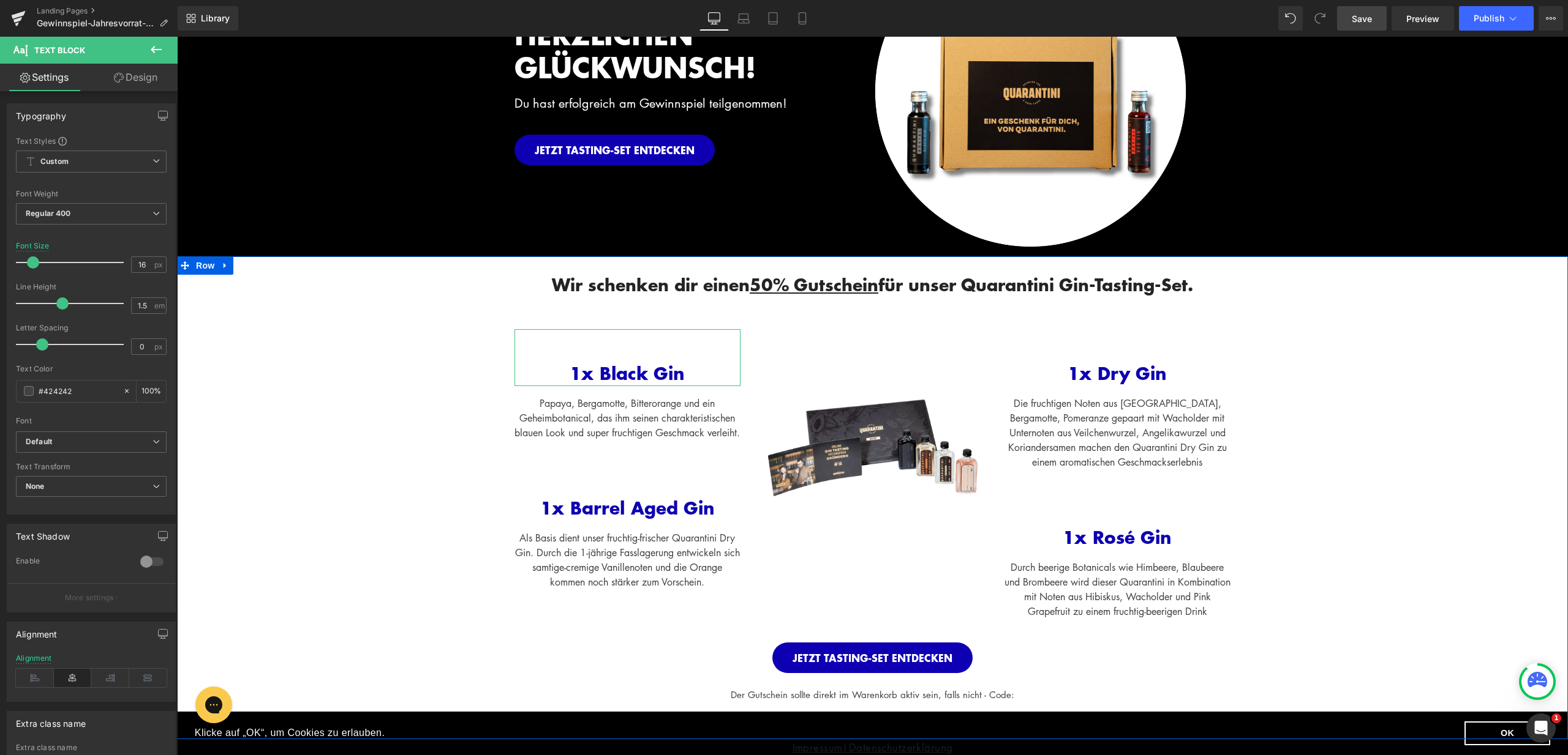
click at [1327, 529] on div "Wir schenken dir einen 50% Gutschein für unser Quarantini Gin-Tasting-Set. Head…" at bounding box center [872, 479] width 1391 height 445
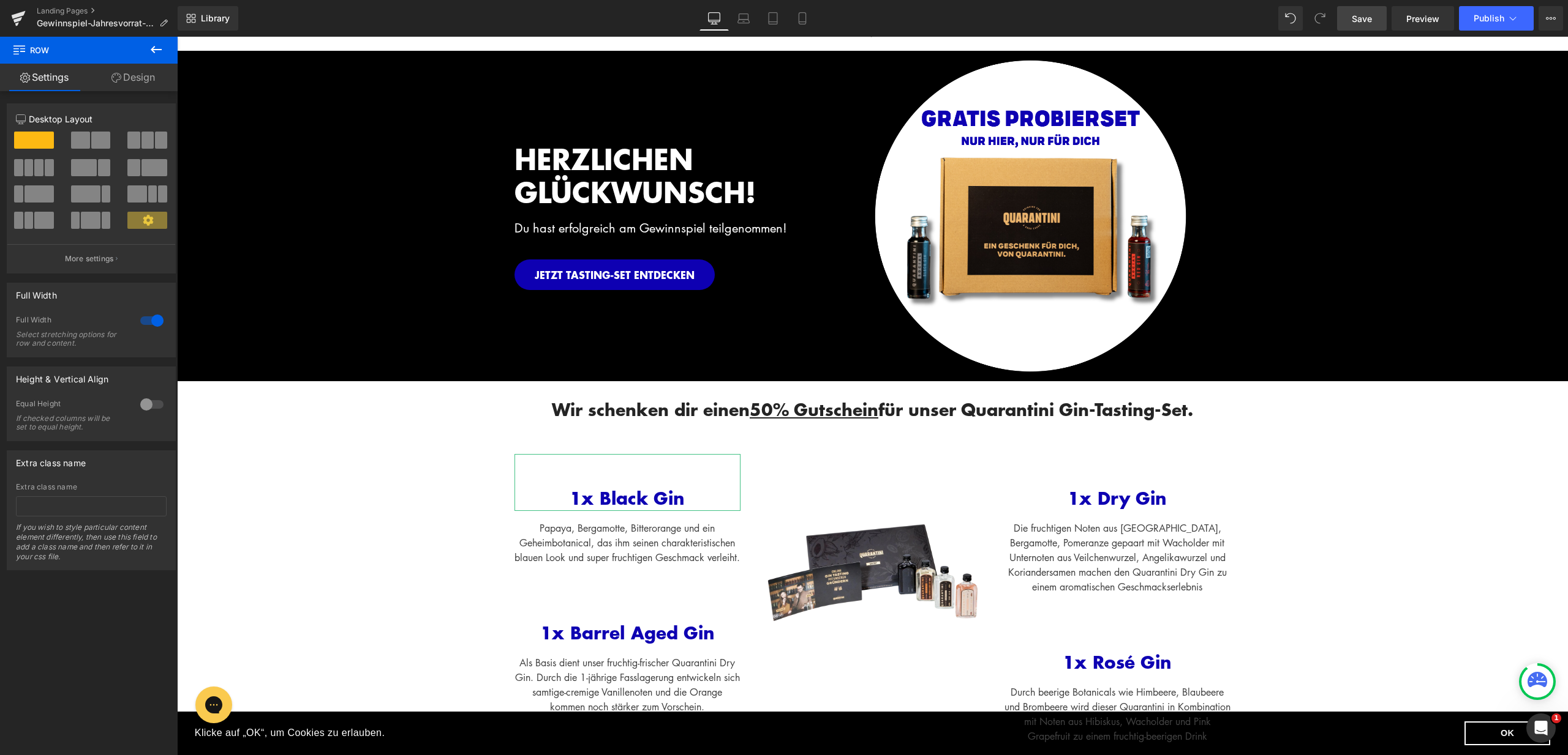
scroll to position [0, 0]
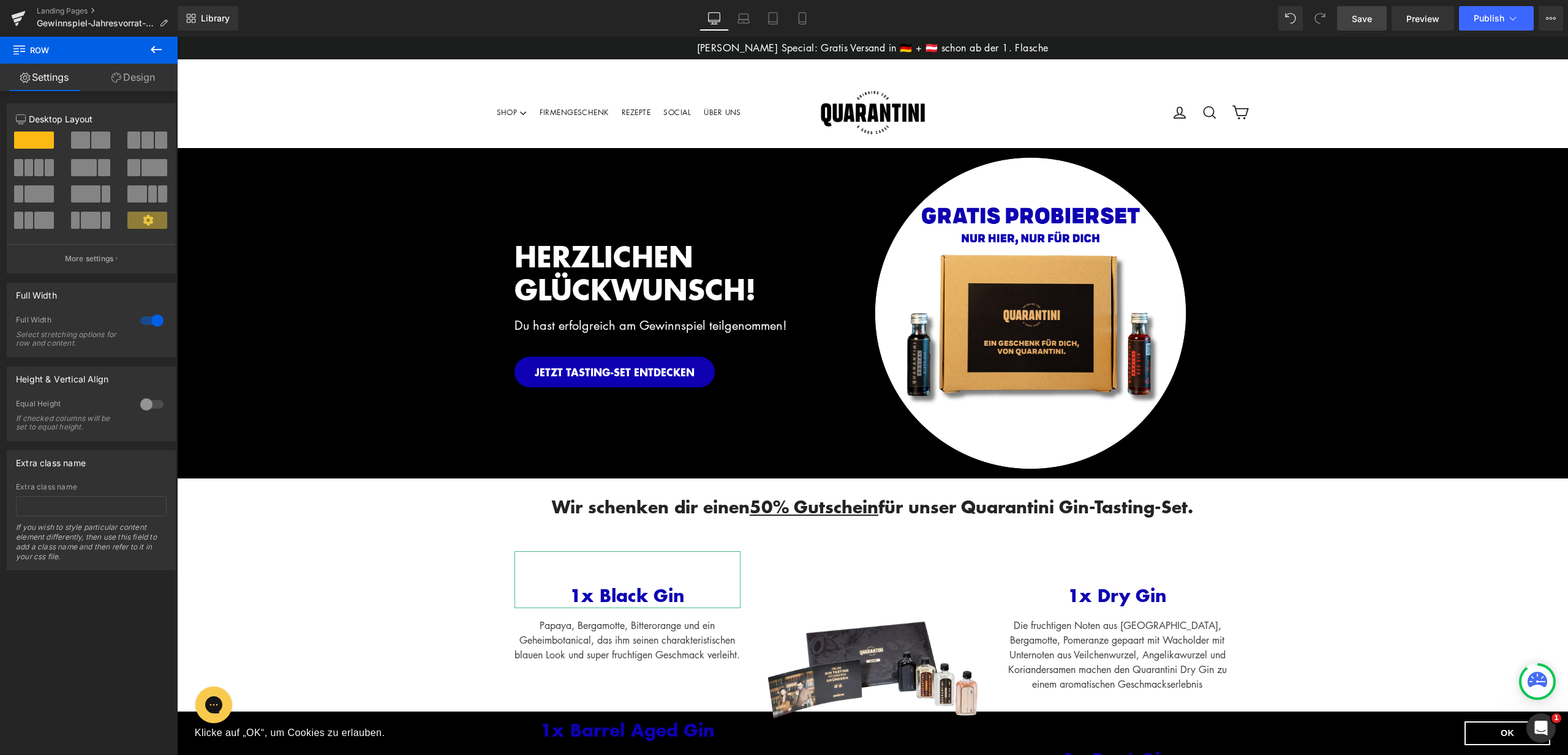
click at [1378, 18] on link "Save" at bounding box center [1361, 18] width 50 height 25
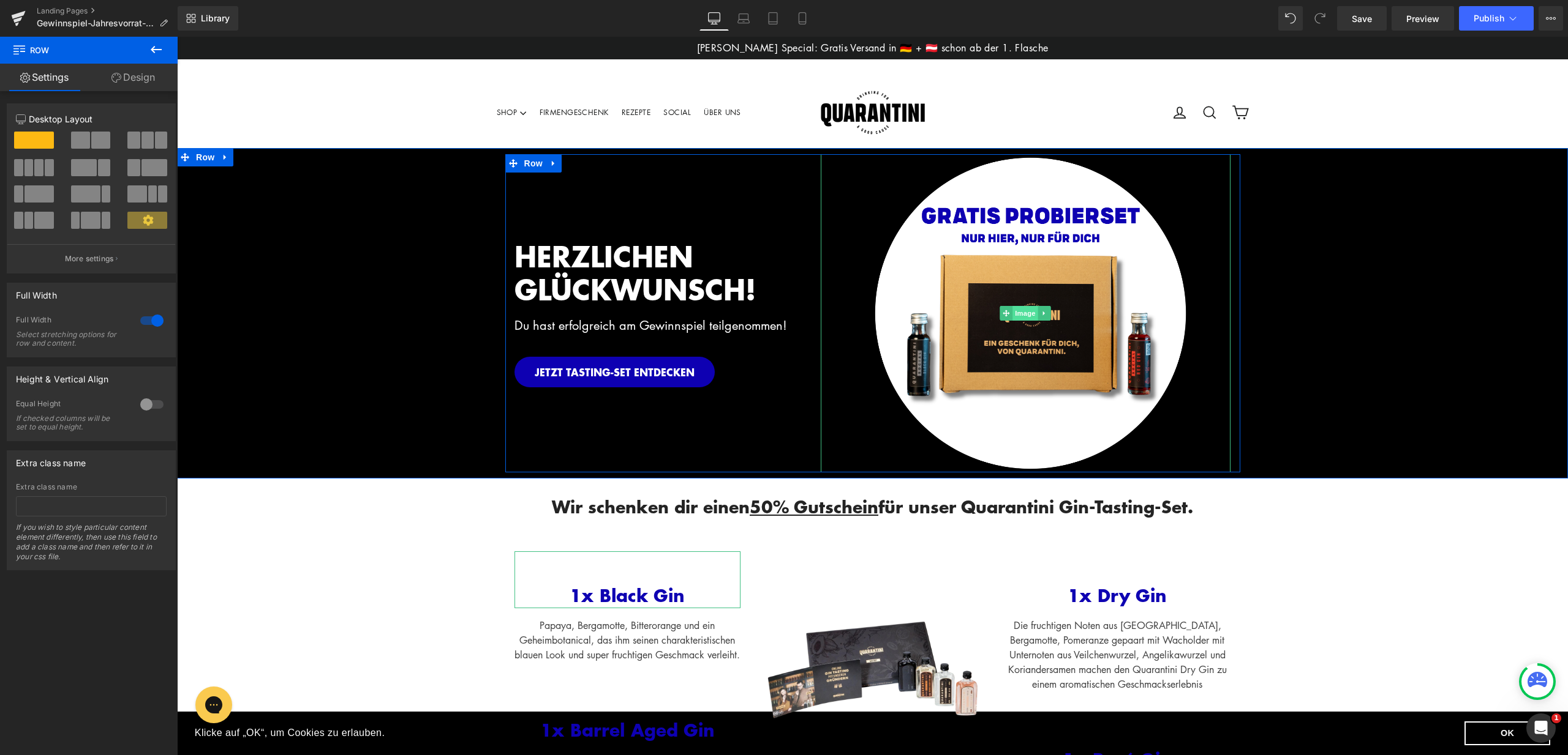
click at [1015, 316] on span "Image" at bounding box center [1026, 313] width 26 height 14
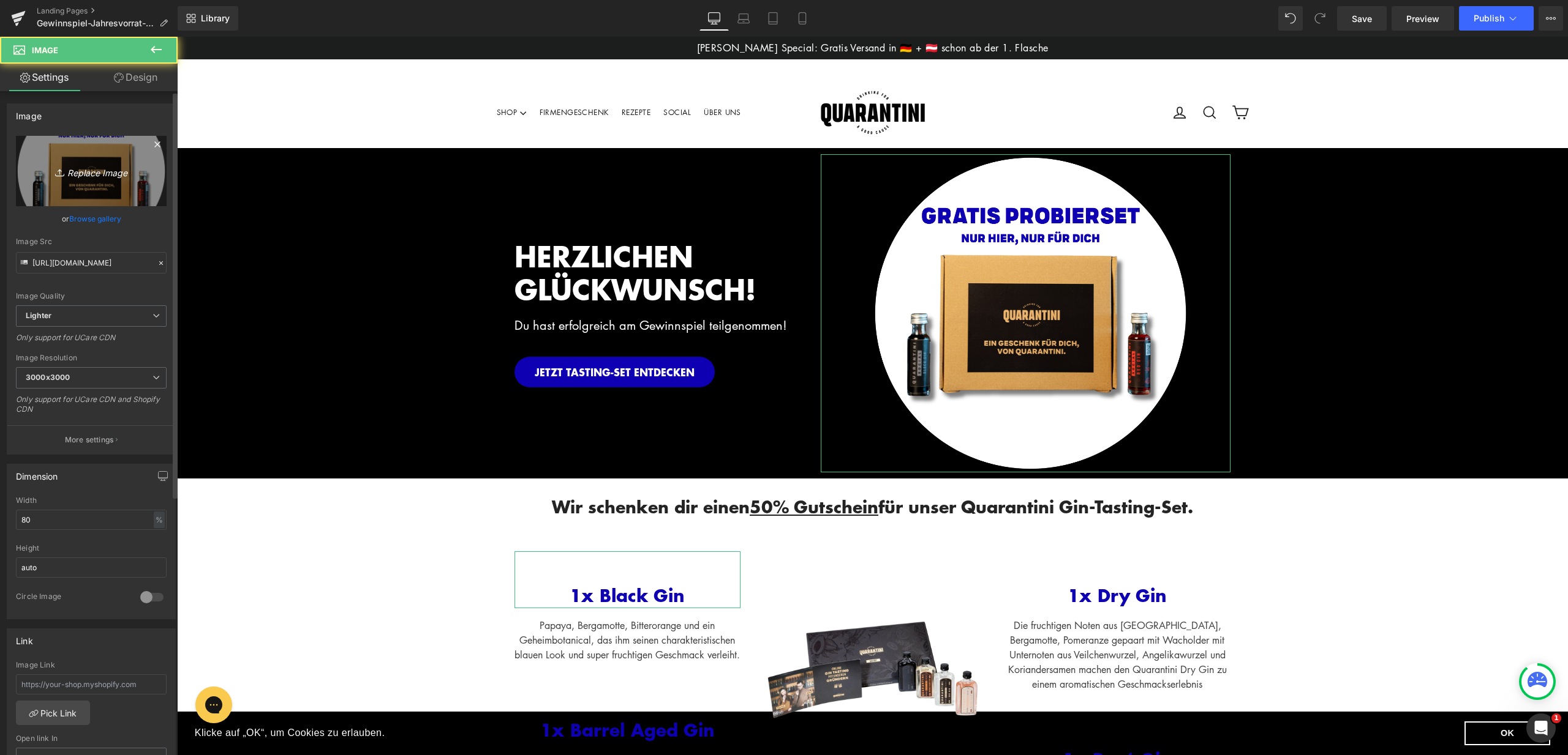
click at [59, 162] on link "Replace Image" at bounding box center [91, 171] width 151 height 71
type input "C:\fakepath\LP_Gewinnspiel (4).png"
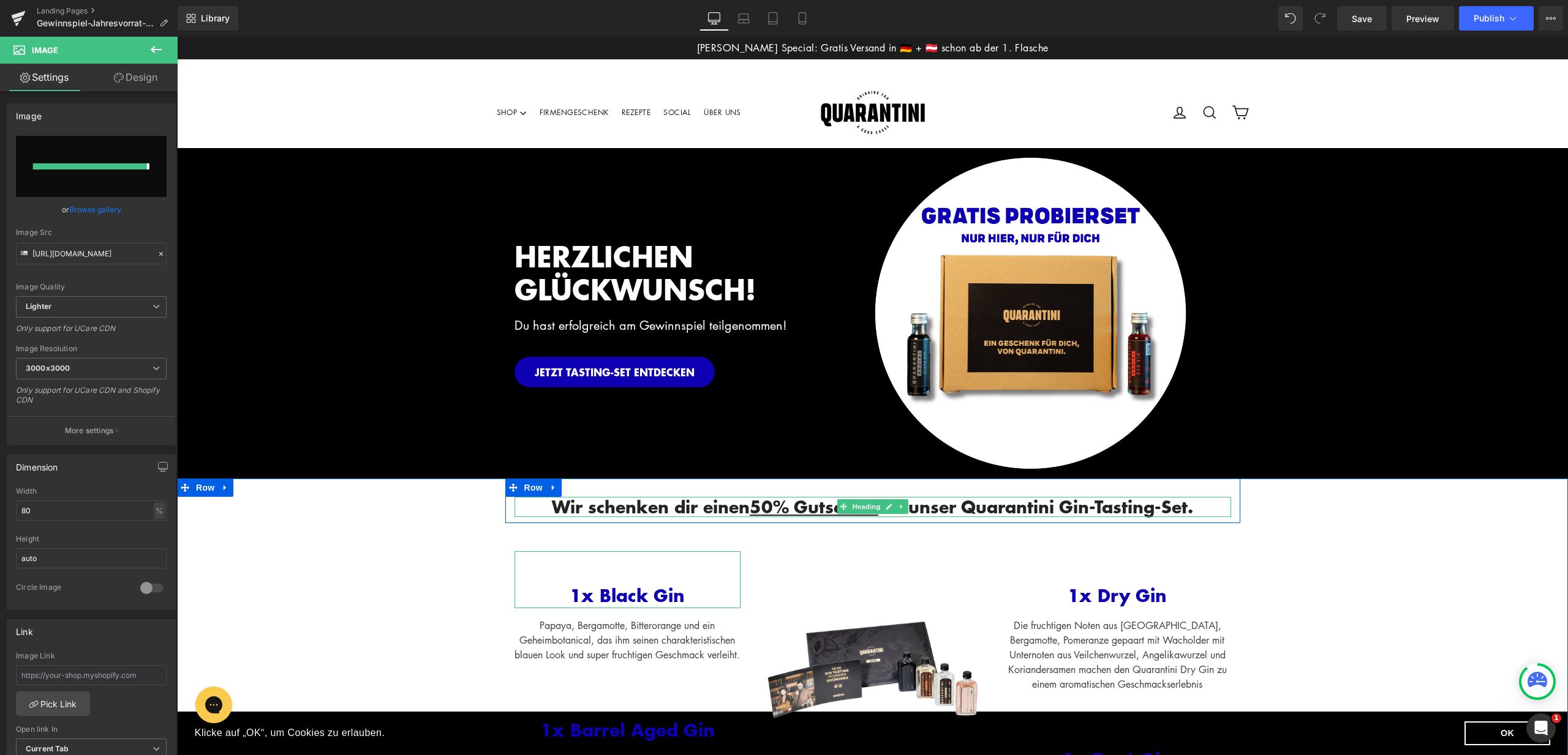
type input "https://ucarecdn.com/94264e28-52e0-474e-b84e-0b3d33a391cc/-/format/auto/-/previ…"
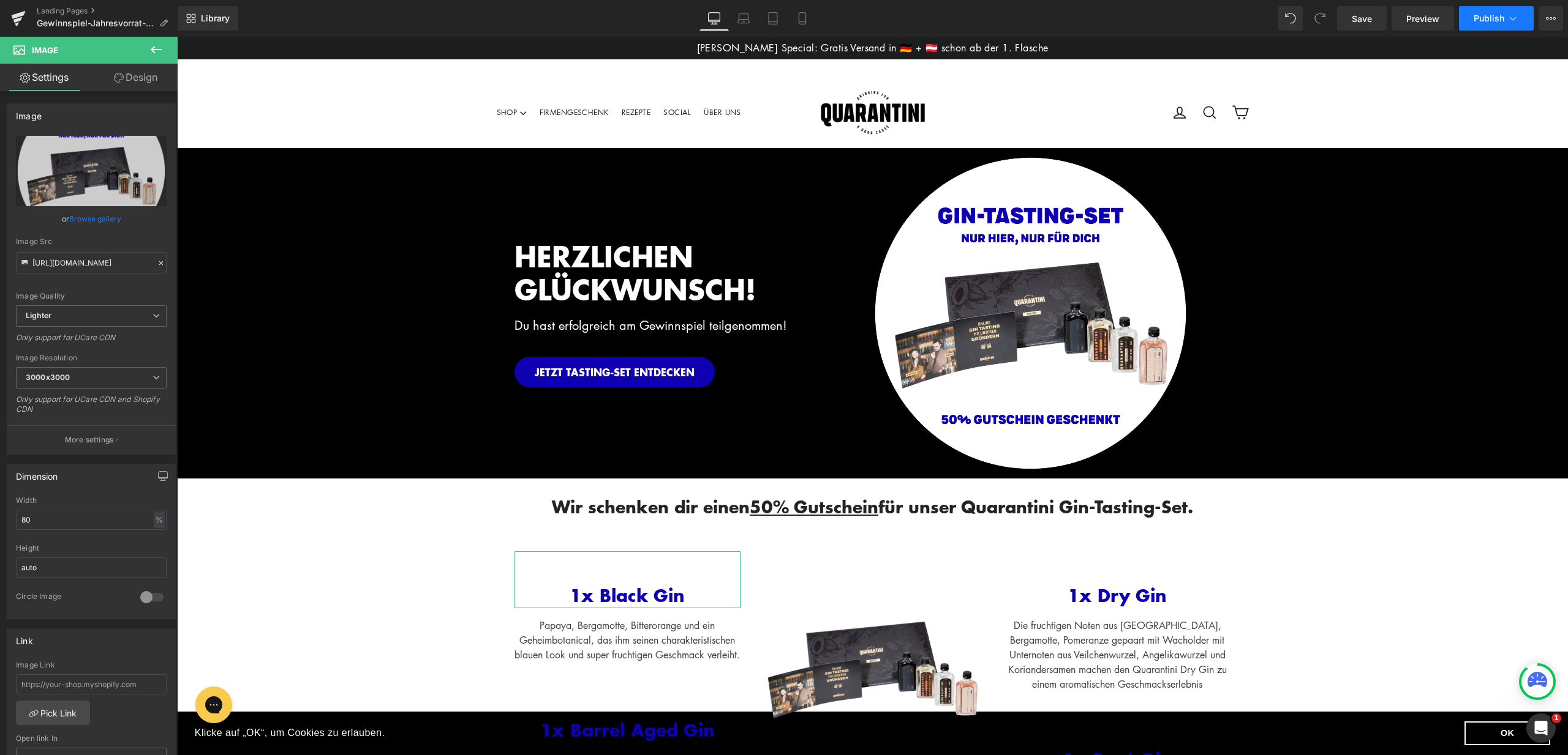
click at [1491, 17] on span "Publish" at bounding box center [1489, 19] width 30 height 10
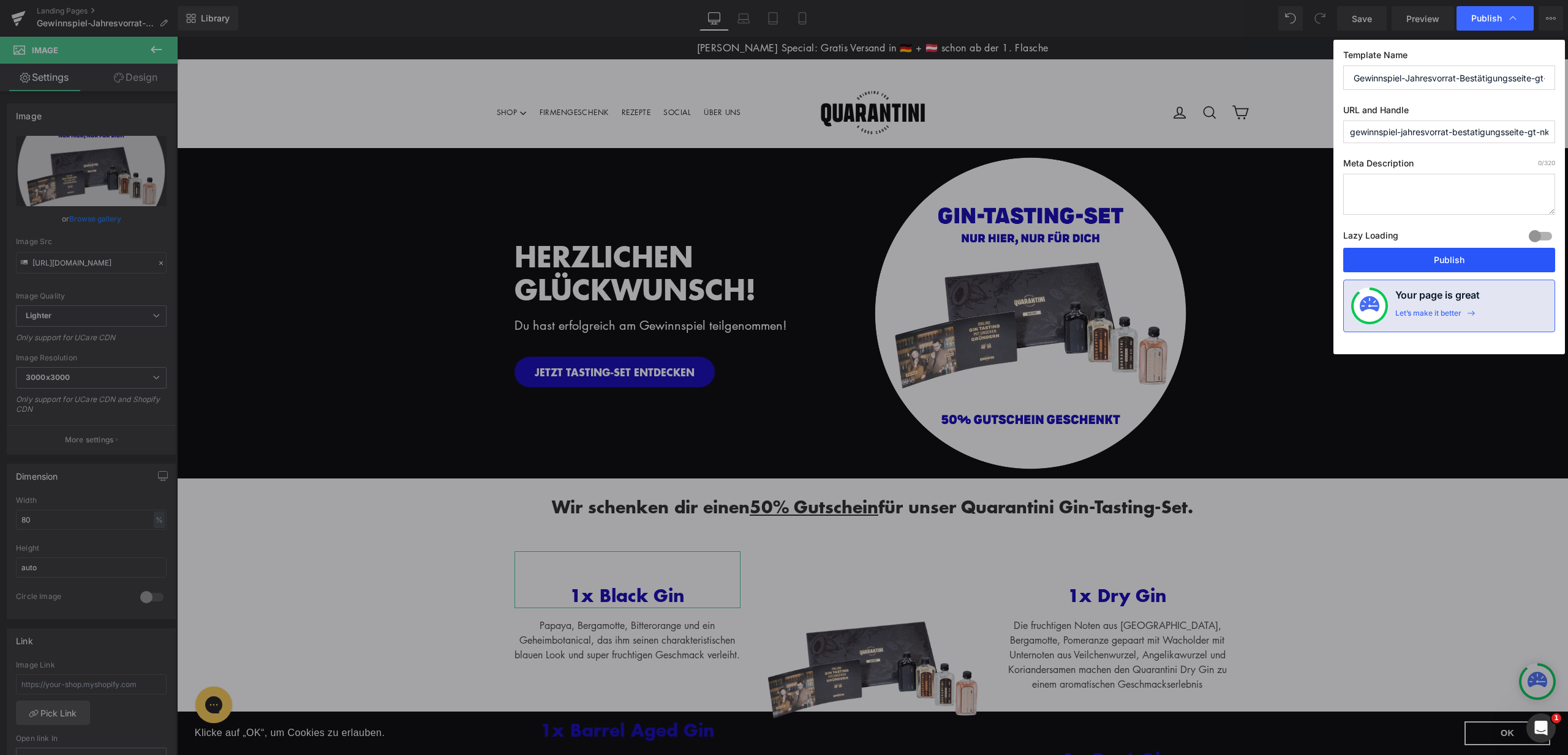
click at [1445, 263] on button "Publish" at bounding box center [1448, 260] width 212 height 25
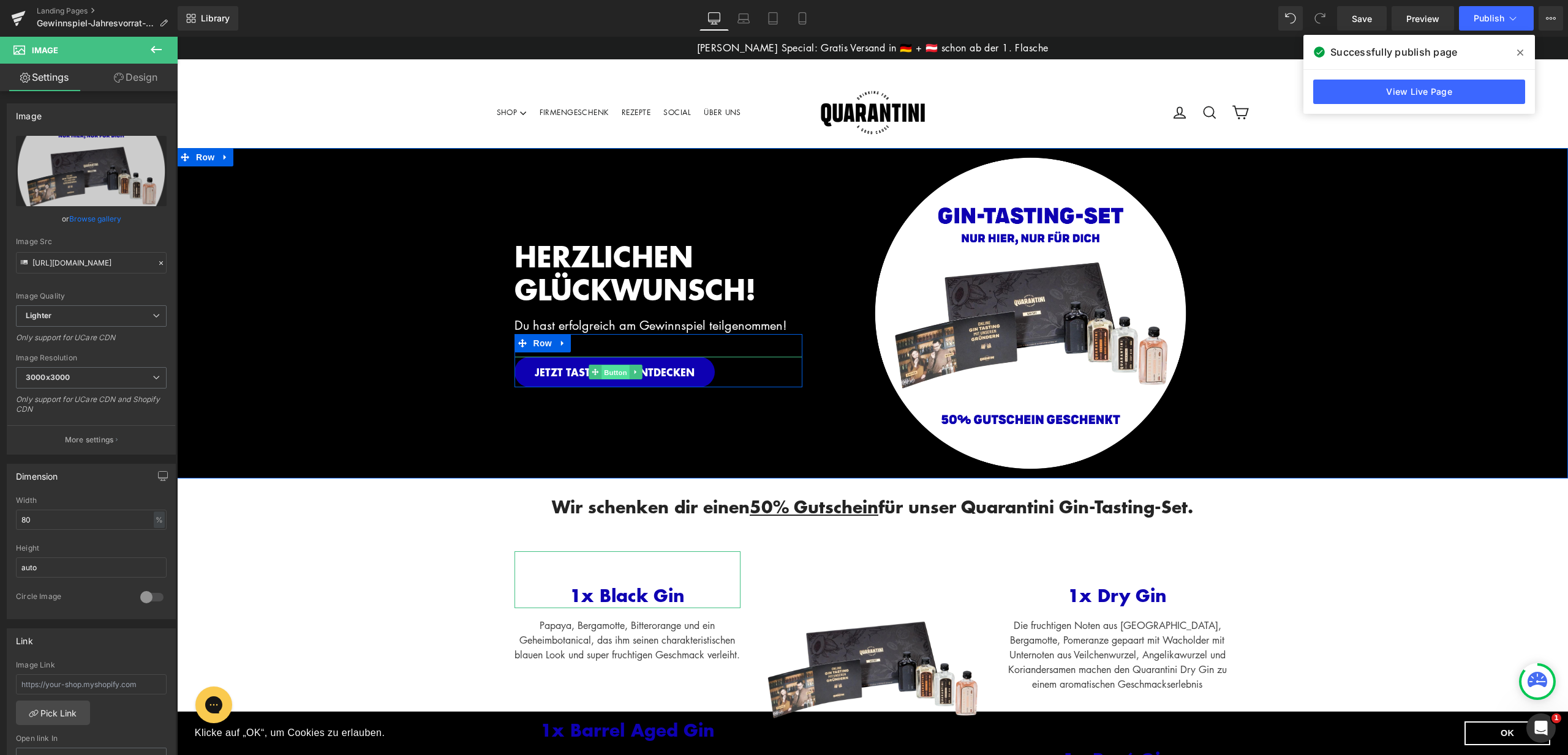
click at [612, 370] on span "Button" at bounding box center [615, 372] width 28 height 14
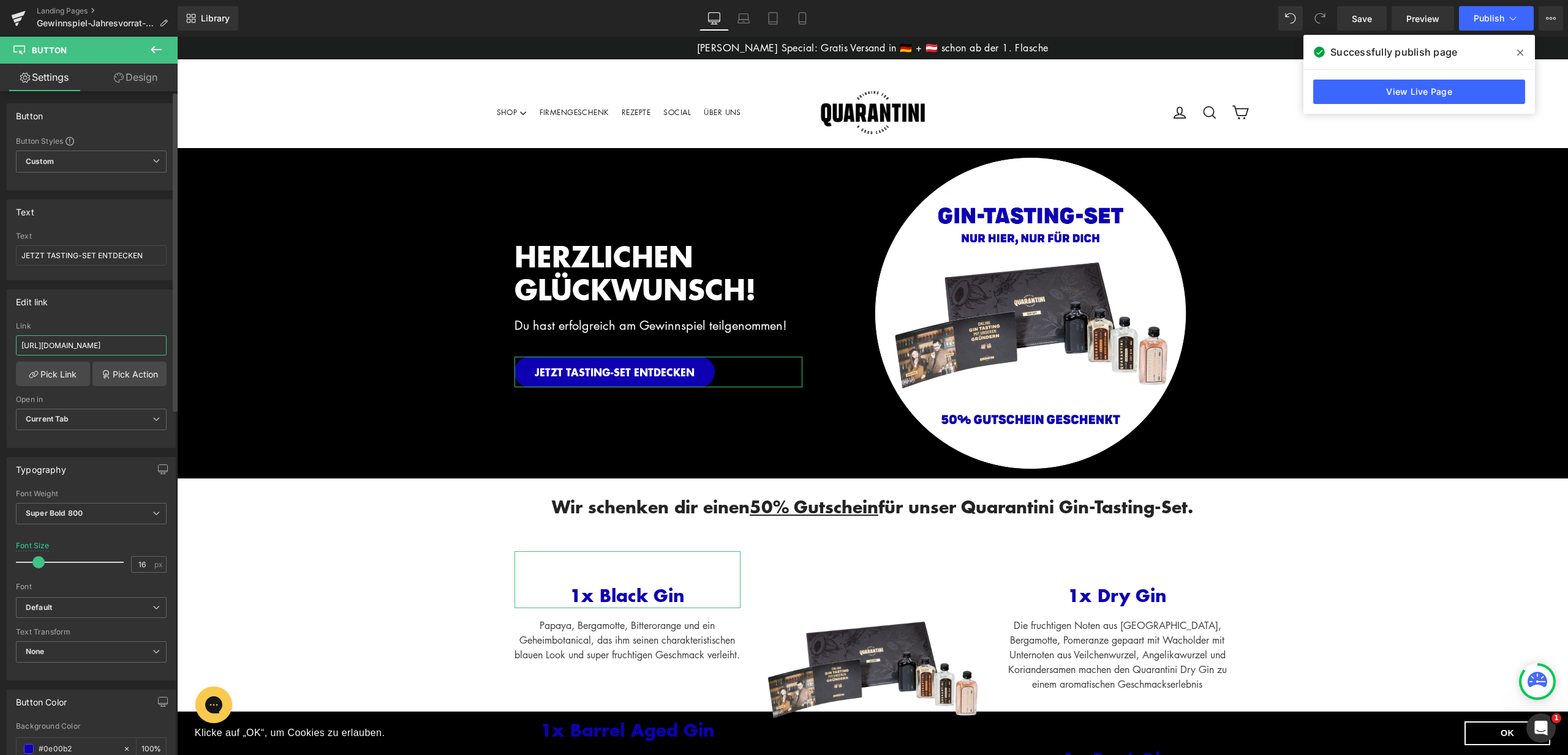
click at [119, 340] on input "https://quarantini.de/discount/GPS-25-JVG?redirect=%2Fproducts%2Fquarantini-pro…" at bounding box center [91, 346] width 151 height 20
paste input "JVG-50P-GTS?redirect=%2Fproducts%2Fgin-tasting-set"
type input "https://quarantini.de/discount/JVG-50P-GTS?redirect=%2Fproducts%2Fgin-tasting-s…"
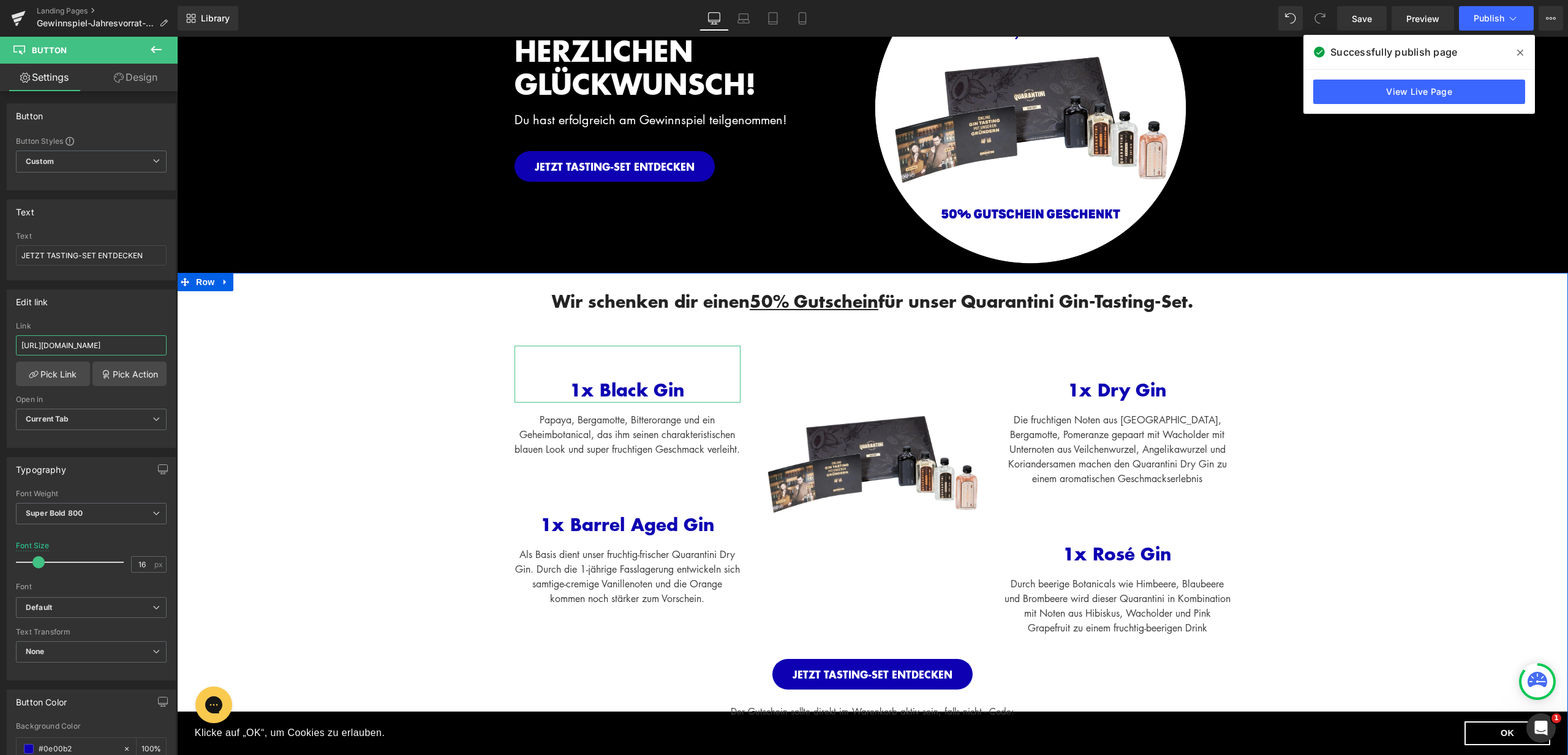
scroll to position [320, 0]
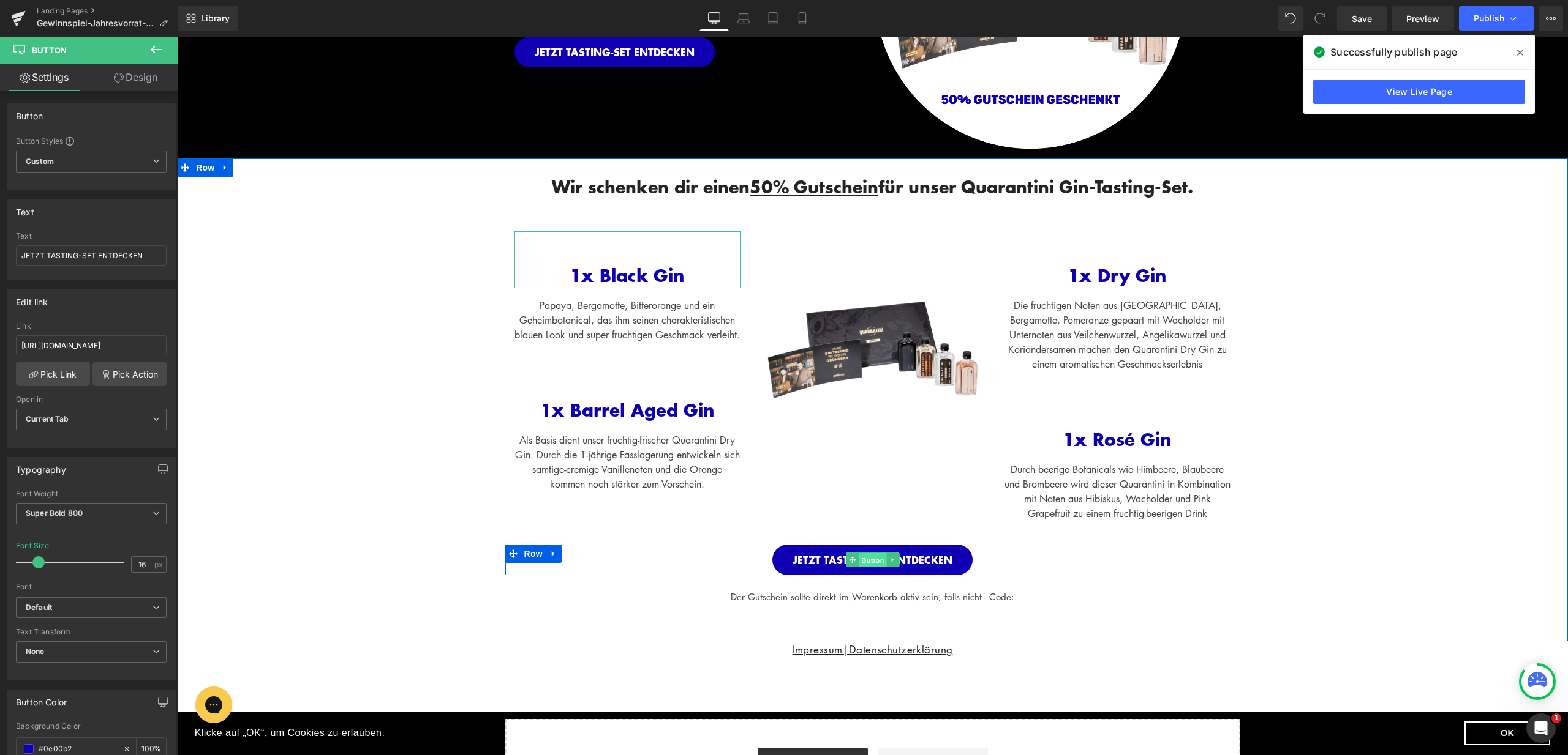
click at [866, 567] on span "Button" at bounding box center [872, 560] width 28 height 14
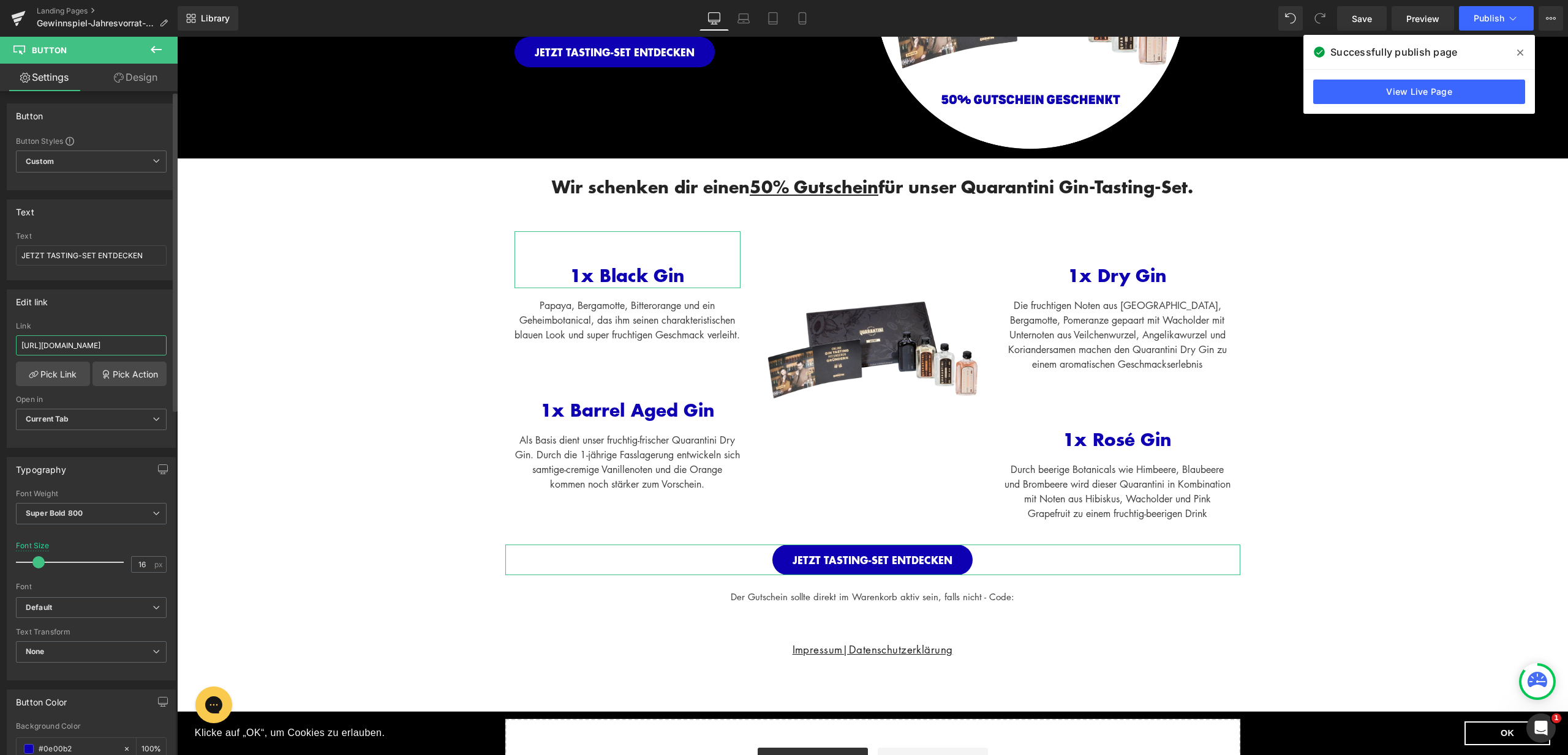
click at [128, 344] on input "https://quarantini.de/discount/GPS-25-JVG?redirect=%2Fproducts%2Fquarantini-pro…" at bounding box center [91, 346] width 151 height 20
paste input "JVG-50P-GTS?redirect=%2Fproducts%2Fgin-tasting-set"
type input "https://quarantini.de/discount/JVG-50P-GTS?redirect=%2Fproducts%2Fgin-tasting-s…"
drag, startPoint x: 79, startPoint y: 344, endPoint x: 15, endPoint y: 344, distance: 64.0
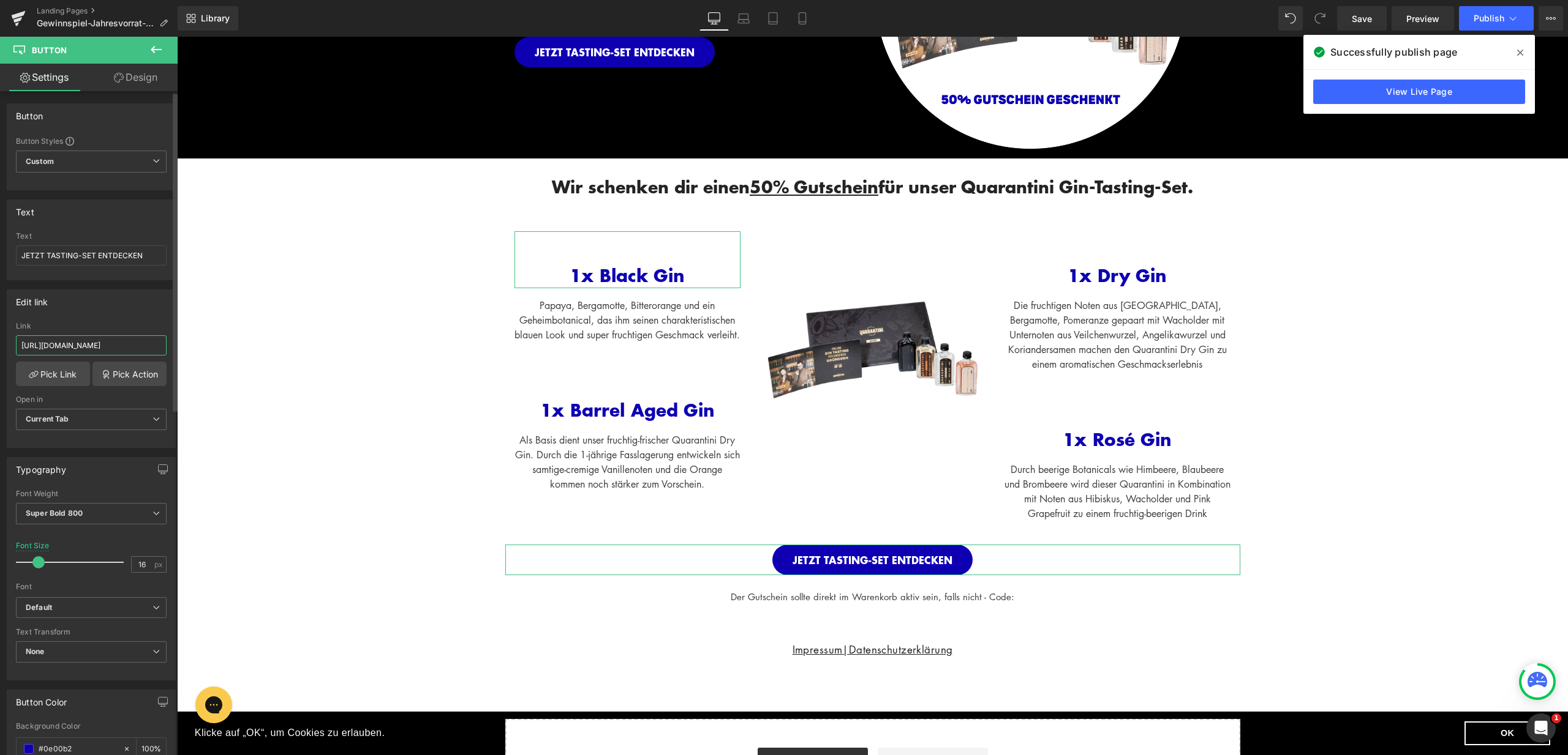
click at [16, 344] on input "https://quarantini.de/discount/JVG-50P-GTS?redirect=%2Fproducts%2Fgin-tasting-s…" at bounding box center [91, 346] width 151 height 20
click at [123, 344] on input "https://quarantini.de/discount/JVG-50P-GTS?redirect=%2Fproducts%2Fgin-tasting-s…" at bounding box center [91, 346] width 151 height 20
drag, startPoint x: 127, startPoint y: 345, endPoint x: 74, endPoint y: 346, distance: 53.0
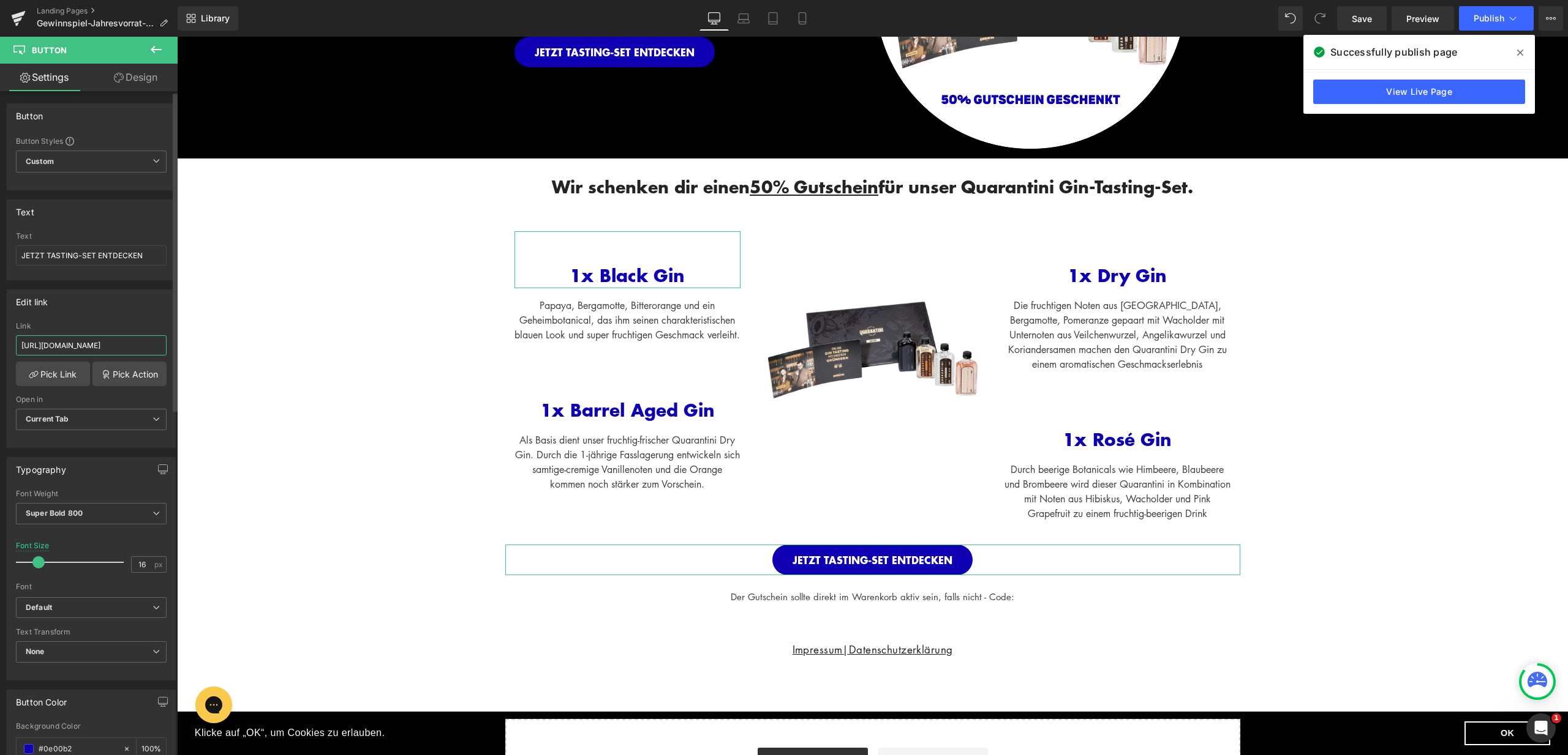
click at [74, 346] on input "https://quarantini.de/discount/JVG-50P-GTS?redirect=%2Fproducts%2Fgin-tasting-s…" at bounding box center [91, 346] width 151 height 20
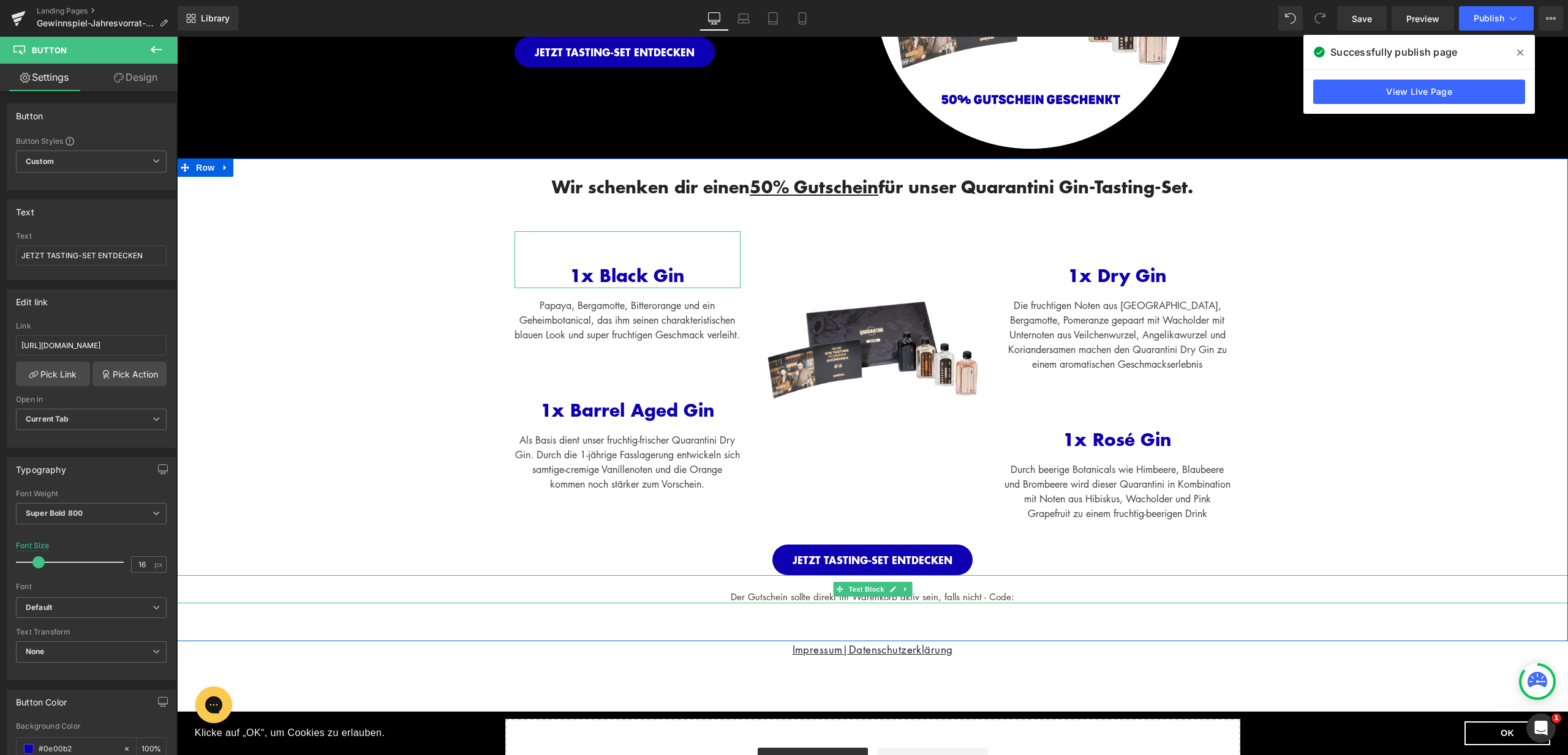
click at [1027, 604] on div "Der Gutschein sollte direkt im Warenkorb aktiv sein, falls nicht - Code:" at bounding box center [872, 597] width 1391 height 14
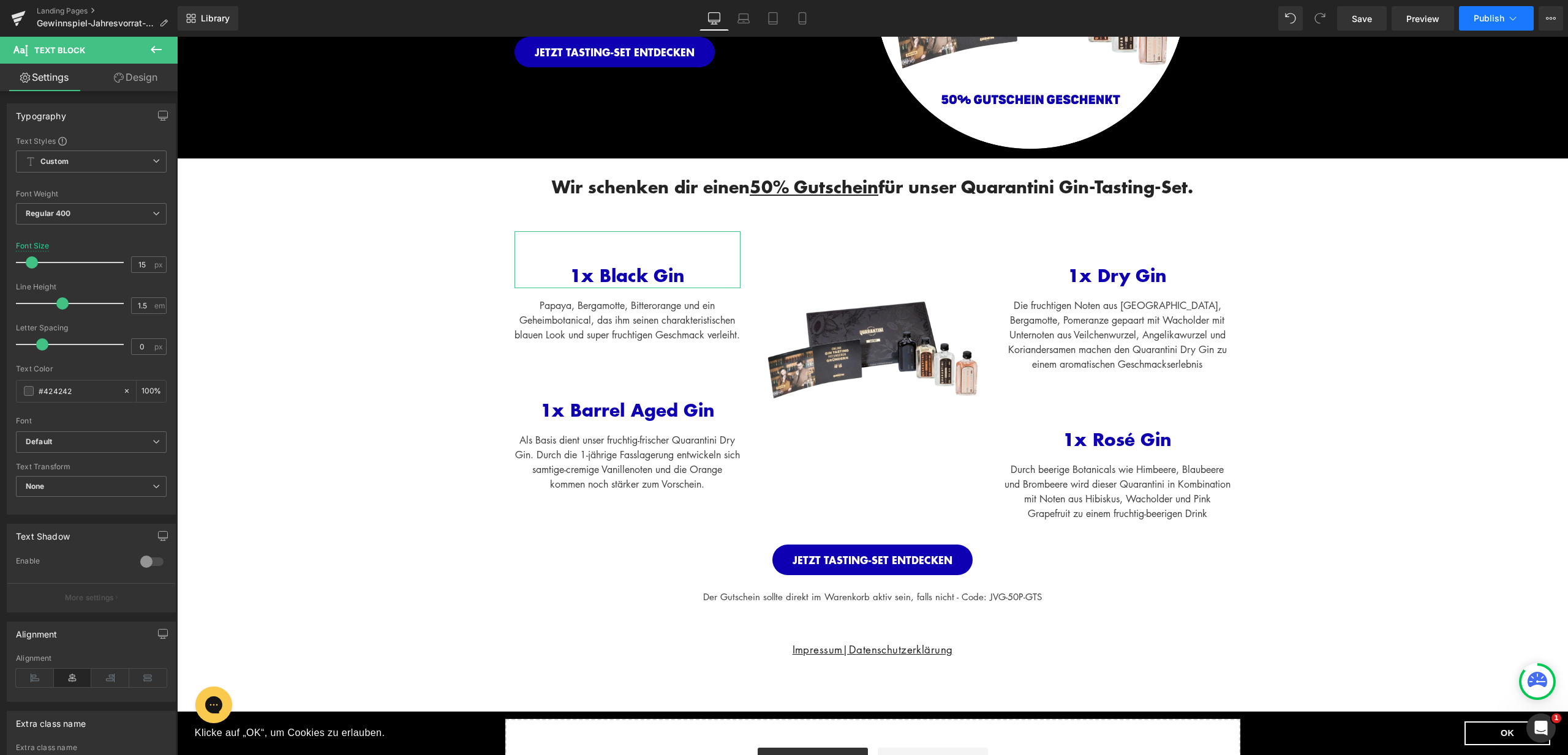
click at [1496, 20] on span "Publish" at bounding box center [1489, 19] width 30 height 10
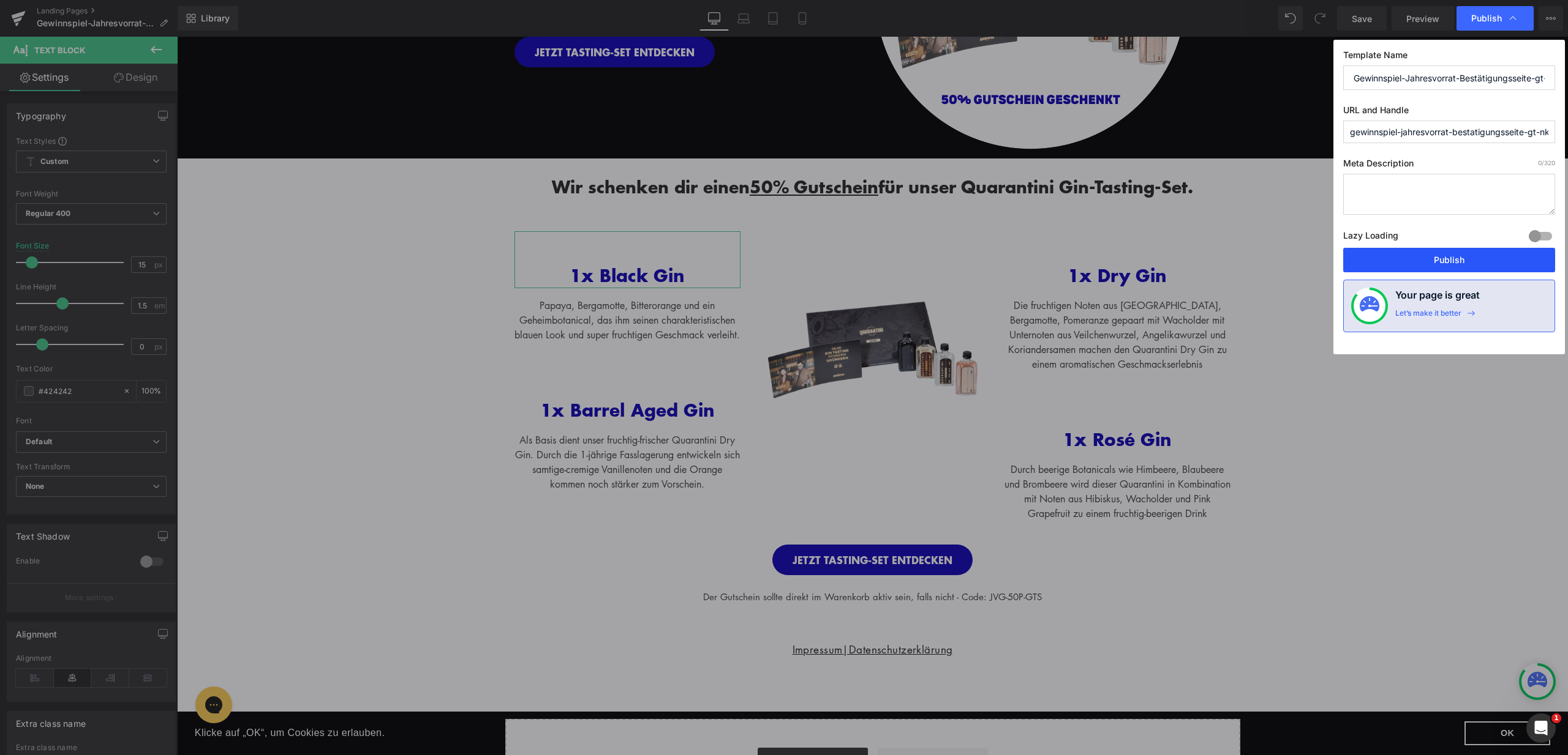
click at [1458, 253] on button "Publish" at bounding box center [1448, 260] width 212 height 25
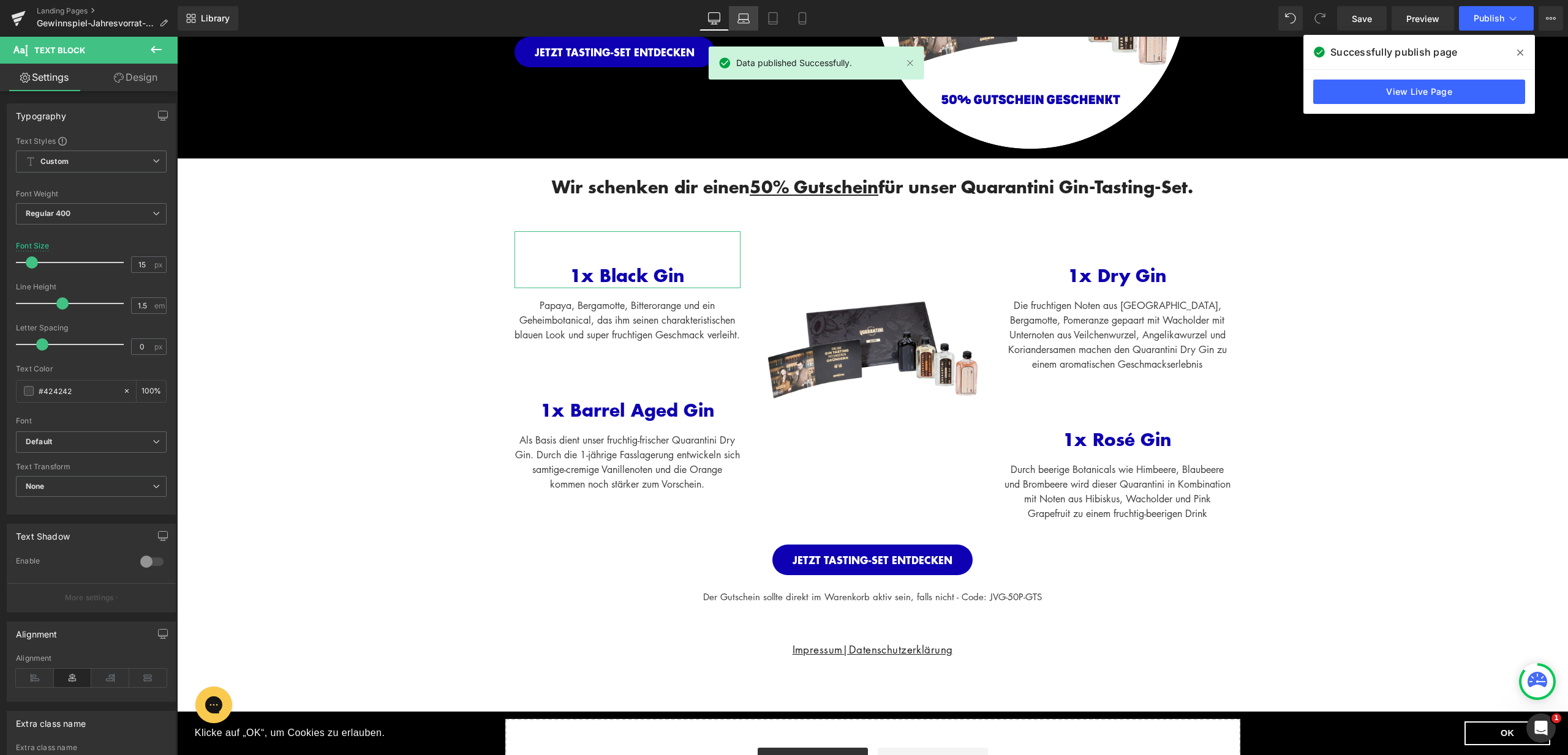
click at [739, 23] on icon at bounding box center [743, 18] width 12 height 12
type input "17"
type input "100"
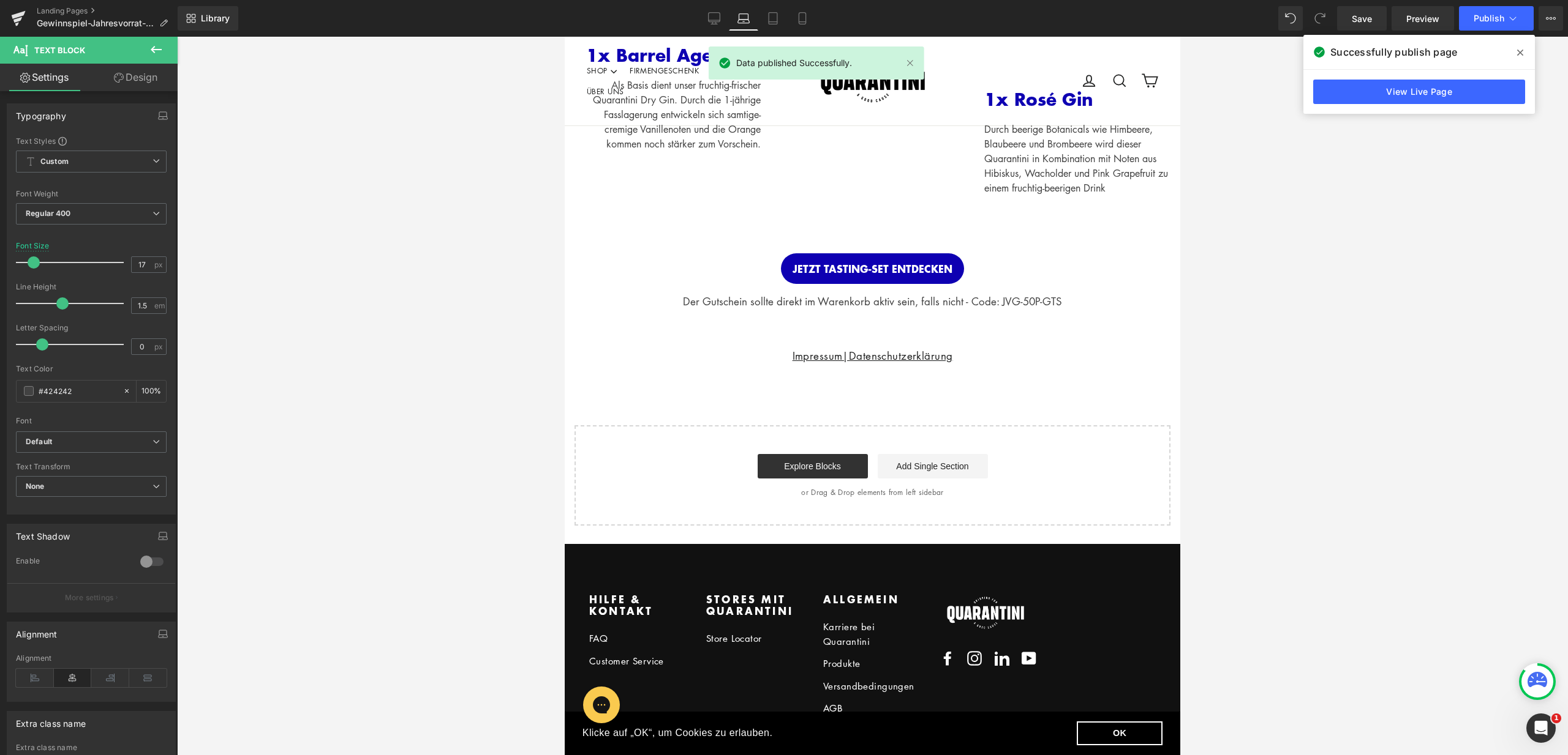
scroll to position [416, 0]
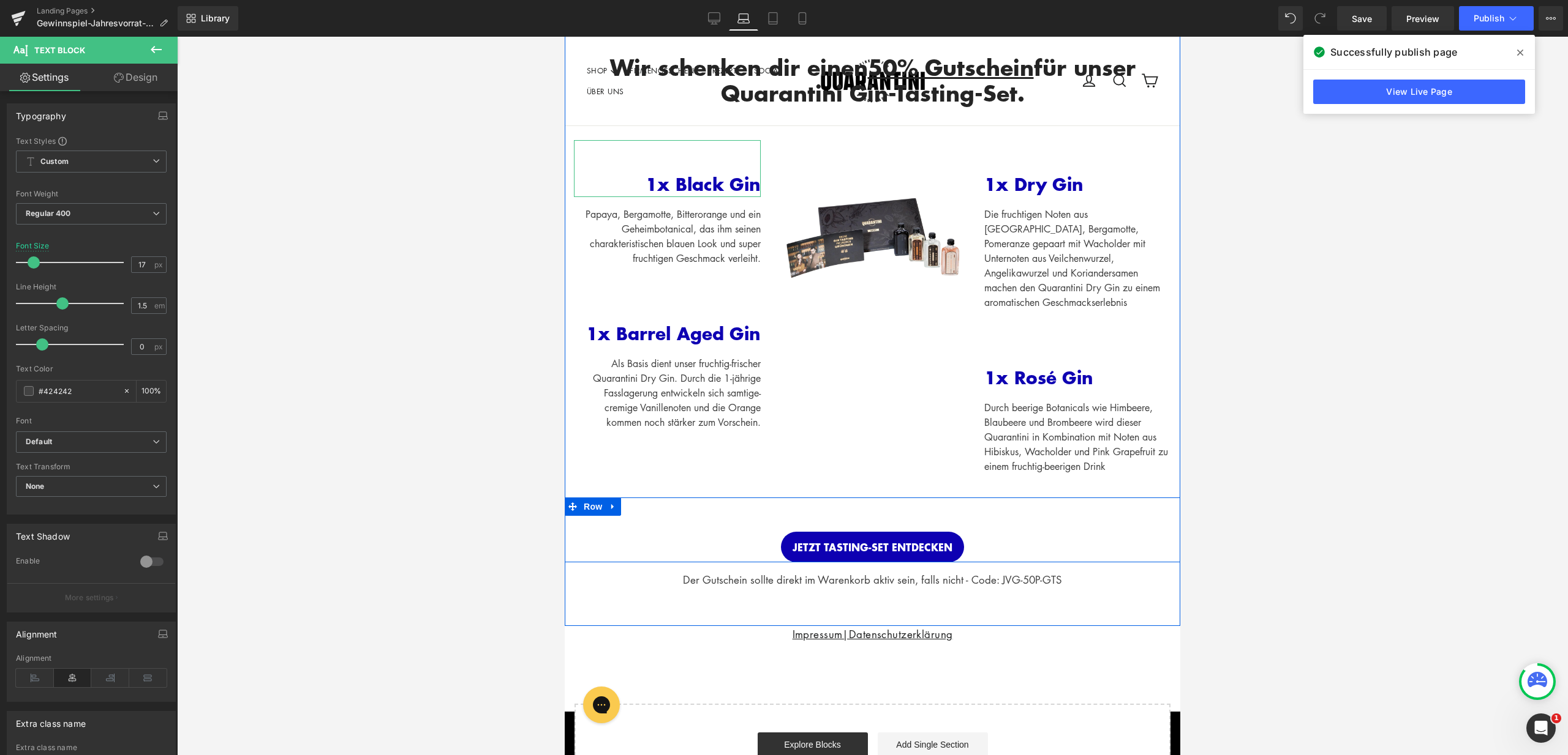
drag, startPoint x: 884, startPoint y: 514, endPoint x: 922, endPoint y: 512, distance: 38.1
click at [884, 514] on div "JETZT TASTING-SET ENTDECKEN Button Row" at bounding box center [872, 530] width 615 height 65
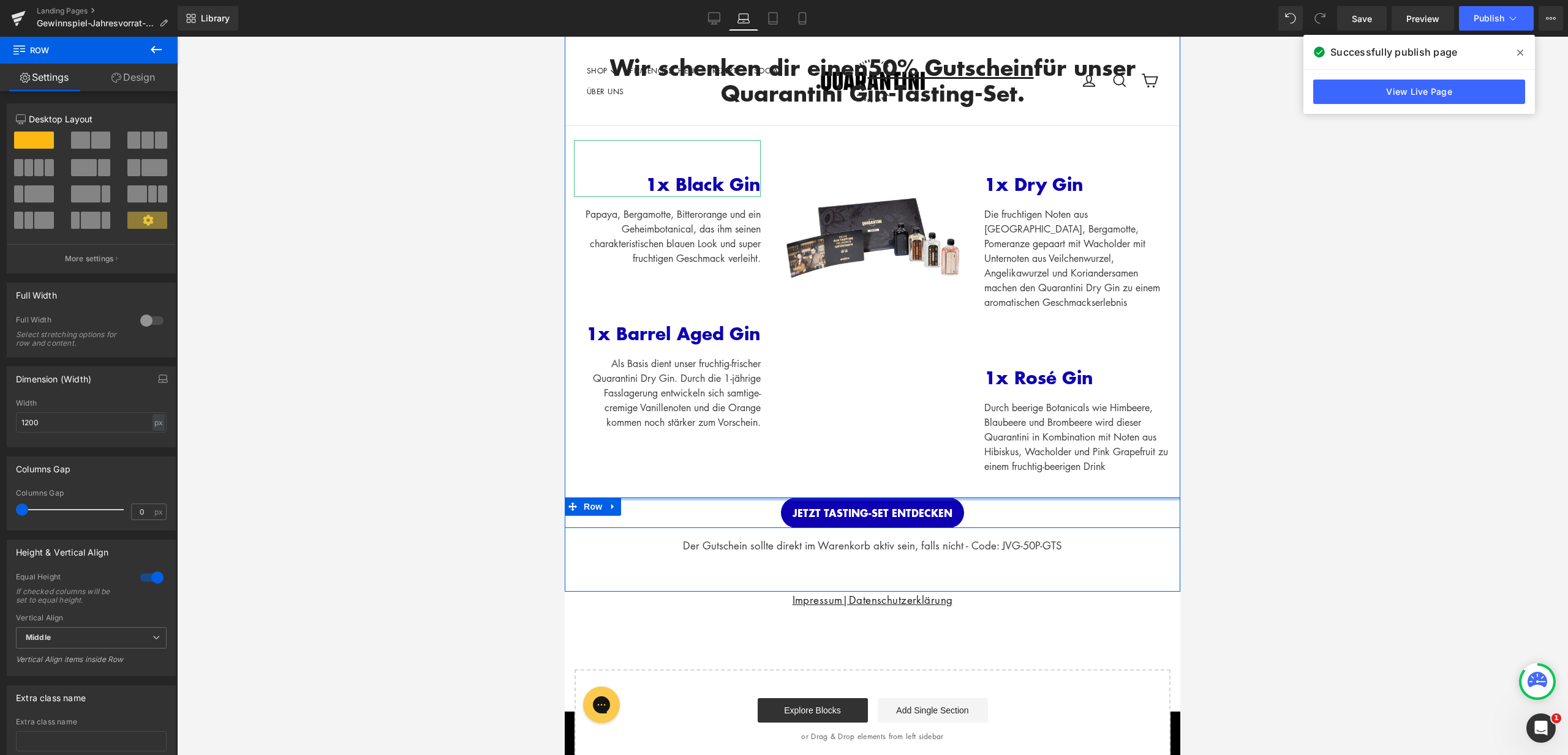
drag, startPoint x: 991, startPoint y: 499, endPoint x: 992, endPoint y: 464, distance: 35.0
click at [992, 464] on div "Wir schenken dir einen 50% Gutschein für unser Quarantini Gin-Tasting-Set. Head…" at bounding box center [872, 294] width 615 height 518
click at [934, 447] on div "JETZT PROBIERSET SICHERN Button 1x Black Gin Text Block Papaya, Bergamotte, Bit…" at bounding box center [872, 305] width 615 height 385
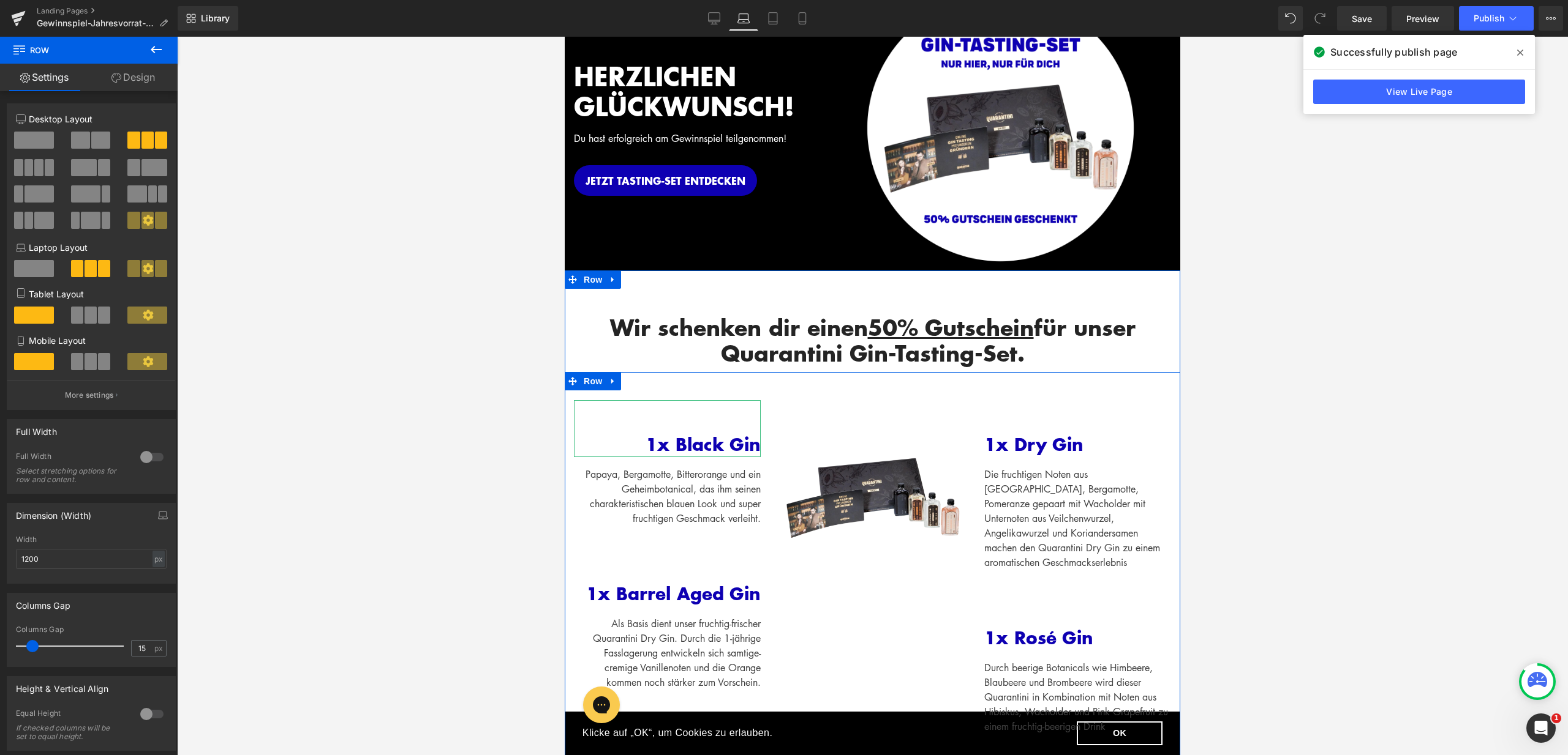
scroll to position [285, 0]
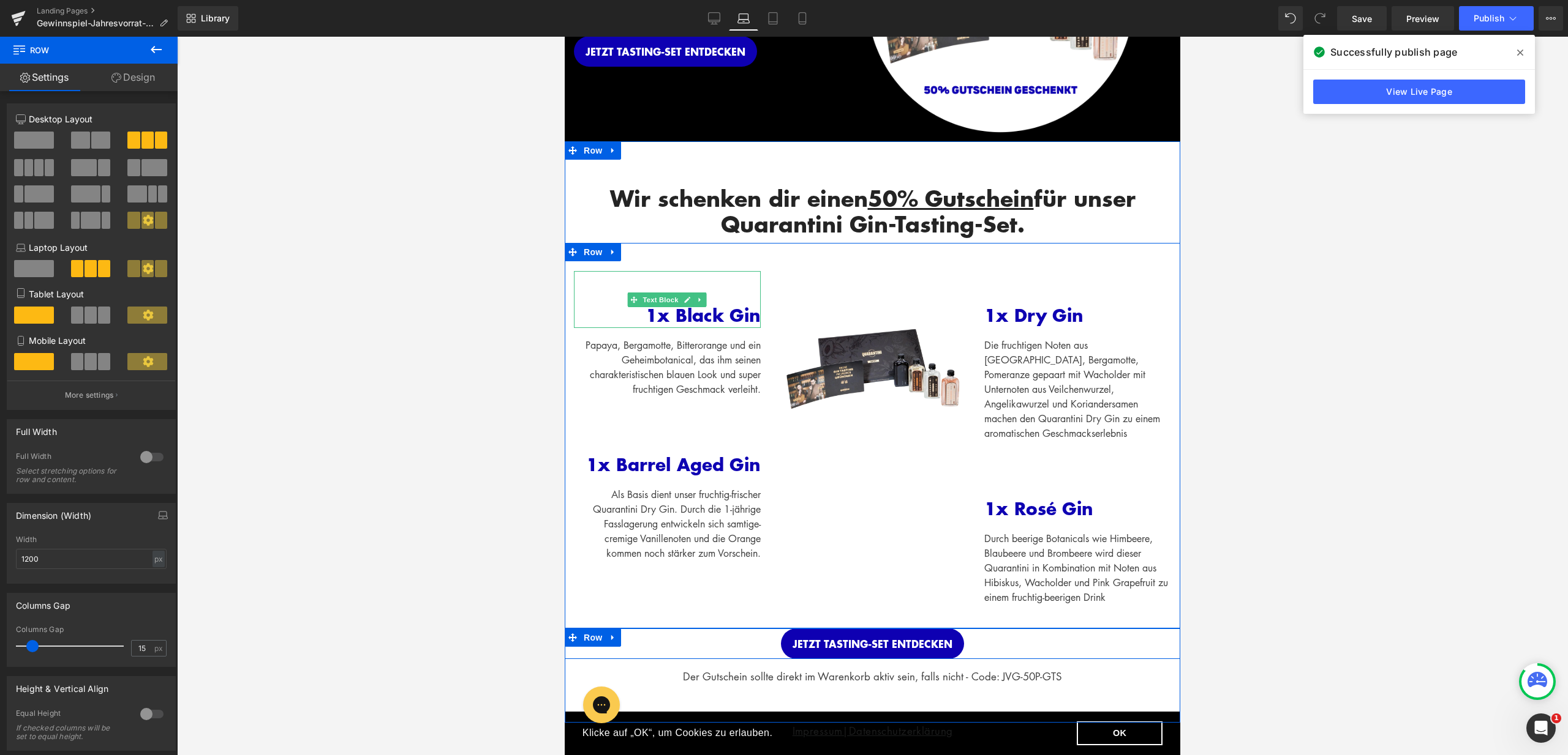
click at [672, 312] on span "1x Black Gin" at bounding box center [703, 315] width 115 height 26
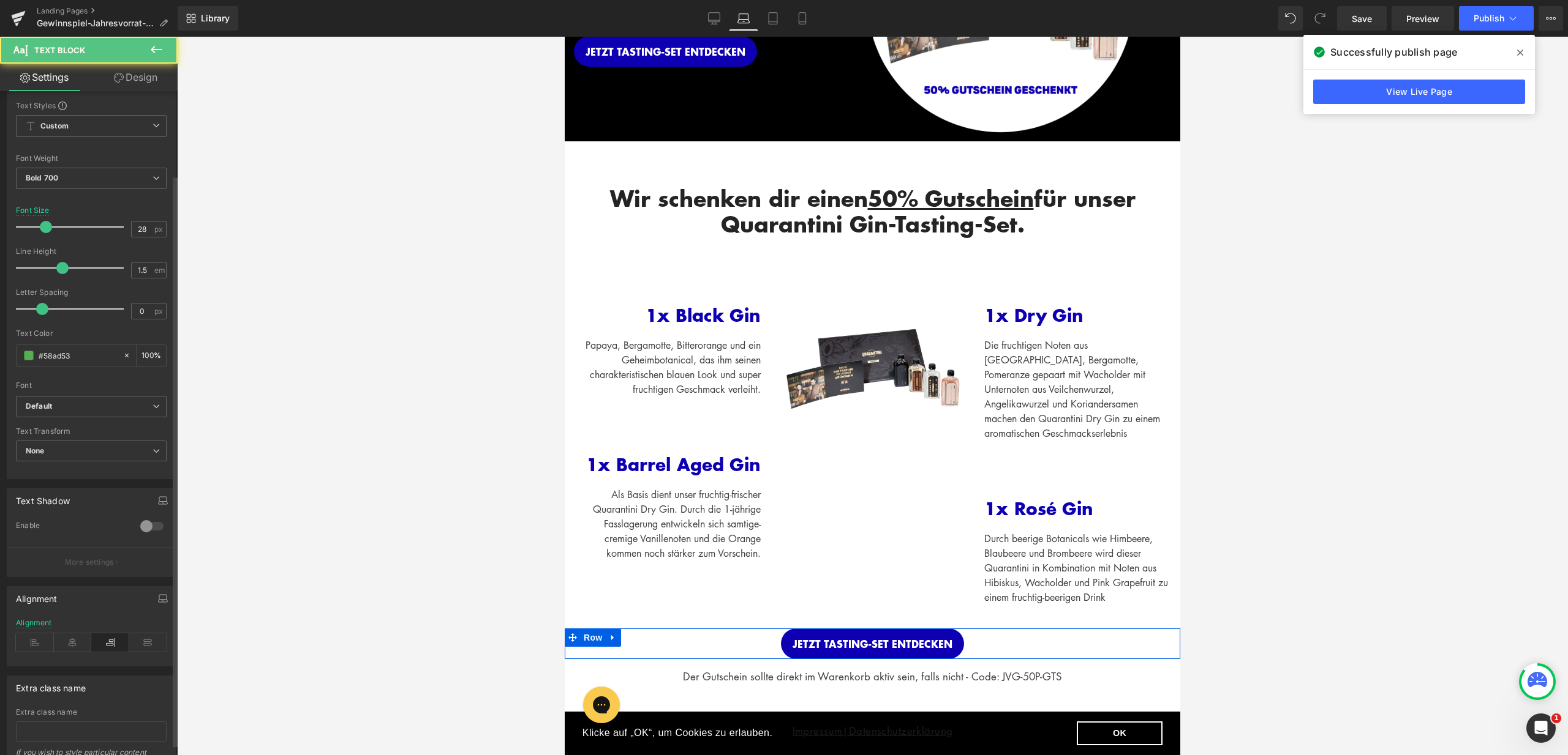
scroll to position [98, 0]
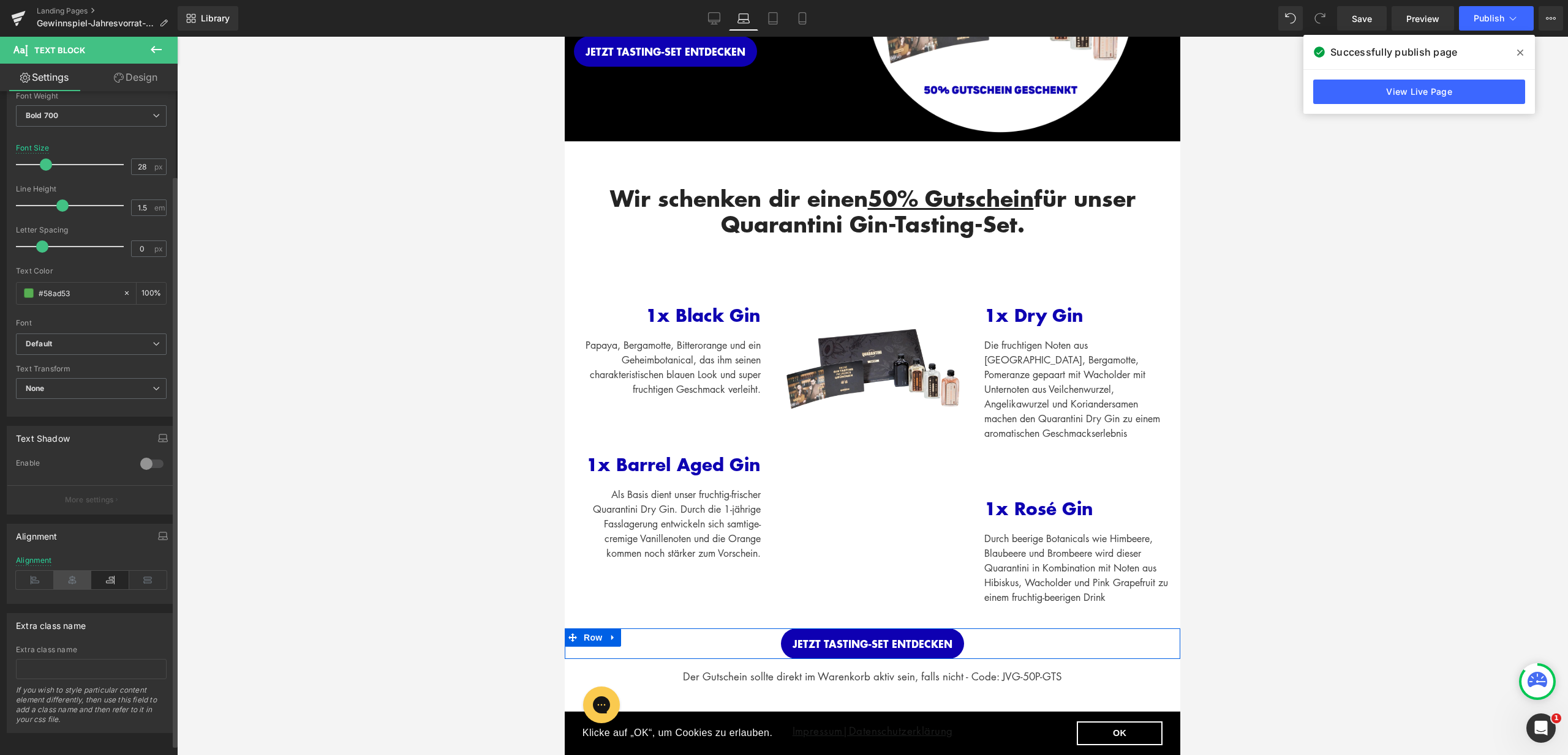
click at [72, 573] on icon at bounding box center [73, 580] width 38 height 18
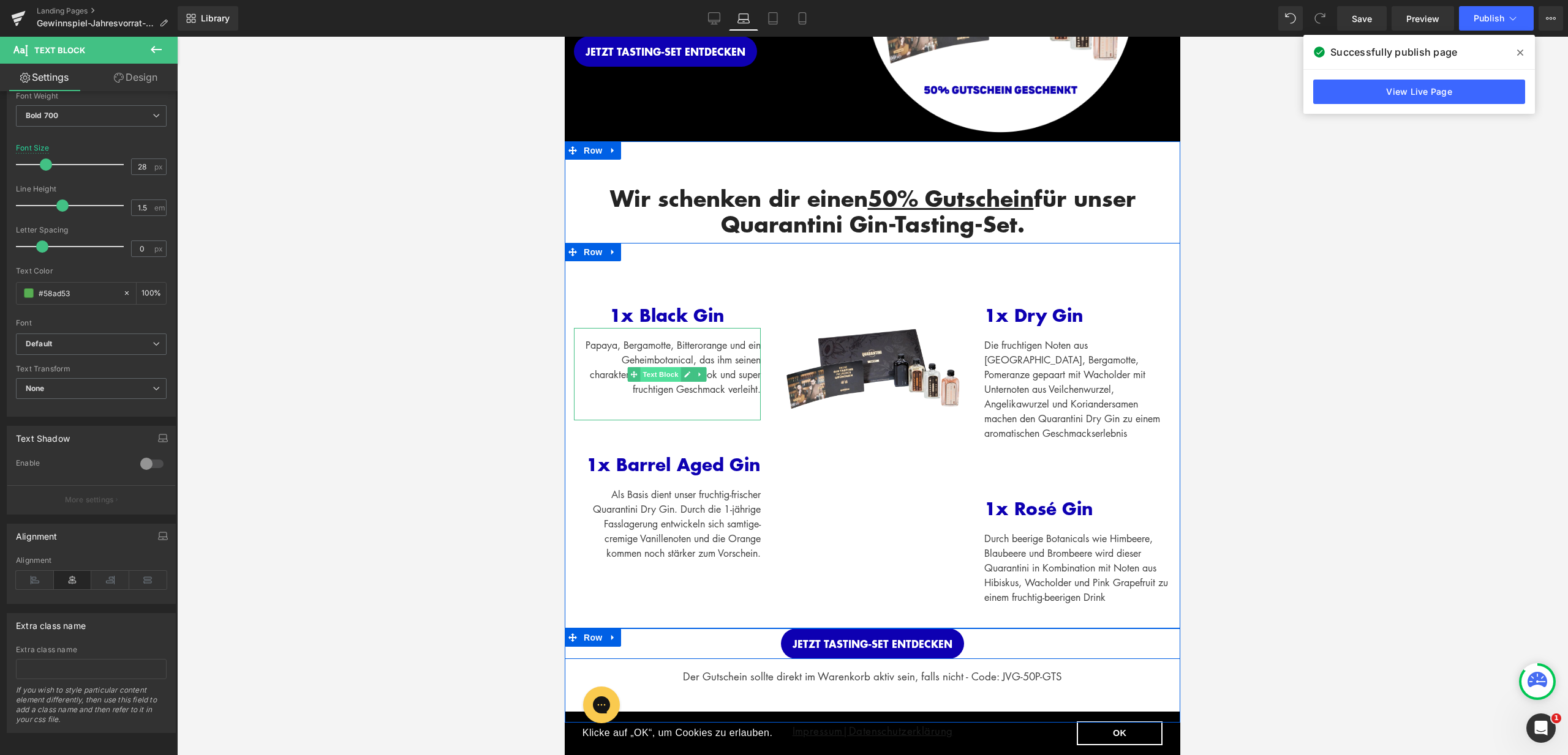
click at [663, 375] on span "Text Block" at bounding box center [661, 375] width 40 height 14
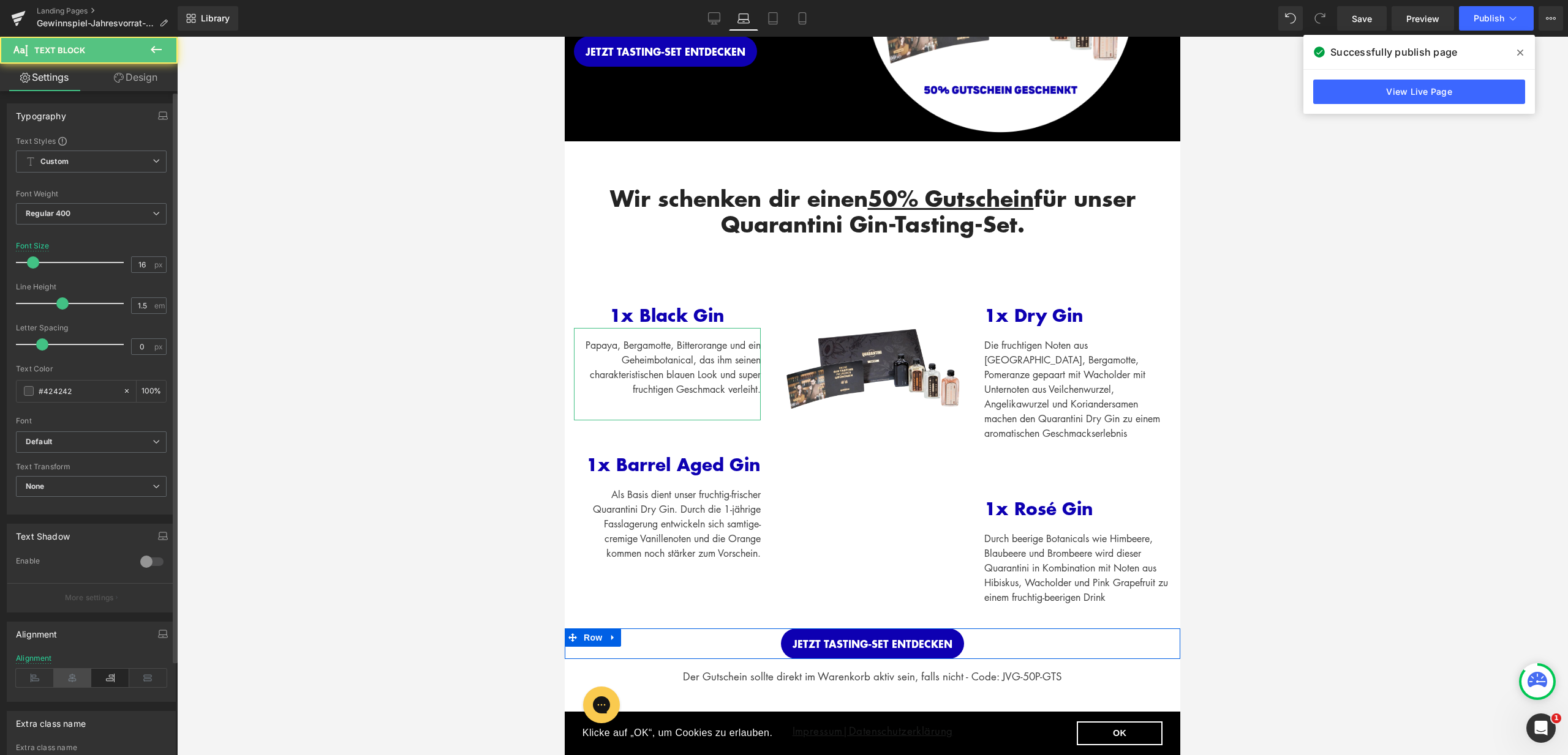
click at [68, 680] on icon at bounding box center [73, 678] width 38 height 18
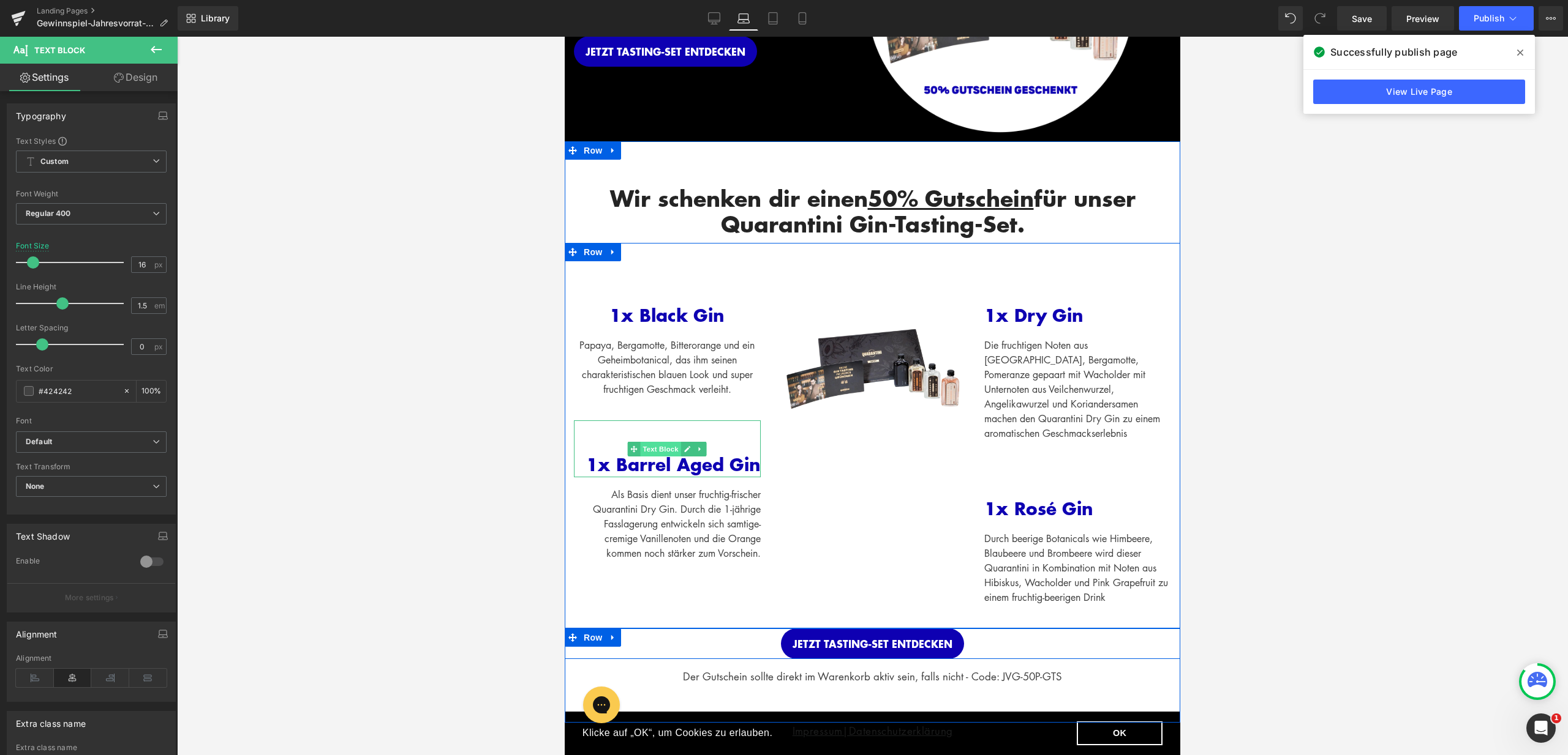
click at [660, 451] on span "Text Block" at bounding box center [661, 449] width 40 height 14
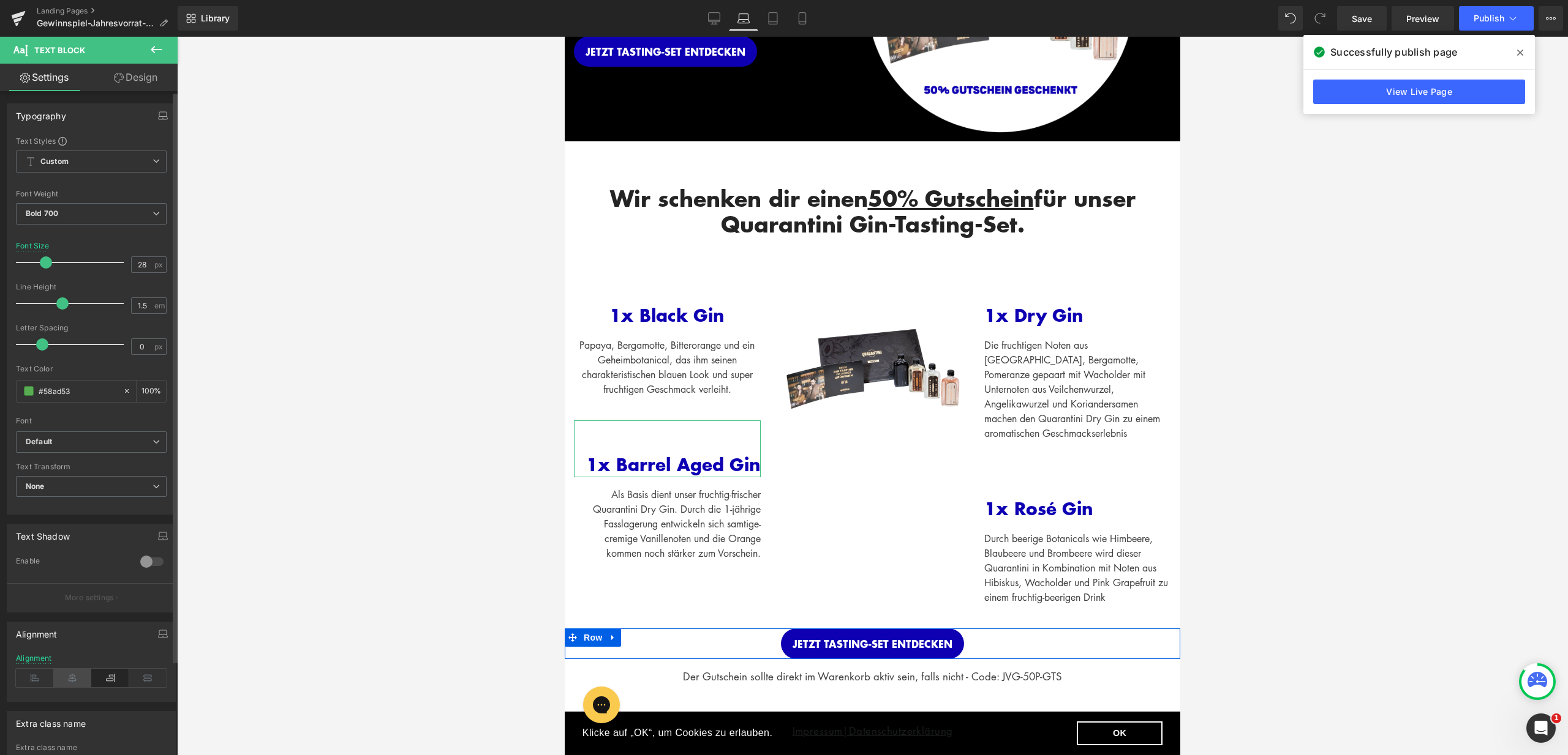
click at [70, 678] on icon at bounding box center [73, 678] width 38 height 18
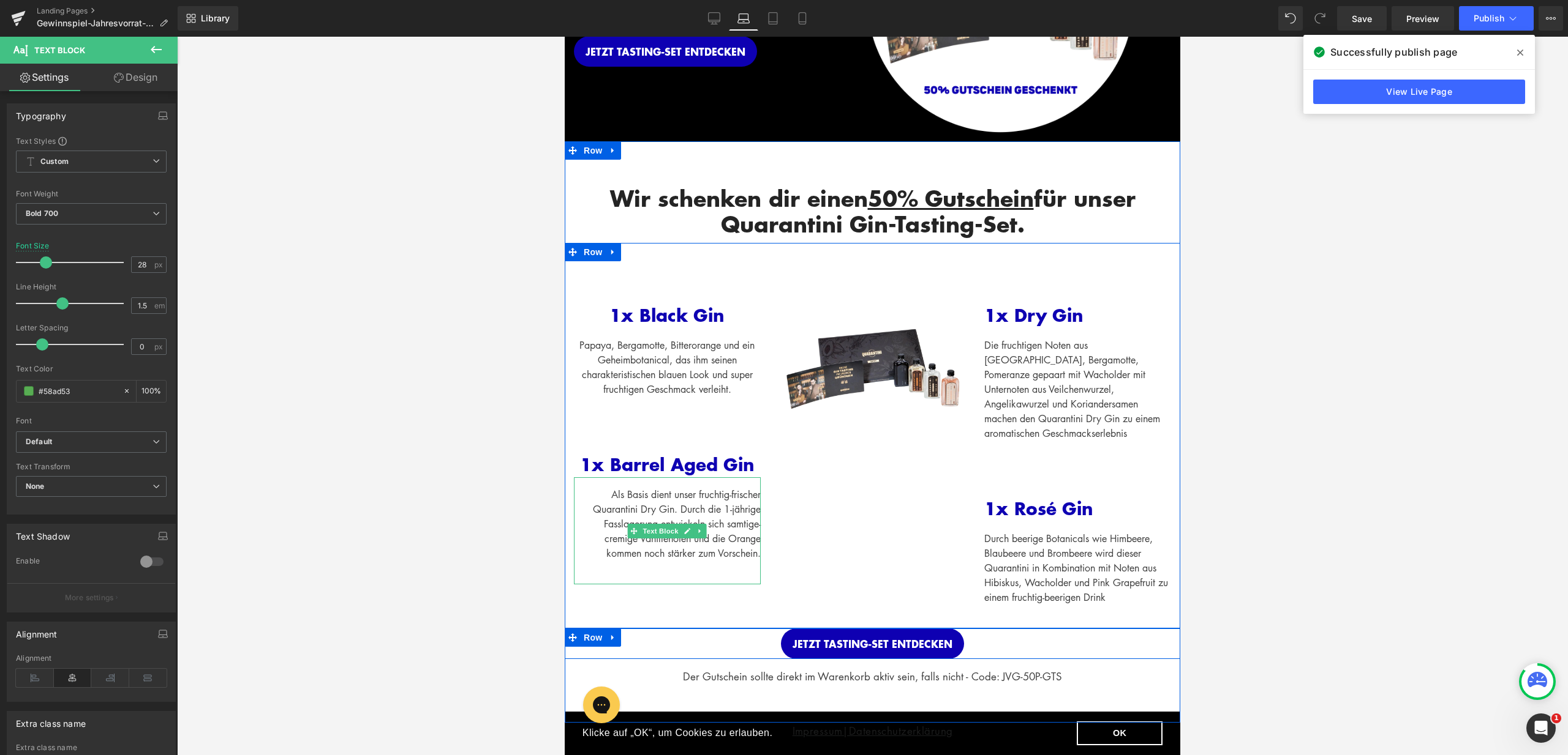
click at [657, 510] on div "Als Basis dient unser fruchtig-frischer Quarantini Dry Gin. Durch die 1-jährige…" at bounding box center [667, 524] width 187 height 74
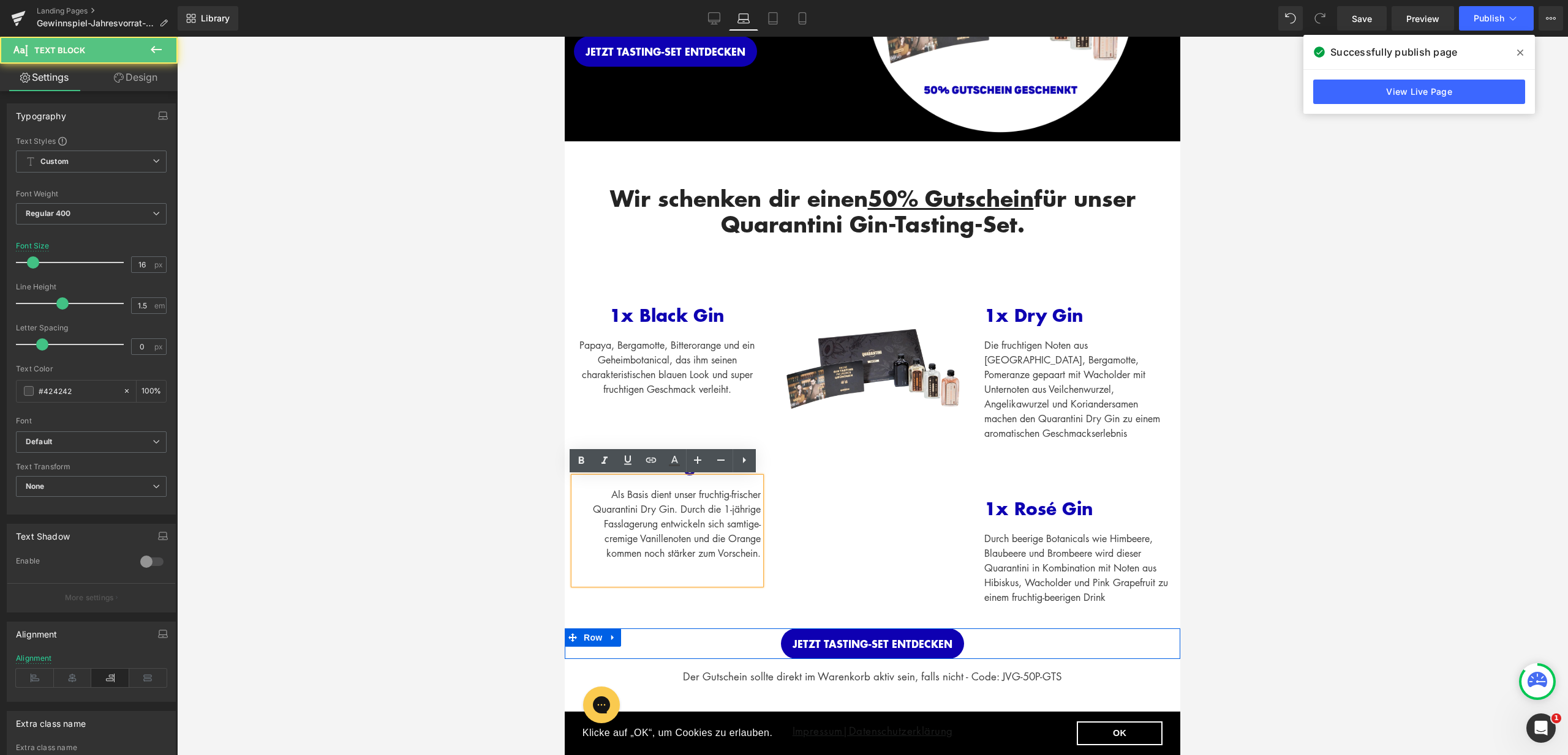
click at [650, 532] on div "Als Basis dient unser fruchtig-frischer Quarantini Dry Gin. Durch die 1-jährige…" at bounding box center [667, 524] width 187 height 74
click at [686, 579] on div "Als Basis dient unser fruchtig-frischer Quarantini Dry Gin. Durch die 1-jährige…" at bounding box center [667, 531] width 187 height 107
click at [677, 598] on div "JETZT PROBIERSET SICHERN Button 1x Black Gin Text Block Papaya, Bergamotte, Bit…" at bounding box center [872, 436] width 615 height 385
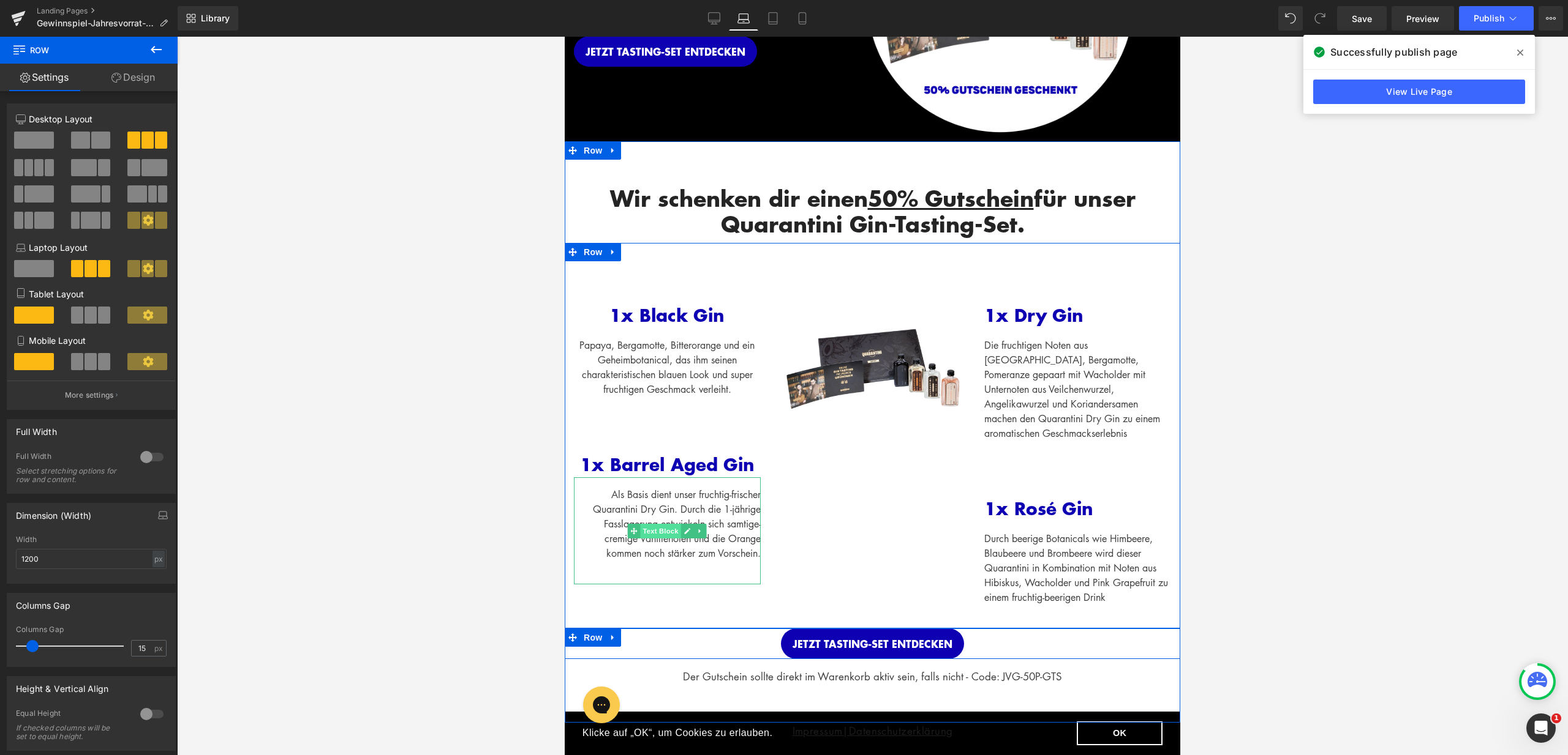
click at [661, 536] on span "Text Block" at bounding box center [661, 531] width 40 height 14
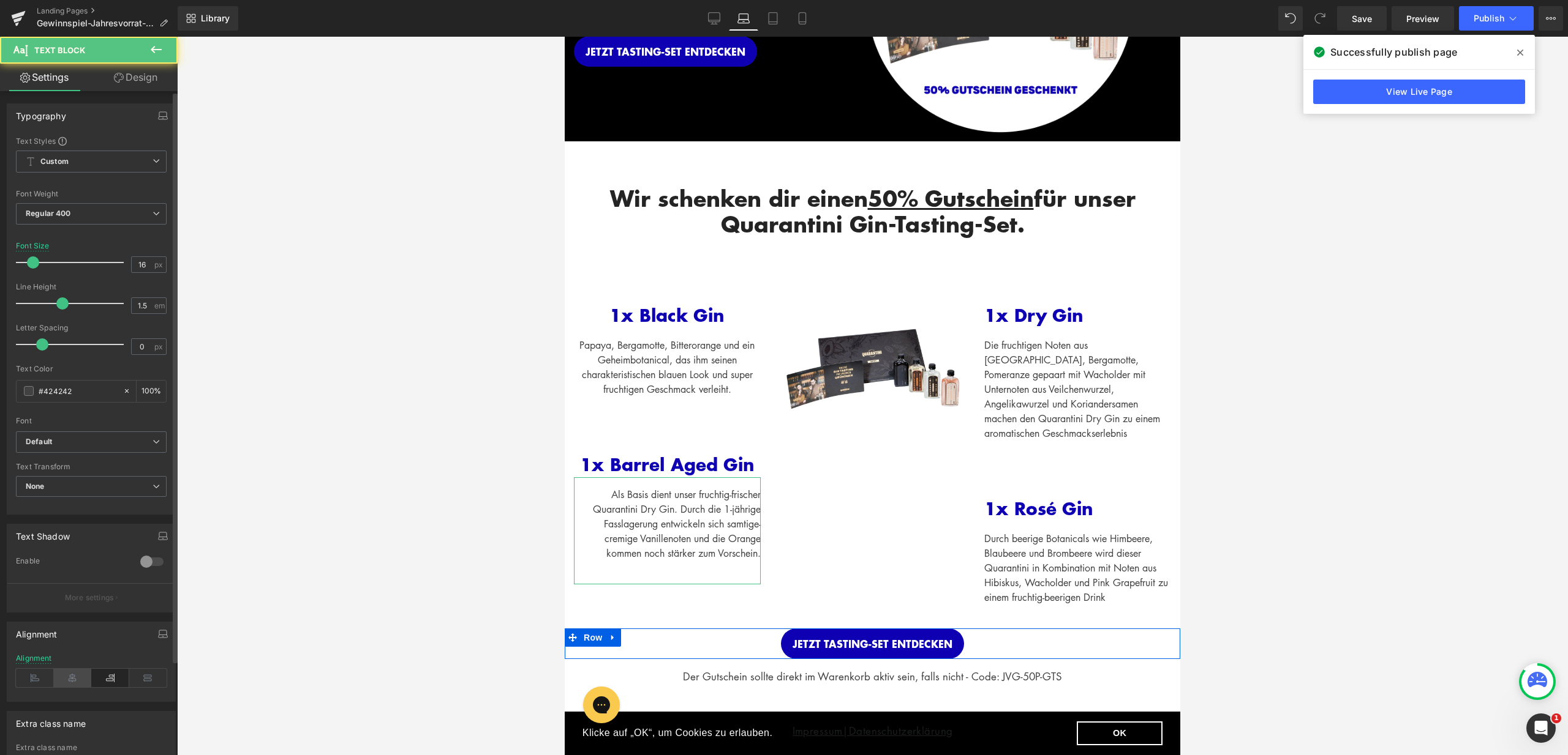
click at [71, 683] on icon at bounding box center [73, 678] width 38 height 18
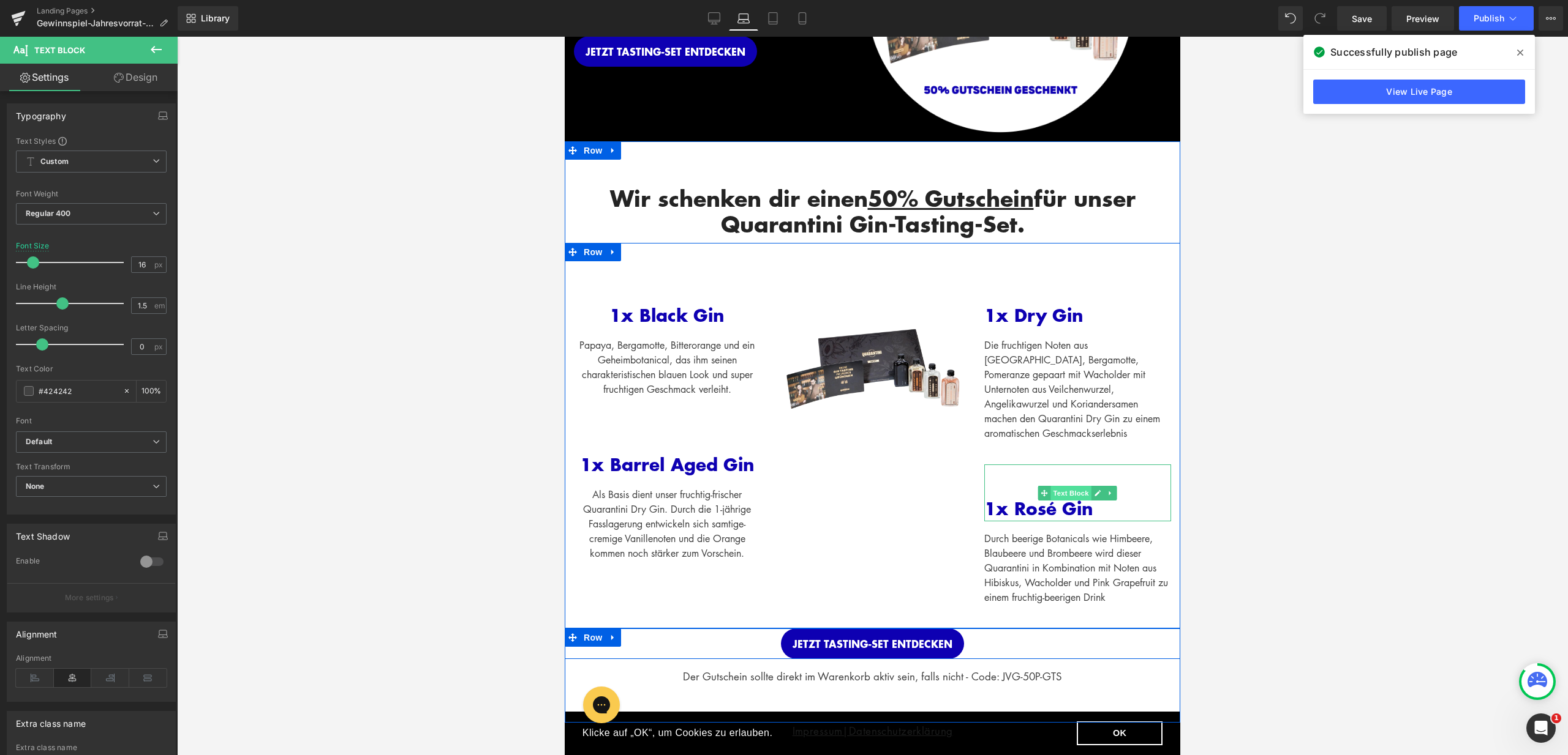
click at [1065, 492] on span "Text Block" at bounding box center [1071, 493] width 40 height 14
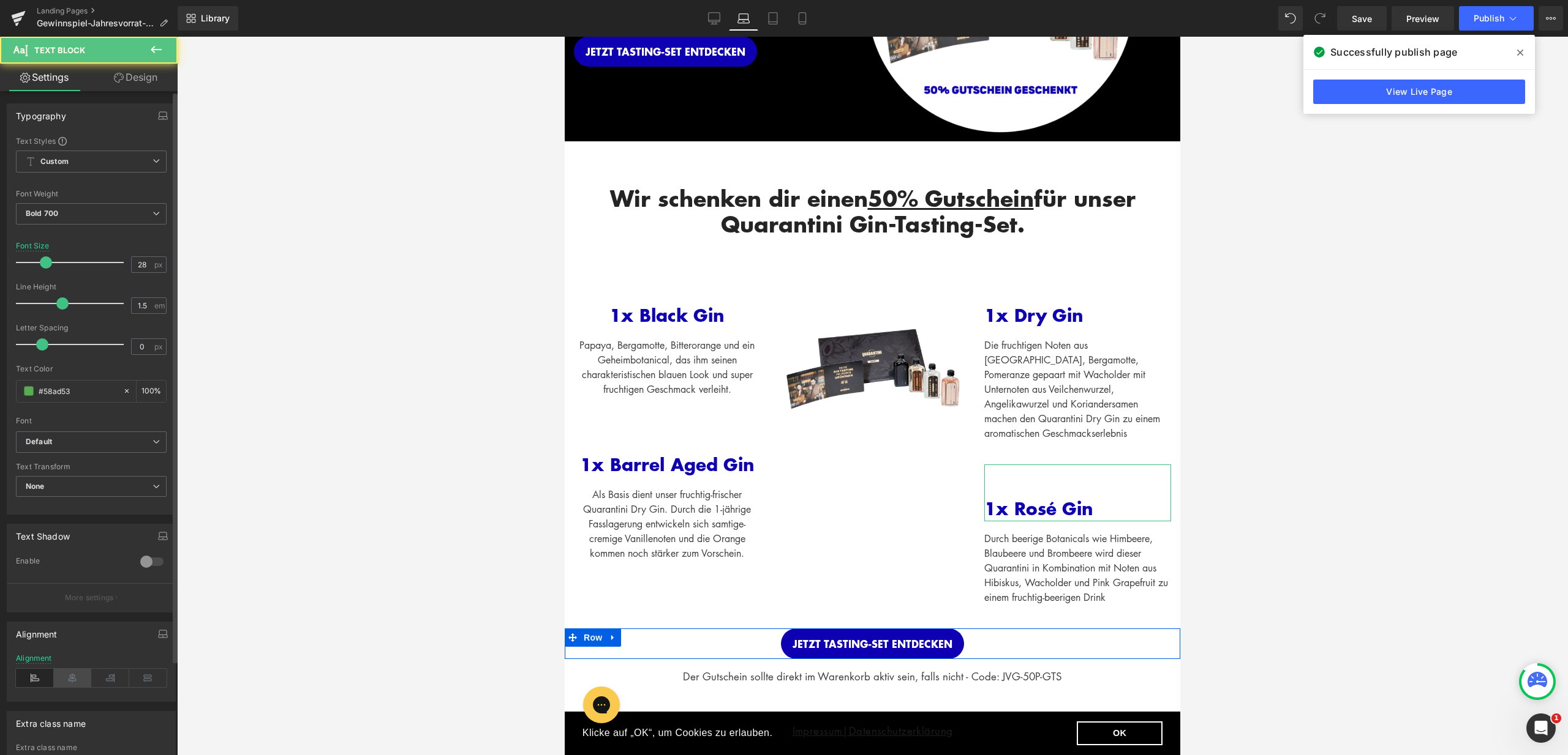
click at [73, 676] on icon at bounding box center [73, 678] width 38 height 18
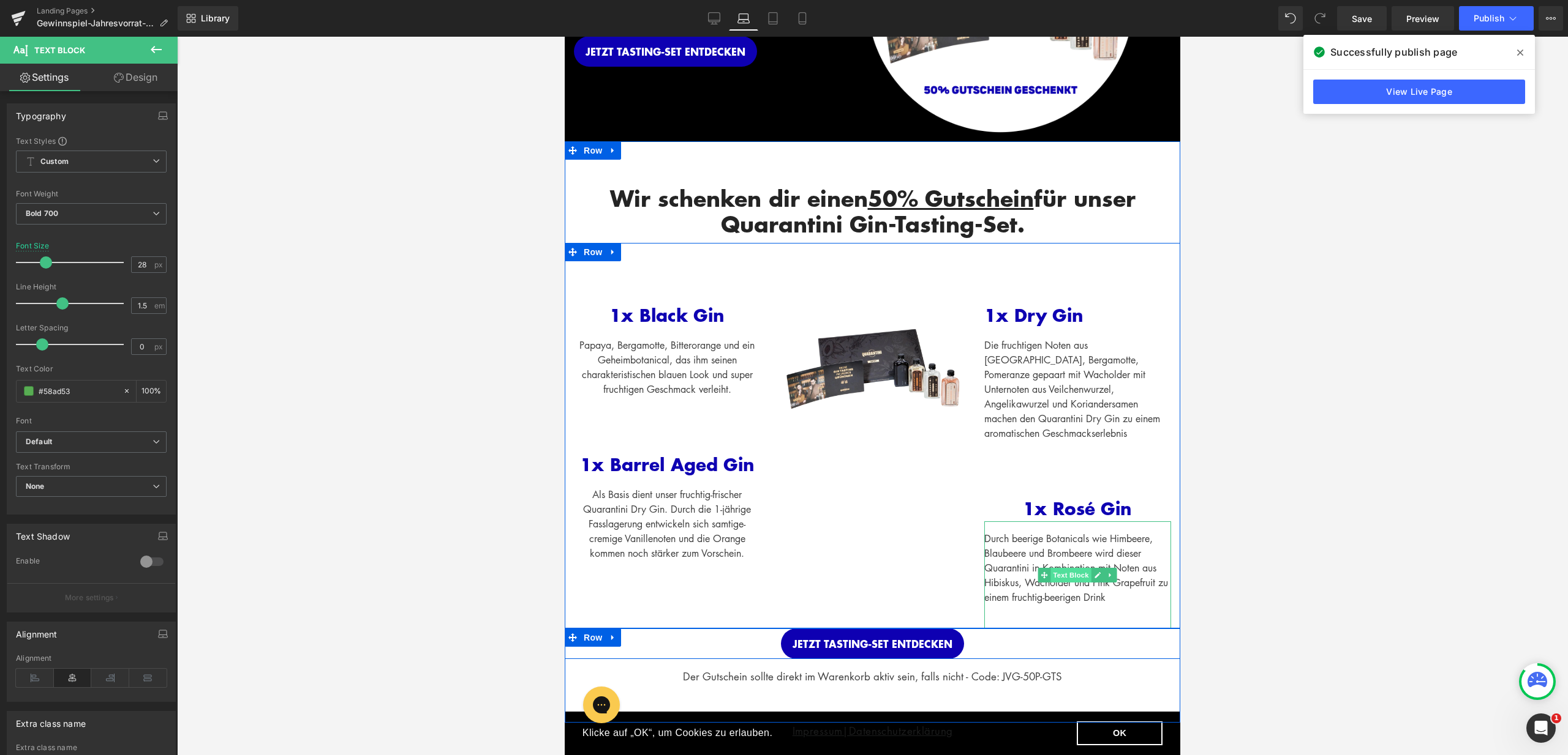
click at [1065, 574] on span "Text Block" at bounding box center [1071, 575] width 40 height 14
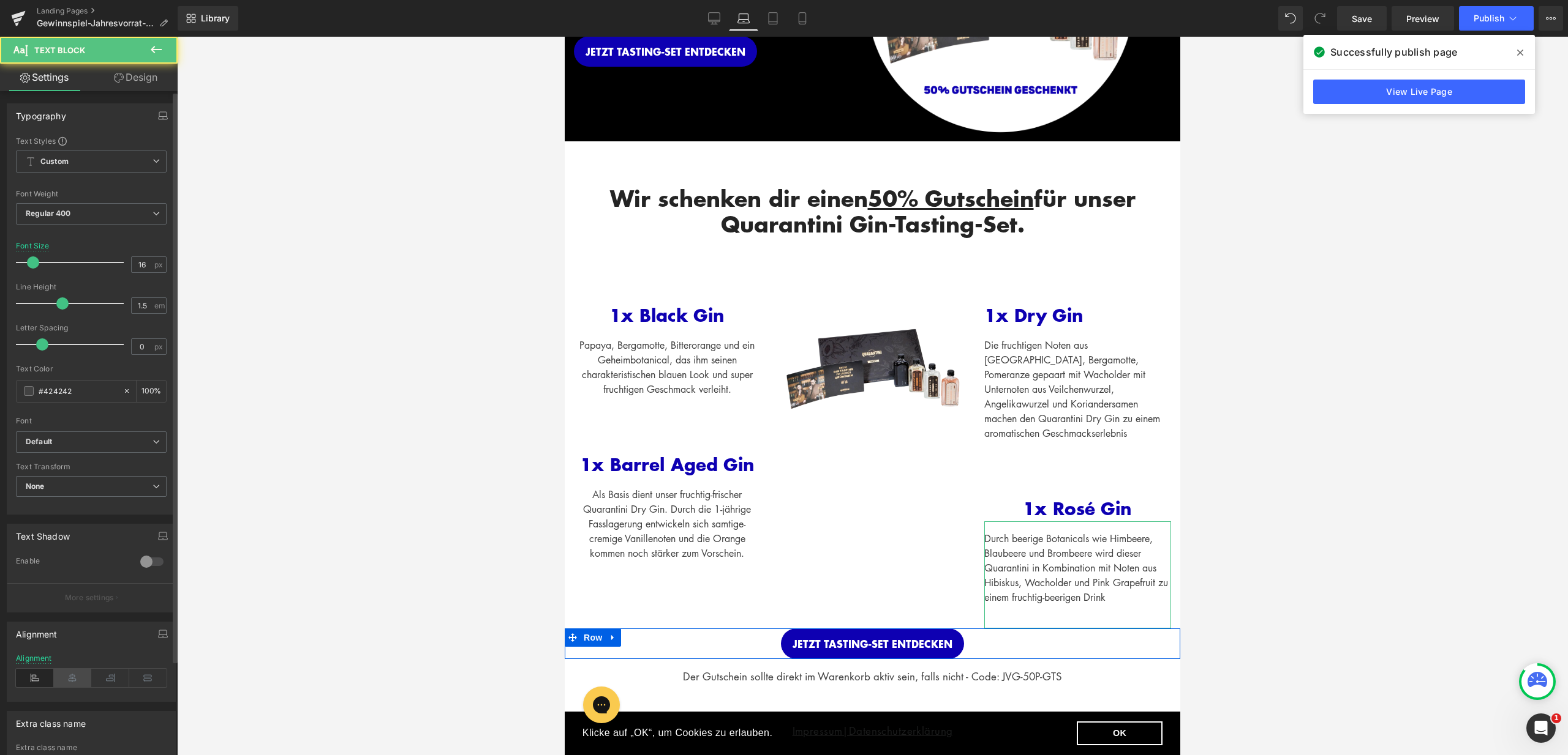
click at [68, 682] on icon at bounding box center [73, 678] width 38 height 18
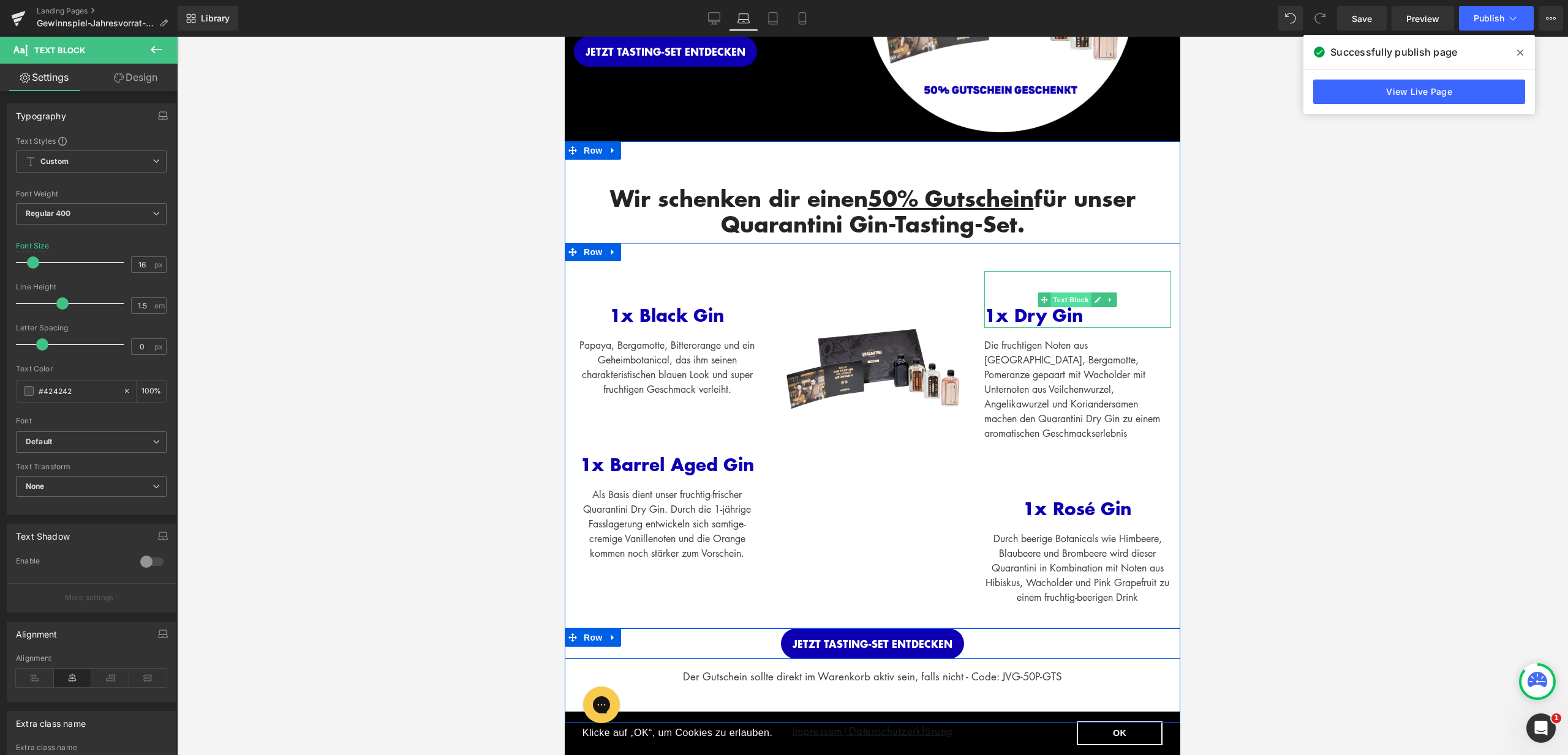
click at [1080, 304] on span "Text Block" at bounding box center [1071, 300] width 40 height 14
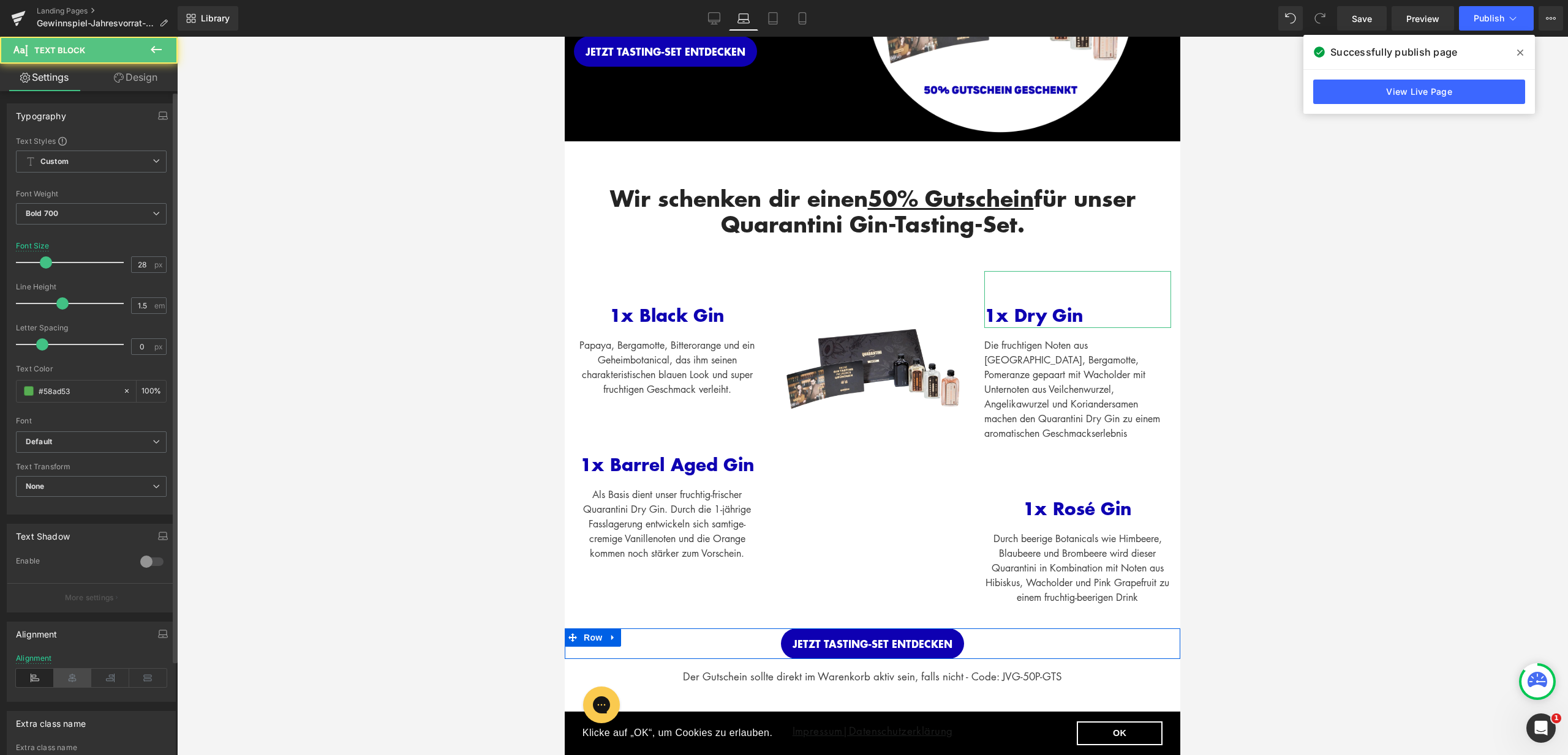
click at [64, 669] on icon at bounding box center [73, 678] width 38 height 18
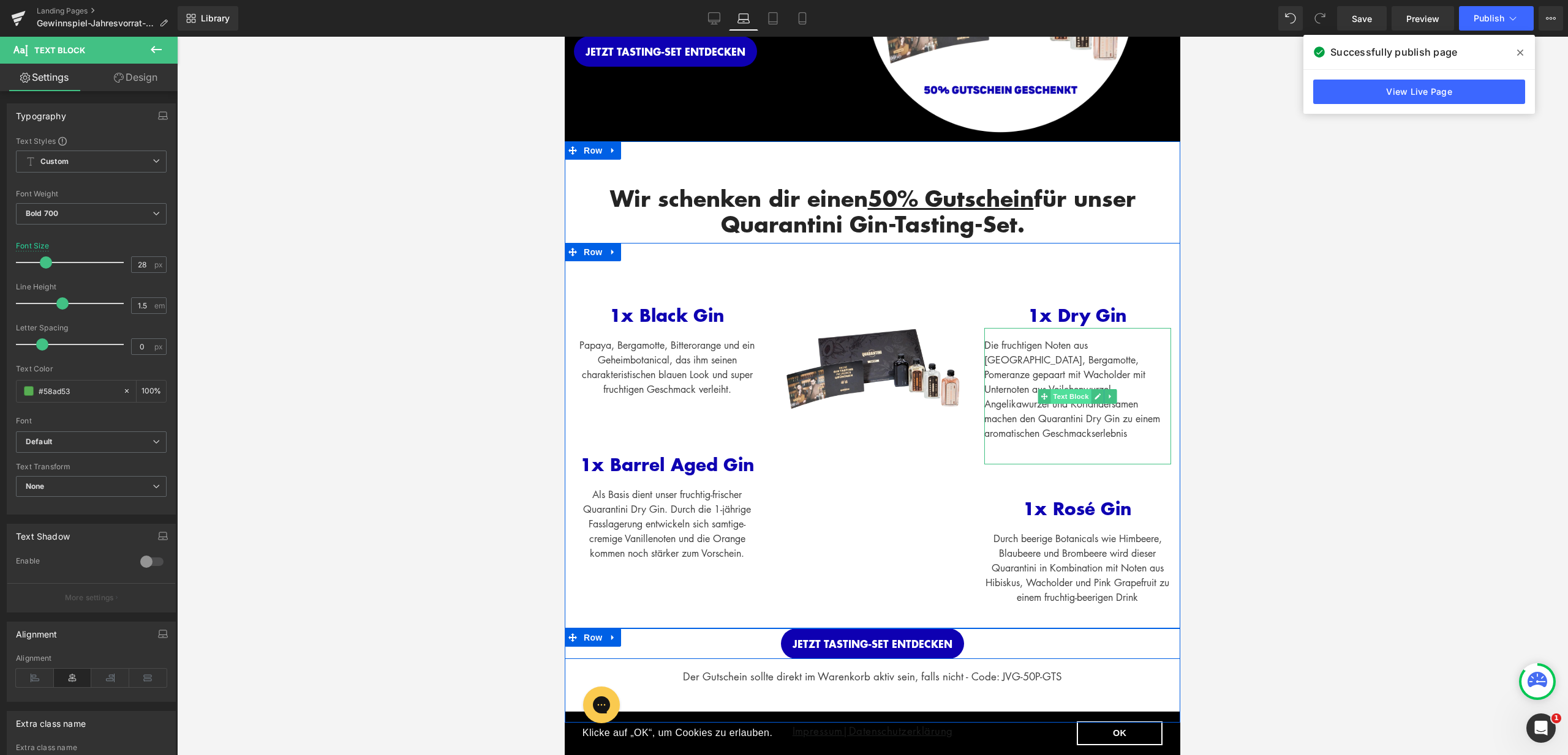
drag, startPoint x: 1070, startPoint y: 393, endPoint x: 1122, endPoint y: 520, distance: 137.2
click at [1070, 393] on span "Text Block" at bounding box center [1071, 396] width 40 height 14
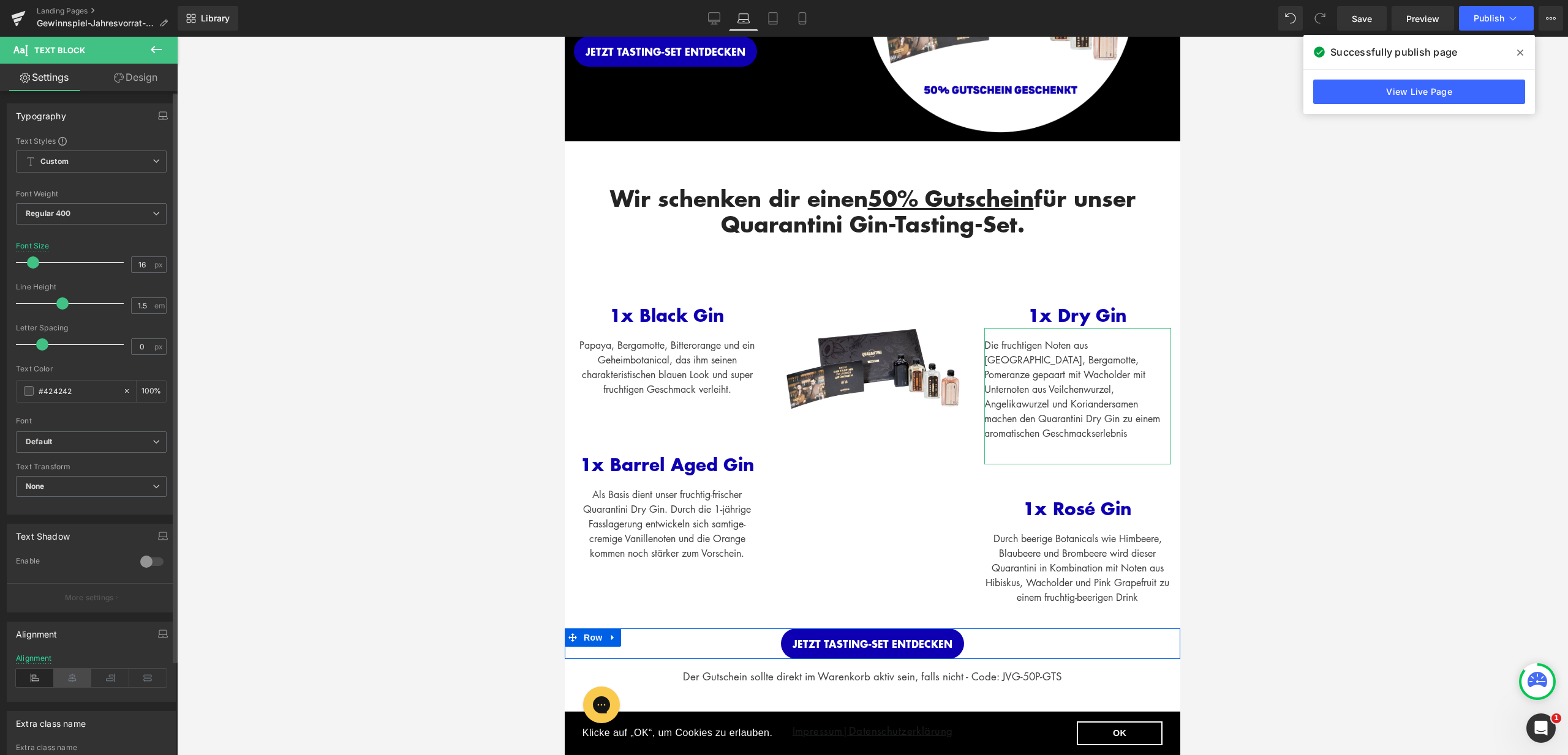
click at [70, 677] on icon at bounding box center [73, 678] width 38 height 18
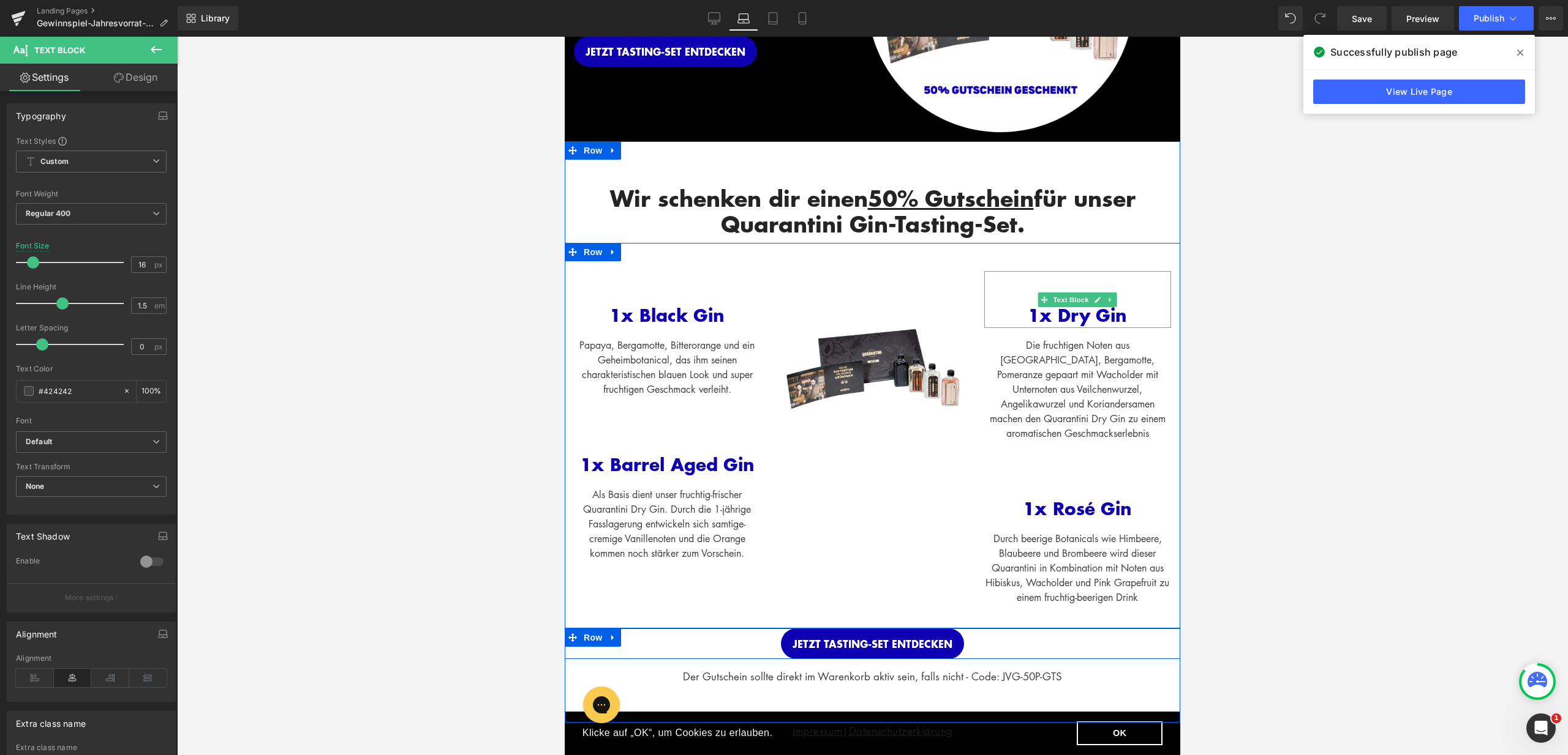
click at [1048, 284] on div "1x Dry Gin" at bounding box center [1078, 300] width 187 height 57
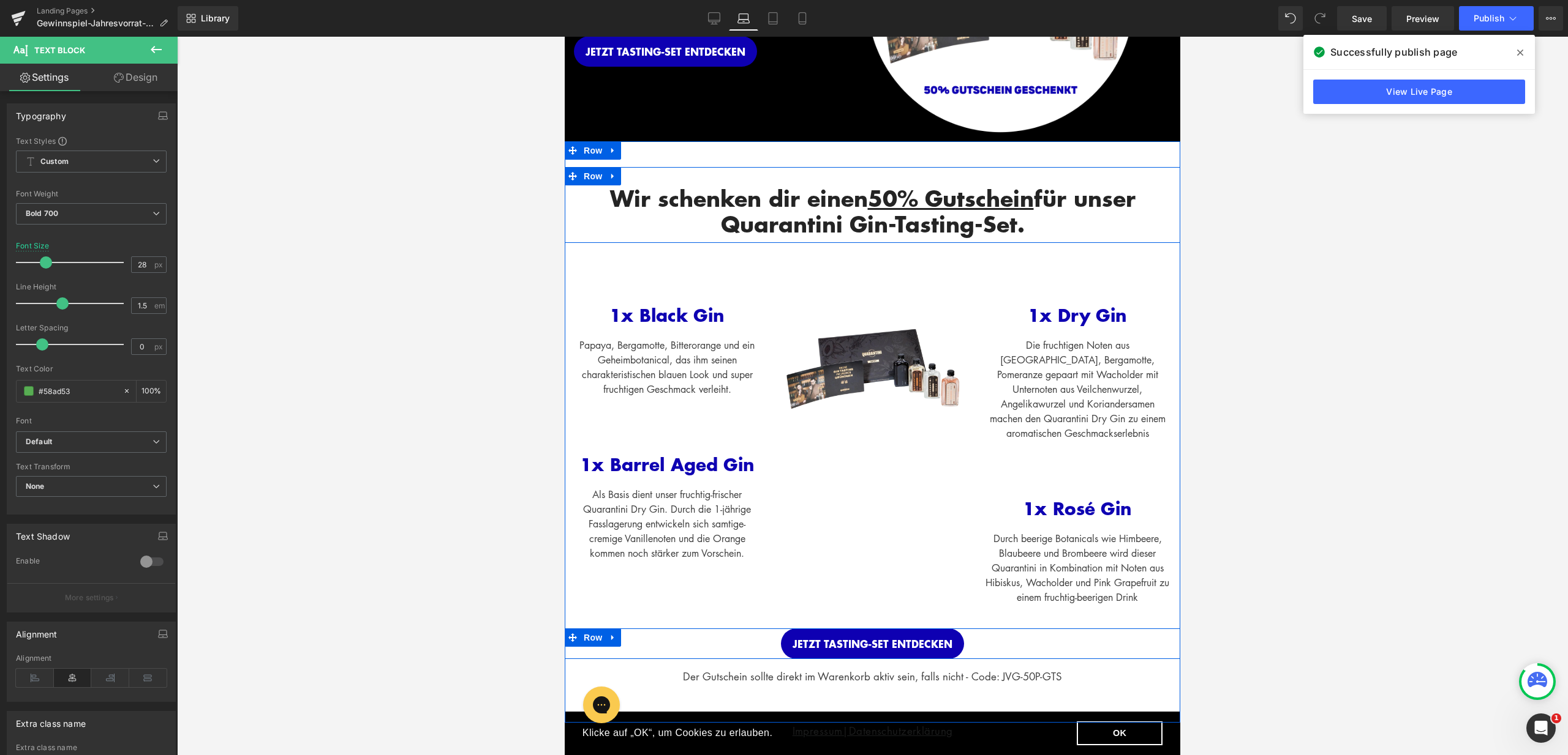
click at [839, 170] on div "Wir schenken dir einen 50% Gutschein für unser Quarantini Gin-Tasting-Set. Head…" at bounding box center [872, 204] width 615 height 76
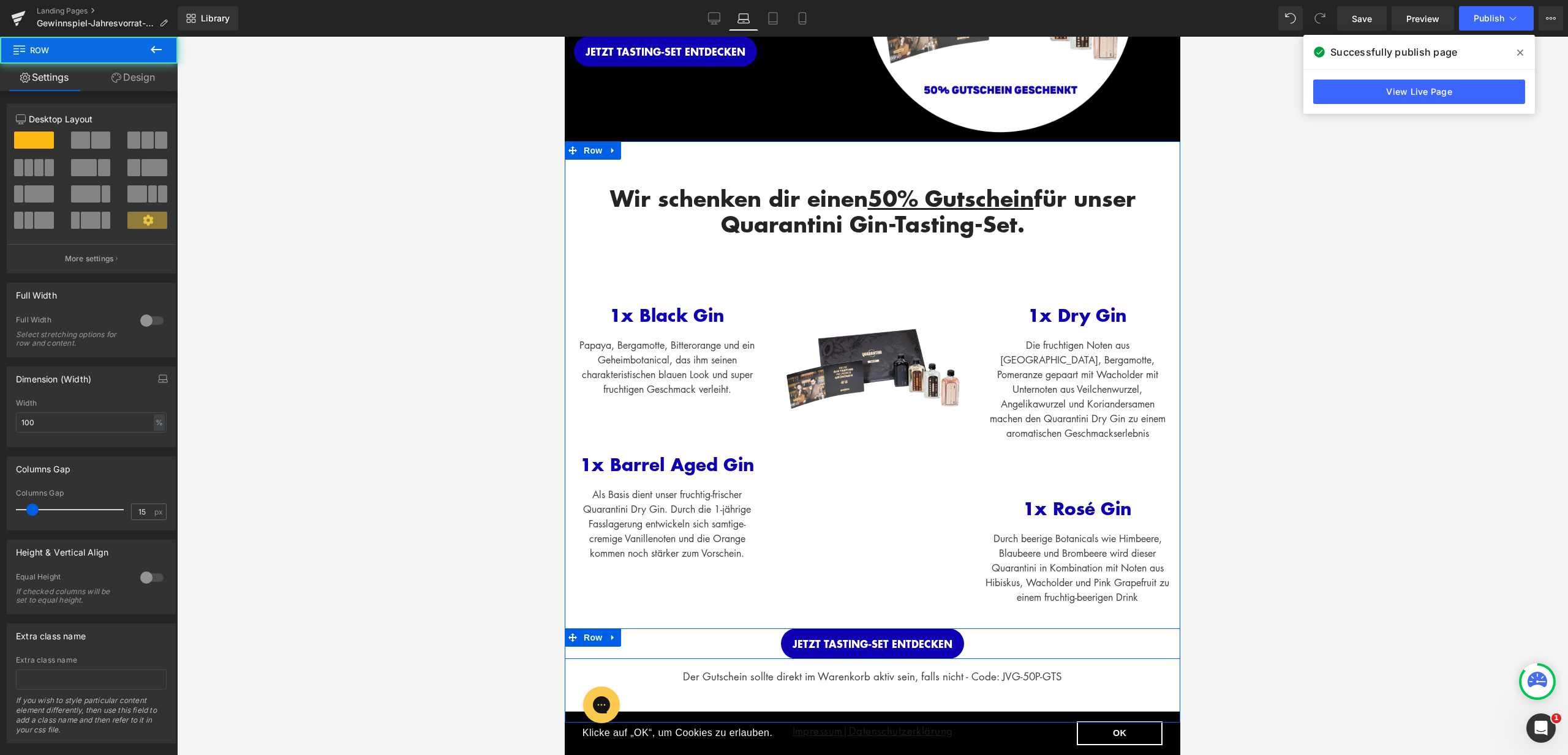
click at [841, 160] on div "Wir schenken dir einen 50% Gutschein für unser Quarantini Gin-Tasting-Set. Head…" at bounding box center [872, 432] width 615 height 582
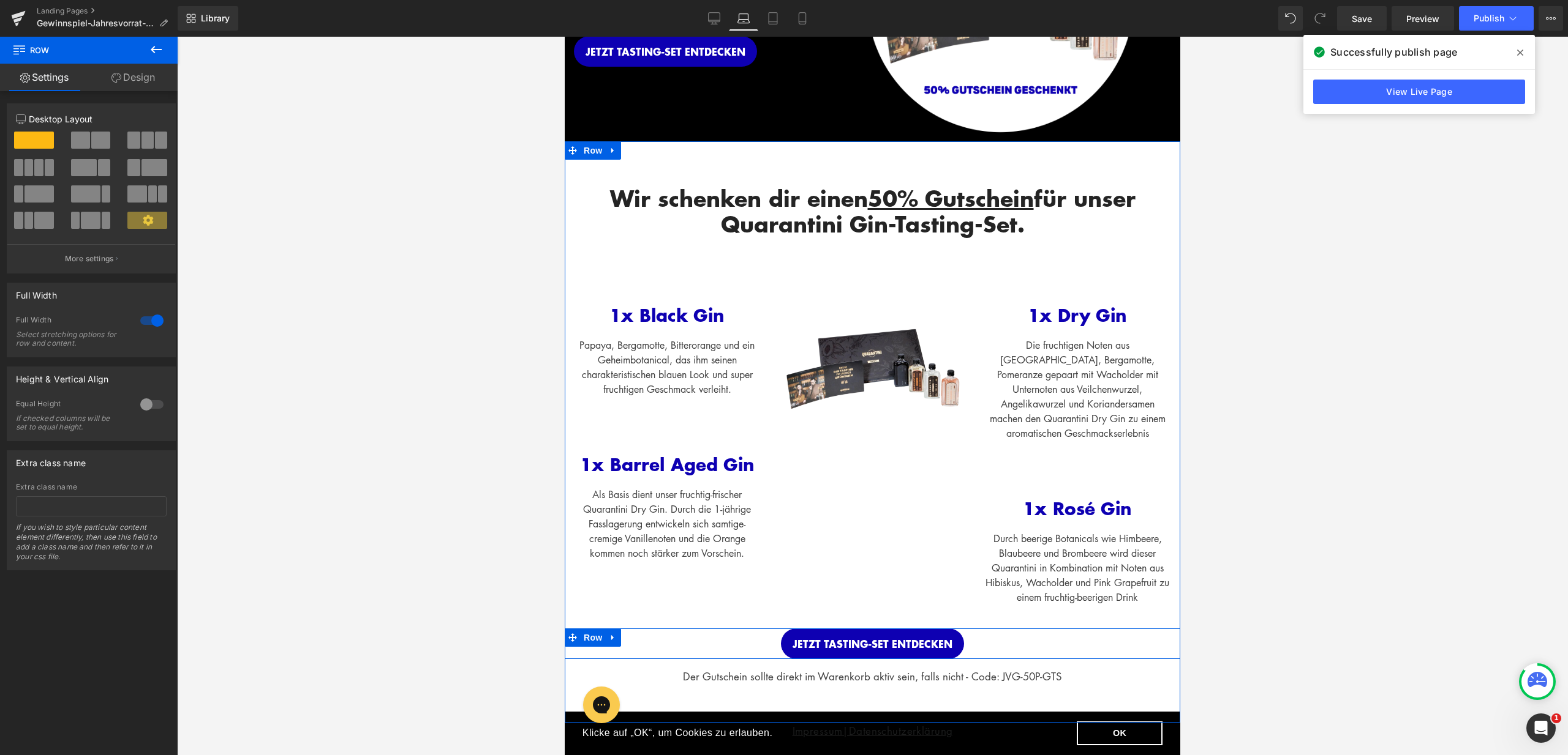
click at [851, 148] on div "Wir schenken dir einen 50% Gutschein für unser Quarantini Gin-Tasting-Set. Head…" at bounding box center [872, 432] width 615 height 582
click at [856, 168] on div "Wir schenken dir einen 50% Gutschein für unser Quarantini Gin-Tasting-Set. Head…" at bounding box center [872, 204] width 615 height 76
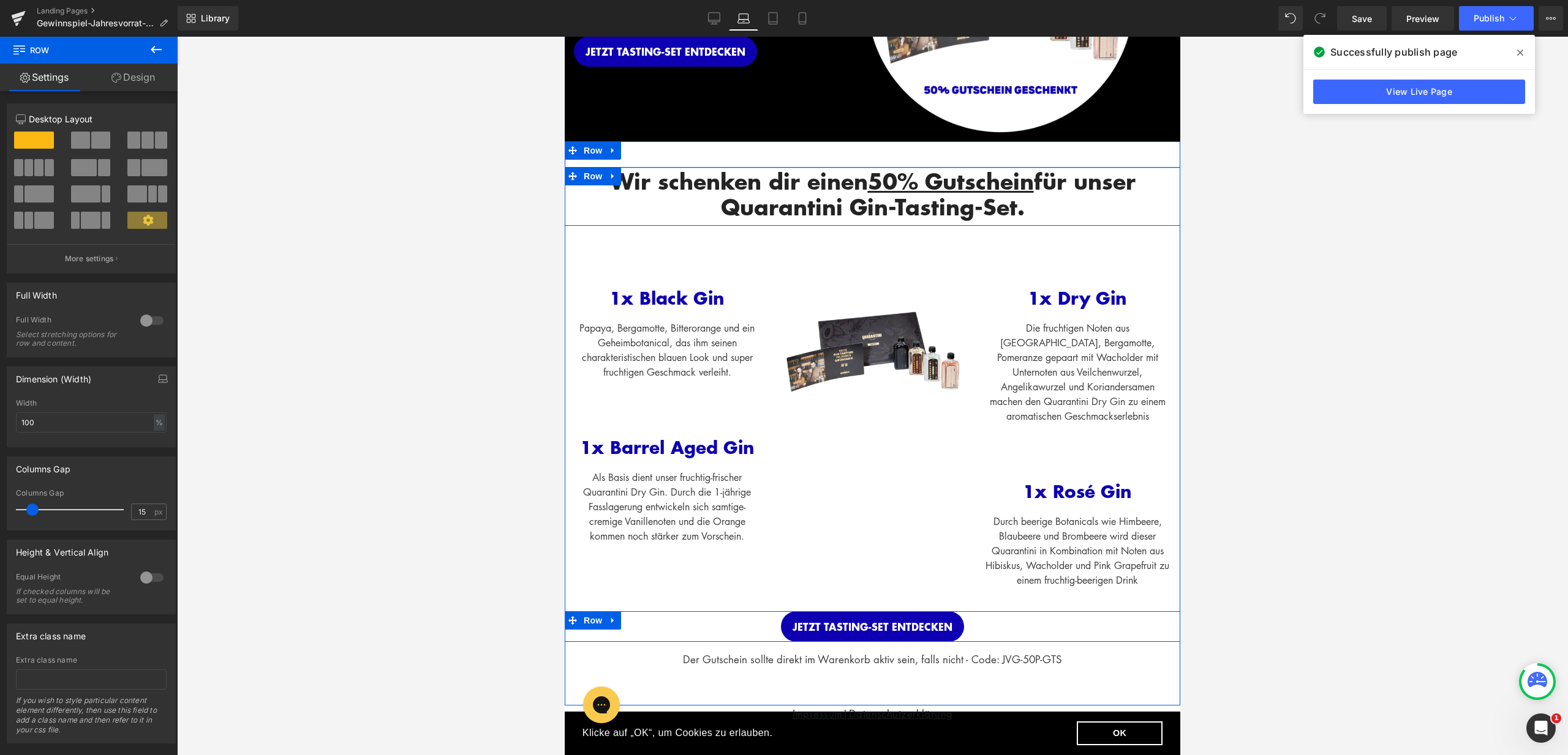
drag, startPoint x: 855, startPoint y: 179, endPoint x: 859, endPoint y: 162, distance: 17.5
click at [859, 162] on div "Wir schenken dir einen 50% Gutschein für unser Quarantini Gin-Tasting-Set. Head…" at bounding box center [872, 424] width 615 height 564
click at [859, 157] on div "Wir schenken dir einen 50% Gutschein für unser Quarantini Gin-Tasting-Set. Head…" at bounding box center [872, 424] width 615 height 564
click at [872, 143] on span at bounding box center [872, 143] width 0 height 0
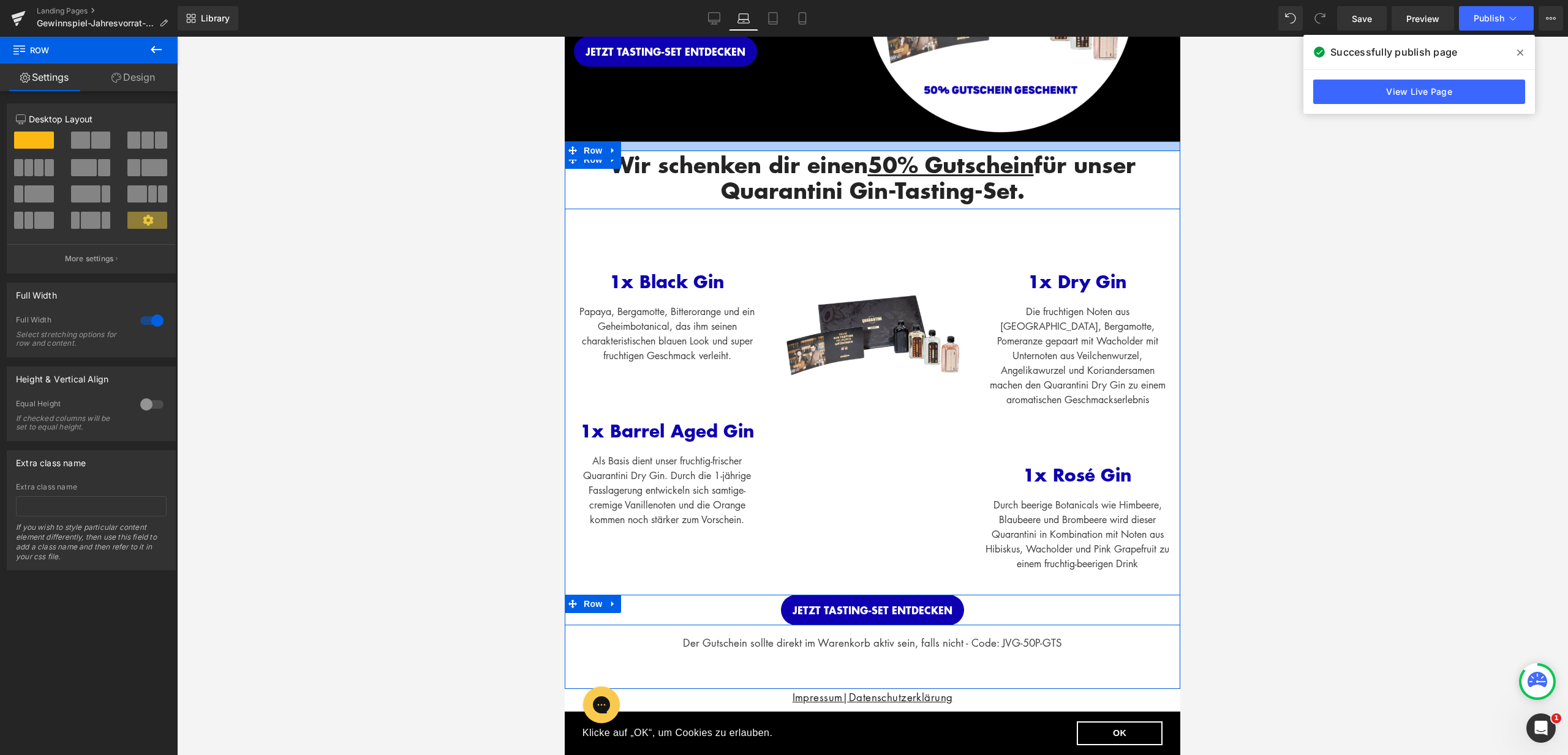
drag, startPoint x: 861, startPoint y: 163, endPoint x: 865, endPoint y: 145, distance: 18.4
click at [865, 145] on div at bounding box center [872, 146] width 615 height 9
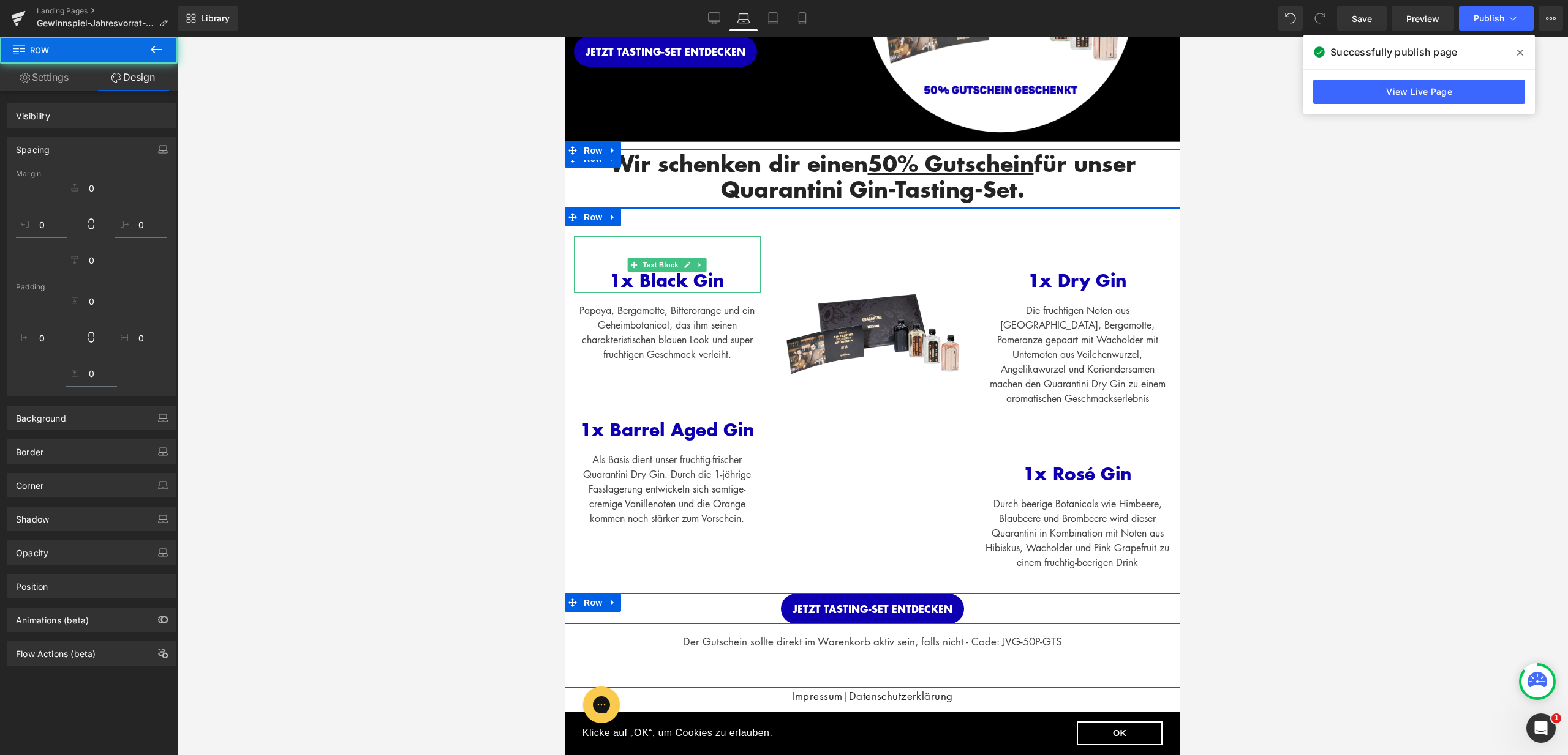
click at [675, 241] on div "1x Black Gin" at bounding box center [667, 264] width 187 height 57
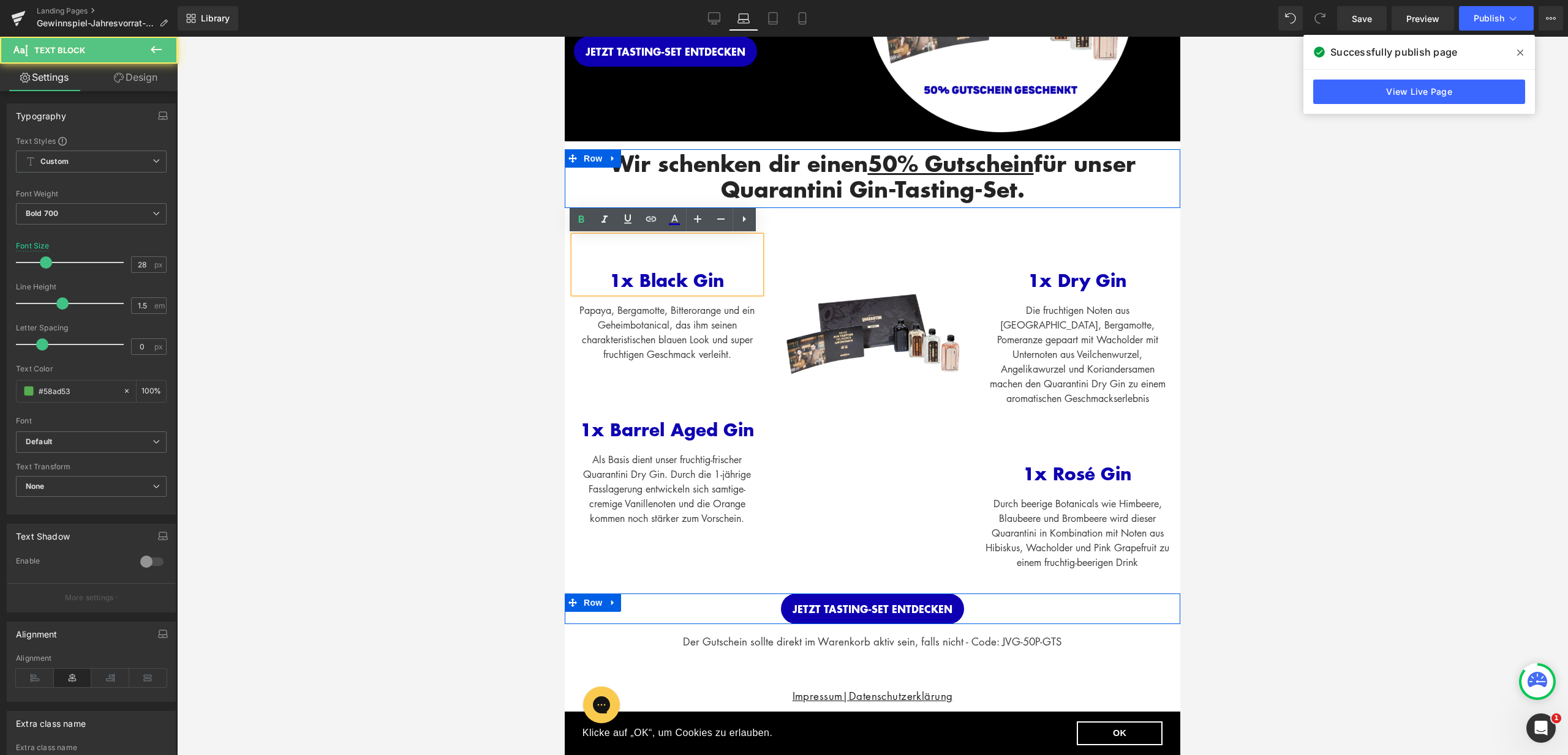
click at [651, 275] on span "1x Black Gin" at bounding box center [667, 281] width 115 height 26
click at [645, 260] on div "1x Black Gin" at bounding box center [667, 264] width 187 height 57
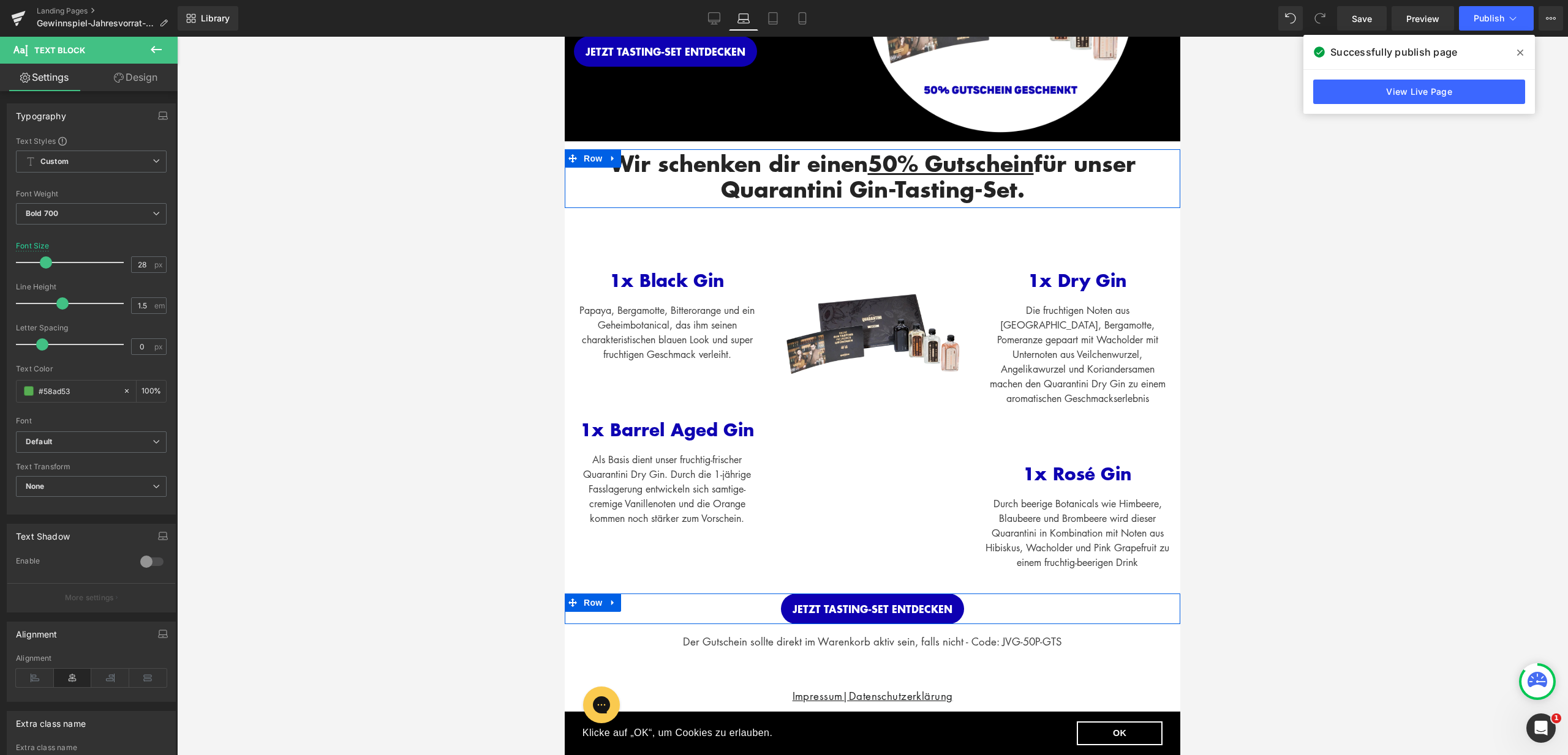
click at [155, 80] on link "Design" at bounding box center [135, 77] width 89 height 27
click at [0, 0] on div "Spacing" at bounding box center [0, 0] width 0 height 0
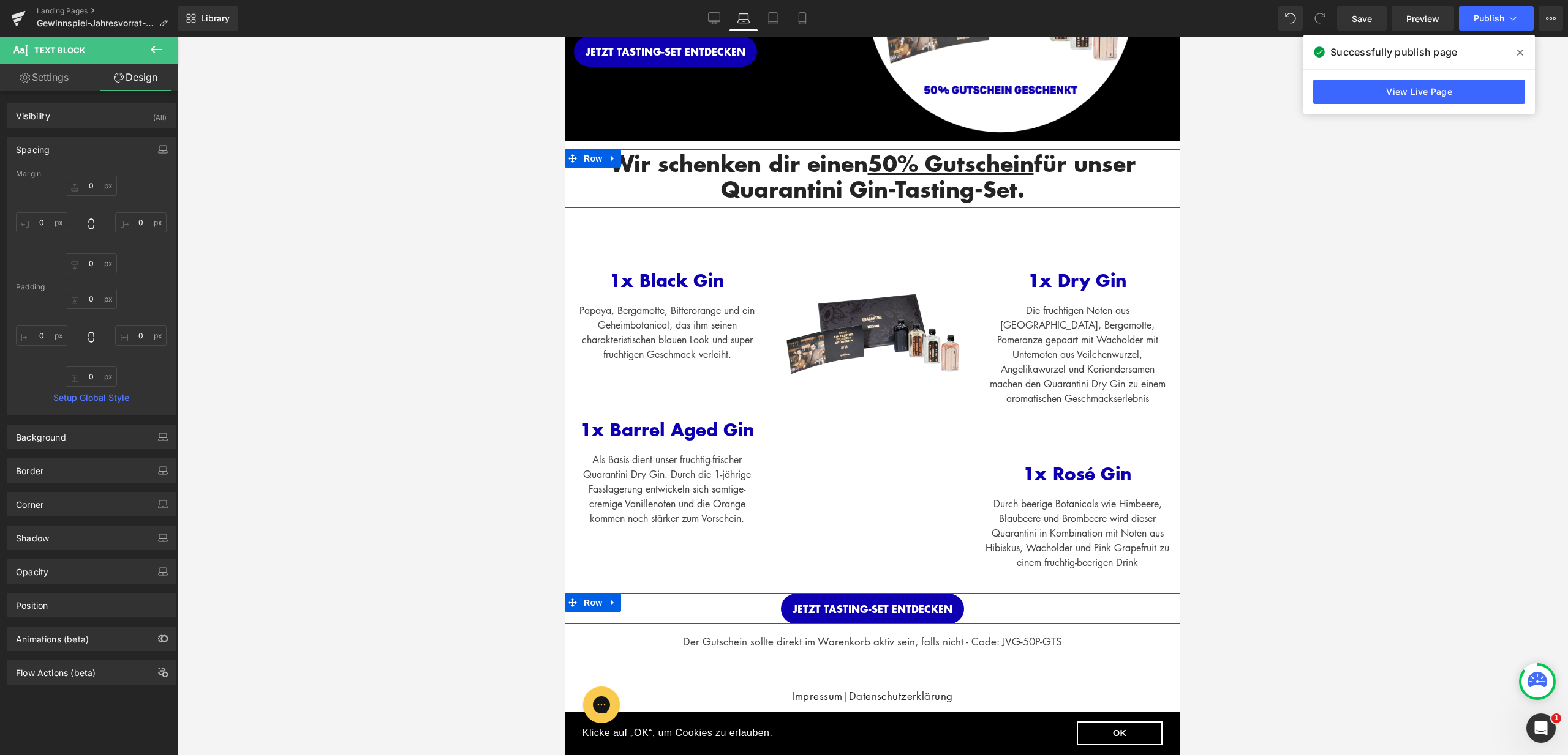
type input "0"
type input "51"
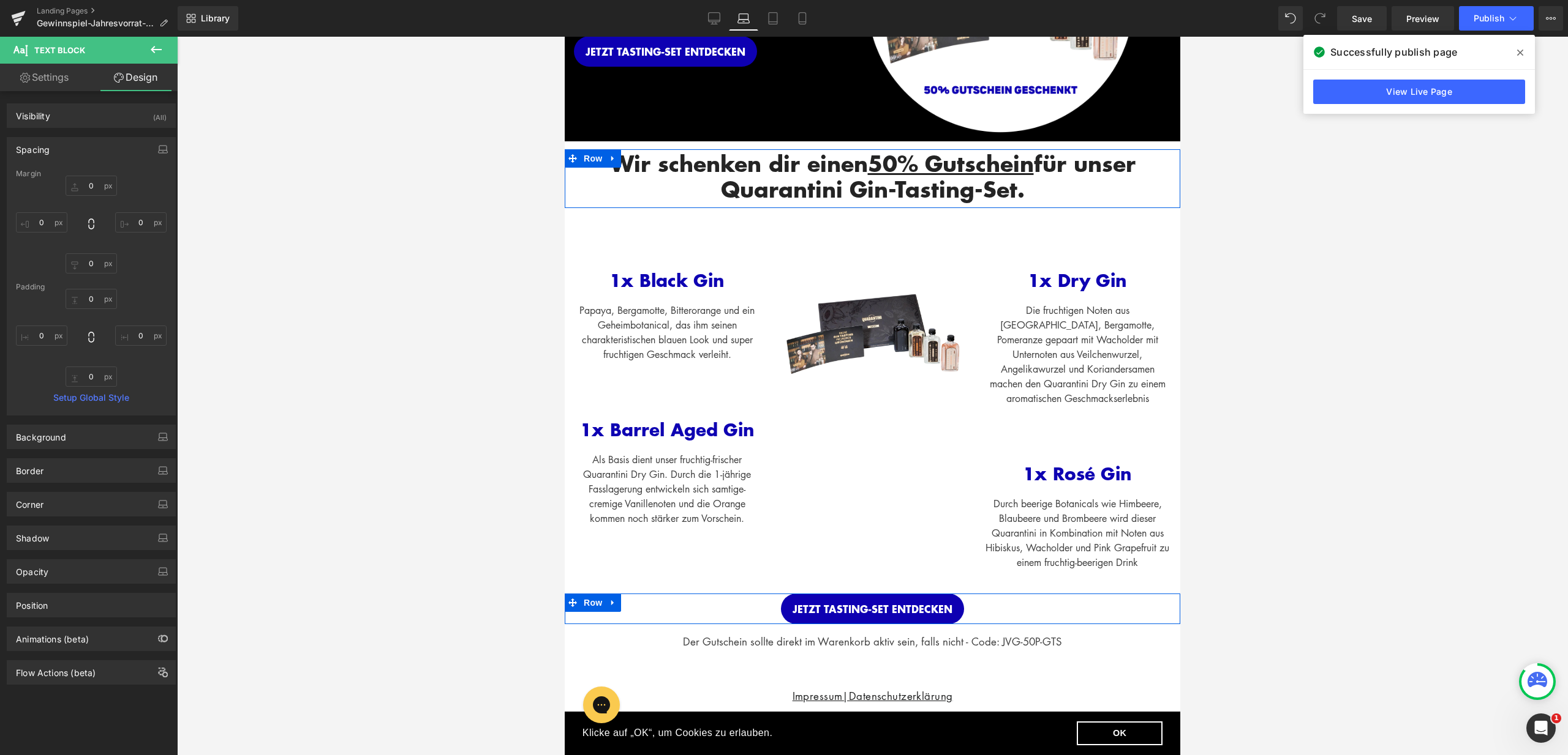
type input "0"
click at [90, 300] on input "51" at bounding box center [91, 299] width 51 height 20
type input "15"
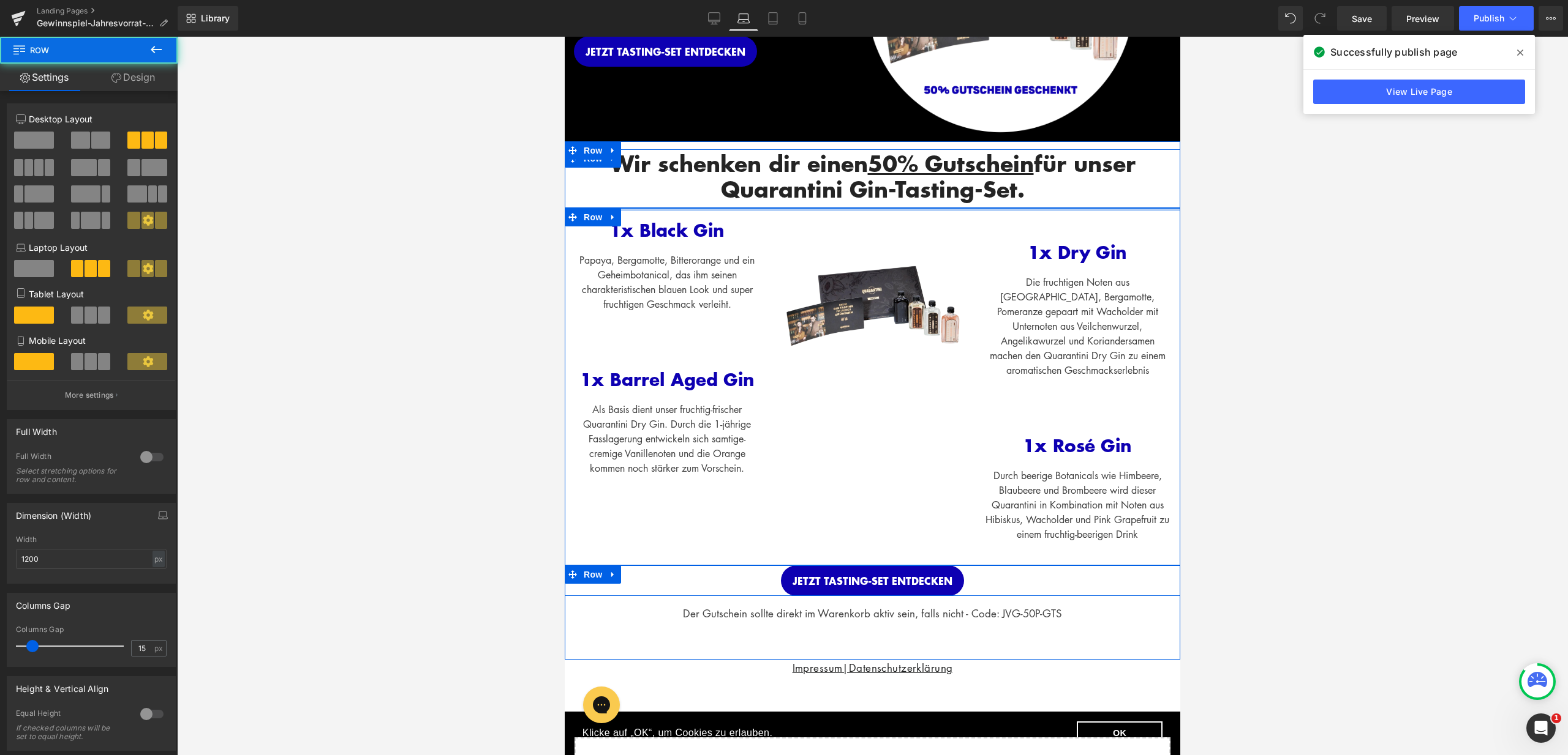
drag, startPoint x: 1065, startPoint y: 227, endPoint x: 1073, endPoint y: 203, distance: 25.3
click at [1073, 203] on div "Wir schenken dir einen 50% Gutschein für unser Quarantini Gin-Tasting-Set. Head…" at bounding box center [872, 385] width 615 height 473
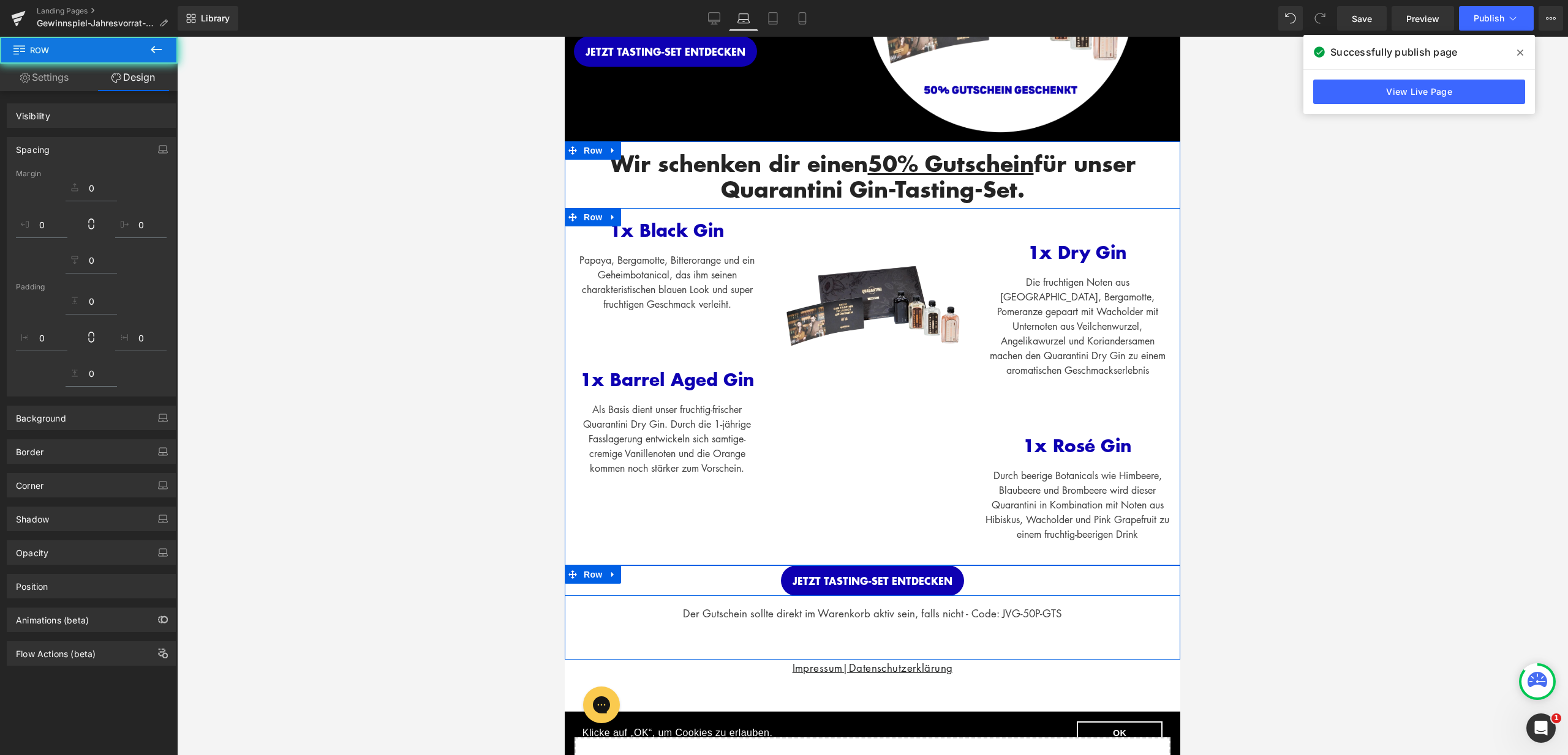
click at [1079, 243] on div "1x Dry Gin Text Block" at bounding box center [1078, 236] width 187 height 57
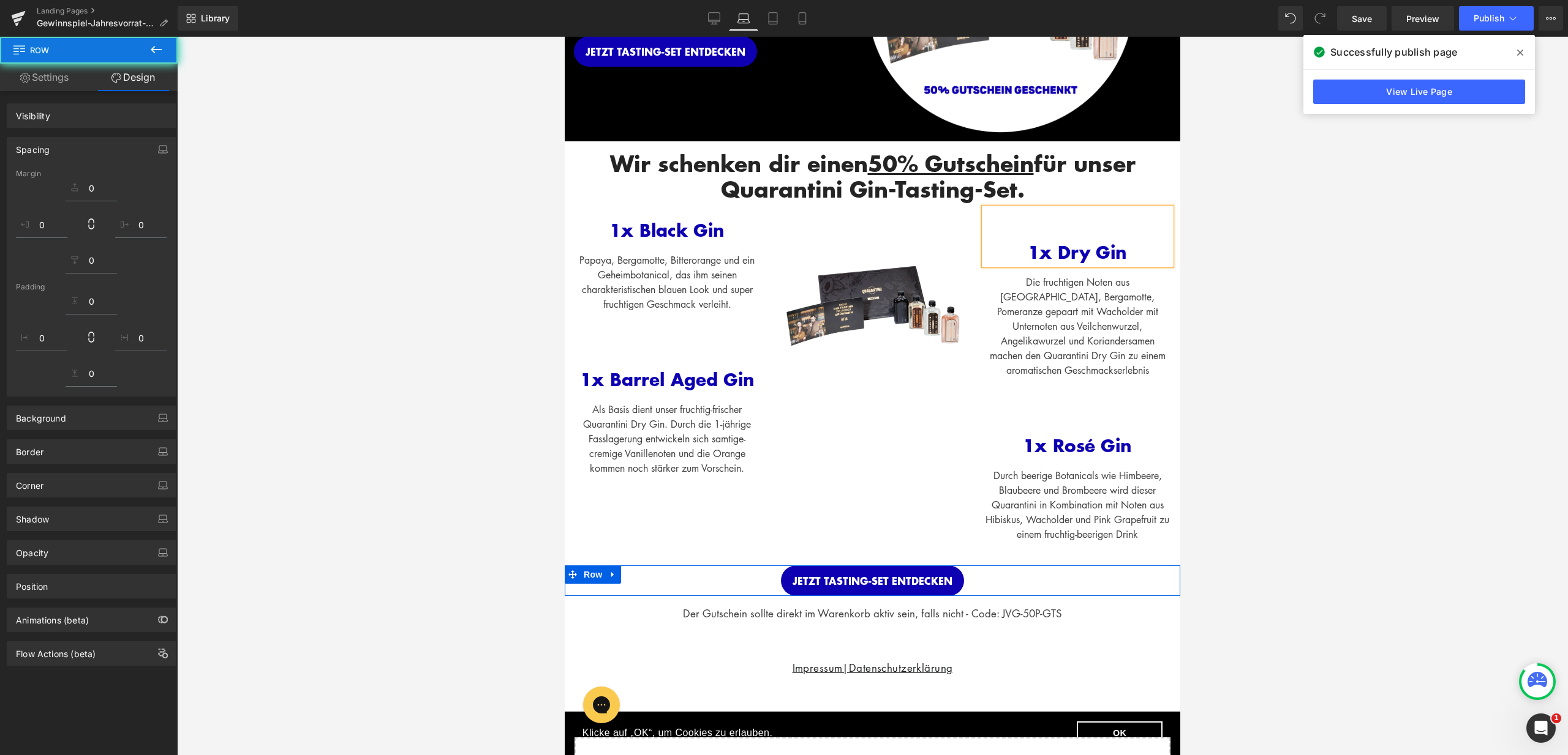
click at [1082, 224] on div "1x Dry Gin" at bounding box center [1078, 236] width 187 height 57
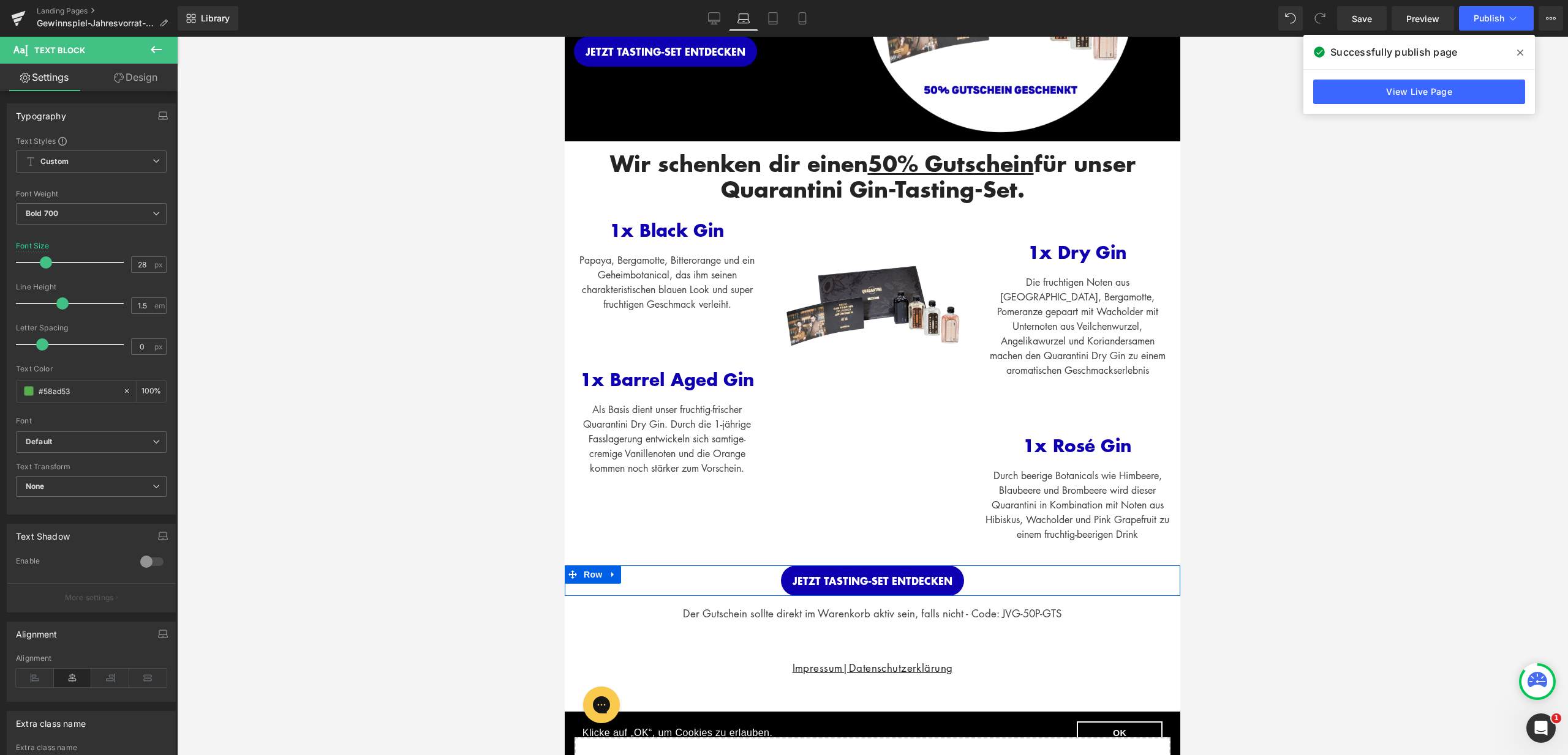
click at [152, 78] on link "Design" at bounding box center [135, 77] width 89 height 27
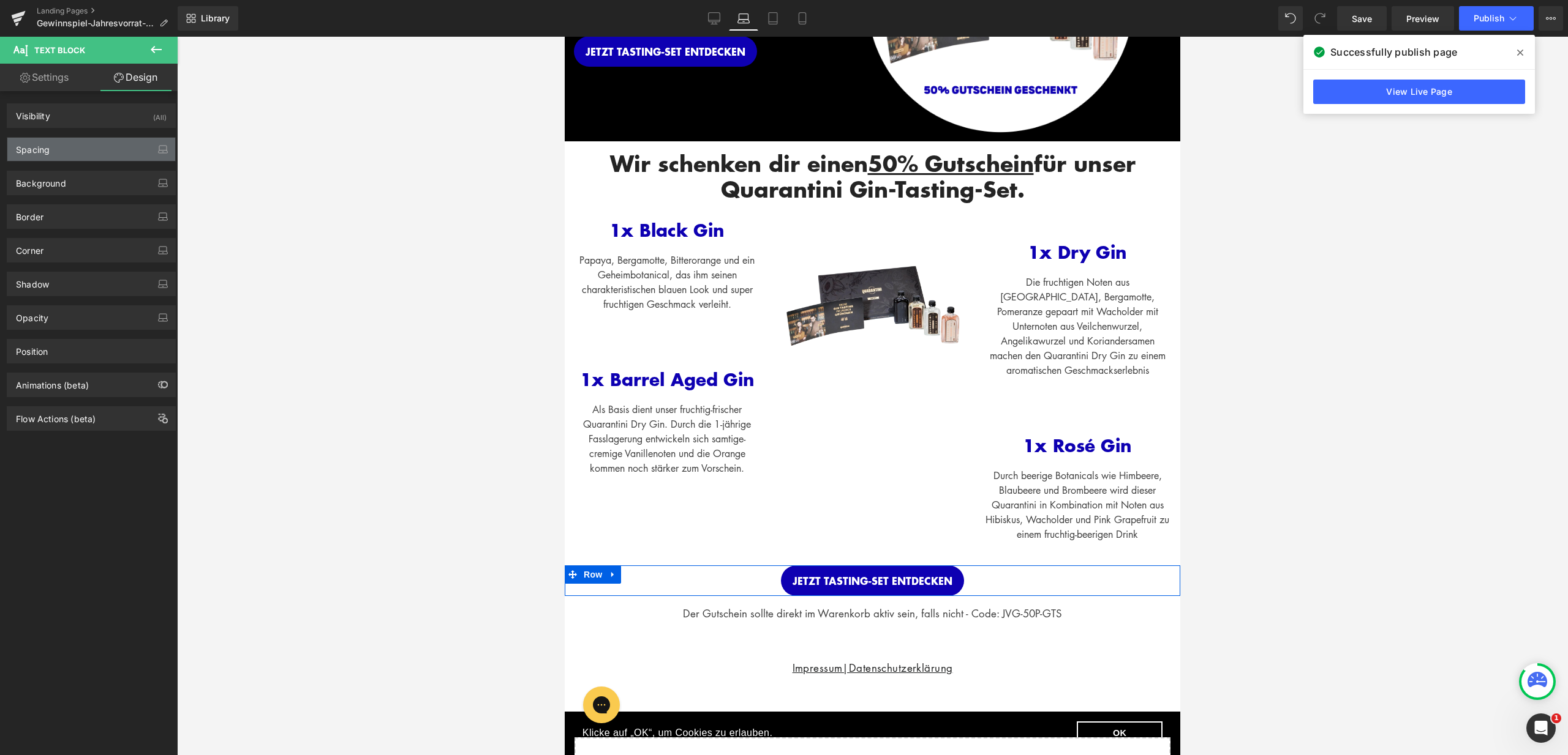
click at [79, 147] on div "Spacing" at bounding box center [91, 149] width 168 height 23
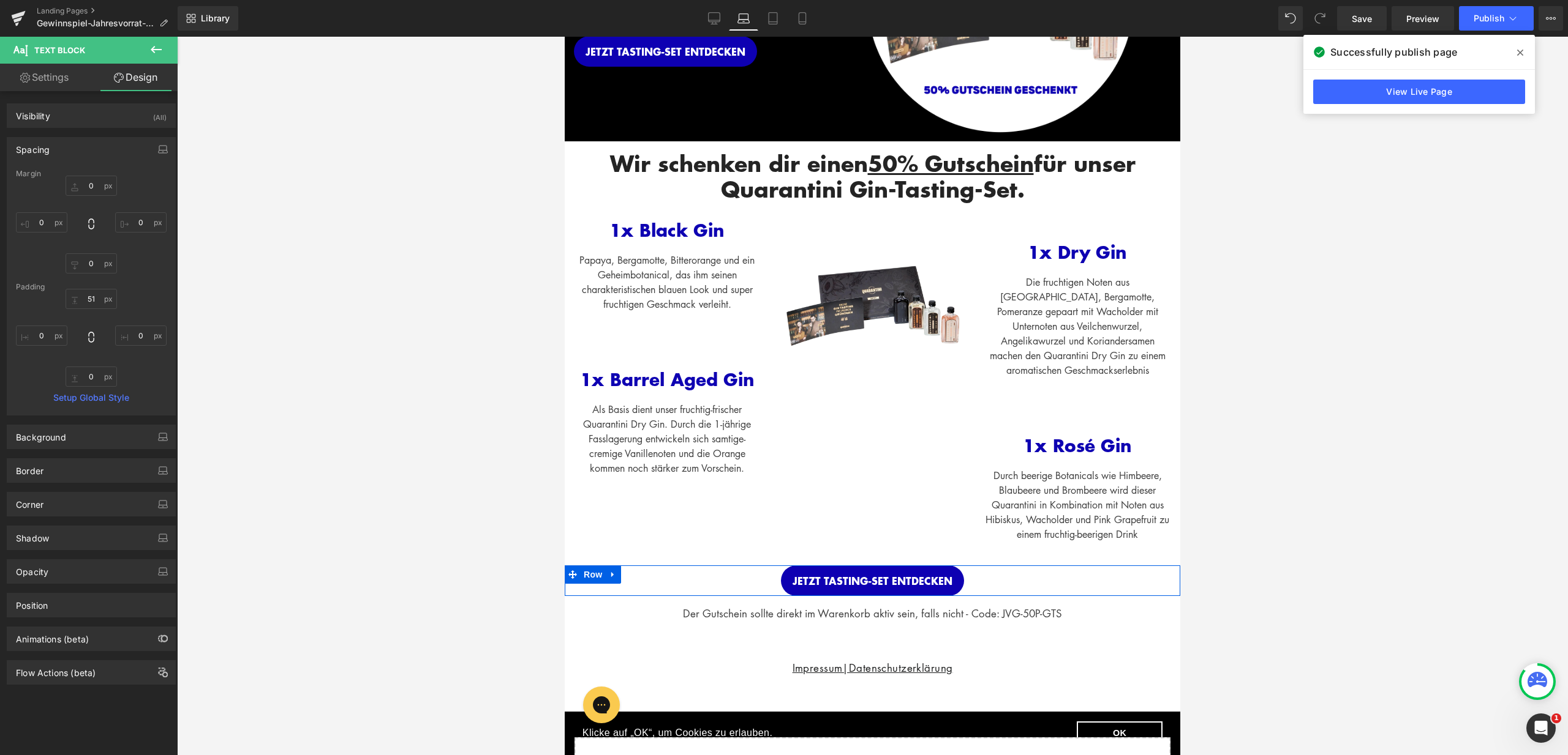
type input "0"
type input "51"
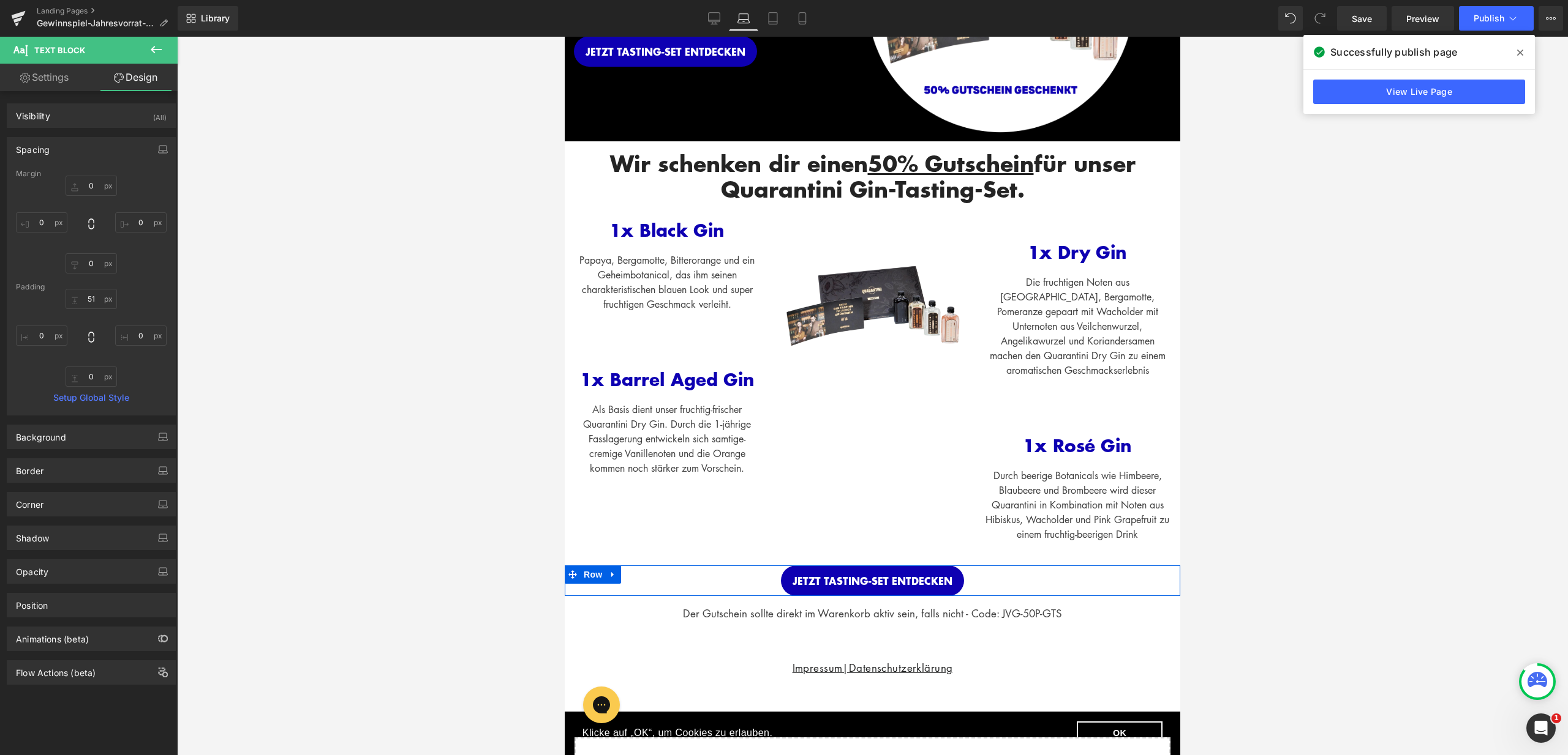
type input "0"
click at [90, 297] on input "51" at bounding box center [91, 299] width 51 height 20
type input "15"
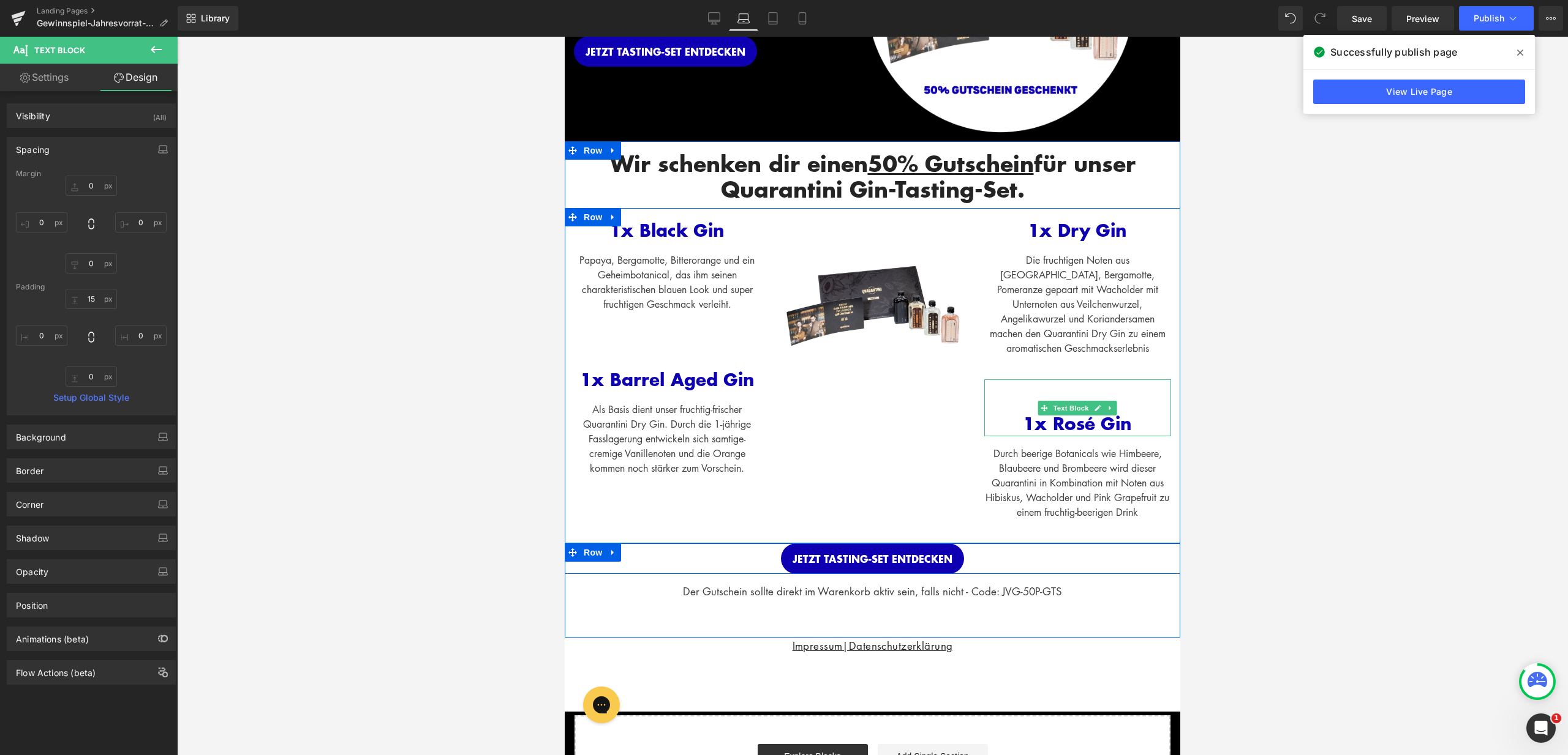
click at [1067, 391] on div "1x Rosé Gin" at bounding box center [1078, 408] width 187 height 57
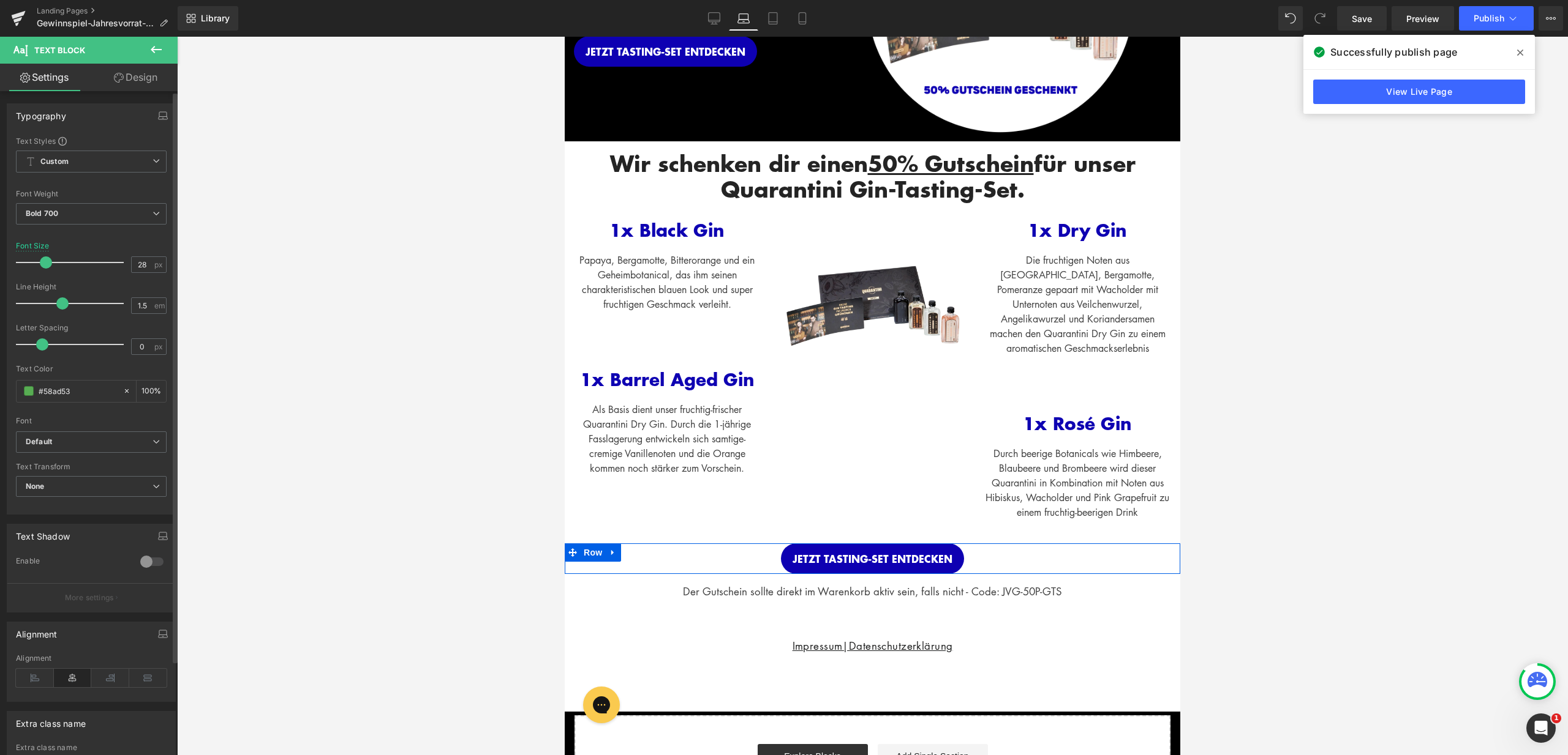
click at [140, 102] on div "Typography Text Styles Custom Custom Setup Global Style Custom Setup Global Sty…" at bounding box center [92, 305] width 183 height 421
click at [142, 83] on link "Design" at bounding box center [135, 77] width 89 height 27
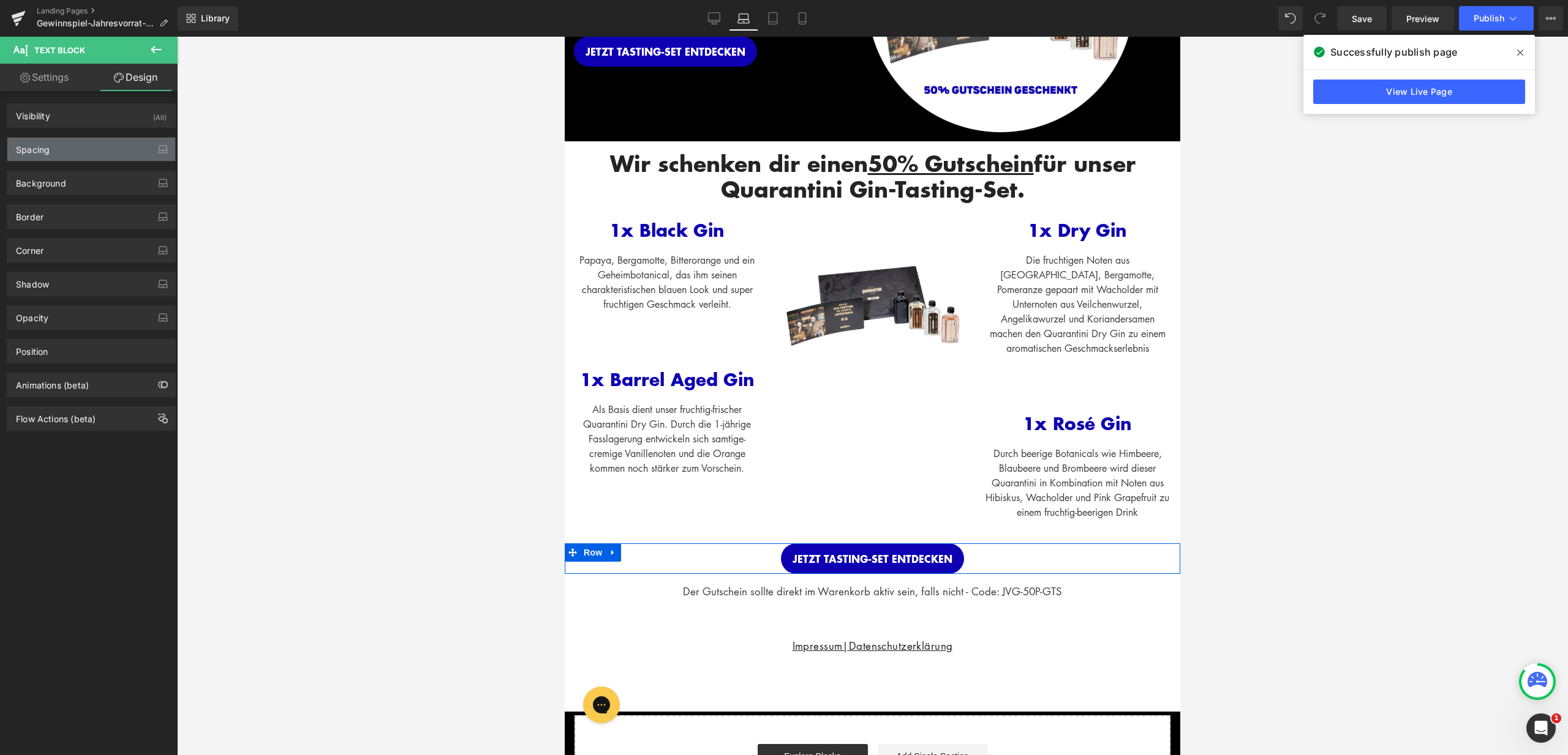
type input "0"
type input "51"
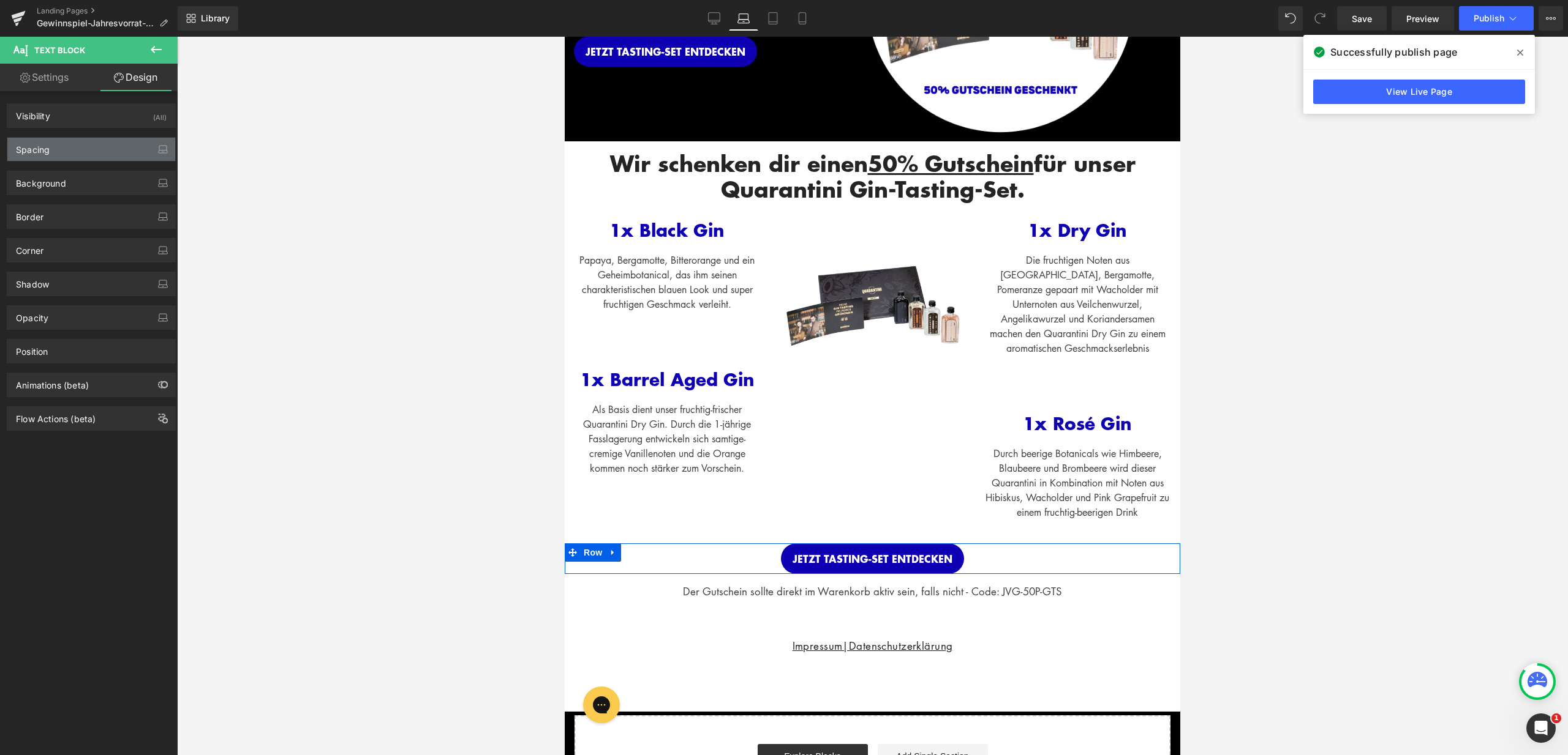
type input "0"
click at [82, 144] on div "Spacing" at bounding box center [91, 149] width 168 height 23
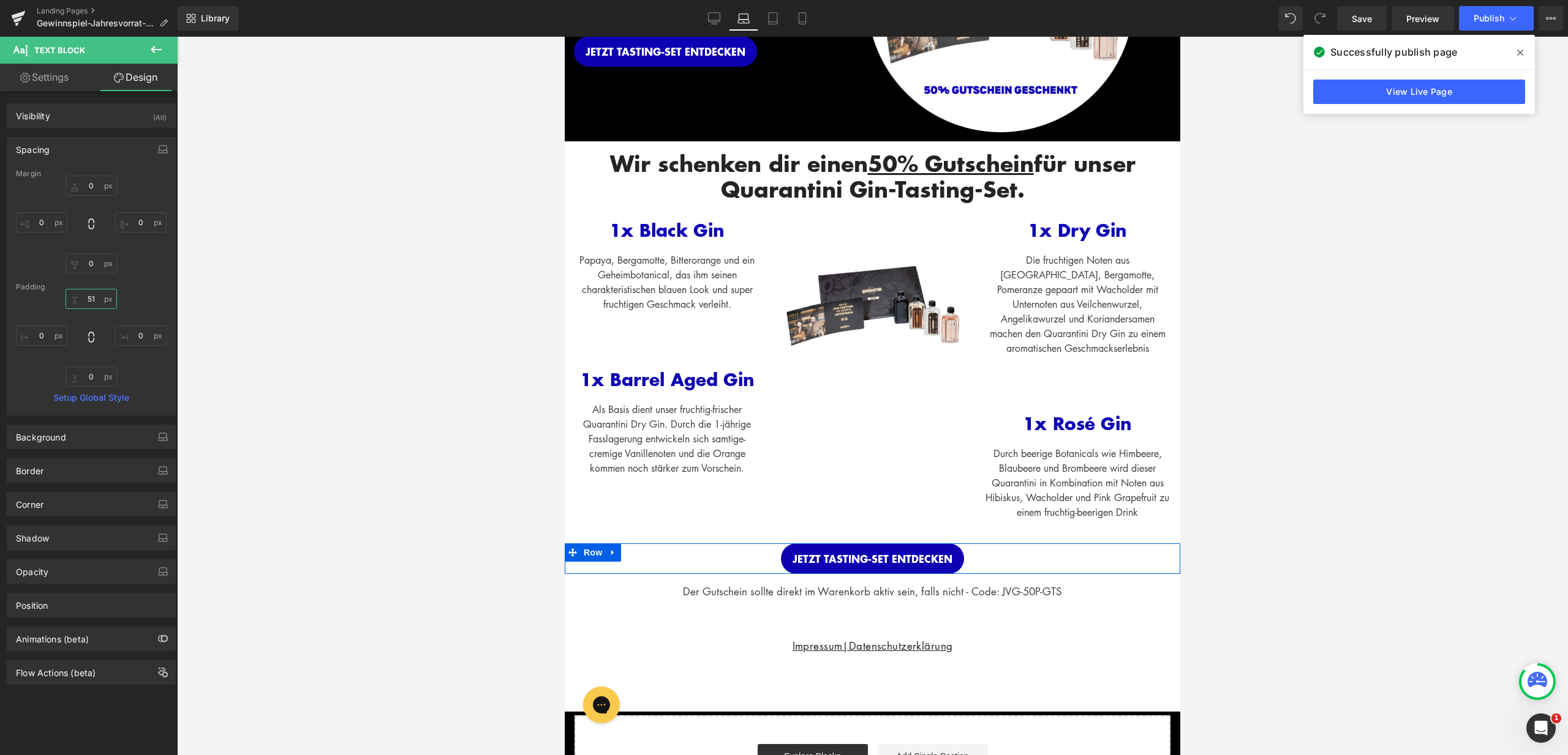
click at [93, 294] on input "51" at bounding box center [91, 299] width 51 height 20
type input "15"
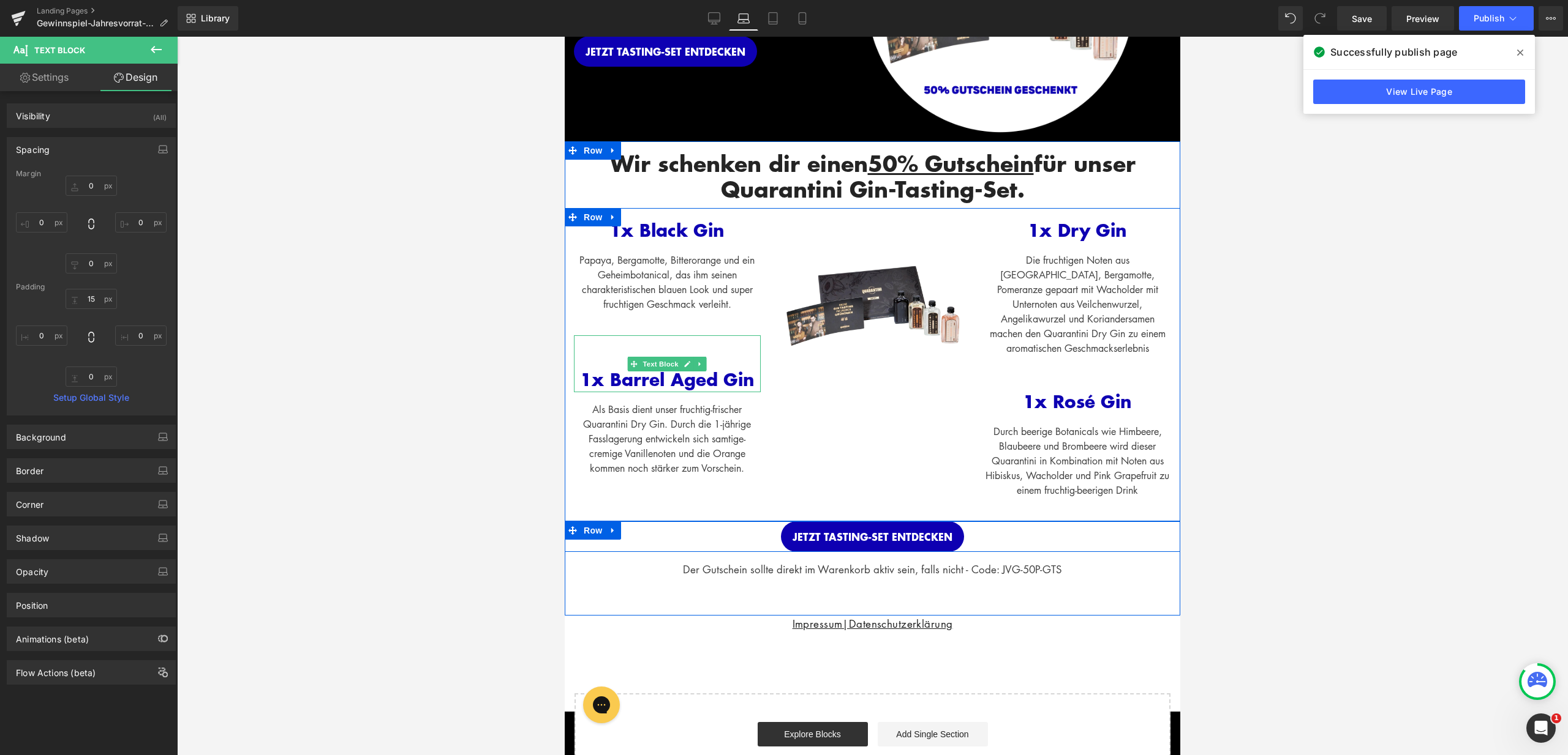
click at [688, 342] on div "1x Barrel Aged Gin" at bounding box center [667, 364] width 187 height 57
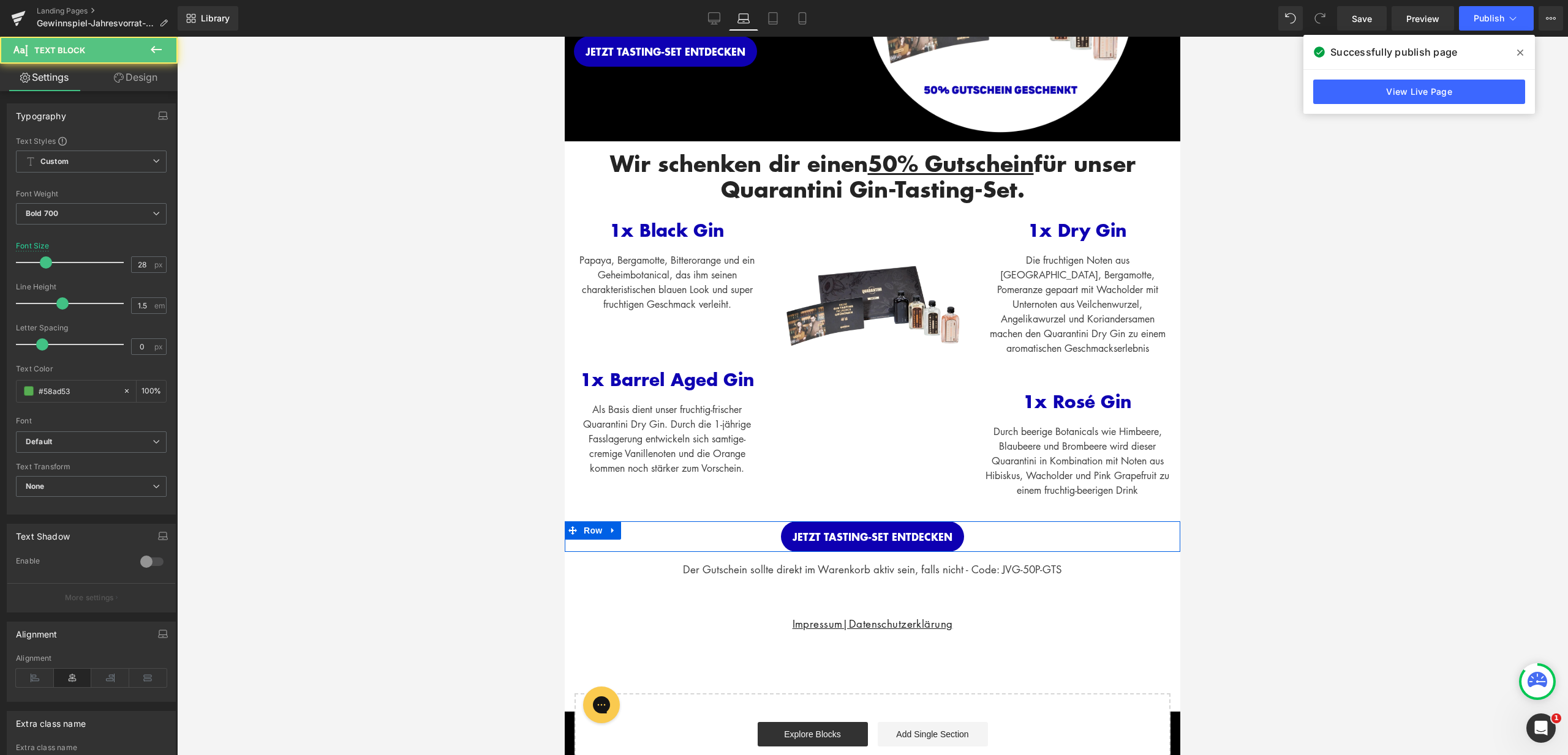
click at [131, 81] on link "Design" at bounding box center [135, 77] width 89 height 27
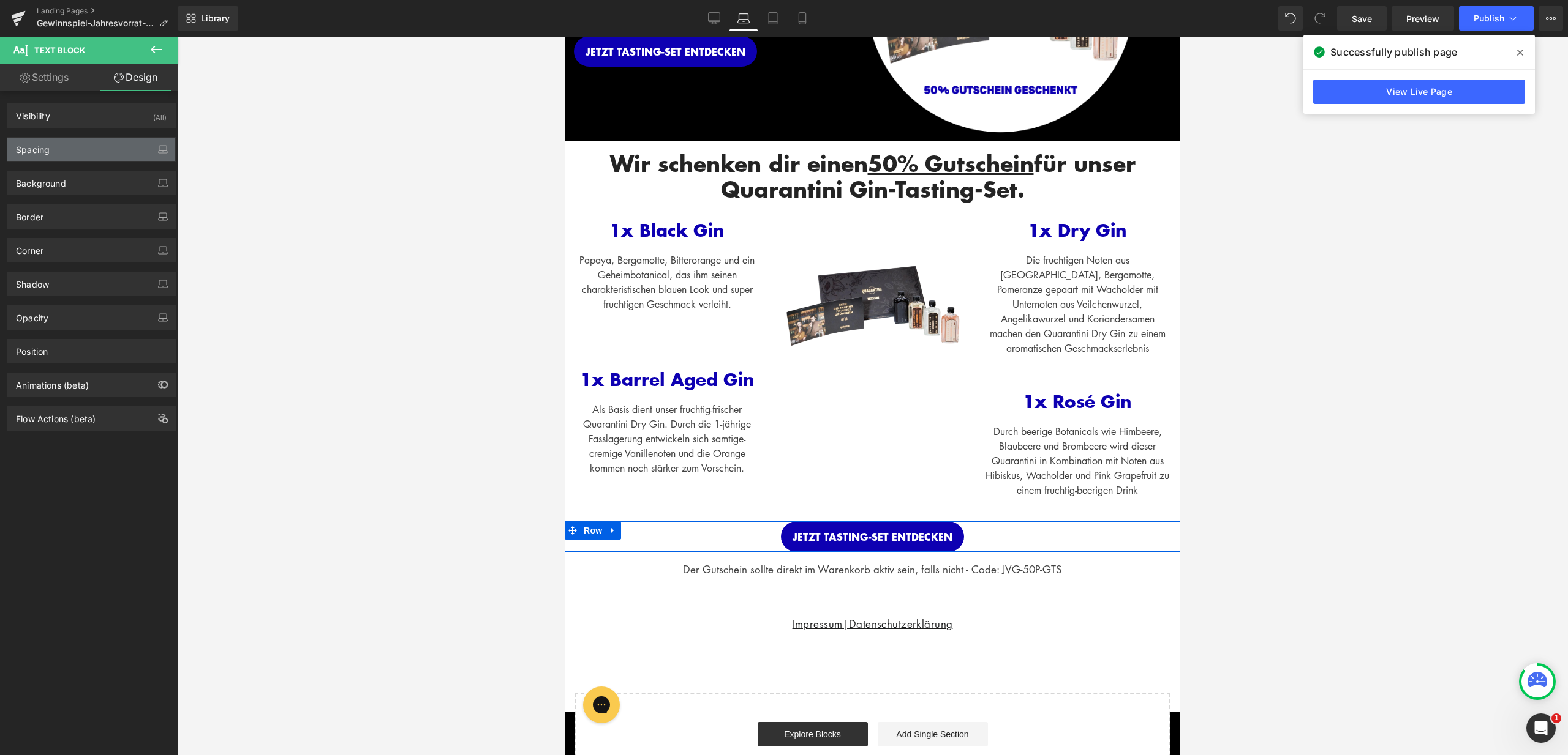
click at [71, 147] on div "Spacing" at bounding box center [91, 149] width 168 height 23
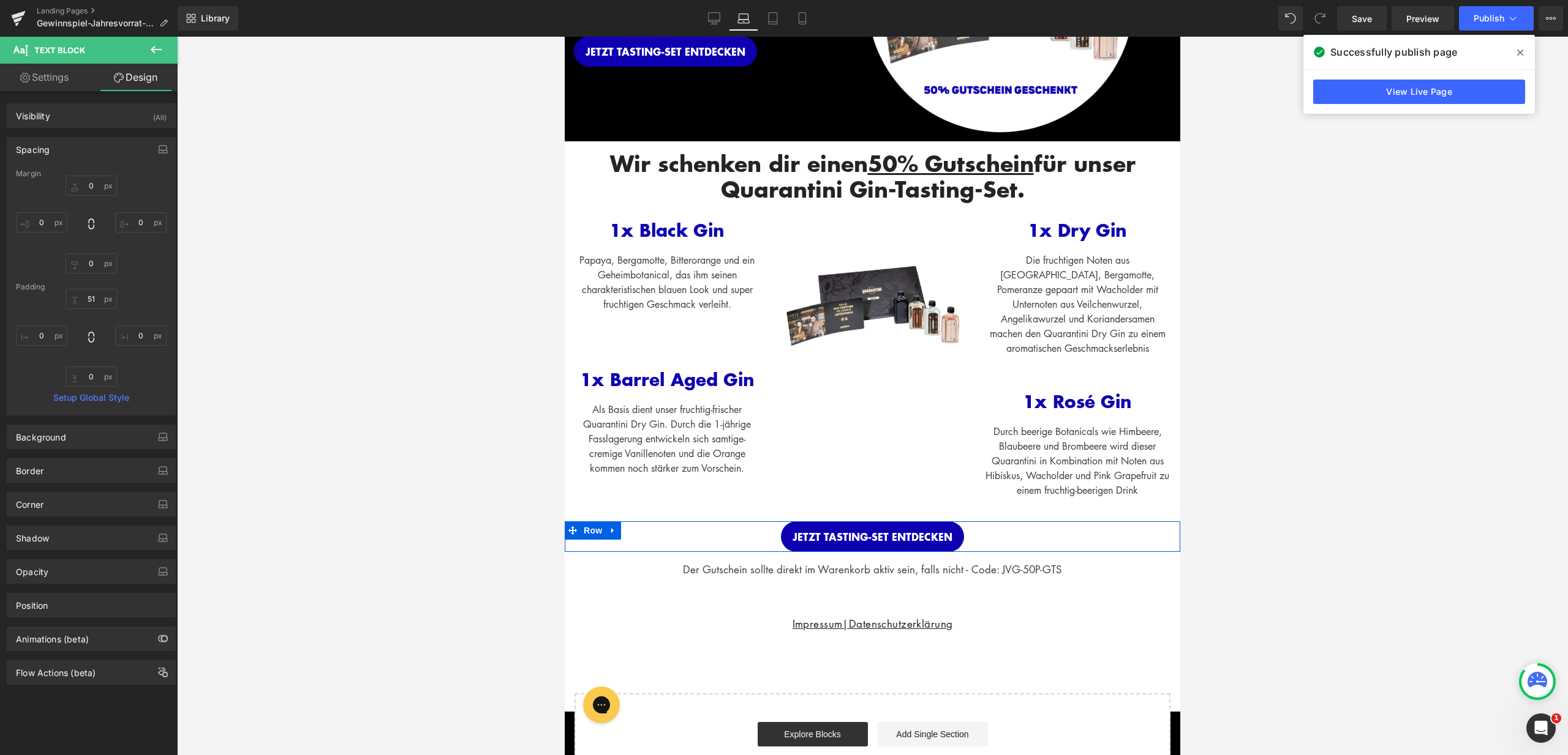
type input "0"
type input "51"
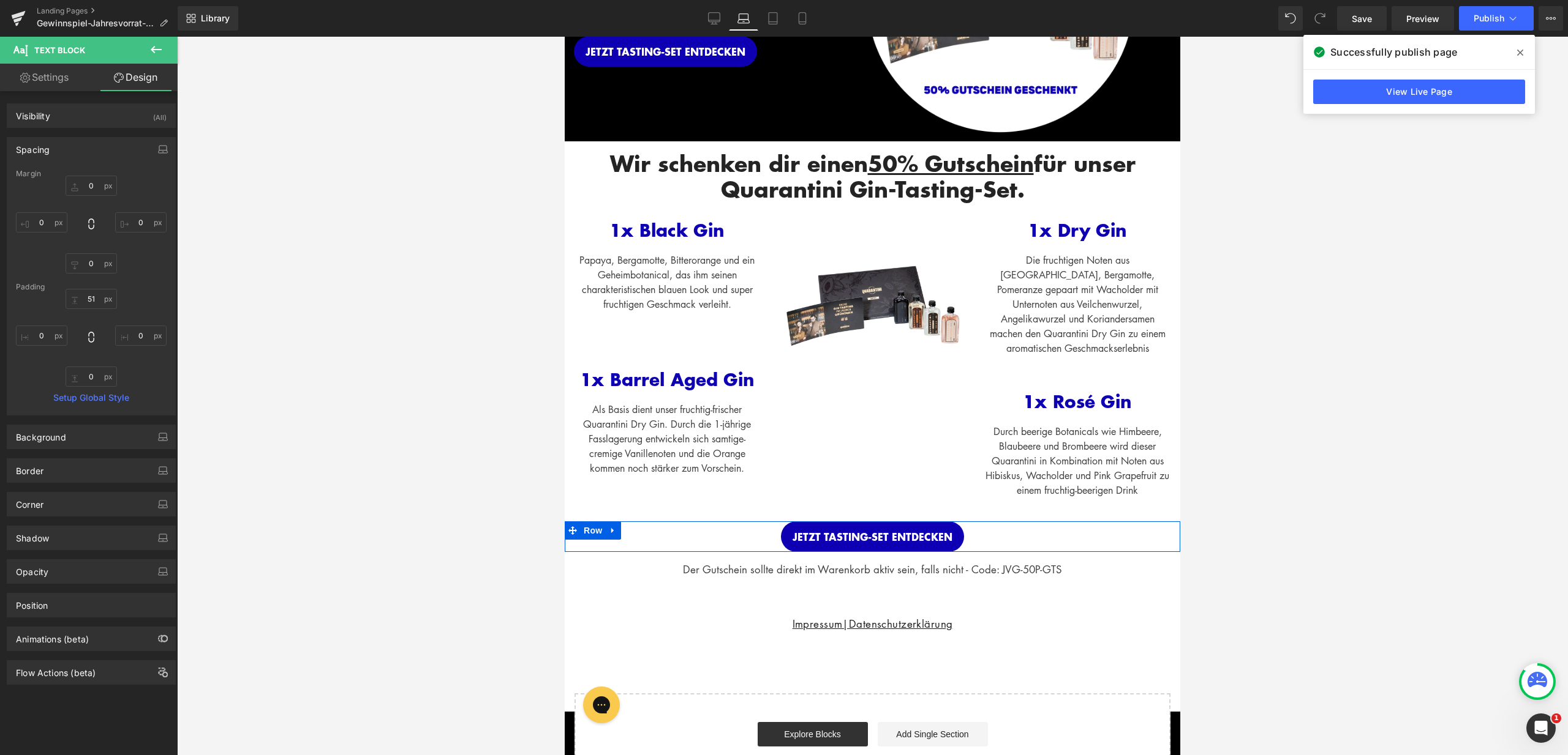
type input "0"
click at [85, 294] on input "51" at bounding box center [91, 299] width 51 height 20
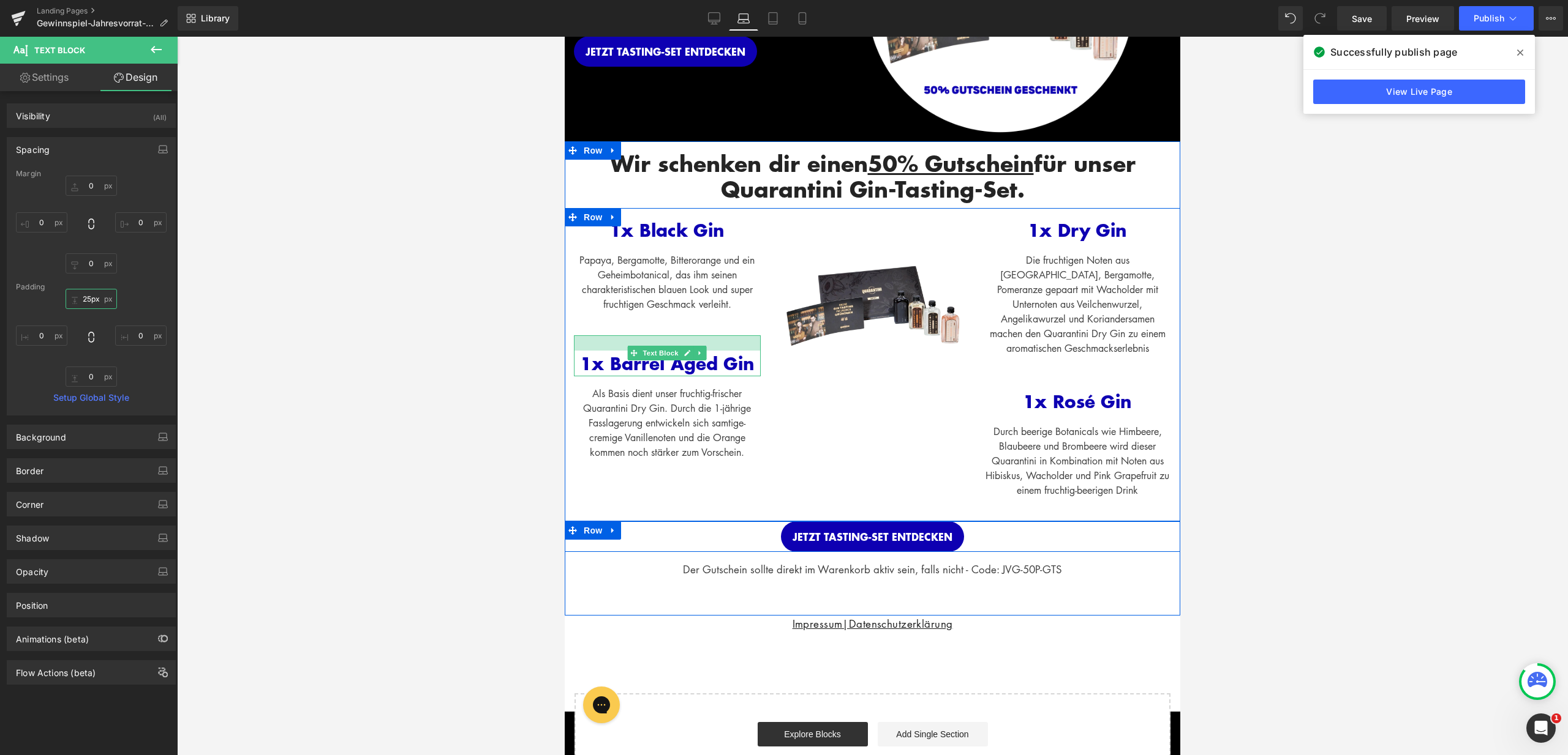
type input "24px"
click at [685, 341] on div at bounding box center [667, 343] width 187 height 15
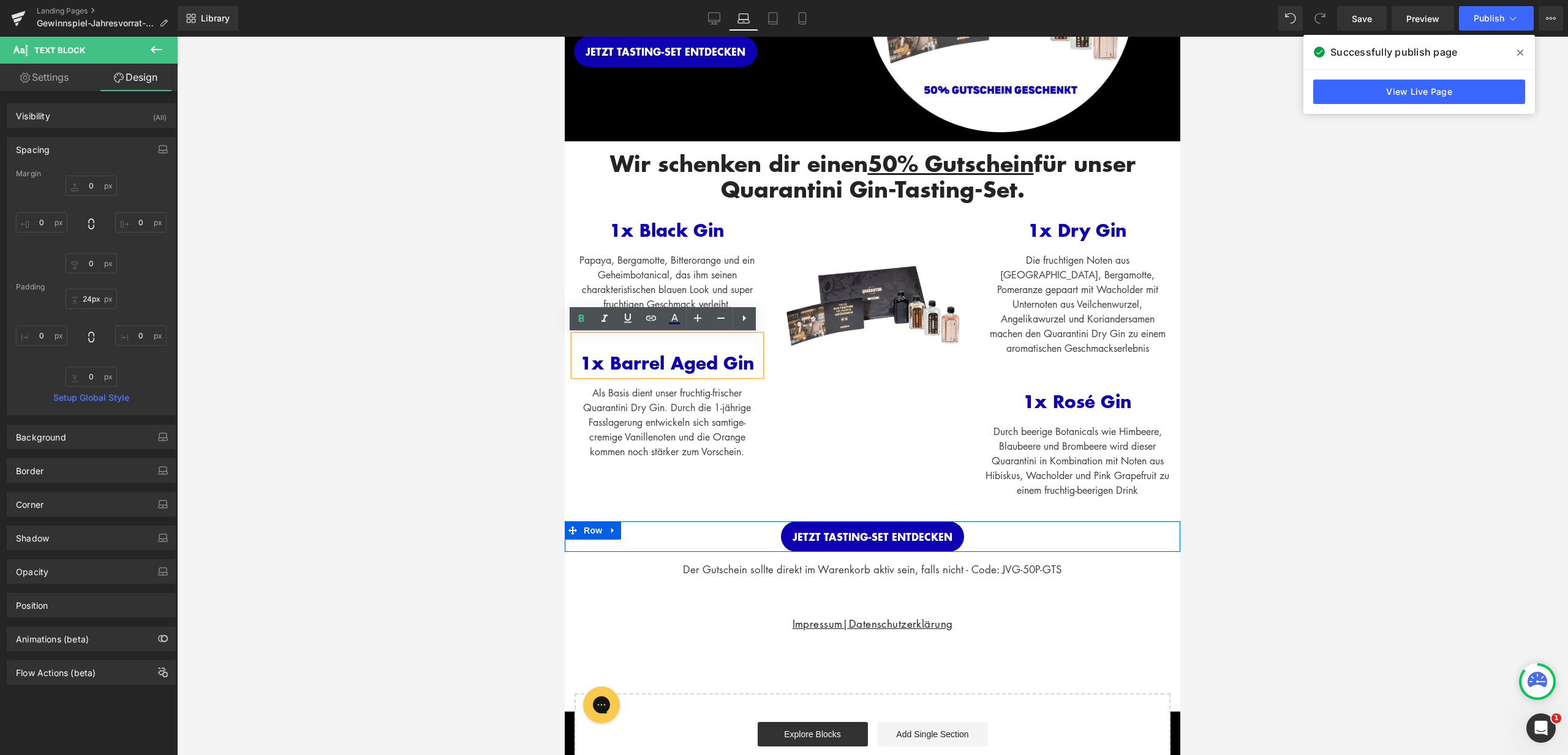
click at [866, 207] on div "Wir schenken dir einen 50% Gutschein für unser Quarantini Gin-Tasting-Set. Head…" at bounding box center [872, 178] width 615 height 58
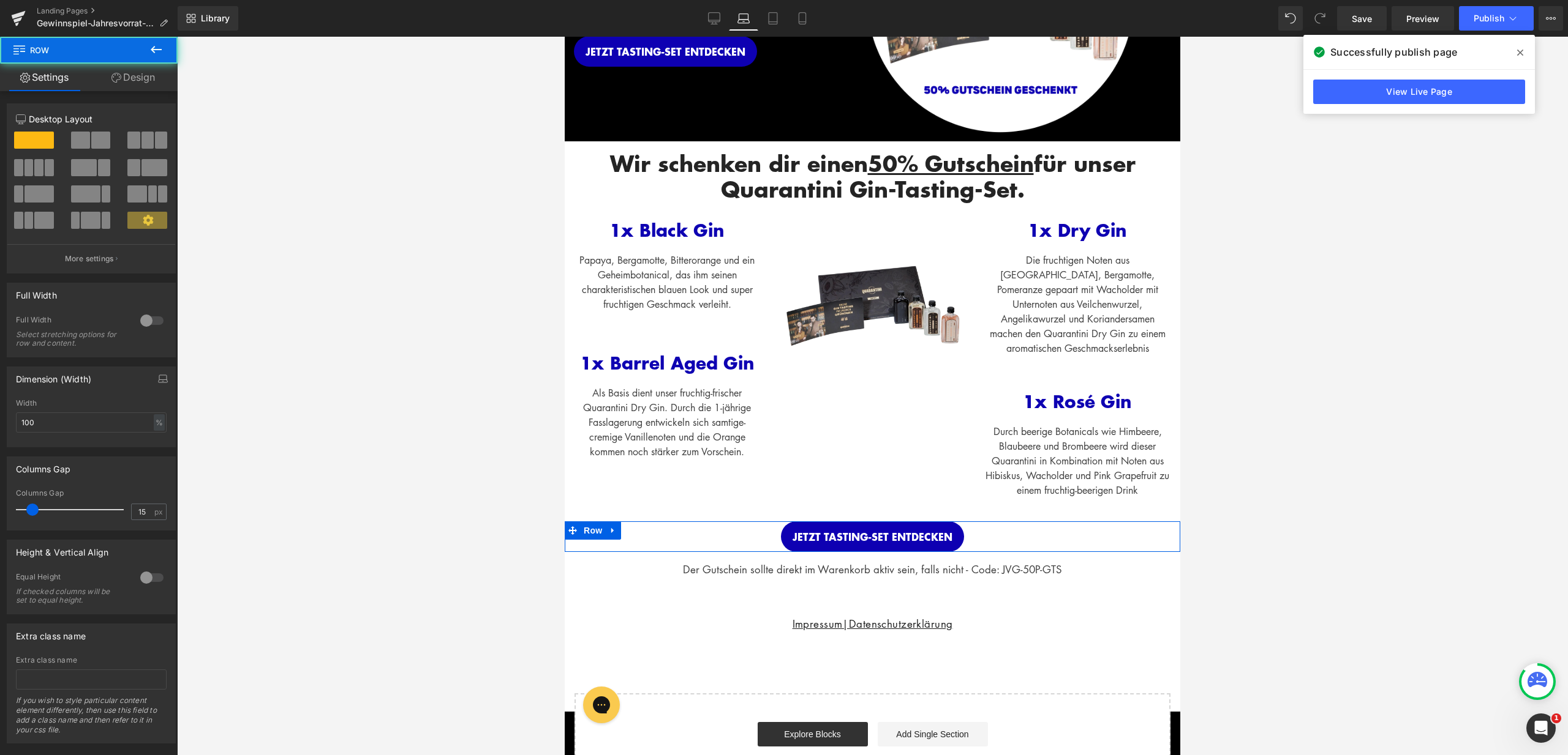
click at [871, 224] on img at bounding box center [872, 301] width 187 height 187
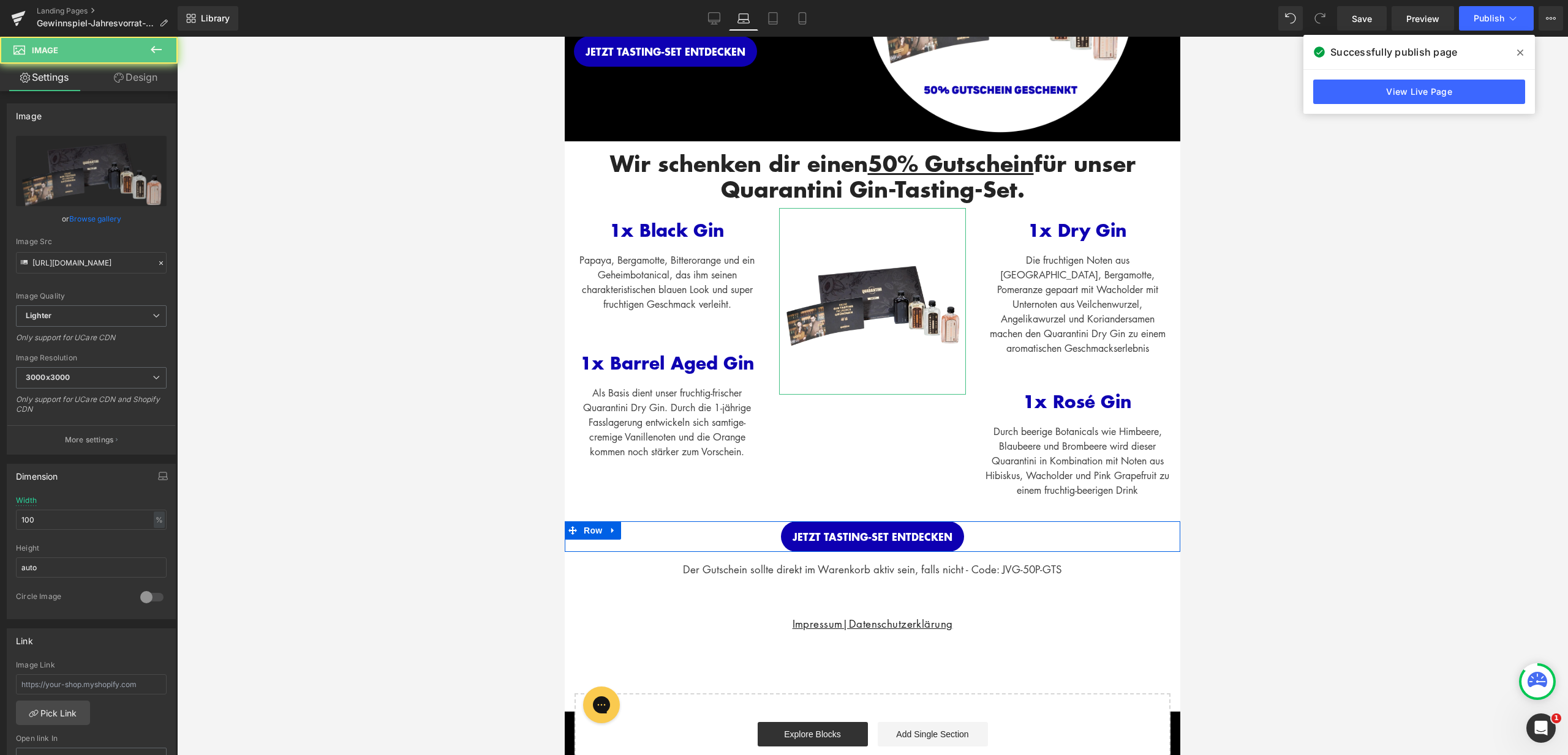
click at [137, 82] on link "Design" at bounding box center [135, 77] width 89 height 27
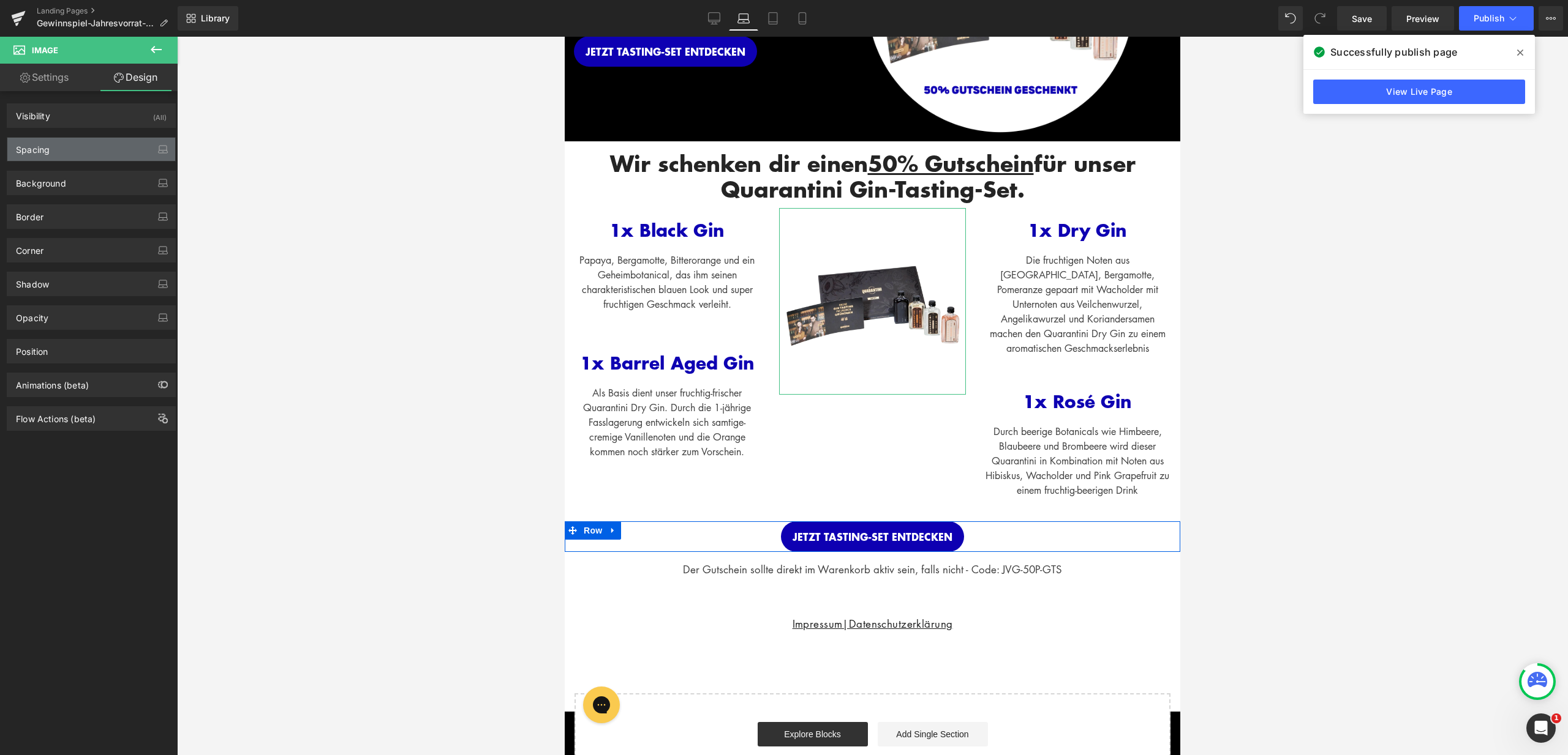
type input "0"
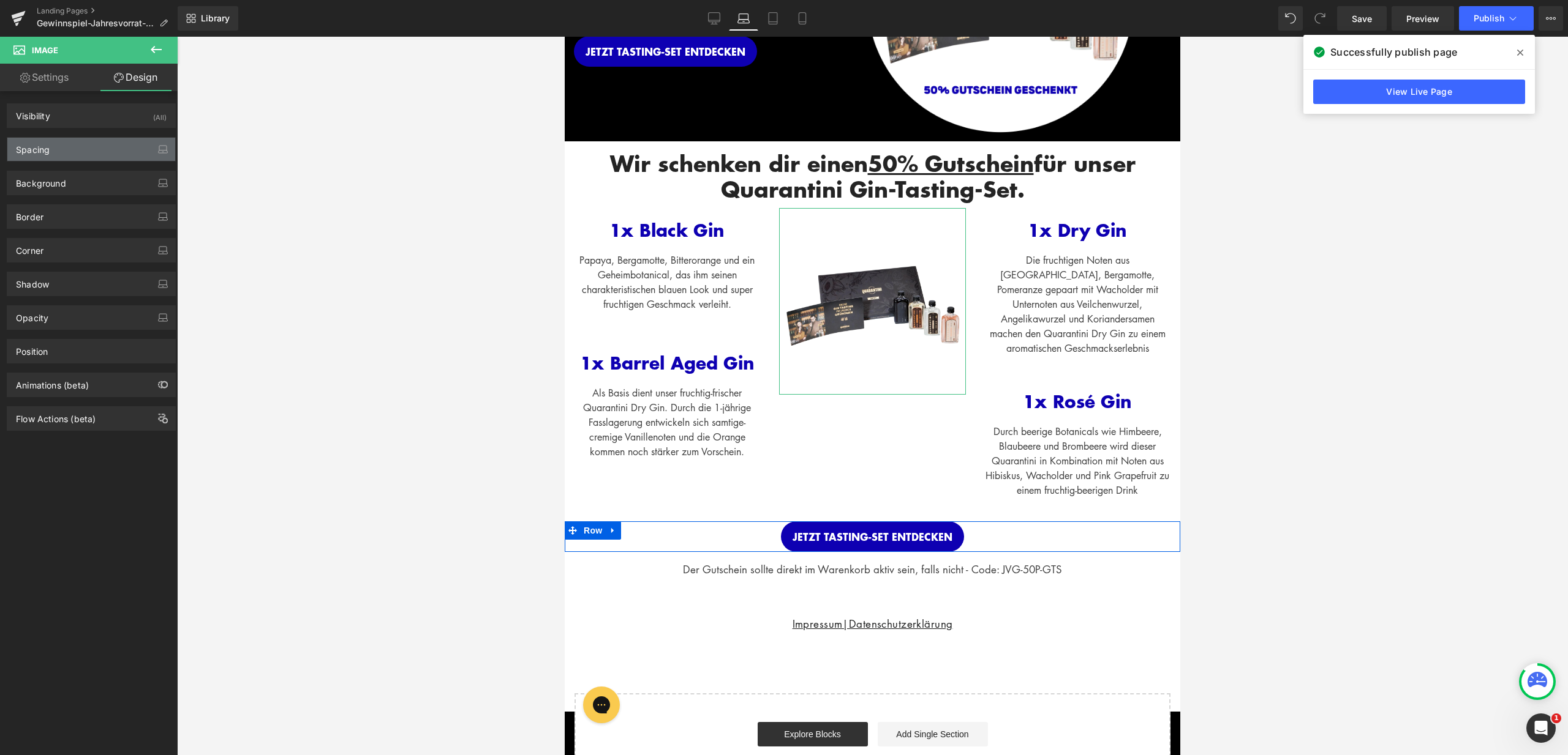
type input "0"
click at [79, 154] on div "Spacing" at bounding box center [91, 149] width 168 height 23
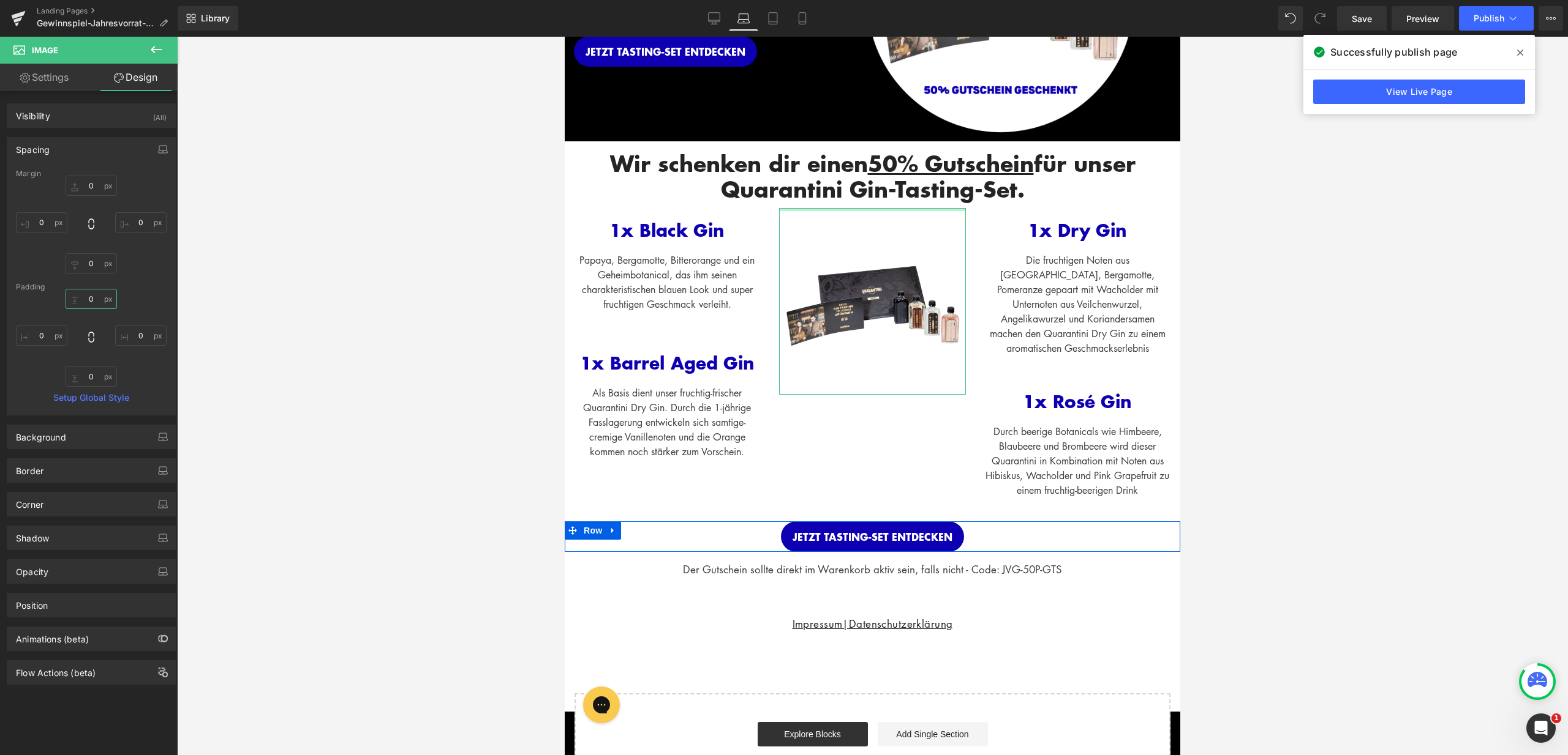
click at [93, 300] on input "0" at bounding box center [91, 299] width 51 height 20
type input "50"
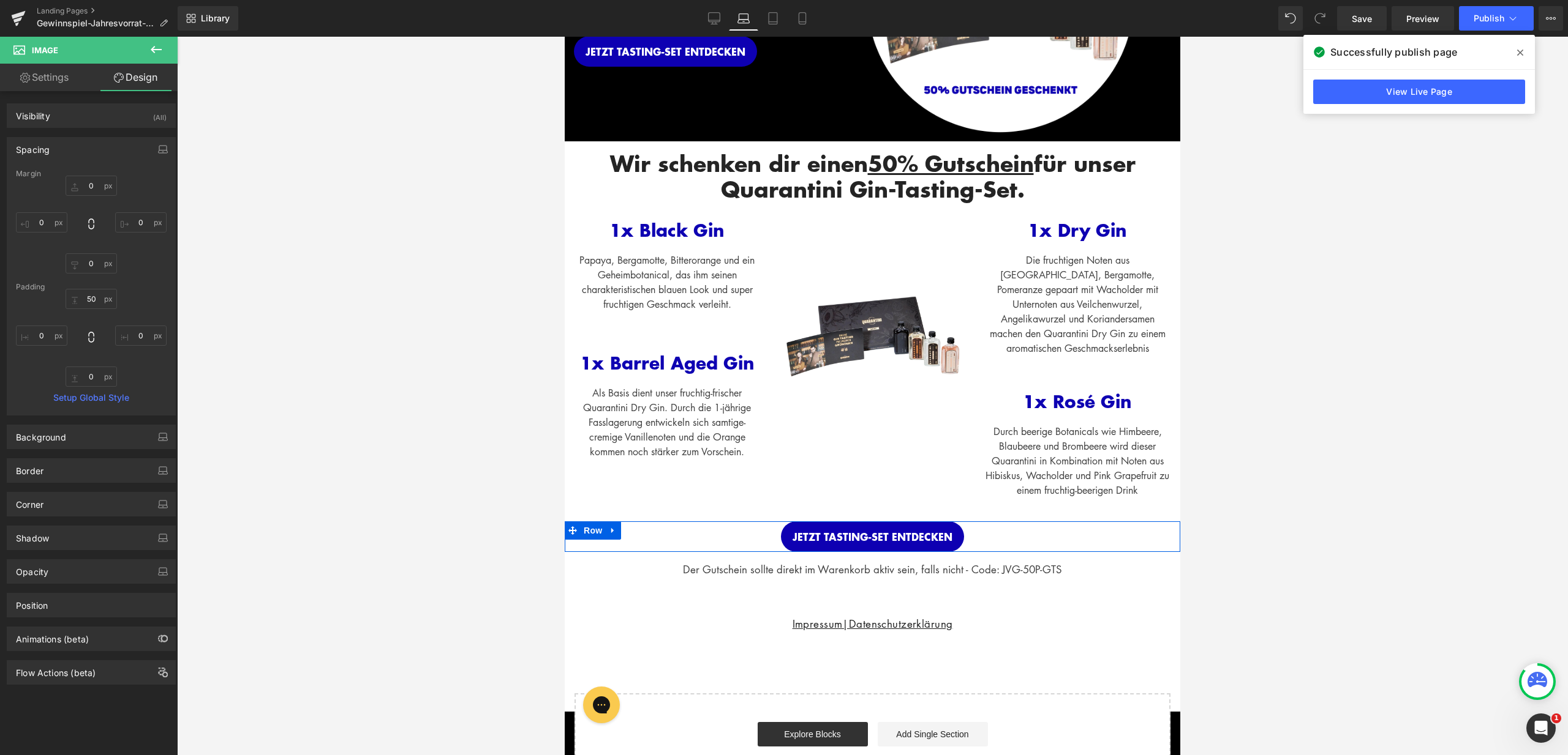
click at [1294, 235] on div at bounding box center [872, 396] width 1391 height 718
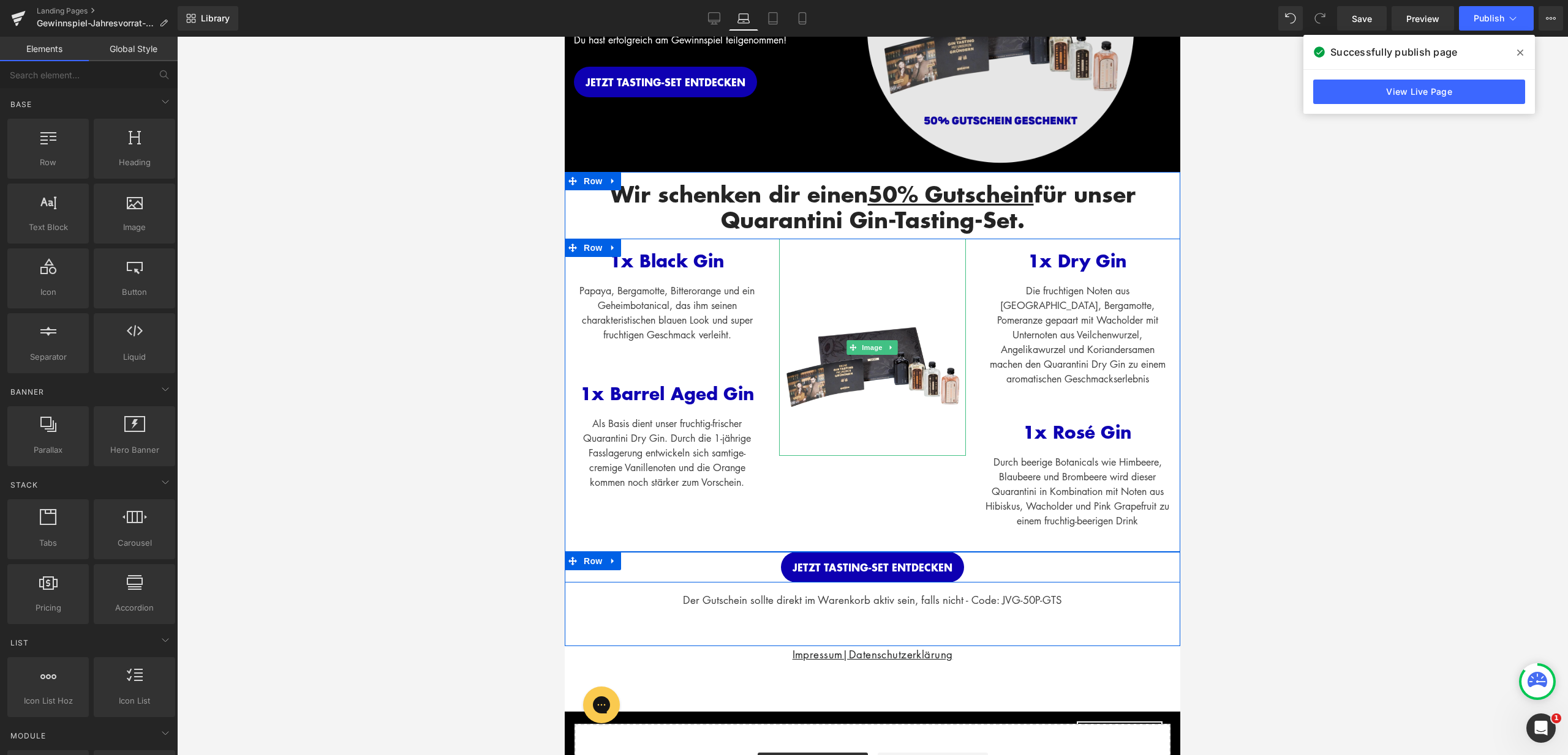
scroll to position [0, 0]
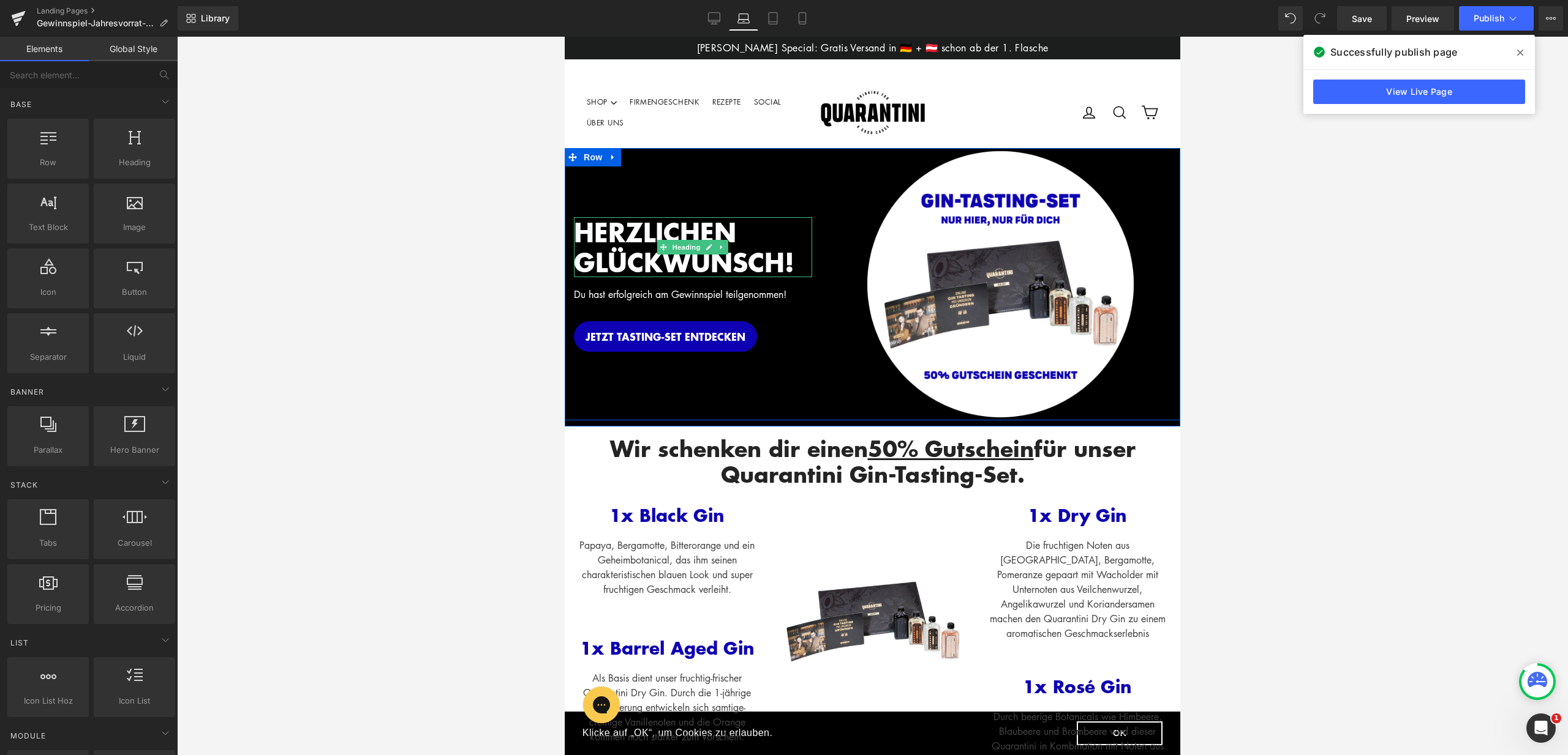
click at [771, 243] on h2 "HERZLICHEN GLÜCKWUNSCH!" at bounding box center [693, 247] width 238 height 60
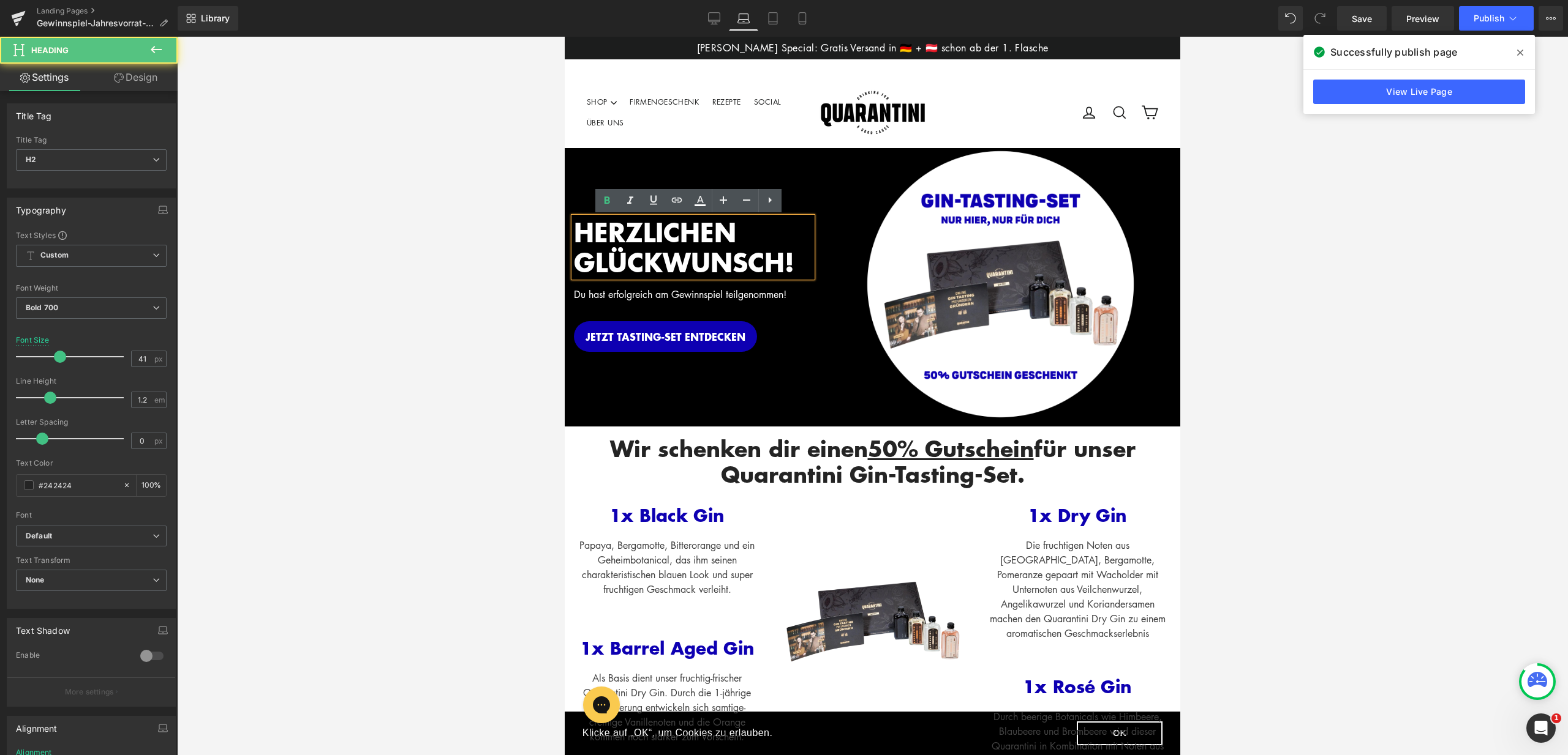
click at [789, 260] on span "HERZLICHEN GLÜCKWUNSCH!" at bounding box center [683, 247] width 220 height 66
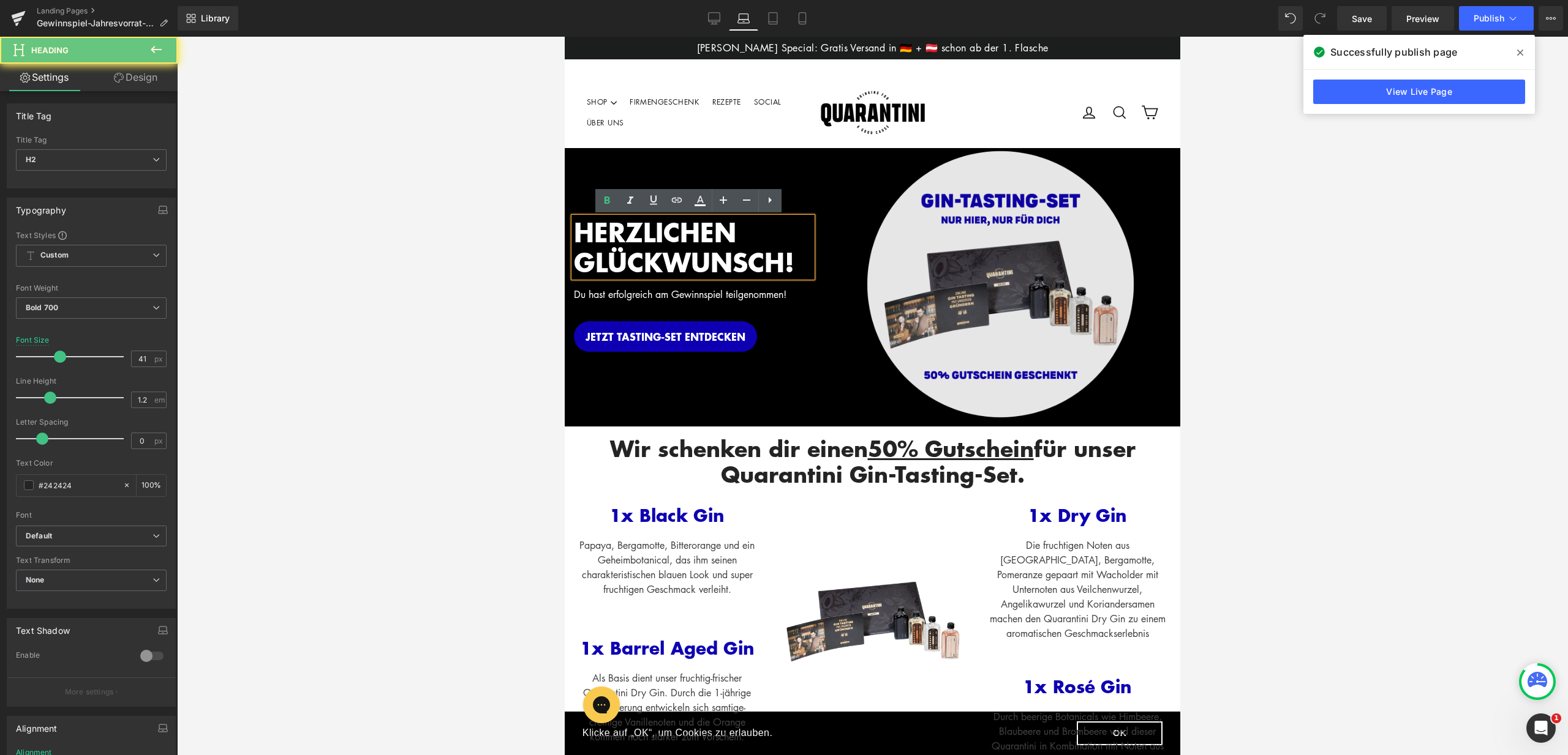
click at [909, 286] on img at bounding box center [1000, 284] width 272 height 272
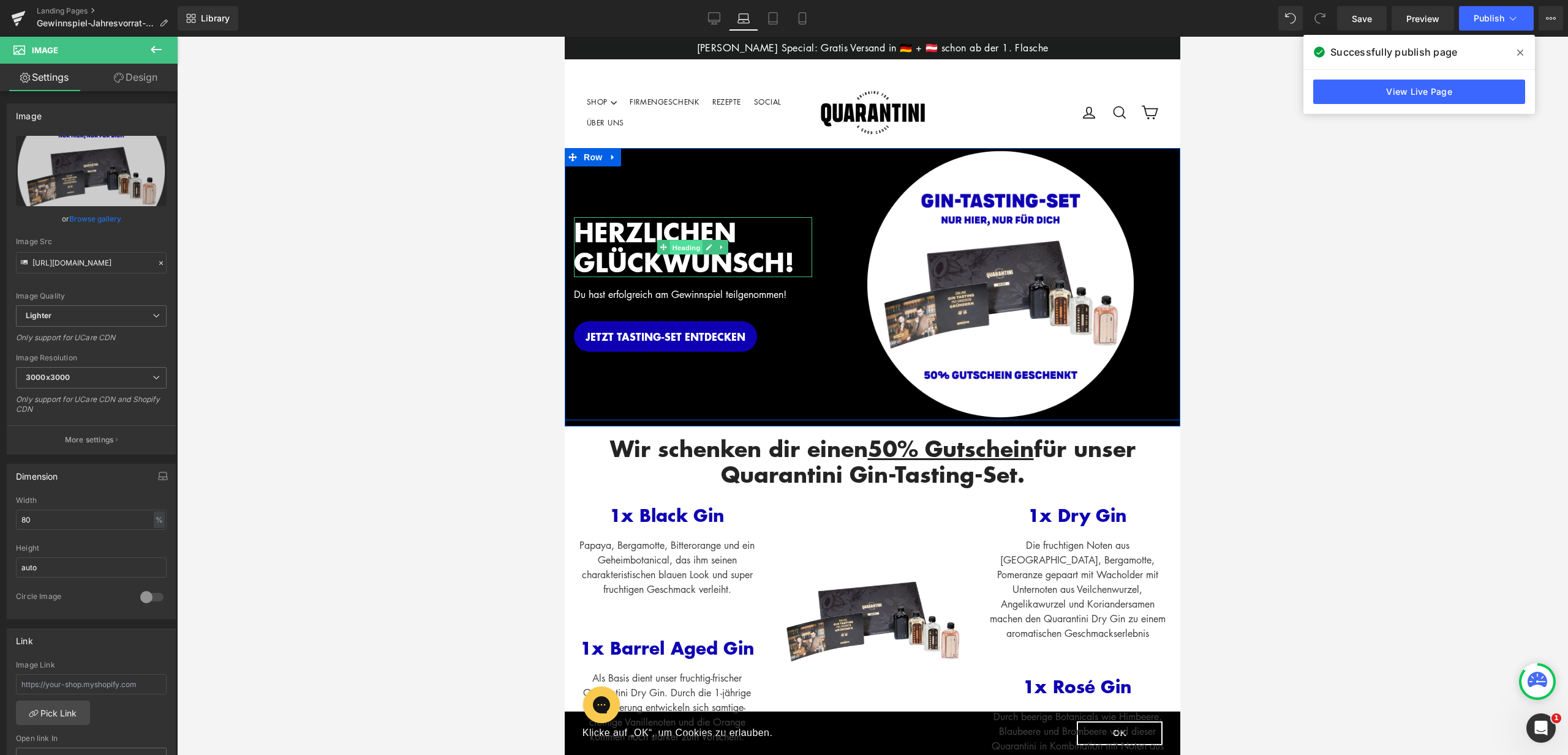
drag, startPoint x: 673, startPoint y: 252, endPoint x: 908, endPoint y: 476, distance: 324.7
click at [673, 252] on span "Heading" at bounding box center [687, 248] width 33 height 14
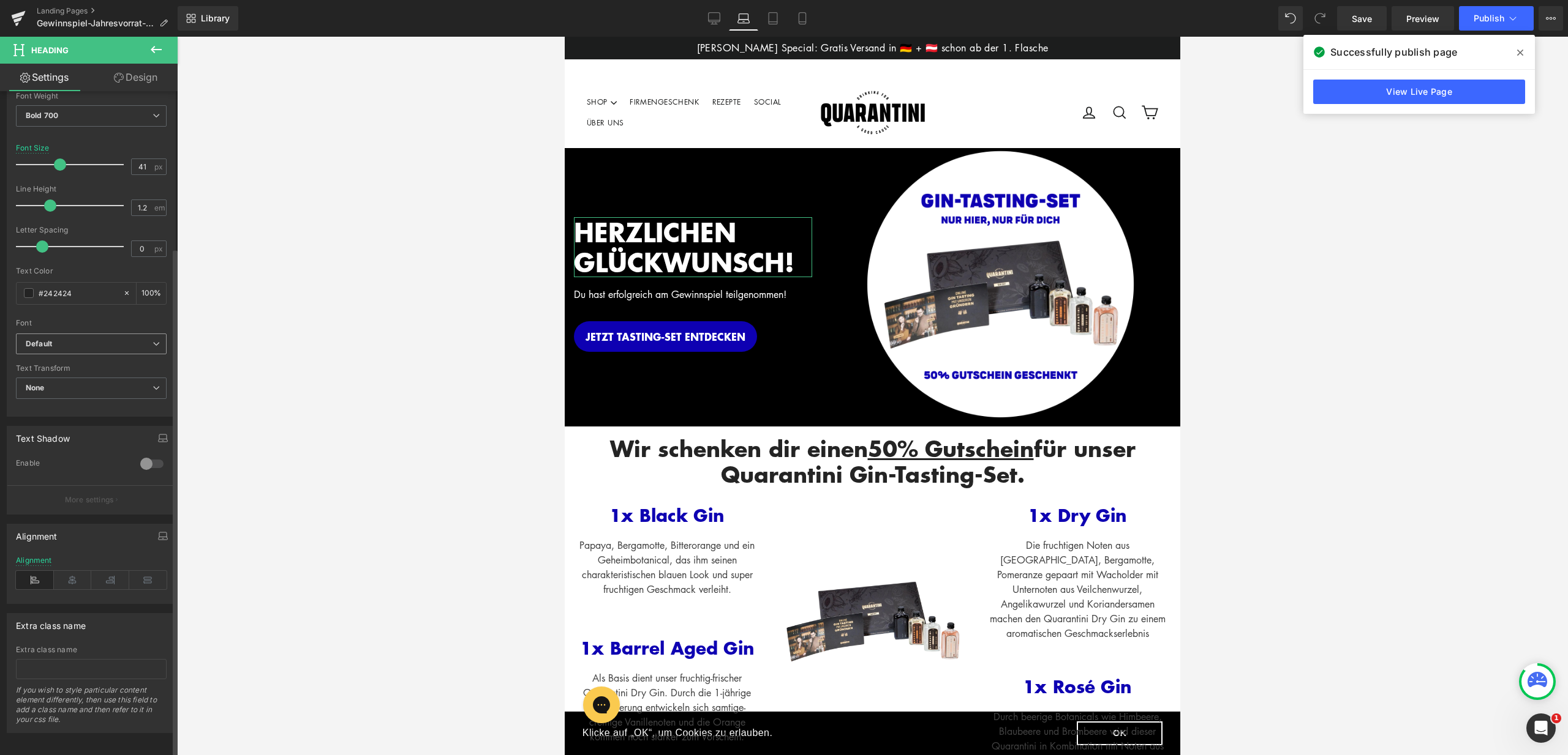
scroll to position [204, 0]
click at [705, 20] on link "Desktop" at bounding box center [714, 18] width 30 height 25
type input "45"
type input "100"
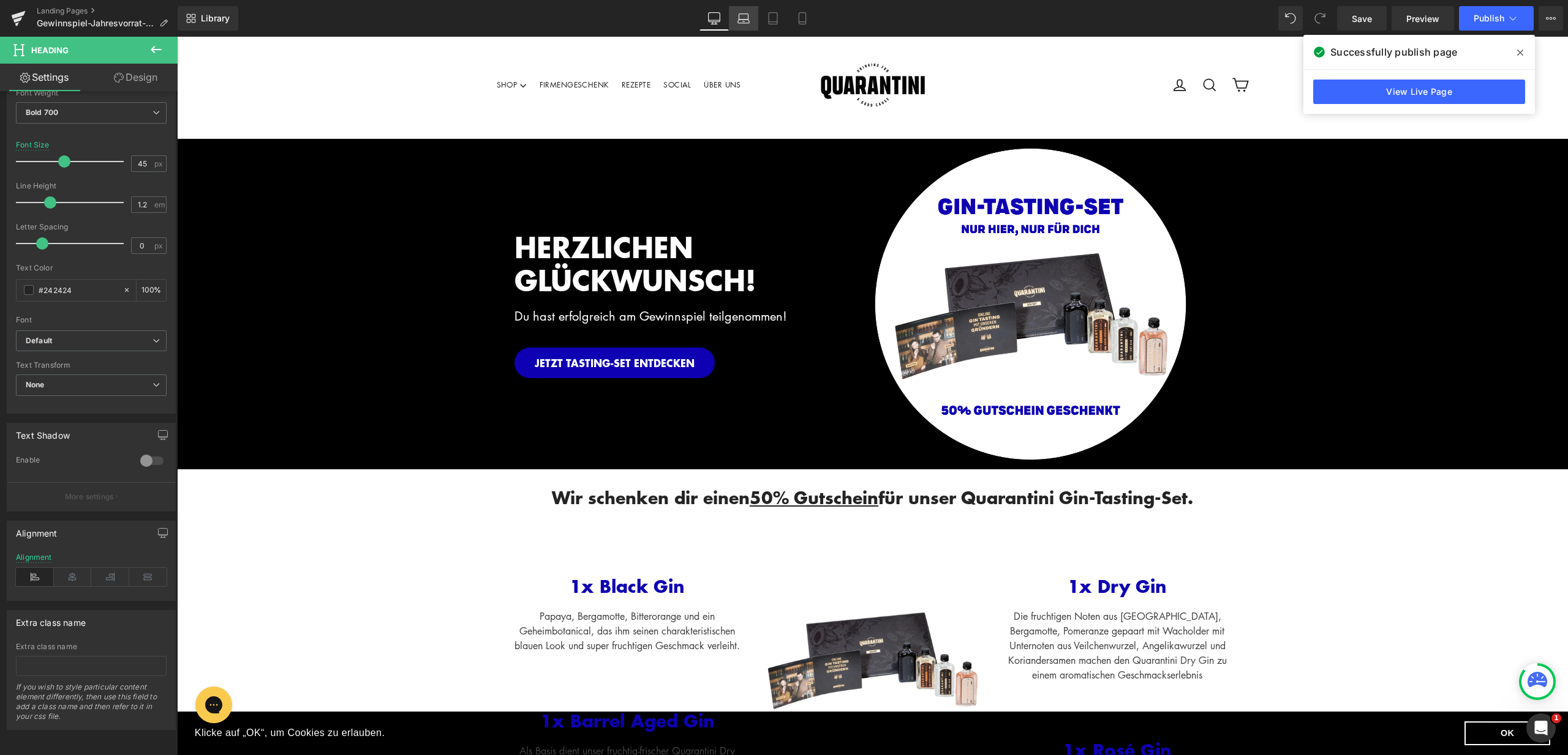
click at [743, 18] on icon at bounding box center [743, 18] width 12 height 12
type input "41"
type input "100"
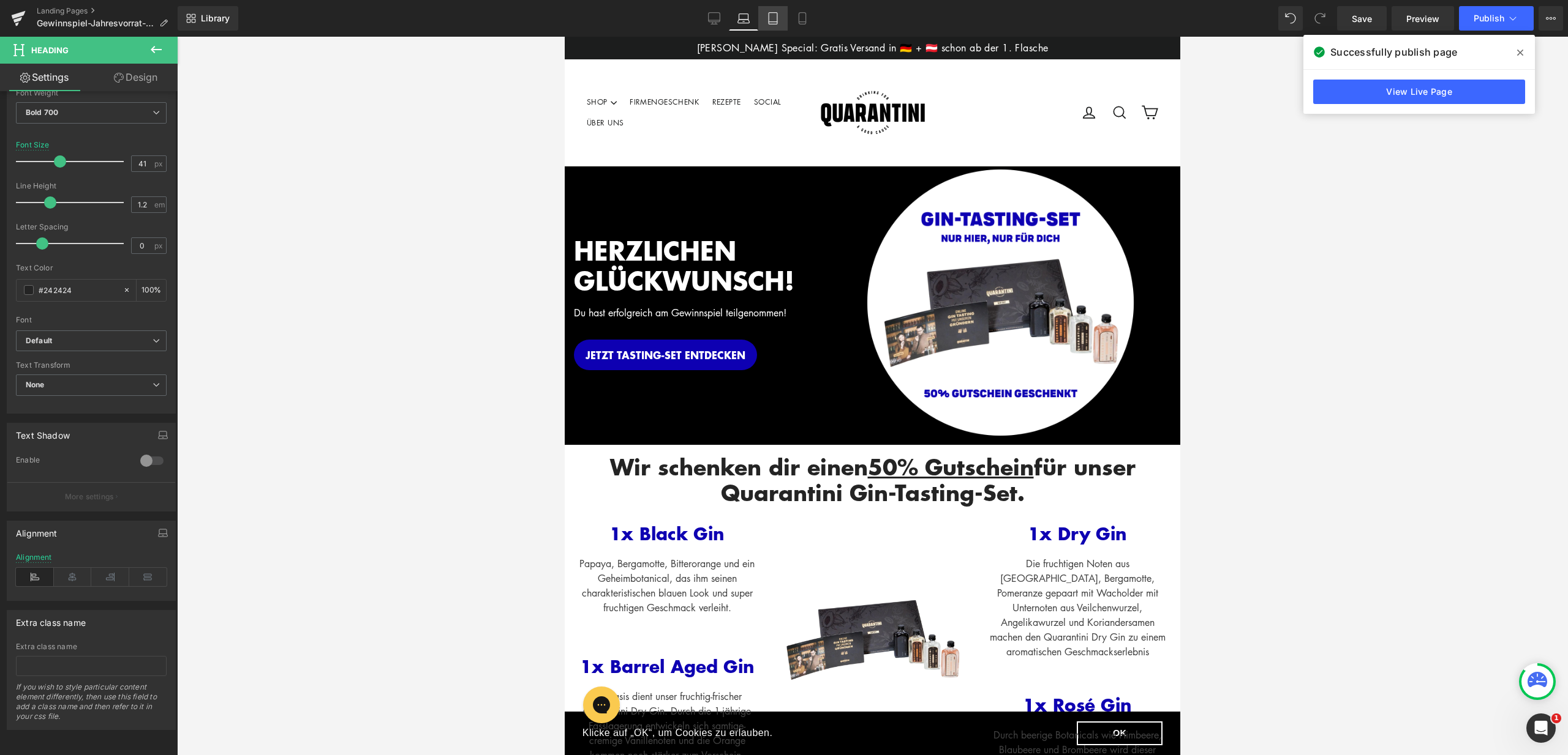
click at [765, 21] on link "Tablet" at bounding box center [773, 18] width 30 height 25
type input "44"
type input "100"
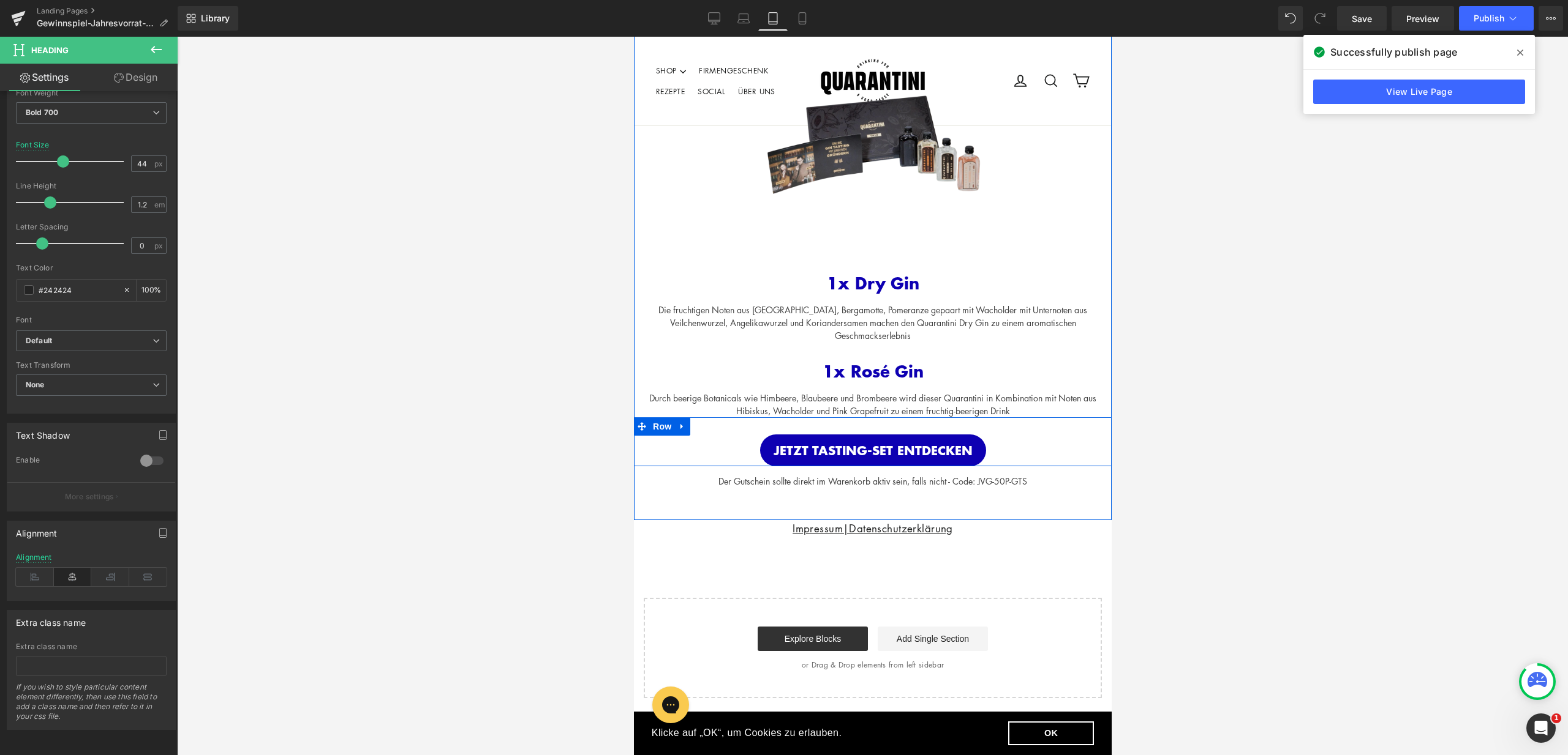
scroll to position [951, 0]
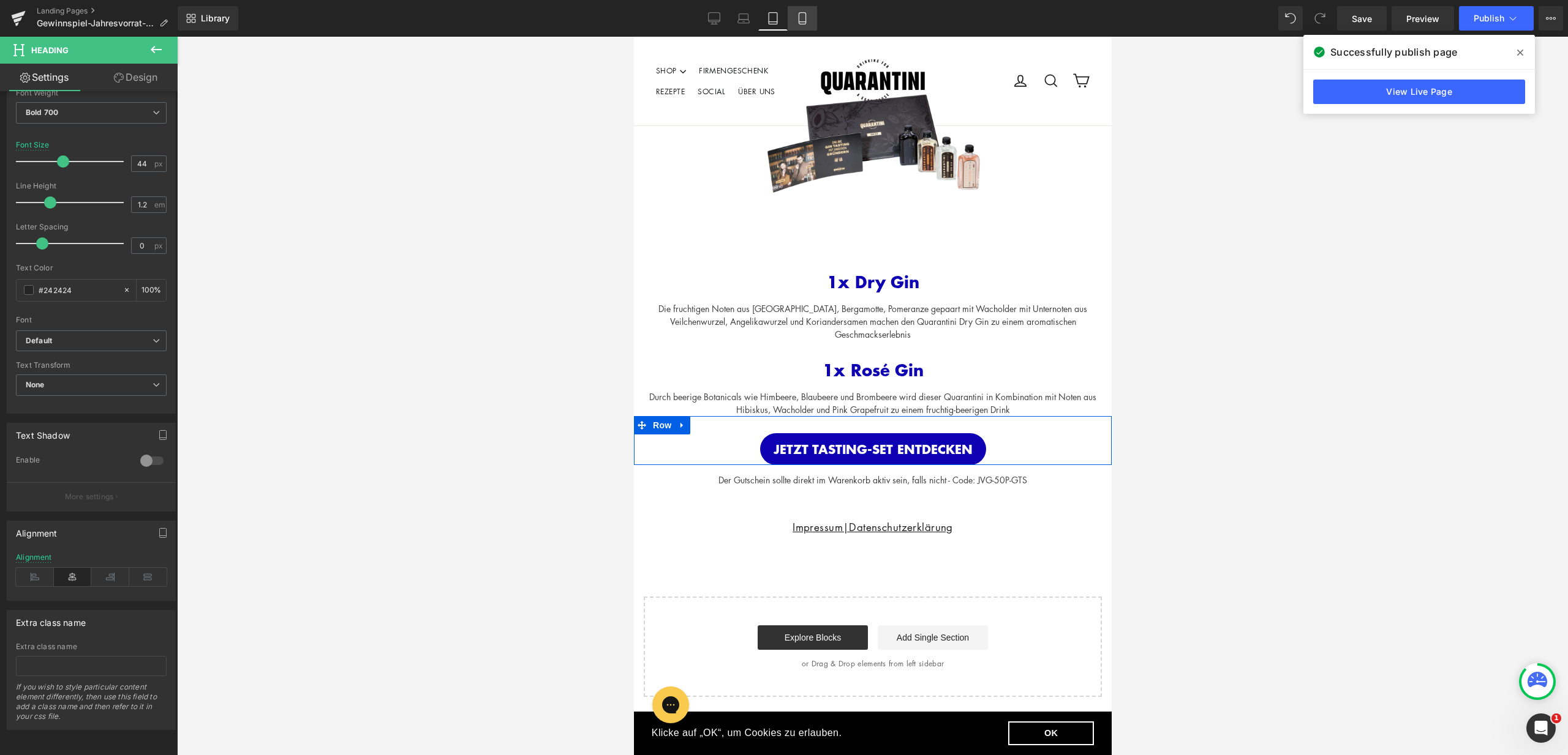
click at [811, 20] on link "Mobile" at bounding box center [802, 18] width 30 height 25
type input "34"
type input "100"
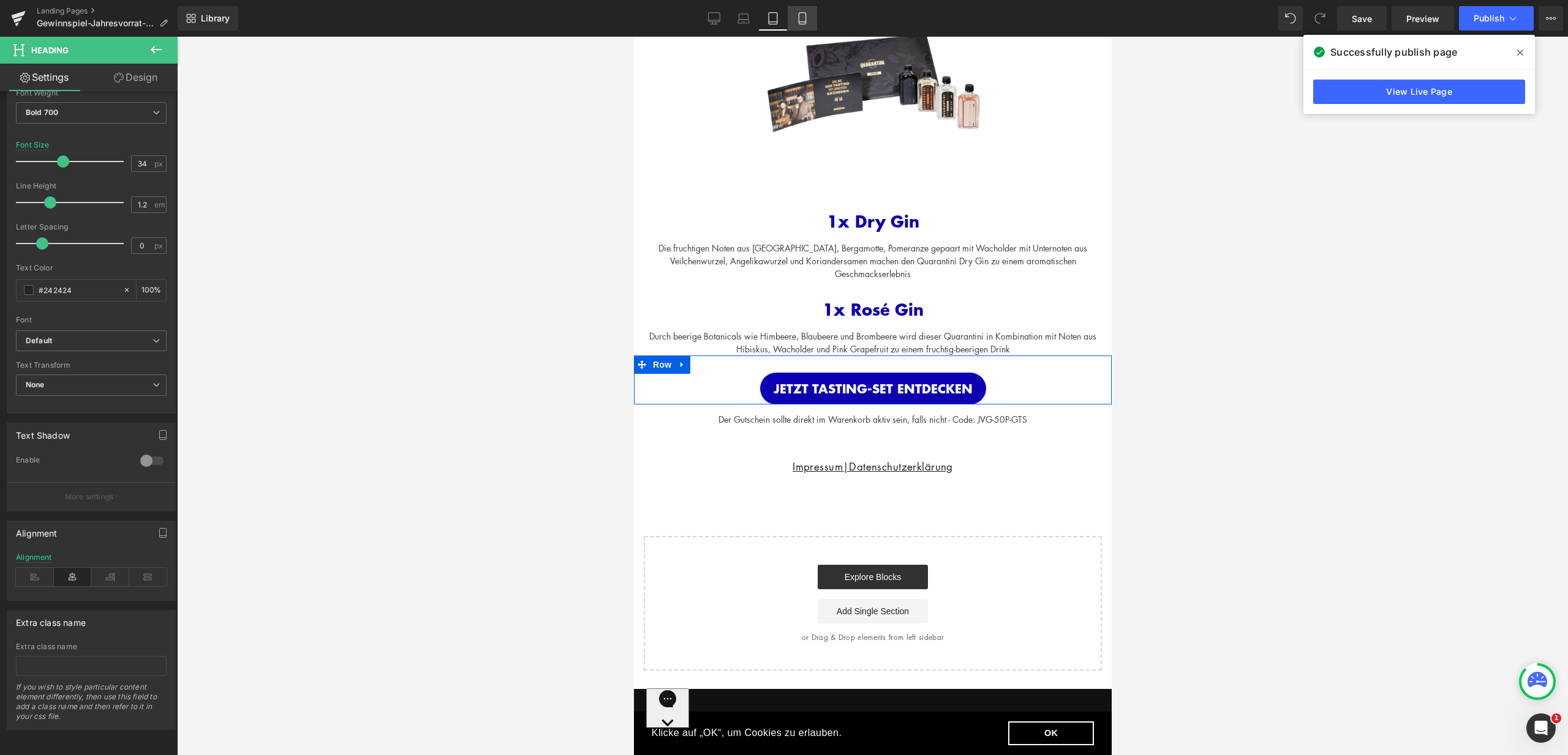
scroll to position [0, 0]
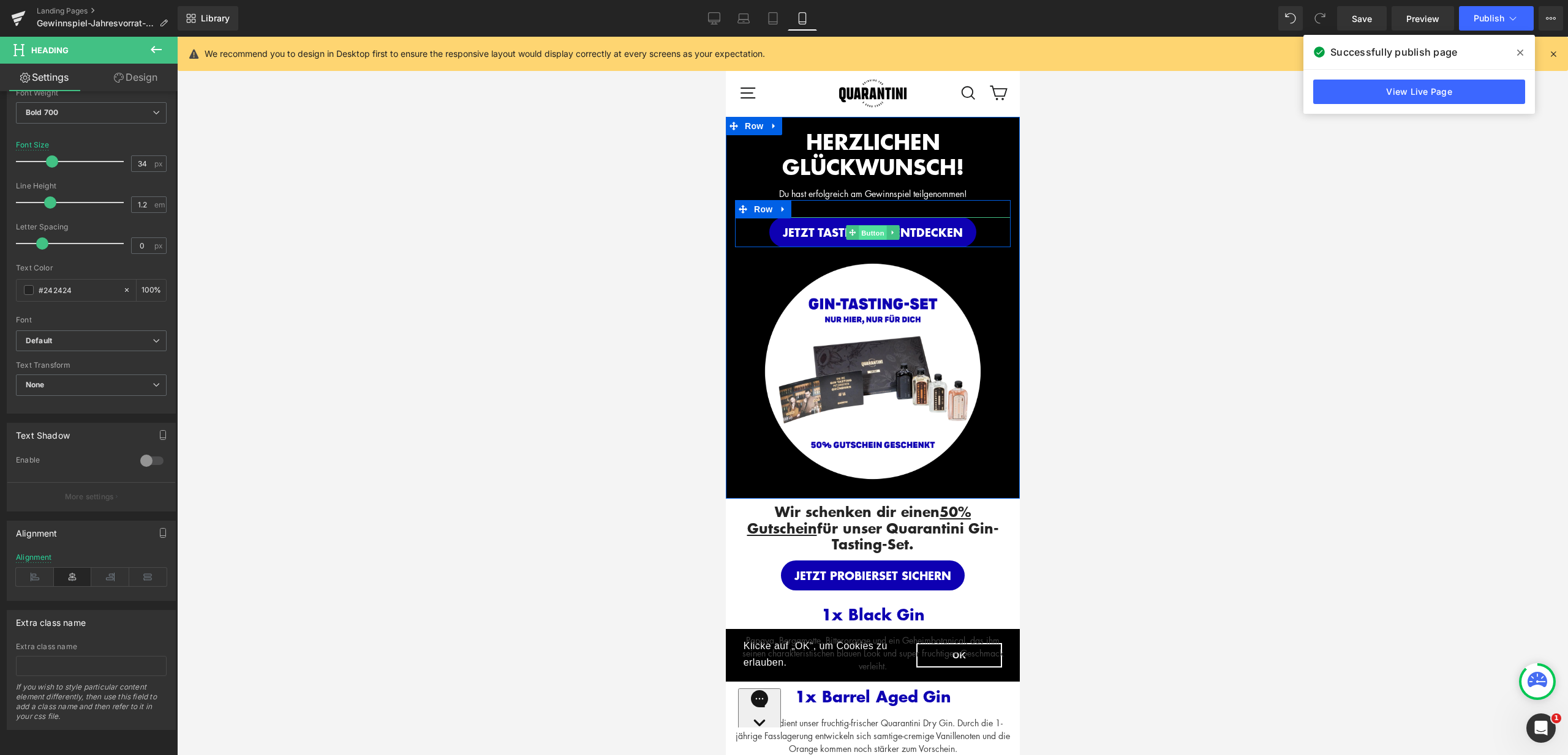
click at [876, 229] on span "Button" at bounding box center [872, 233] width 28 height 14
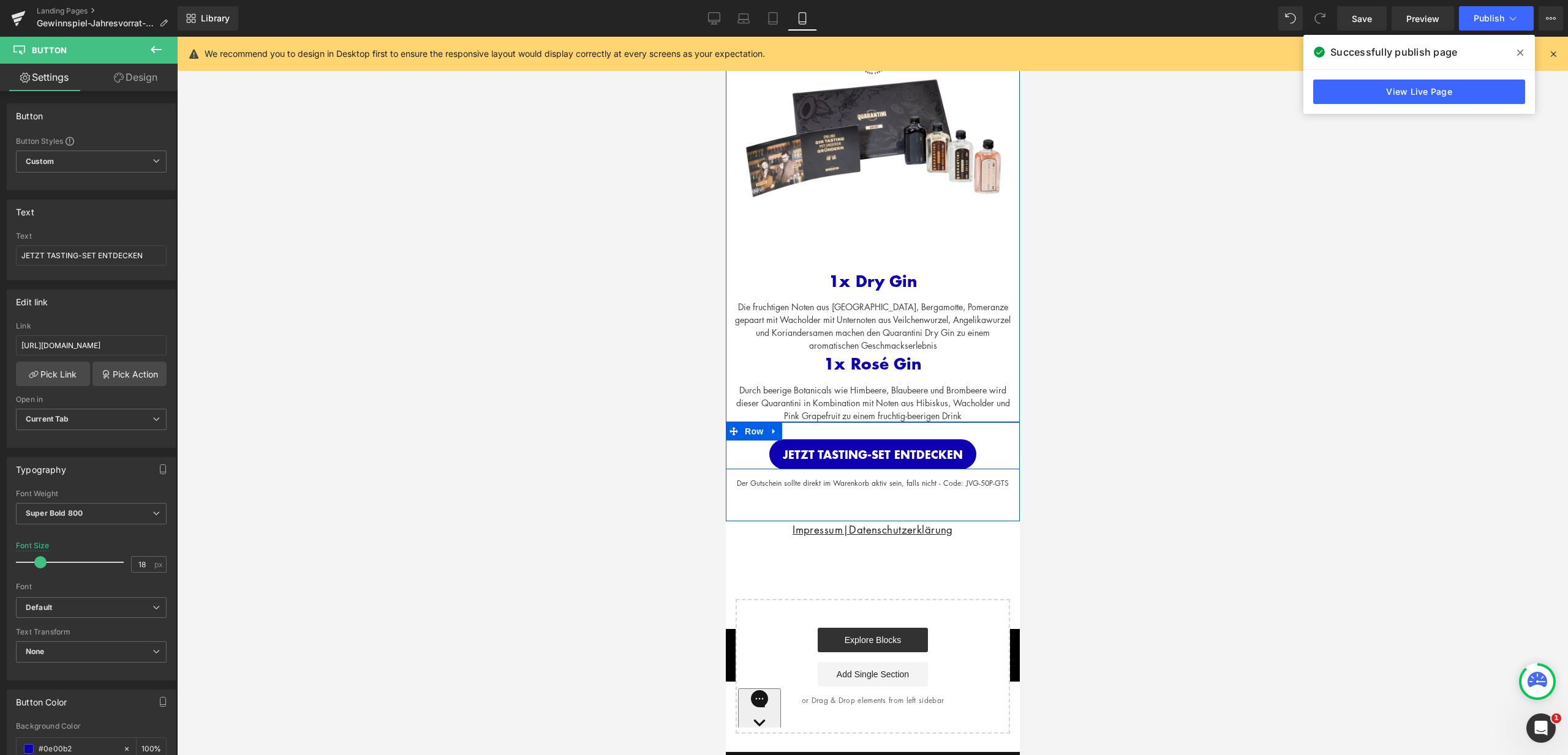
scroll to position [819, 0]
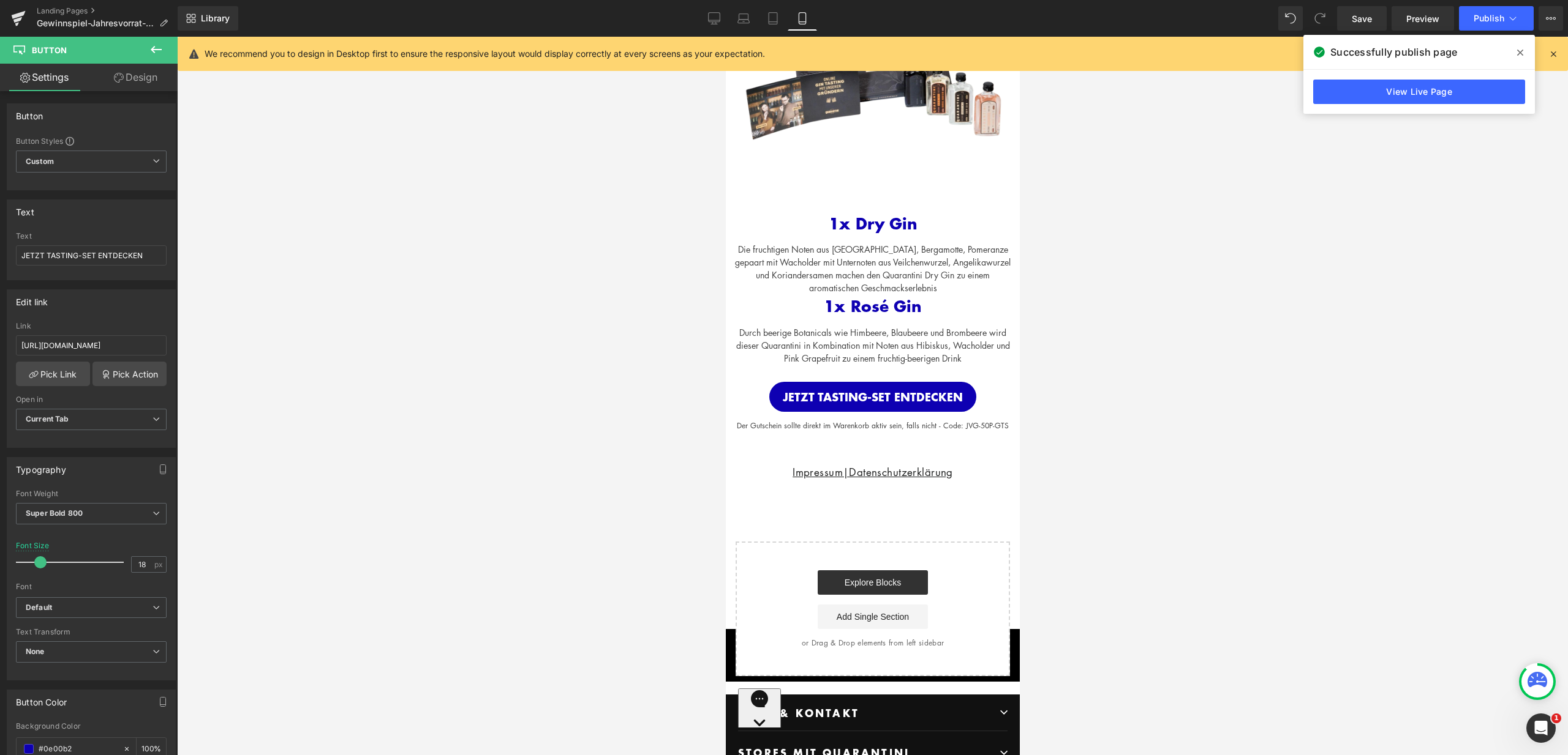
click at [1517, 58] on span at bounding box center [1520, 52] width 20 height 19
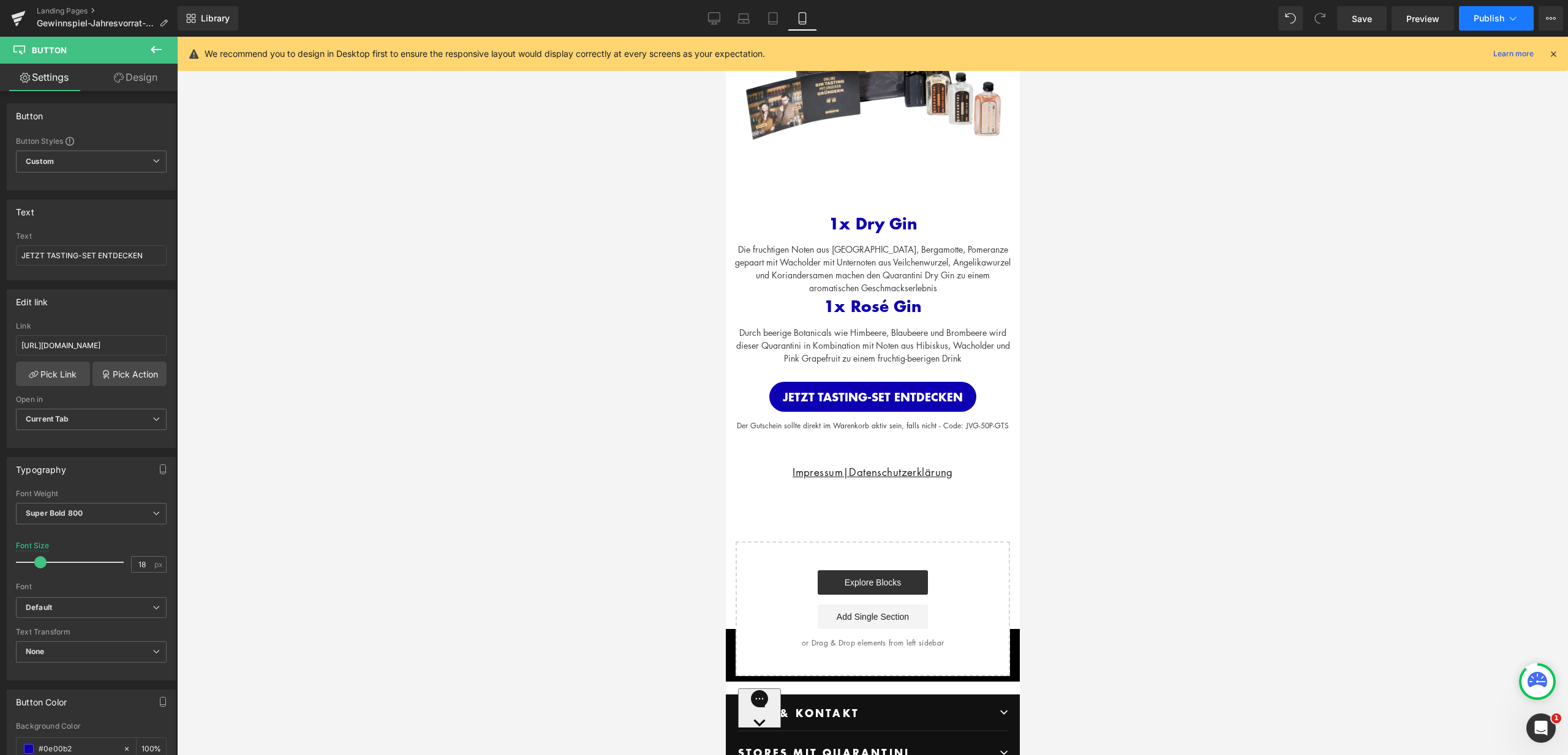
click at [1512, 23] on icon at bounding box center [1512, 18] width 12 height 12
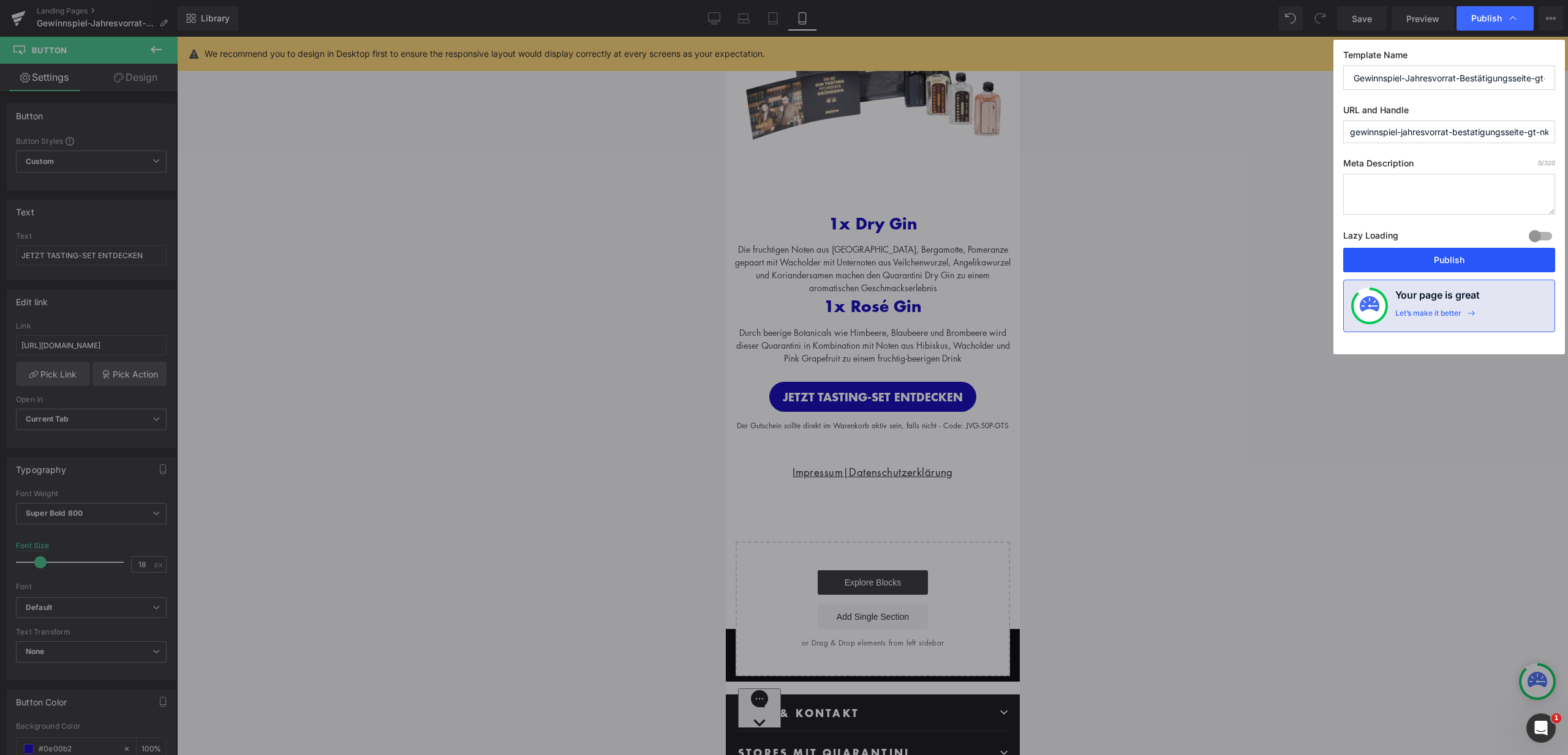
click at [1452, 250] on button "Publish" at bounding box center [1448, 260] width 212 height 25
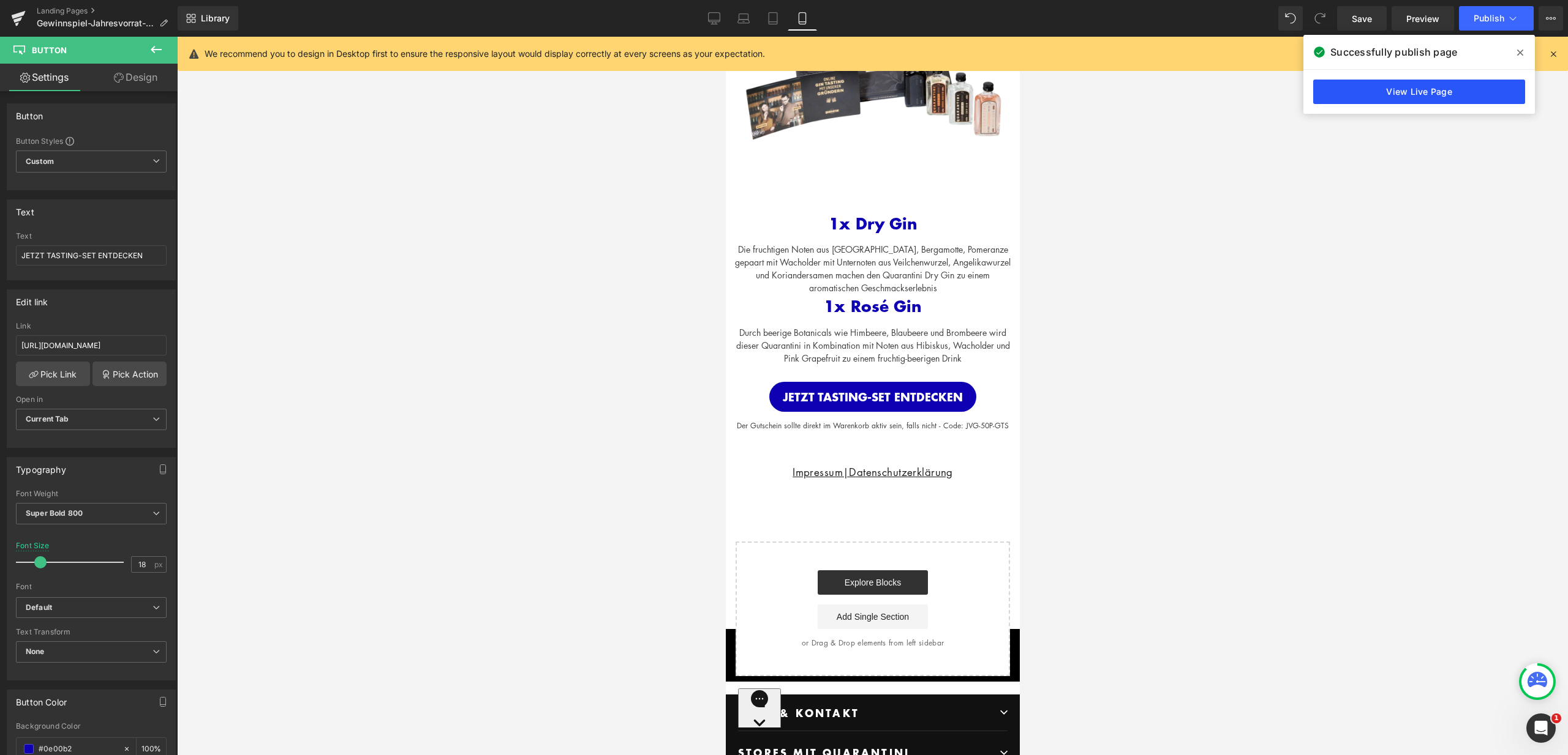
click at [1499, 92] on link "View Live Page" at bounding box center [1418, 92] width 212 height 25
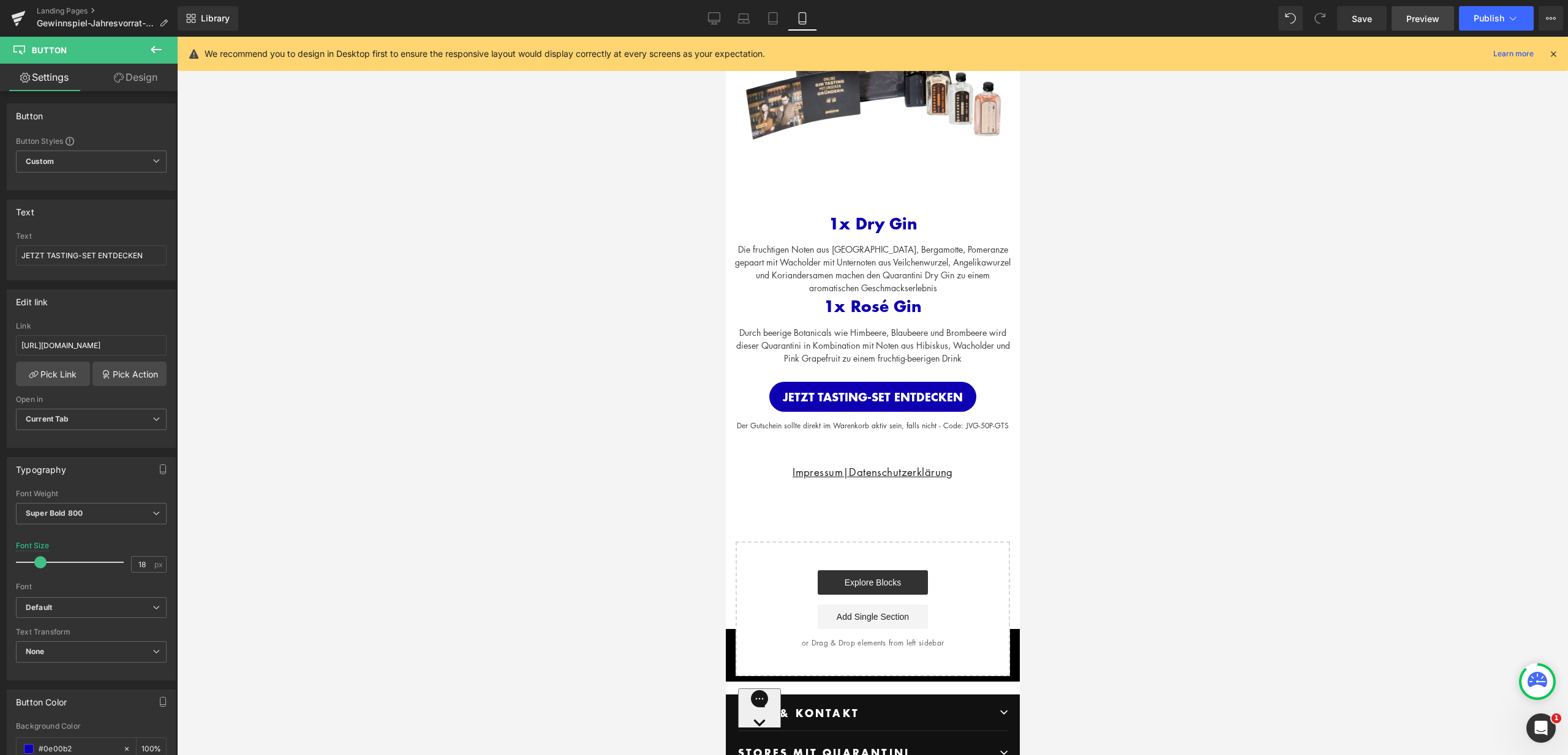
click at [1434, 17] on span "Preview" at bounding box center [1423, 19] width 33 height 13
click at [66, 8] on link "Landing Pages" at bounding box center [107, 11] width 141 height 10
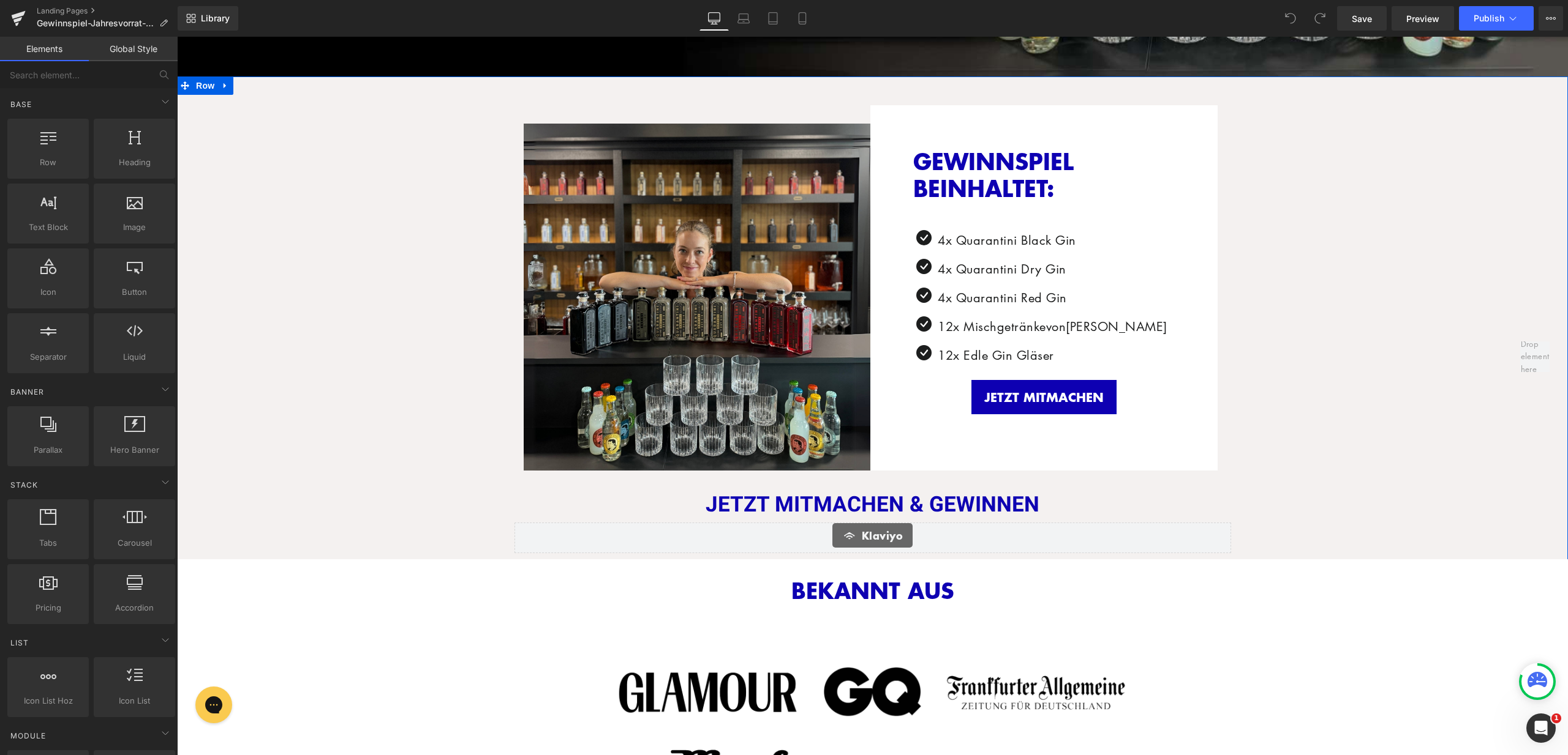
scroll to position [890, 0]
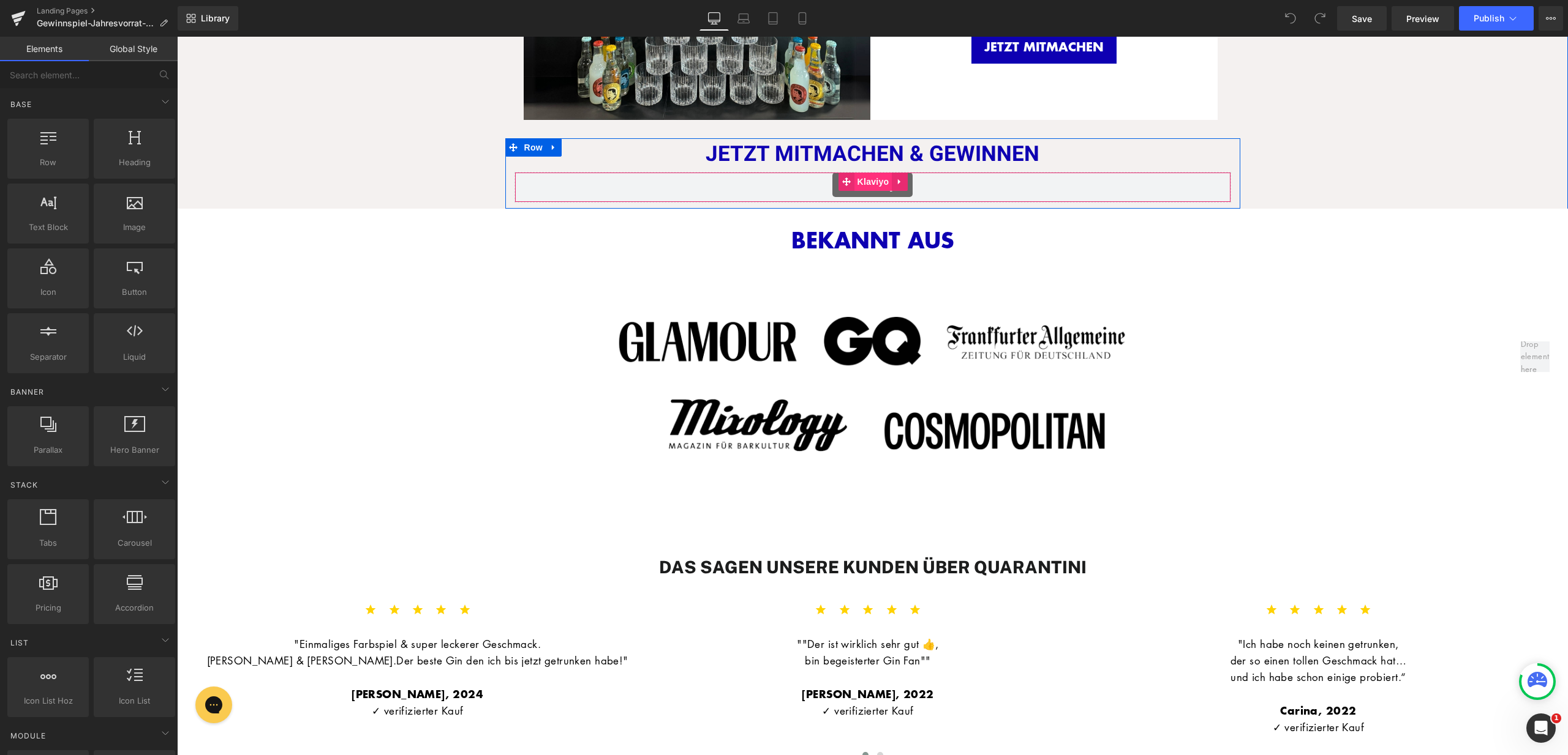
click at [859, 183] on span "Klaviyo" at bounding box center [873, 181] width 38 height 18
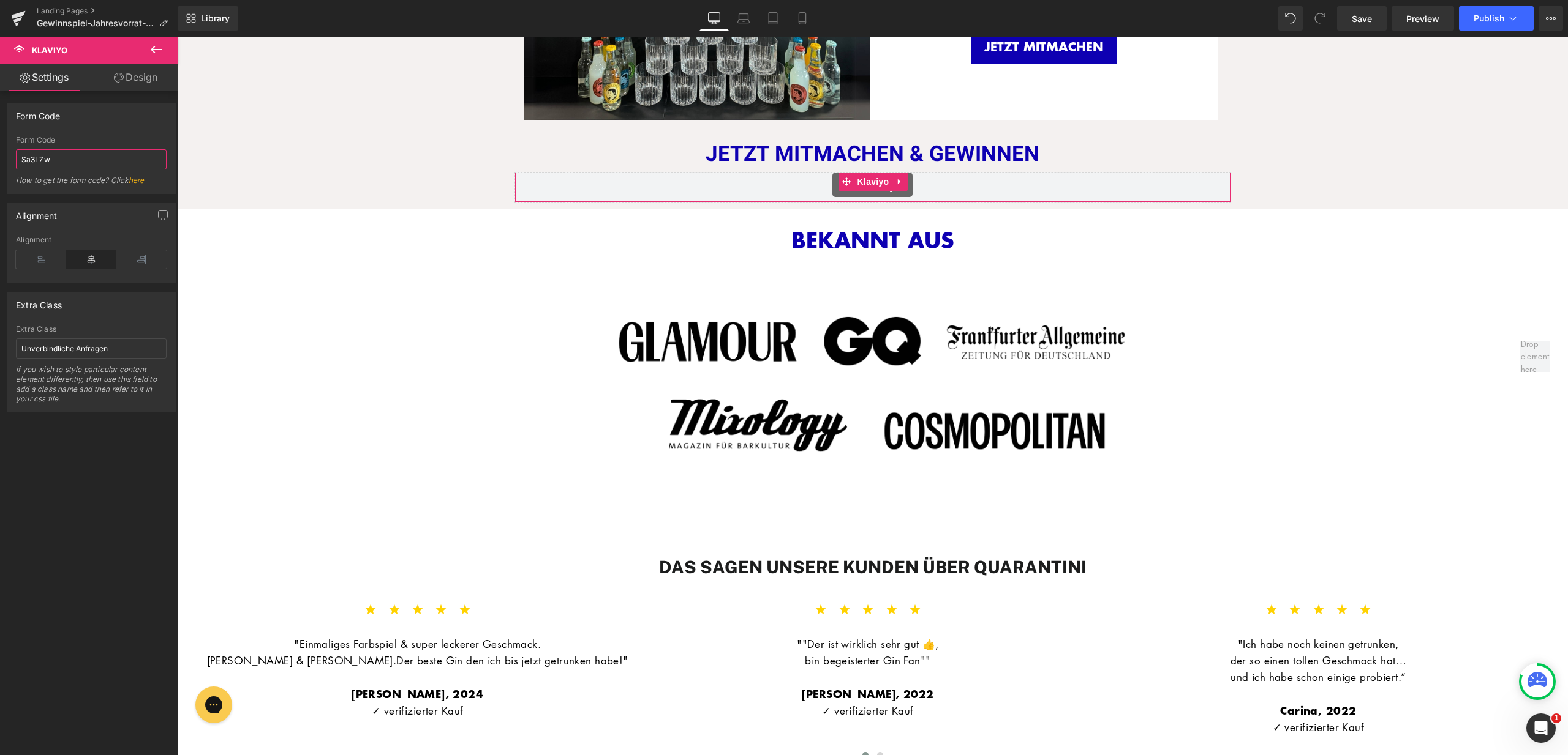
drag, startPoint x: 40, startPoint y: 157, endPoint x: 0, endPoint y: 156, distance: 40.0
click at [0, 156] on div "Form Code Sa3LZw Form Code Sa3LZw How to get the form code? Click here" at bounding box center [92, 144] width 183 height 100
paste input "https://quarantini.de/pages/gewinnspiel-jahresvorrat-bestatigungsseite-gt-nk"
type input "https:quarantini.depagesgewinnspiel-jahresvorrat-bestatigungsseite-gt-nk"
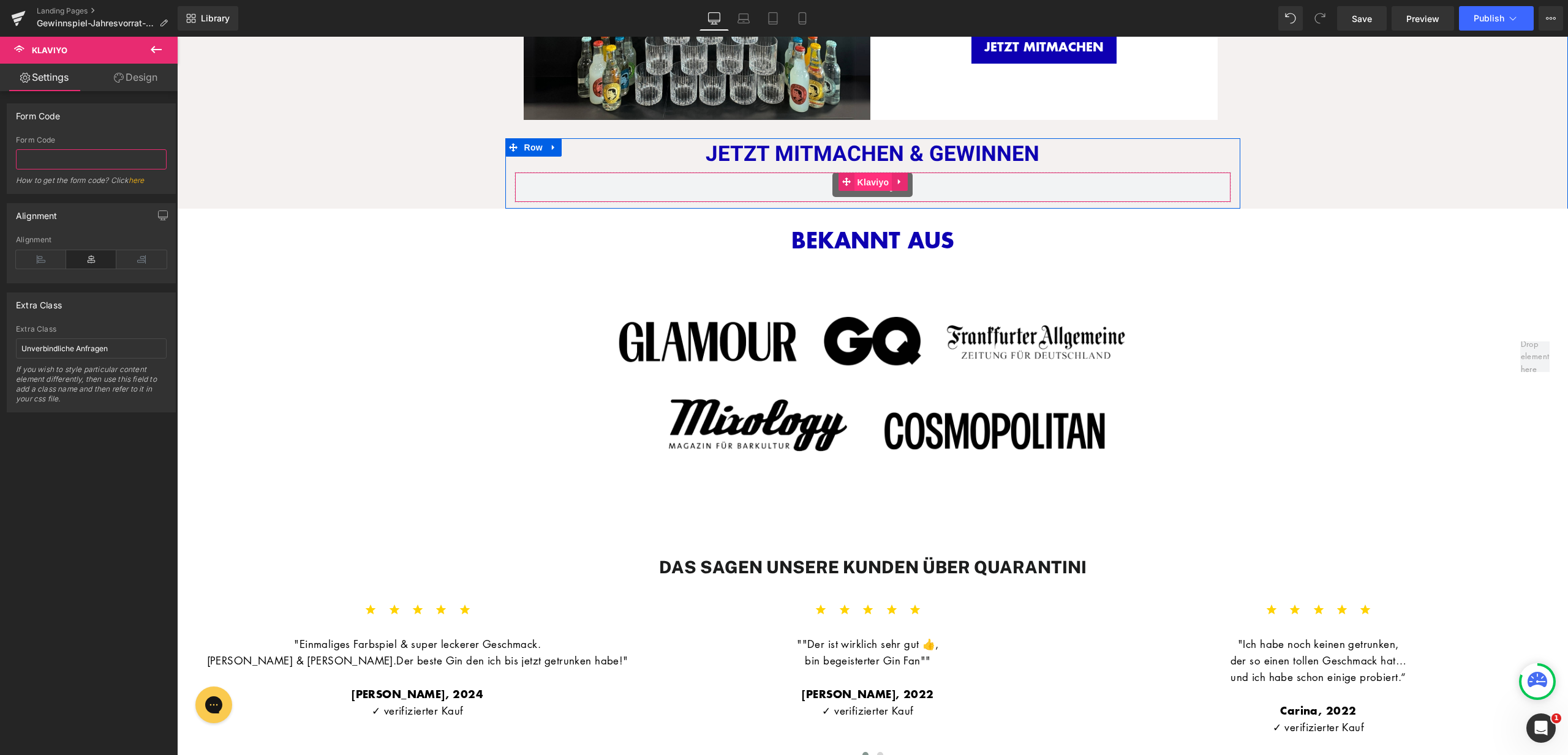
click at [867, 180] on span "Klaviyo" at bounding box center [873, 182] width 38 height 18
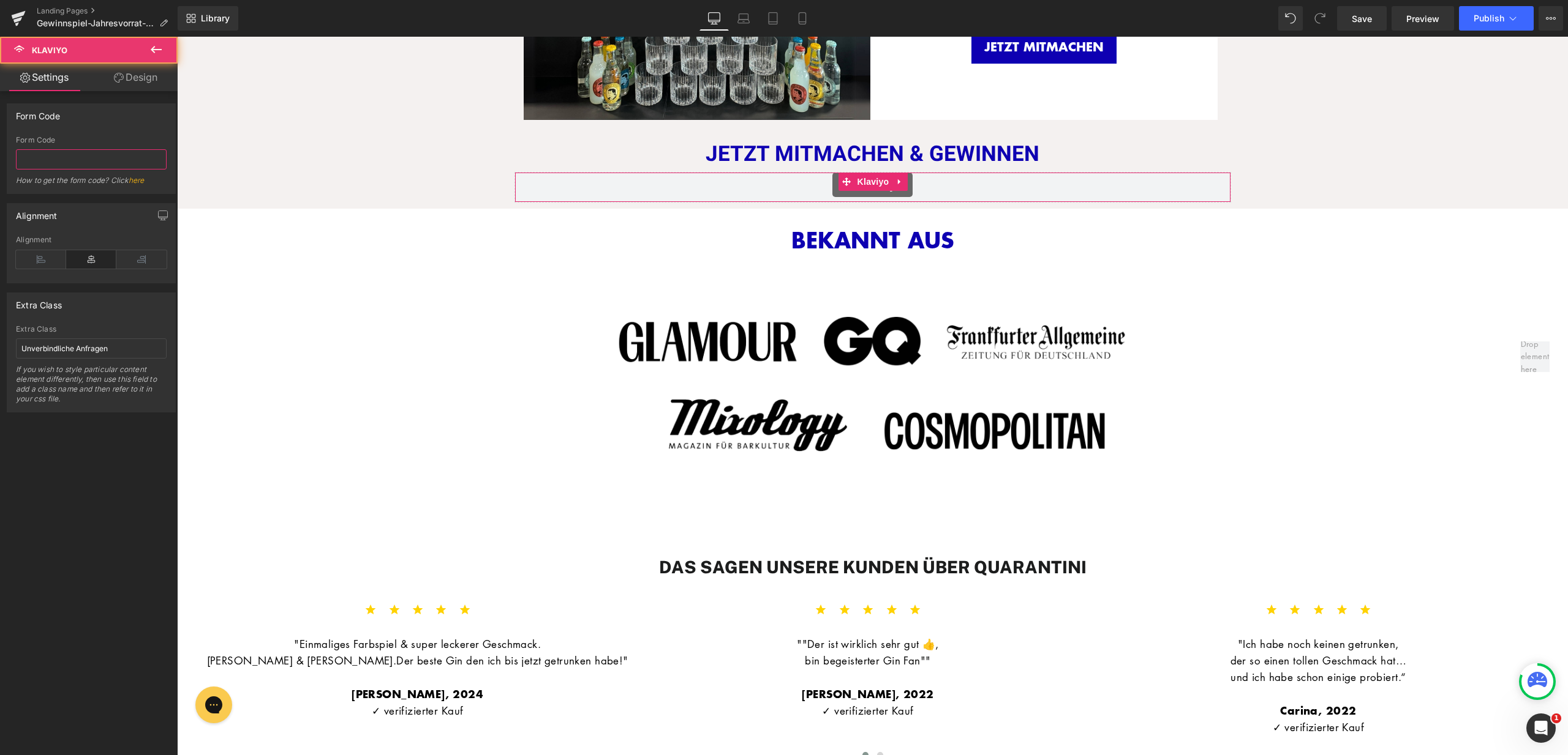
paste input "<div class="klaviyo-form-Su6ikc"></div>"
type input "Su6ikc"
click at [90, 121] on div "Form Code" at bounding box center [91, 115] width 168 height 23
drag, startPoint x: 796, startPoint y: 18, endPoint x: 133, endPoint y: 73, distance: 665.3
click at [796, 18] on icon at bounding box center [802, 18] width 12 height 12
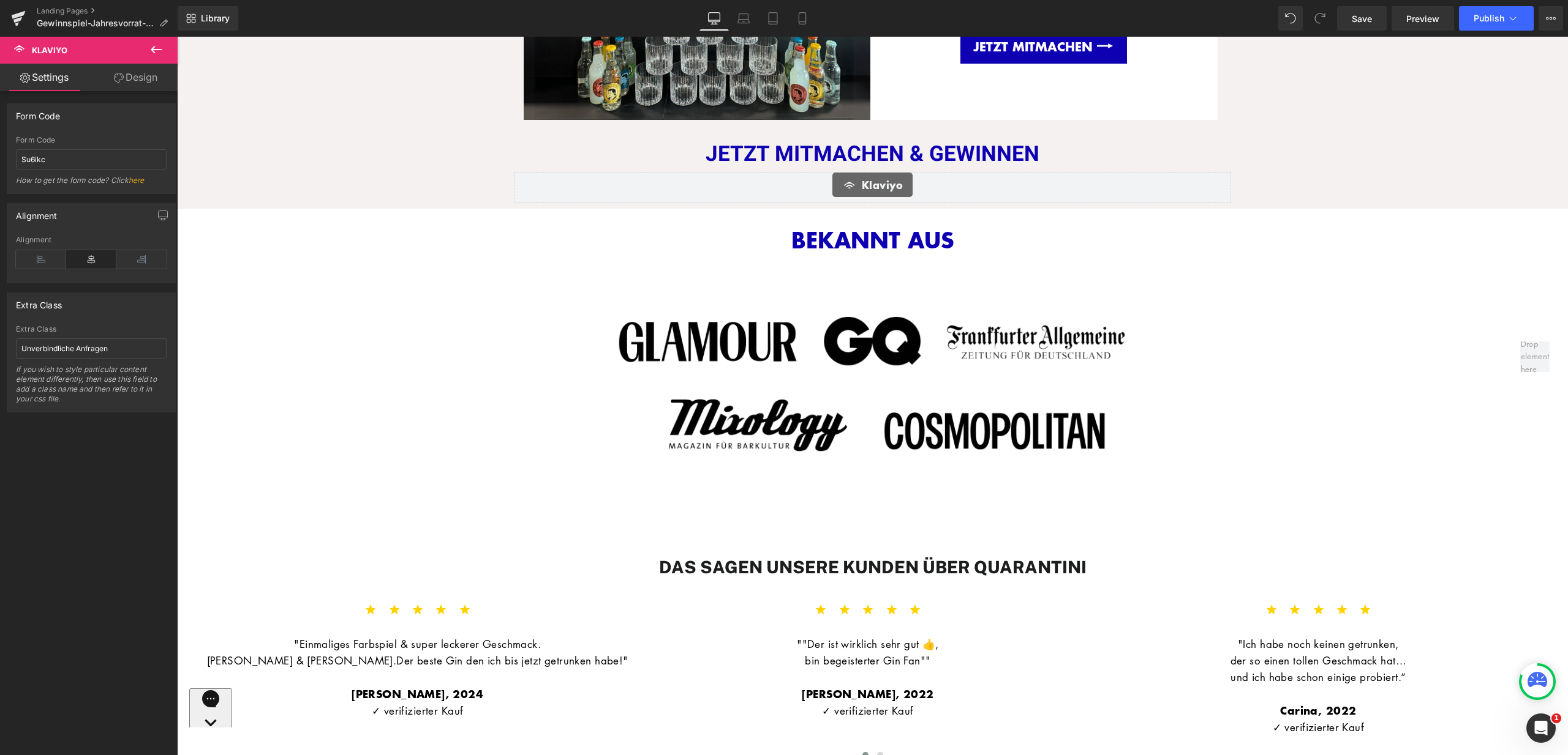
scroll to position [895, 0]
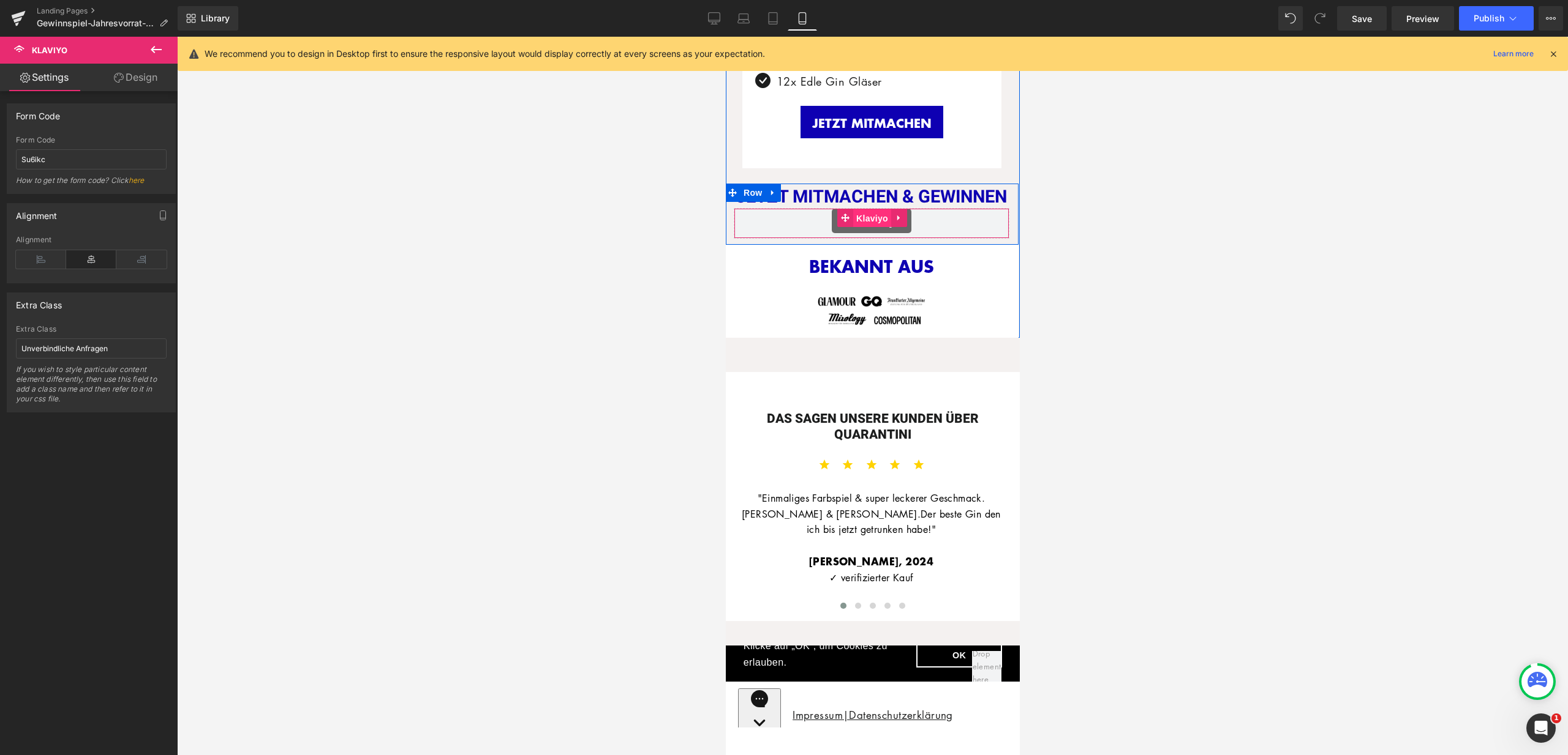
click at [867, 217] on span "Klaviyo" at bounding box center [871, 218] width 38 height 18
click at [1485, 19] on span "Publish" at bounding box center [1489, 19] width 30 height 10
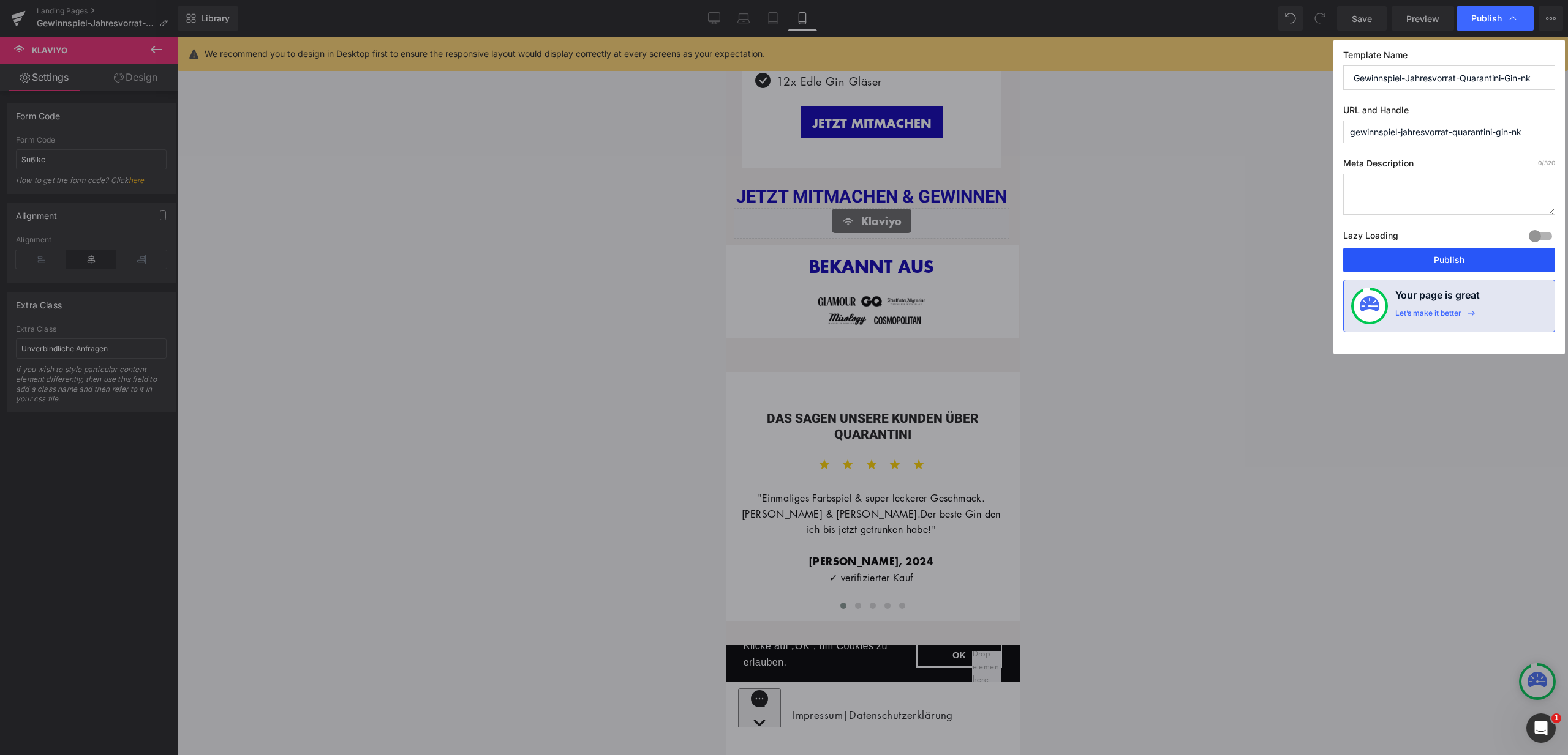
click at [0, 0] on button "Publish" at bounding box center [0, 0] width 0 height 0
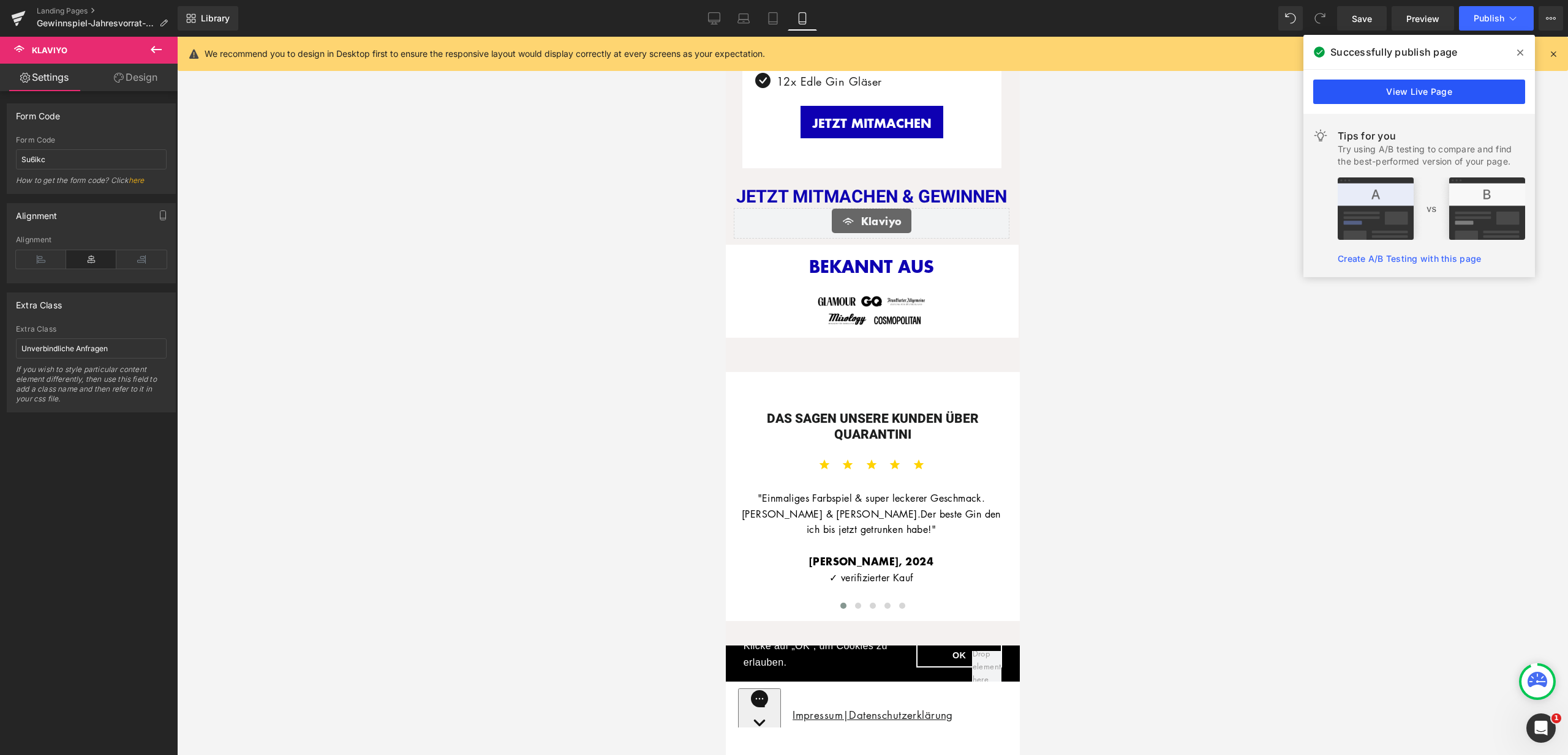
click at [0, 0] on link "View Live Page" at bounding box center [0, 0] width 0 height 0
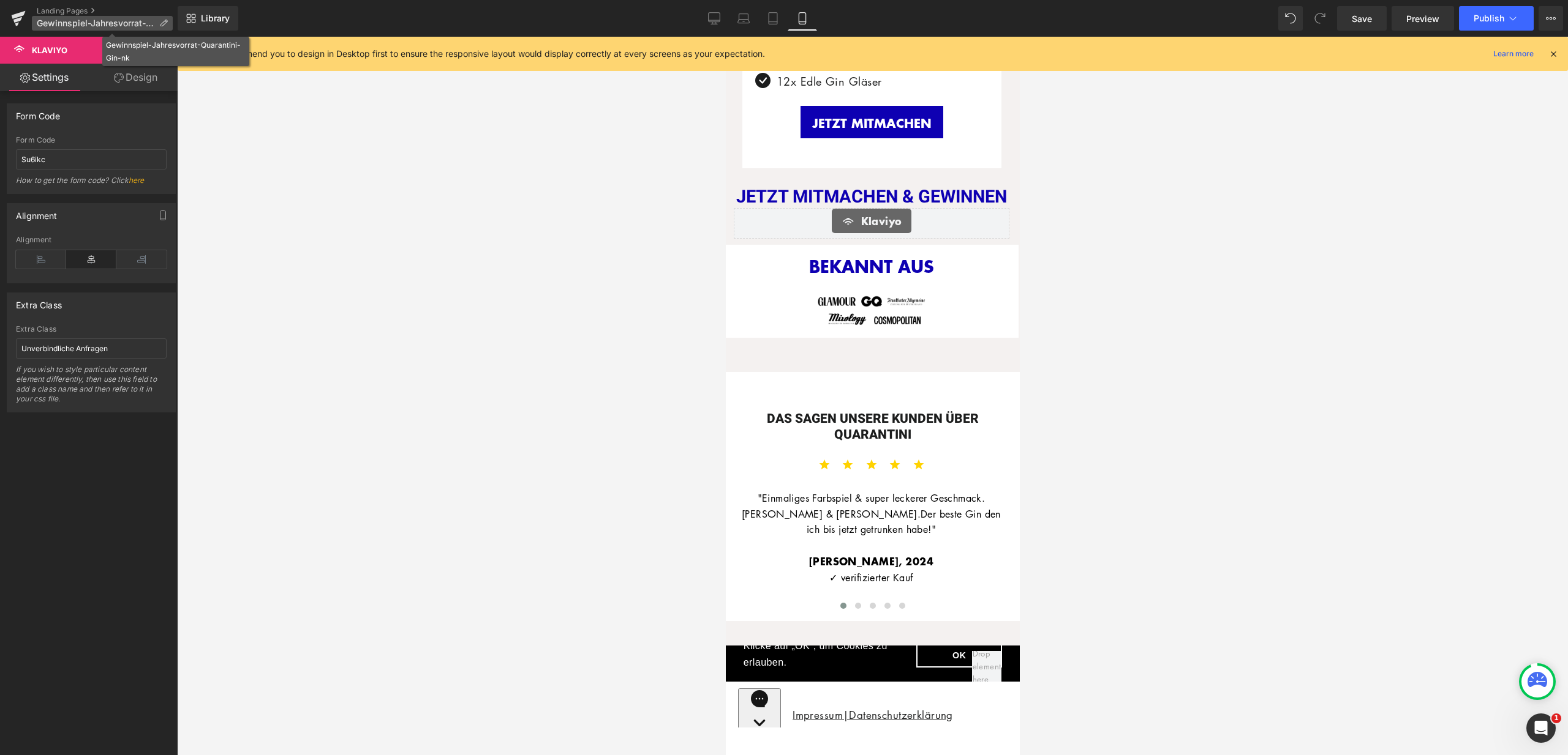
click at [73, 17] on p "Gewinnspiel-Jahresvorrat-Quarantini-Gin-nk" at bounding box center [102, 23] width 141 height 14
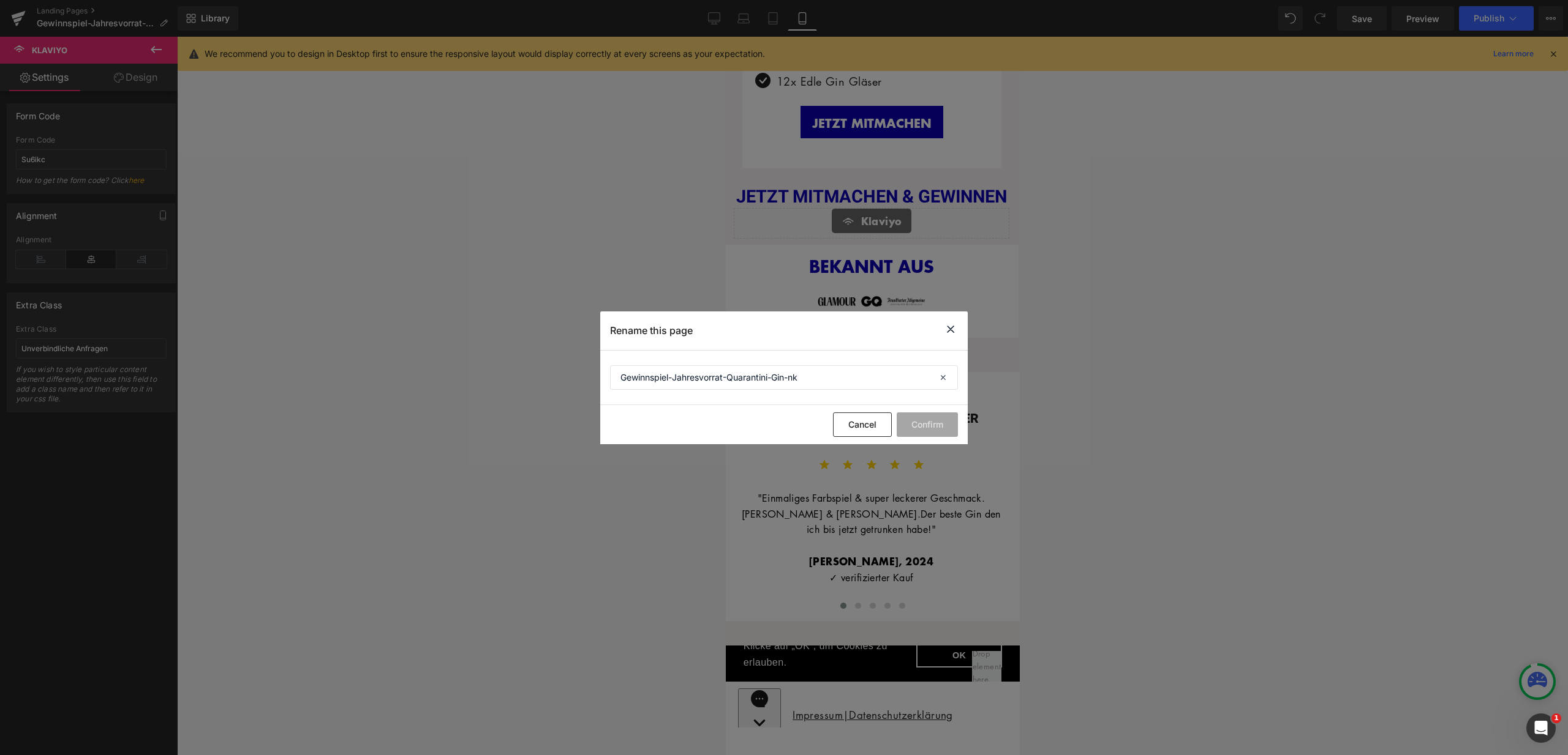
click at [185, 502] on icon at bounding box center [145, 510] width 79 height 14
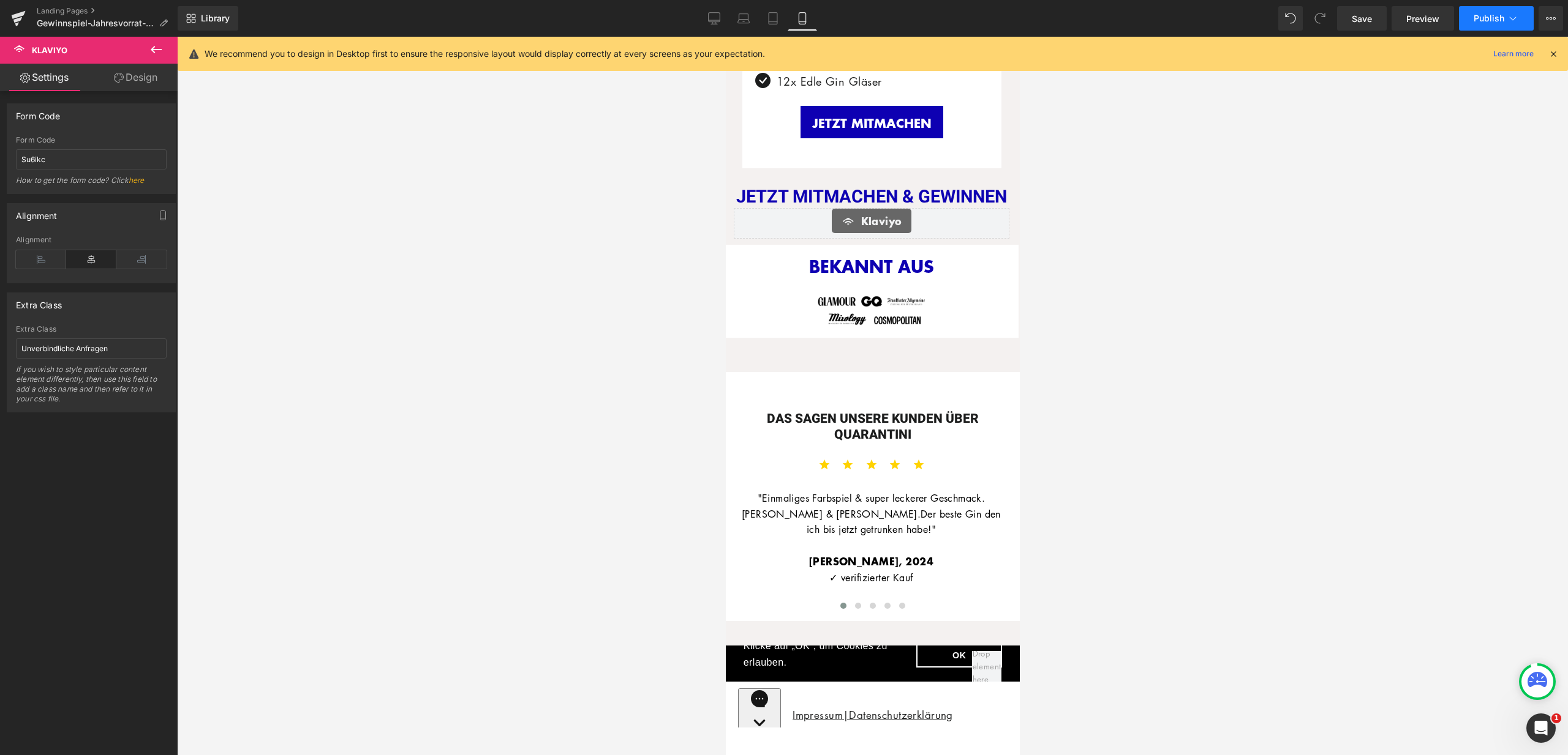
click at [1508, 21] on icon at bounding box center [1512, 18] width 12 height 12
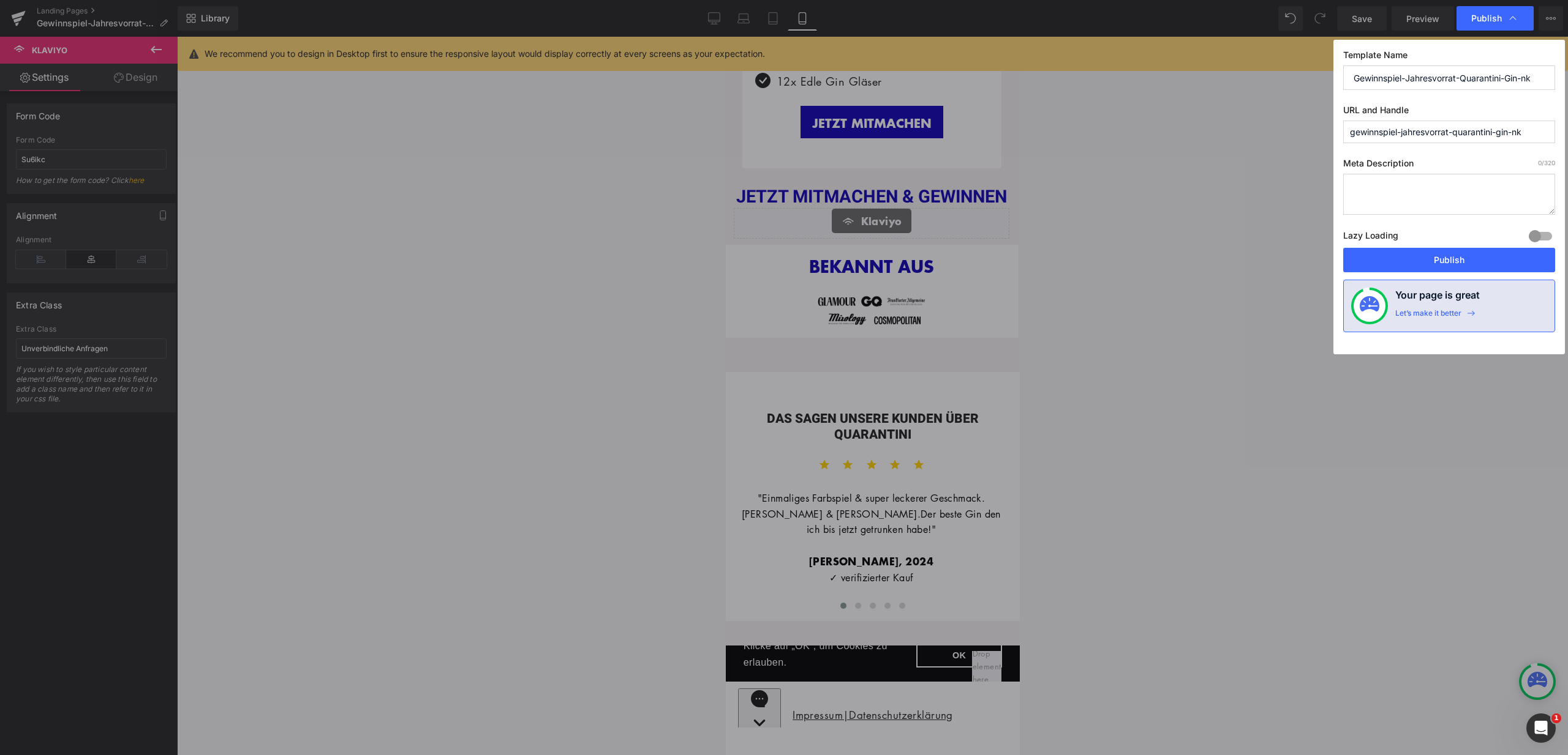
drag, startPoint x: 1488, startPoint y: 253, endPoint x: 1169, endPoint y: 302, distance: 322.7
click at [0, 0] on button "Publish" at bounding box center [0, 0] width 0 height 0
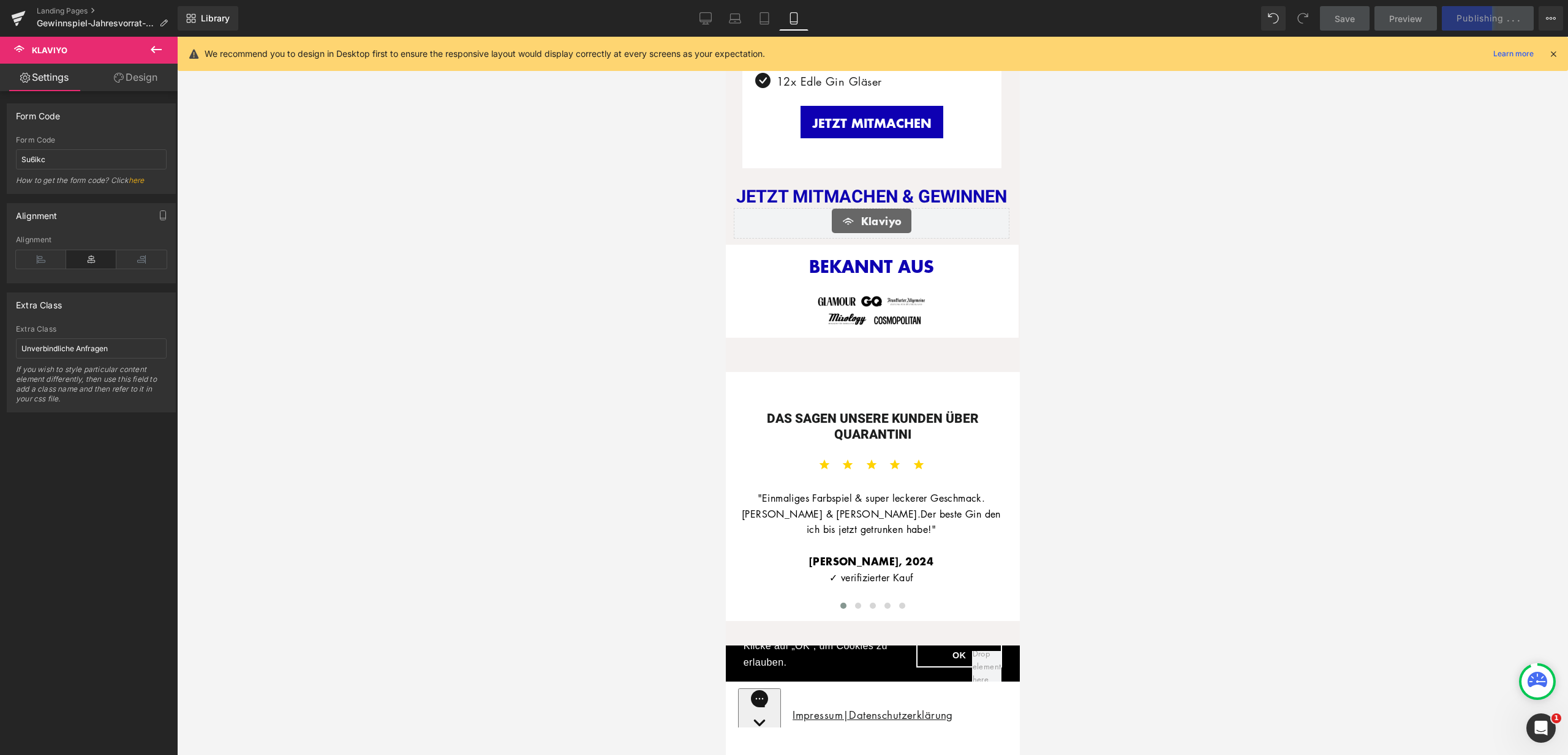
drag, startPoint x: 1554, startPoint y: 56, endPoint x: 1554, endPoint y: 64, distance: 8.0
click at [1554, 56] on icon at bounding box center [1553, 53] width 11 height 11
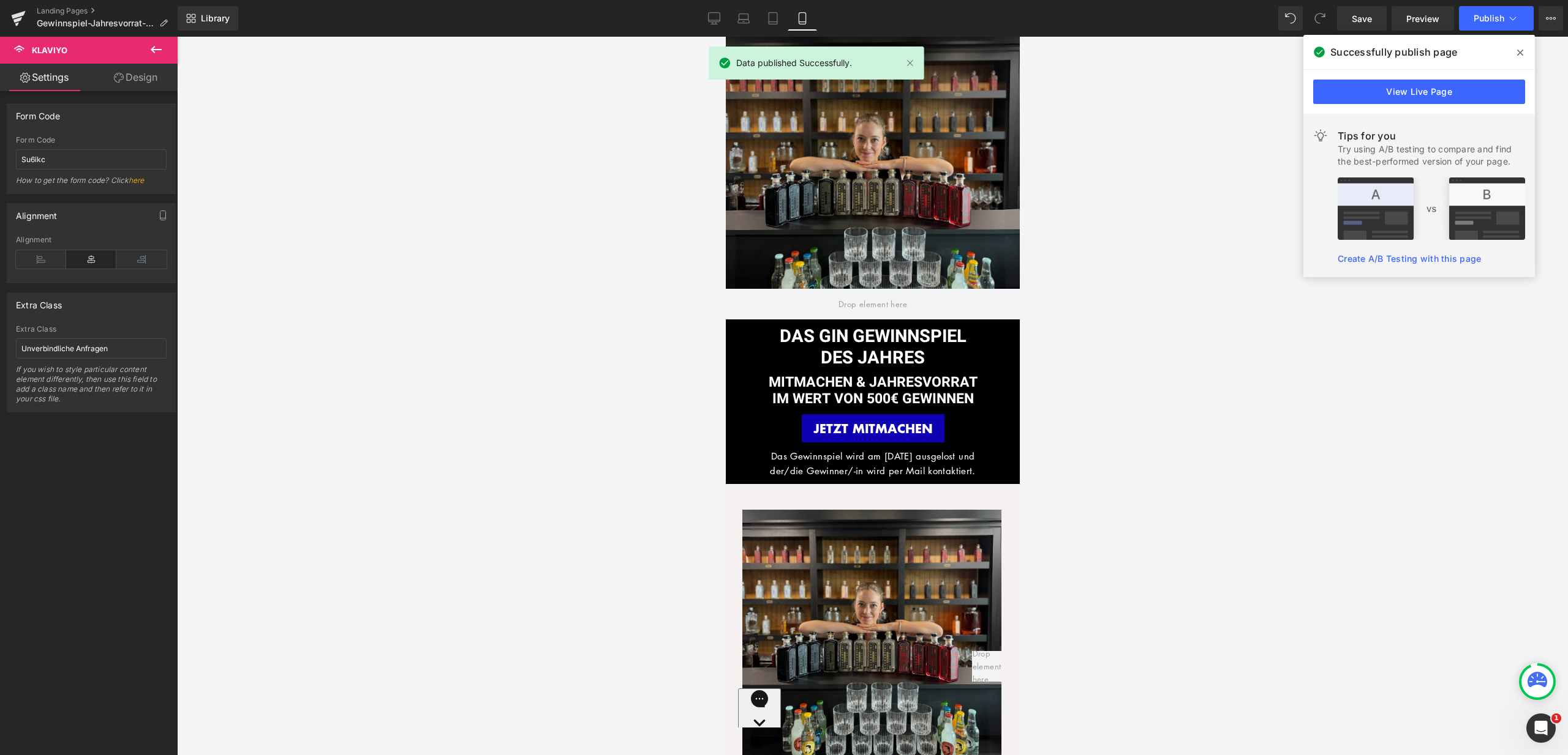
click at [0, 0] on span at bounding box center [0, 0] width 0 height 0
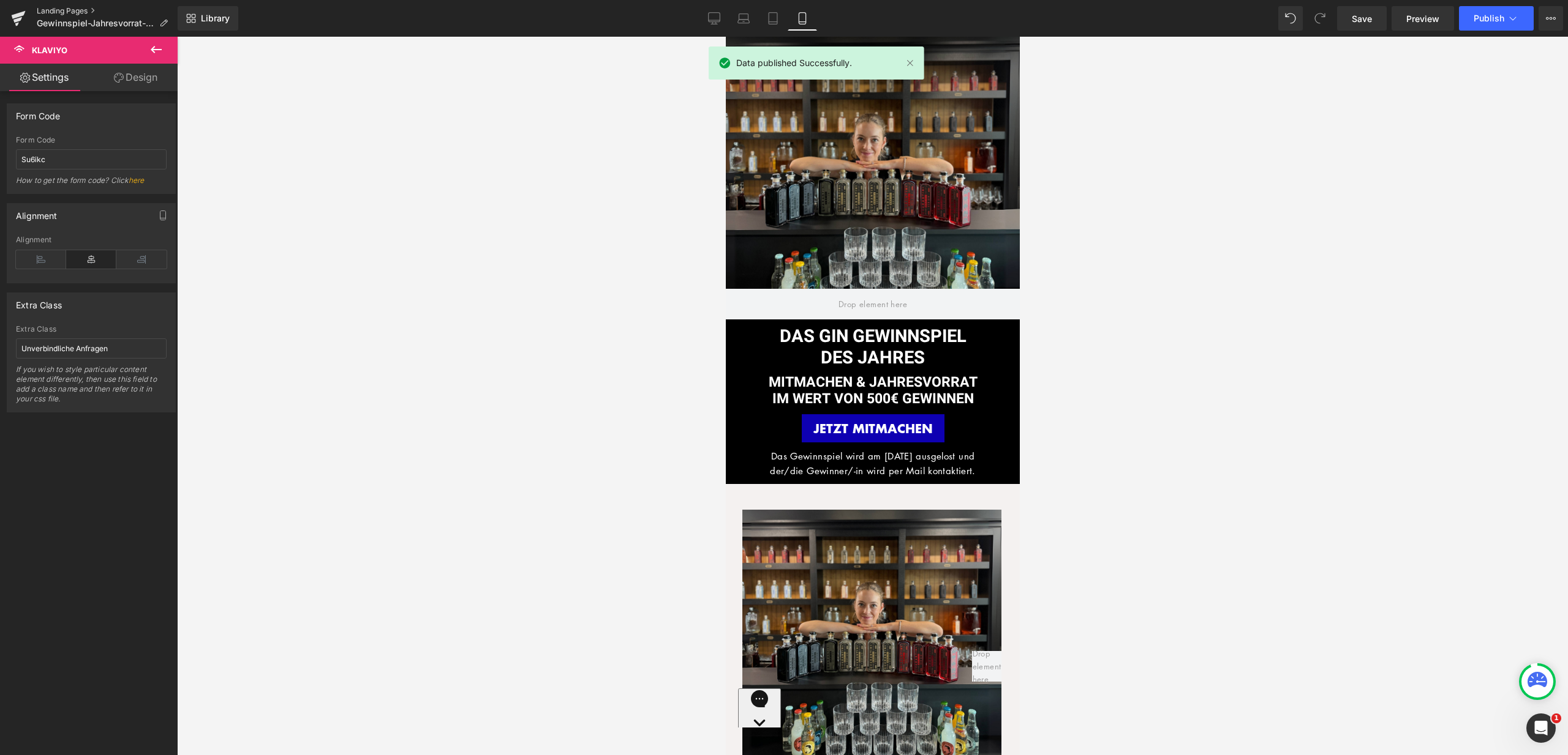
click at [83, 10] on link "Landing Pages" at bounding box center [107, 11] width 141 height 10
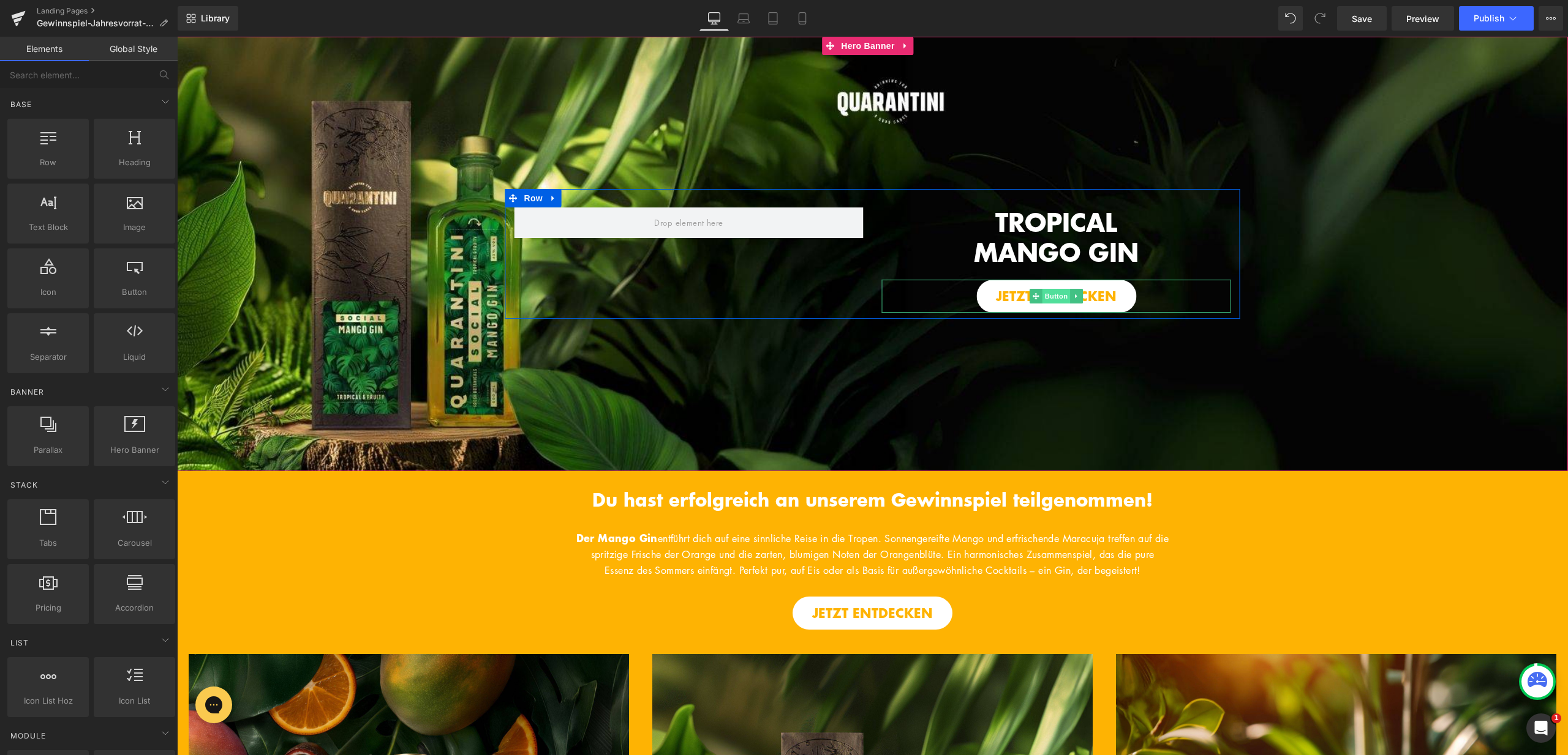
click at [1045, 295] on span "Button" at bounding box center [1056, 296] width 28 height 14
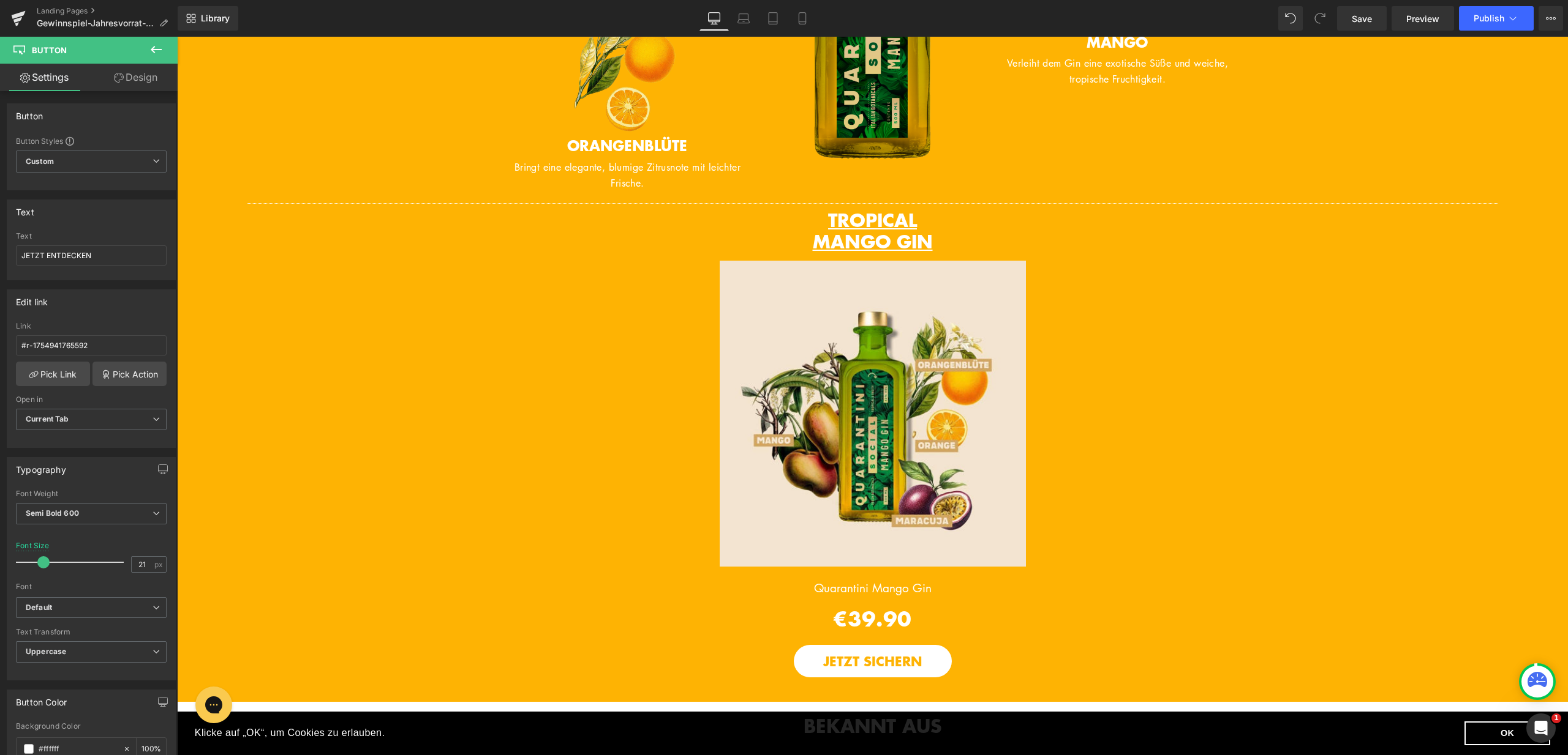
scroll to position [1477, 0]
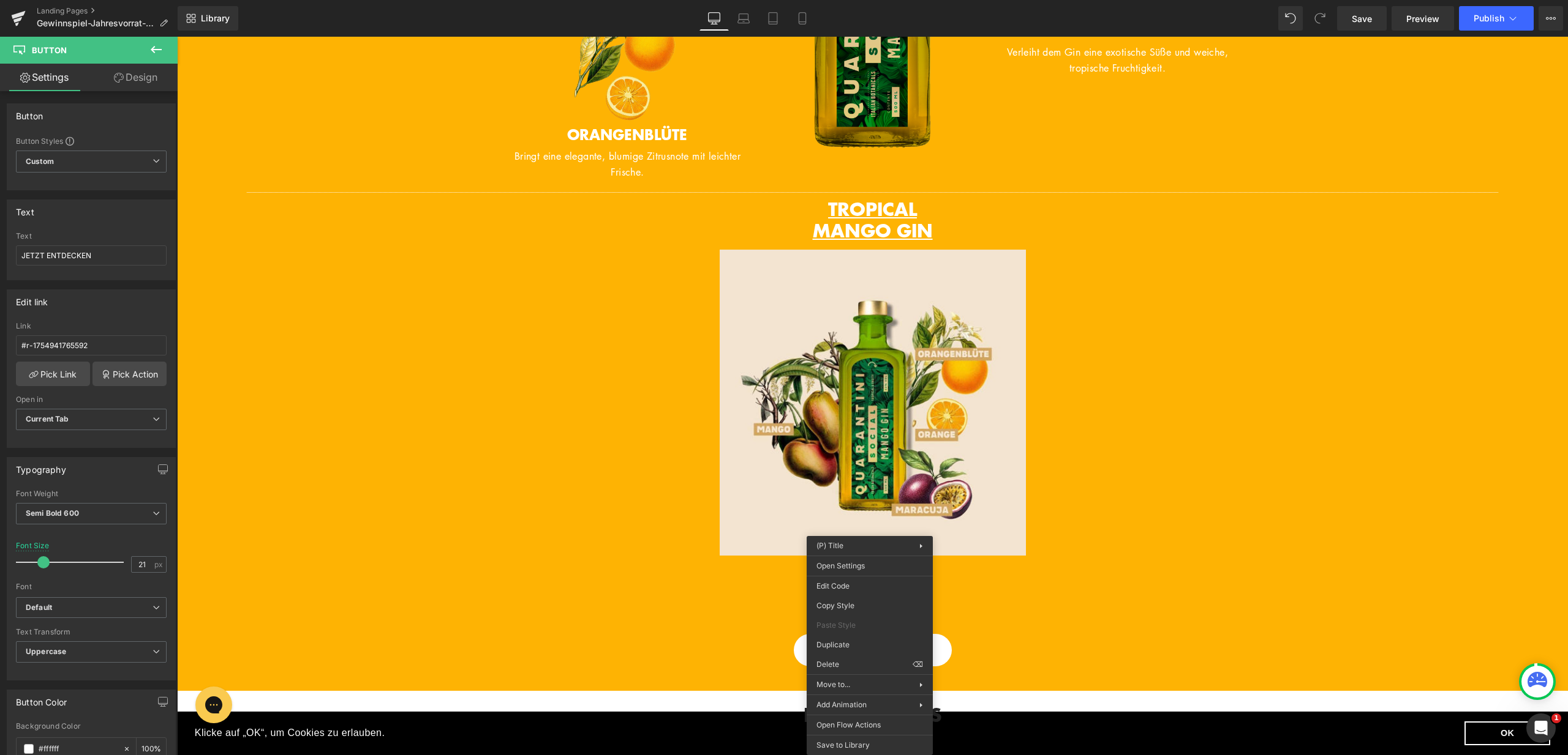
click at [870, 585] on body "Button You are previewing how the will restyle your page. You can not edit Elem…" at bounding box center [784, 378] width 1568 height 755
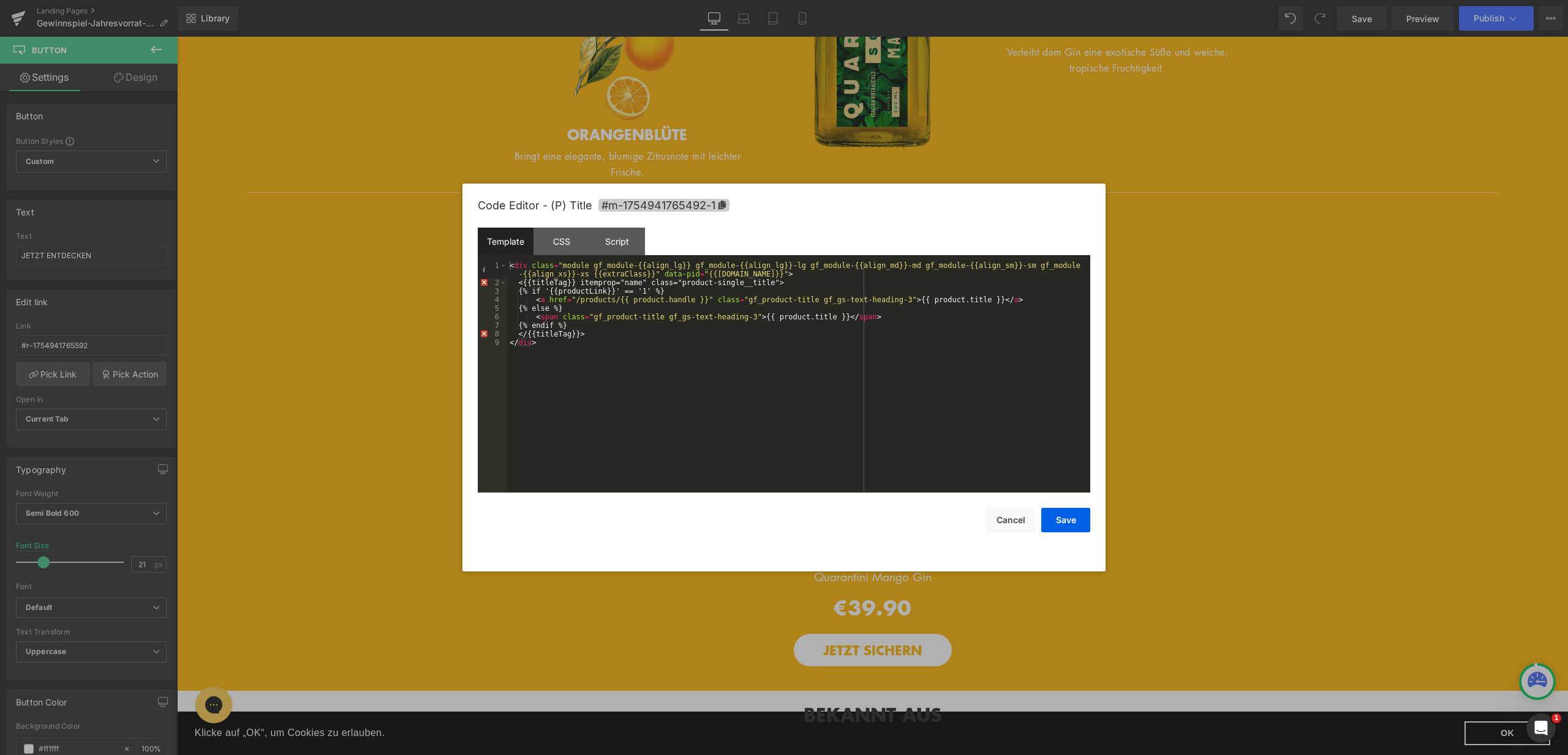
click at [0, 0] on icon at bounding box center [0, 0] width 0 height 0
click at [0, 0] on button "Save" at bounding box center [0, 0] width 0 height 0
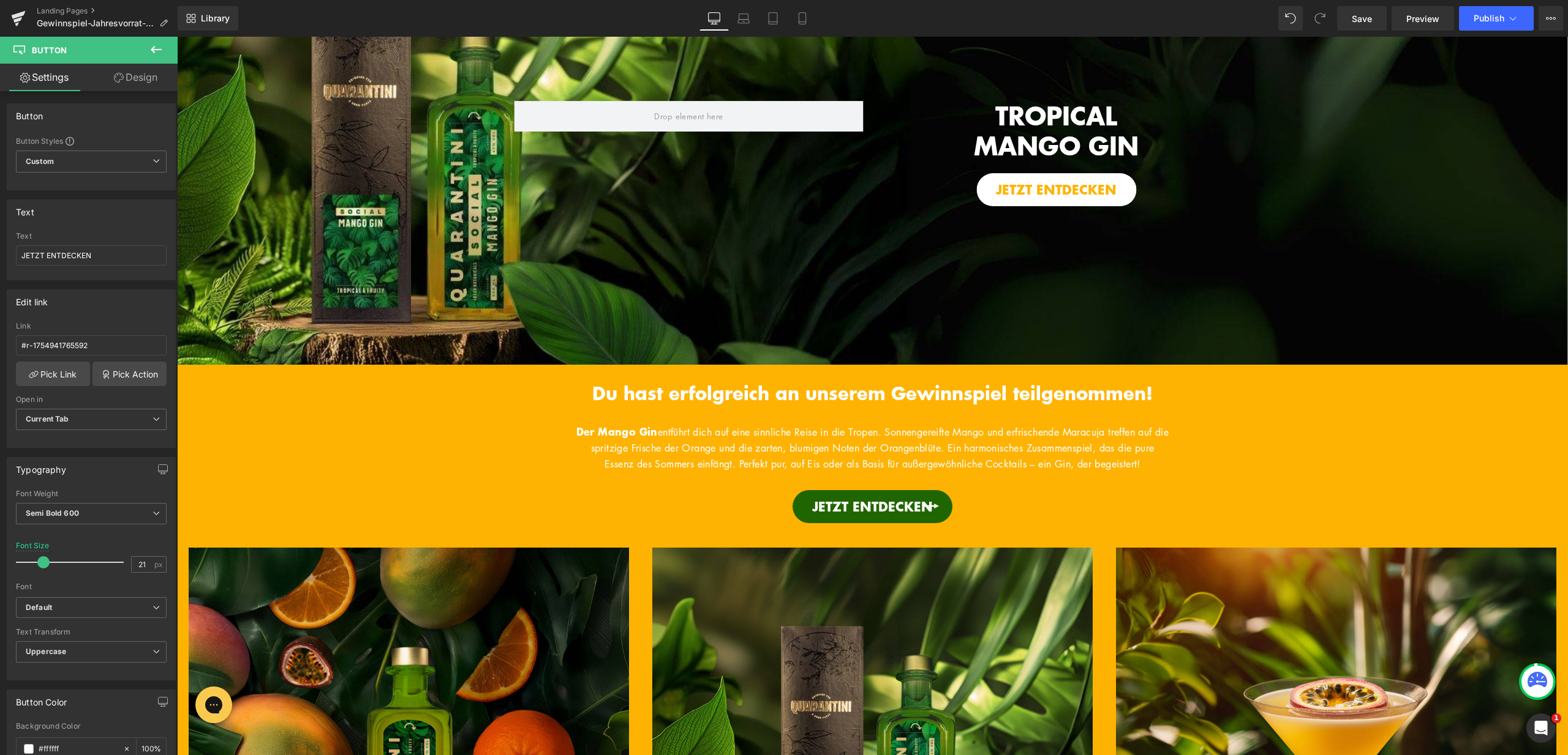
scroll to position [0, 0]
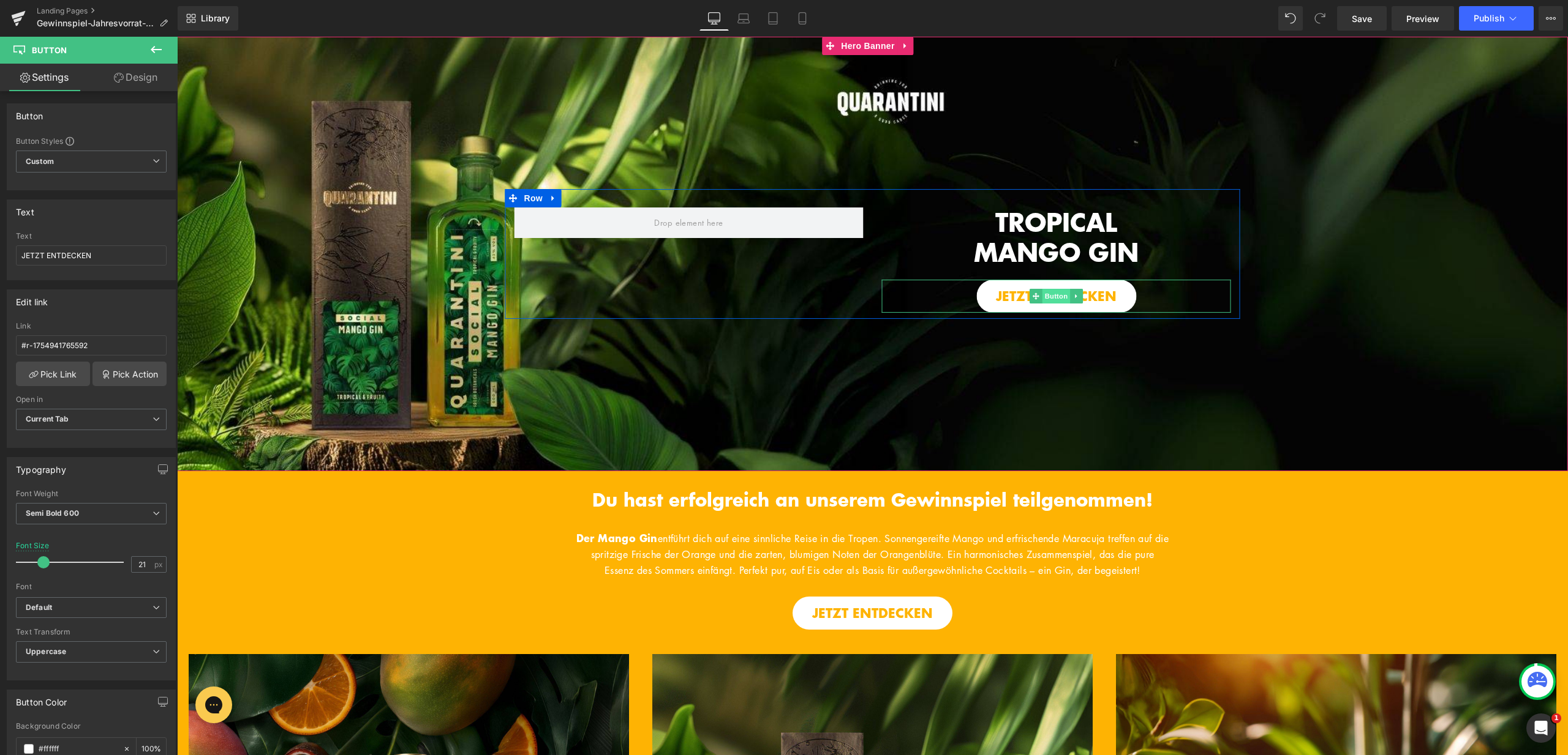
click at [1049, 293] on span "Button" at bounding box center [1056, 296] width 28 height 14
drag, startPoint x: 99, startPoint y: 343, endPoint x: 0, endPoint y: 340, distance: 99.0
click at [0, 340] on div "Edit link #r-1754941765592 Link #r-1754941765592 Pick Link Pick Action Current …" at bounding box center [92, 364] width 183 height 167
paste input "https://quarantini.de/products/quarantini-mango-gin"
type input "https://quarantini.de/products/quarantini-mango-gin"
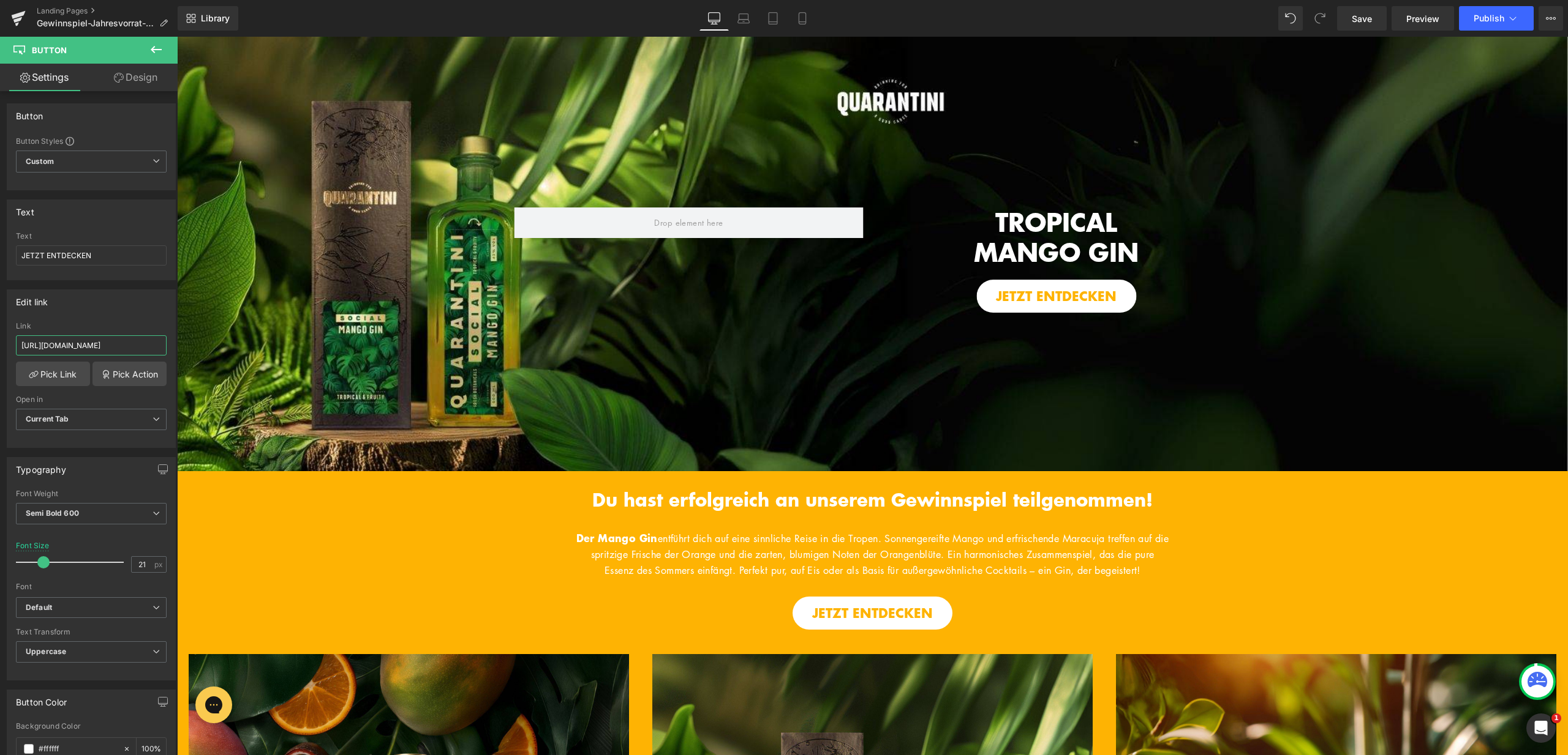
scroll to position [0, 47]
click at [871, 621] on span "Button" at bounding box center [872, 613] width 28 height 14
drag, startPoint x: 105, startPoint y: 348, endPoint x: 0, endPoint y: 344, distance: 105.1
click at [0, 344] on div "Edit link #r-1754941765592 Link #r-1754941765592 Pick Link Pick Action Current …" at bounding box center [92, 364] width 183 height 167
paste input "https://quarantini.de/products/quarantini-mango-gin"
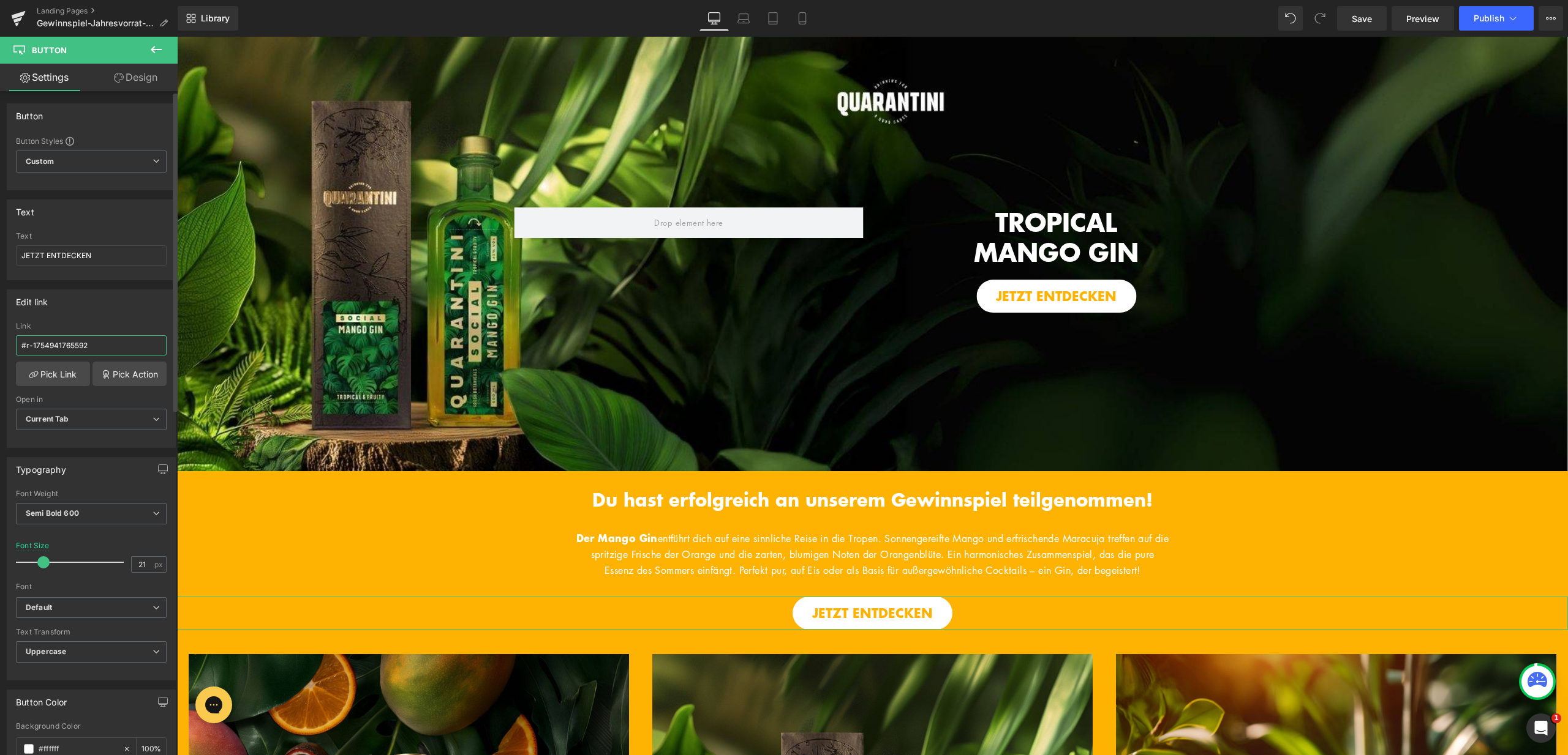
type input "https://quarantini.de/products/quarantini-mango-gin"
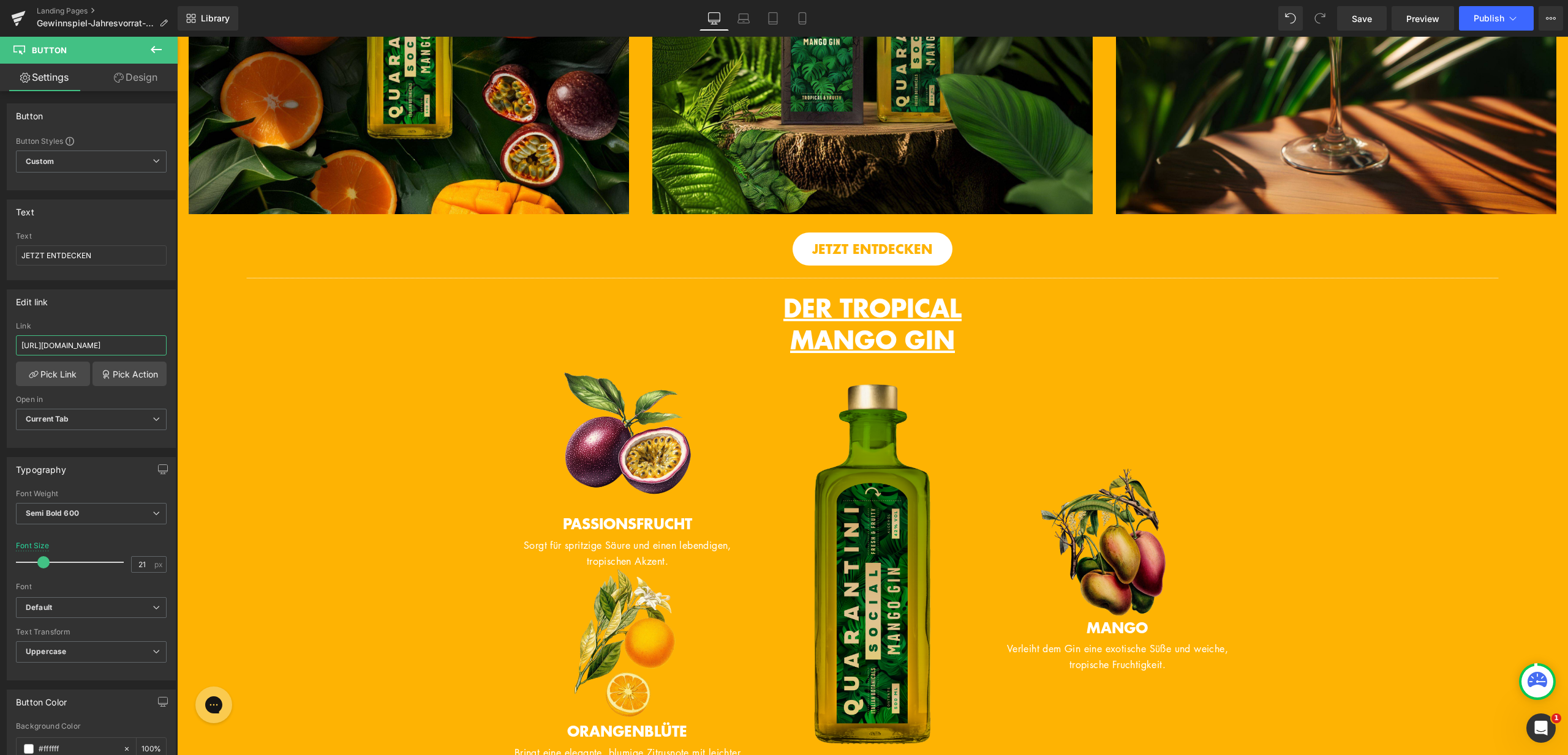
scroll to position [884, 0]
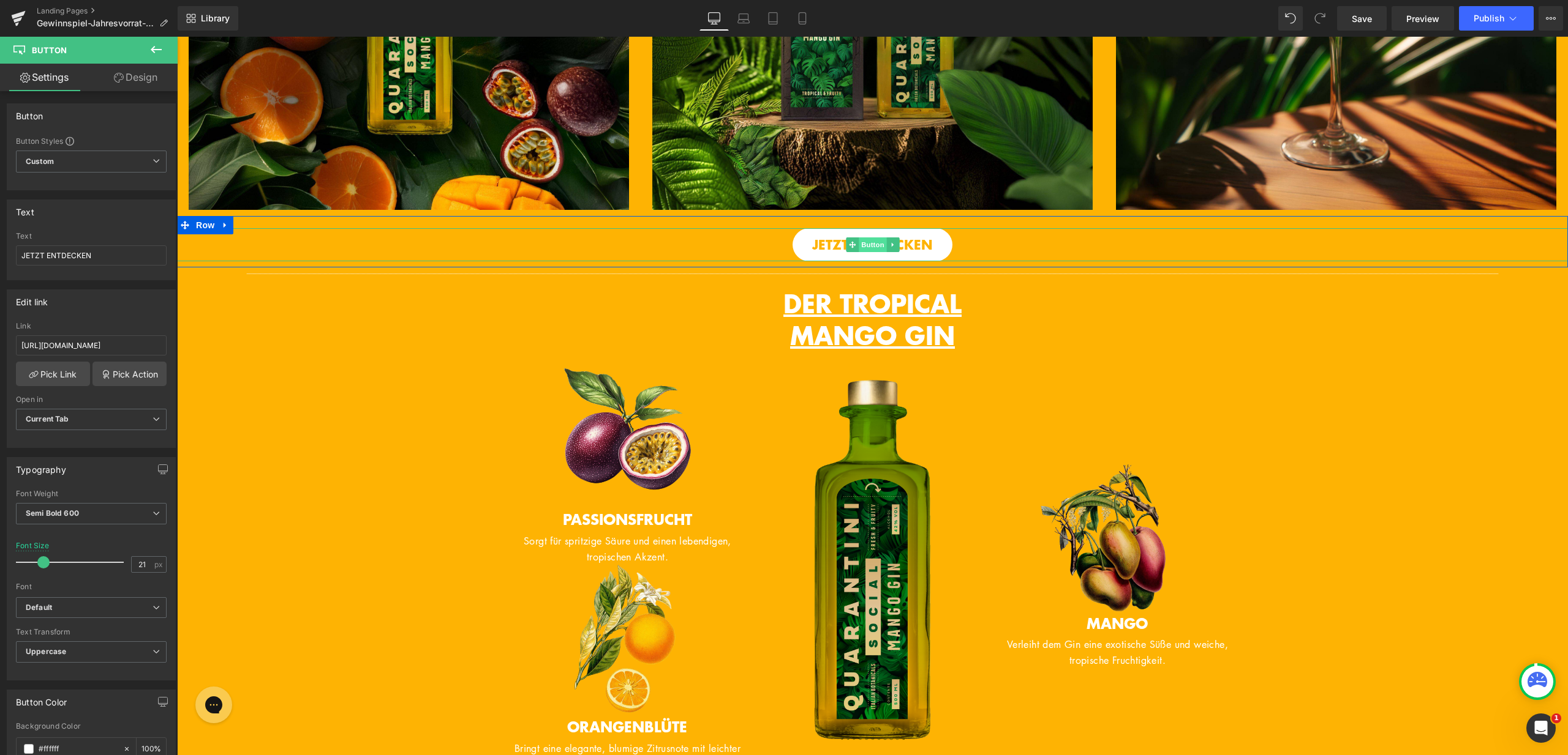
click at [867, 251] on span "Button" at bounding box center [872, 245] width 28 height 14
drag, startPoint x: 103, startPoint y: 346, endPoint x: 0, endPoint y: 351, distance: 103.1
click at [0, 351] on div "Edit link #r-1754941765592 Link #r-1754941765592 Pick Link Pick Action Current …" at bounding box center [92, 364] width 183 height 167
drag, startPoint x: 68, startPoint y: 344, endPoint x: 8, endPoint y: 340, distance: 60.1
click at [8, 340] on div "#r-1754941765592 Link #r-1754941765592 Pick Link Pick Action Current Tab New Ta…" at bounding box center [91, 385] width 168 height 126
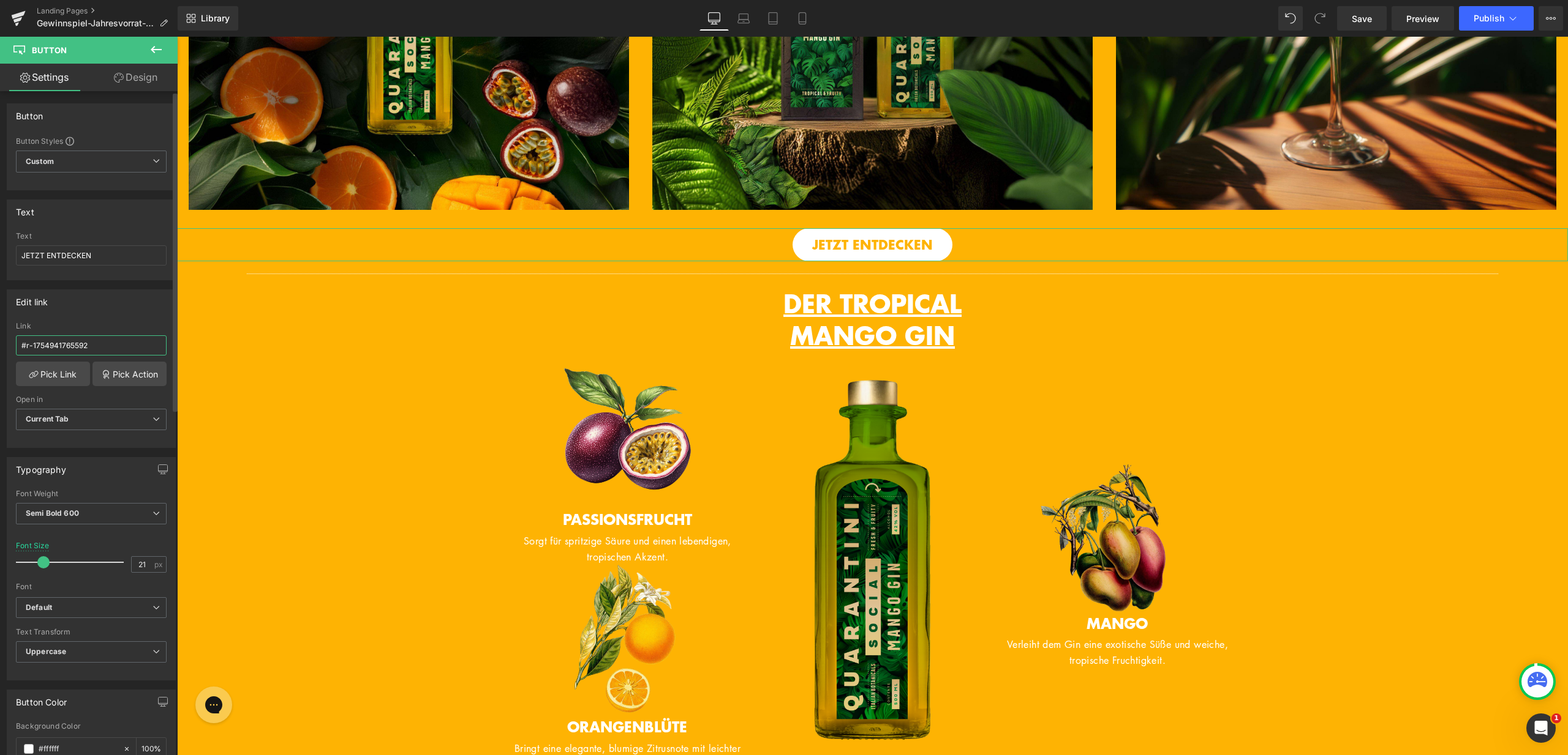
paste input "https://quarantini.de/products/quarantini-mango-gin"
type input "https://quarantini.de/products/quarantini-mango-gin"
click at [147, 313] on div "Edit link https://quarantini.de/products/quarantini-mango-gin Link https://quar…" at bounding box center [91, 369] width 169 height 159
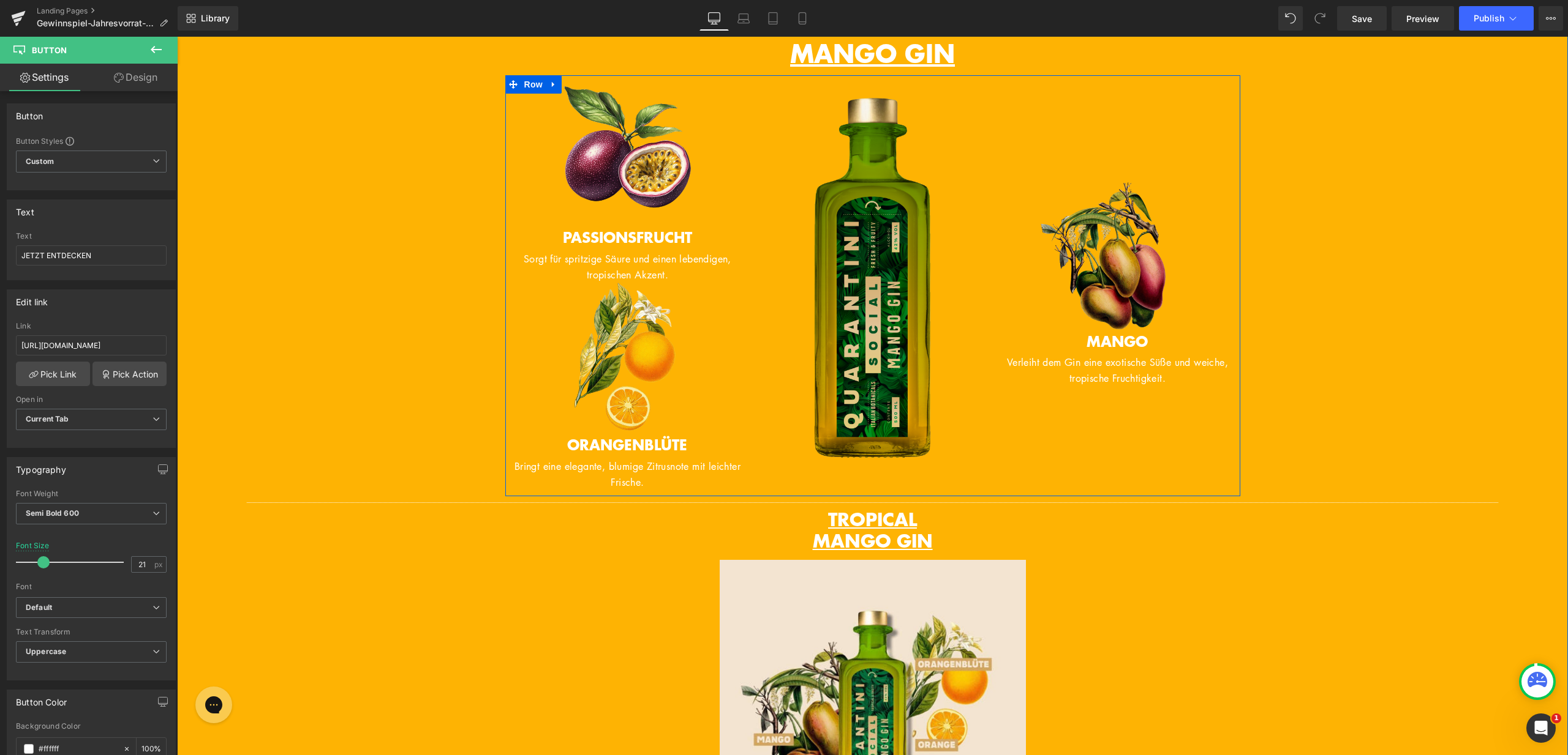
scroll to position [780, 0]
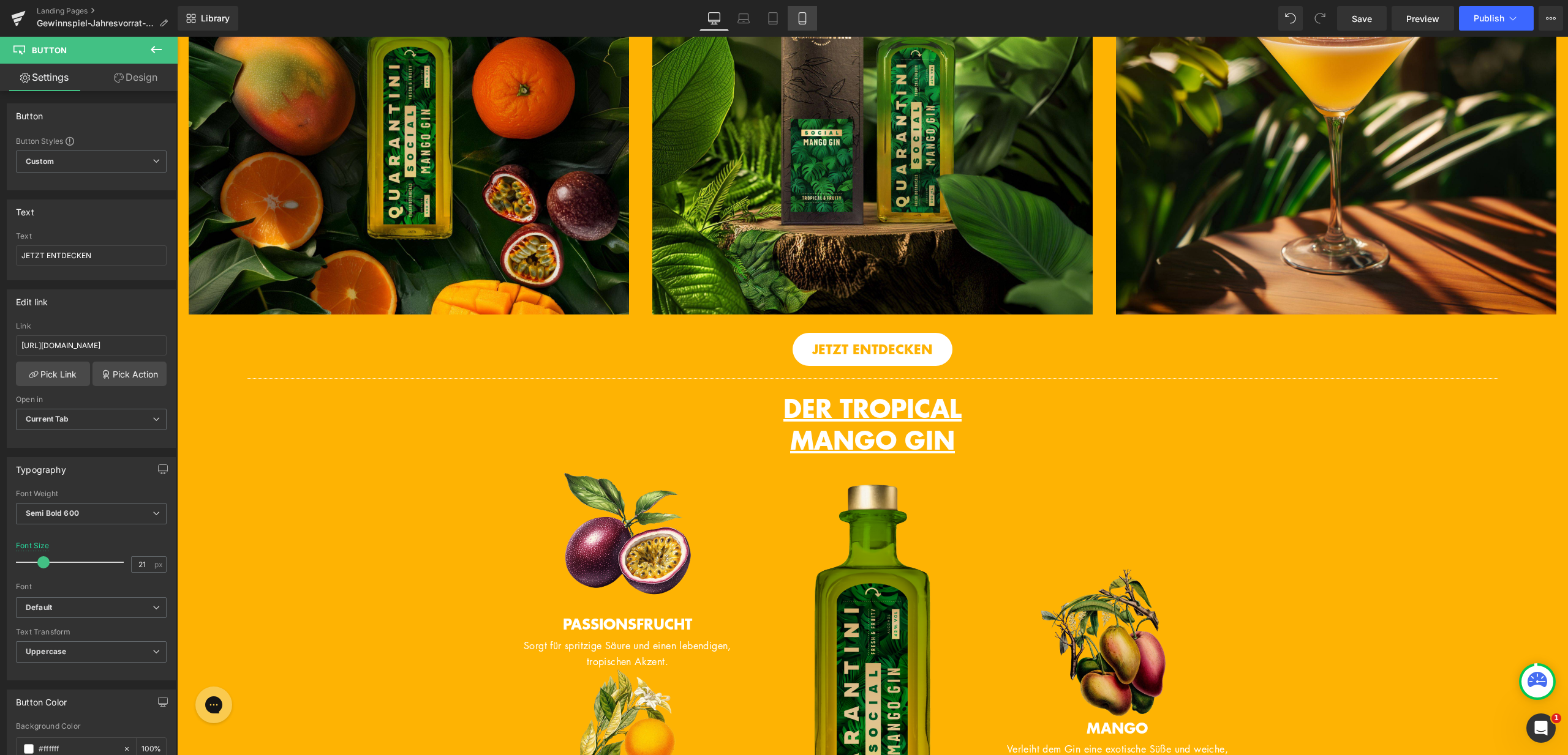
click at [803, 21] on icon at bounding box center [802, 18] width 12 height 12
type input "17"
type input "100"
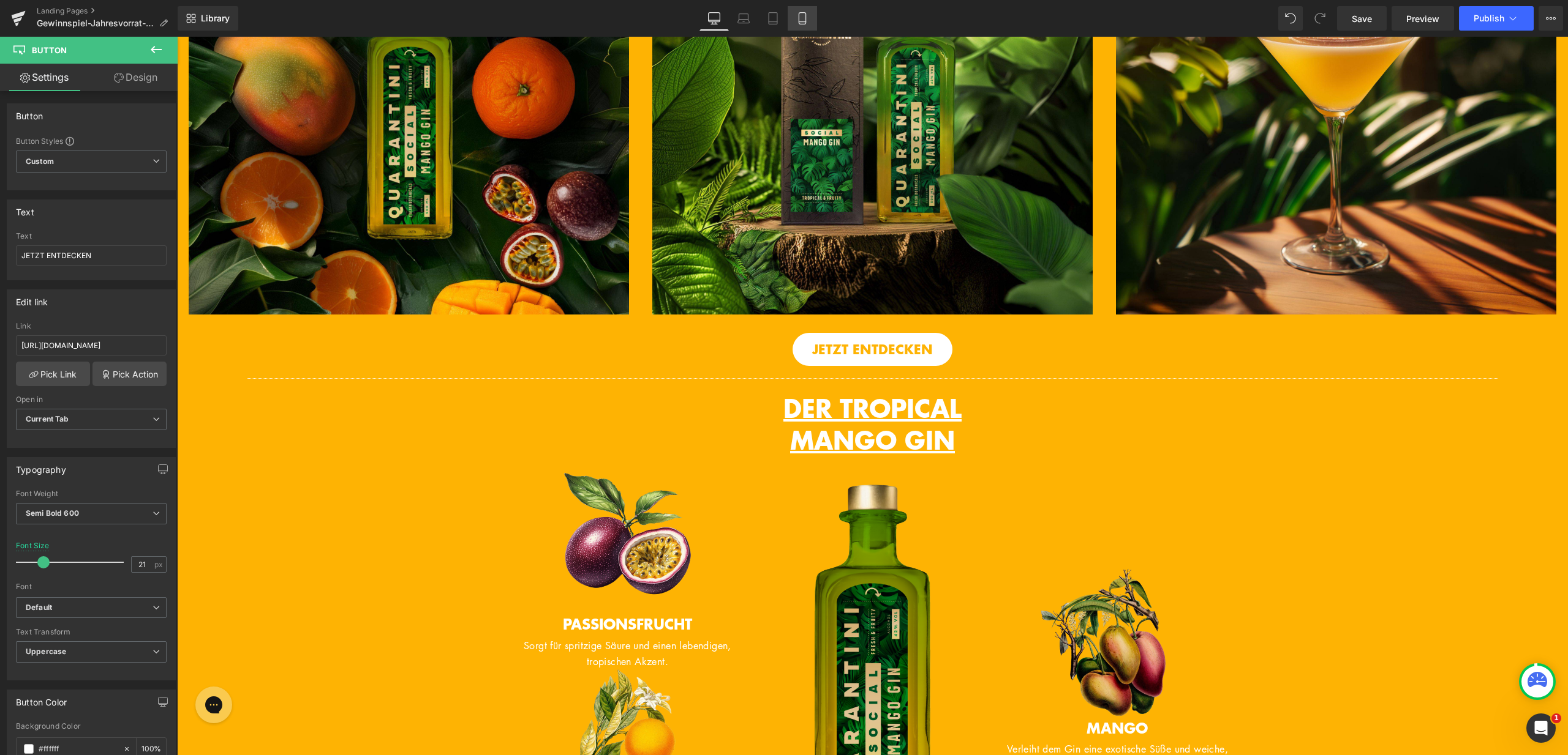
type input "100"
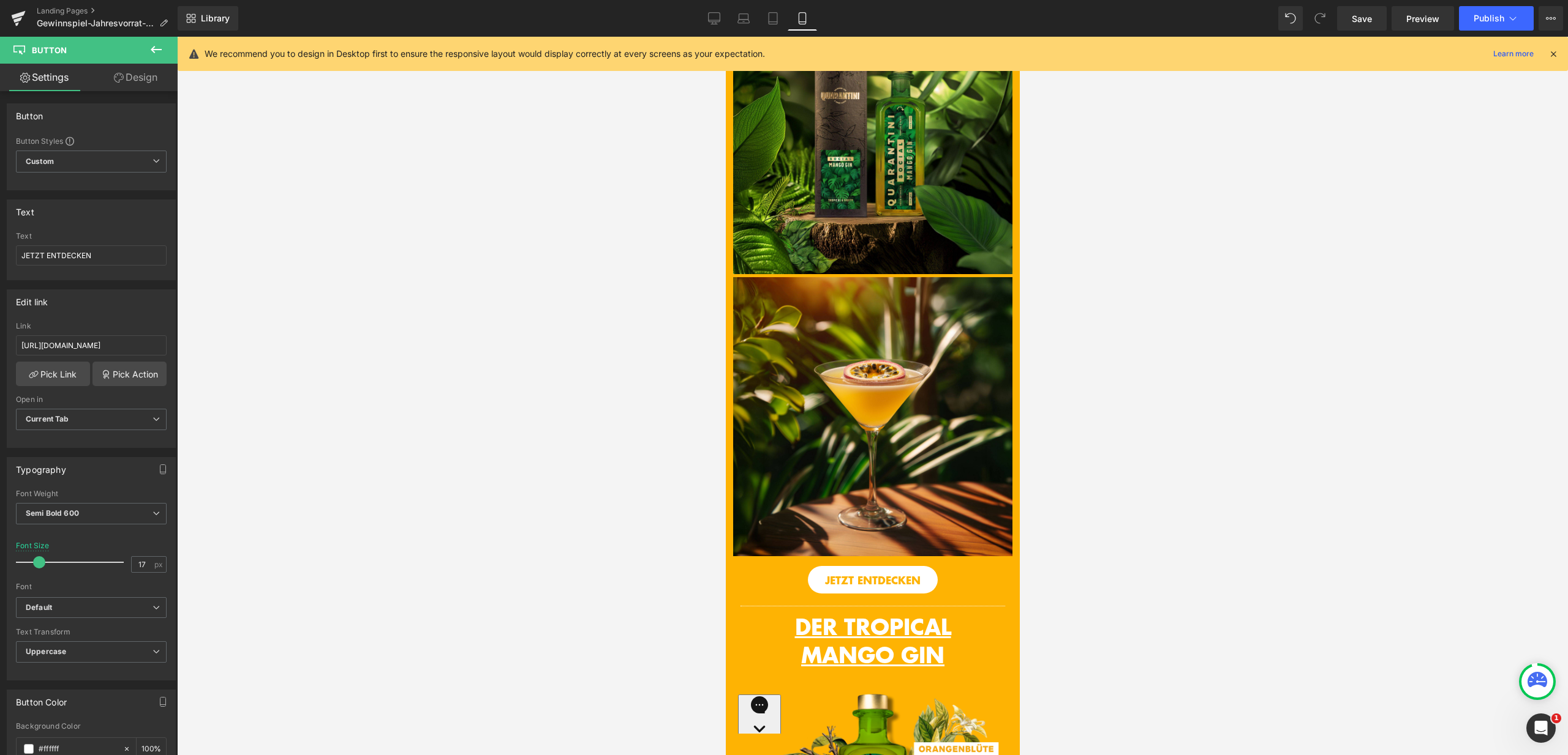
scroll to position [1068, 0]
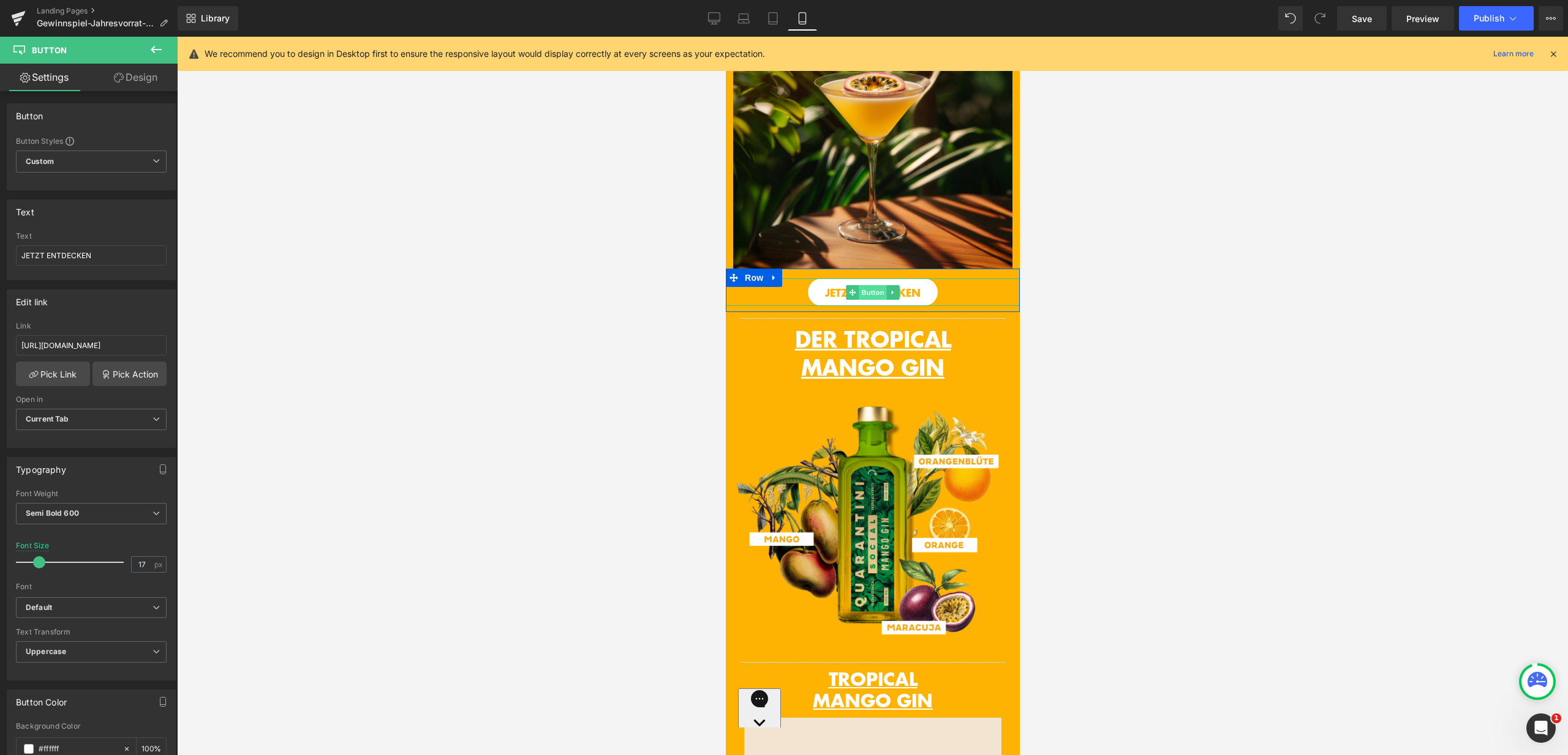
click at [872, 288] on span "Button" at bounding box center [872, 292] width 28 height 14
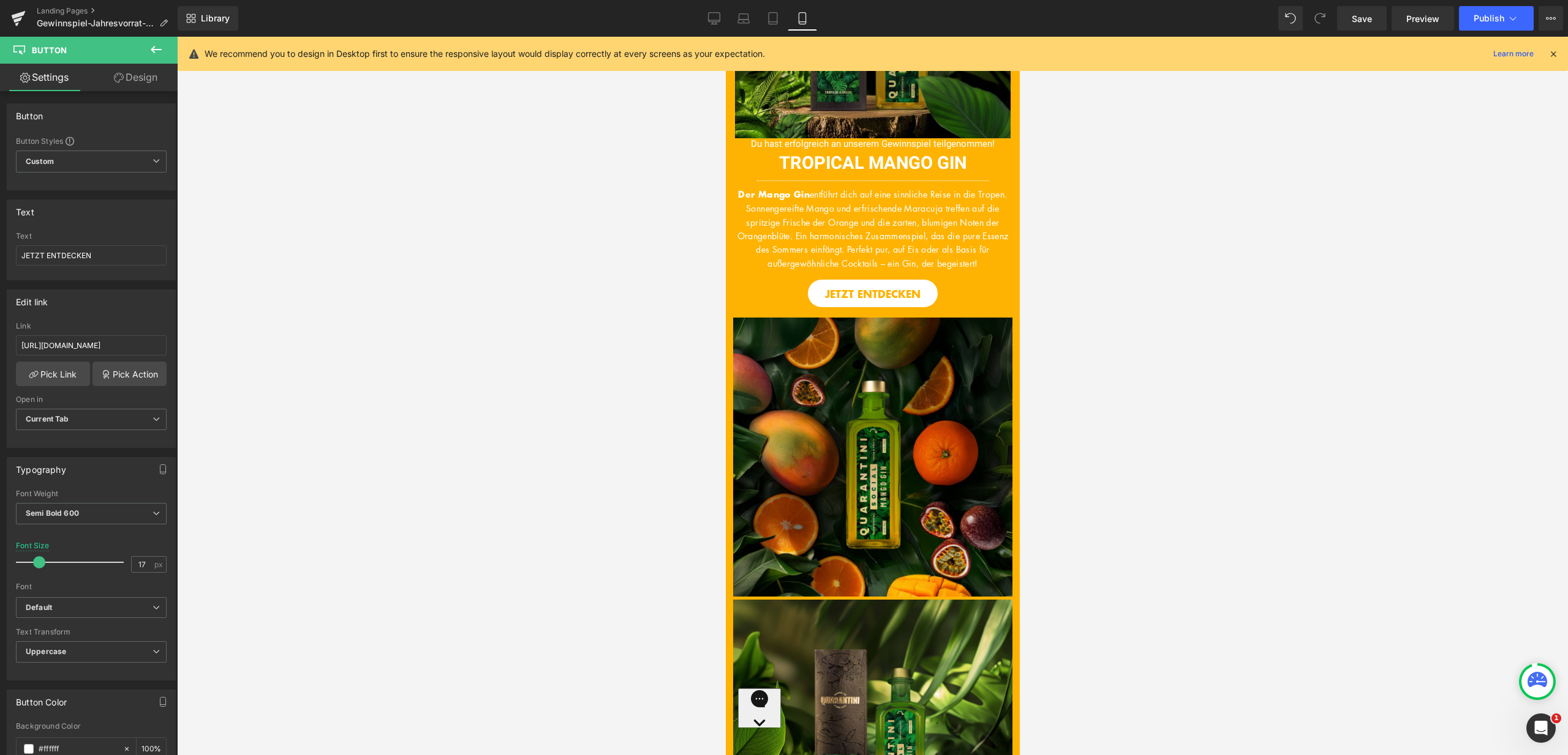
scroll to position [70, 0]
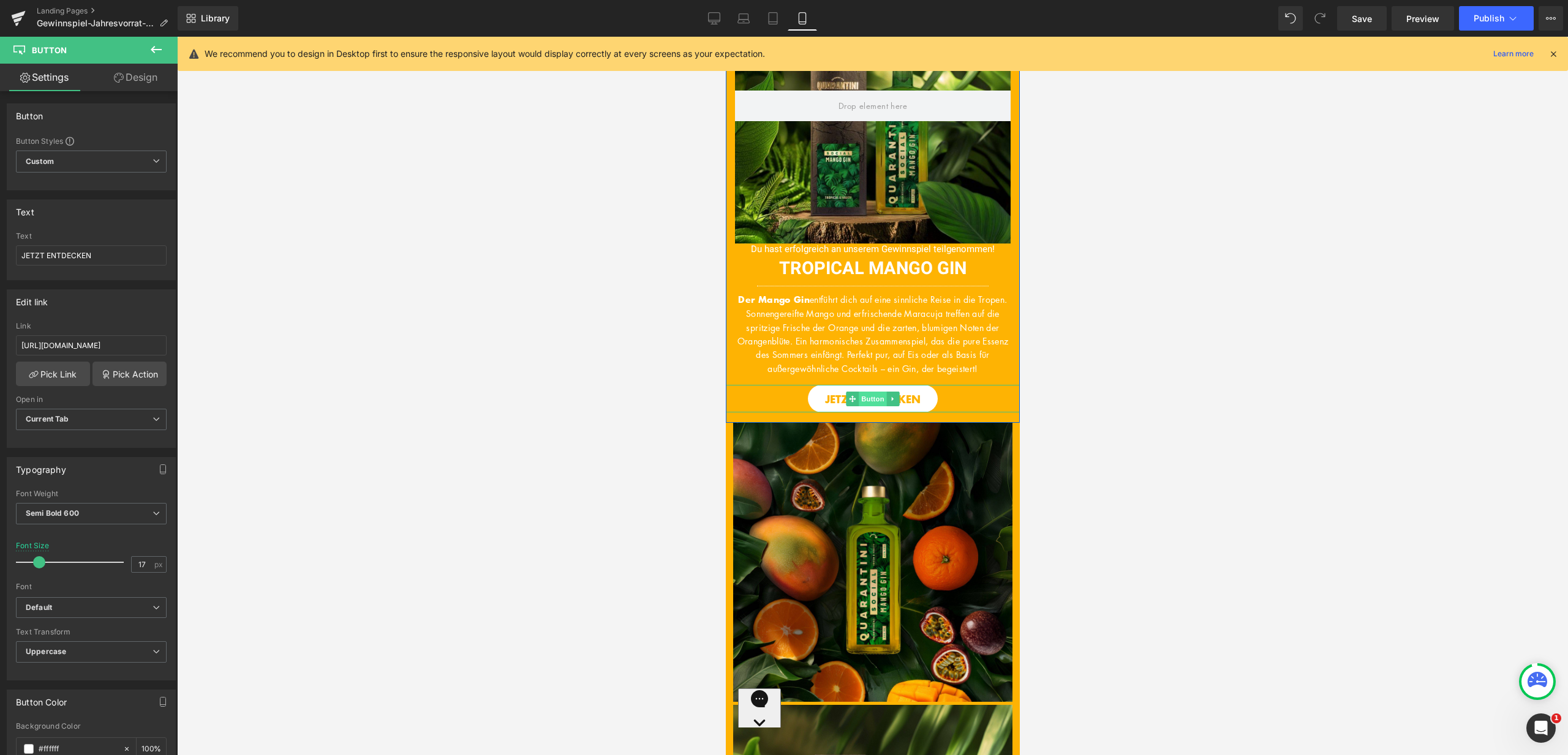
click at [868, 399] on span "Button" at bounding box center [872, 399] width 28 height 14
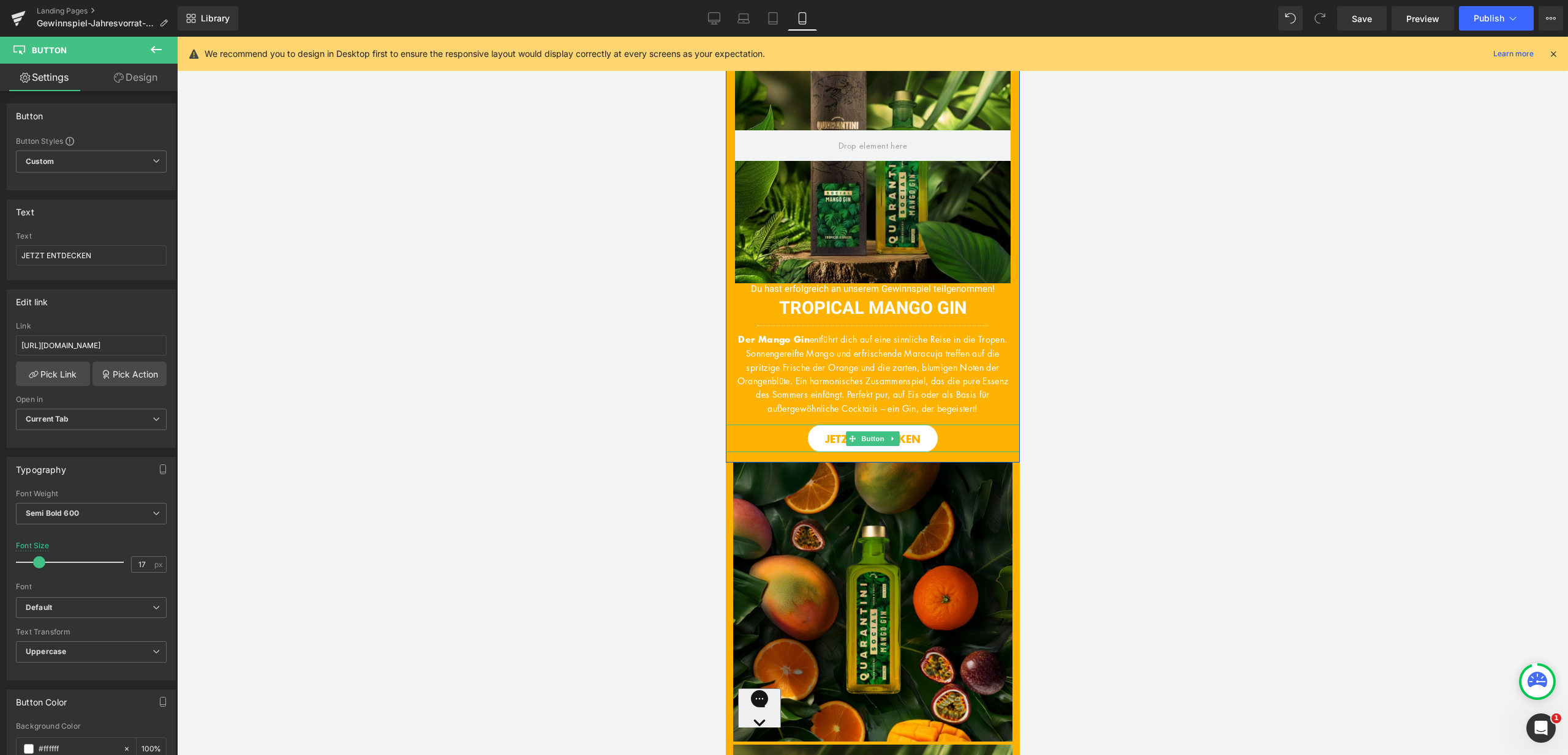
scroll to position [0, 0]
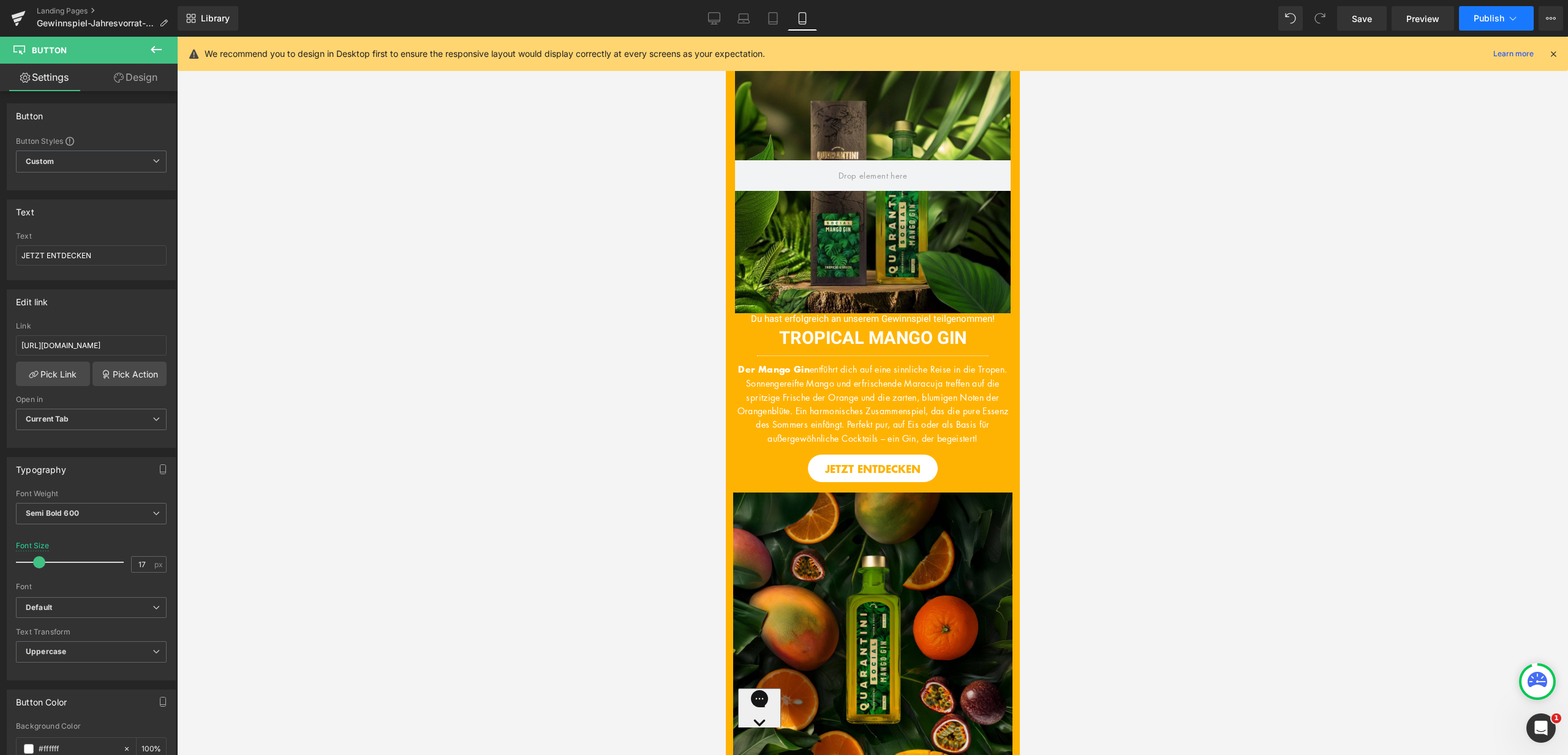
click at [1520, 14] on button "Publish" at bounding box center [1496, 18] width 74 height 25
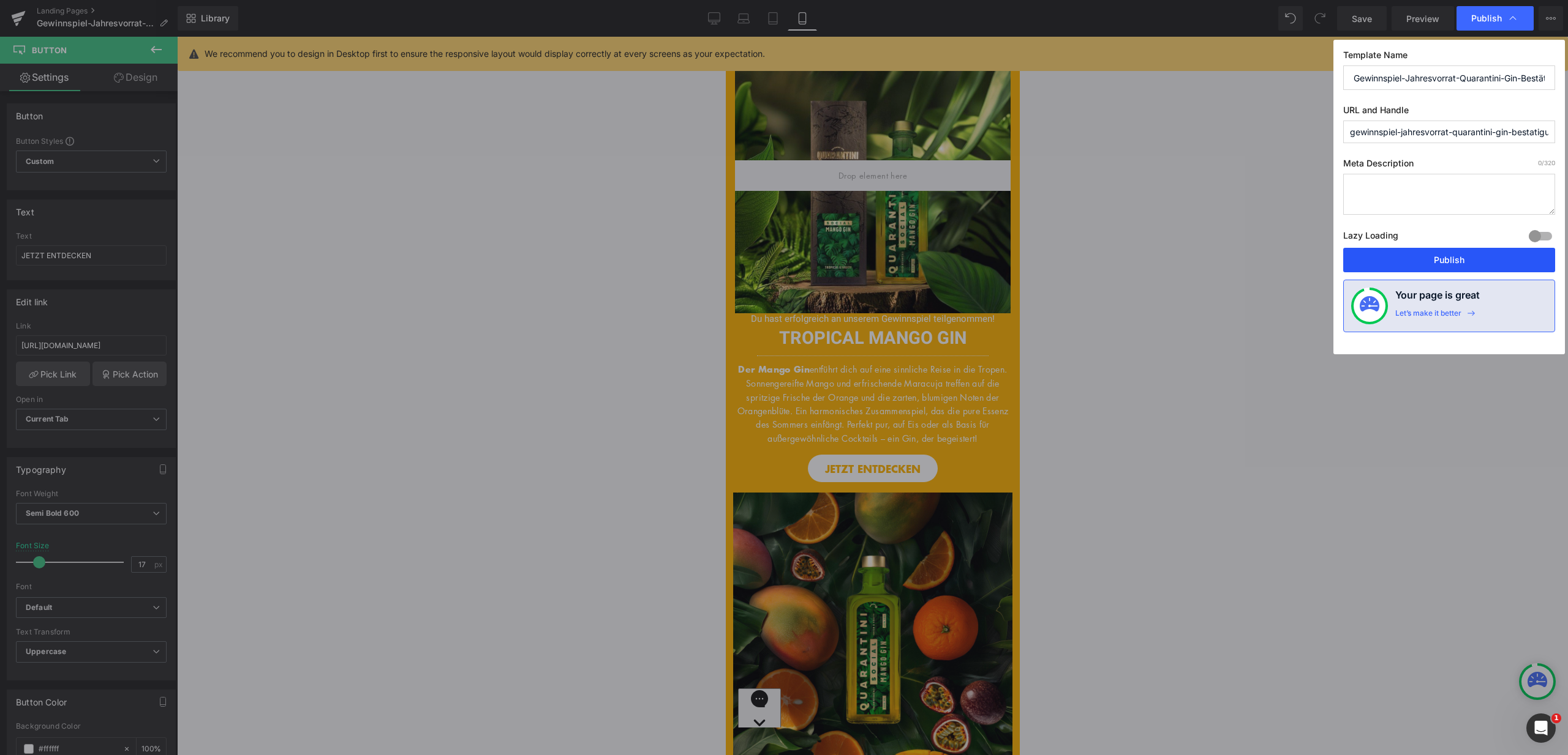
click at [1444, 251] on button "Publish" at bounding box center [1448, 260] width 212 height 25
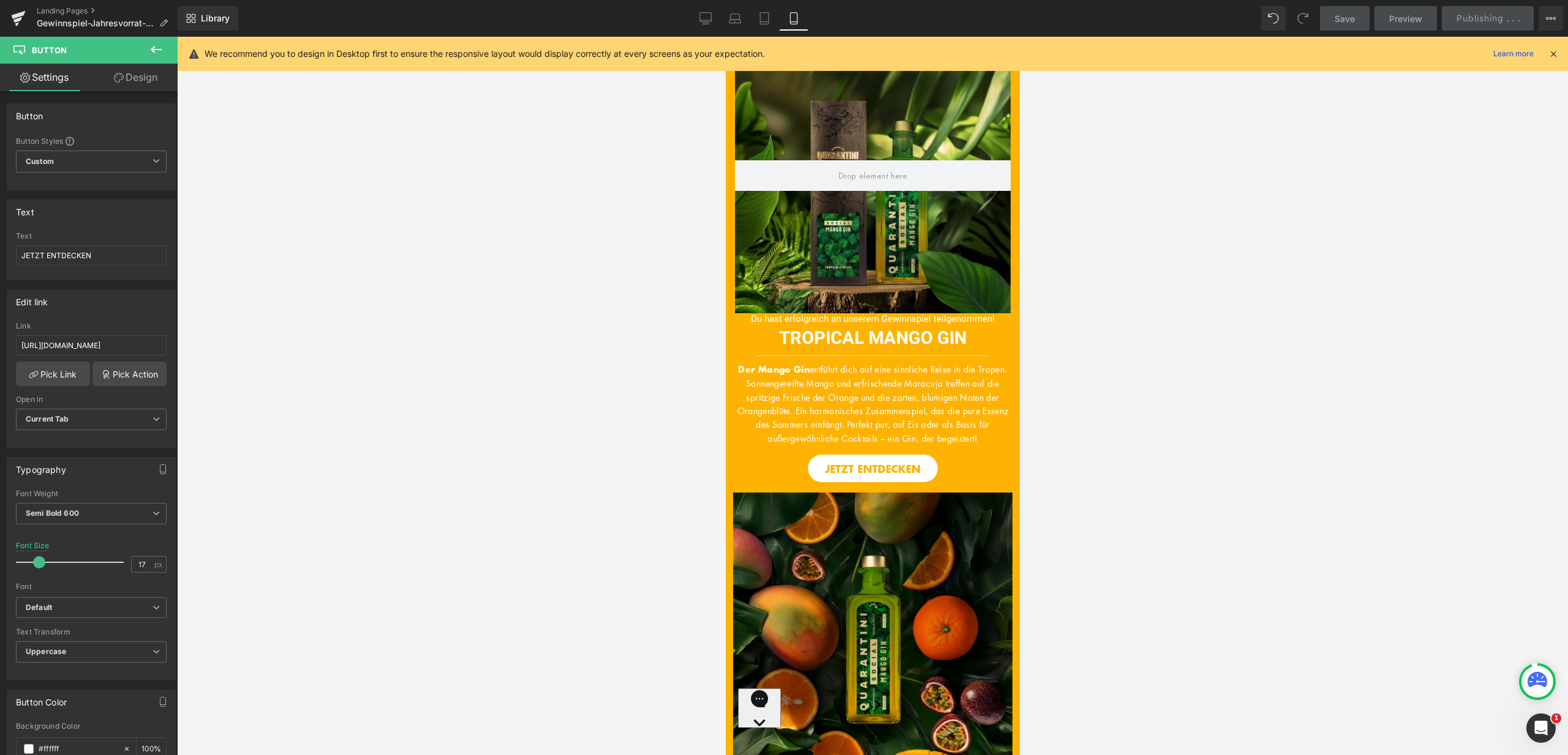
click at [1552, 50] on icon at bounding box center [1553, 53] width 11 height 11
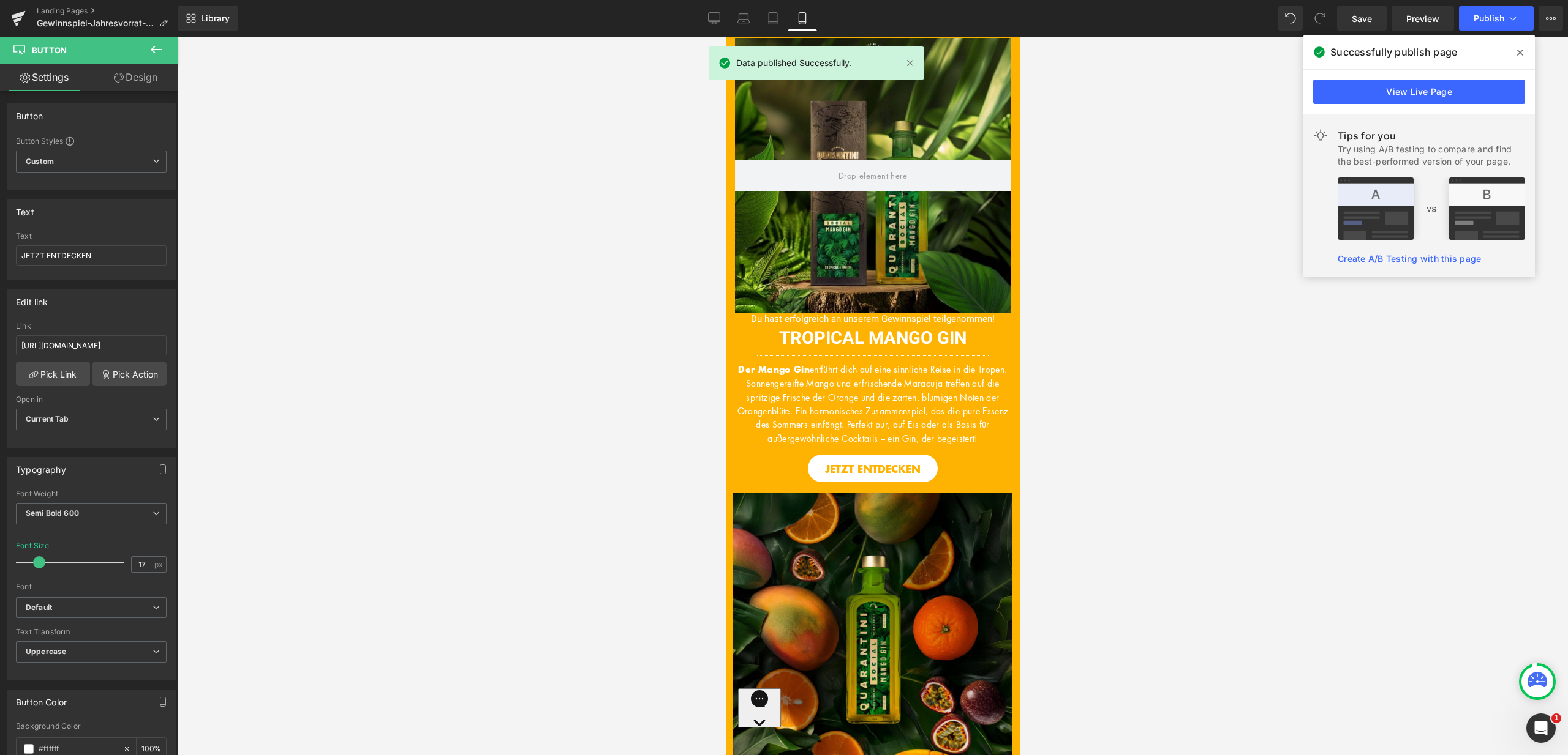
click at [1524, 51] on span at bounding box center [1520, 52] width 20 height 19
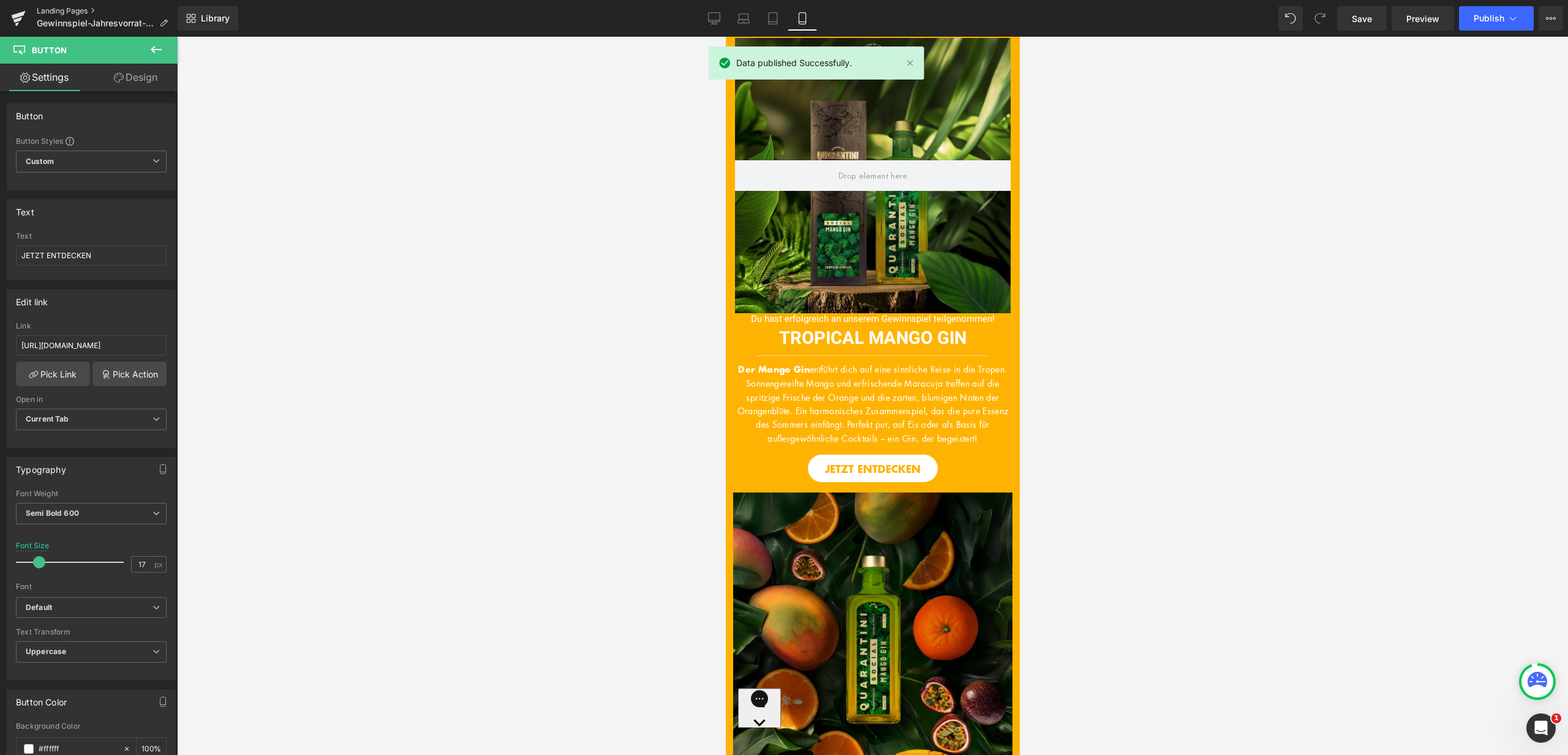
click at [47, 9] on link "Landing Pages" at bounding box center [107, 11] width 141 height 10
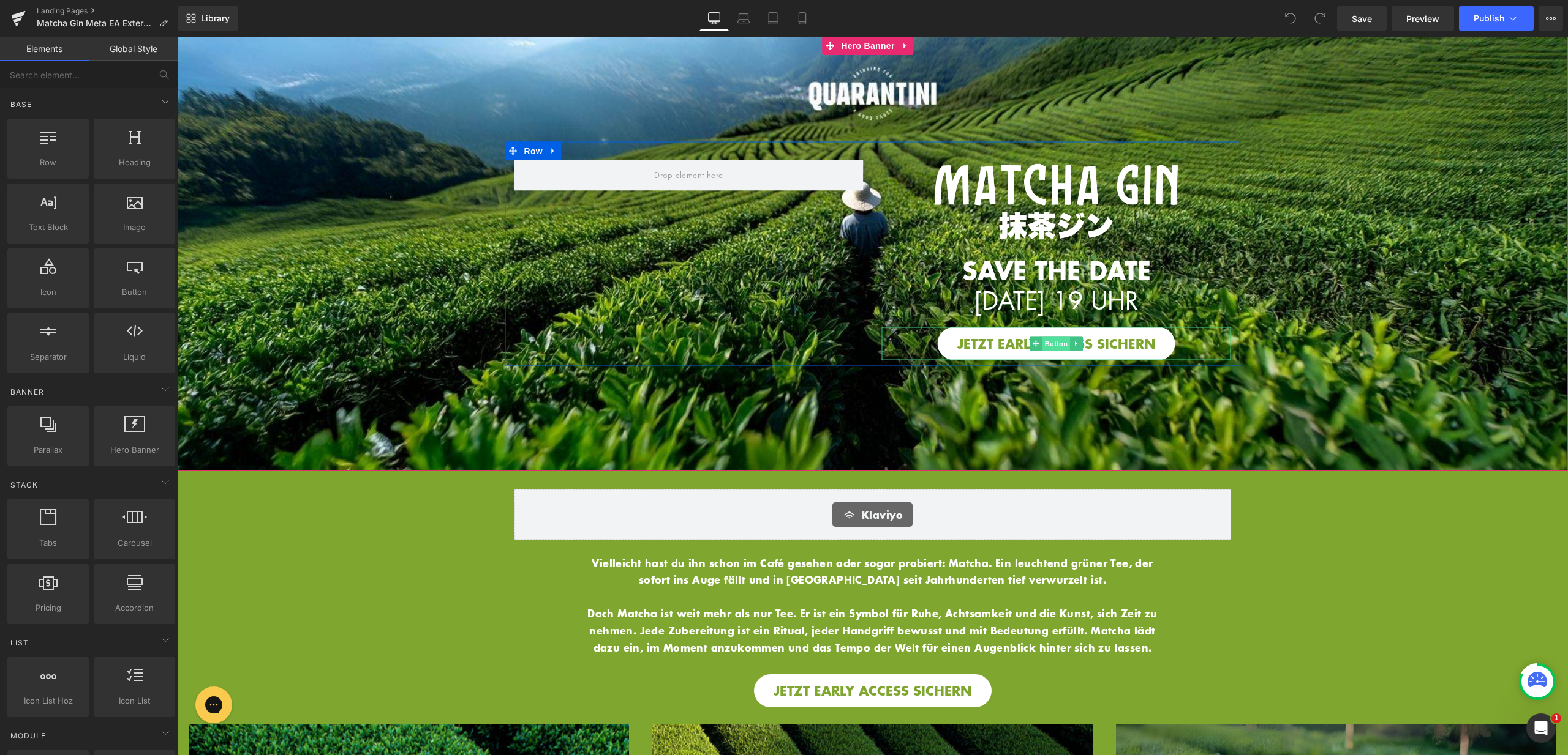
click at [1047, 344] on span "Button" at bounding box center [1056, 343] width 28 height 14
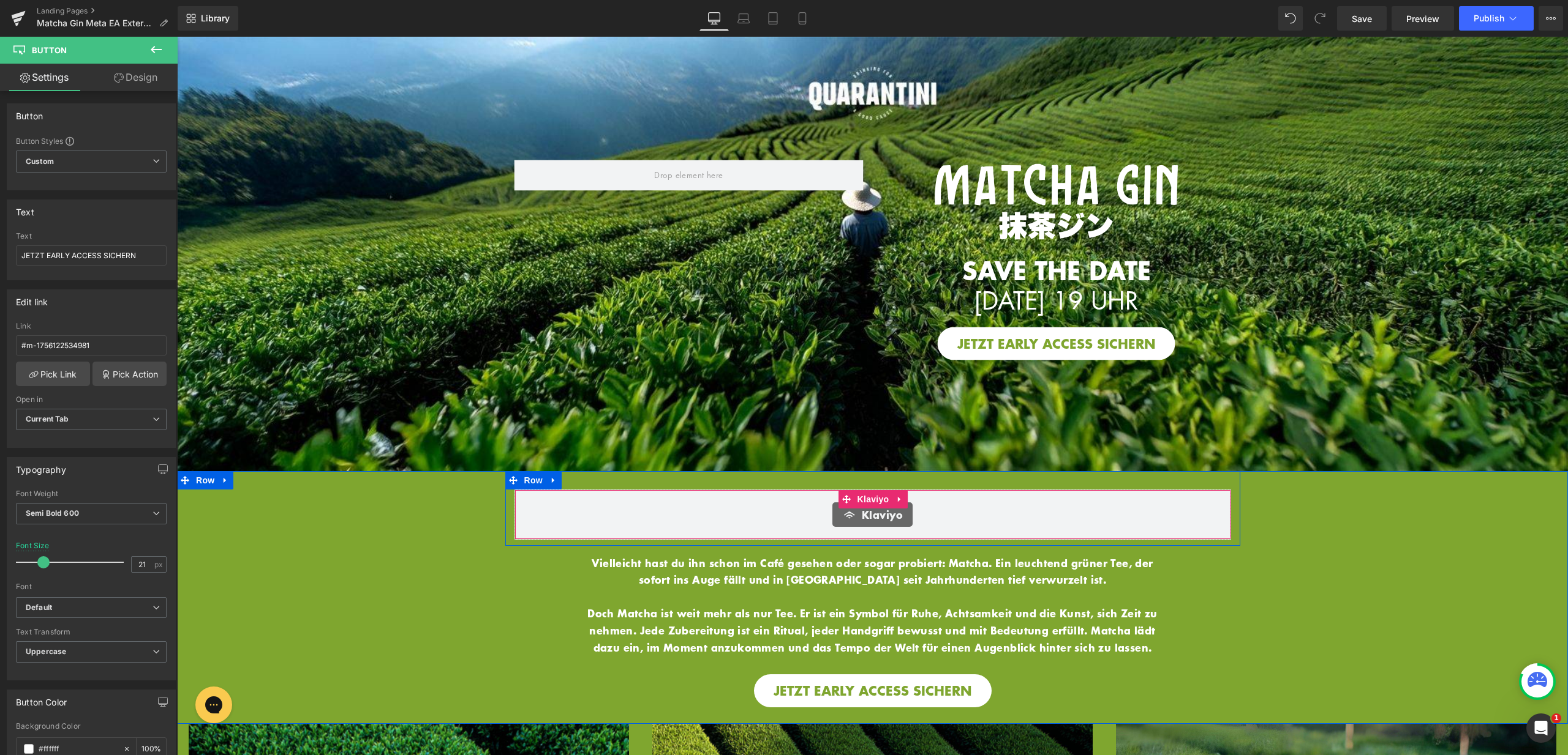
click at [872, 512] on span "Klaviyo" at bounding box center [882, 515] width 41 height 14
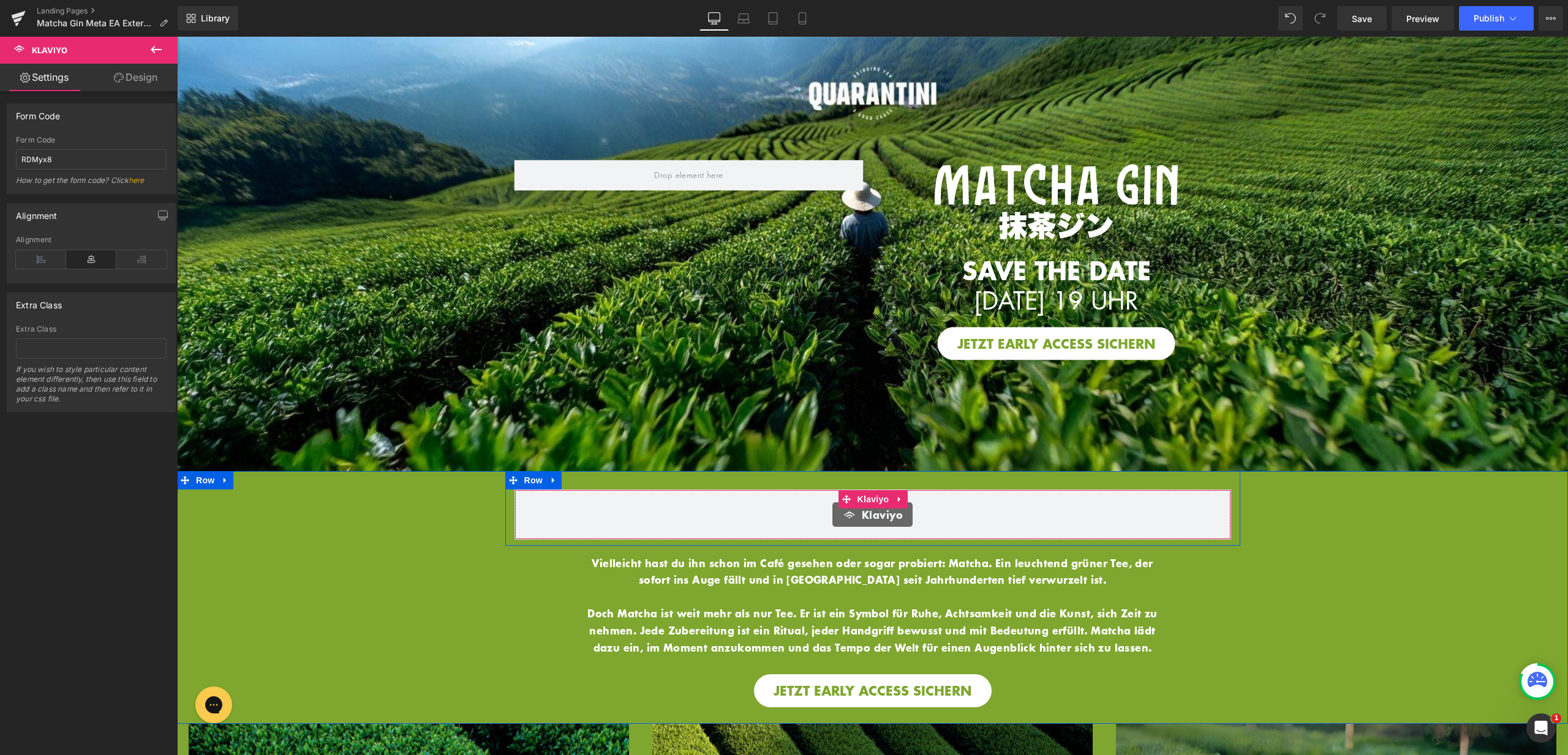
click at [862, 508] on span "Klaviyo" at bounding box center [882, 515] width 41 height 14
drag, startPoint x: 75, startPoint y: 160, endPoint x: 3, endPoint y: 148, distance: 73.0
click at [46, 154] on input "RDMyx8" at bounding box center [91, 160] width 151 height 20
click at [7, 148] on div "RDMyx8 Form Code RDMyx8 How to get the form code? Click here" at bounding box center [91, 165] width 168 height 58
click at [4, 148] on div "Form Code RDMyx8 Form Code RDMyx8 How to get the form code? Click here" at bounding box center [92, 144] width 183 height 100
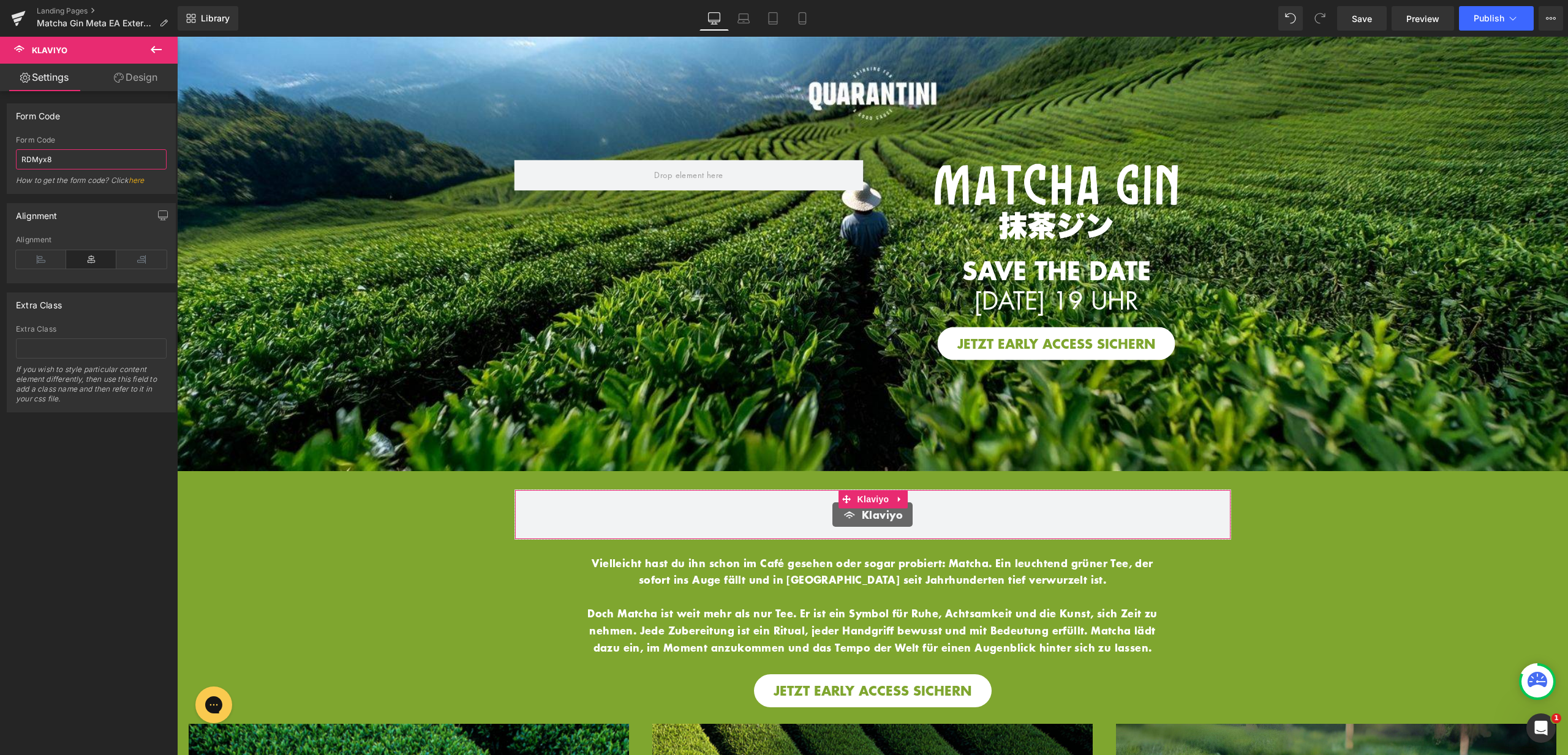
drag, startPoint x: 62, startPoint y: 157, endPoint x: 0, endPoint y: 155, distance: 62.0
click at [0, 155] on div "Form Code RDMyx8 Form Code RDMyx8 How to get the form code? Click here" at bounding box center [92, 144] width 183 height 100
paste input "<div class="klaviyo-form-Vapvka"></div>"
type input "Vapvka"
click at [124, 128] on div "Form Code Vapvka Form Code Vapvka How to get the form code? Click here" at bounding box center [91, 148] width 169 height 90
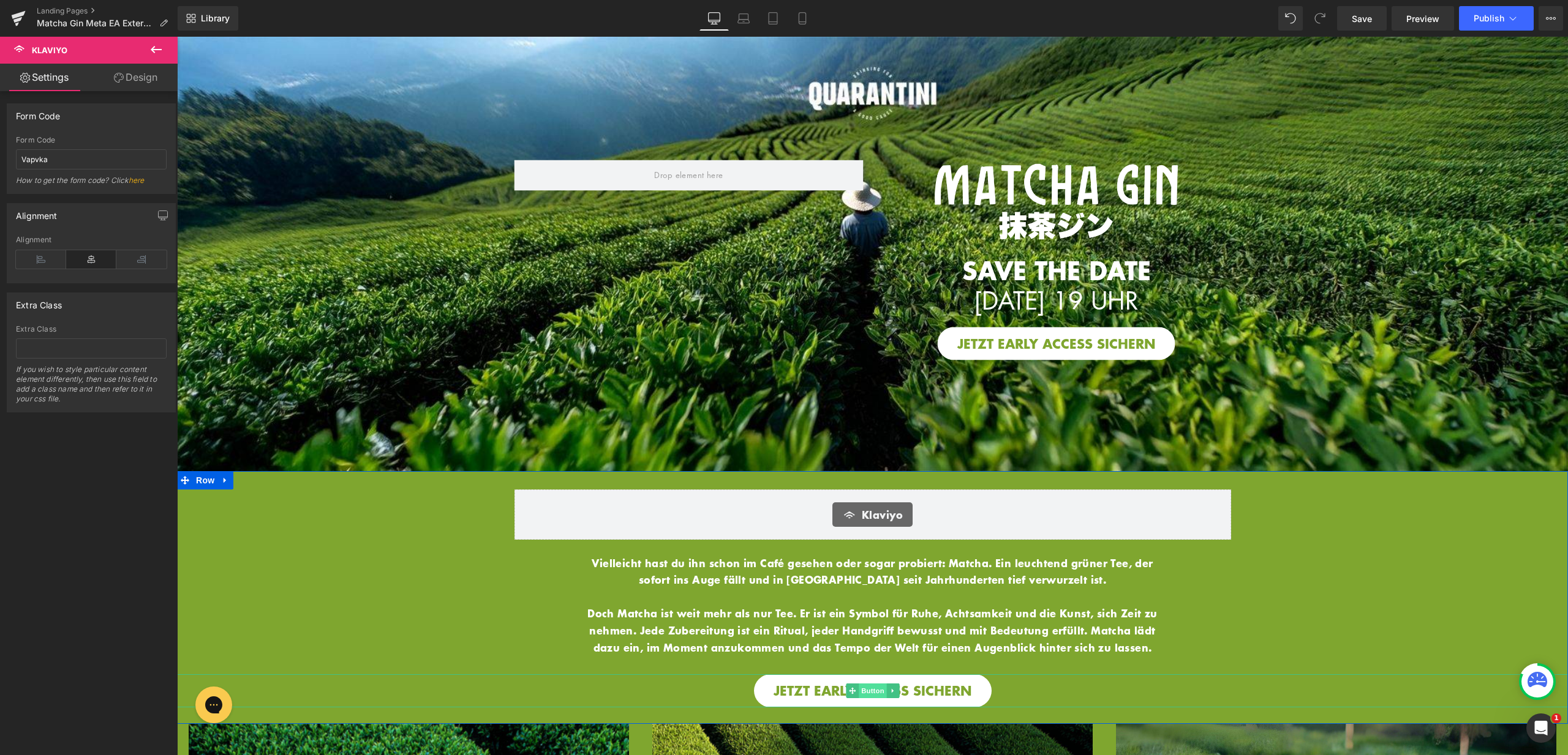
click at [869, 684] on span "Button" at bounding box center [872, 691] width 28 height 14
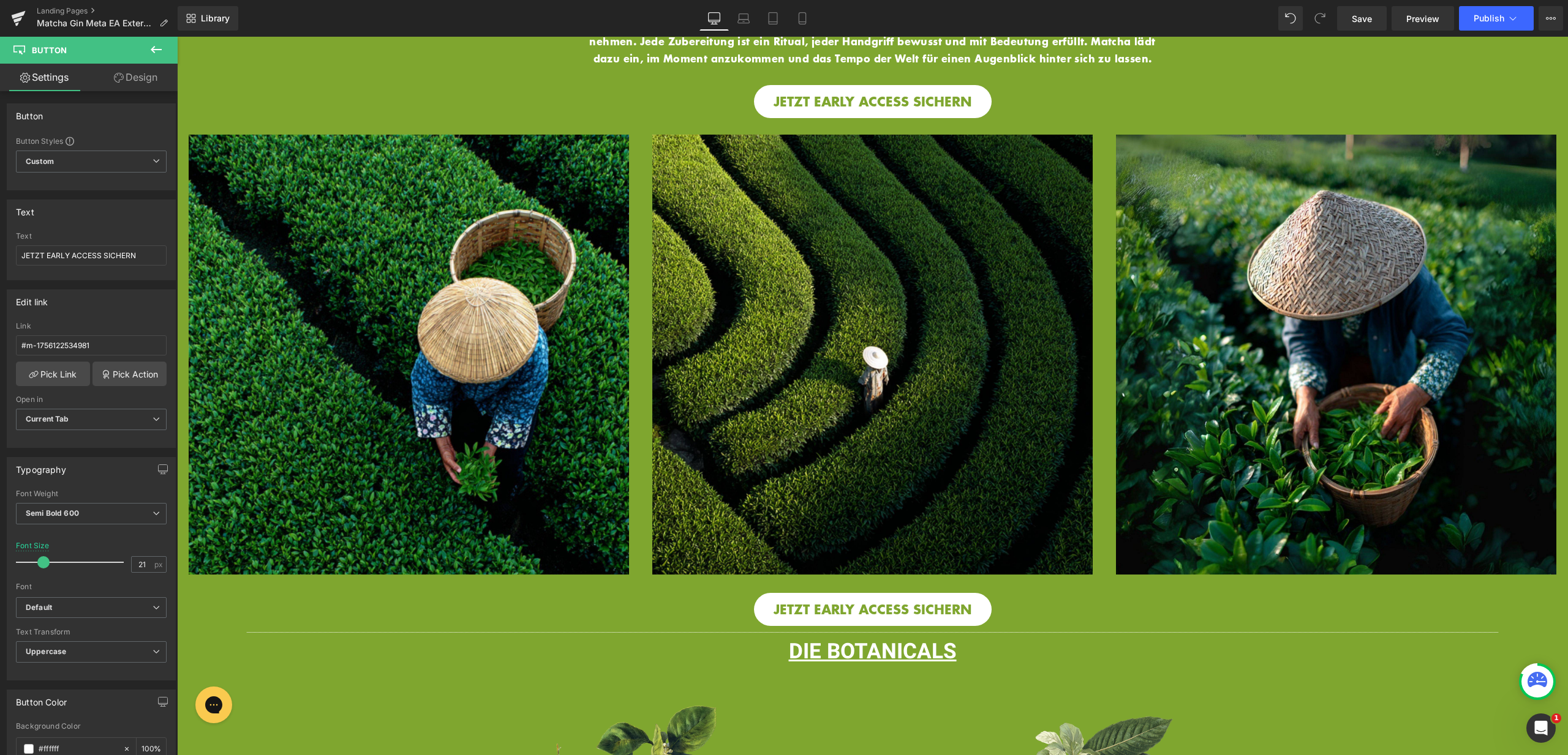
scroll to position [693, 0]
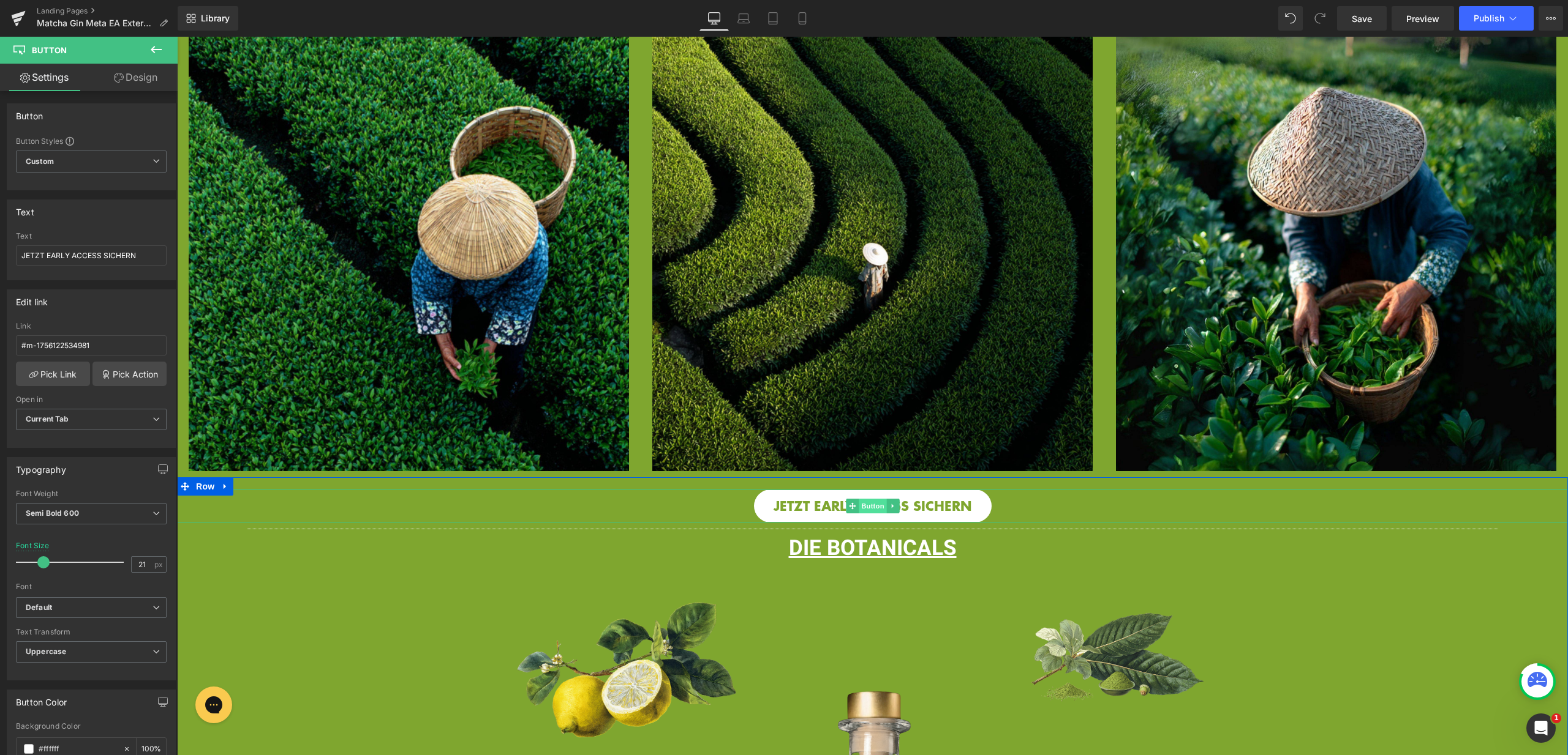
click at [859, 499] on span "Button" at bounding box center [872, 506] width 28 height 14
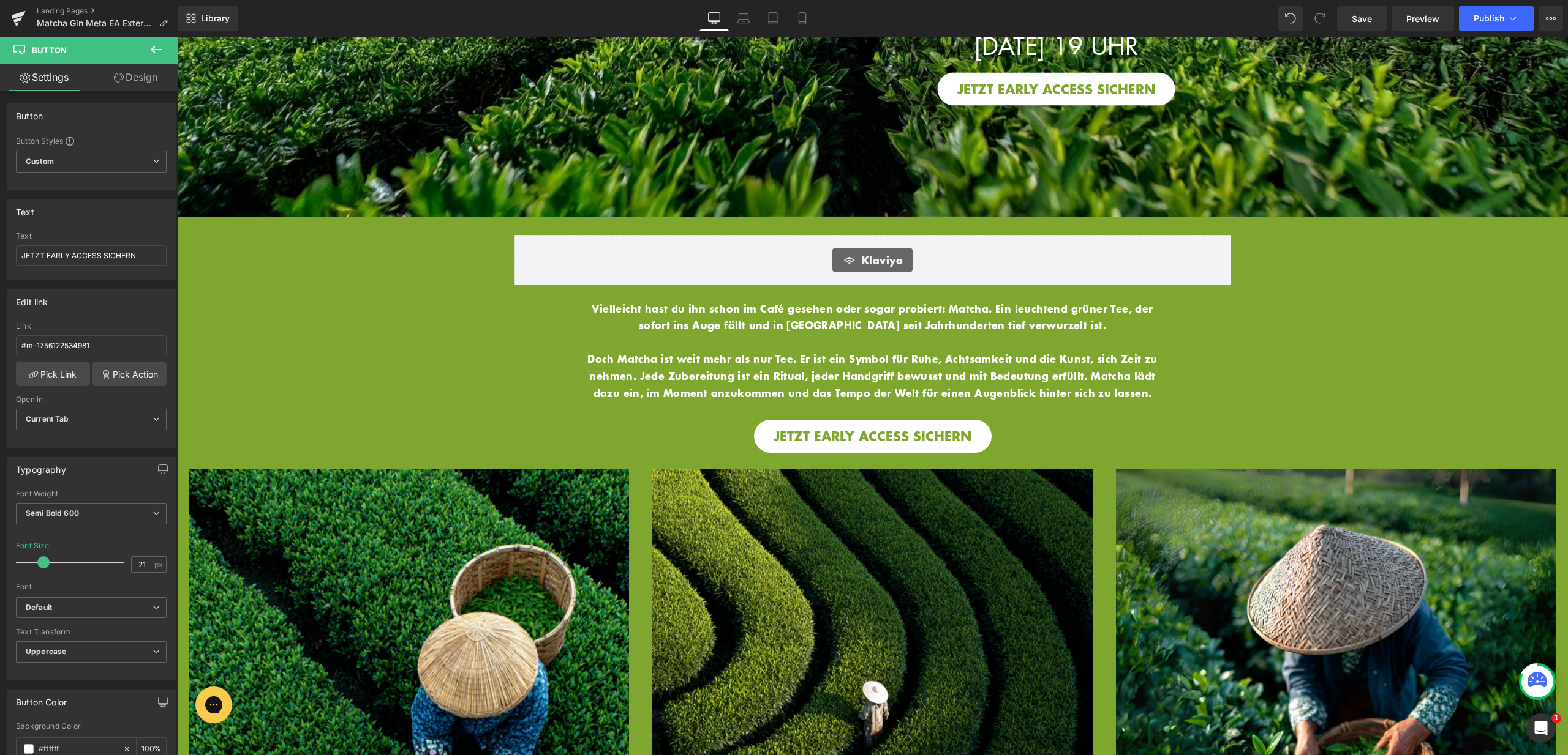
scroll to position [0, 0]
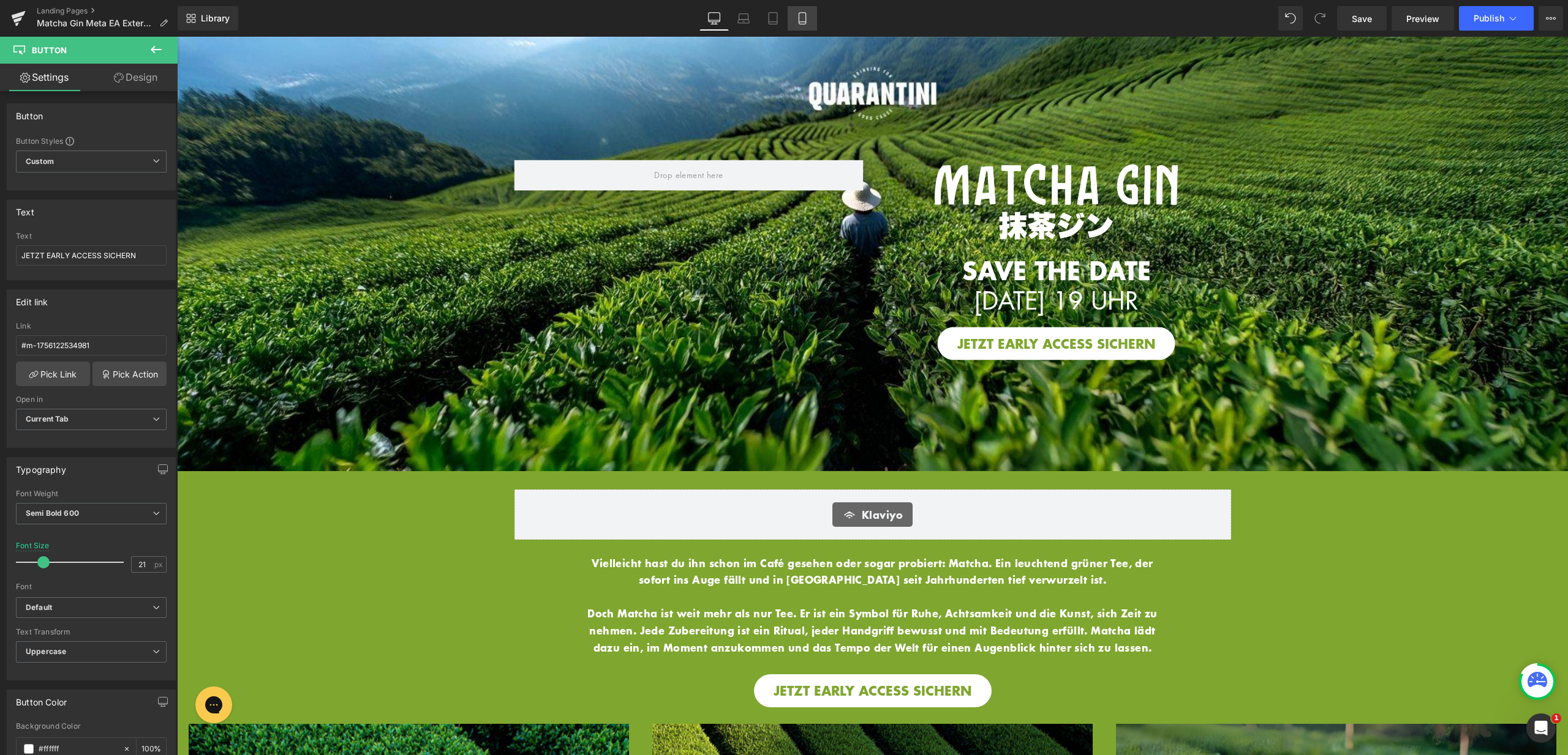
click at [808, 12] on icon at bounding box center [802, 18] width 12 height 12
type input "17"
type input "100"
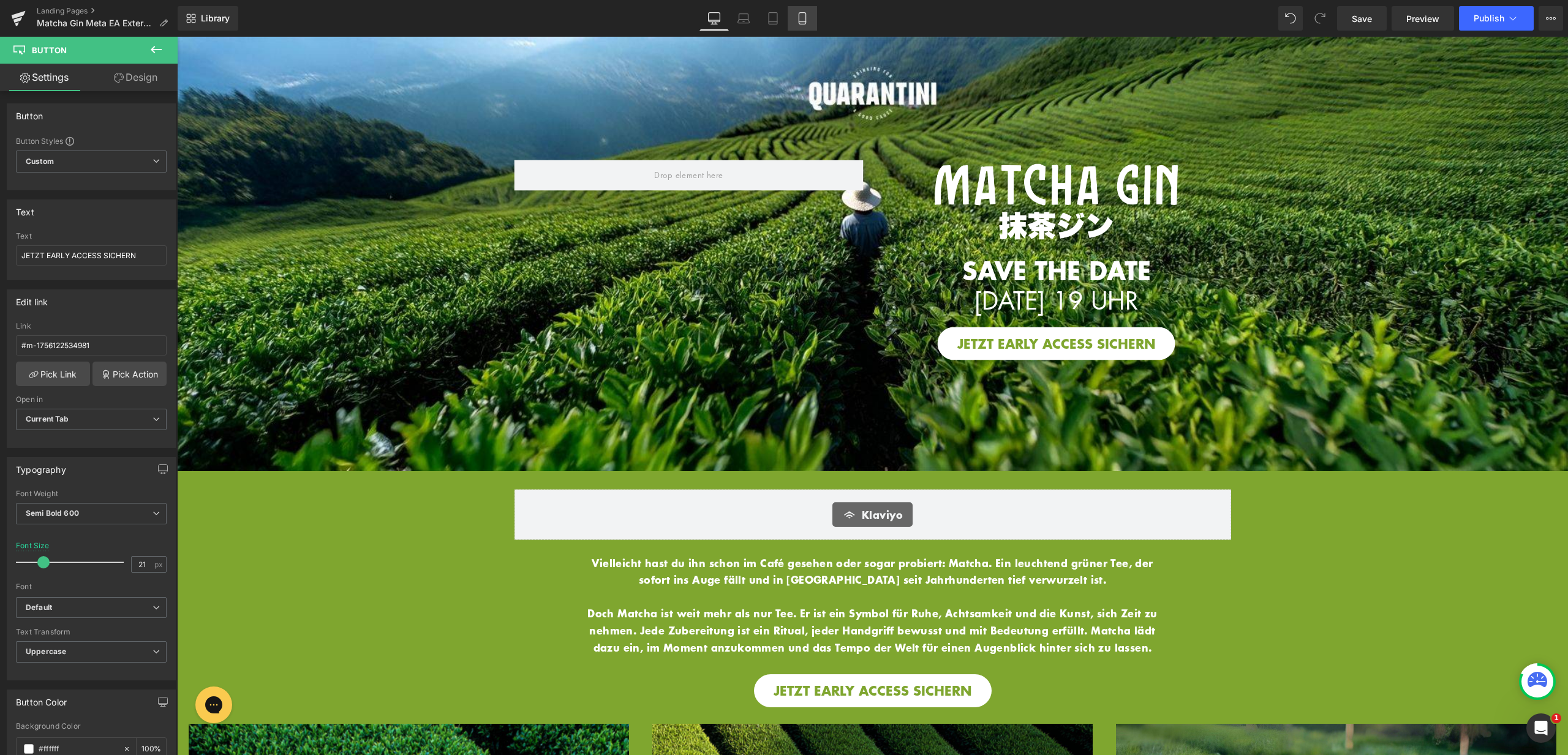
type input "100"
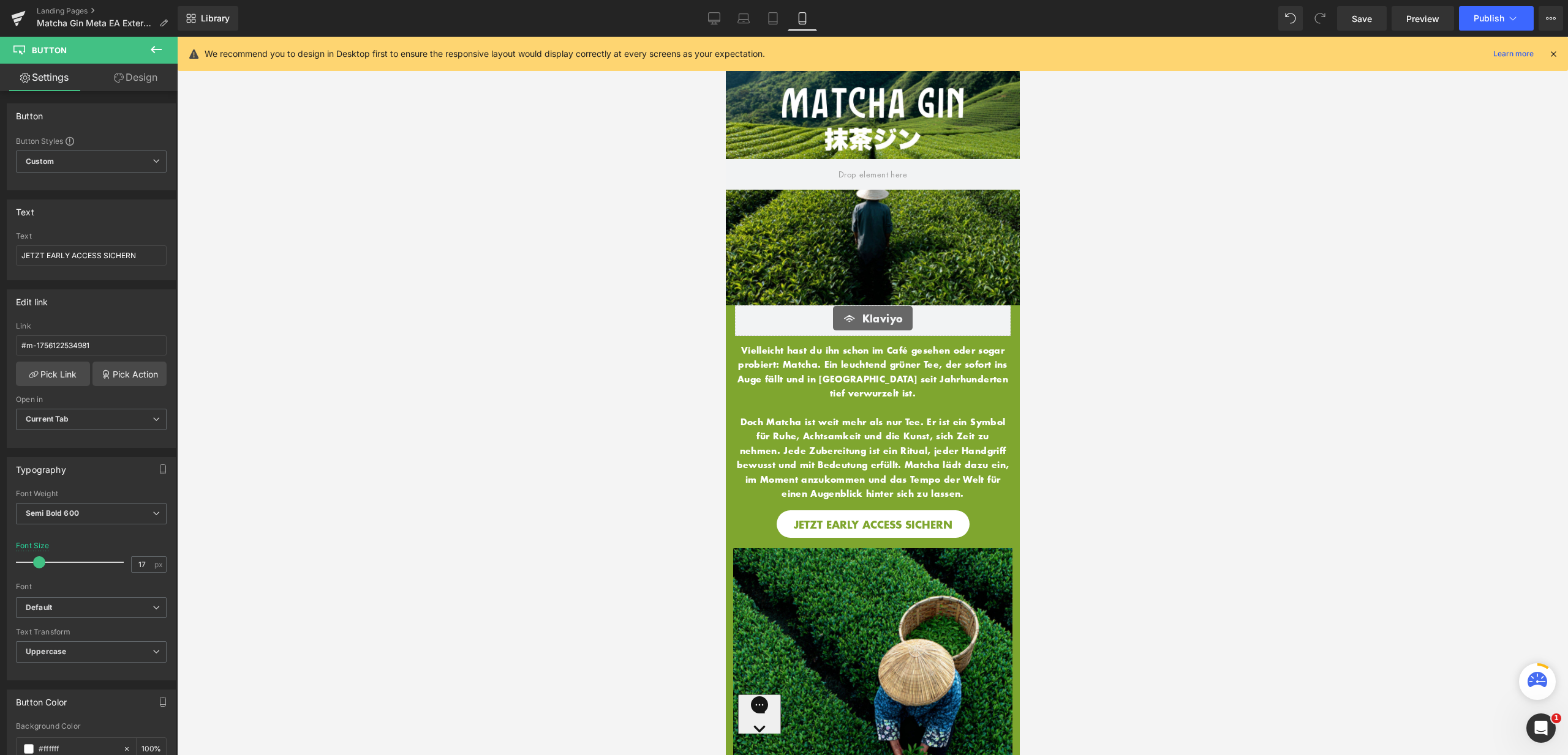
scroll to position [1117, 0]
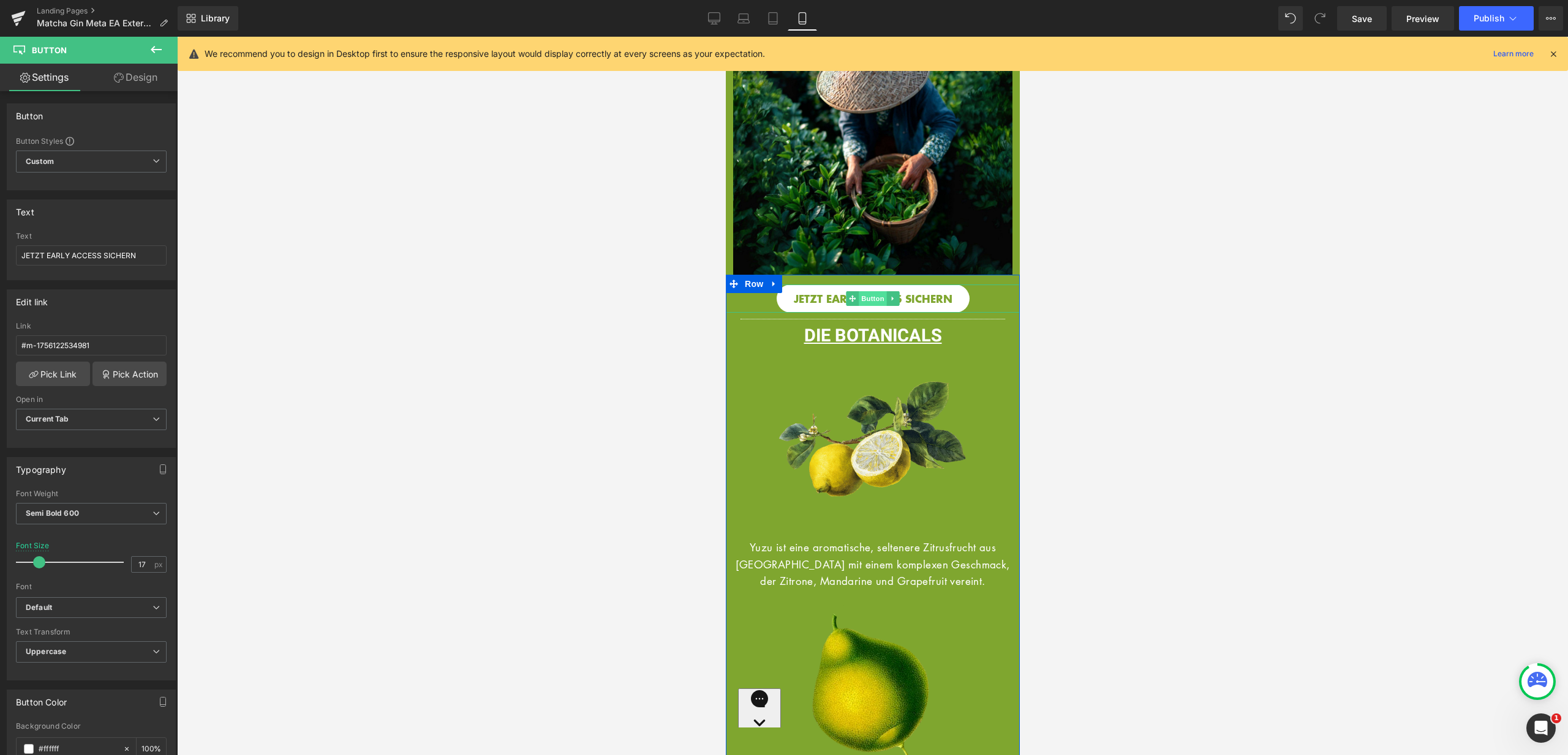
click at [858, 292] on span "Button" at bounding box center [872, 299] width 28 height 14
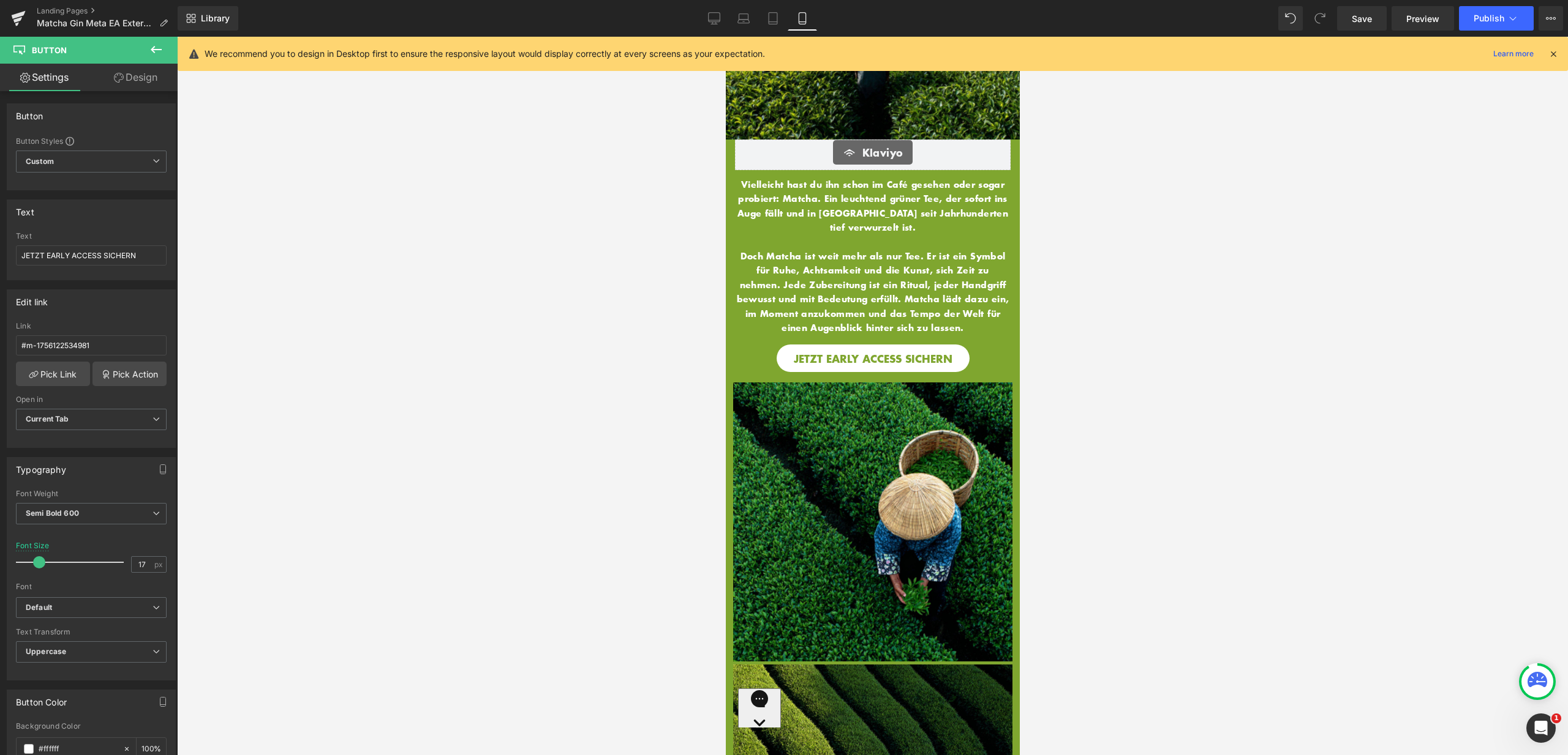
scroll to position [0, 0]
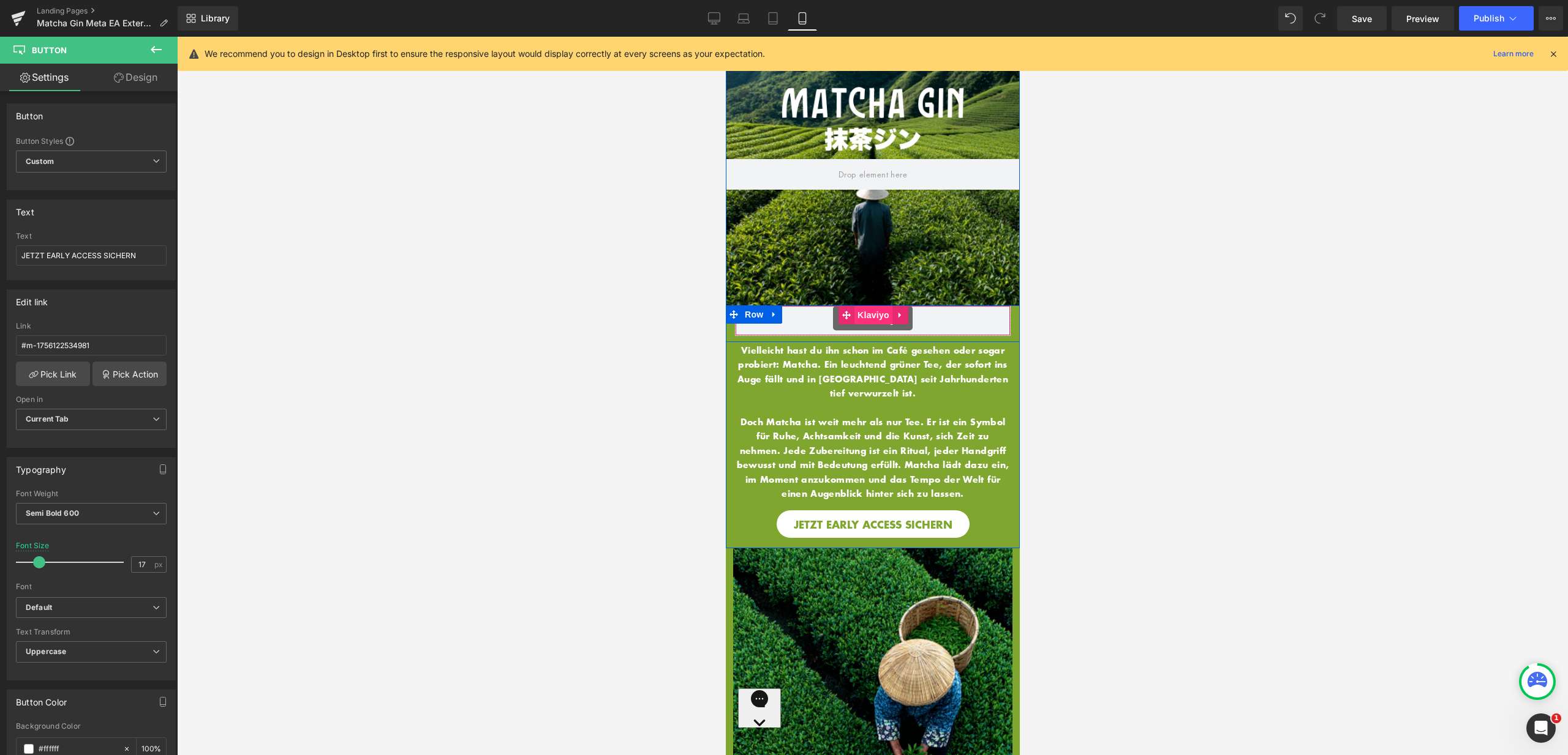
click at [870, 315] on span "Klaviyo" at bounding box center [872, 315] width 38 height 18
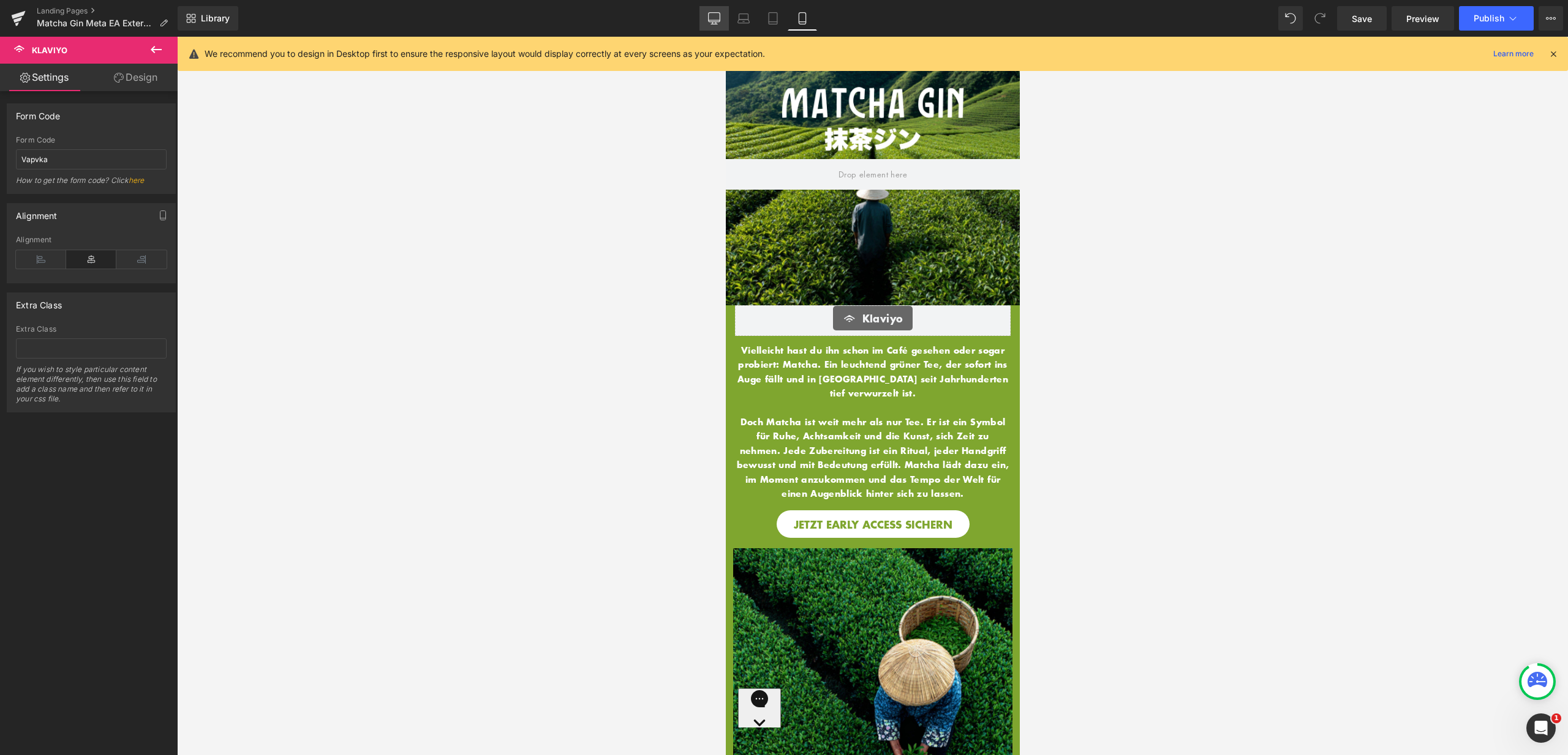
click at [717, 11] on link "Desktop" at bounding box center [714, 18] width 30 height 25
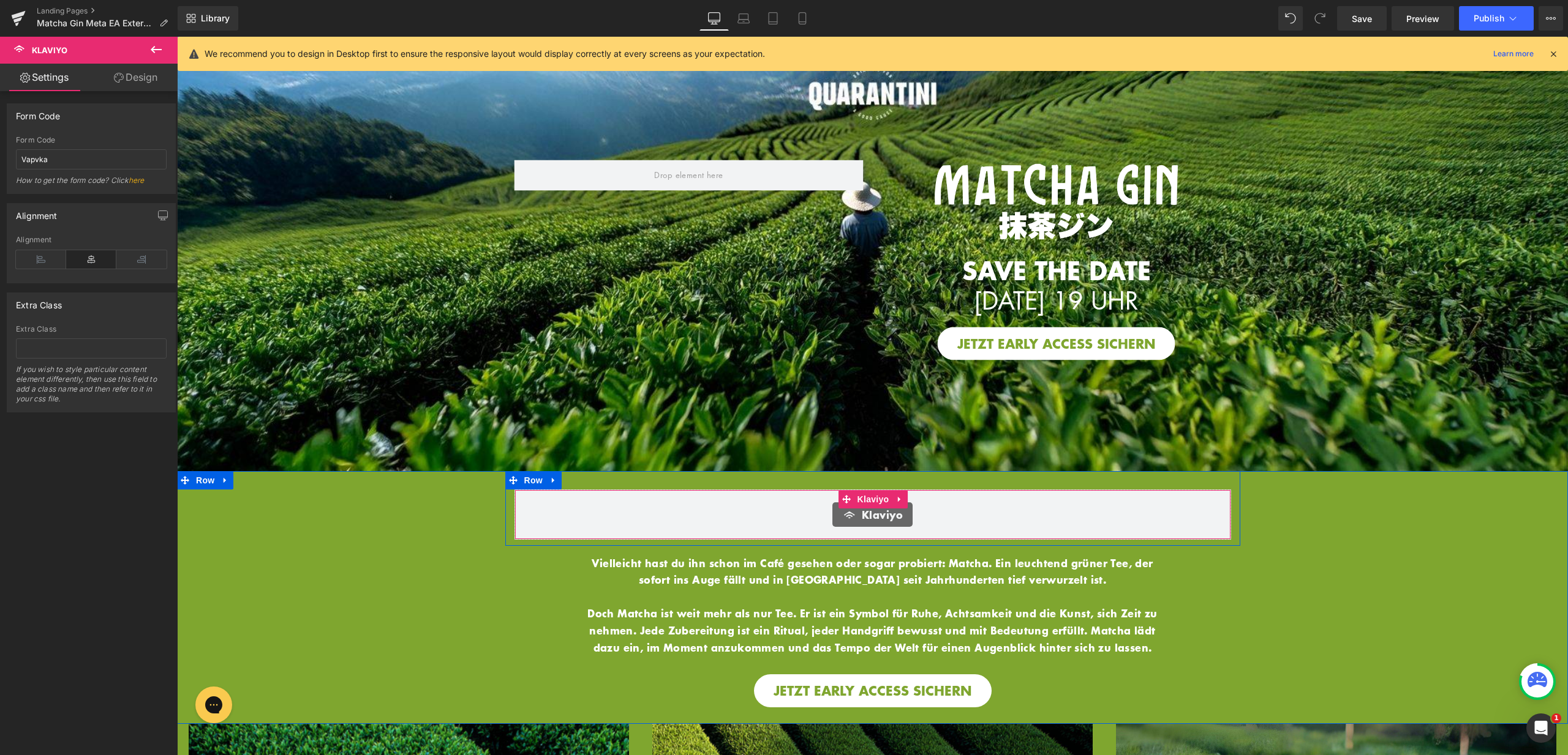
click at [862, 513] on span "Klaviyo" at bounding box center [882, 515] width 41 height 14
click at [873, 504] on span "Klaviyo" at bounding box center [873, 499] width 38 height 18
click at [802, 14] on icon at bounding box center [802, 18] width 12 height 12
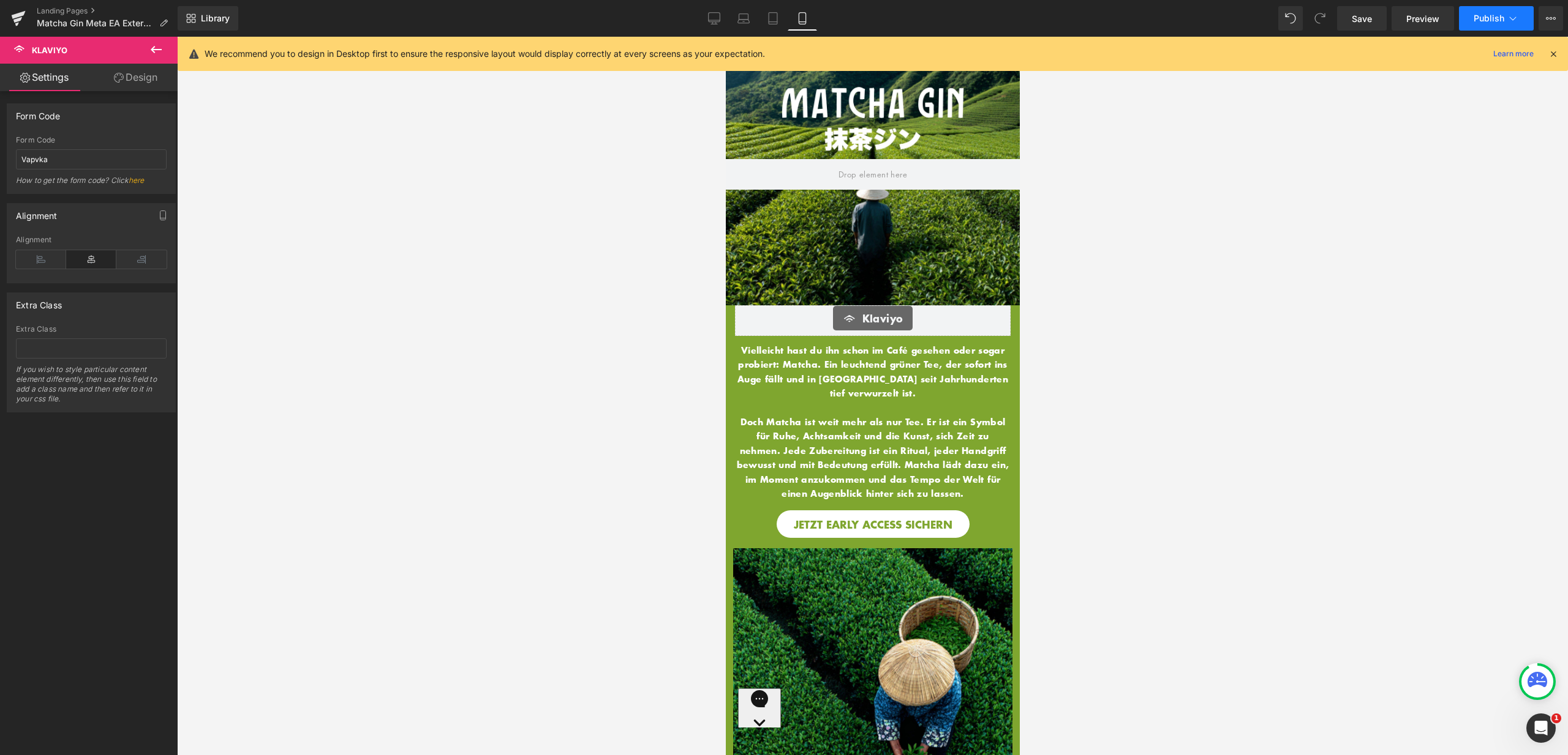
click at [1480, 12] on button "Publish" at bounding box center [1496, 18] width 74 height 25
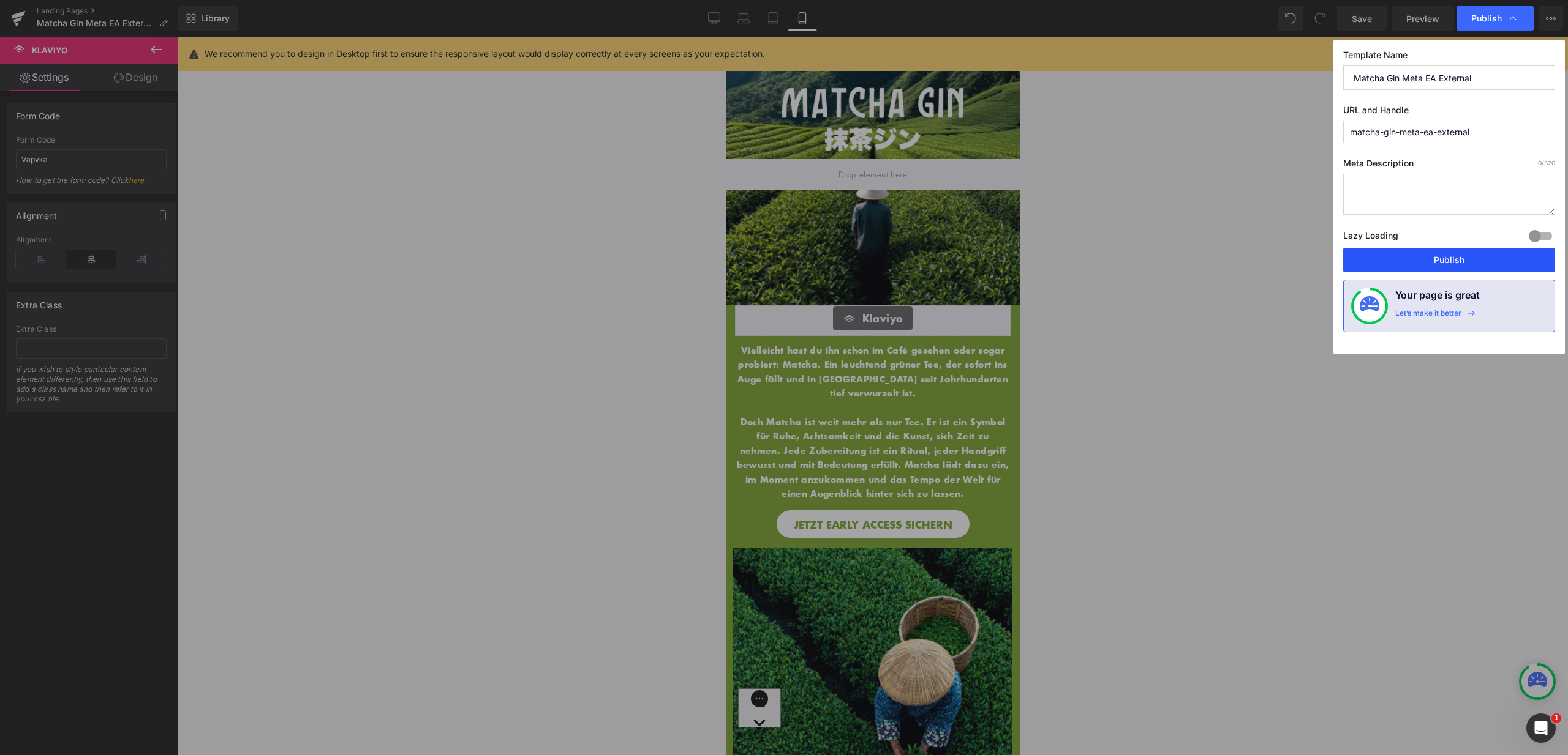
click at [0, 0] on button "Publish" at bounding box center [0, 0] width 0 height 0
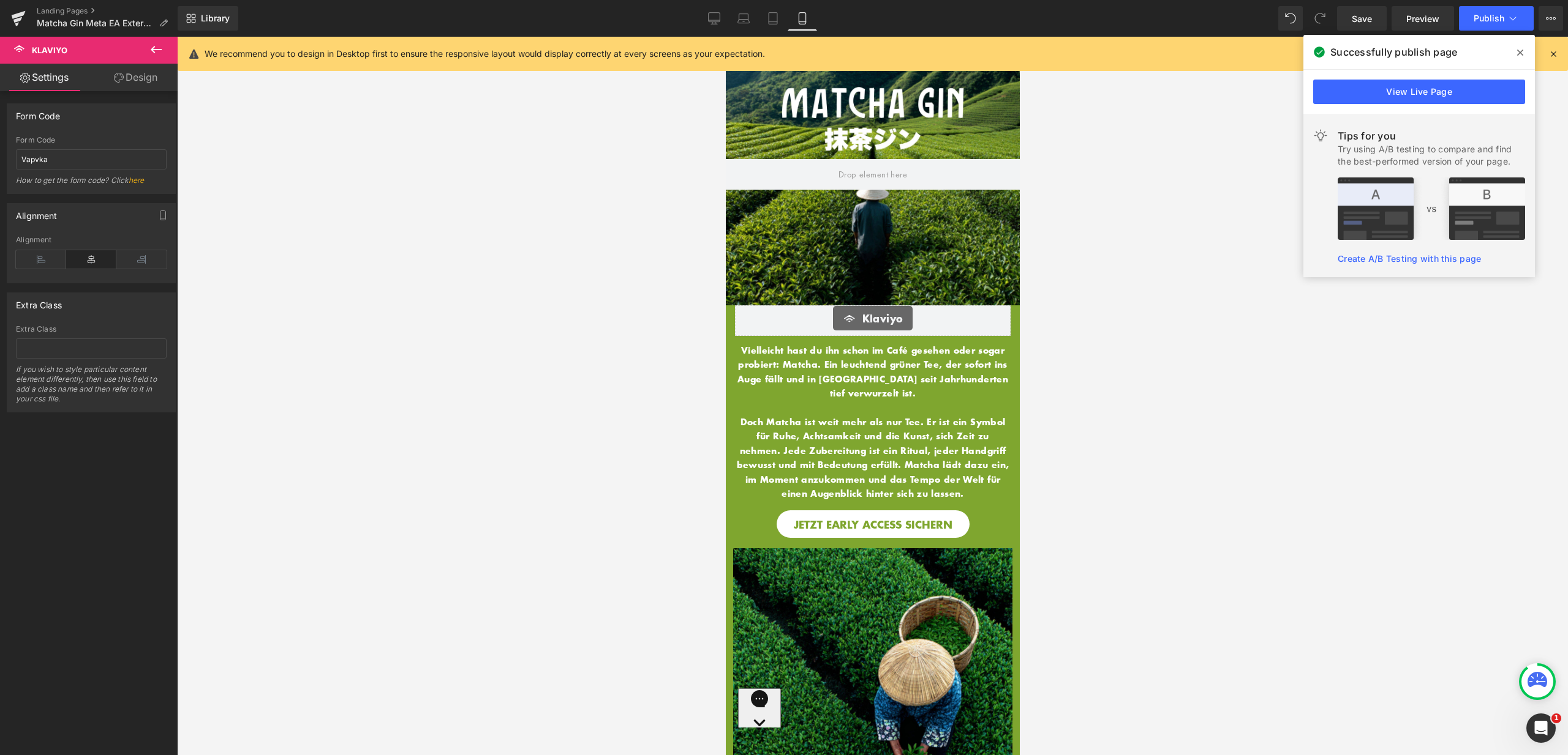
click at [1519, 51] on icon at bounding box center [1520, 53] width 6 height 6
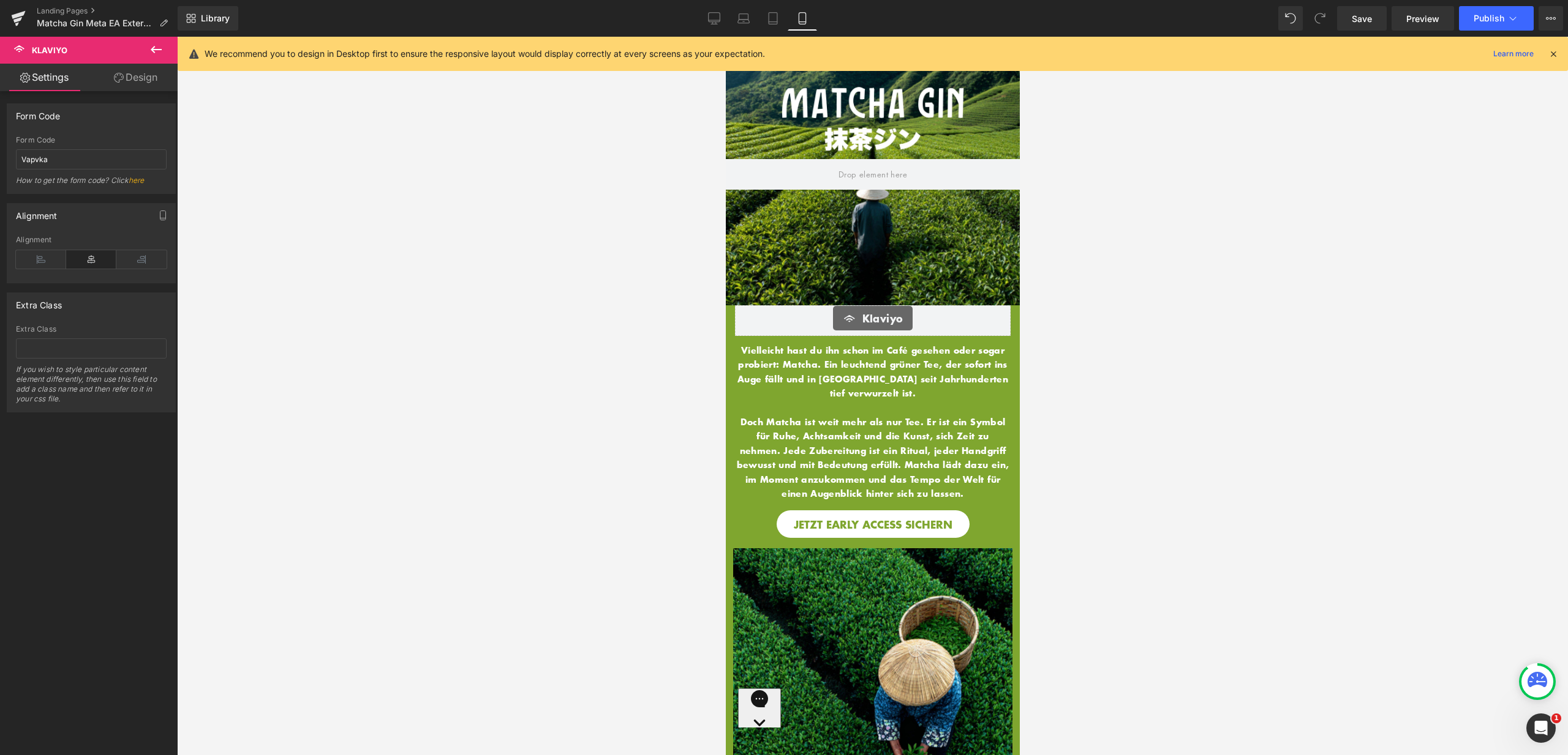
click at [1548, 53] on icon at bounding box center [1553, 53] width 11 height 11
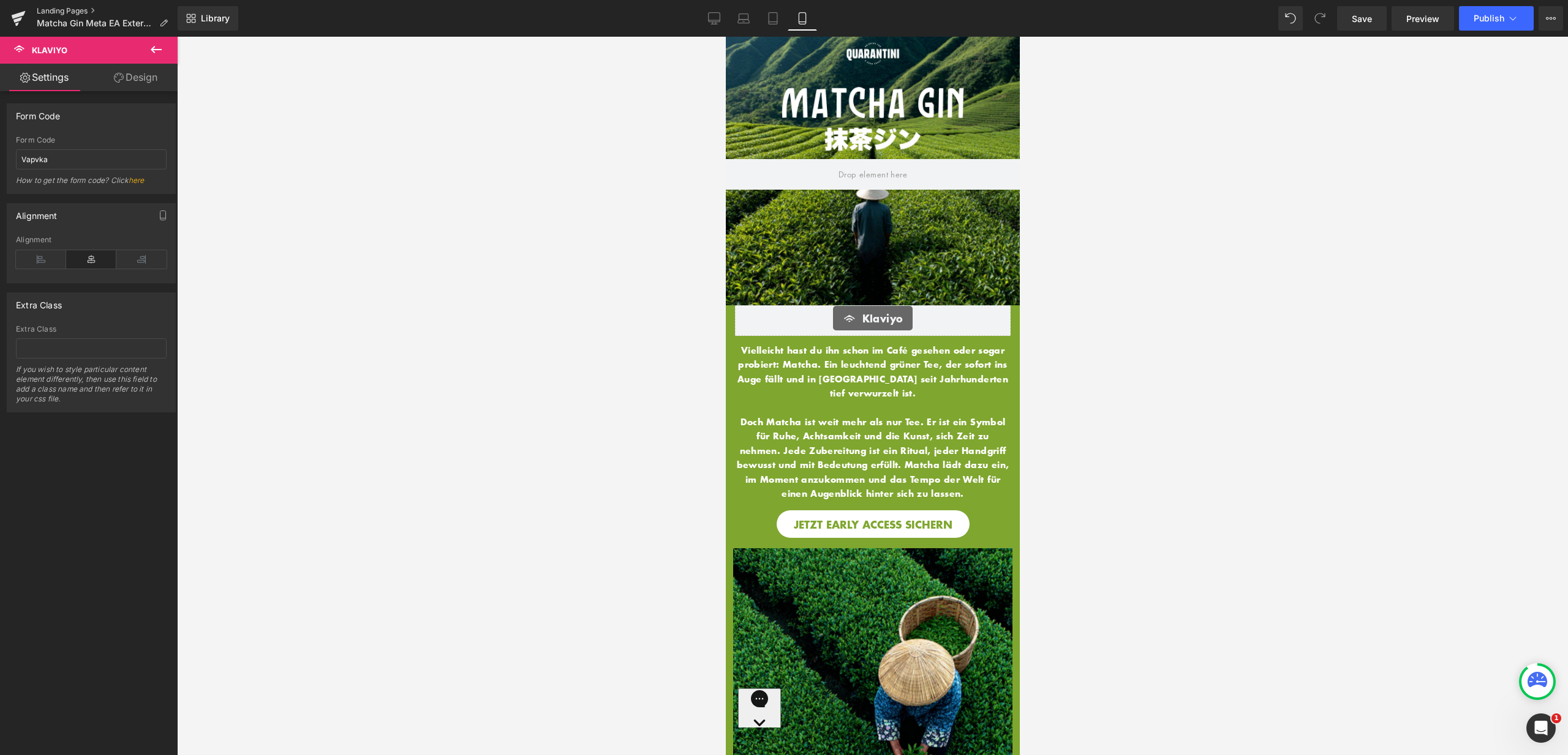
click at [74, 10] on link "Landing Pages" at bounding box center [107, 11] width 141 height 10
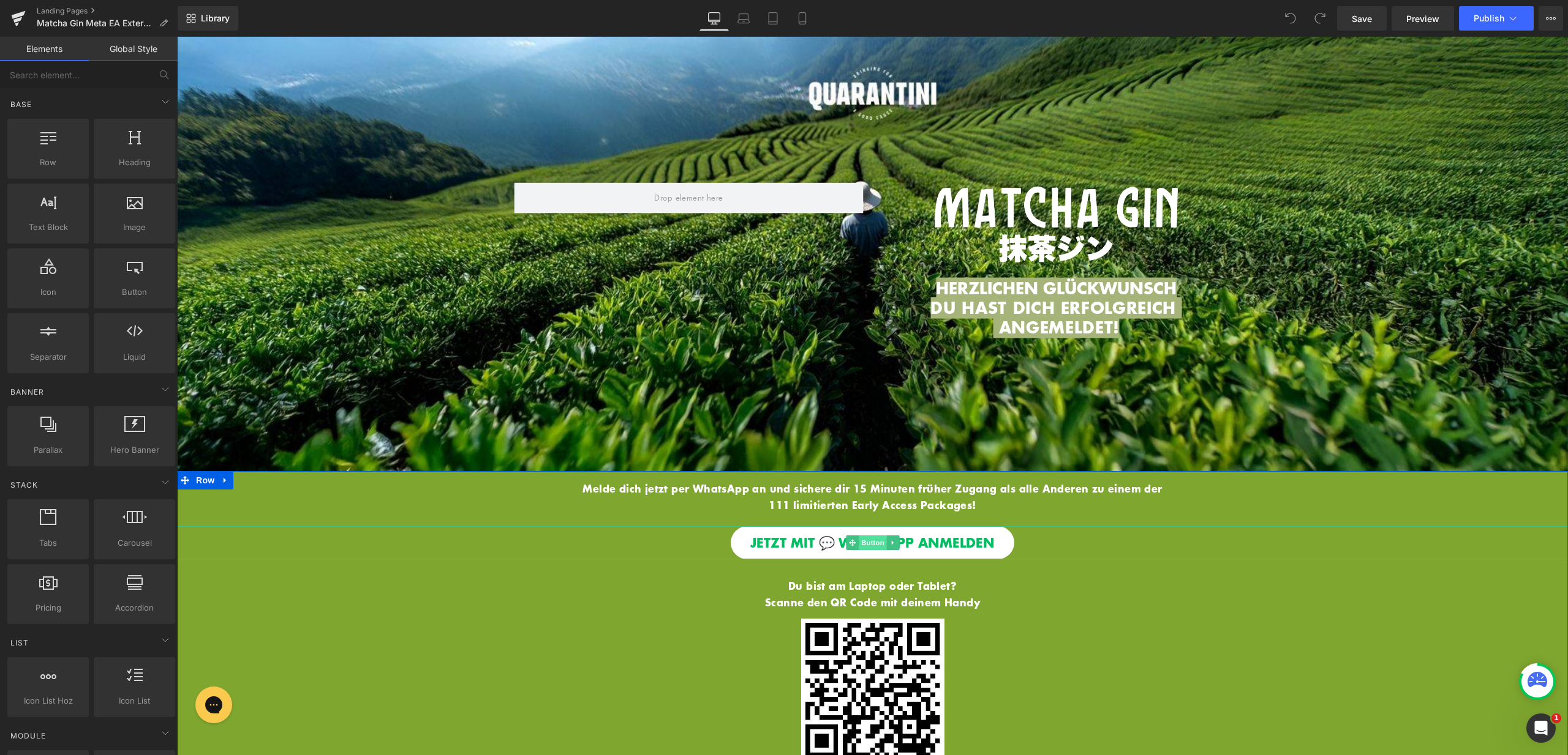
click at [864, 538] on span "Button" at bounding box center [872, 543] width 28 height 14
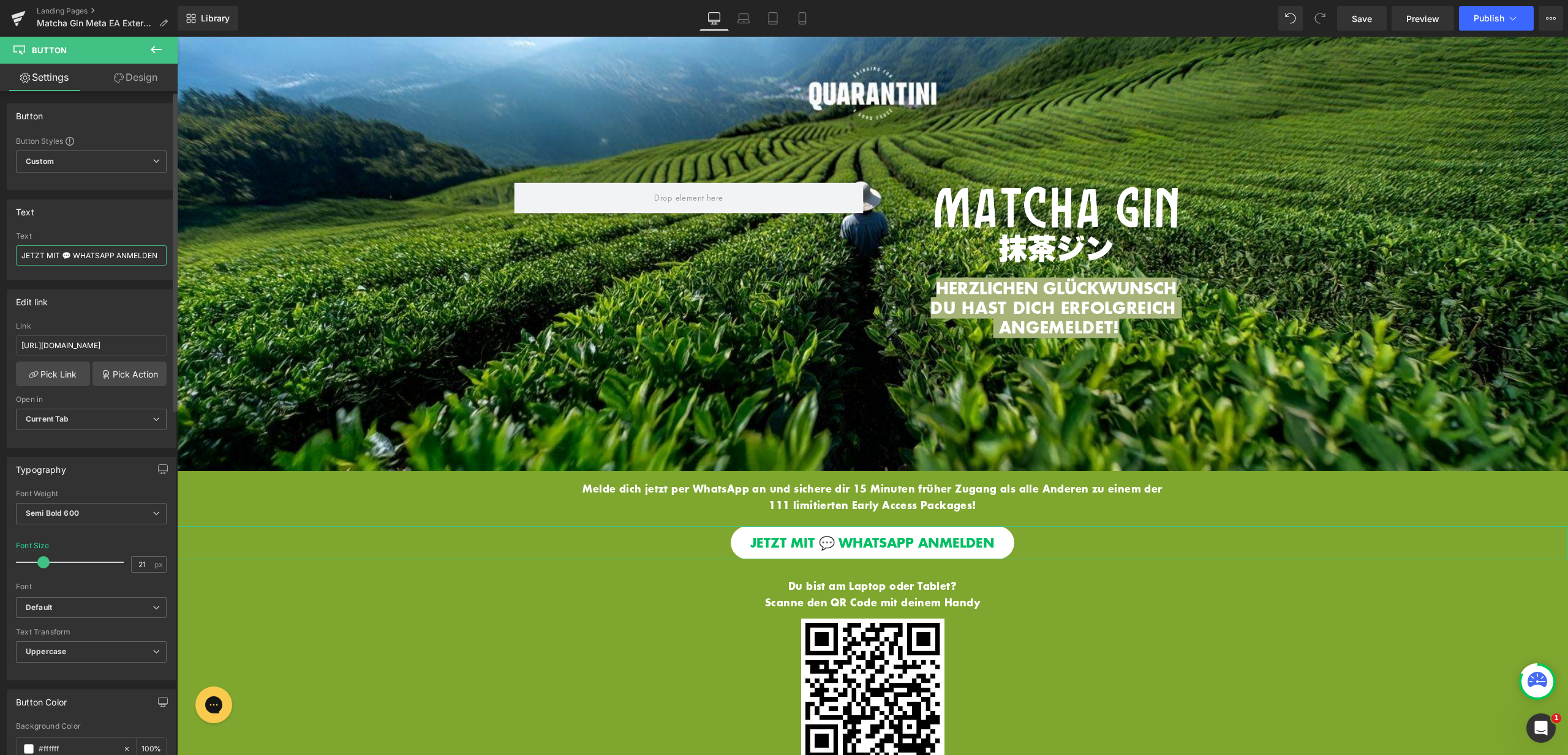
click at [92, 252] on input "JETZT MIT 💬 WHATSAPP ANMELDEN" at bounding box center [91, 256] width 151 height 20
drag, startPoint x: 48, startPoint y: 256, endPoint x: 167, endPoint y: 263, distance: 119.2
click at [167, 263] on div "JETZT MIT 💬 WHATSAPP ANMELDEN Text JETZT MIT 💬 WHATSAPP ANMELDEN" at bounding box center [91, 256] width 168 height 48
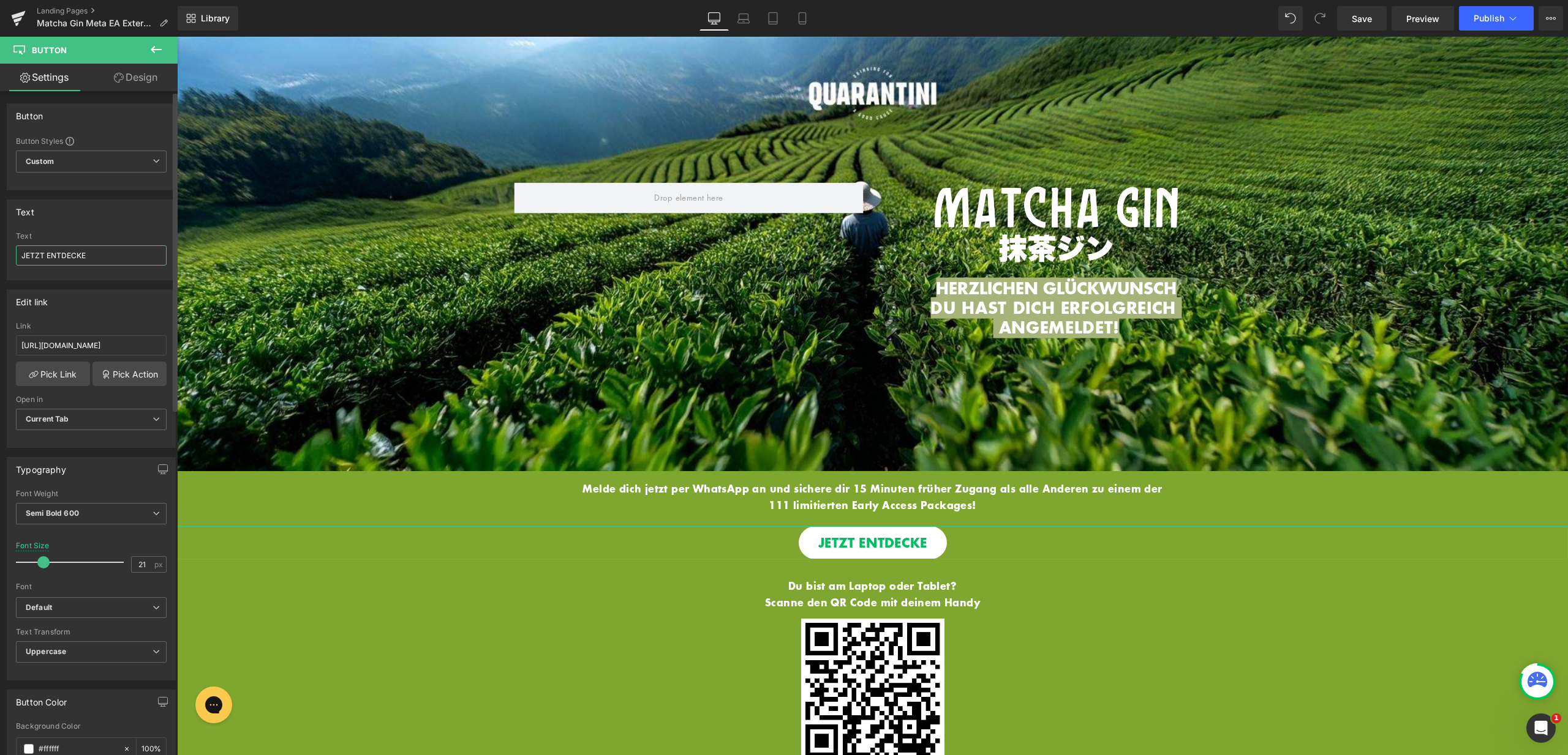
type input "JETZT ENTDECKEN"
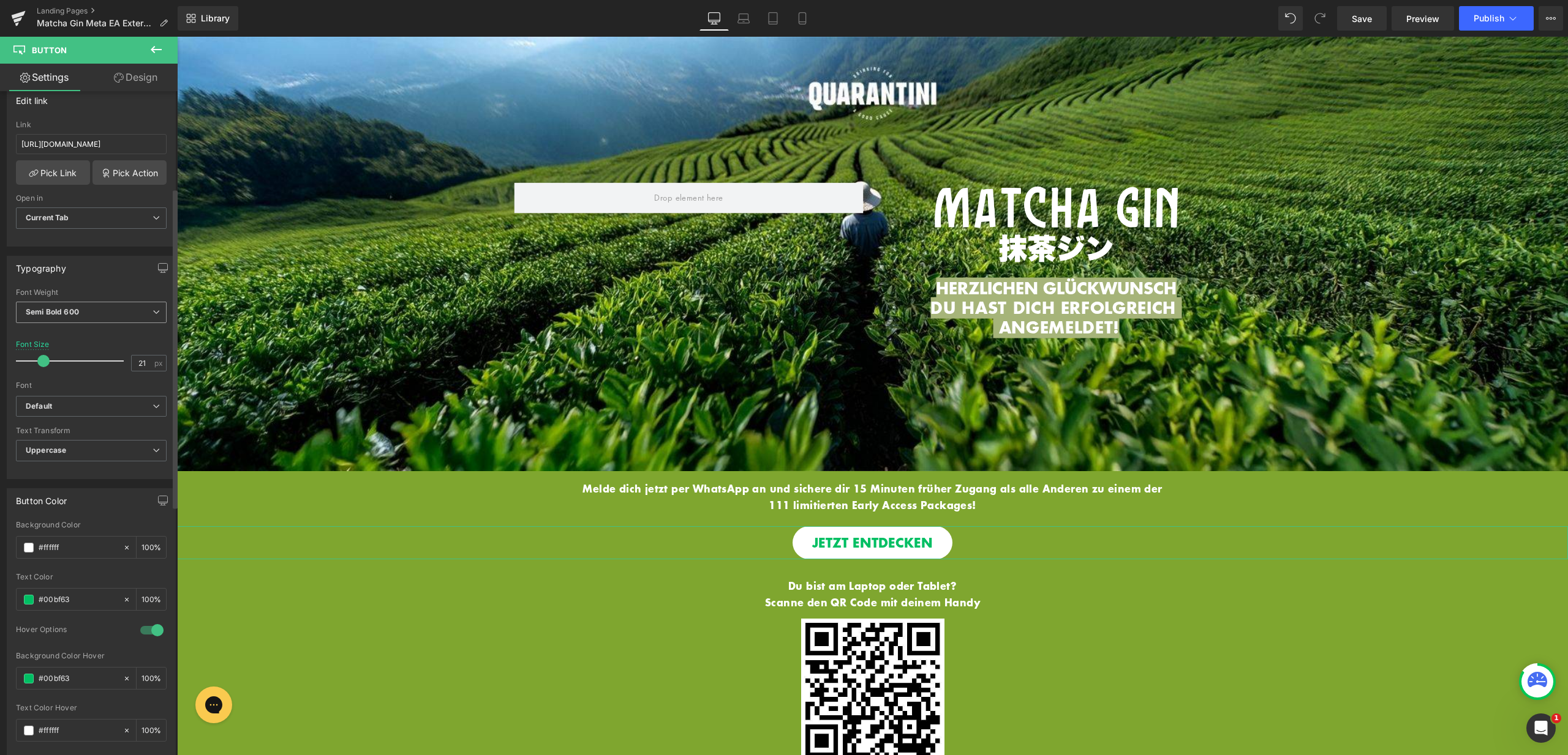
scroll to position [204, 0]
click at [869, 587] on span "Text Block" at bounding box center [866, 593] width 40 height 14
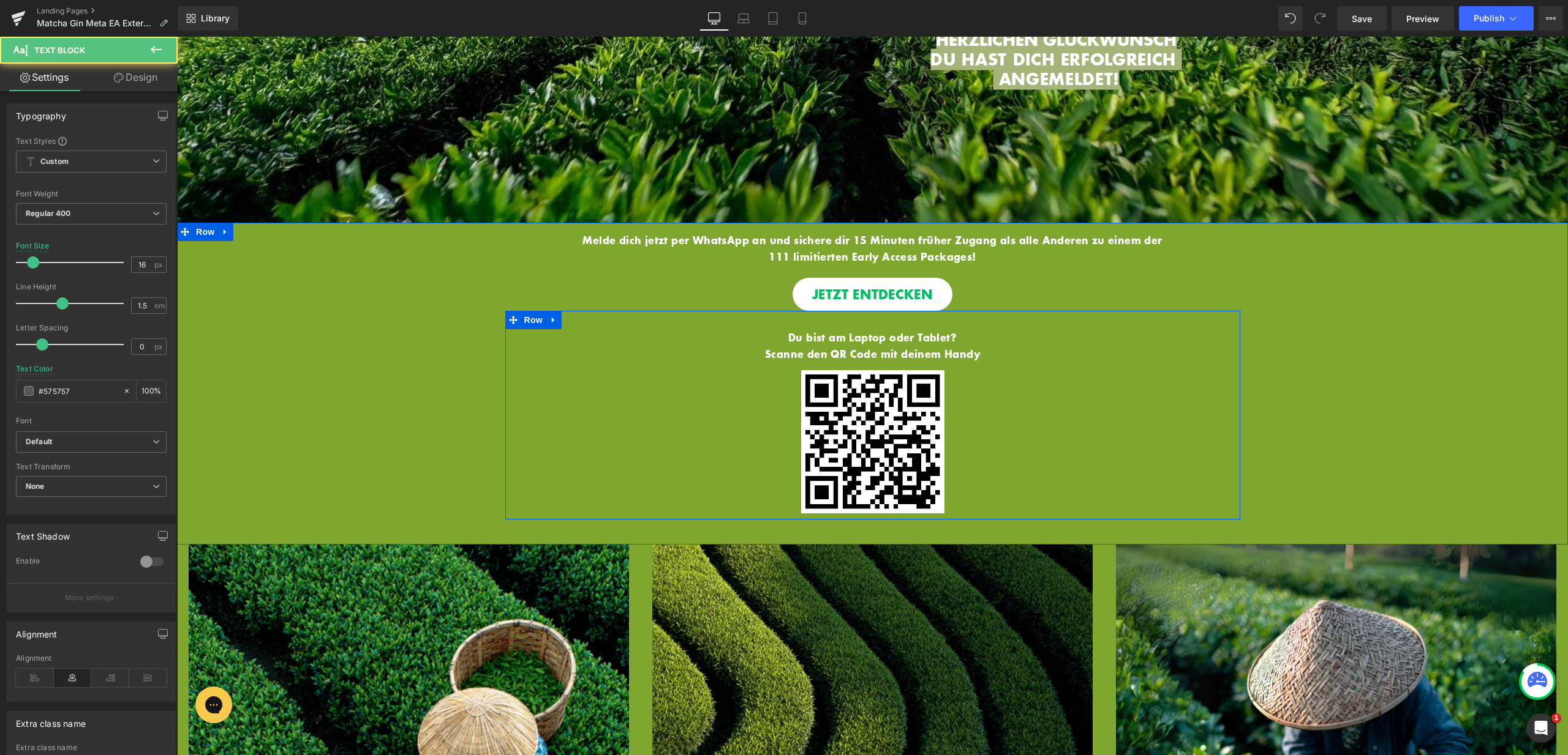
scroll to position [249, 0]
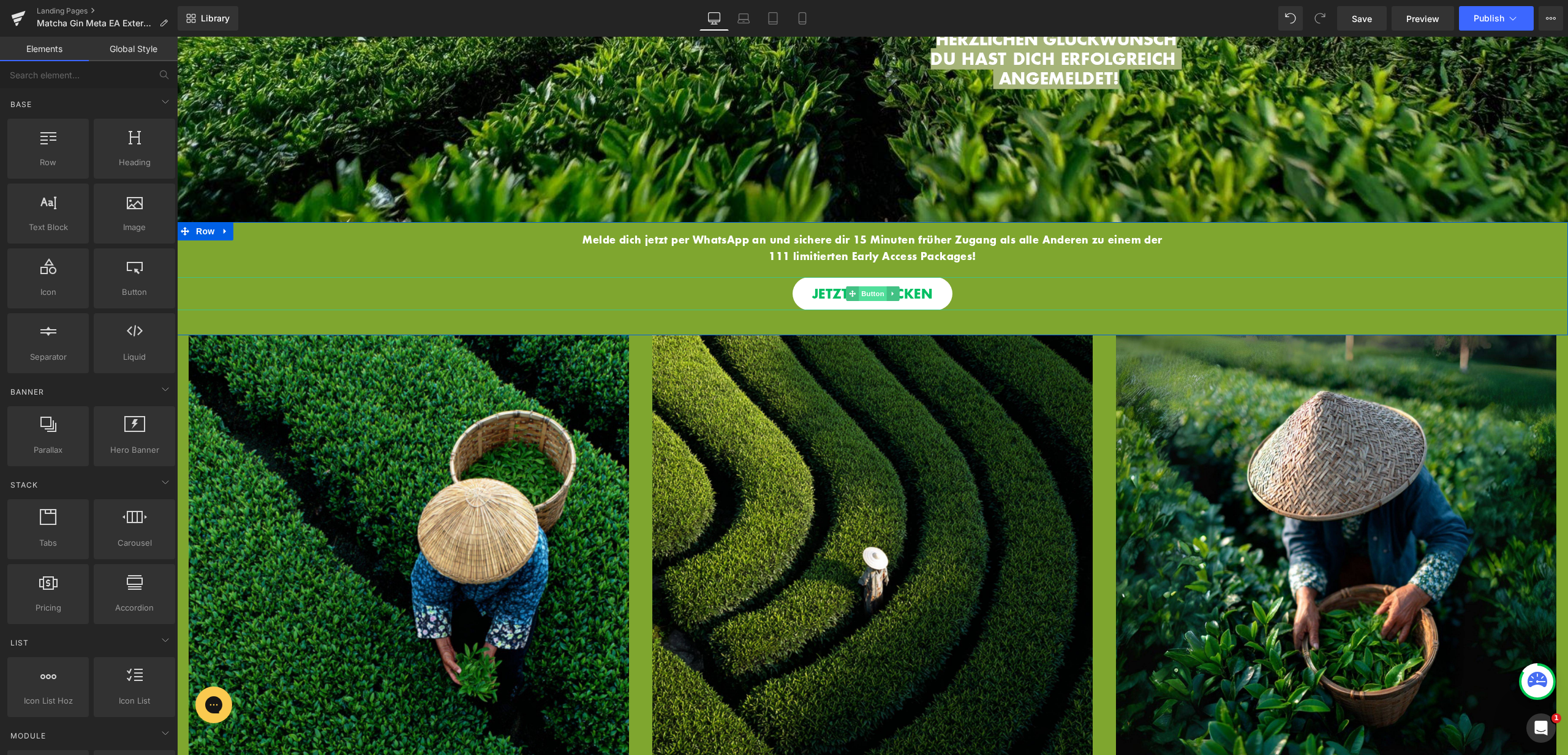
click at [867, 287] on span "Button" at bounding box center [872, 294] width 28 height 14
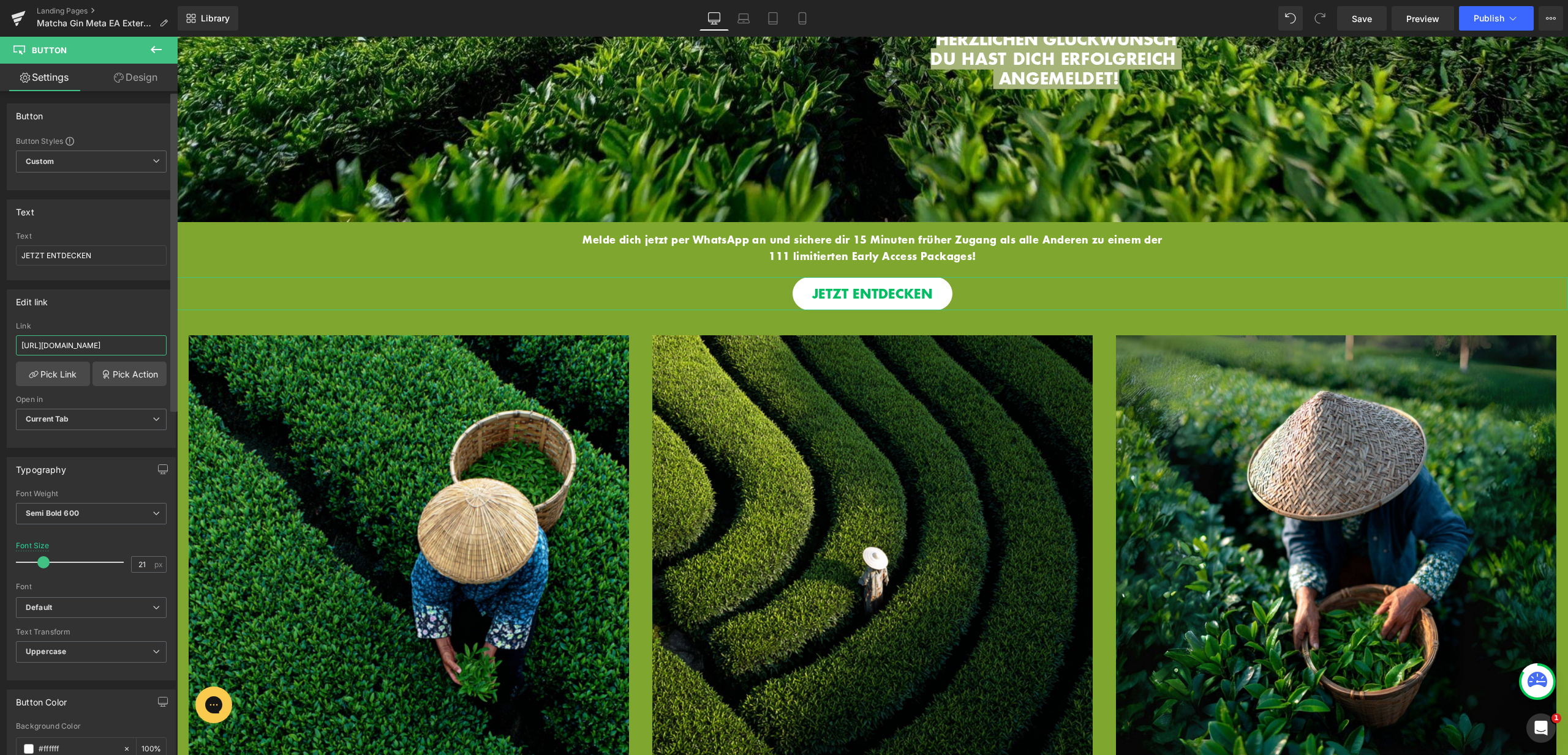
scroll to position [0, 54]
drag, startPoint x: 138, startPoint y: 344, endPoint x: 177, endPoint y: 346, distance: 39.1
click at [177, 346] on div "Button Button Styles Custom Custom Setup Global Style Custom Setup Global Style…" at bounding box center [89, 426] width 178 height 670
drag, startPoint x: 52, startPoint y: 344, endPoint x: 160, endPoint y: 346, distance: 108.0
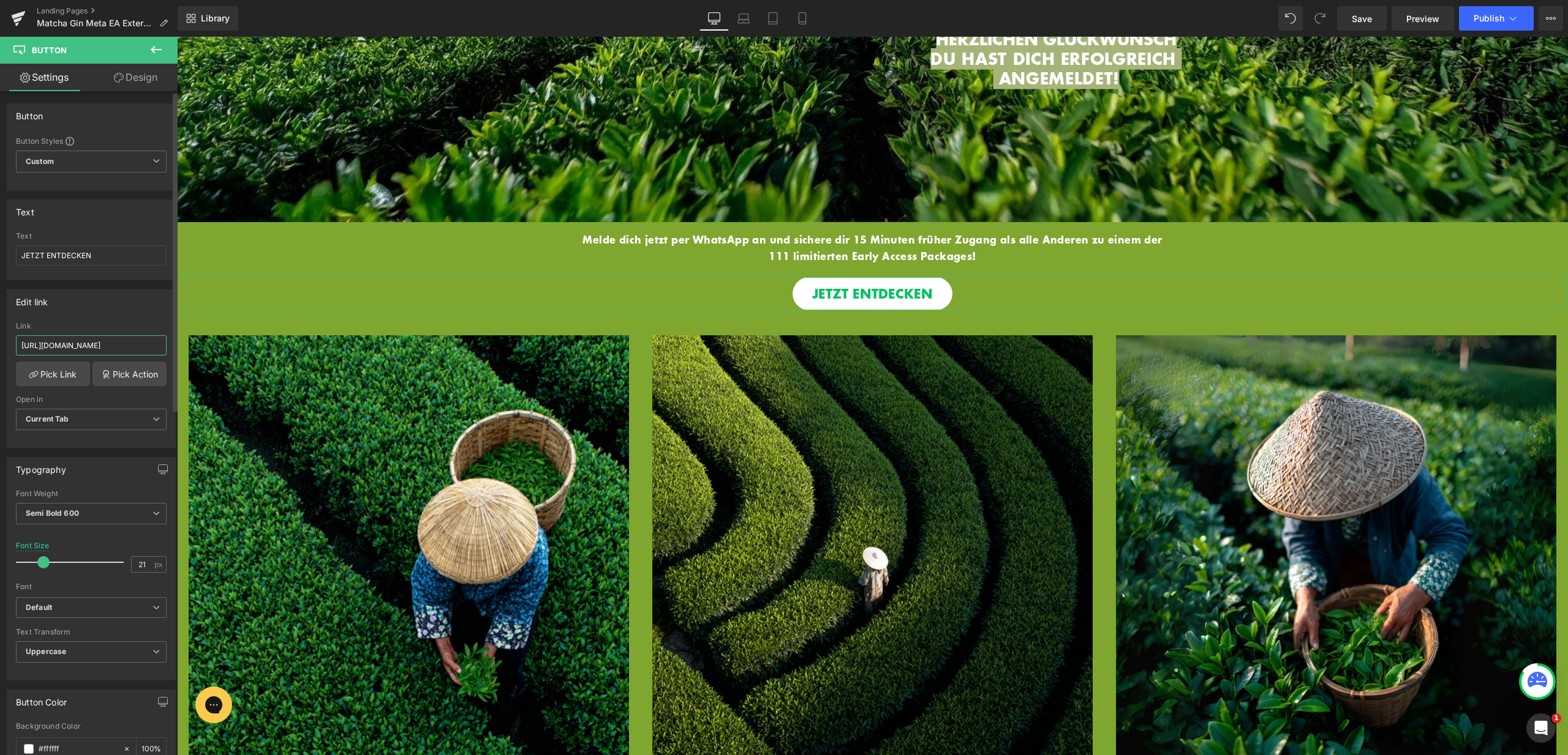
click at [160, 346] on input "https://quarantini.de/matcha-gin-vorverkauf-meta" at bounding box center [91, 346] width 151 height 20
type input "https://quarantini.de/matcha-gin-vorverkauf-meta"
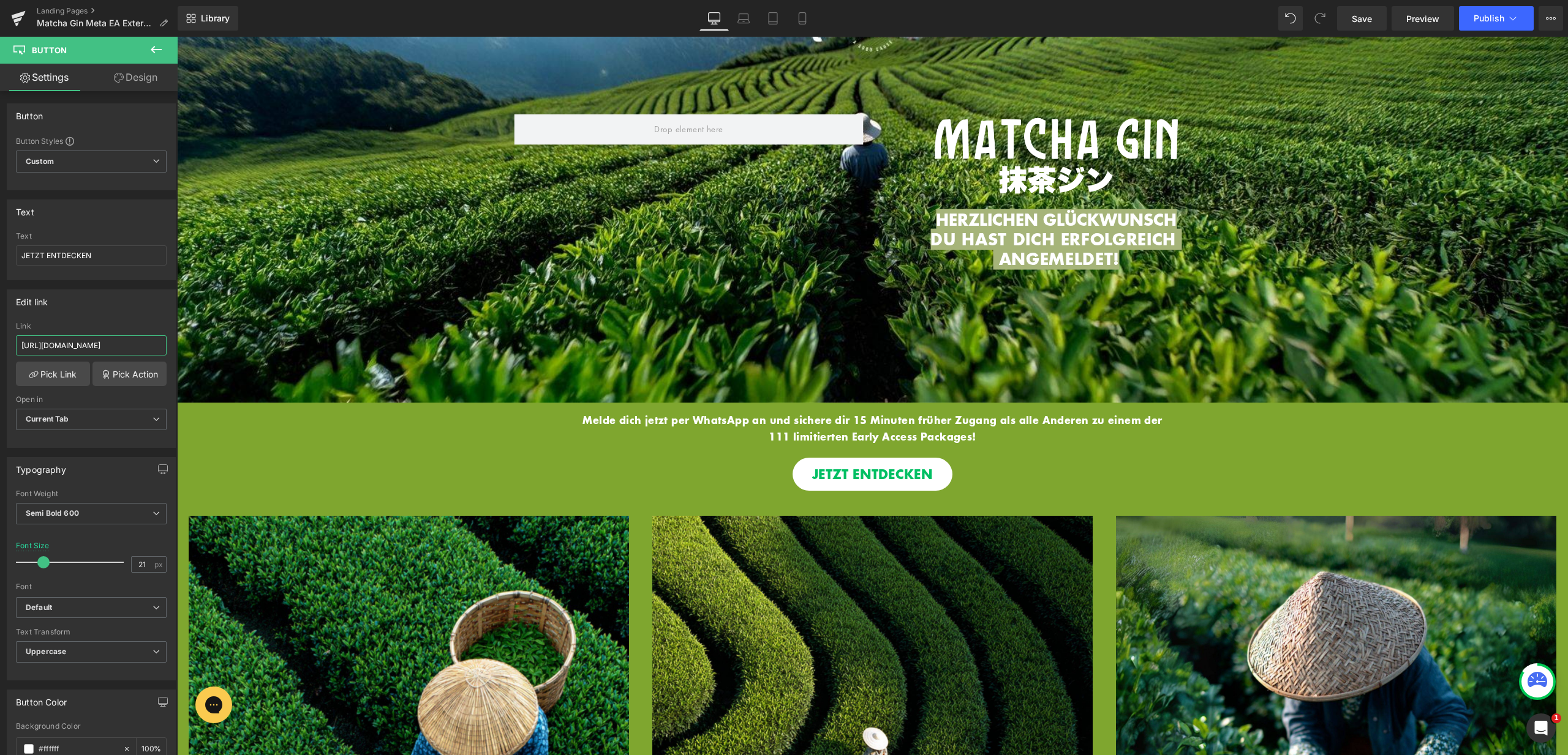
scroll to position [1, 0]
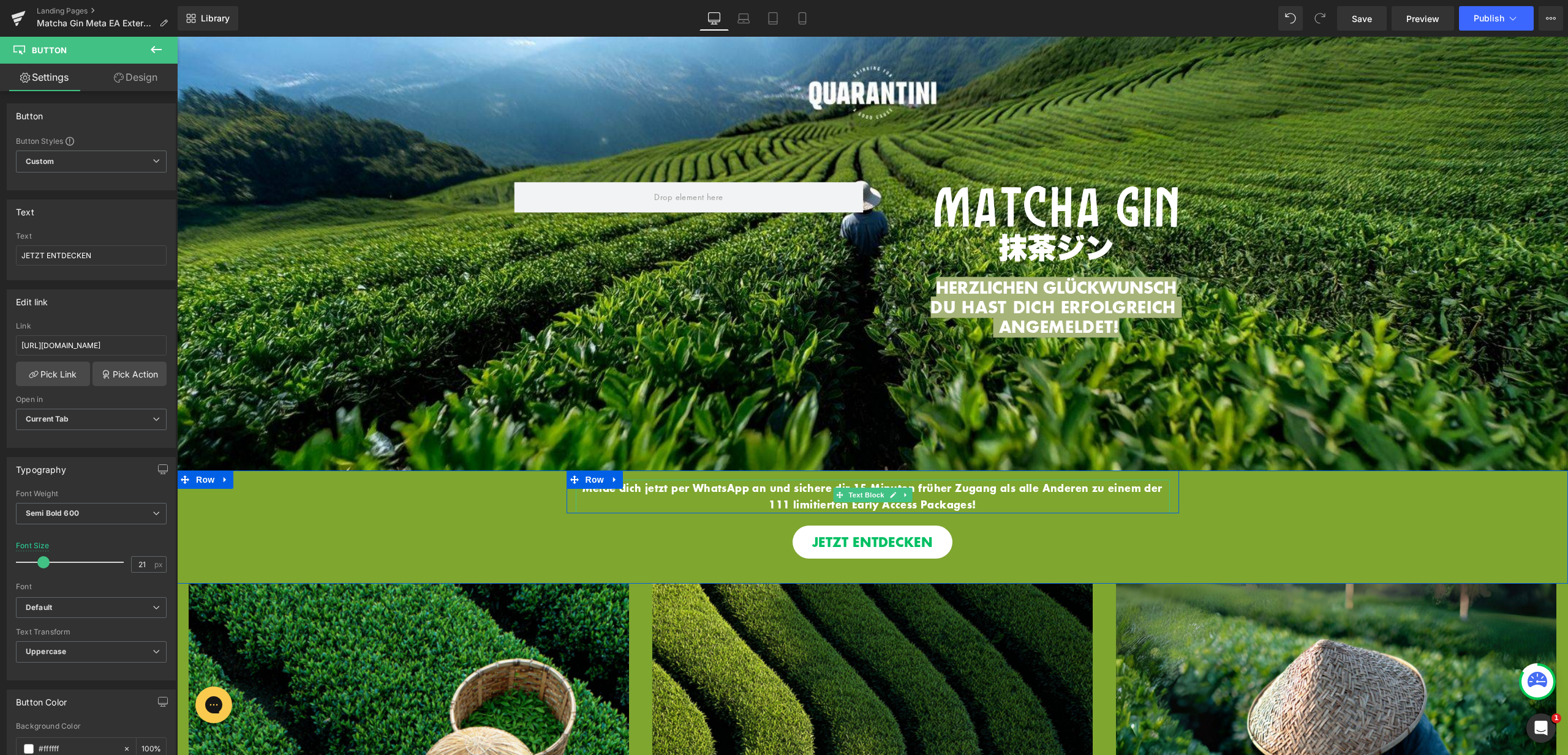
click at [801, 486] on span "Melde dich jetzt per WhatsApp an und sichere dir 15 Minuten früher Zugang als a…" at bounding box center [872, 496] width 579 height 32
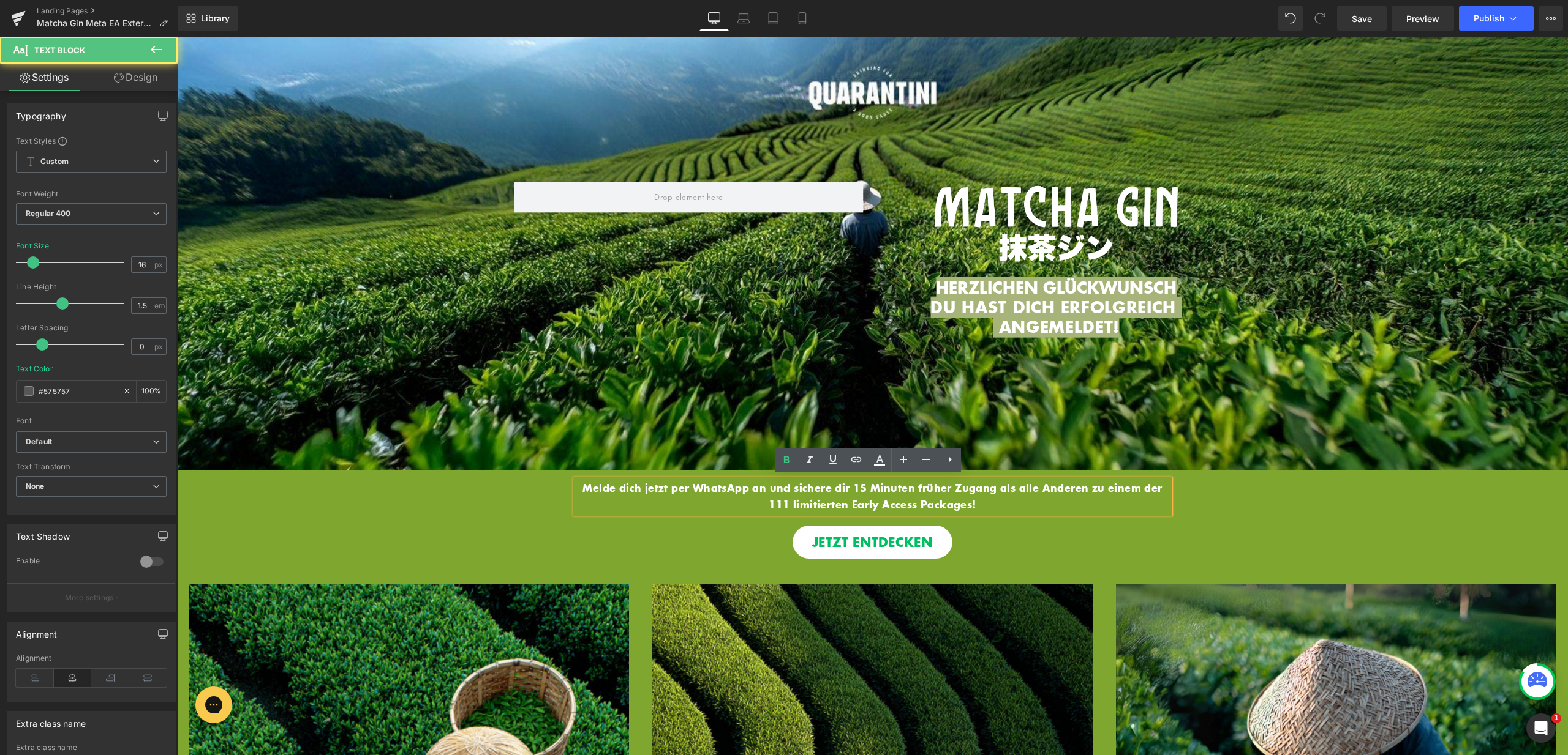
click at [750, 485] on span "Melde dich jetzt per WhatsApp an und sichere dir 15 Minuten früher Zugang als a…" at bounding box center [872, 496] width 579 height 32
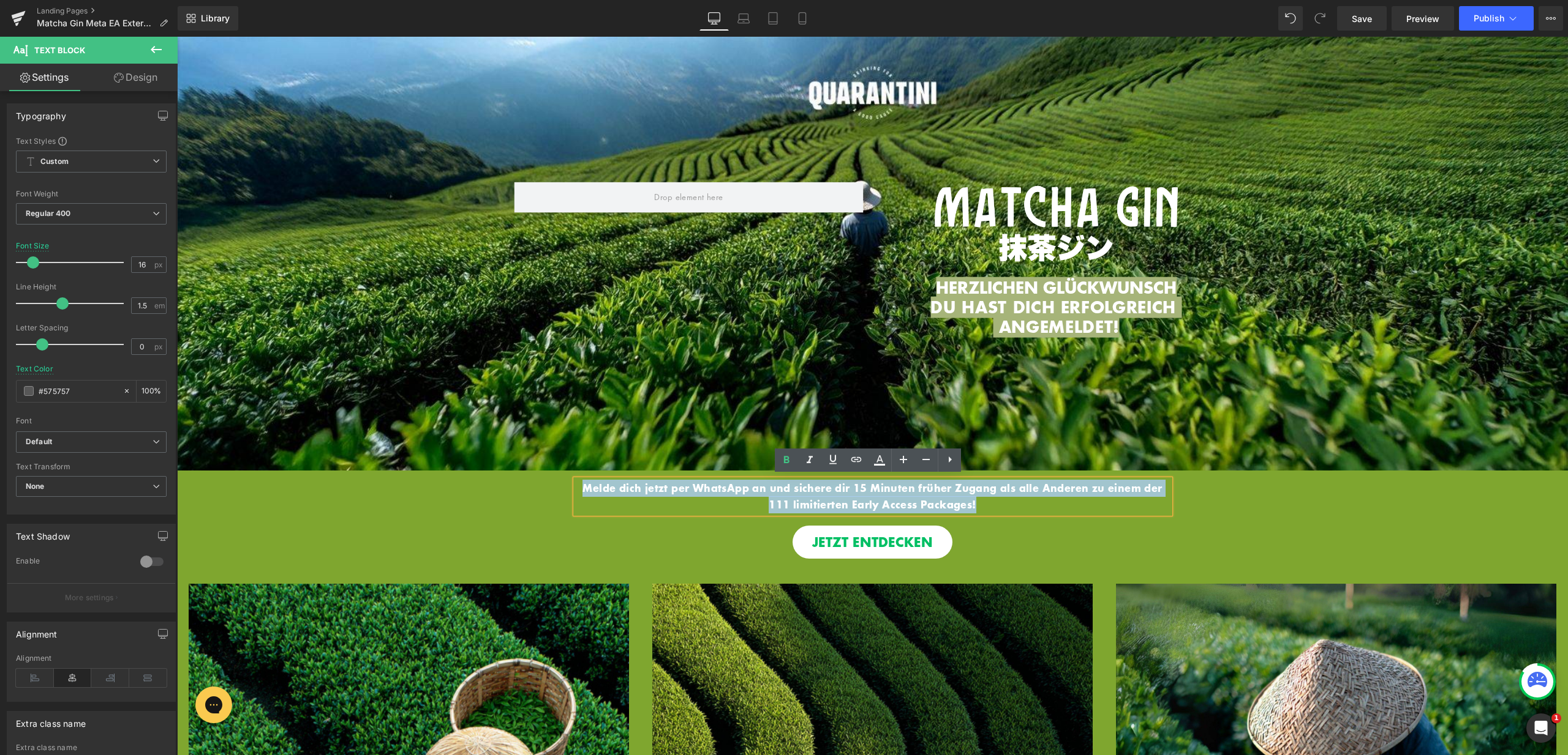
drag, startPoint x: 977, startPoint y: 500, endPoint x: 573, endPoint y: 481, distance: 404.4
click at [576, 481] on p "Melde dich jetzt per WhatsApp an und sichere dir 15 Minuten früher Zugang als a…" at bounding box center [872, 497] width 594 height 34
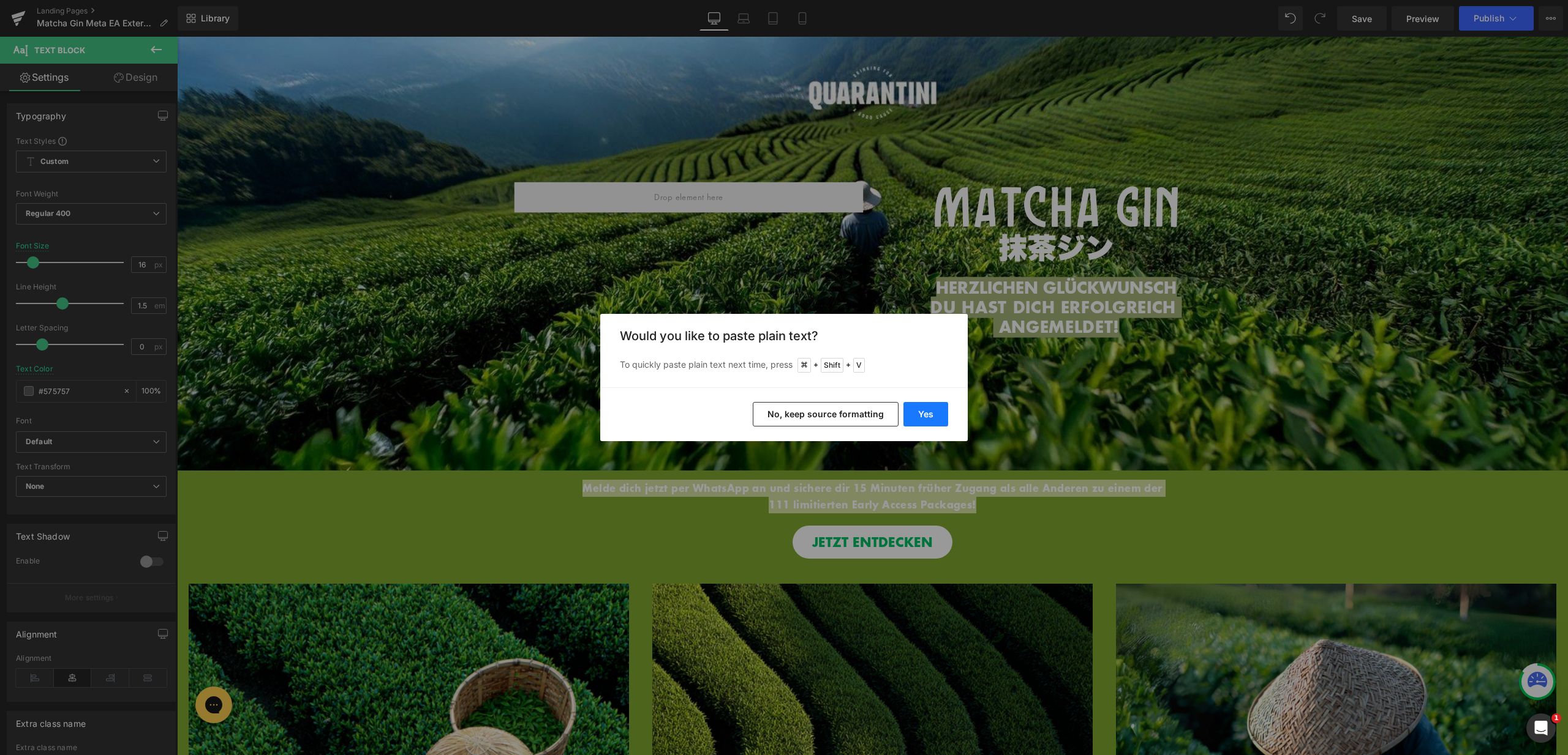
click at [931, 417] on button "Yes" at bounding box center [926, 414] width 45 height 25
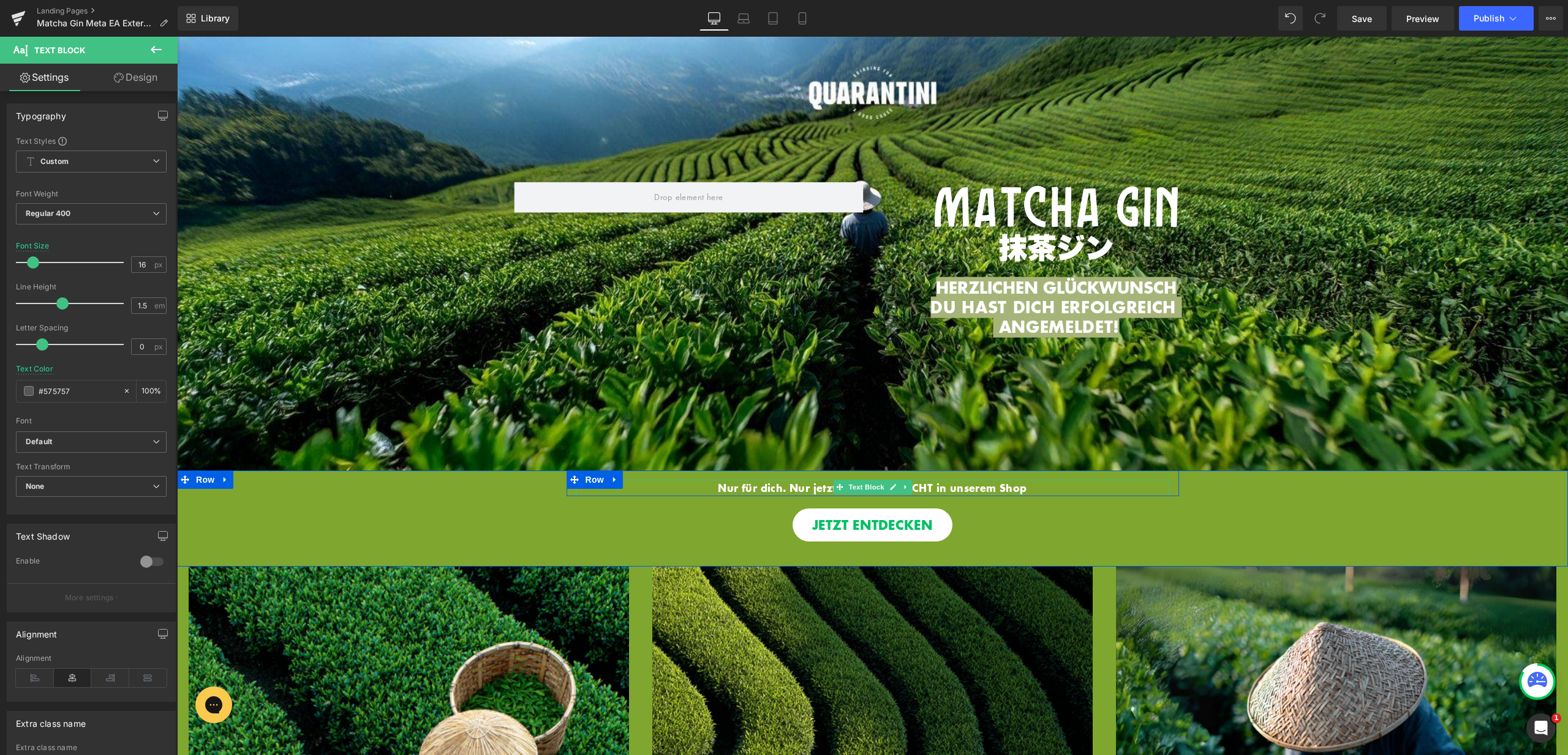
click at [1025, 481] on b "Nur für dich. Nur jetzt. Nur hier. - NICHT in unserem Shop" at bounding box center [872, 487] width 308 height 15
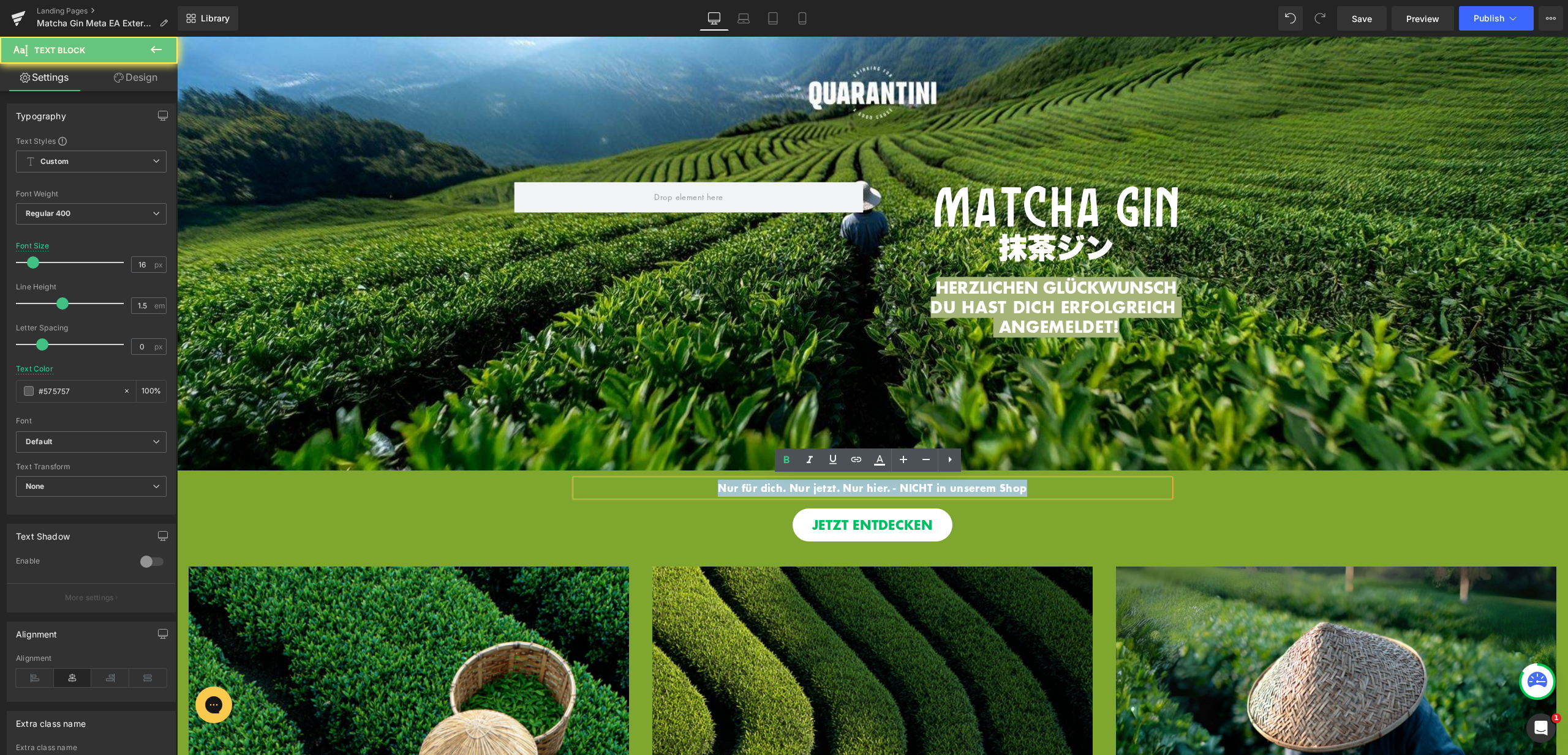
drag, startPoint x: 1026, startPoint y: 485, endPoint x: 675, endPoint y: 479, distance: 351.1
click at [675, 480] on p "Nur für dich. Nur jetzt. Nur hier. - NICHT in unserem Shop" at bounding box center [872, 489] width 594 height 17
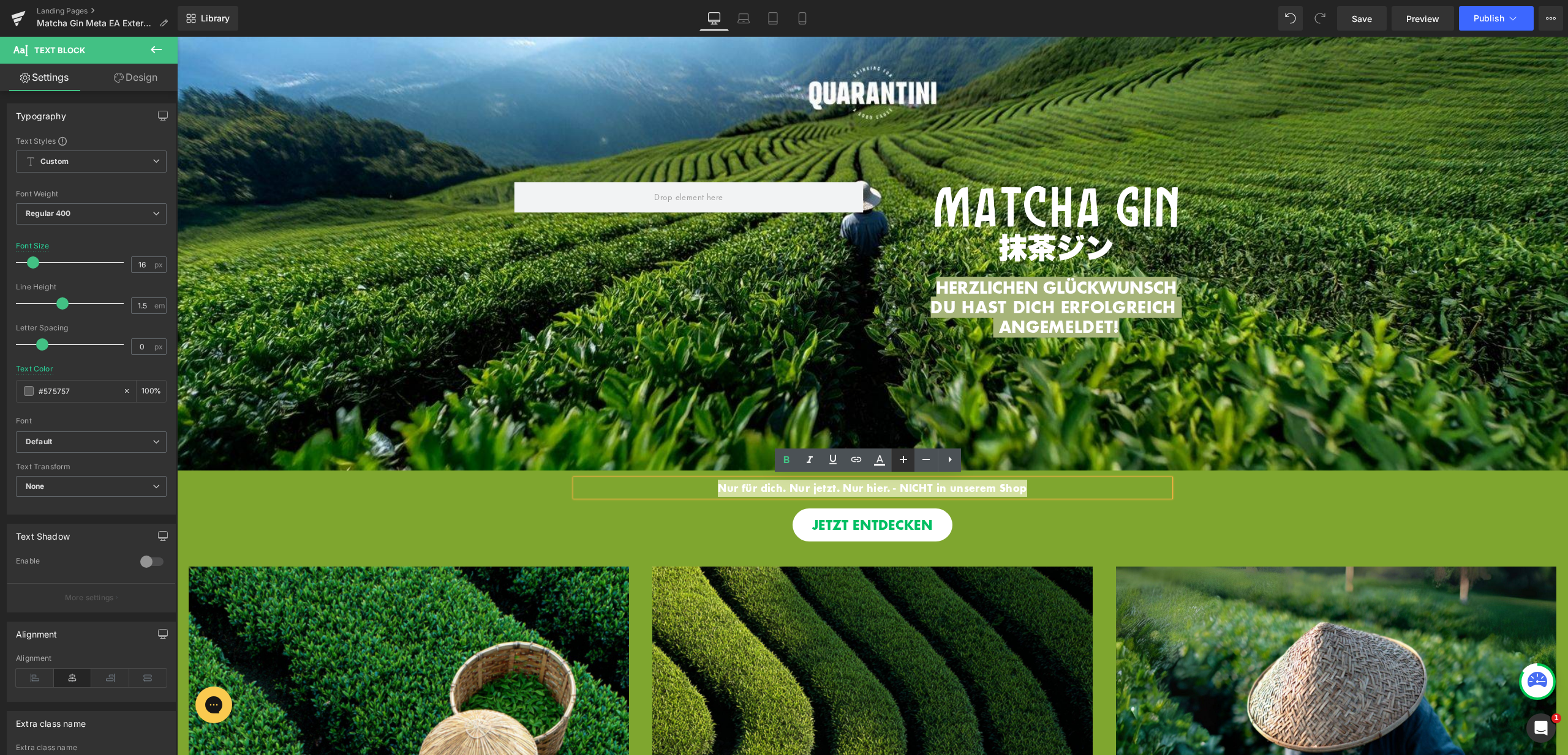
click at [901, 461] on icon at bounding box center [903, 460] width 14 height 14
type input "20"
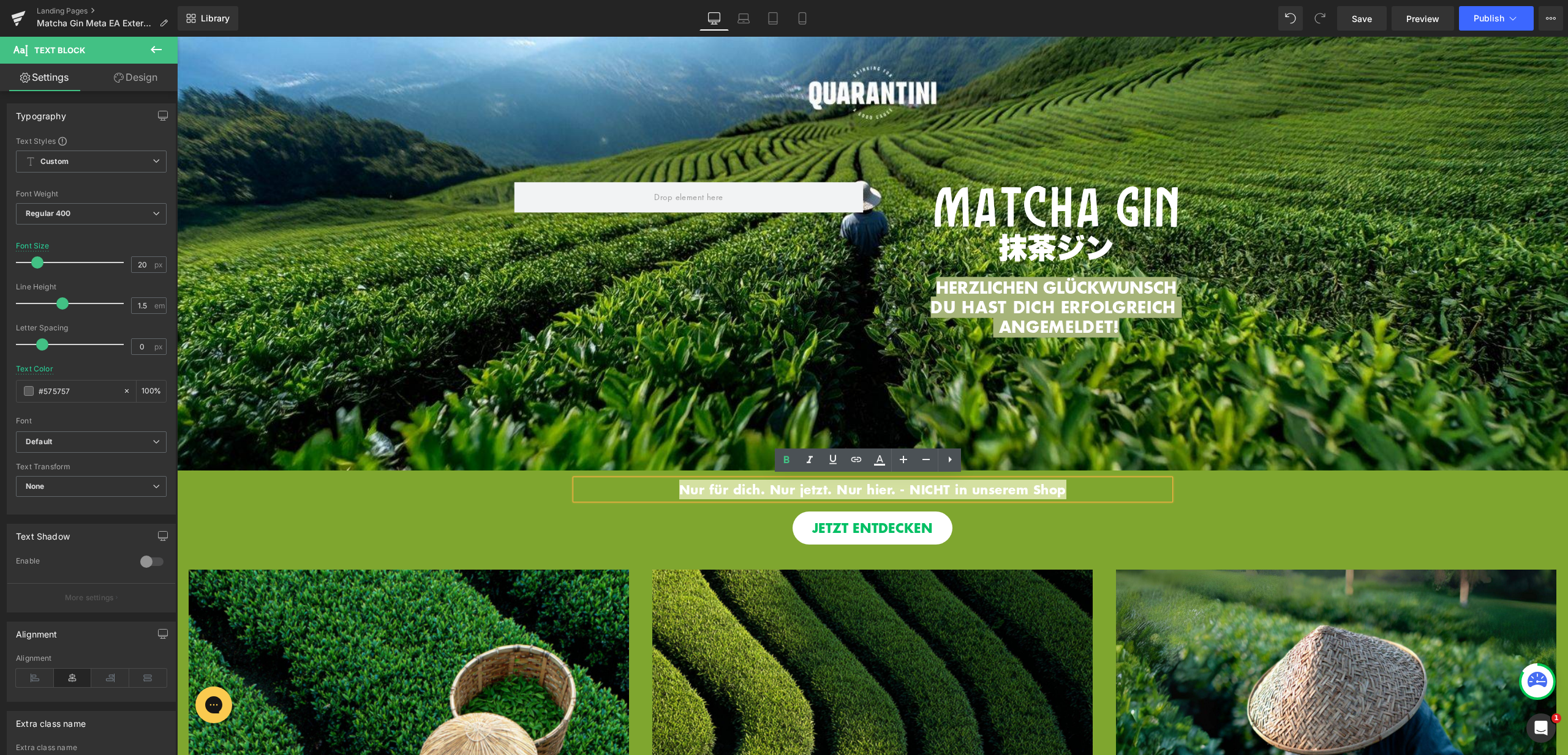
click at [177, 37] on div at bounding box center [177, 37] width 0 height 0
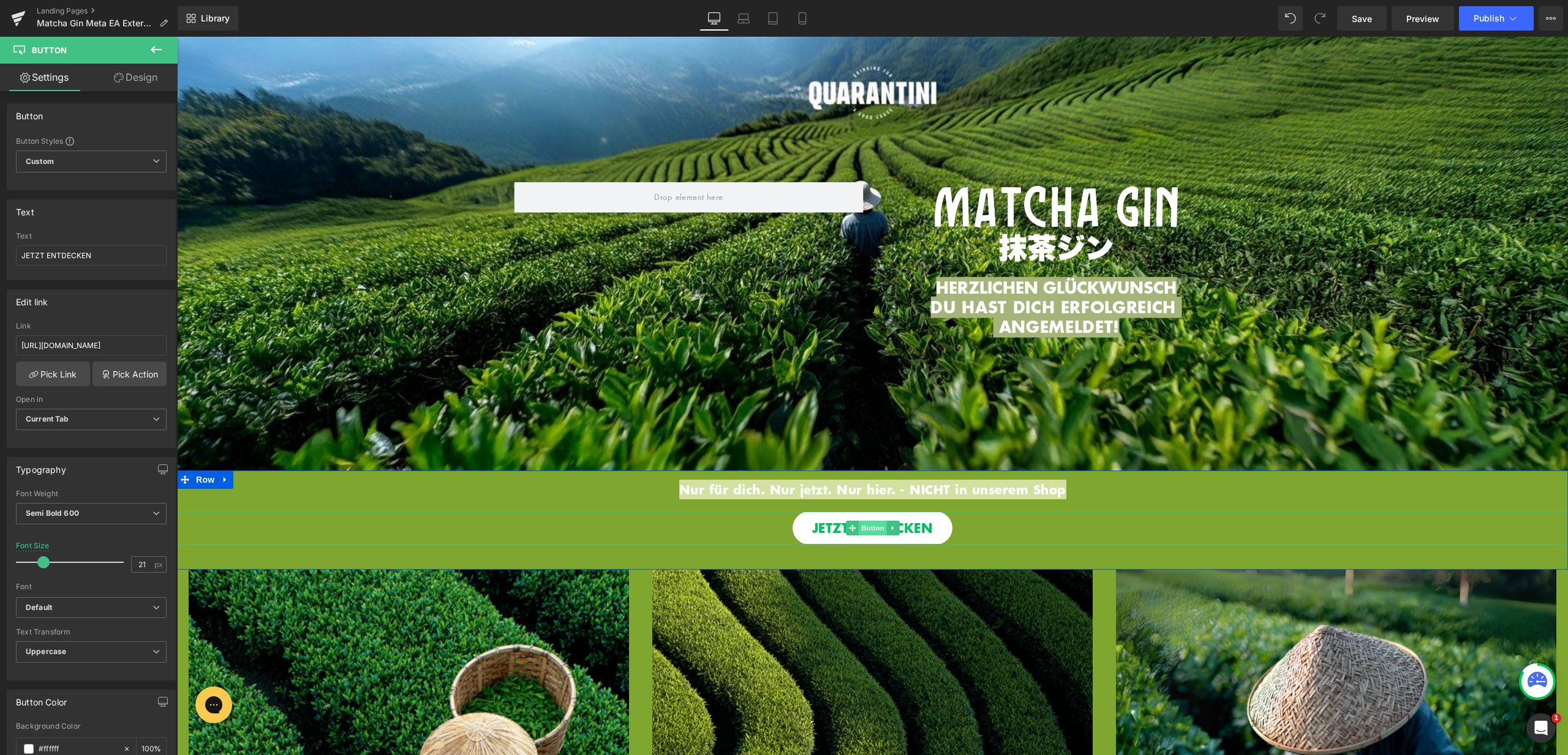
click at [873, 521] on span "Button" at bounding box center [872, 528] width 28 height 14
click at [1075, 485] on p "Nur für dich. Nur jetzt. Nur hier. - NICHT in unserem Shop" at bounding box center [872, 489] width 594 height 19
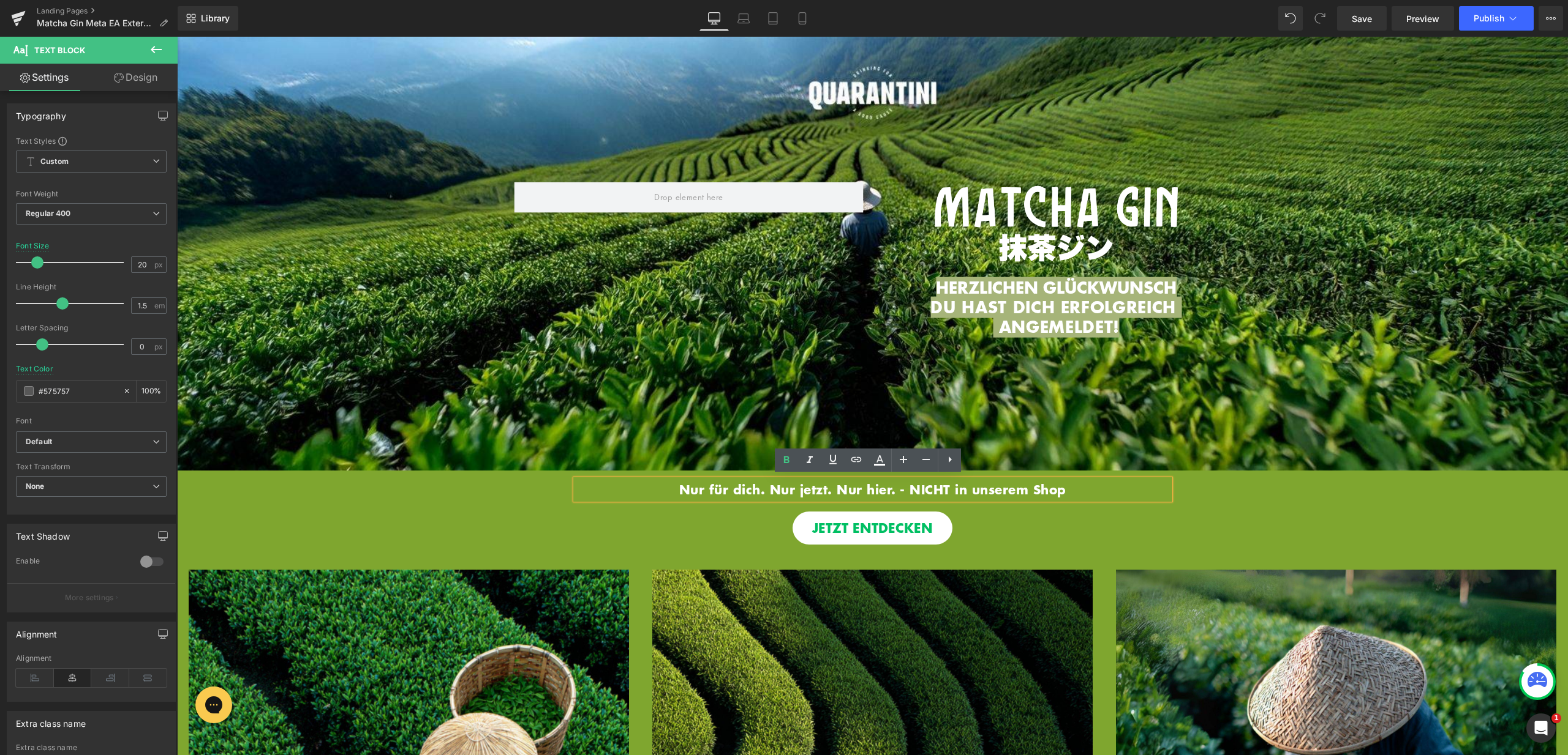
click at [763, 512] on div "JETZT ENTDECKEN Button" at bounding box center [872, 528] width 1391 height 33
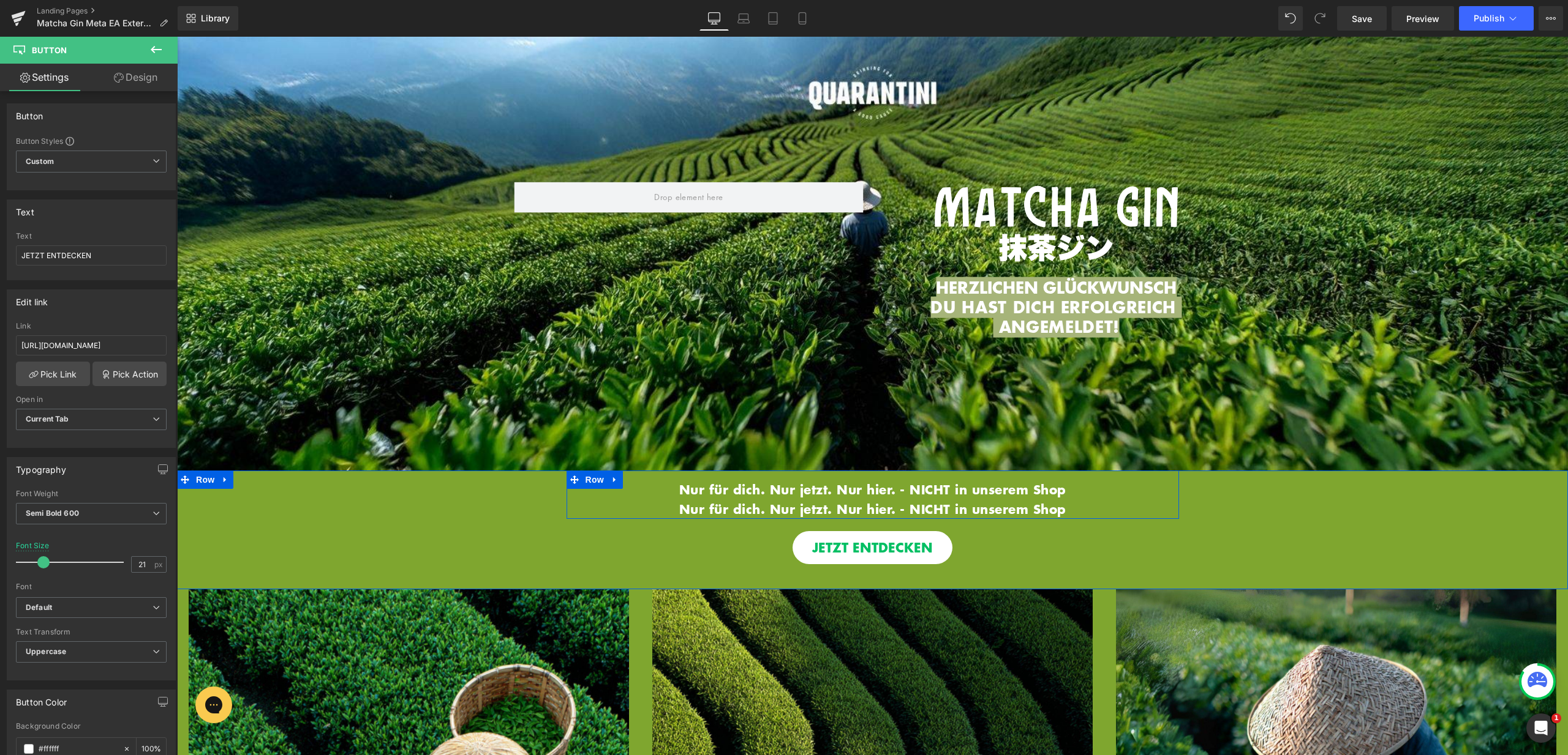
click at [974, 505] on b "Nur für dich. Nur jetzt. Nur hier. - NICHT in unserem Shop" at bounding box center [872, 509] width 387 height 18
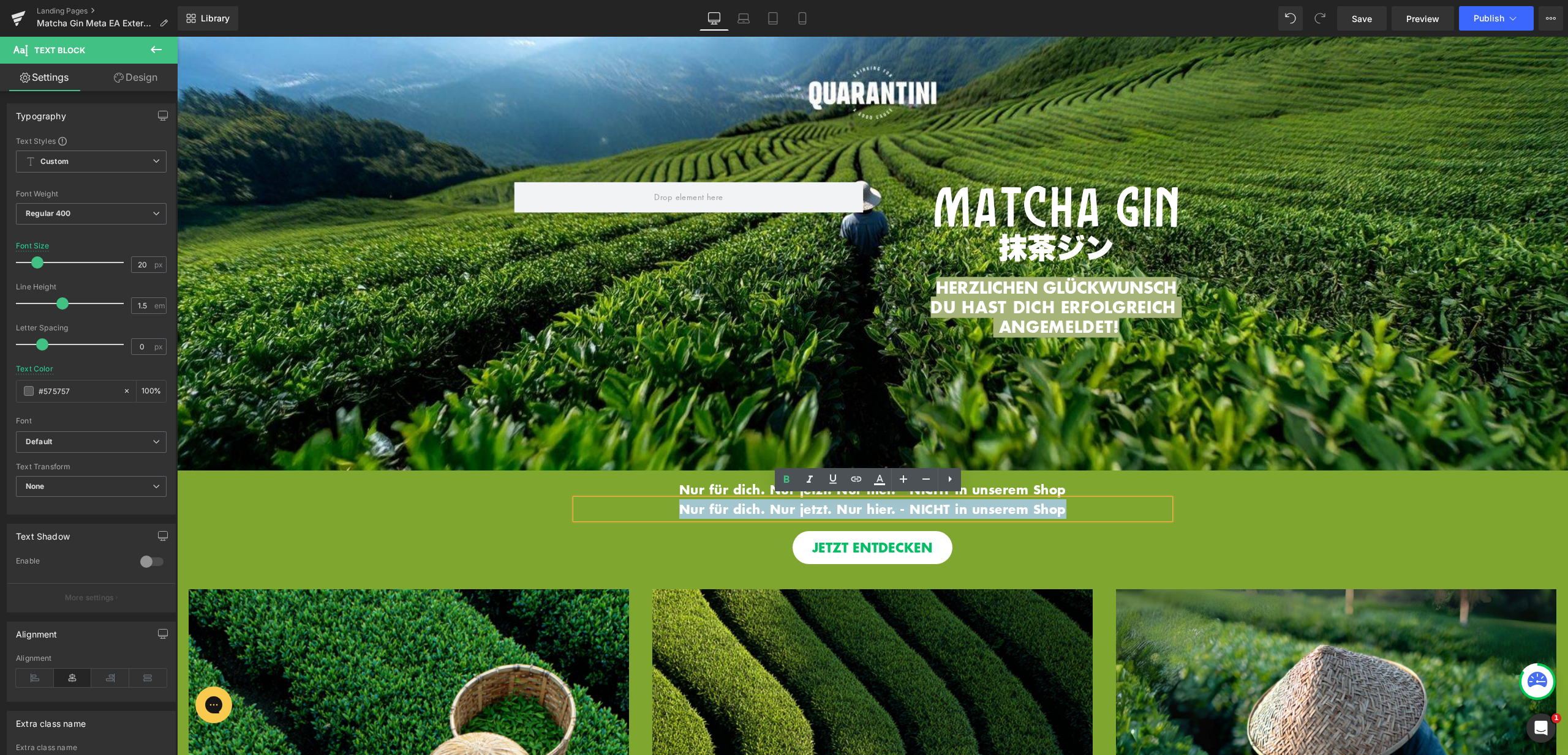
drag, startPoint x: 1075, startPoint y: 507, endPoint x: 672, endPoint y: 512, distance: 403.0
click at [672, 512] on p "Nur für dich. Nur jetzt. Nur hier. - NICHT in unserem Shop" at bounding box center [872, 509] width 594 height 19
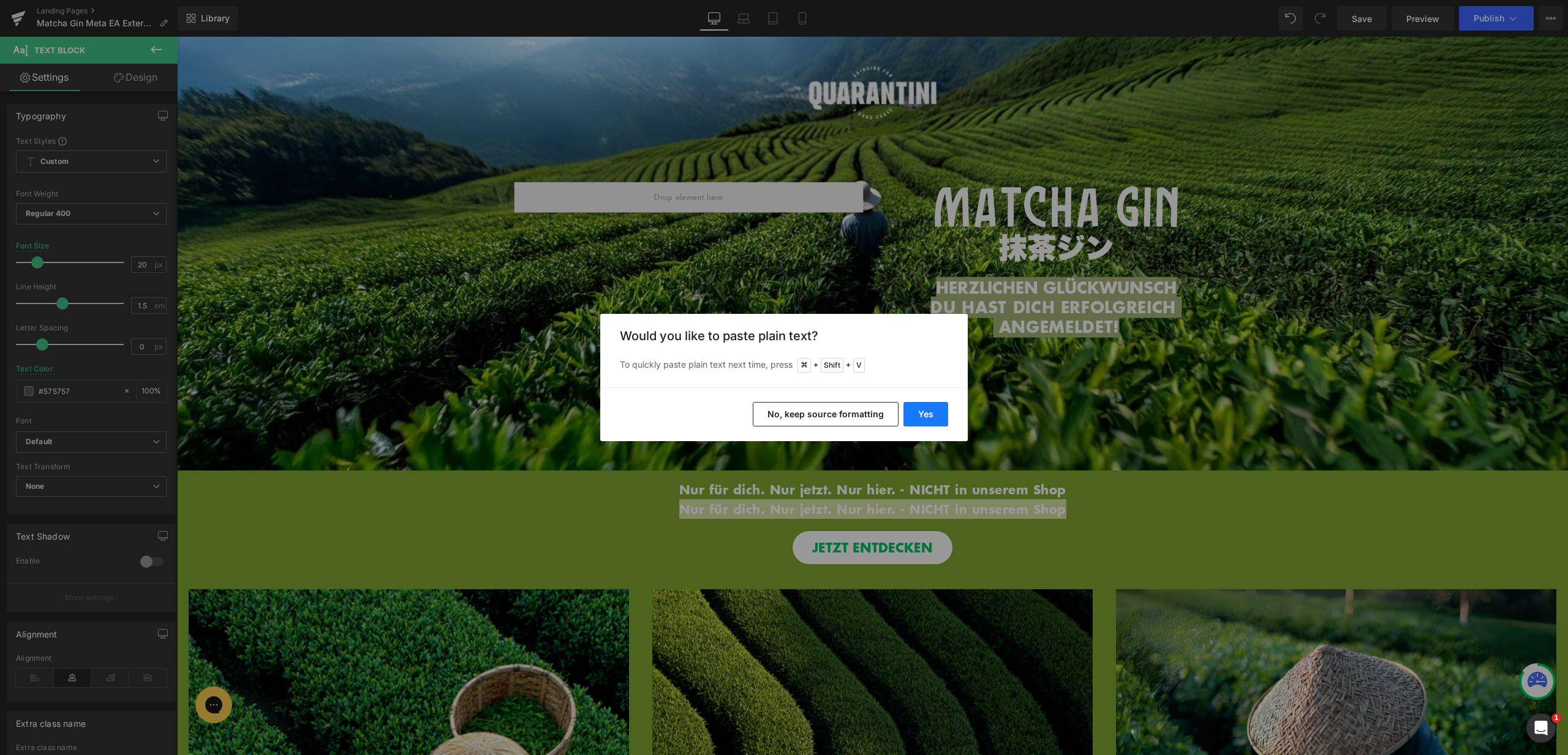
click at [920, 409] on button "Yes" at bounding box center [926, 414] width 45 height 25
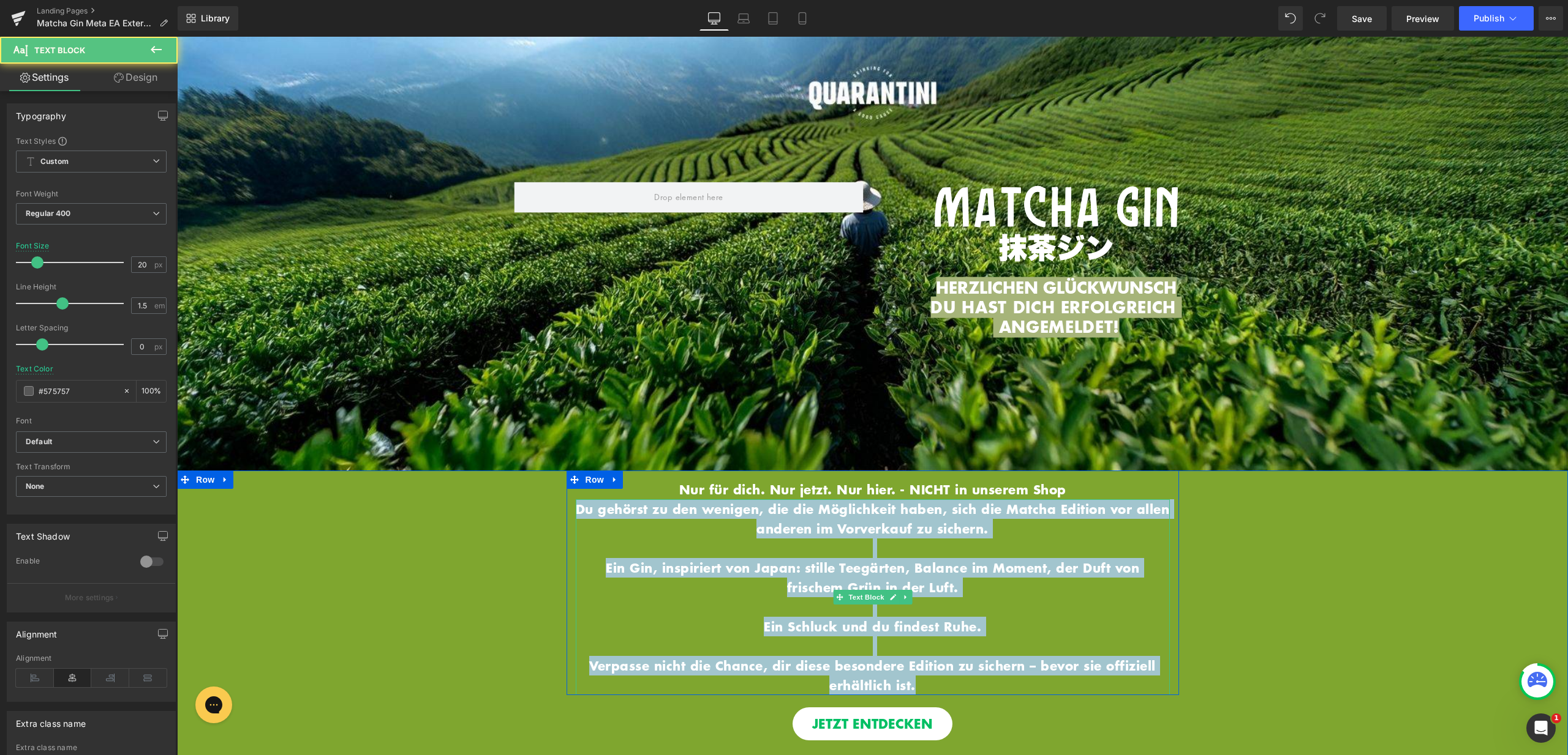
drag, startPoint x: 584, startPoint y: 506, endPoint x: 944, endPoint y: 676, distance: 398.1
click at [944, 676] on div "Du gehörst zu den wenigen, die die Möglichkeit haben, sich die Matcha Edition v…" at bounding box center [872, 597] width 594 height 196
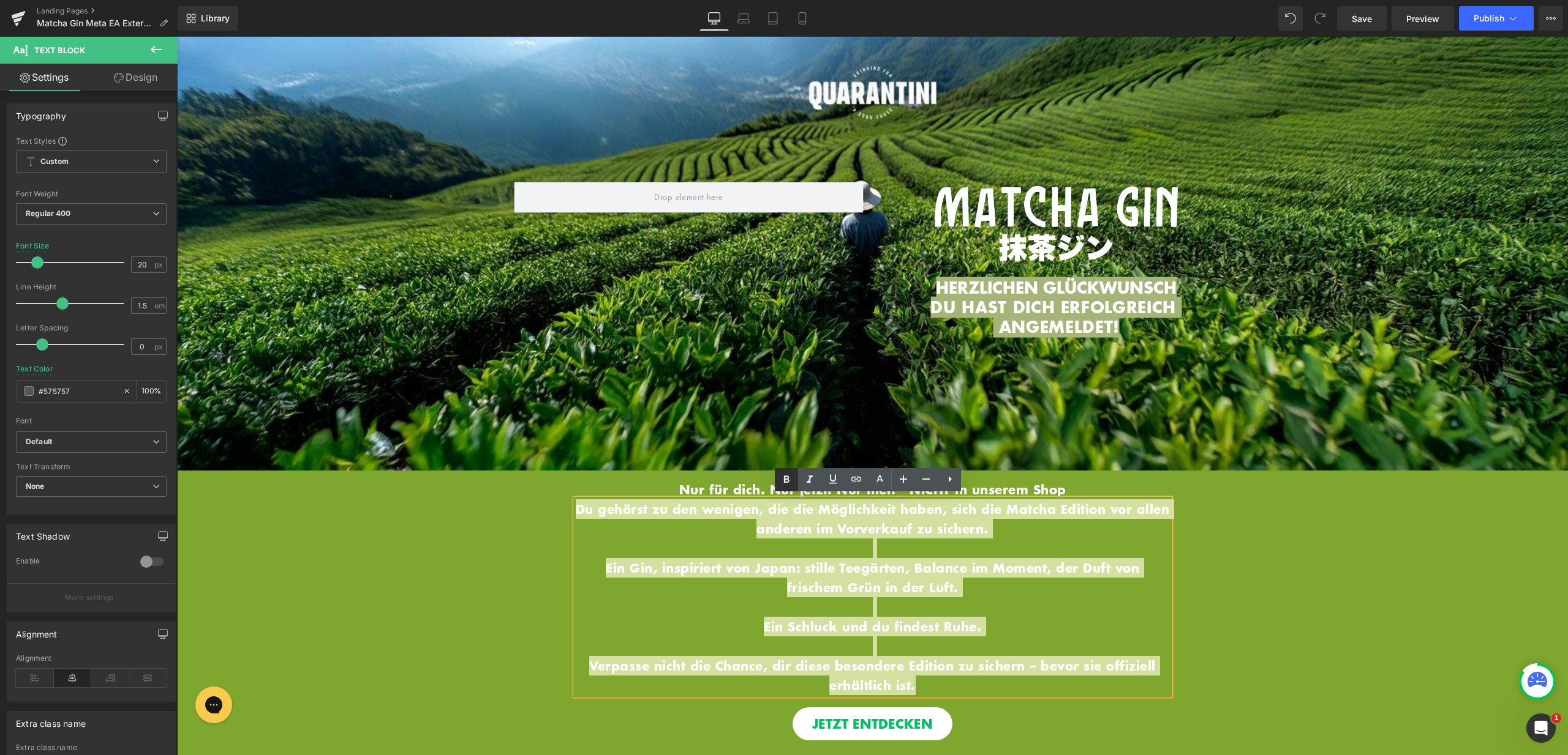
click at [789, 476] on icon at bounding box center [787, 480] width 14 height 14
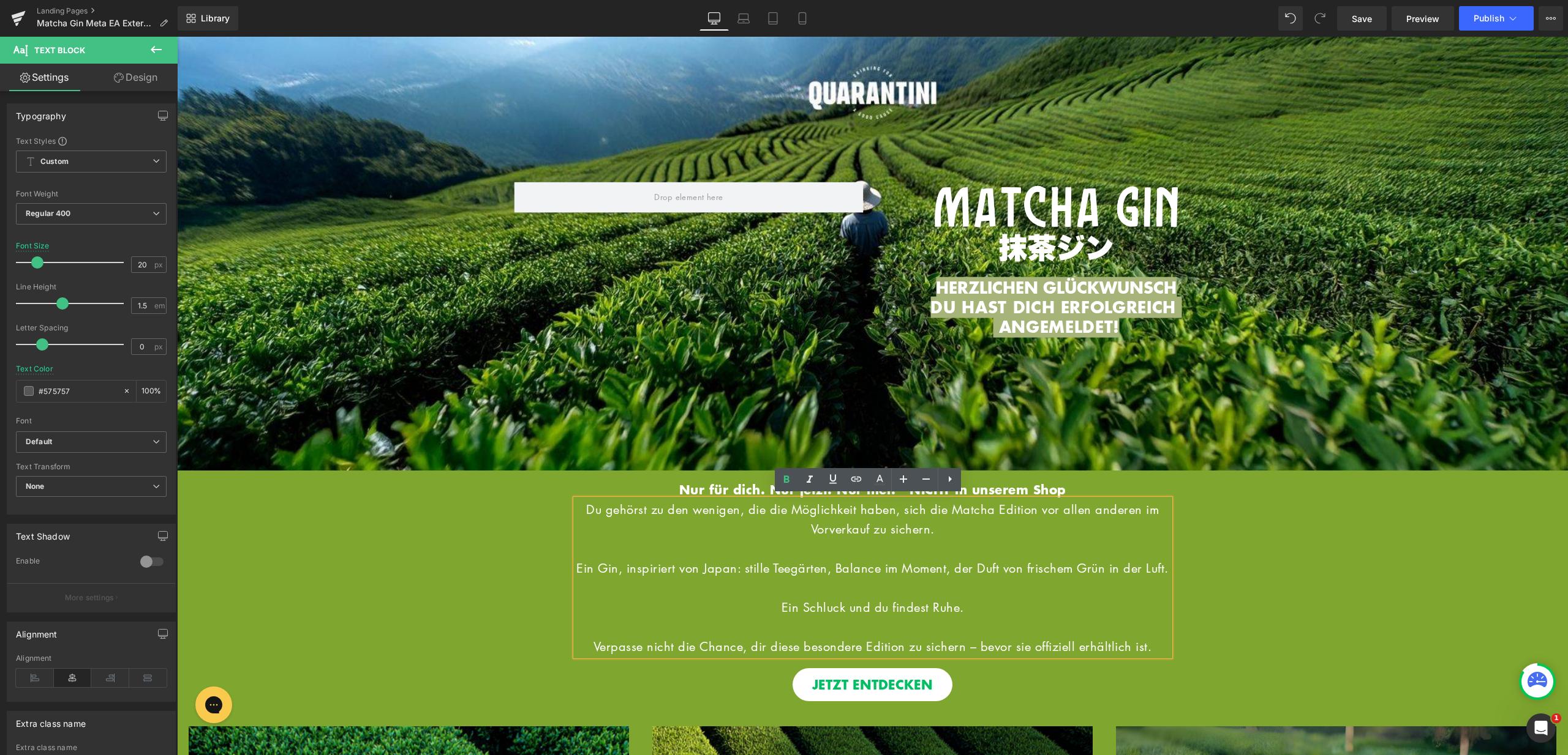
click at [883, 546] on p at bounding box center [872, 548] width 594 height 19
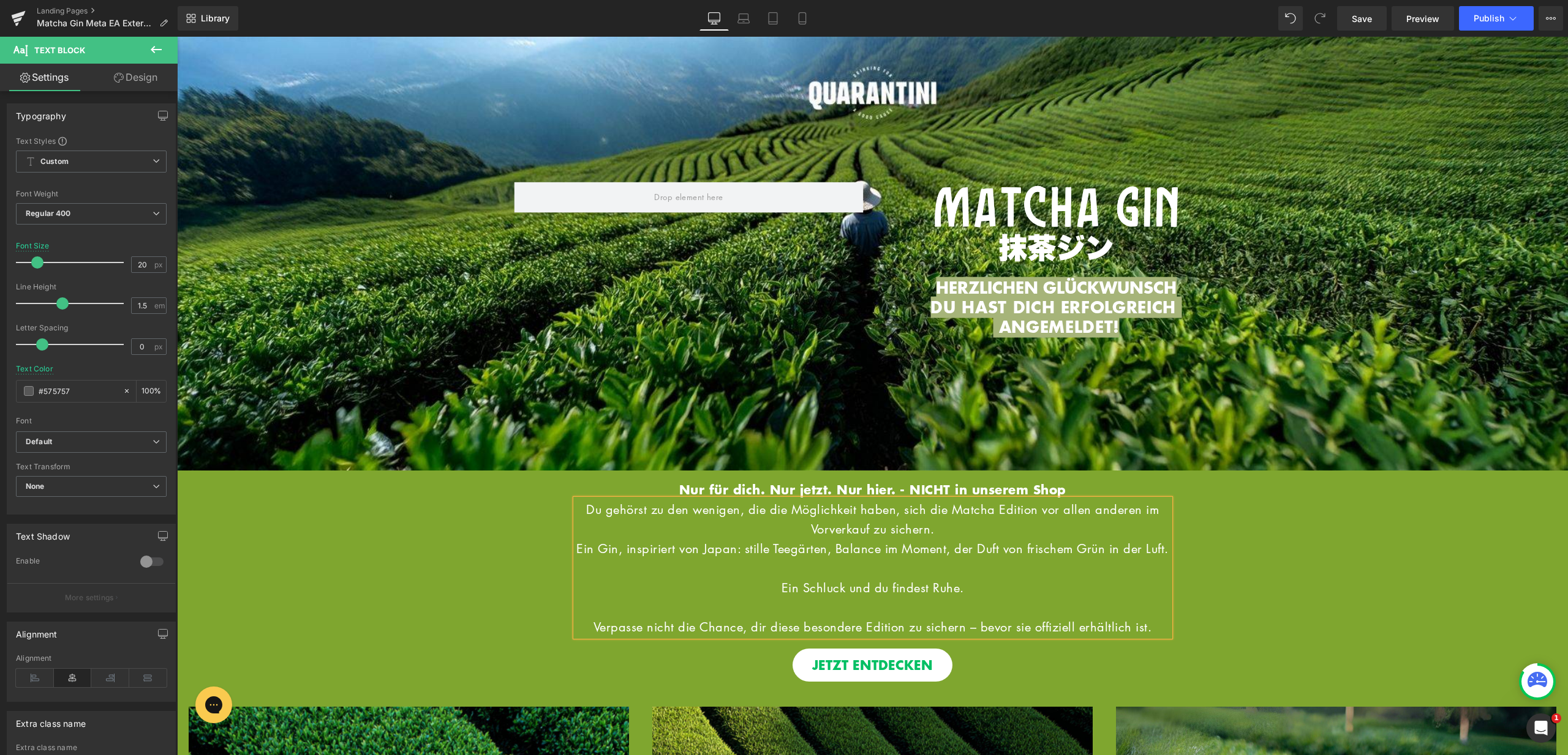
click at [883, 577] on p at bounding box center [872, 567] width 594 height 19
click at [954, 529] on p "Du gehörst zu den wenigen, die die Möglichkeit haben, sich die Matcha Edition v…" at bounding box center [872, 519] width 594 height 39
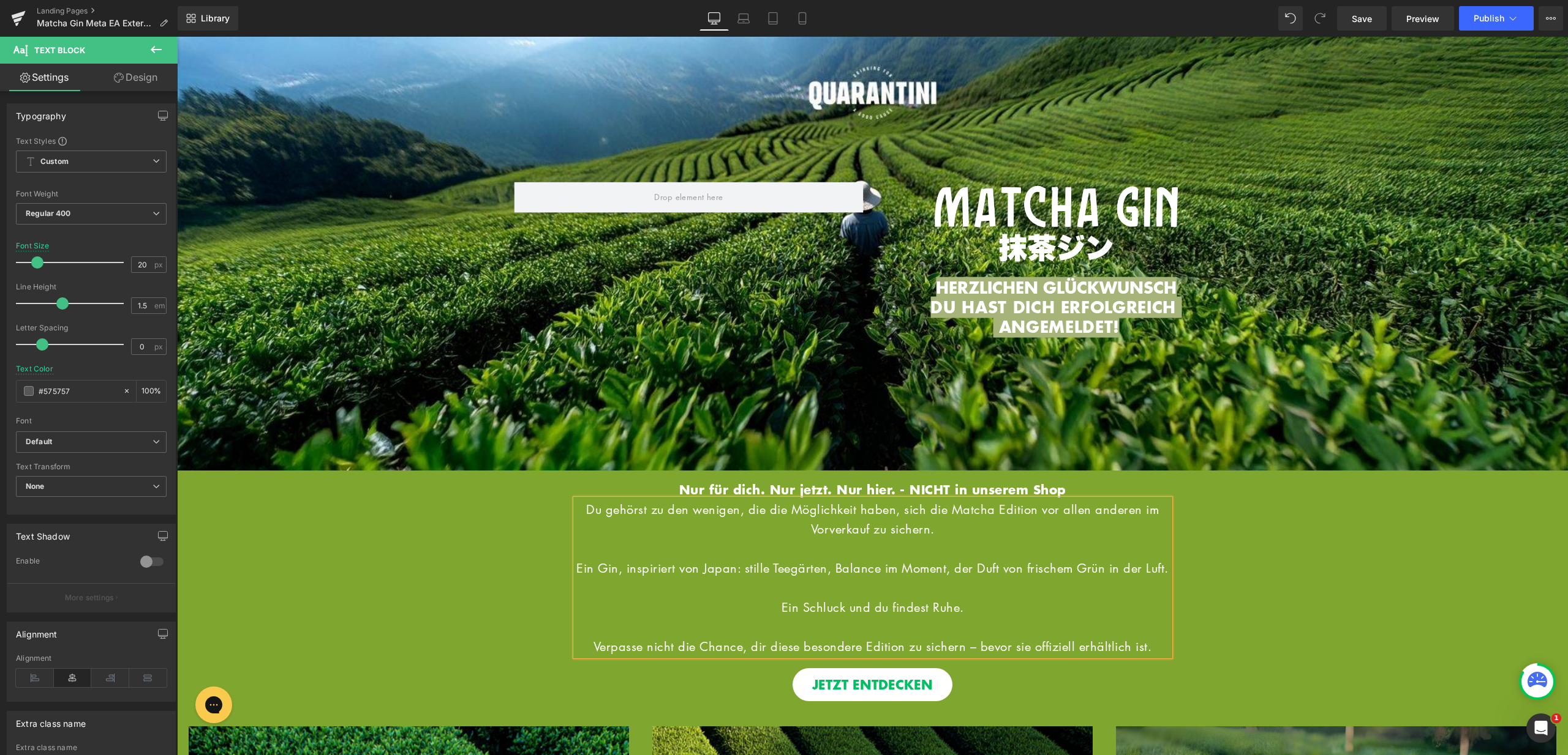
click at [615, 487] on p "Nur für dich. Nur jetzt. Nur hier. - NICHT in unserem Shop" at bounding box center [872, 489] width 594 height 19
click at [1222, 502] on div "Hero Banner HERZLICHEN GLÜCKWUNSCH DU HAST DICH ERFOLGREICH ANGEMELDET! Heading…" at bounding box center [872, 586] width 1391 height 231
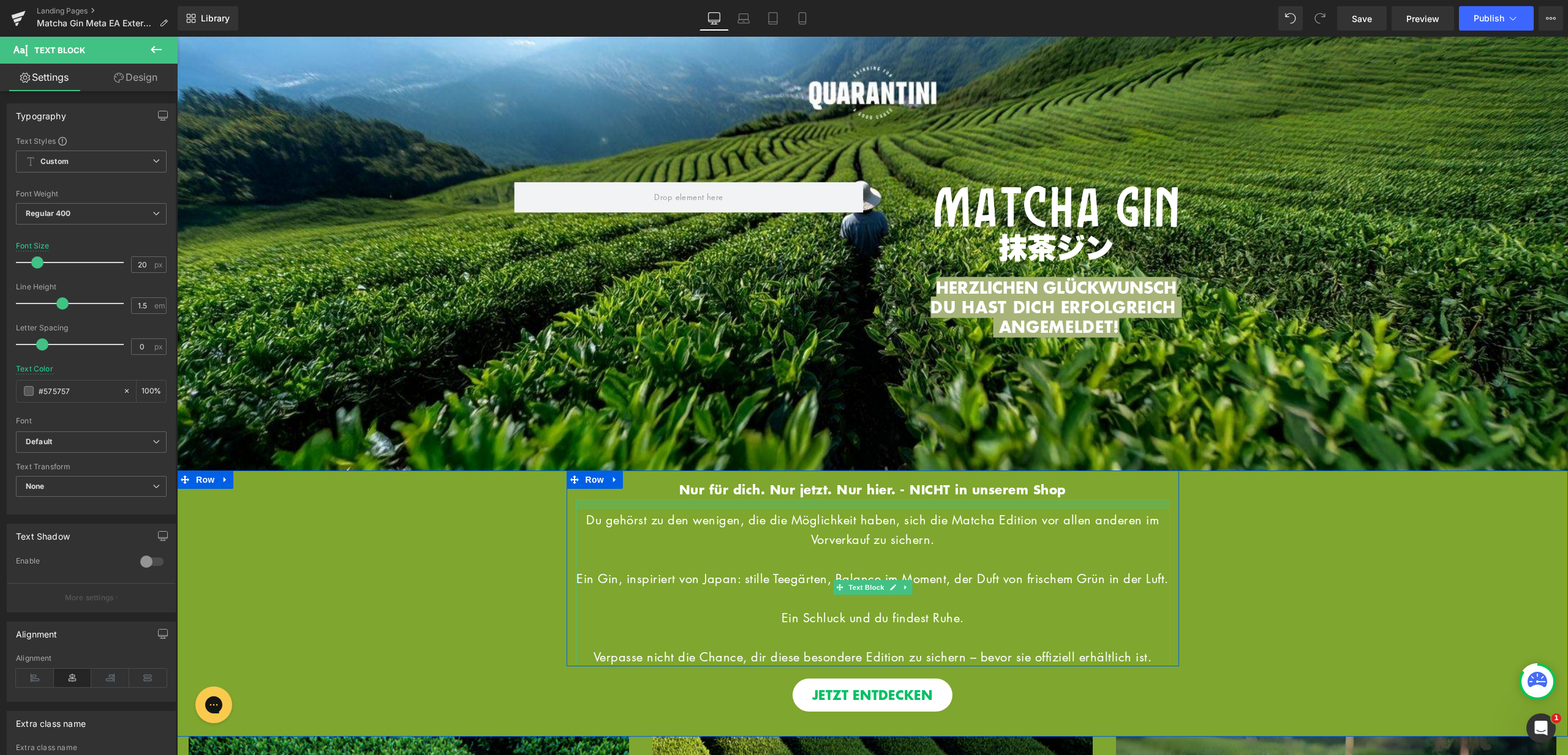
drag, startPoint x: 1145, startPoint y: 497, endPoint x: 1143, endPoint y: 508, distance: 11.2
click at [1143, 508] on div "Du gehörst zu den wenigen, die die Möglichkeit haben, sich die Matcha Edition v…" at bounding box center [872, 582] width 594 height 167
click at [1312, 523] on div "Hero Banner HERZLICHEN GLÜCKWUNSCH DU HAST DICH ERFOLGREICH ANGEMELDET! Heading…" at bounding box center [872, 591] width 1391 height 241
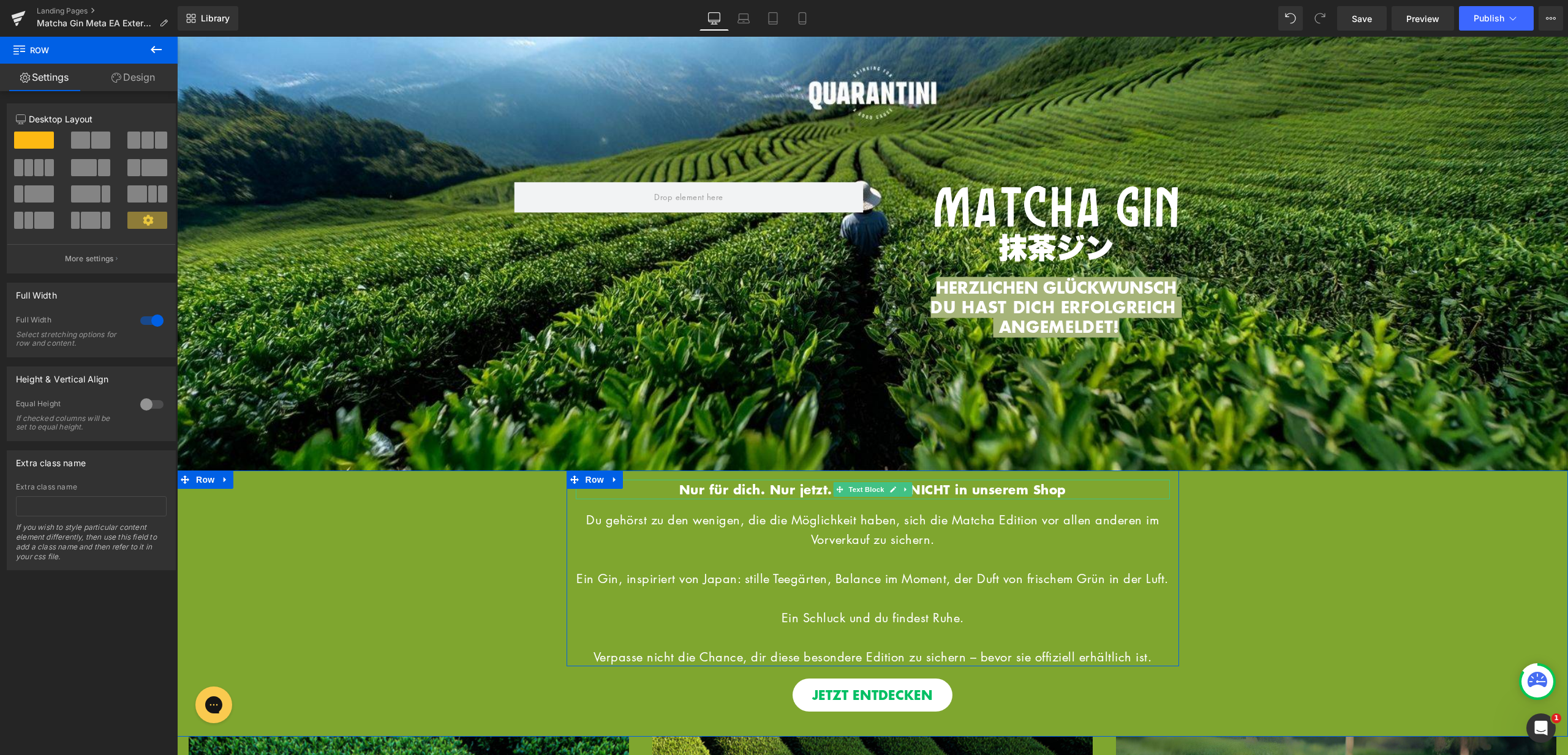
click at [1057, 488] on b "Nur für dich. Nur jetzt. Nur hier. - NICHT in unserem Shop" at bounding box center [872, 489] width 387 height 18
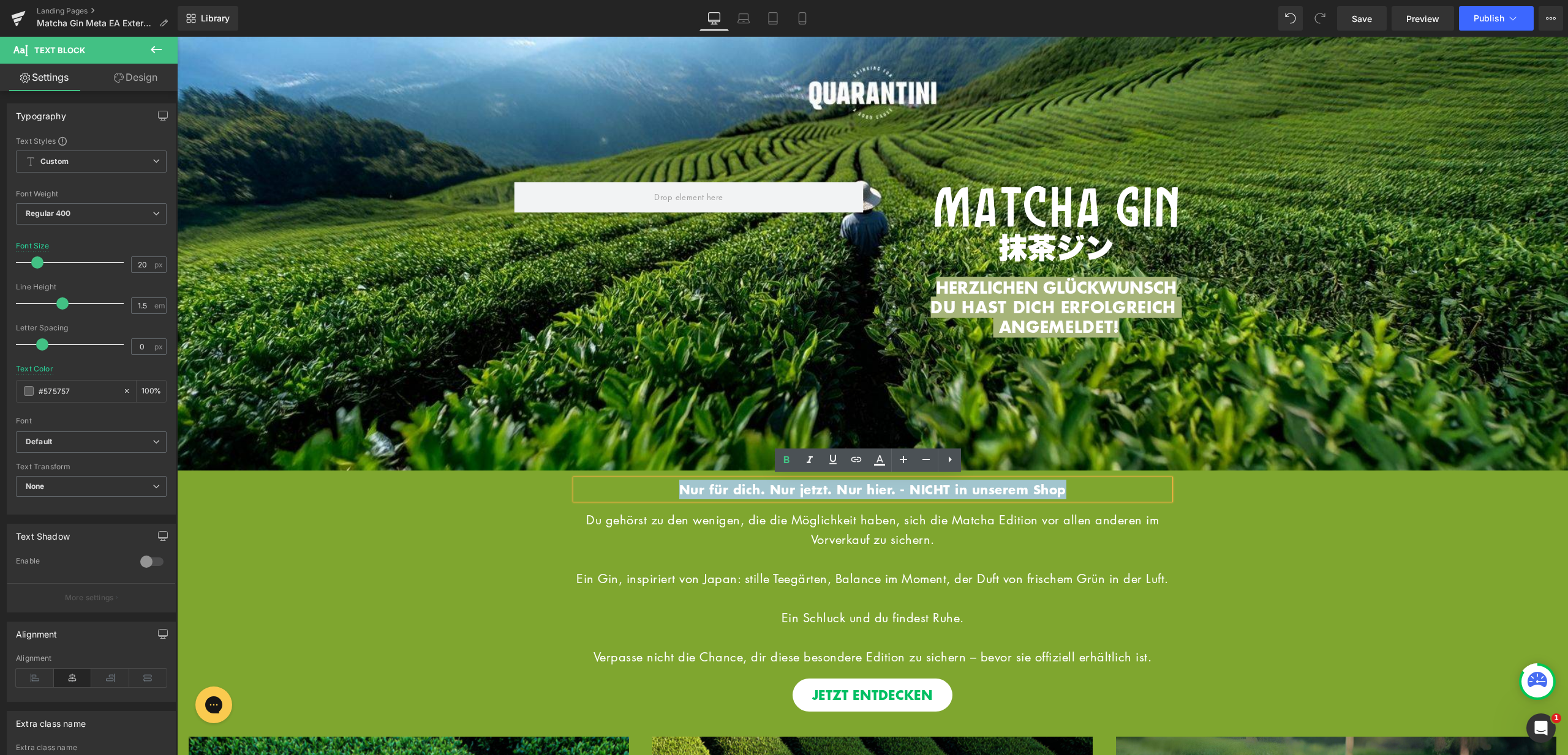
drag, startPoint x: 1077, startPoint y: 486, endPoint x: 659, endPoint y: 479, distance: 418.1
click at [659, 480] on p "Nur für dich. Nur jetzt. Nur hier. - NICHT in unserem Shop" at bounding box center [872, 489] width 594 height 19
click at [904, 463] on icon at bounding box center [903, 460] width 14 height 14
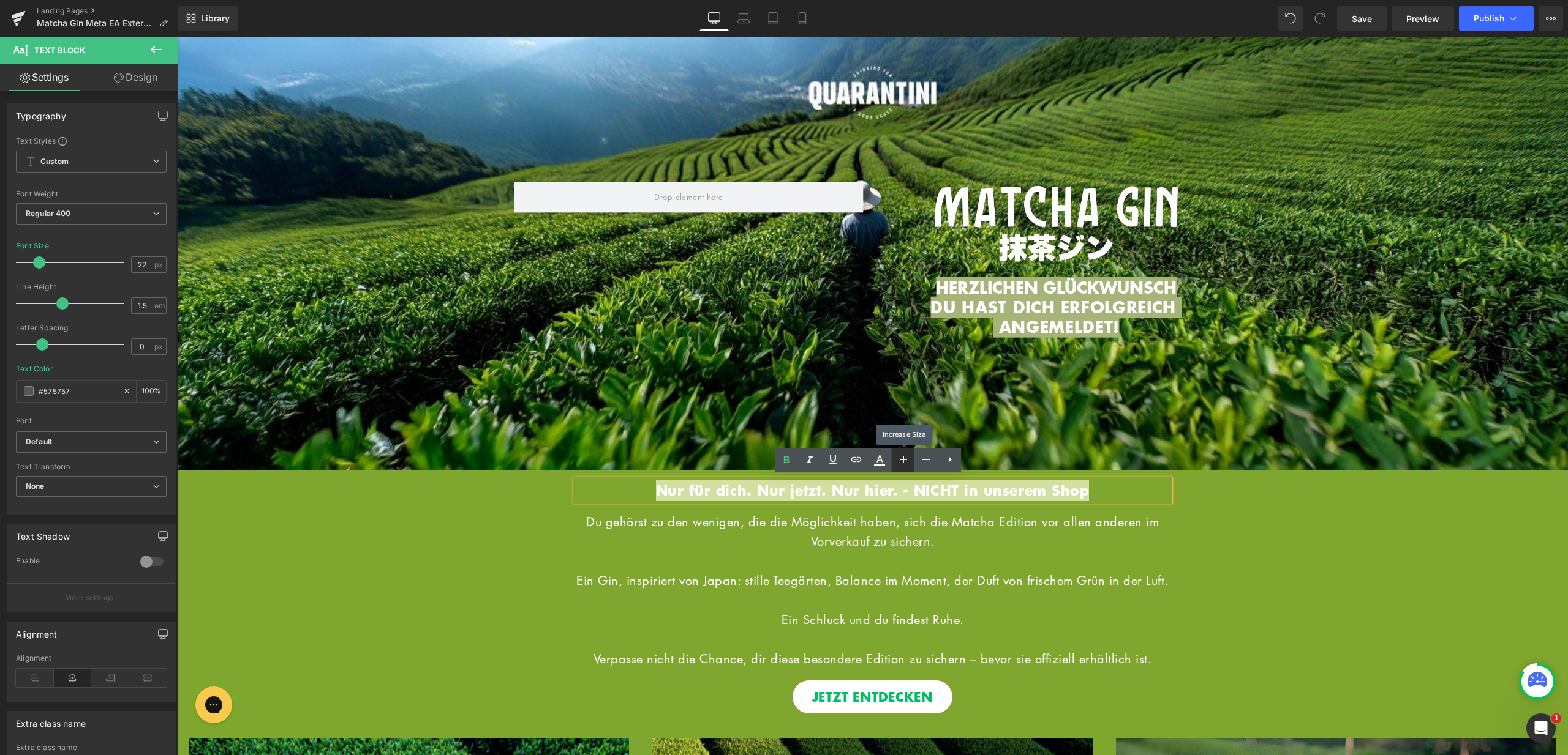
click at [904, 463] on icon at bounding box center [903, 460] width 14 height 14
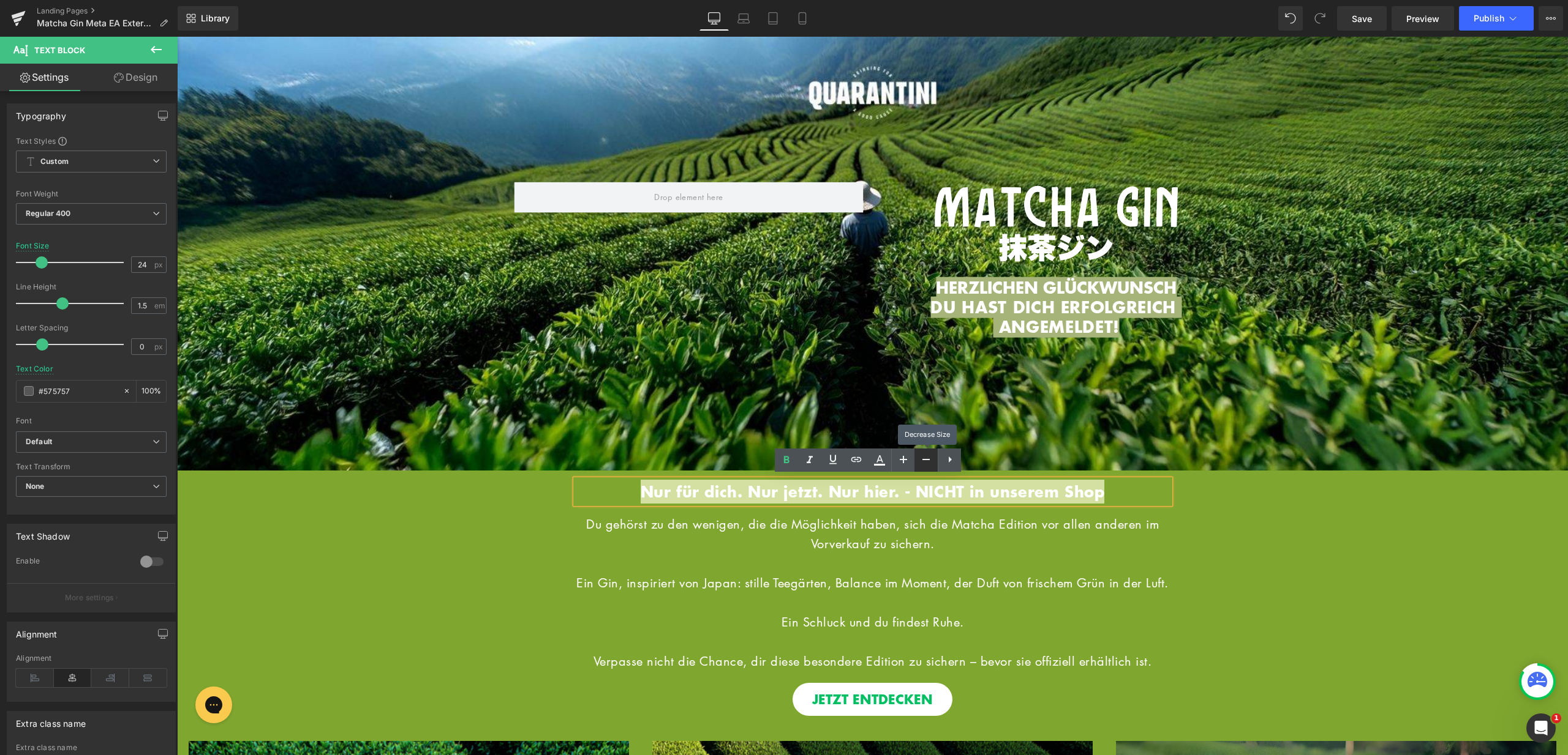
click at [916, 463] on link at bounding box center [926, 461] width 23 height 23
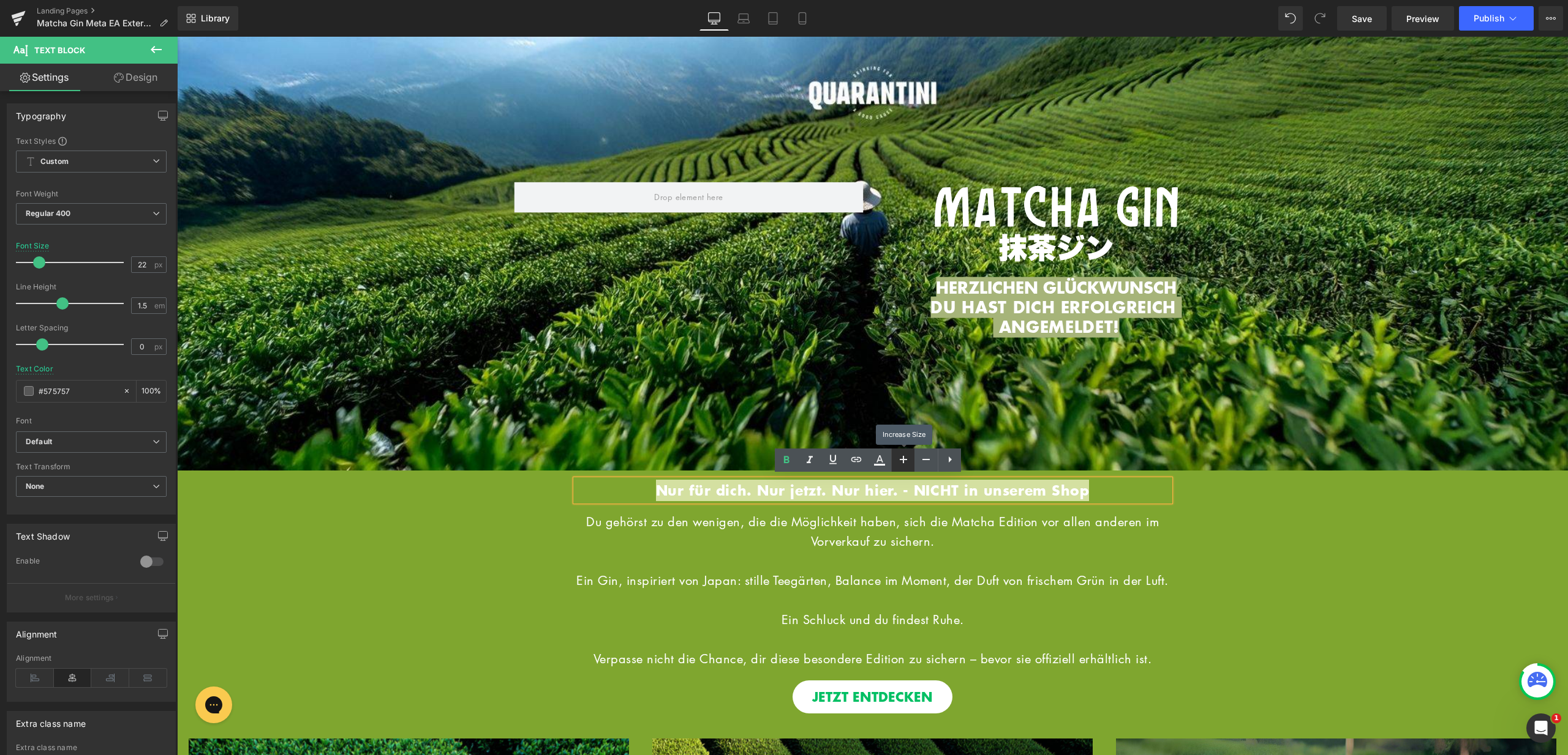
click at [911, 463] on link at bounding box center [903, 461] width 23 height 23
type input "24"
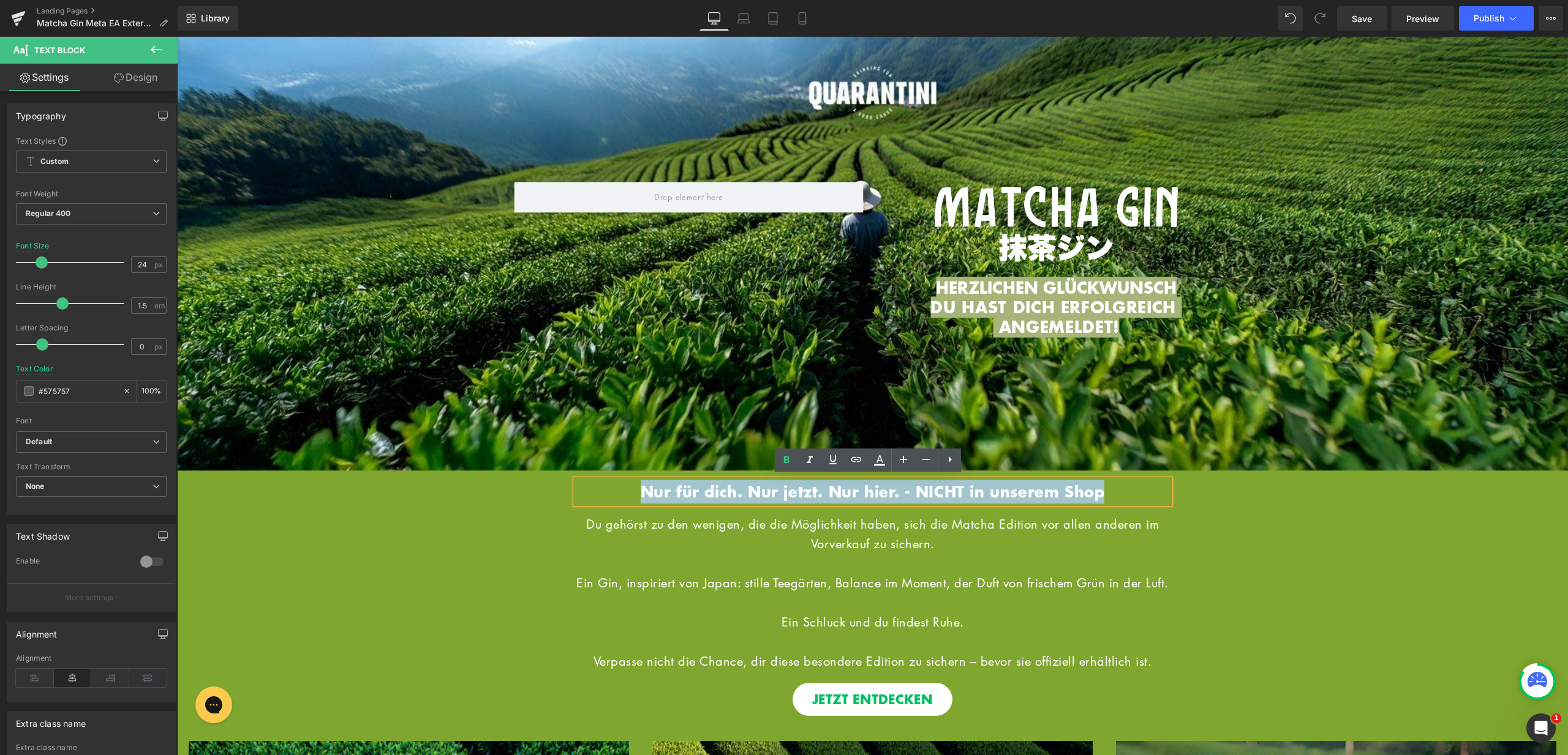
click at [1280, 543] on div "Hero Banner HERZLICHEN GLÜCKWUNSCH DU HAST DICH ERFOLGREICH ANGEMELDET! Heading…" at bounding box center [872, 593] width 1391 height 245
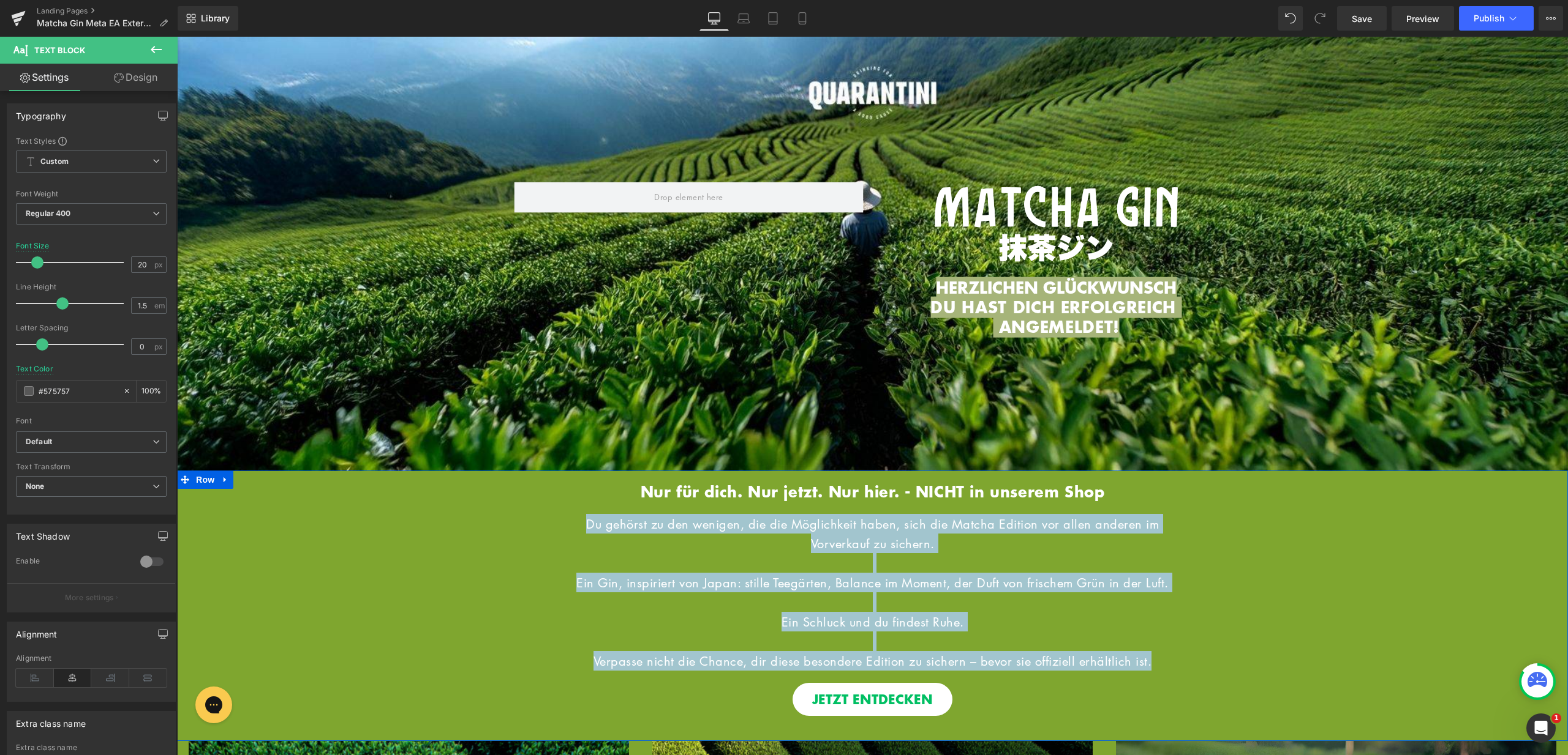
drag, startPoint x: 574, startPoint y: 519, endPoint x: 1176, endPoint y: 683, distance: 623.9
click at [1176, 683] on div "Hero Banner HERZLICHEN GLÜCKWUNSCH DU HAST DICH ERFOLGREICH ANGEMELDET! Heading…" at bounding box center [872, 593] width 1391 height 245
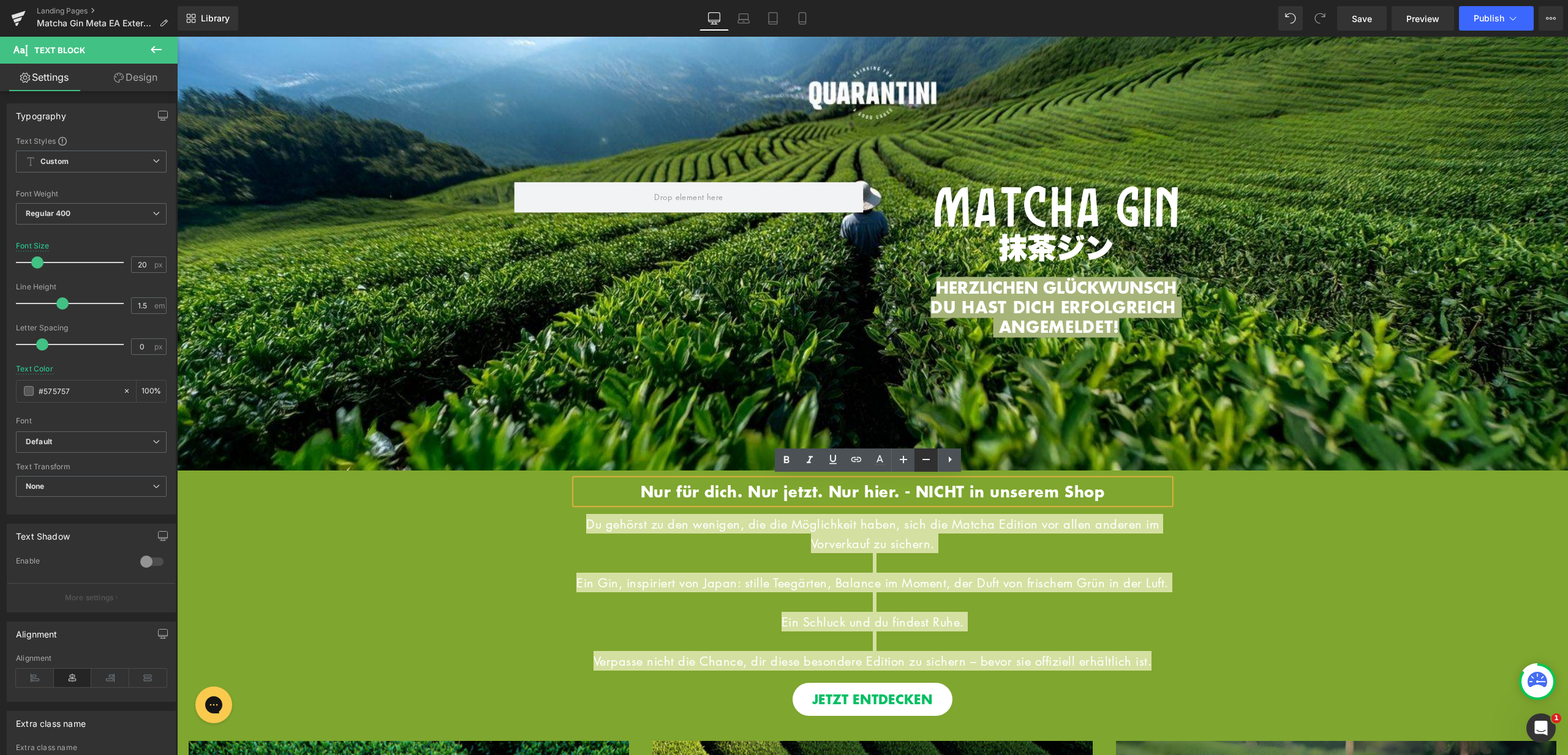
click at [925, 457] on icon at bounding box center [926, 460] width 14 height 14
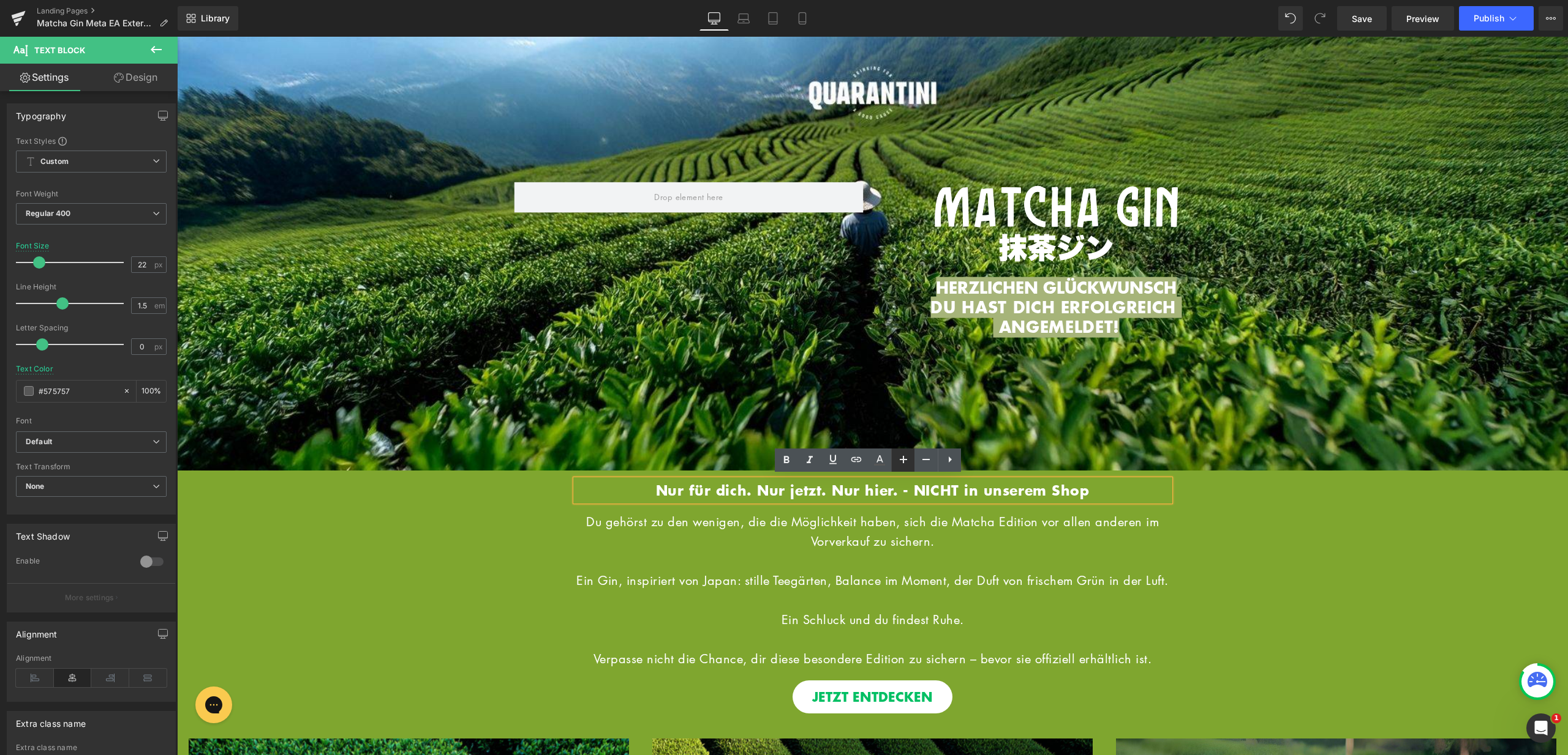
click at [905, 462] on icon at bounding box center [903, 460] width 14 height 14
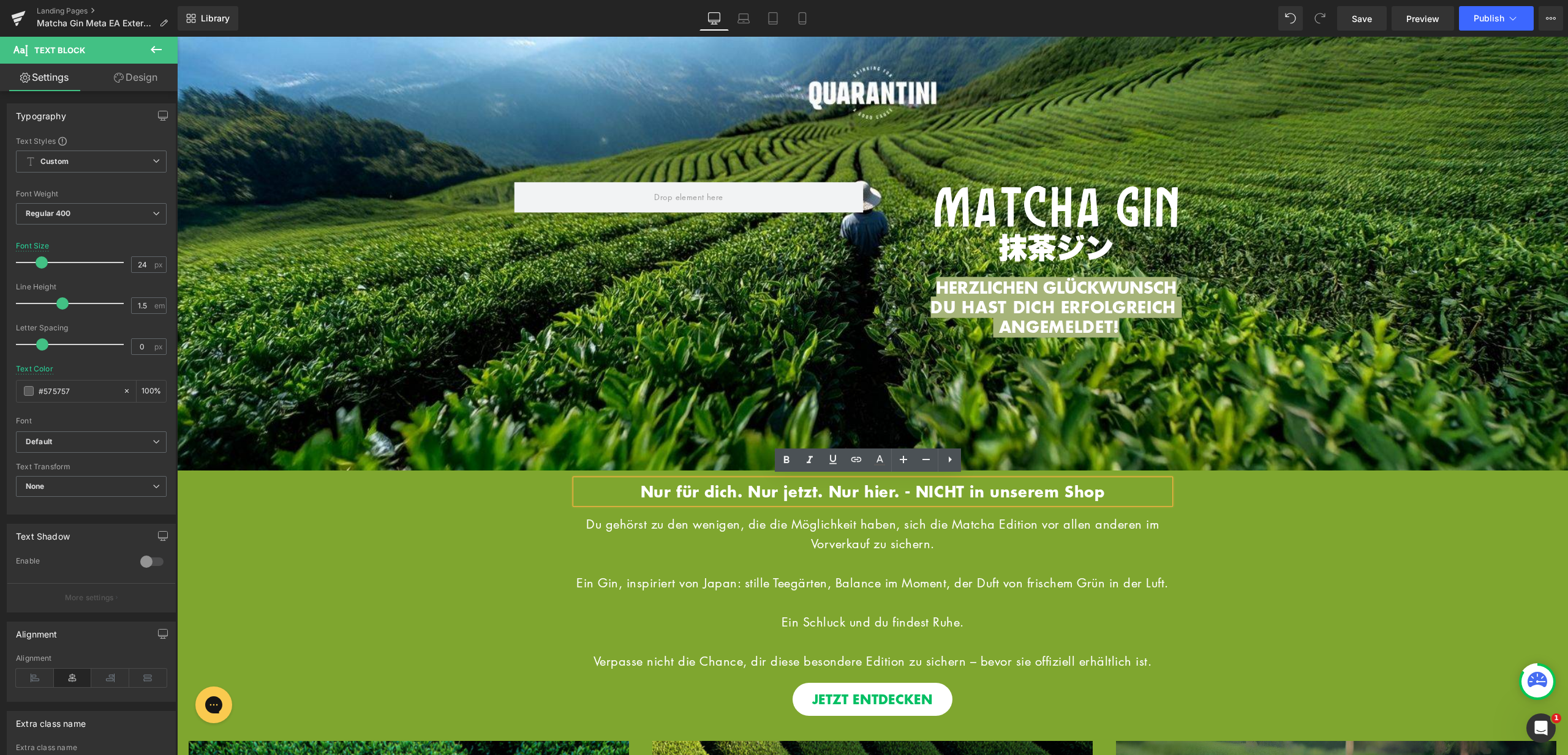
click at [743, 536] on p "Du gehörst zu den wenigen, die die Möglichkeit haben, sich die Matcha Edition v…" at bounding box center [872, 533] width 594 height 39
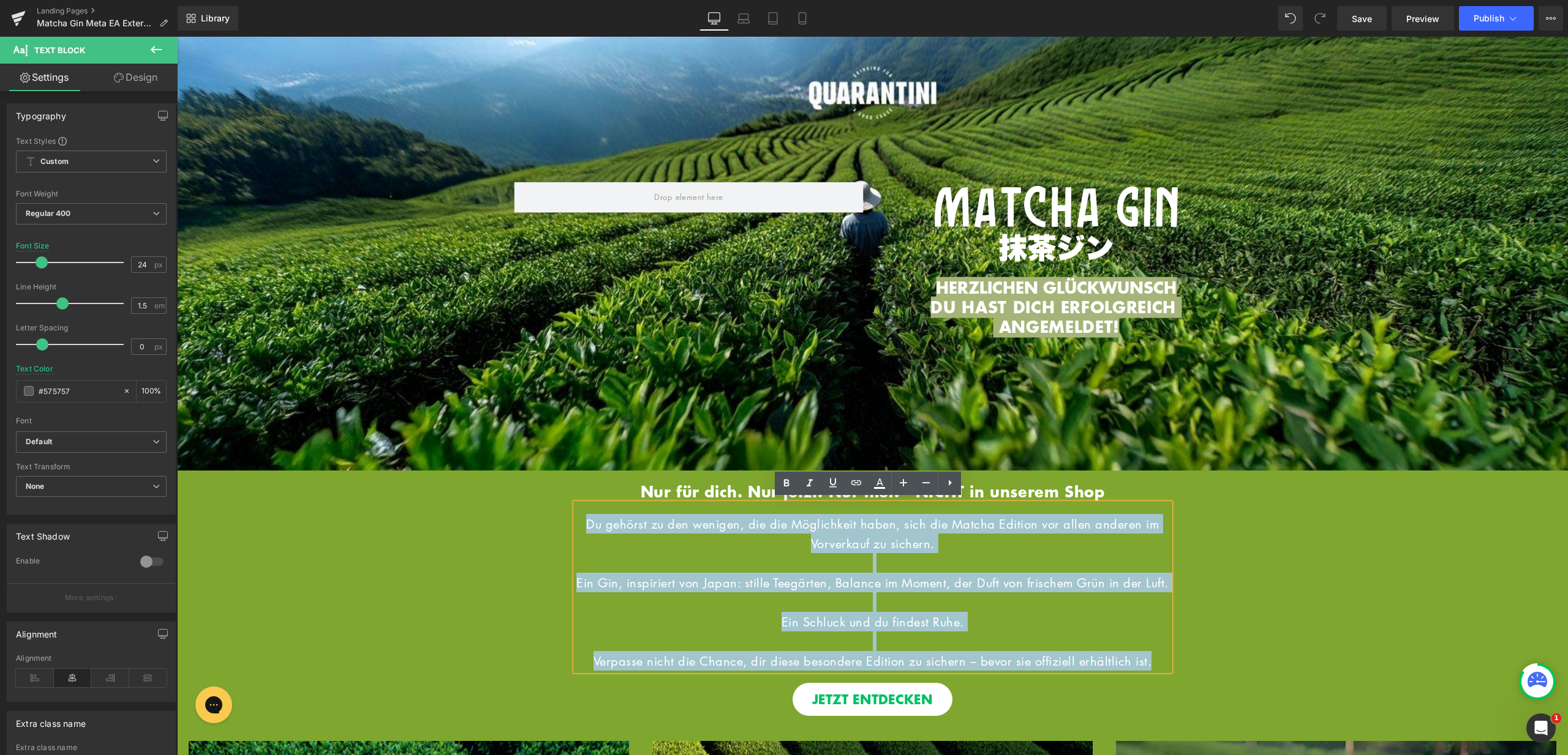
drag, startPoint x: 575, startPoint y: 518, endPoint x: 1158, endPoint y: 670, distance: 602.5
click at [1159, 671] on div "Du gehörst zu den wenigen, die die Möglichkeit haben, sich die Matcha Edition v…" at bounding box center [872, 587] width 594 height 167
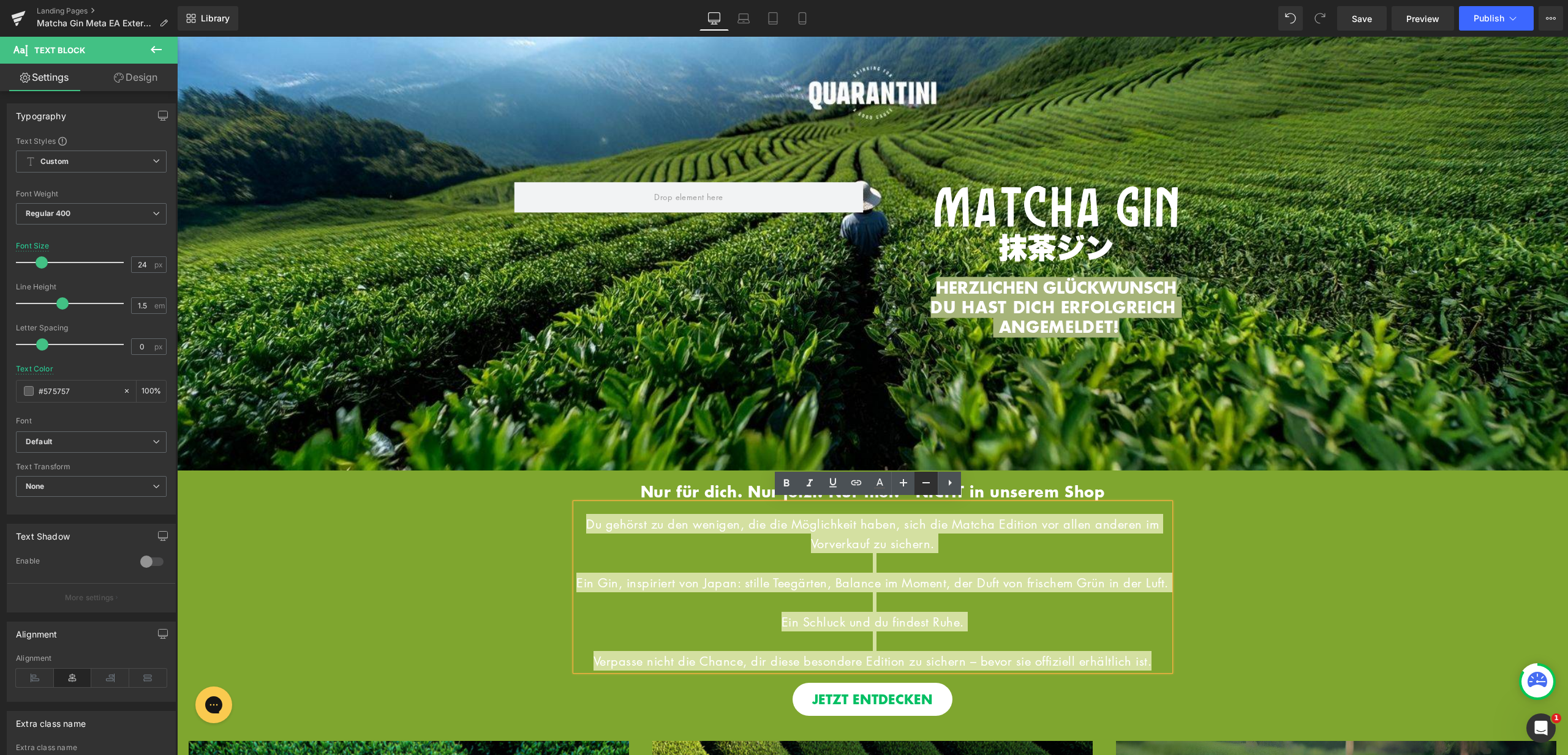
click at [924, 476] on icon at bounding box center [926, 483] width 14 height 14
type input "18"
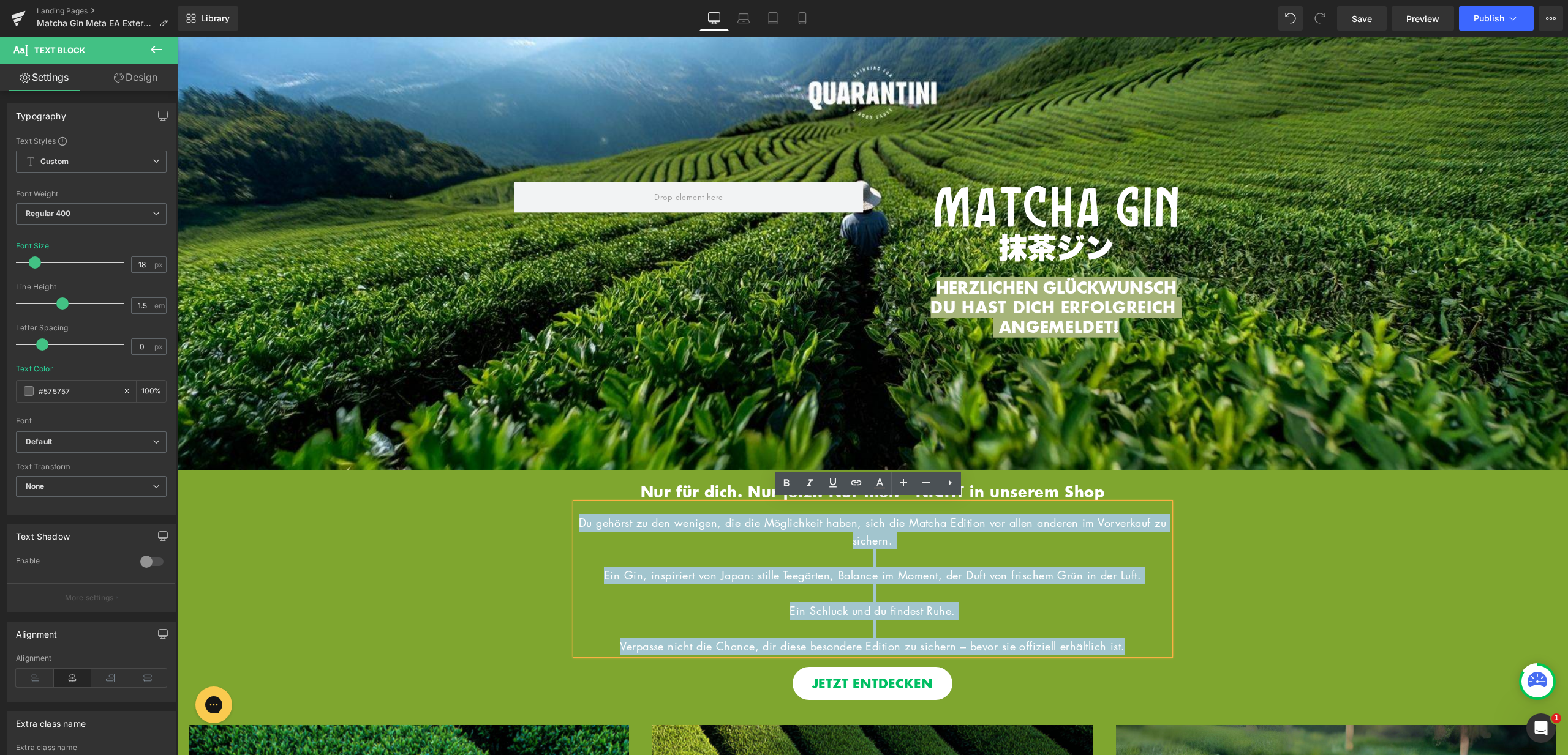
click at [1223, 573] on div "Hero Banner HERZLICHEN GLÜCKWUNSCH DU HAST DICH ERFOLGREICH ANGEMELDET! Heading…" at bounding box center [872, 585] width 1391 height 230
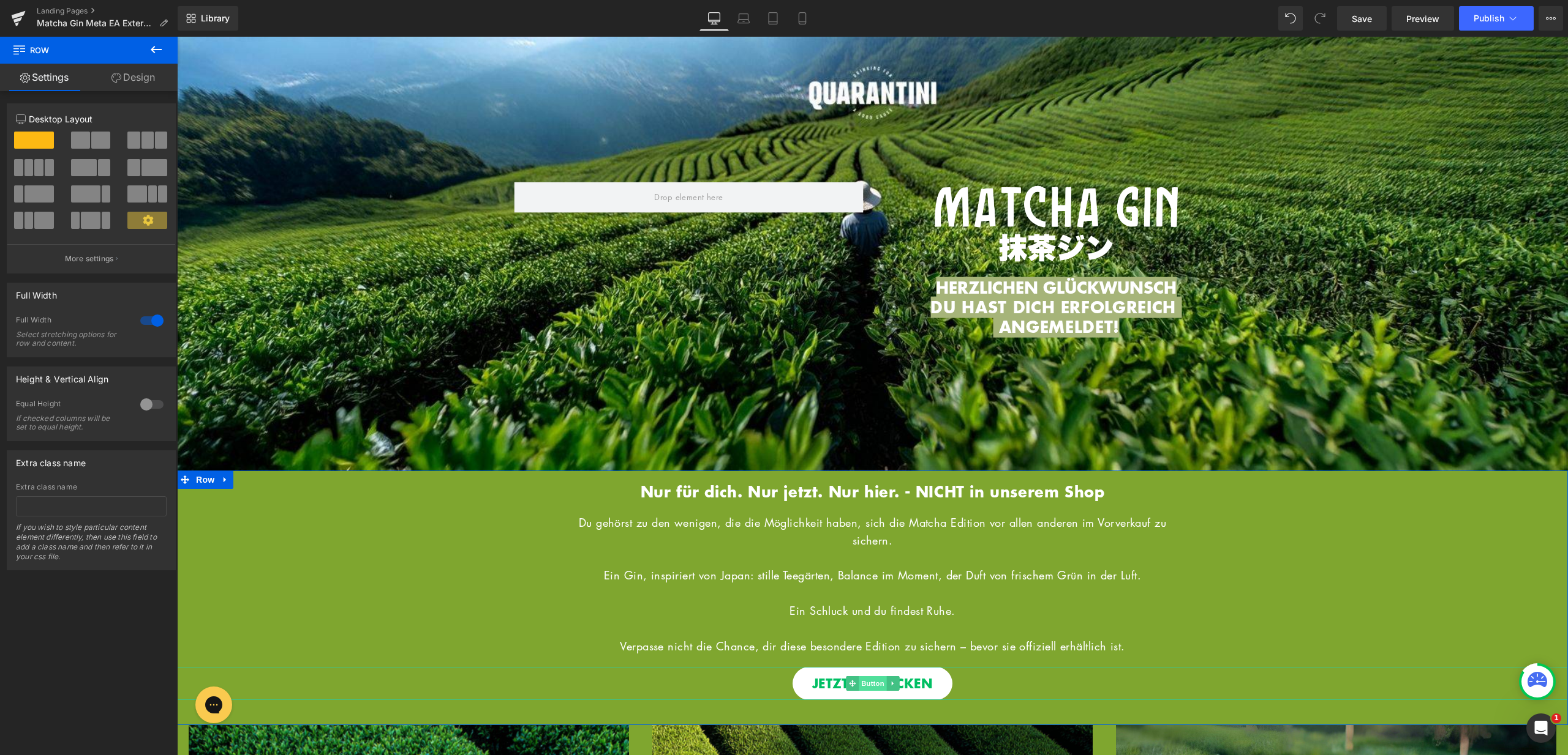
click at [869, 681] on span "Button" at bounding box center [872, 684] width 28 height 14
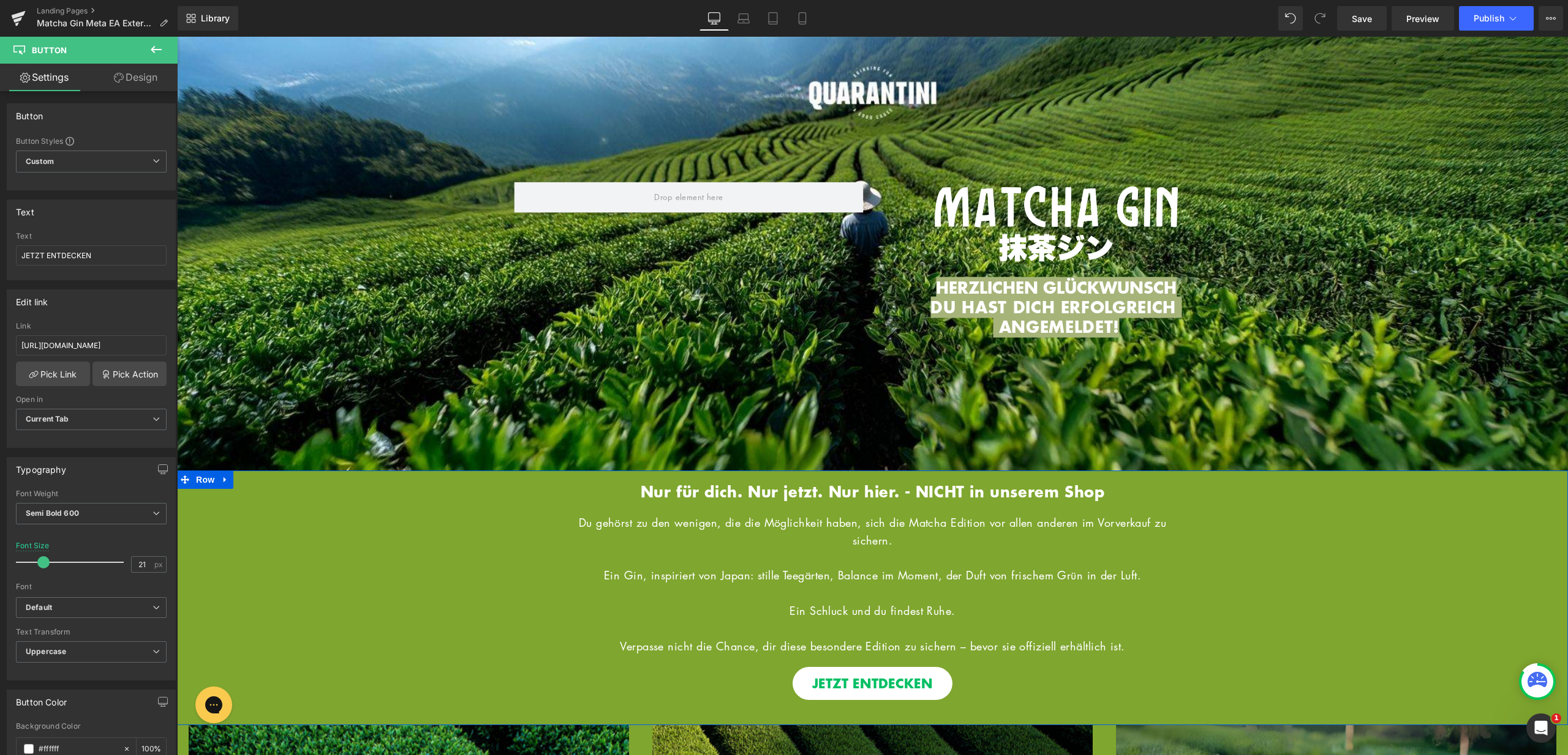
click at [869, 717] on div "Hero Banner HERZLICHEN GLÜCKWUNSCH DU HAST DICH ERFOLGREICH ANGEMELDET! Heading…" at bounding box center [872, 598] width 1391 height 256
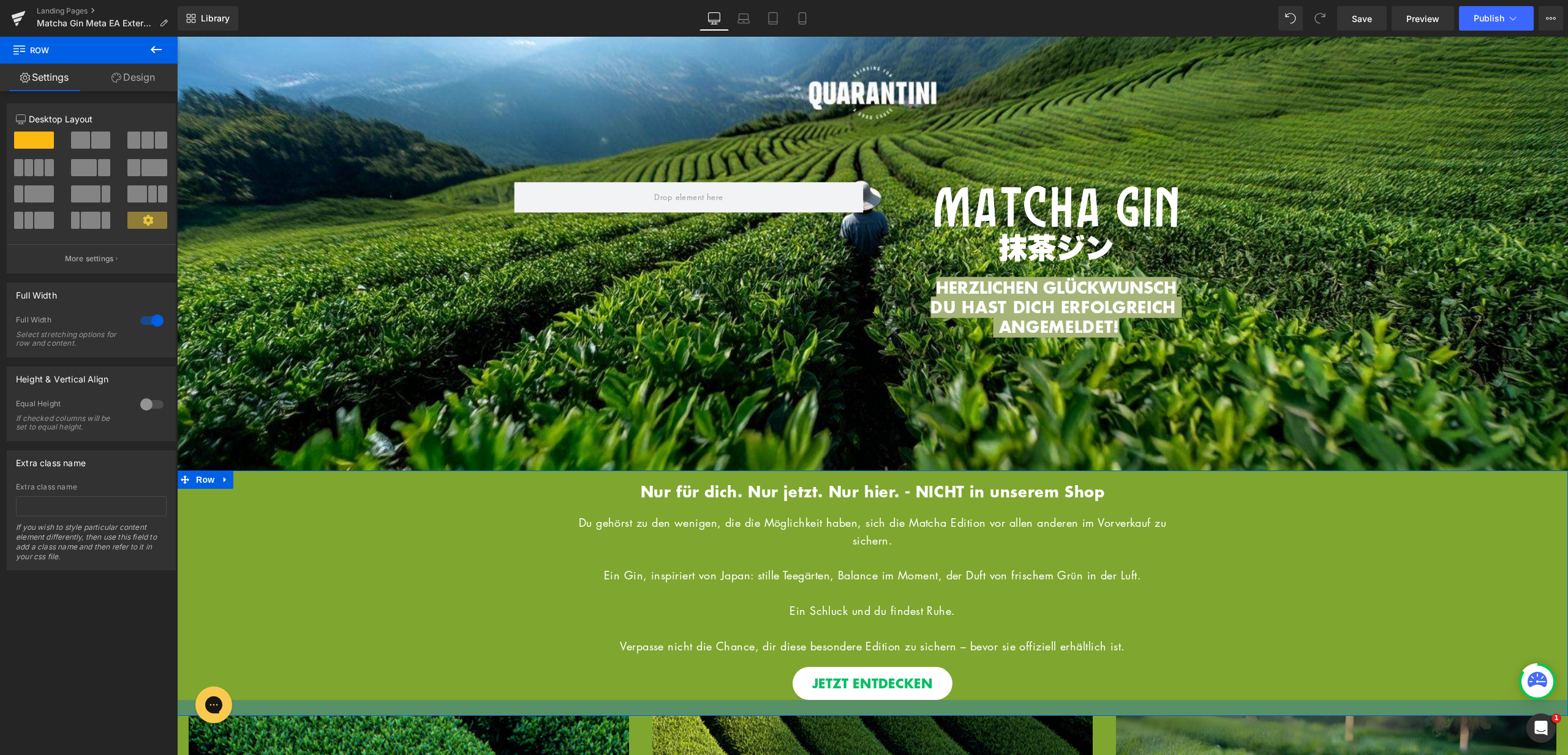
drag, startPoint x: 878, startPoint y: 717, endPoint x: 884, endPoint y: 708, distance: 10.8
click at [884, 708] on div at bounding box center [872, 708] width 1391 height 16
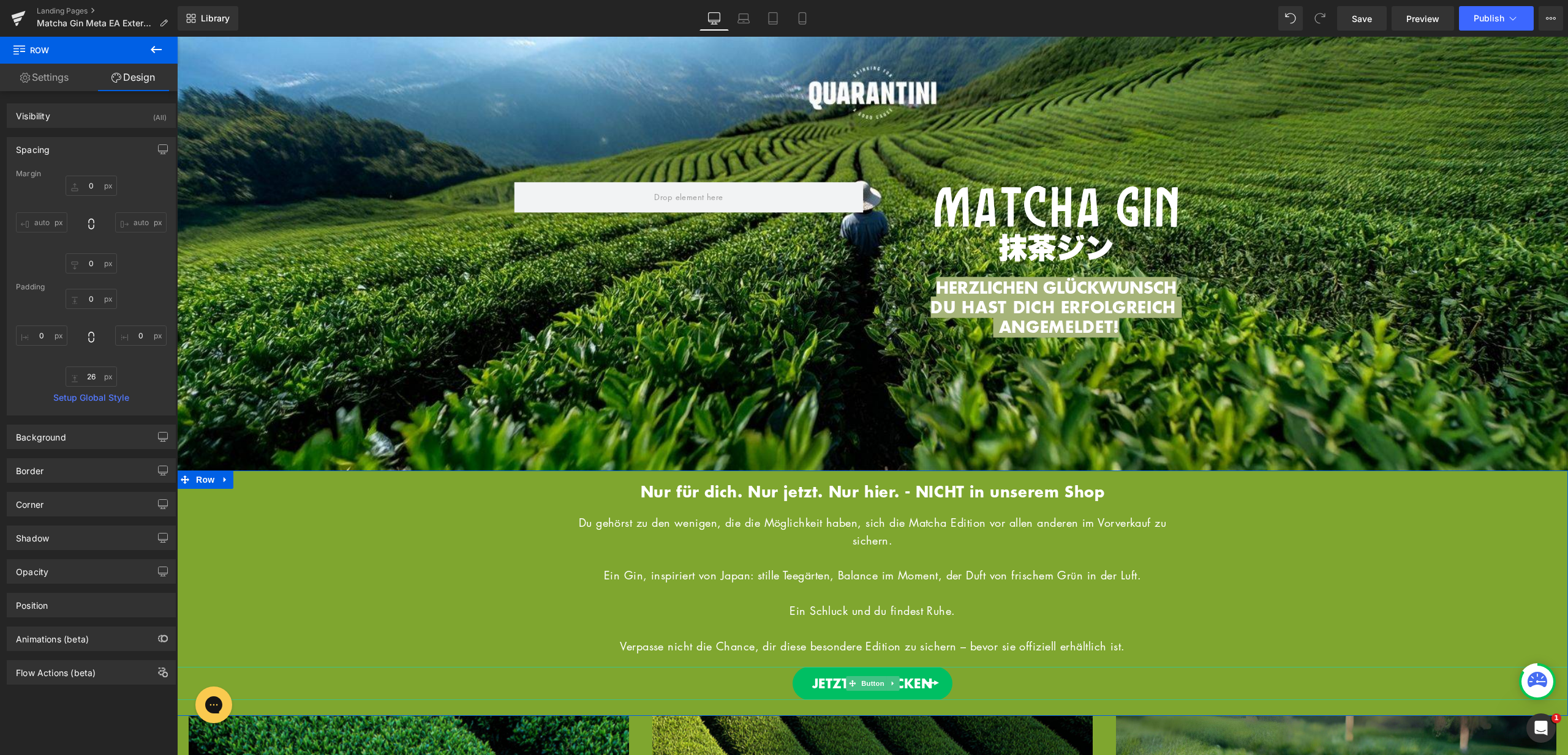
click at [870, 678] on span "Button" at bounding box center [872, 684] width 28 height 14
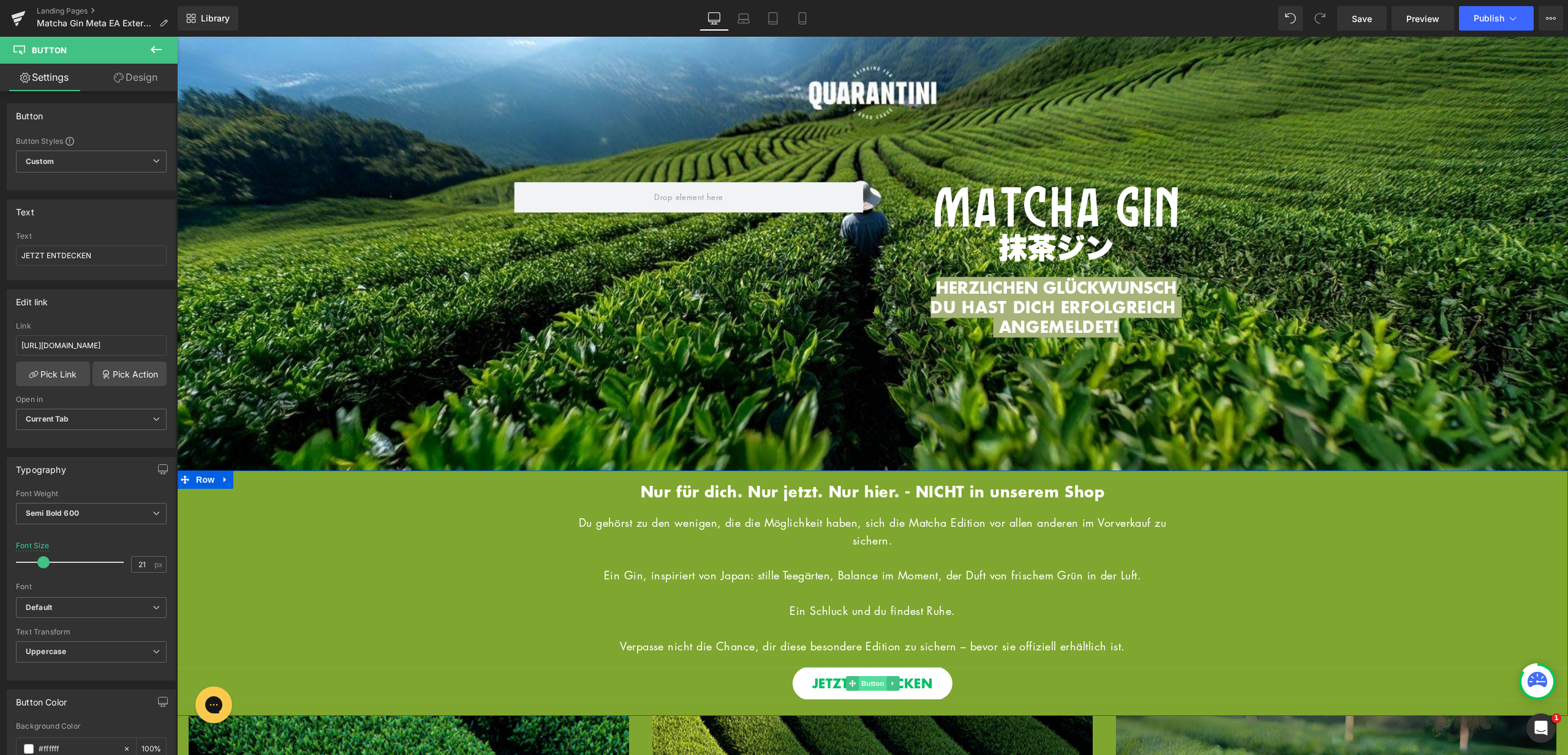
click at [862, 678] on span "Button" at bounding box center [872, 684] width 28 height 14
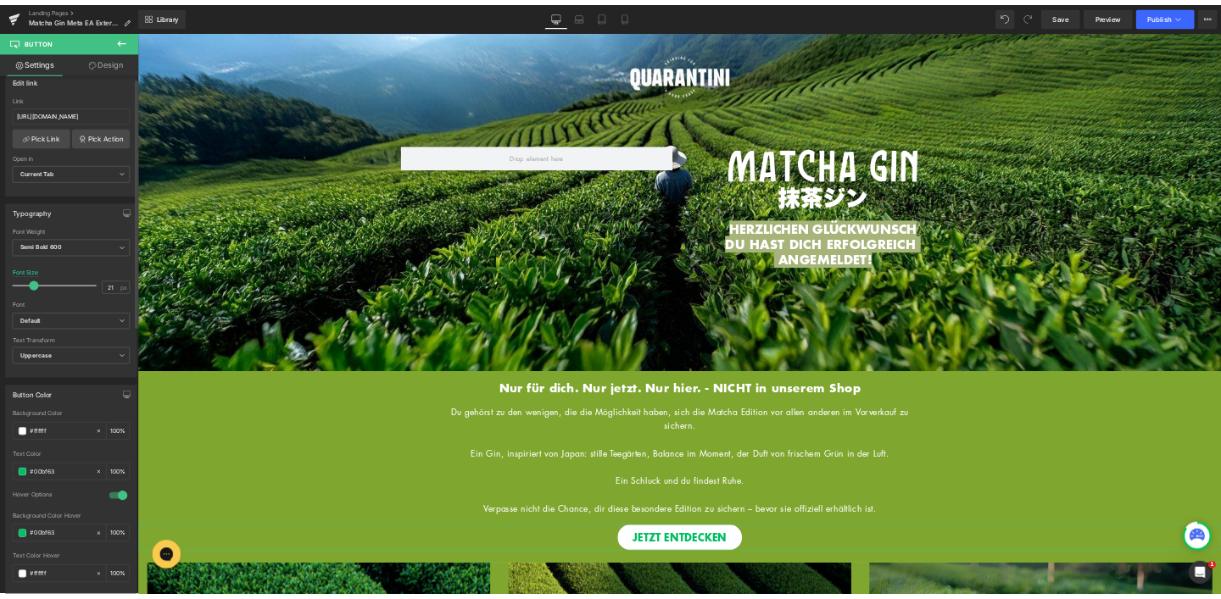
scroll to position [283, 0]
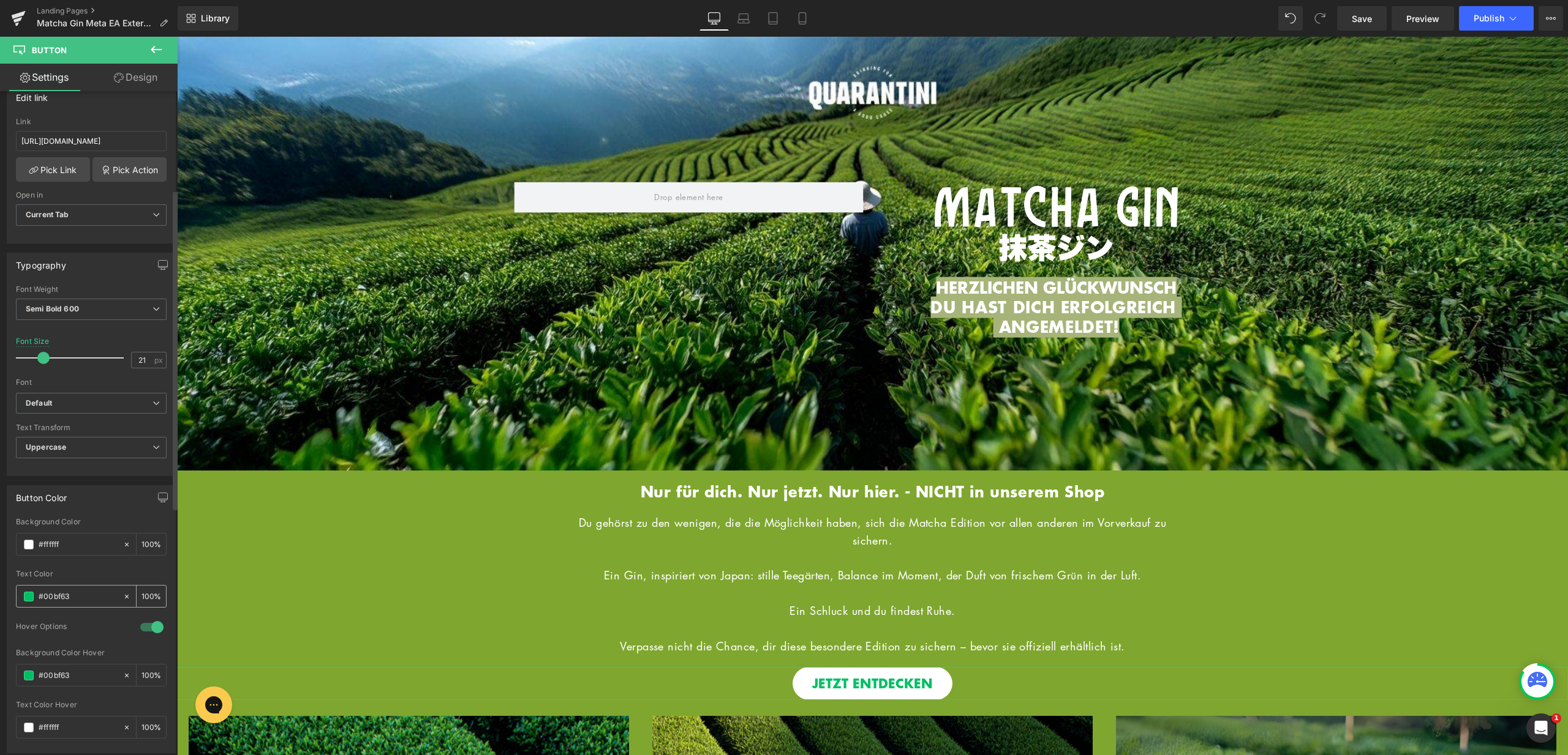
drag, startPoint x: 72, startPoint y: 598, endPoint x: 18, endPoint y: 590, distance: 54.6
click at [18, 590] on div "#00bf63" at bounding box center [69, 596] width 106 height 22
paste input "7fa62f"
type input "#7fa62f"
click at [87, 616] on div at bounding box center [91, 617] width 151 height 8
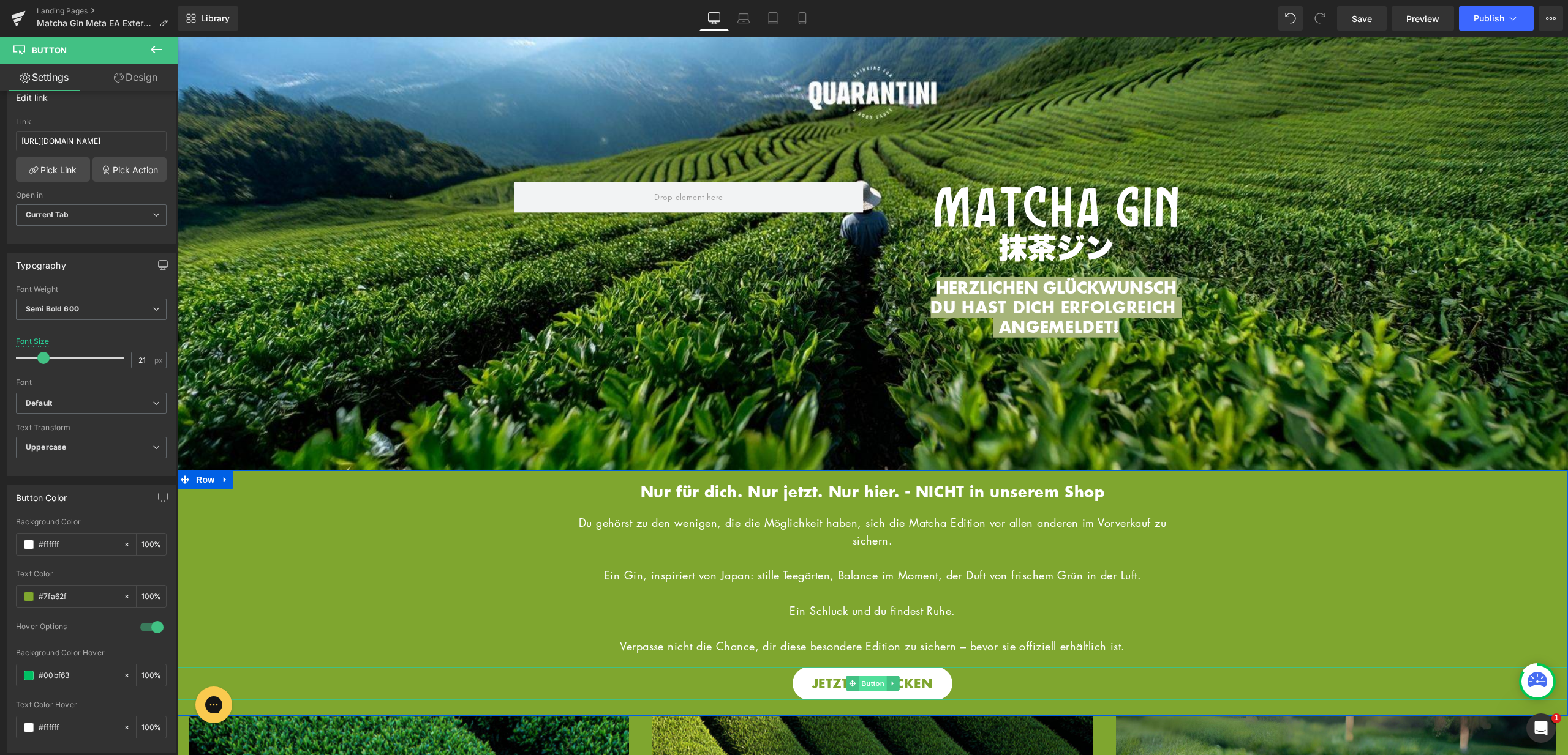
click at [867, 678] on span "Button" at bounding box center [872, 684] width 28 height 14
drag, startPoint x: 79, startPoint y: 674, endPoint x: 16, endPoint y: 674, distance: 63.0
click at [17, 674] on div "#00bf63" at bounding box center [69, 676] width 106 height 22
paste input "a6b479"
type input "#a6b479"
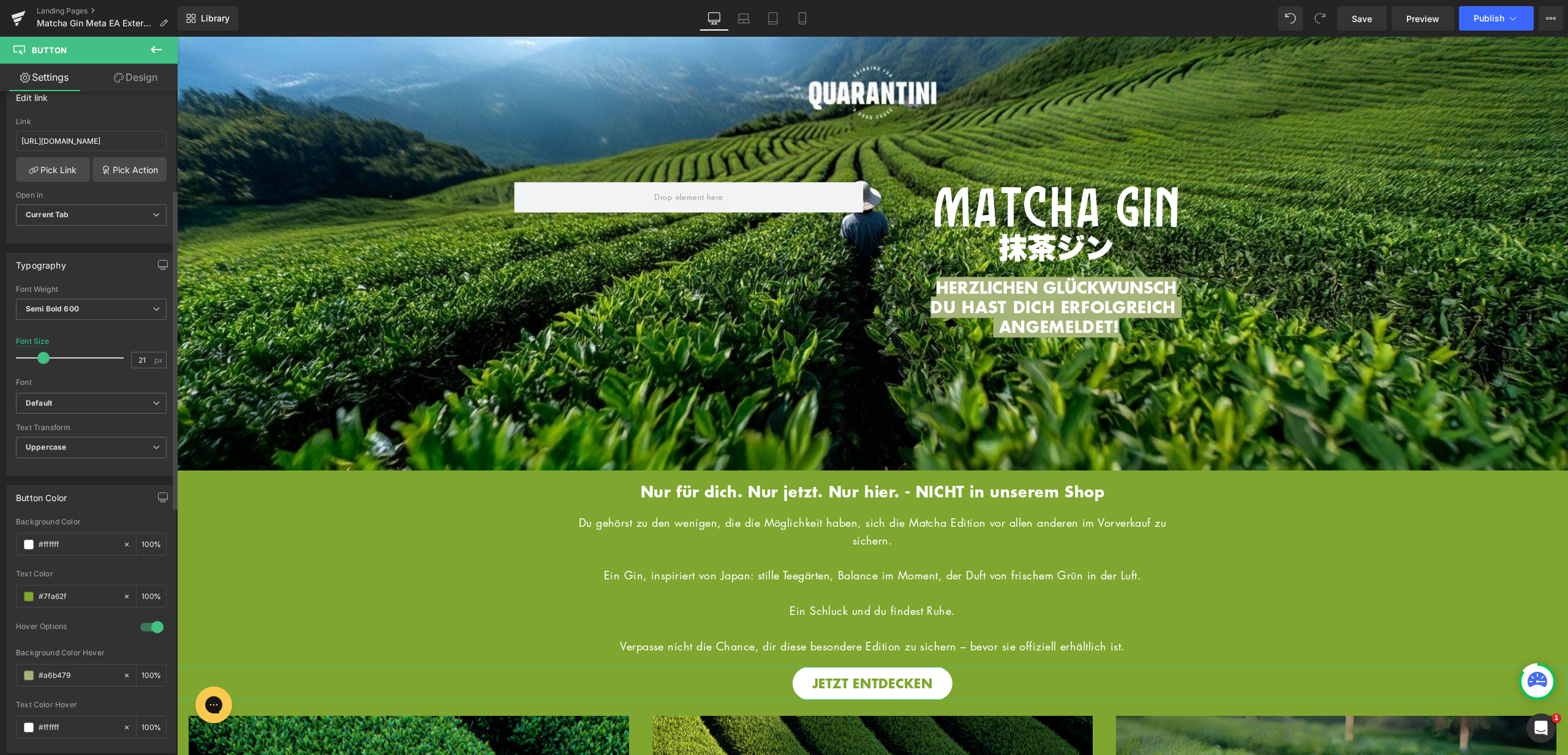
click at [101, 706] on div "Text Color Hover" at bounding box center [91, 705] width 151 height 9
click at [1353, 21] on span "Save" at bounding box center [1361, 19] width 20 height 13
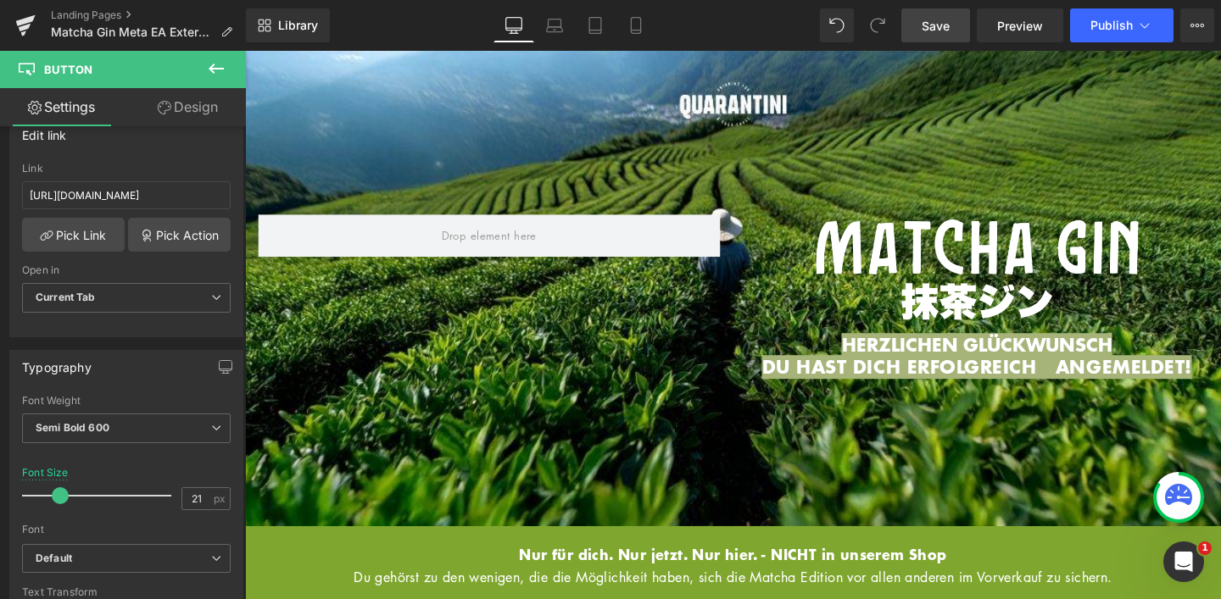
scroll to position [0, 0]
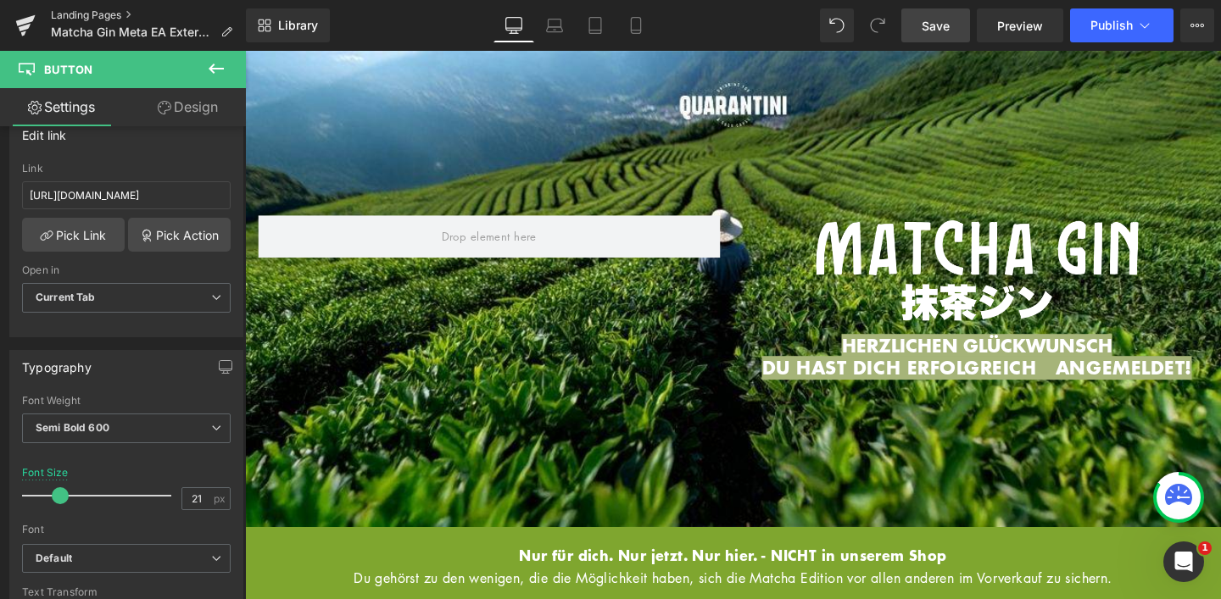
click at [96, 20] on link "Landing Pages" at bounding box center [148, 15] width 195 height 14
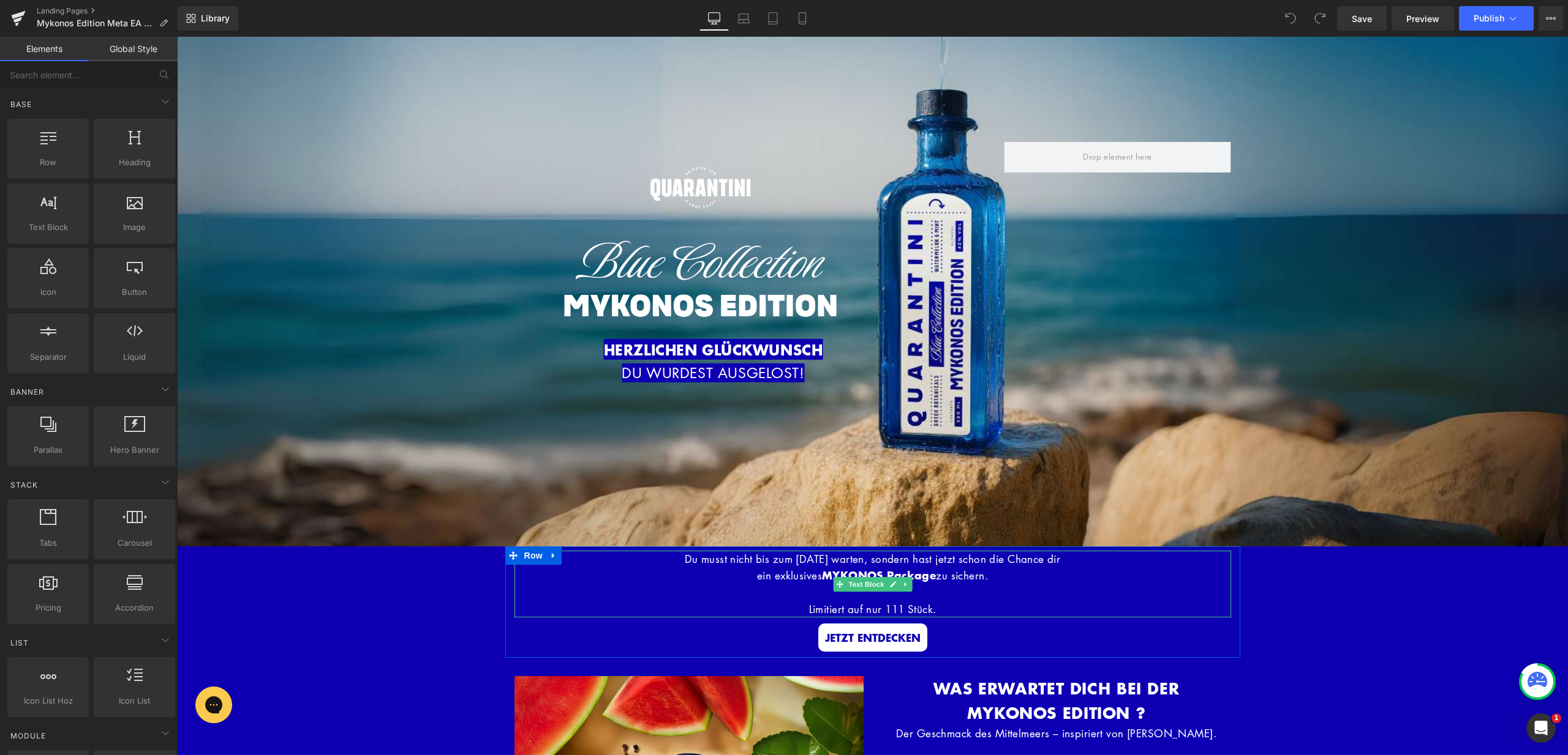
scroll to position [90, 0]
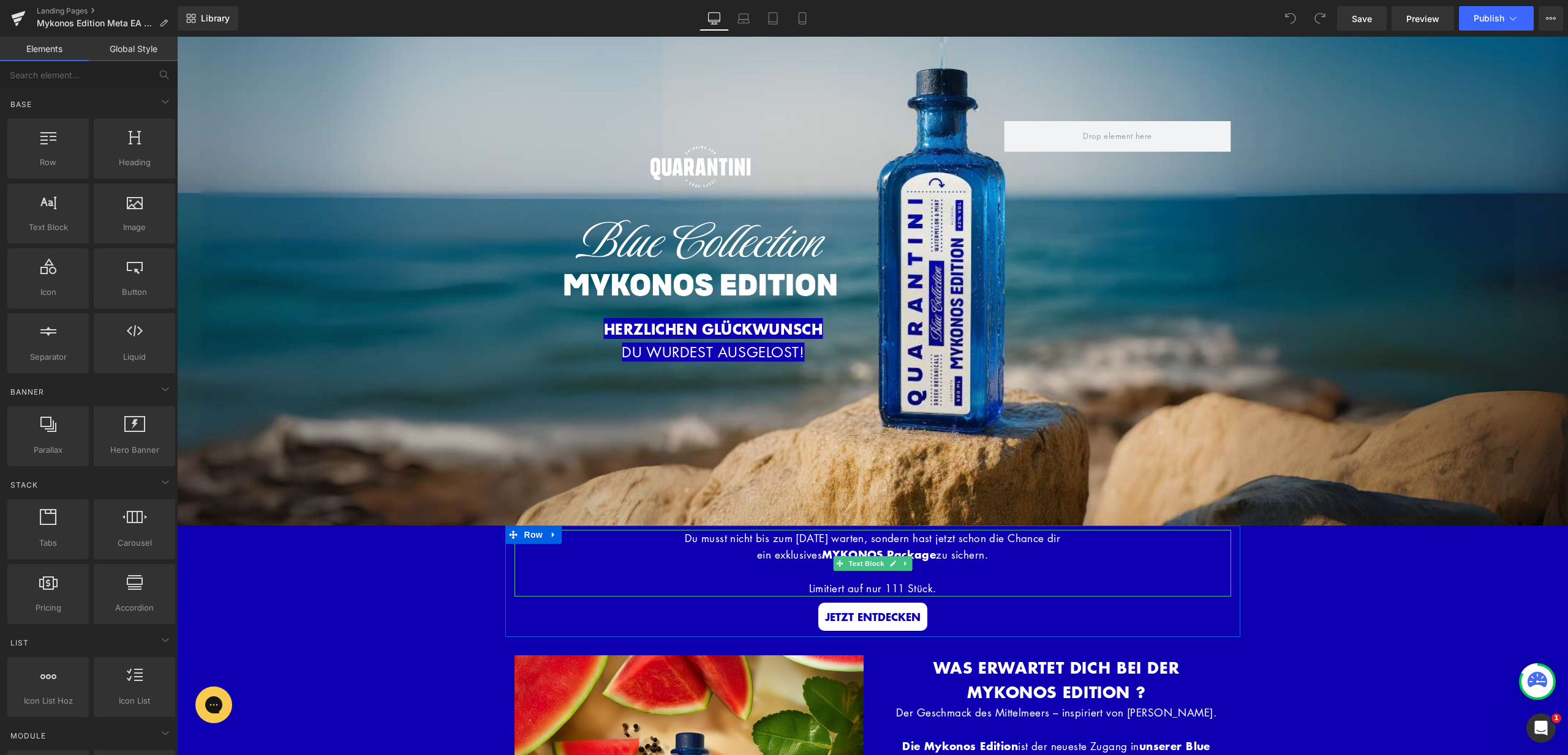
click at [953, 586] on p "Limitiert auf nur 111 Stück." at bounding box center [872, 588] width 716 height 17
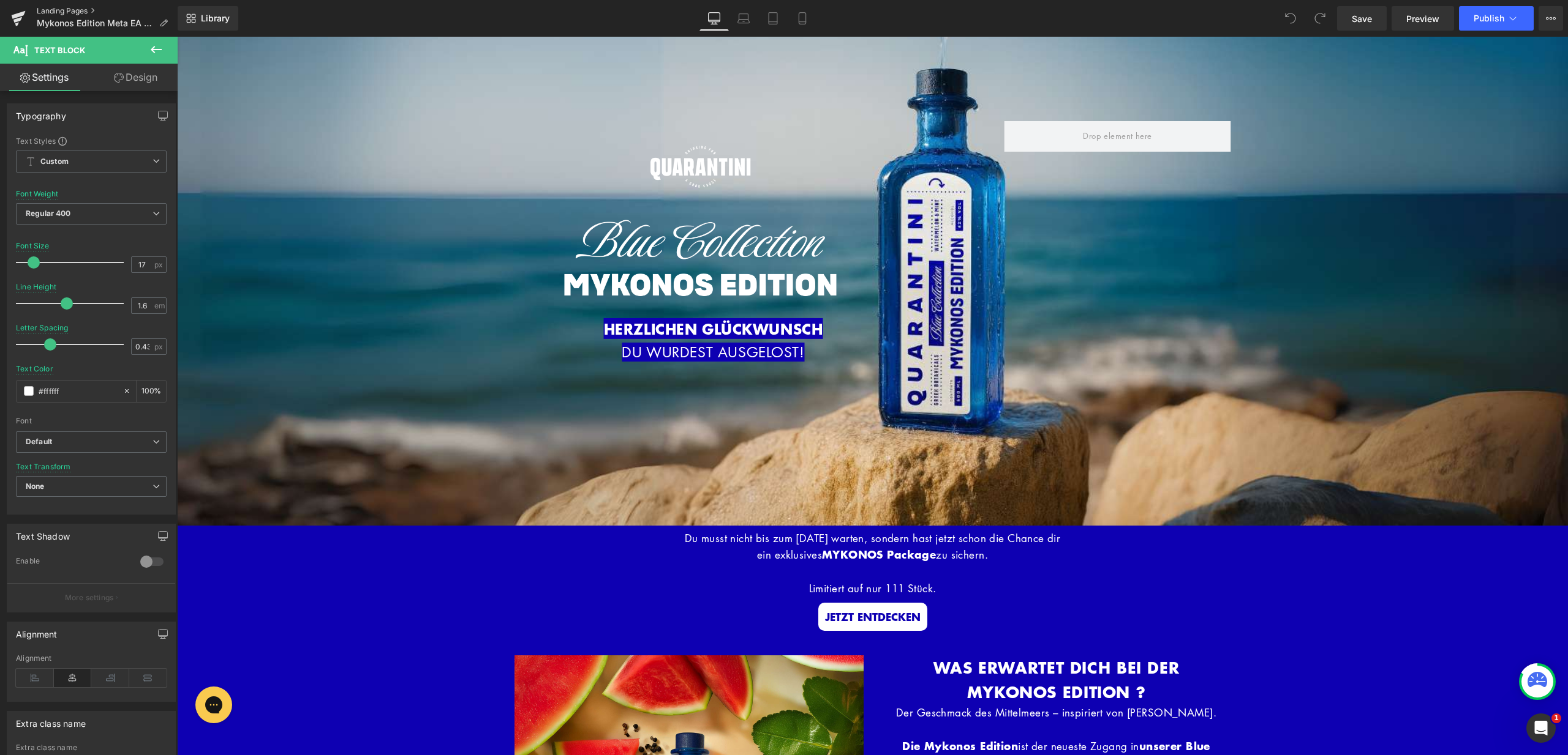
click at [74, 6] on link "Landing Pages" at bounding box center [107, 11] width 141 height 10
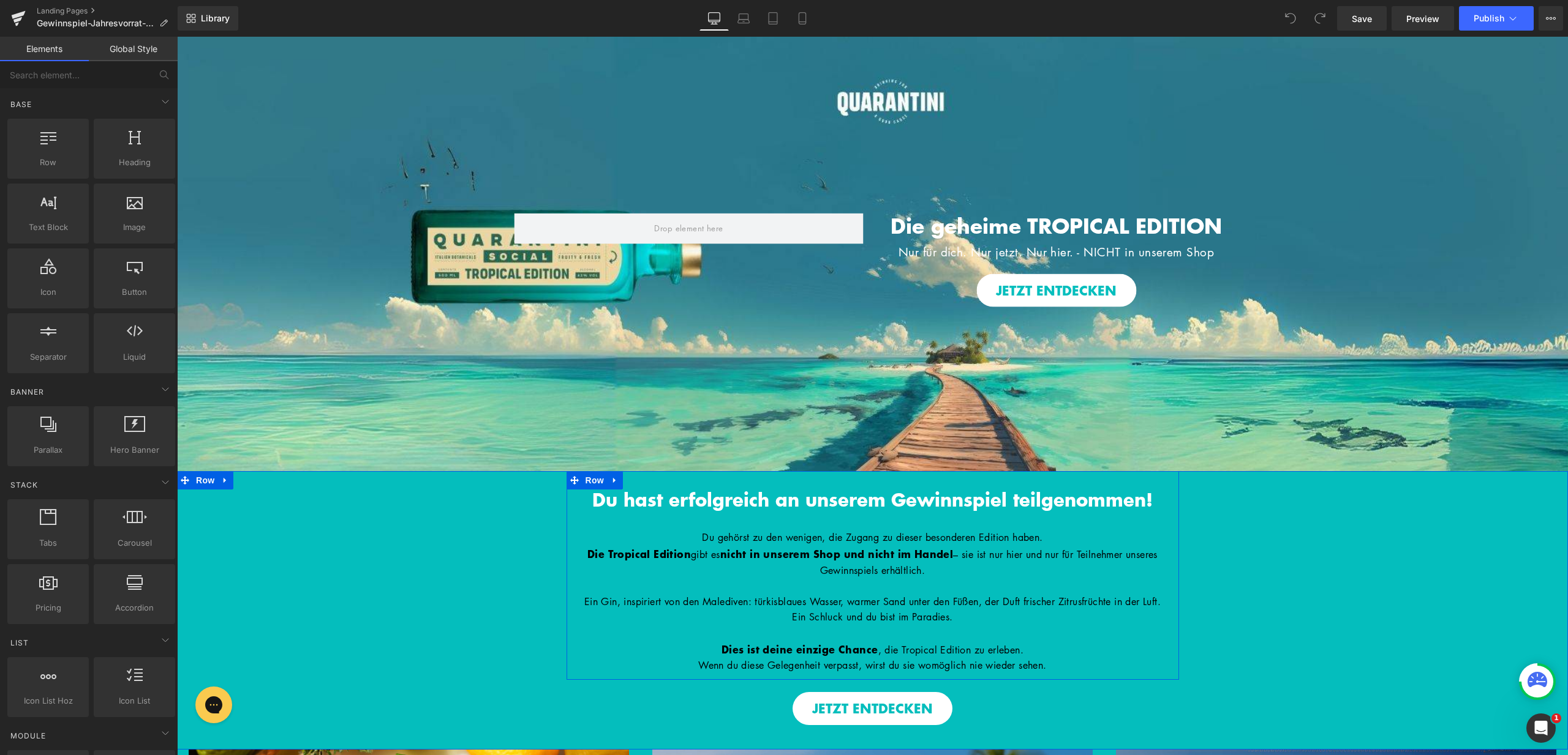
click at [1046, 476] on div "Du hast erfolgreich an unserem Gewinnspiel teilgenommen! Heading Hero Banner Di…" at bounding box center [872, 575] width 612 height 209
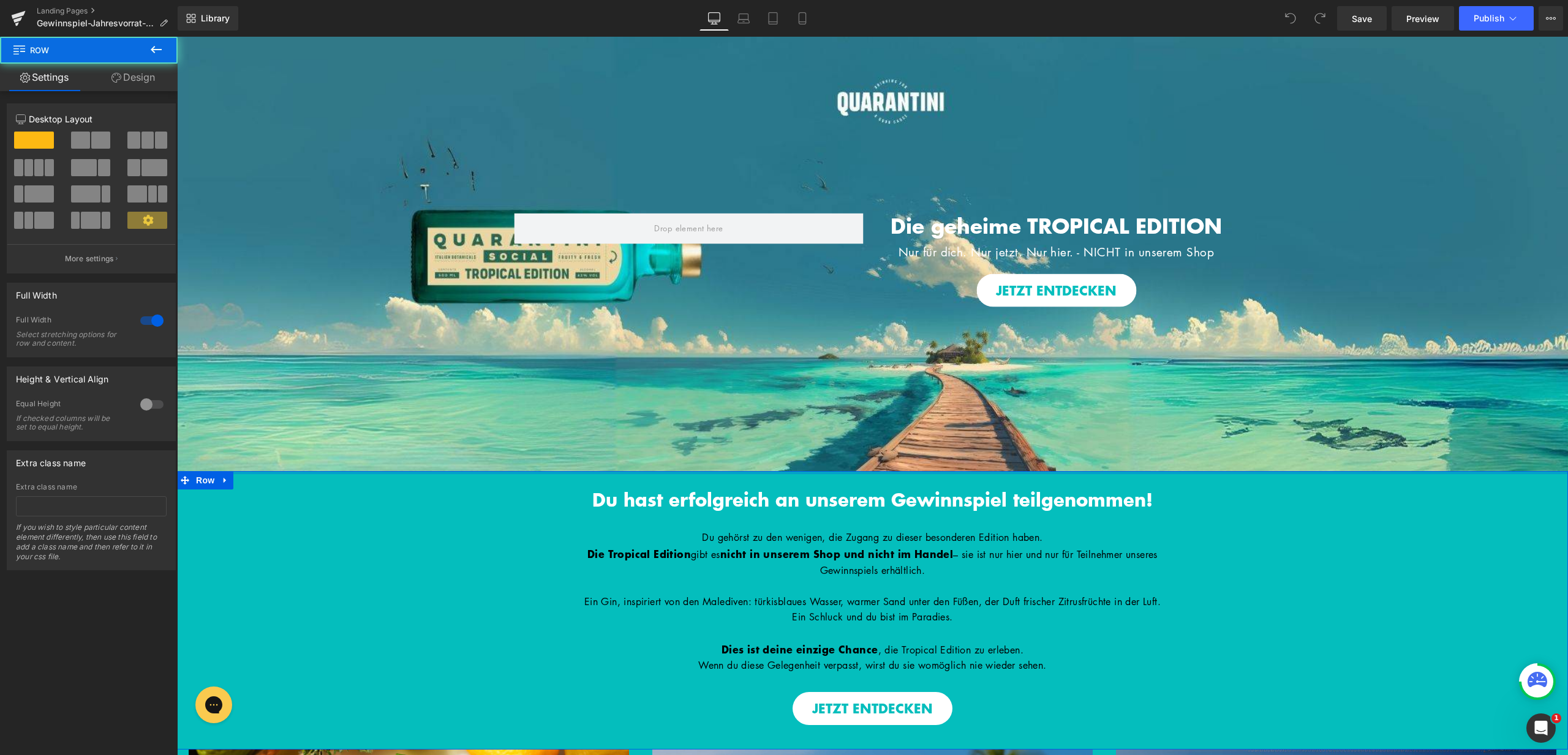
click at [1257, 485] on div "Du hast erfolgreich an unserem Gewinnspiel teilgenommen! Heading Hero Banner Di…" at bounding box center [872, 598] width 1391 height 254
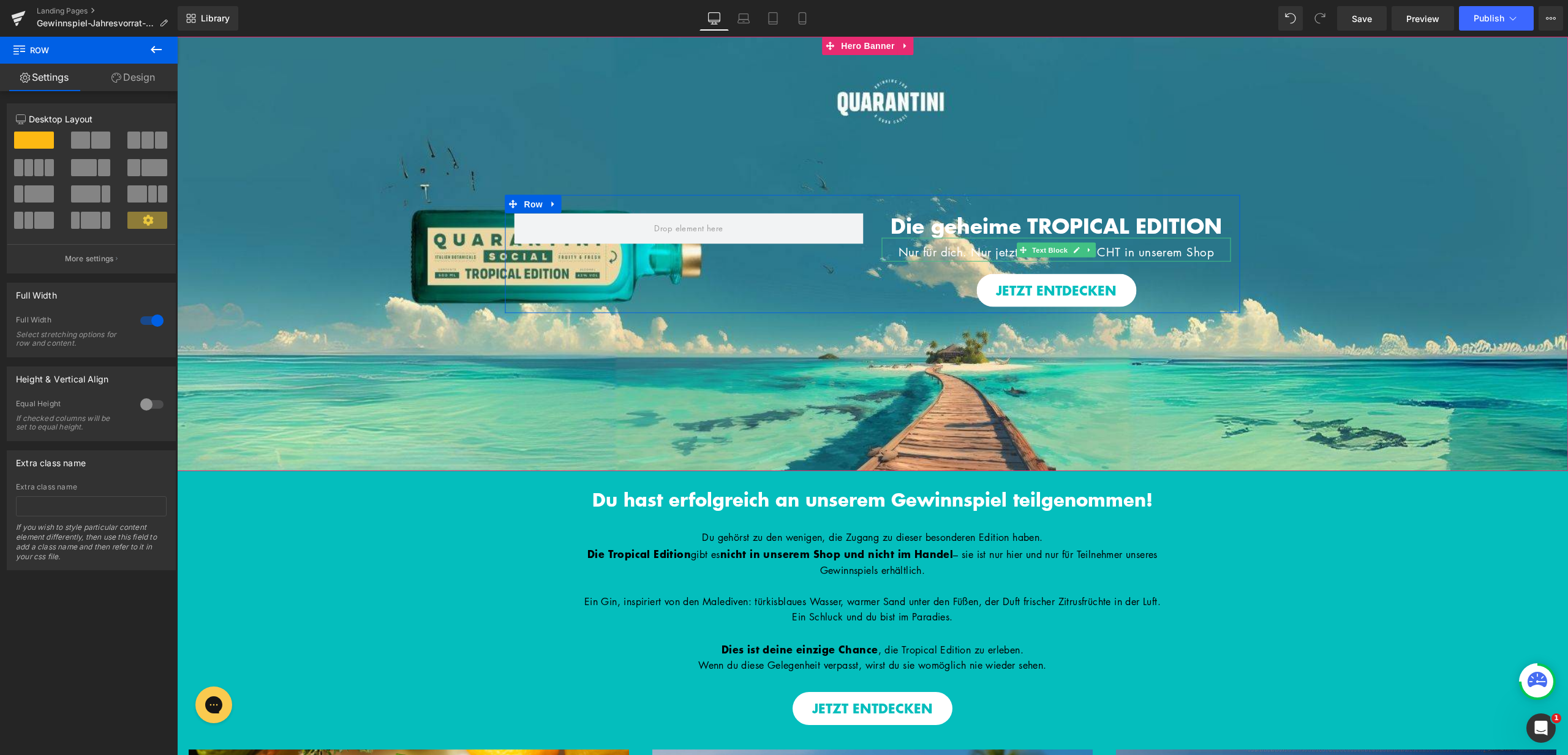
click at [956, 248] on span "Nur für dich. Nur jetzt. Nur hier. - NICHT in unserem Shop" at bounding box center [1057, 251] width 316 height 17
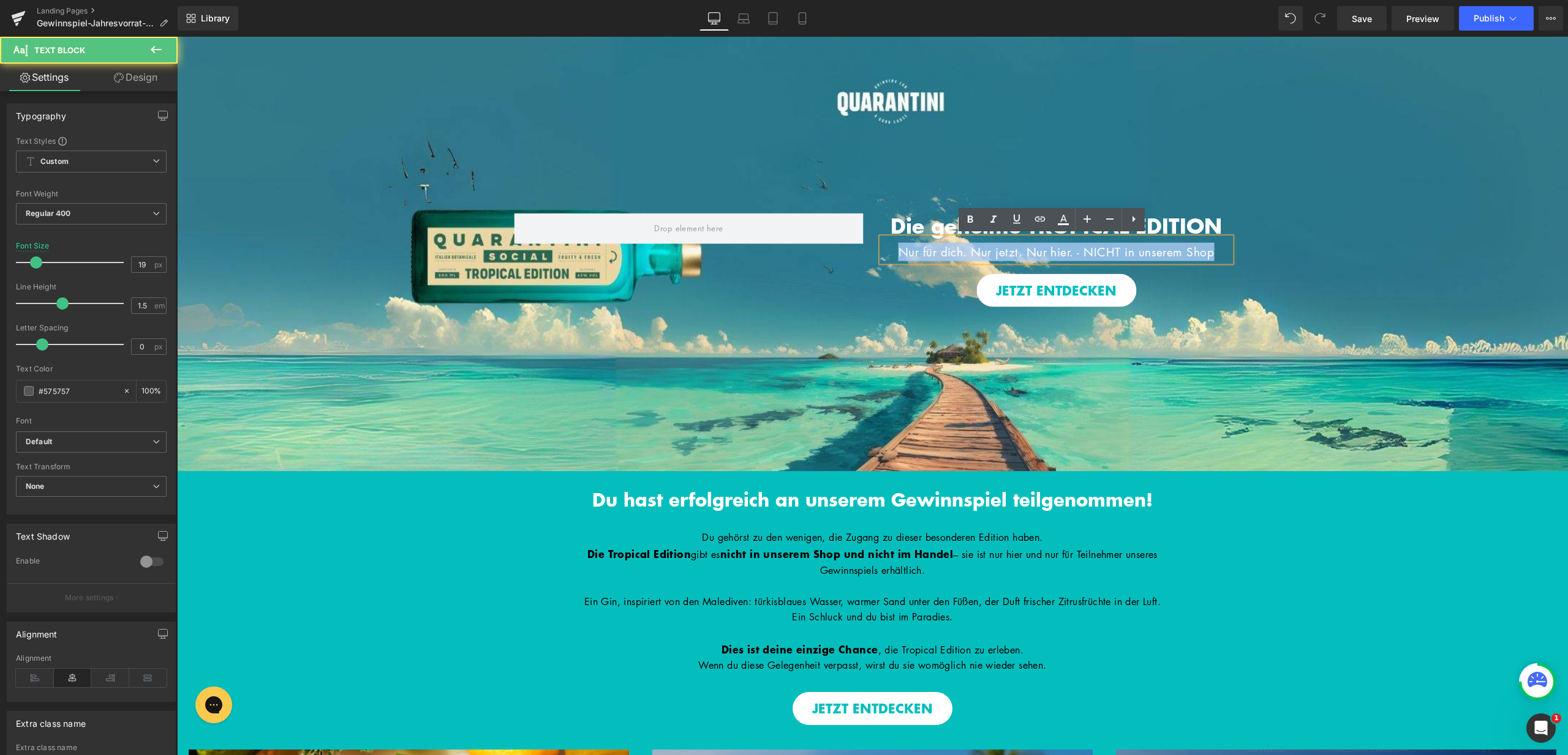
drag, startPoint x: 887, startPoint y: 250, endPoint x: 1231, endPoint y: 251, distance: 344.0
click at [1231, 251] on div "Die geheime TROPICAL EDITION Heading Nur für dich. Nur jetzt. Nur hier. - NICHT…" at bounding box center [1056, 260] width 368 height 94
copy span "Nur für dich. Nur jetzt. Nur hier. - NICHT in unserem Shop"
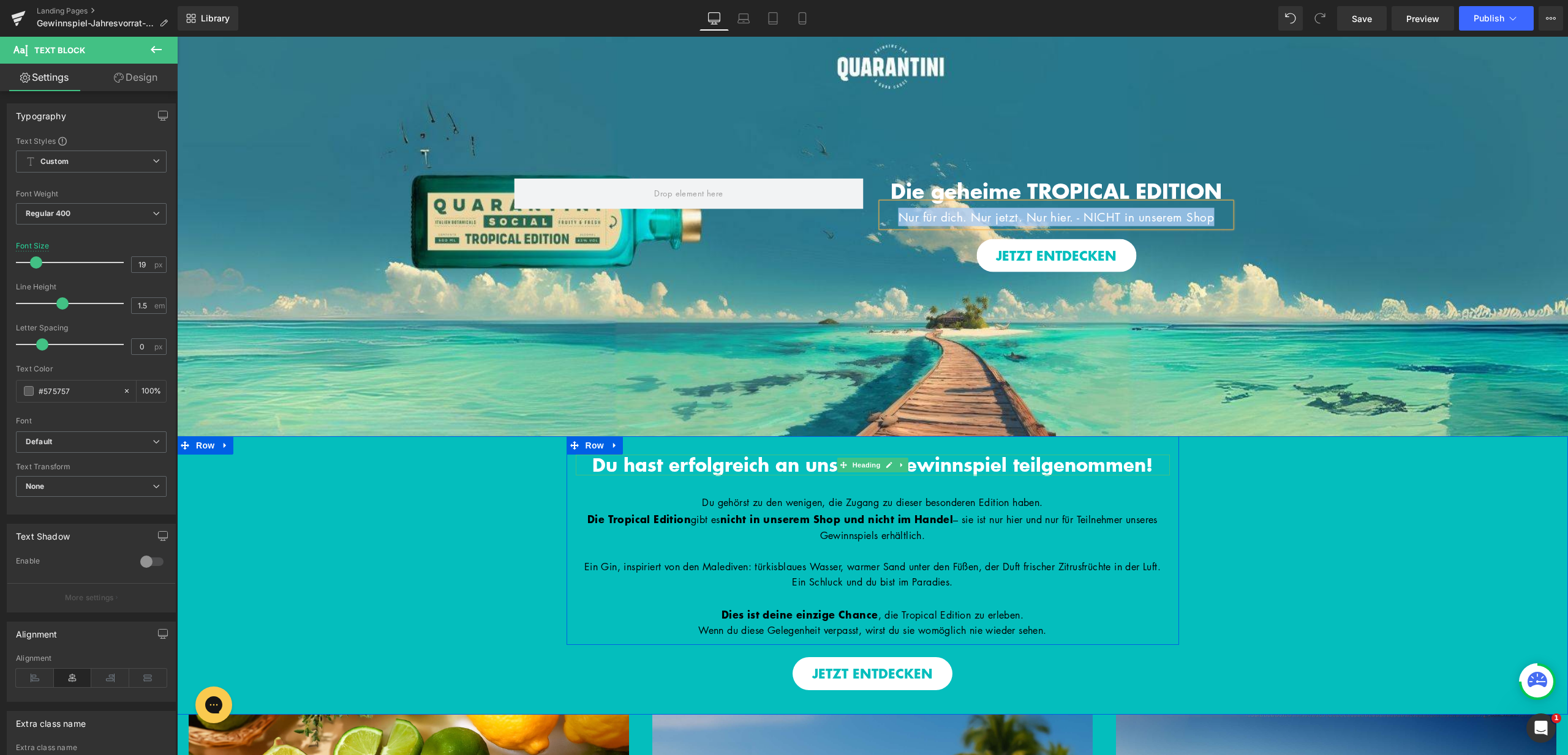
scroll to position [61, 0]
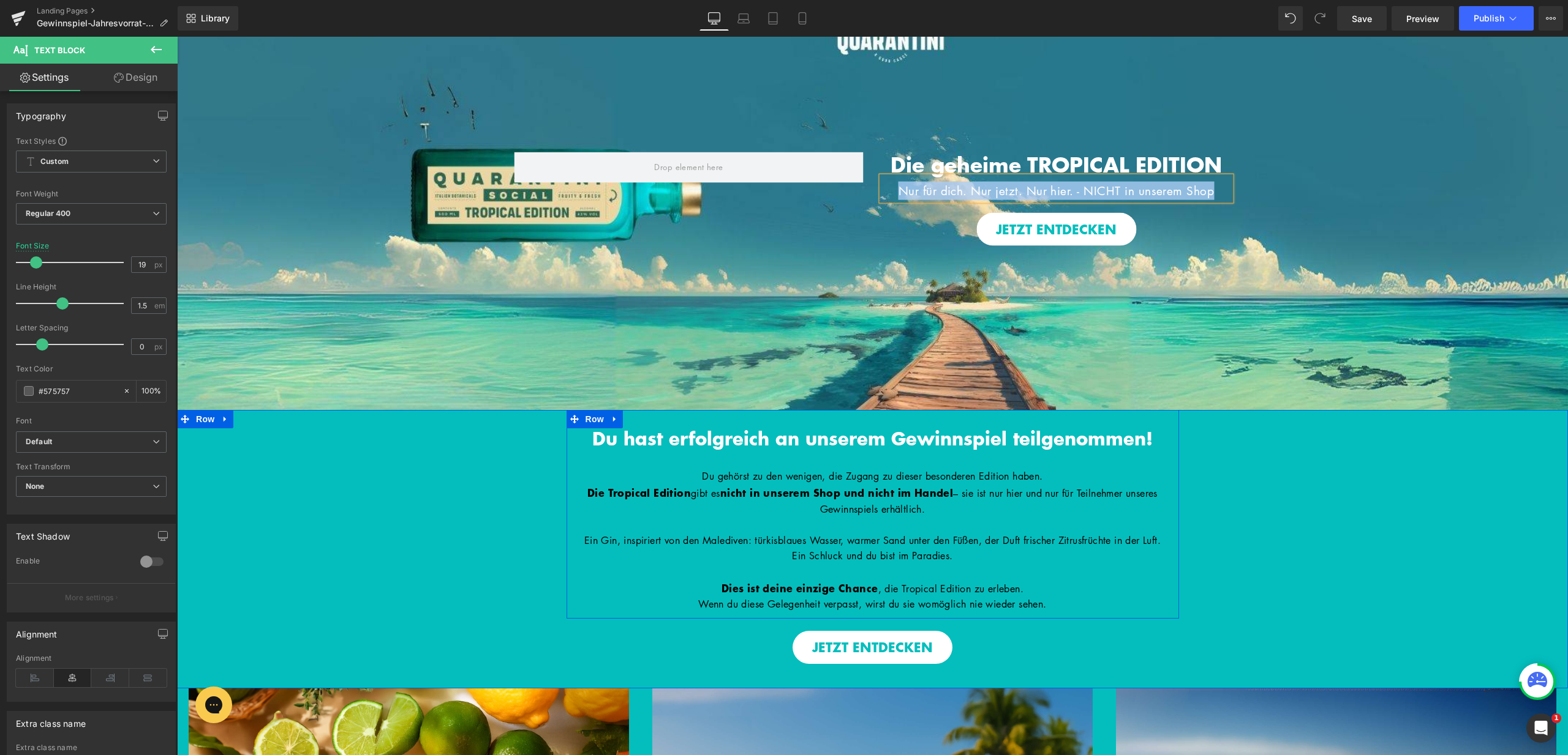
click at [803, 489] on span "nicht in unserem Shop und nicht im Handel" at bounding box center [836, 492] width 233 height 15
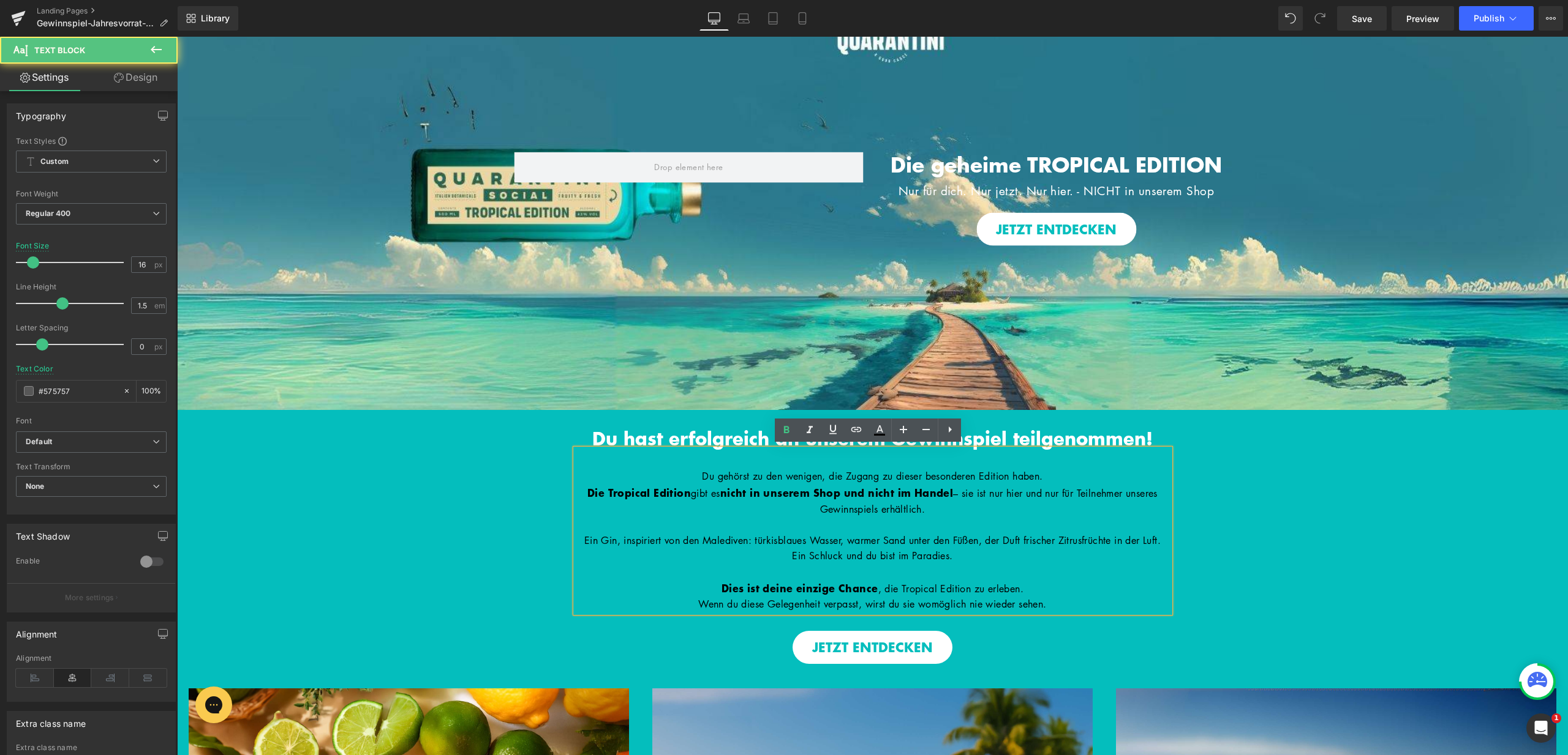
click at [702, 479] on span "Du gehörst zu den wenigen, die Zugang zu dieser besonderen Edition haben." at bounding box center [872, 476] width 340 height 14
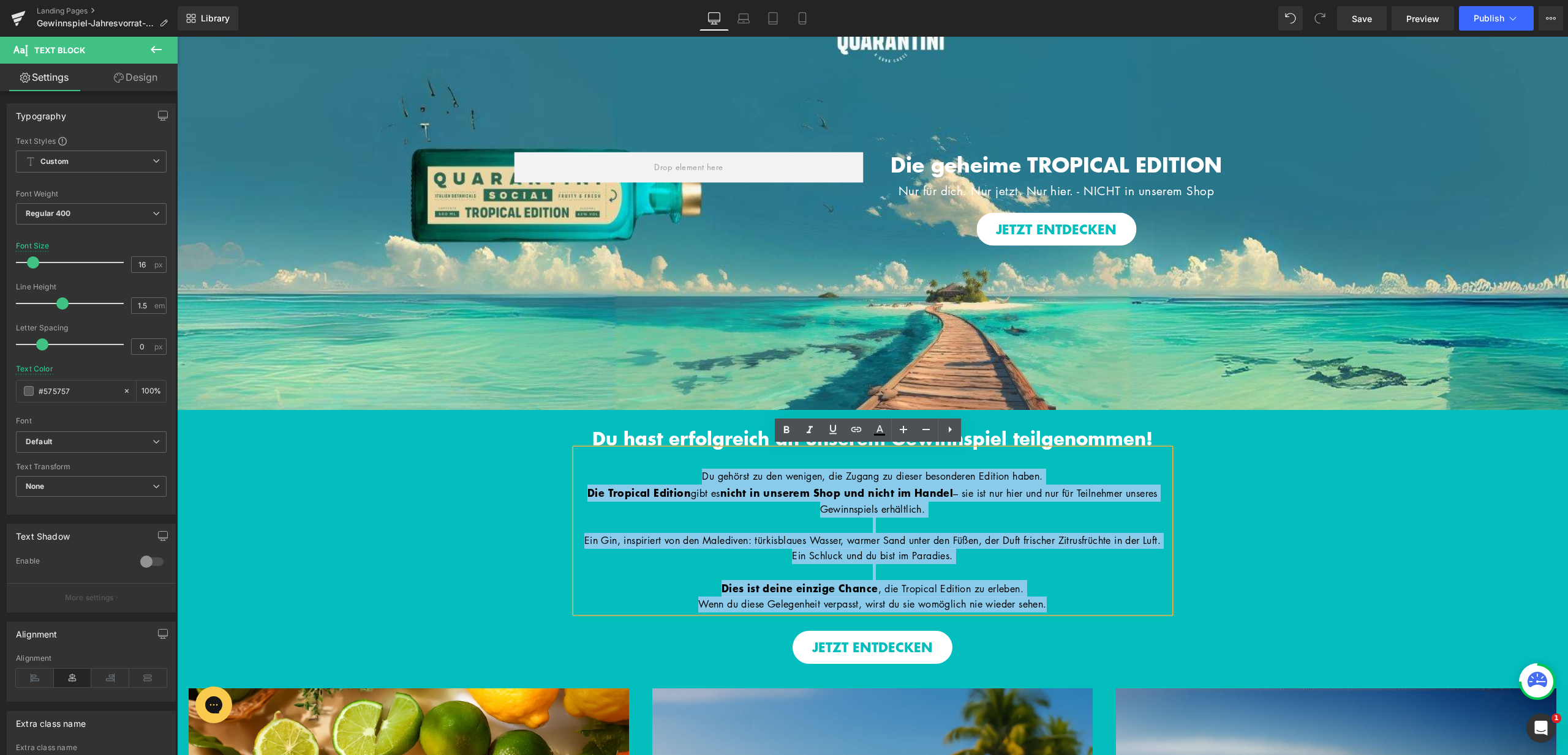
drag, startPoint x: 683, startPoint y: 469, endPoint x: 1050, endPoint y: 624, distance: 398.4
click at [1050, 612] on div "Du gehörst zu den wenigen, die Zugang zu dieser besonderen Edition haben. Die T…" at bounding box center [872, 531] width 594 height 163
copy div "Du gehörst zu den wenigen, die Zugang zu dieser besonderen Edition haben. Die T…"
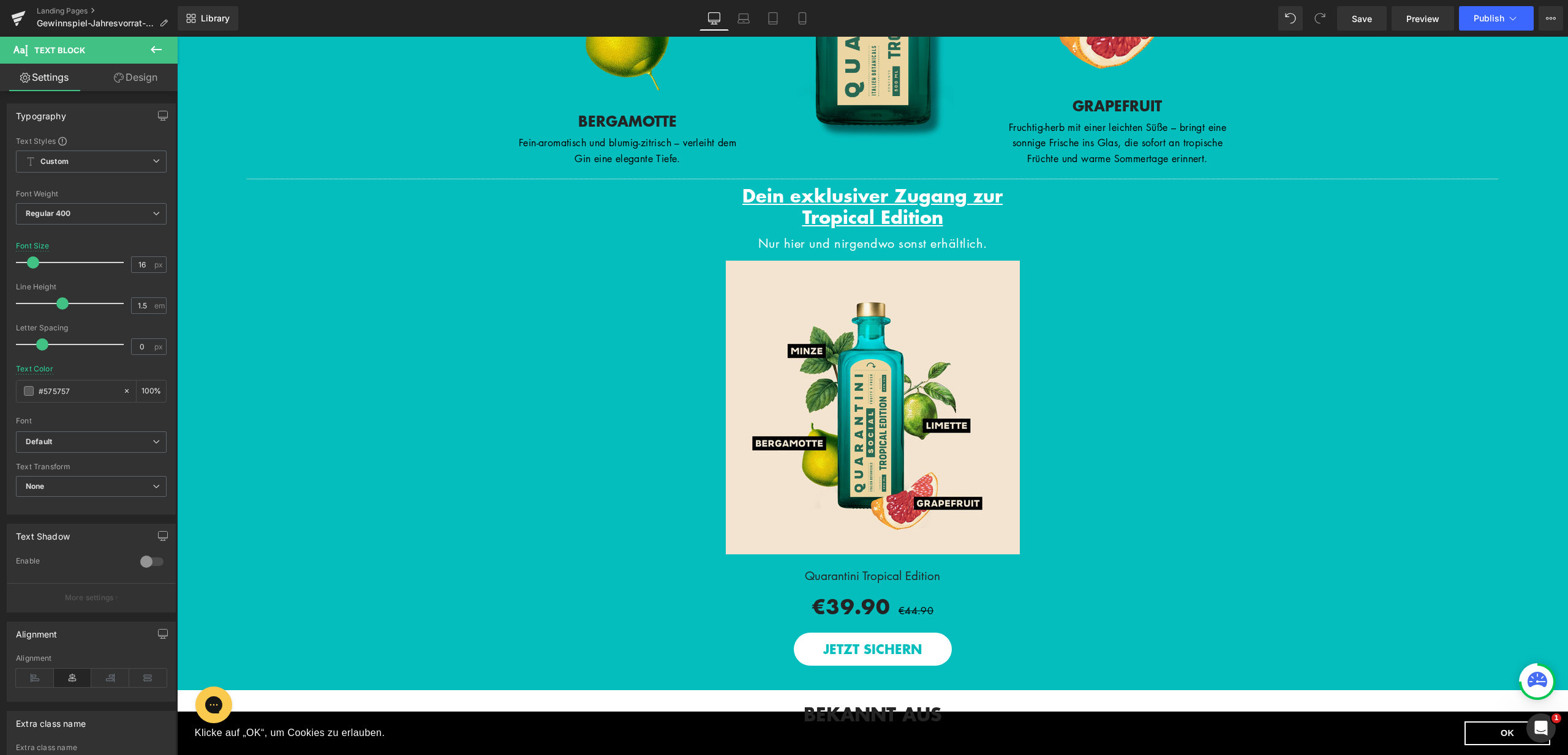
scroll to position [1932, 0]
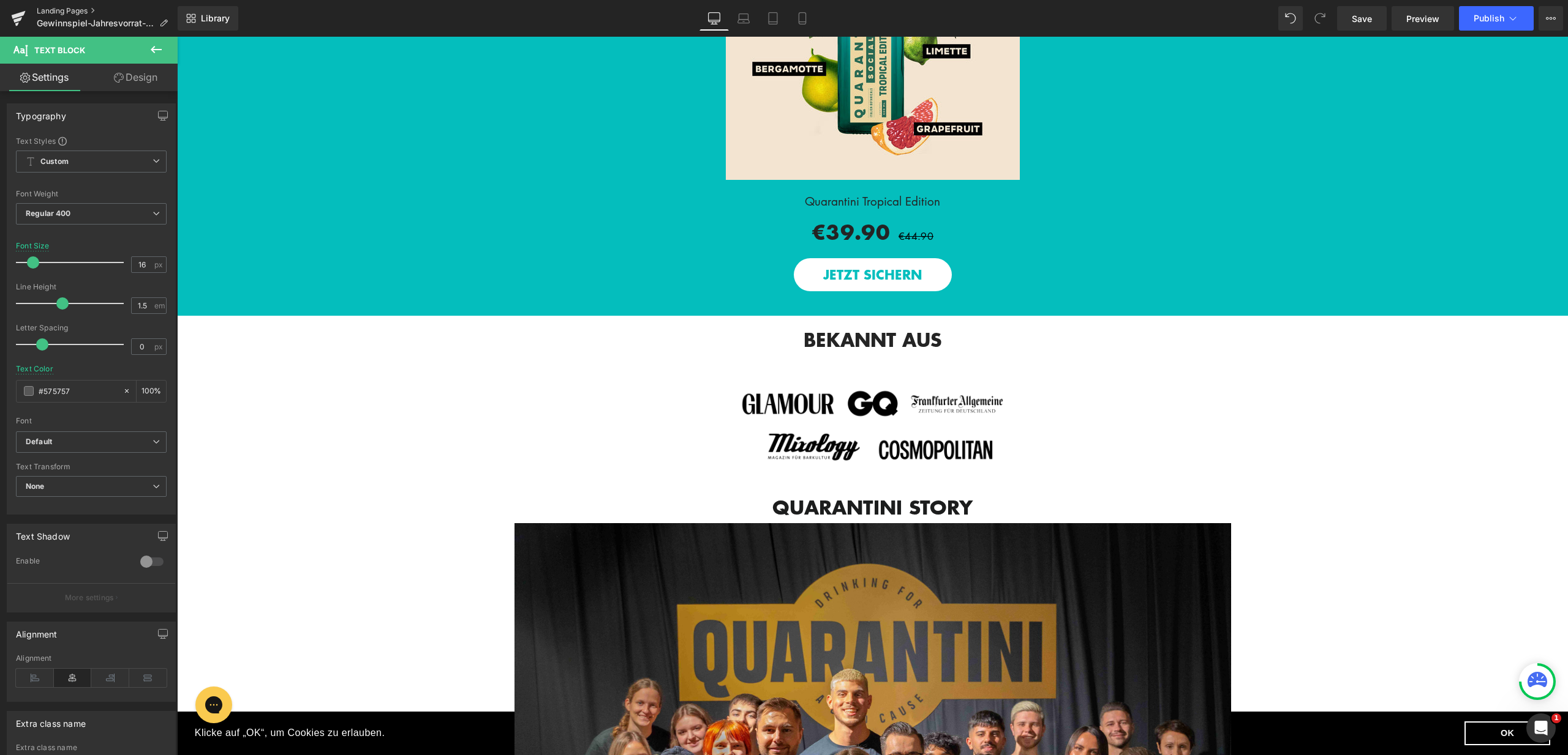
click at [62, 12] on link "Landing Pages" at bounding box center [107, 11] width 141 height 10
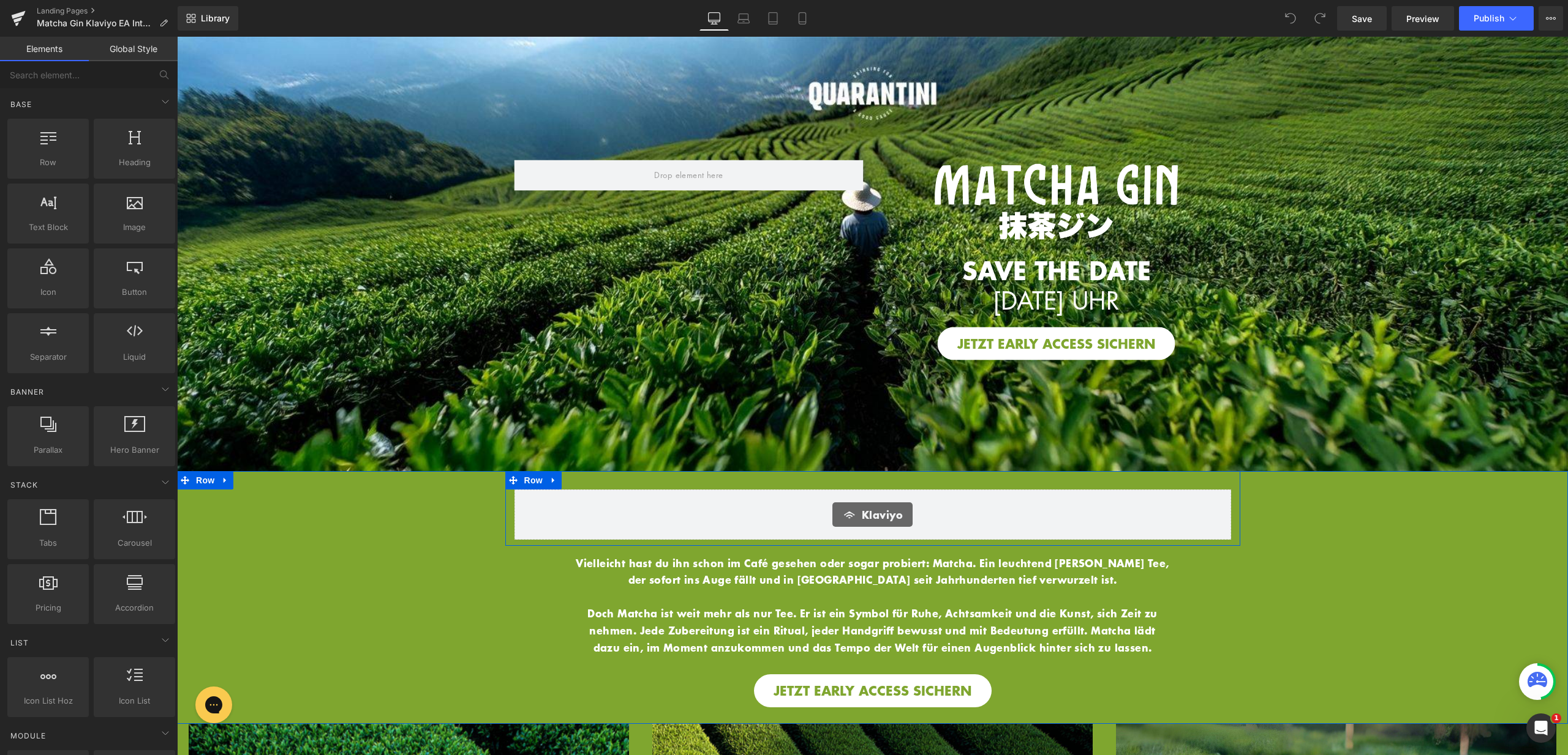
click at [930, 471] on div "Klaviyo Klaviyo Row" at bounding box center [872, 508] width 735 height 74
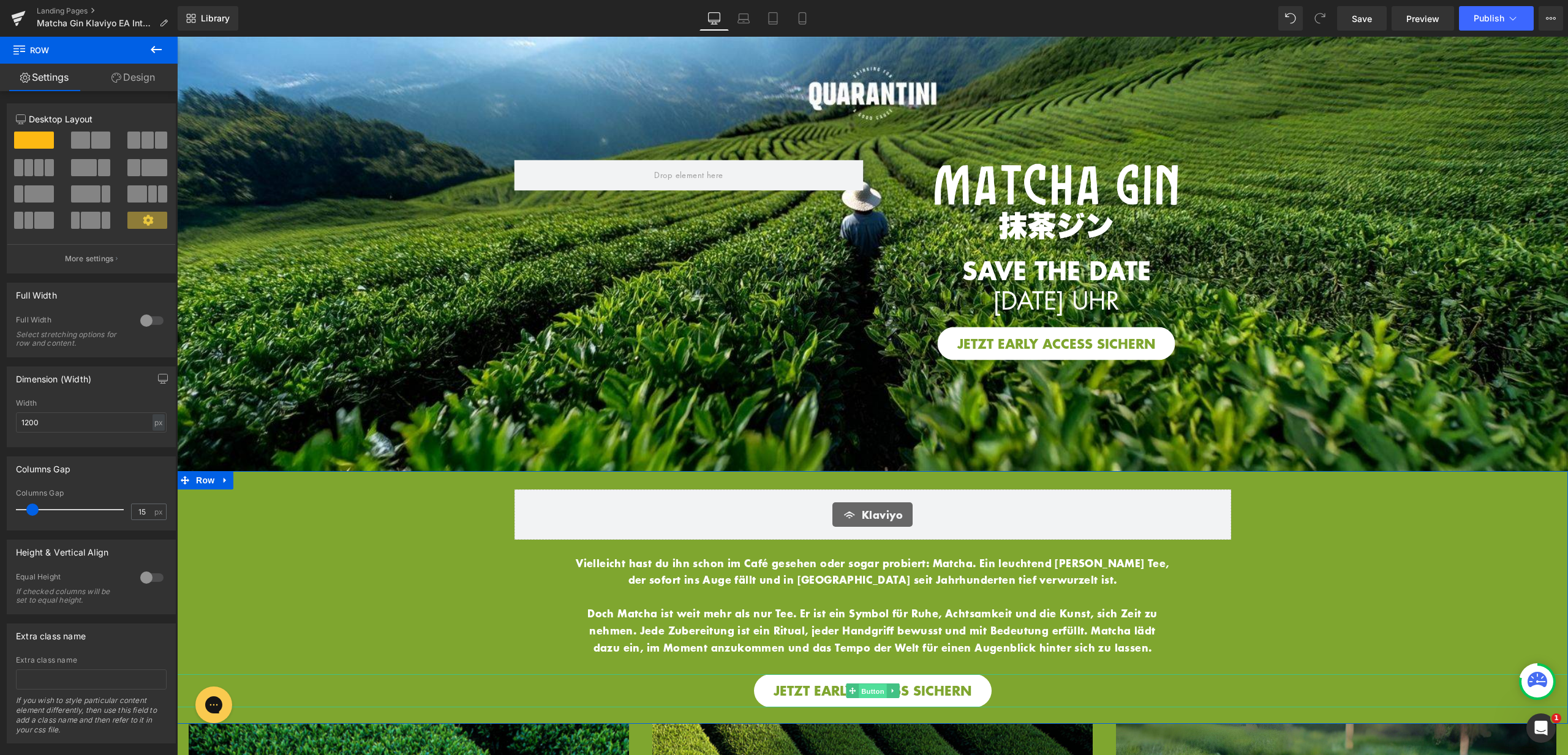
click at [871, 684] on span "Button" at bounding box center [872, 691] width 28 height 14
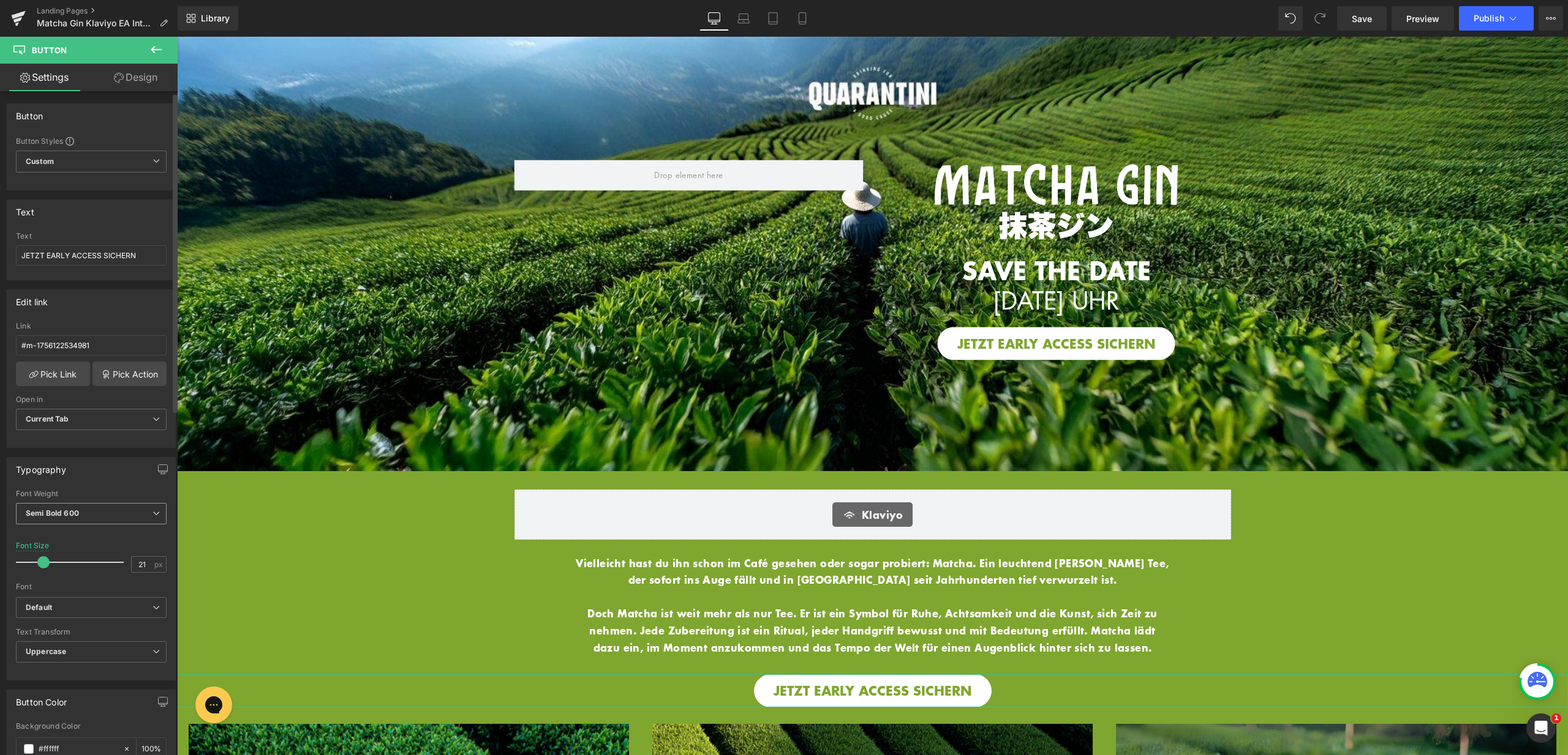
scroll to position [215, 0]
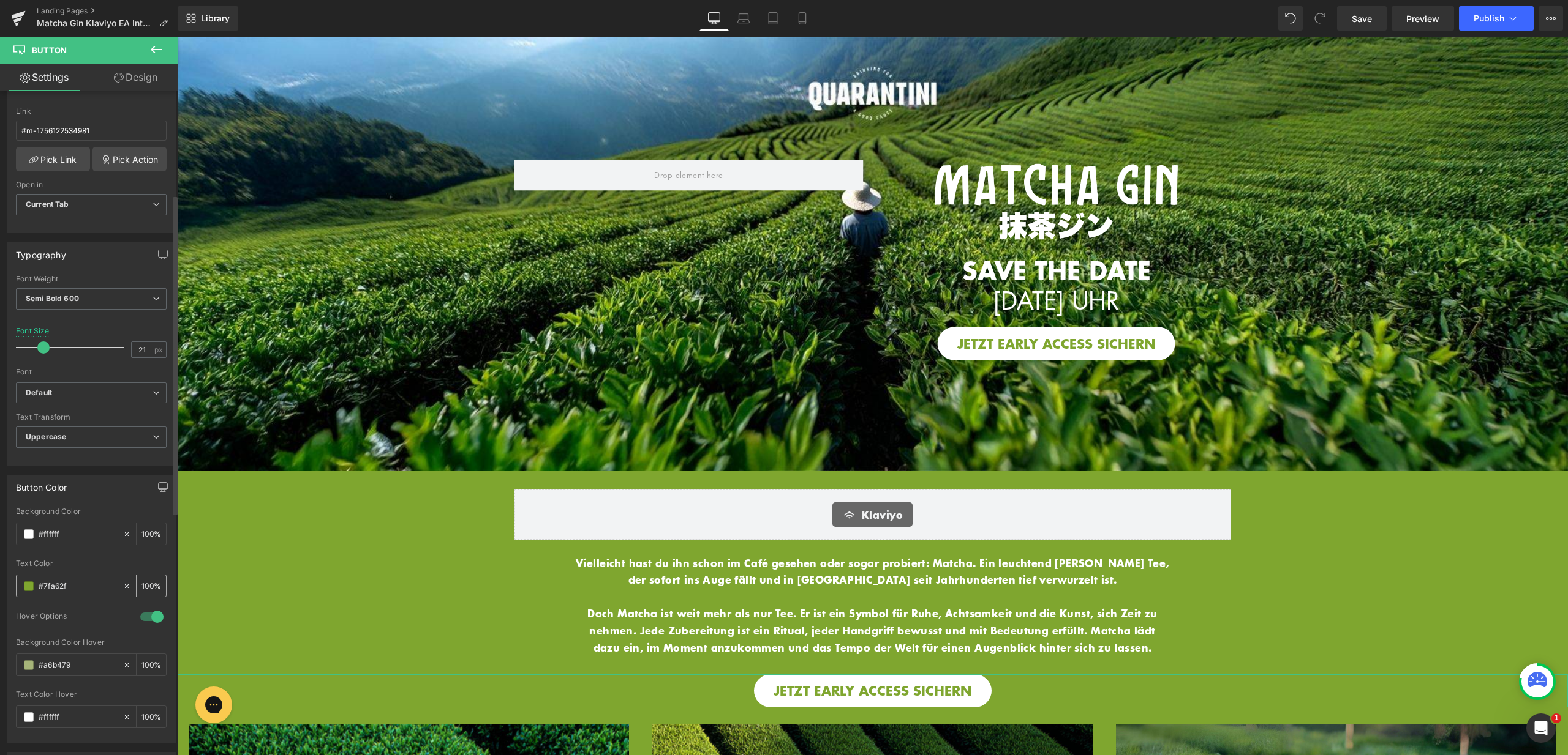
drag, startPoint x: 77, startPoint y: 588, endPoint x: 21, endPoint y: 582, distance: 56.3
click at [21, 582] on div "#7fa62f" at bounding box center [69, 586] width 106 height 22
click at [864, 686] on span "Button" at bounding box center [872, 691] width 28 height 14
drag, startPoint x: 76, startPoint y: 663, endPoint x: 24, endPoint y: 666, distance: 52.1
click at [24, 666] on div "#a6b479" at bounding box center [69, 665] width 106 height 22
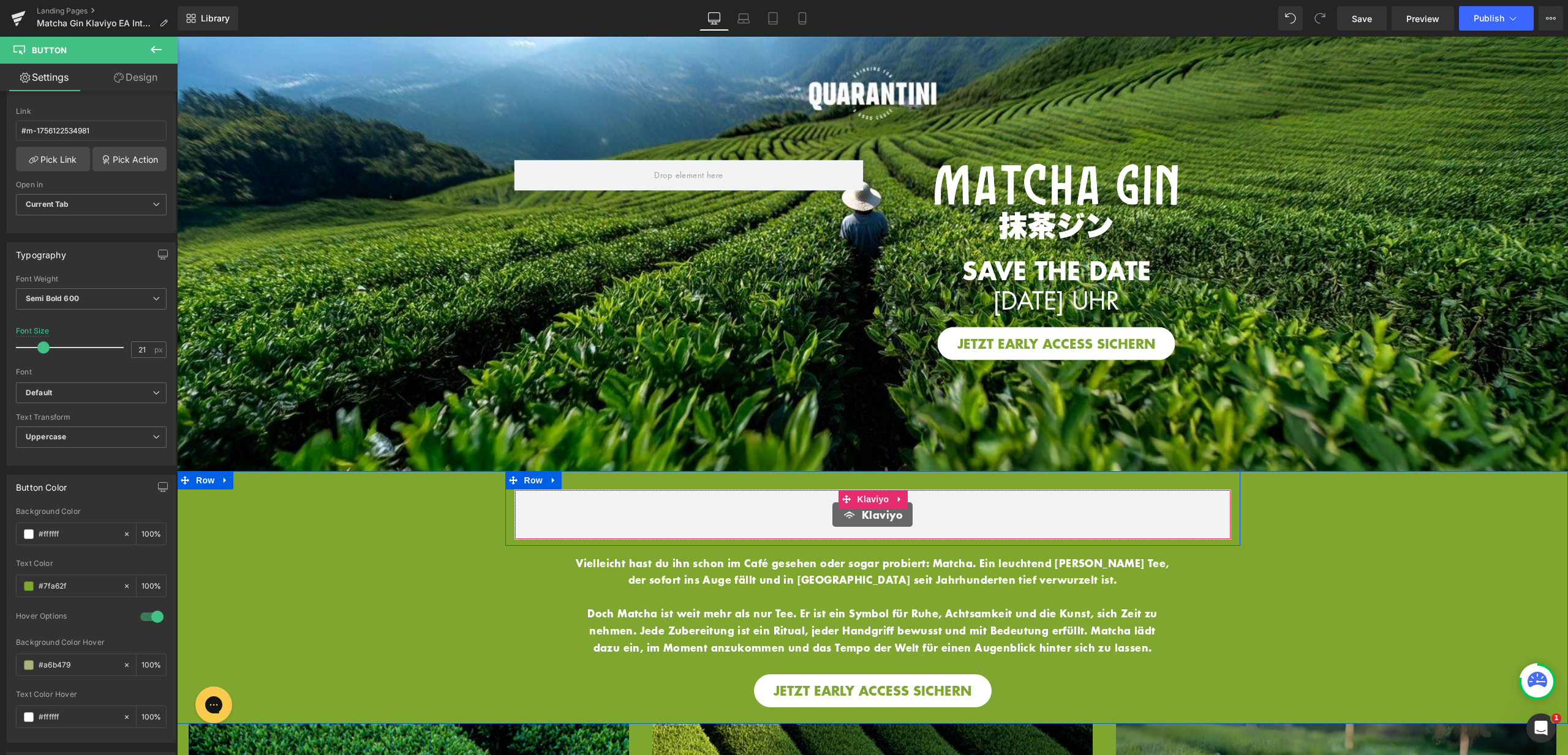
click at [864, 512] on span "Klaviyo" at bounding box center [882, 515] width 41 height 14
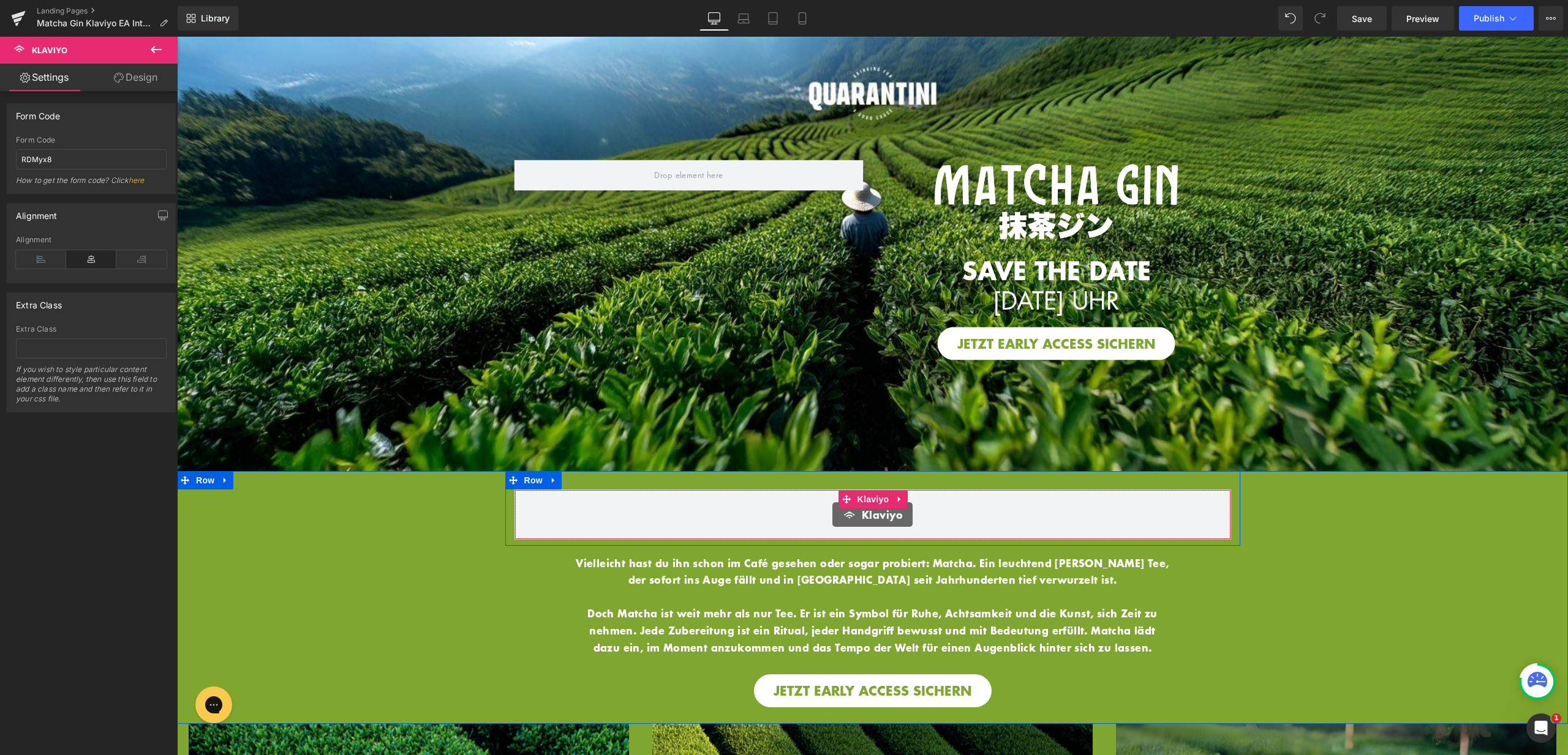
click at [865, 507] on span "Klaviyo" at bounding box center [882, 515] width 41 height 14
click at [79, 6] on link "Landing Pages" at bounding box center [107, 11] width 141 height 10
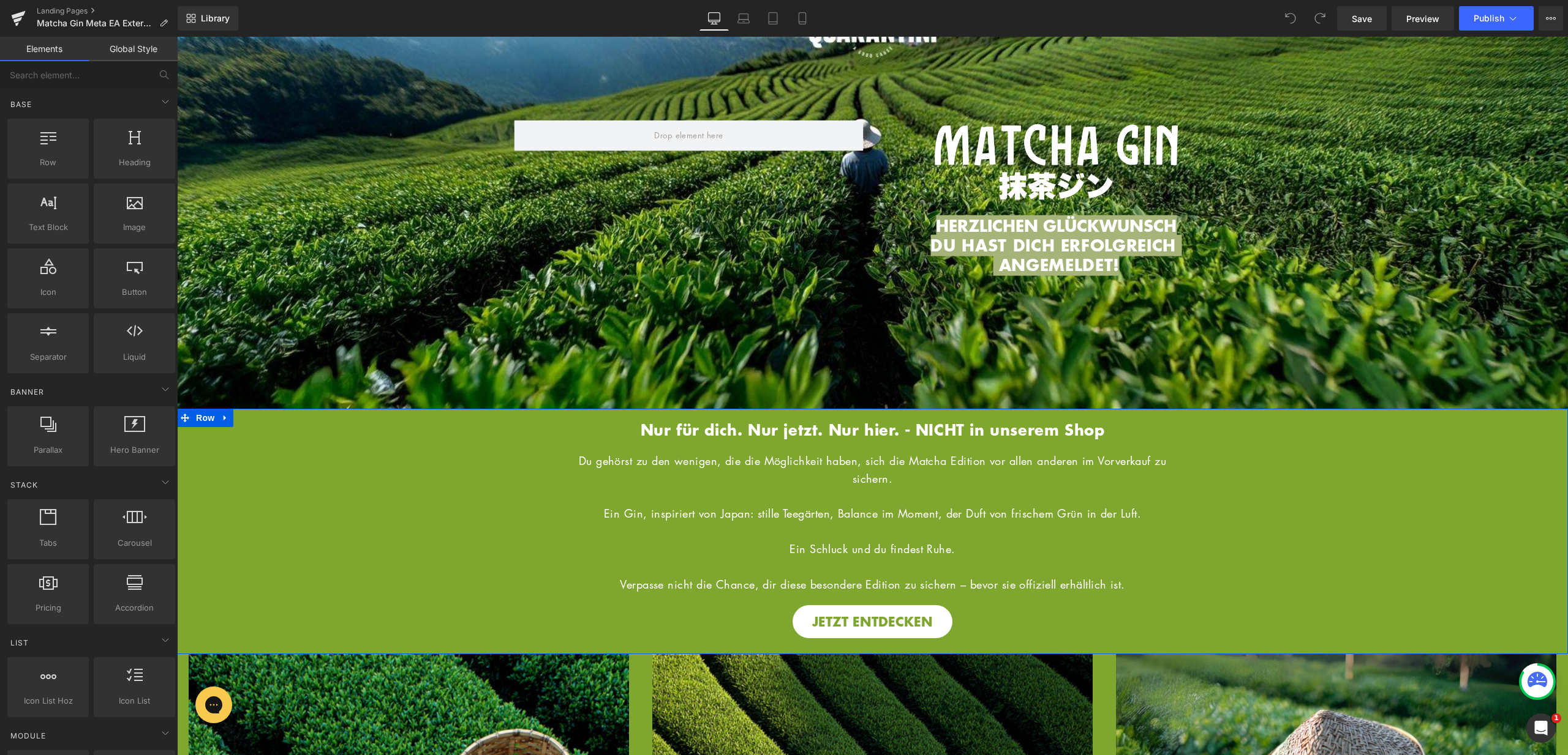
scroll to position [73, 0]
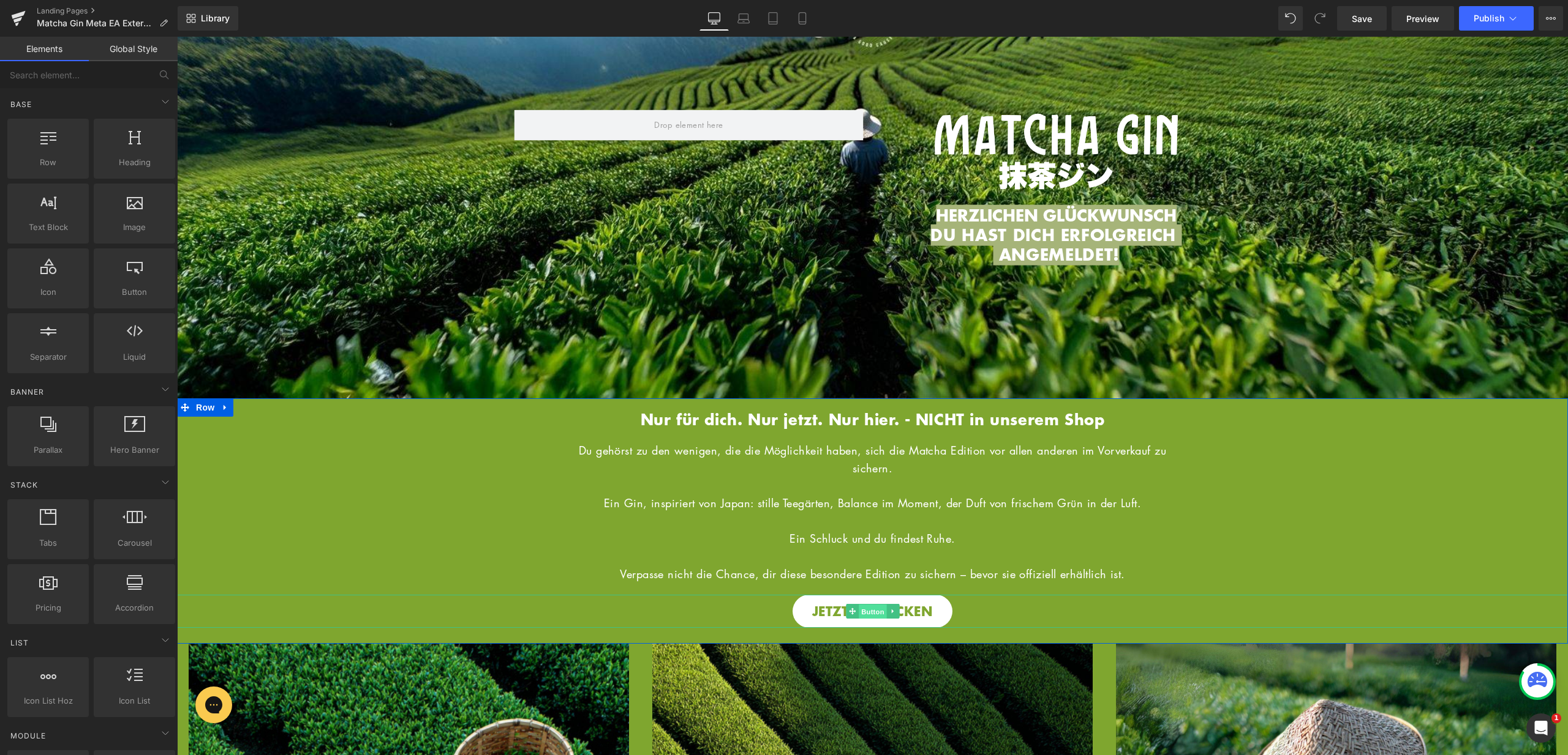
click at [869, 611] on span "Button" at bounding box center [872, 612] width 28 height 14
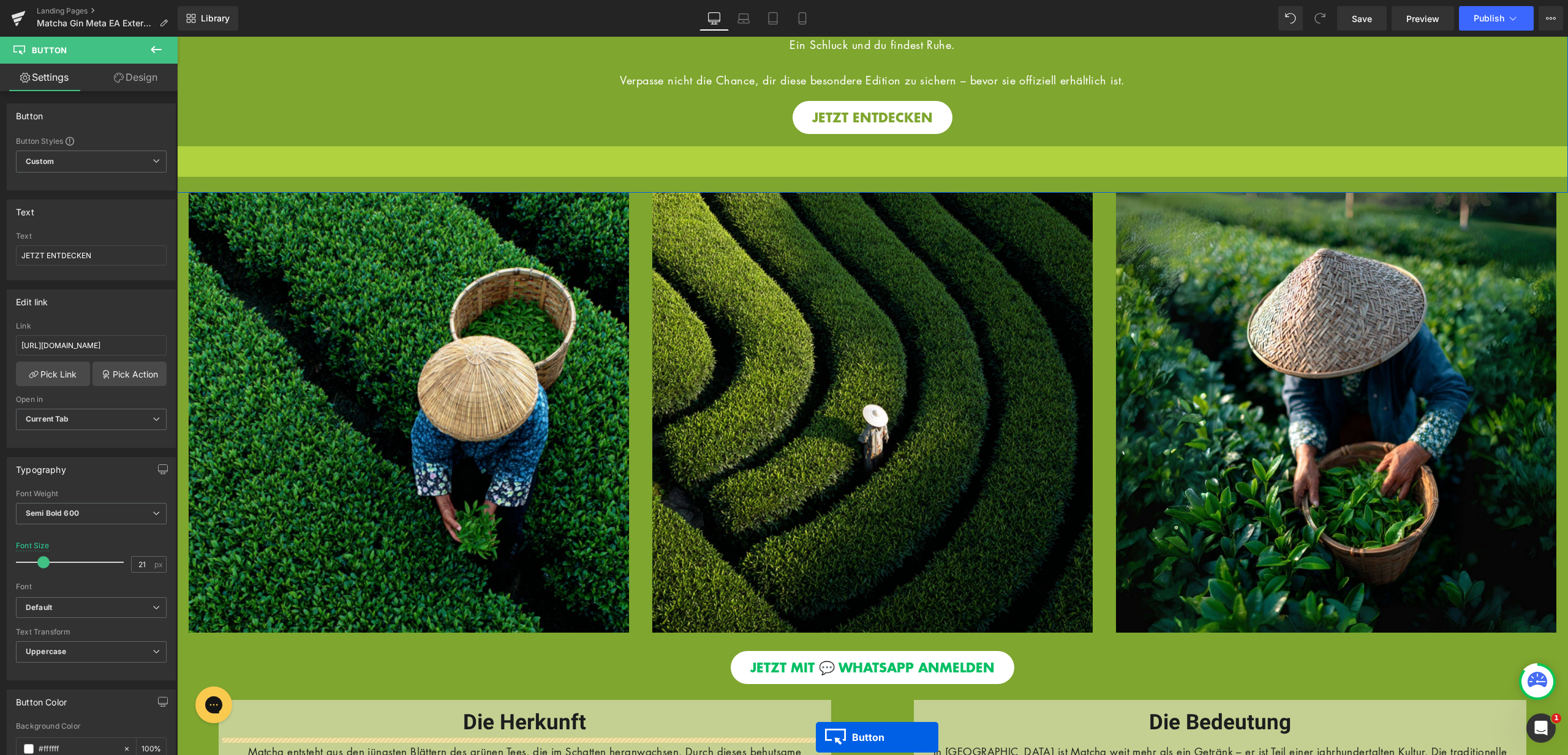
scroll to position [640, 0]
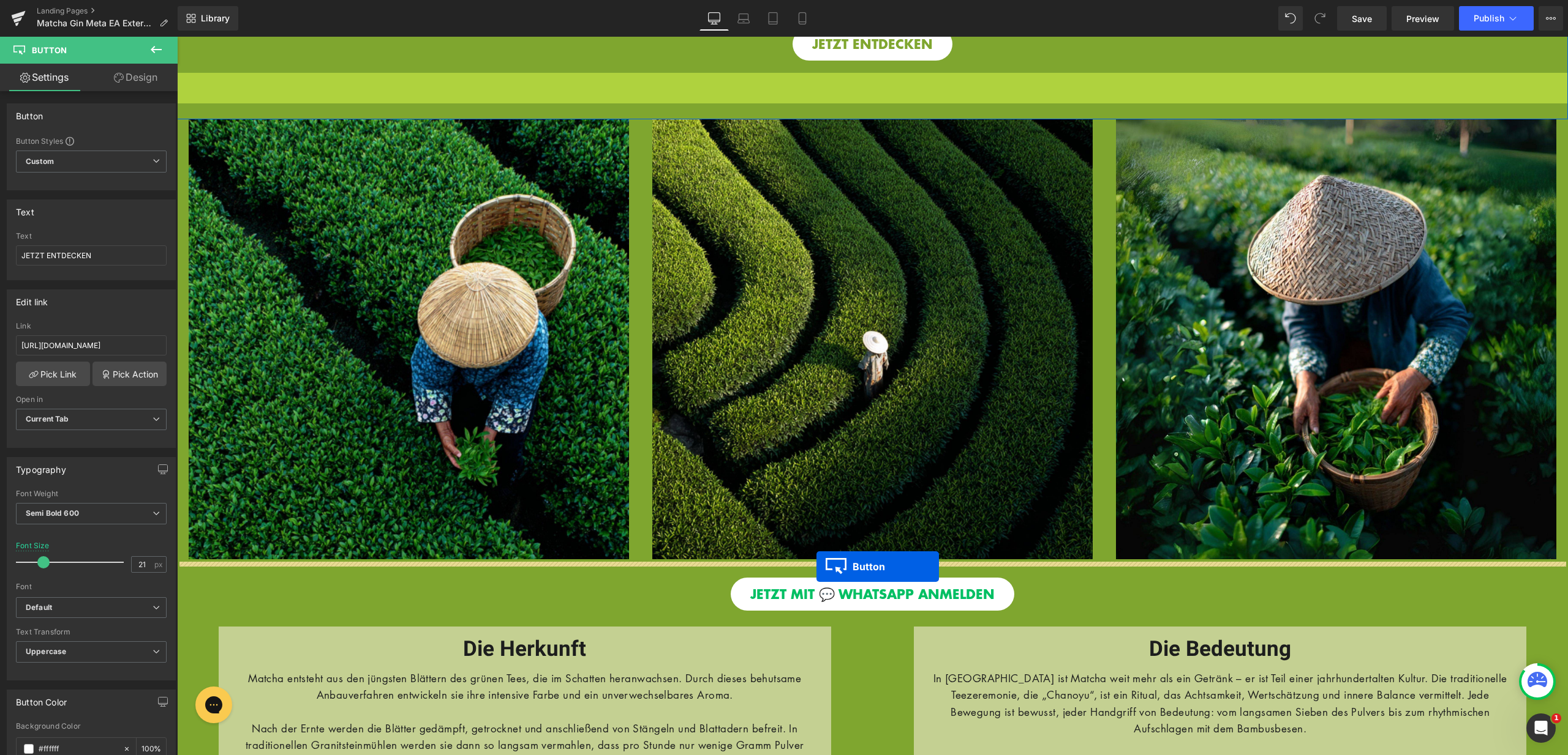
drag, startPoint x: 845, startPoint y: 354, endPoint x: 816, endPoint y: 567, distance: 215.0
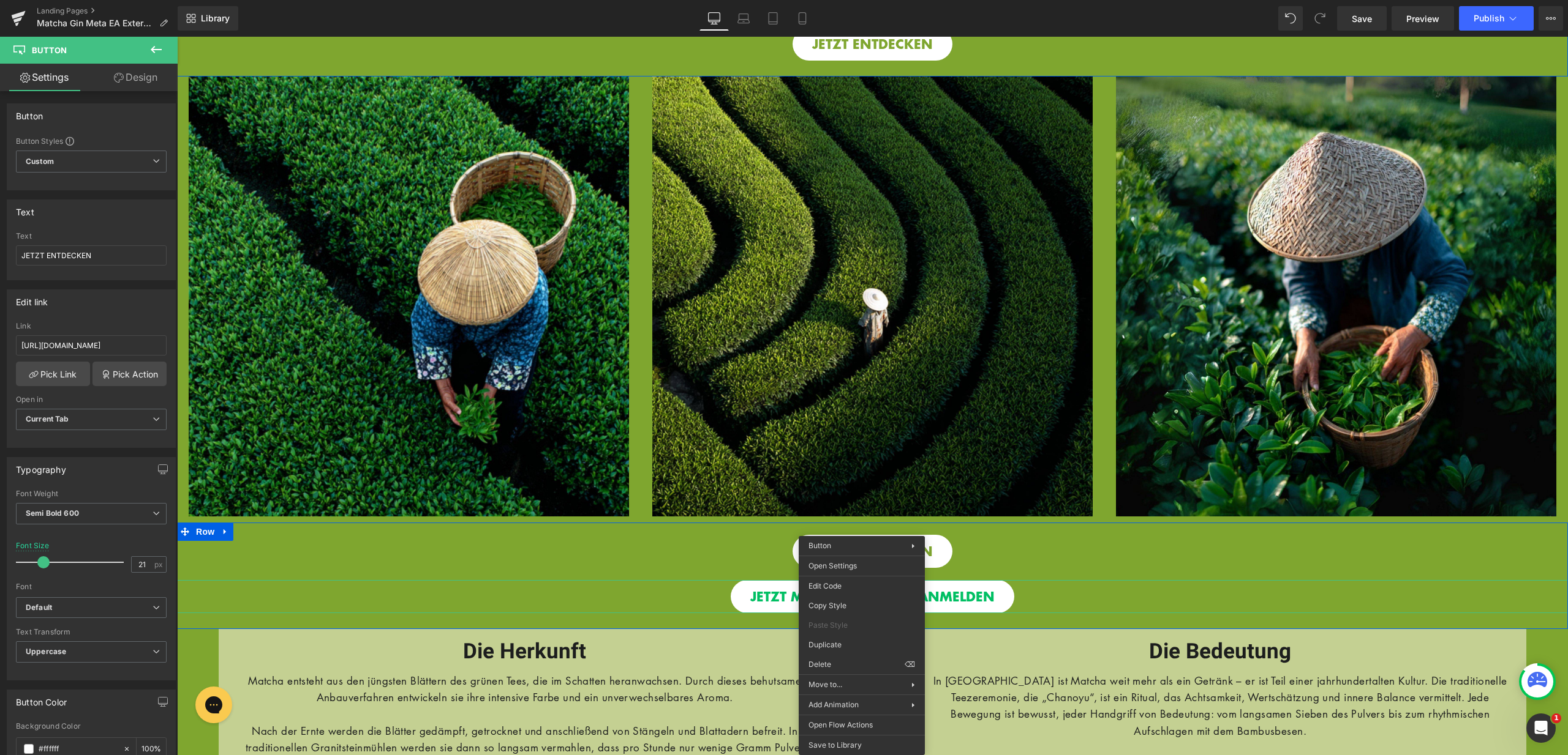
drag, startPoint x: 862, startPoint y: 590, endPoint x: 1037, endPoint y: 638, distance: 181.5
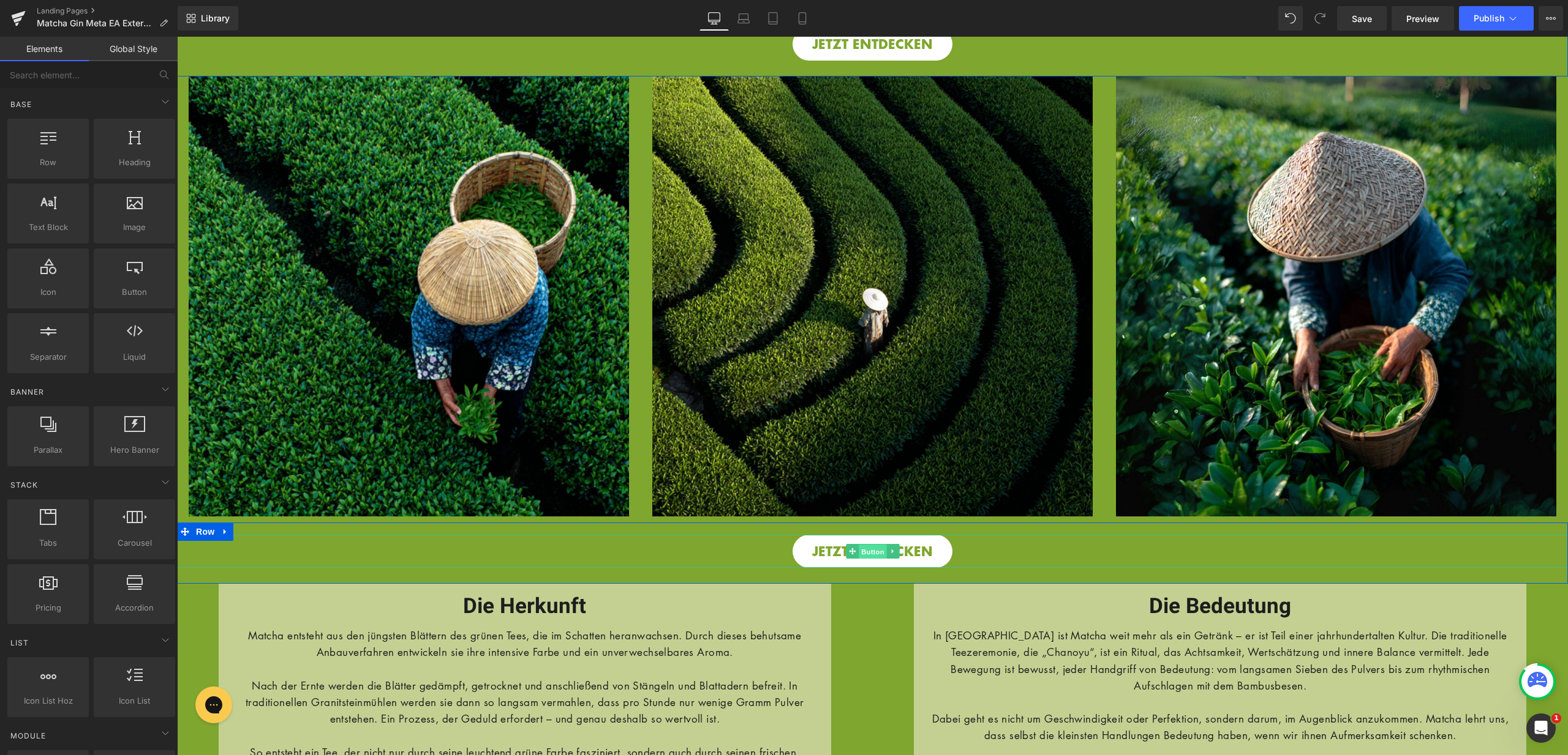
click at [868, 554] on span "Button" at bounding box center [872, 552] width 28 height 14
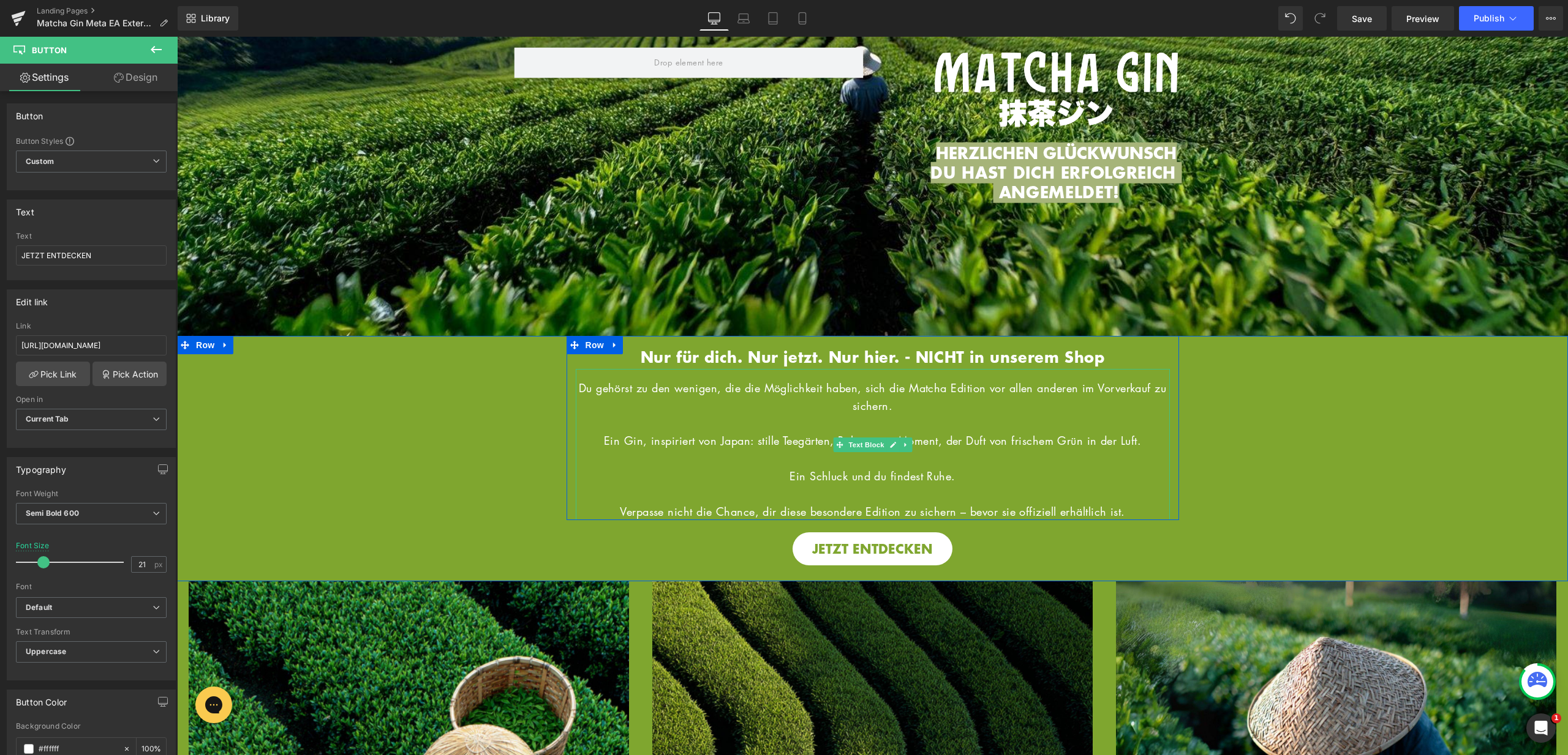
scroll to position [143, 0]
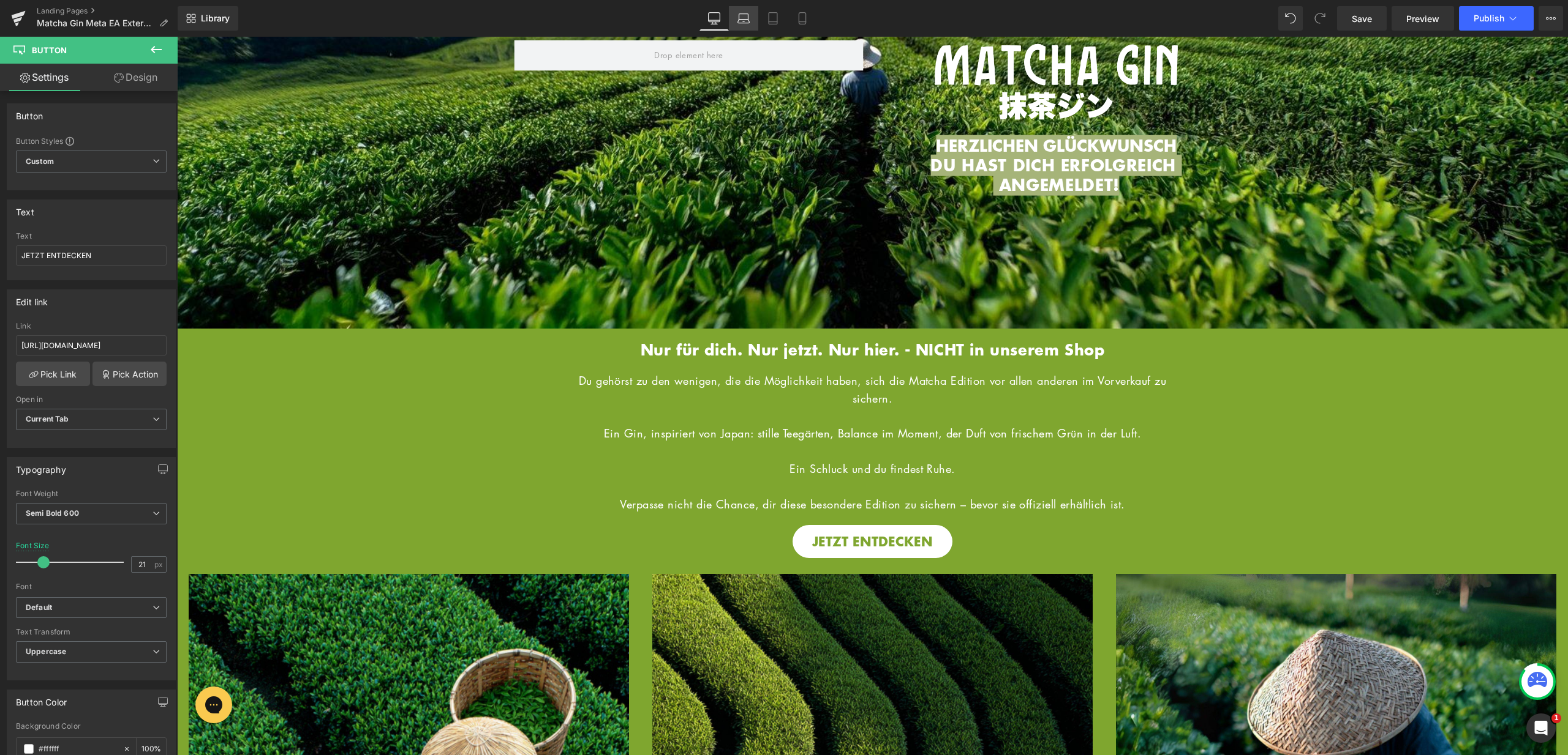
click at [743, 16] on icon at bounding box center [743, 18] width 12 height 12
type input "19"
type input "100"
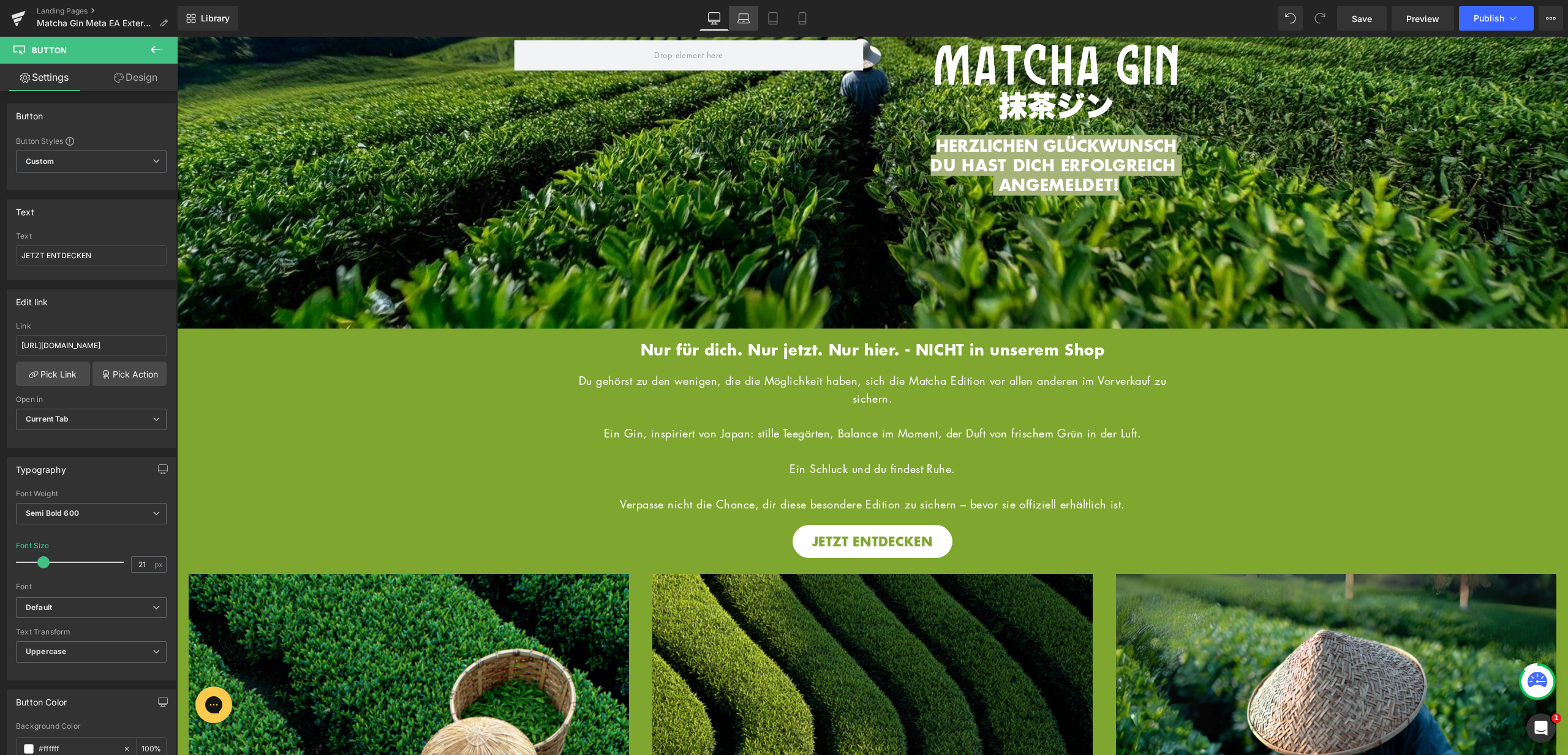
type input "100"
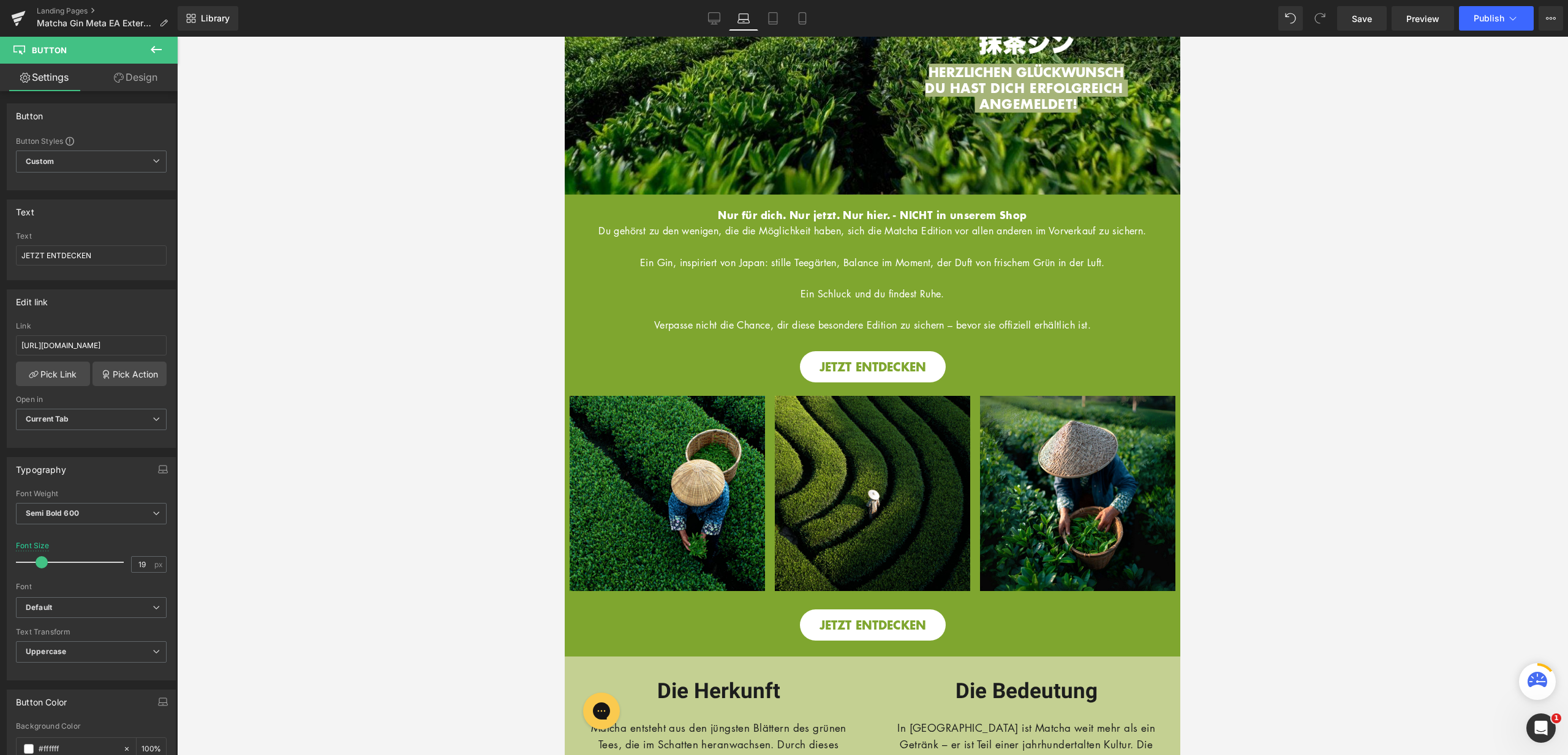
scroll to position [468, 0]
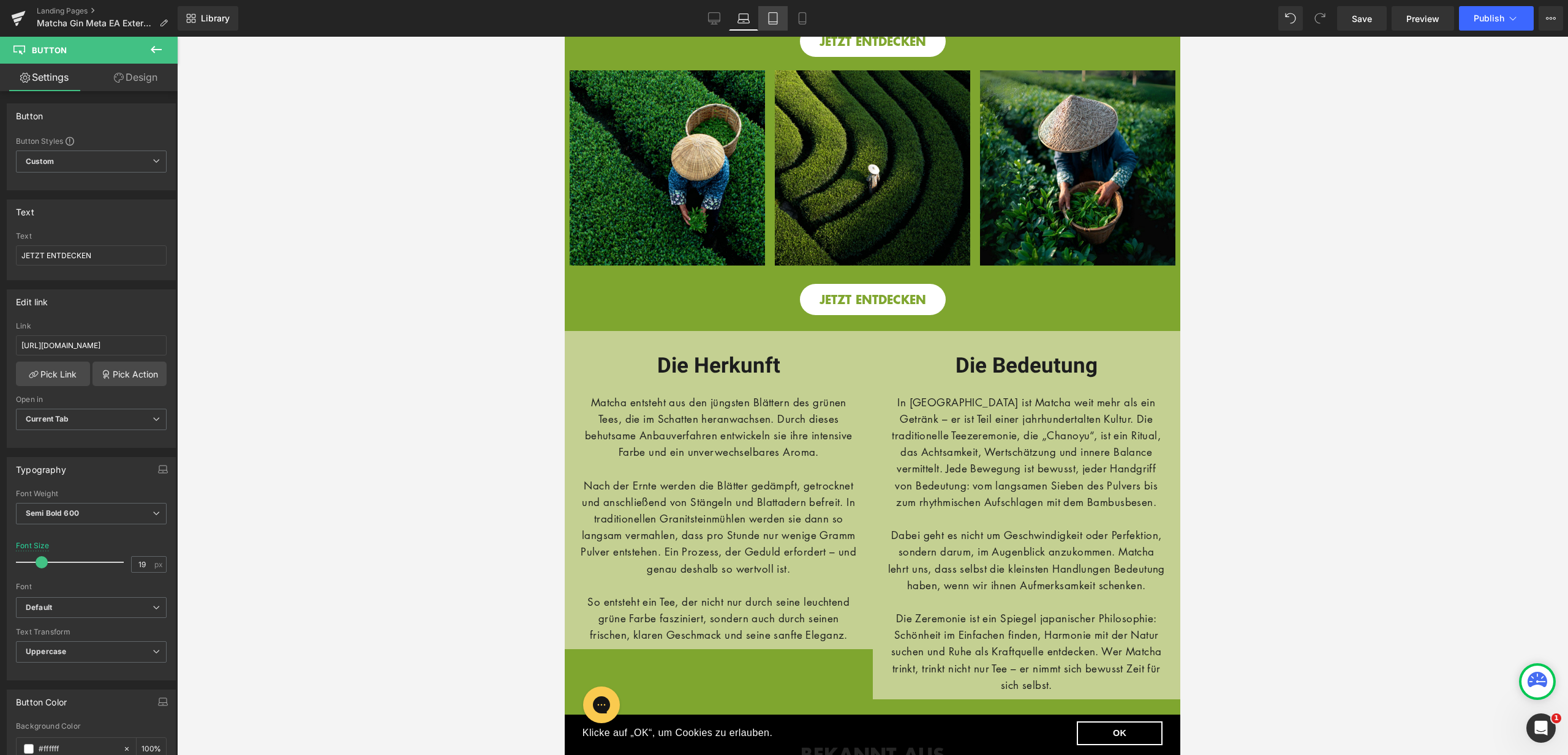
click at [779, 16] on icon at bounding box center [773, 18] width 12 height 12
type input "17"
type input "100"
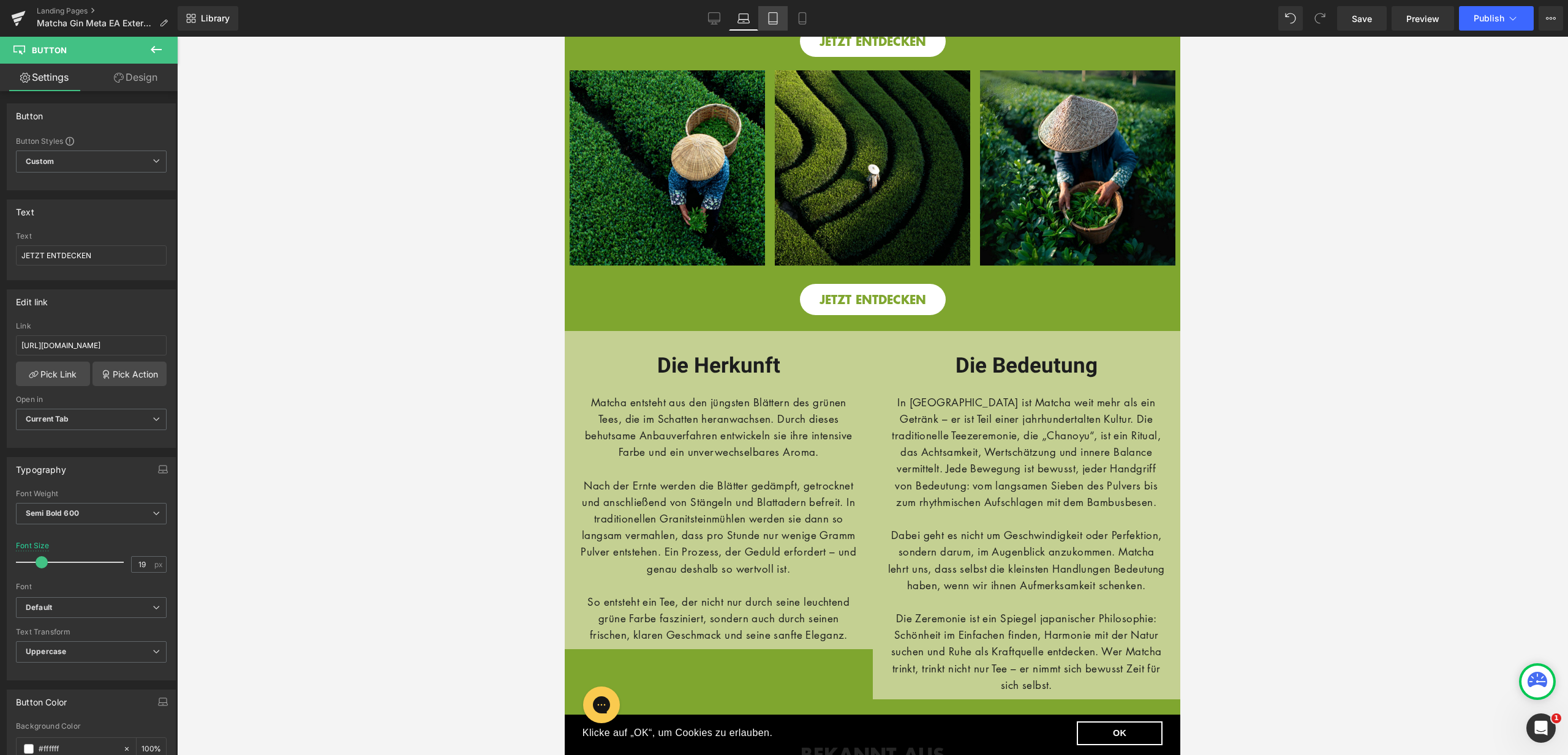
type input "100"
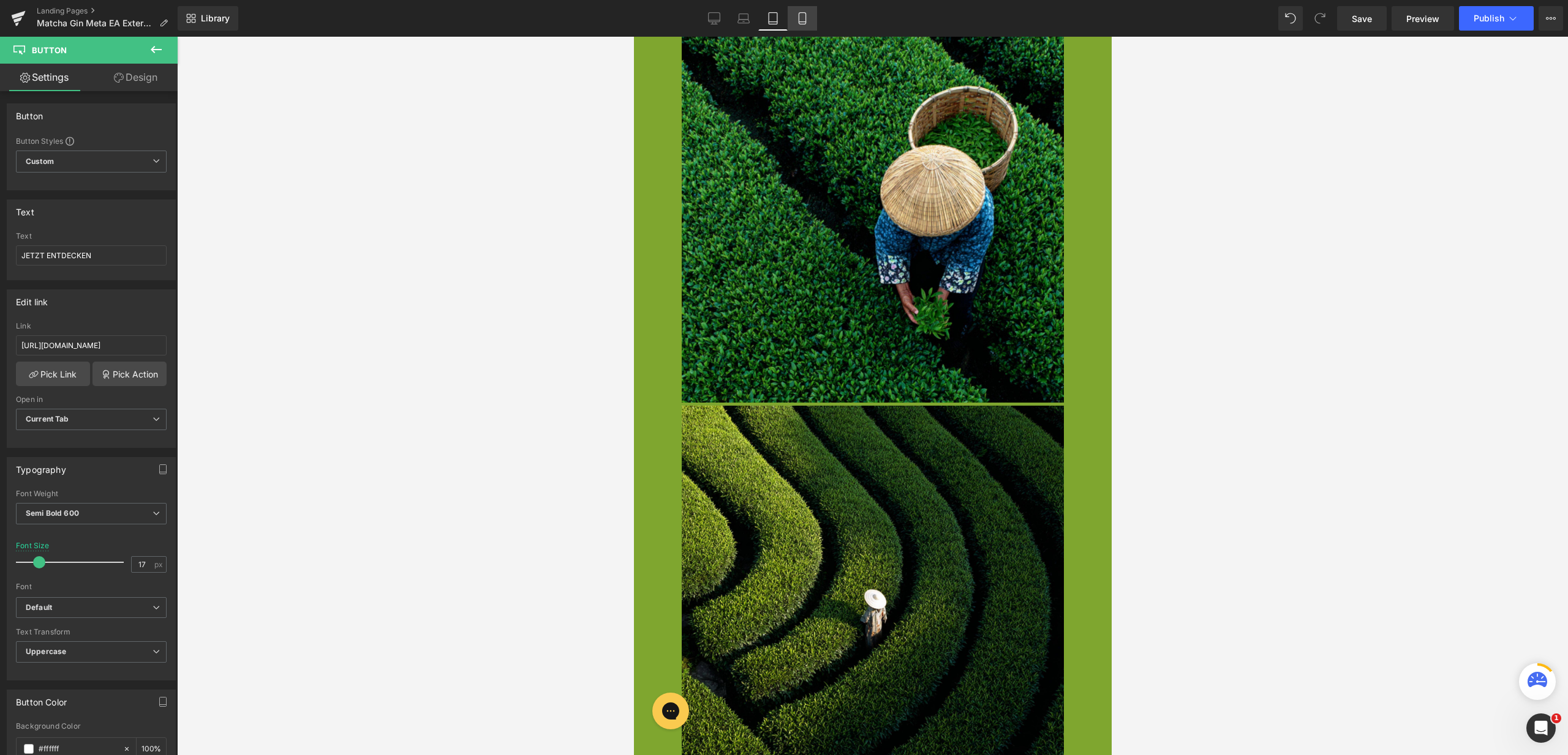
scroll to position [1597, 0]
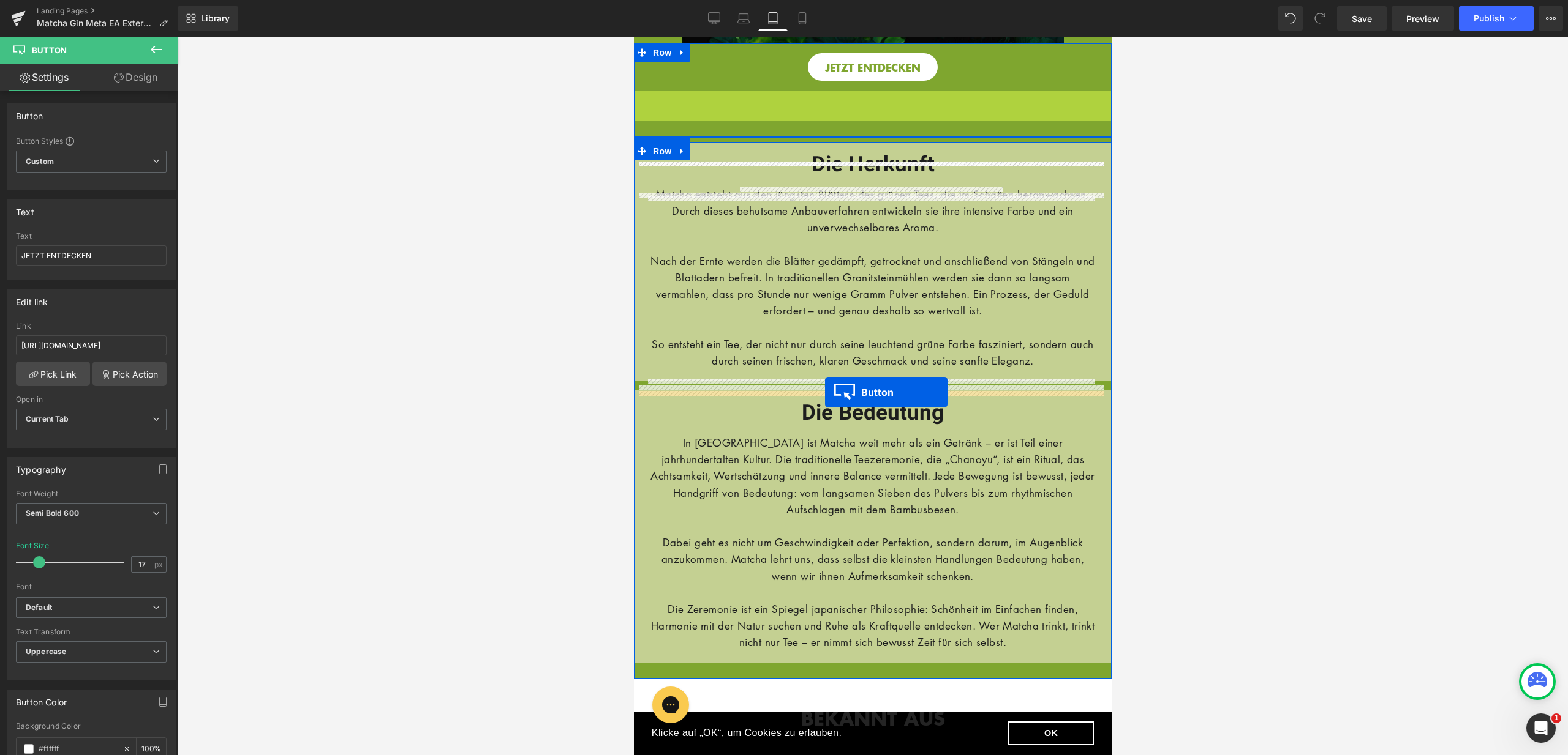
drag, startPoint x: 847, startPoint y: 114, endPoint x: 824, endPoint y: 393, distance: 279.9
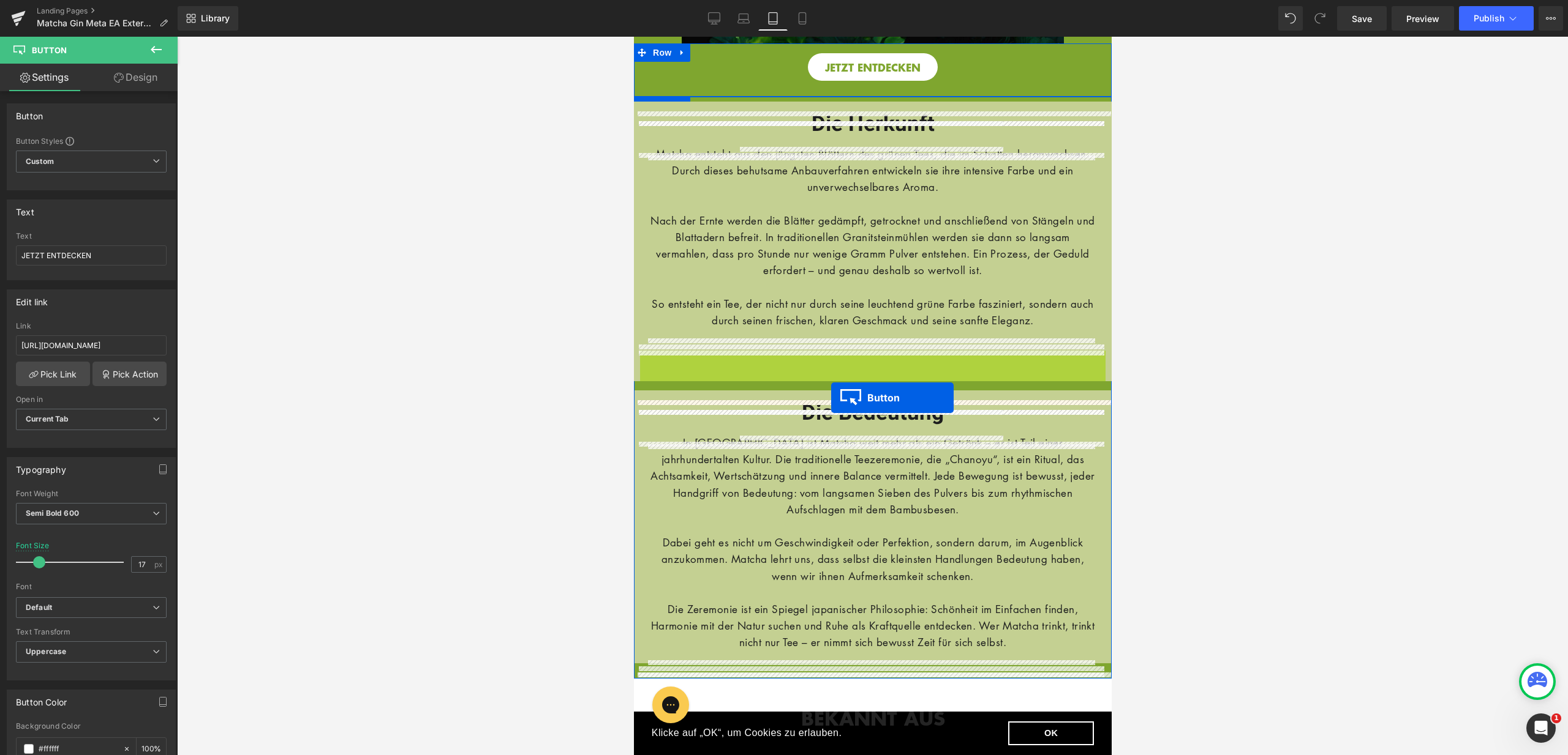
drag, startPoint x: 844, startPoint y: 371, endPoint x: 831, endPoint y: 398, distance: 30.0
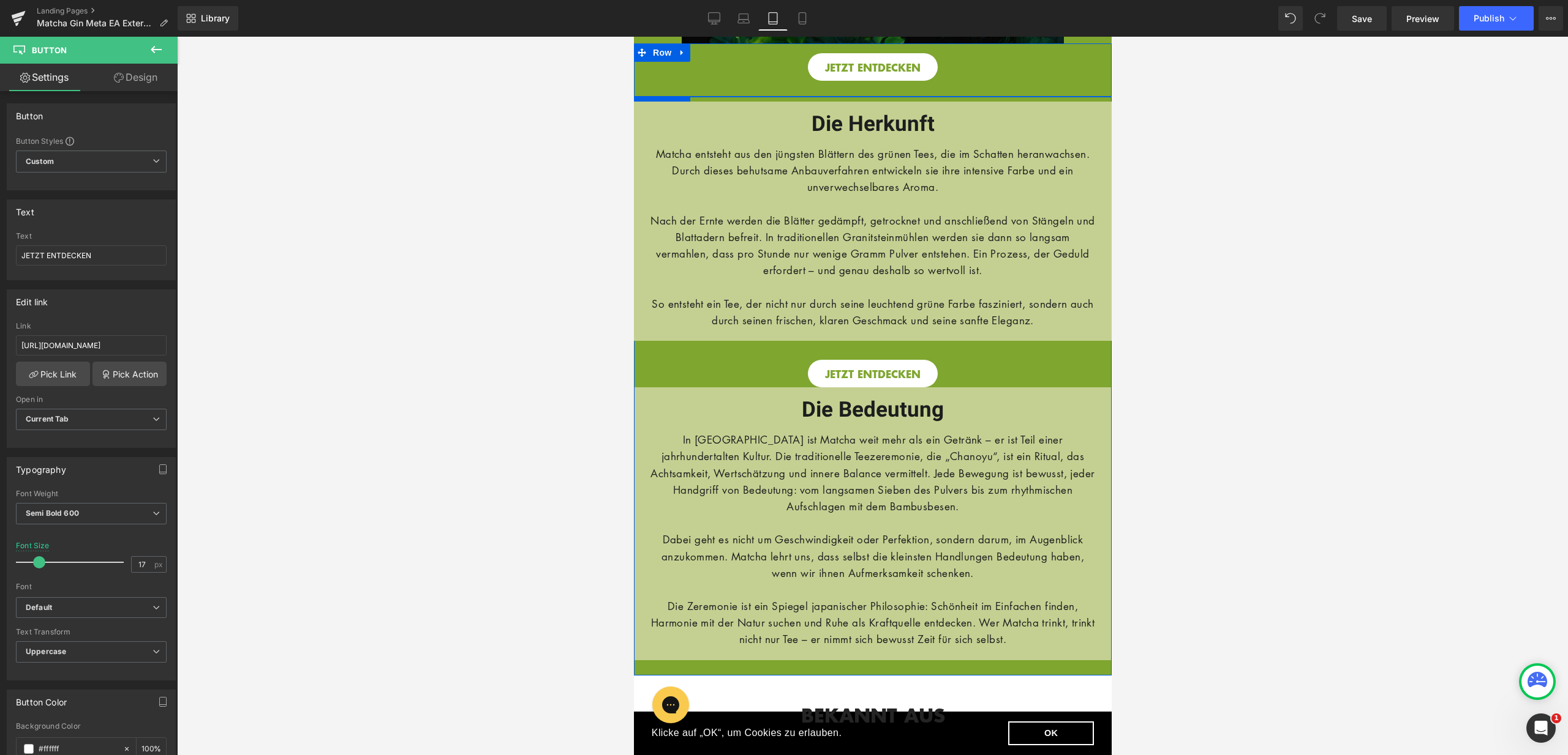
click at [953, 364] on div "Die Herkunft Heading Row Matcha entsteht aus den jüngsten Blättern des grünen T…" at bounding box center [872, 245] width 477 height 286
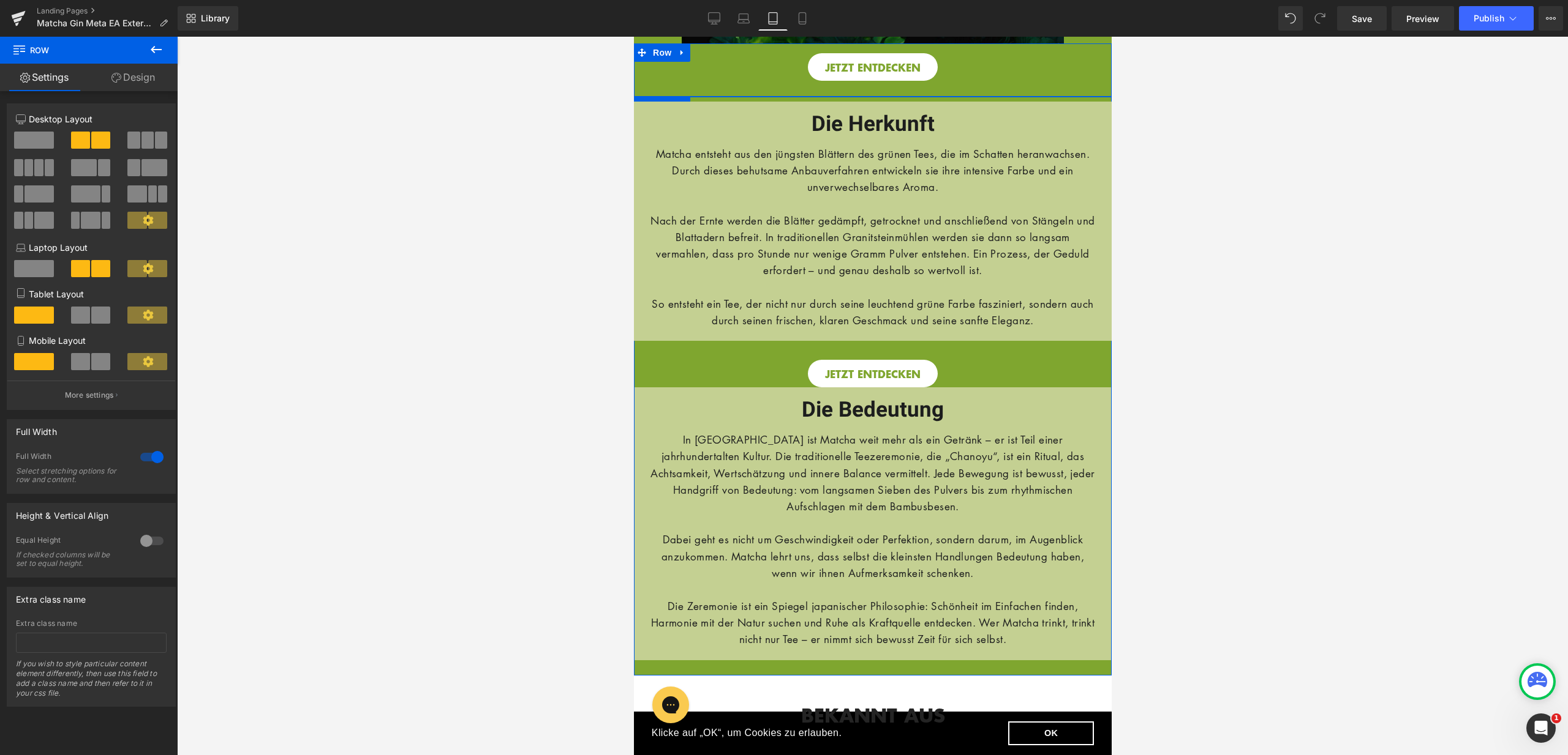
click at [956, 362] on div "Die Herkunft Heading Row Matcha entsteht aus den jüngsten Blättern des grünen T…" at bounding box center [872, 245] width 477 height 286
click at [148, 71] on link "Design" at bounding box center [133, 77] width 89 height 27
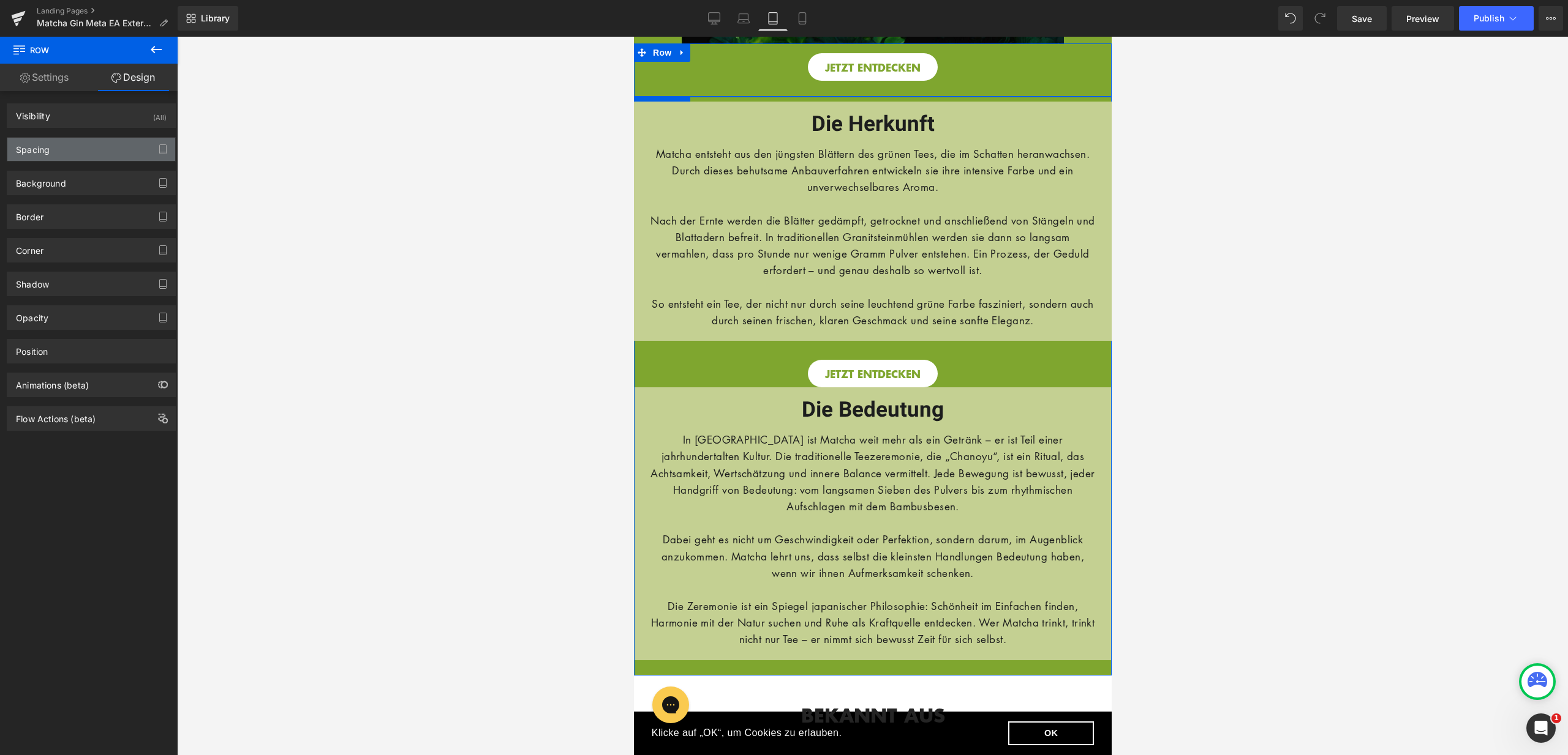
click at [82, 151] on div "Spacing" at bounding box center [91, 149] width 168 height 23
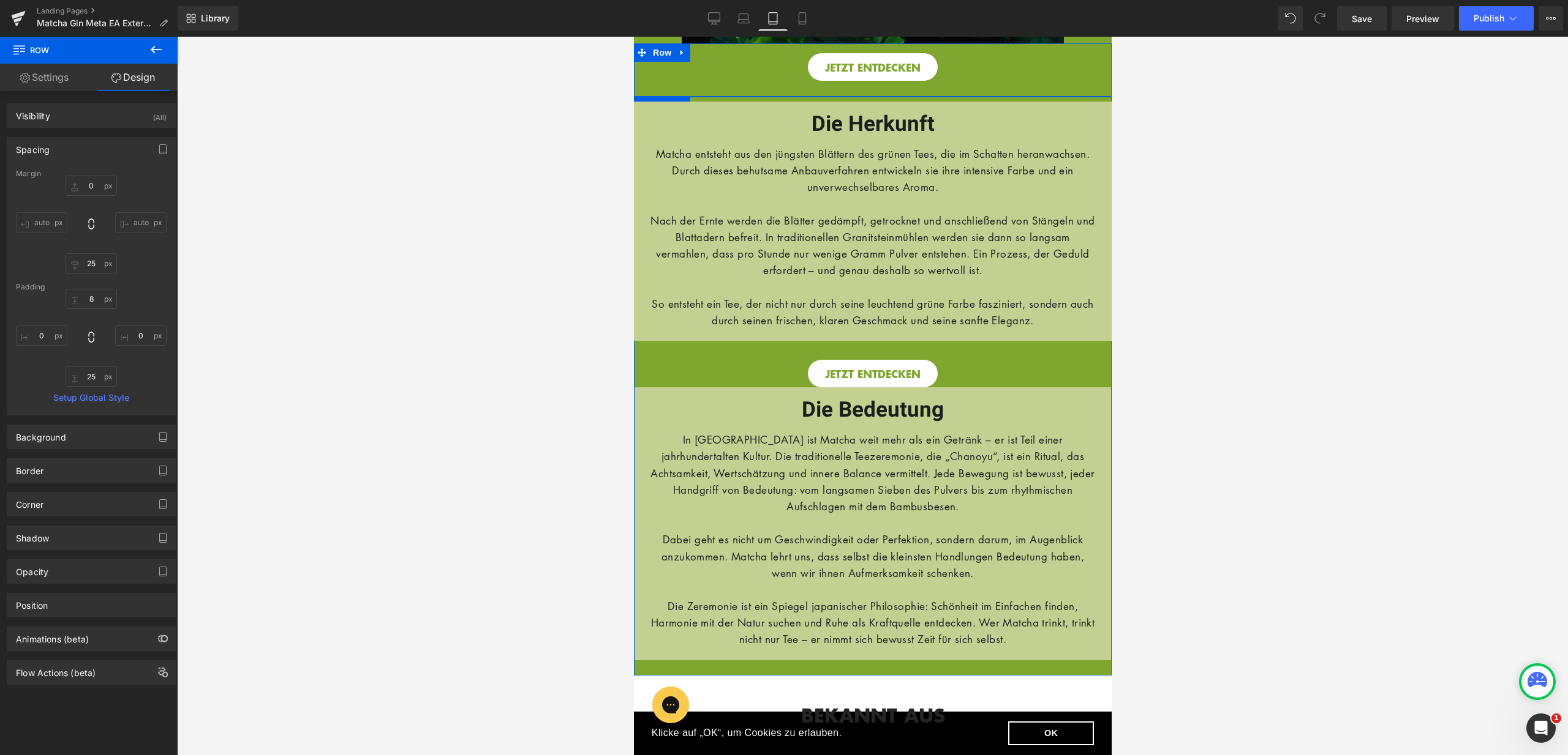
type input "0"
type input "25"
type input "8"
type input "0"
type input "25"
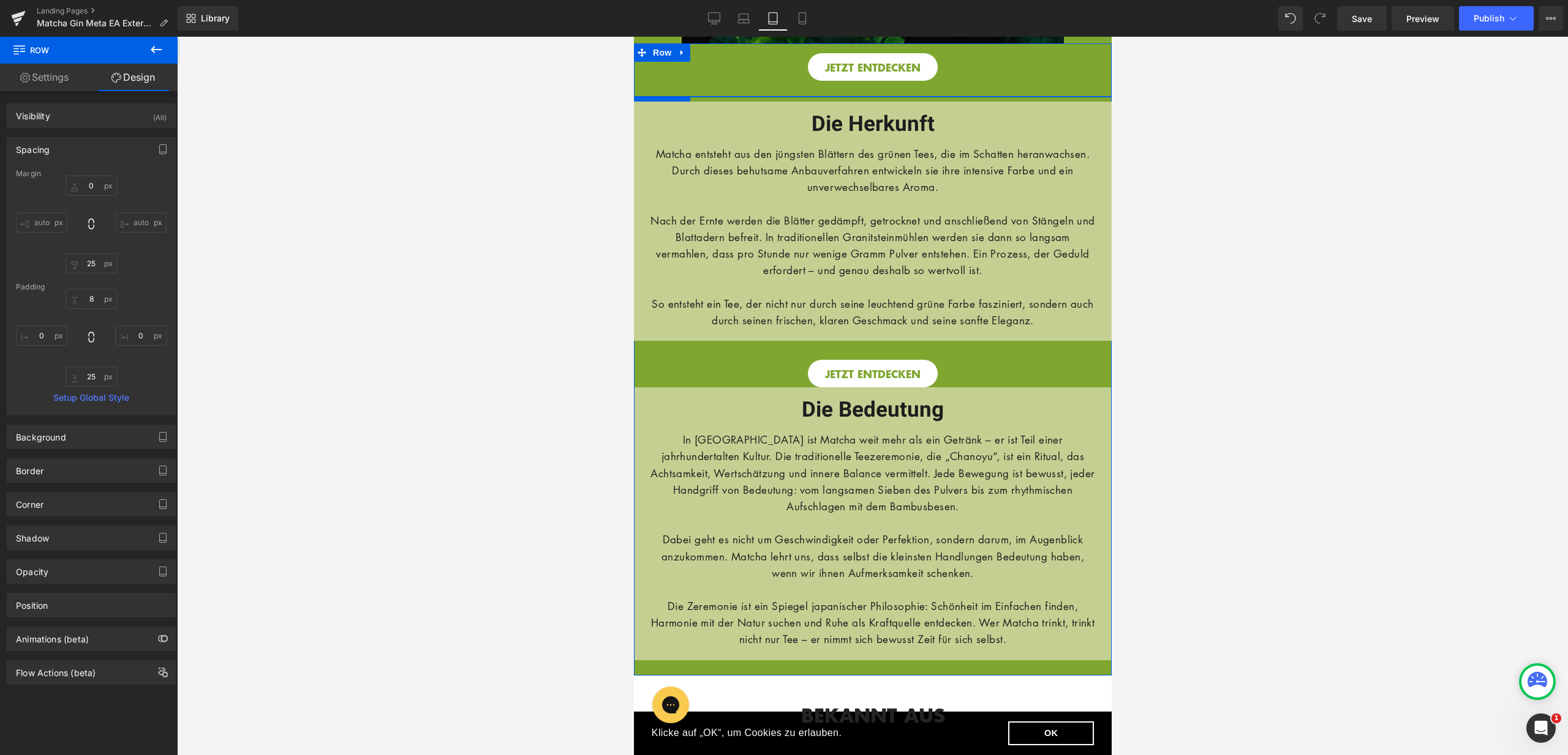
type input "0"
click at [90, 263] on input "25" at bounding box center [91, 263] width 51 height 20
type input "15"
click at [89, 376] on input "25" at bounding box center [91, 377] width 51 height 20
type input "15"
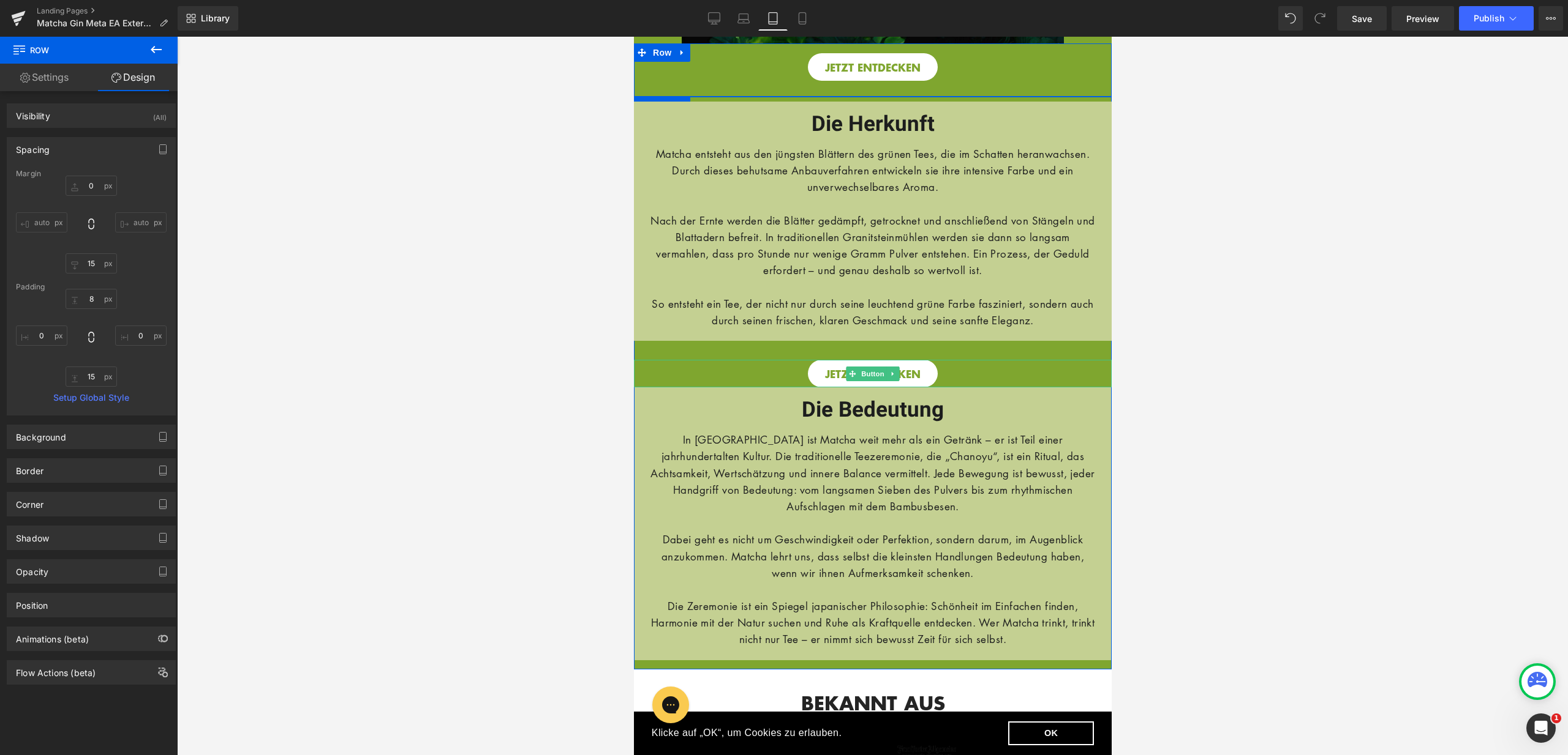
click at [726, 378] on div "JETZT ENTDECKEN" at bounding box center [872, 374] width 477 height 27
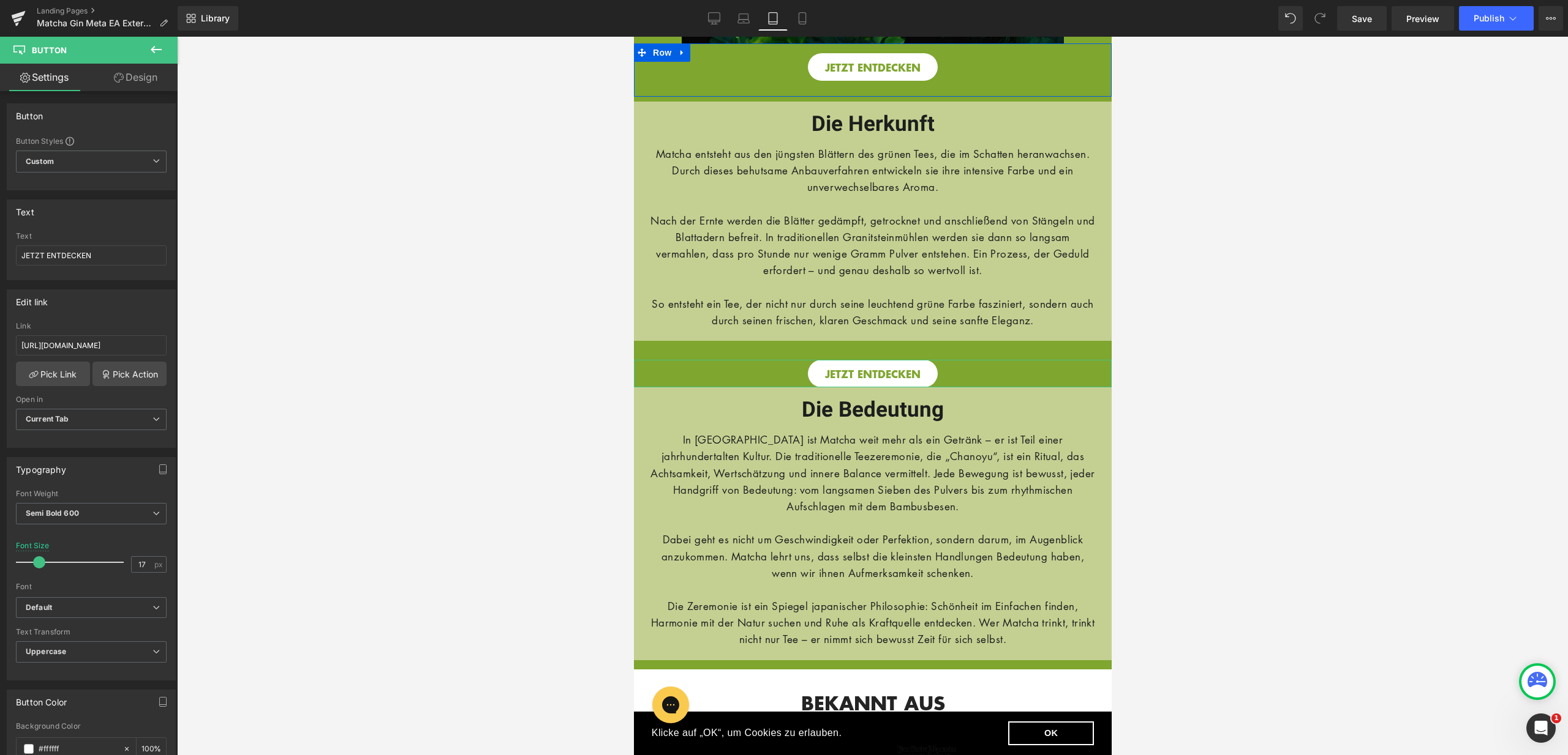
click at [127, 87] on link "Design" at bounding box center [135, 77] width 89 height 27
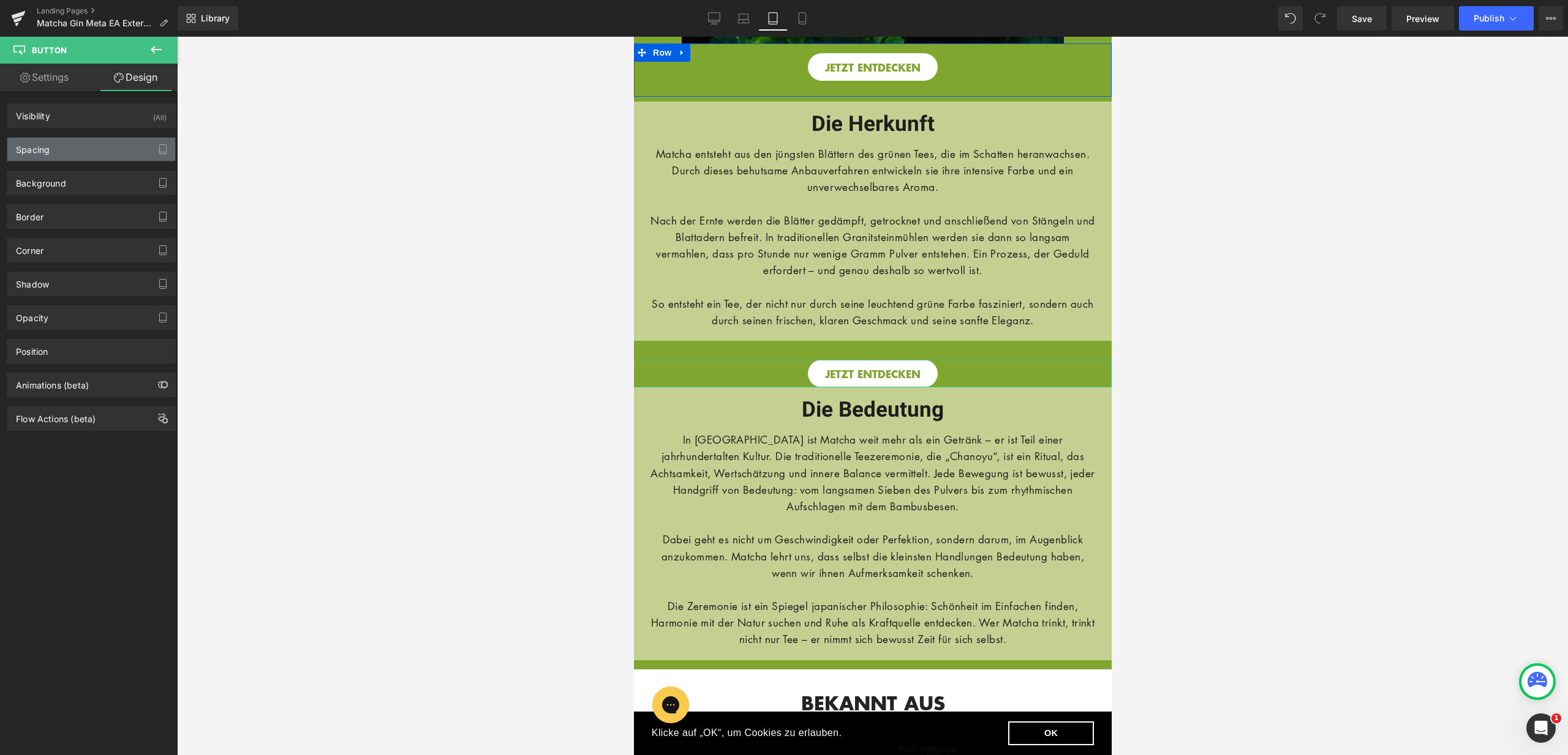
click at [70, 155] on div "Spacing" at bounding box center [91, 149] width 168 height 23
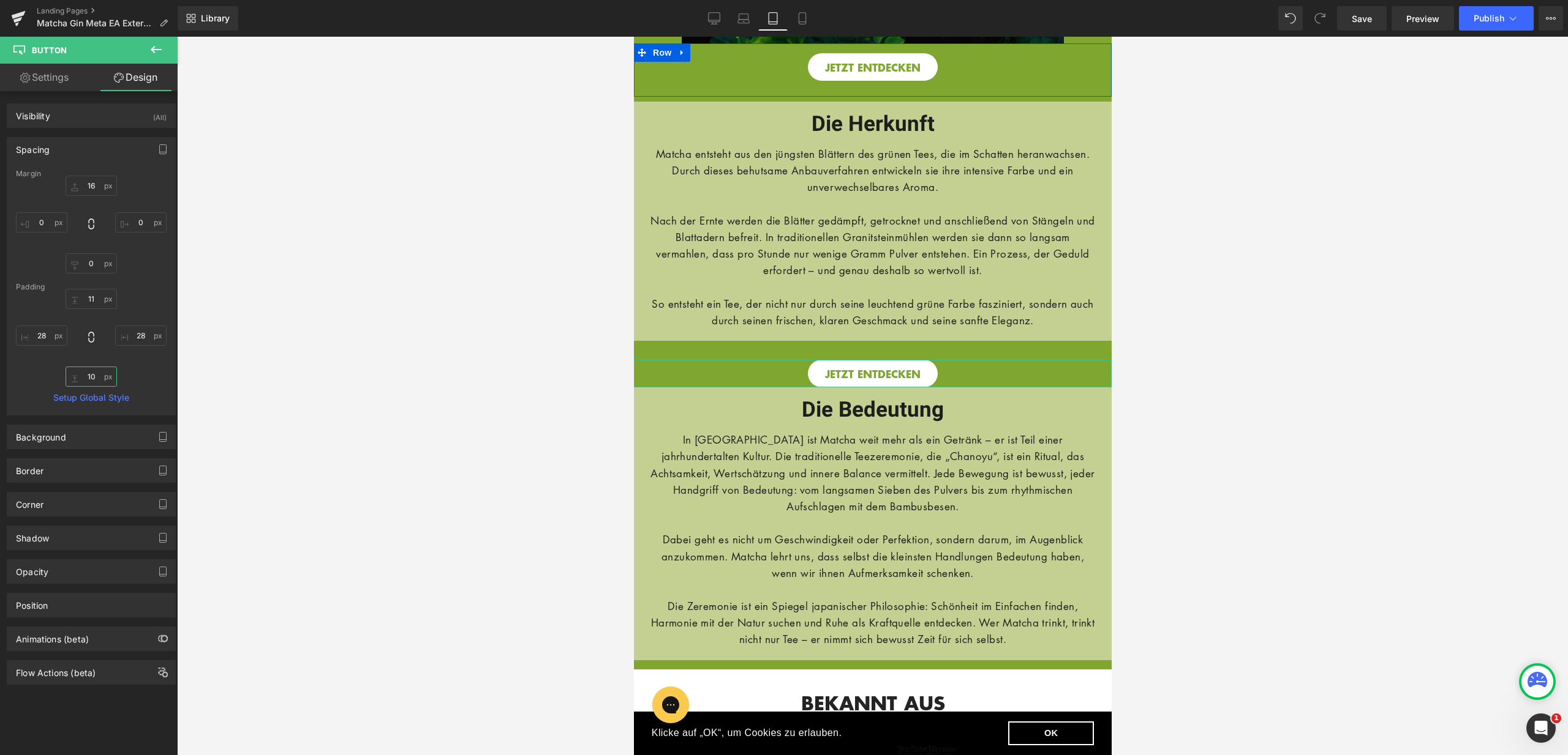
click at [92, 380] on input "10" at bounding box center [91, 377] width 51 height 20
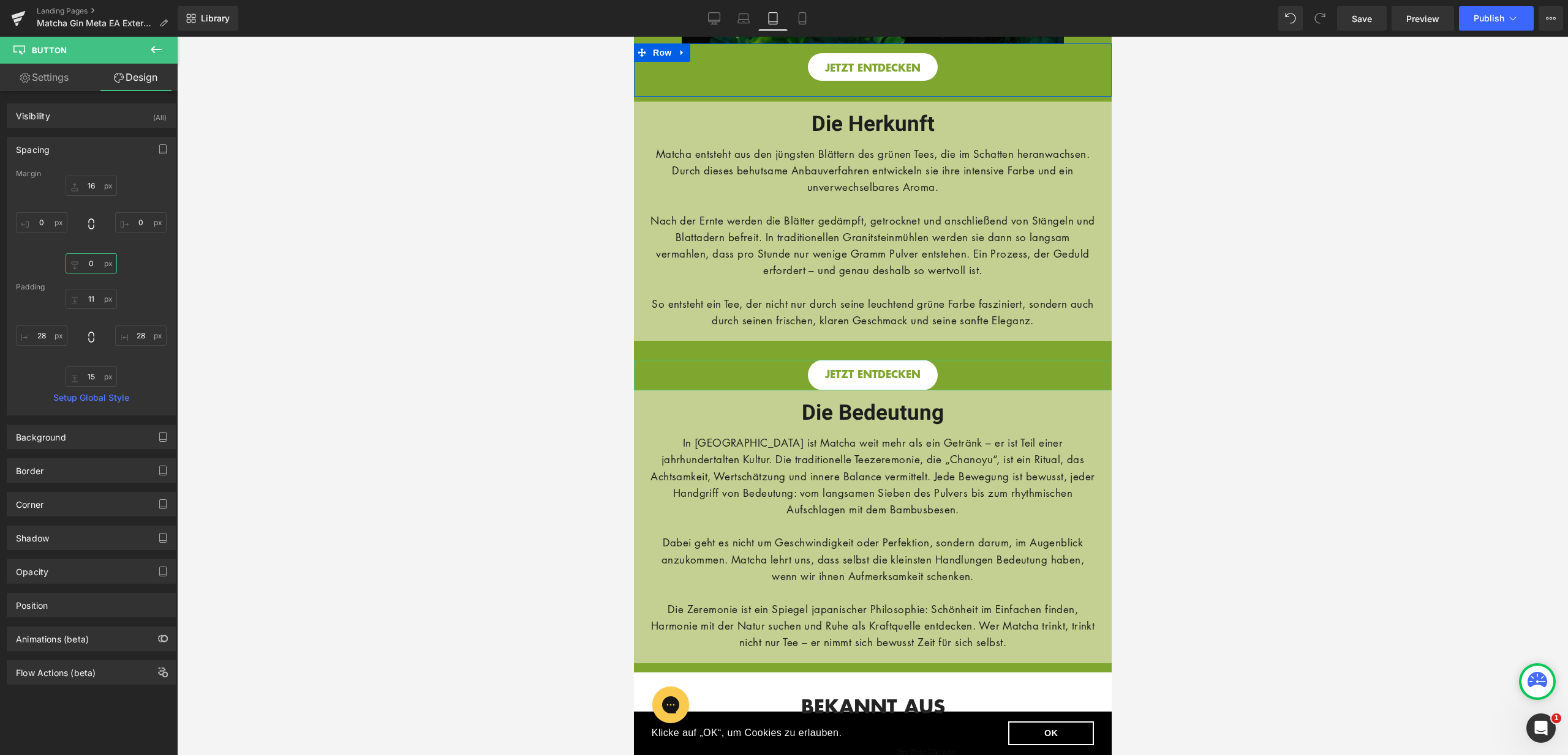
click at [90, 267] on input "0" at bounding box center [91, 263] width 51 height 20
click at [90, 378] on input "15" at bounding box center [91, 377] width 51 height 20
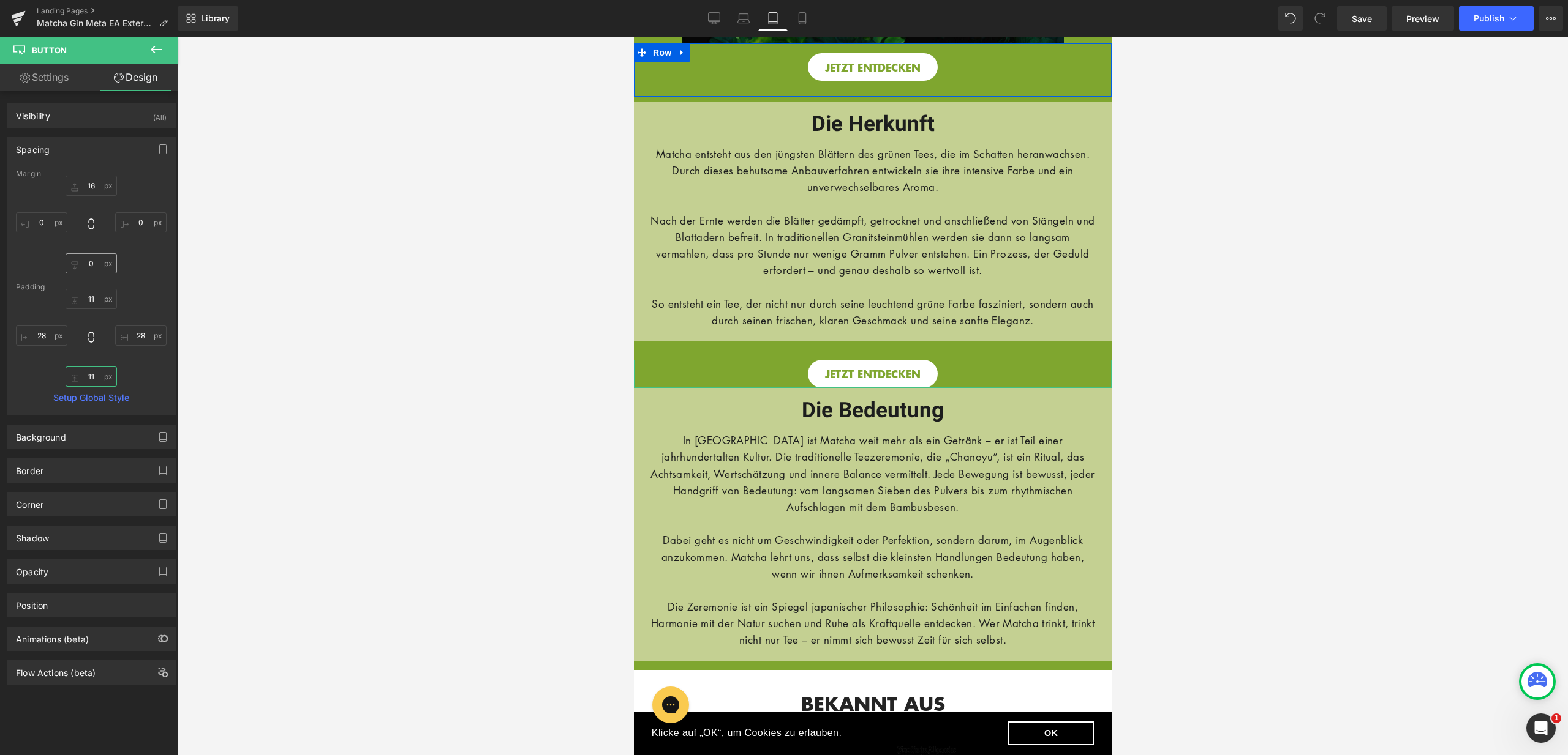
type input "11"
click at [90, 263] on input "0" at bounding box center [91, 263] width 51 height 20
type input "14"
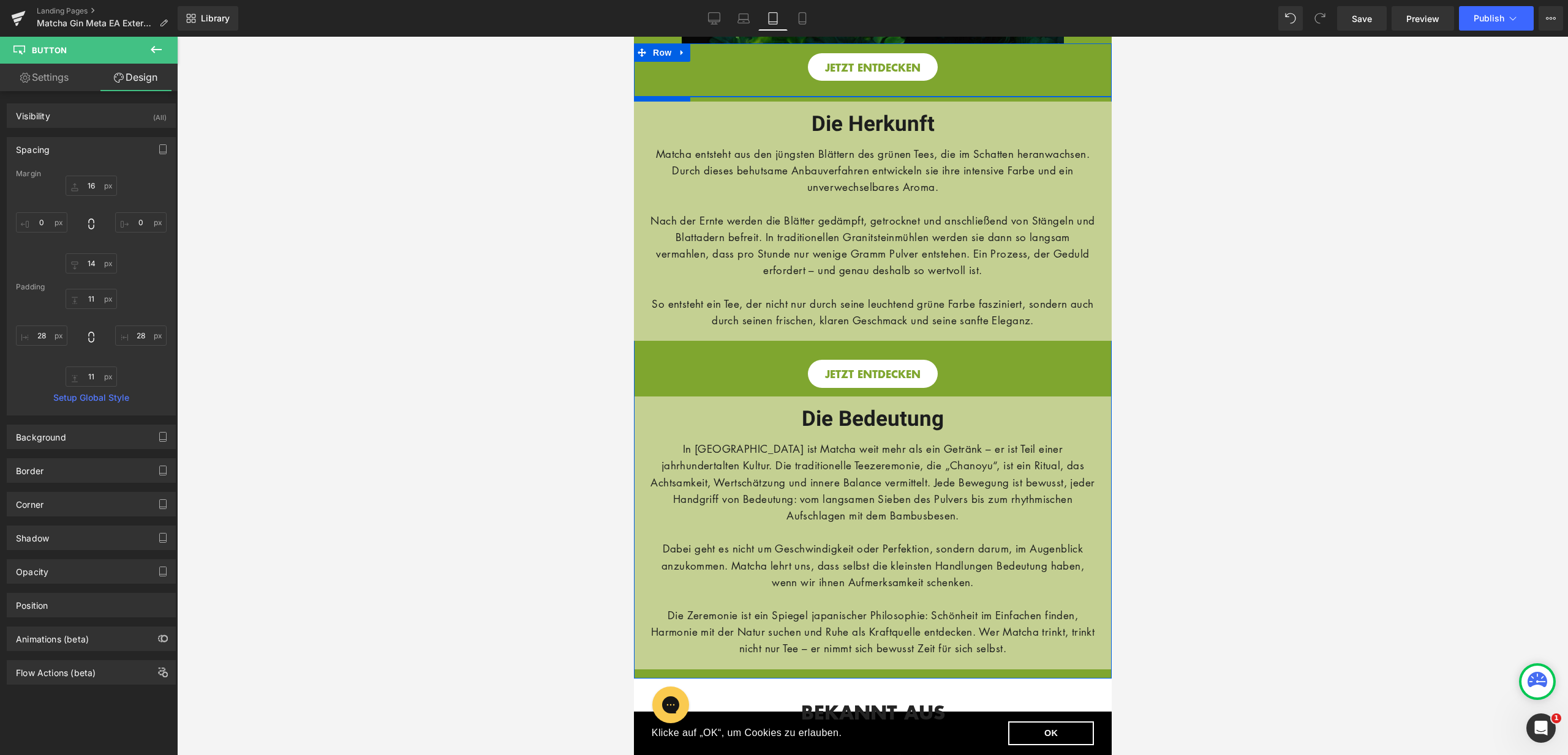
click at [930, 359] on div "Die Herkunft Heading Row Matcha entsteht aus den jüngsten Blättern des grünen T…" at bounding box center [872, 249] width 477 height 295
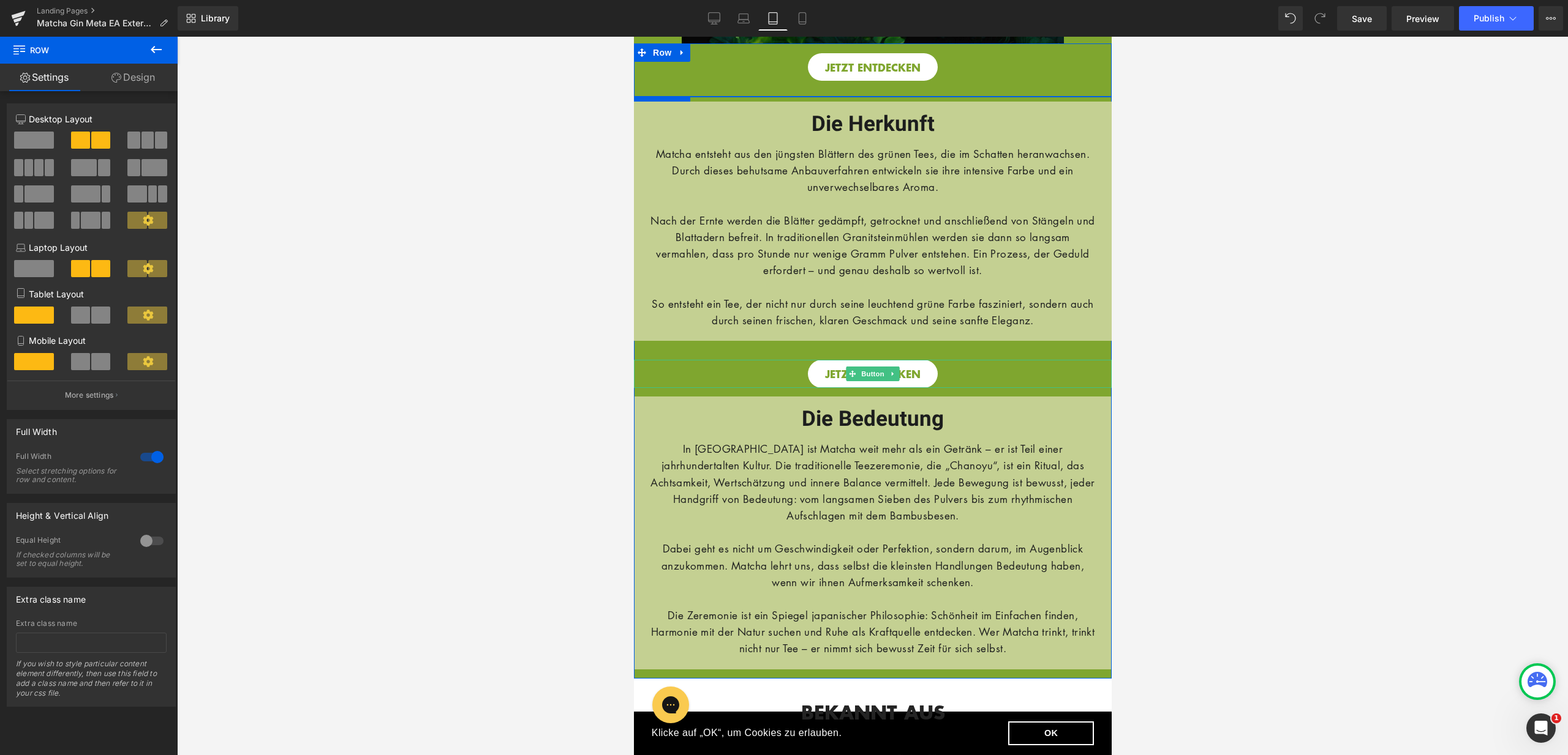
click at [739, 387] on div "JETZT ENTDECKEN" at bounding box center [872, 374] width 477 height 28
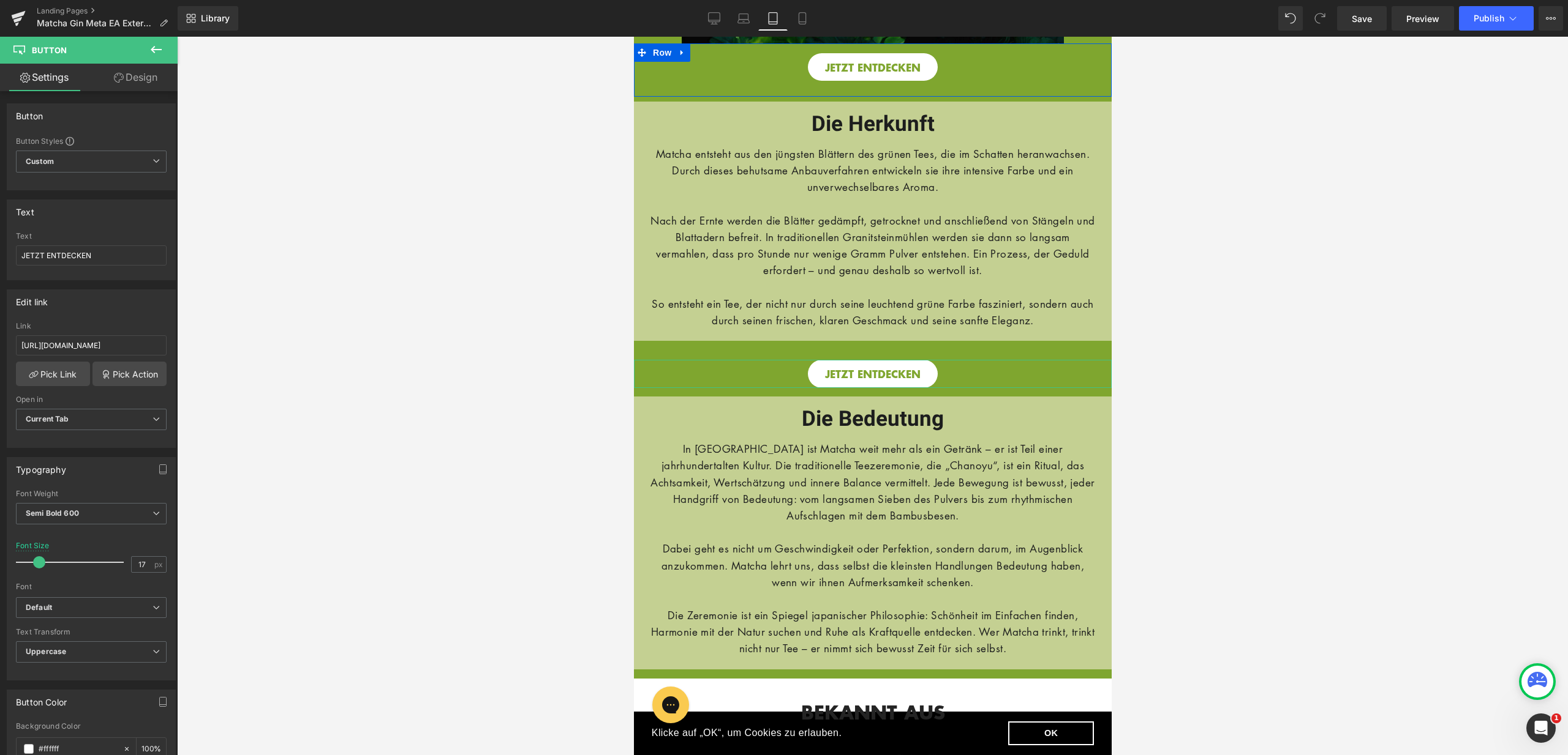
click at [139, 90] on link "Design" at bounding box center [135, 77] width 89 height 27
click at [0, 0] on div "Spacing" at bounding box center [0, 0] width 0 height 0
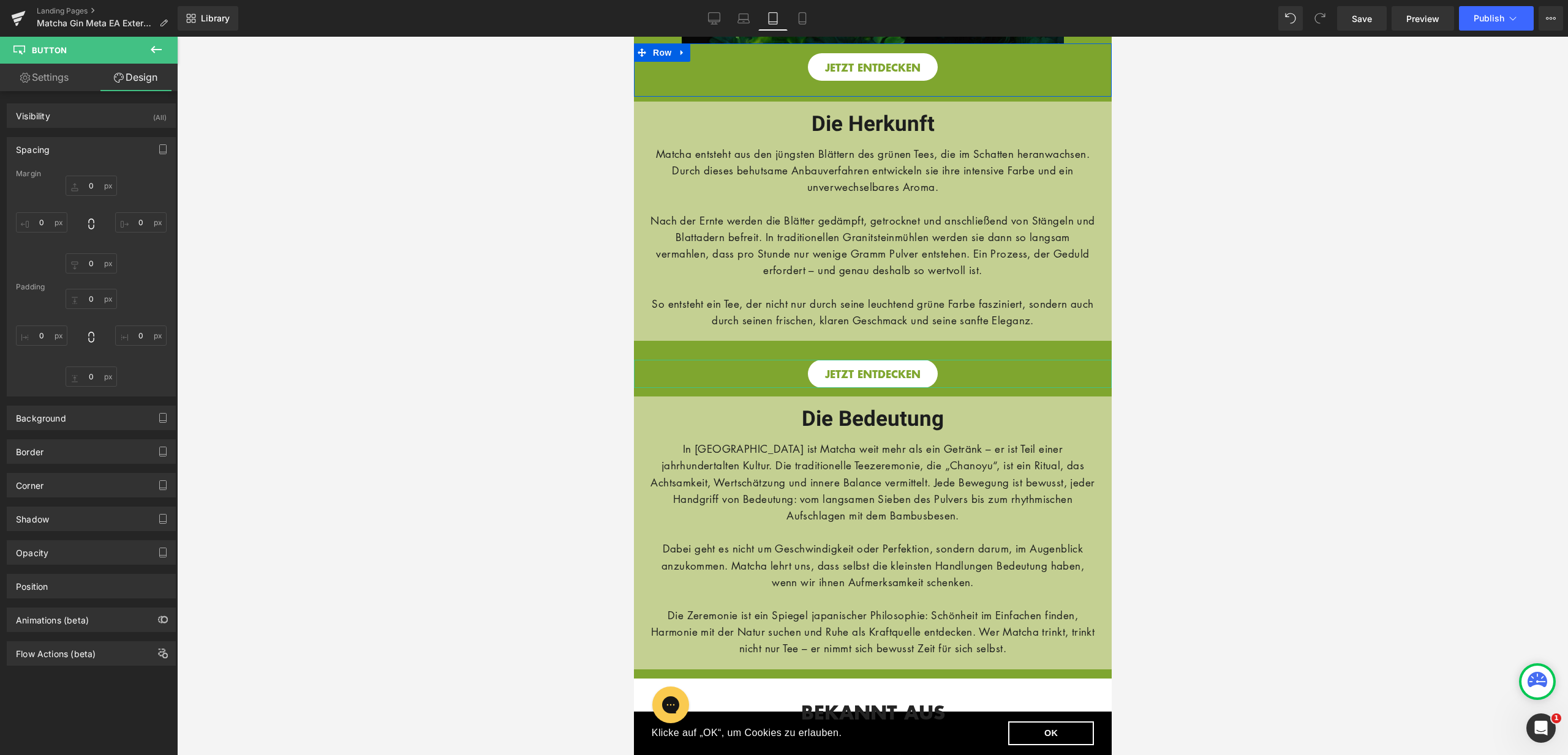
type input "16"
type input "0"
type input "14"
type input "0"
type input "11"
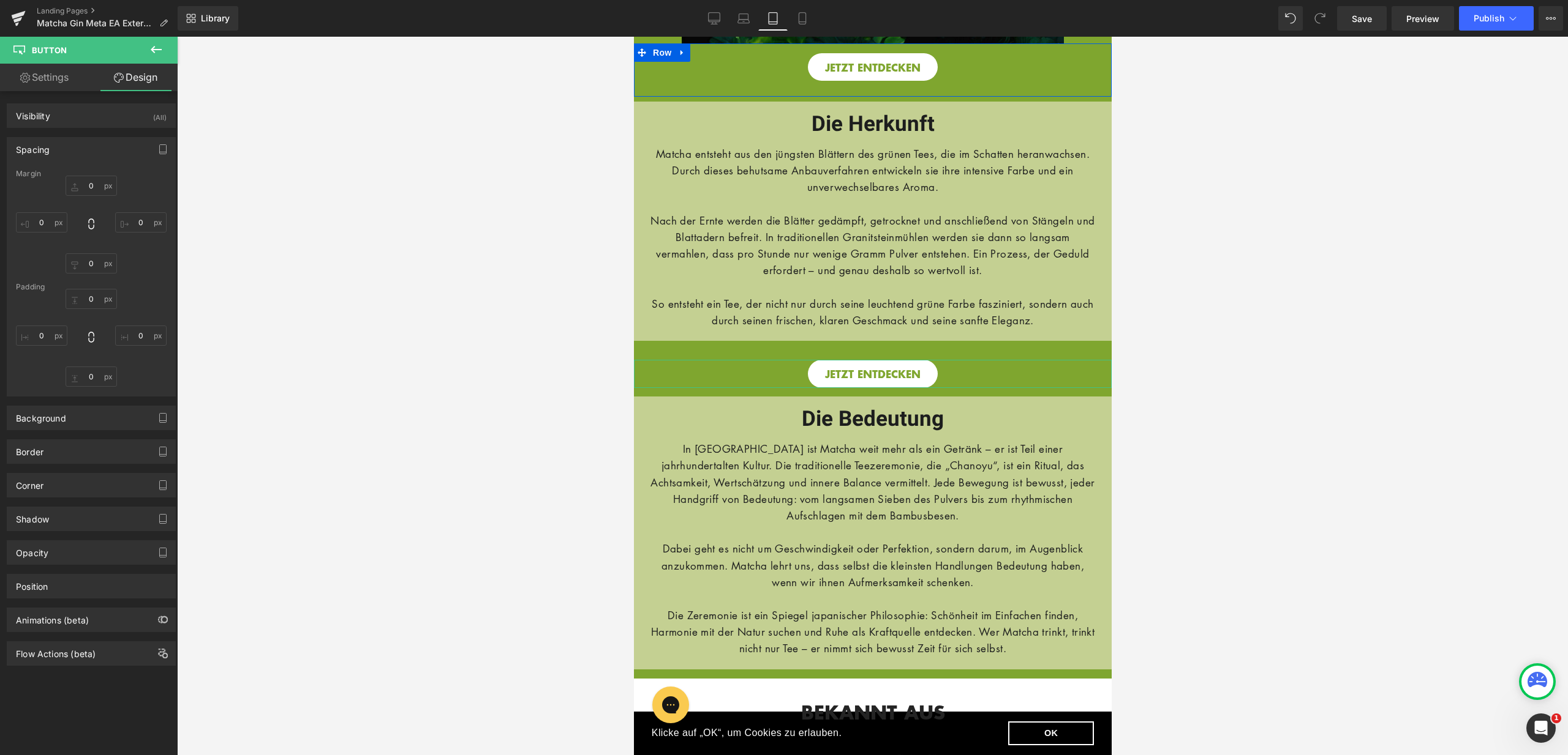
type input "28"
type input "11"
type input "28"
click at [89, 179] on input "16" at bounding box center [91, 186] width 51 height 20
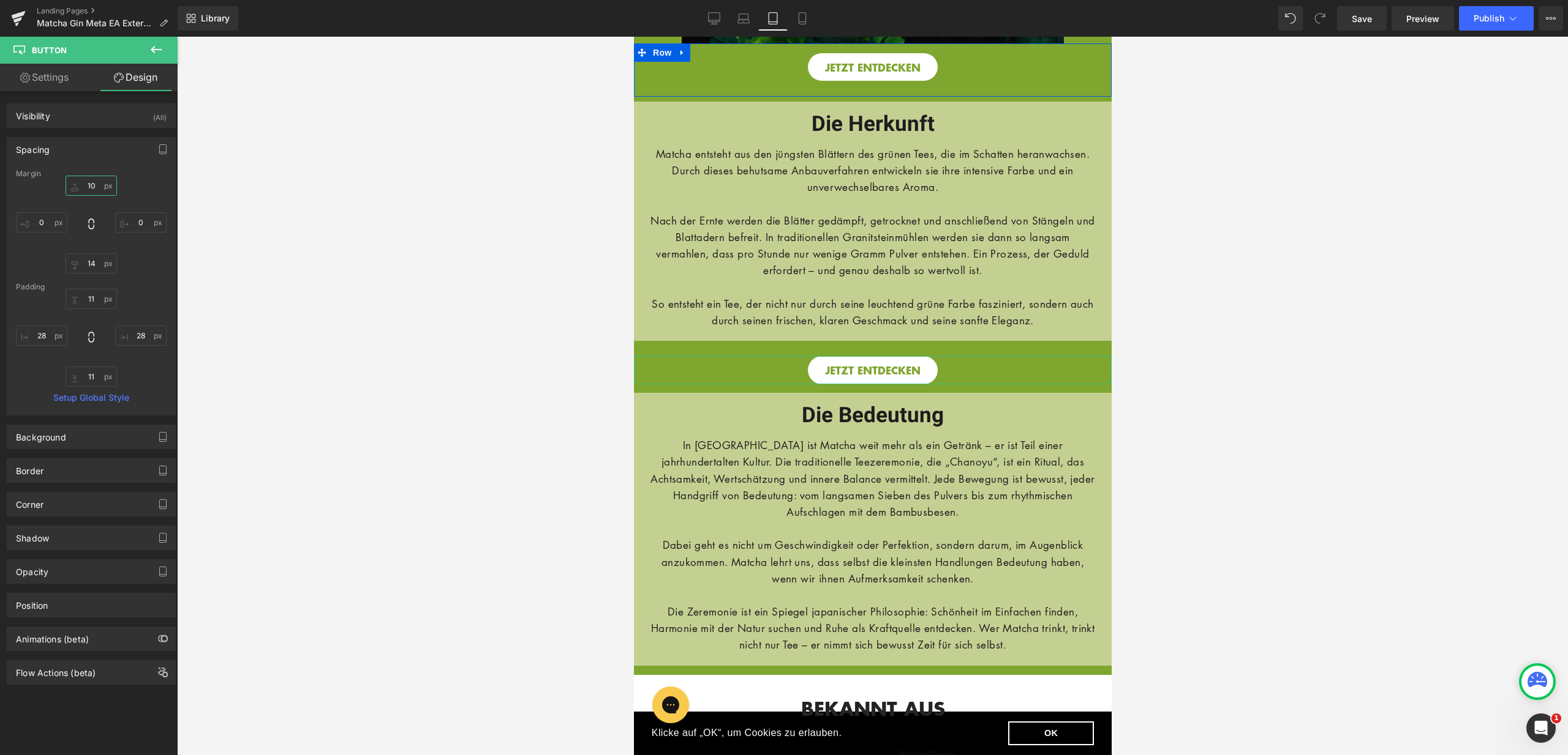
type input "1"
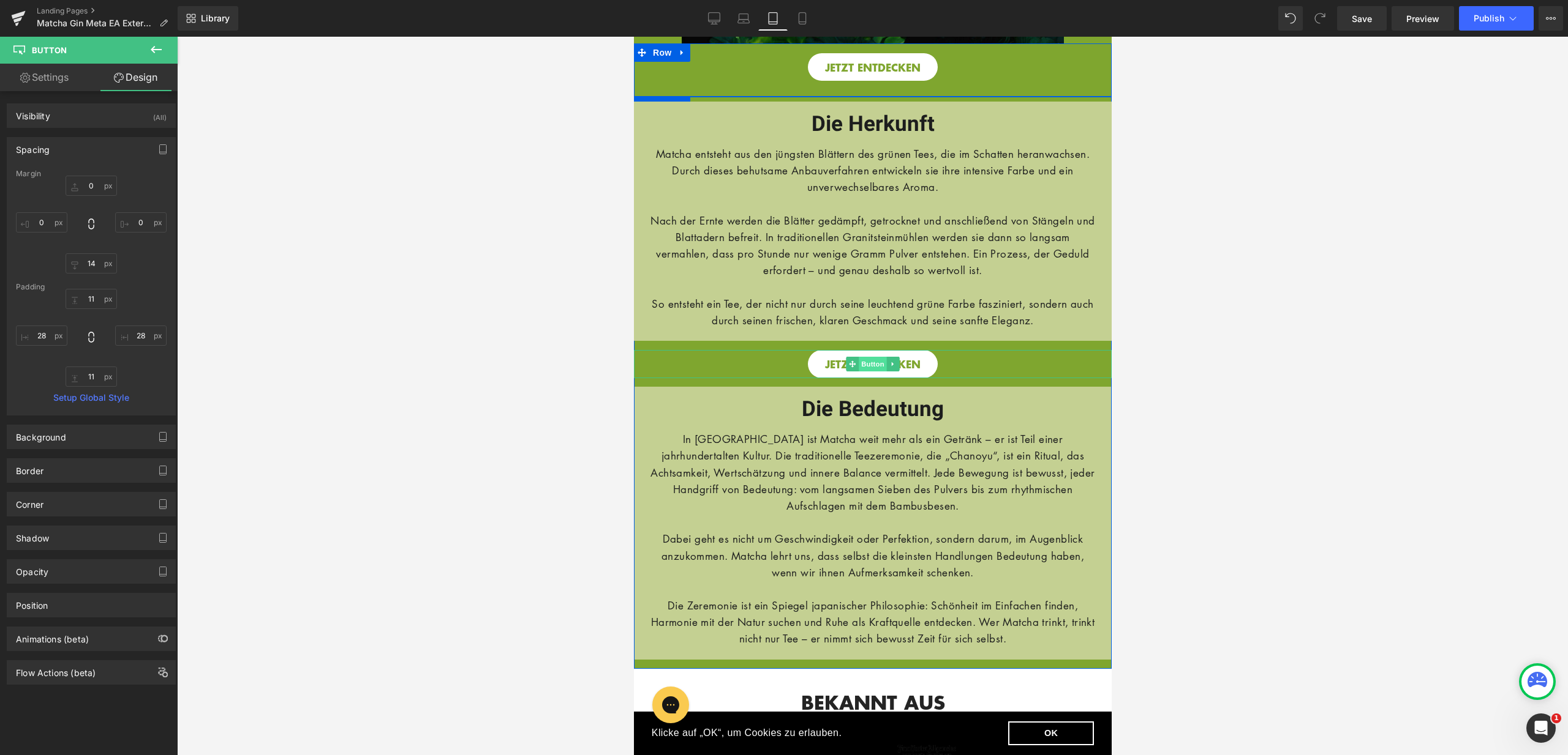
click at [872, 372] on span "Button" at bounding box center [872, 364] width 28 height 14
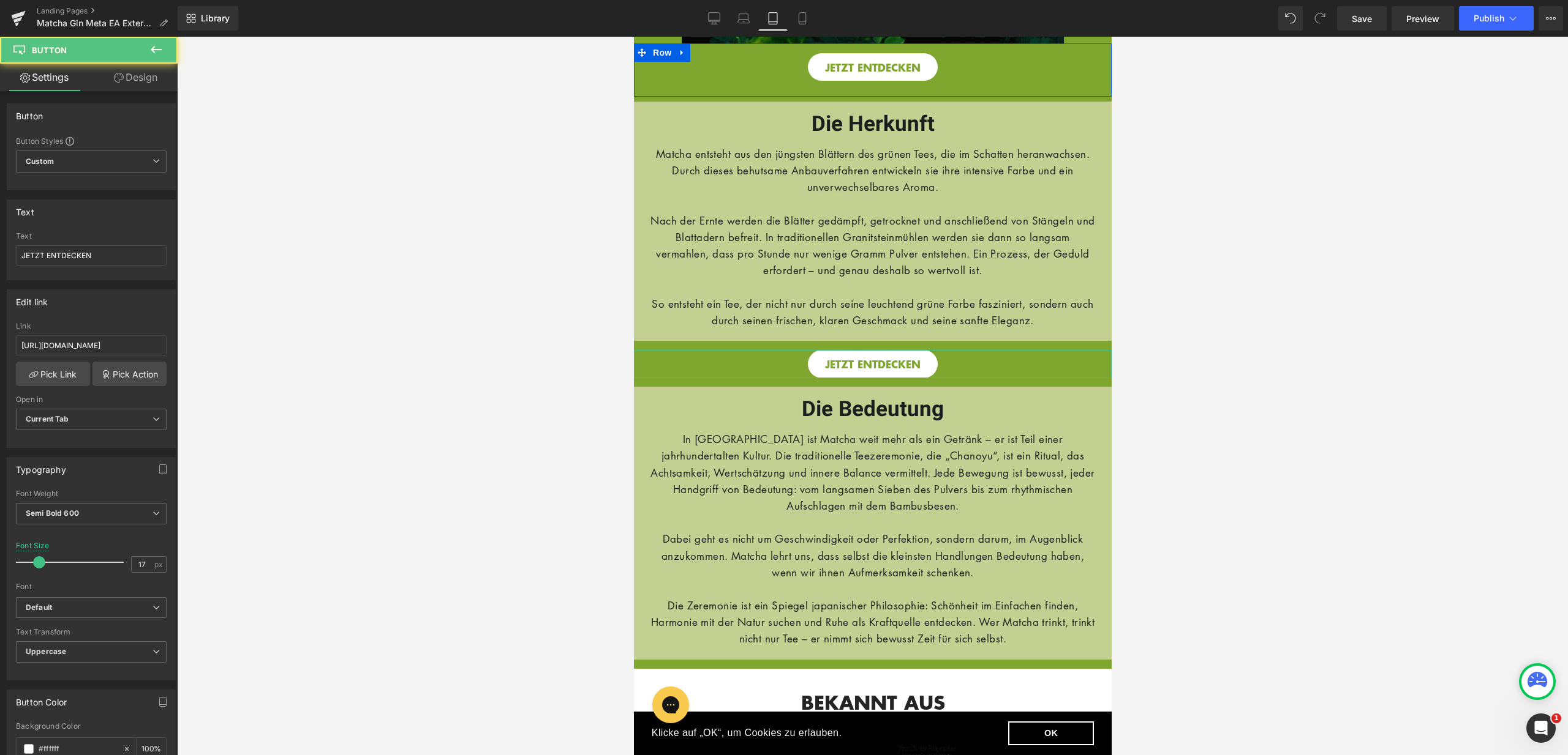
click at [139, 78] on link "Design" at bounding box center [135, 77] width 89 height 27
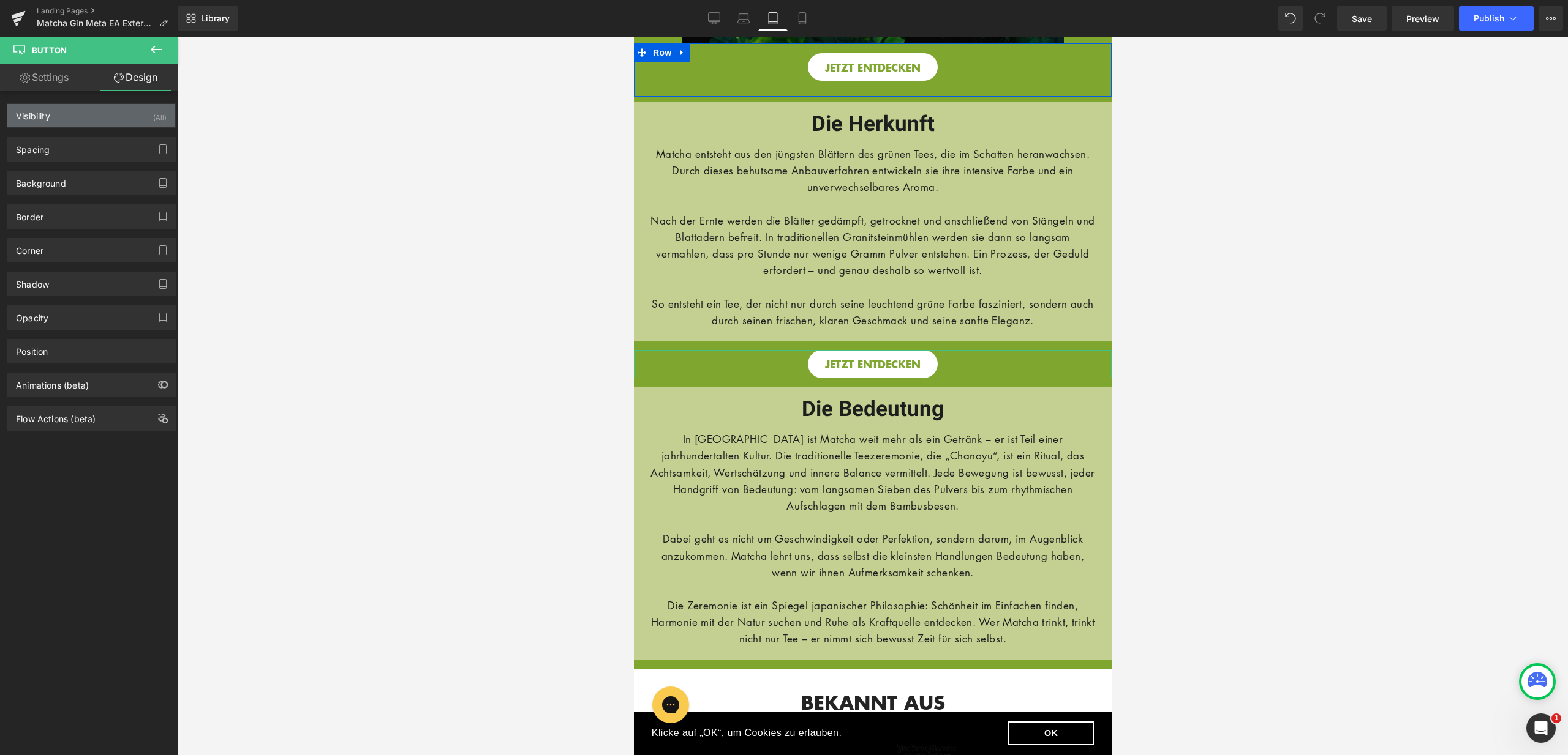
click at [99, 110] on div "Visibility (All)" at bounding box center [91, 115] width 168 height 23
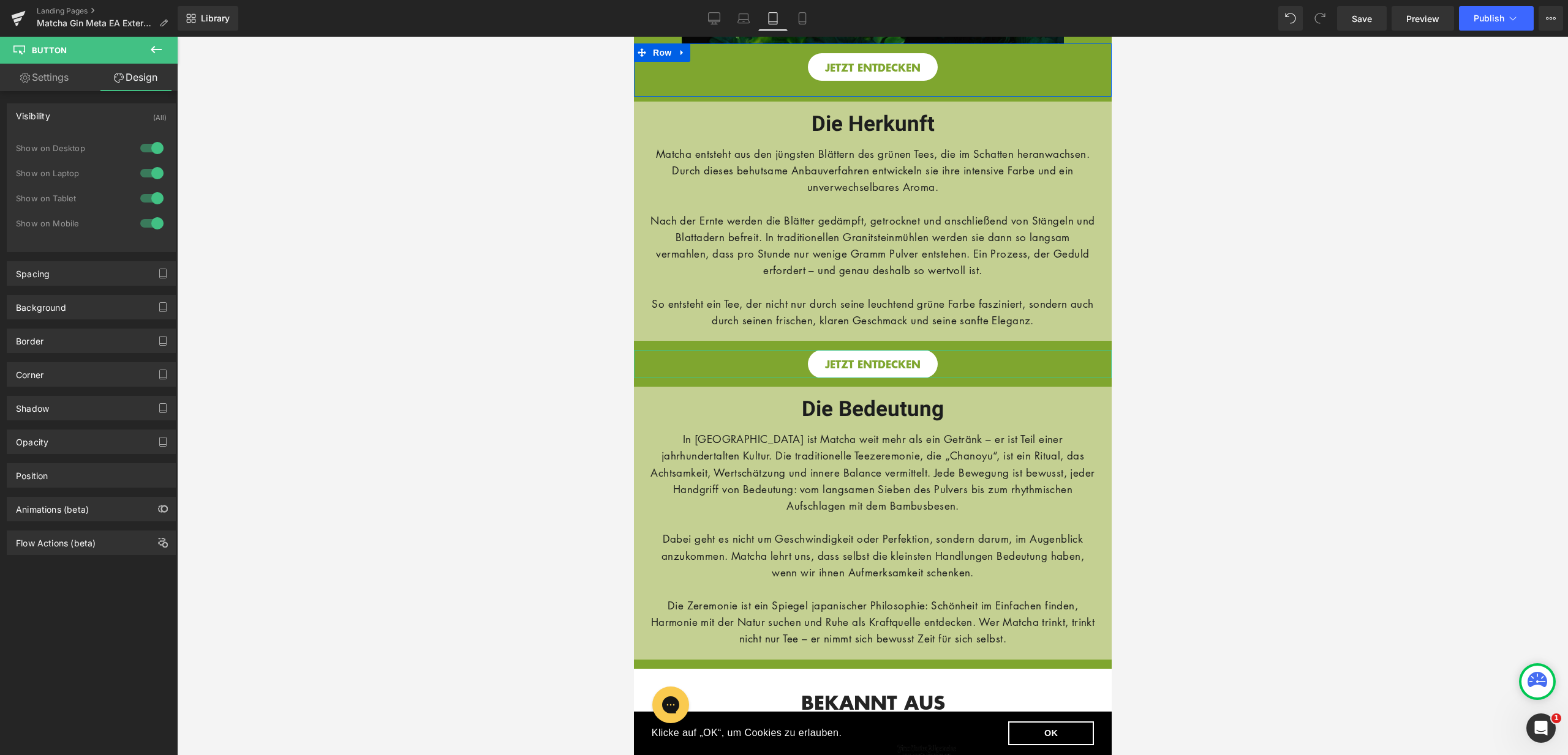
click at [149, 151] on div at bounding box center [152, 148] width 30 height 19
click at [150, 170] on div at bounding box center [152, 173] width 30 height 19
click at [811, 12] on link "Mobile" at bounding box center [802, 18] width 30 height 25
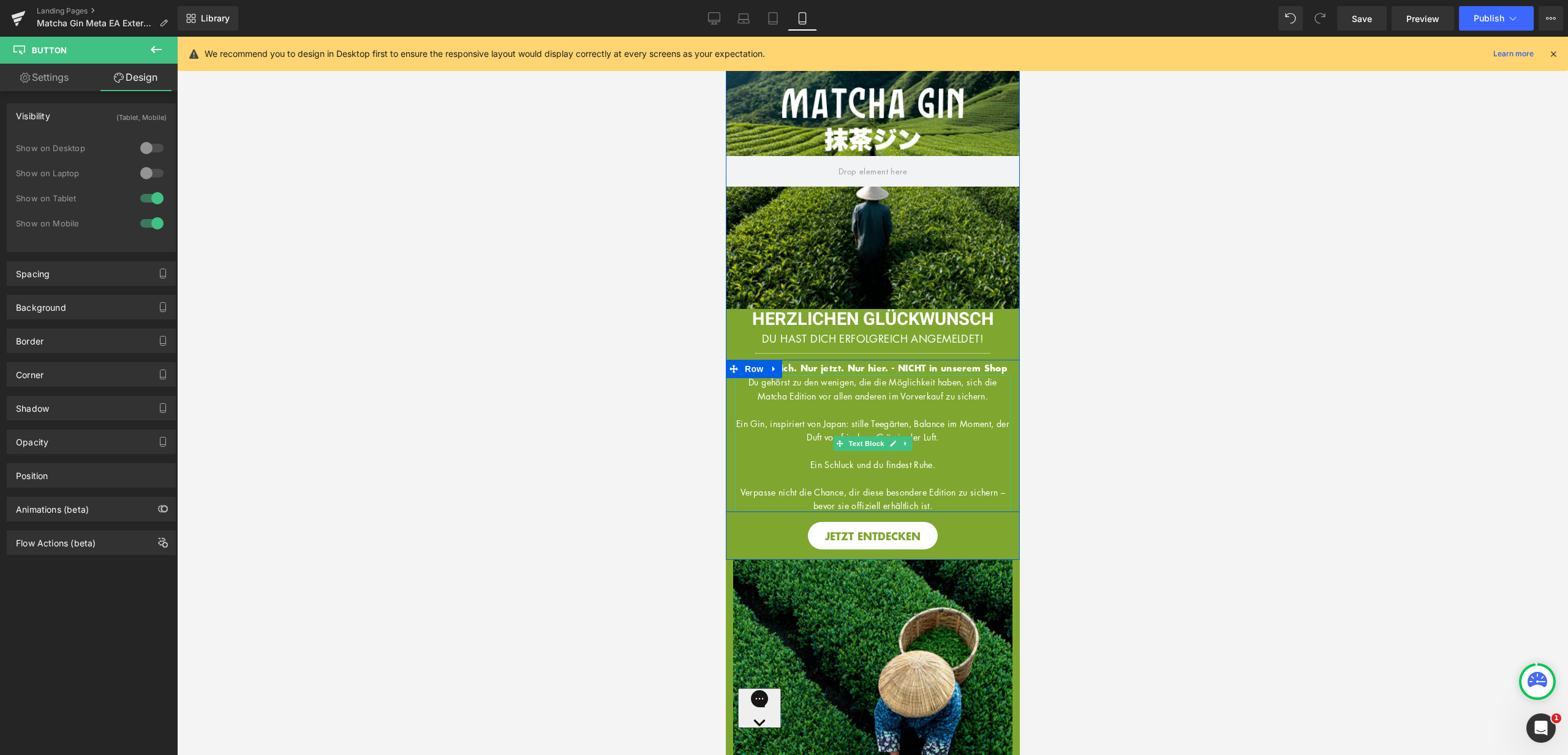
scroll to position [0, 0]
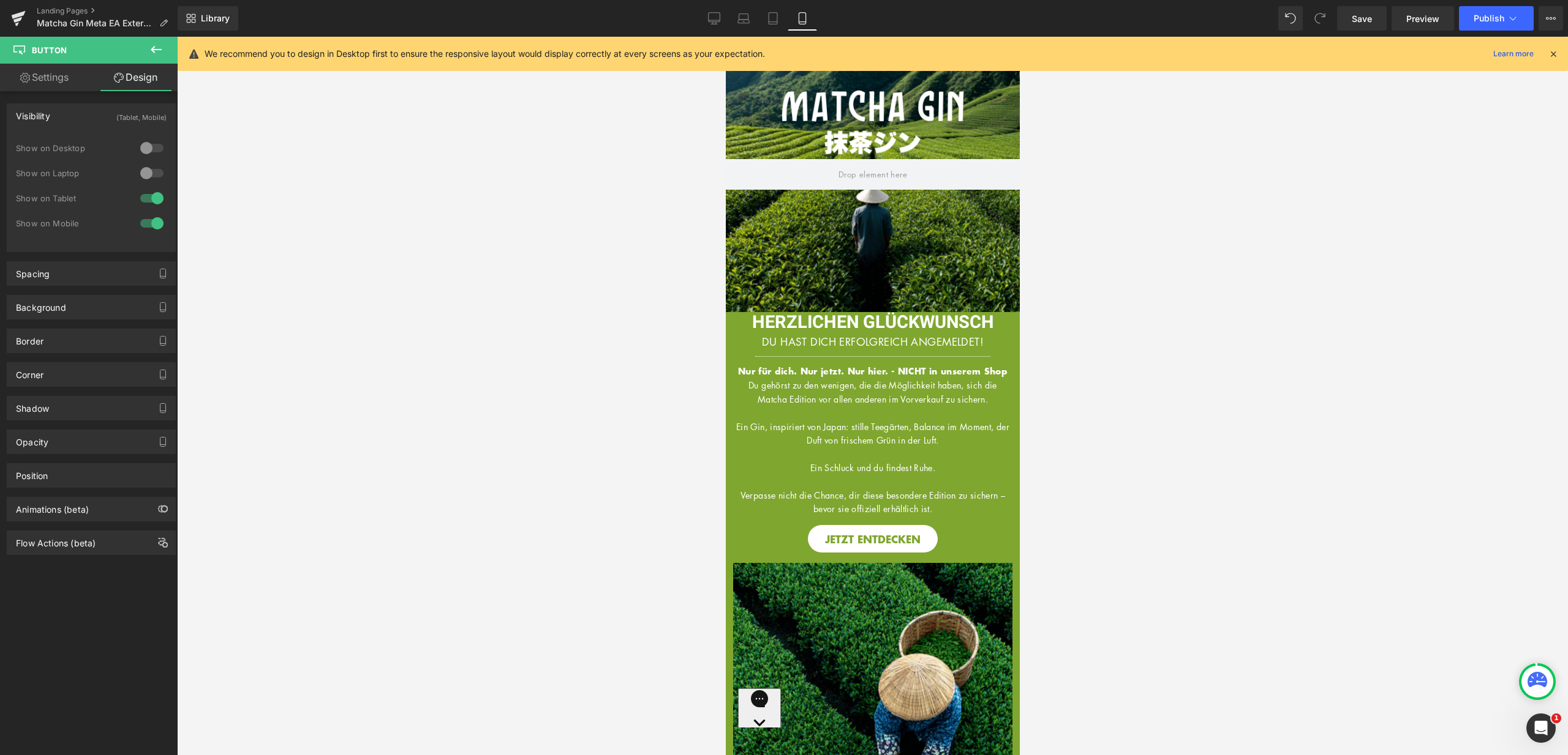
click at [1554, 51] on icon at bounding box center [1553, 53] width 11 height 11
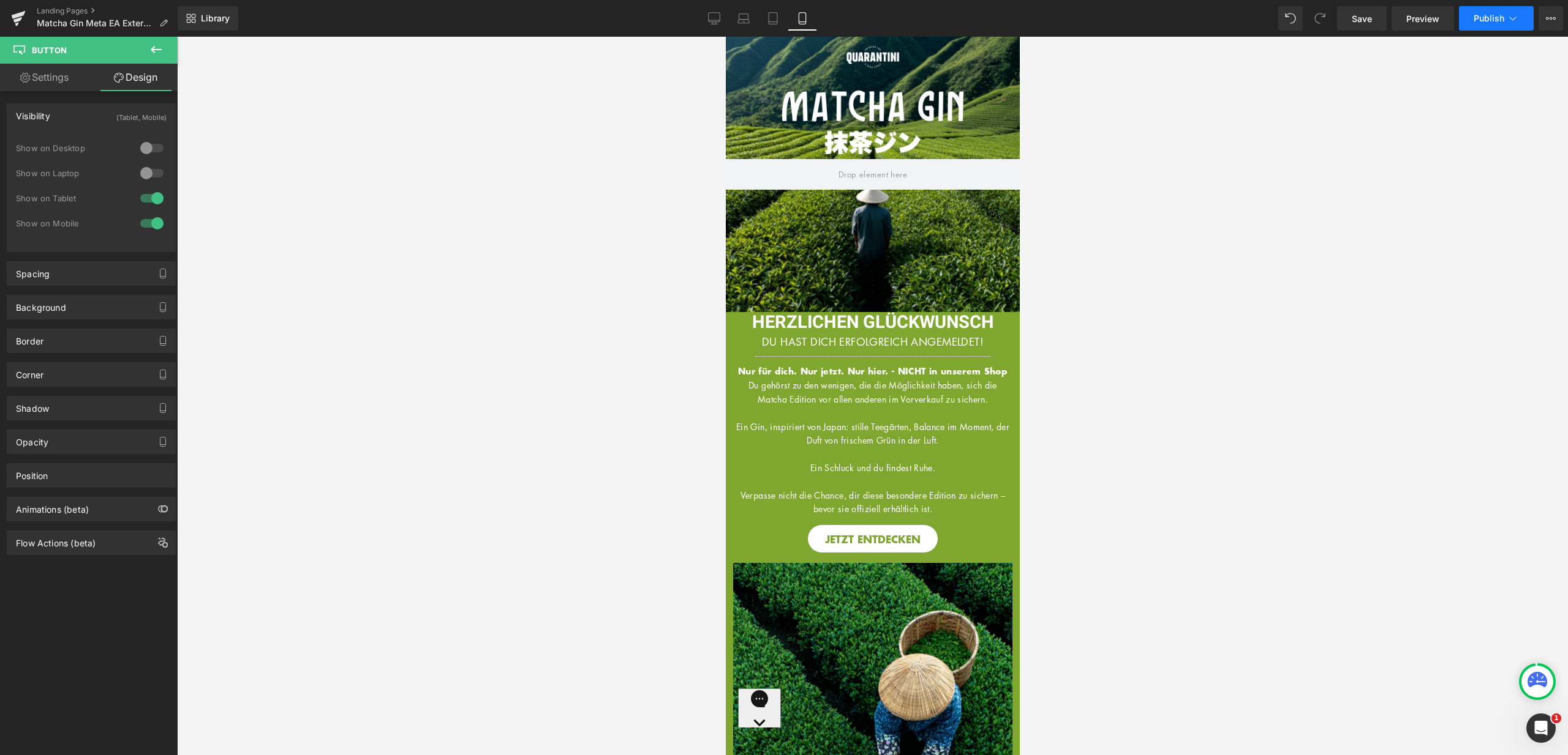
click at [1496, 17] on span "Publish" at bounding box center [1489, 19] width 30 height 10
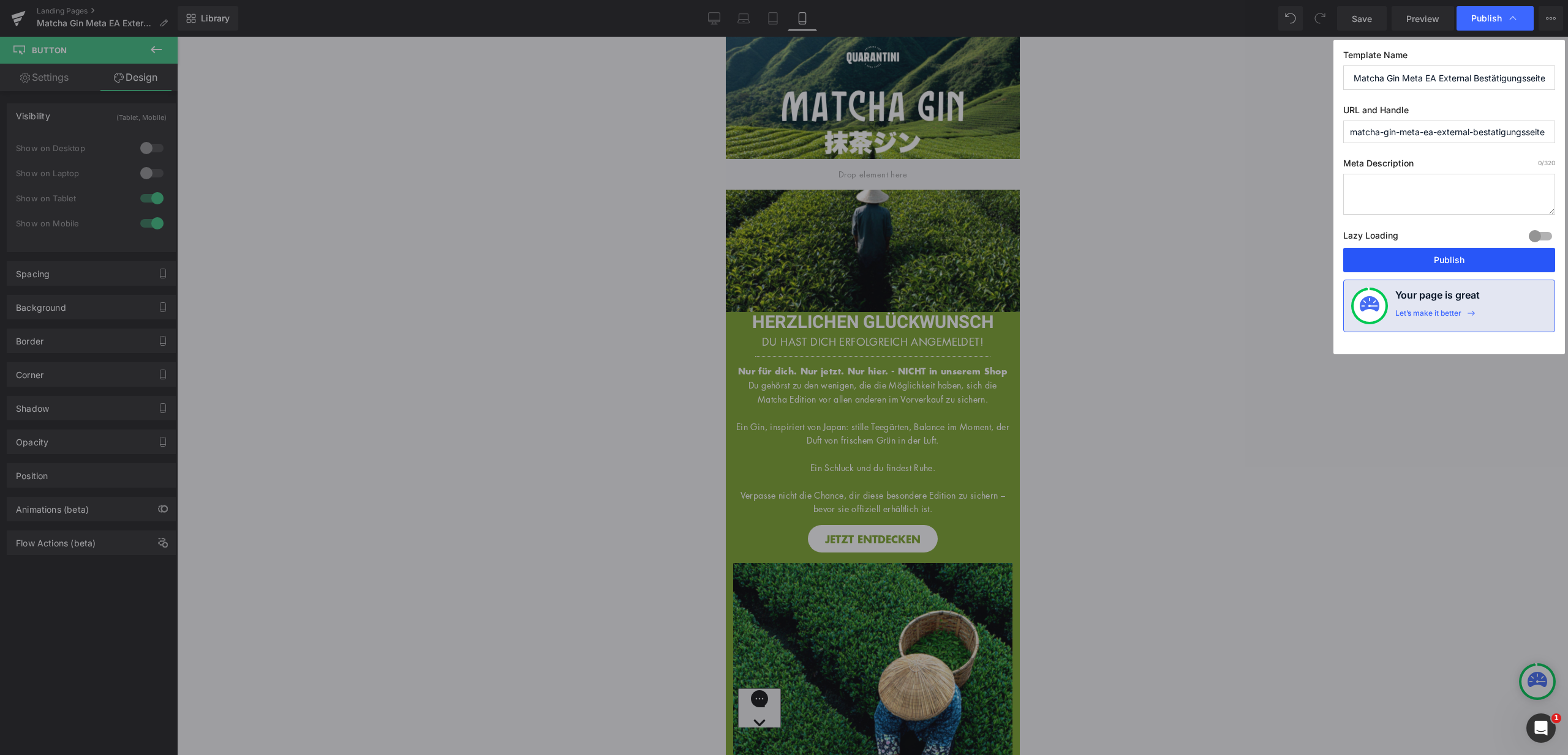
click at [1452, 254] on button "Publish" at bounding box center [1448, 260] width 212 height 25
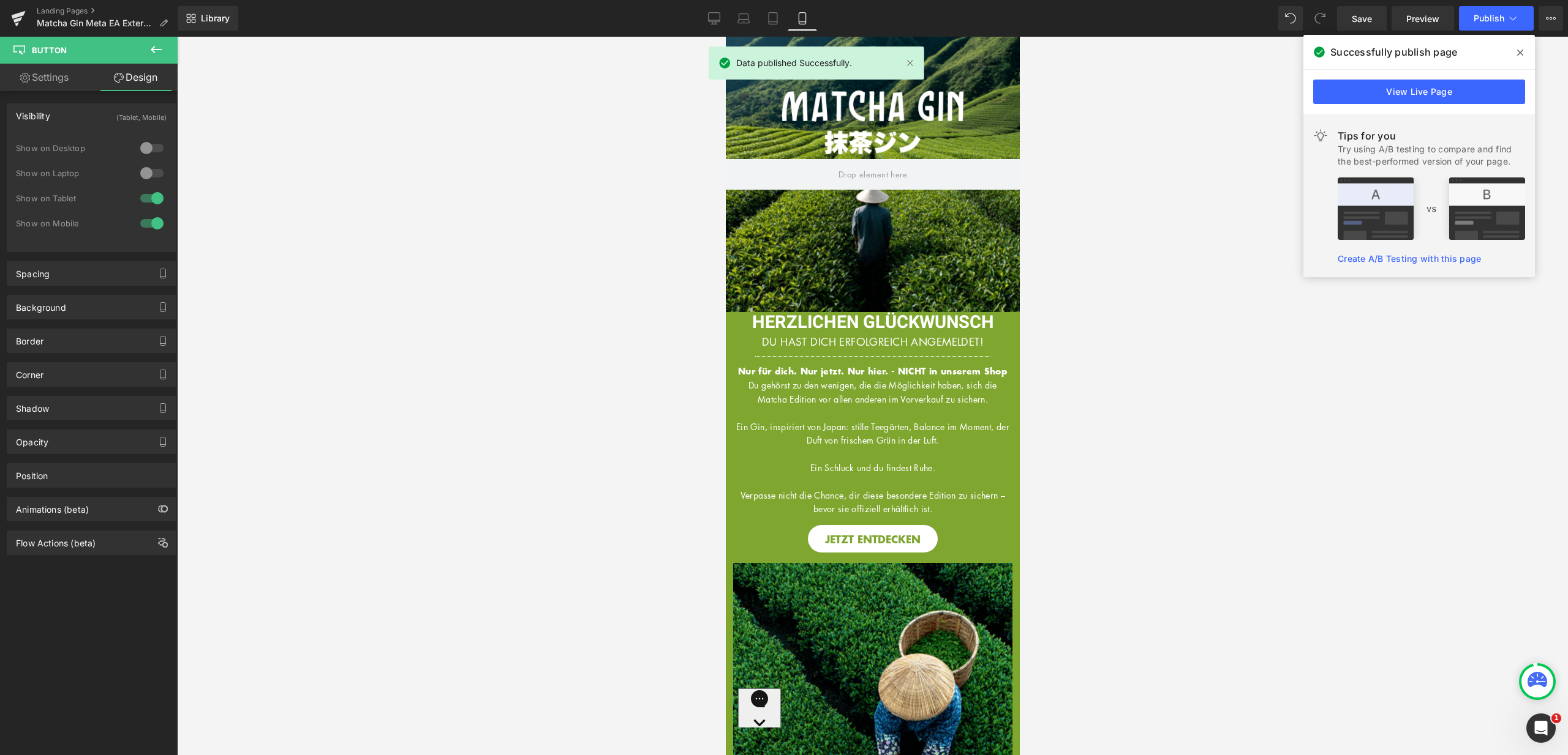
click at [1520, 52] on icon at bounding box center [1520, 53] width 6 height 10
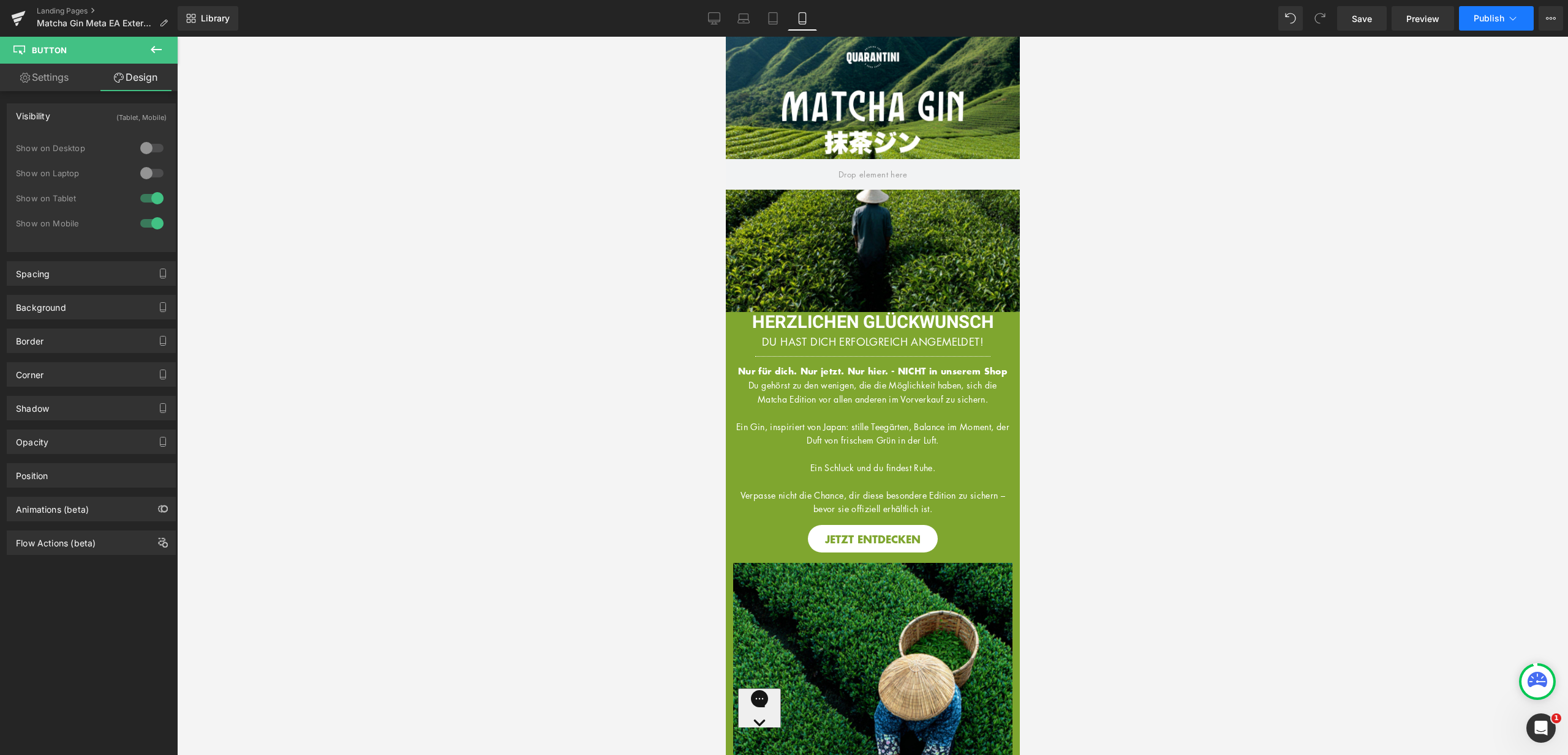
click at [1489, 17] on span "Publish" at bounding box center [1489, 19] width 30 height 10
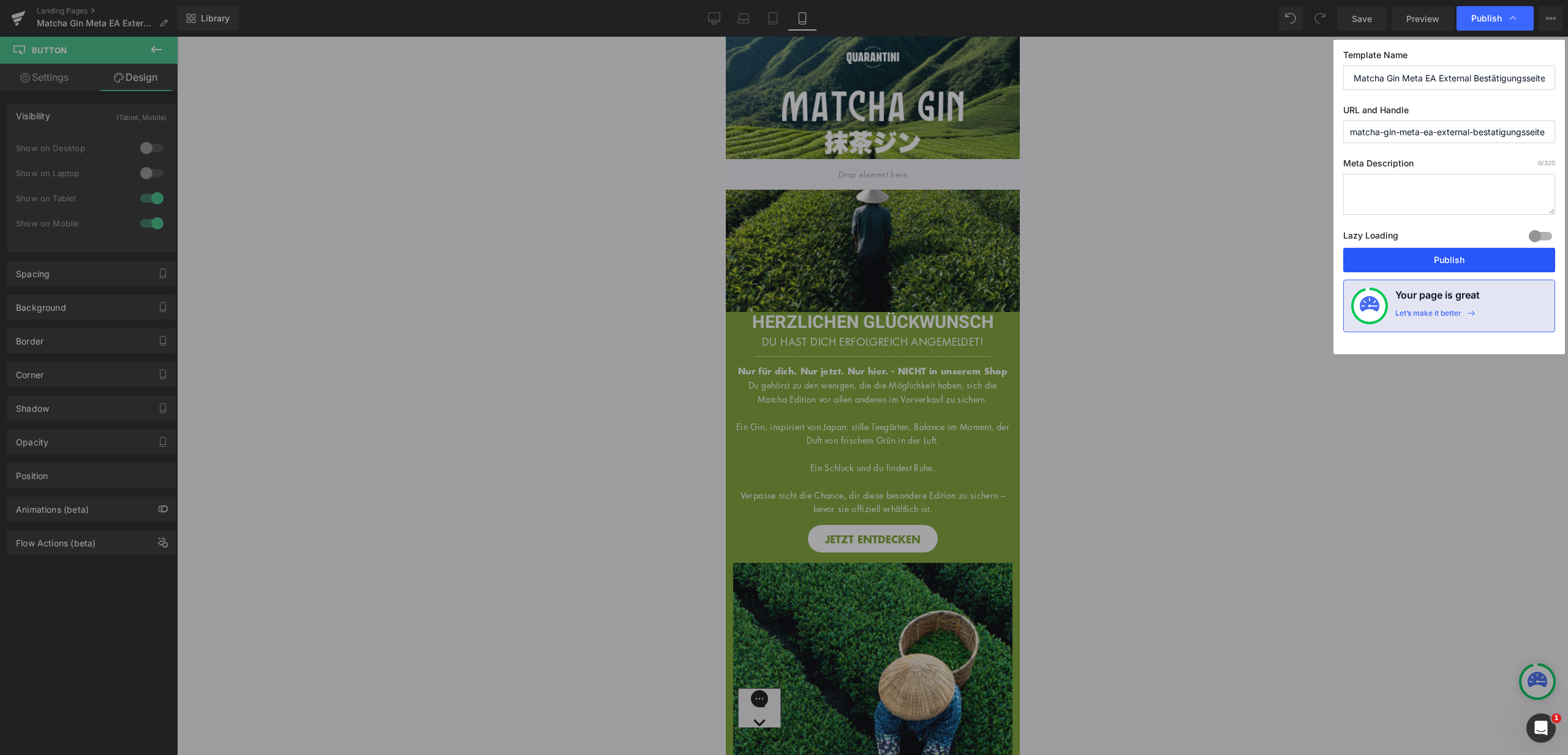
click at [1440, 252] on button "Publish" at bounding box center [1448, 260] width 212 height 25
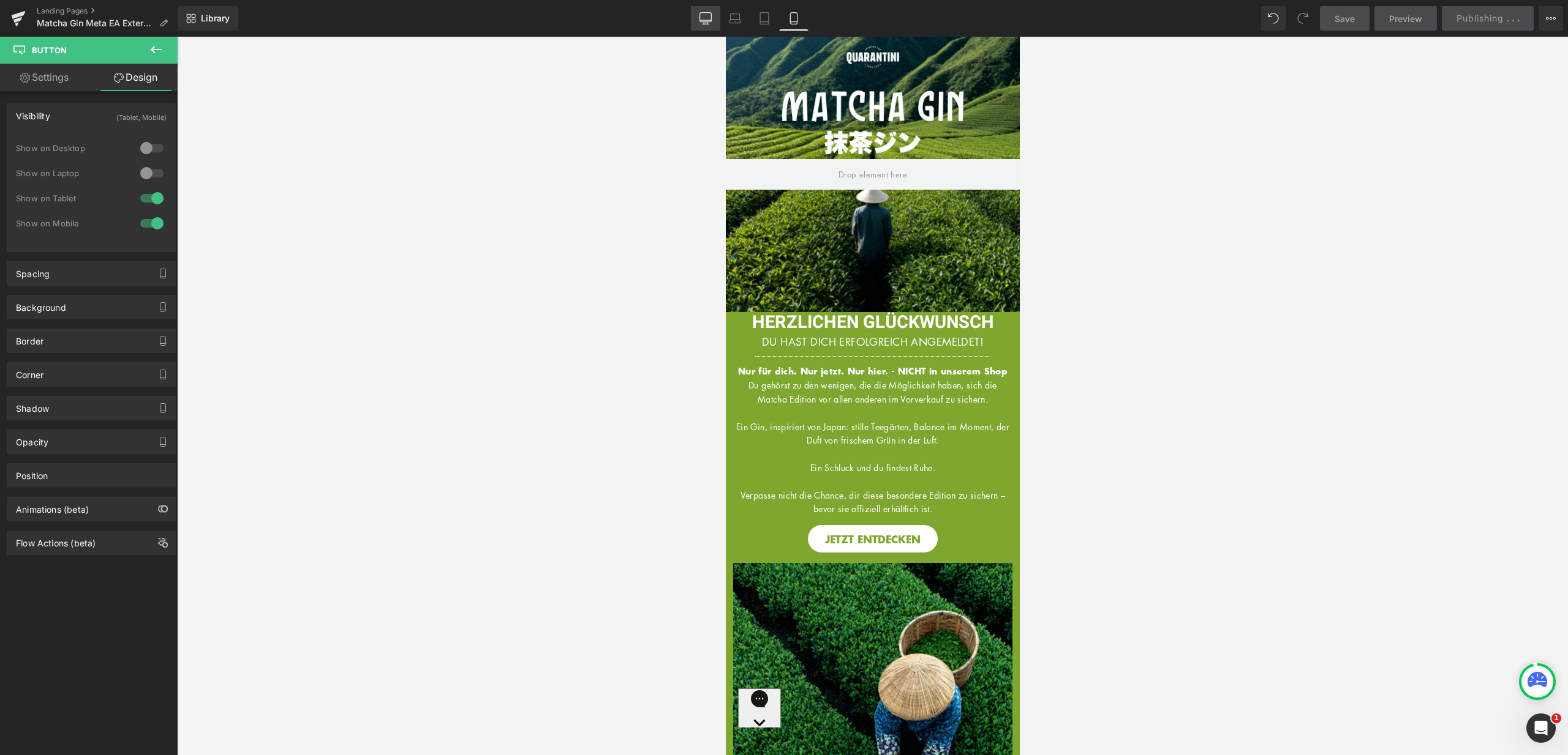
click at [703, 17] on icon at bounding box center [705, 18] width 12 height 12
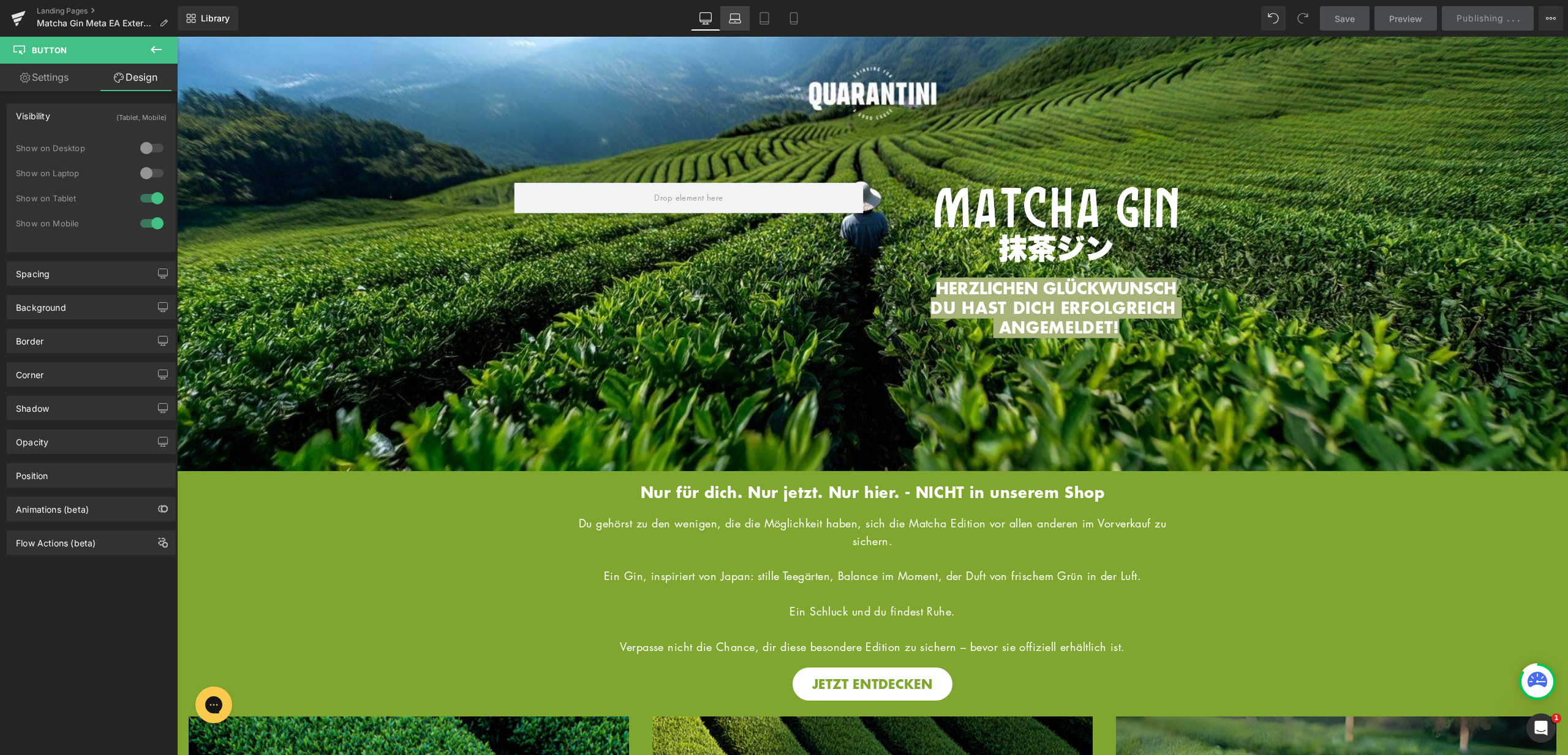
click at [735, 19] on icon at bounding box center [735, 21] width 12 height 4
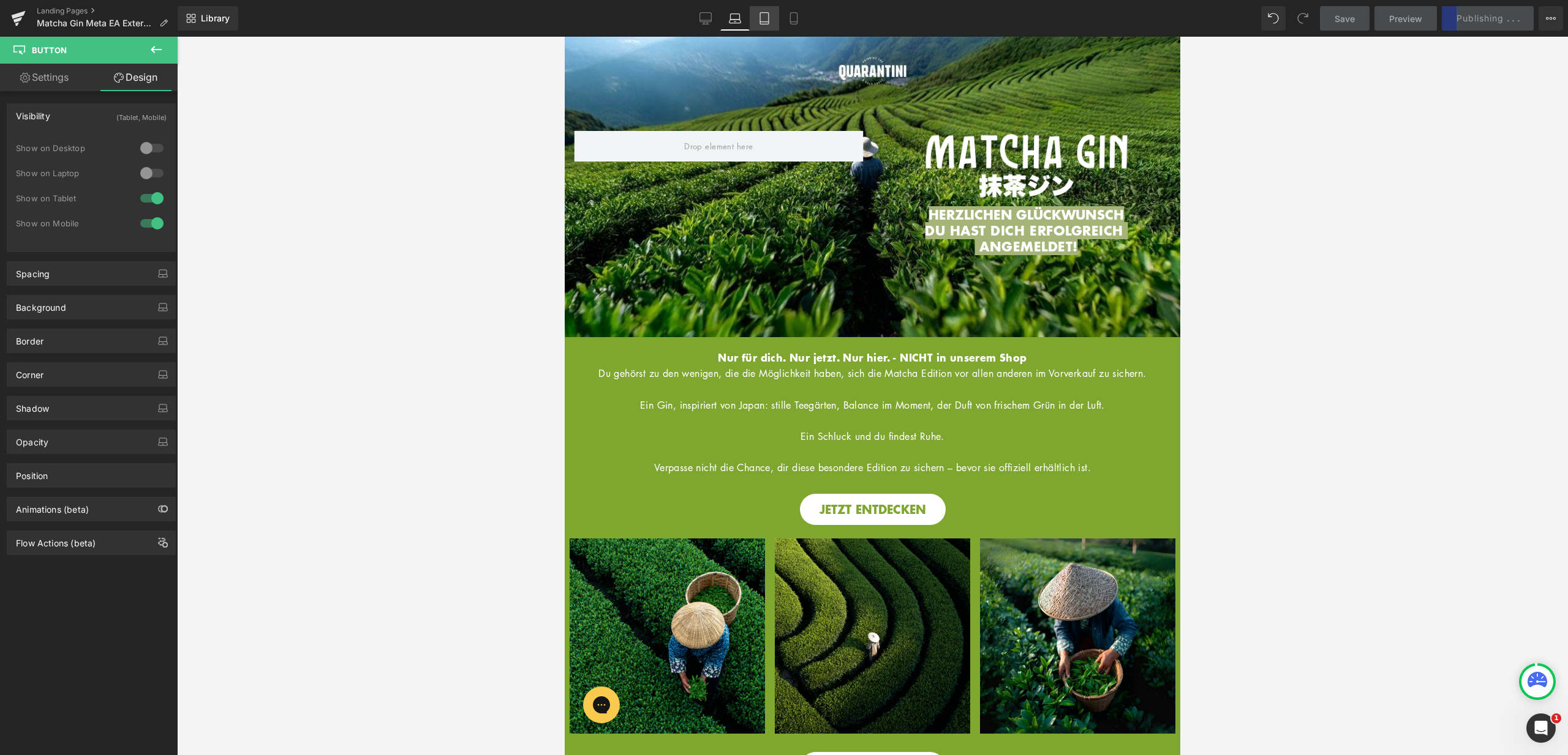
click at [765, 15] on icon at bounding box center [764, 18] width 12 height 12
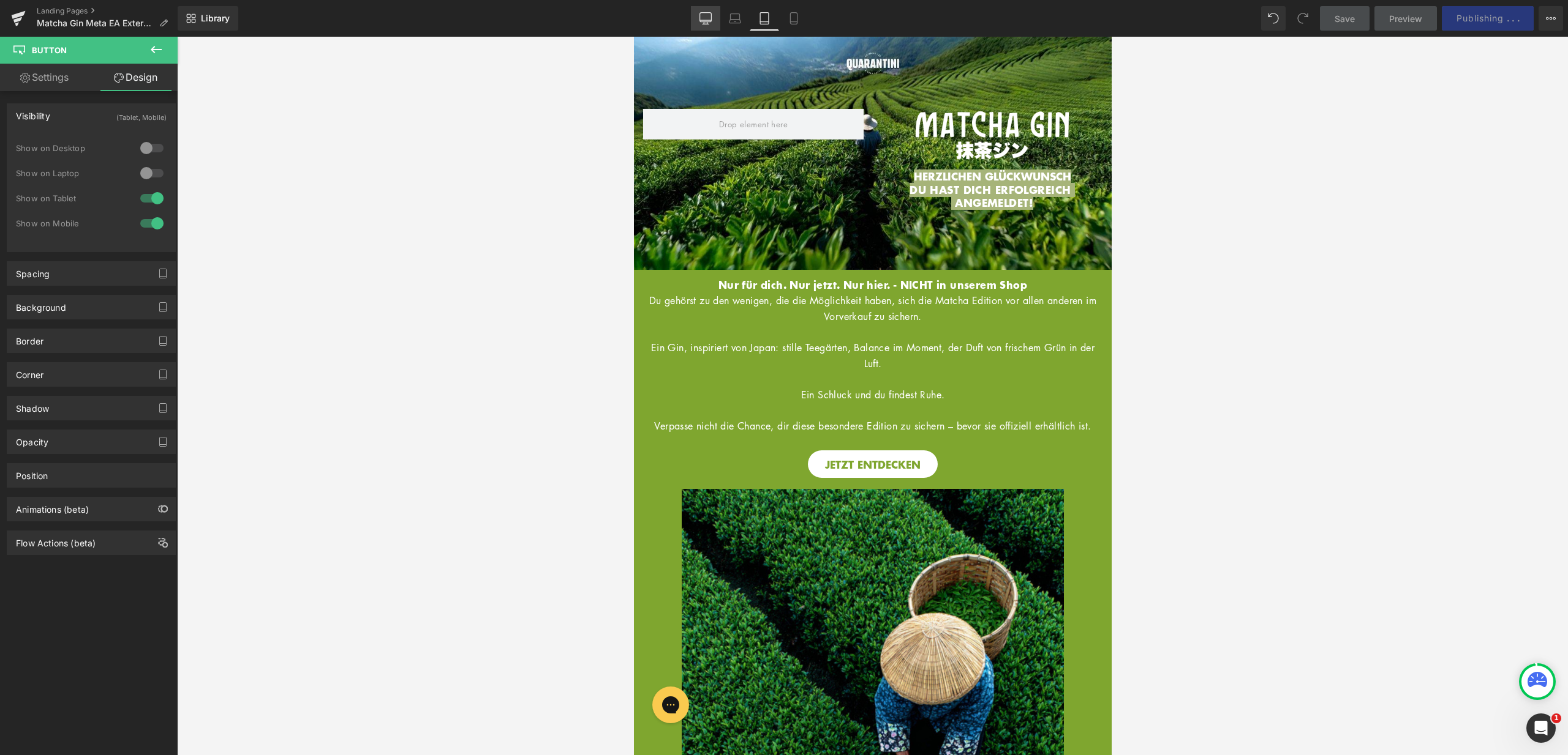
click at [703, 15] on icon at bounding box center [705, 18] width 12 height 12
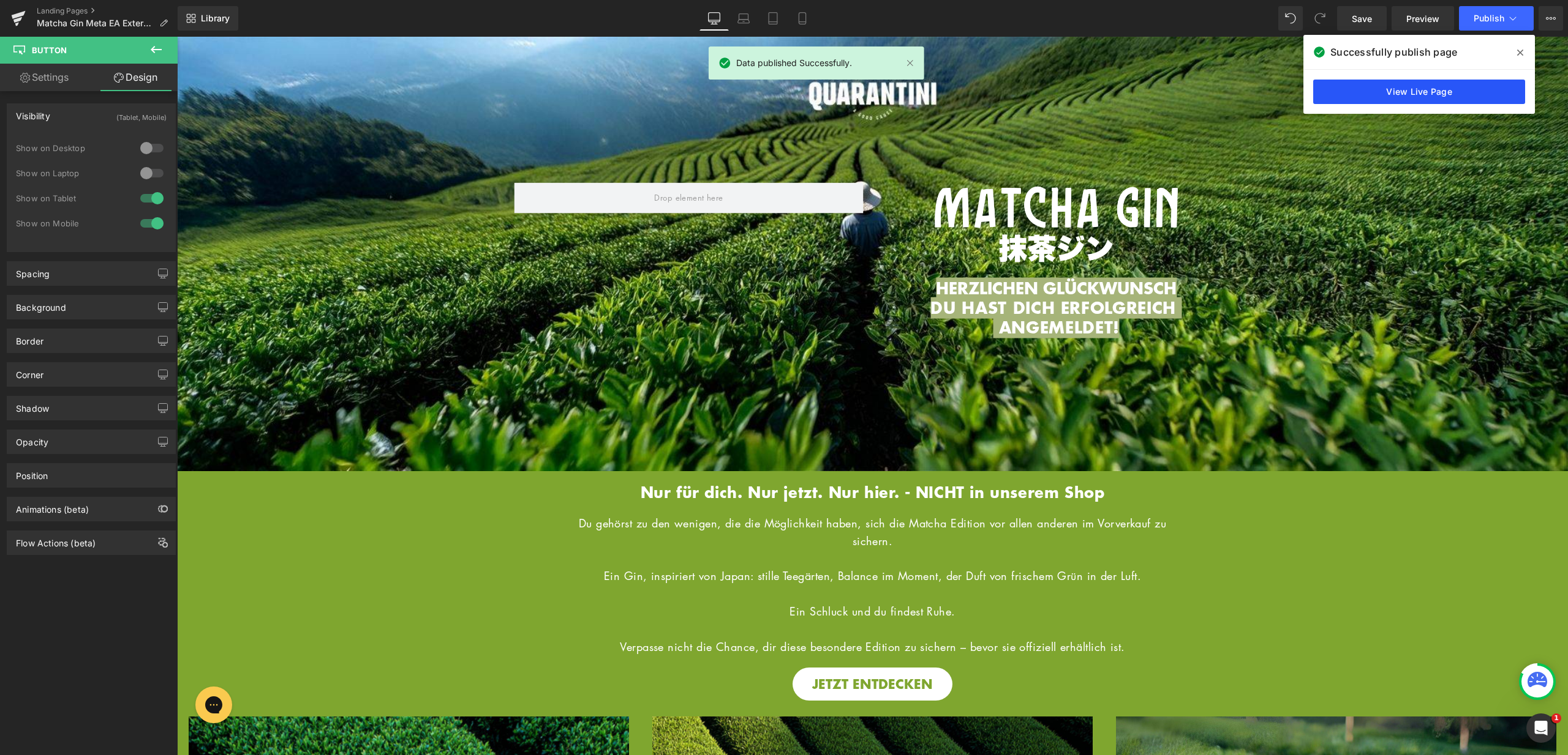
click at [1450, 90] on link "View Live Page" at bounding box center [1418, 92] width 212 height 25
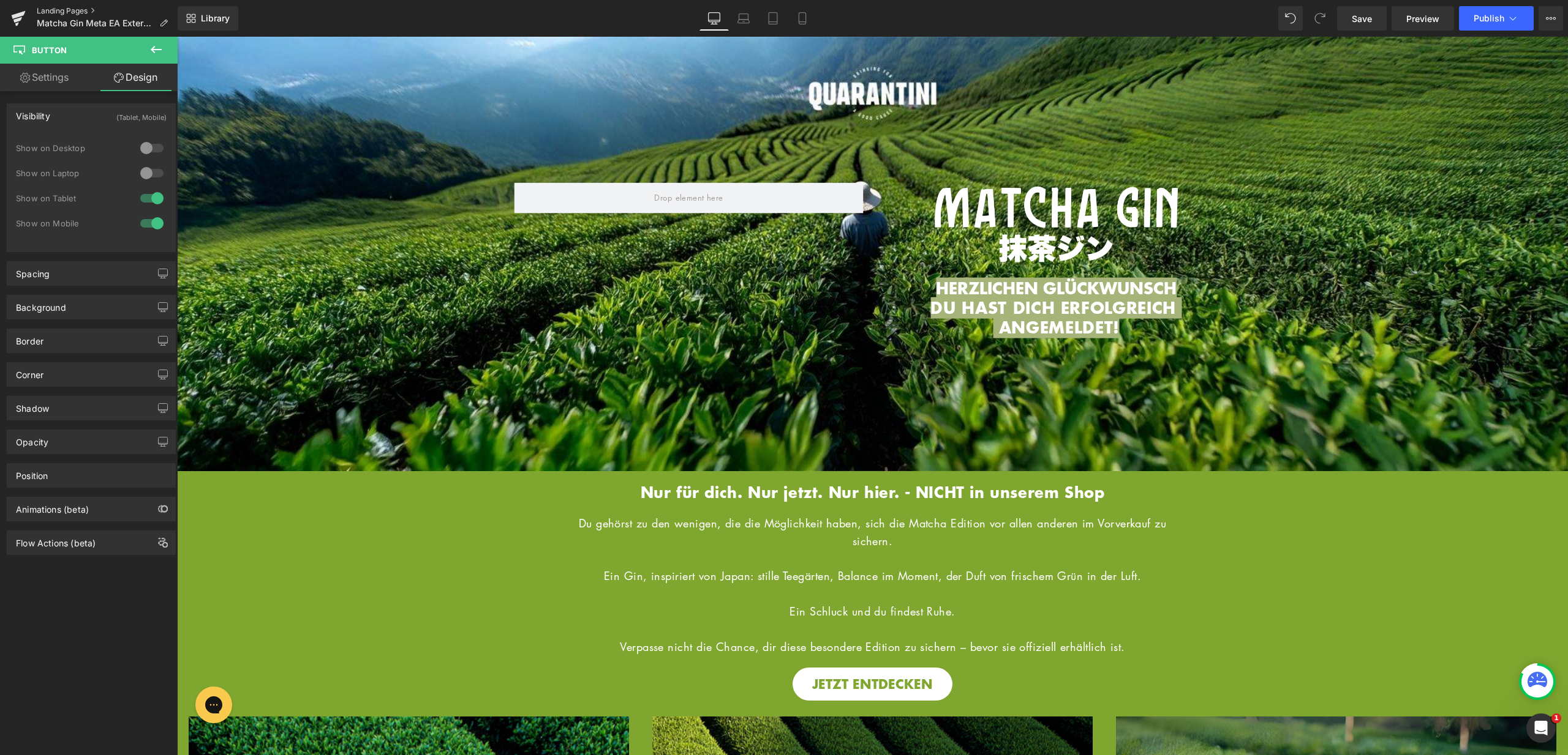
click at [82, 12] on link "Landing Pages" at bounding box center [107, 11] width 141 height 10
